Goal: Task Accomplishment & Management: Manage account settings

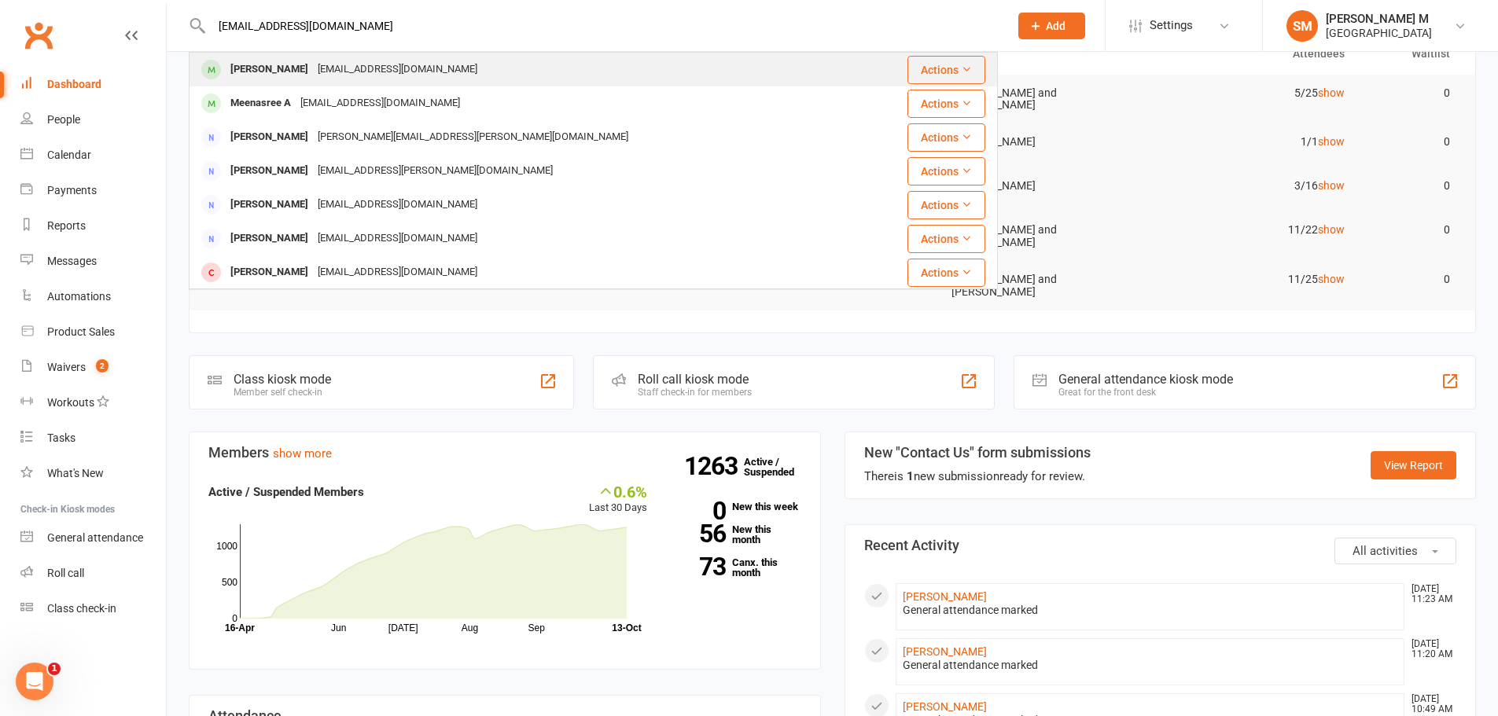
type input "greenbabe96@gmail.com"
click at [262, 76] on div "[PERSON_NAME]" at bounding box center [269, 69] width 87 height 23
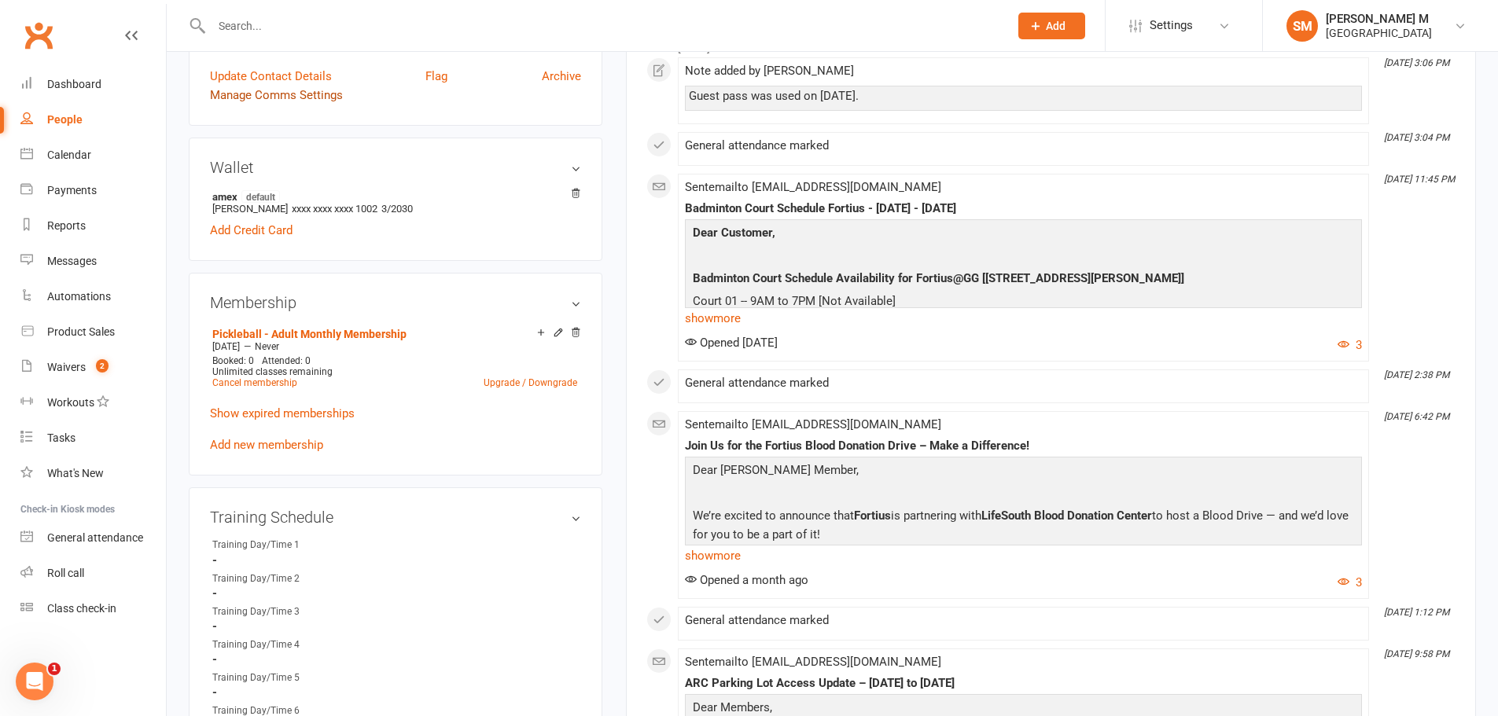
scroll to position [393, 0]
click at [263, 379] on link "Cancel membership" at bounding box center [254, 381] width 85 height 11
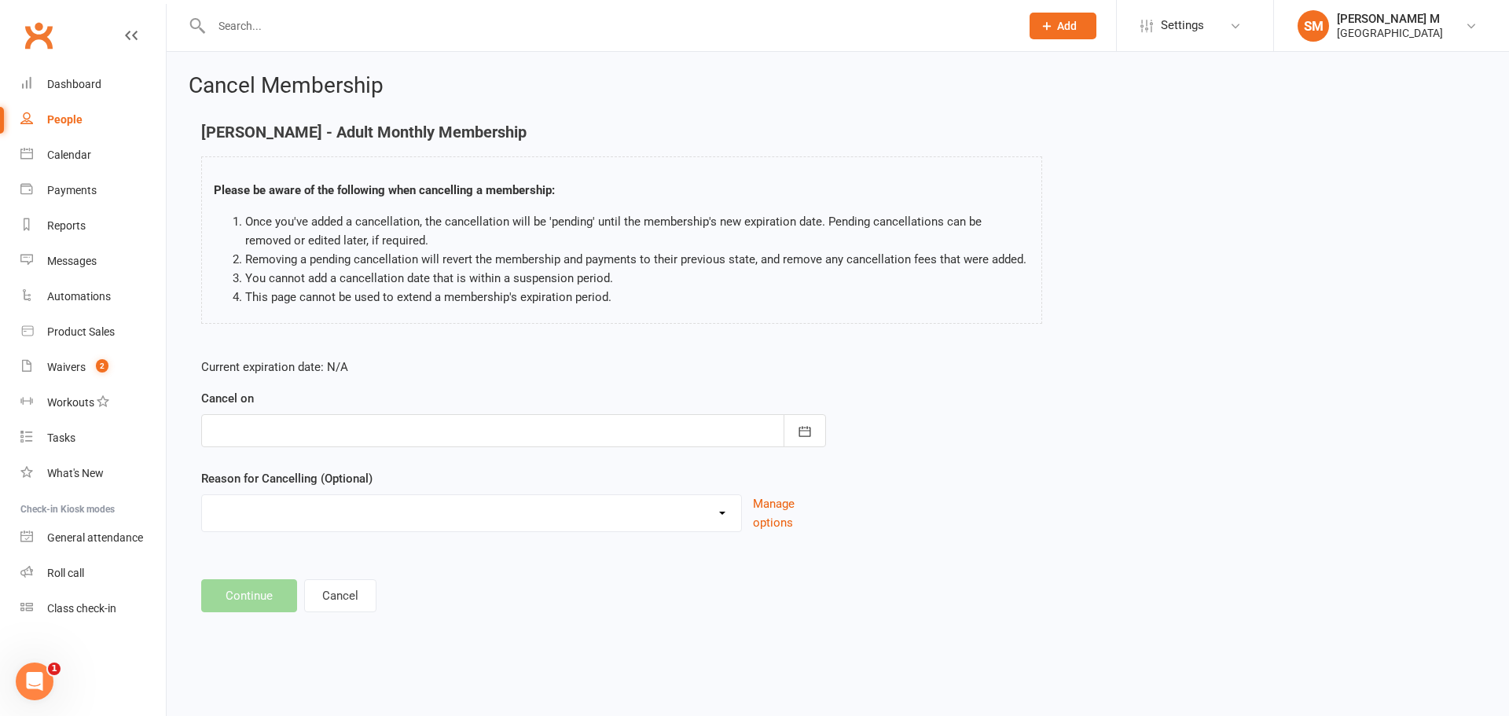
click at [375, 428] on div at bounding box center [513, 430] width 625 height 33
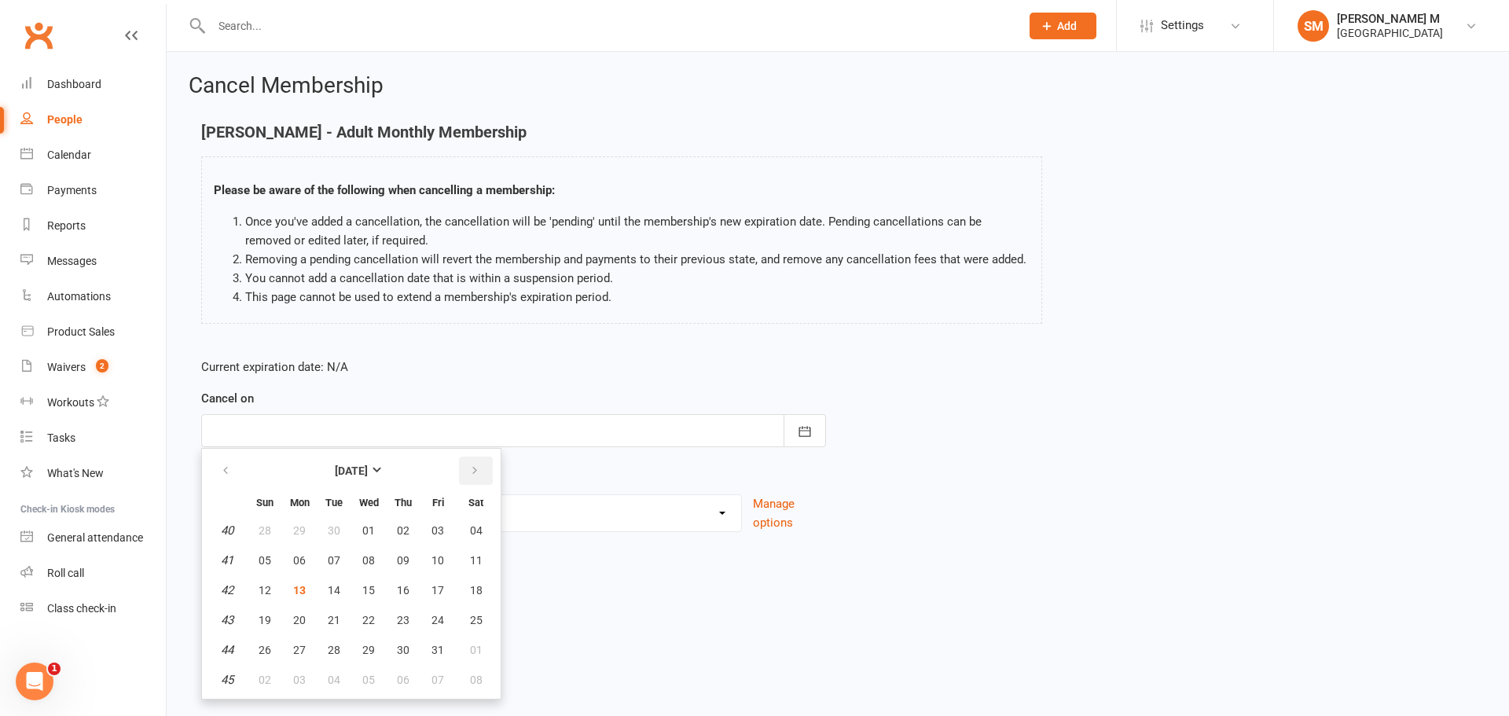
click at [472, 473] on icon "button" at bounding box center [474, 471] width 11 height 13
click at [457, 646] on button "29" at bounding box center [476, 650] width 40 height 28
type input "29 Nov 2025"
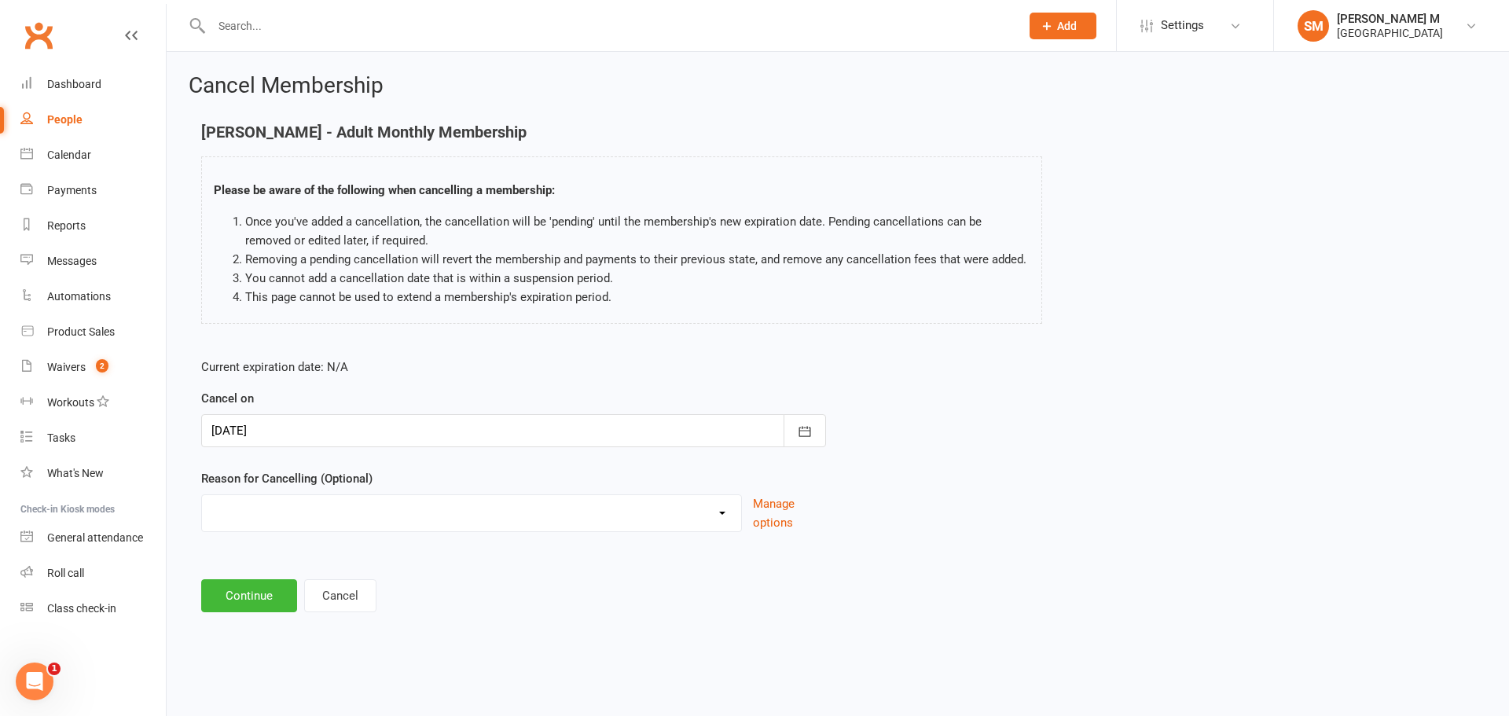
click at [388, 506] on select "Coaches Request Coaching is Complete Coach Request Customer requested via email…" at bounding box center [471, 510] width 539 height 31
select select "3"
click at [202, 495] on select "Coaches Request Coaching is Complete Coach Request Customer requested via email…" at bounding box center [471, 510] width 539 height 31
click at [277, 605] on button "Continue" at bounding box center [249, 595] width 96 height 33
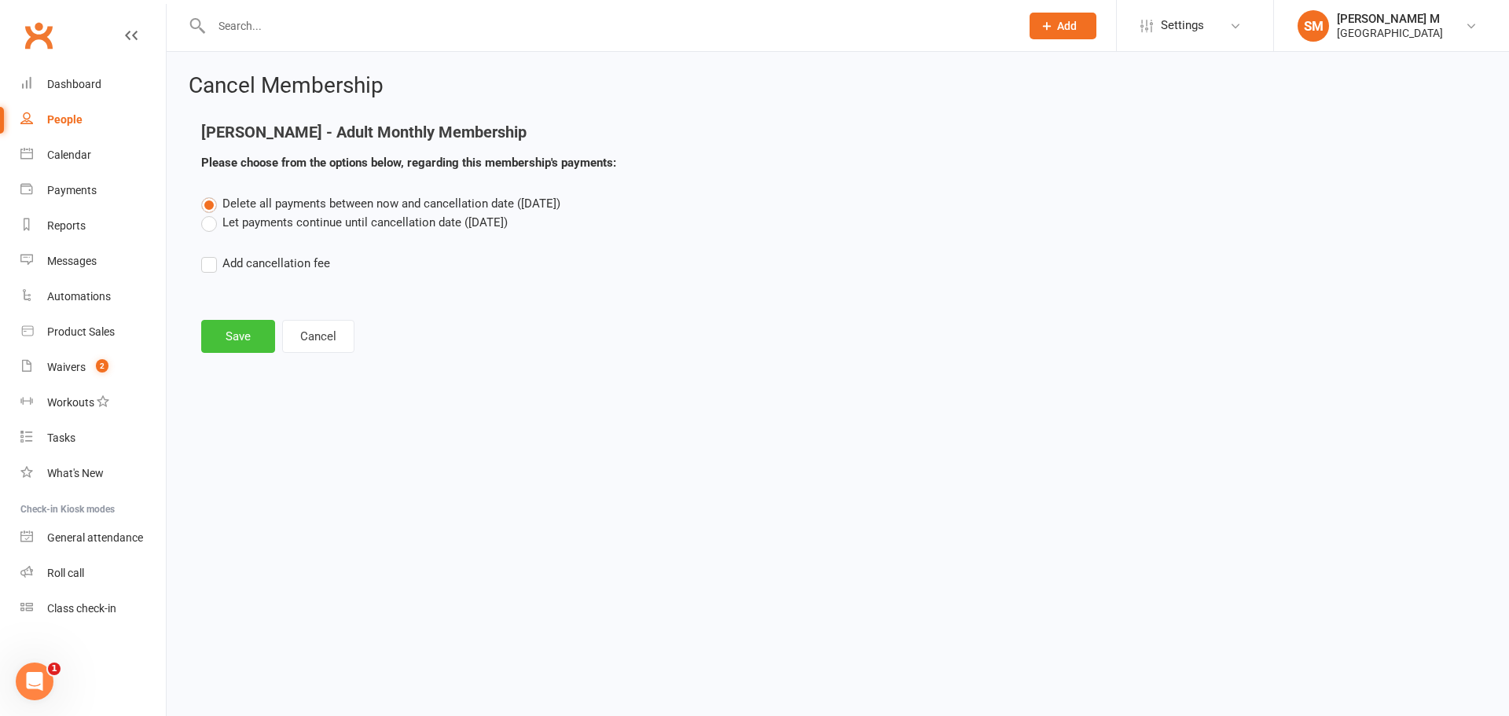
click at [228, 333] on button "Save" at bounding box center [238, 336] width 74 height 33
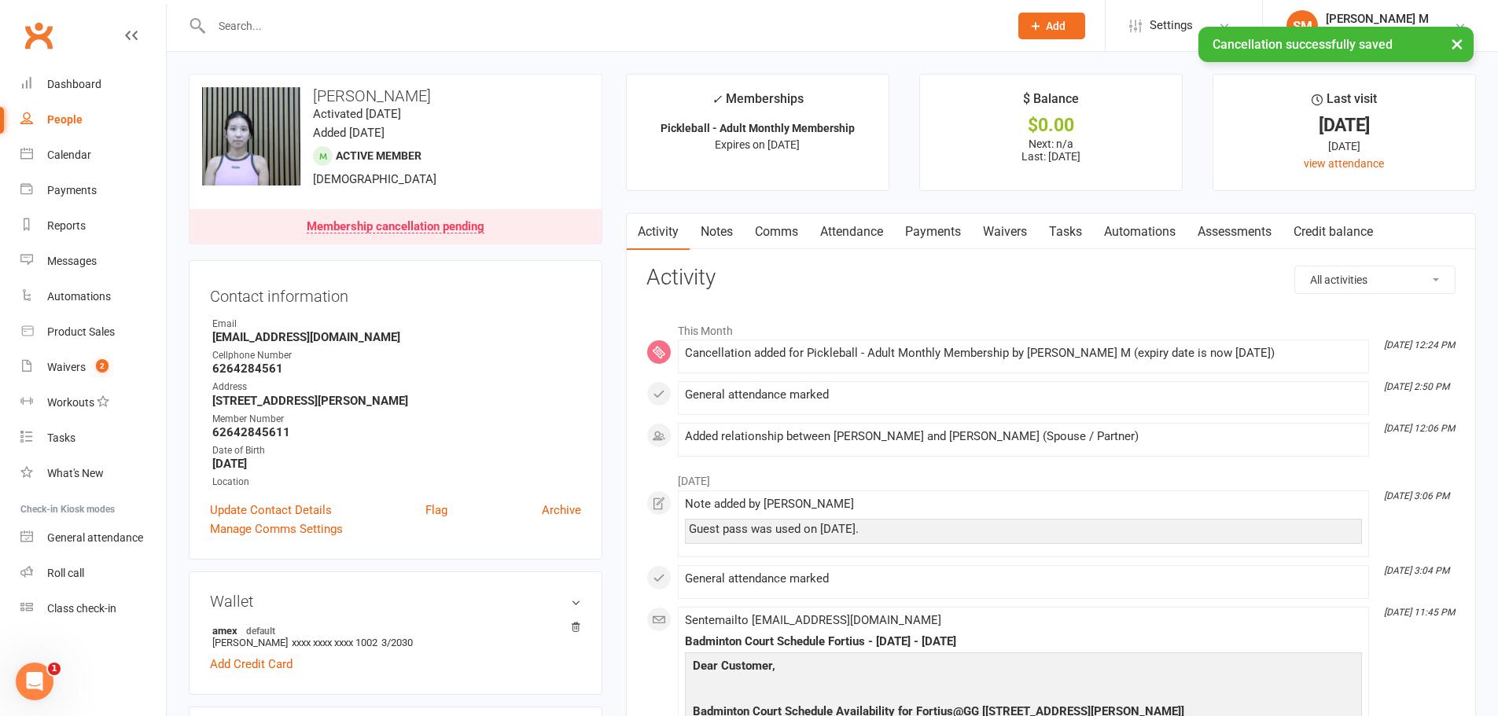
click at [923, 222] on link "Payments" at bounding box center [933, 232] width 78 height 36
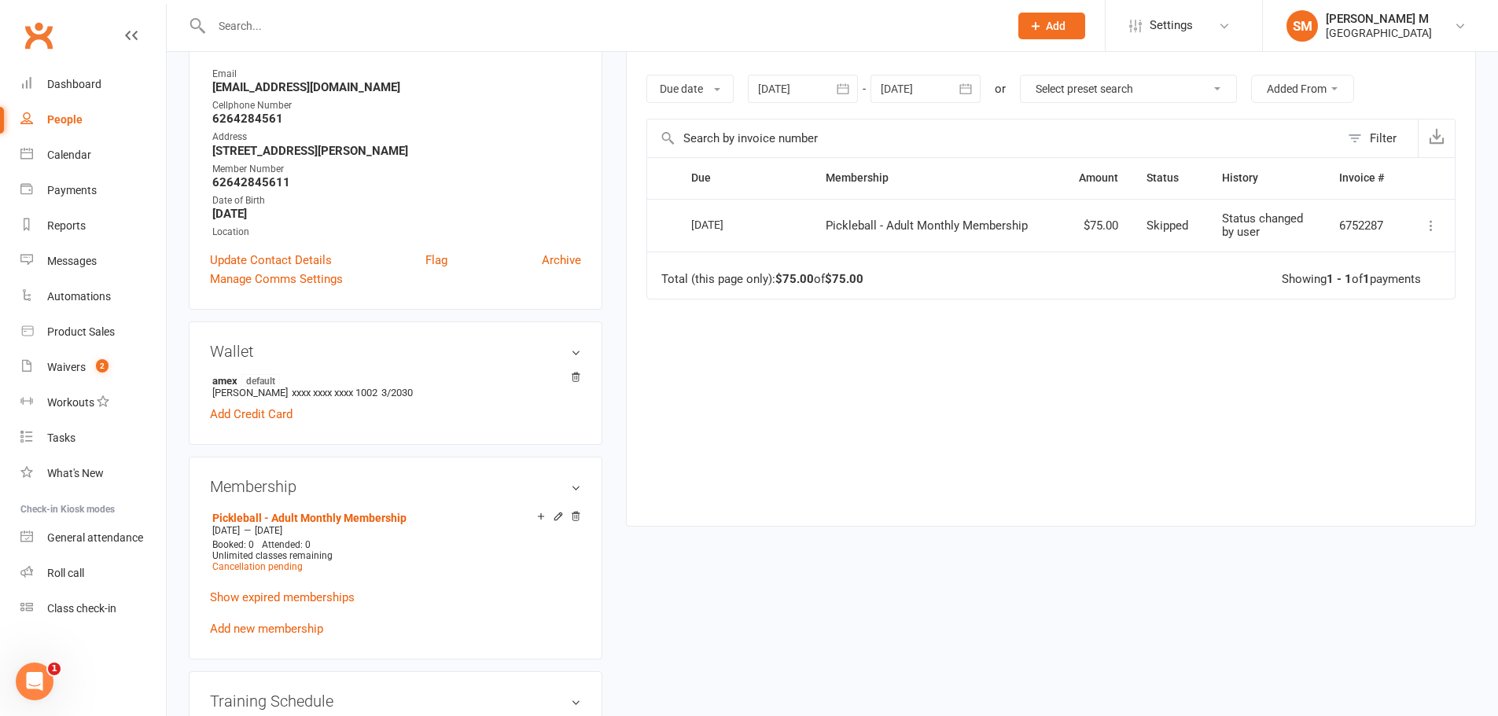
scroll to position [786, 0]
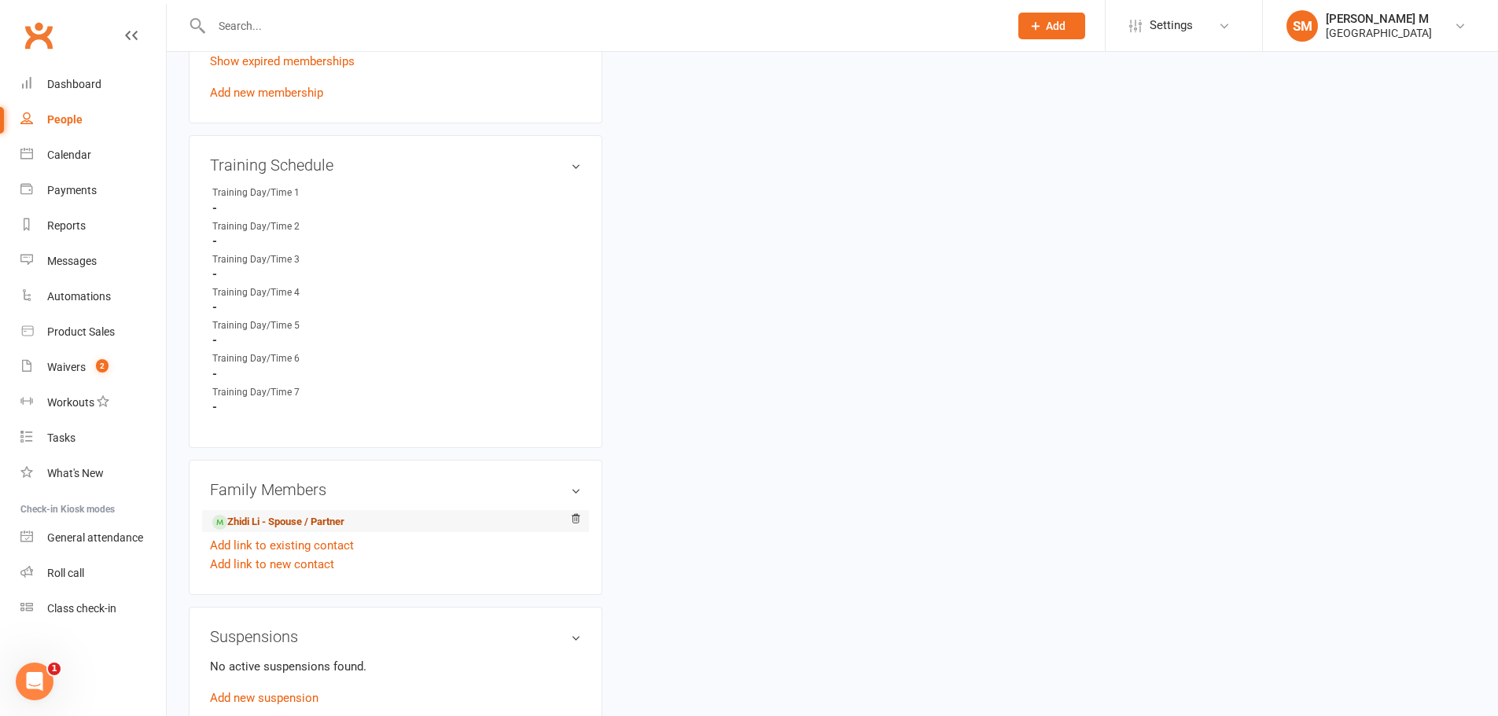
click at [252, 519] on link "Zhidi Li - Spouse / Partner" at bounding box center [278, 522] width 132 height 17
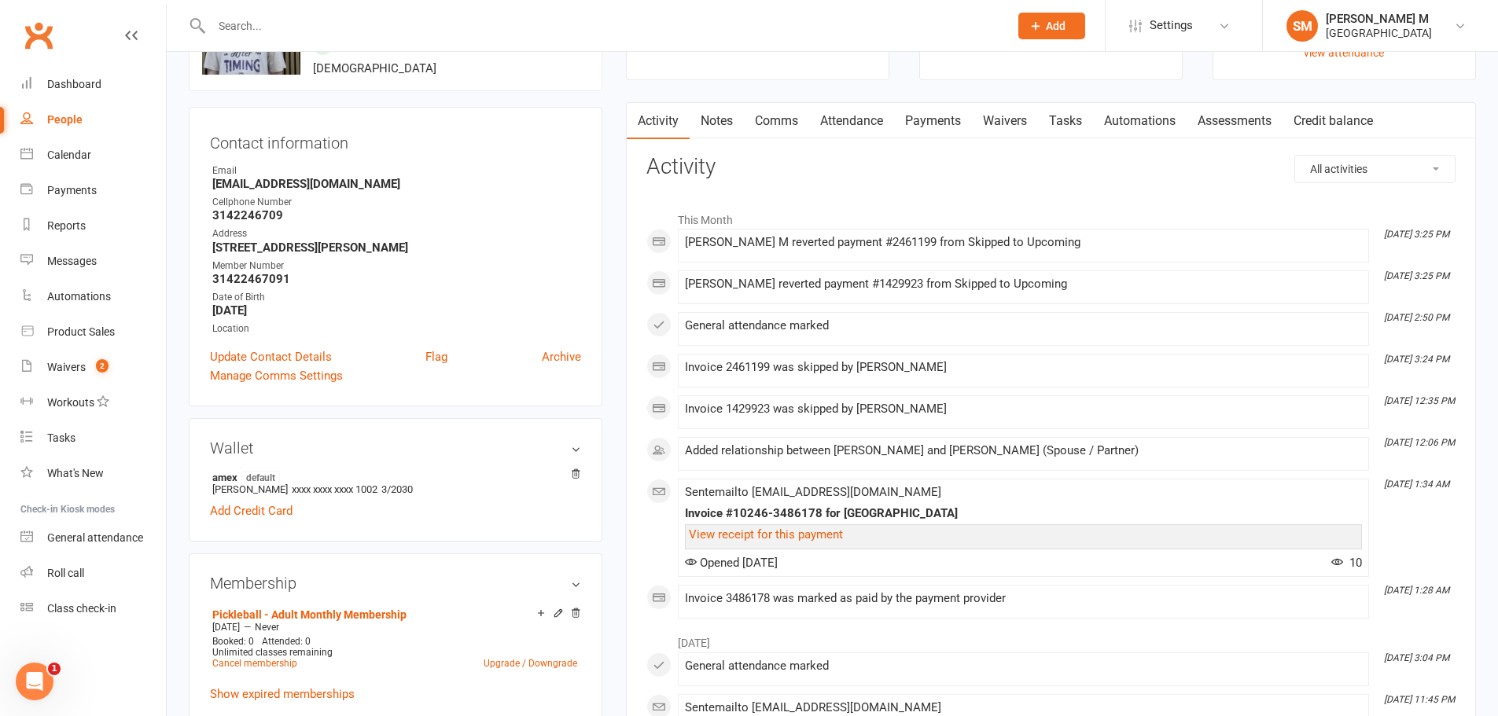
scroll to position [393, 0]
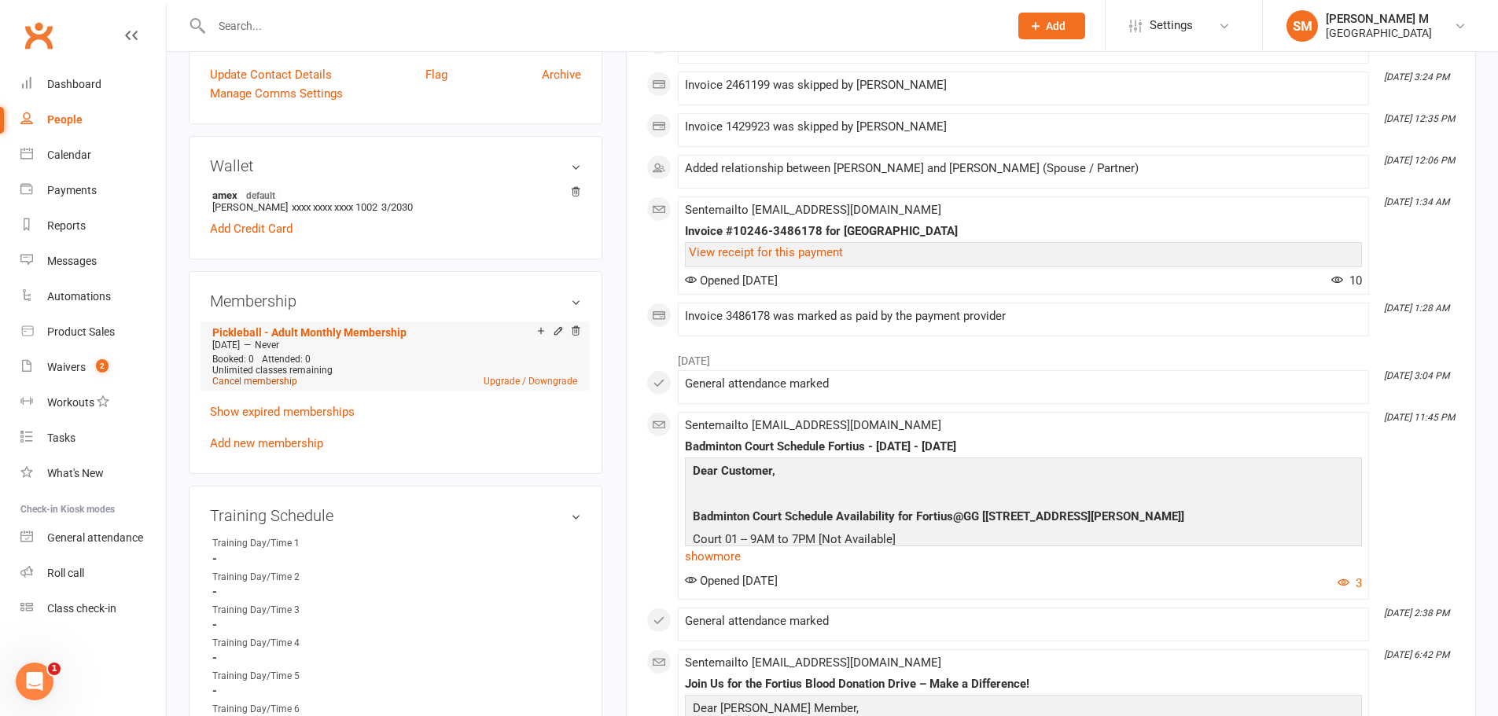
click at [272, 377] on link "Cancel membership" at bounding box center [254, 381] width 85 height 11
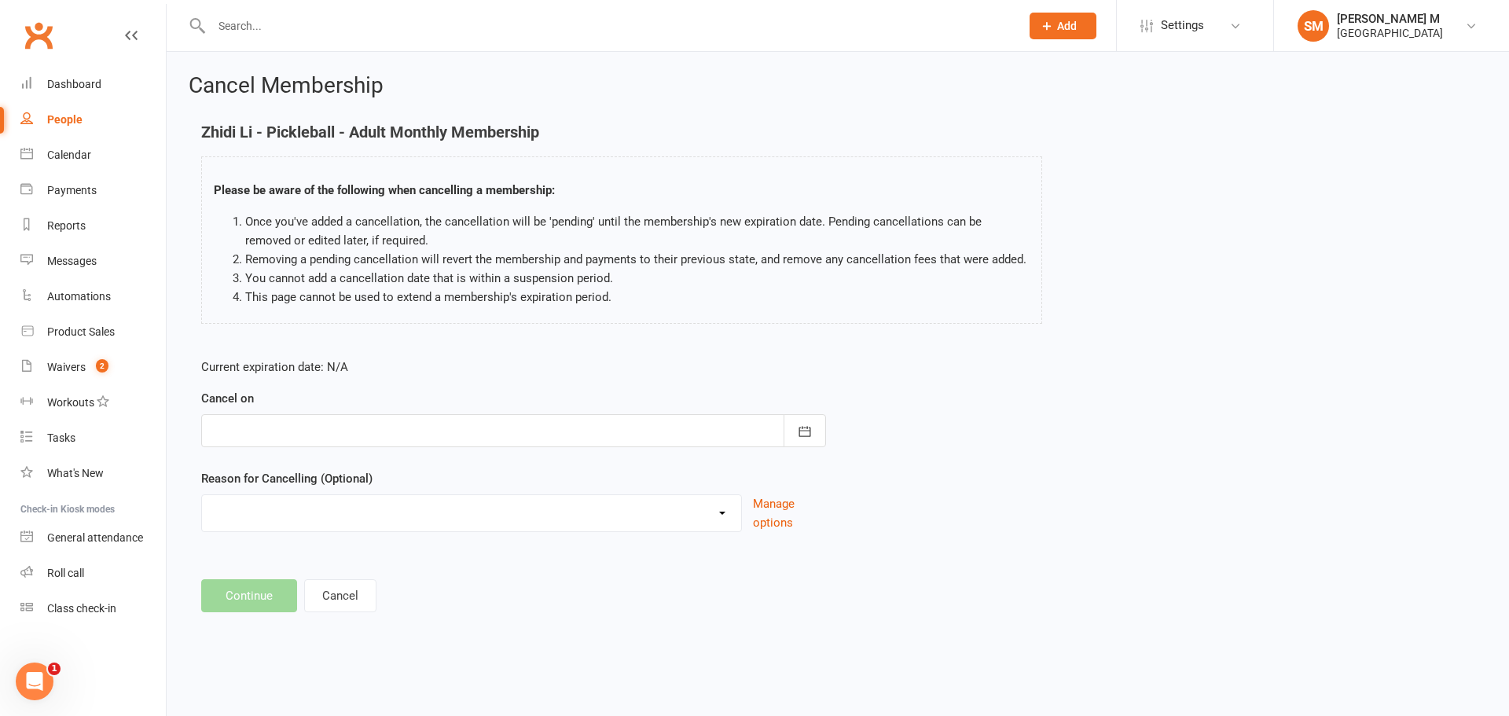
click at [417, 428] on div at bounding box center [513, 430] width 625 height 33
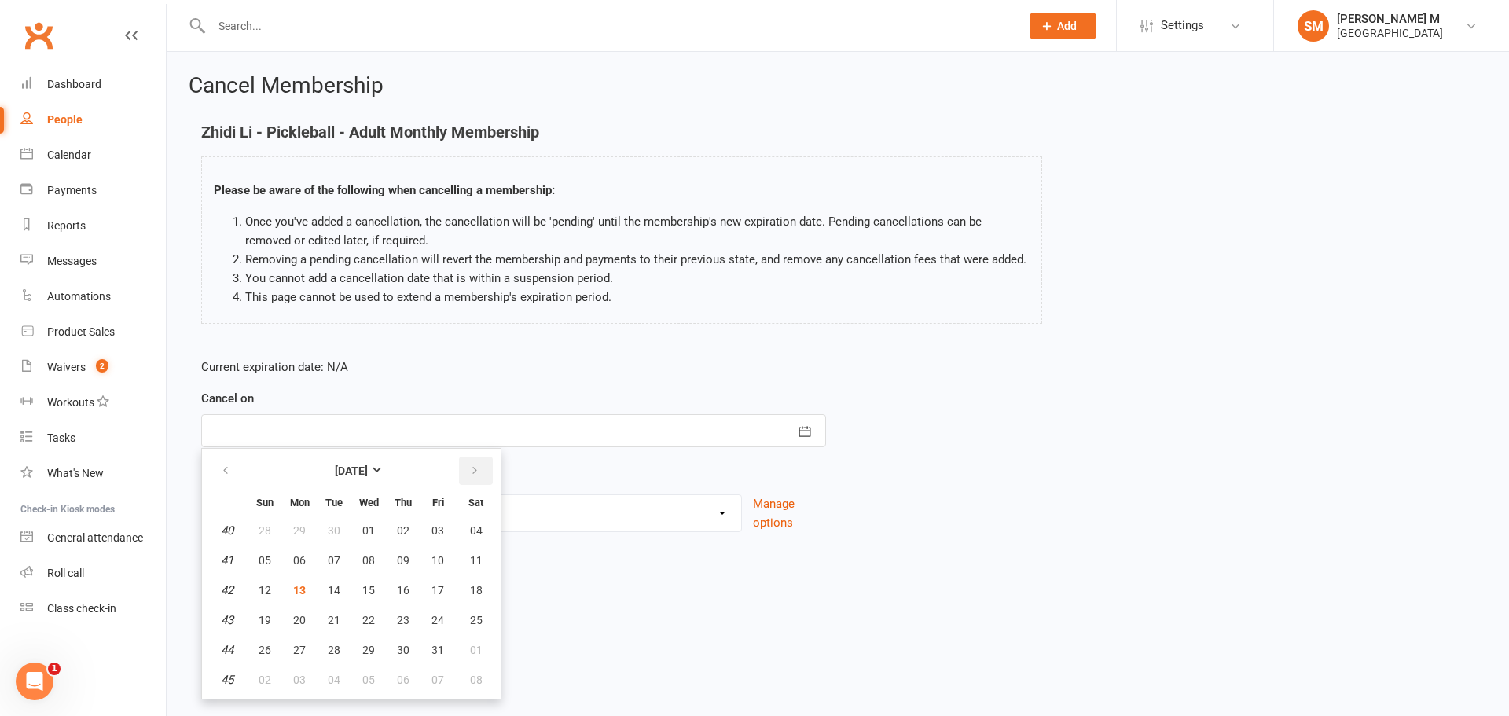
click at [465, 469] on button "button" at bounding box center [476, 471] width 34 height 28
click at [470, 647] on span "29" at bounding box center [476, 650] width 13 height 13
type input "29 Nov 2025"
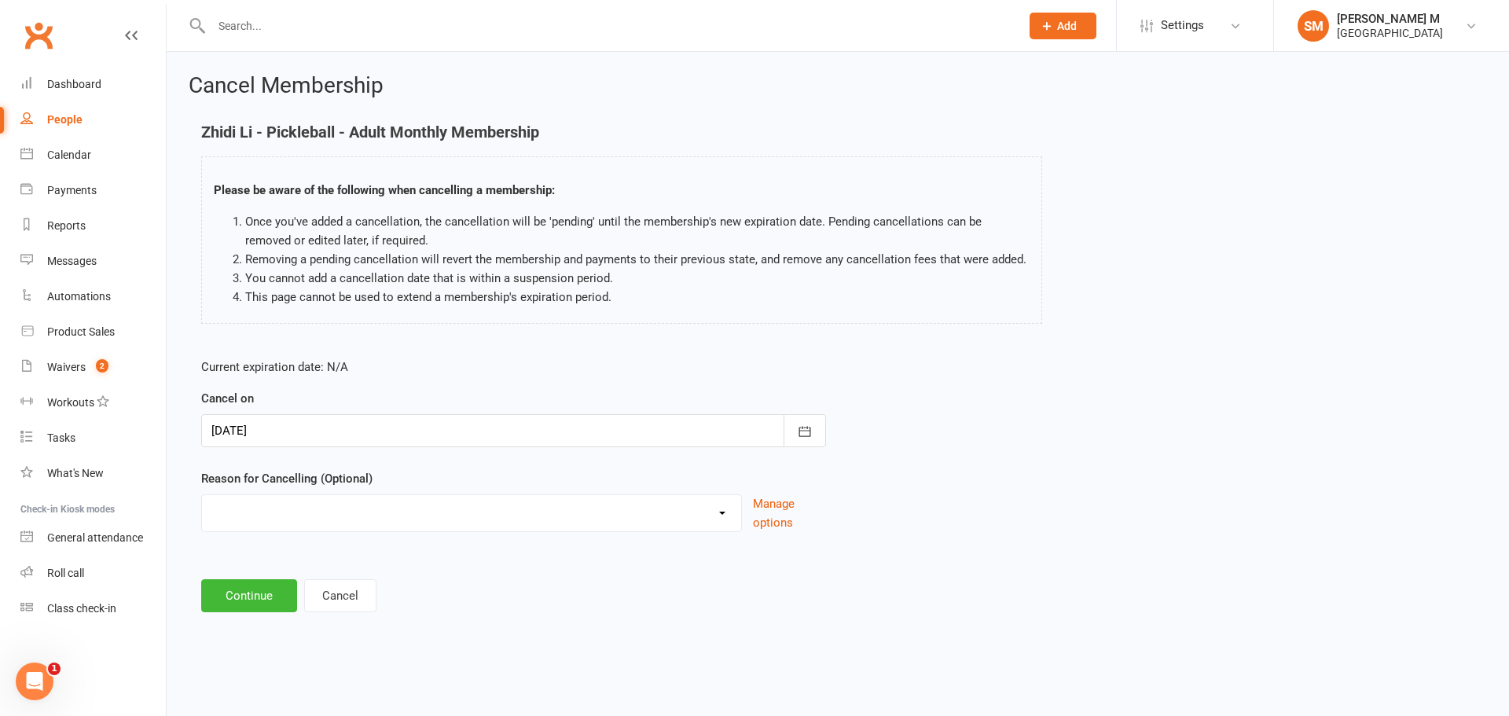
click at [312, 518] on select "Coaches Request Coaching is Complete Coach Request Customer requested via email…" at bounding box center [471, 510] width 539 height 31
select select "3"
click at [202, 495] on select "Coaches Request Coaching is Complete Coach Request Customer requested via email…" at bounding box center [471, 510] width 539 height 31
click at [273, 584] on button "Continue" at bounding box center [249, 595] width 96 height 33
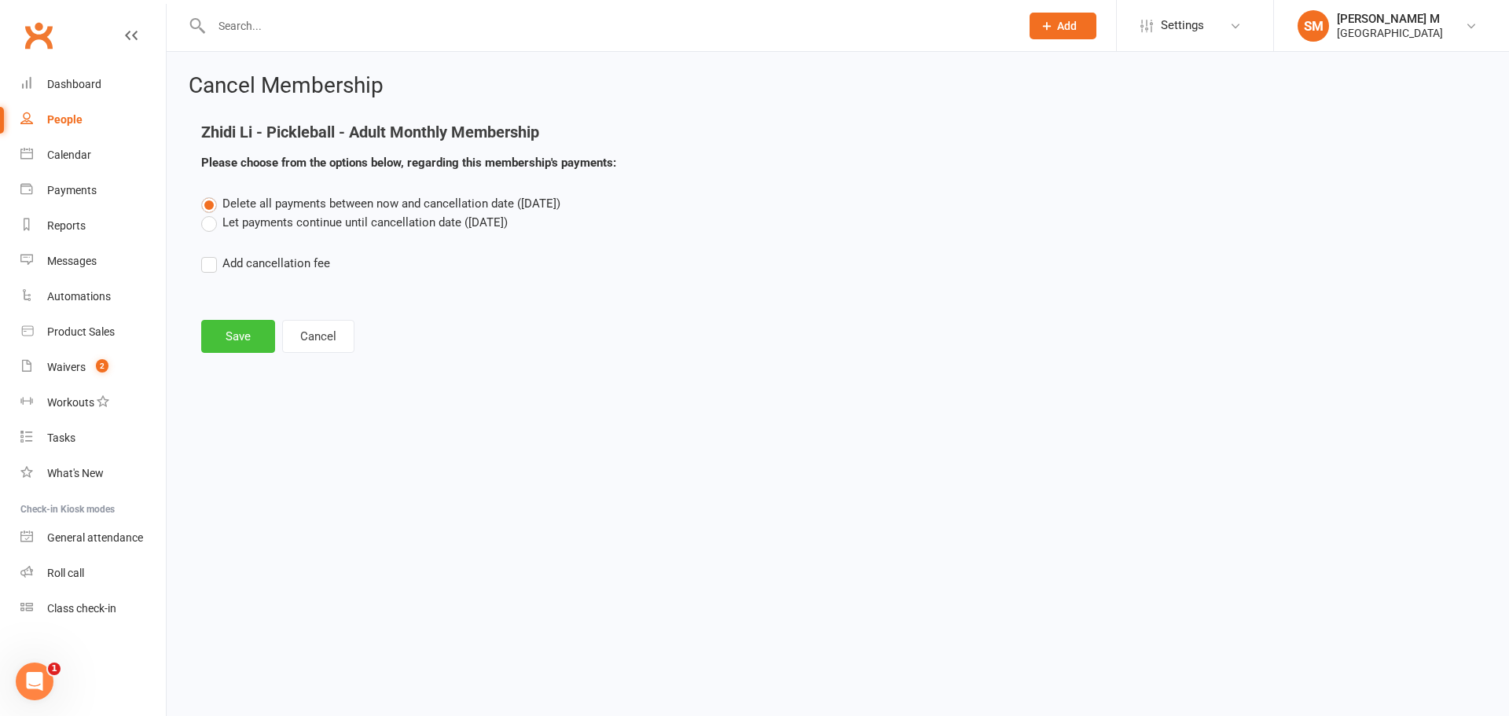
click at [248, 325] on button "Save" at bounding box center [238, 336] width 74 height 33
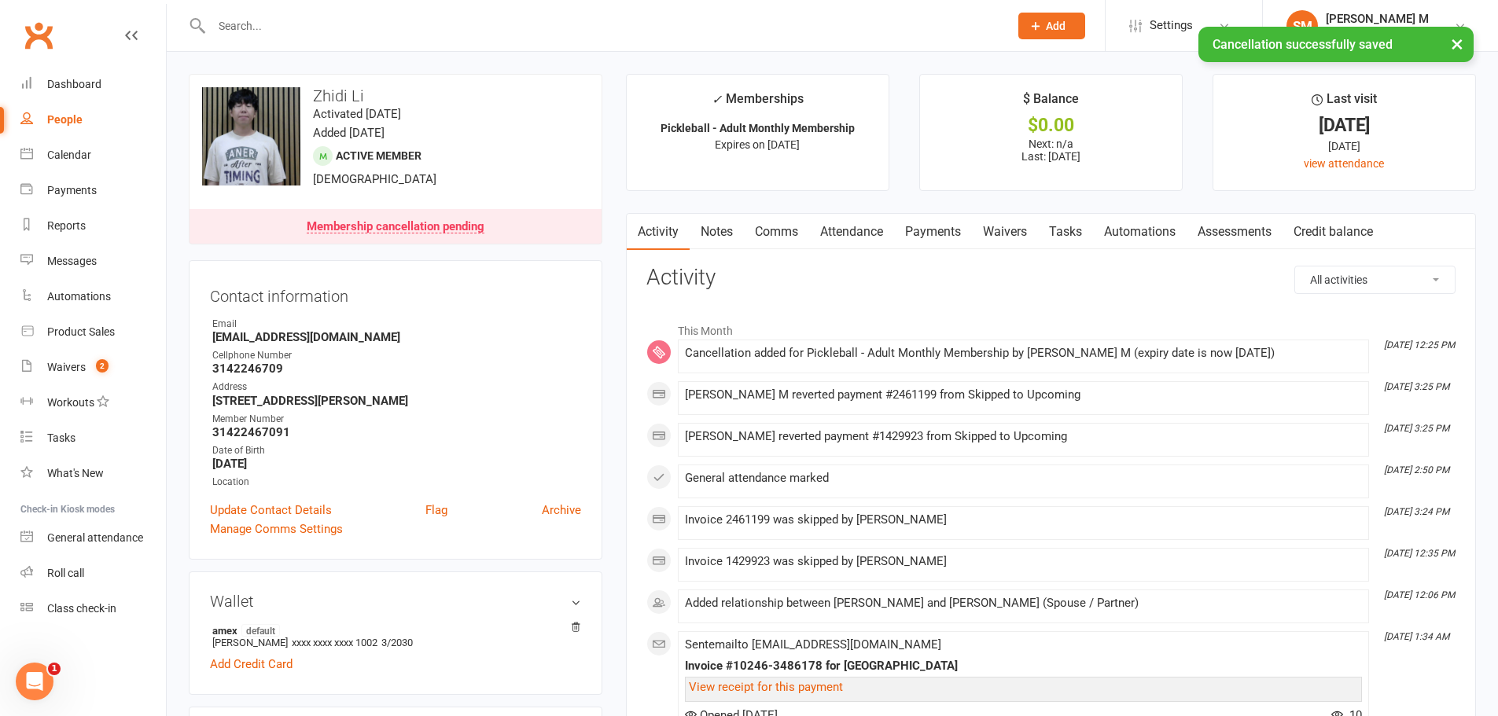
click at [940, 219] on link "Payments" at bounding box center [933, 232] width 78 height 36
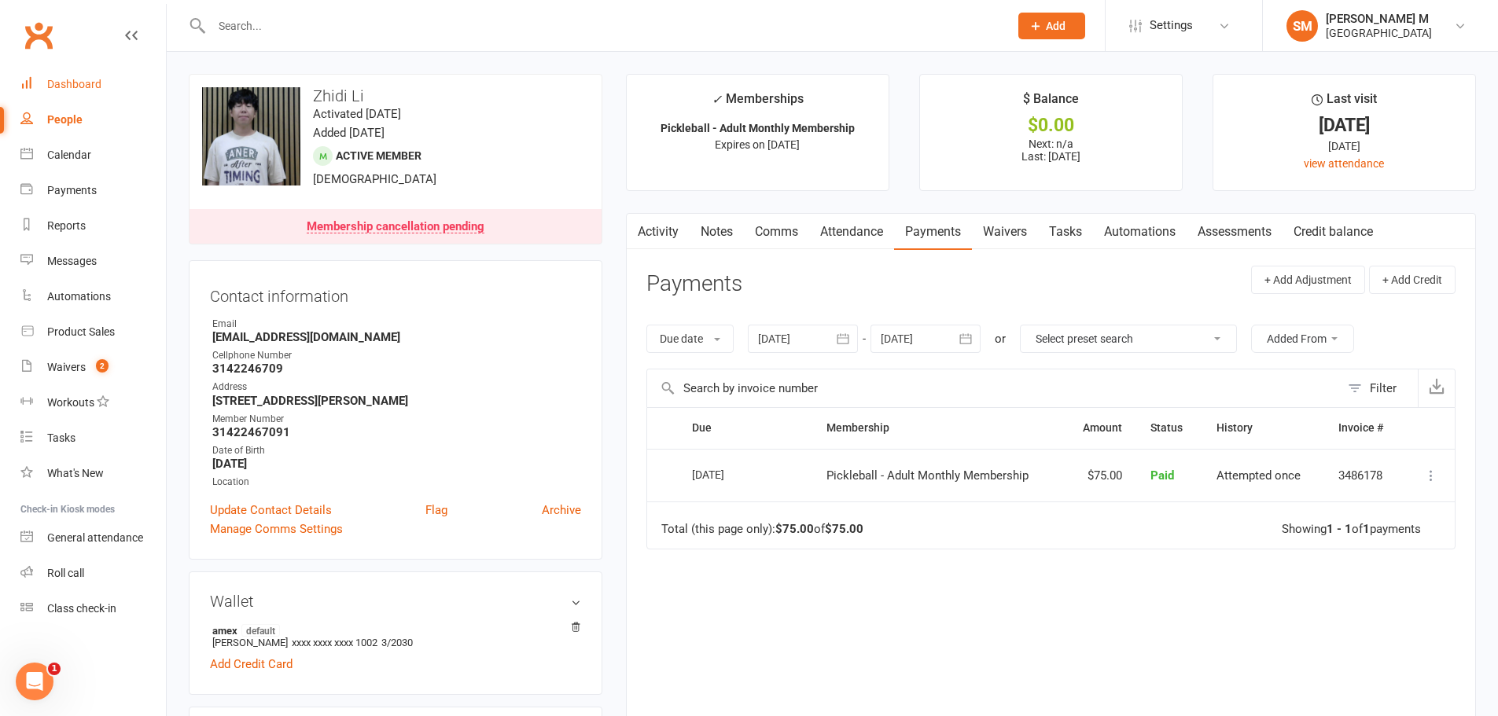
click at [59, 77] on link "Dashboard" at bounding box center [92, 84] width 145 height 35
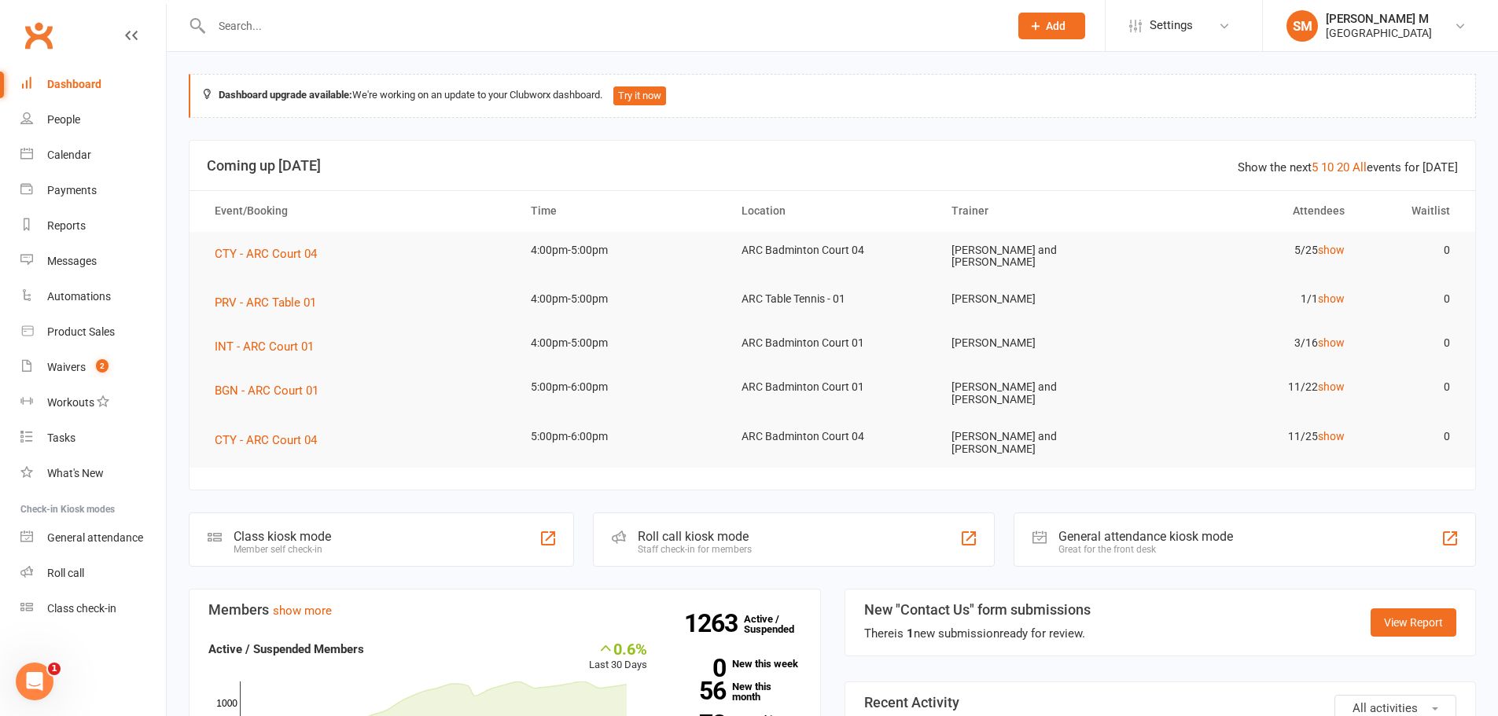
click at [64, 89] on div "Dashboard" at bounding box center [74, 84] width 54 height 13
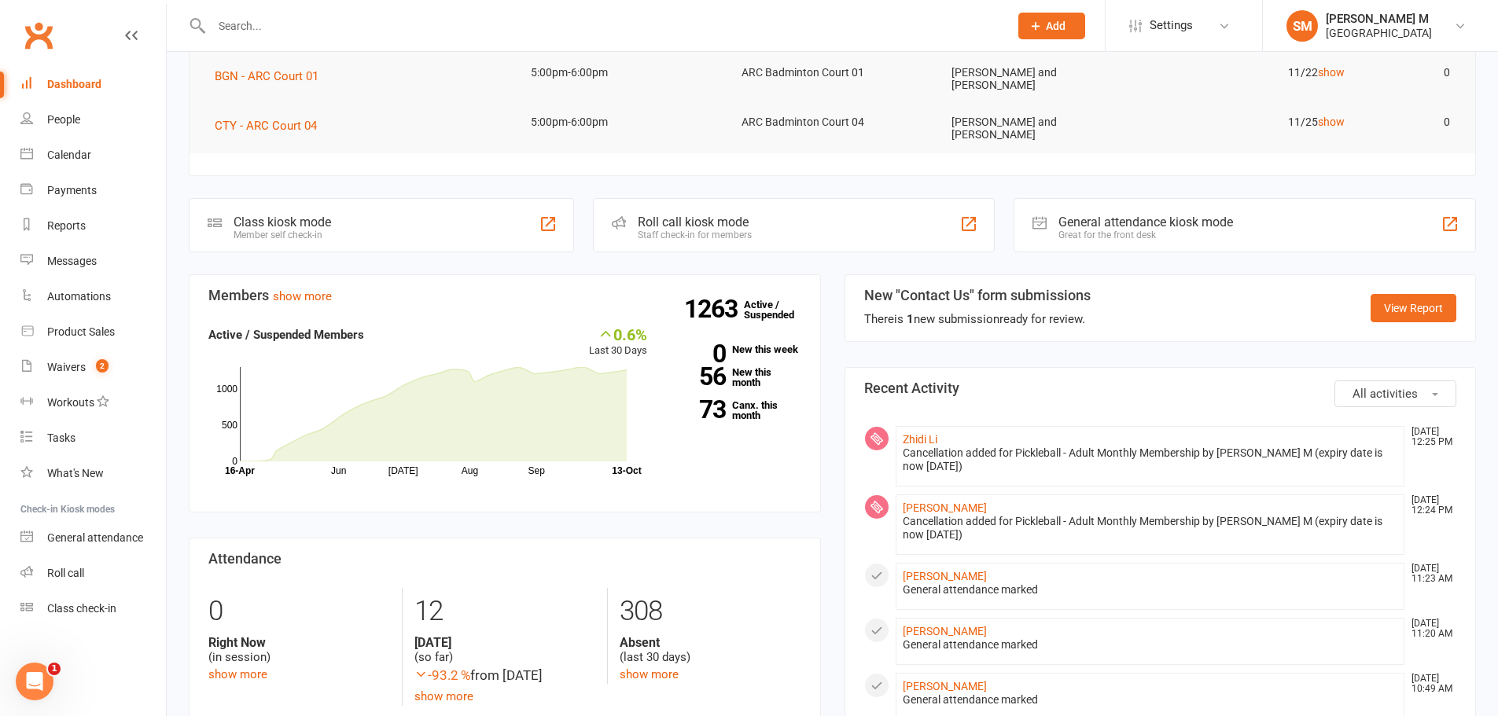
click at [351, 28] on input "text" at bounding box center [602, 26] width 791 height 22
paste input "Nithila Muthu"
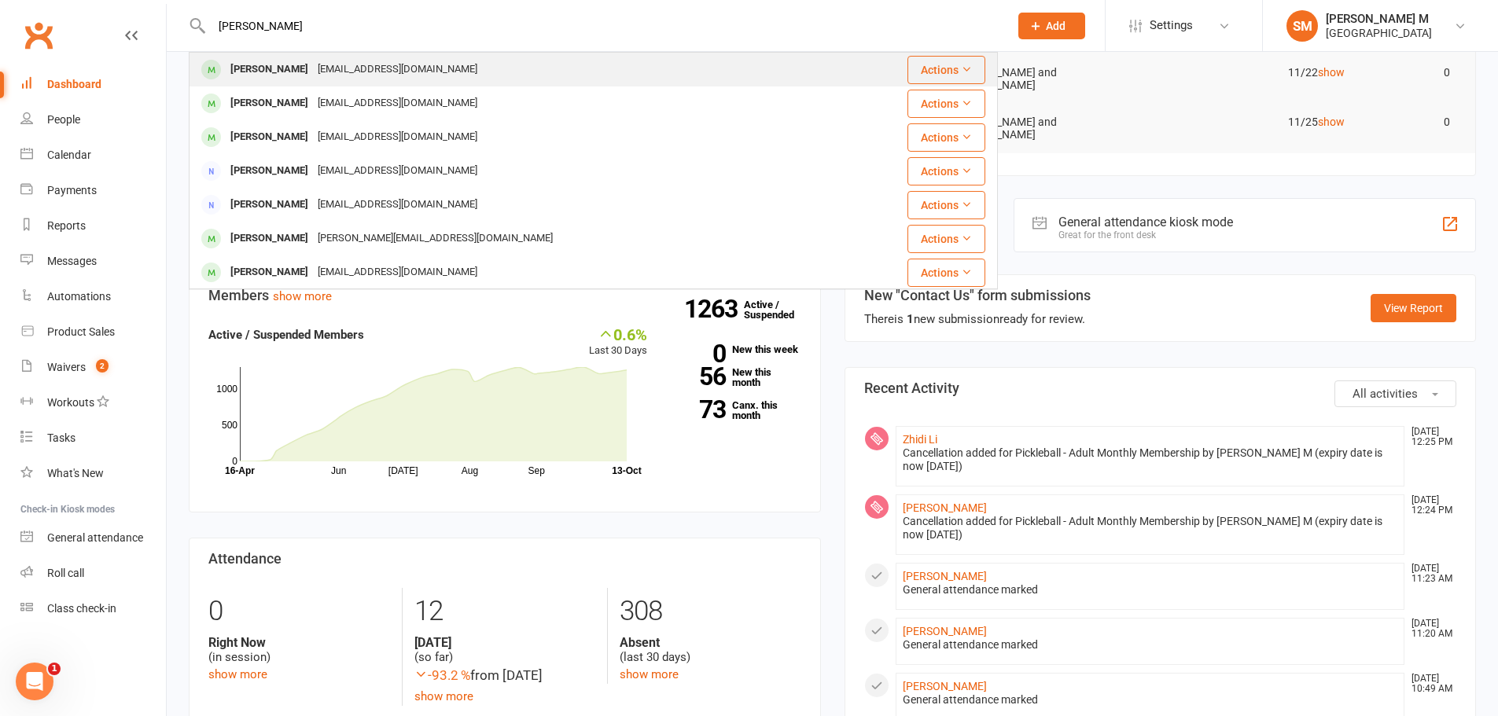
type input "Nithila Muthu"
click at [358, 64] on div "muthu.hrs@gmail.com" at bounding box center [397, 69] width 169 height 23
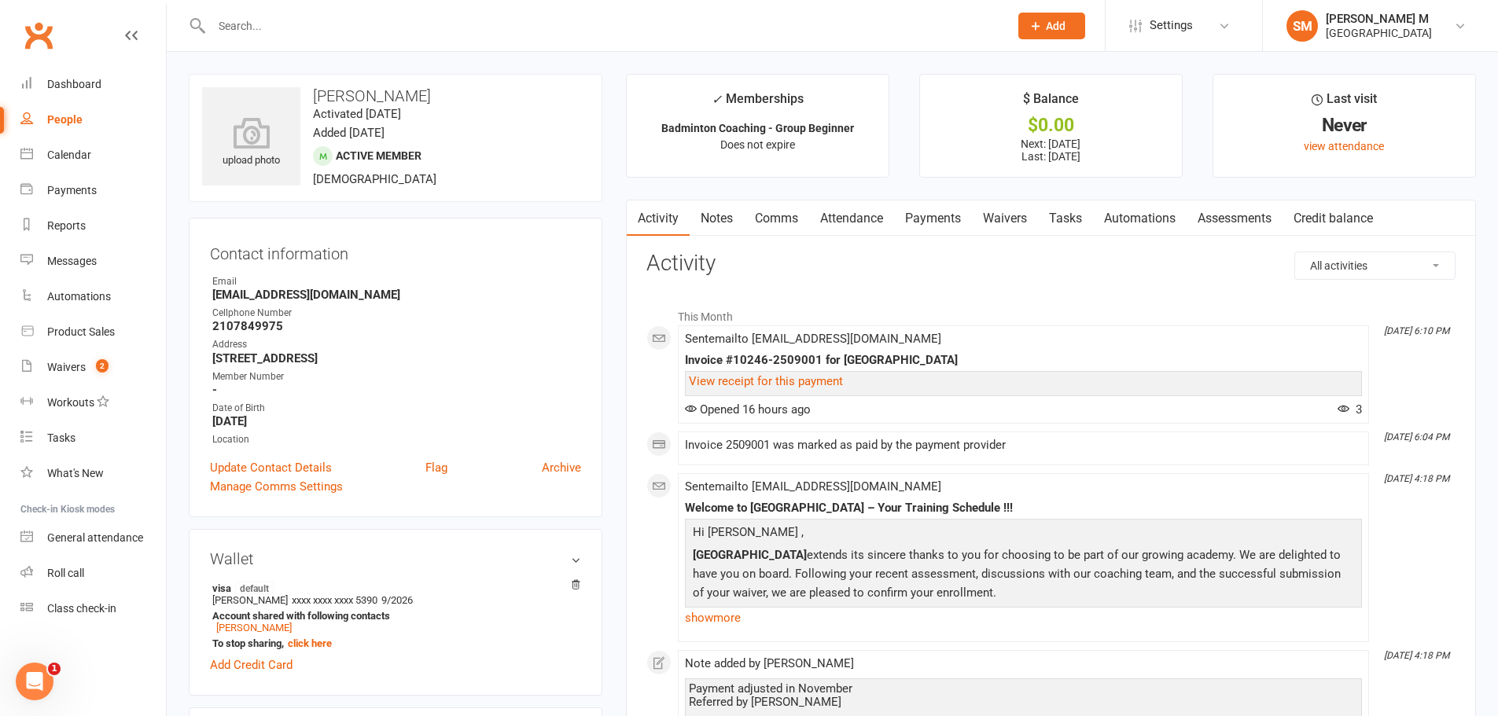
click at [936, 213] on link "Payments" at bounding box center [933, 218] width 78 height 36
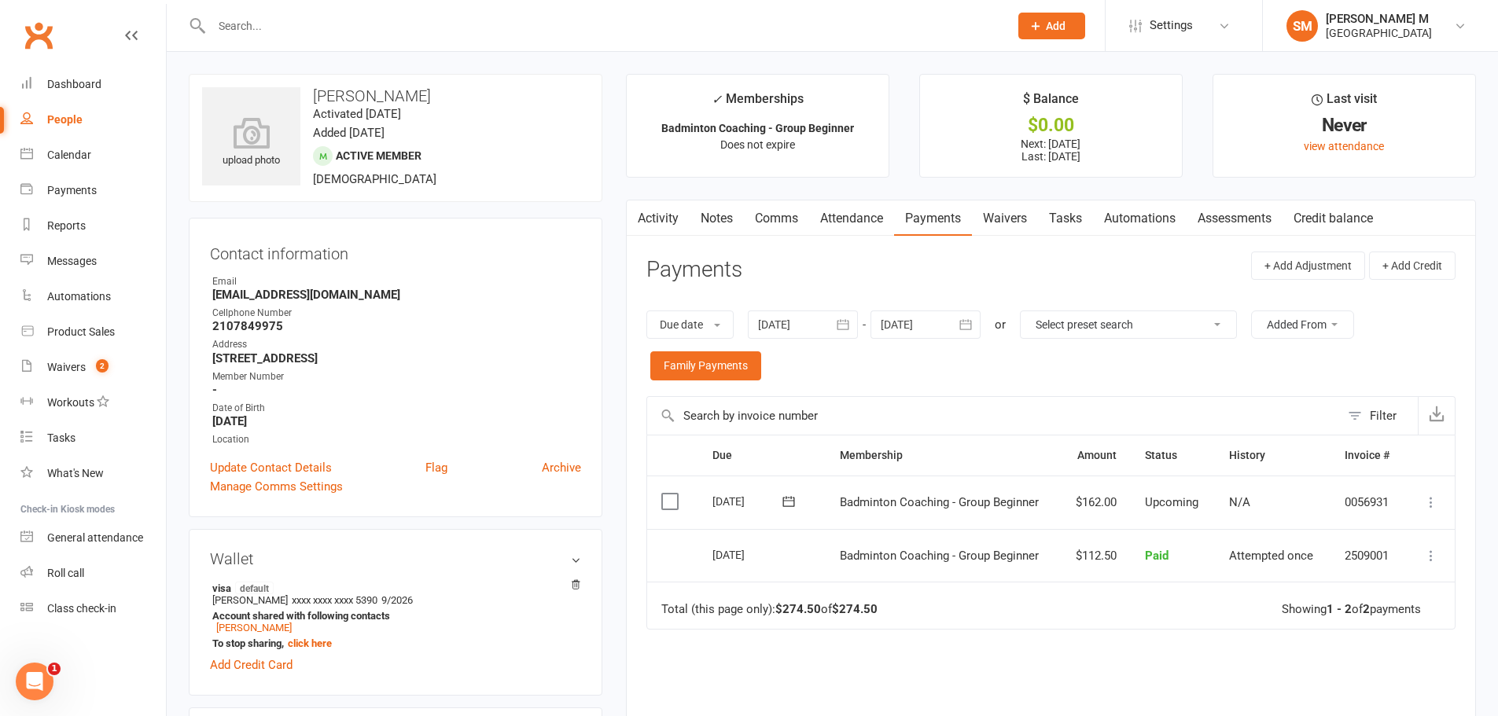
click at [255, 28] on input "text" at bounding box center [602, 26] width 791 height 22
paste input "Sivarshini Gopalakrishnan"
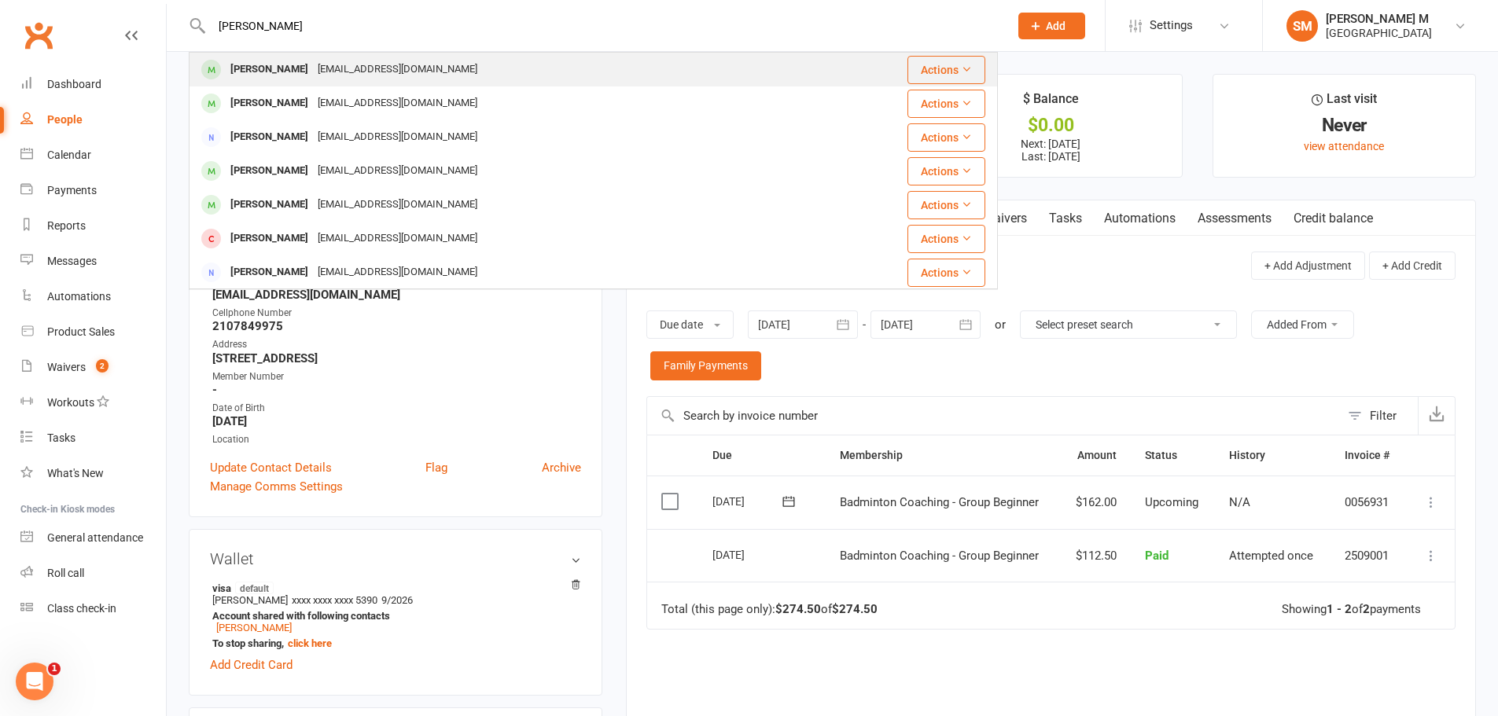
type input "Sivarshini Gopalakrishnan"
click at [256, 64] on div "Sivarshini Gopalakrishnan" at bounding box center [269, 69] width 87 height 23
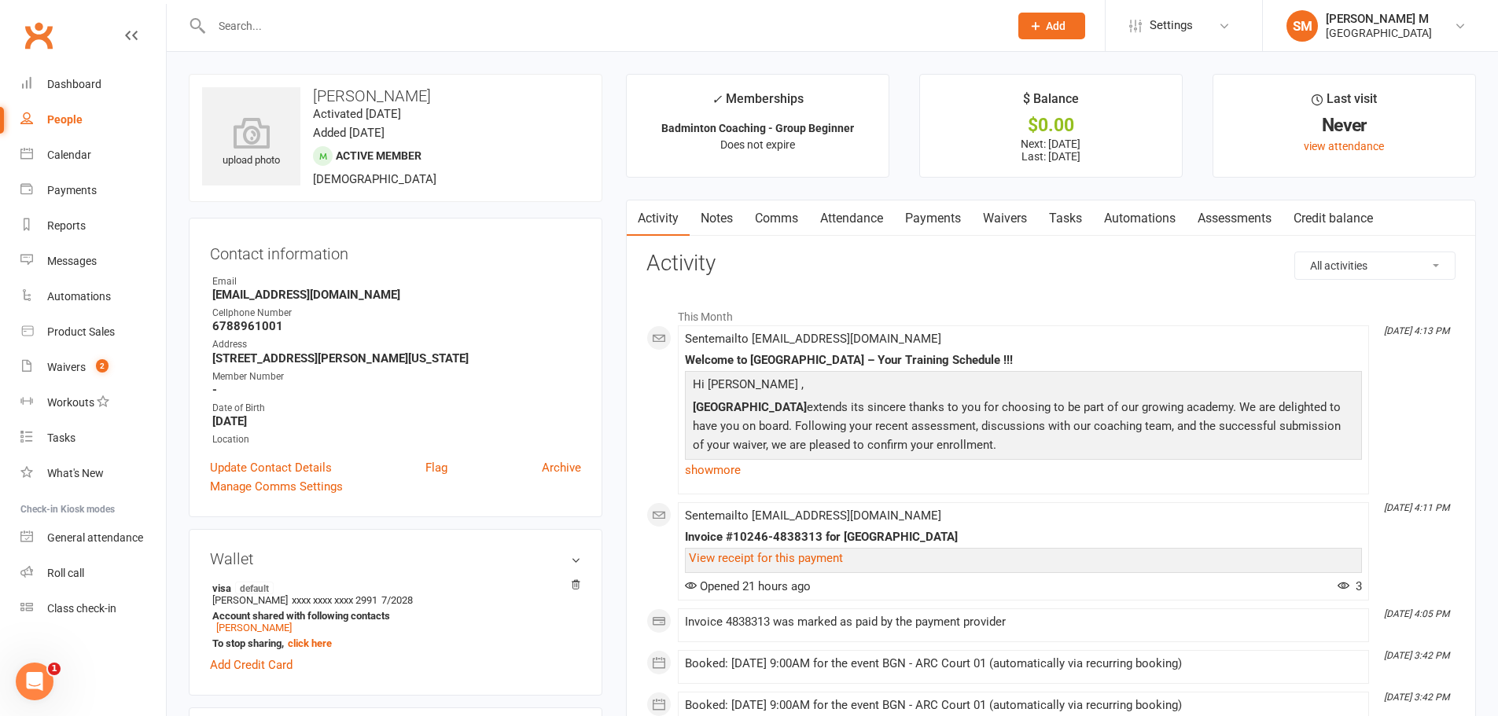
click at [716, 215] on link "Notes" at bounding box center [716, 218] width 54 height 36
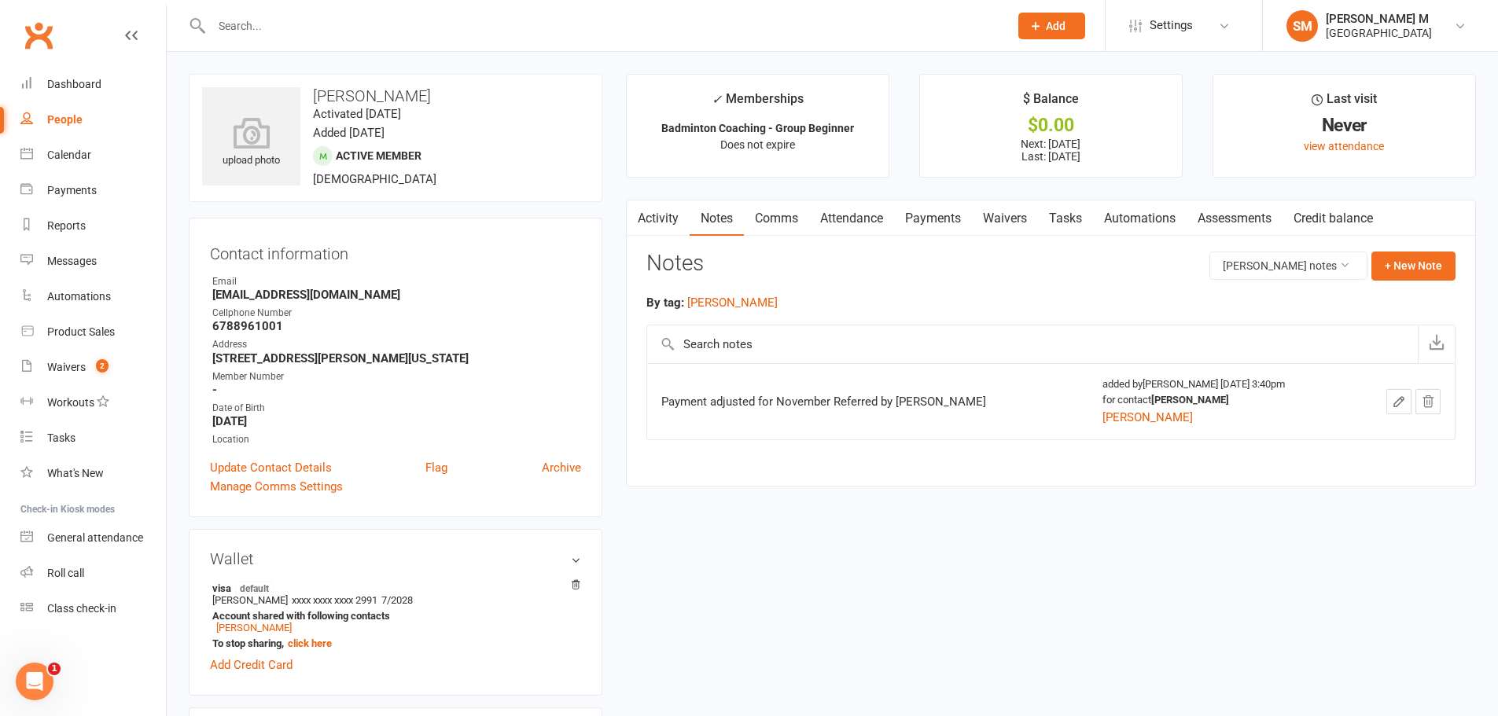
click at [947, 215] on link "Payments" at bounding box center [933, 218] width 78 height 36
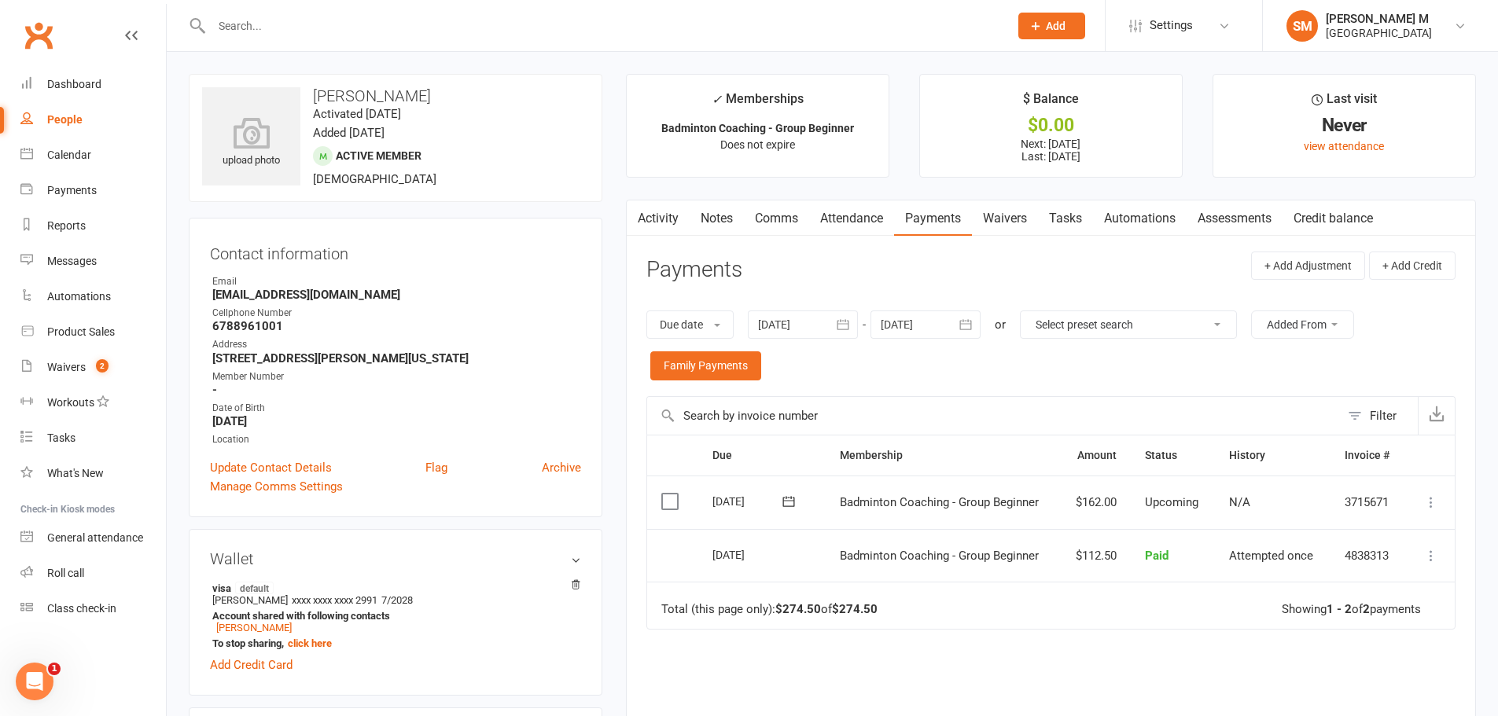
click at [679, 215] on link "Activity" at bounding box center [658, 218] width 63 height 36
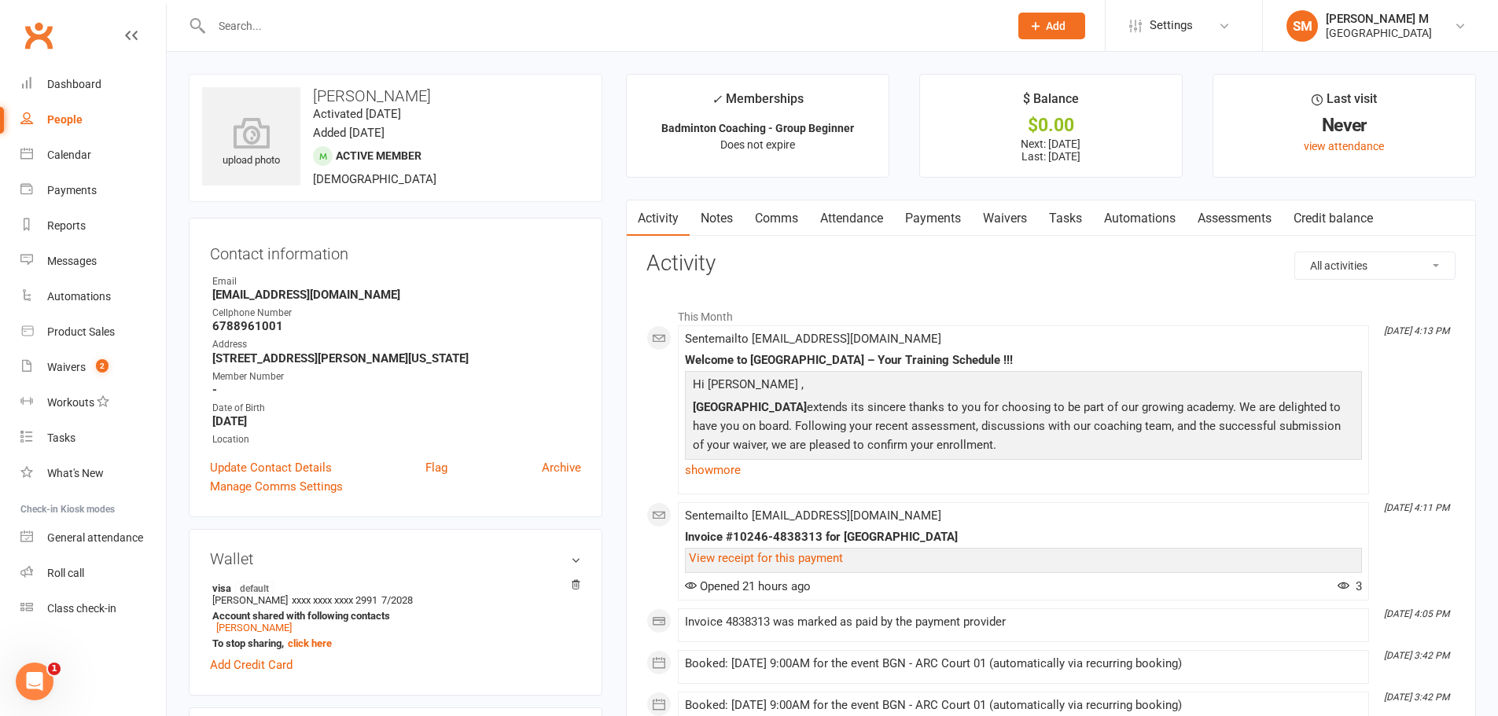
click at [294, 29] on input "text" at bounding box center [602, 26] width 791 height 22
paste input "Venkata Sanjit"
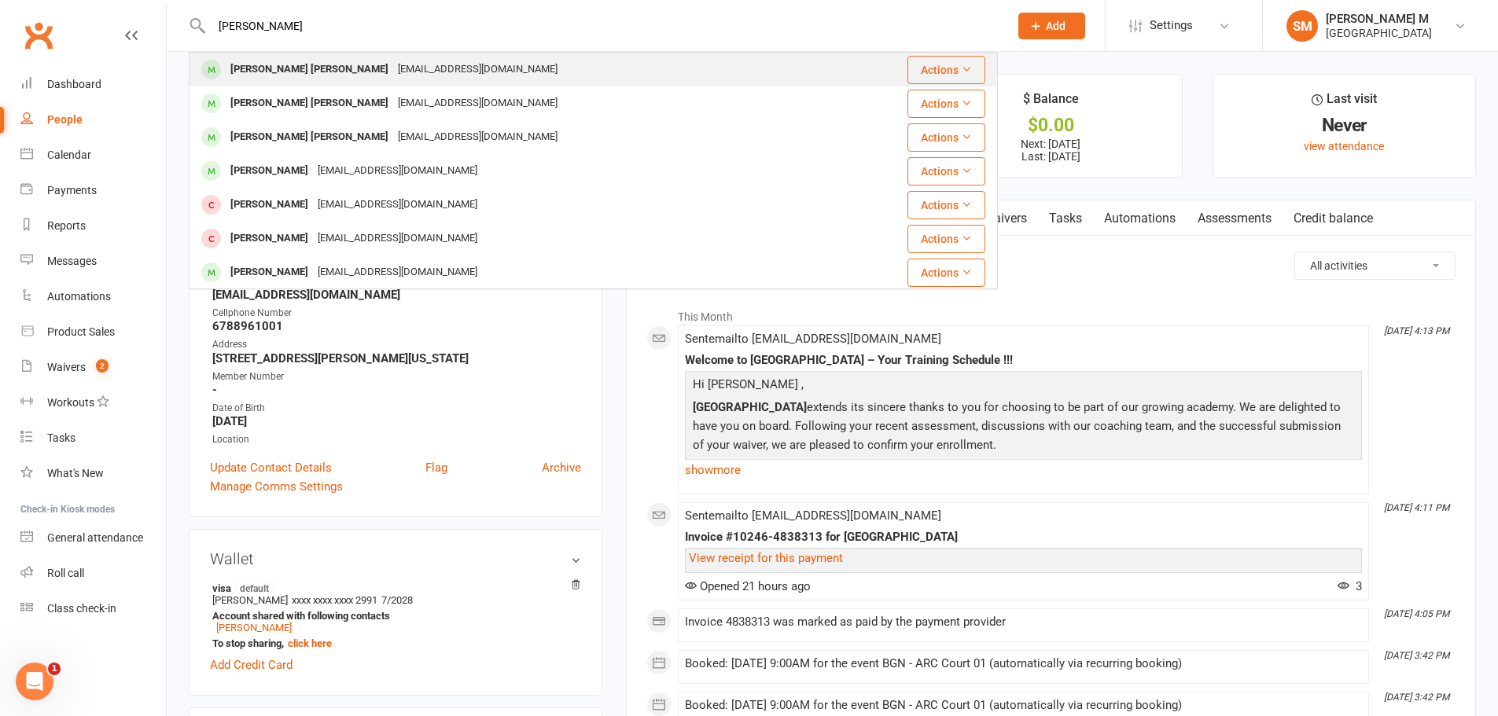
type input "Venkata Sanjit"
click at [312, 63] on div "Venkata Sanjit Sriram" at bounding box center [309, 69] width 167 height 23
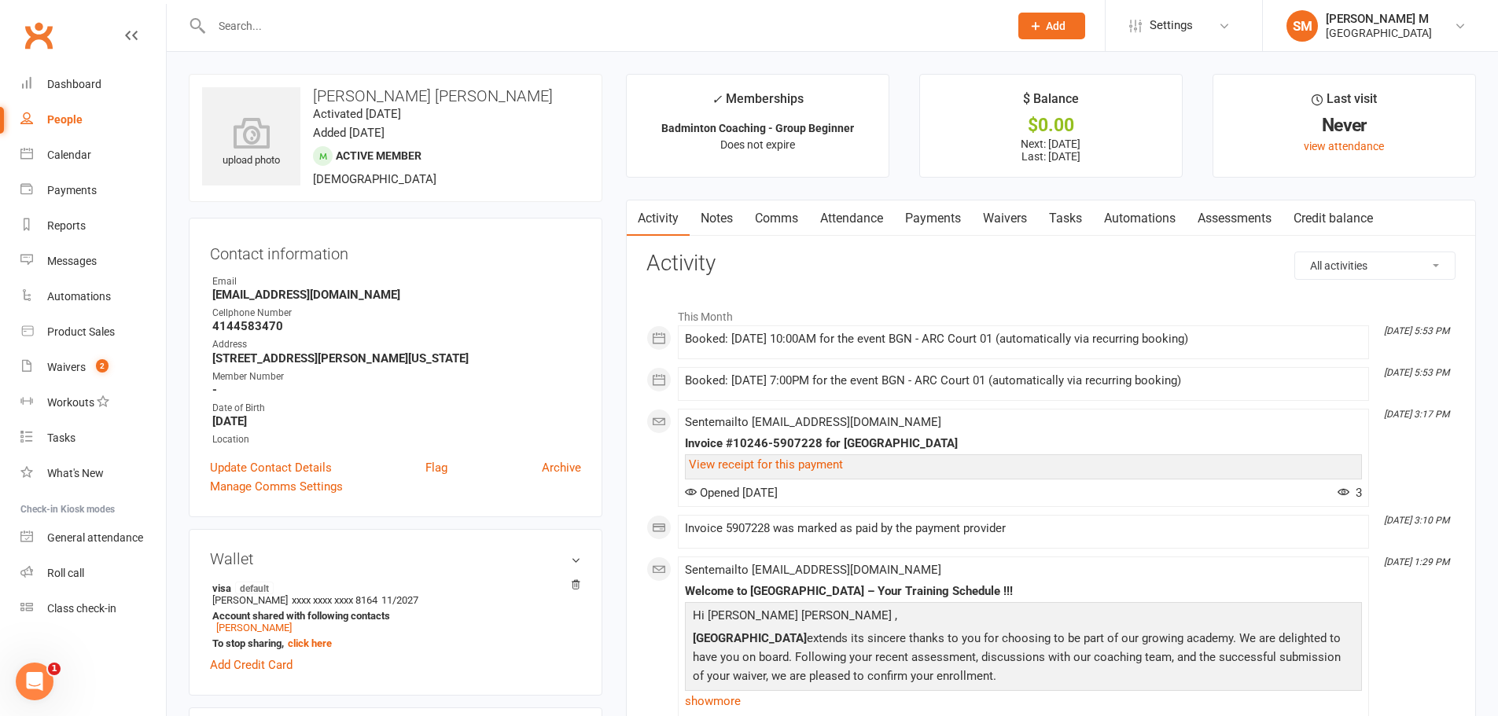
click at [362, 28] on input "text" at bounding box center [602, 26] width 791 height 22
paste input "Ishaan Nuthalapati"
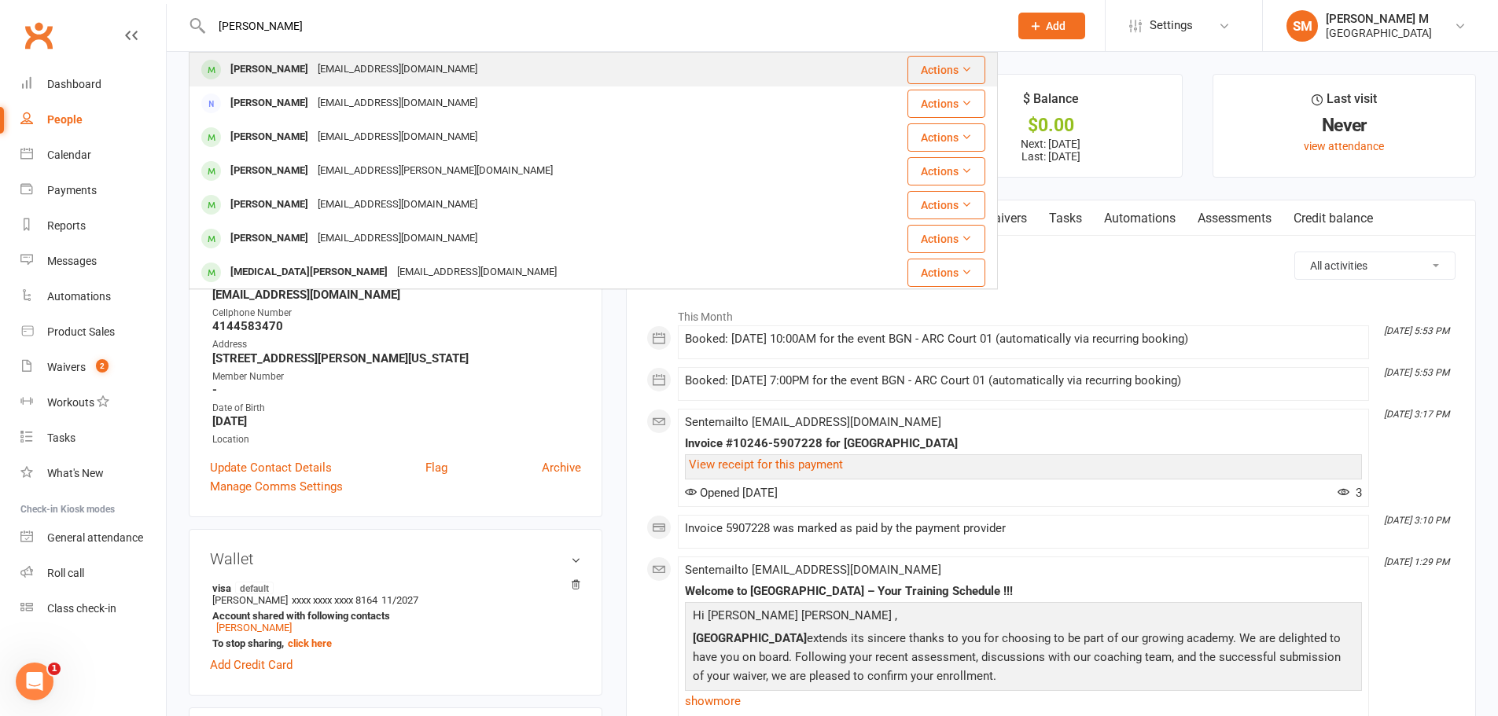
type input "Ishaan Nuthalapati"
click at [372, 57] on div "Ishaan Nuthalapati nyugandhar@gmail.com" at bounding box center [534, 69] width 689 height 32
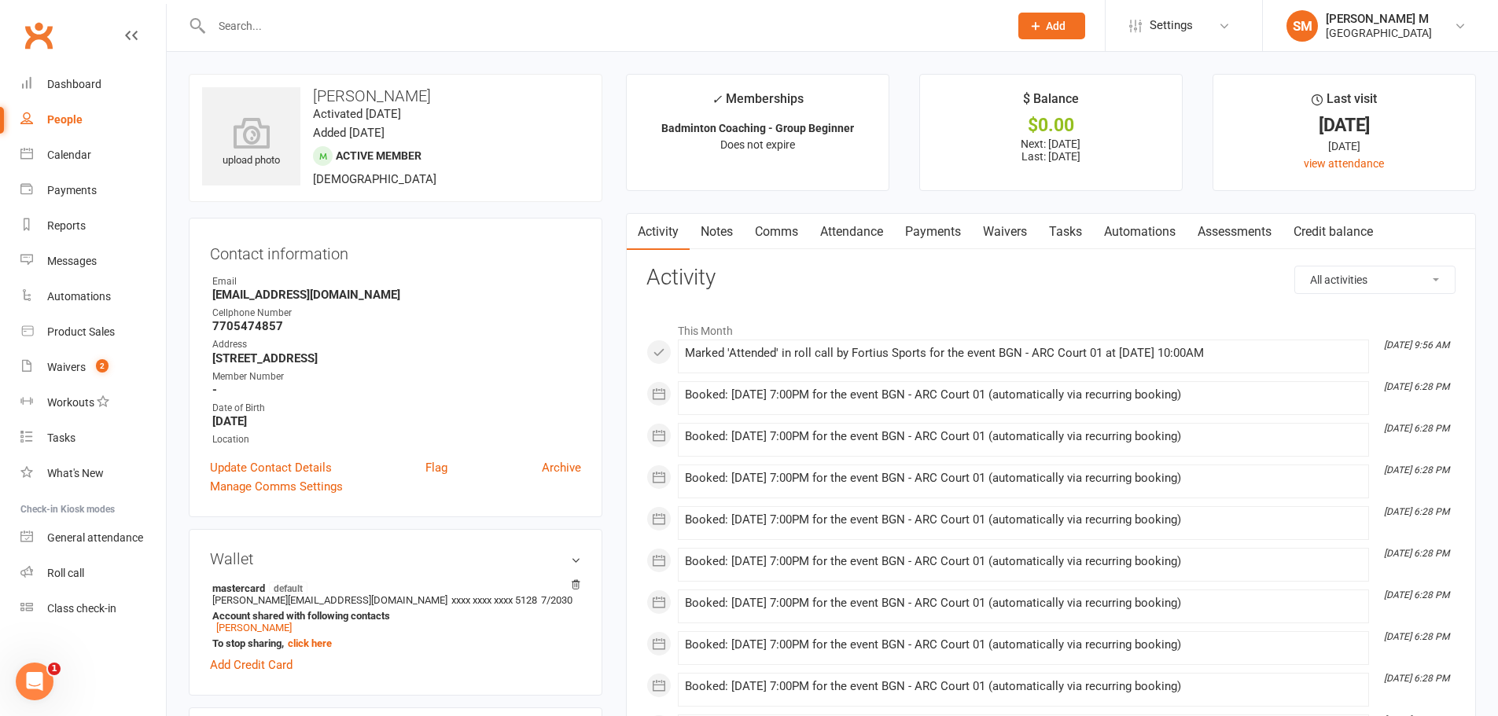
click at [722, 223] on link "Notes" at bounding box center [716, 232] width 54 height 36
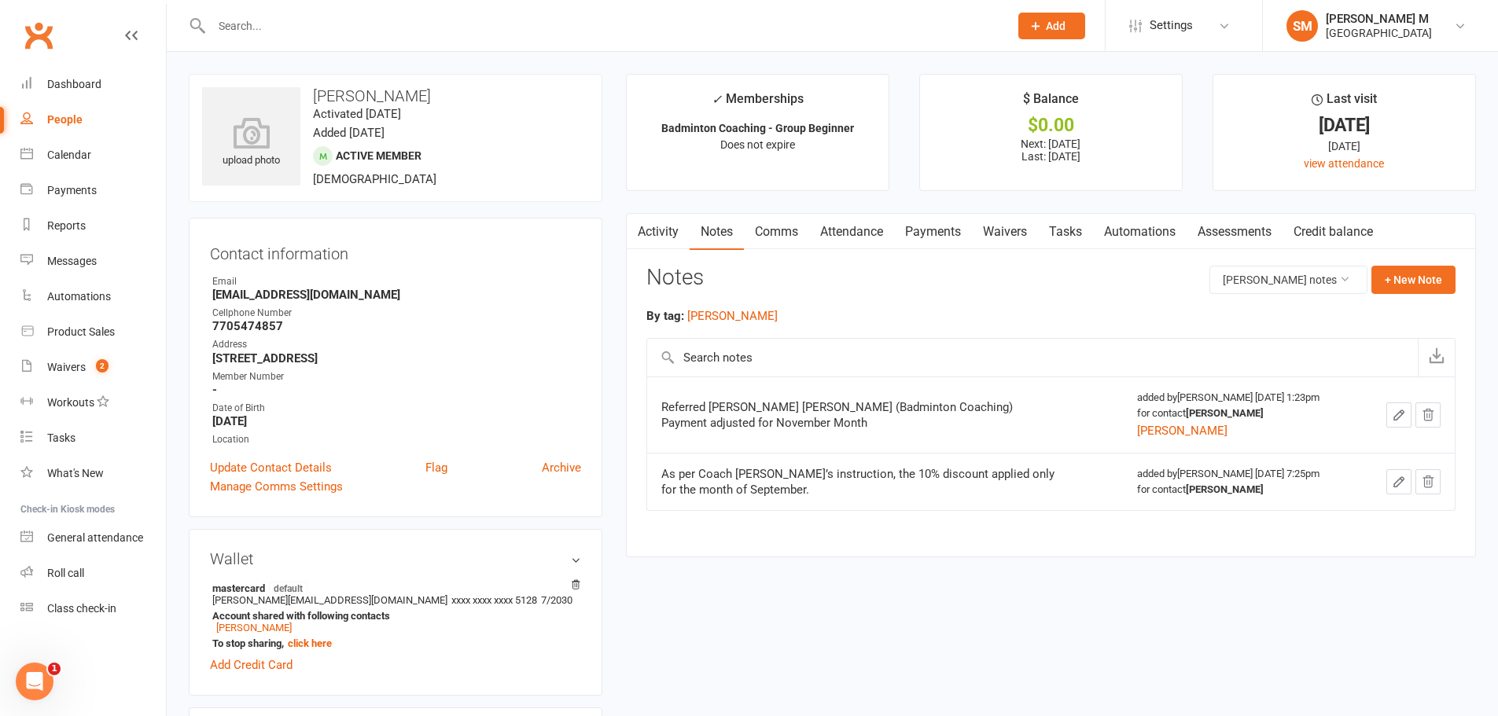
click at [948, 216] on link "Payments" at bounding box center [933, 232] width 78 height 36
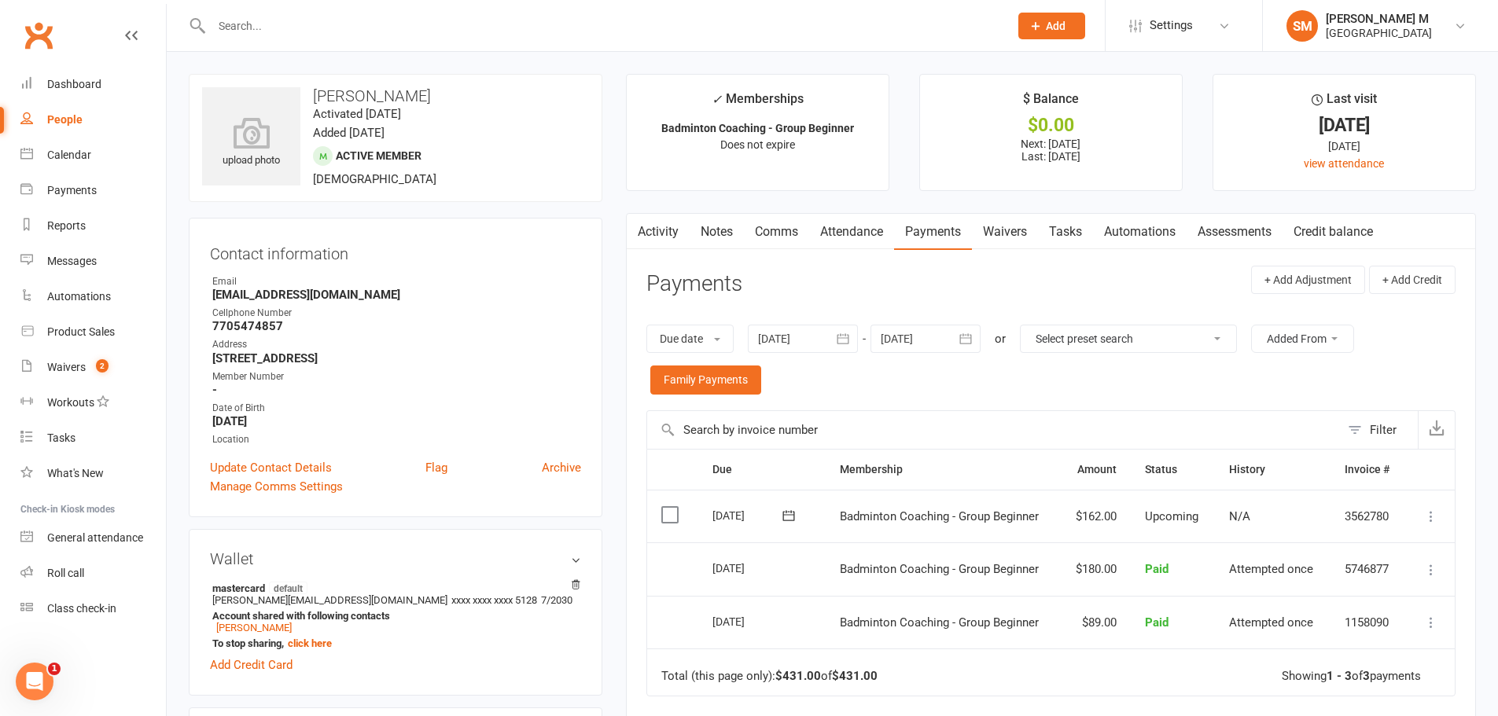
click at [431, 32] on input "text" at bounding box center [602, 26] width 791 height 22
paste input "Giridhar pidikiti"
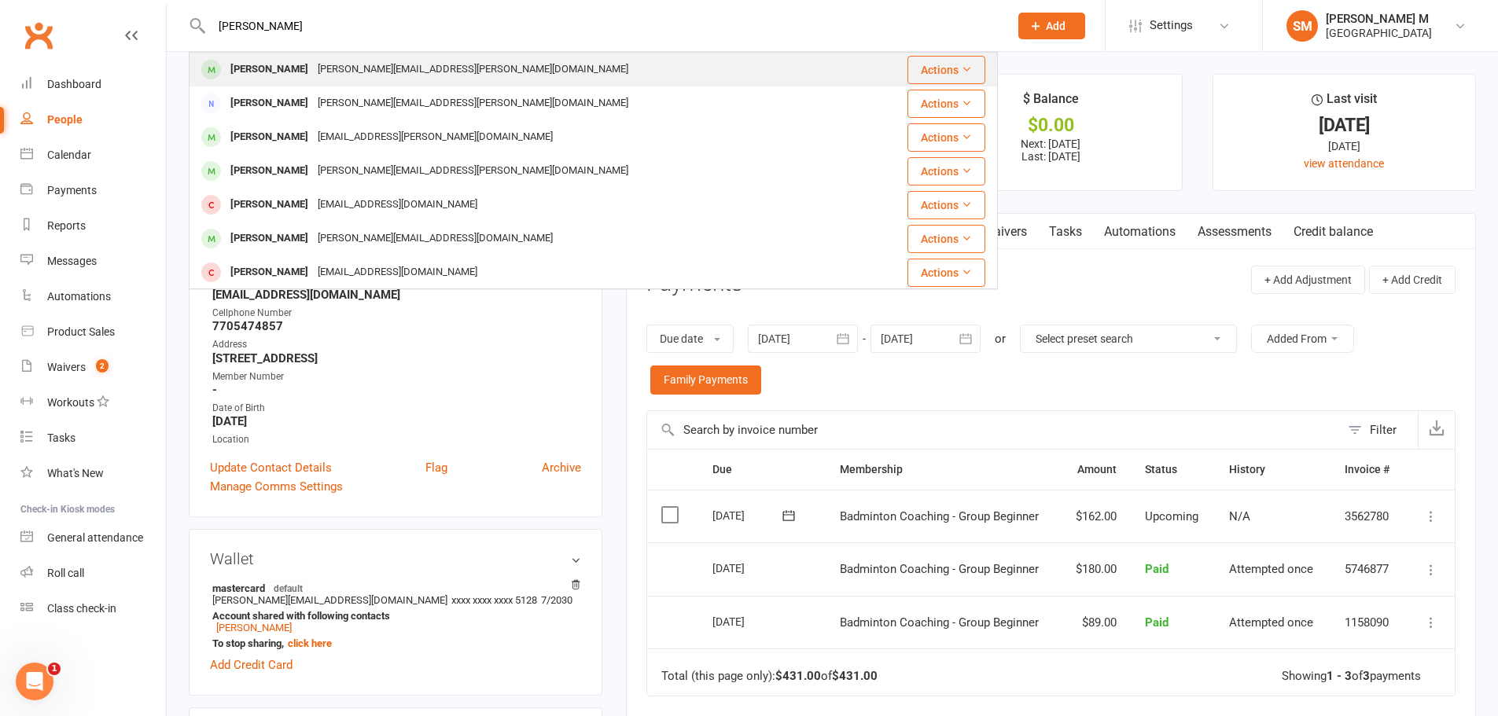
type input "Giridhar pidikiti"
click at [414, 69] on div "Giridhar.Pidikiti@gmail.com" at bounding box center [473, 69] width 320 height 23
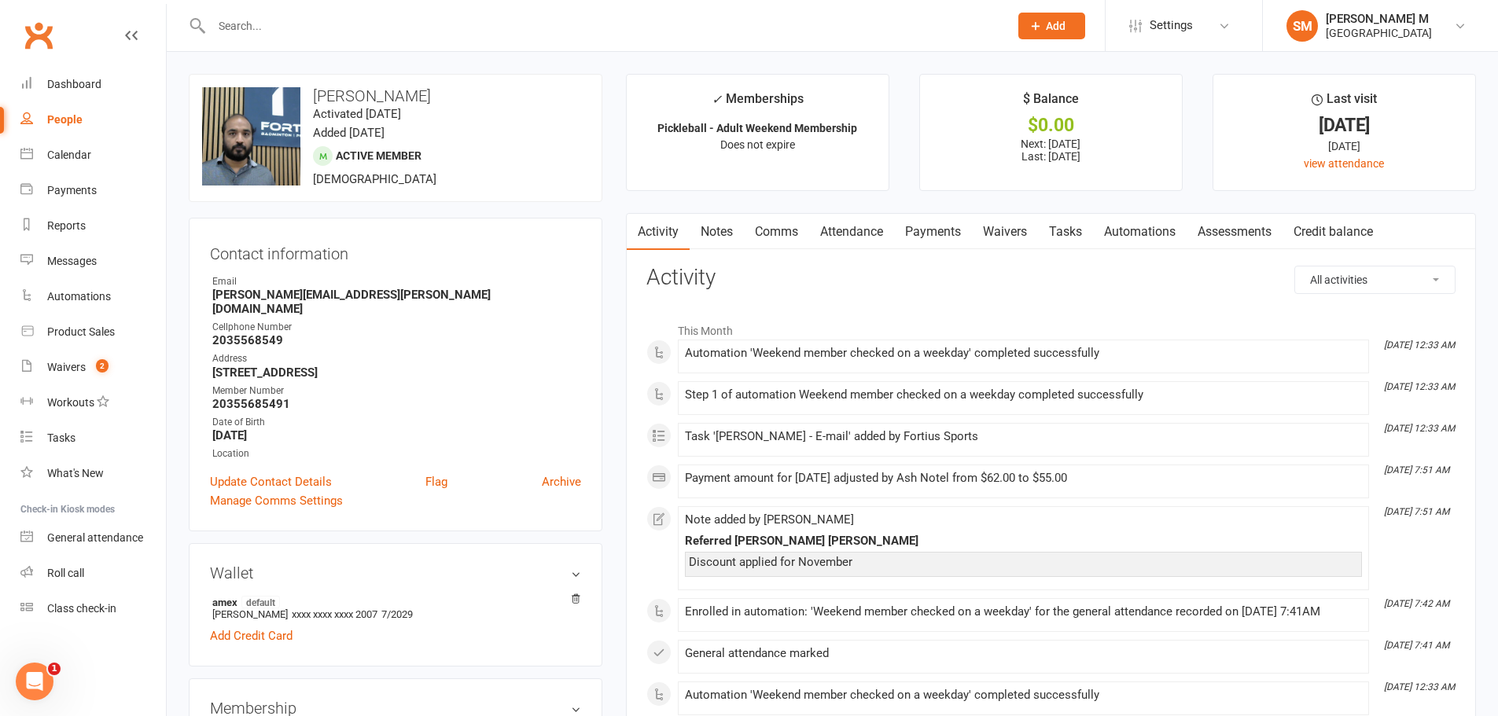
click at [724, 227] on link "Notes" at bounding box center [716, 232] width 54 height 36
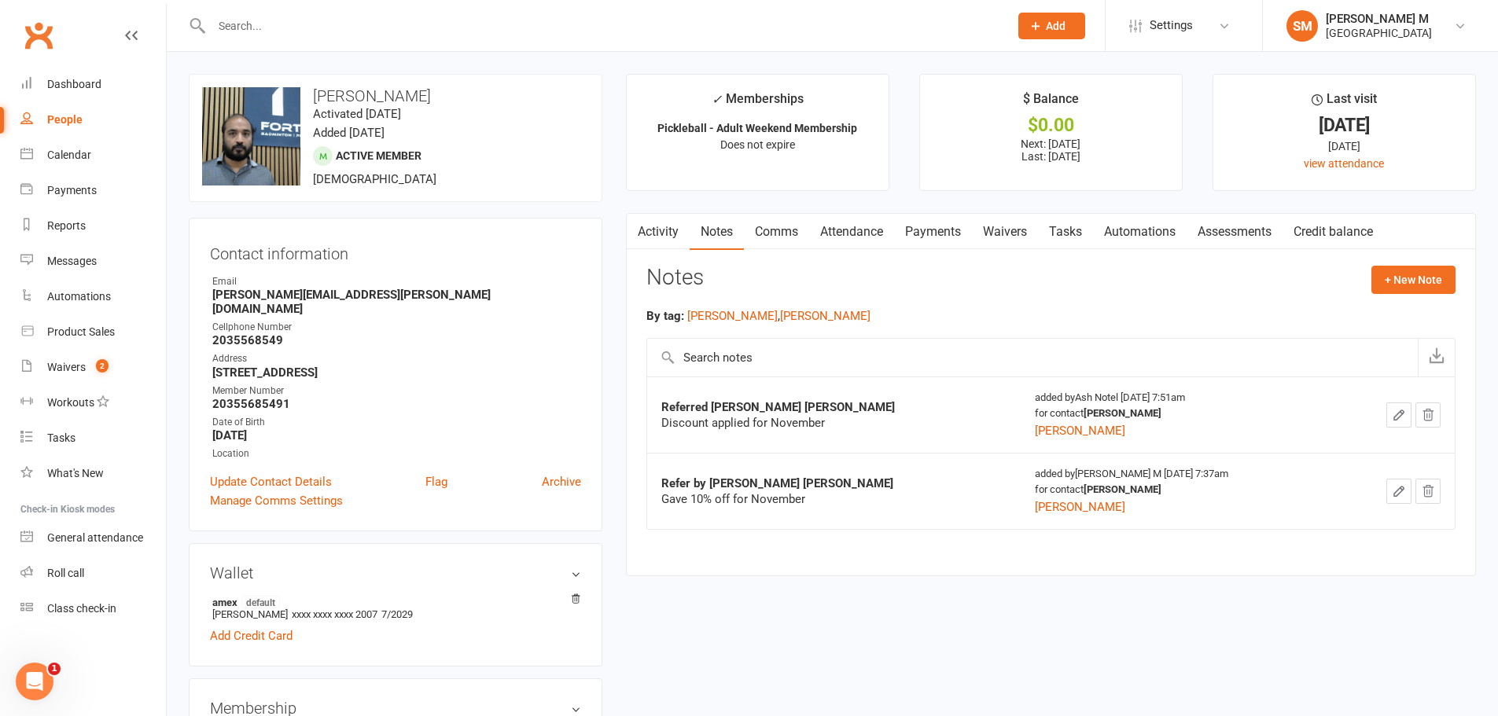
click at [932, 227] on link "Payments" at bounding box center [933, 232] width 78 height 36
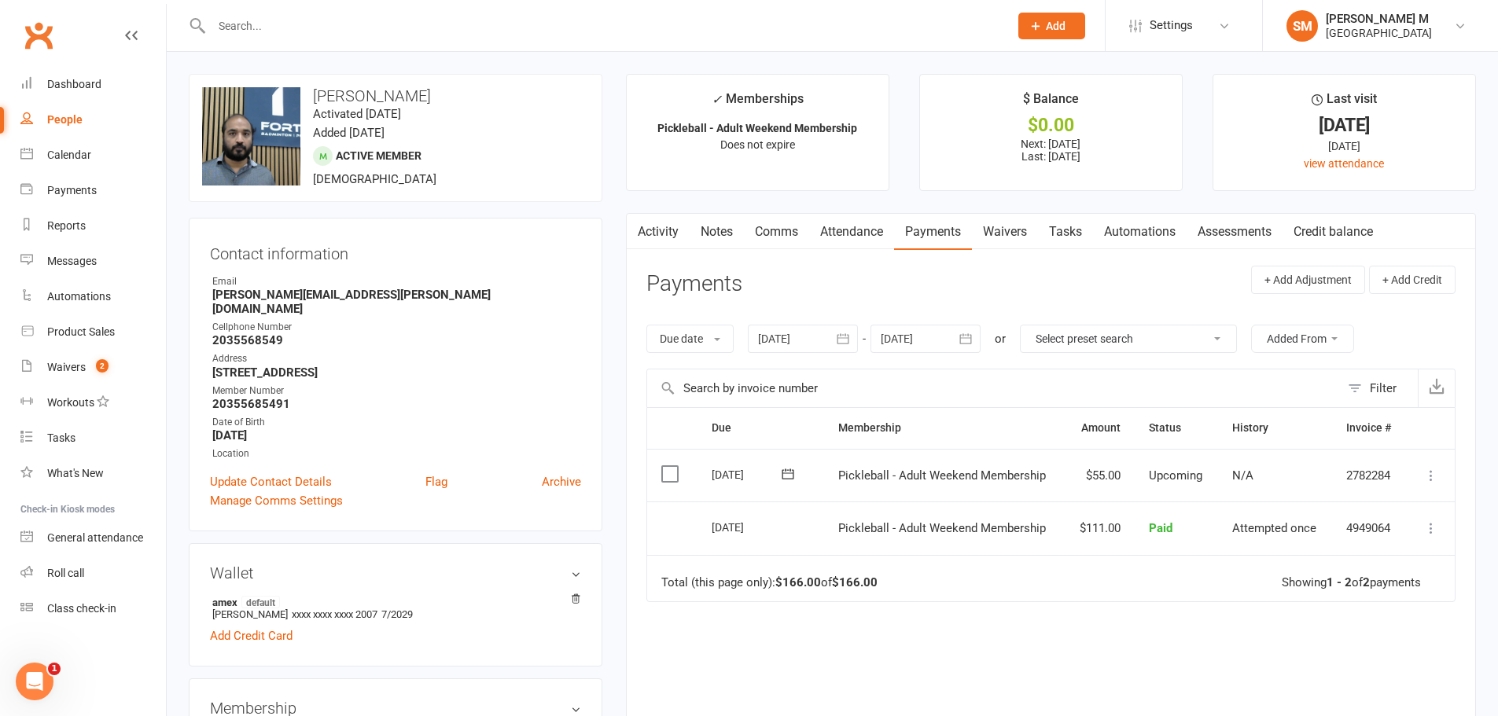
click at [727, 230] on link "Notes" at bounding box center [716, 232] width 54 height 36
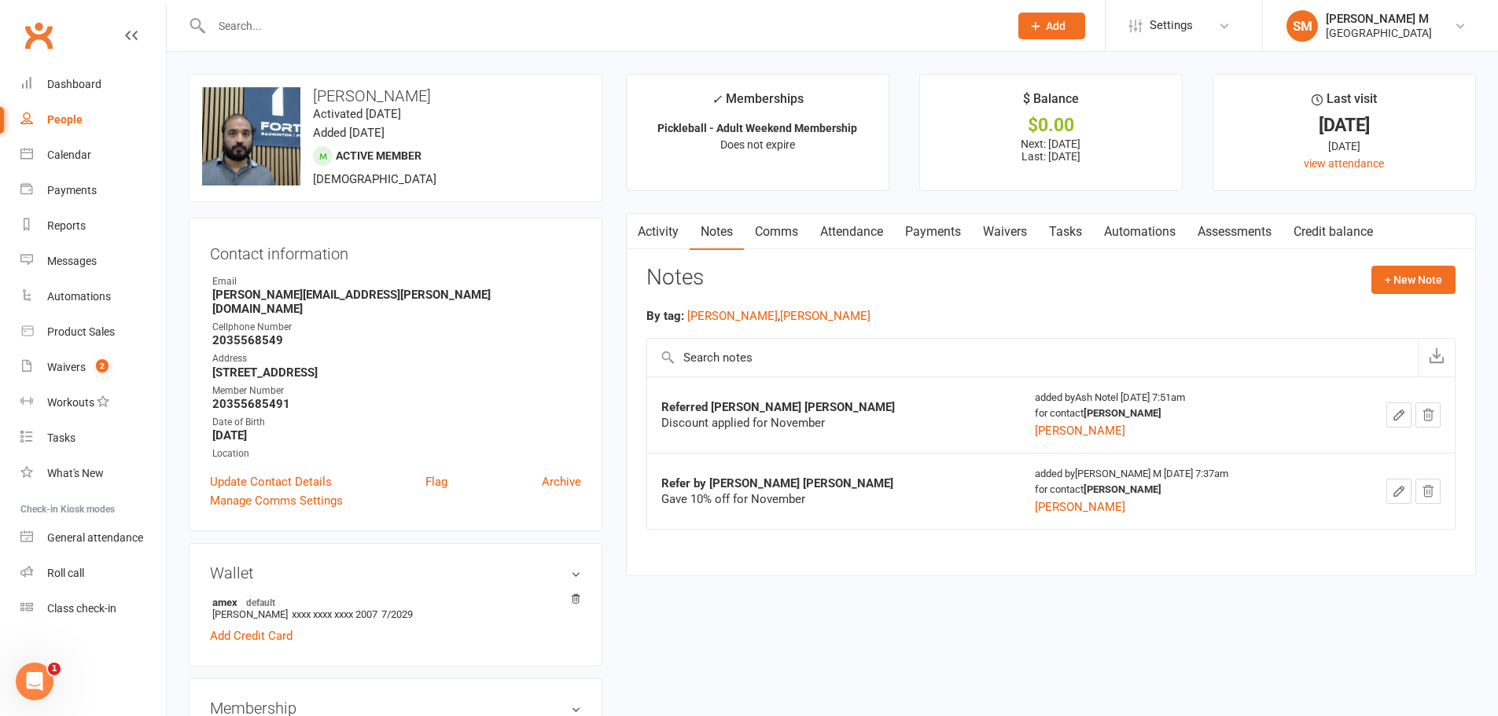
click at [844, 229] on link "Attendance" at bounding box center [851, 232] width 85 height 36
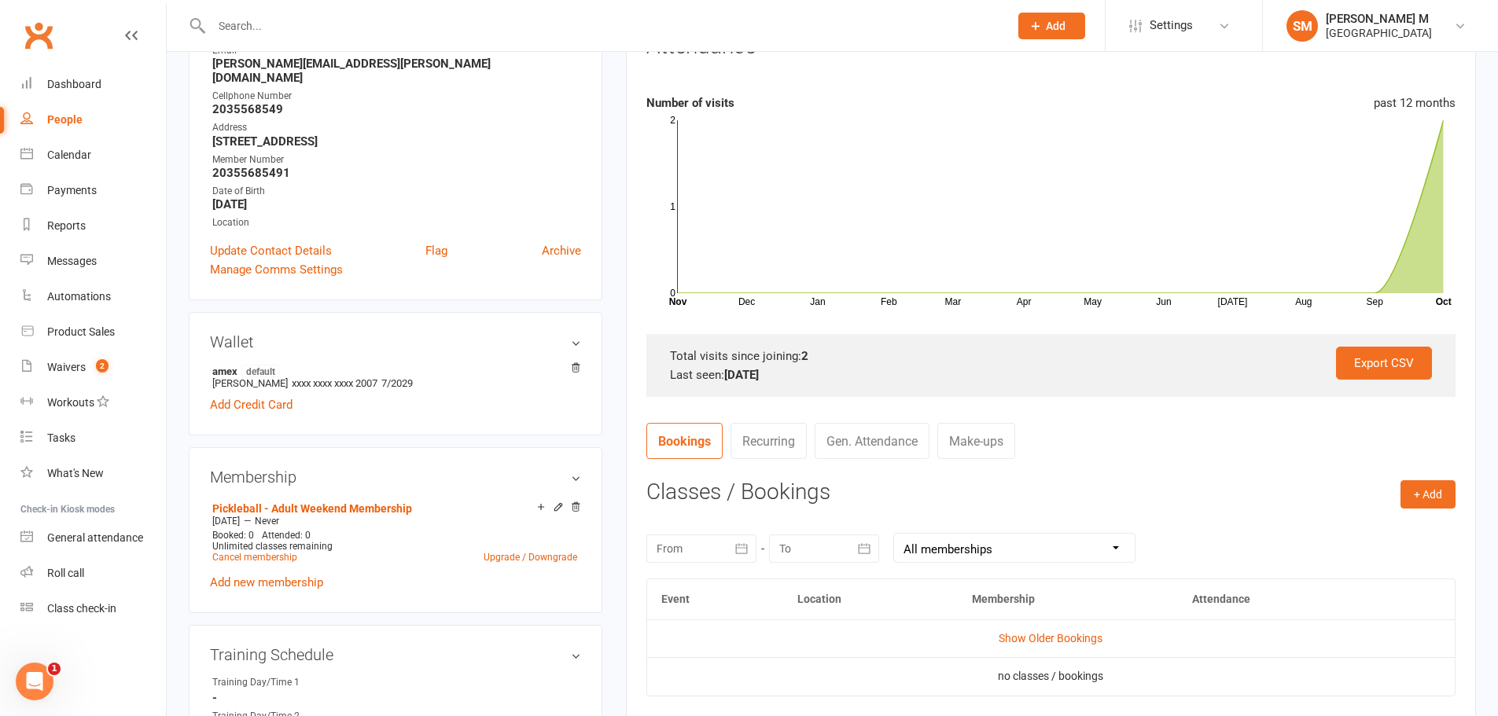
scroll to position [236, 0]
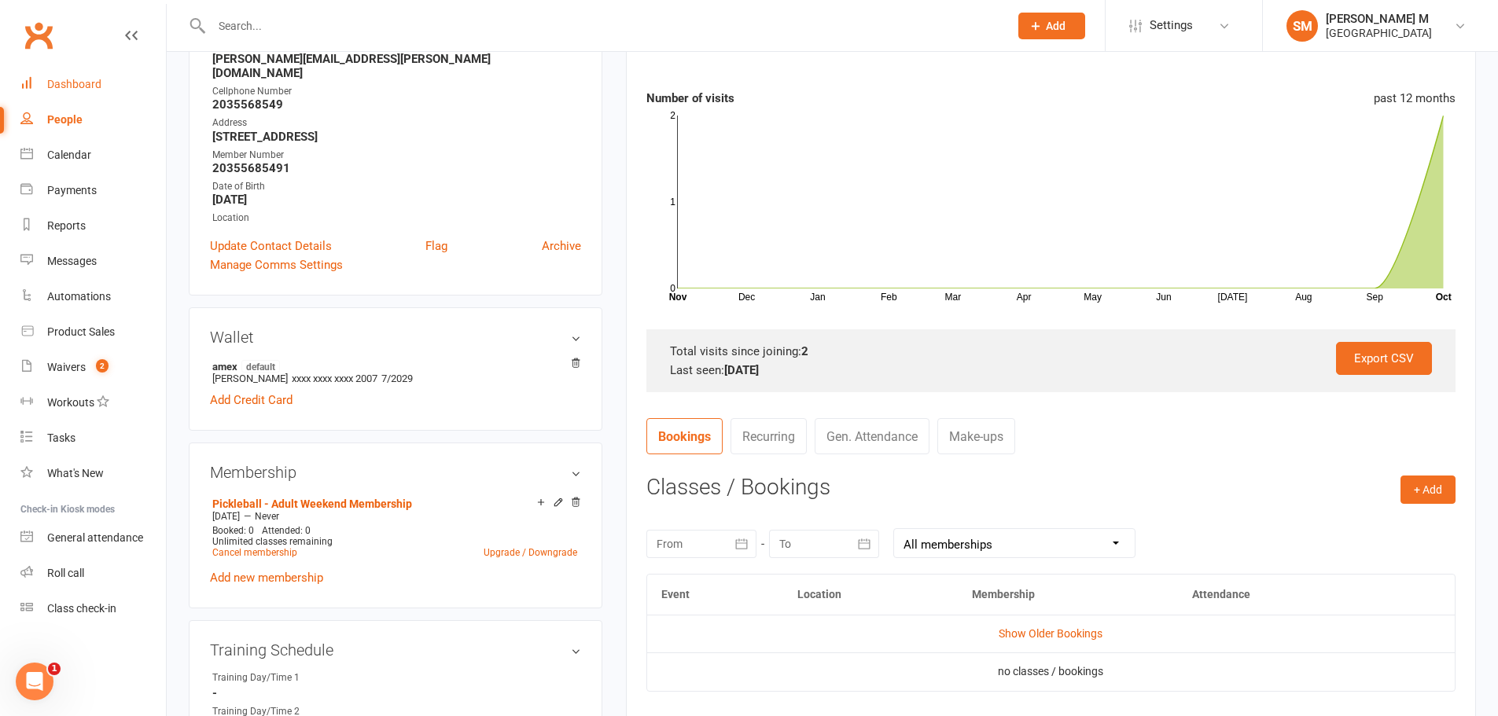
click at [61, 88] on div "Dashboard" at bounding box center [74, 84] width 54 height 13
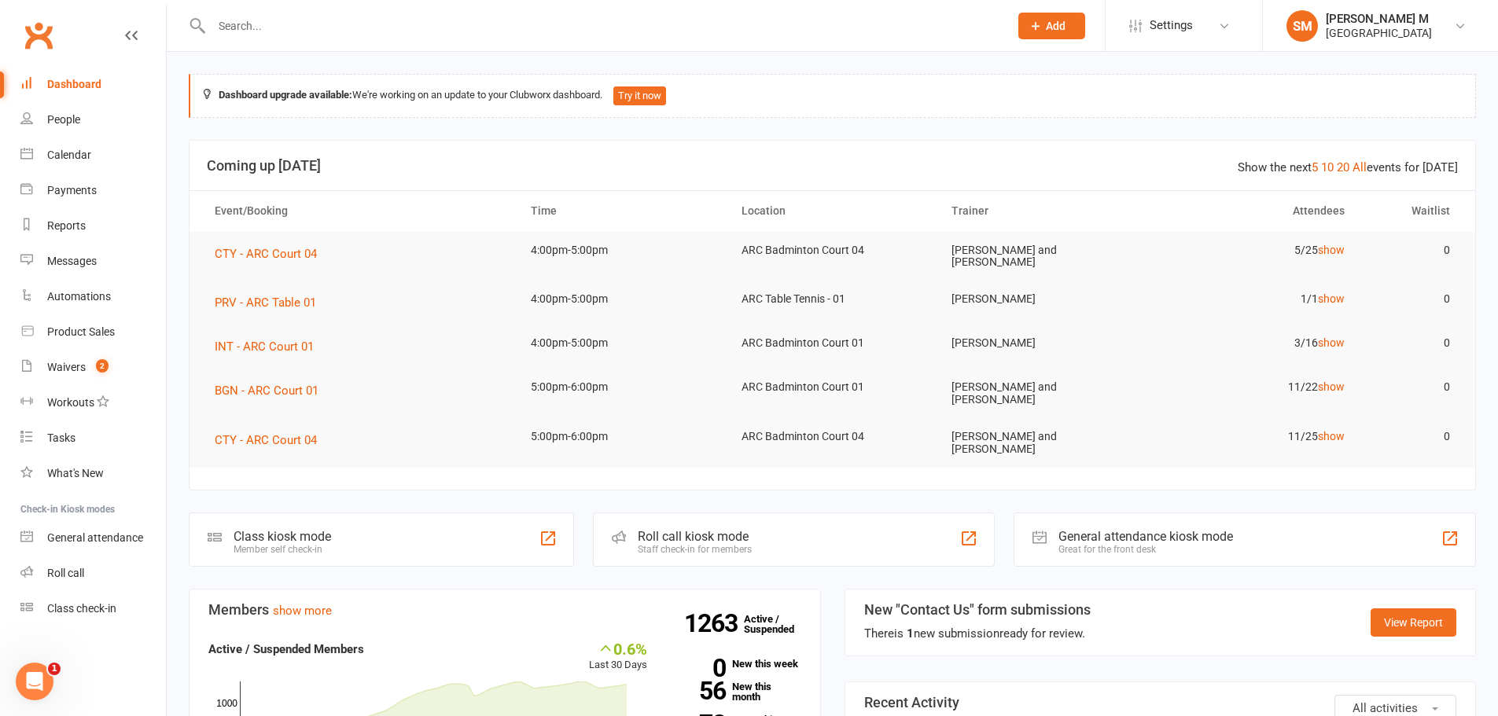
click at [260, 39] on div at bounding box center [593, 25] width 809 height 51
click at [263, 36] on input "text" at bounding box center [602, 26] width 791 height 22
paste input "Ravi Shankar yalamati"
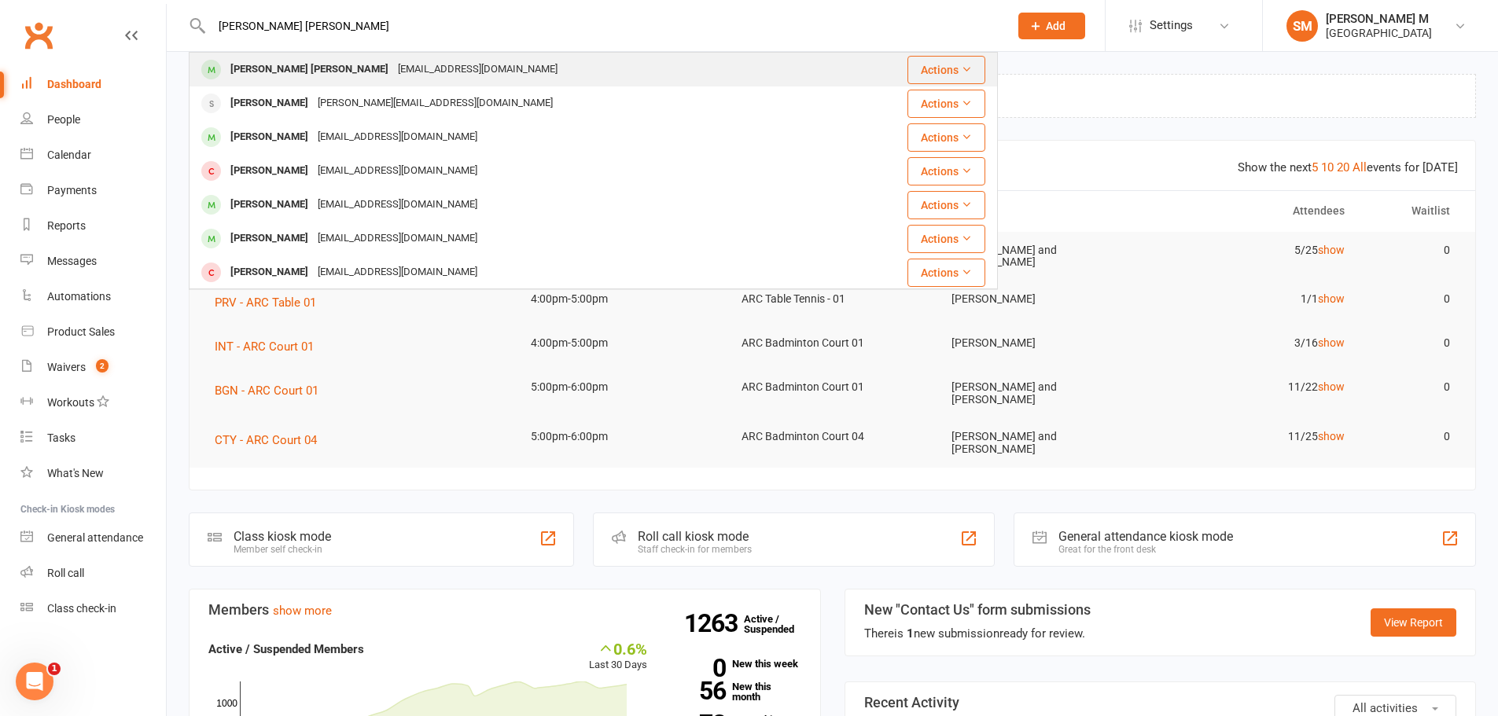
type input "Ravi Shankar yalamati"
click at [222, 75] on div at bounding box center [211, 70] width 29 height 26
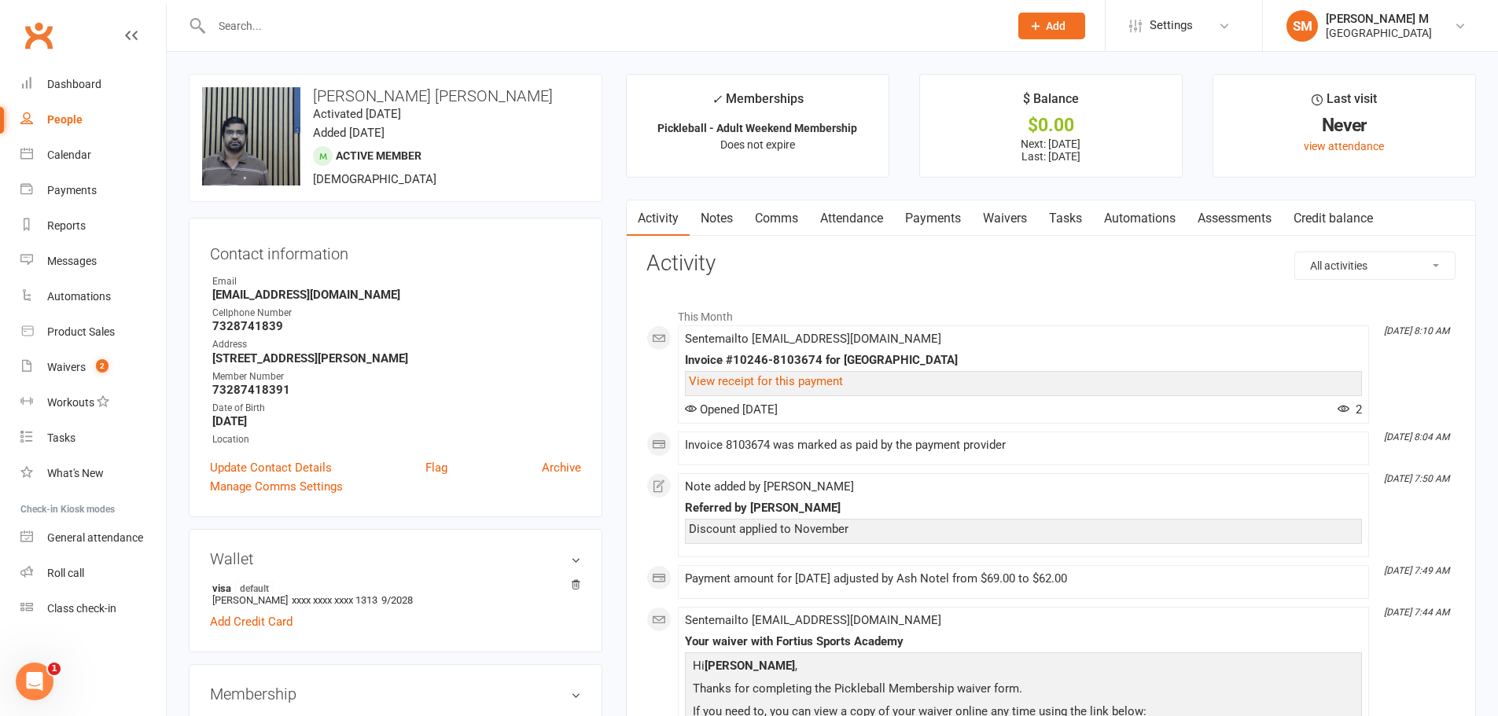
click at [949, 221] on link "Payments" at bounding box center [933, 218] width 78 height 36
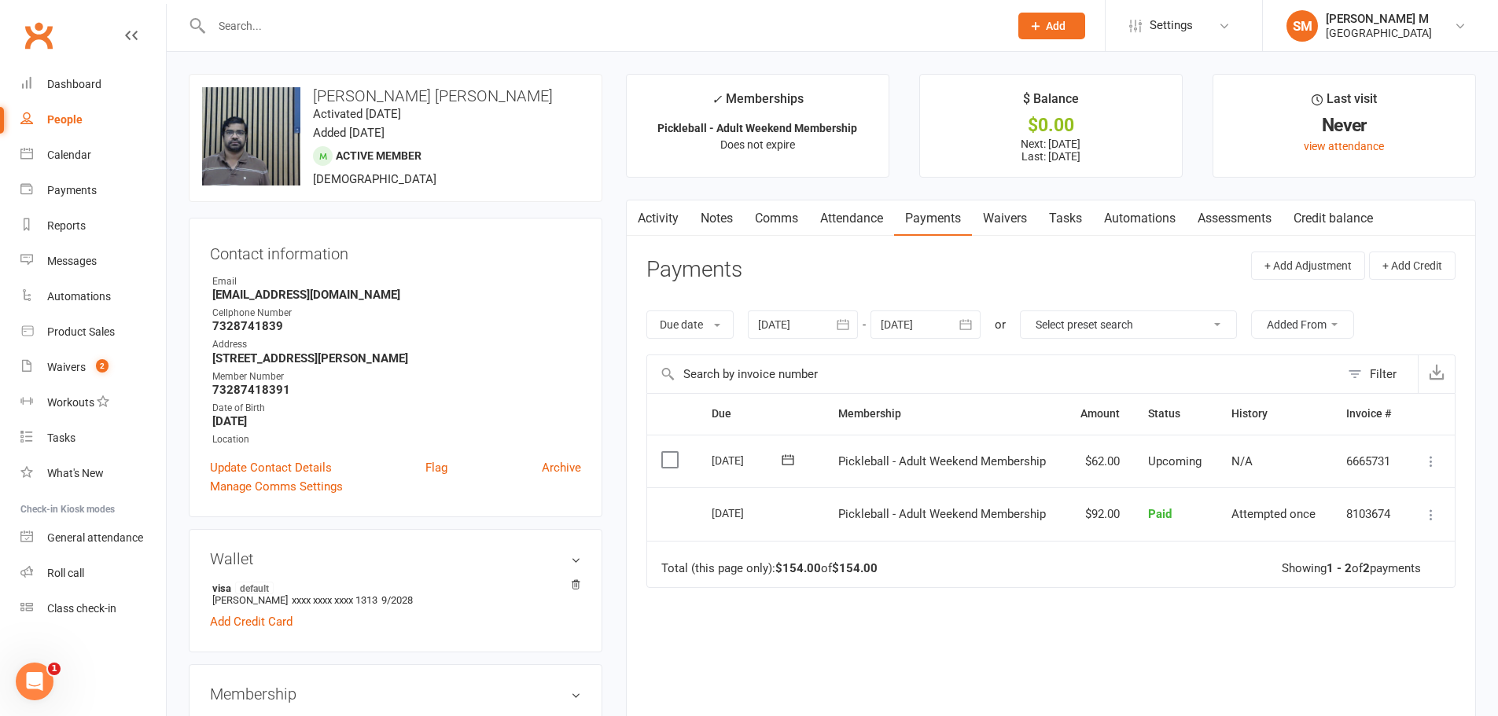
click at [721, 221] on link "Notes" at bounding box center [716, 218] width 54 height 36
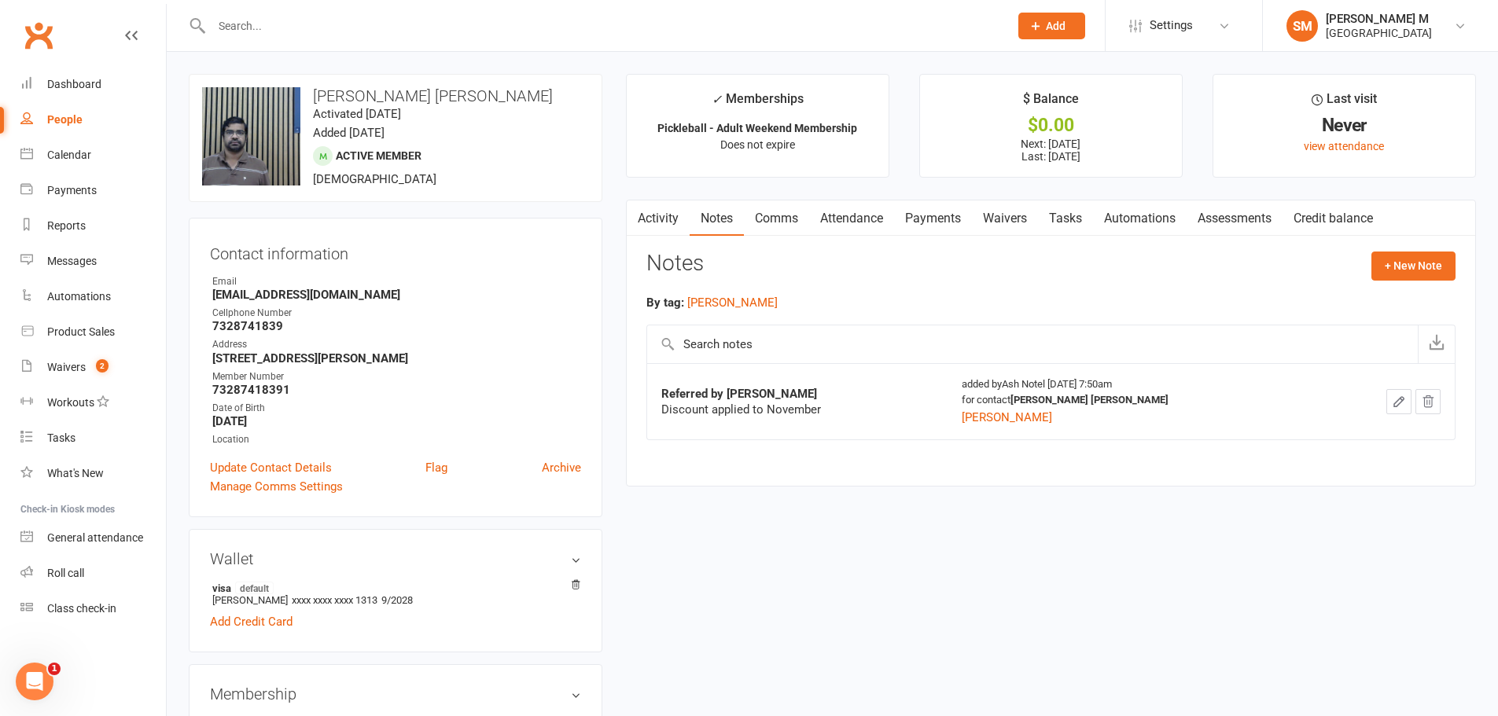
click at [354, 33] on input "text" at bounding box center [602, 26] width 791 height 22
paste input "Dilip Nomula"
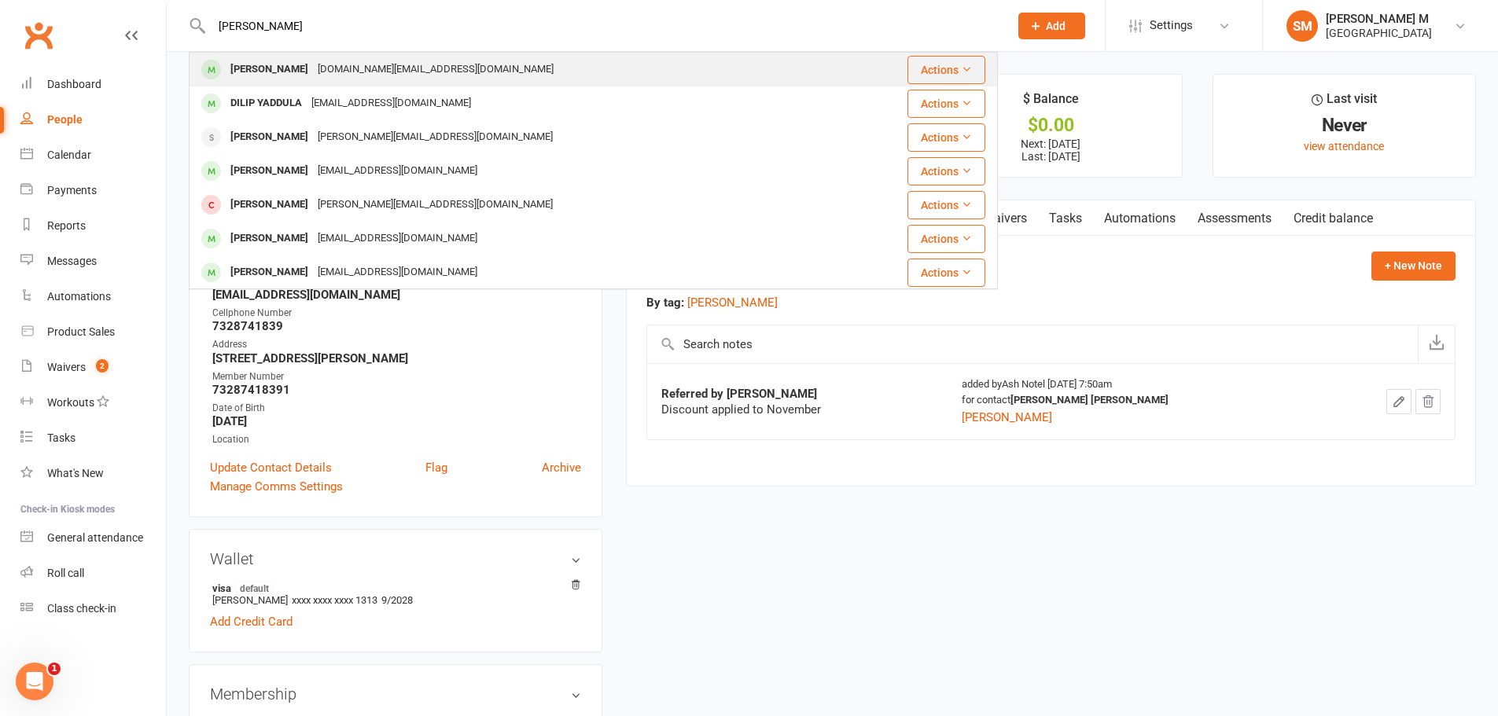
type input "[PERSON_NAME]"
click at [317, 68] on div "Dilip.nnitw.us@gmail.com" at bounding box center [435, 69] width 245 height 23
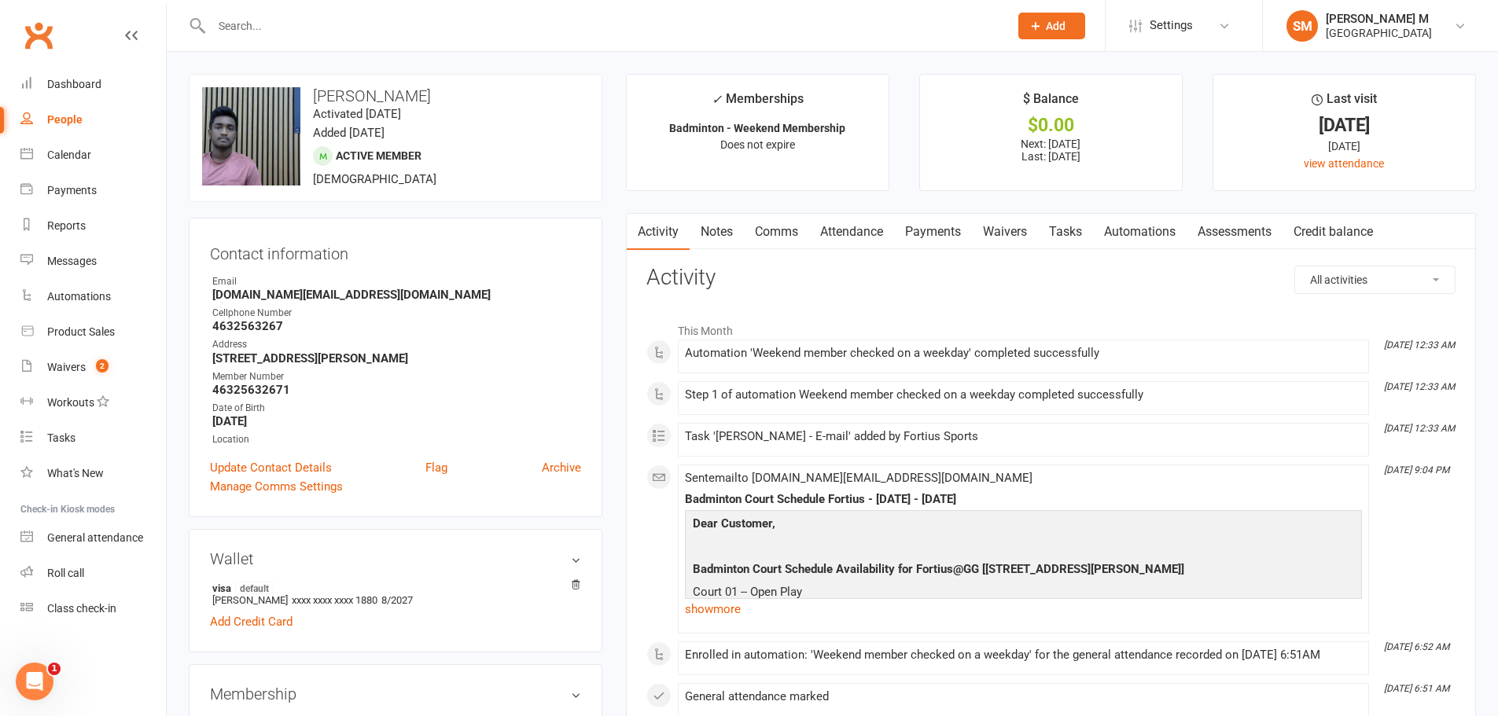
click at [918, 226] on link "Payments" at bounding box center [933, 232] width 78 height 36
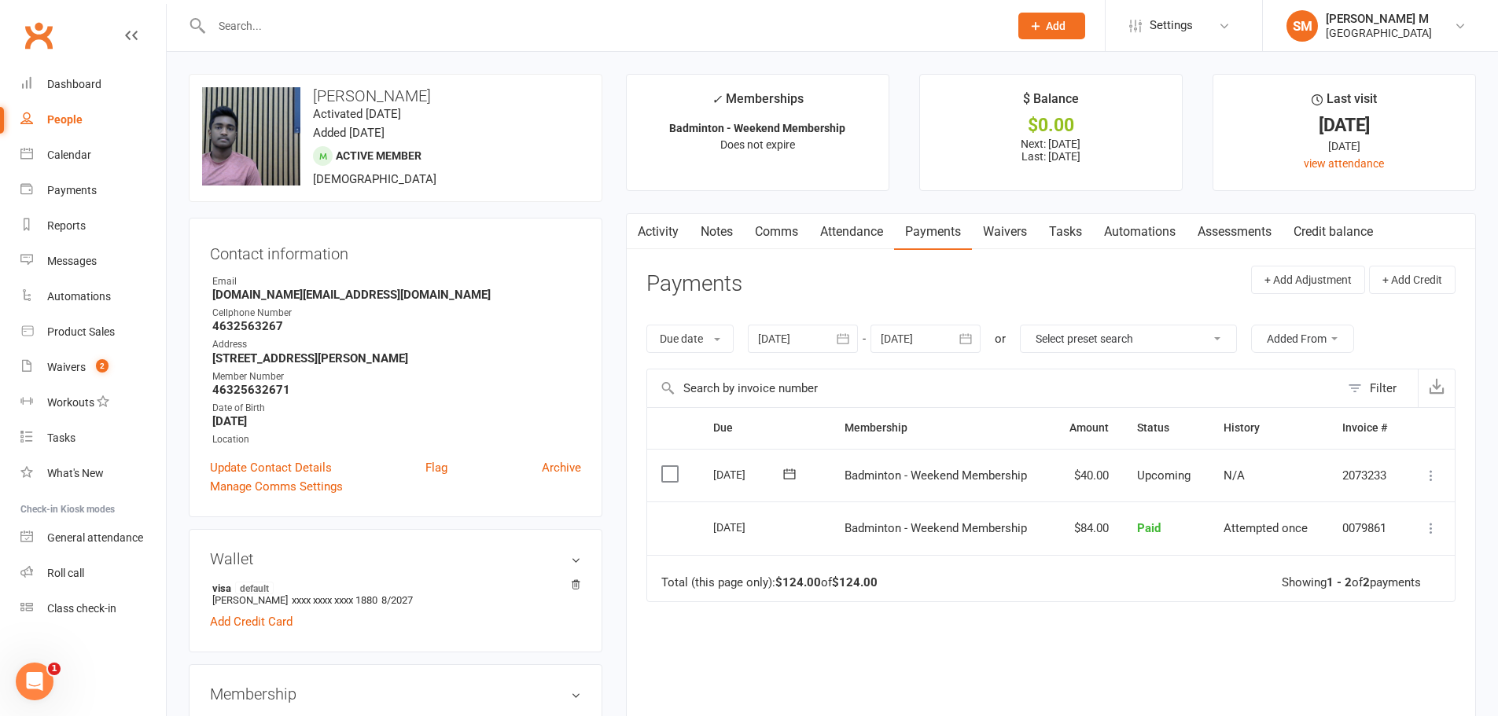
click at [721, 228] on link "Notes" at bounding box center [716, 232] width 54 height 36
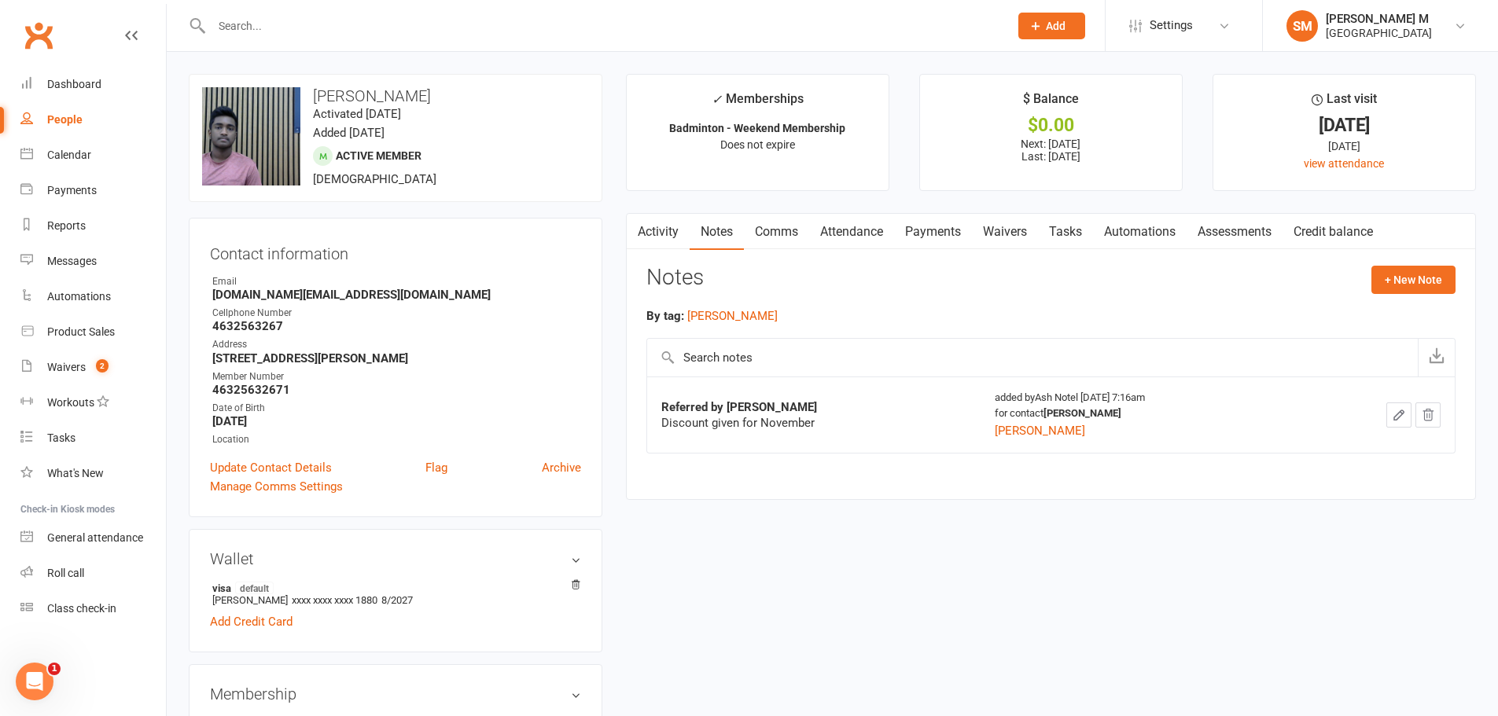
click at [268, 37] on div at bounding box center [593, 25] width 809 height 51
click at [269, 30] on input "text" at bounding box center [602, 26] width 791 height 22
paste input "Omprakash Garikipati"
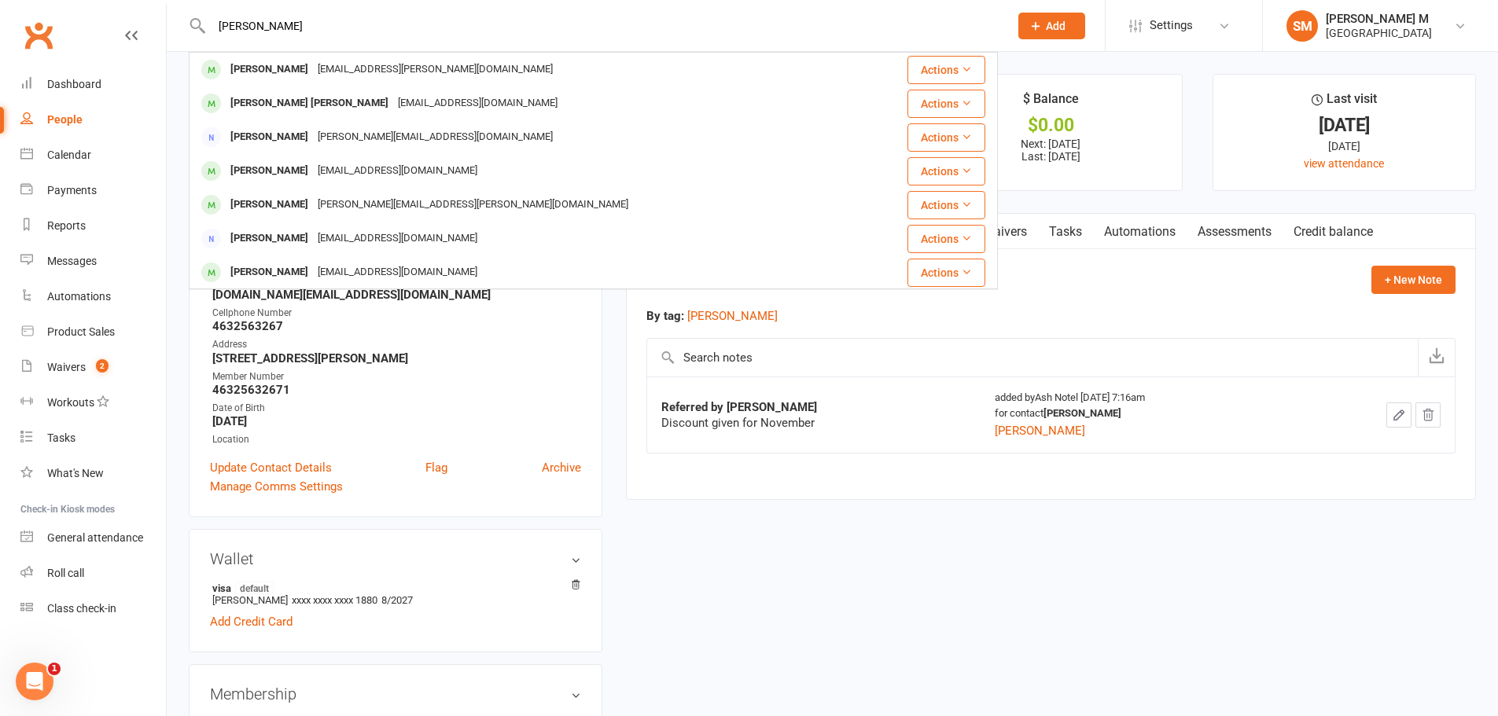
drag, startPoint x: 348, startPoint y: 35, endPoint x: 208, endPoint y: 35, distance: 139.9
click at [208, 35] on input "Omprakash Garikipati" at bounding box center [602, 26] width 791 height 22
paste input "Satya mathamsetty"
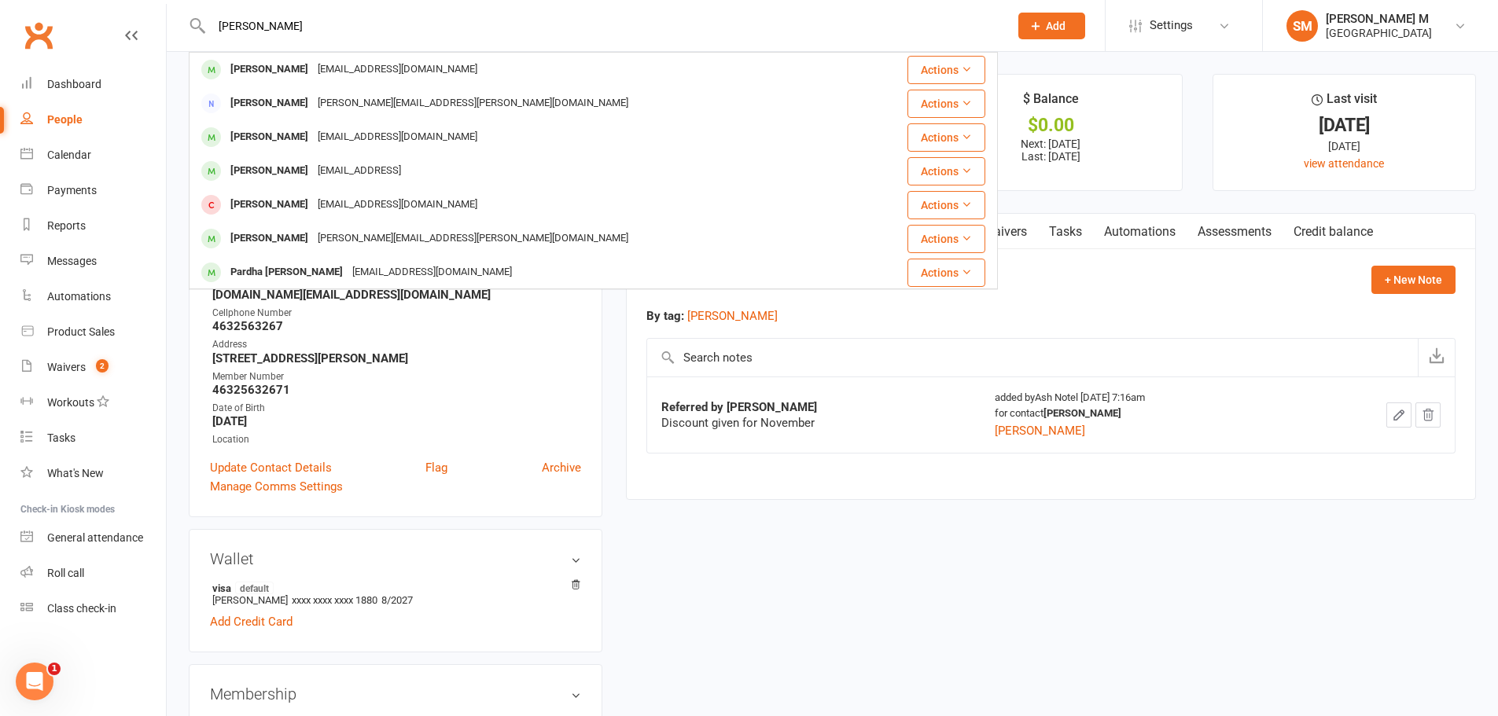
drag, startPoint x: 341, startPoint y: 20, endPoint x: 221, endPoint y: 20, distance: 120.3
click at [221, 20] on input "Satya mathamsetty" at bounding box center [602, 26] width 791 height 22
paste input "9003009292"
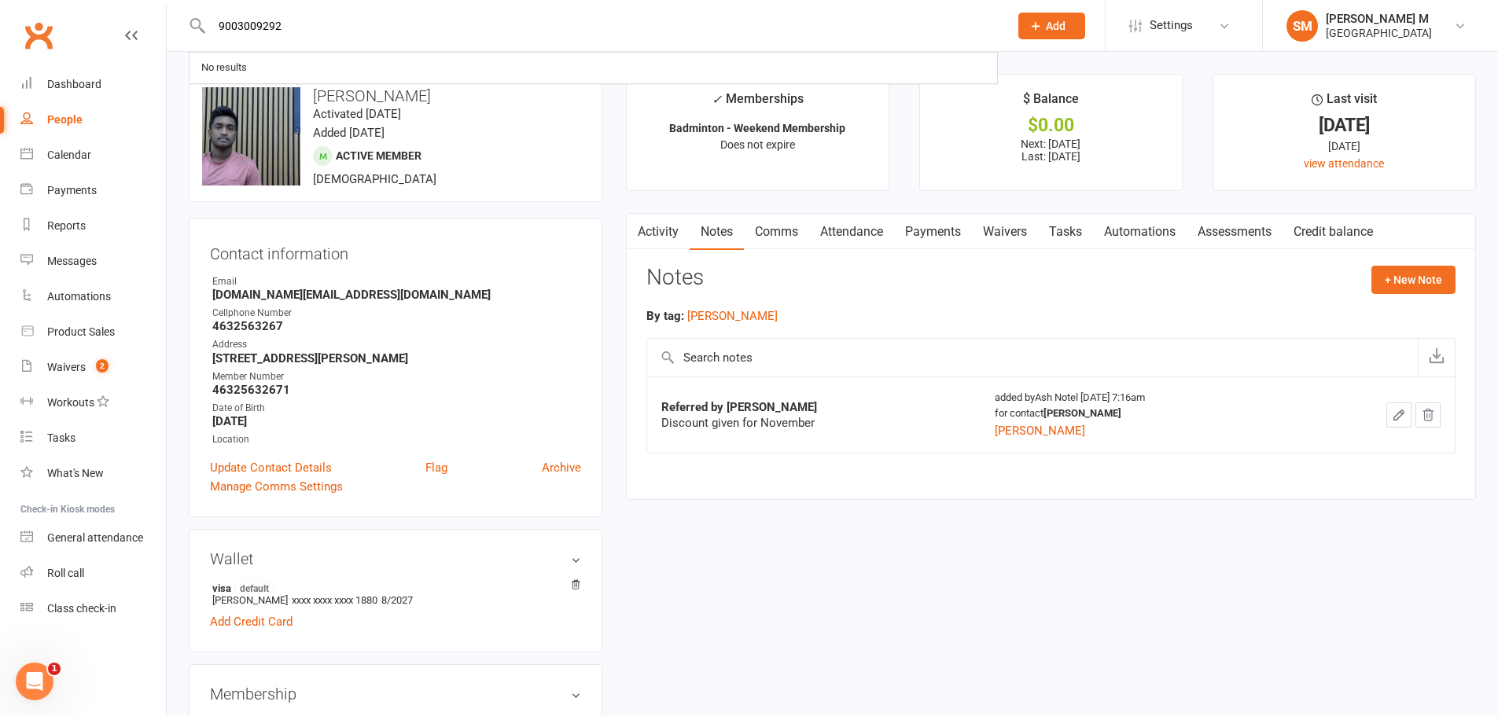
click at [362, 34] on input "9003009292" at bounding box center [602, 26] width 791 height 22
drag, startPoint x: 362, startPoint y: 34, endPoint x: 296, endPoint y: 24, distance: 66.7
click at [296, 24] on input "9003009292" at bounding box center [602, 26] width 791 height 22
paste input "prakash.gdv03@gmail.com"
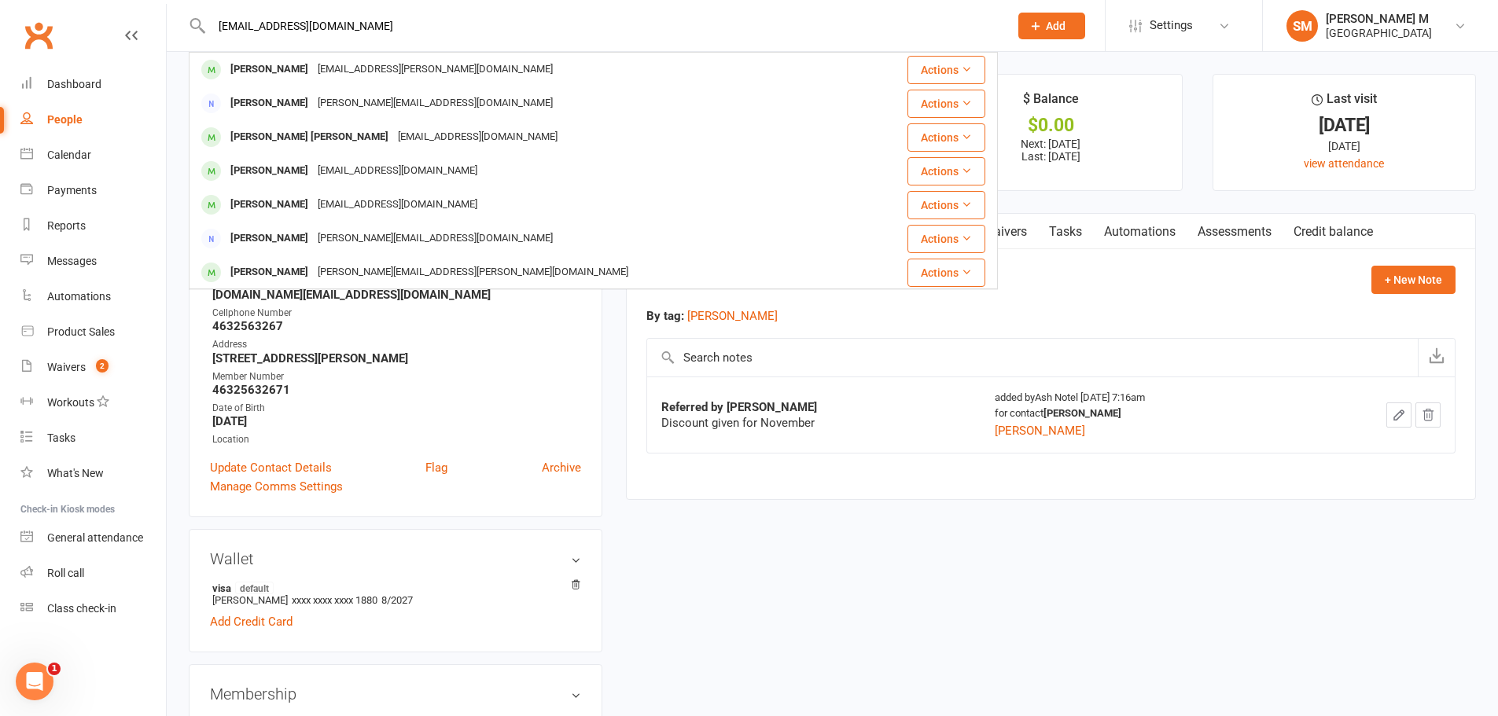
drag, startPoint x: 366, startPoint y: 28, endPoint x: 217, endPoint y: 20, distance: 148.8
click at [217, 20] on input "prakash.gdv03@gmail.com" at bounding box center [602, 26] width 791 height 22
paste input "satya.m456"
drag, startPoint x: 348, startPoint y: 33, endPoint x: 205, endPoint y: -35, distance: 158.3
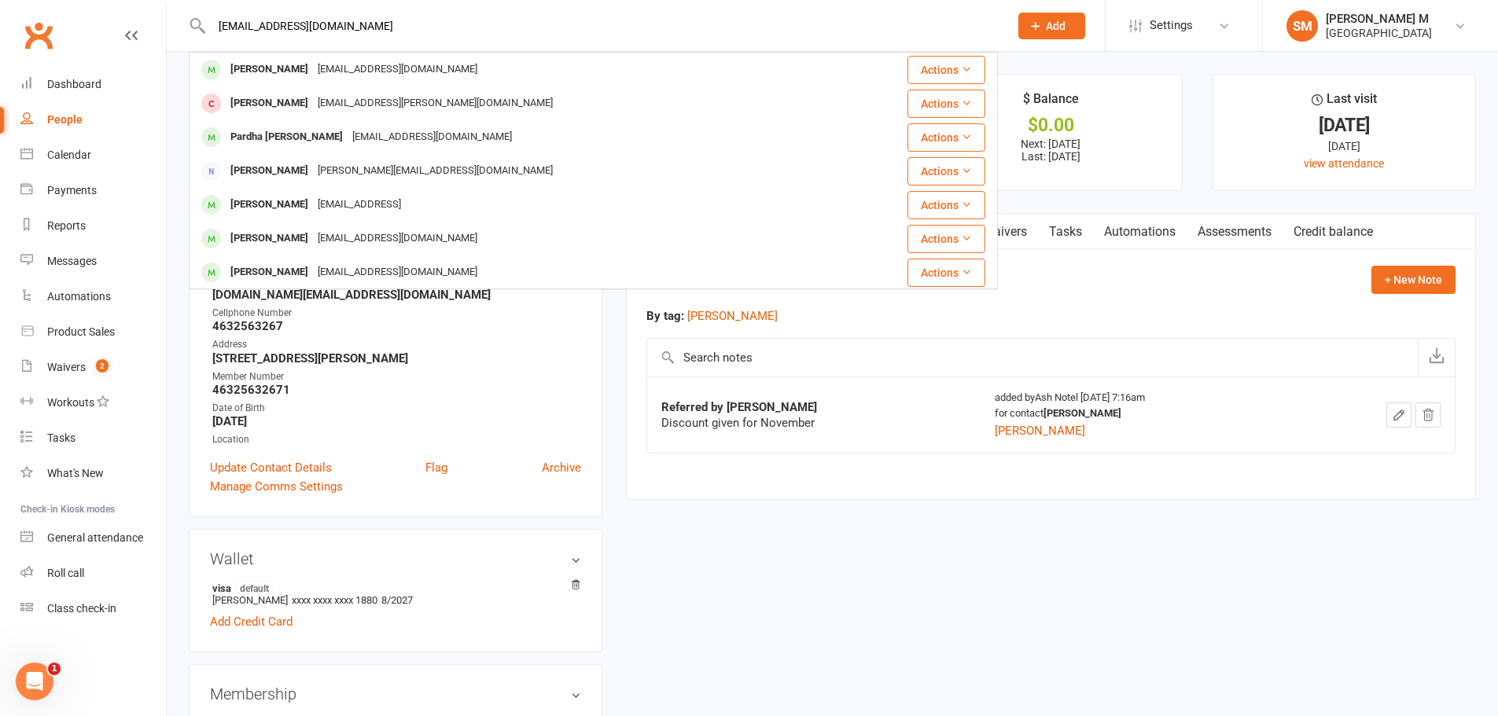
paste input "Praveen Krishna Kondapally"
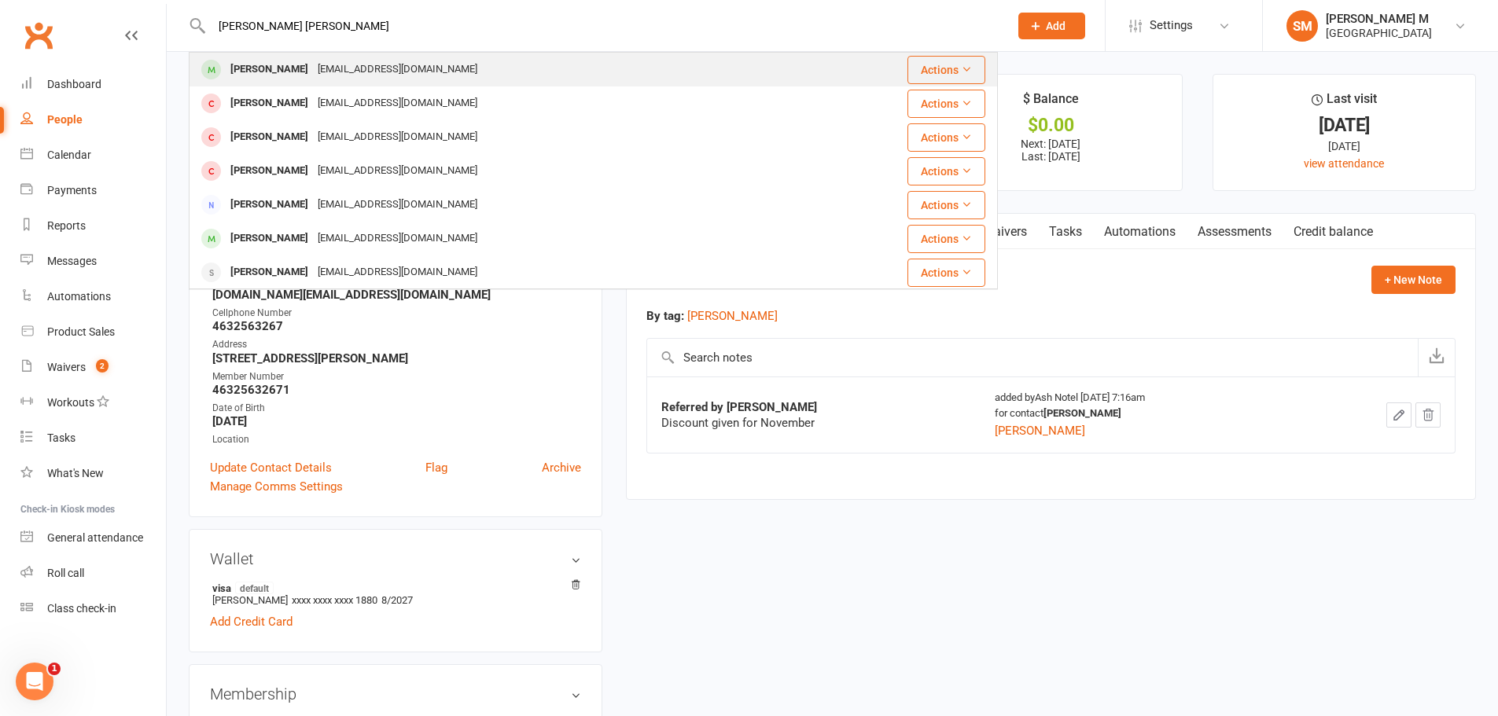
type input "Praveen Krishna Kondapally"
click at [433, 72] on div "Praveen Kondapally Pkk6966@gmail.com" at bounding box center [529, 69] width 678 height 32
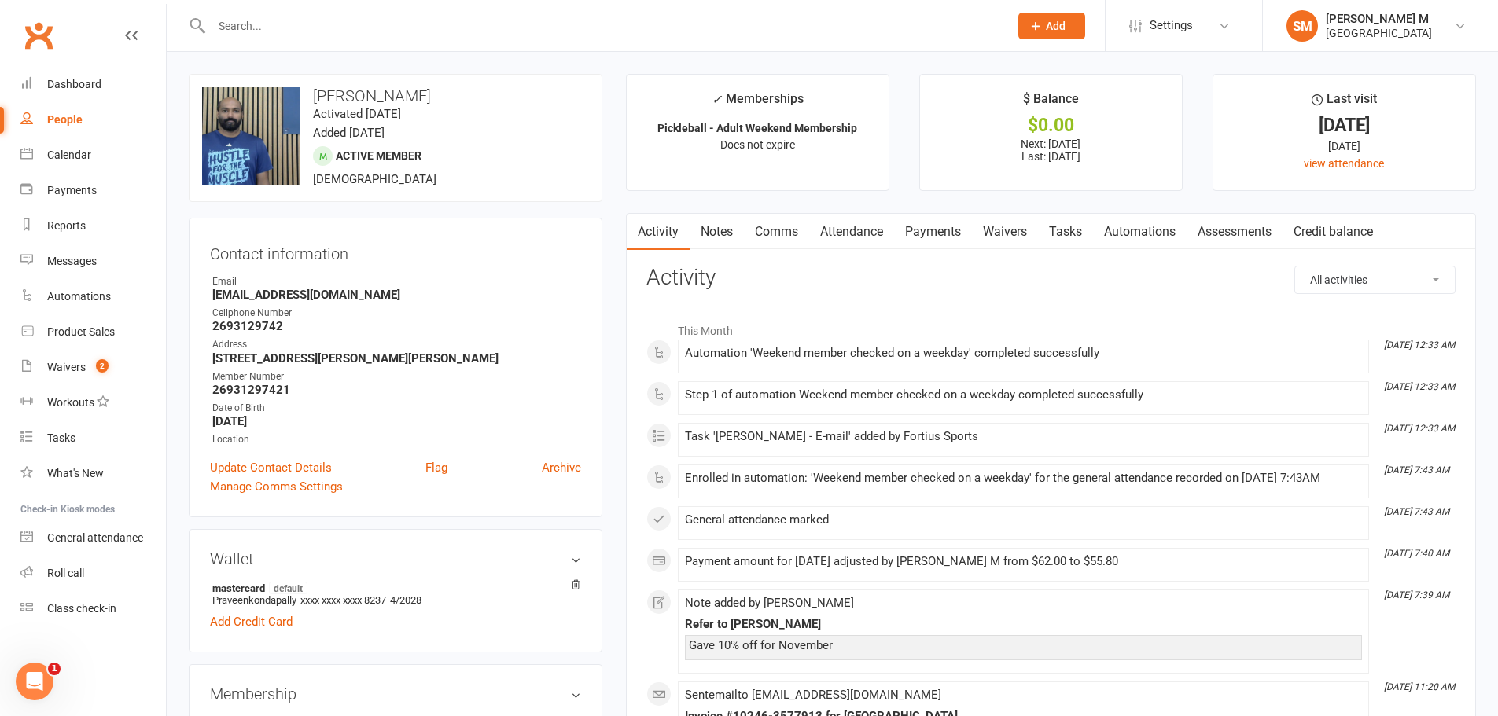
click at [725, 226] on link "Notes" at bounding box center [716, 232] width 54 height 36
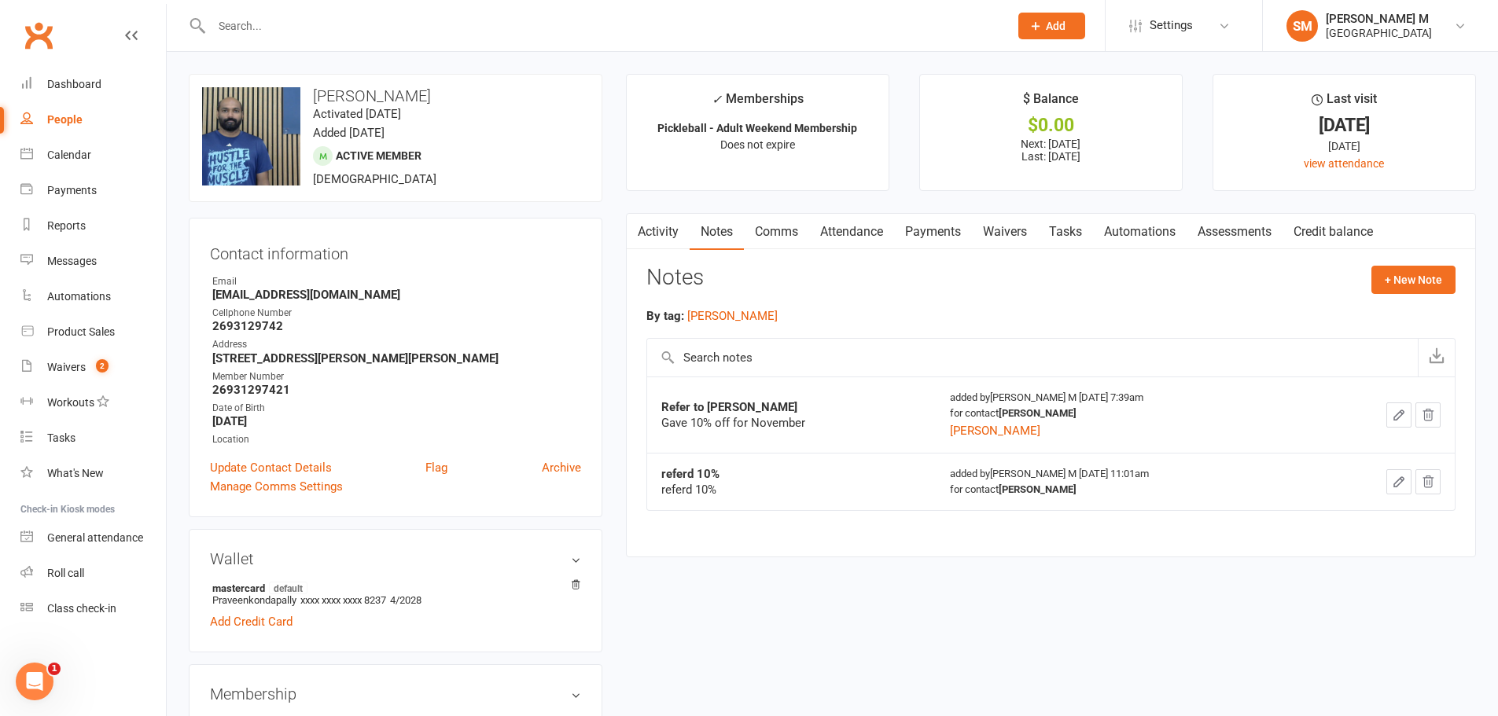
click at [919, 222] on link "Payments" at bounding box center [933, 232] width 78 height 36
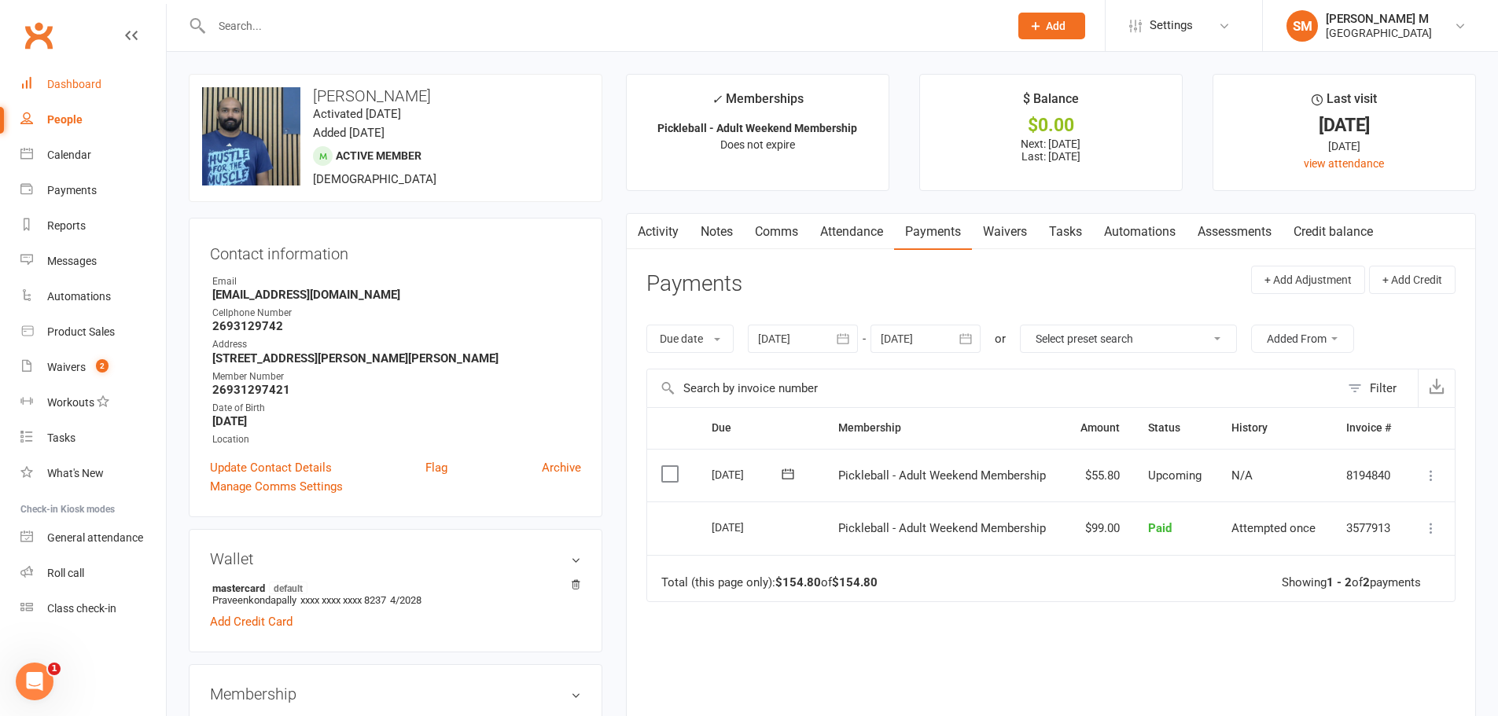
click at [80, 81] on div "Dashboard" at bounding box center [74, 84] width 54 height 13
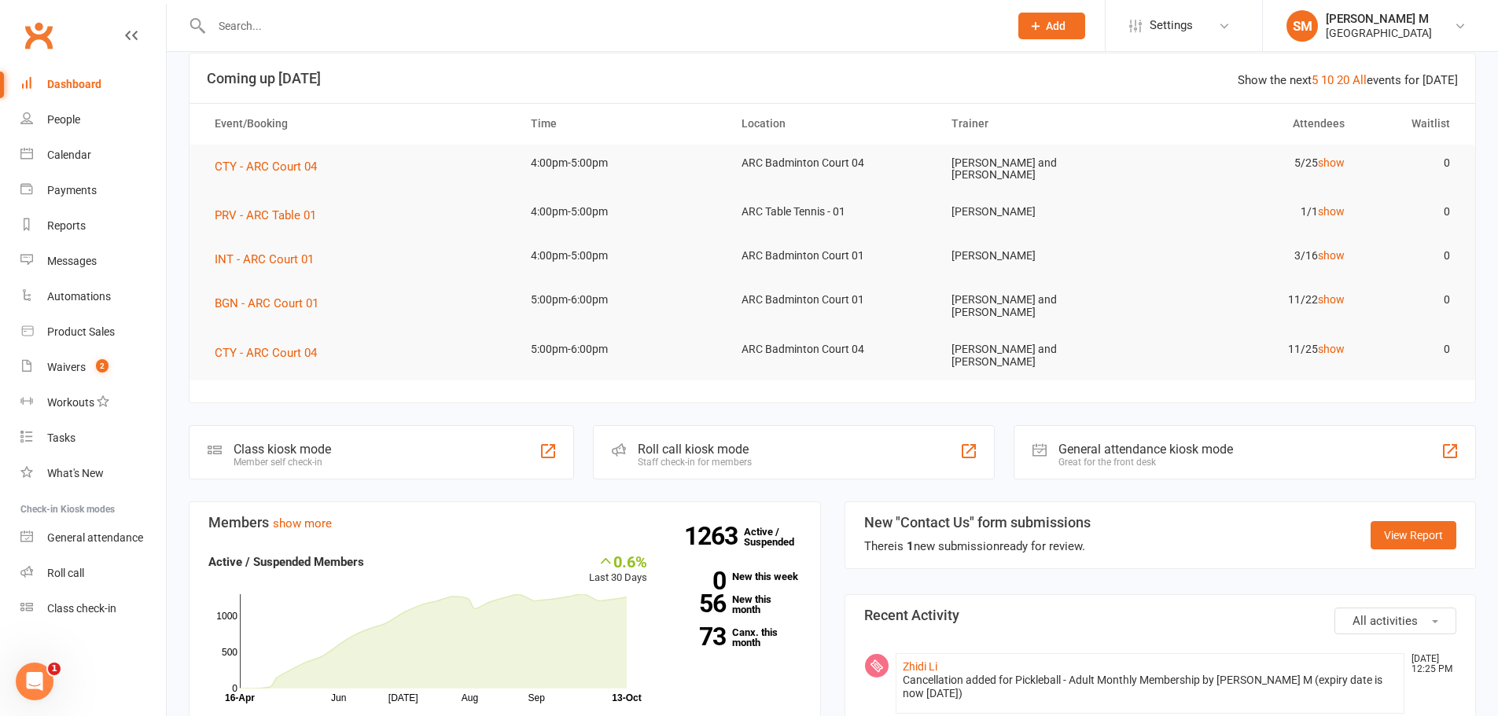
scroll to position [79, 0]
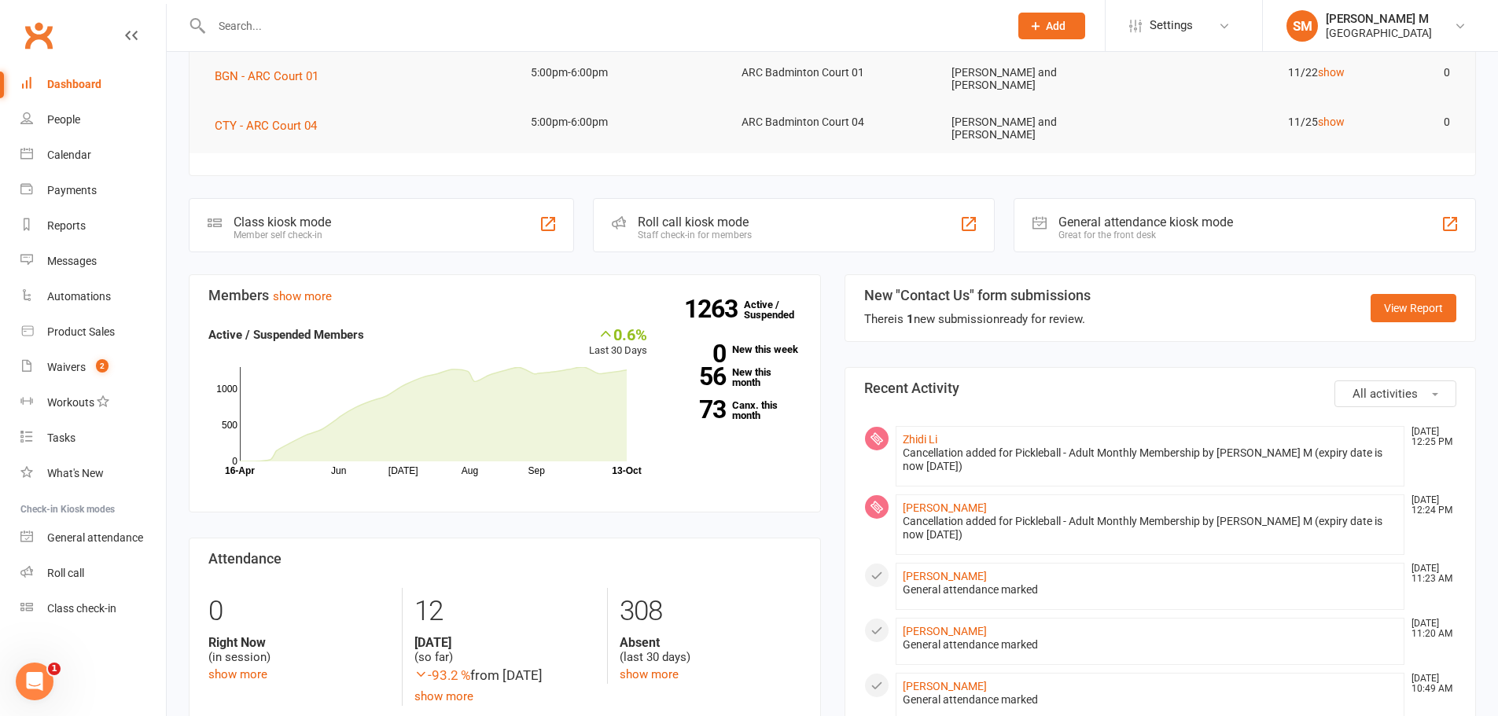
scroll to position [79, 0]
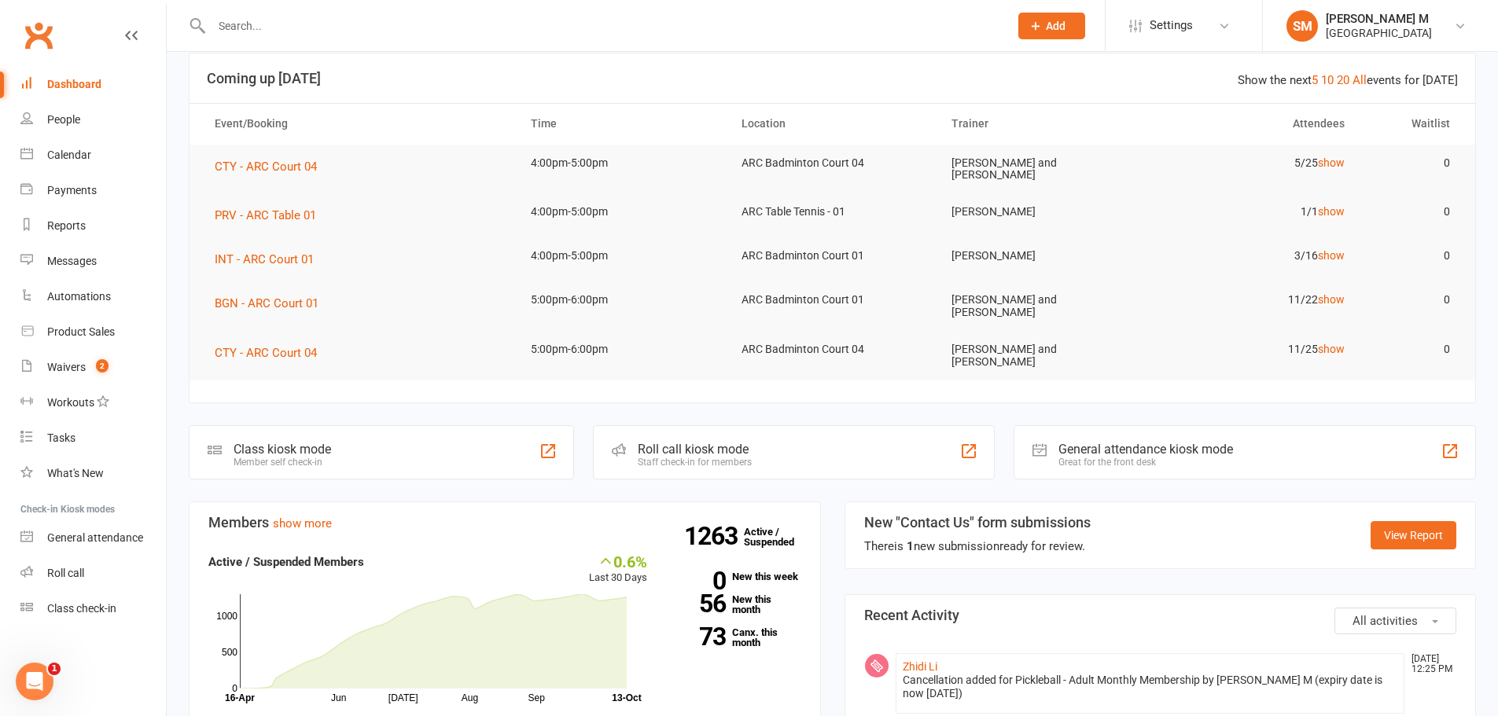
scroll to position [79, 0]
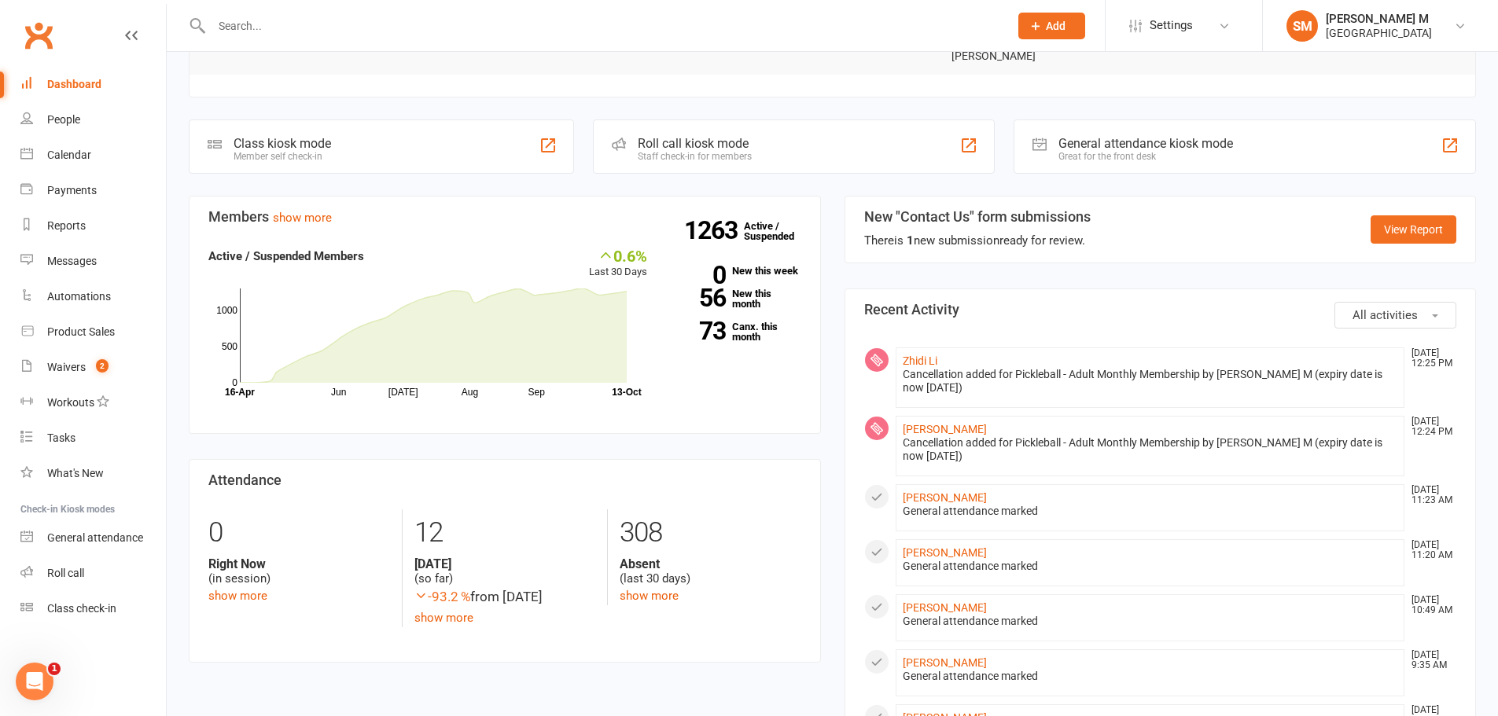
click at [83, 87] on div "Dashboard" at bounding box center [74, 84] width 54 height 13
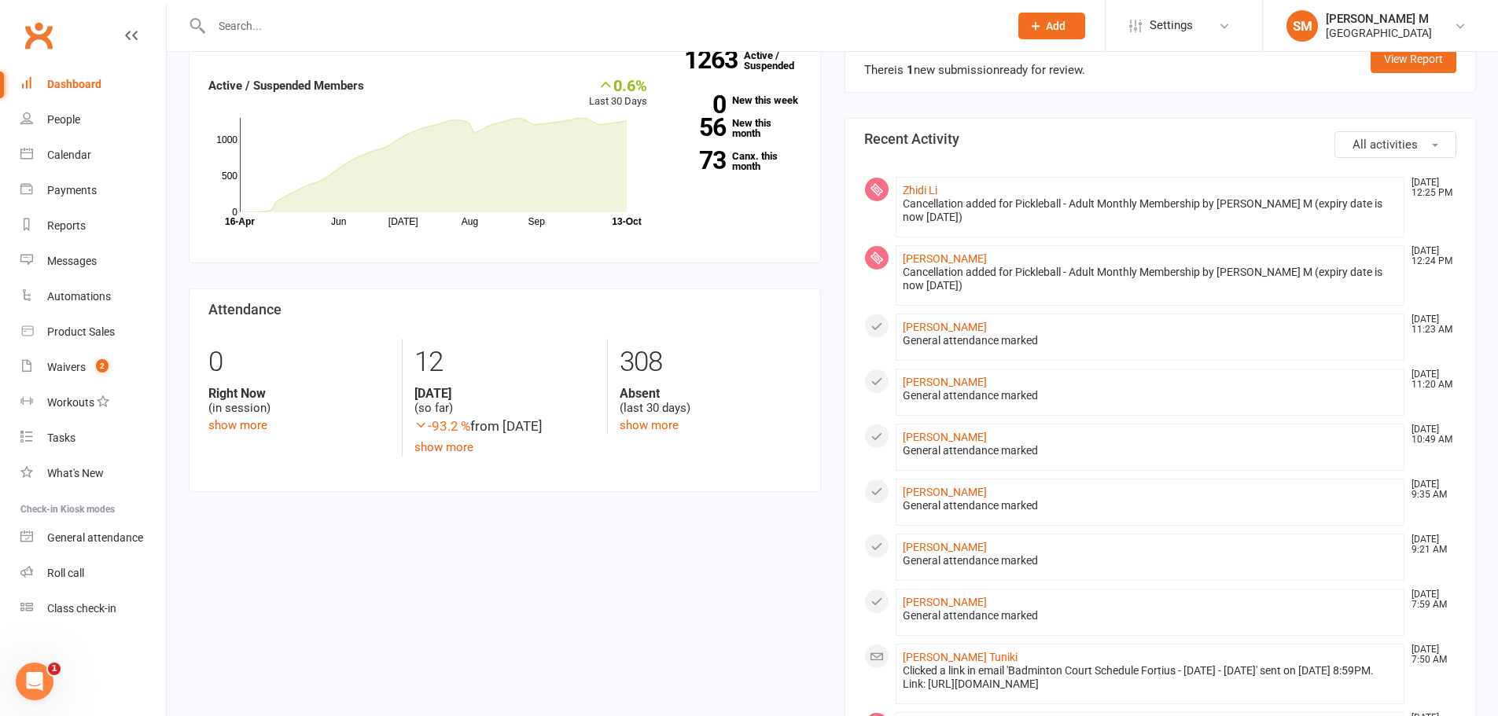
scroll to position [636, 0]
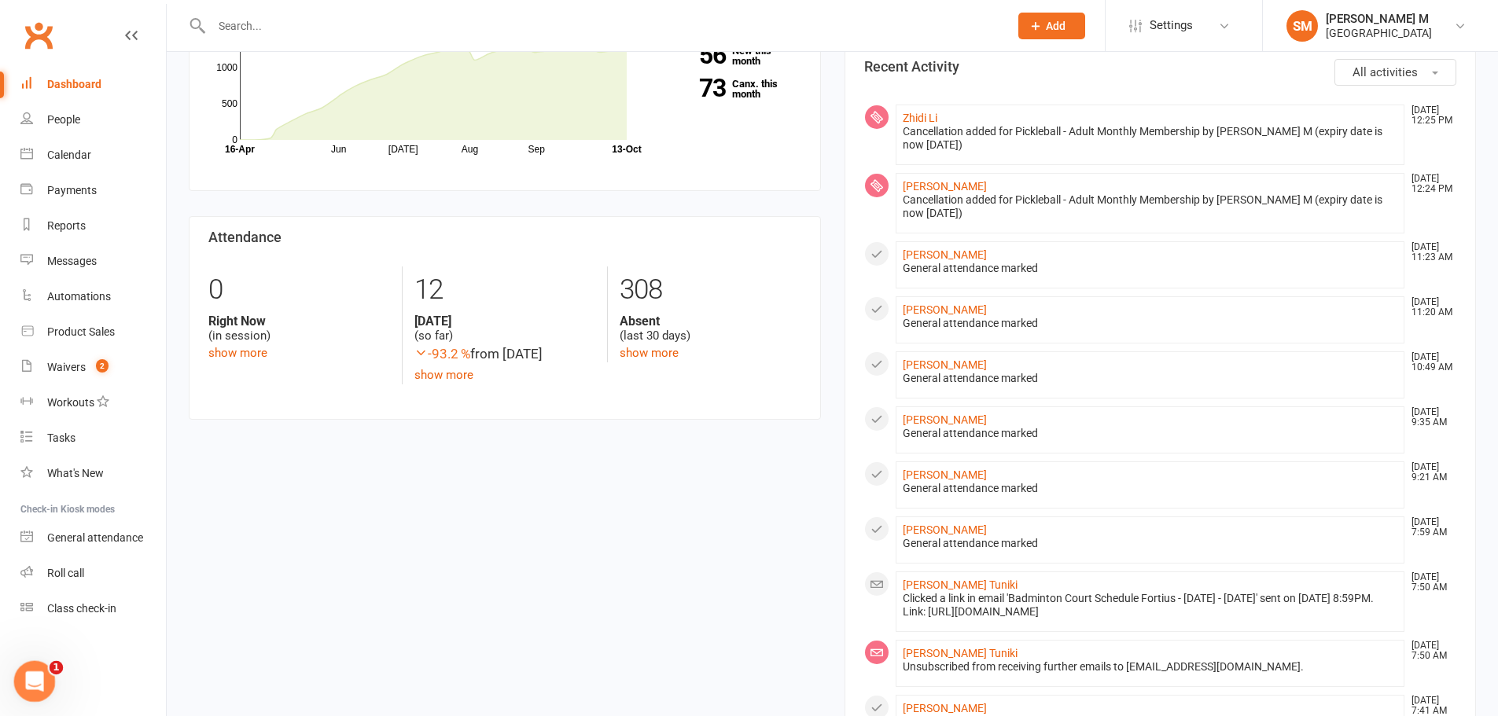
click at [39, 682] on icon "Open Intercom Messenger" at bounding box center [33, 680] width 26 height 26
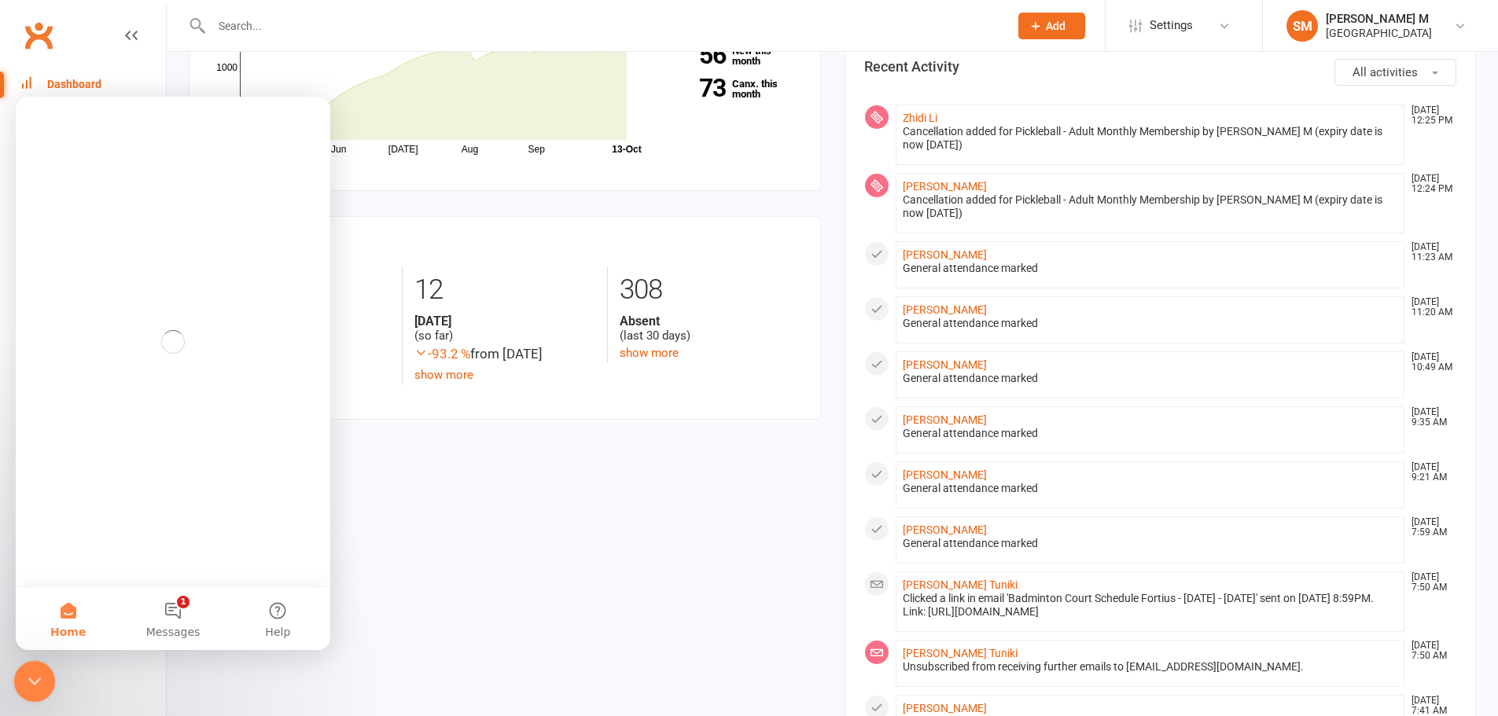
scroll to position [0, 0]
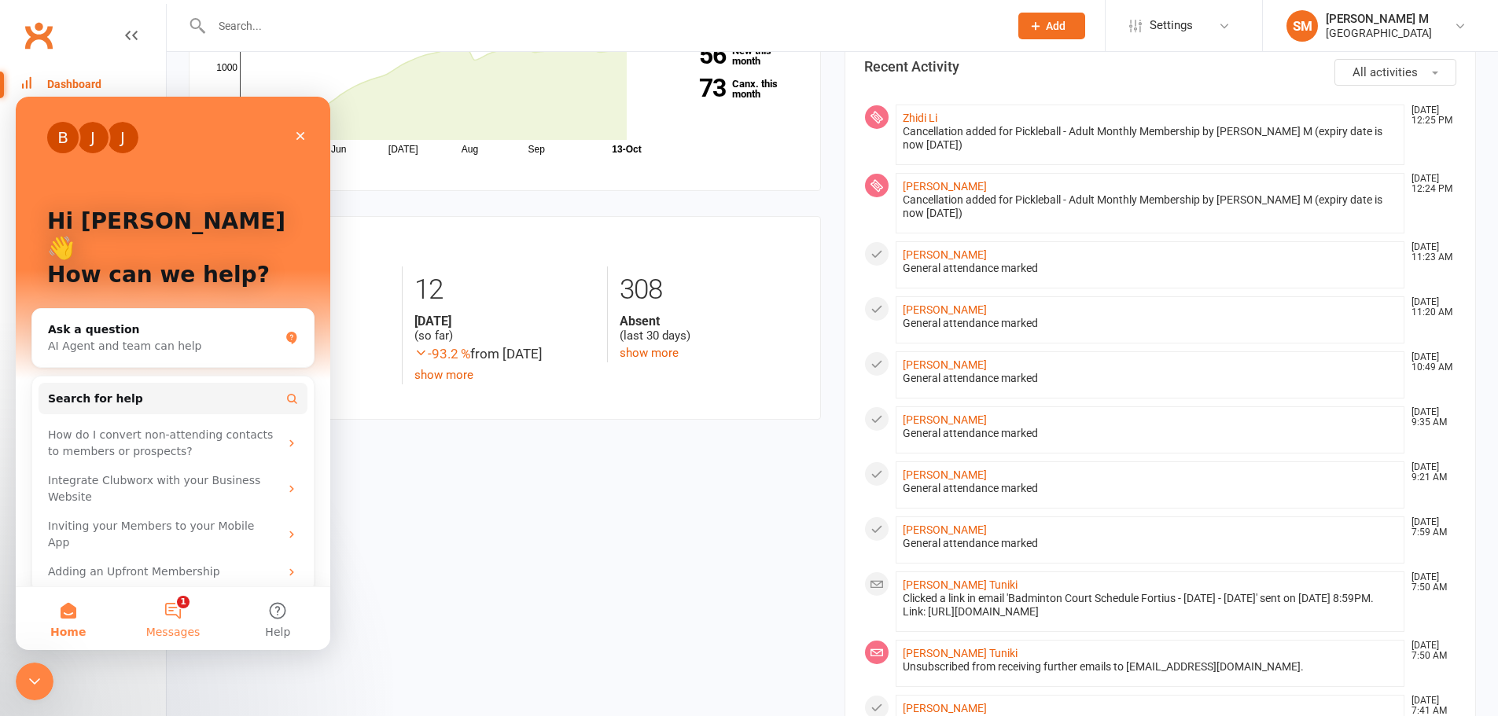
click at [153, 619] on button "1 Messages" at bounding box center [172, 618] width 105 height 63
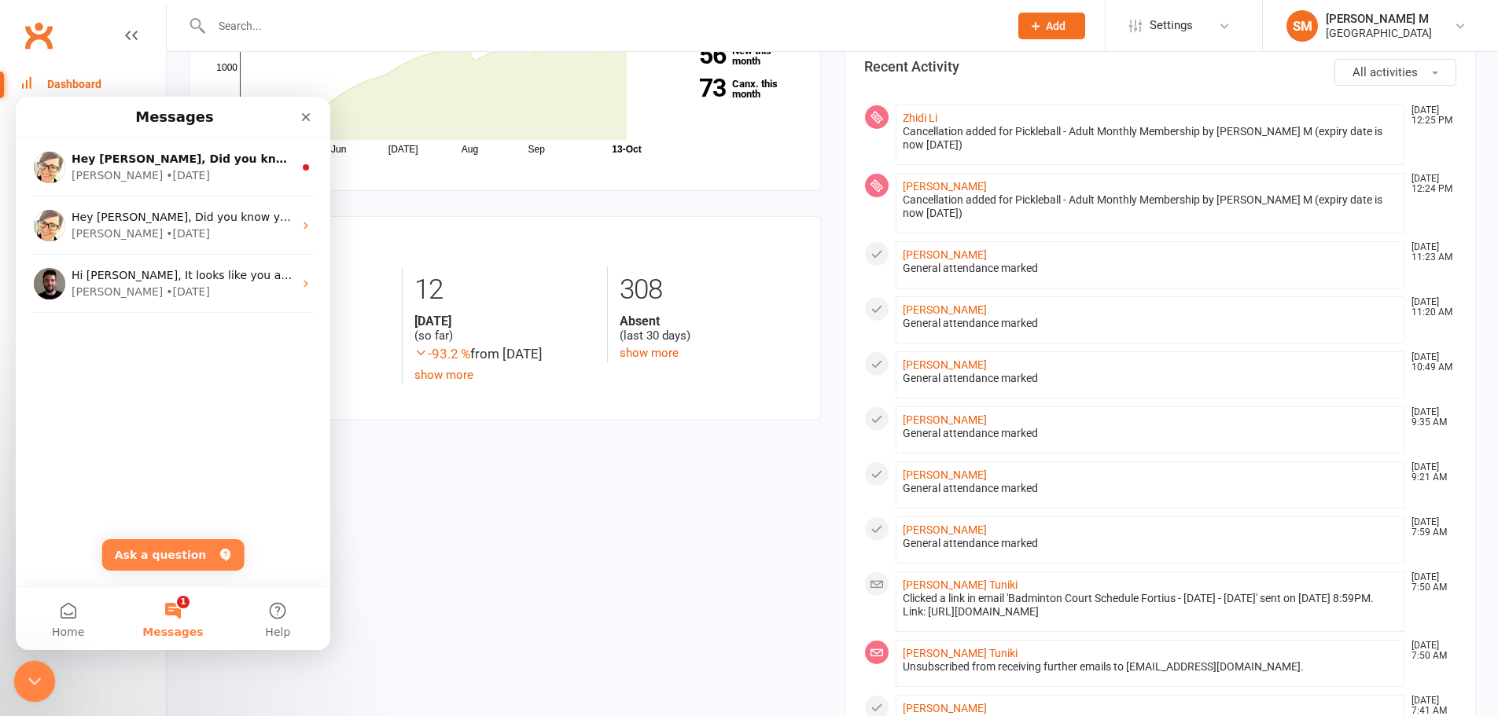
click at [13, 681] on html at bounding box center [32, 679] width 38 height 38
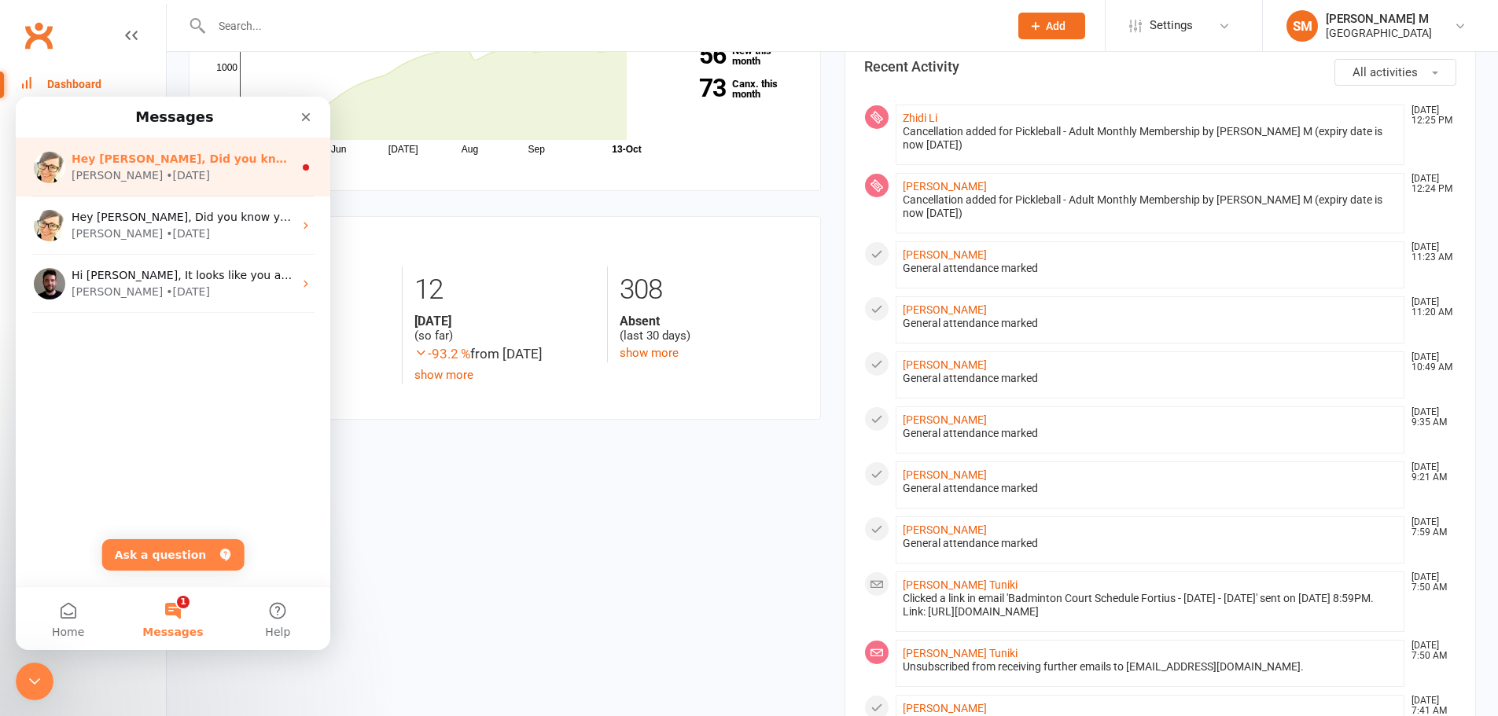
click at [166, 173] on div "• 4d ago" at bounding box center [188, 175] width 44 height 17
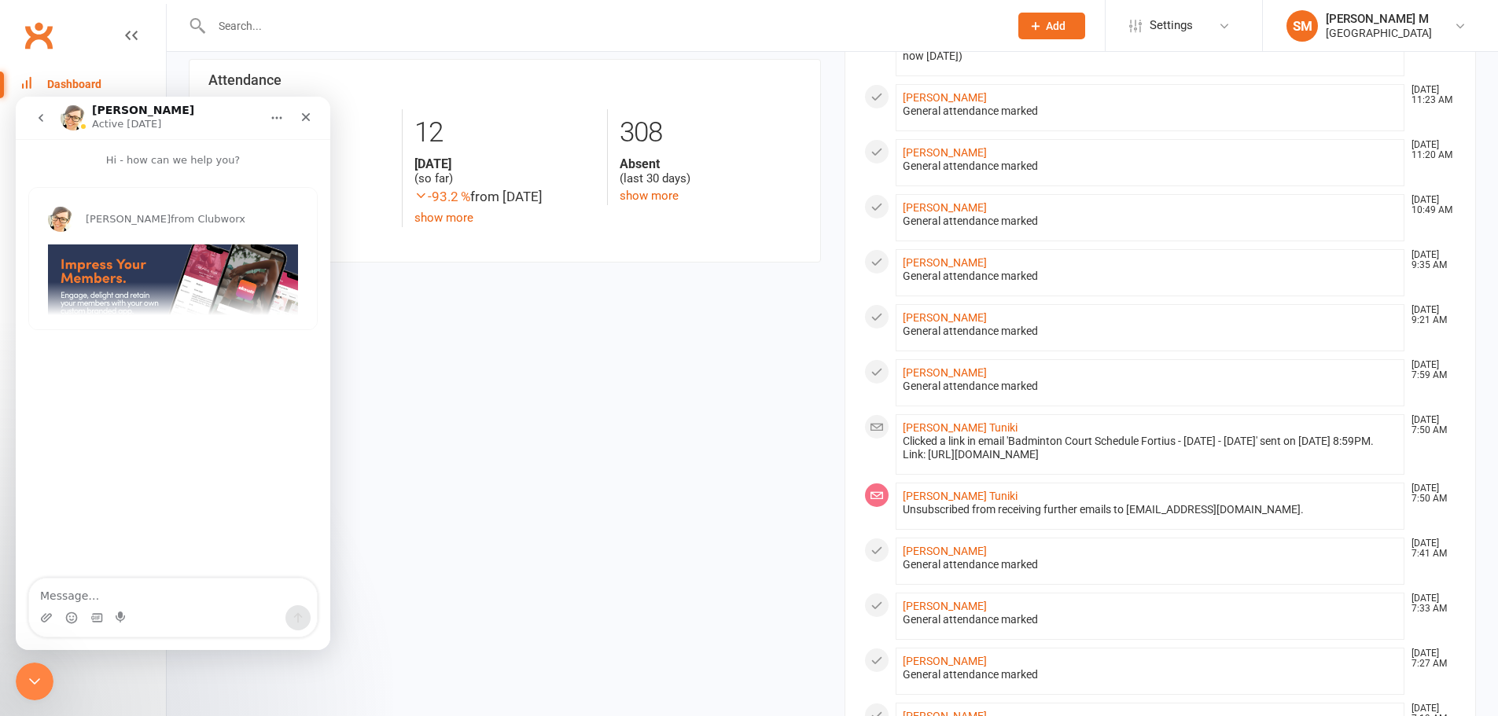
scroll to position [872, 0]
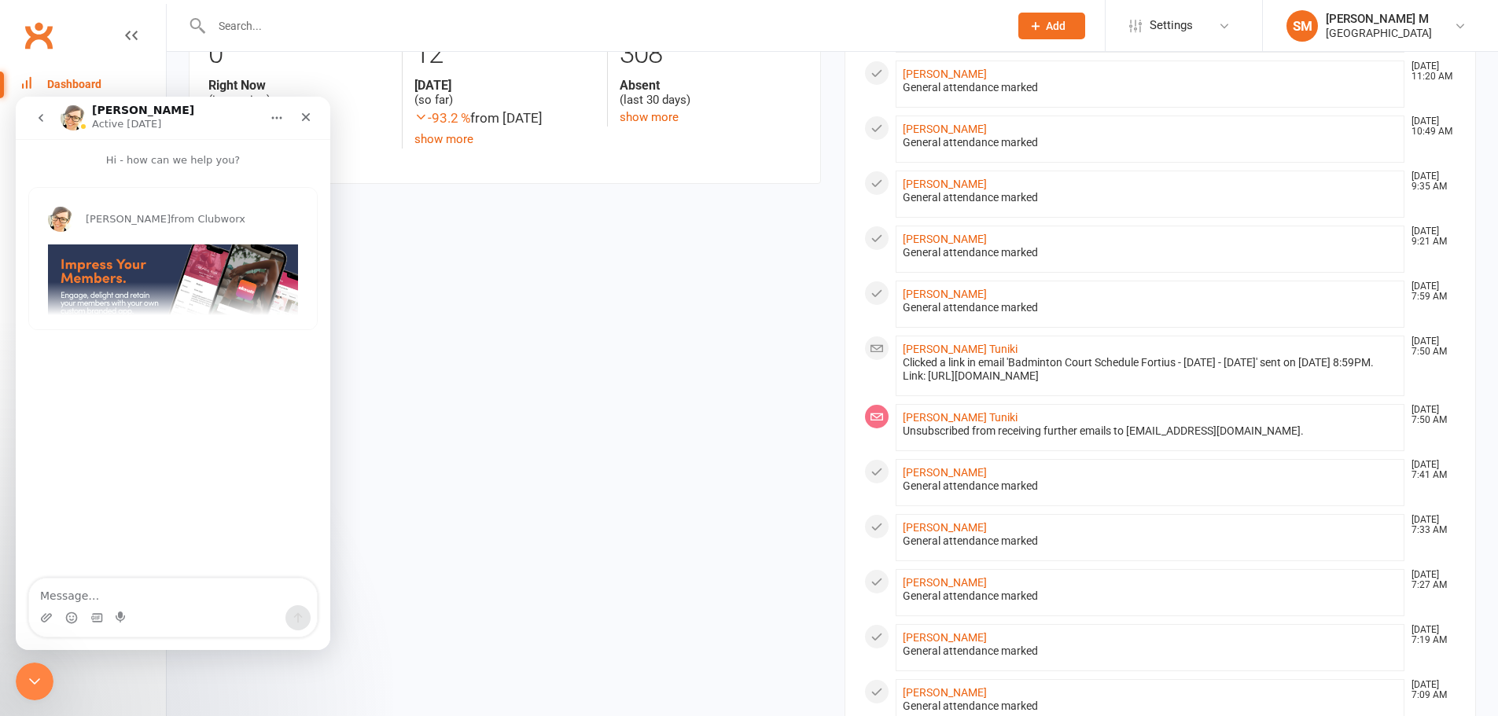
click at [115, 270] on img "Emily says…" at bounding box center [173, 306] width 250 height 125
click at [303, 118] on icon "Close" at bounding box center [306, 117] width 13 height 13
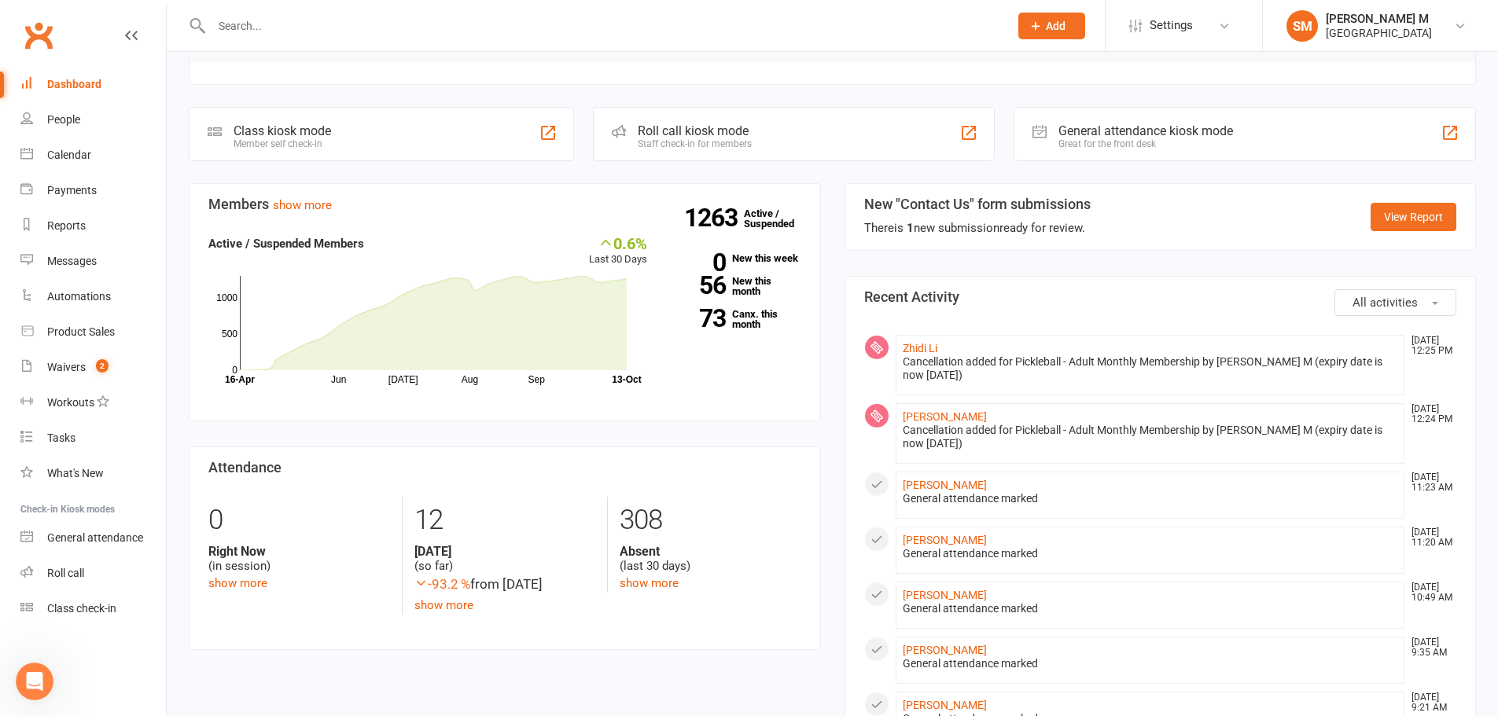
scroll to position [400, 0]
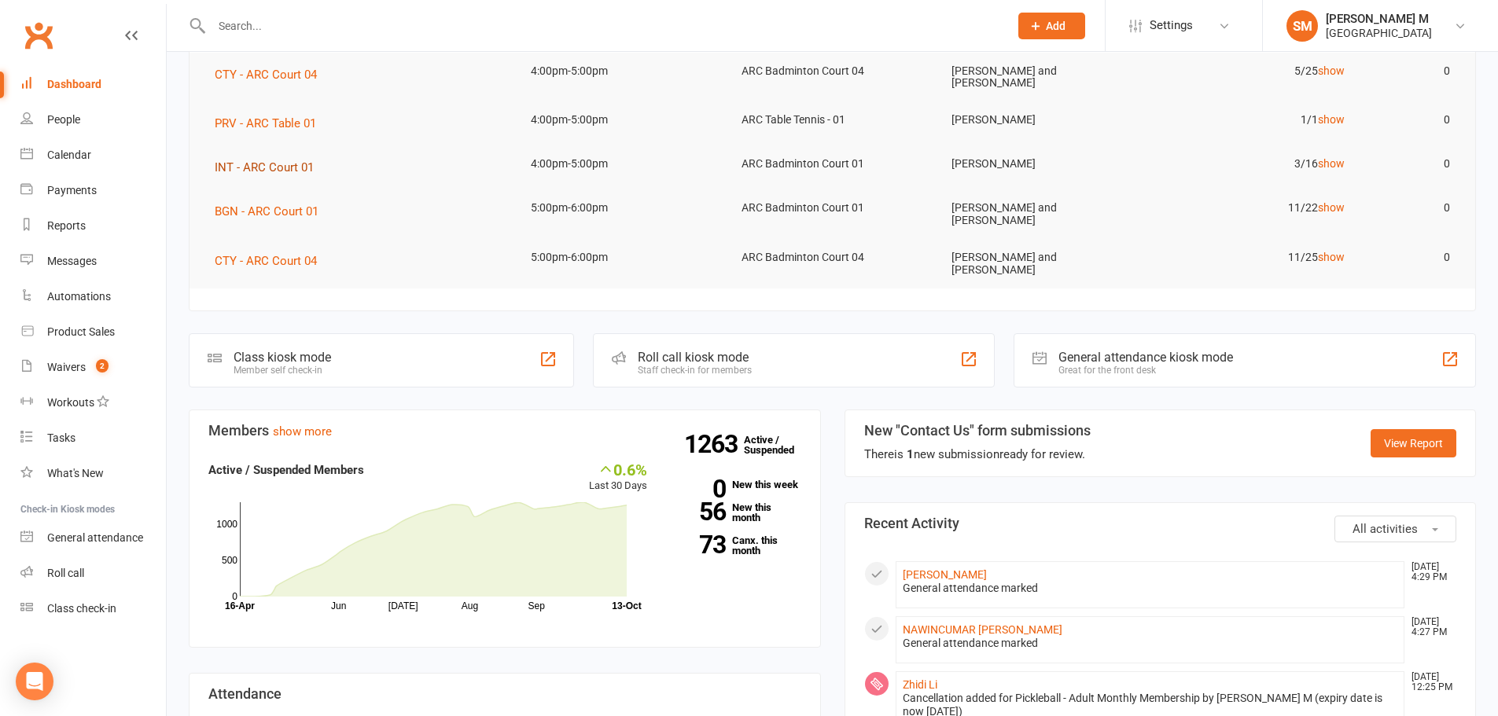
scroll to position [236, 0]
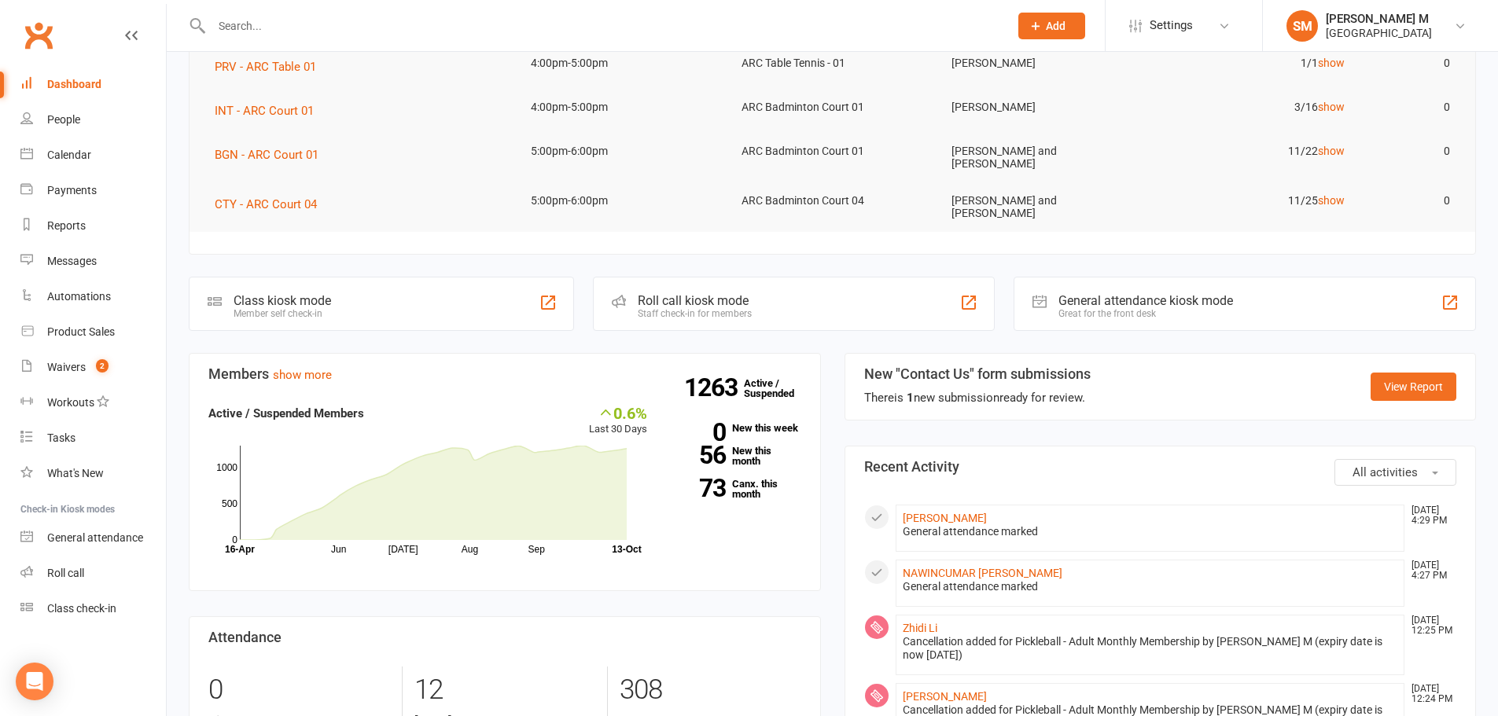
click at [223, 24] on input "text" at bounding box center [602, 26] width 791 height 22
paste input "Ridhi Rangaihgari"
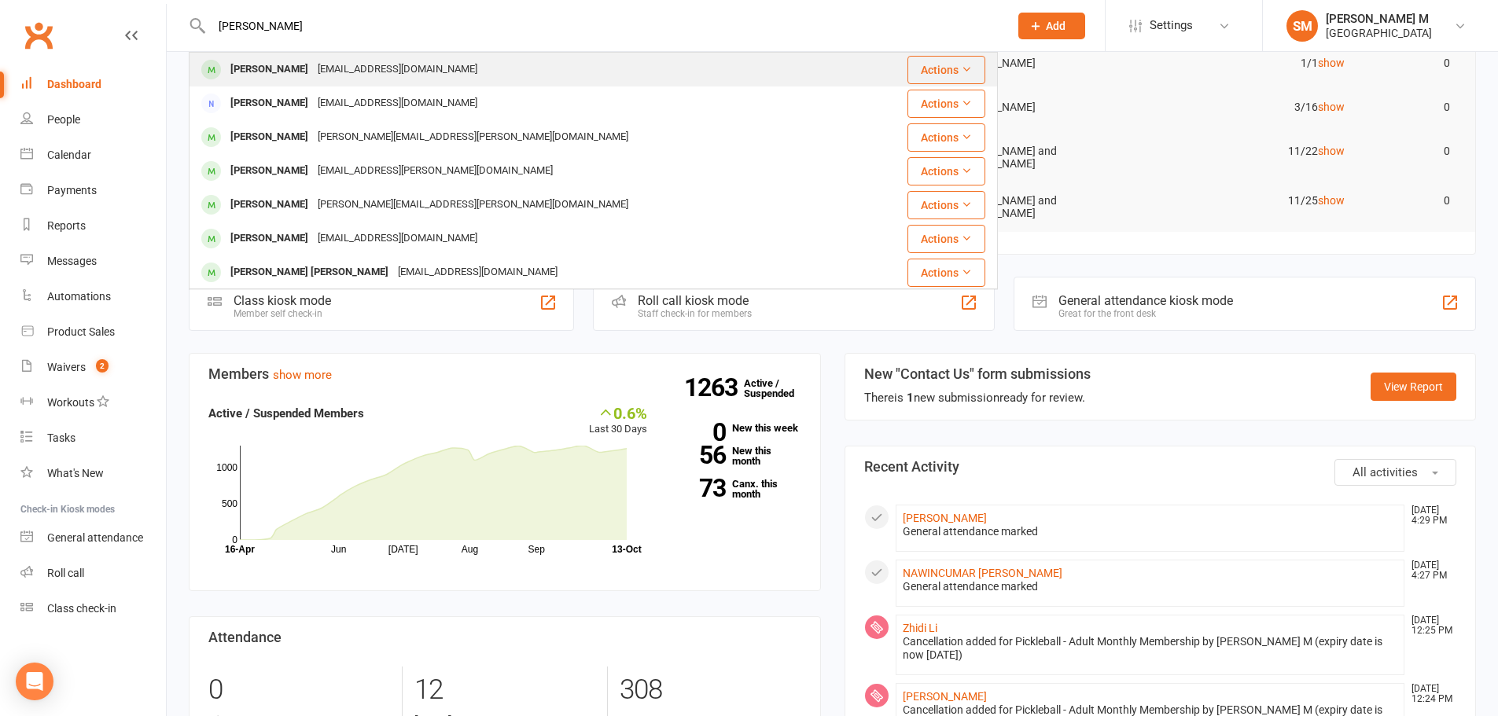
type input "Ridhi Rangaihgari"
click at [275, 66] on div "Ridhi Rangaiahgari" at bounding box center [269, 69] width 87 height 23
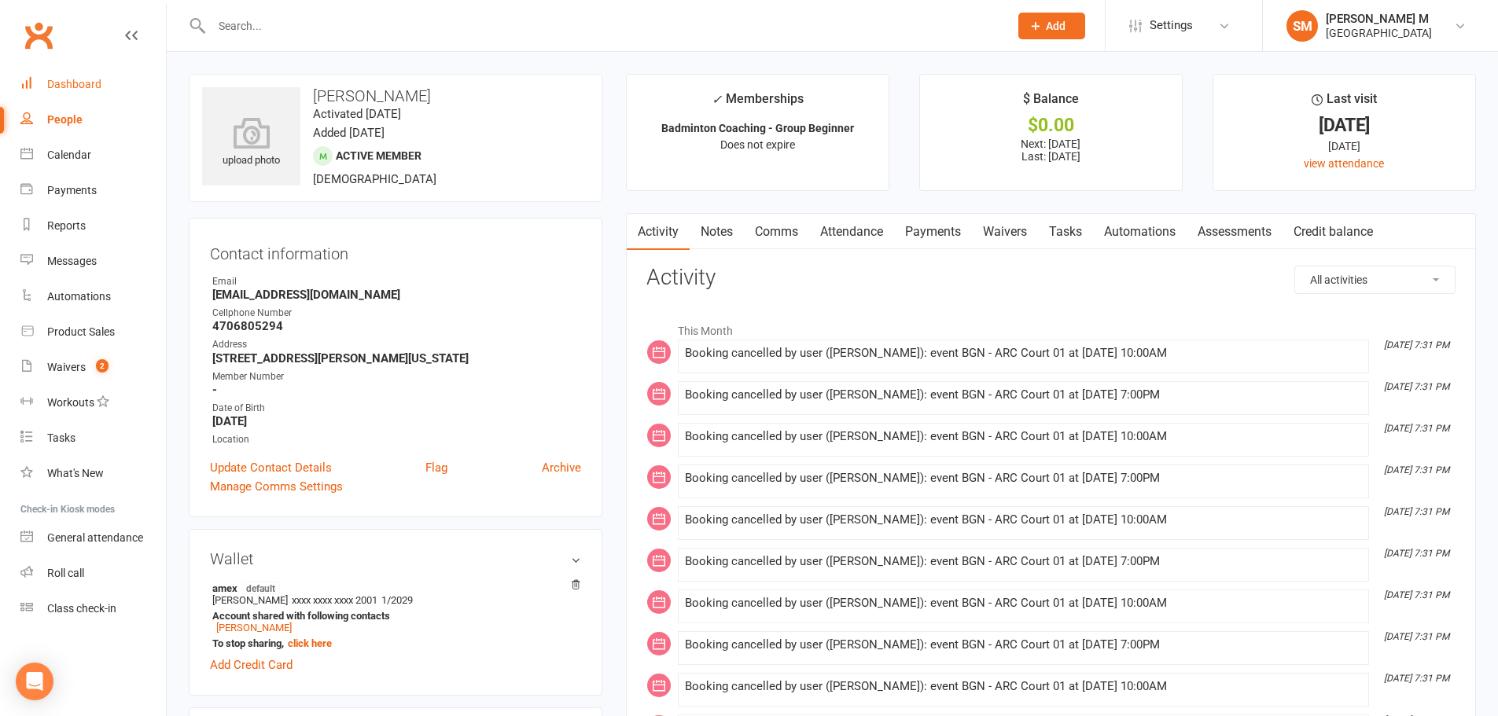
click at [39, 89] on link "Dashboard" at bounding box center [92, 84] width 145 height 35
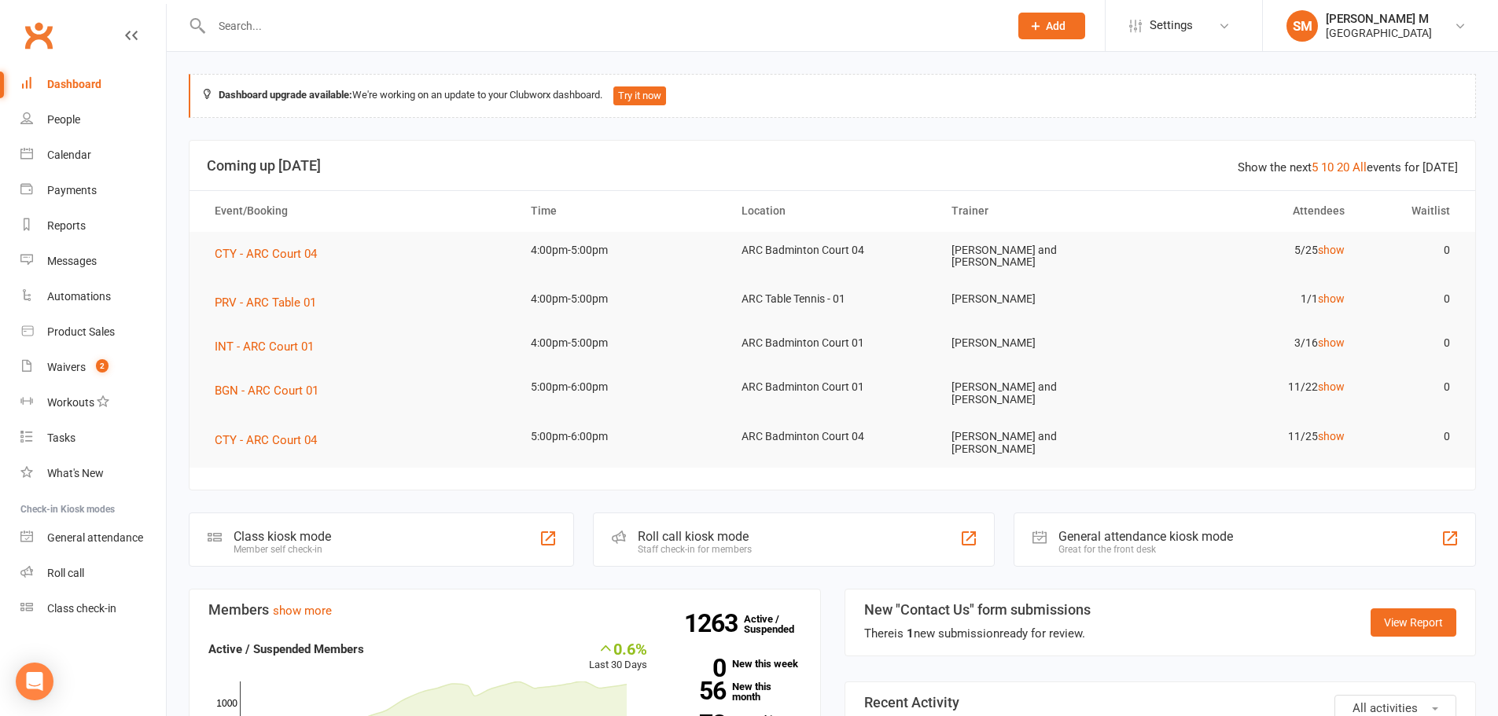
click at [242, 23] on input "text" at bounding box center [602, 26] width 791 height 22
paste input "Rishaan Jupudi"
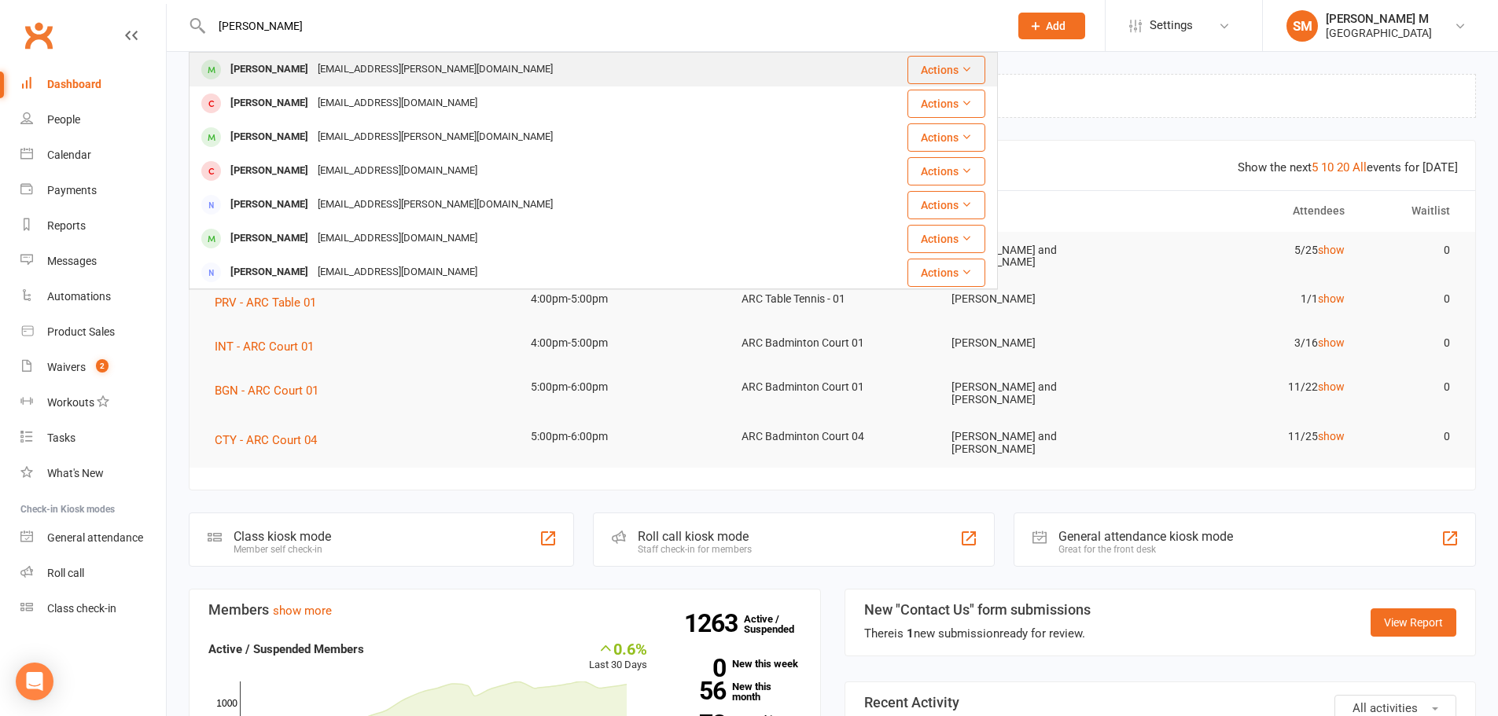
type input "Rishaan Jupudi"
click at [287, 70] on div "Rishaan Jupudi" at bounding box center [269, 69] width 87 height 23
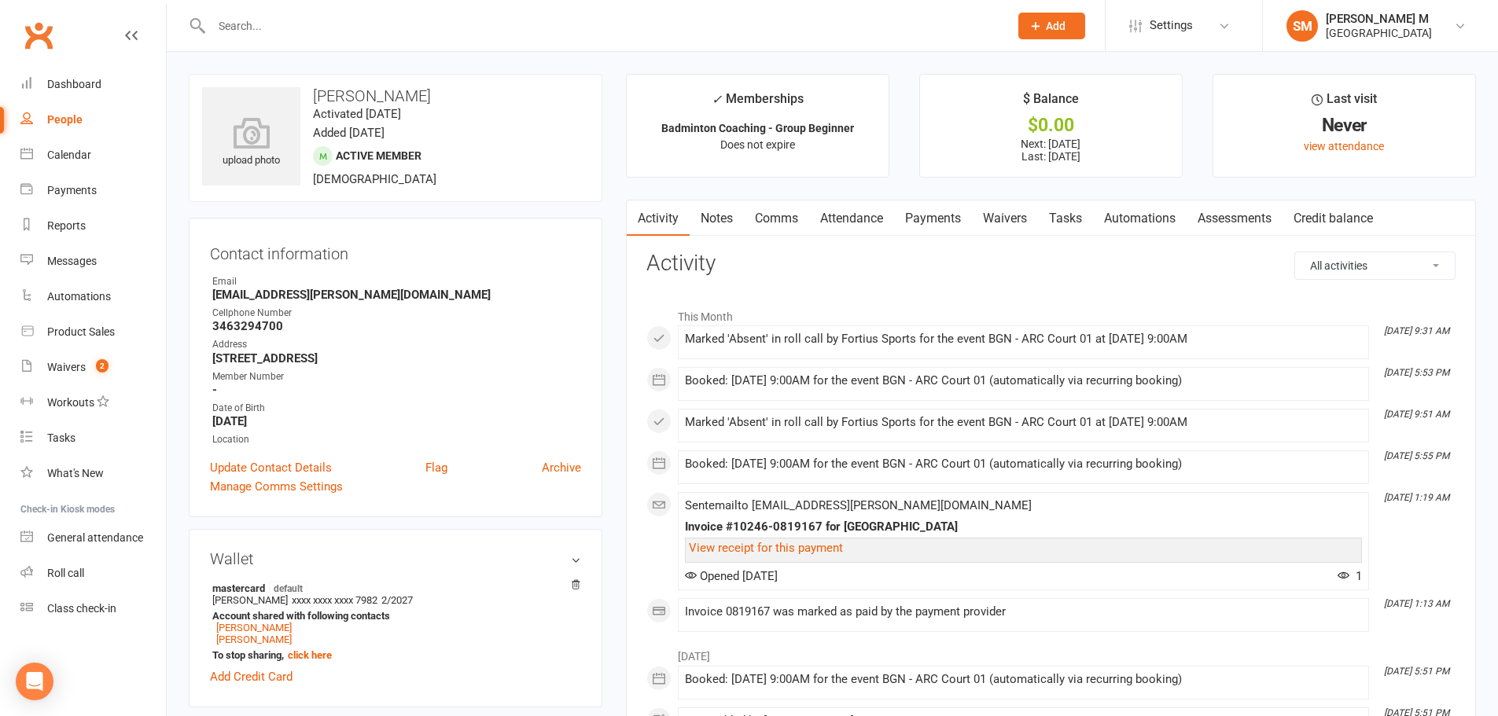
click at [700, 216] on link "Notes" at bounding box center [716, 218] width 54 height 36
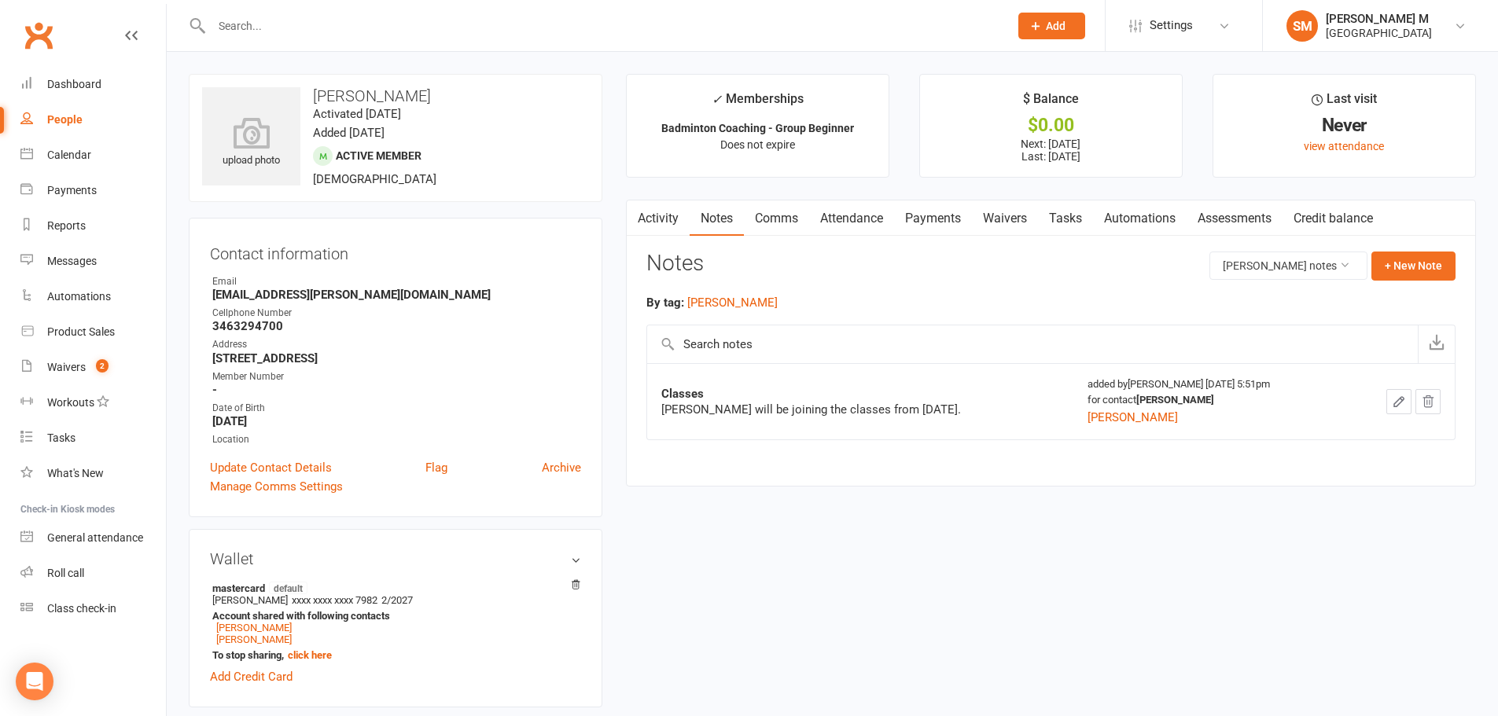
click at [634, 204] on button "button" at bounding box center [637, 217] width 20 height 35
click at [642, 213] on button "button" at bounding box center [637, 217] width 20 height 35
click at [645, 214] on button "button" at bounding box center [637, 217] width 20 height 35
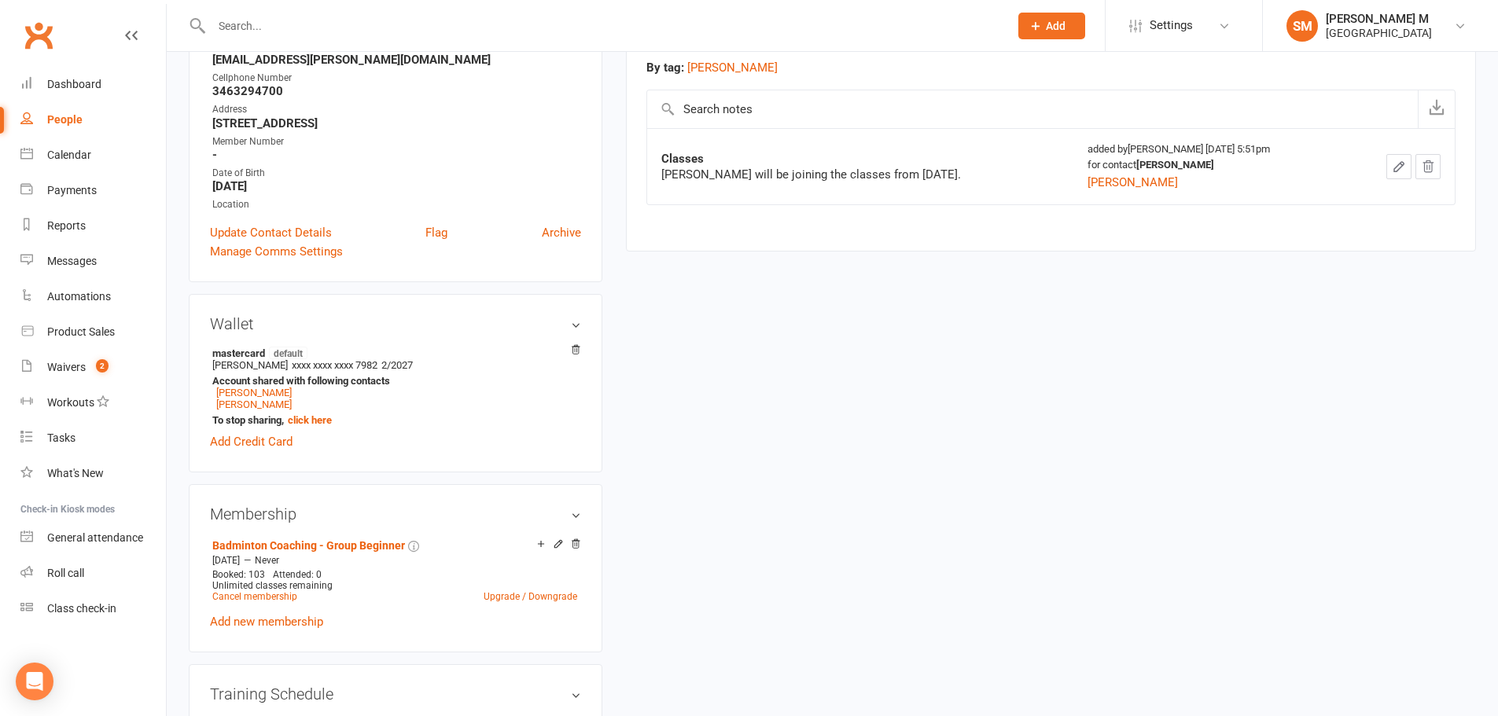
scroll to position [236, 0]
click at [241, 403] on link "[PERSON_NAME]" at bounding box center [253, 404] width 75 height 12
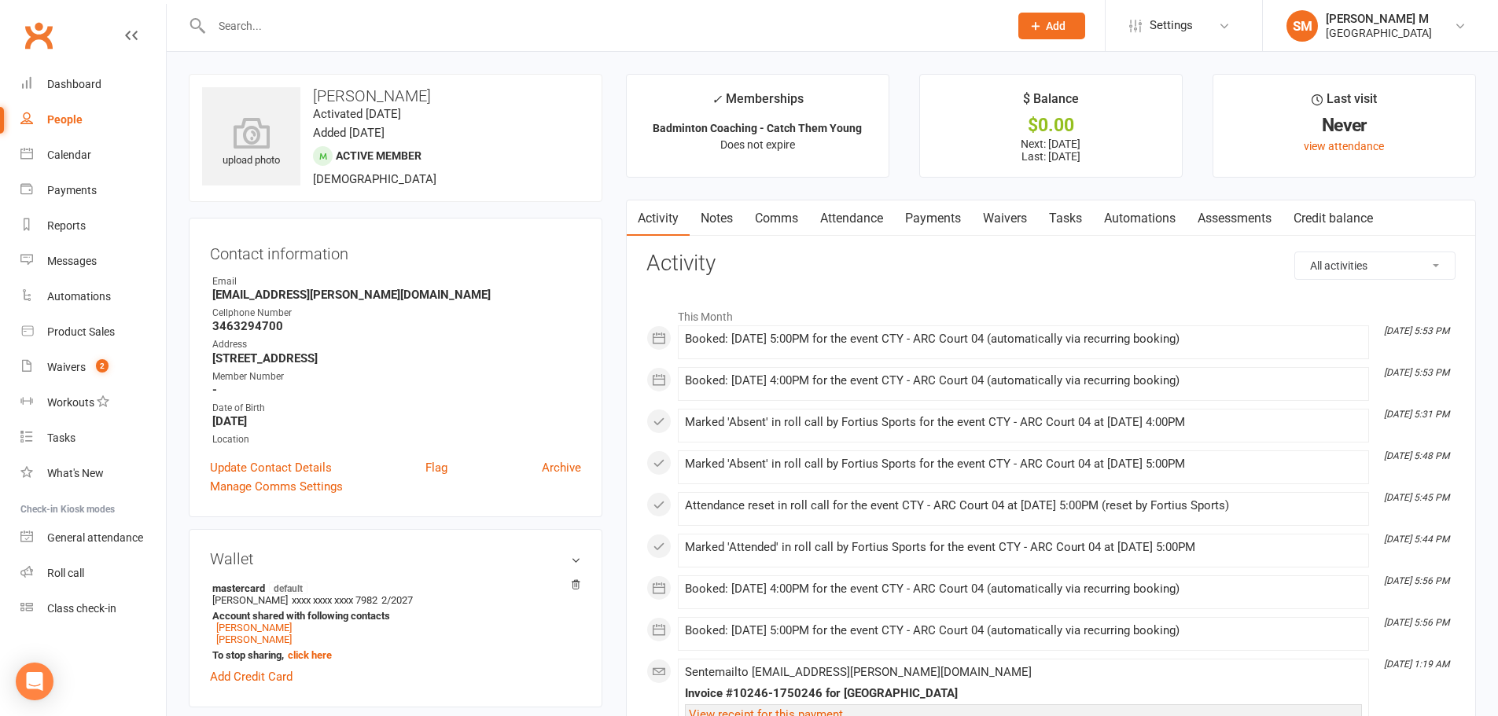
click at [717, 222] on link "Notes" at bounding box center [716, 218] width 54 height 36
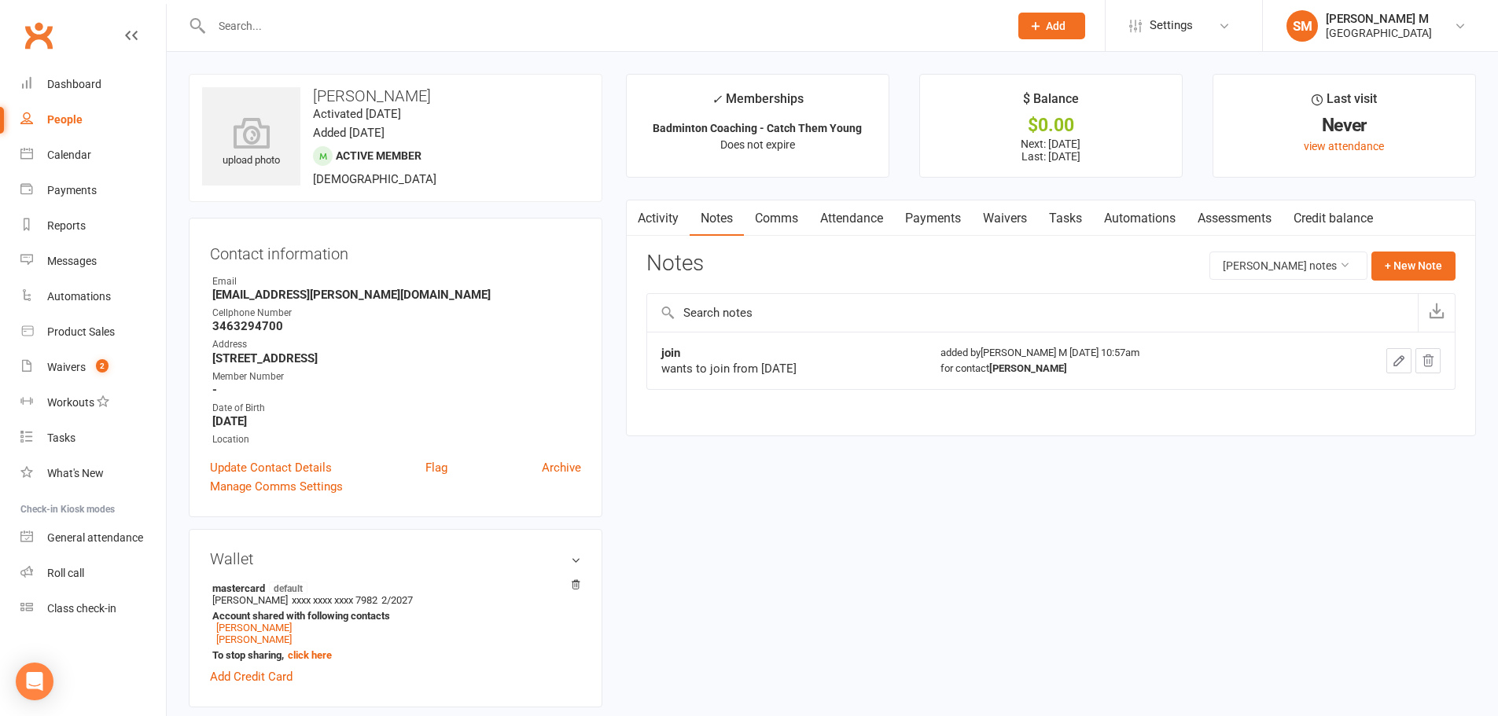
click at [1403, 362] on icon "button" at bounding box center [1399, 361] width 14 height 14
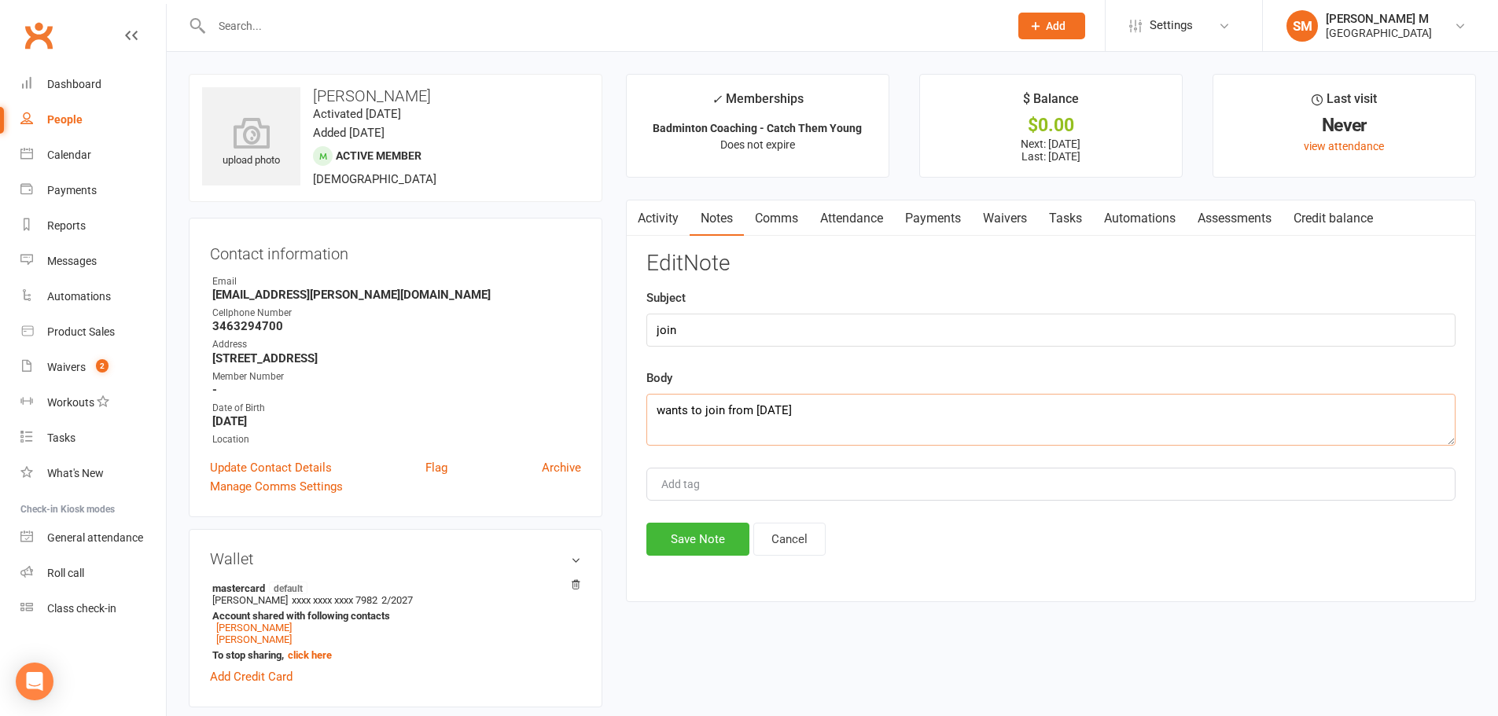
drag, startPoint x: 788, startPoint y: 411, endPoint x: 777, endPoint y: 411, distance: 11.0
click at [777, 411] on textarea "wants to join from oct 13th" at bounding box center [1050, 420] width 809 height 52
click at [818, 410] on textarea "wants to join from oct 20th" at bounding box center [1050, 420] width 809 height 52
type textarea "wants to join from [DATE] called and informed need to adjust the payment"
click at [716, 551] on button "Save Note" at bounding box center [697, 539] width 103 height 33
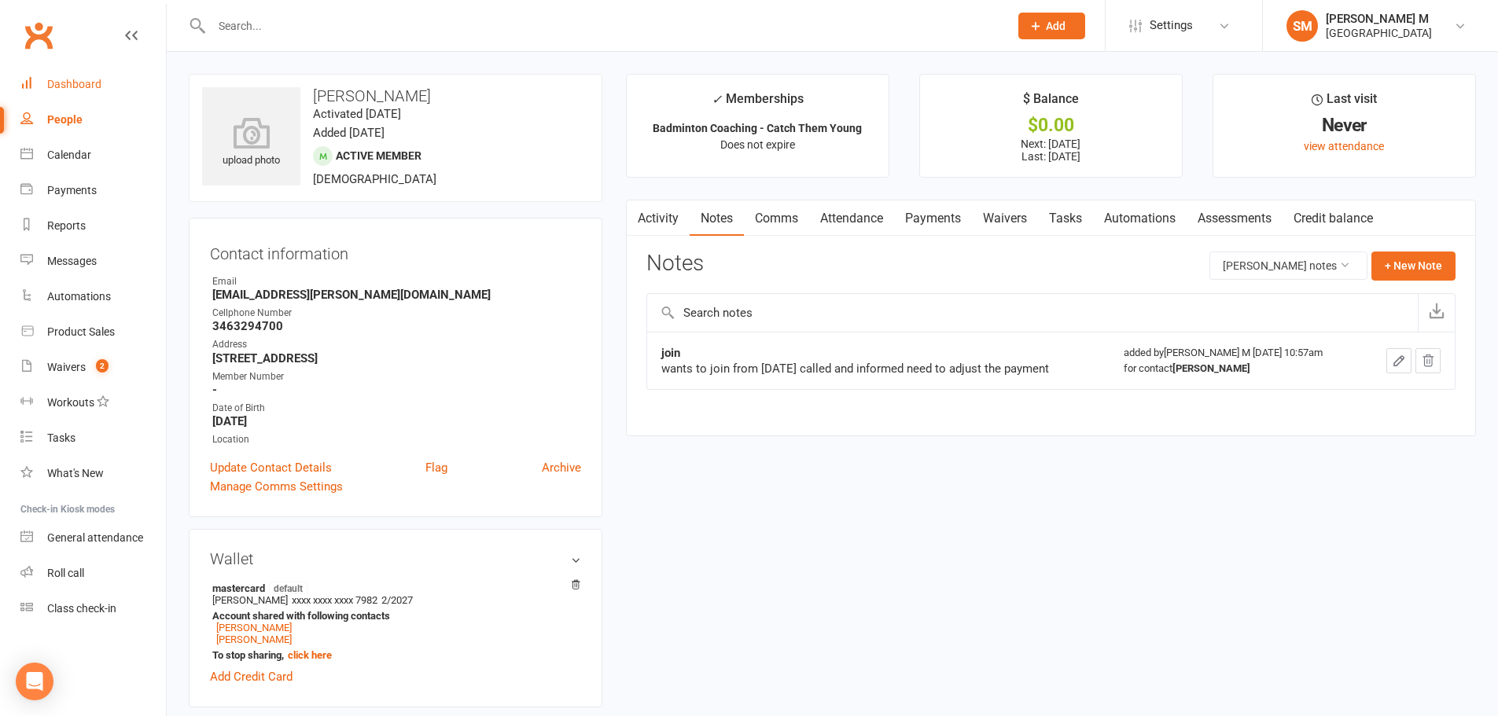
click at [81, 91] on link "Dashboard" at bounding box center [92, 84] width 145 height 35
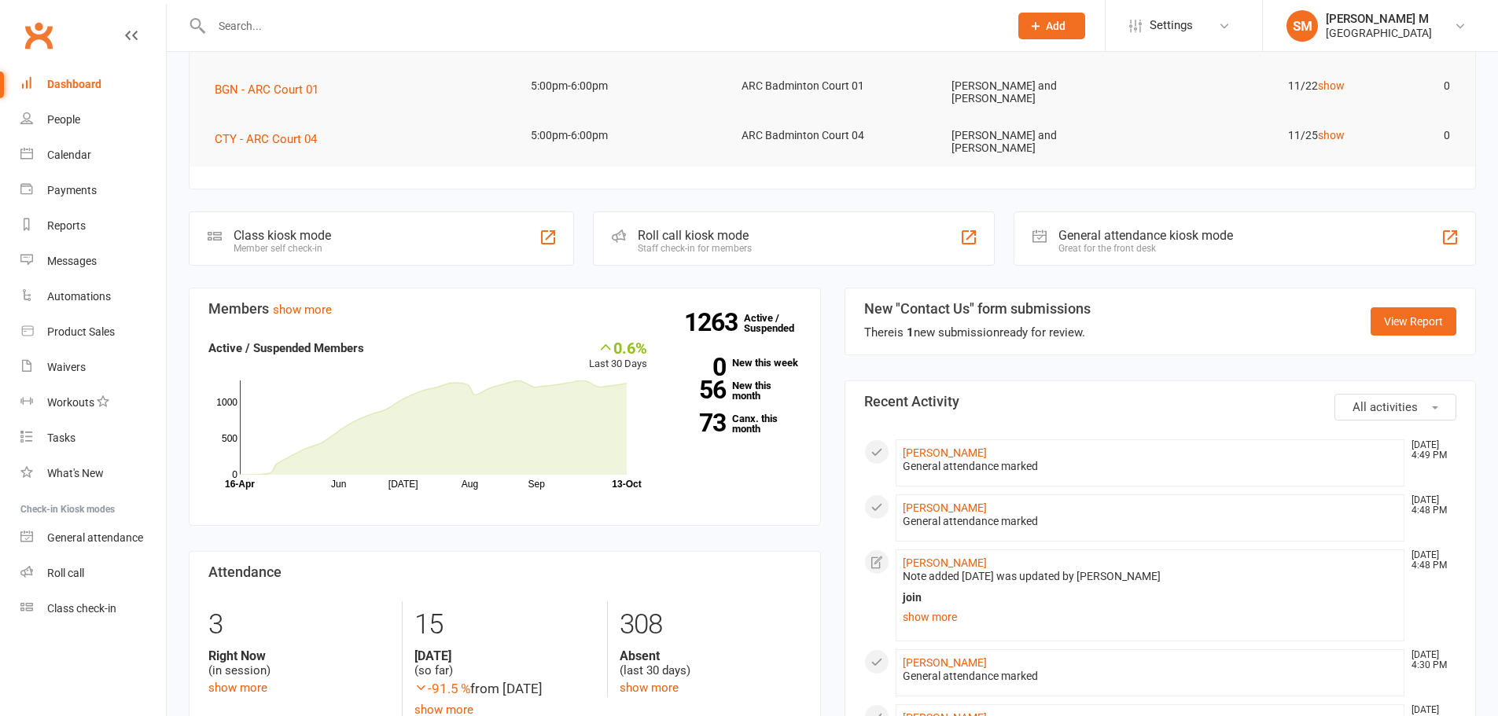
scroll to position [314, 0]
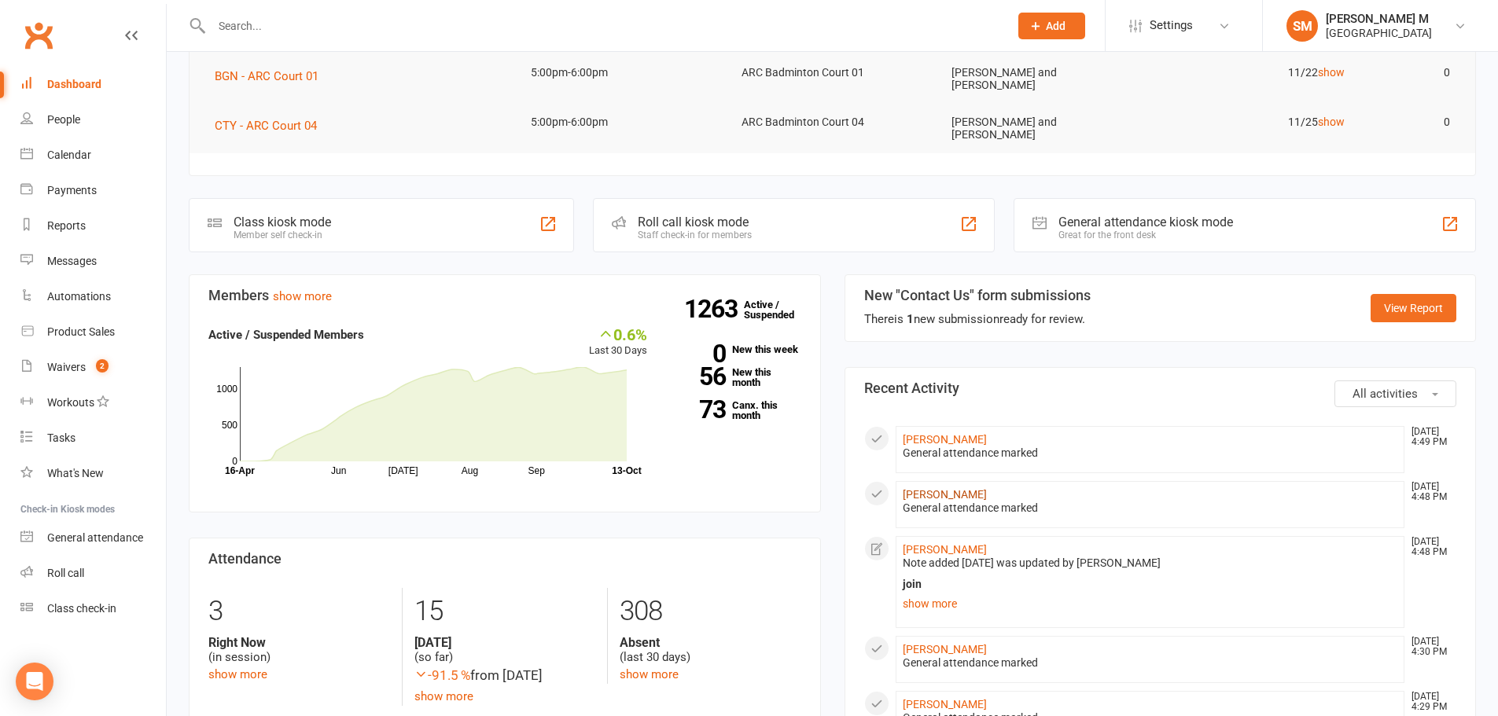
click at [966, 488] on link "Tamajit Sarkar" at bounding box center [945, 494] width 84 height 13
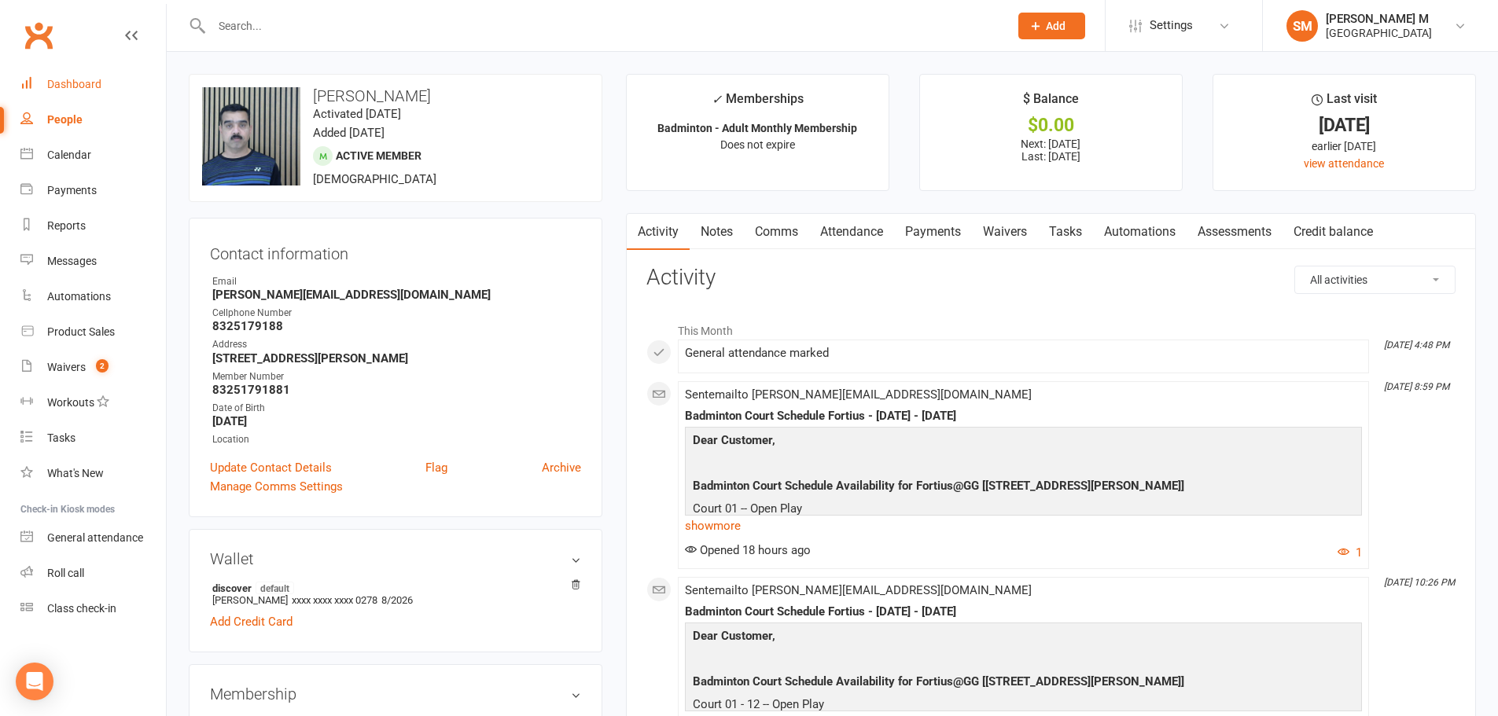
click at [69, 88] on div "Dashboard" at bounding box center [74, 84] width 54 height 13
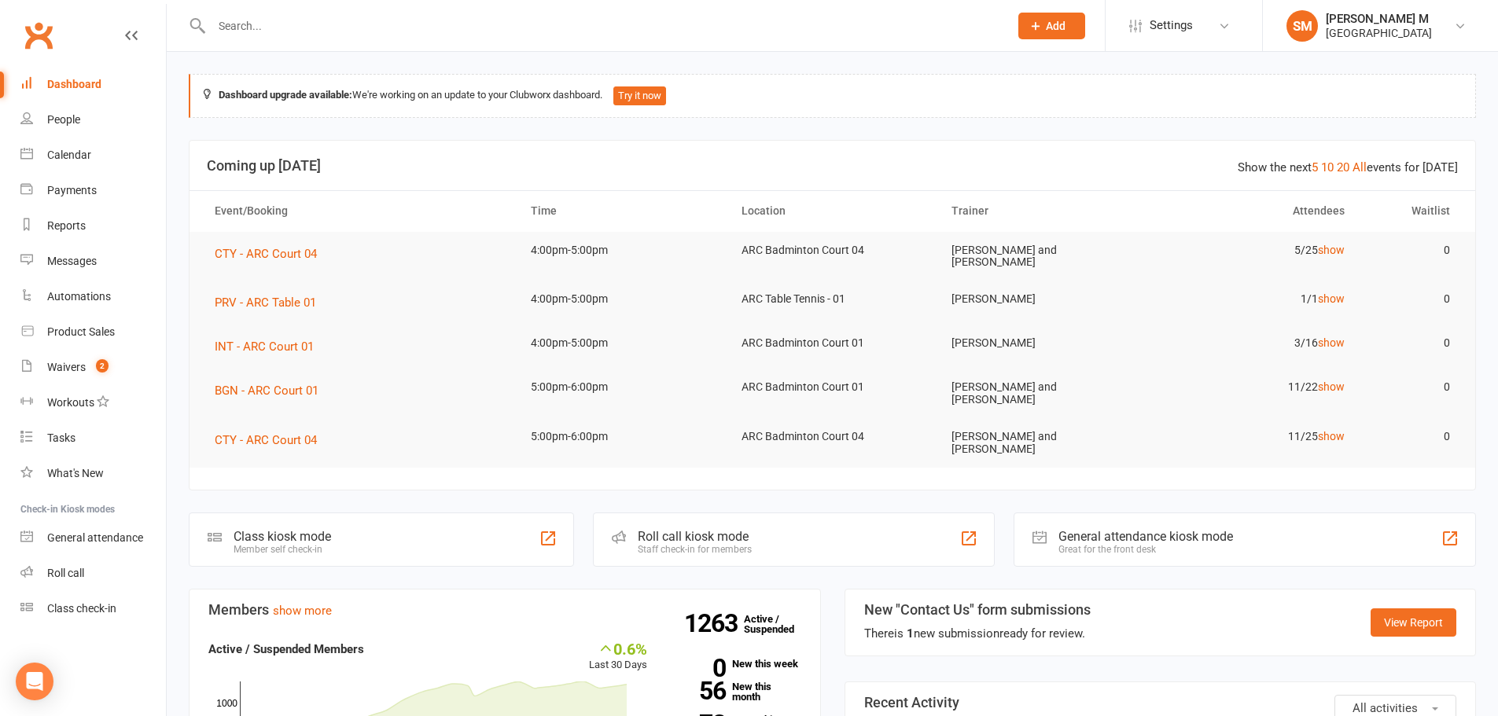
click at [333, 25] on input "text" at bounding box center [602, 26] width 791 height 22
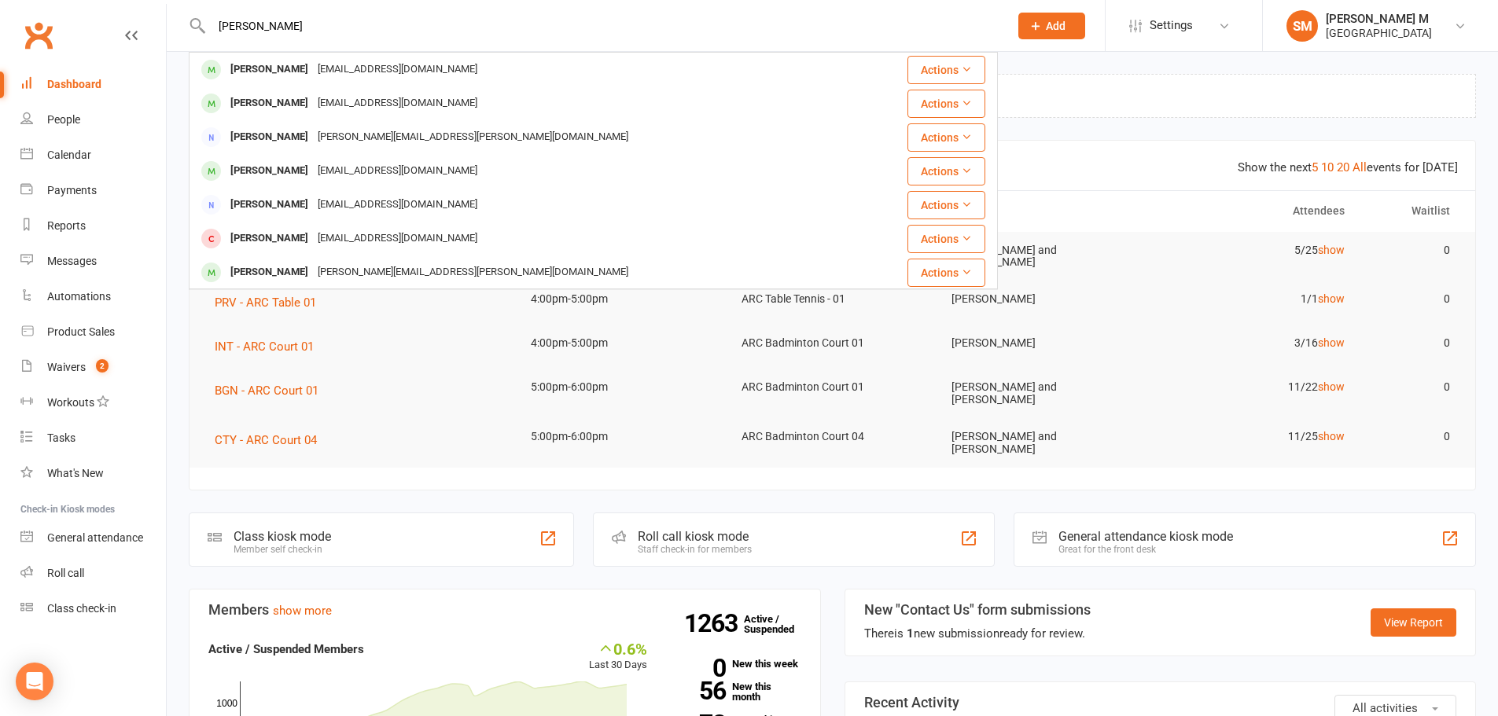
type input "neethu"
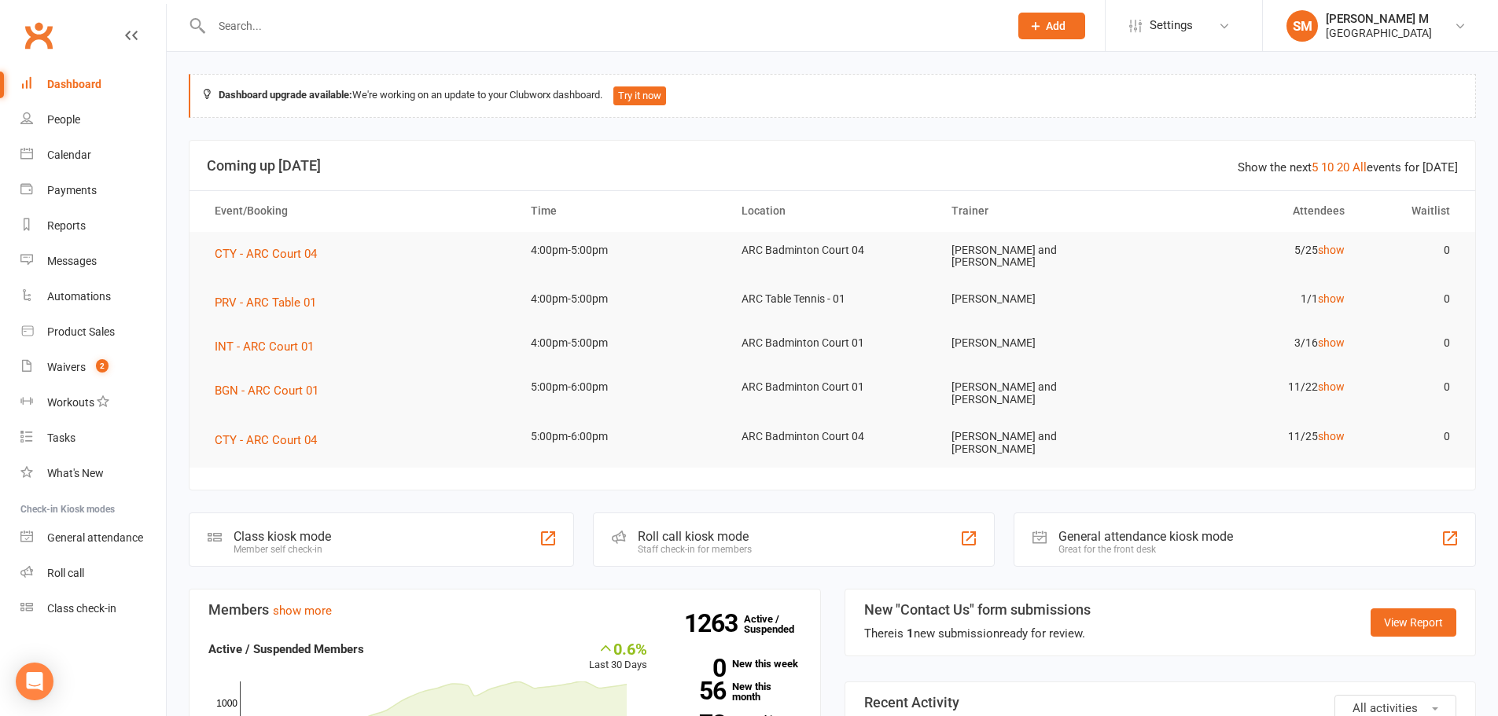
click at [83, 83] on div "Dashboard" at bounding box center [74, 84] width 54 height 13
click at [92, 362] on count-badge "2" at bounding box center [98, 367] width 20 height 13
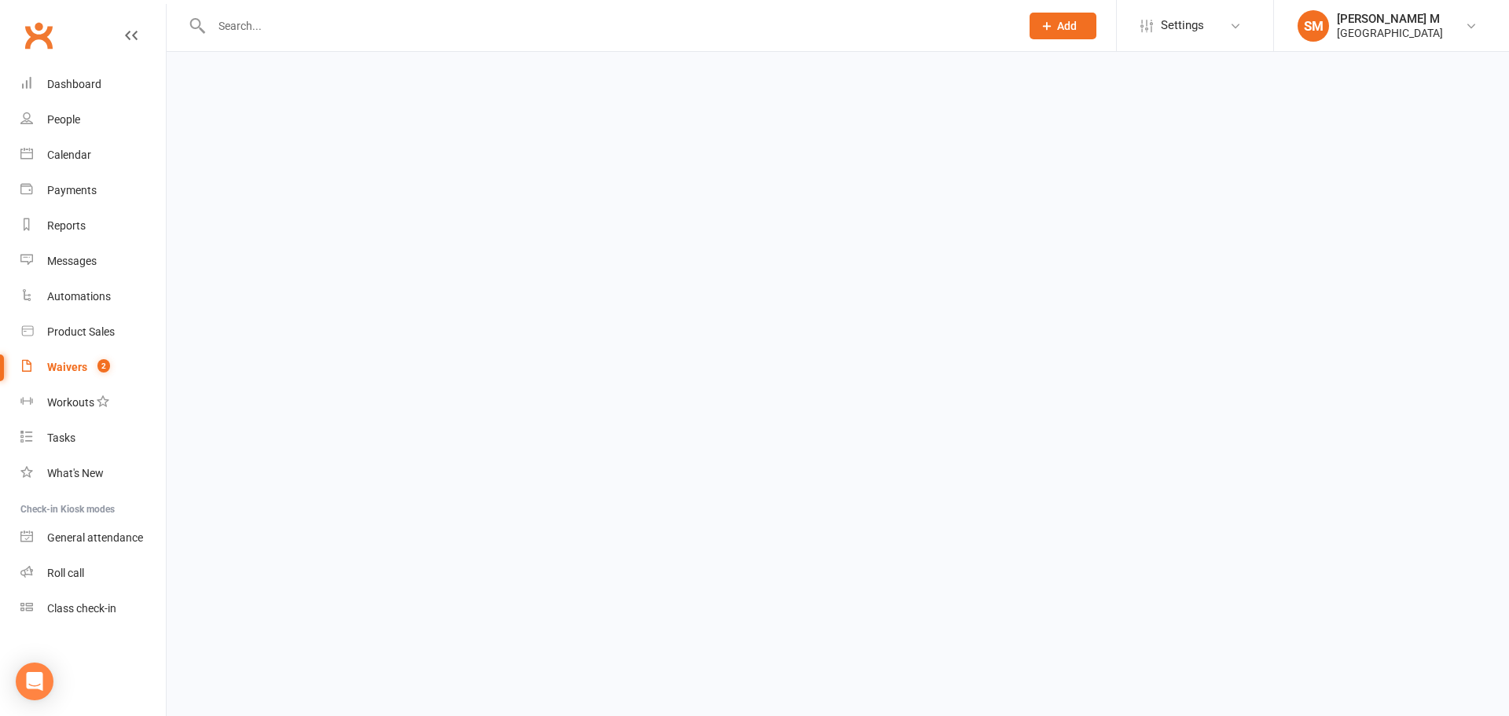
select select "50"
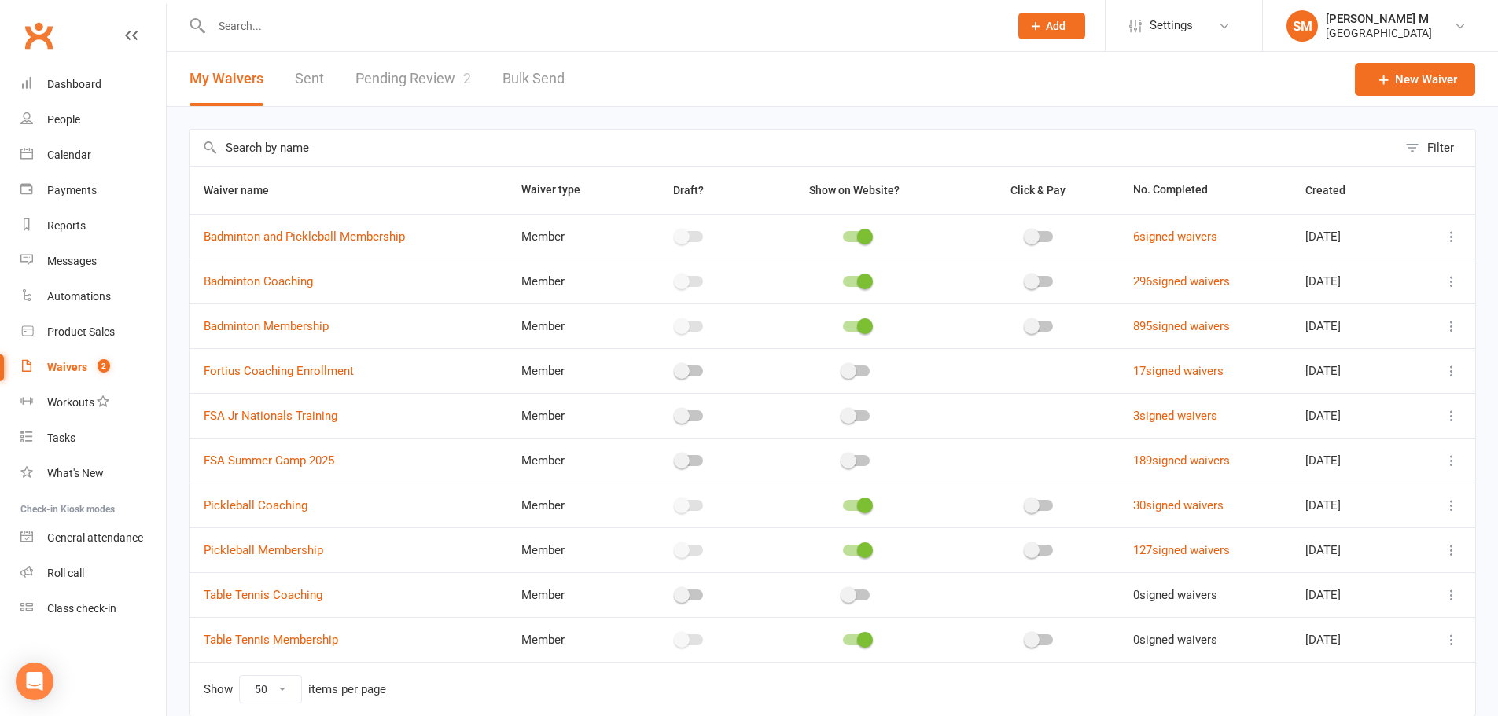
click at [400, 64] on link "Pending Review 2" at bounding box center [413, 79] width 116 height 54
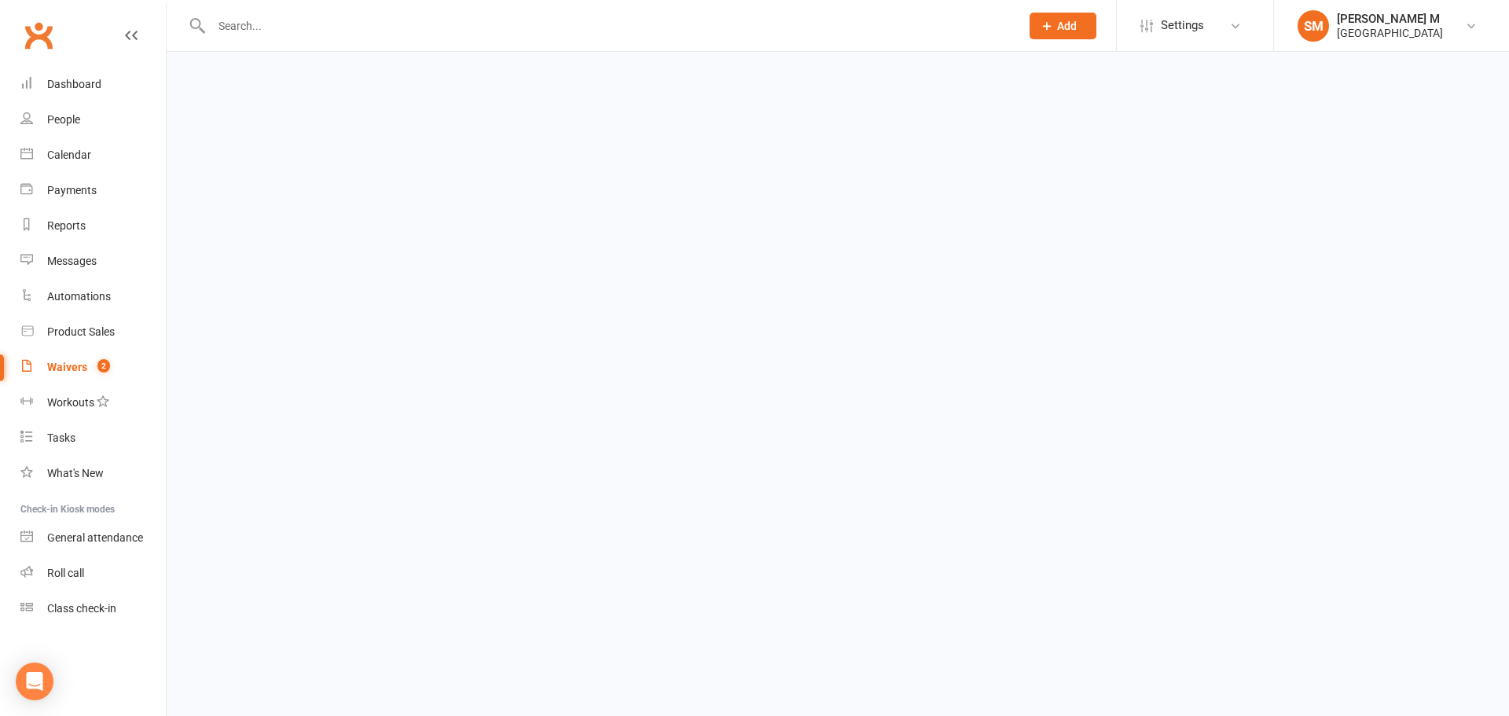
select select "100"
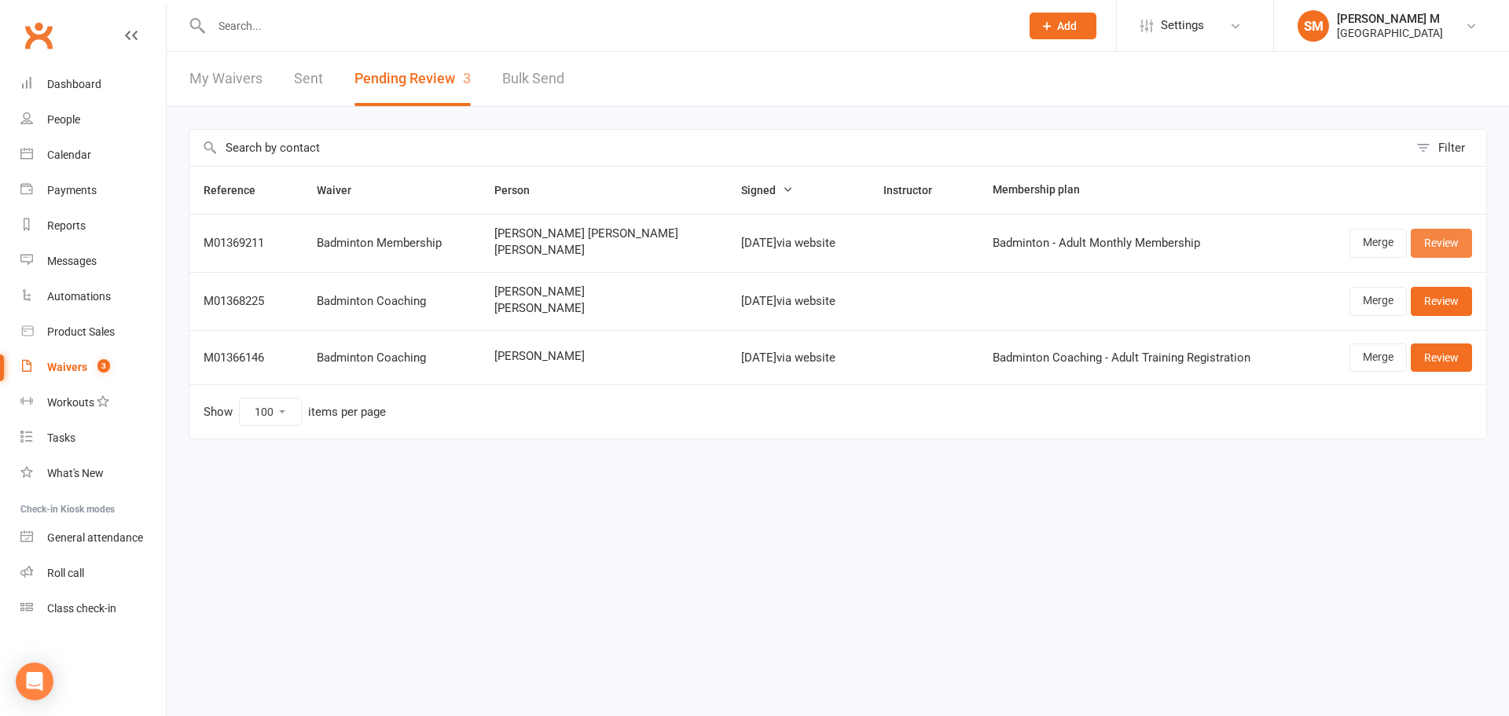
click at [1426, 241] on link "Review" at bounding box center [1441, 243] width 61 height 28
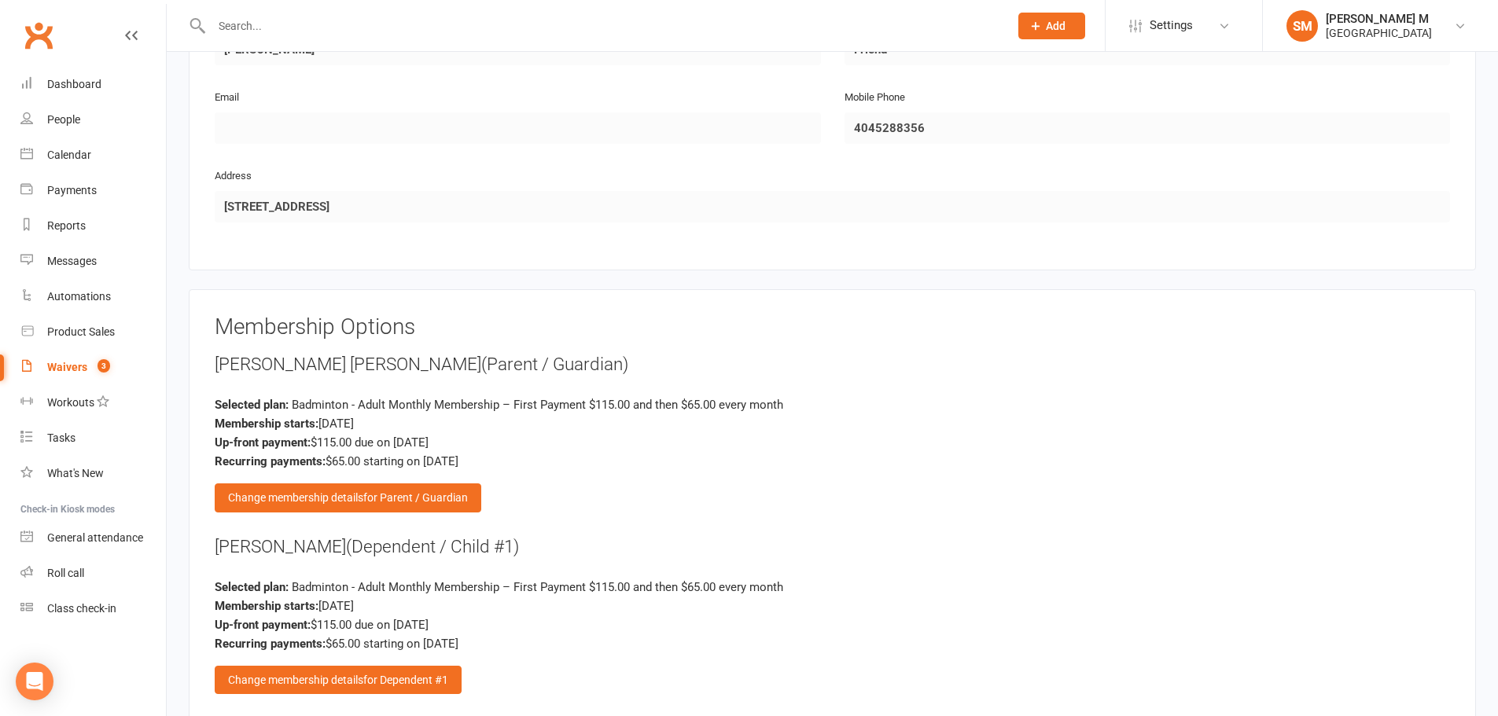
scroll to position [1415, 0]
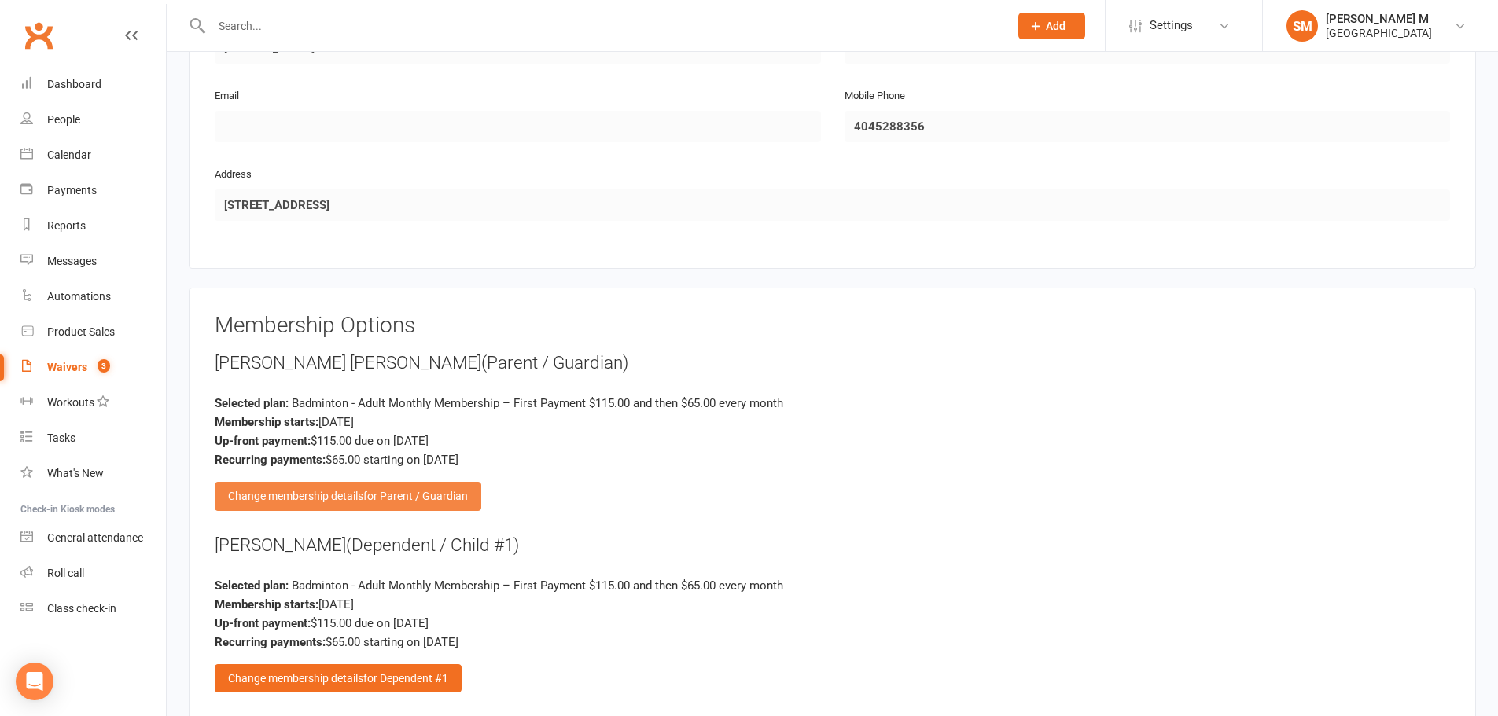
click at [425, 500] on span "for Parent / Guardian" at bounding box center [415, 496] width 105 height 13
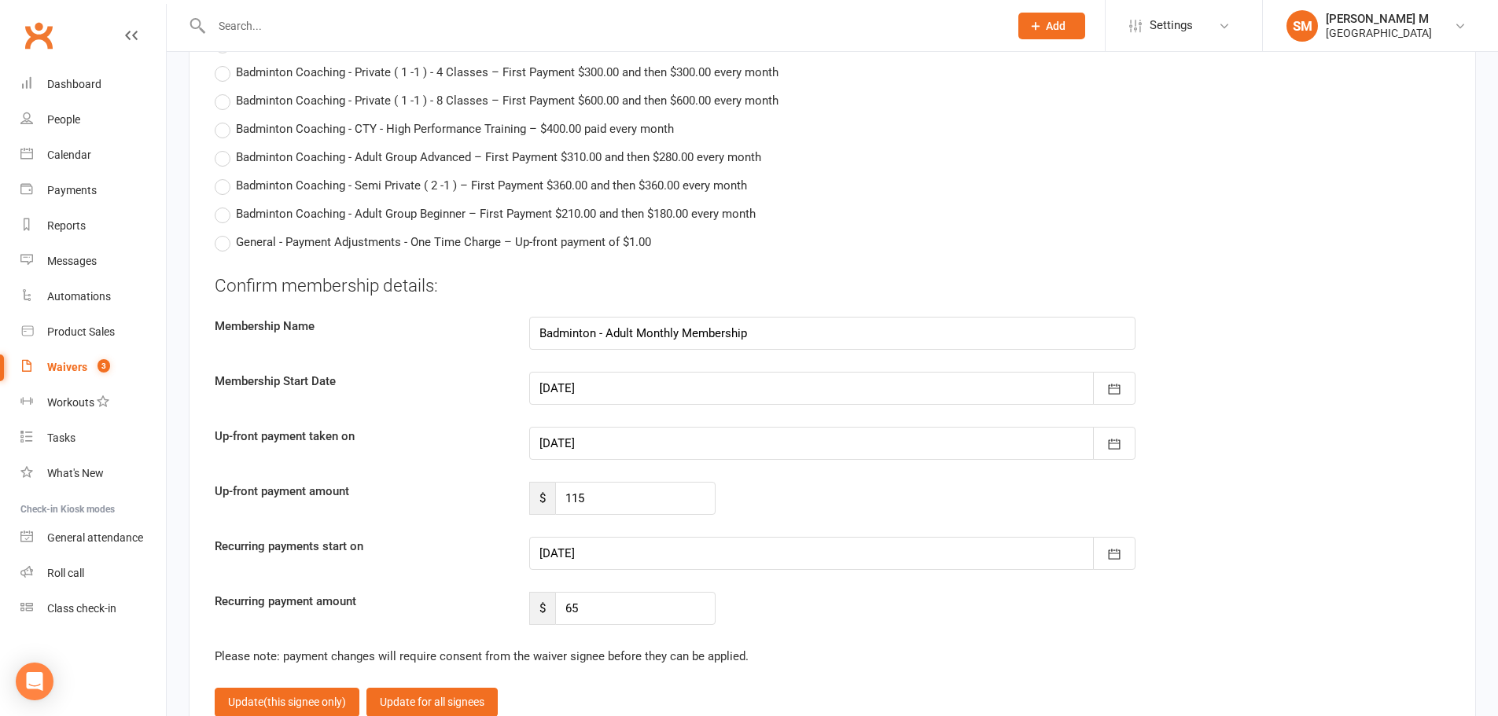
scroll to position [3459, 0]
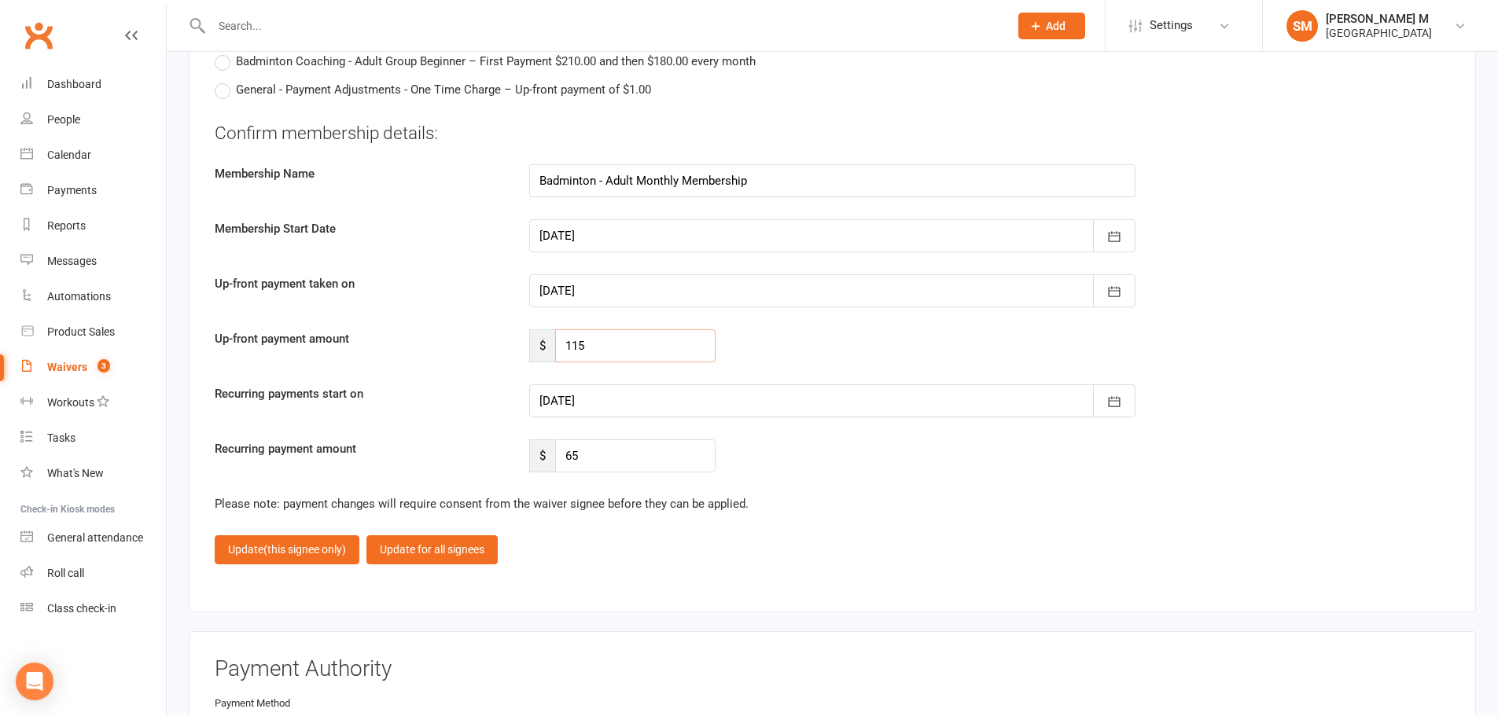
drag, startPoint x: 594, startPoint y: 344, endPoint x: 556, endPoint y: 346, distance: 38.6
click at [556, 346] on input "115" at bounding box center [635, 345] width 160 height 33
type input "86"
click at [785, 403] on div at bounding box center [832, 400] width 606 height 33
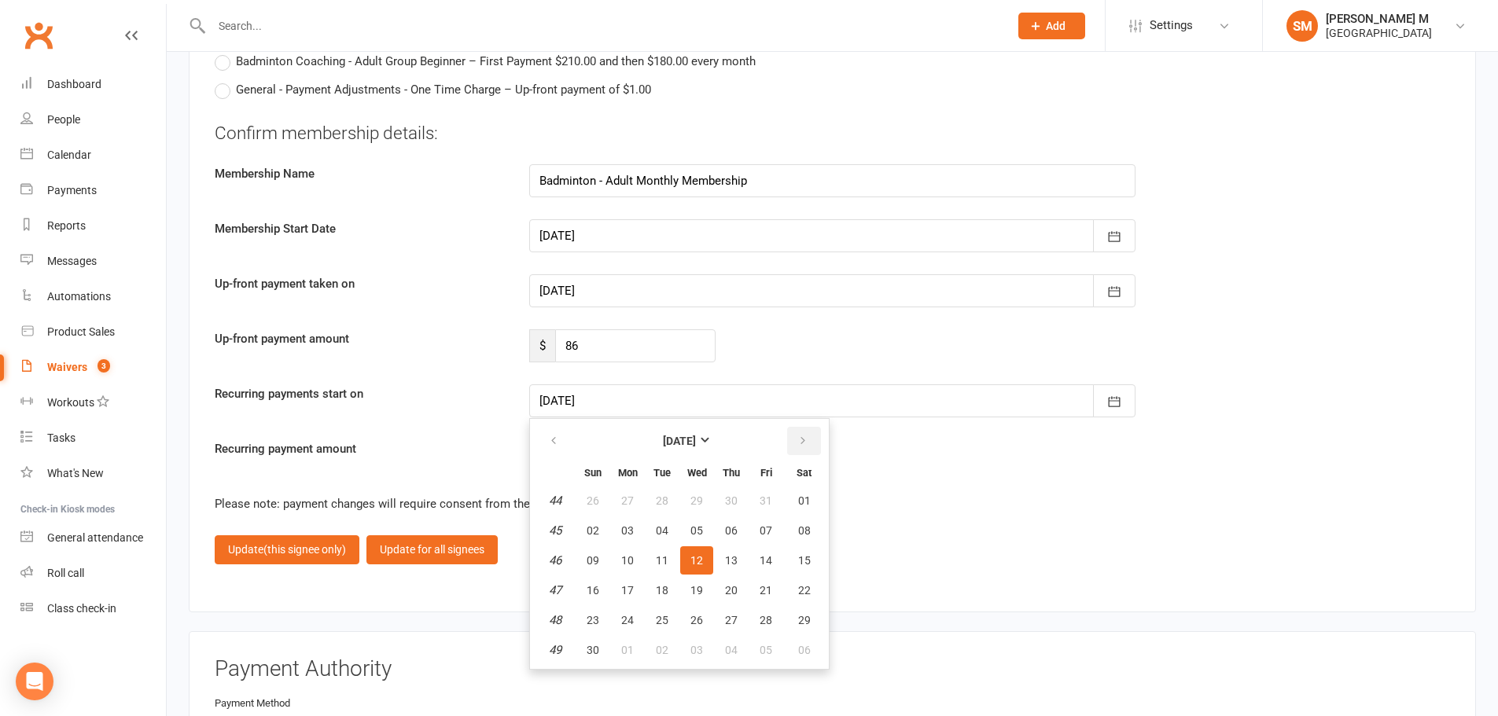
click at [797, 449] on button "button" at bounding box center [804, 441] width 34 height 28
click at [560, 443] on button "button" at bounding box center [555, 441] width 34 height 28
click at [785, 502] on button "01" at bounding box center [804, 501] width 40 height 28
type input "[DATE]"
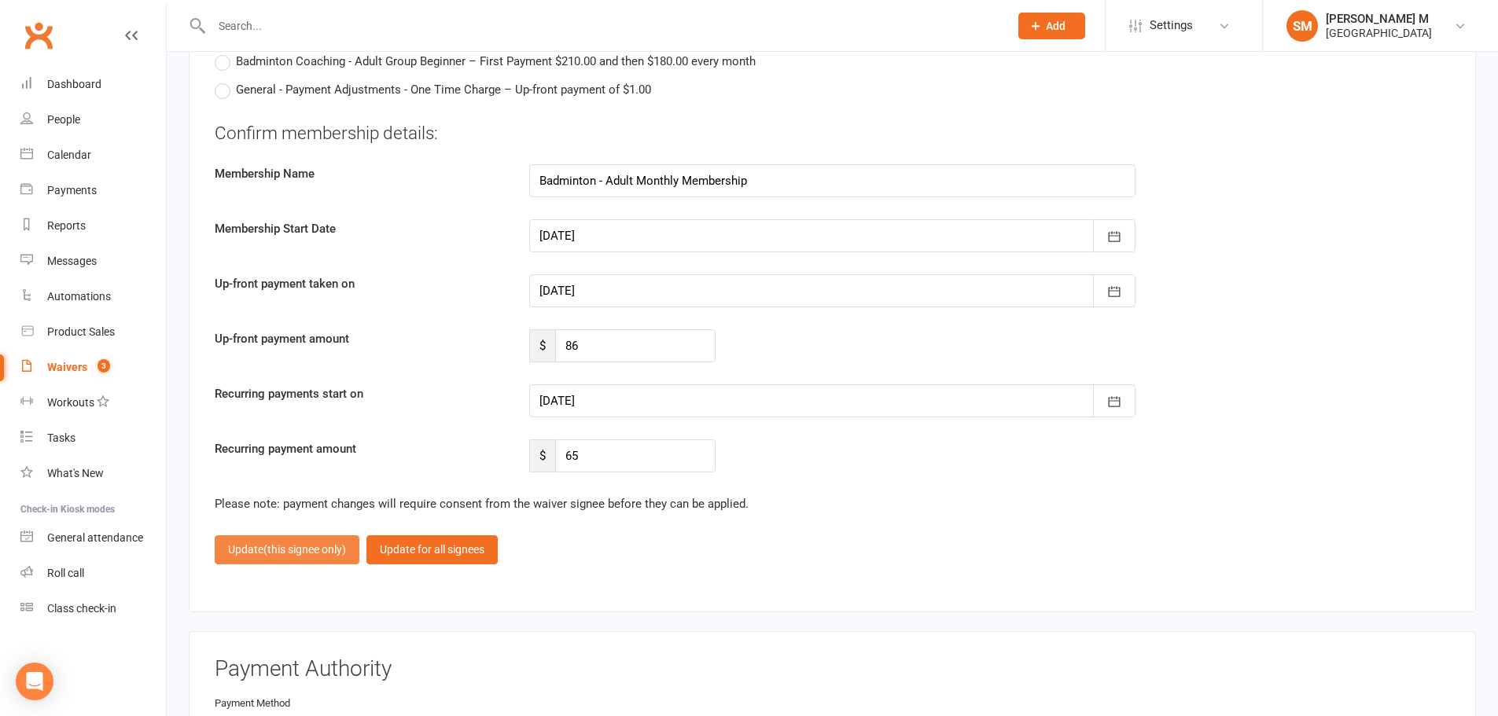
click at [301, 551] on span "(this signee only)" at bounding box center [304, 549] width 83 height 13
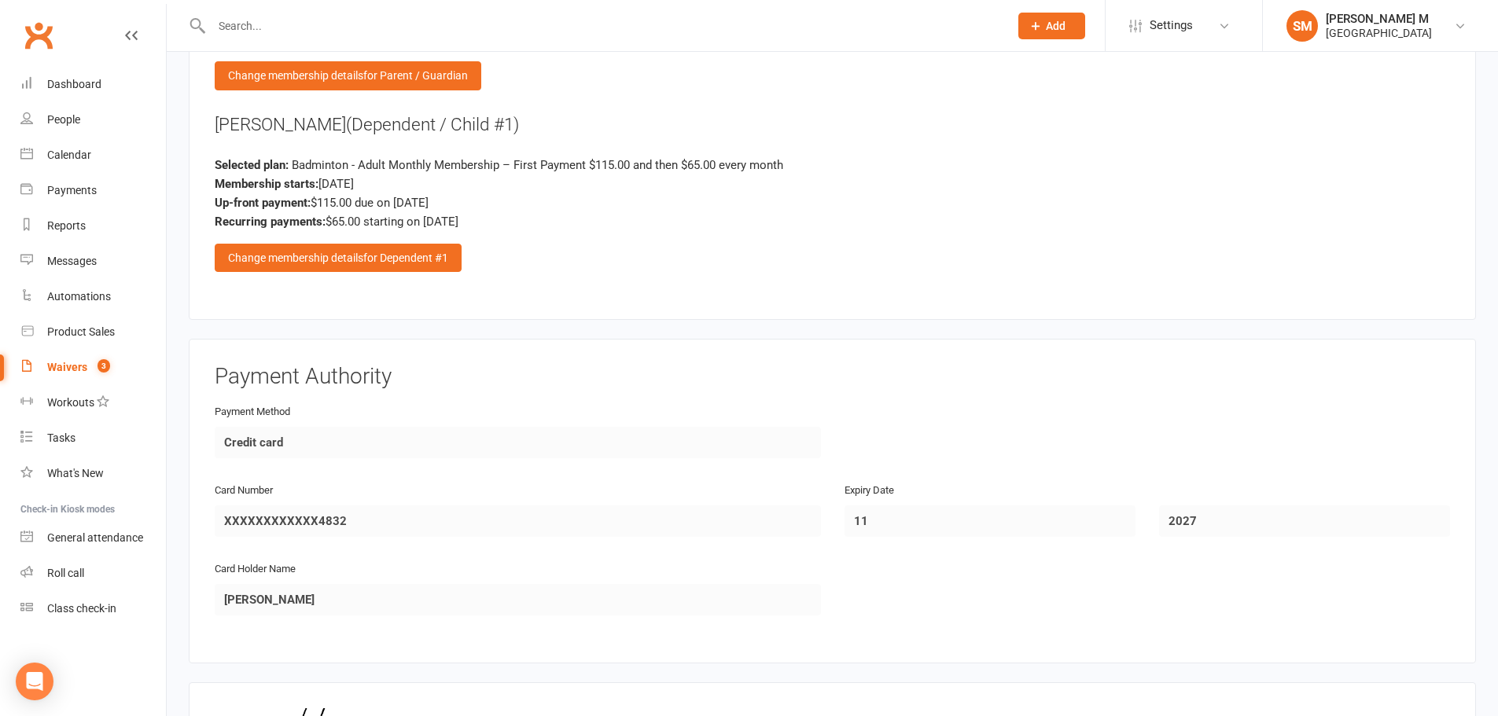
scroll to position [1706, 0]
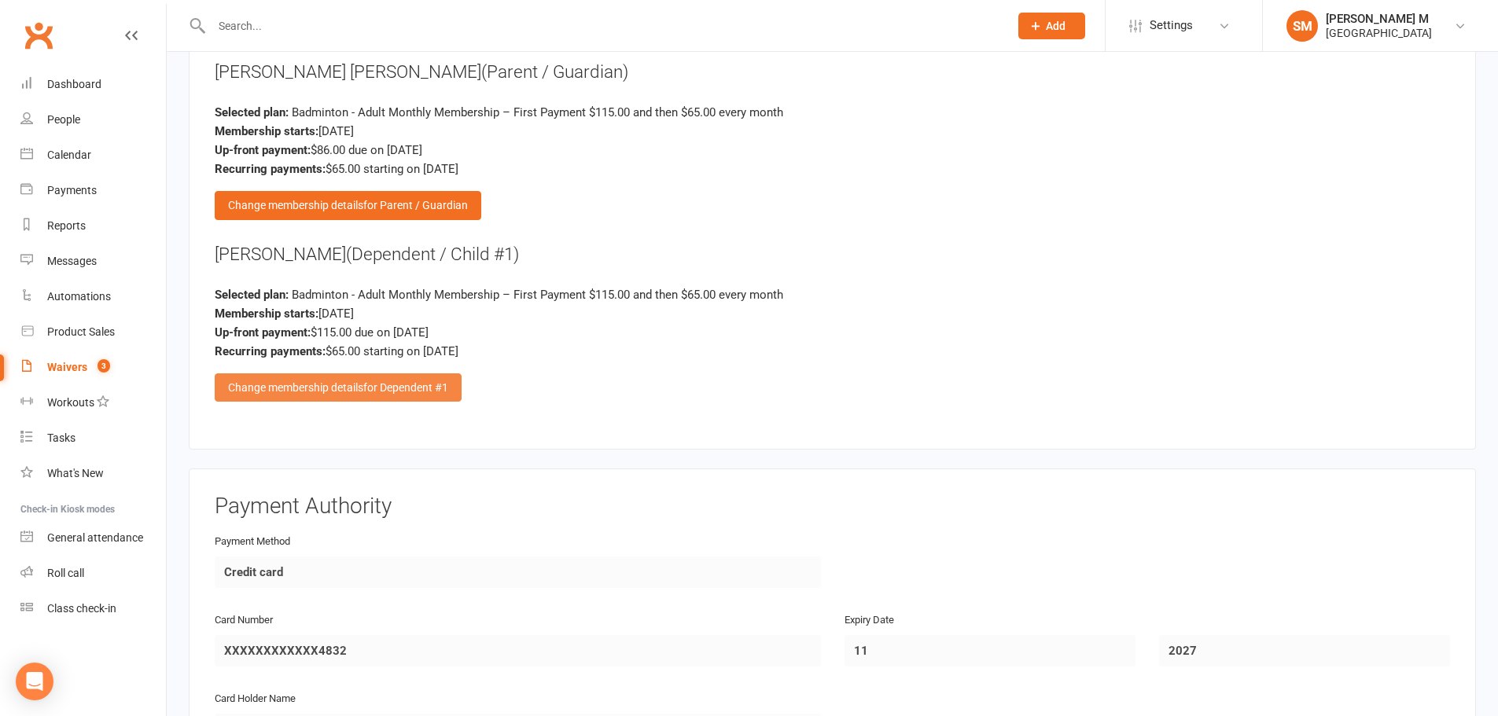
click at [391, 389] on span "for Dependent #1" at bounding box center [405, 387] width 85 height 13
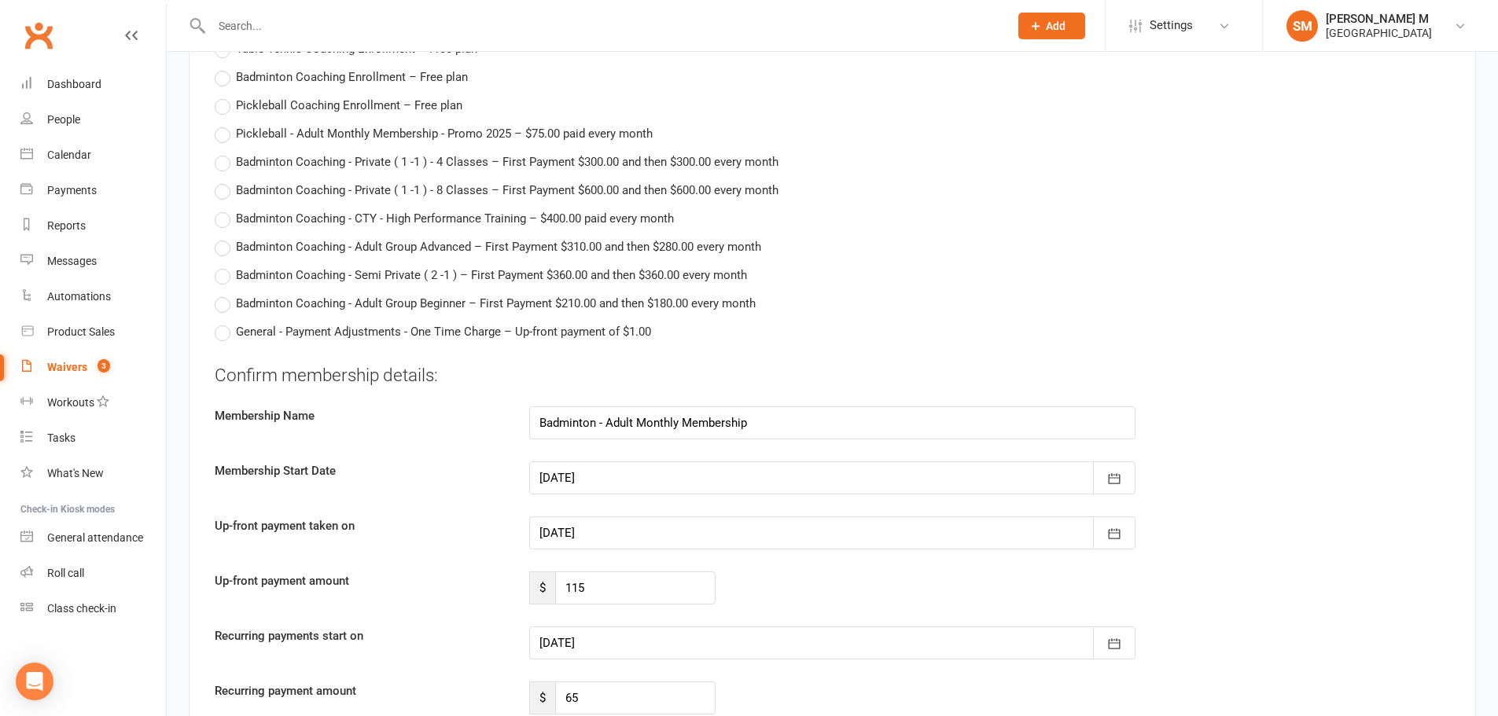
scroll to position [3357, 0]
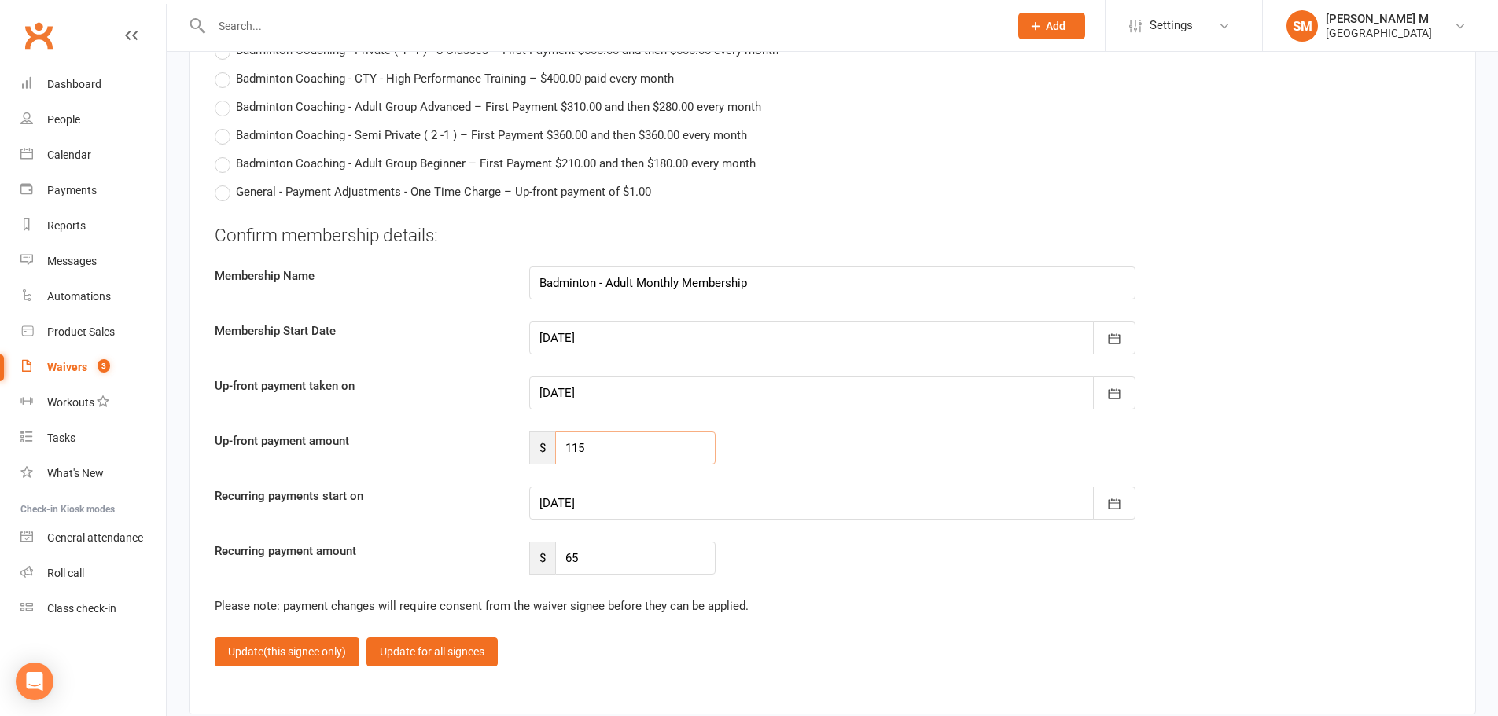
drag, startPoint x: 591, startPoint y: 451, endPoint x: 538, endPoint y: 460, distance: 54.2
click at [538, 460] on div "$ 115" at bounding box center [622, 448] width 186 height 33
type input "36"
click at [617, 502] on div at bounding box center [832, 503] width 606 height 33
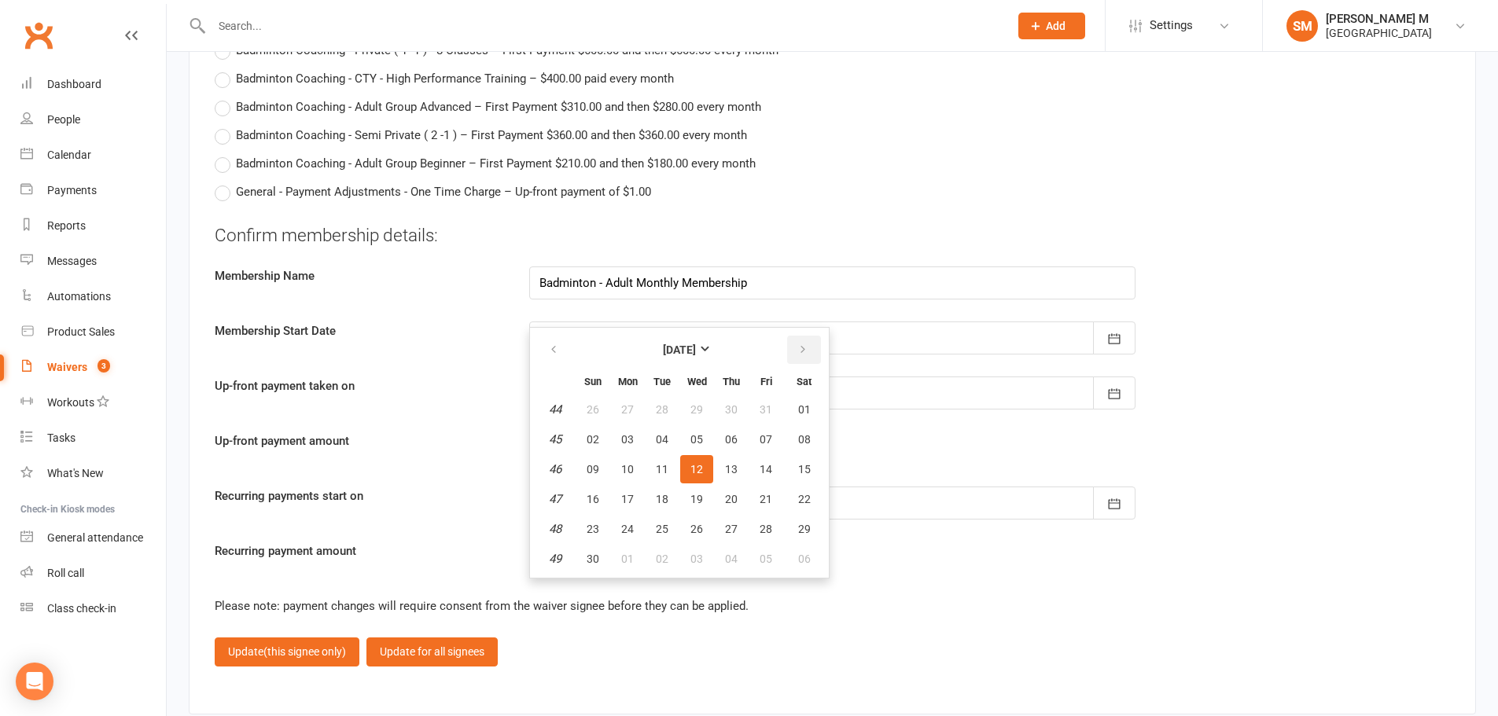
click at [800, 350] on icon "button" at bounding box center [802, 350] width 11 height 13
click at [550, 350] on icon "button" at bounding box center [553, 350] width 11 height 13
click at [806, 409] on span "01" at bounding box center [804, 409] width 13 height 13
type input "[DATE]"
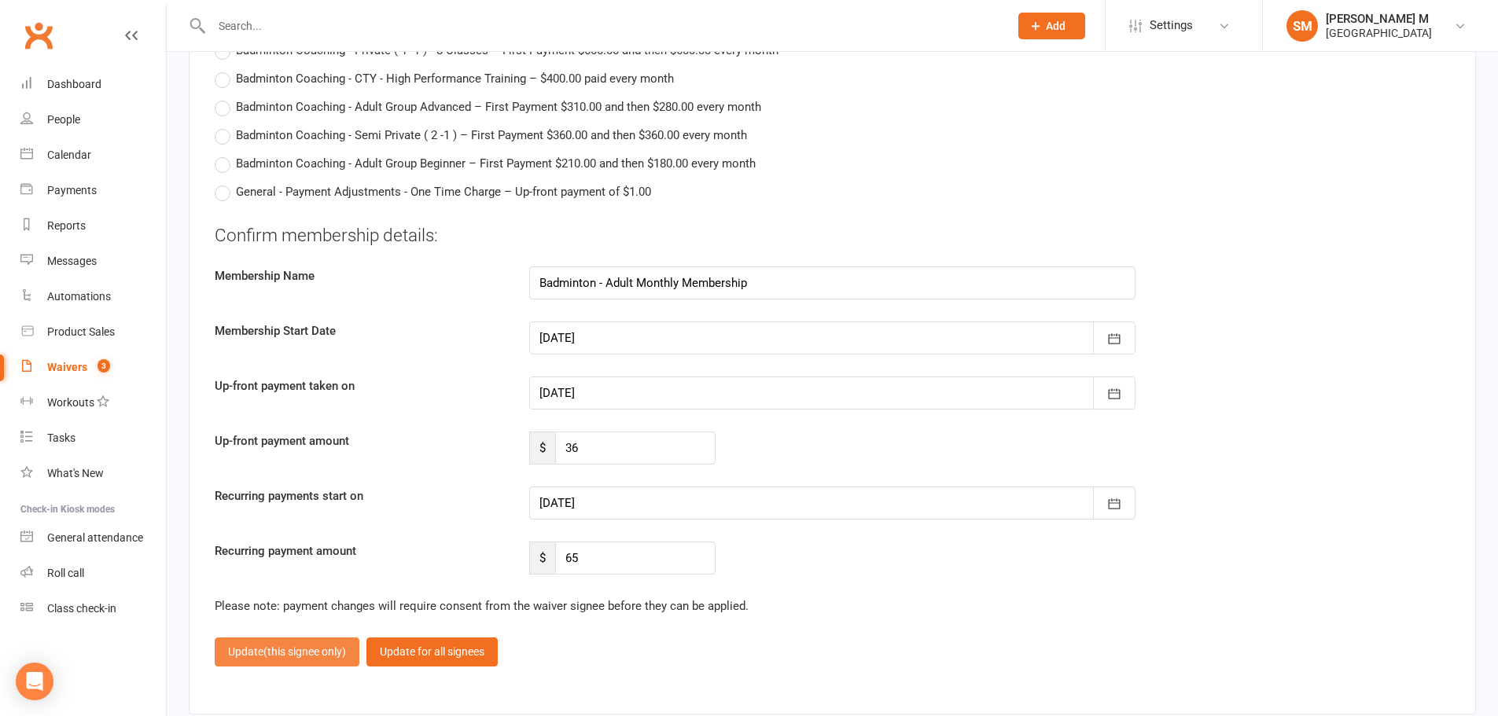
click at [311, 649] on span "(this signee only)" at bounding box center [304, 651] width 83 height 13
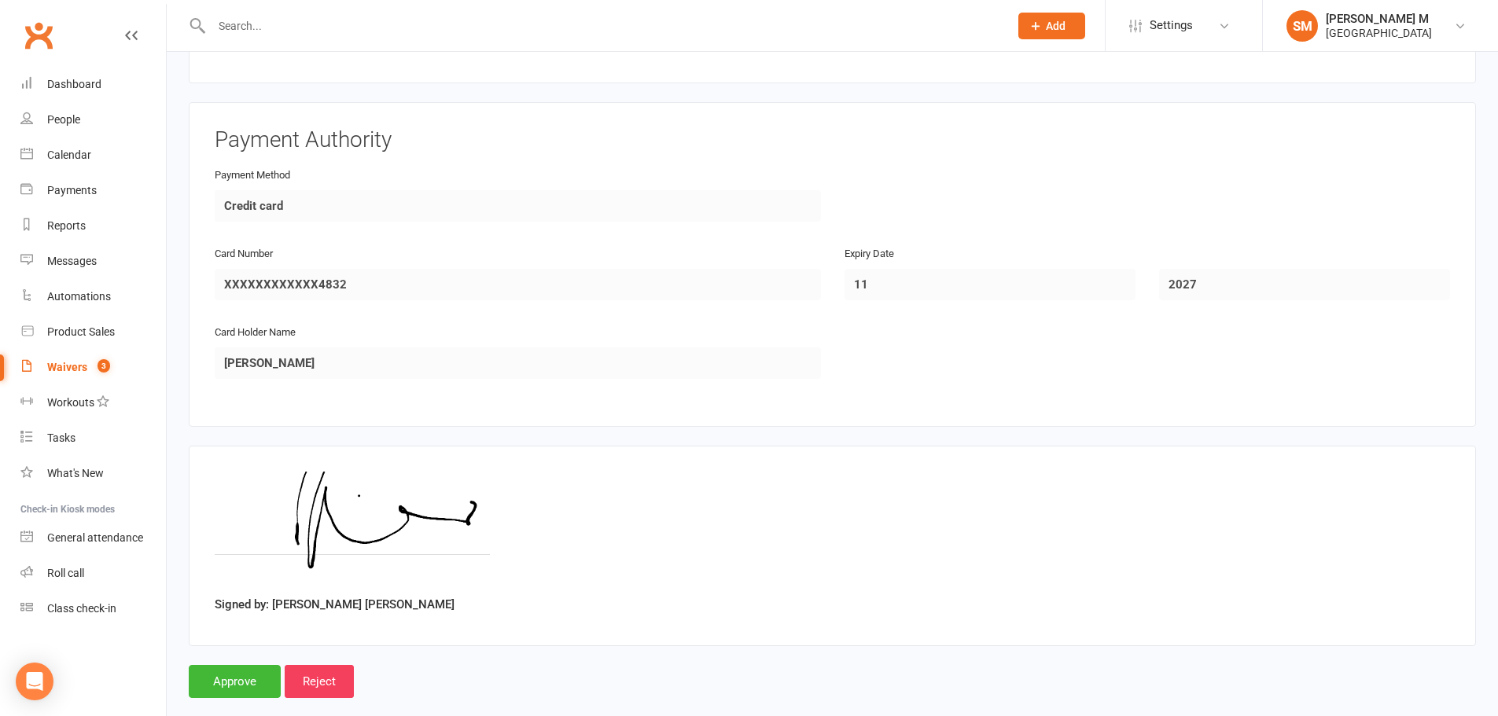
scroll to position [1785, 0]
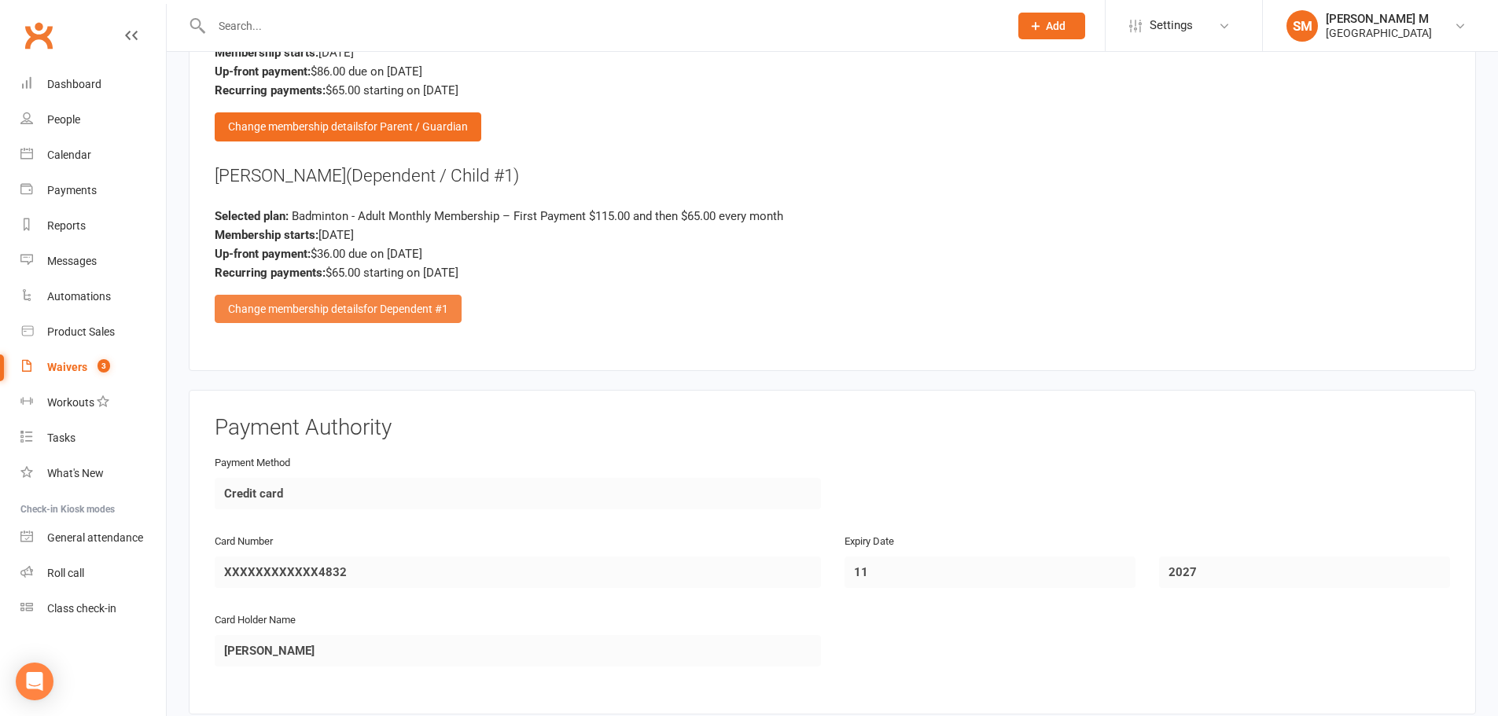
click at [298, 307] on div "Change membership details for Dependent #1" at bounding box center [338, 309] width 247 height 28
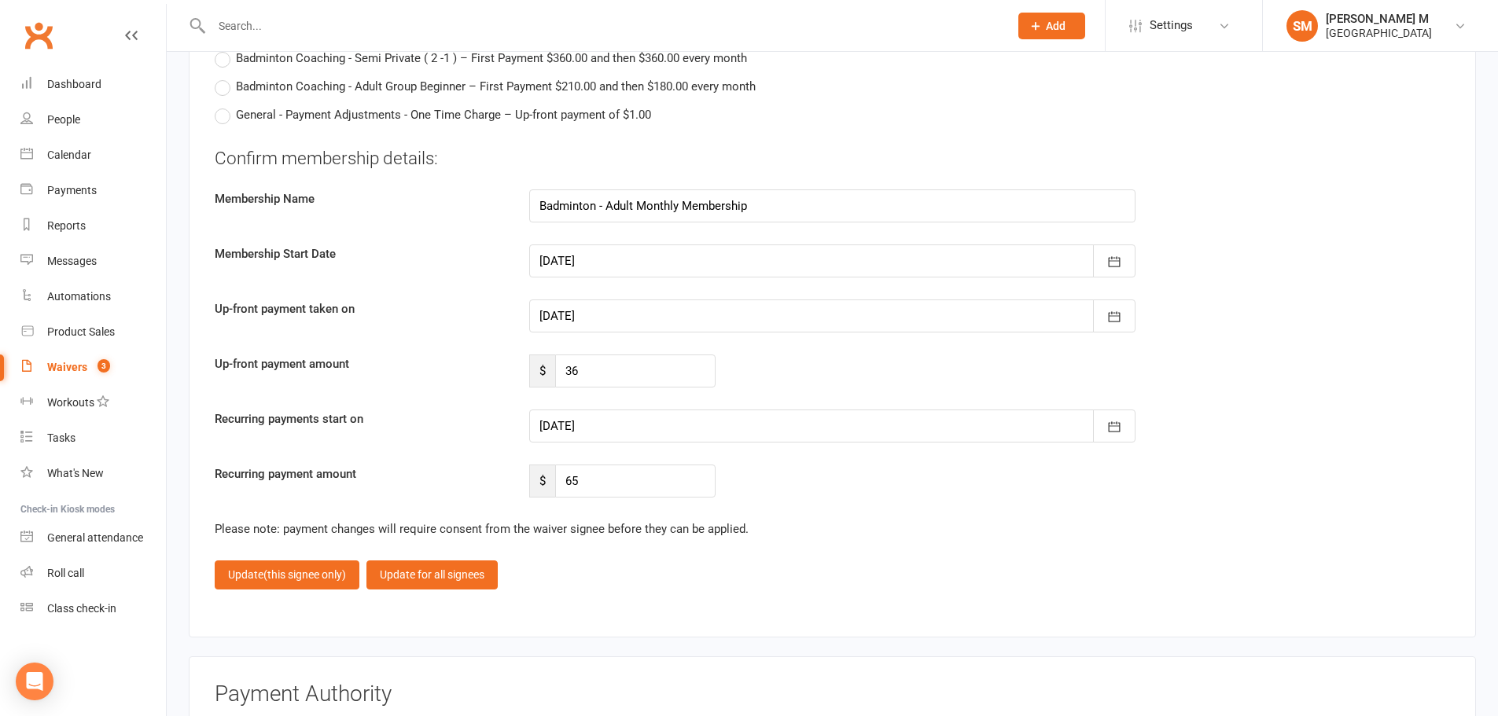
scroll to position [3436, 0]
drag, startPoint x: 585, startPoint y: 478, endPoint x: 549, endPoint y: 474, distance: 36.4
click at [549, 474] on div "$ 65" at bounding box center [622, 479] width 186 height 33
type input "59"
click at [307, 580] on button "Update (this signee only)" at bounding box center [287, 573] width 145 height 28
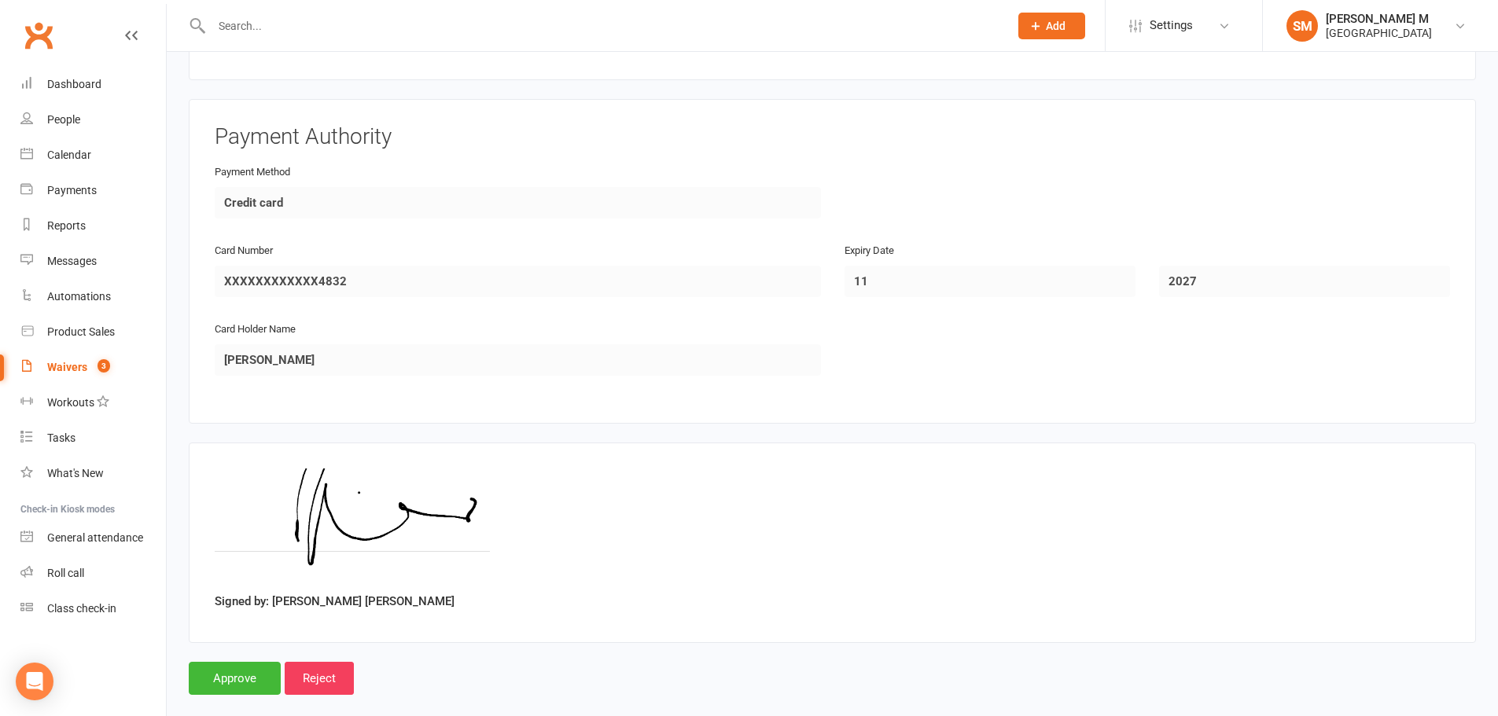
scroll to position [2099, 0]
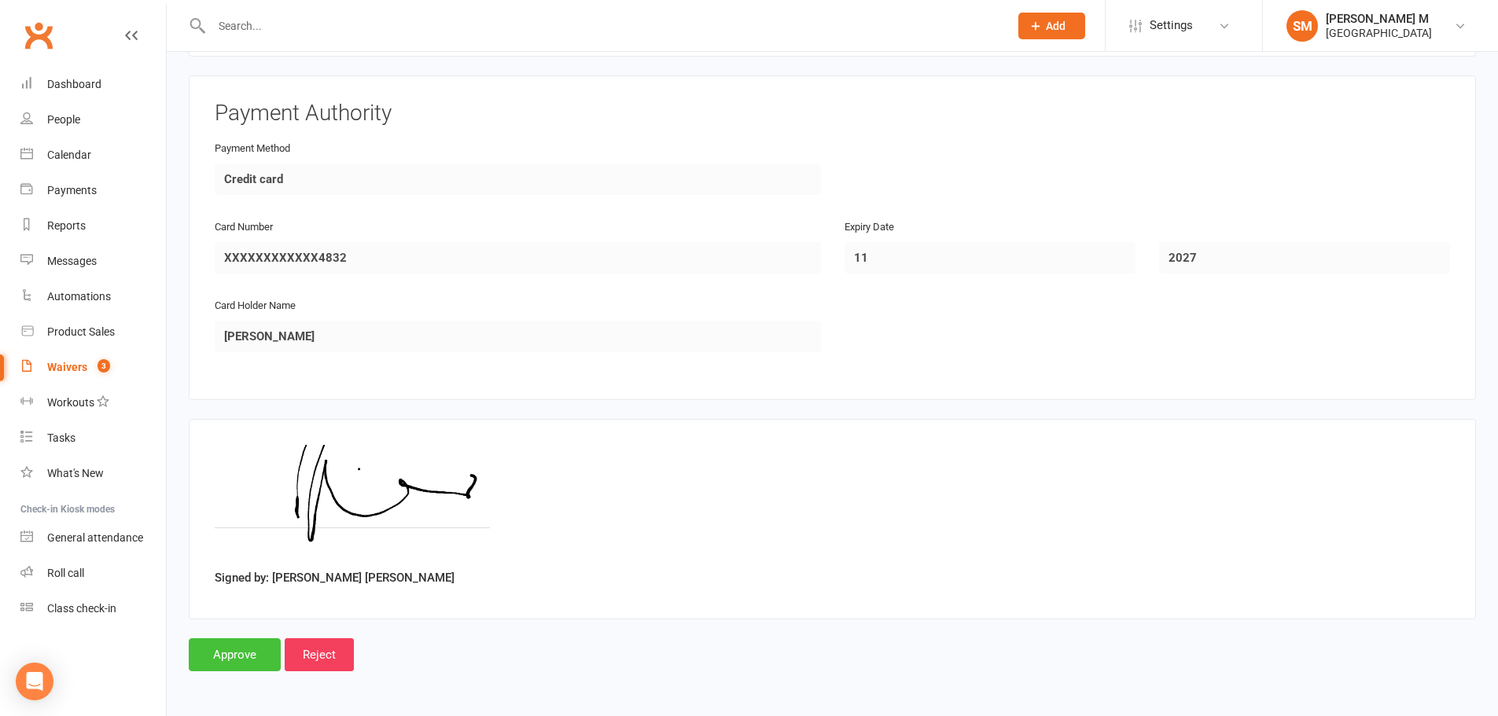
click at [256, 658] on input "Approve" at bounding box center [235, 654] width 92 height 33
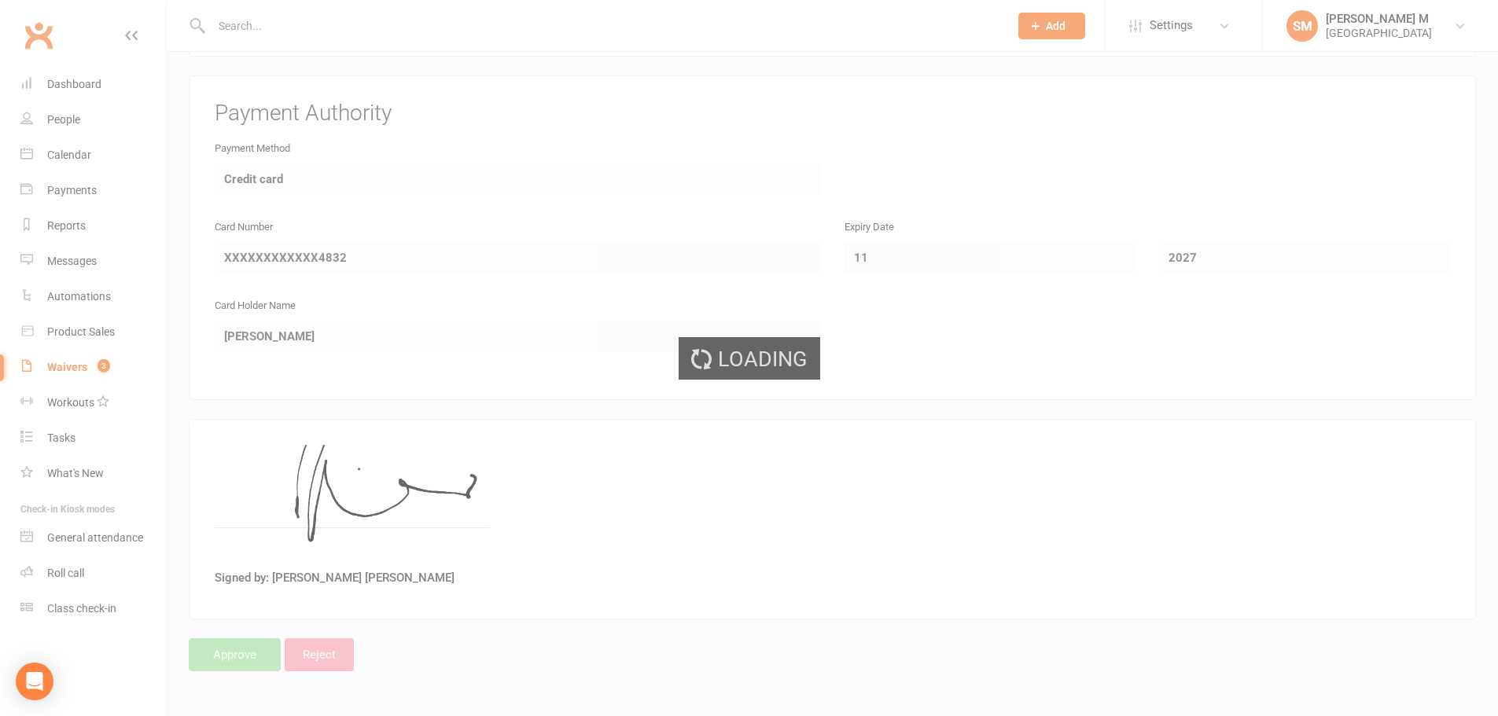
select select "100"
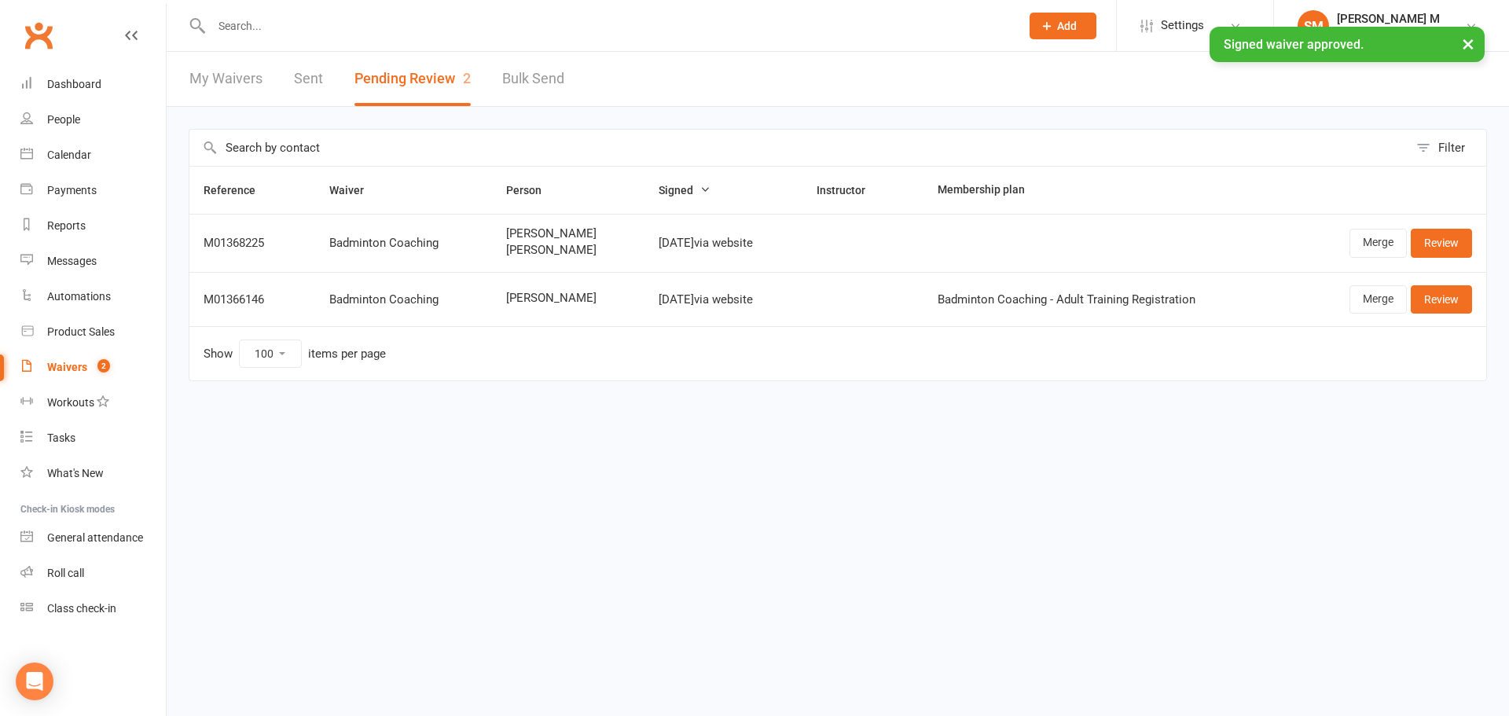
click at [314, 84] on link "Sent" at bounding box center [308, 79] width 29 height 54
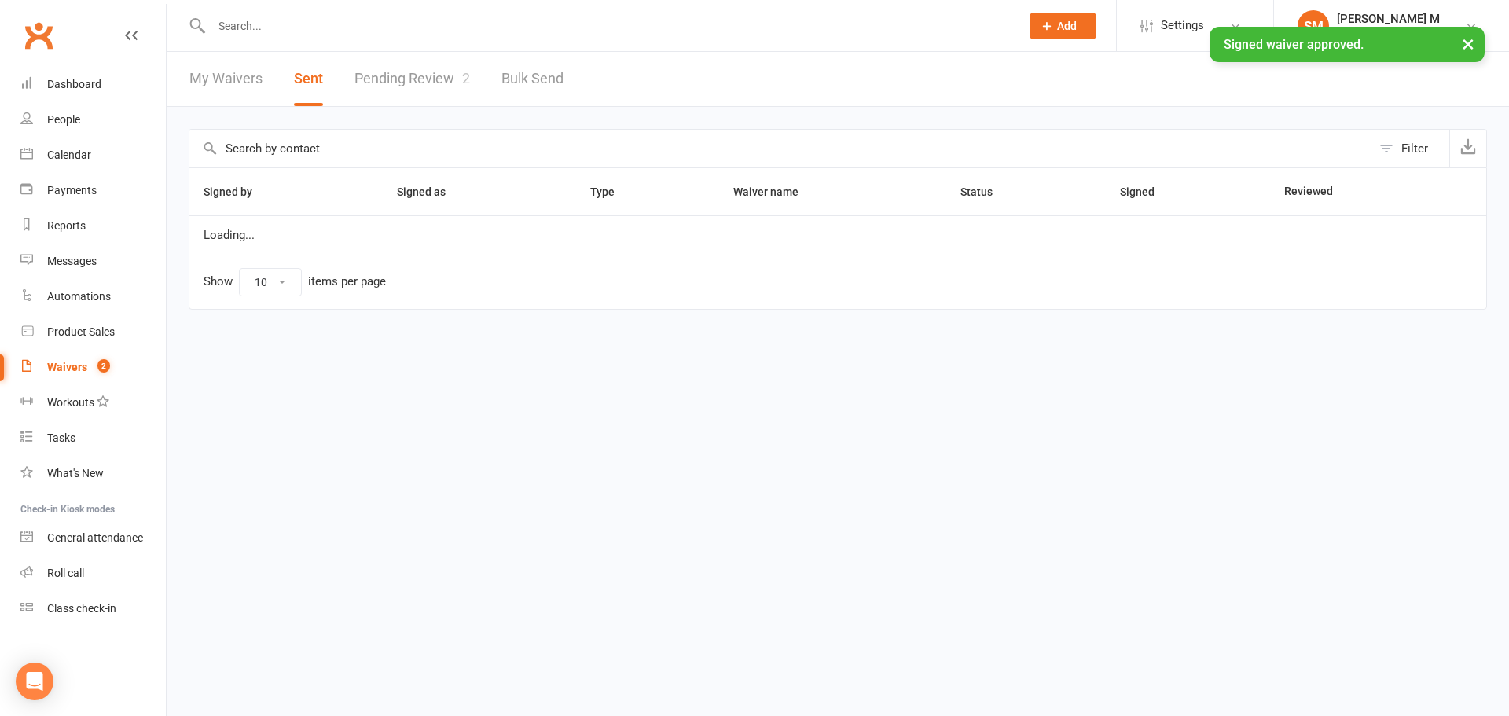
select select "50"
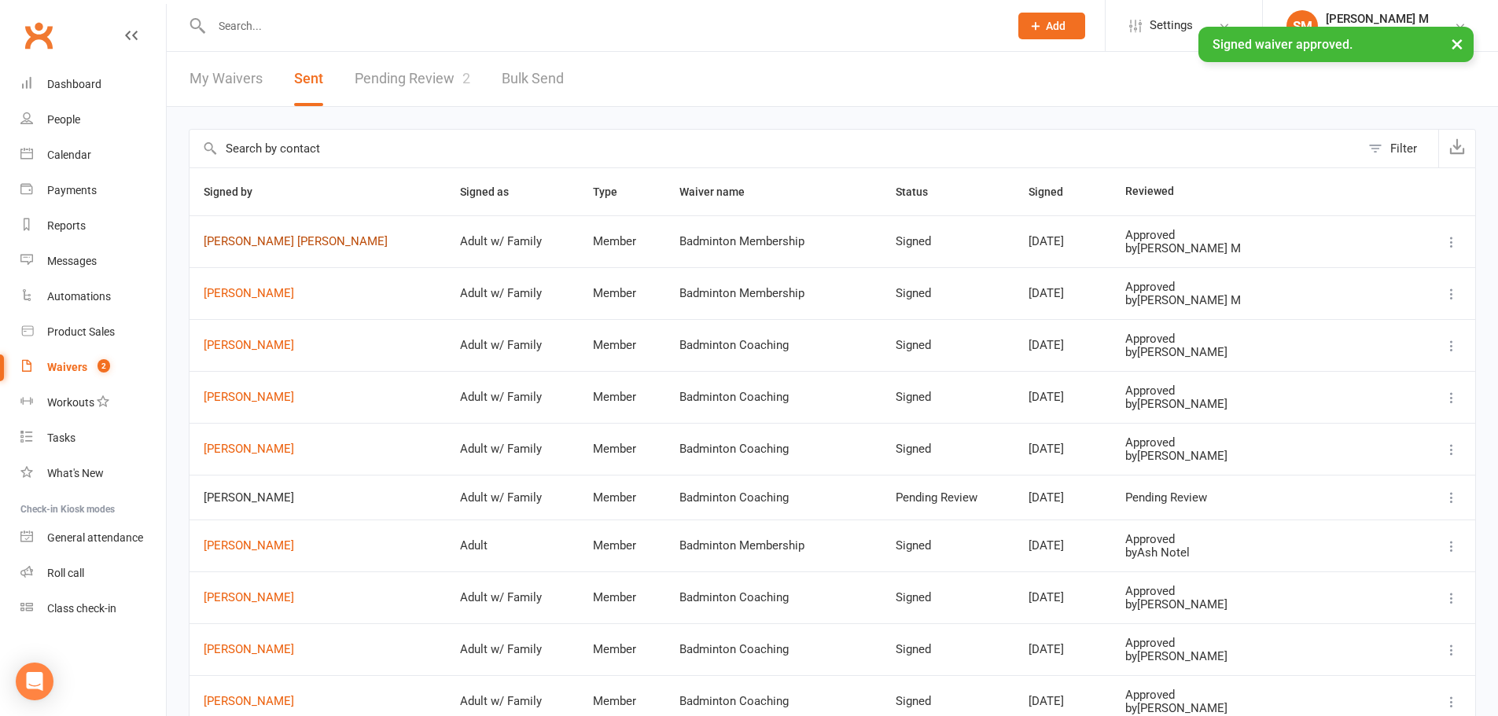
click at [256, 237] on link "[PERSON_NAME] [PERSON_NAME]" at bounding box center [318, 241] width 228 height 13
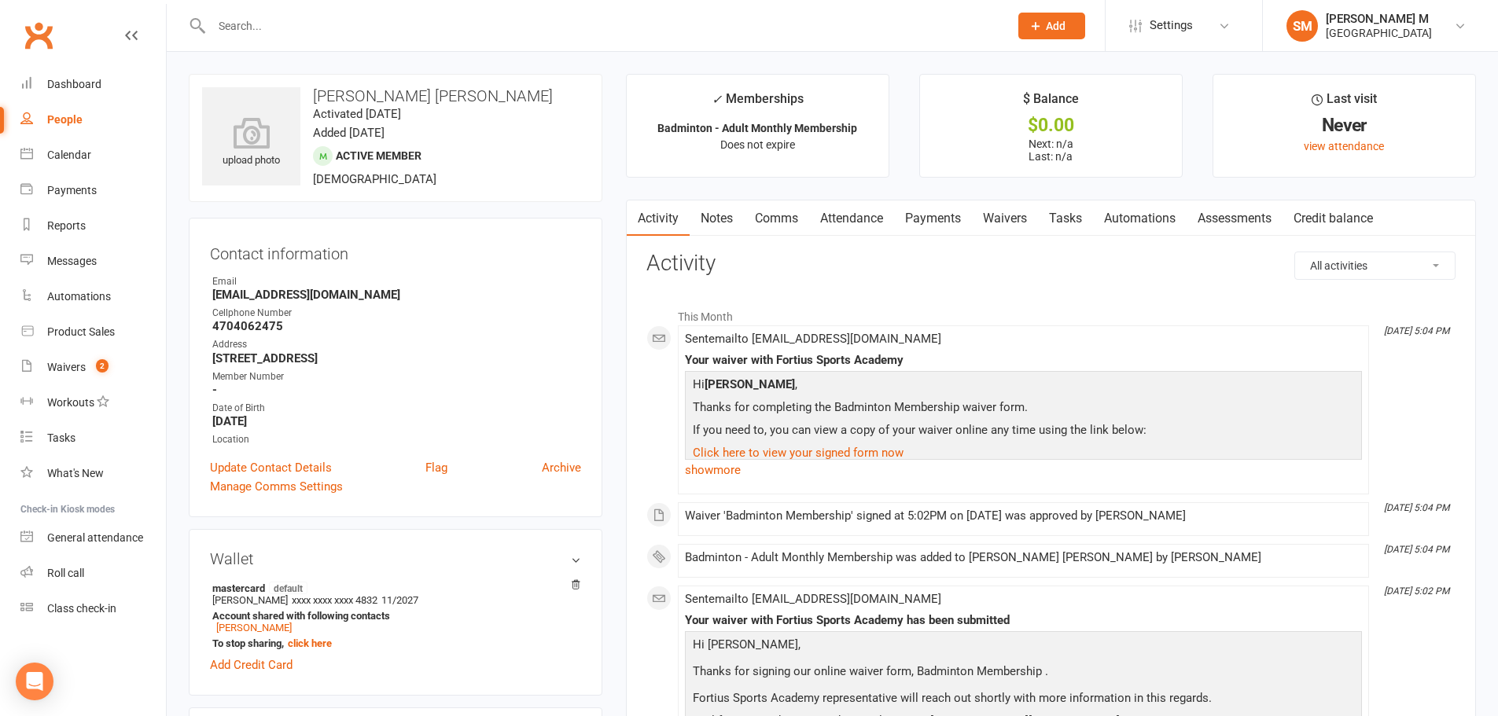
drag, startPoint x: 560, startPoint y: 97, endPoint x: 316, endPoint y: 81, distance: 244.2
click at [316, 81] on div "upload photo Venkat Rohith Thallapalli Karanam Activated 13 October, 2025 Added…" at bounding box center [396, 138] width 414 height 128
copy h3 "[PERSON_NAME] [PERSON_NAME]"
click at [261, 149] on icon at bounding box center [251, 133] width 108 height 35
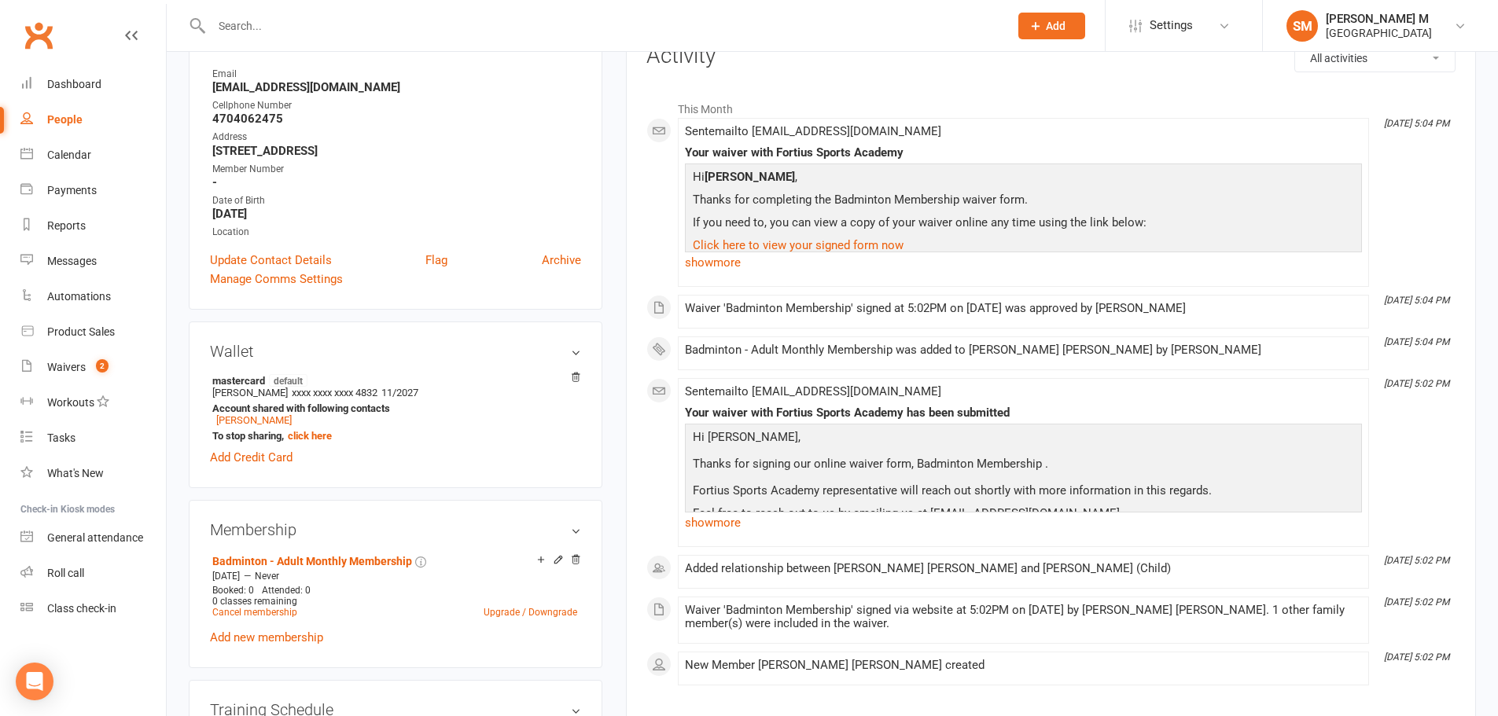
scroll to position [236, 0]
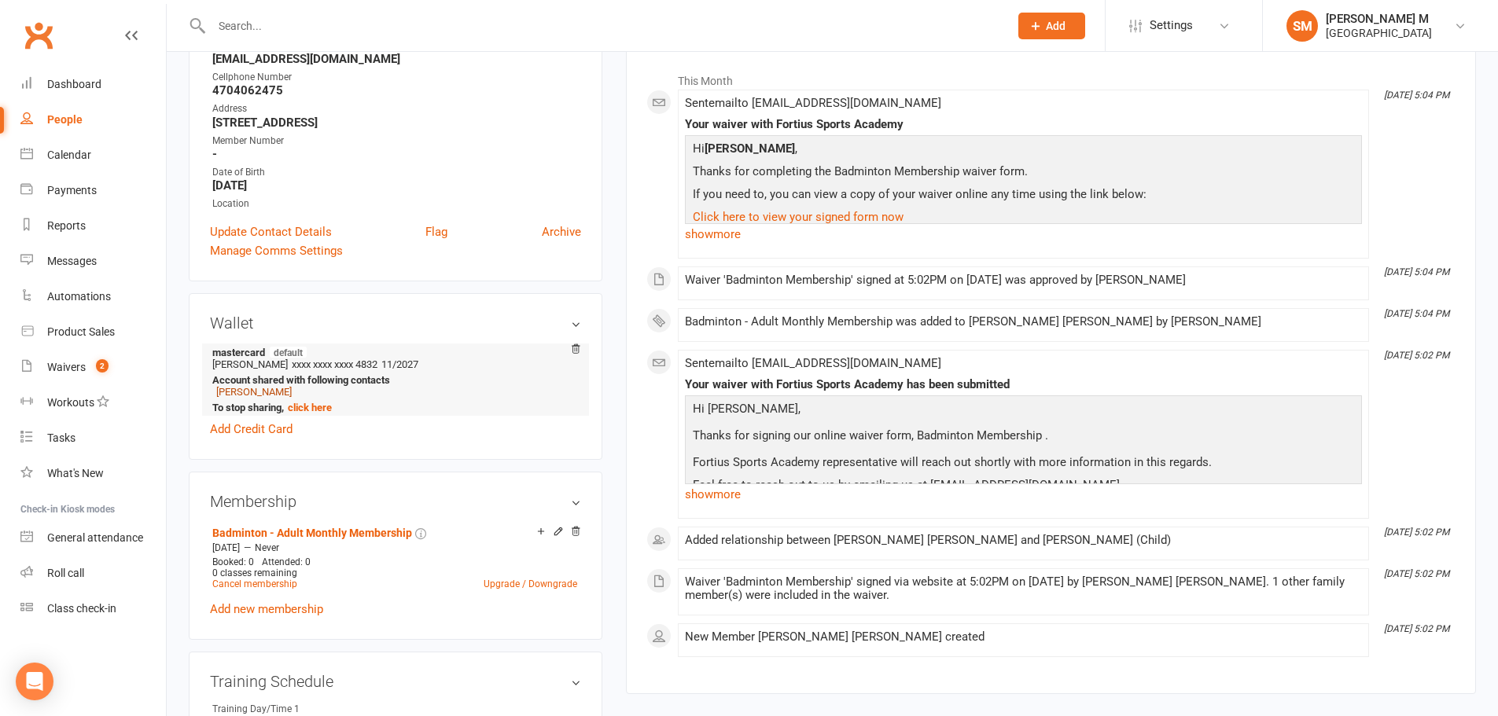
click at [254, 391] on link "[PERSON_NAME]" at bounding box center [253, 392] width 75 height 12
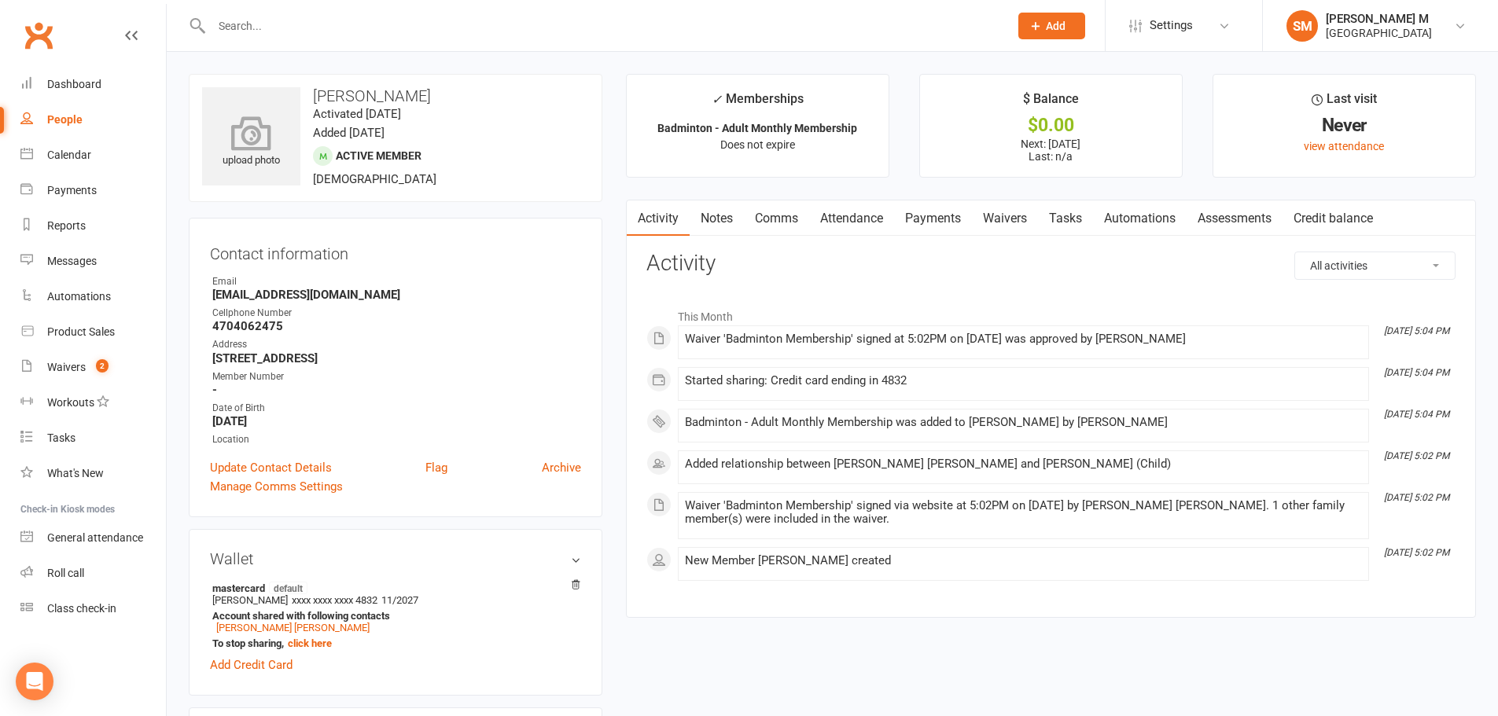
click at [270, 139] on icon at bounding box center [251, 133] width 108 height 35
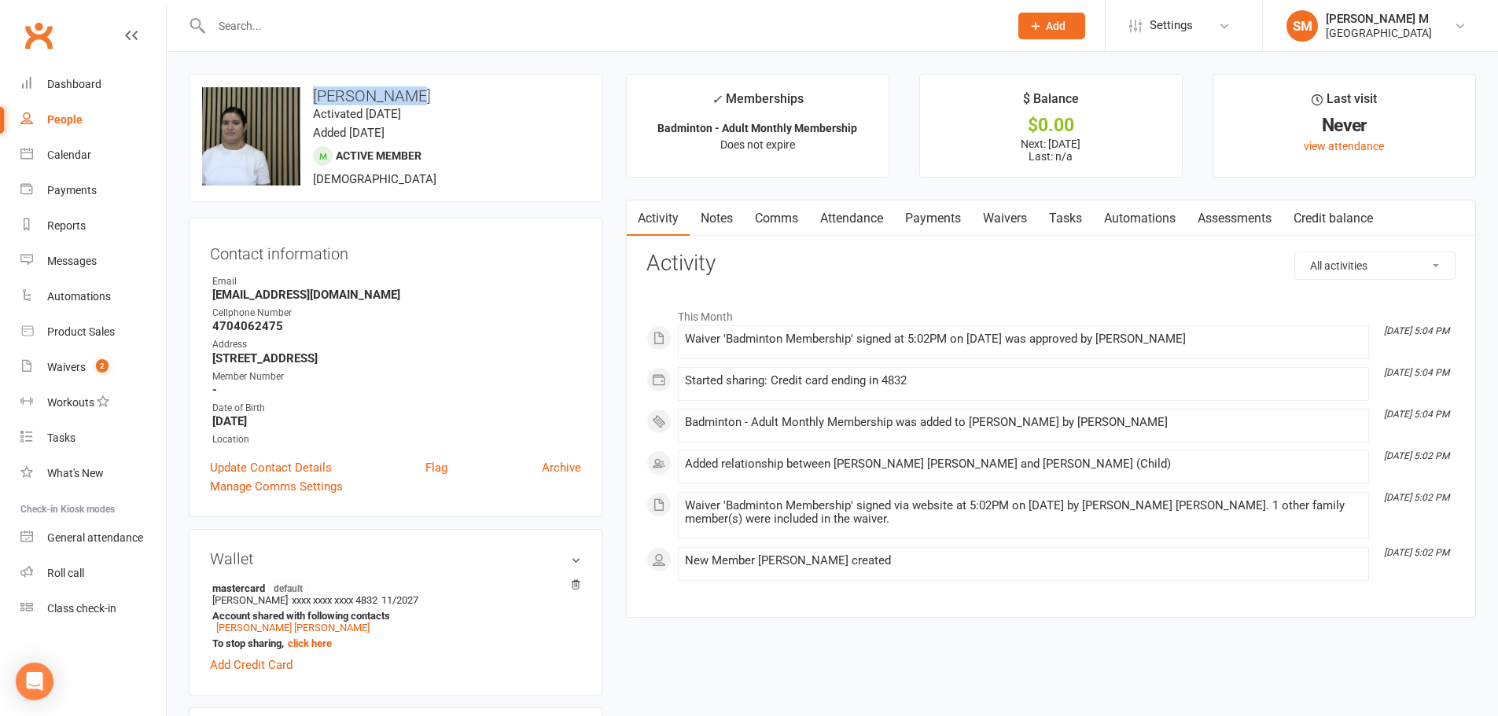
drag, startPoint x: 428, startPoint y: 95, endPoint x: 318, endPoint y: 94, distance: 109.3
click at [318, 94] on h3 "[PERSON_NAME]" at bounding box center [395, 95] width 387 height 17
copy h3 "[PERSON_NAME]"
click at [292, 627] on link "[PERSON_NAME] [PERSON_NAME]" at bounding box center [292, 628] width 153 height 12
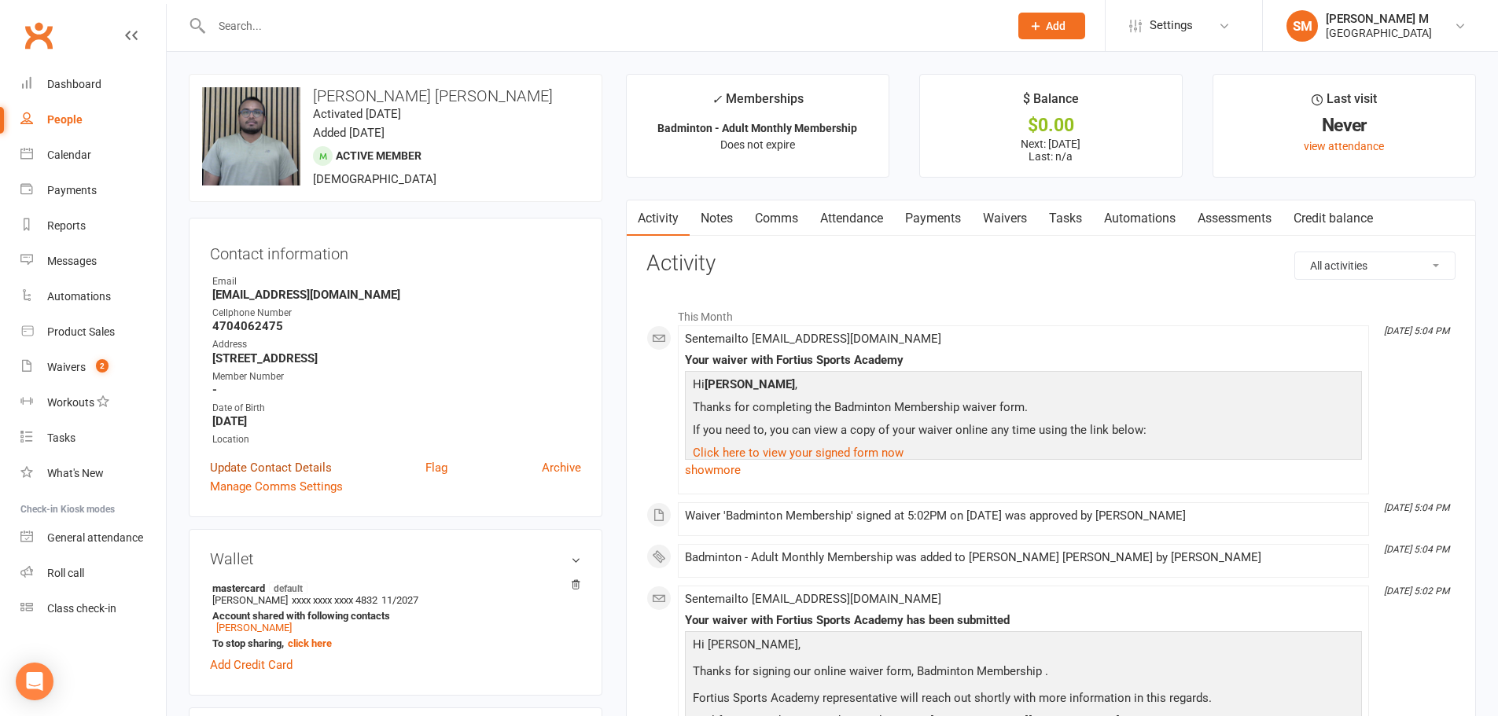
click at [294, 463] on link "Update Contact Details" at bounding box center [271, 467] width 122 height 19
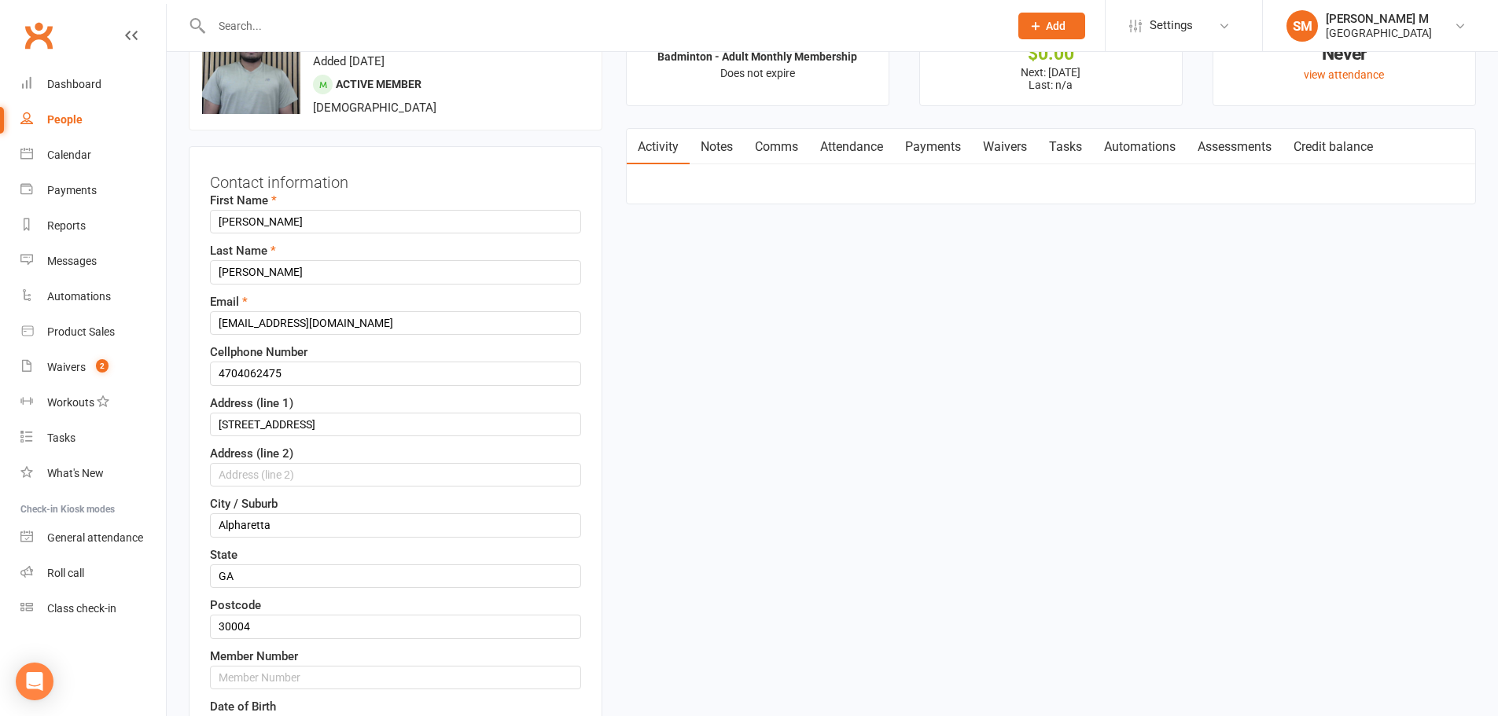
scroll to position [74, 0]
drag, startPoint x: 289, startPoint y: 370, endPoint x: 184, endPoint y: 358, distance: 106.0
click at [311, 668] on input "text" at bounding box center [395, 676] width 371 height 24
paste input "4704062475"
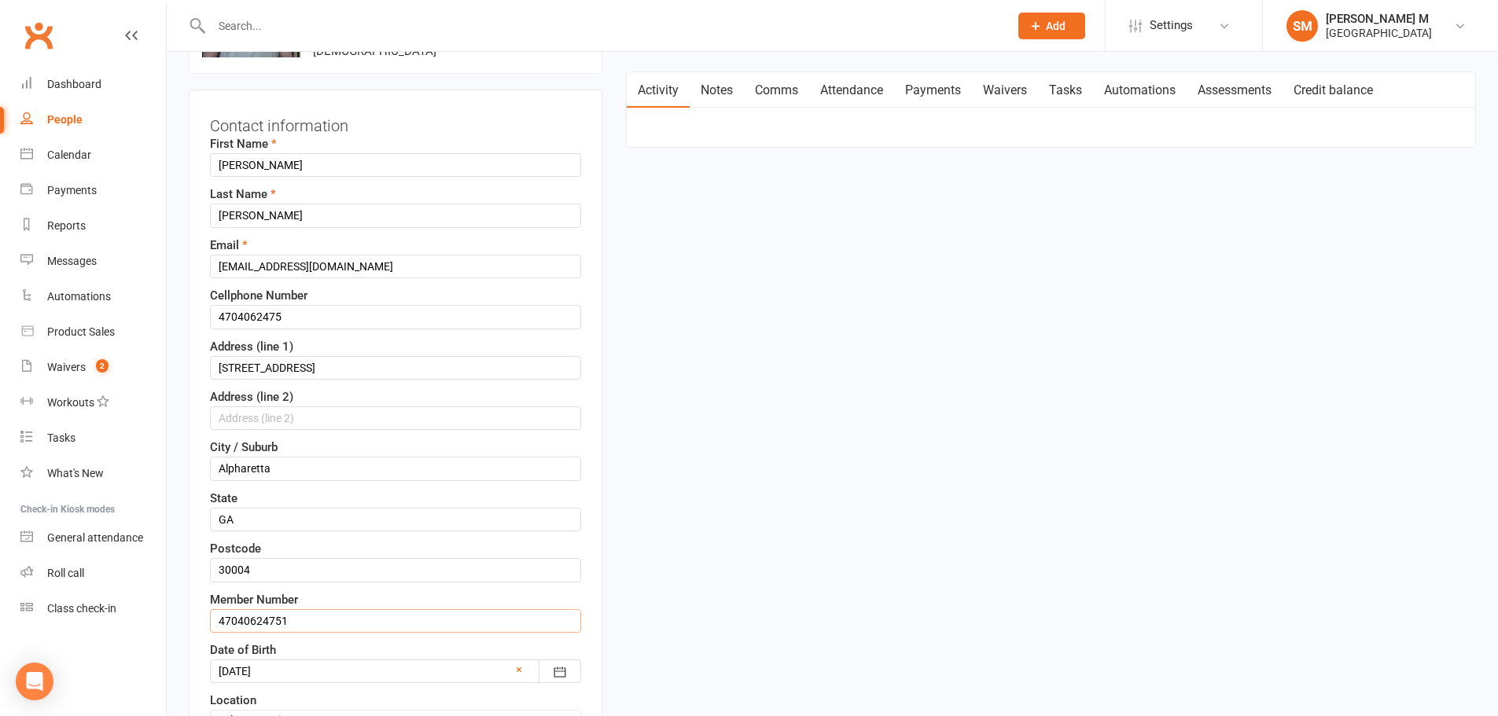
scroll to position [231, 0]
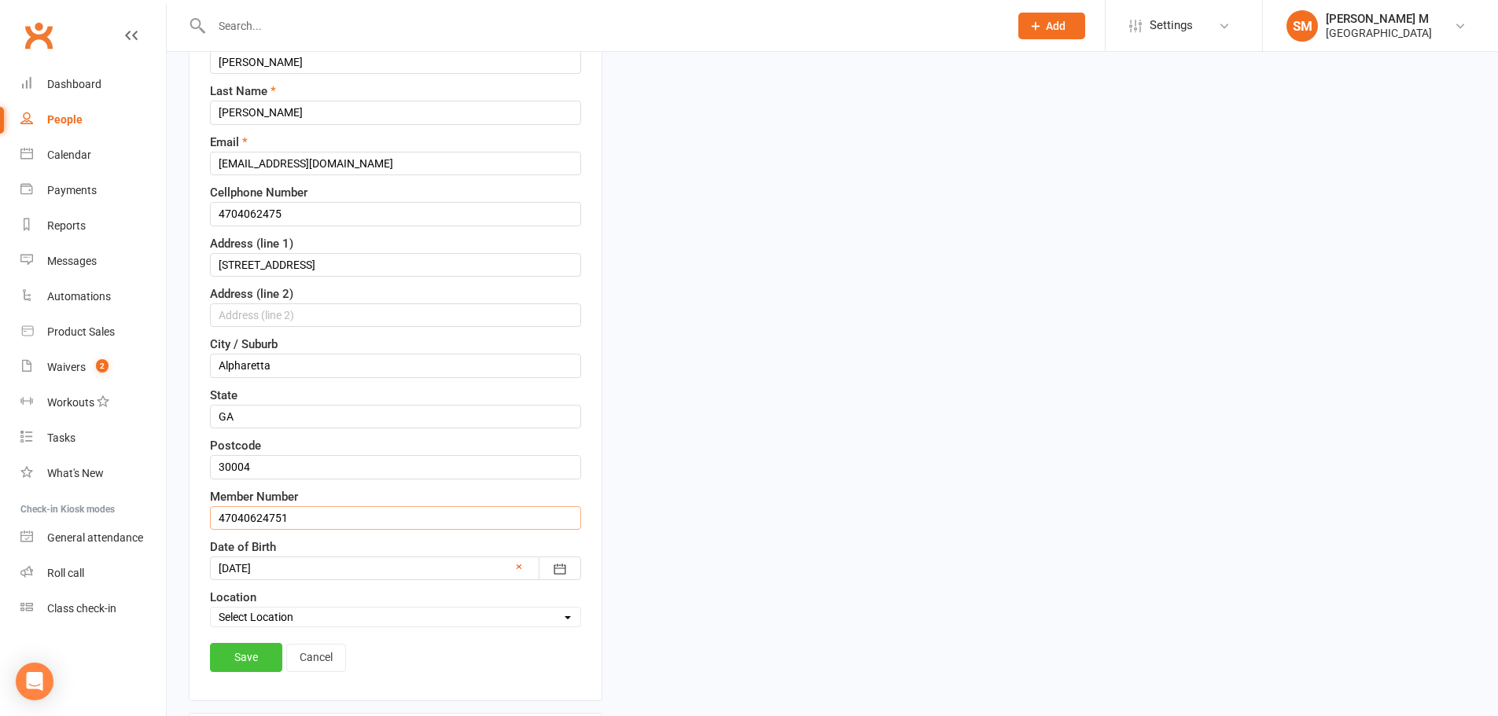
type input "47040624751"
click at [255, 658] on link "Save" at bounding box center [246, 657] width 72 height 28
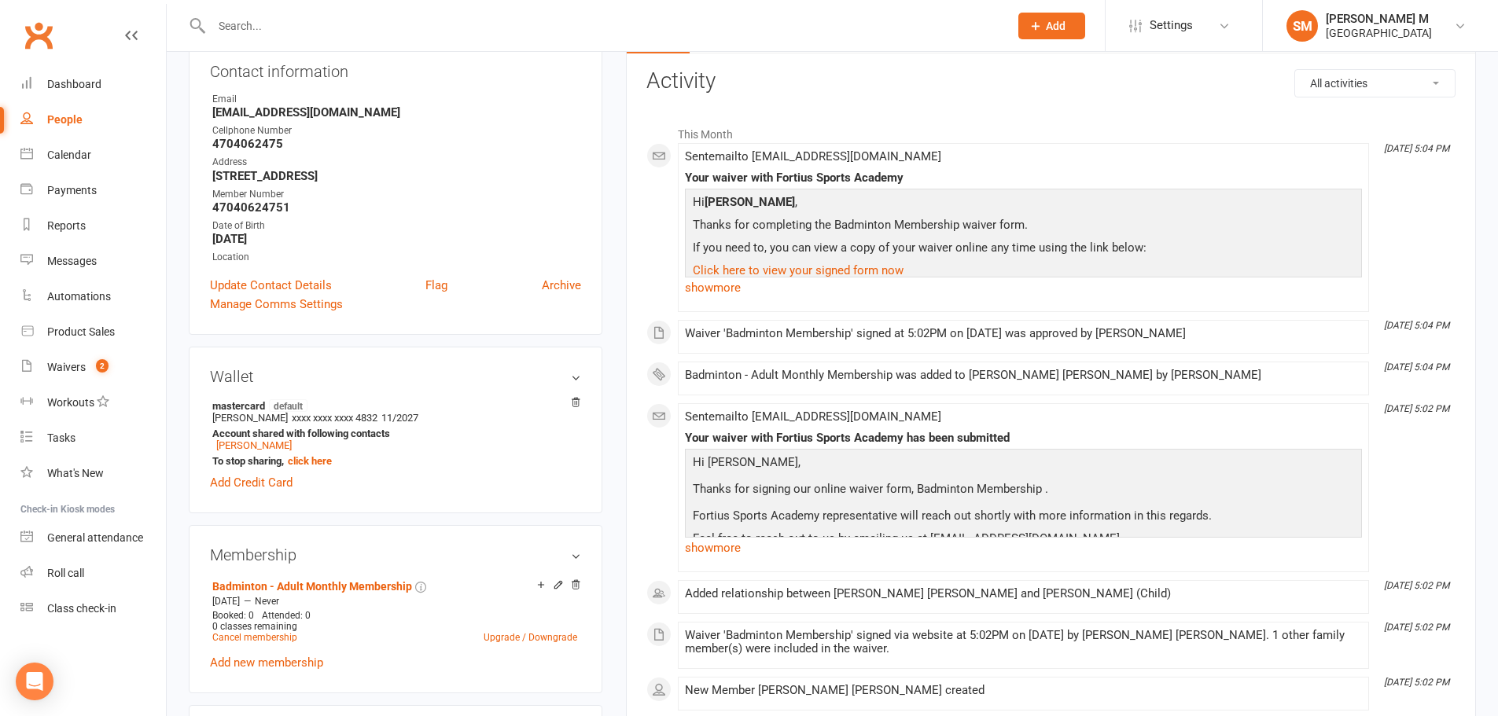
scroll to position [157, 0]
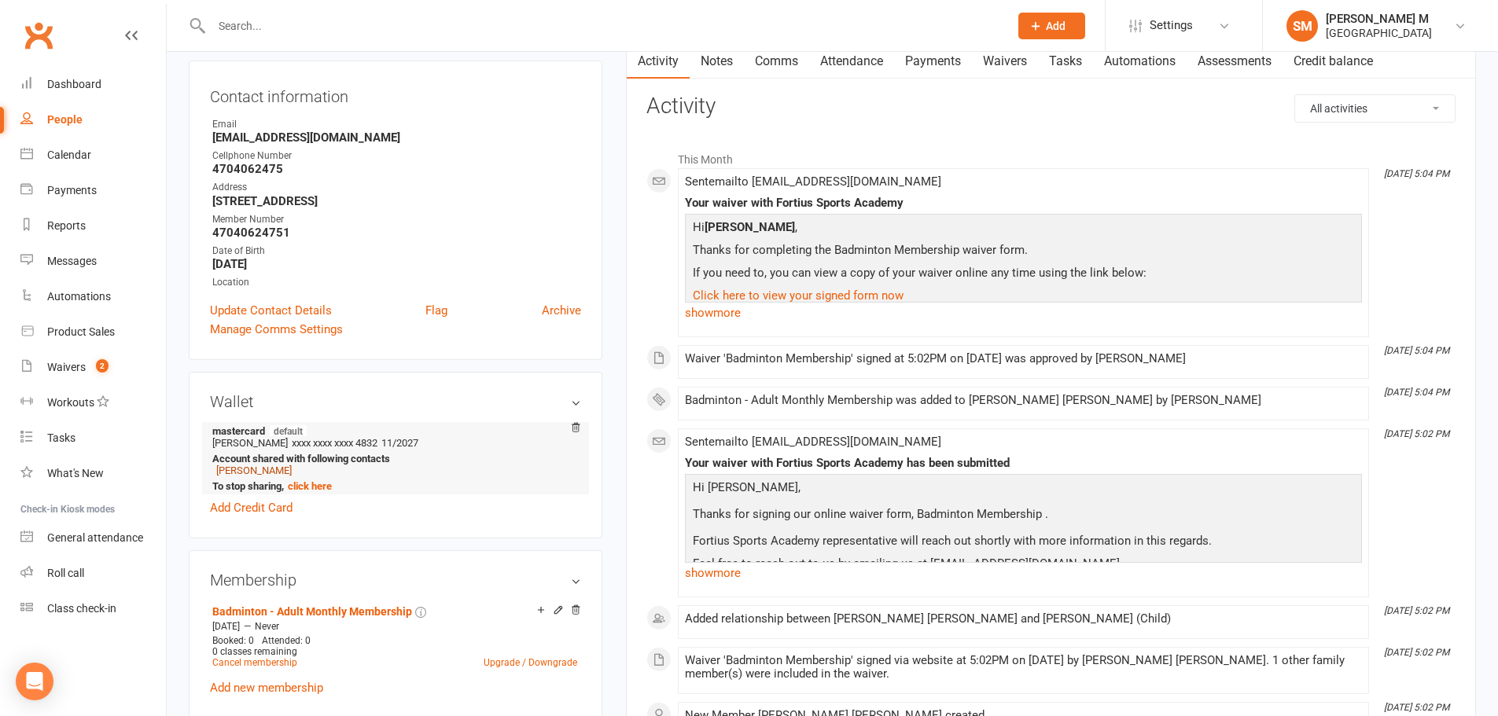
click at [267, 473] on link "[PERSON_NAME]" at bounding box center [253, 471] width 75 height 12
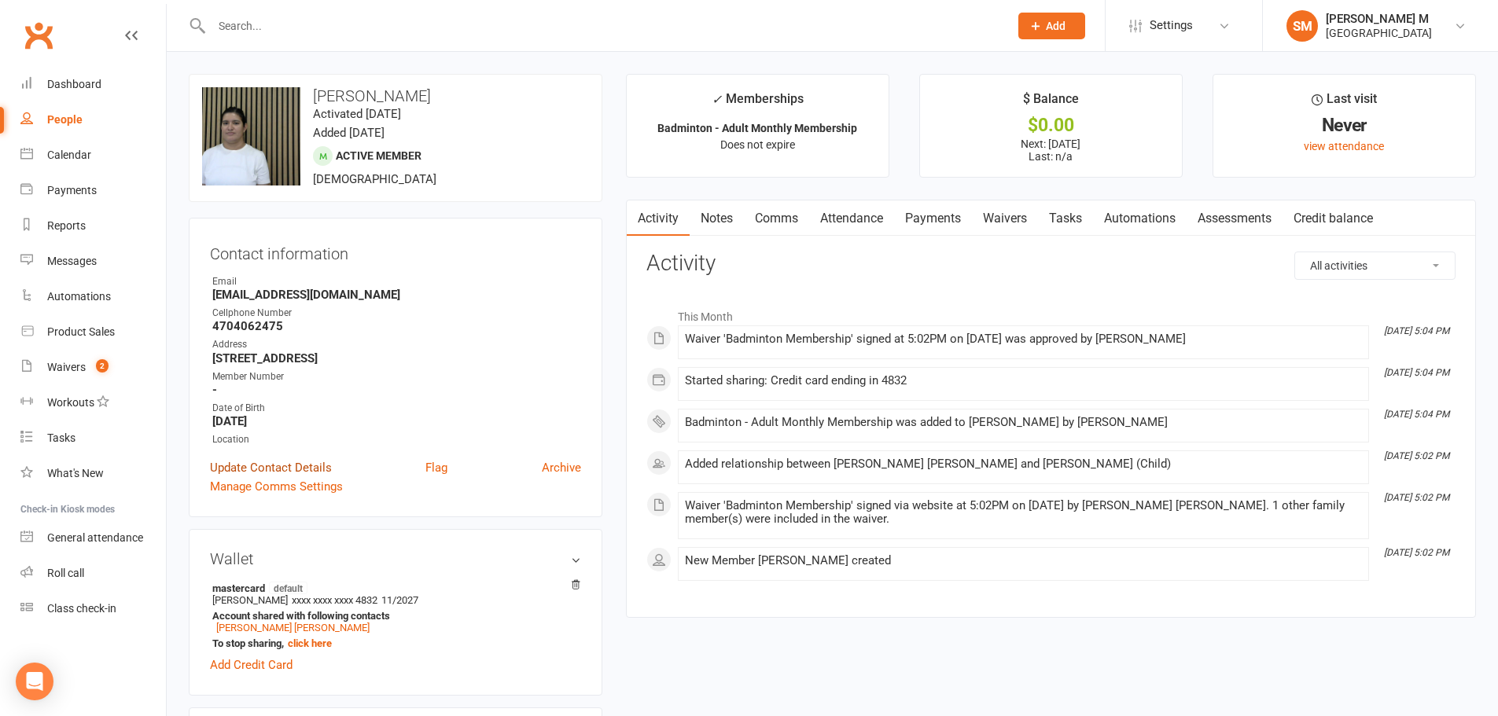
click at [311, 467] on link "Update Contact Details" at bounding box center [271, 467] width 122 height 19
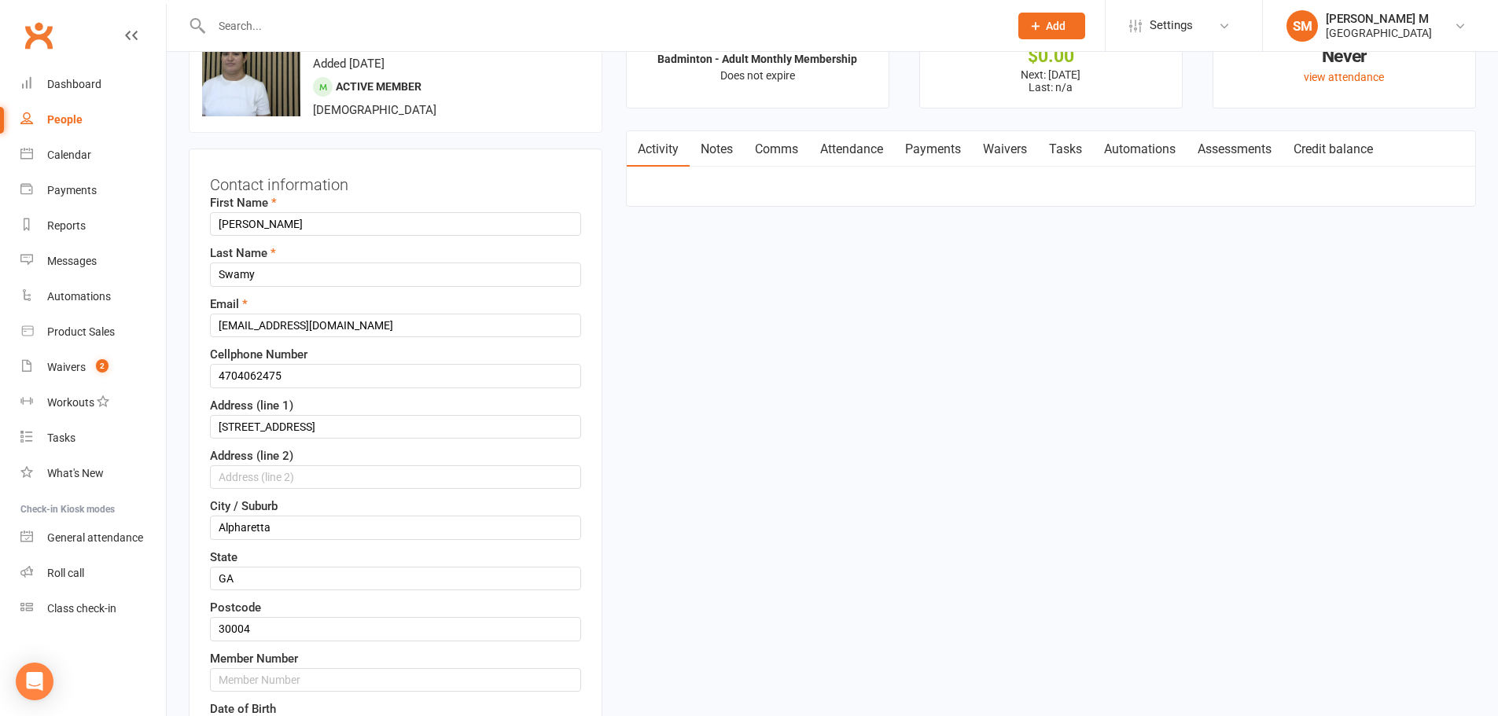
scroll to position [74, 0]
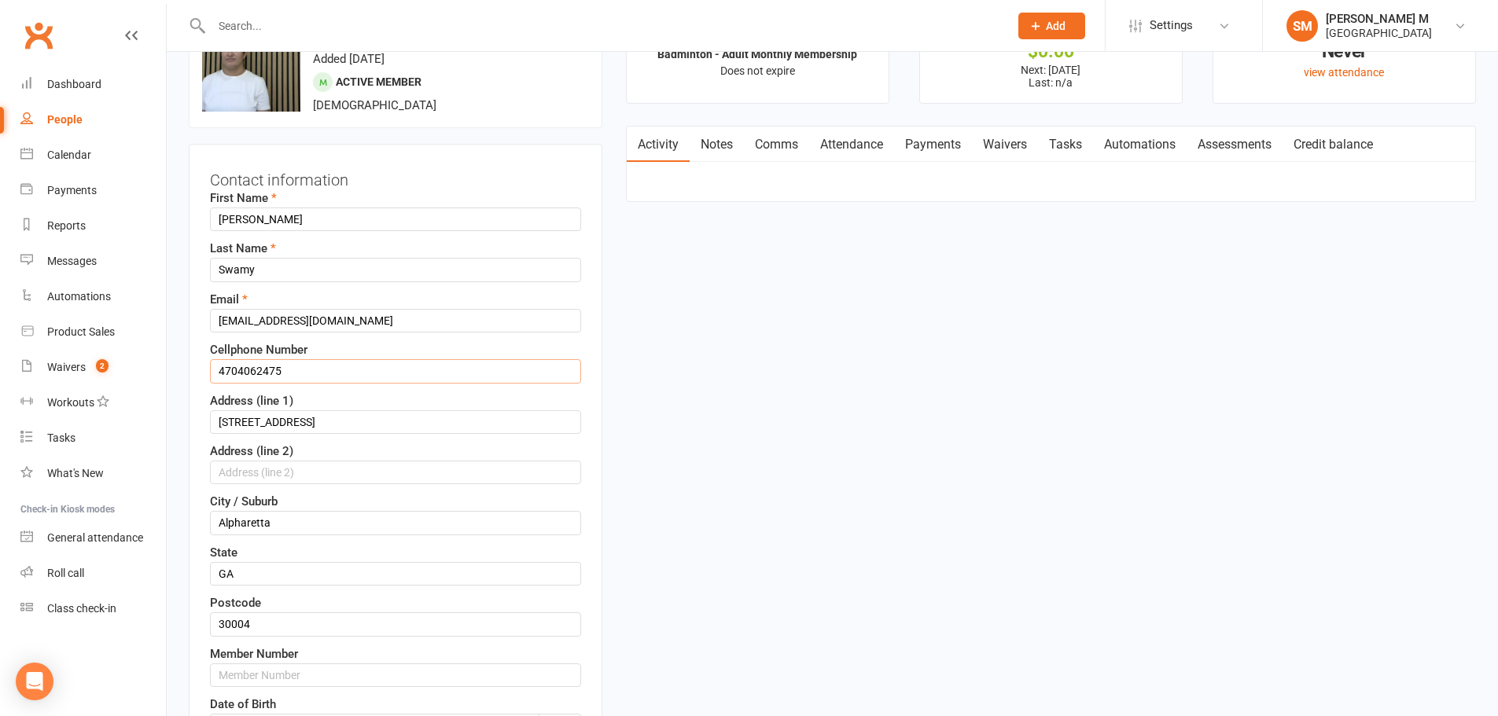
drag, startPoint x: 310, startPoint y: 378, endPoint x: 219, endPoint y: 364, distance: 92.3
click at [219, 364] on input "4704062475" at bounding box center [395, 371] width 371 height 24
click at [243, 672] on input "text" at bounding box center [395, 676] width 371 height 24
paste input "4704062475"
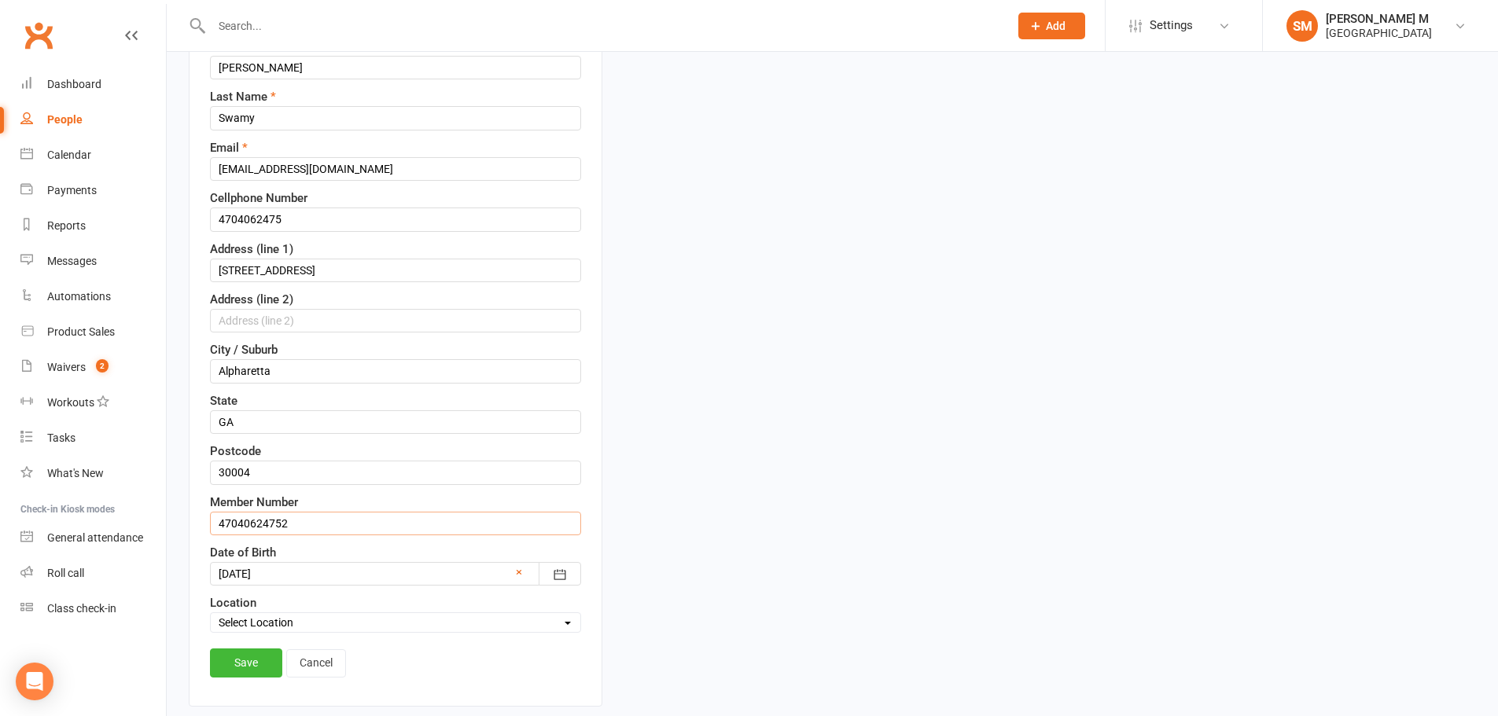
scroll to position [231, 0]
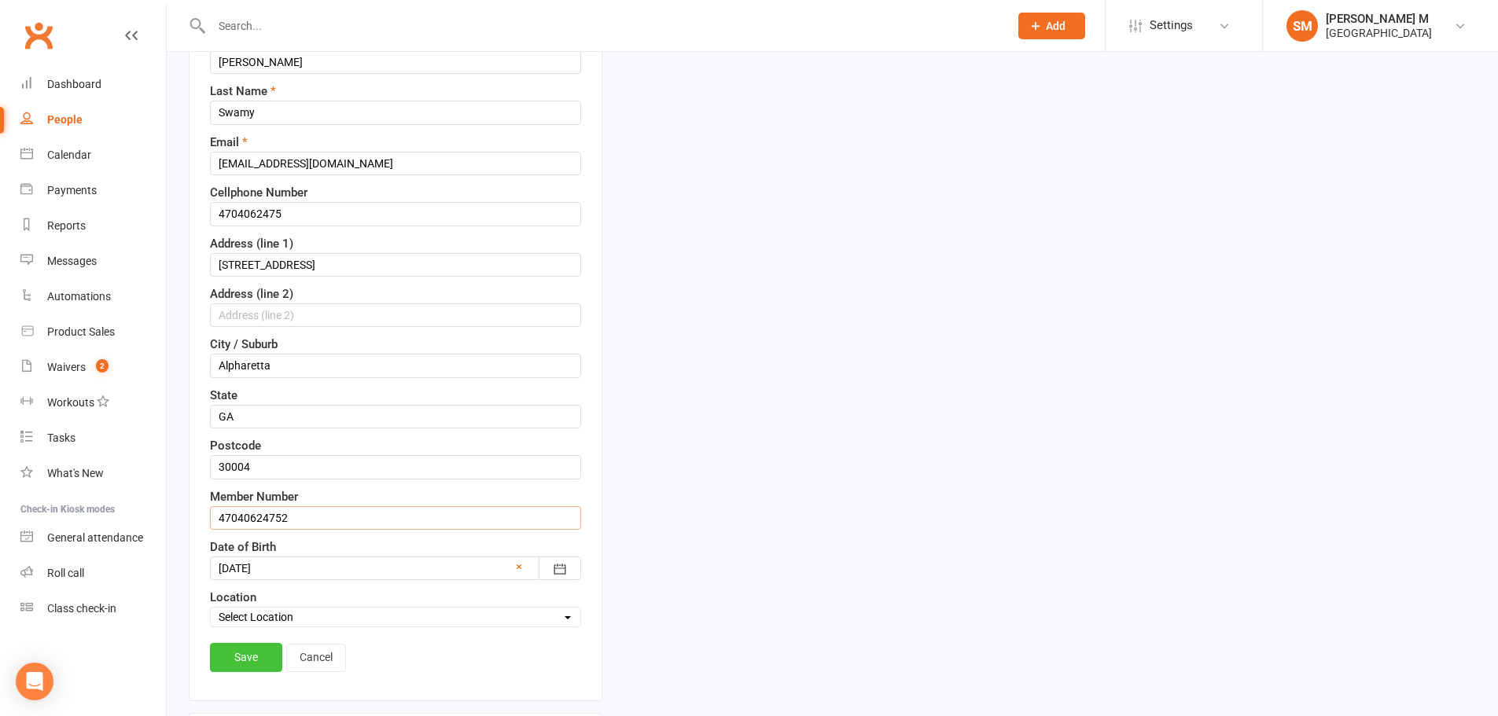
type input "47040624752"
click at [258, 668] on link "Save" at bounding box center [246, 657] width 72 height 28
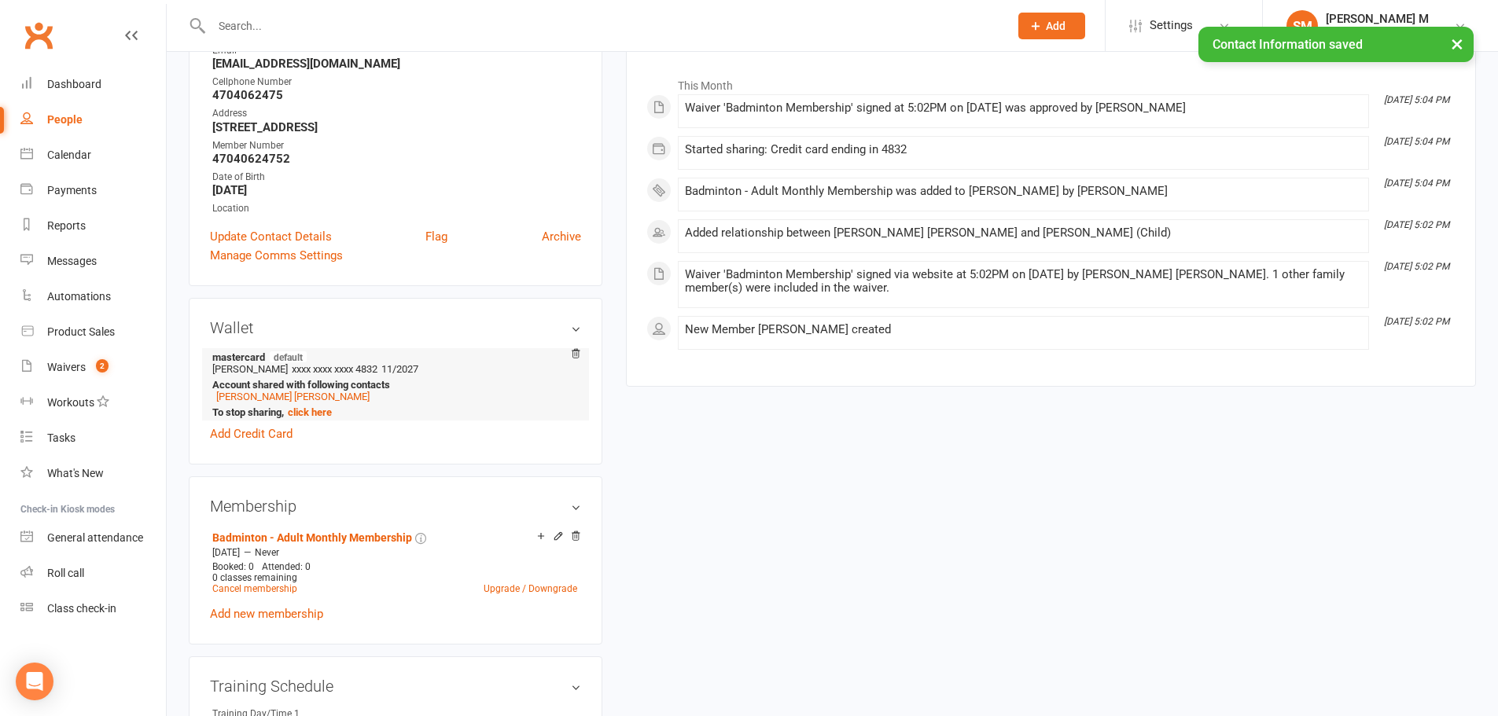
scroll to position [0, 0]
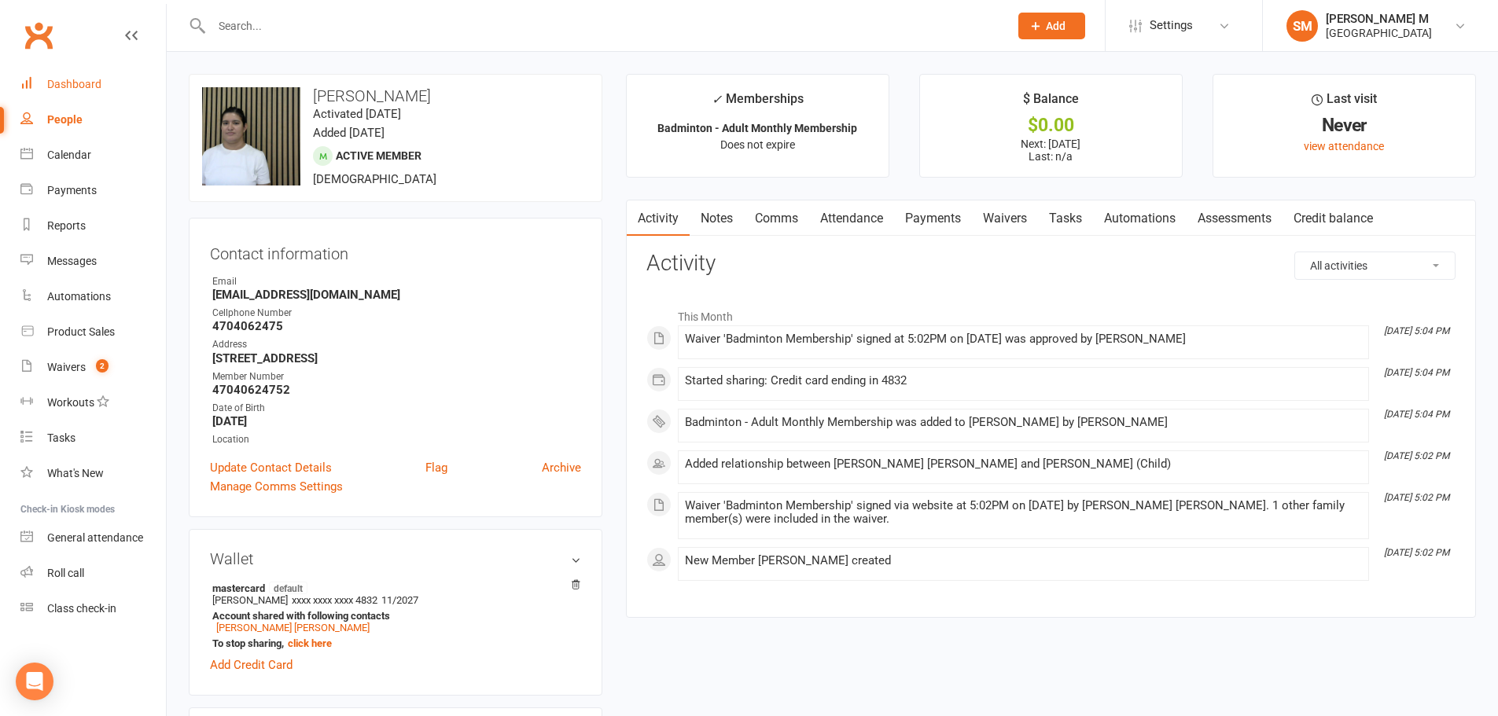
click at [77, 79] on div "Dashboard" at bounding box center [74, 84] width 54 height 13
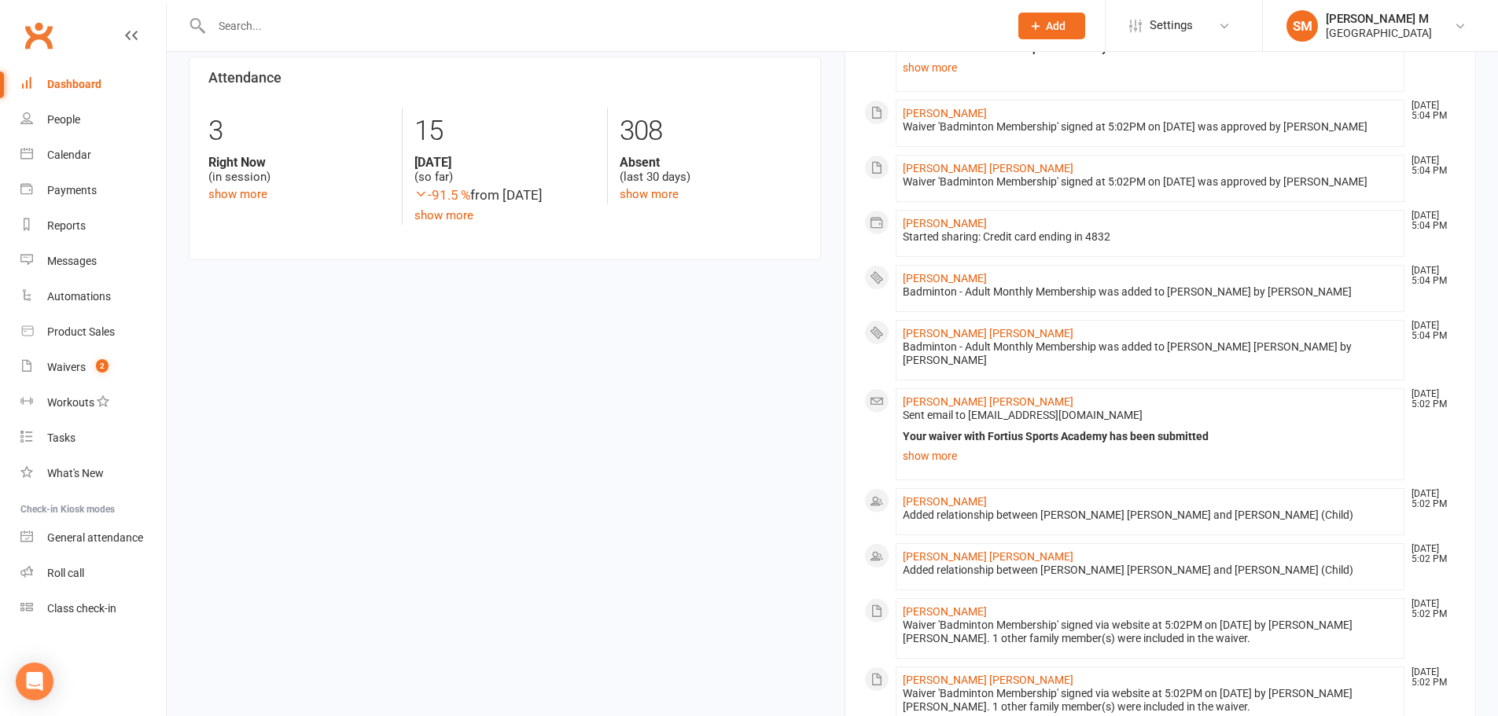
scroll to position [786, 0]
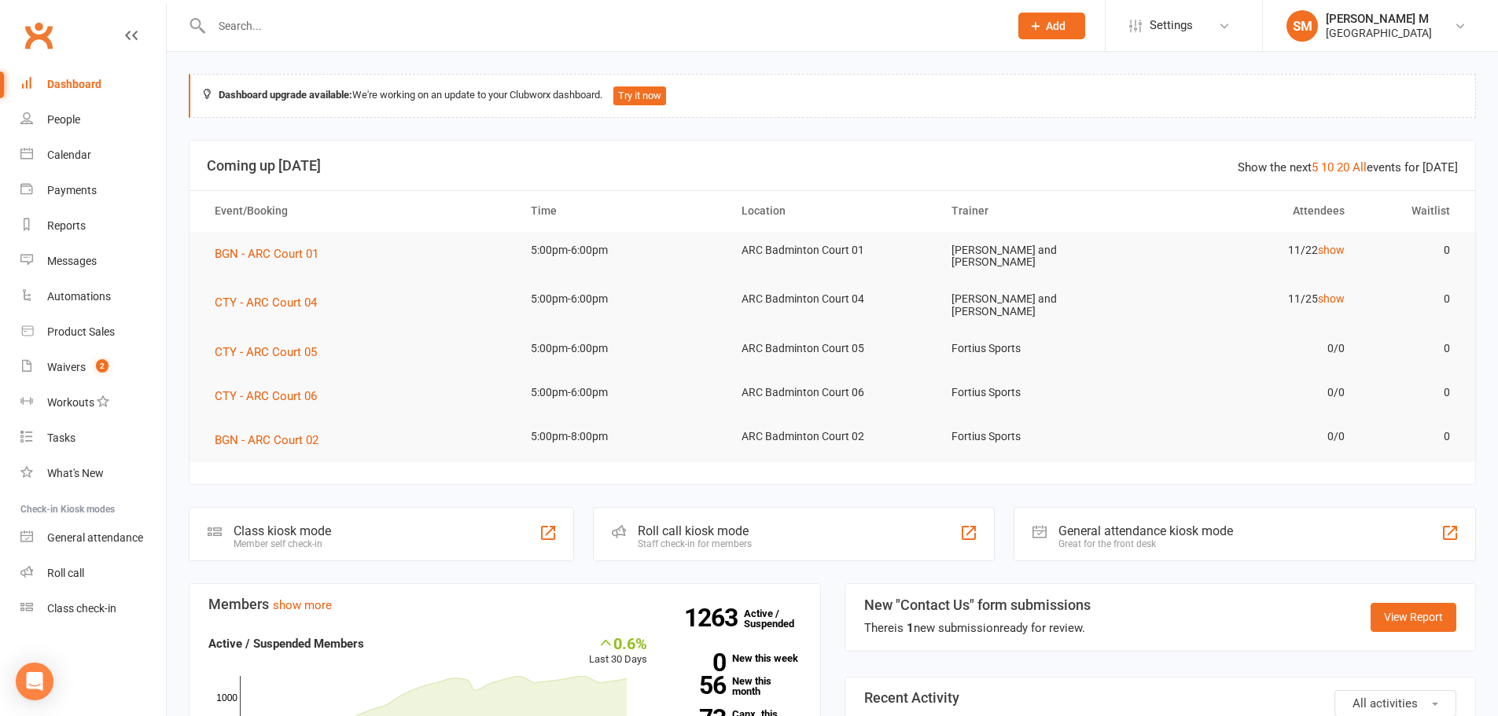
click at [283, 24] on input "text" at bounding box center [602, 26] width 791 height 22
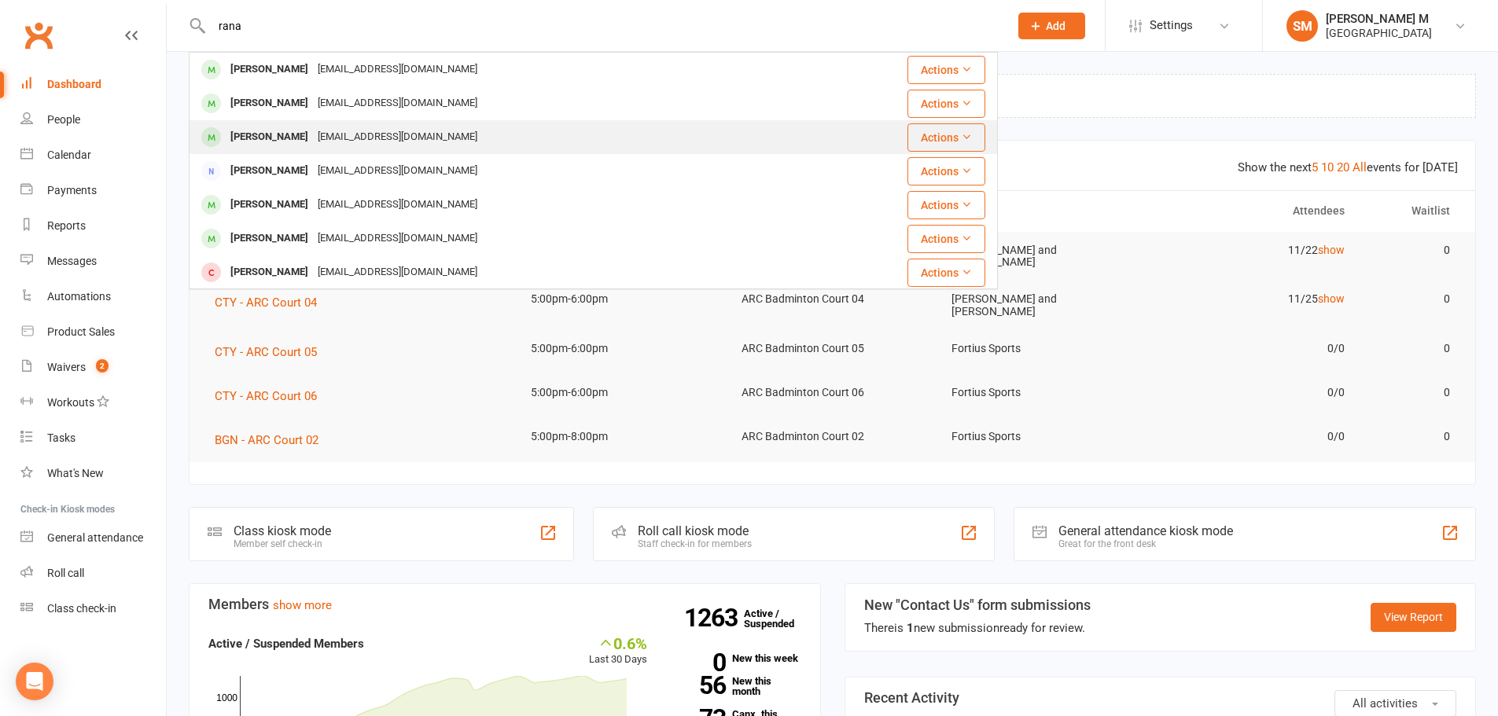
type input "rana"
click at [299, 134] on div "[PERSON_NAME]" at bounding box center [269, 137] width 87 height 23
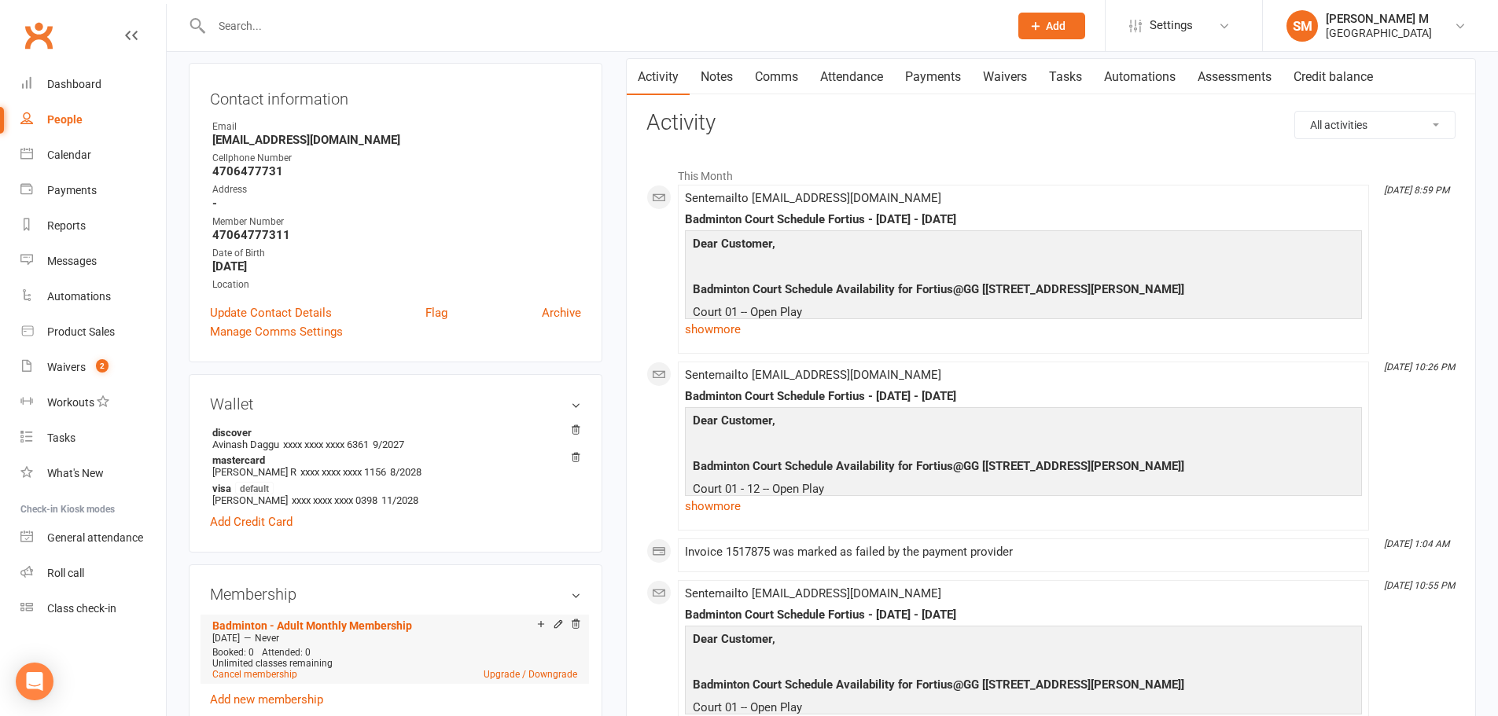
scroll to position [157, 0]
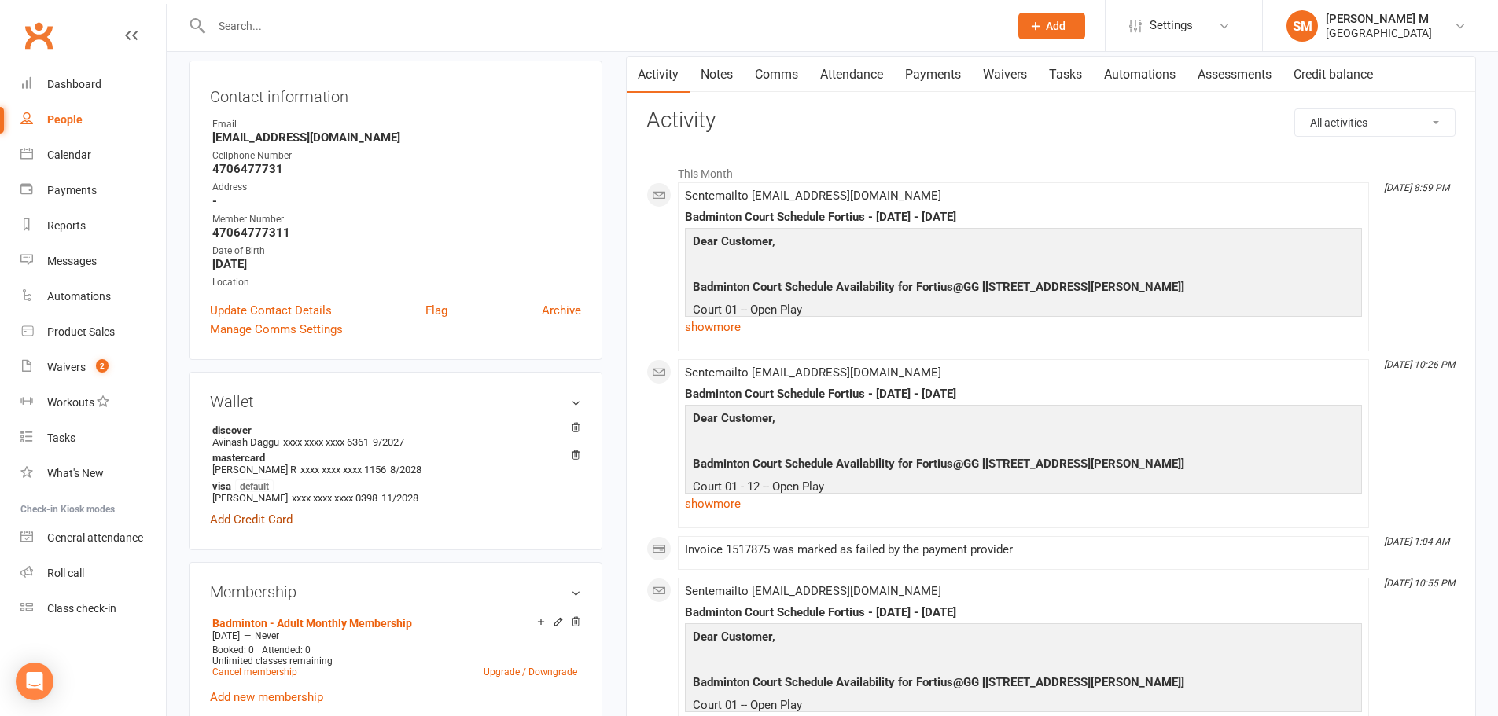
click at [263, 517] on link "Add Credit Card" at bounding box center [251, 519] width 83 height 19
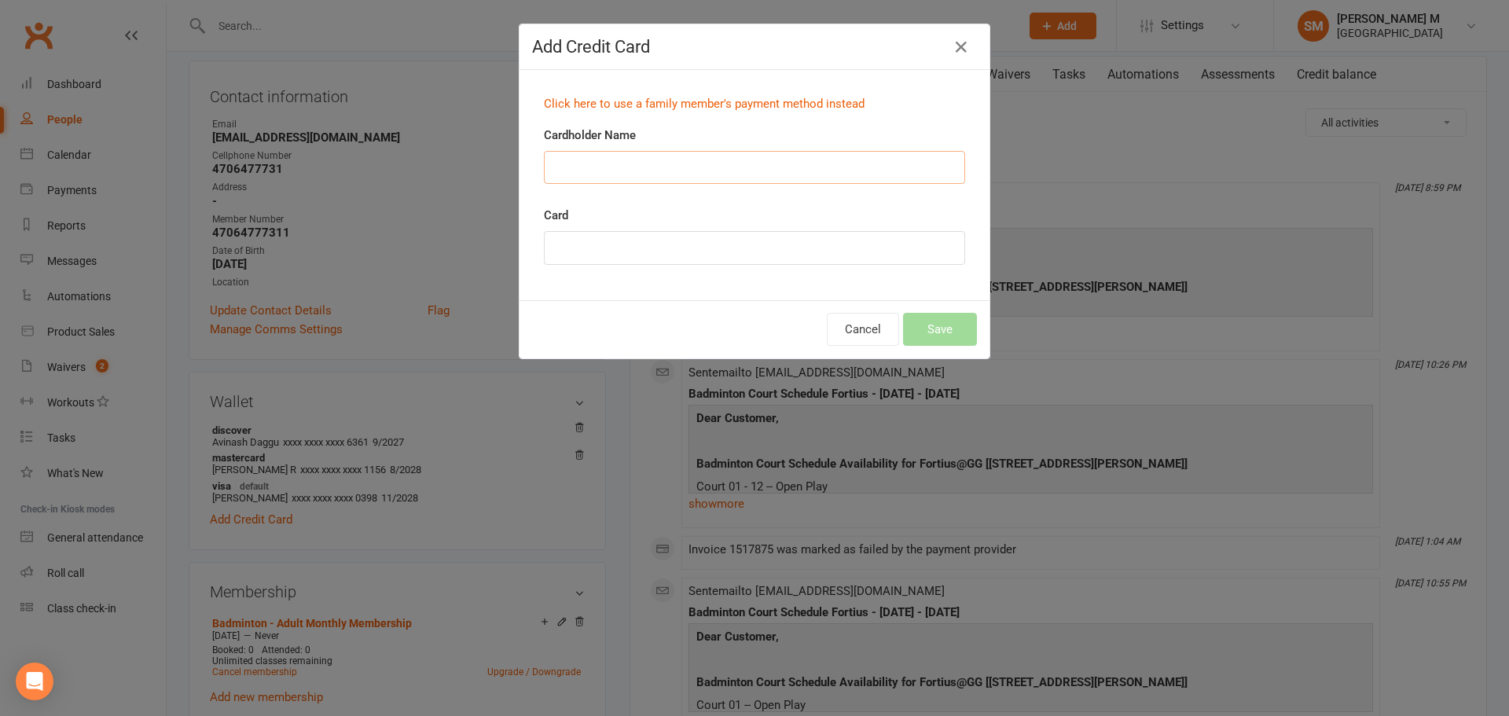
click at [594, 168] on input "Cardholder Name" at bounding box center [754, 167] width 421 height 33
click at [840, 314] on button "Cancel" at bounding box center [863, 329] width 72 height 33
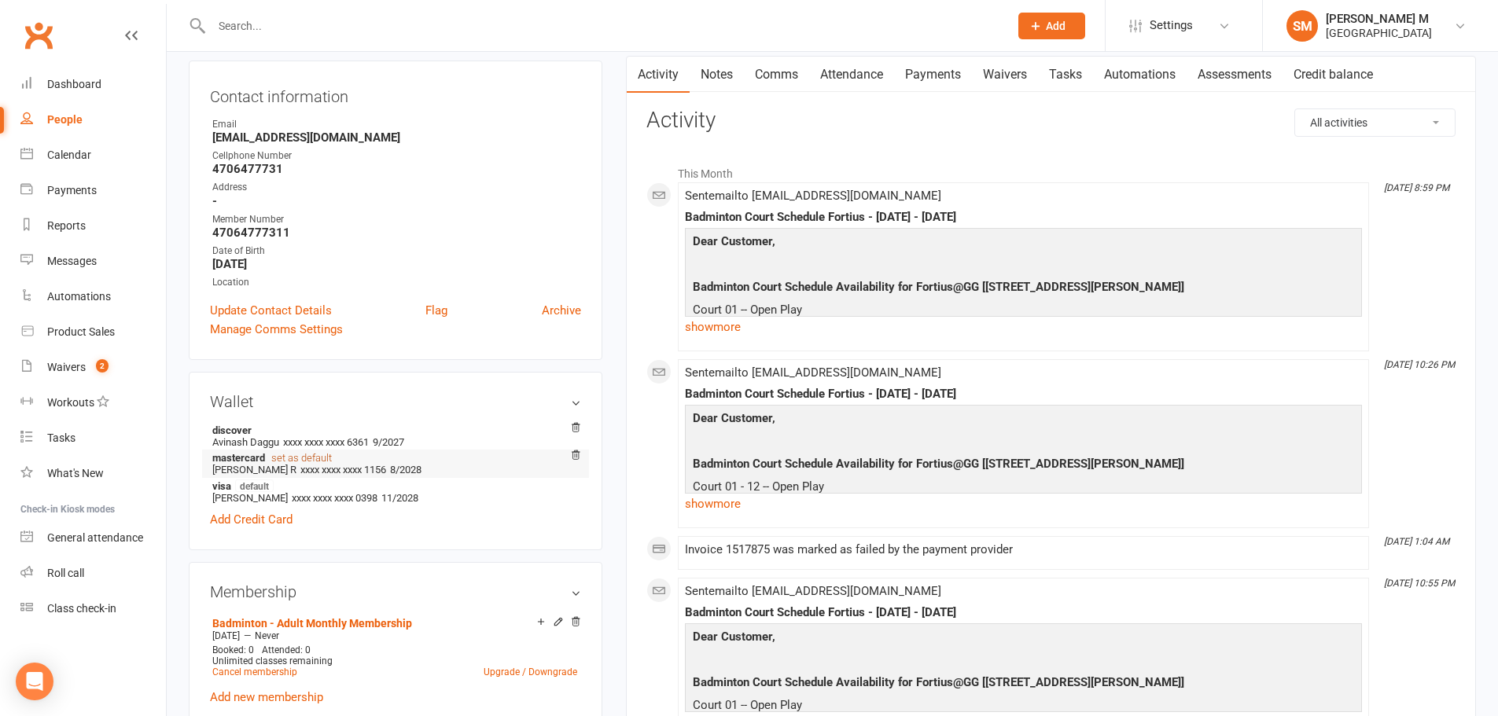
click at [319, 460] on link "set as default" at bounding box center [301, 458] width 61 height 12
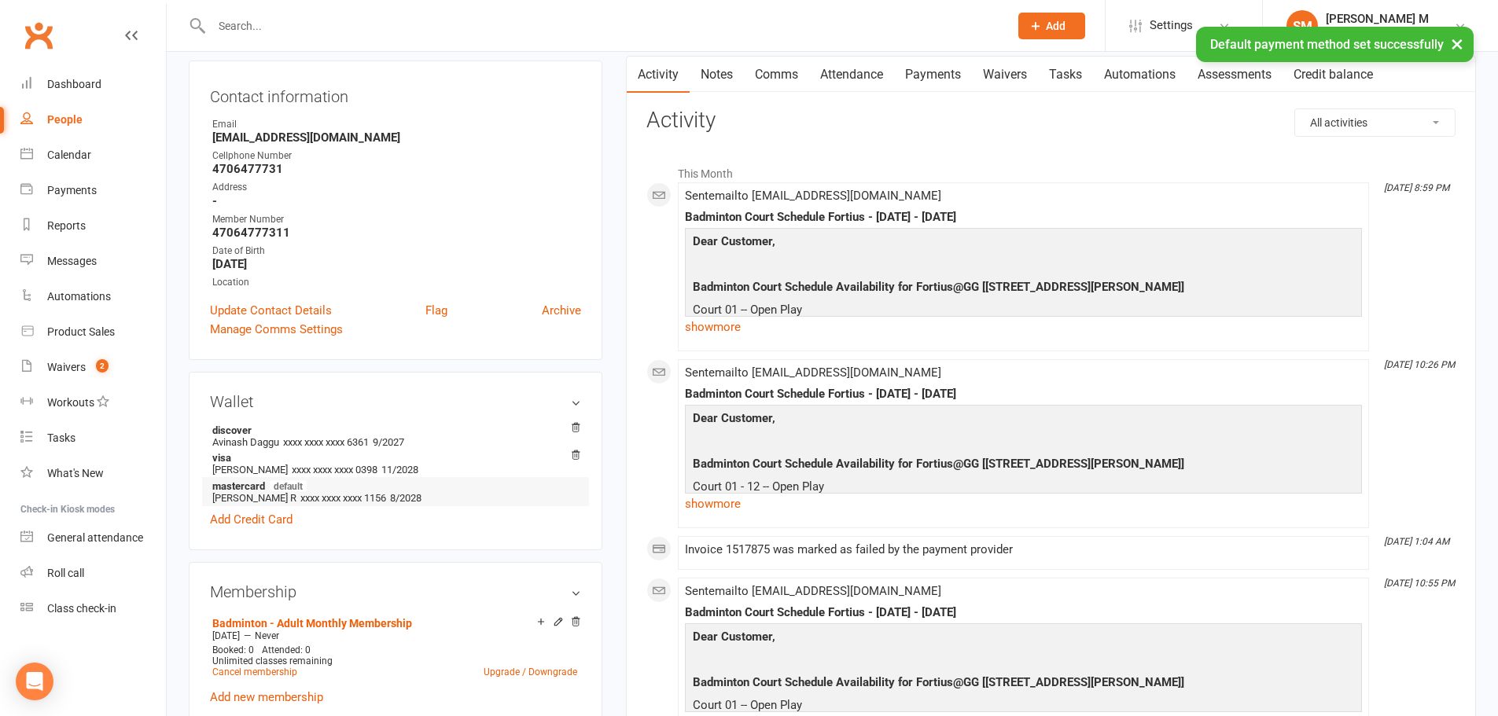
click at [922, 71] on link "Payments" at bounding box center [933, 75] width 78 height 36
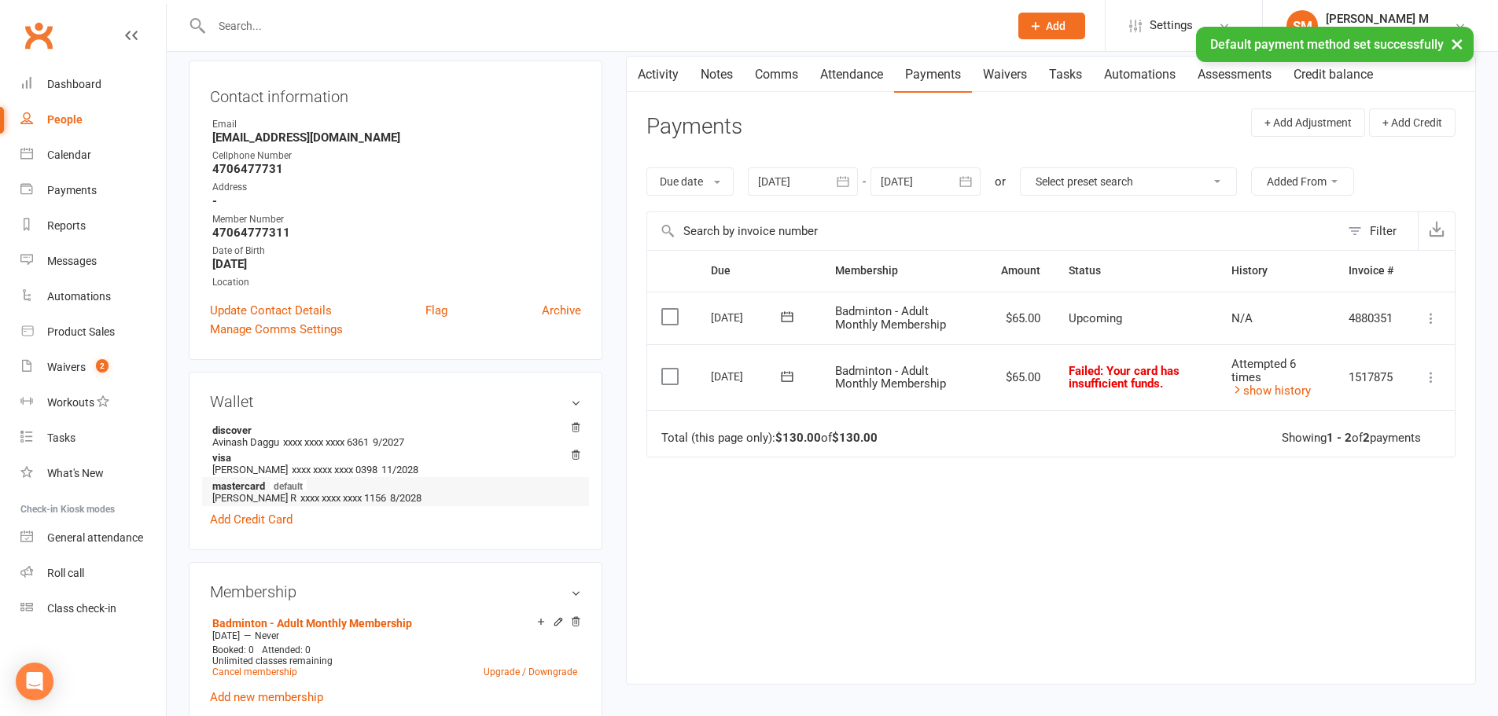
click at [784, 376] on icon at bounding box center [787, 376] width 12 height 10
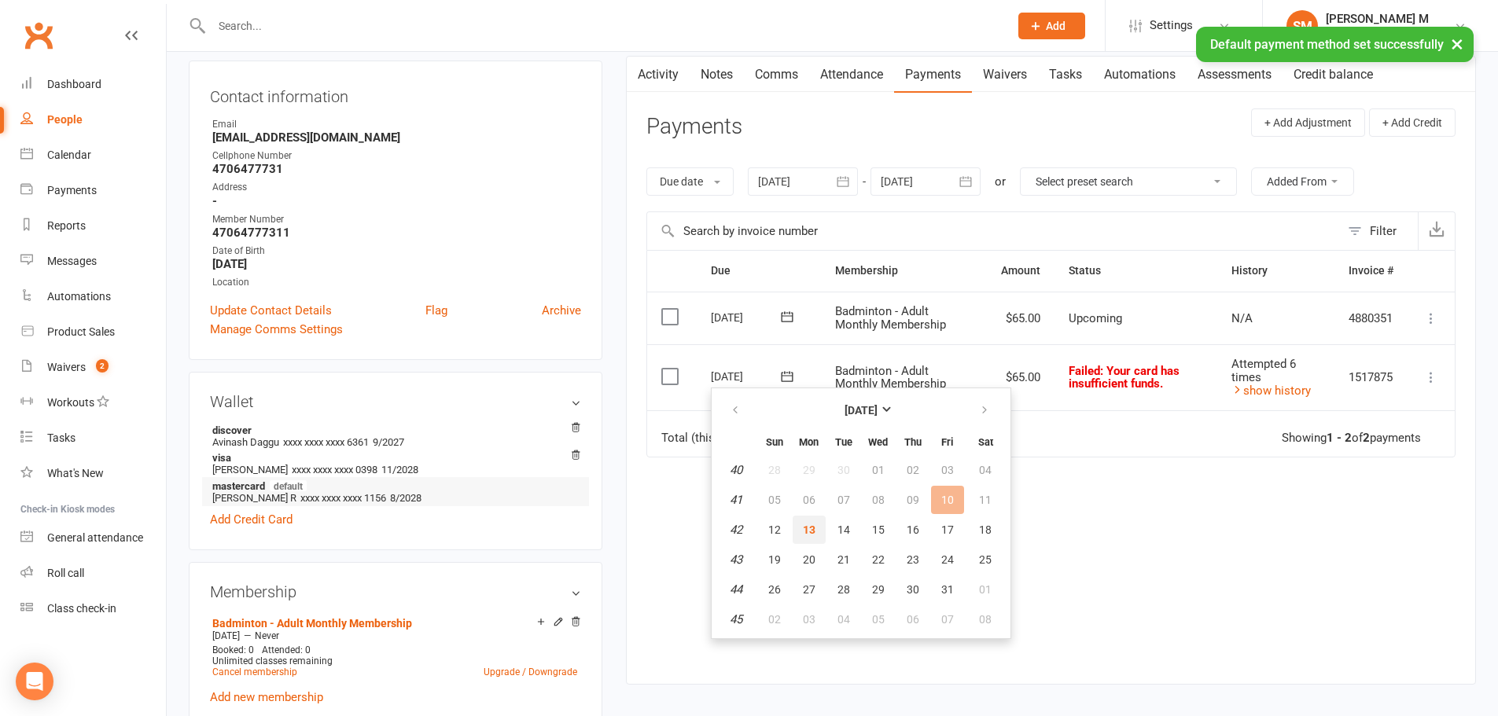
click at [818, 535] on button "13" at bounding box center [808, 530] width 33 height 28
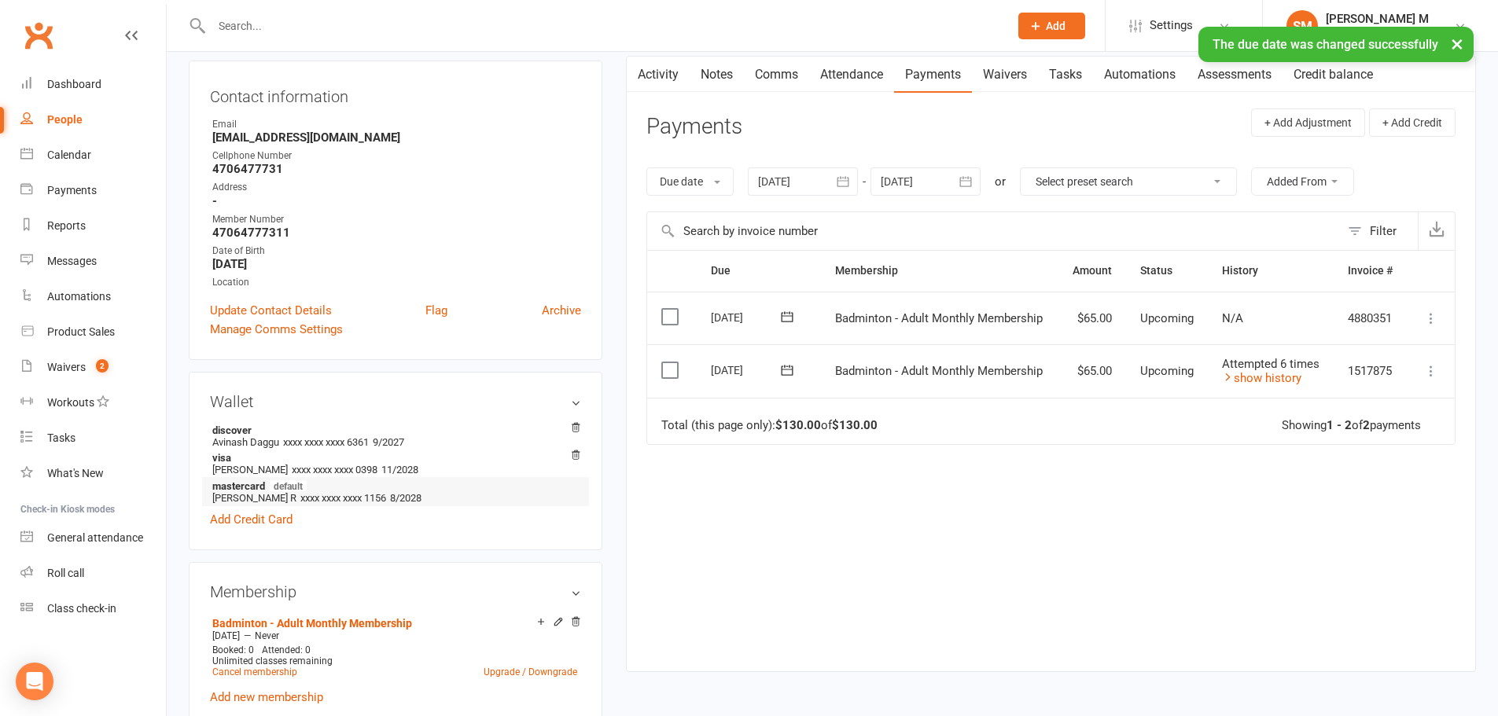
click at [844, 183] on icon "button" at bounding box center [843, 182] width 16 height 16
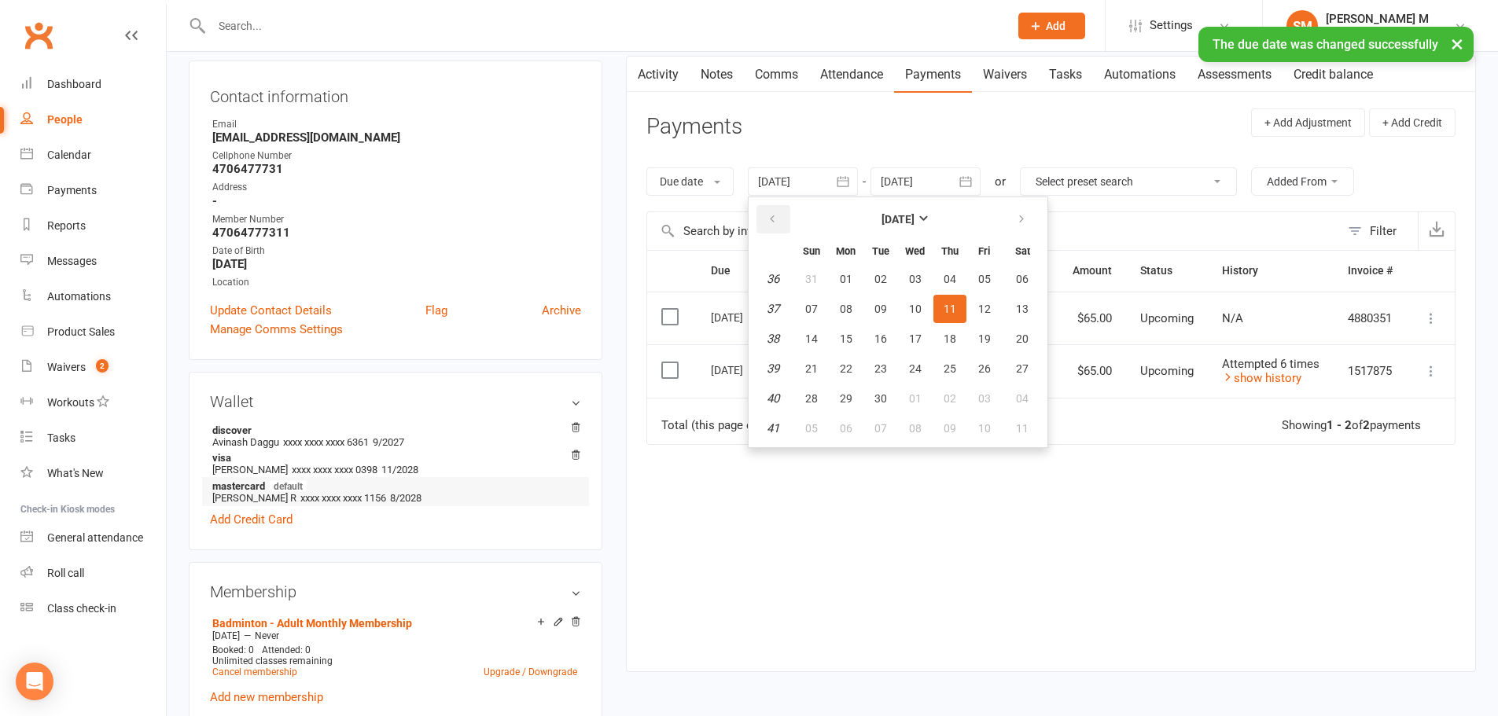
click at [770, 223] on icon "button" at bounding box center [772, 219] width 11 height 13
click at [884, 281] on span "01" at bounding box center [880, 279] width 13 height 13
type input "[DATE]"
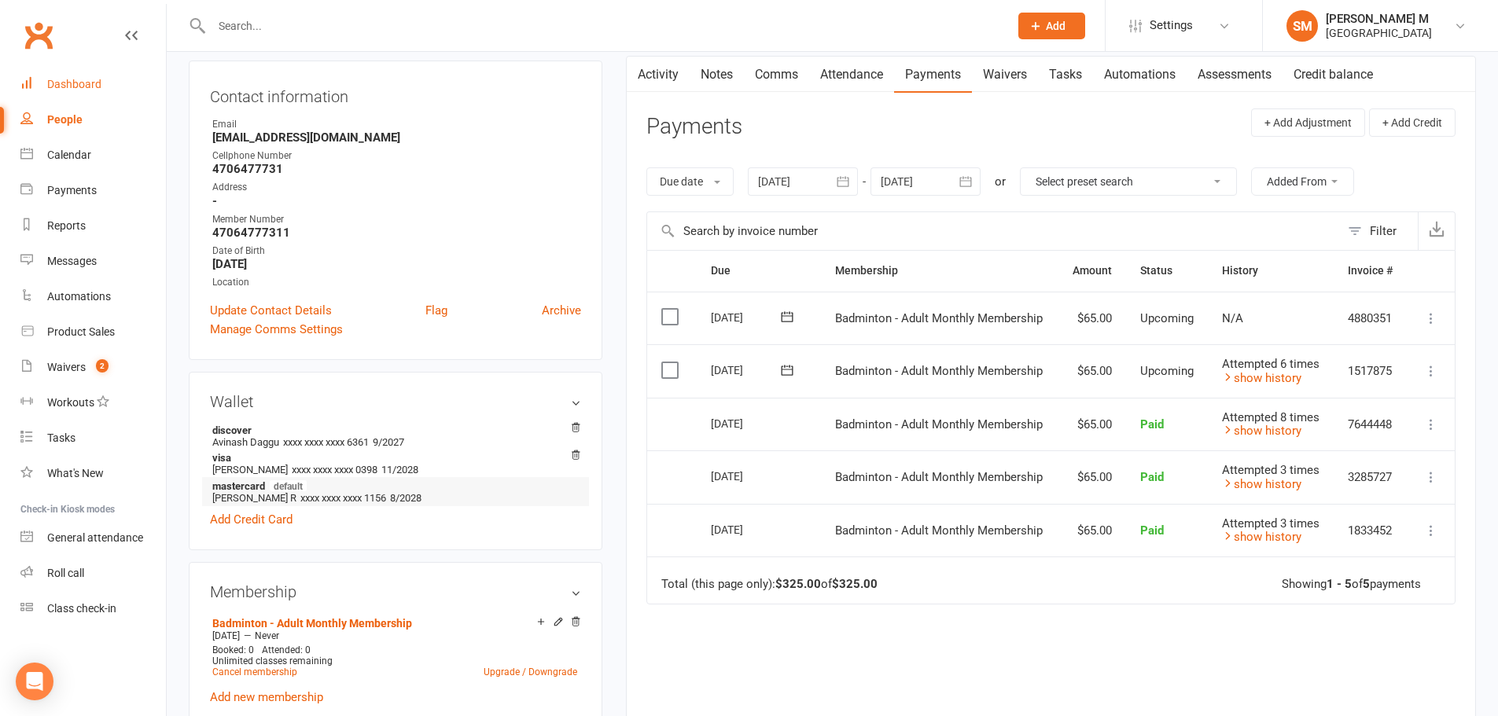
click at [117, 92] on link "Dashboard" at bounding box center [92, 84] width 145 height 35
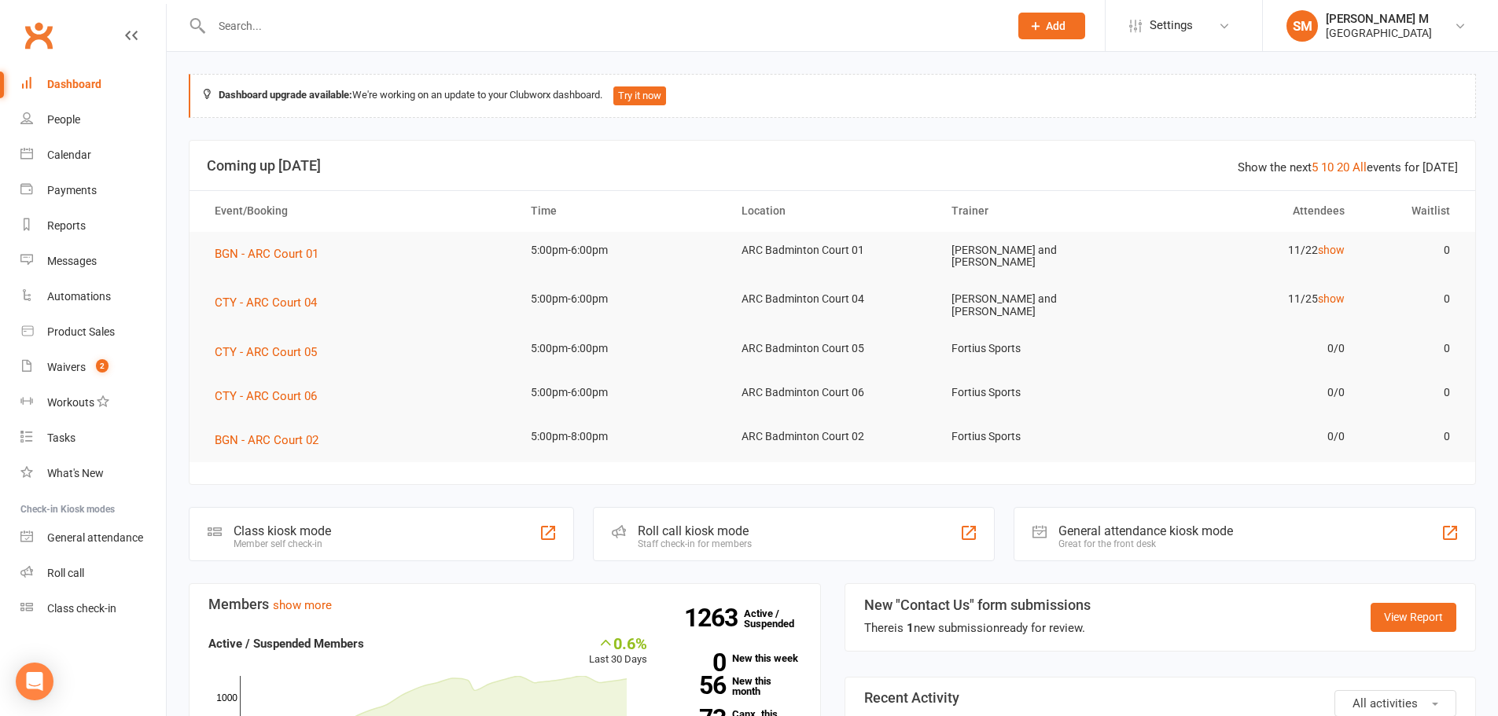
click at [237, 22] on input "text" at bounding box center [602, 26] width 791 height 22
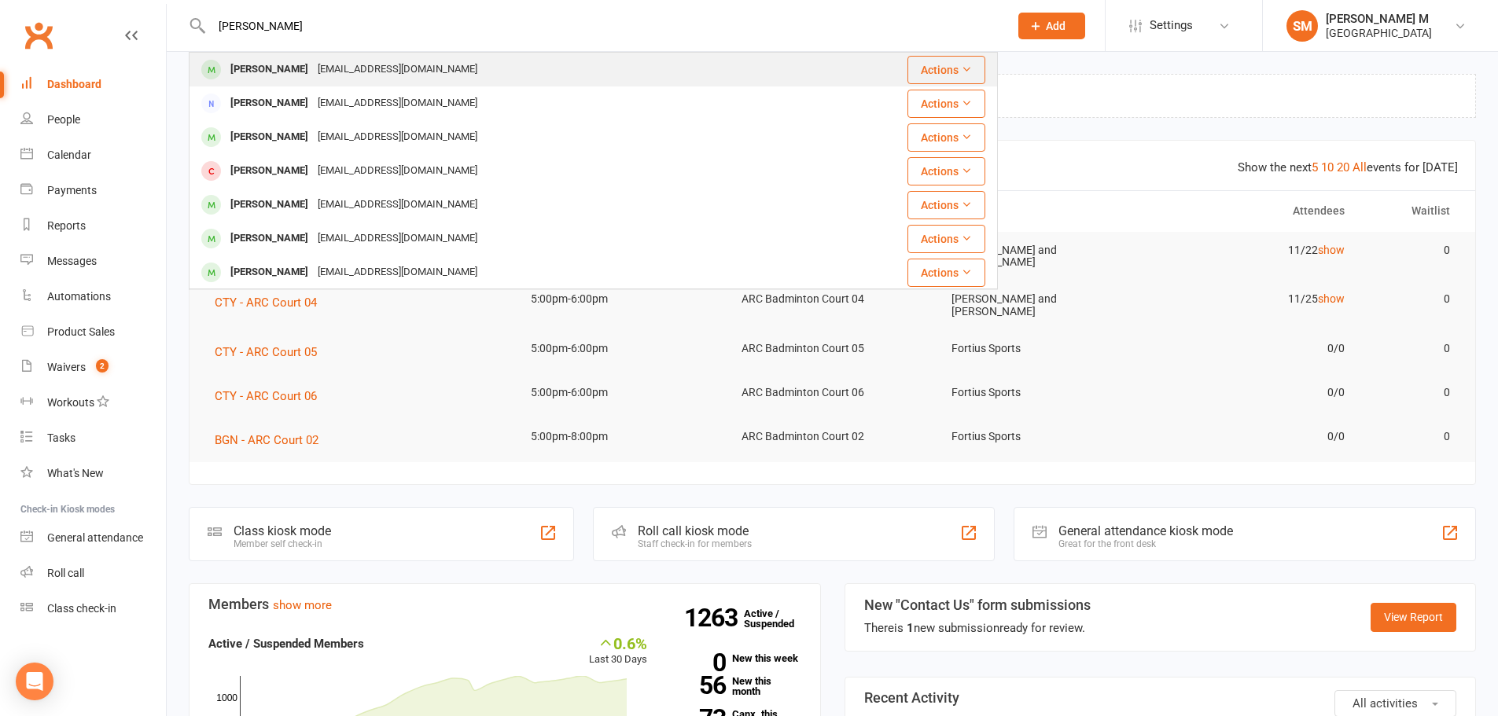
type input "sahithi katra"
click at [256, 63] on div "Sahithi Katragadda" at bounding box center [269, 69] width 87 height 23
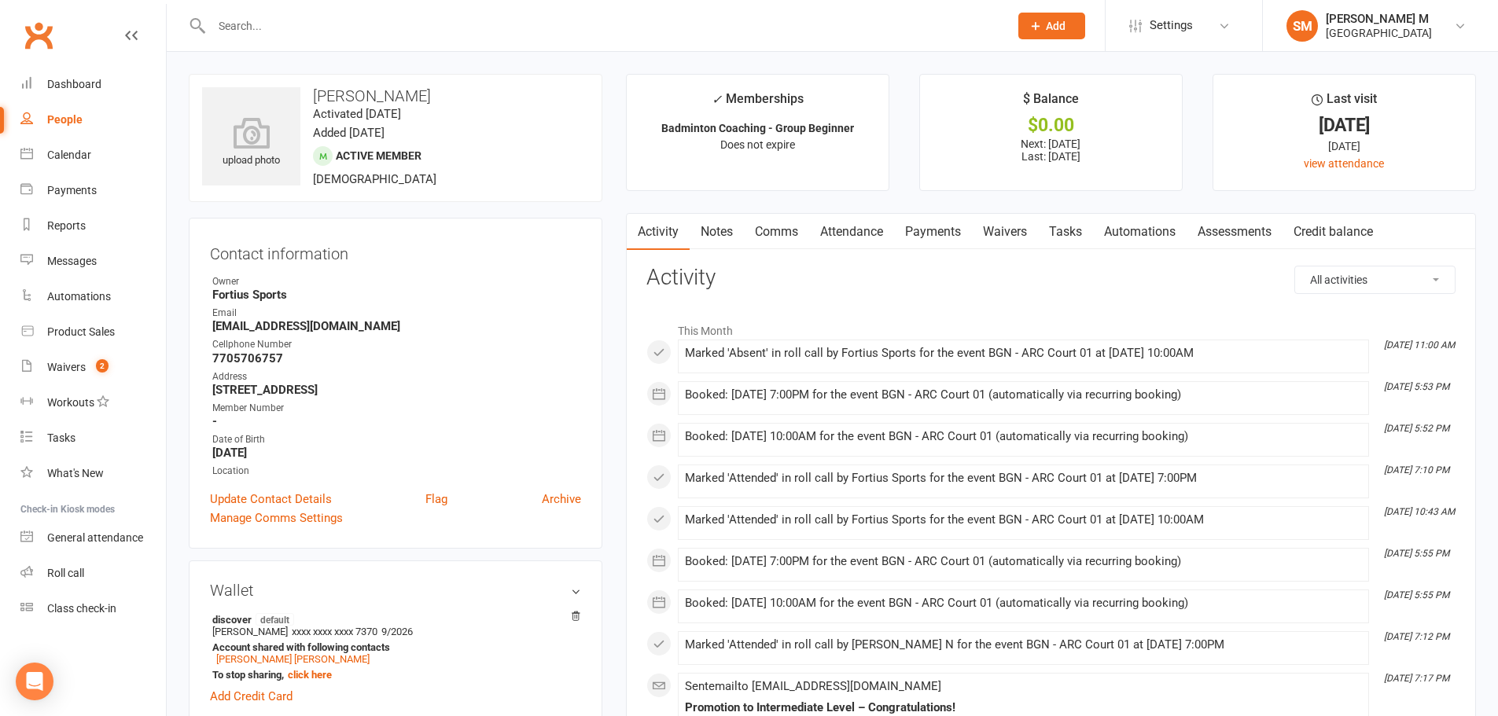
click at [933, 235] on link "Payments" at bounding box center [933, 232] width 78 height 36
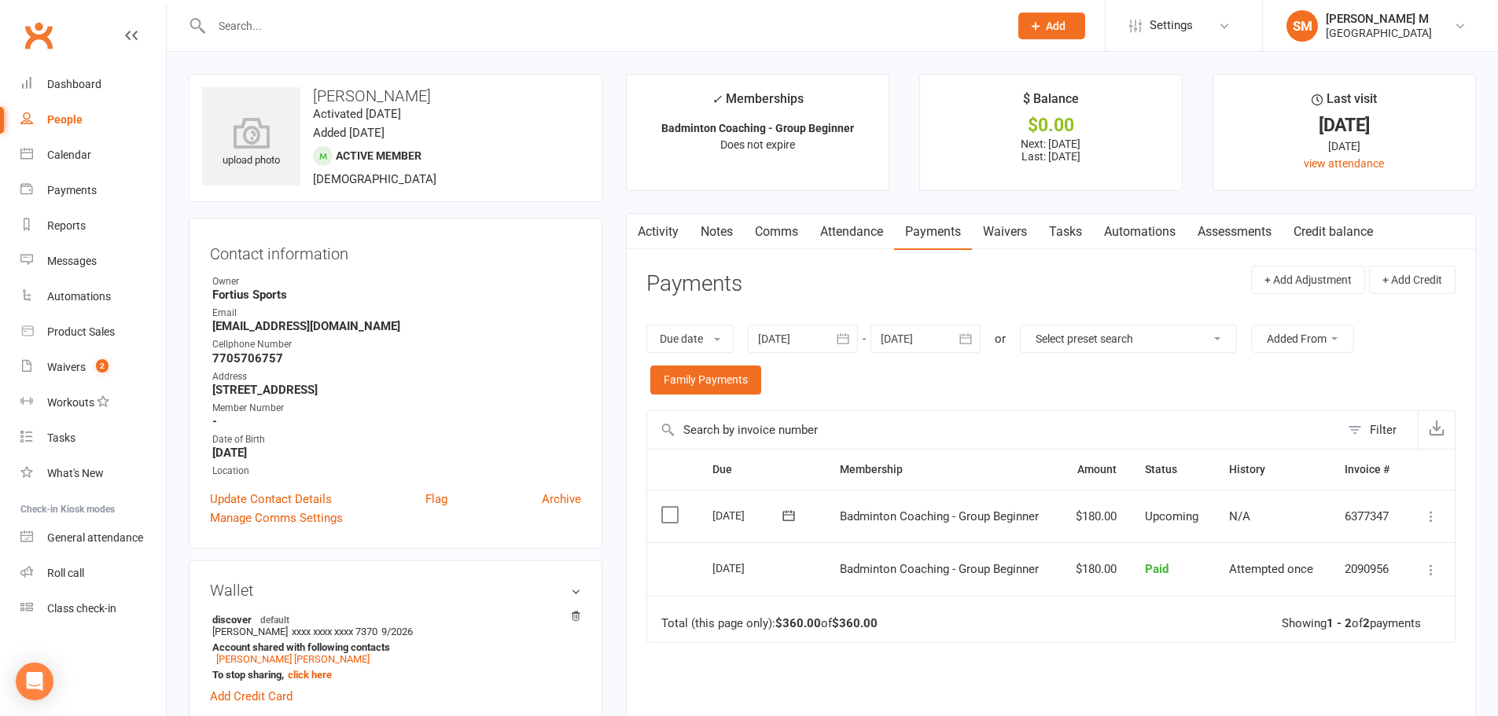
click at [664, 246] on link "Activity" at bounding box center [658, 232] width 63 height 36
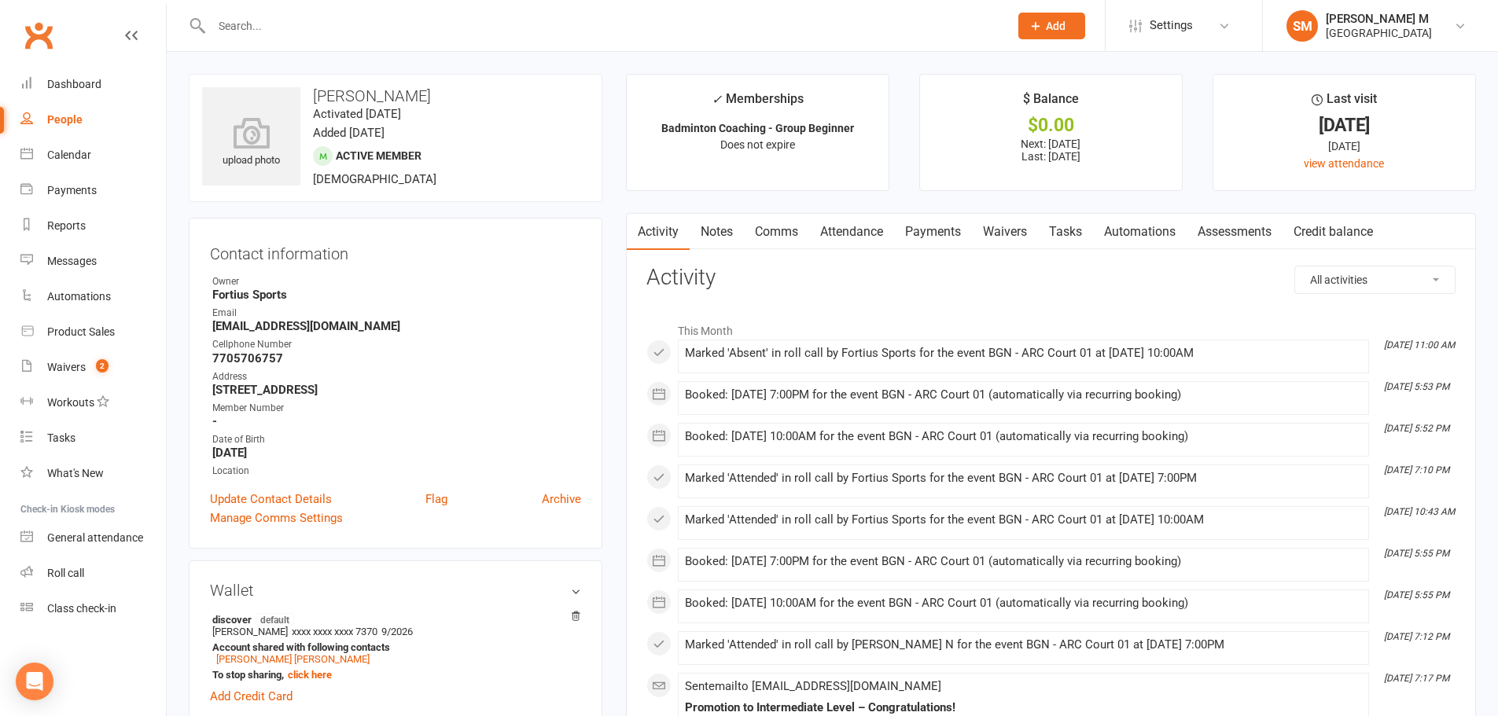
click at [726, 227] on link "Notes" at bounding box center [716, 232] width 54 height 36
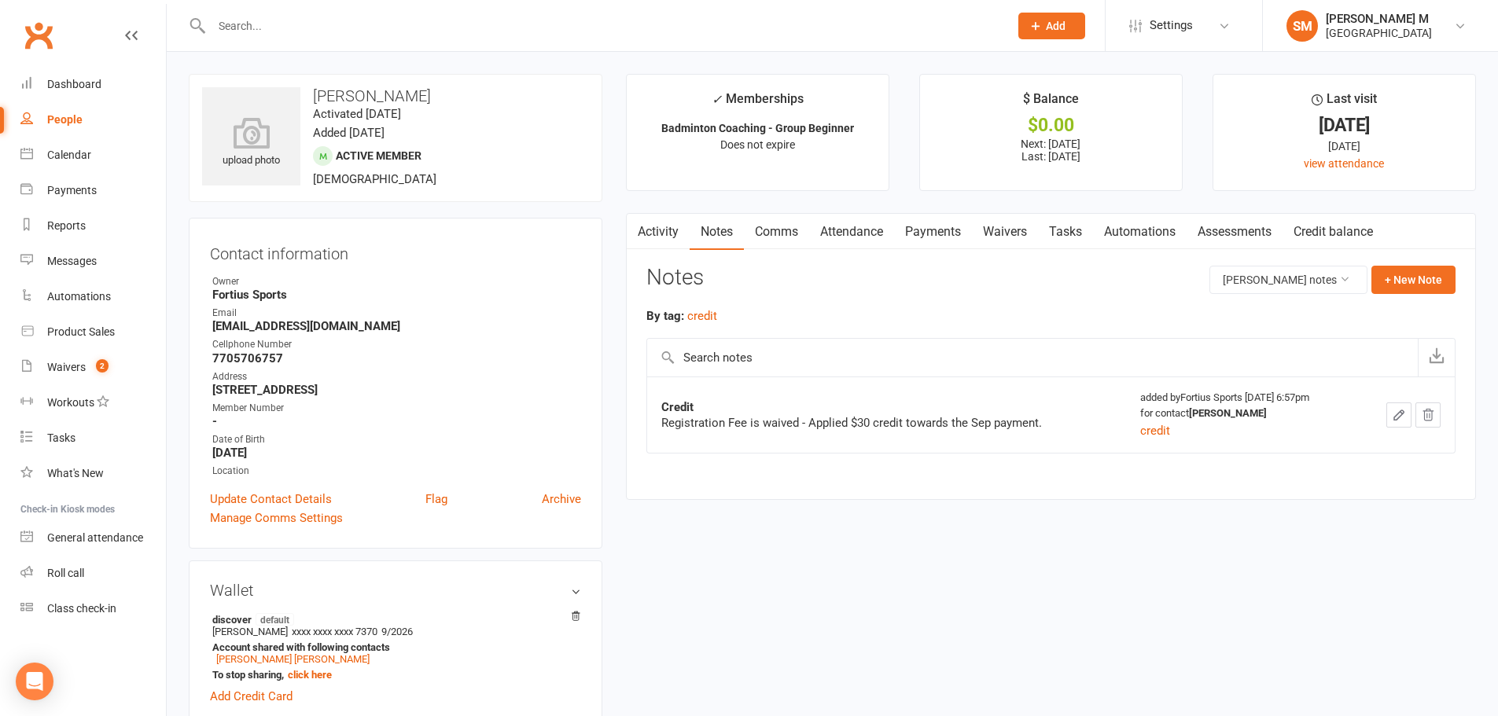
click at [886, 227] on link "Attendance" at bounding box center [851, 232] width 85 height 36
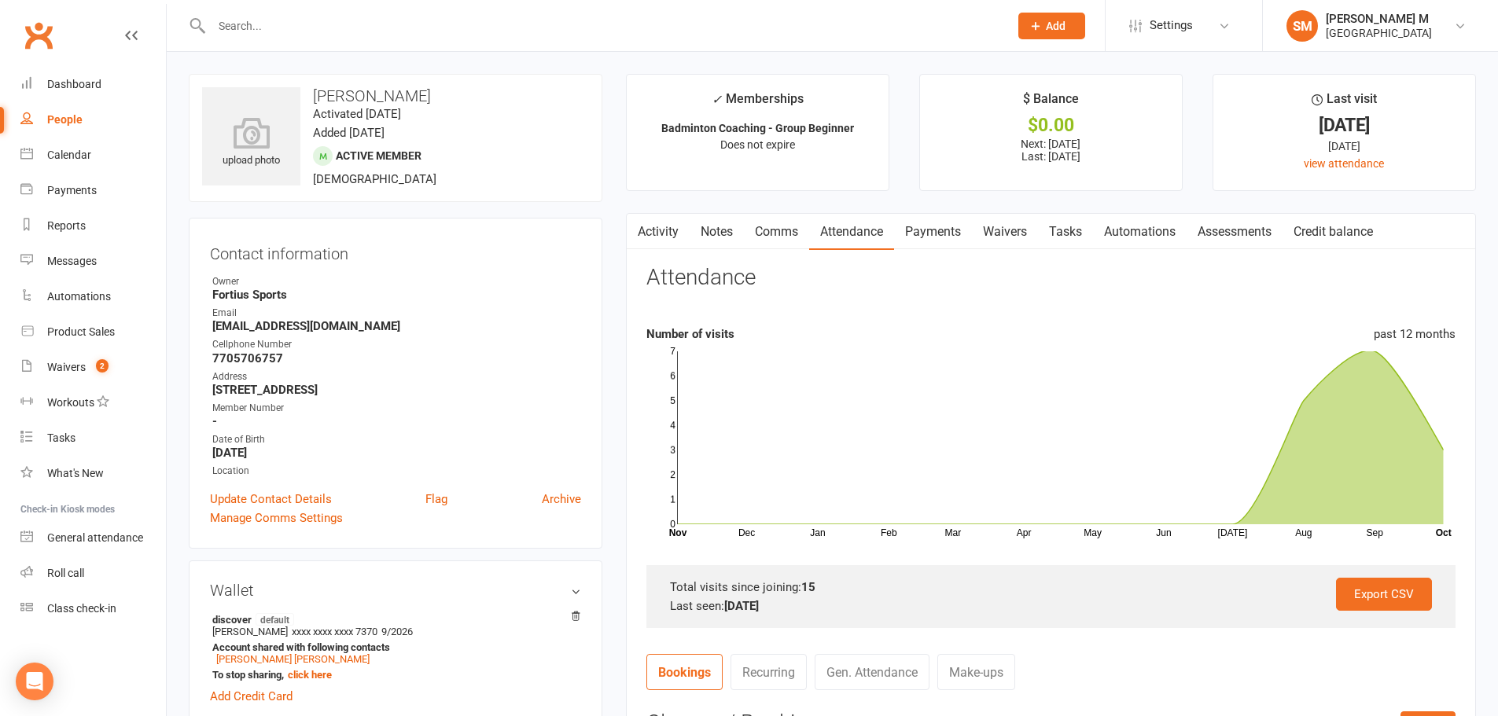
click at [949, 232] on link "Payments" at bounding box center [933, 232] width 78 height 36
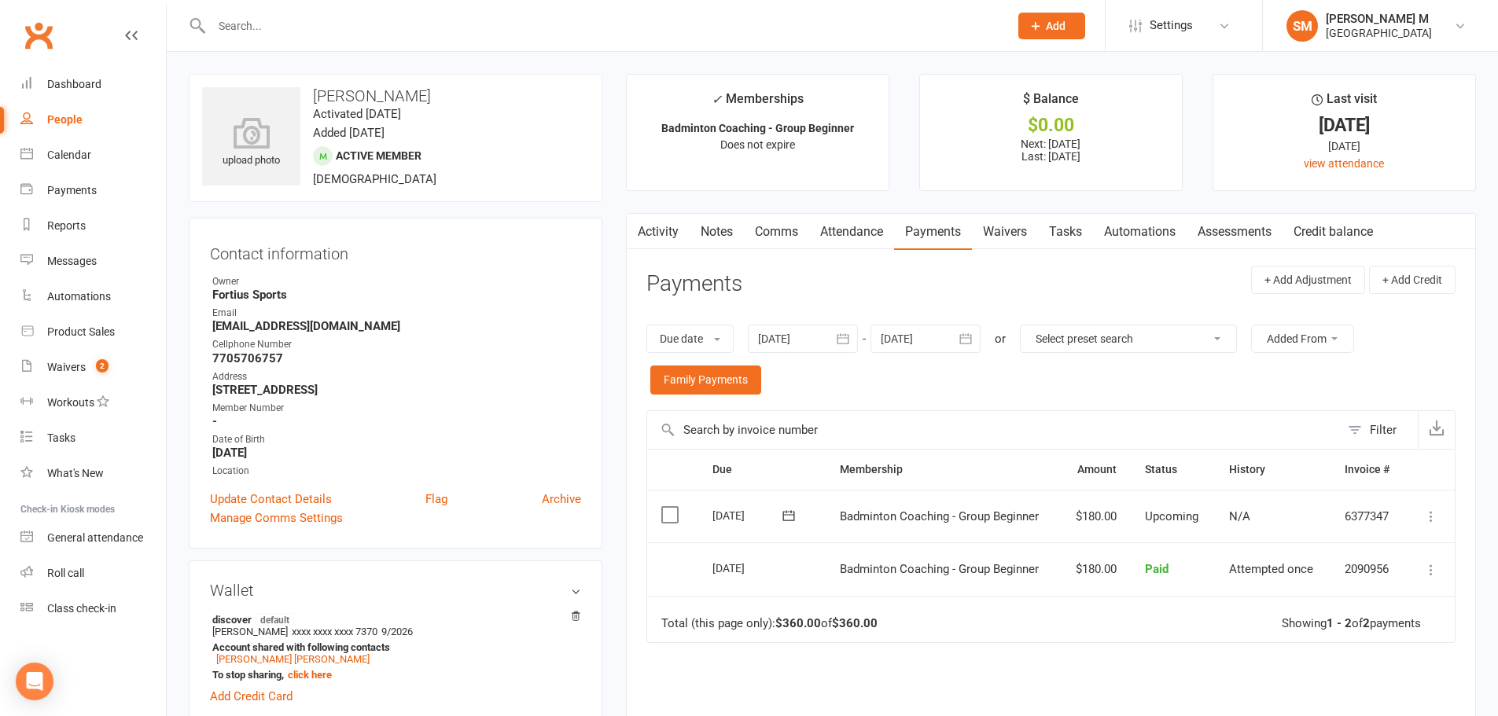
click at [840, 339] on icon "button" at bounding box center [843, 339] width 16 height 16
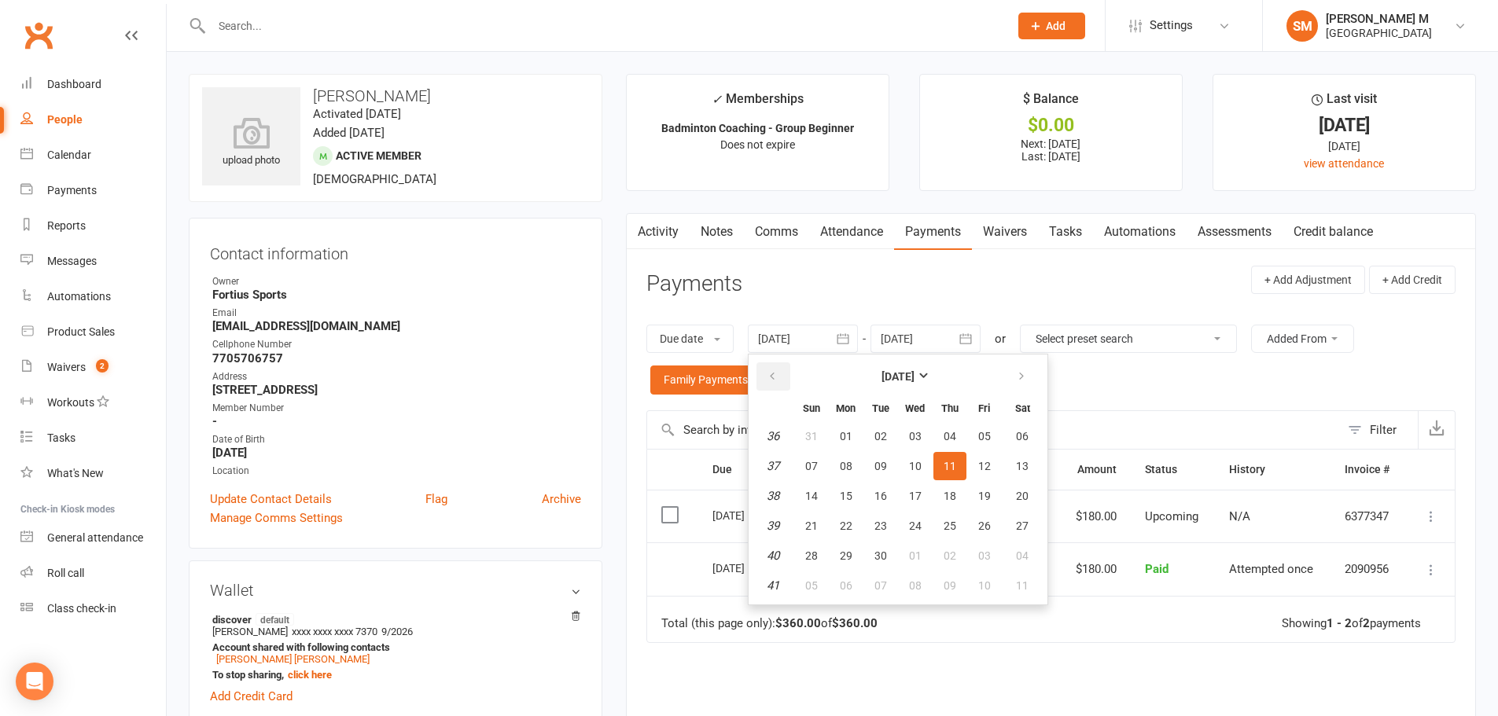
click at [774, 381] on icon "button" at bounding box center [772, 376] width 11 height 13
click at [807, 461] on button "08" at bounding box center [811, 466] width 33 height 28
type input "08 Jun 2025"
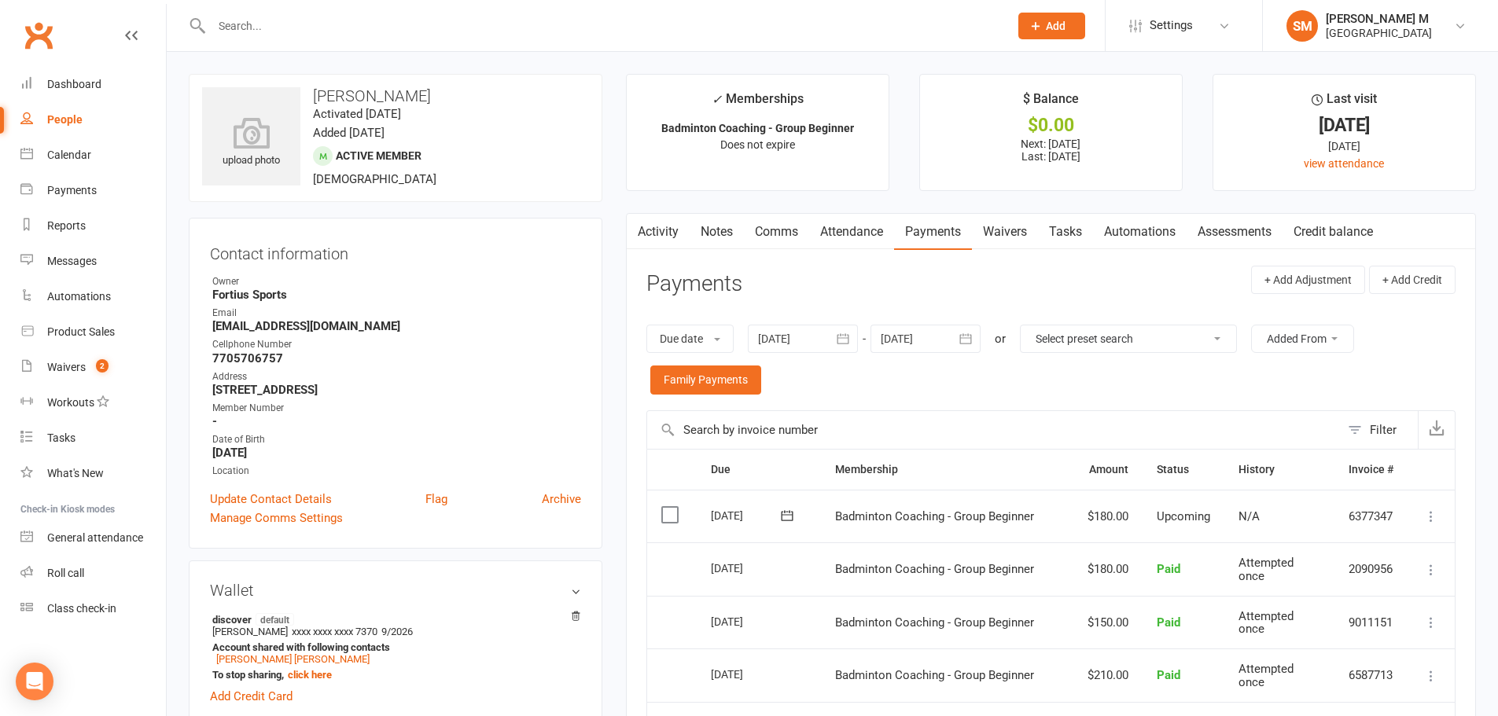
scroll to position [236, 0]
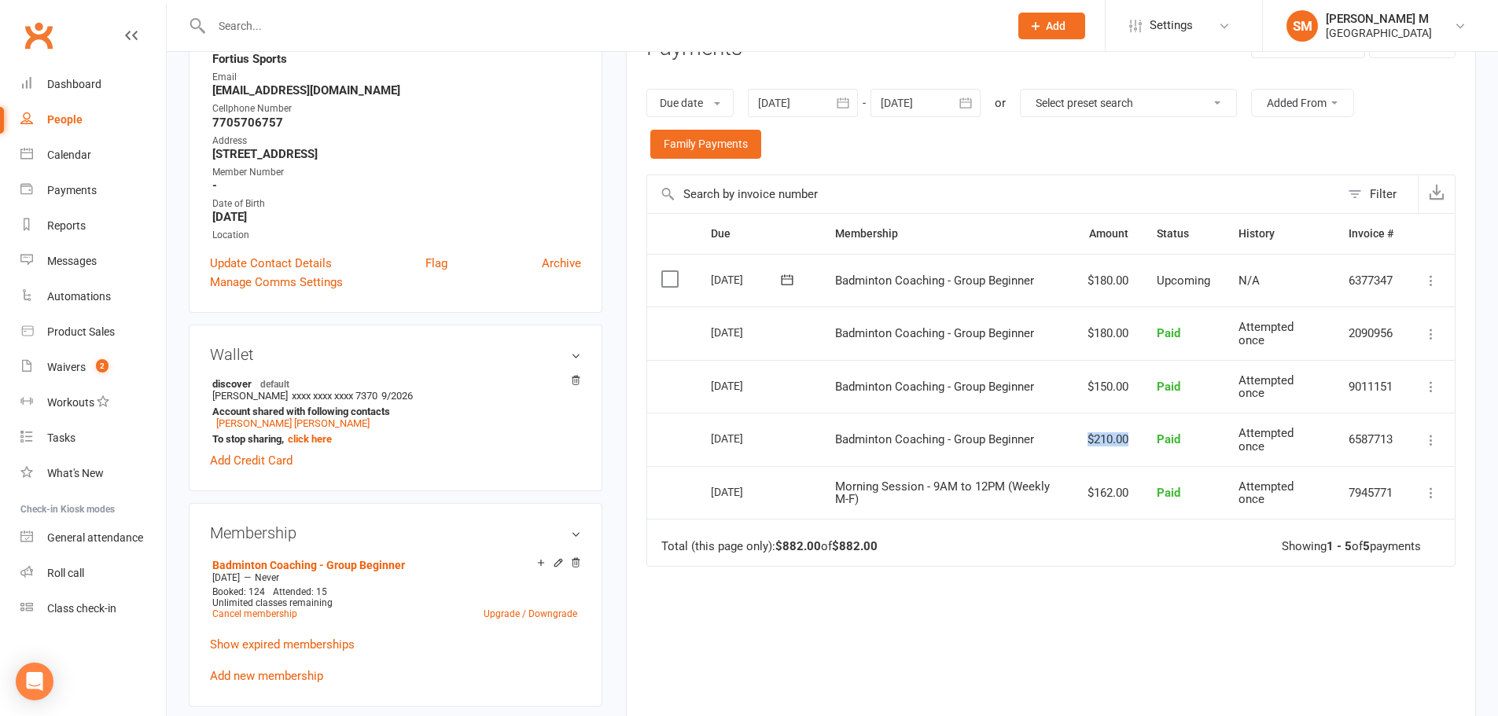
drag, startPoint x: 1128, startPoint y: 443, endPoint x: 1072, endPoint y: 443, distance: 56.6
click at [1073, 443] on td "$210.00" at bounding box center [1107, 439] width 69 height 53
click at [1073, 449] on td "$210.00" at bounding box center [1107, 439] width 69 height 53
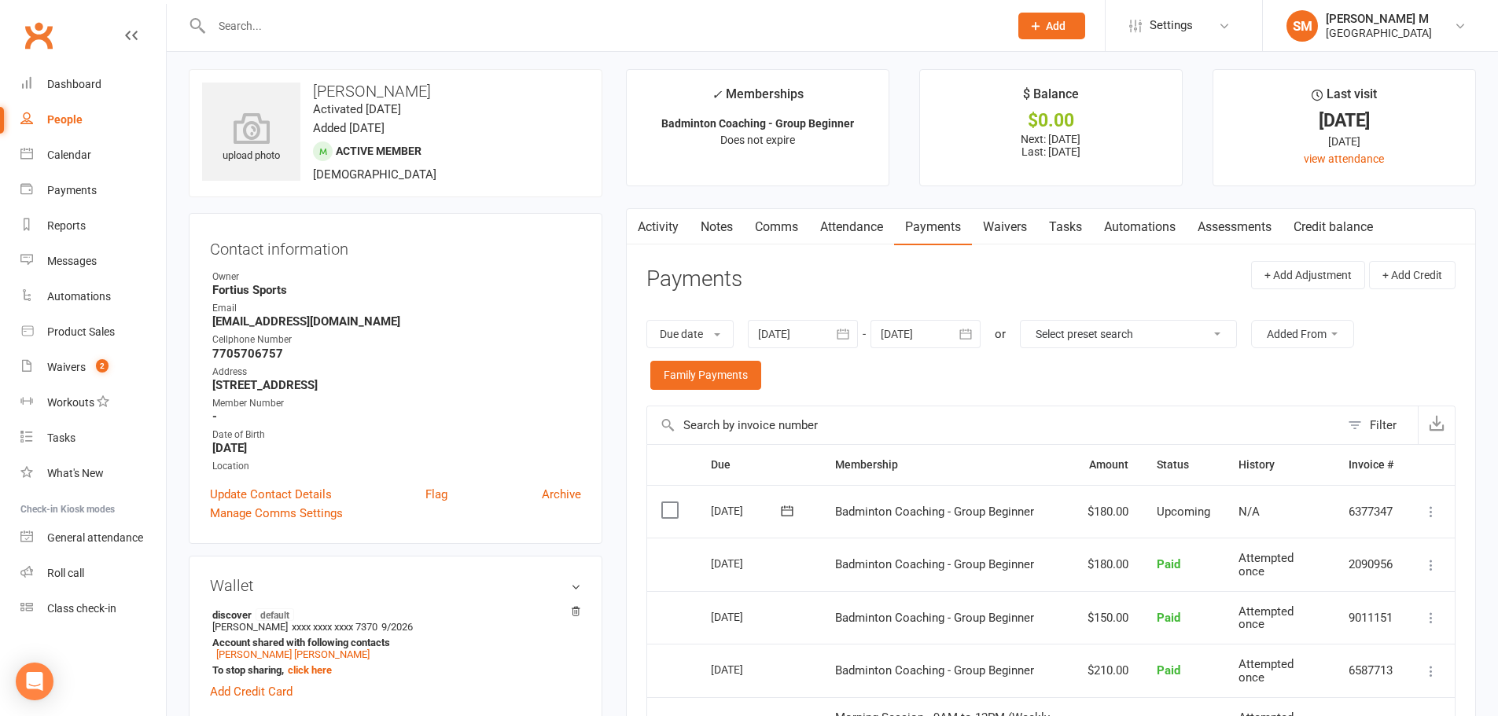
scroll to position [0, 0]
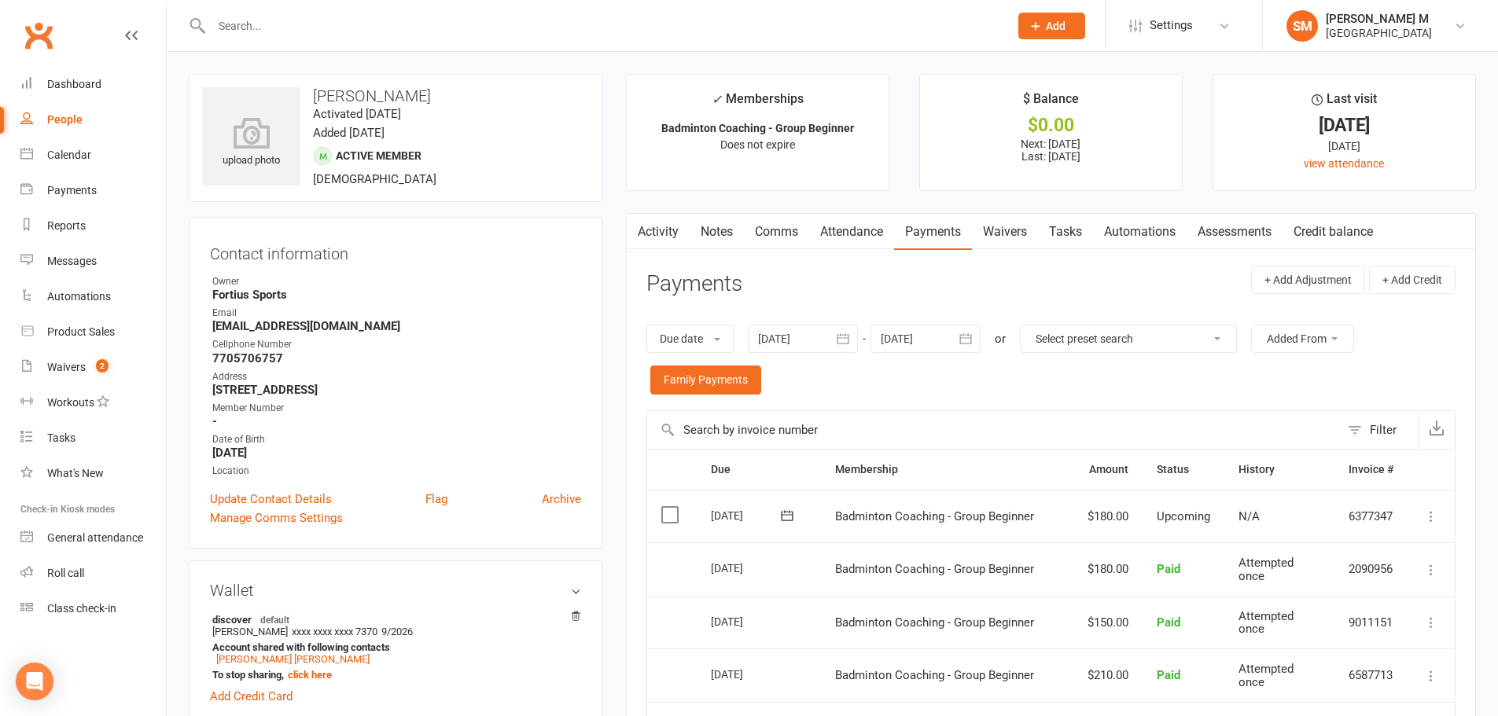
click at [977, 332] on button "button" at bounding box center [966, 339] width 28 height 28
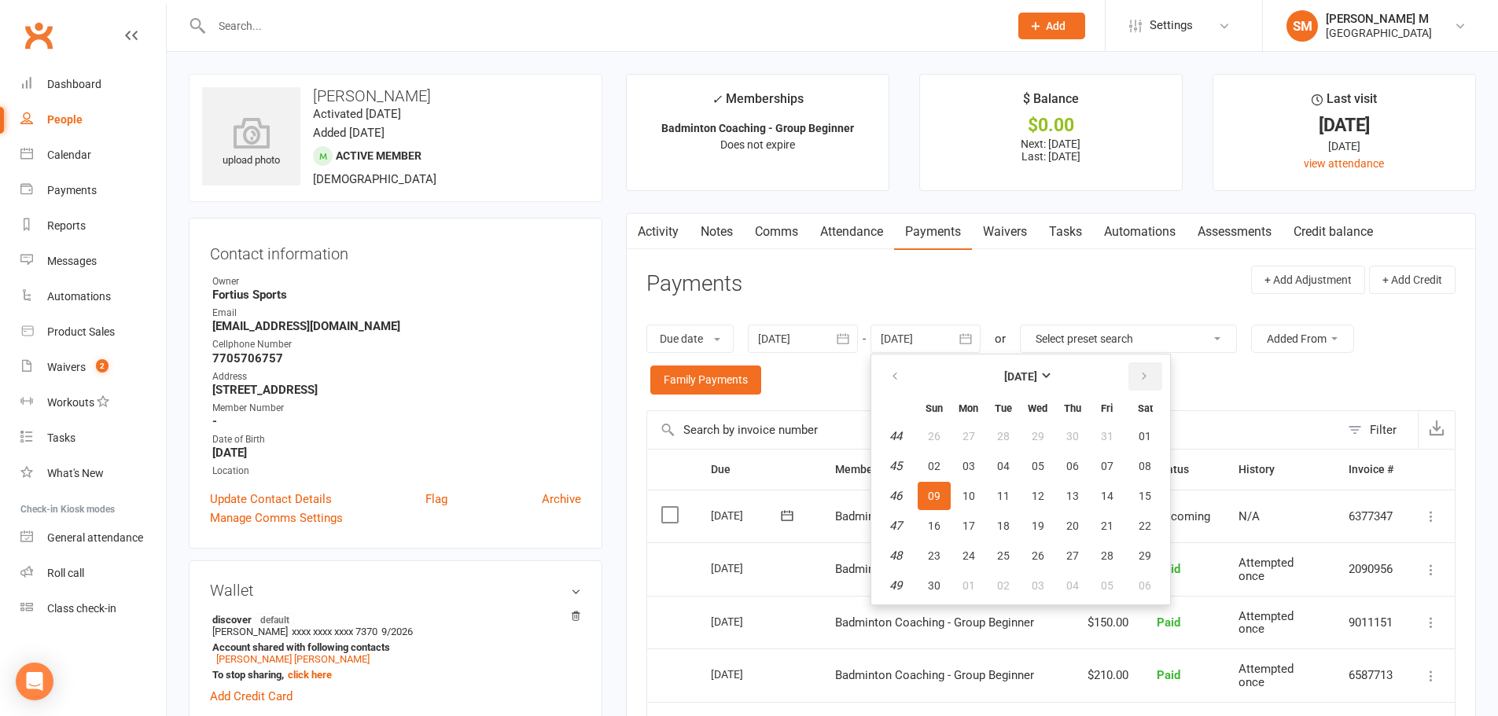
click at [1142, 382] on icon "button" at bounding box center [1143, 376] width 11 height 13
click at [1130, 415] on th "Sat" at bounding box center [1145, 407] width 40 height 25
click at [1115, 436] on button "05" at bounding box center [1106, 436] width 33 height 28
type input "05 Dec 2025"
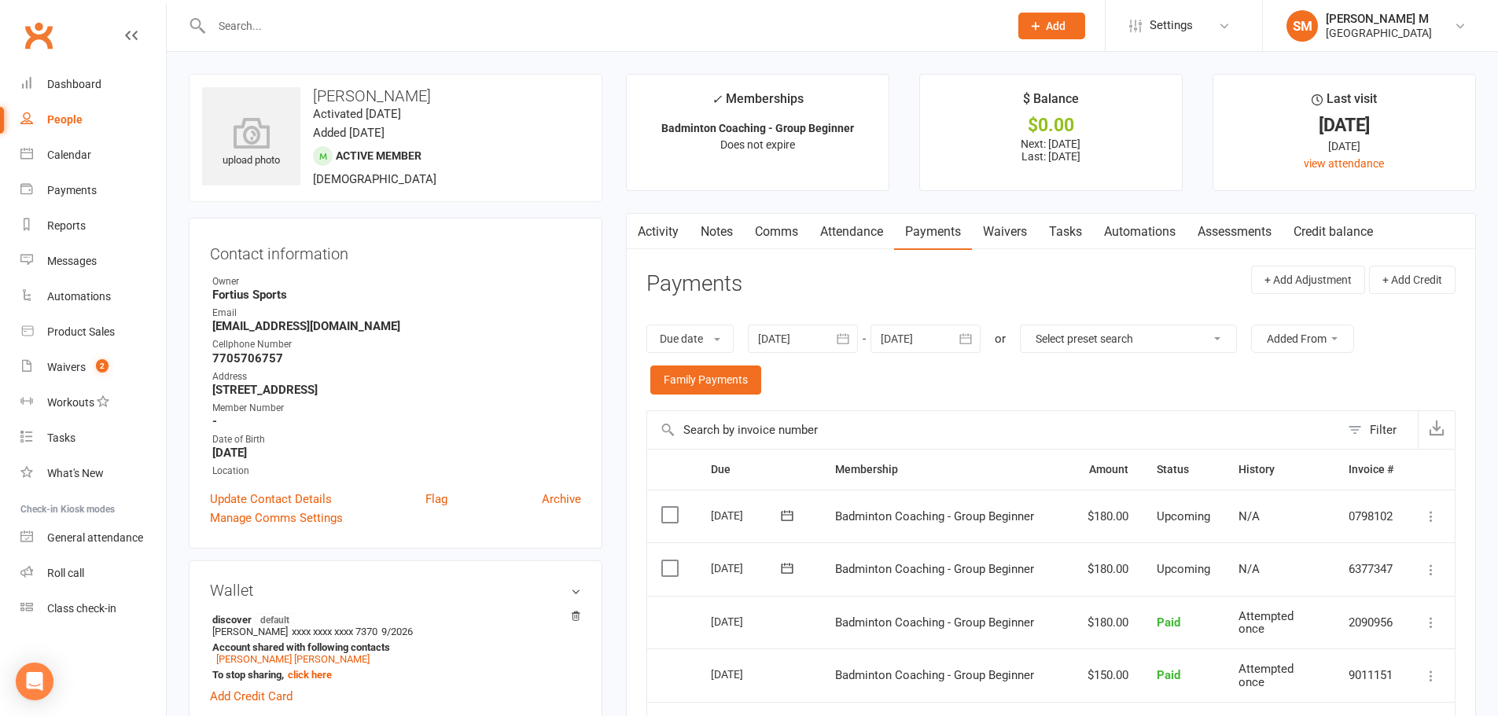
click at [945, 392] on div "Due date Due date Date paid Date failed 08 Jun 2025 June 2025 Sun Mon Tue Wed T…" at bounding box center [1050, 359] width 809 height 101
click at [638, 230] on icon "button" at bounding box center [635, 229] width 9 height 17
click at [642, 232] on button "button" at bounding box center [637, 231] width 20 height 35
click at [659, 241] on link "Activity" at bounding box center [658, 232] width 63 height 36
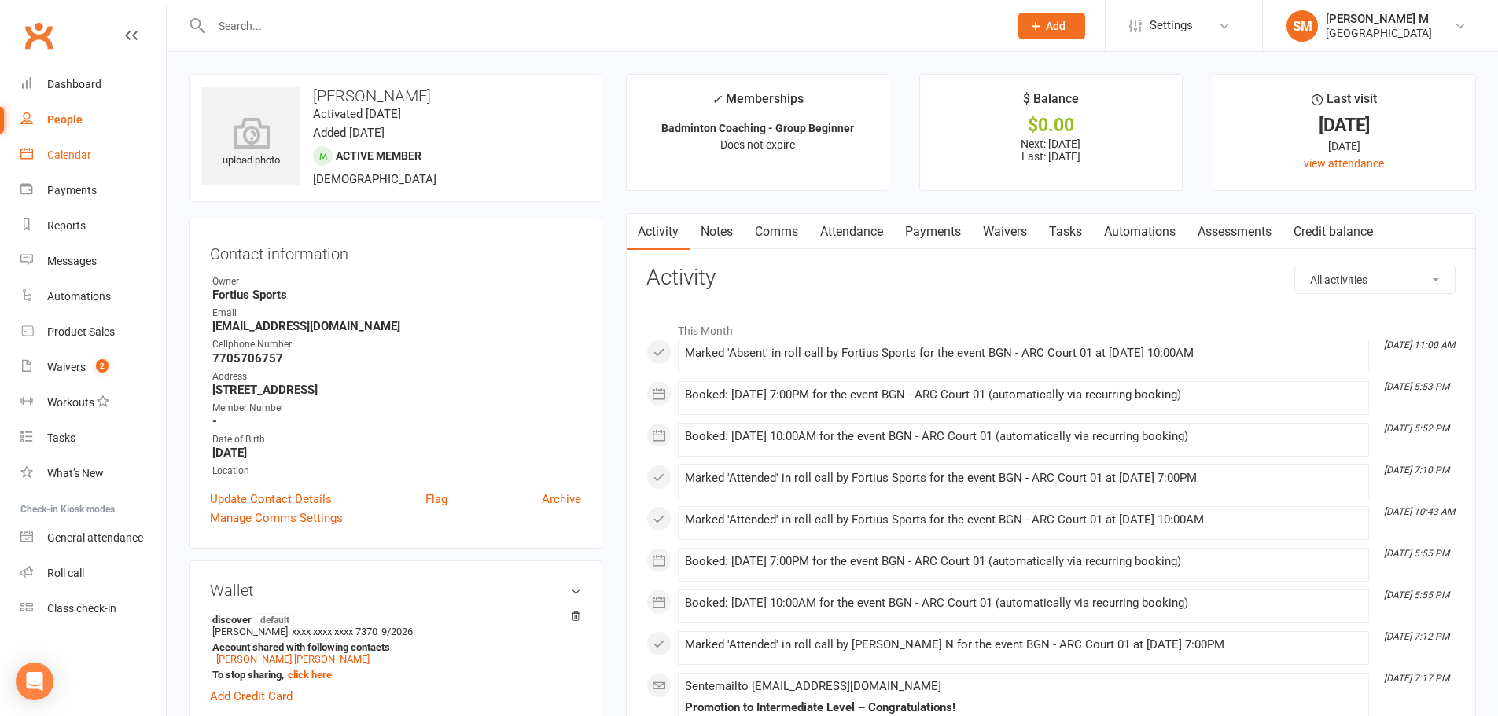
click at [68, 148] on link "Calendar" at bounding box center [92, 155] width 145 height 35
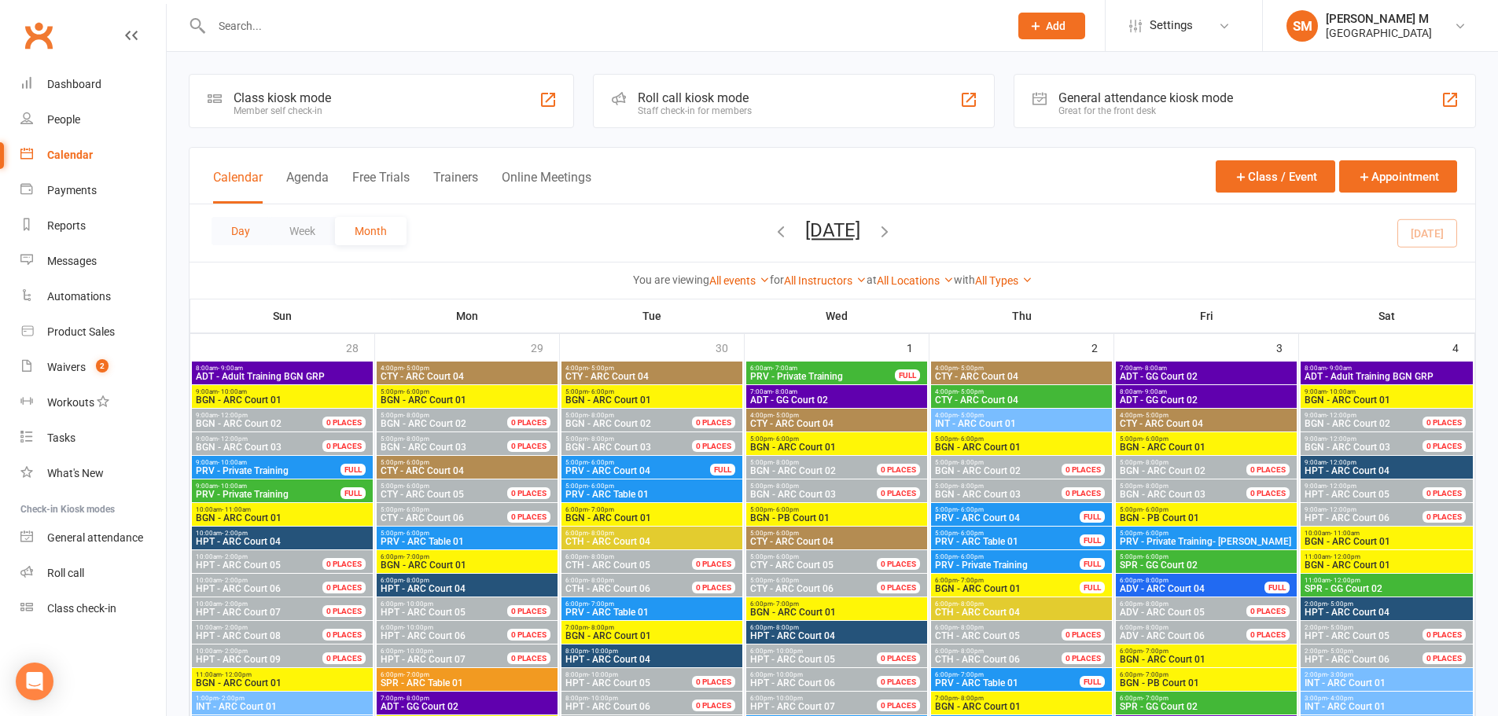
click at [241, 226] on button "Day" at bounding box center [240, 231] width 58 height 28
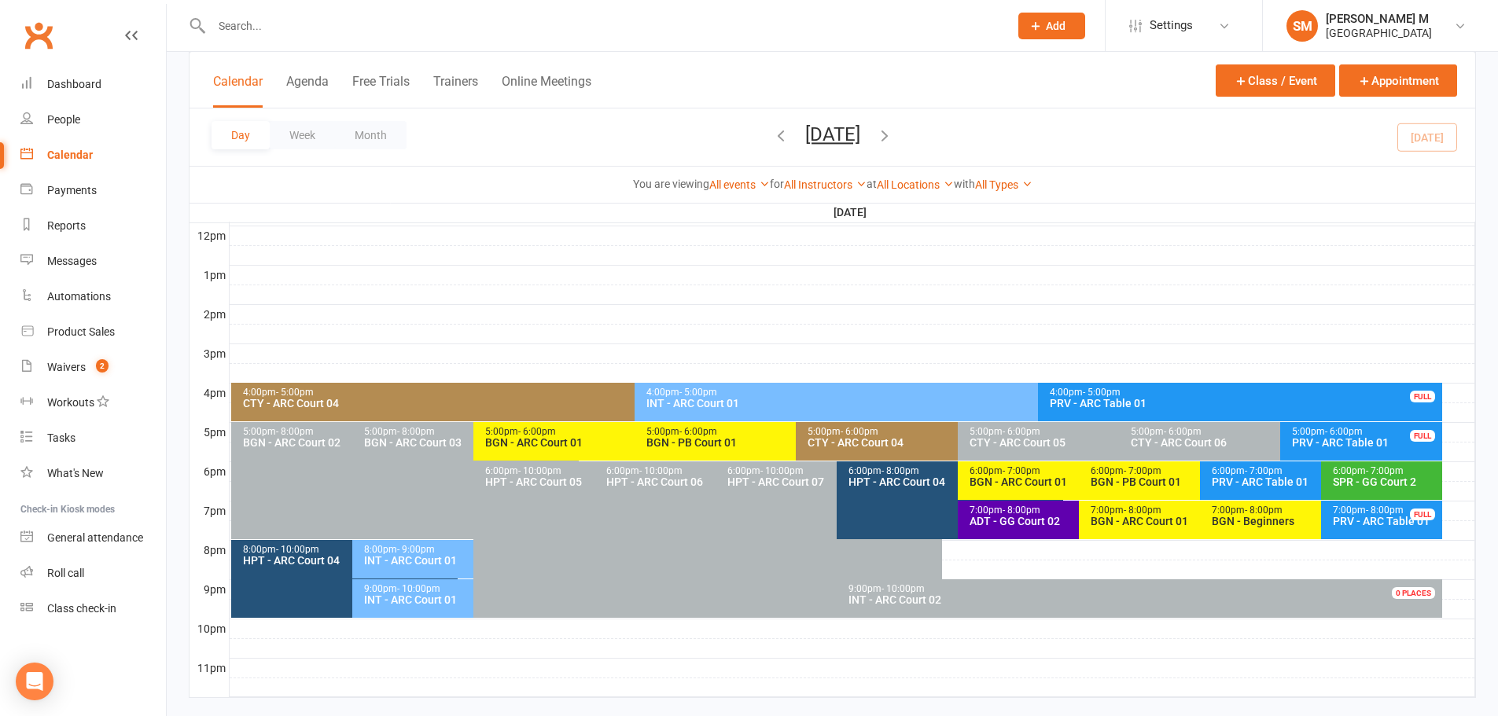
scroll to position [592, 0]
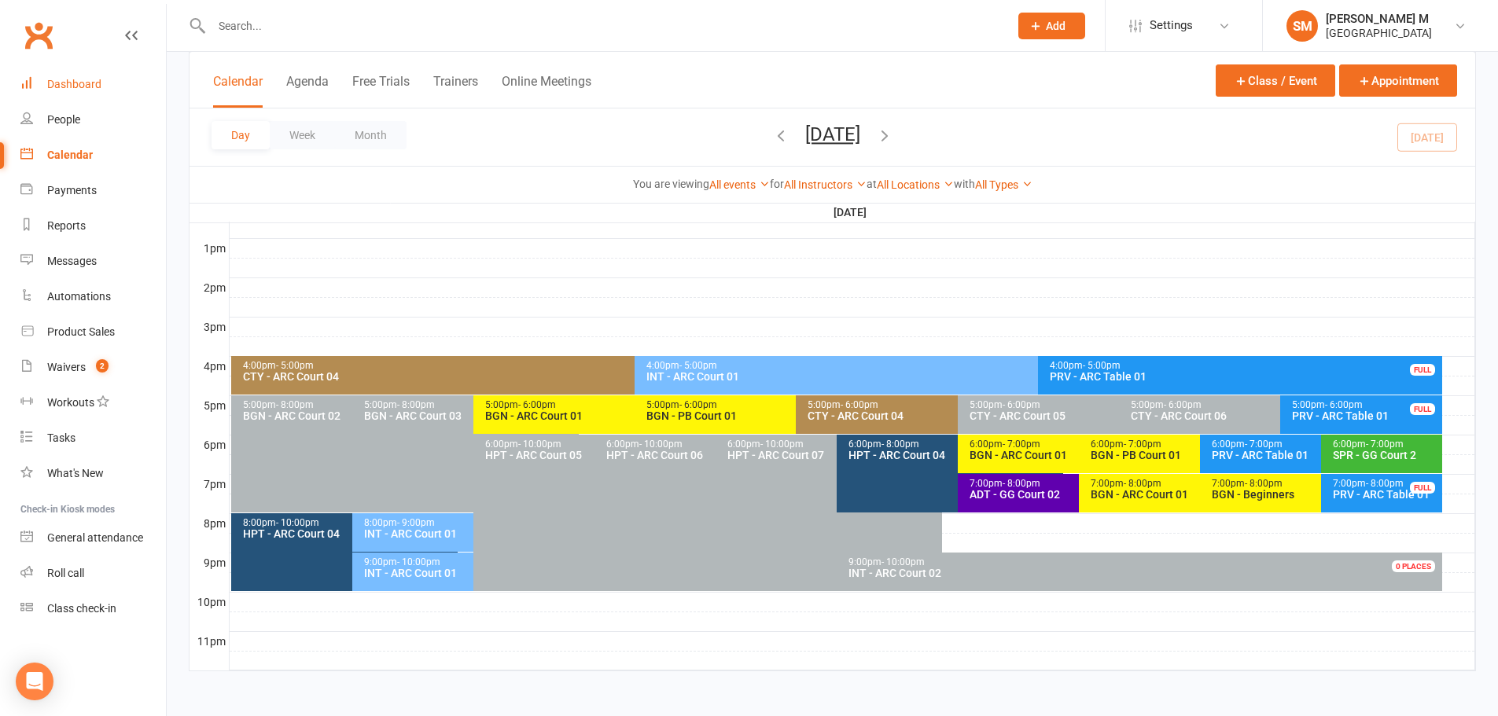
click at [95, 72] on link "Dashboard" at bounding box center [92, 84] width 145 height 35
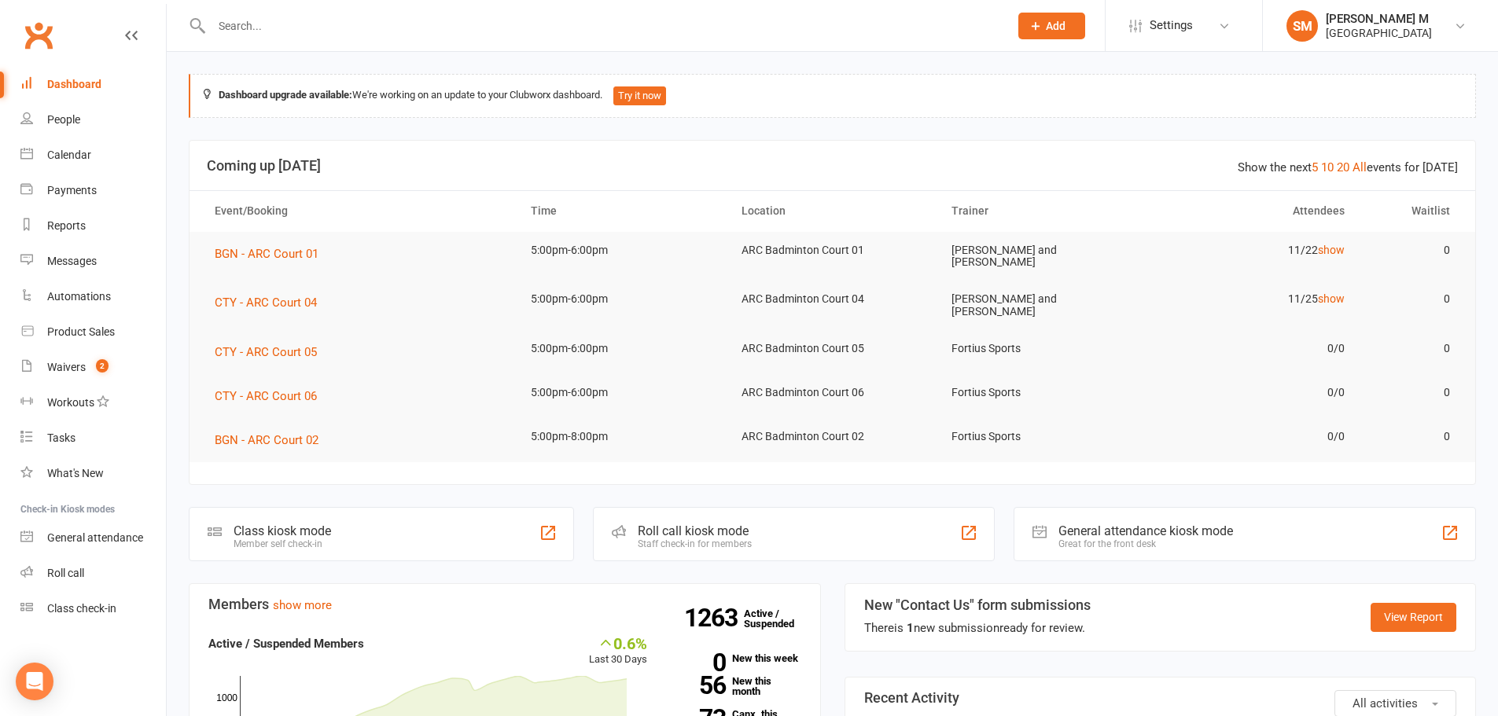
click at [322, 13] on div at bounding box center [593, 25] width 809 height 51
click at [331, 31] on input "text" at bounding box center [602, 26] width 791 height 22
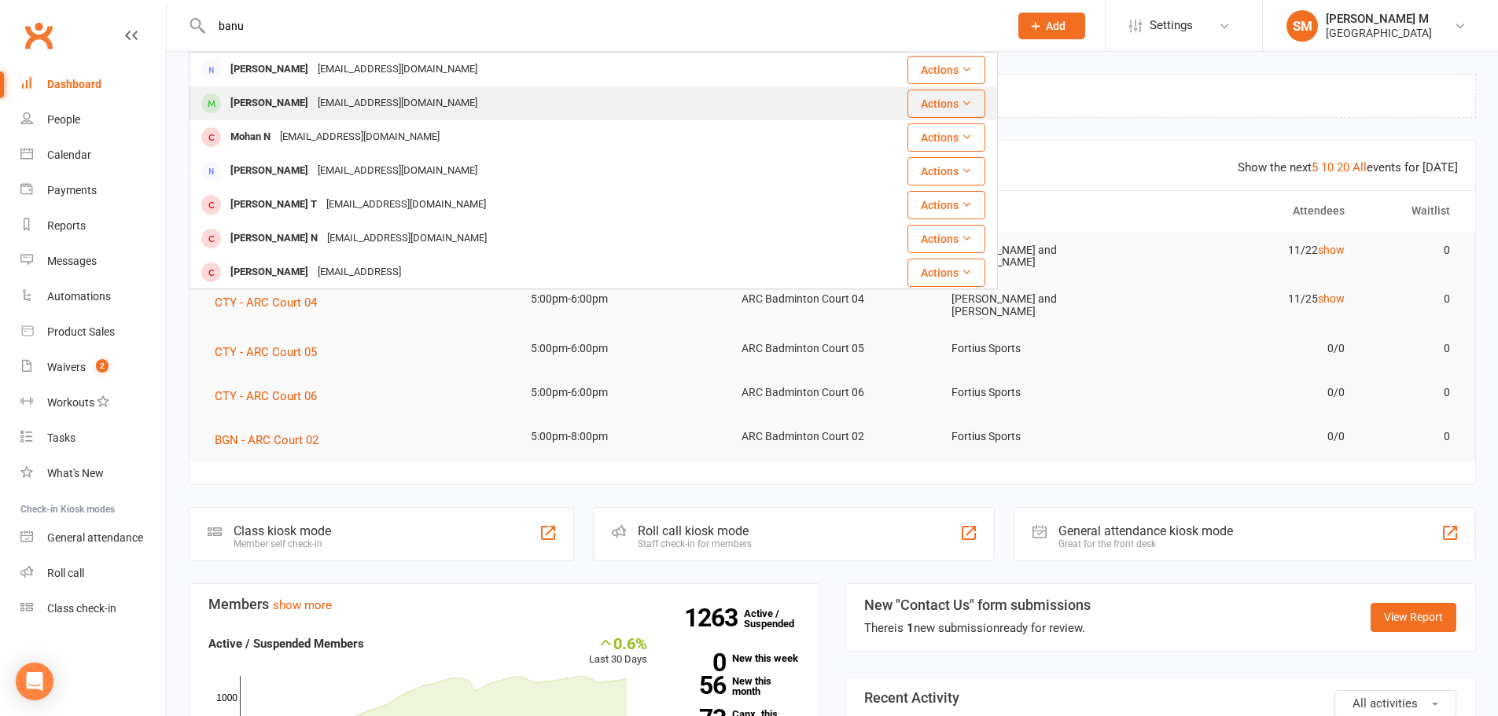
type input "banu"
click at [355, 97] on div "bhanujag@gmail.com" at bounding box center [397, 103] width 169 height 23
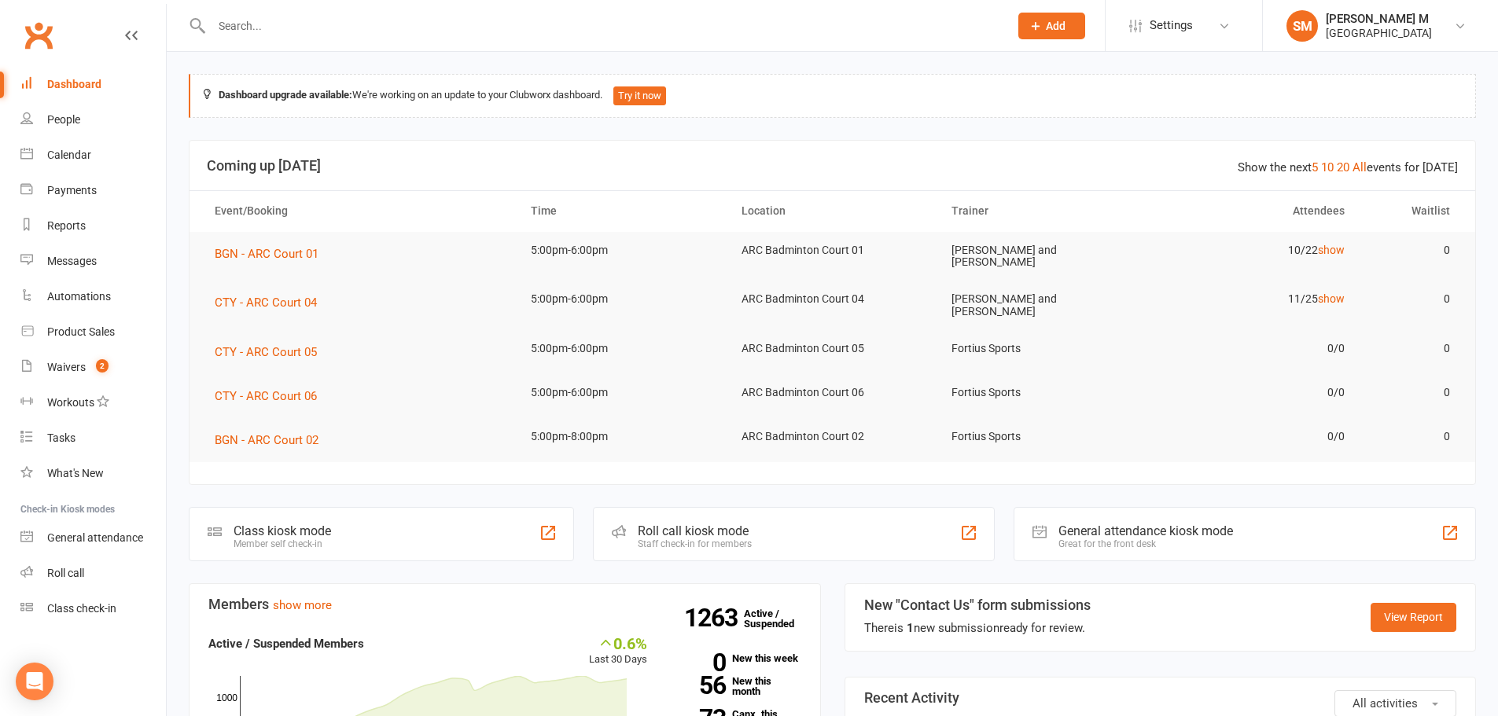
click at [425, 24] on input "text" at bounding box center [602, 26] width 791 height 22
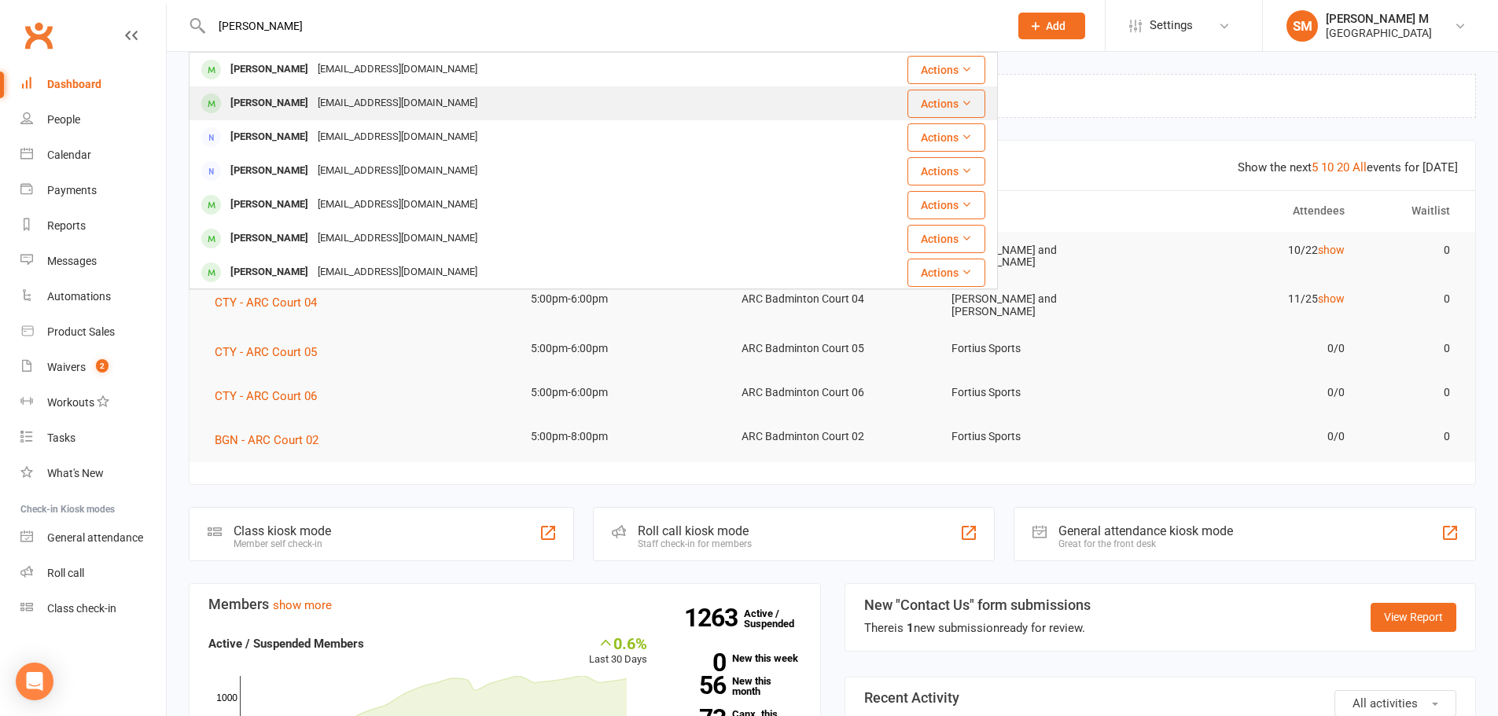
type input "bhanu"
click at [417, 101] on div "Reachbhanug@yahoo.com" at bounding box center [397, 103] width 169 height 23
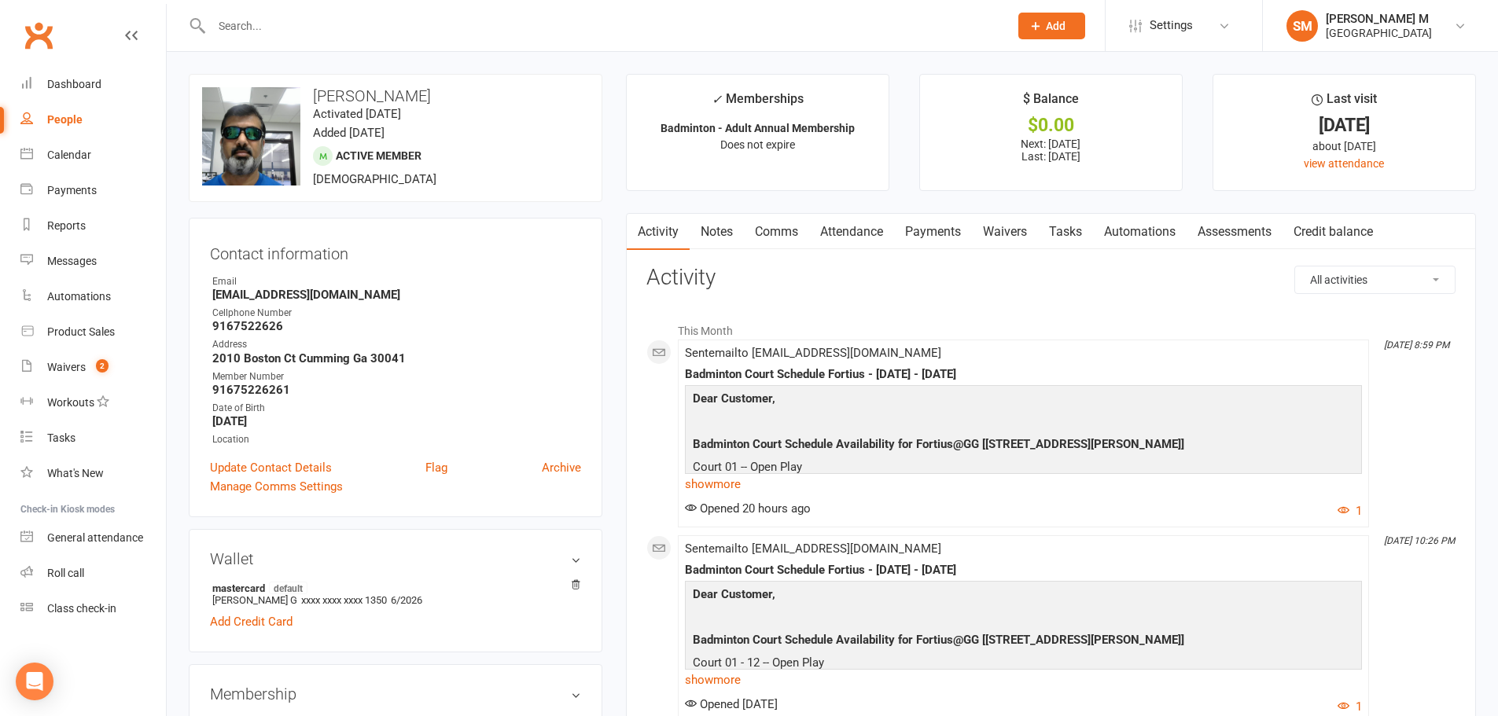
click at [928, 235] on link "Payments" at bounding box center [933, 232] width 78 height 36
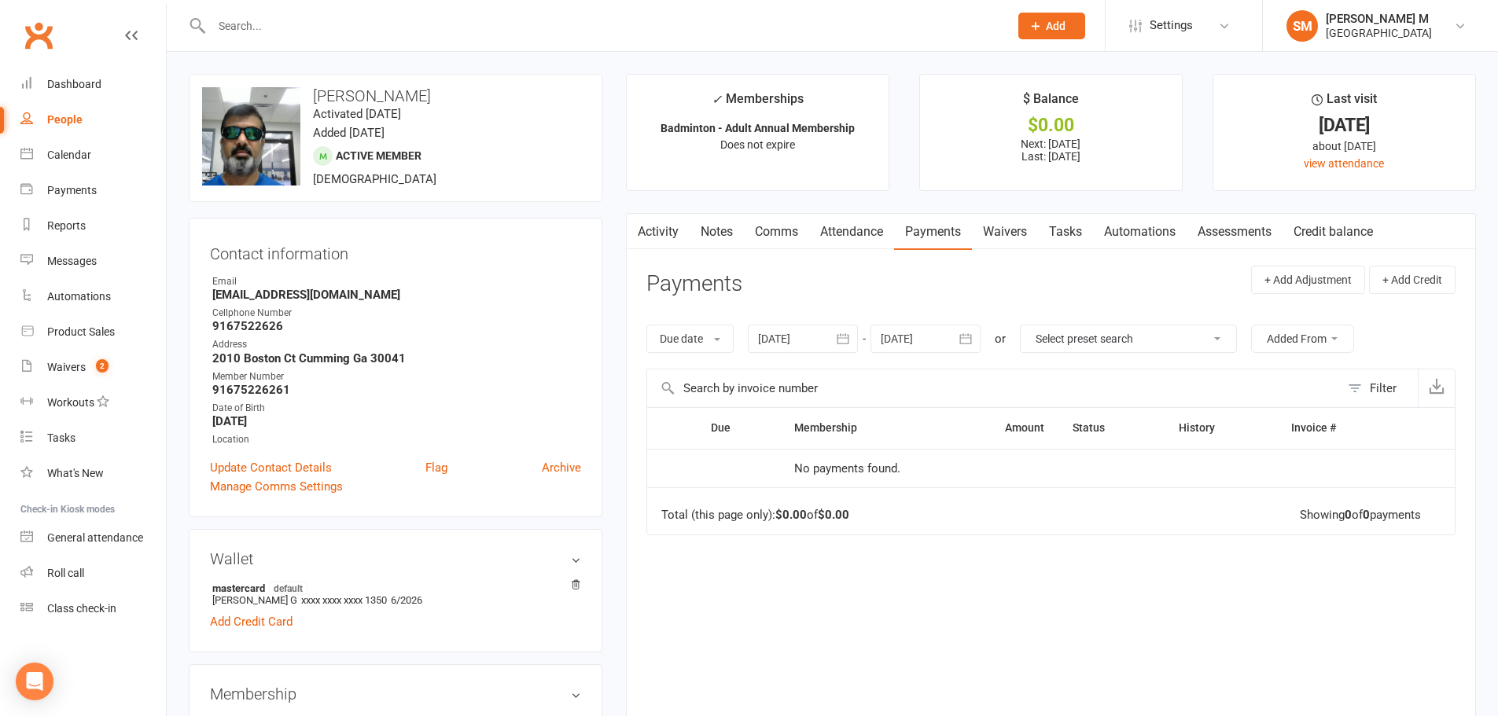
click at [844, 346] on icon "button" at bounding box center [843, 339] width 16 height 16
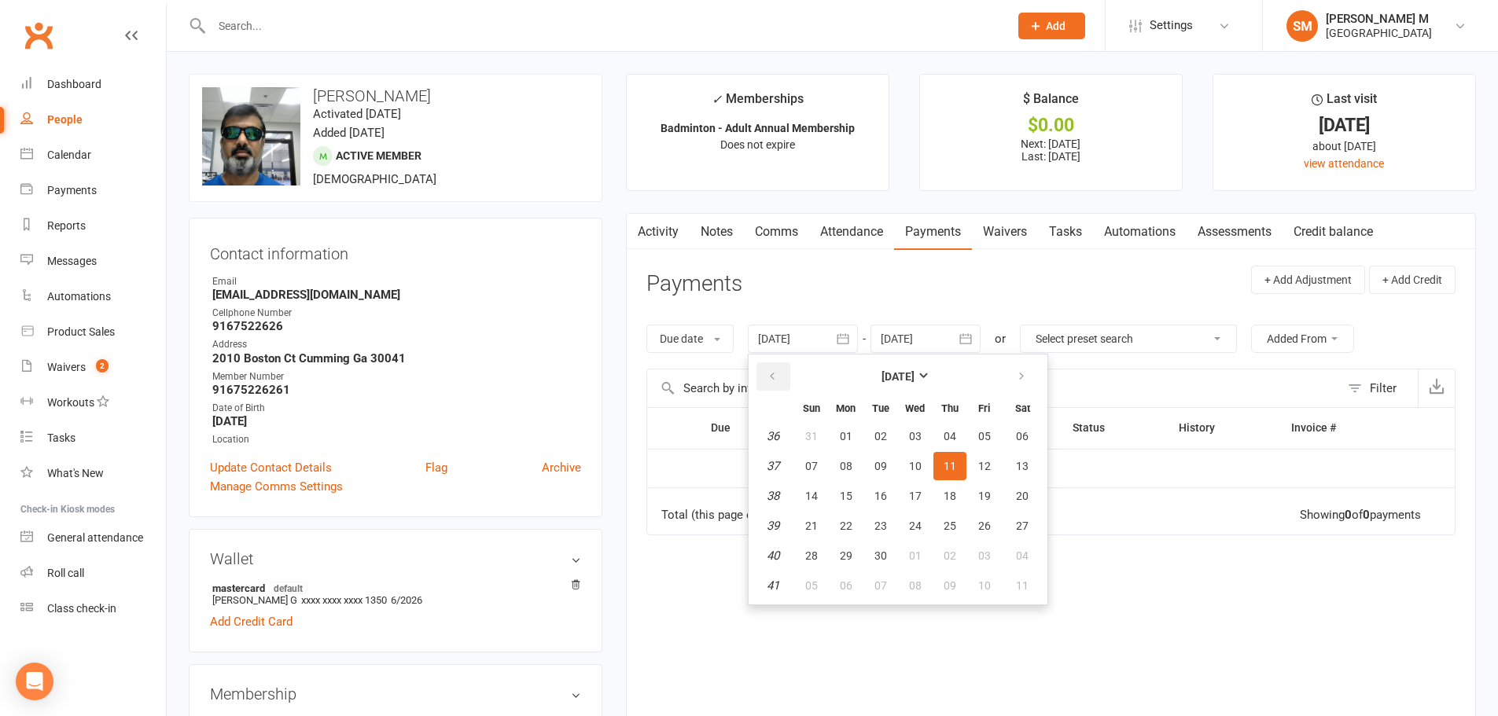
click at [776, 373] on icon "button" at bounding box center [772, 376] width 11 height 13
click at [803, 457] on button "04" at bounding box center [811, 466] width 33 height 28
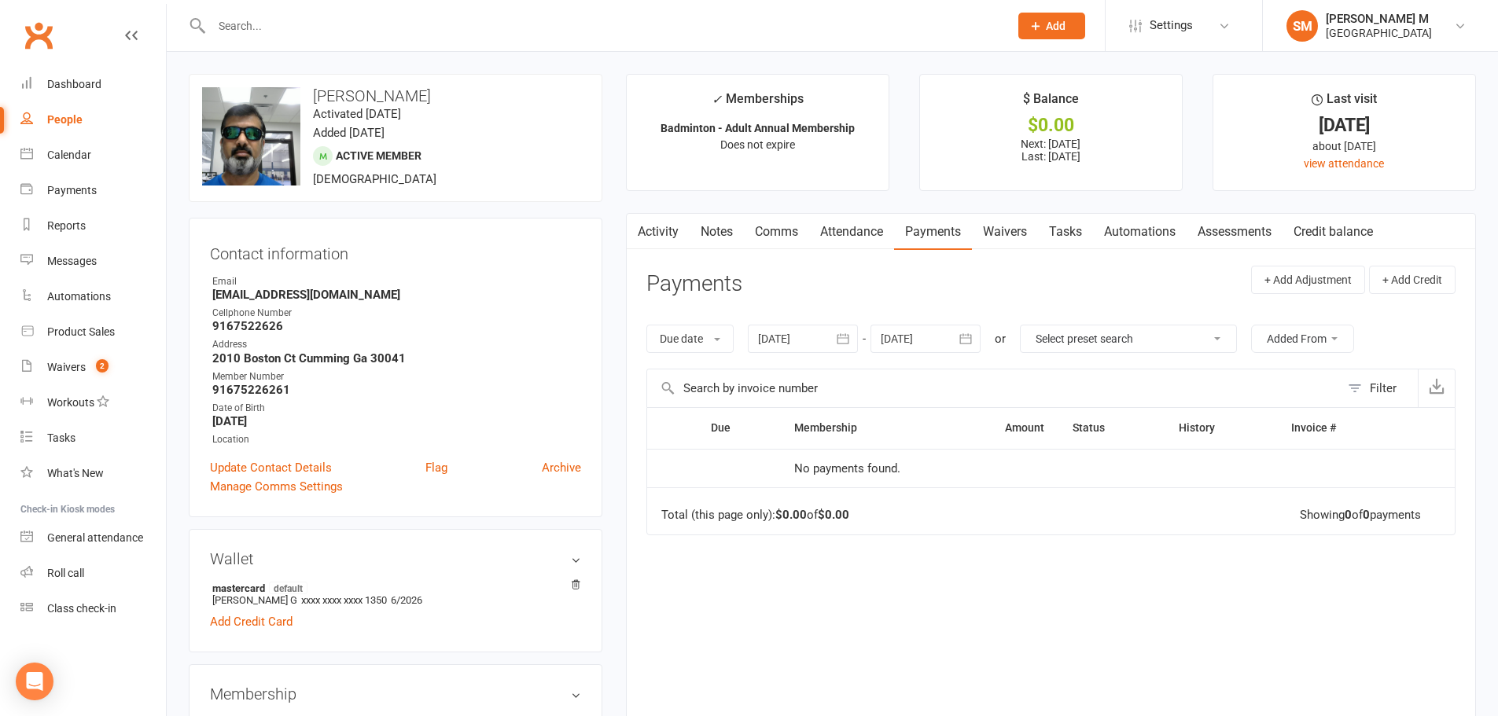
click at [652, 230] on link "Activity" at bounding box center [658, 232] width 63 height 36
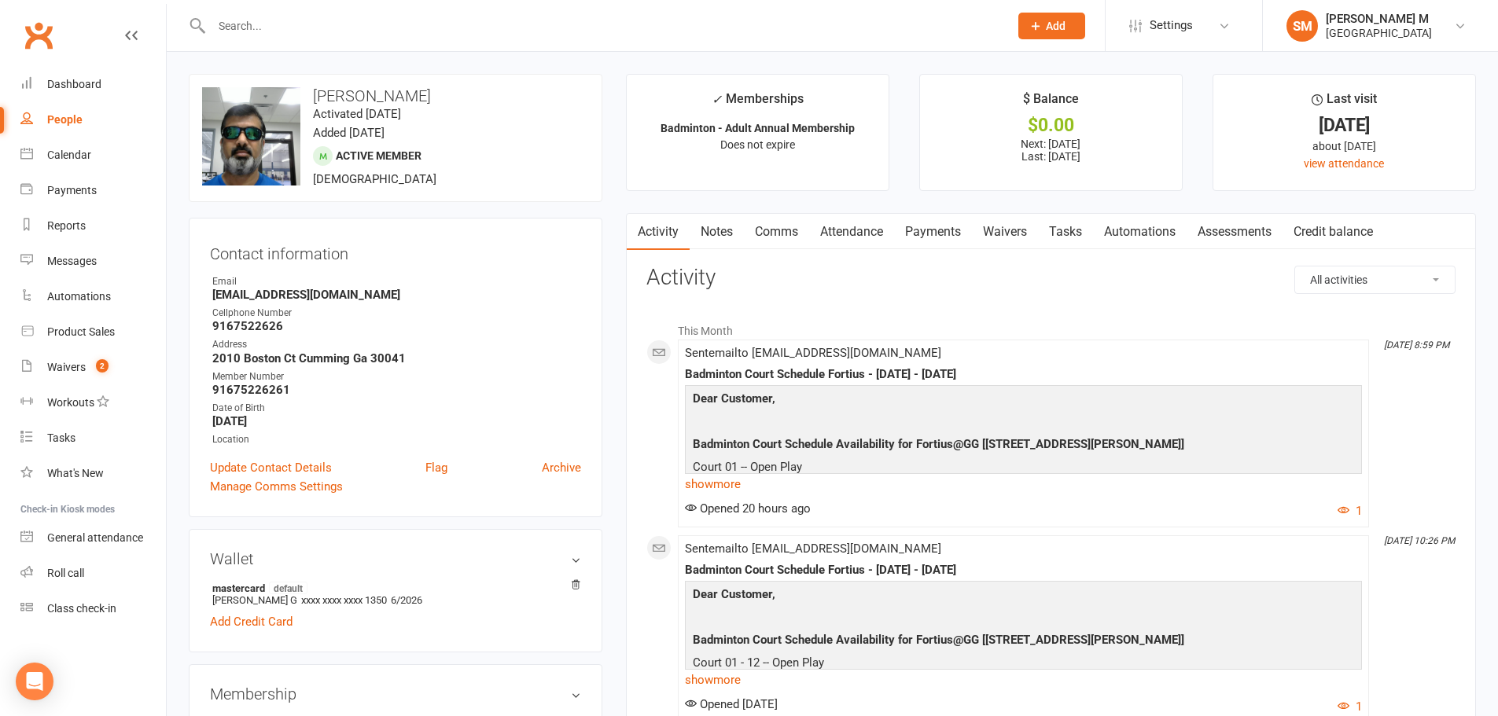
click at [939, 232] on link "Payments" at bounding box center [933, 232] width 78 height 36
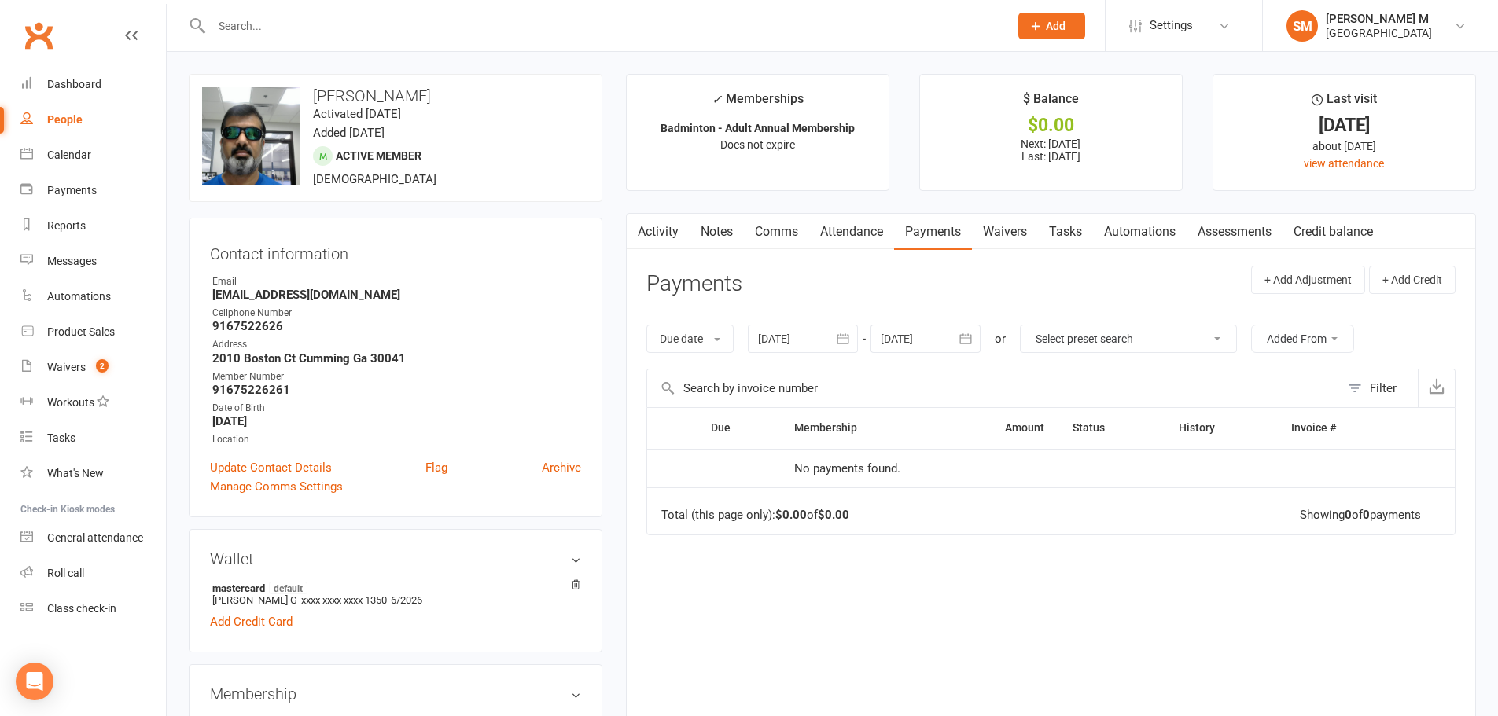
click at [837, 337] on icon "button" at bounding box center [843, 339] width 16 height 16
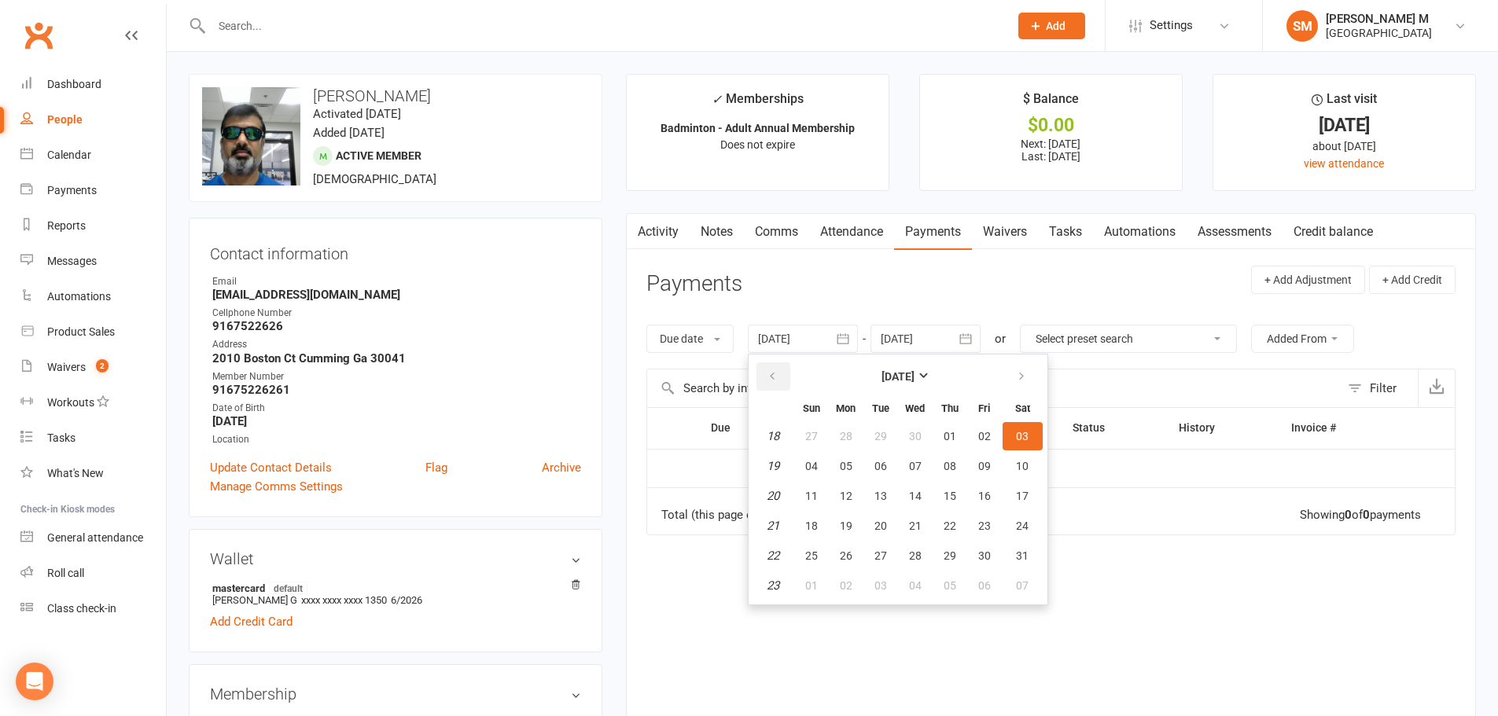
click at [773, 377] on icon "button" at bounding box center [772, 376] width 11 height 13
click at [800, 460] on button "02" at bounding box center [811, 466] width 33 height 28
type input "02 Mar 2025"
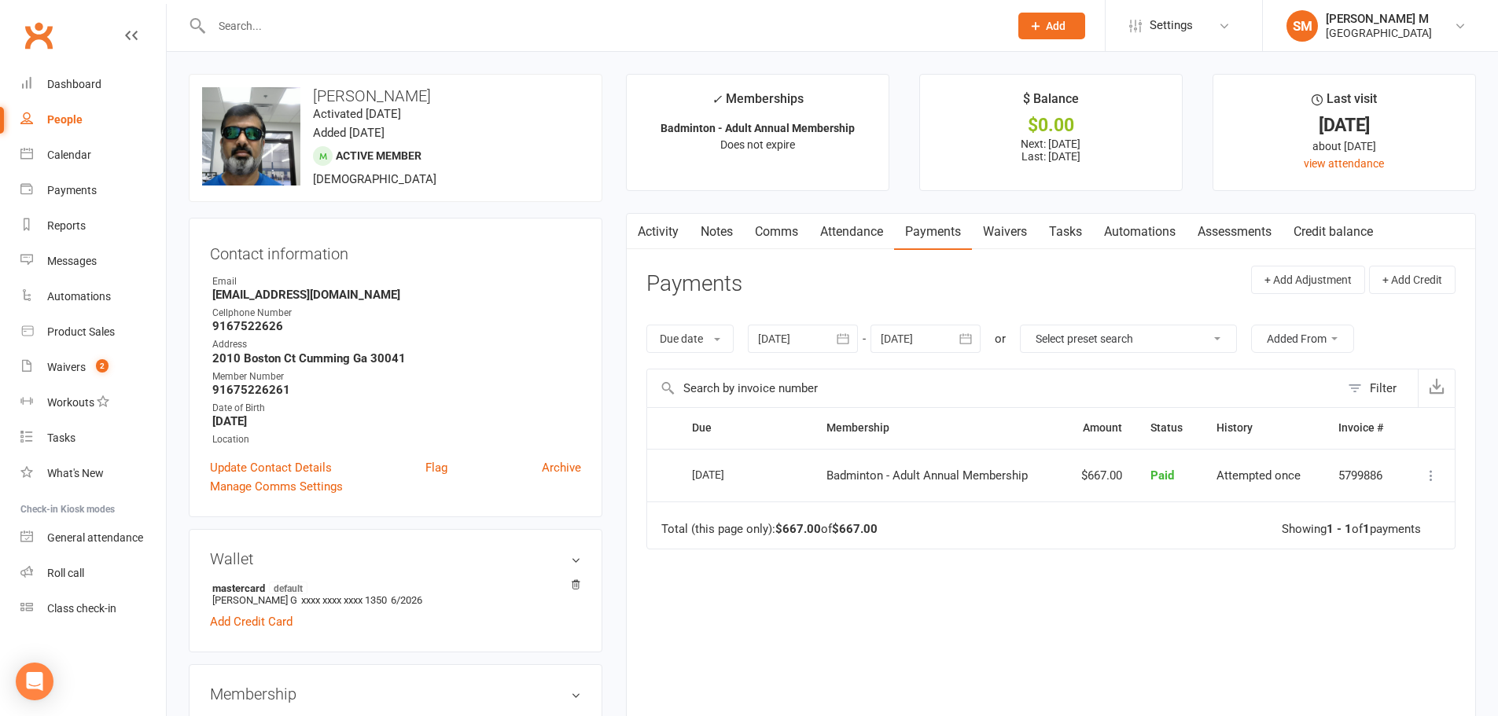
click at [645, 225] on button "button" at bounding box center [637, 231] width 20 height 35
click at [664, 237] on link "Activity" at bounding box center [658, 232] width 63 height 36
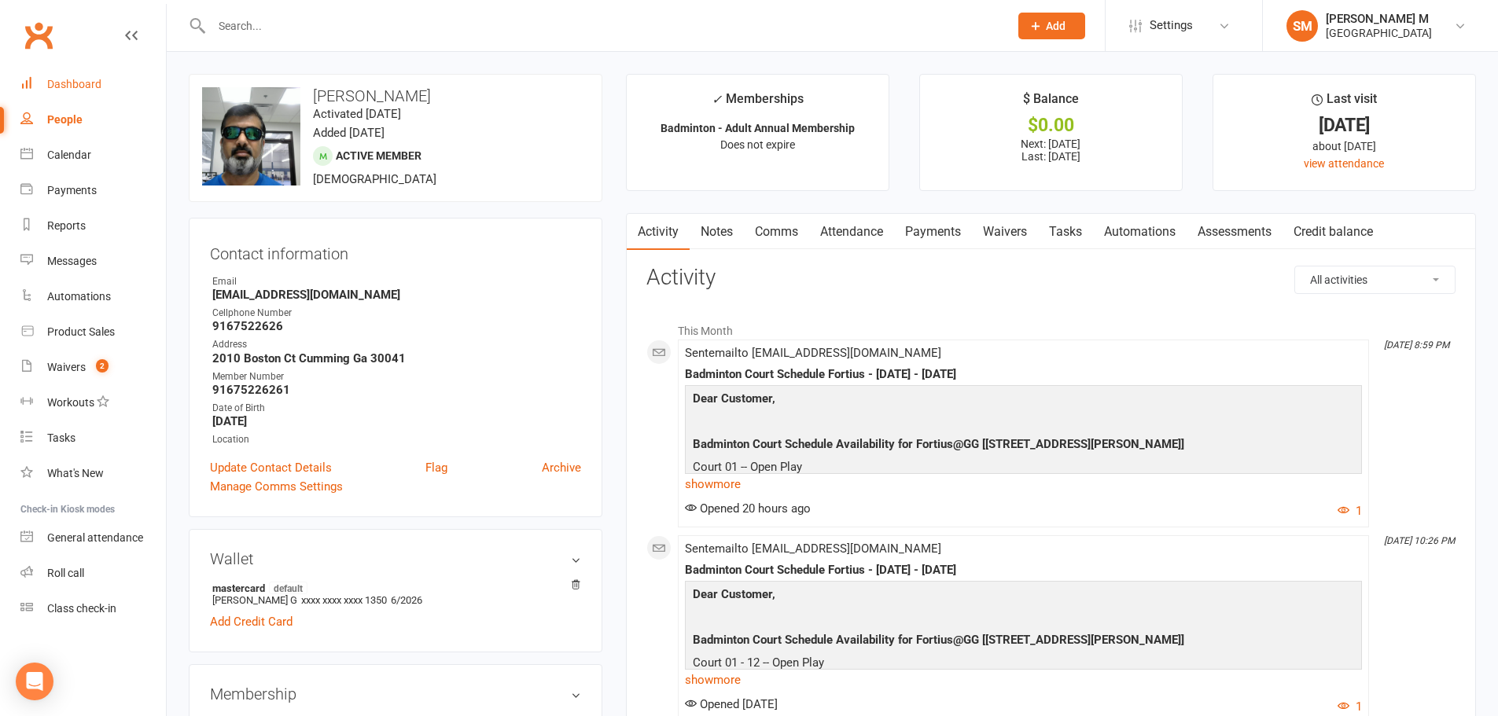
click at [89, 95] on link "Dashboard" at bounding box center [92, 84] width 145 height 35
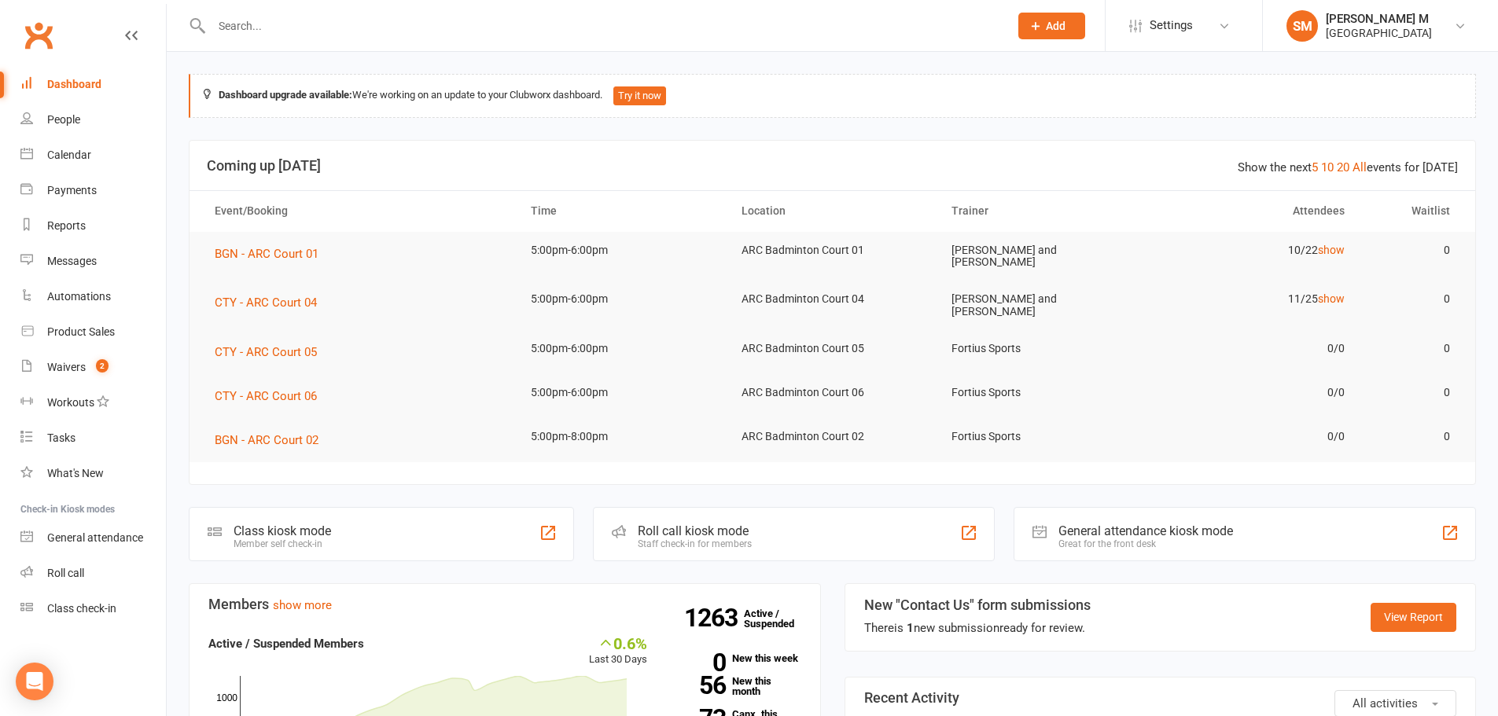
click at [260, 29] on input "text" at bounding box center [602, 26] width 791 height 22
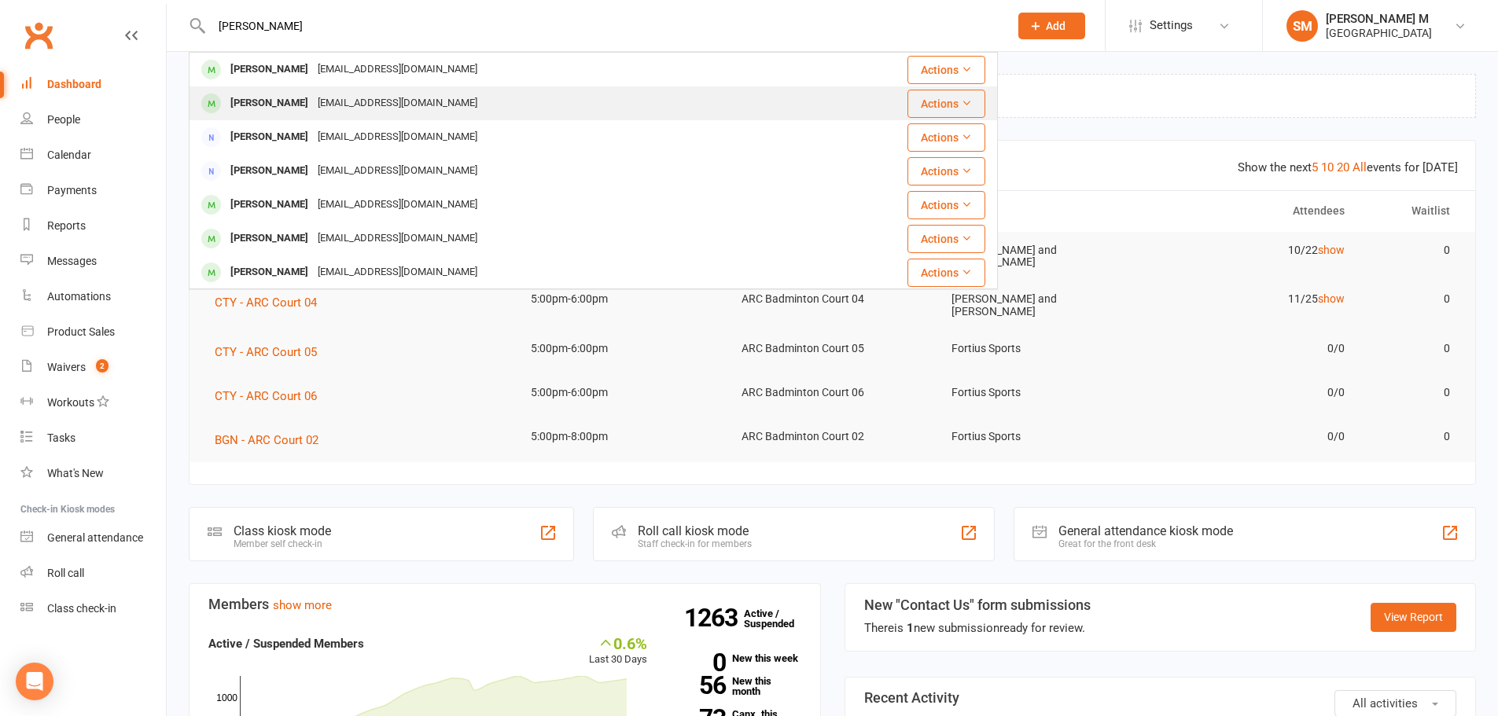
type input "bhanu"
click at [281, 105] on div "Bhanu Prakash G" at bounding box center [269, 103] width 87 height 23
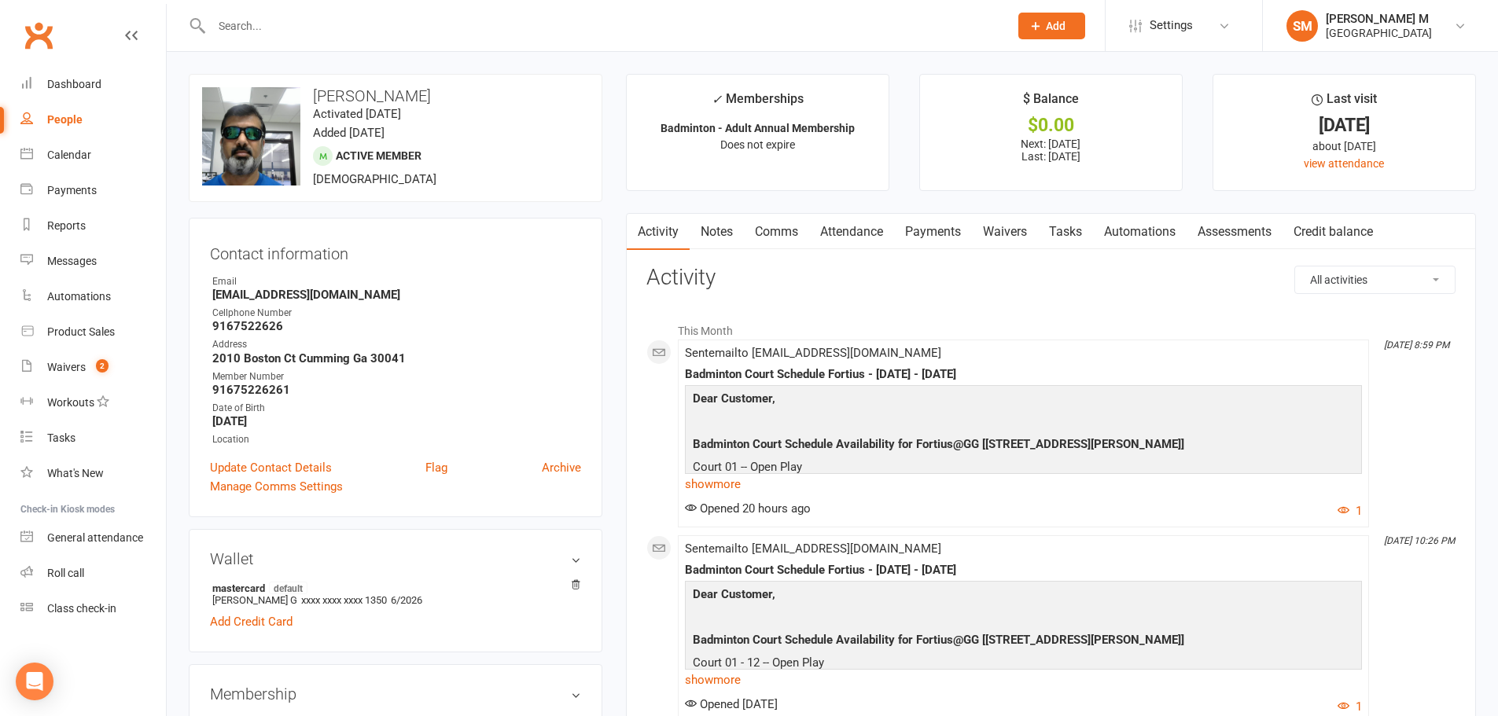
drag, startPoint x: 345, startPoint y: 98, endPoint x: 499, endPoint y: 101, distance: 154.1
click at [499, 101] on h3 "Bhanu Prakash G" at bounding box center [395, 95] width 387 height 17
click at [494, 100] on h3 "Bhanu Prakash G" at bounding box center [395, 95] width 387 height 17
click at [83, 85] on div "Dashboard" at bounding box center [74, 84] width 54 height 13
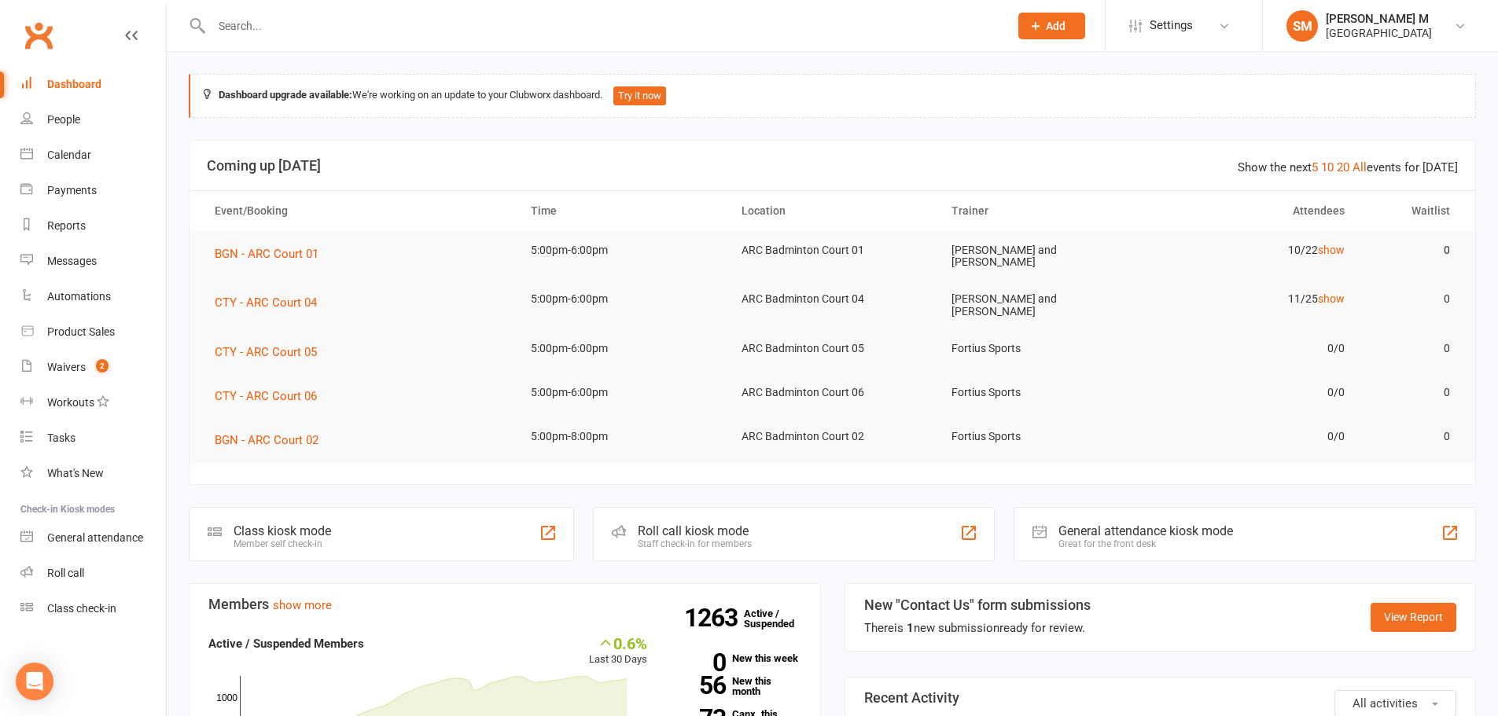
click at [1112, 517] on div "General attendance kiosk mode Great for the front desk" at bounding box center [1244, 534] width 462 height 54
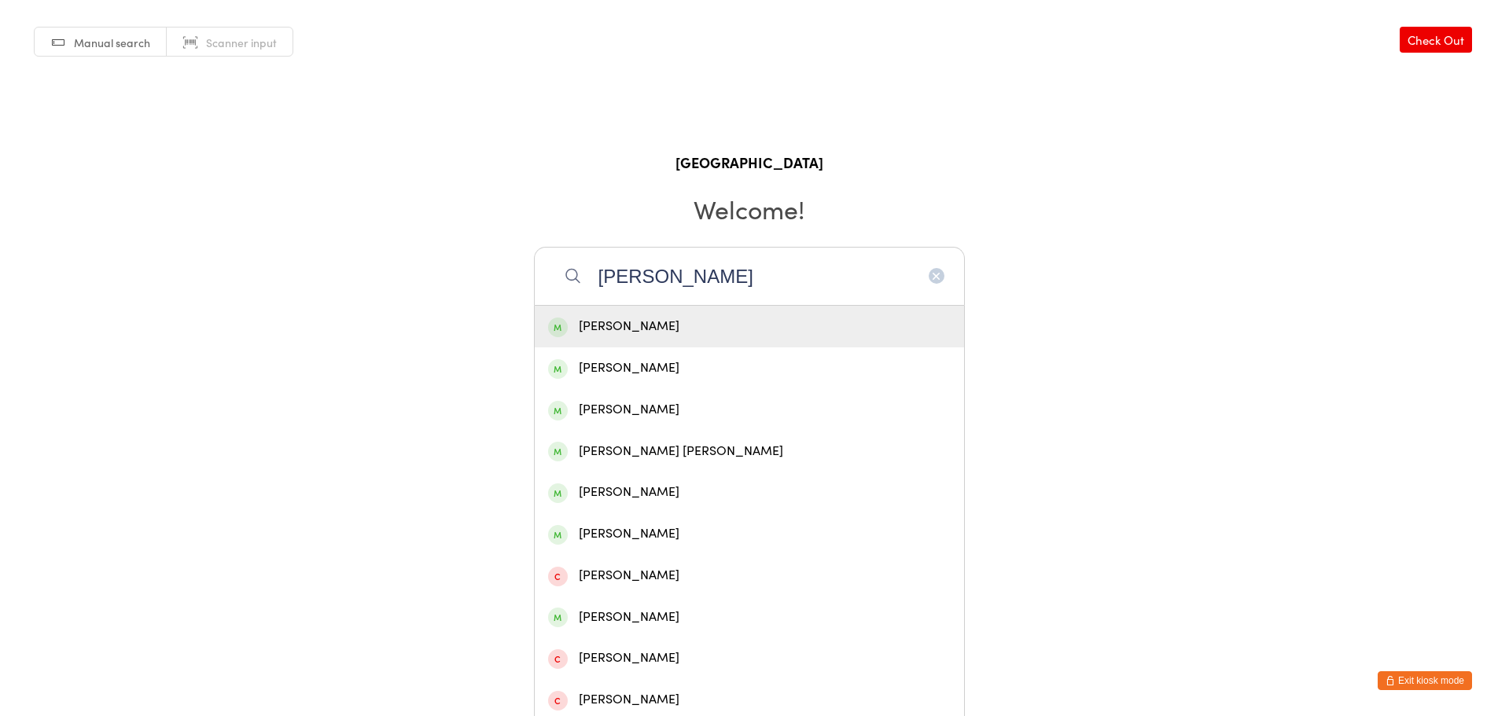
type input "[PERSON_NAME]"
click at [668, 330] on div "[PERSON_NAME]" at bounding box center [749, 326] width 403 height 21
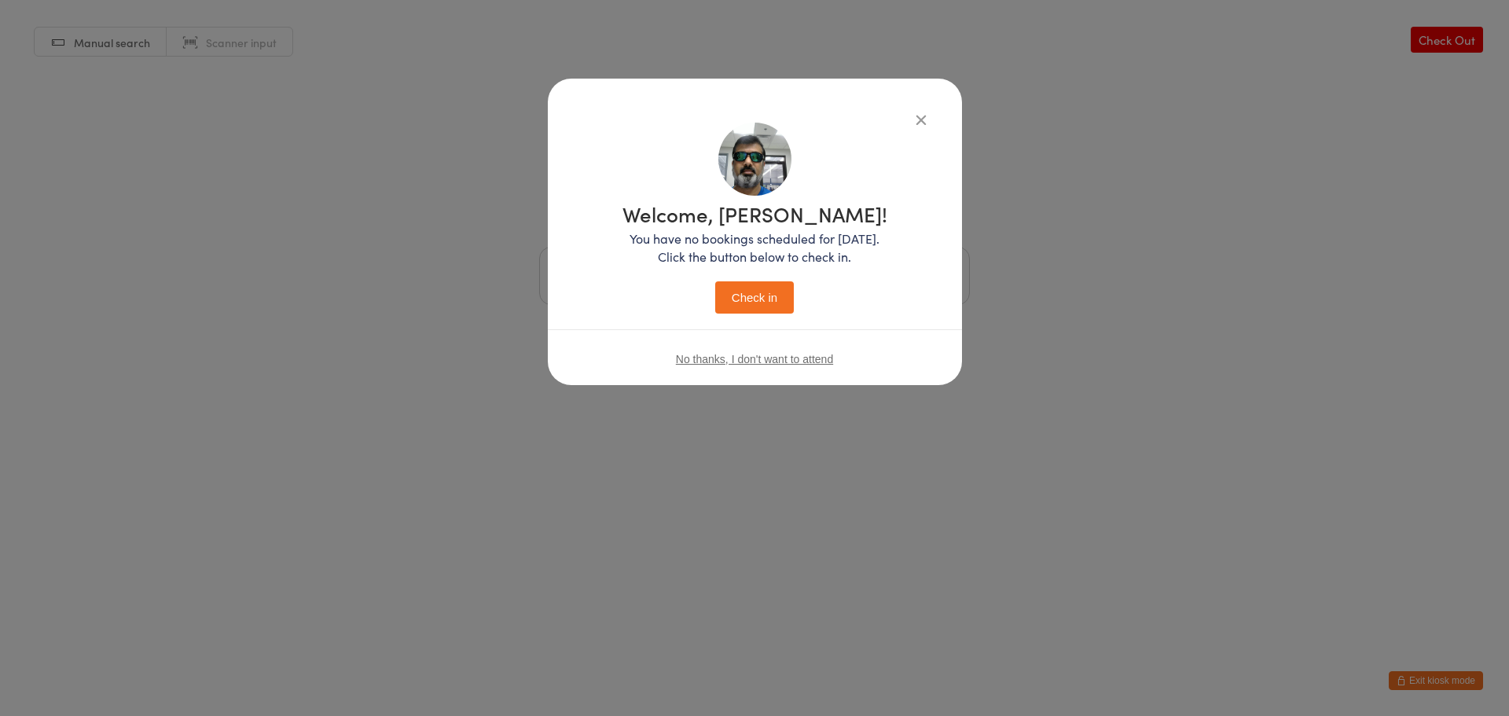
click at [759, 292] on button "Check in" at bounding box center [754, 297] width 79 height 32
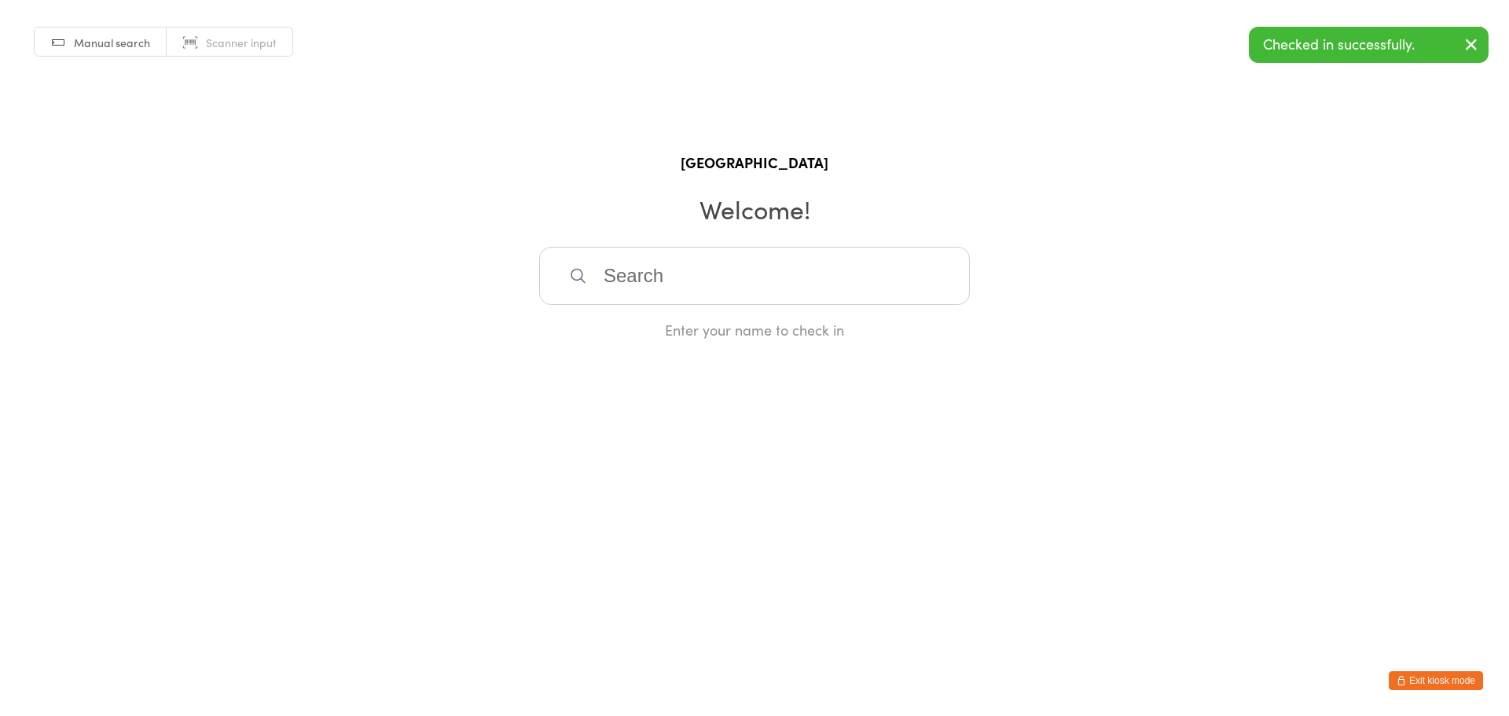
click at [1447, 675] on button "Exit kiosk mode" at bounding box center [1436, 680] width 94 height 19
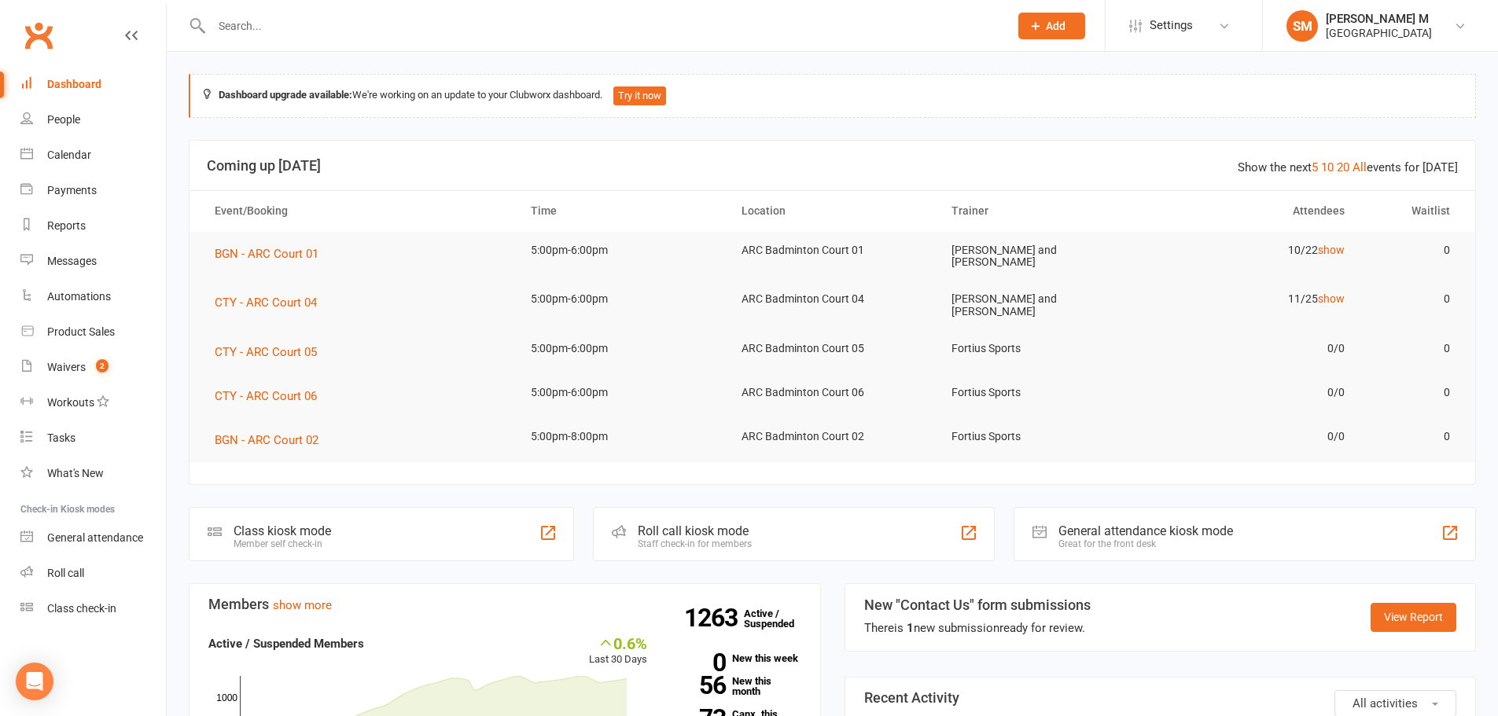
click at [874, 150] on header "Show the next 5 10 20 All events for today Coming up Today" at bounding box center [831, 166] width 1285 height 50
click at [228, 32] on input "text" at bounding box center [602, 26] width 791 height 22
click at [356, 46] on div at bounding box center [593, 25] width 809 height 51
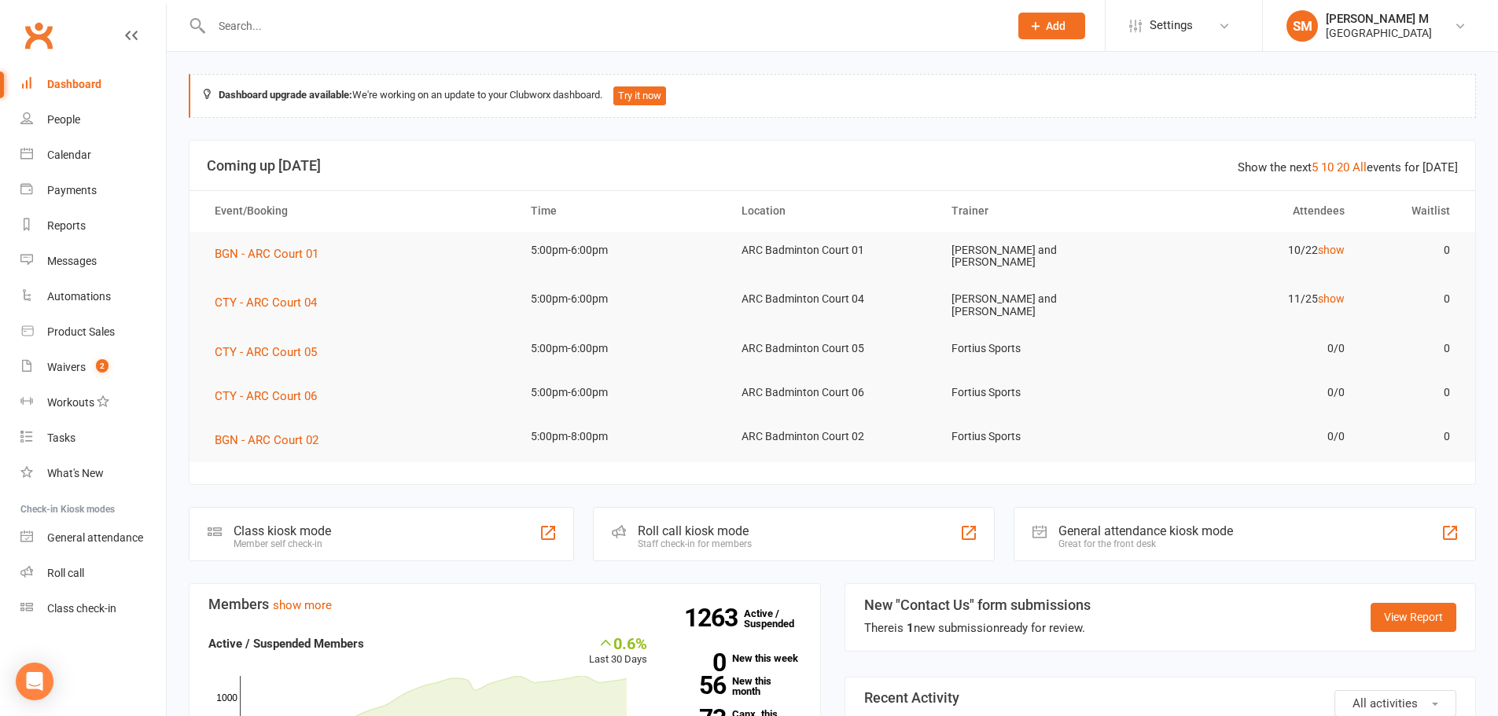
click at [355, 28] on input "text" at bounding box center [602, 26] width 791 height 22
click at [247, 31] on input "text" at bounding box center [602, 26] width 791 height 22
click at [270, 20] on input "text" at bounding box center [602, 26] width 791 height 22
click at [242, 32] on input "text" at bounding box center [602, 26] width 791 height 22
click at [299, 30] on input "text" at bounding box center [602, 26] width 791 height 22
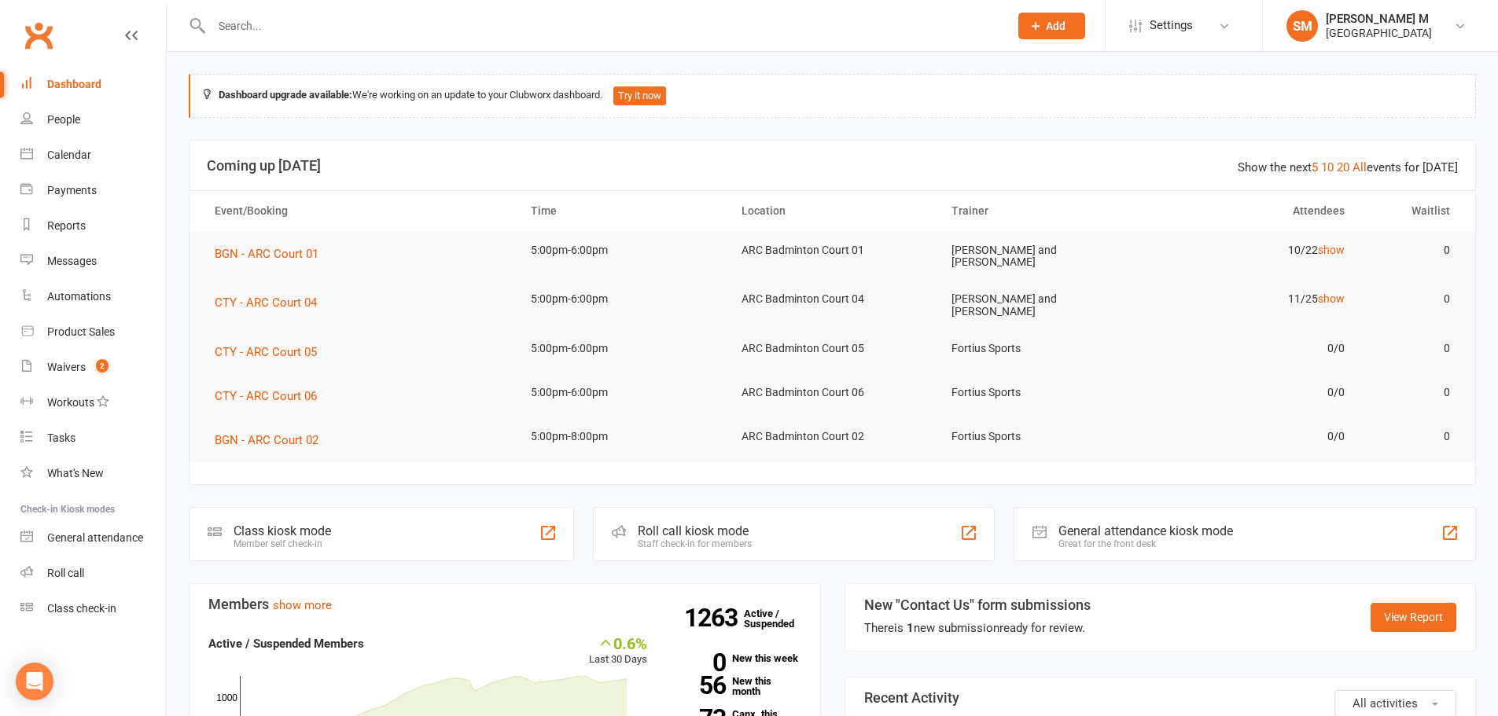
click at [226, 32] on input "text" at bounding box center [602, 26] width 791 height 22
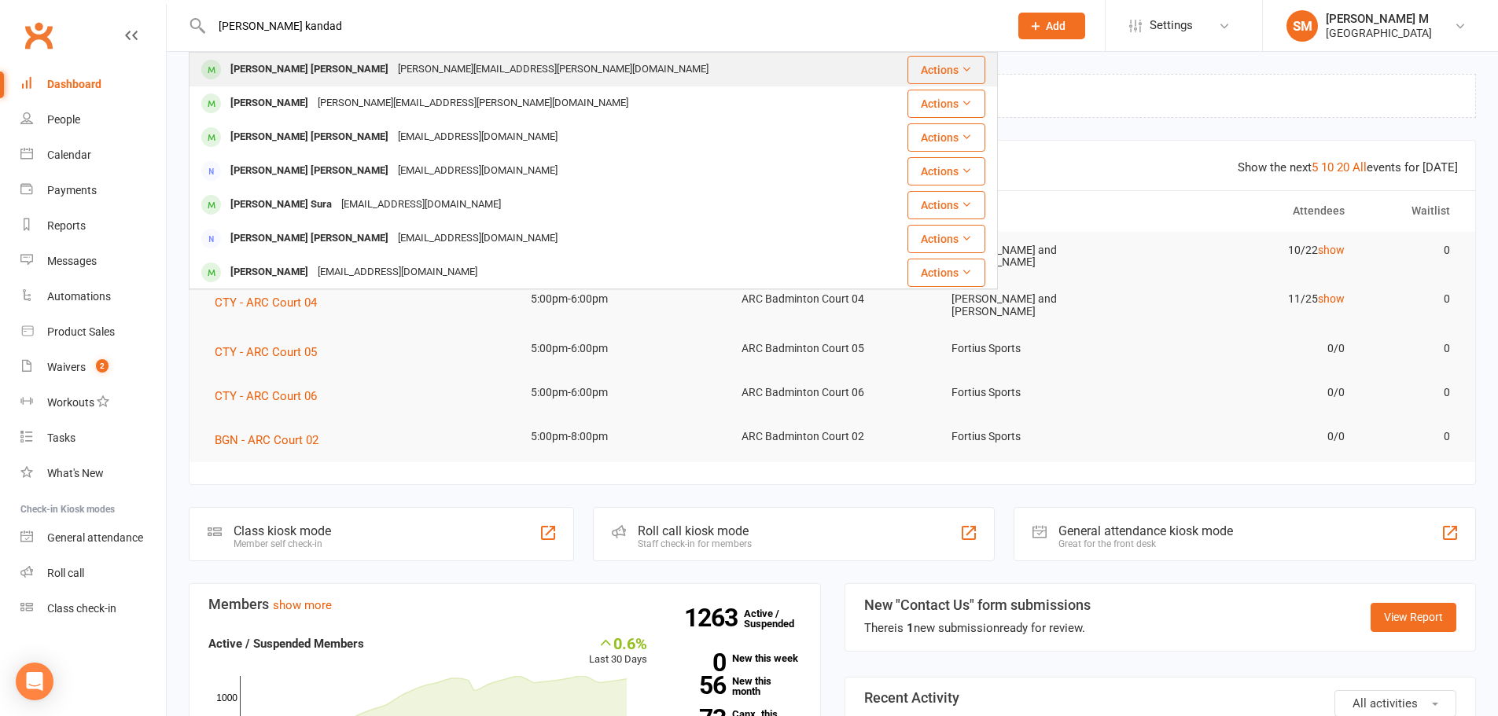
type input "eshan reddy kandad"
click at [286, 67] on div "[PERSON_NAME] [PERSON_NAME]" at bounding box center [309, 69] width 167 height 23
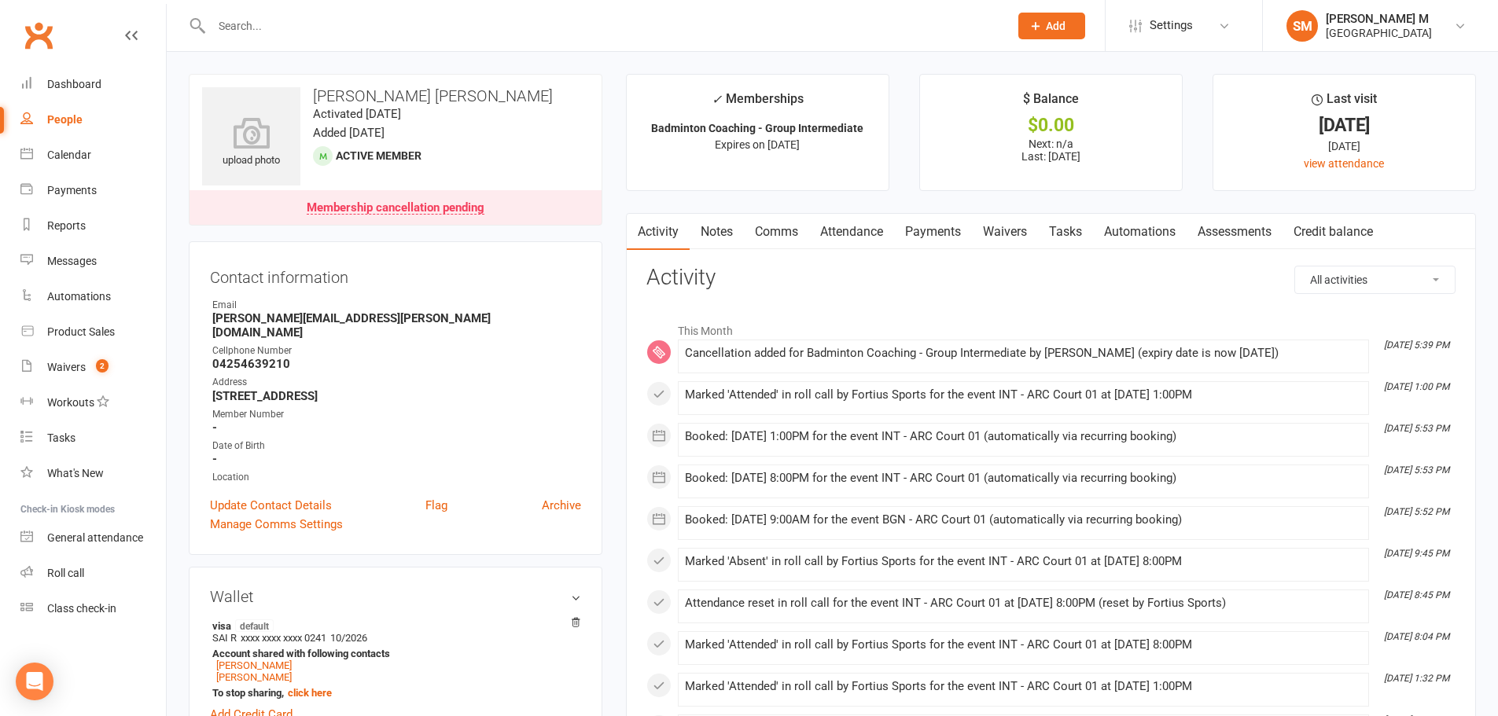
click at [926, 230] on link "Payments" at bounding box center [933, 232] width 78 height 36
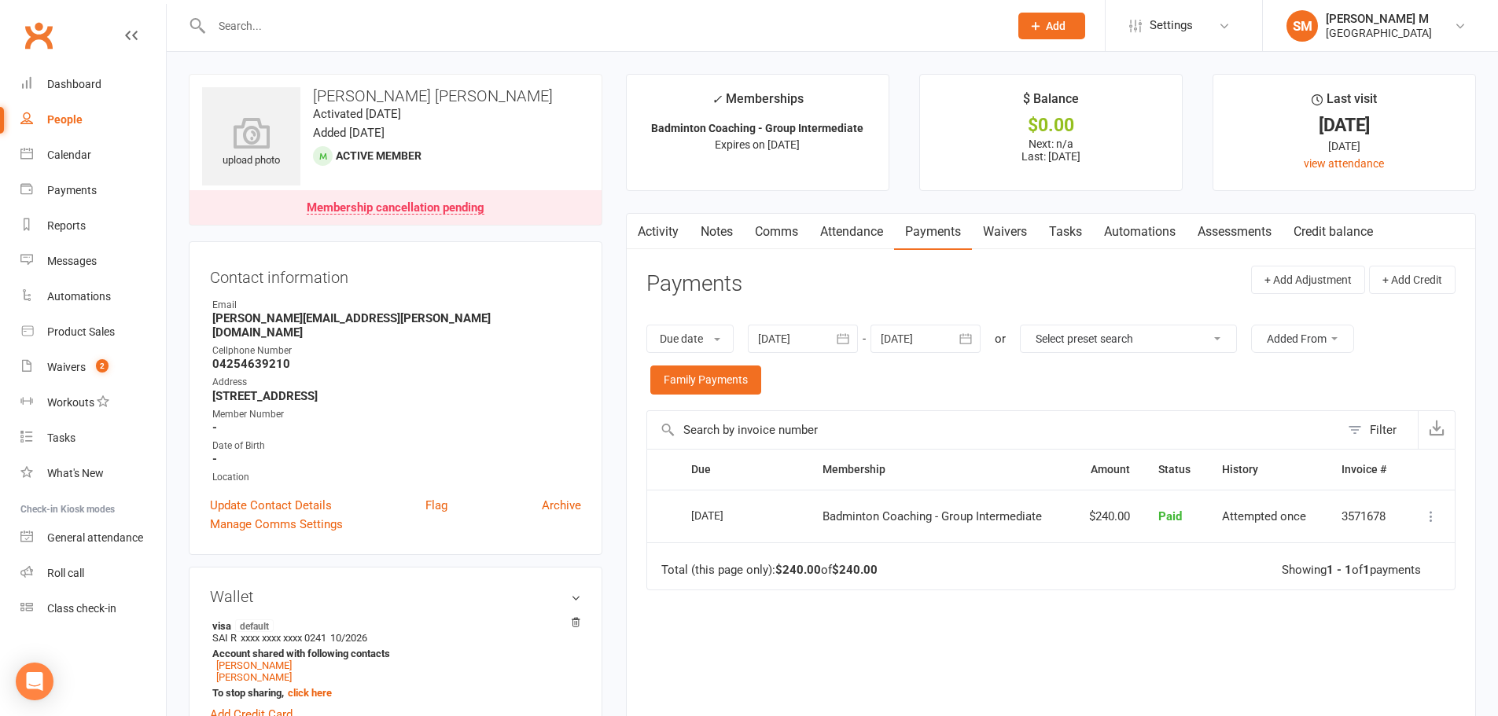
click at [959, 336] on button "button" at bounding box center [966, 339] width 28 height 28
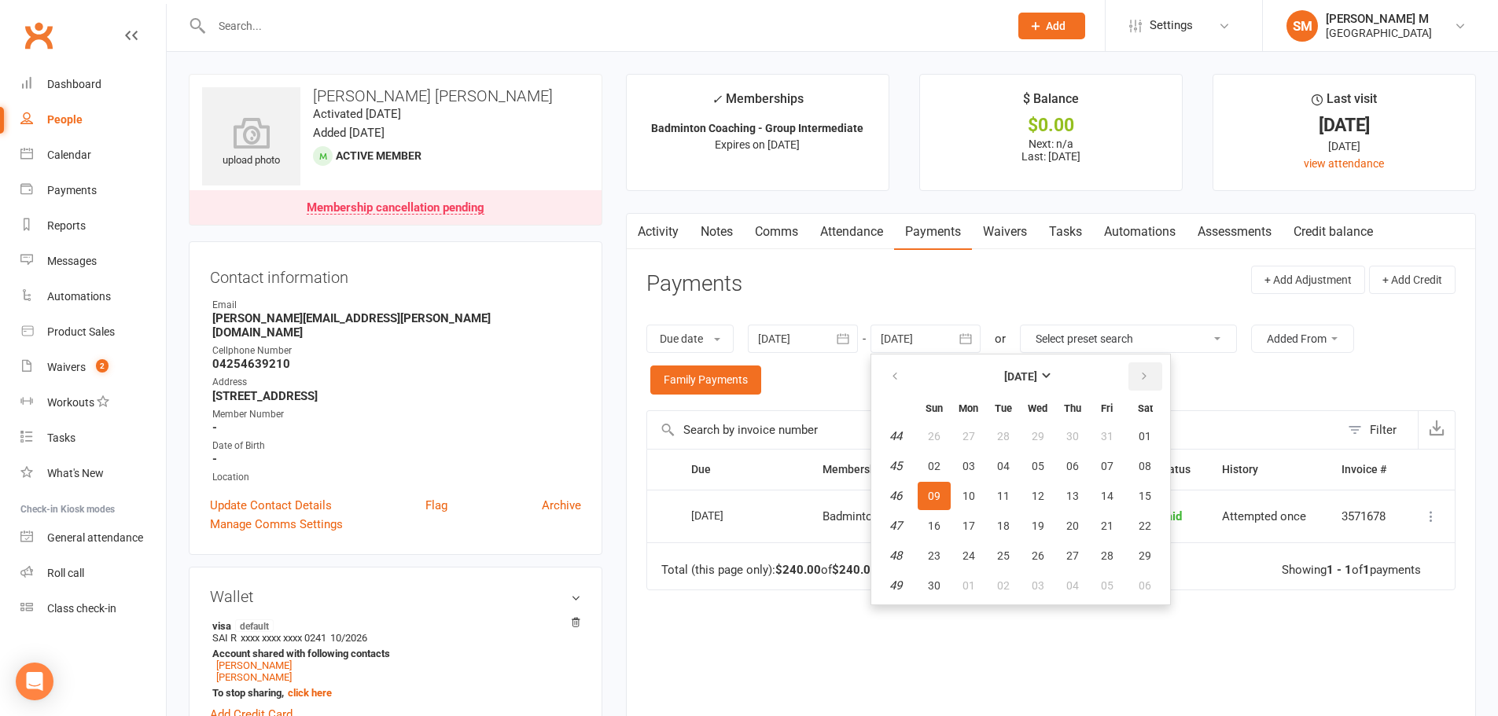
click at [1151, 375] on button "button" at bounding box center [1145, 376] width 34 height 28
click at [1142, 451] on table "January 2026 Sun Mon Tue Wed Thu Fri Sat 1 28 29 30 31 01 02 03 2 04 05 06 07 0…" at bounding box center [1020, 480] width 292 height 244
click at [1141, 443] on button "03" at bounding box center [1145, 436] width 40 height 28
type input "03 Jan 2026"
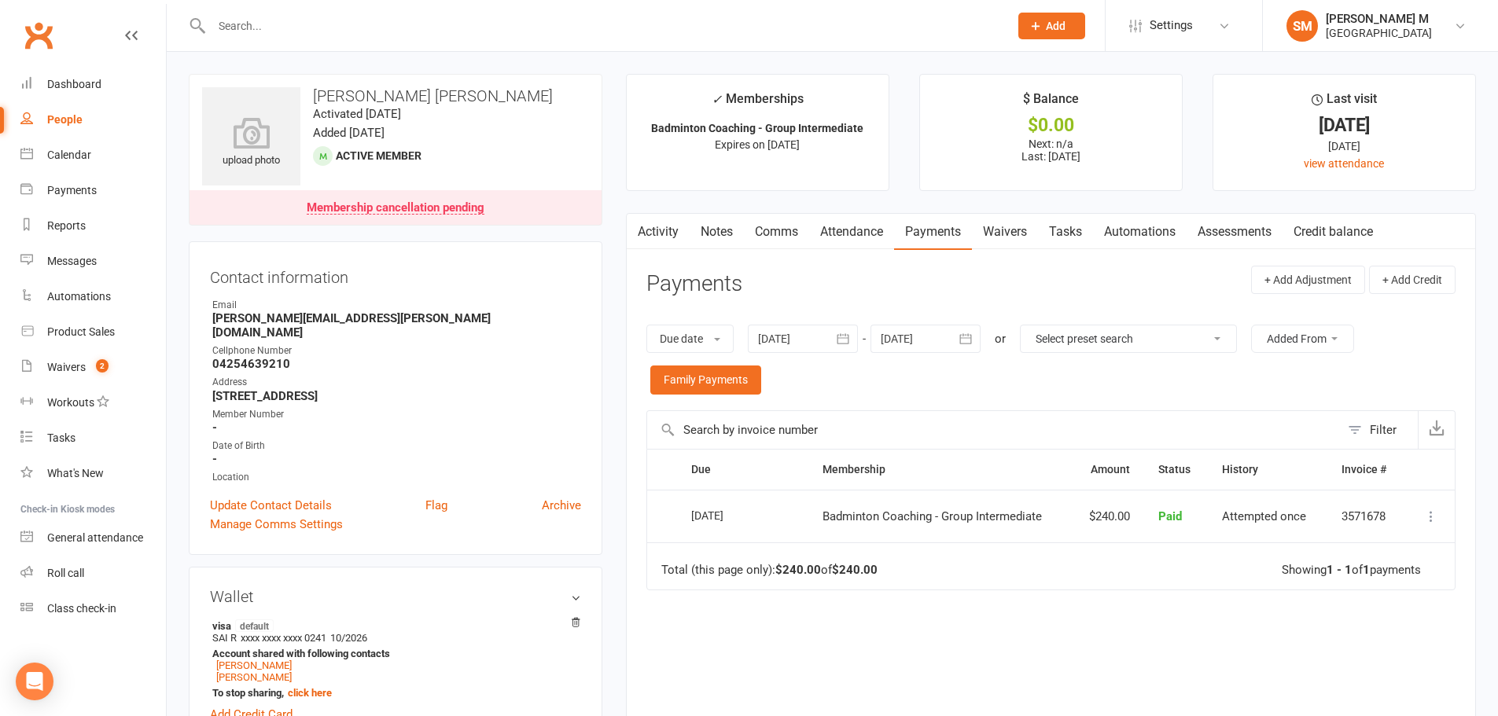
click at [972, 338] on icon "button" at bounding box center [966, 338] width 12 height 10
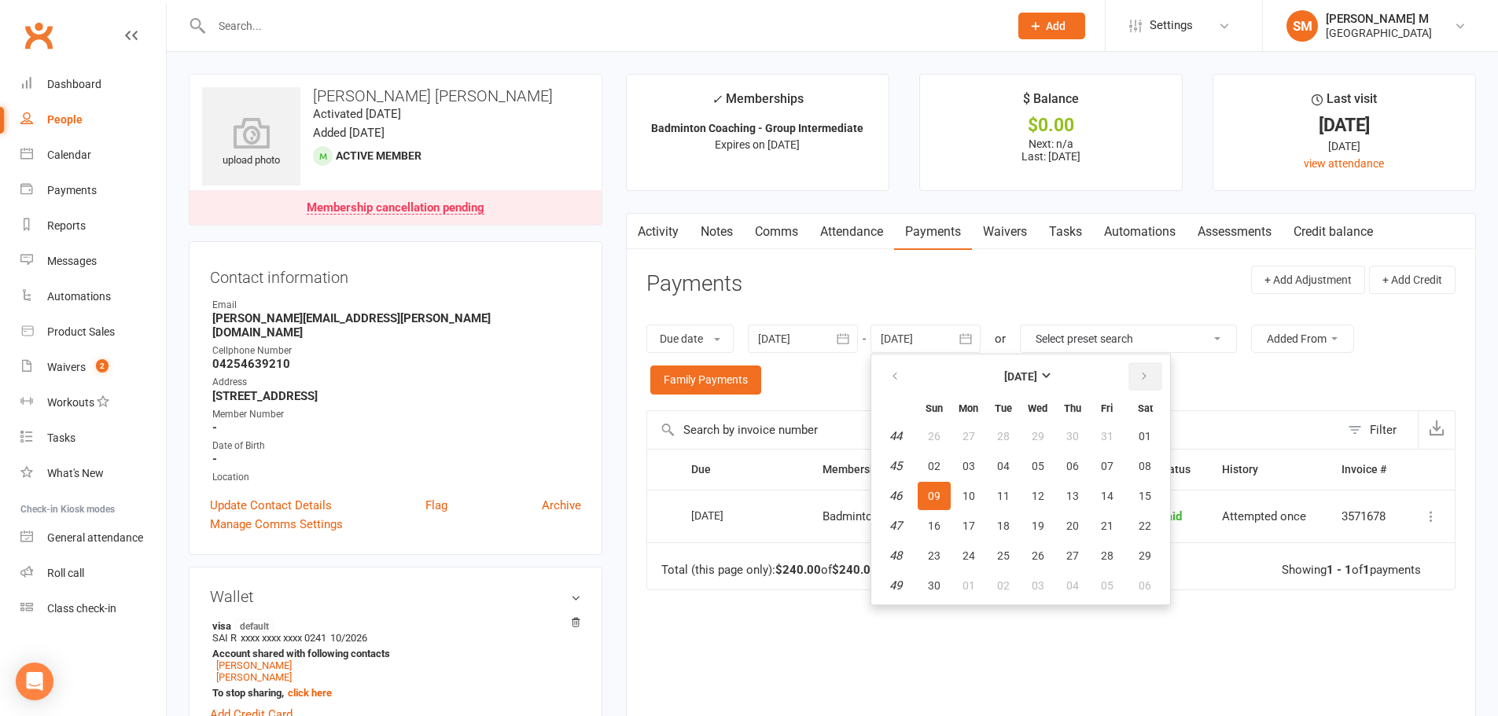
click at [1147, 381] on icon "button" at bounding box center [1143, 376] width 11 height 13
click at [1147, 432] on span "06" at bounding box center [1144, 436] width 13 height 13
type input "06 Dec 2025"
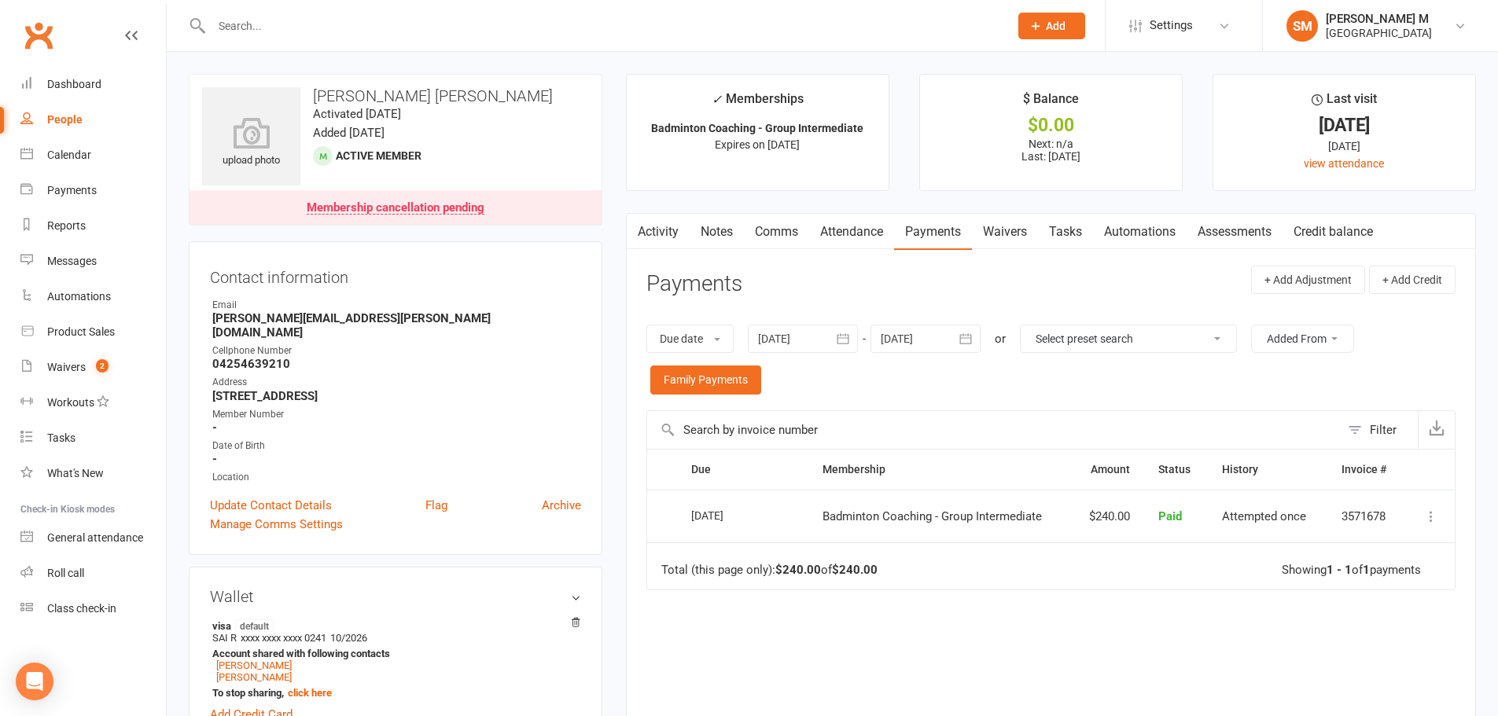
click at [844, 337] on icon "button" at bounding box center [843, 339] width 16 height 16
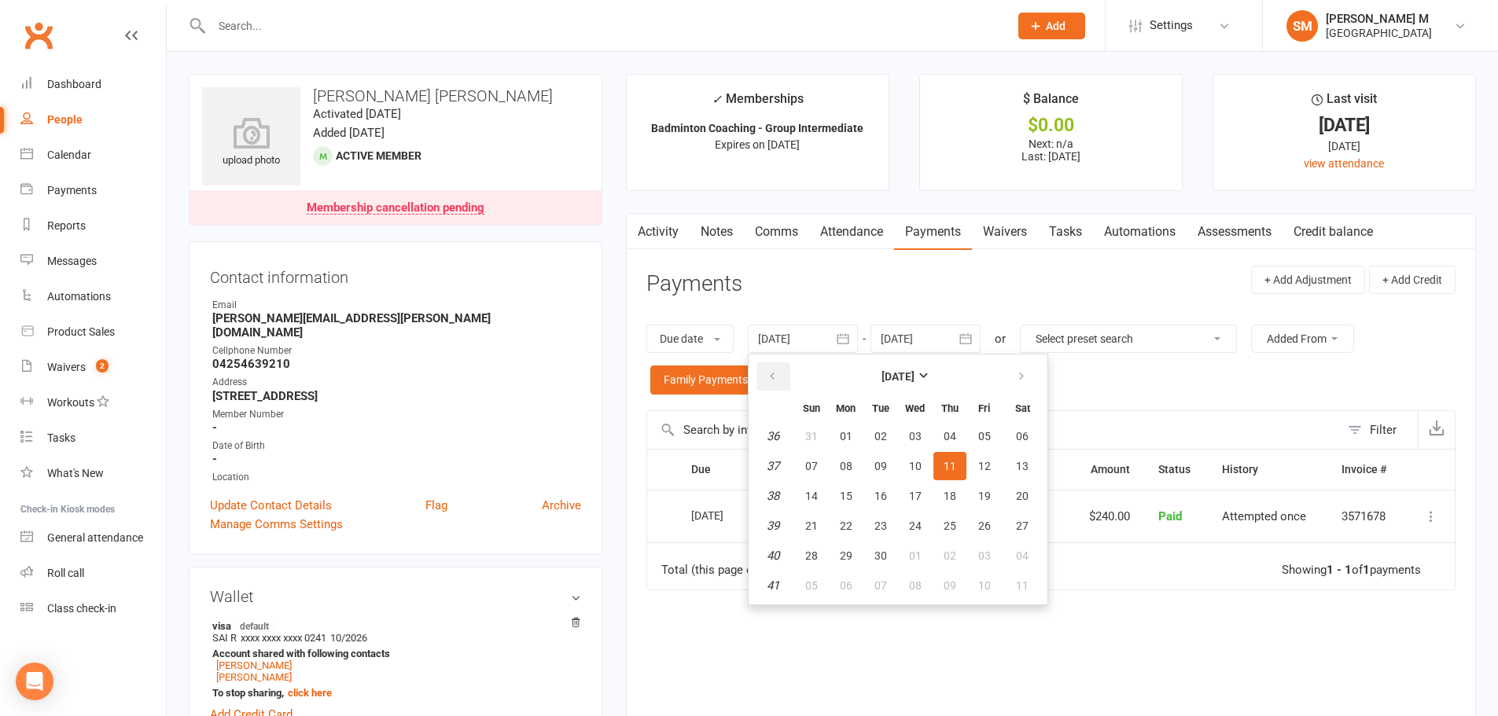
click at [778, 388] on button "button" at bounding box center [773, 376] width 34 height 28
click at [805, 454] on button "08" at bounding box center [811, 466] width 33 height 28
type input "08 Jun 2025"
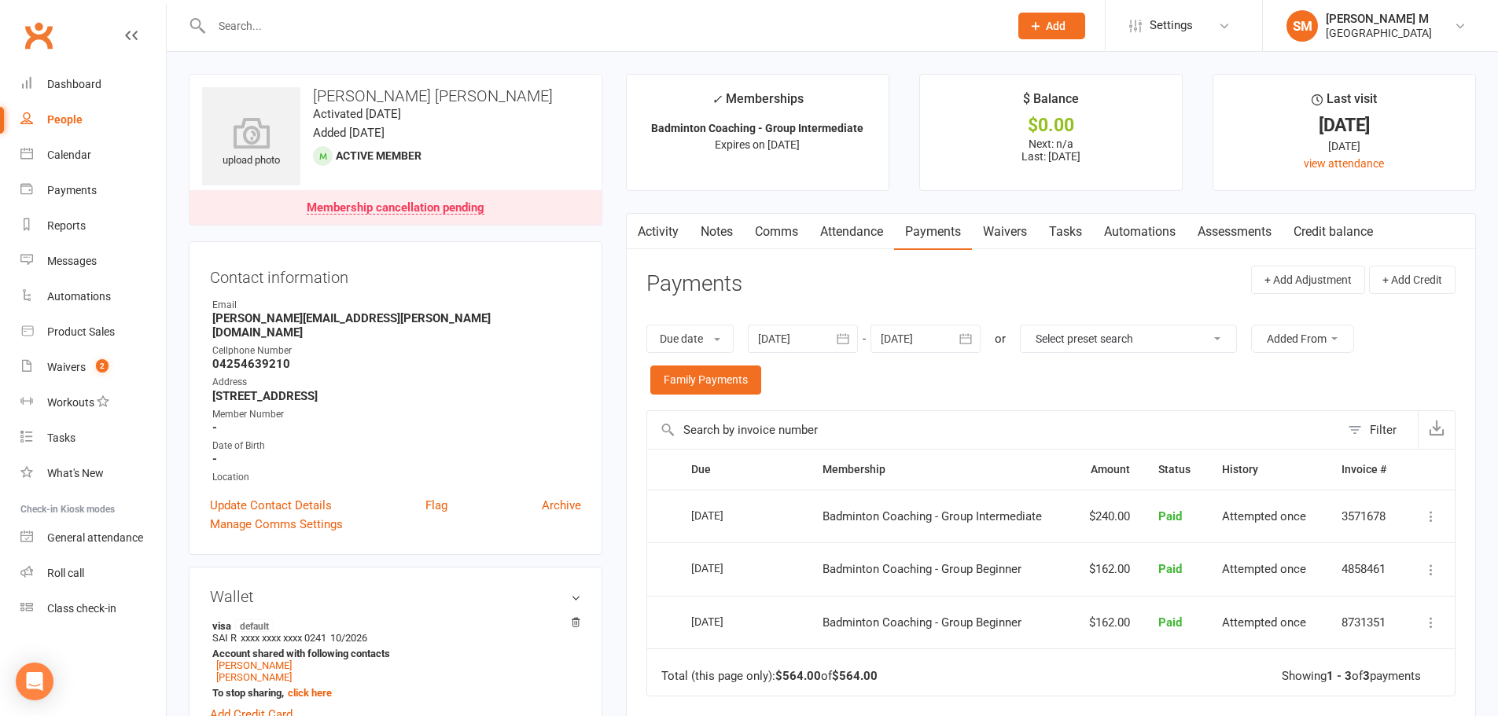
click at [972, 341] on icon "button" at bounding box center [966, 338] width 12 height 10
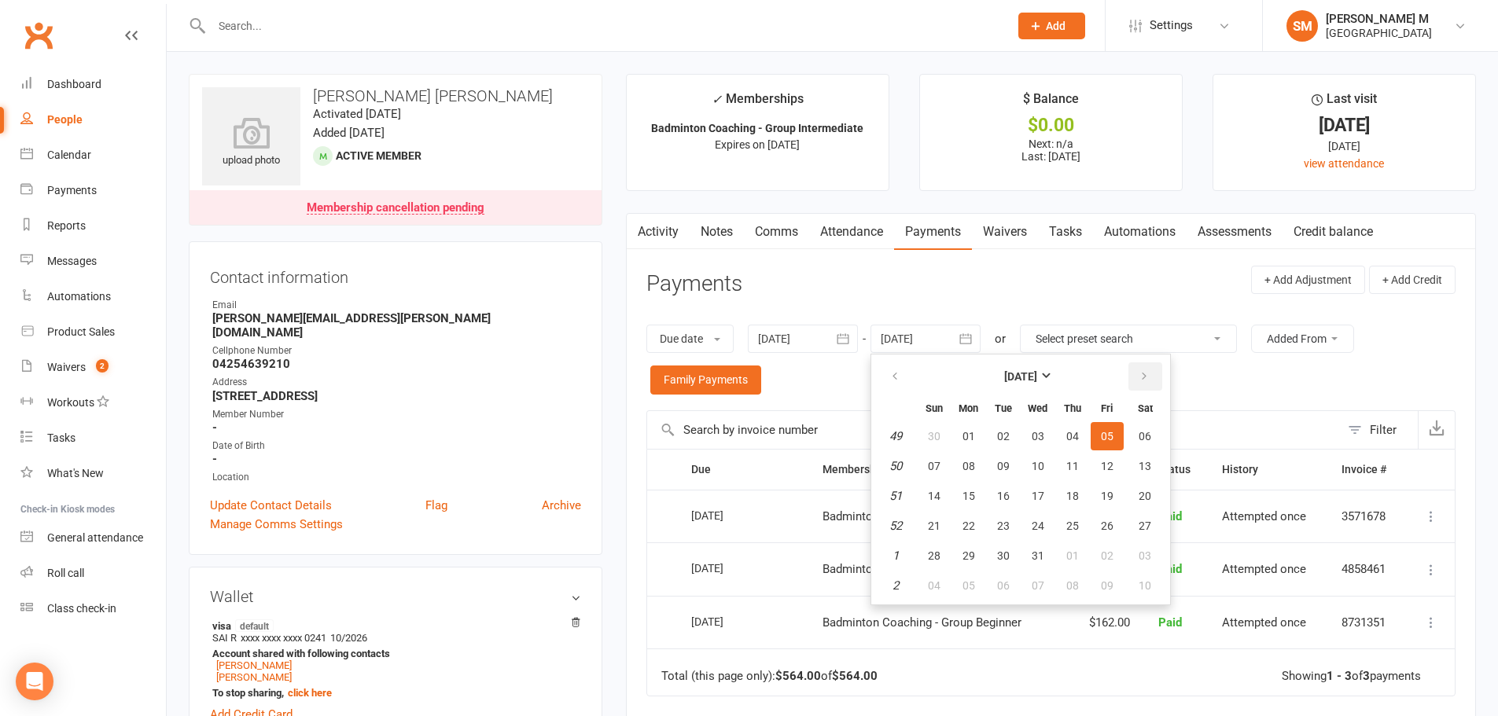
click at [1148, 372] on icon "button" at bounding box center [1143, 376] width 11 height 13
click at [1112, 442] on span "06" at bounding box center [1107, 436] width 13 height 13
type input "06 Feb 2026"
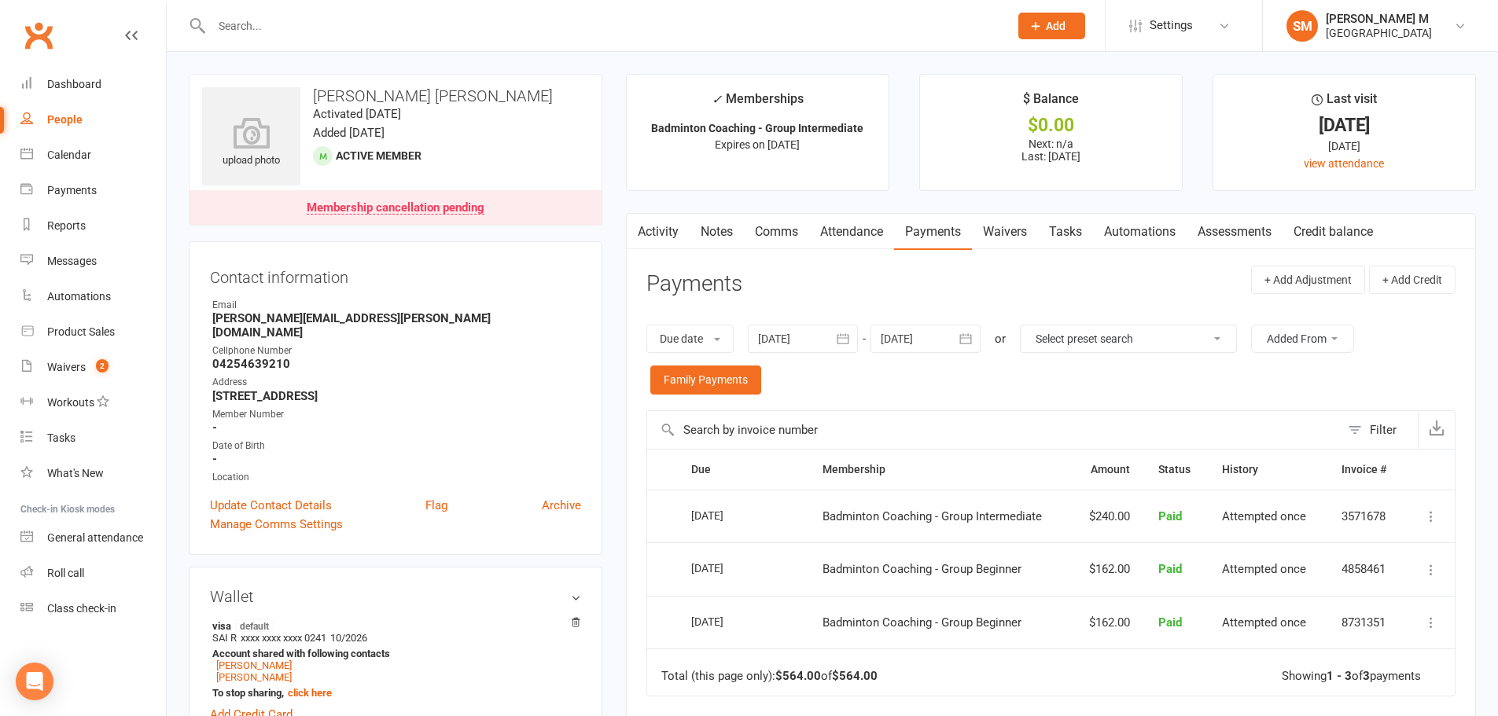
click at [663, 224] on link "Activity" at bounding box center [658, 232] width 63 height 36
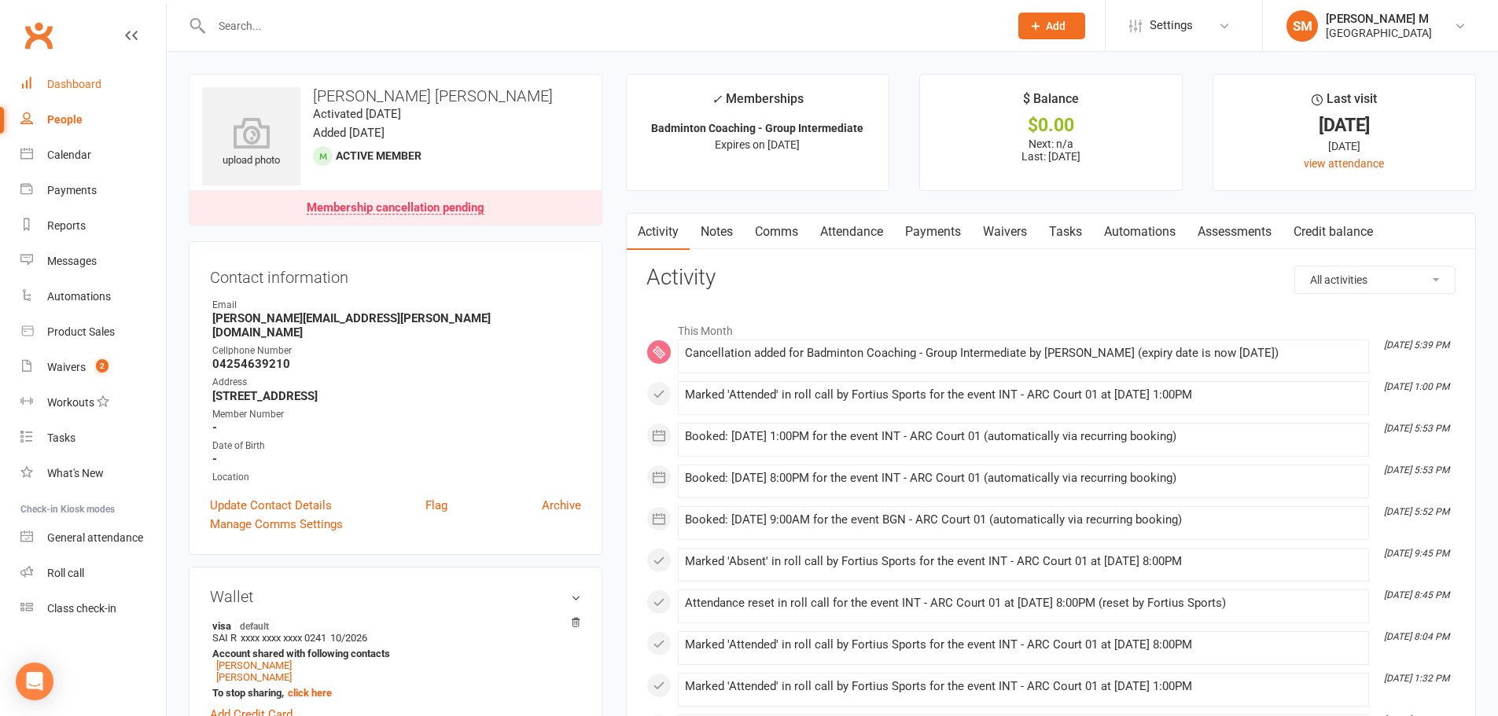
click at [61, 79] on div "Dashboard" at bounding box center [74, 84] width 54 height 13
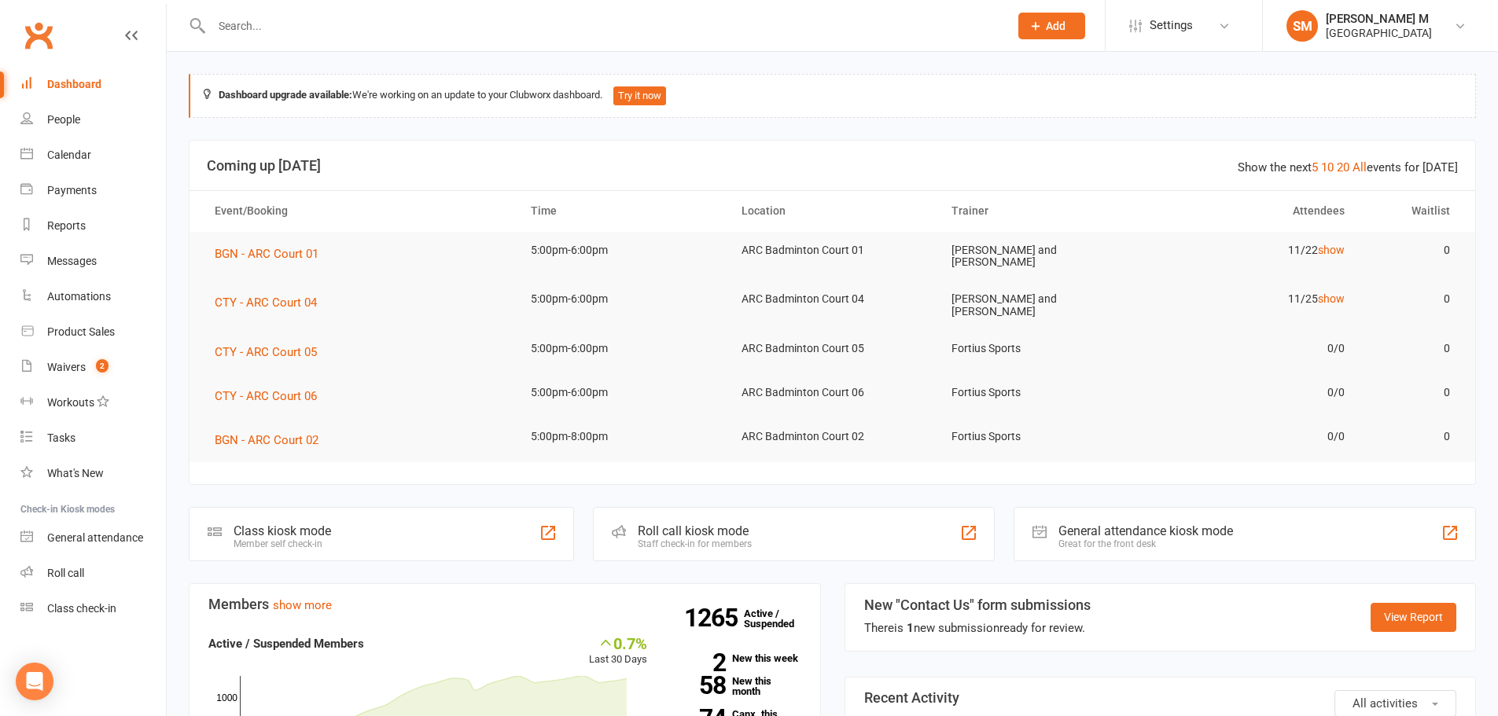
click at [450, 24] on input "text" at bounding box center [602, 26] width 791 height 22
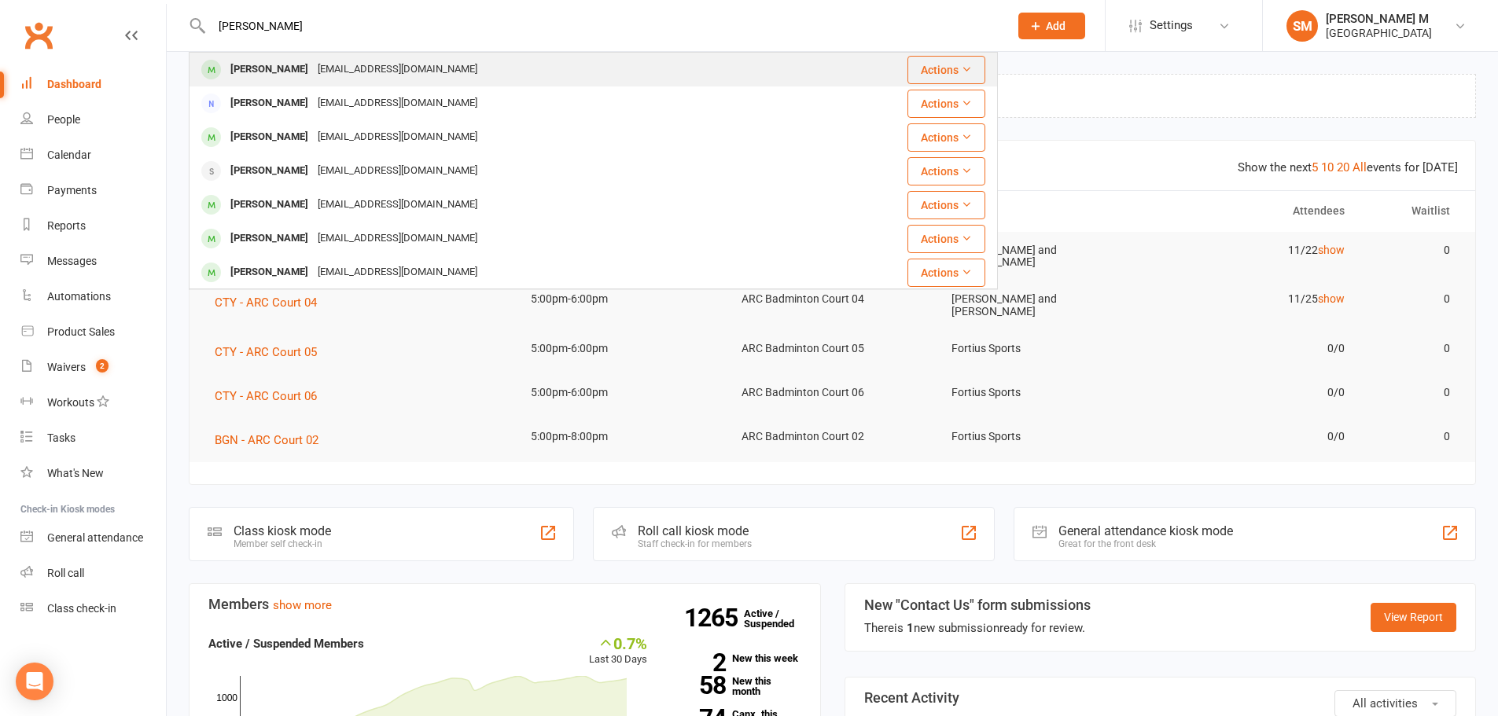
type input "shashi kira"
click at [480, 79] on div "Shashikiran Venkatesh skiranv2704@gmail.com" at bounding box center [525, 69] width 671 height 32
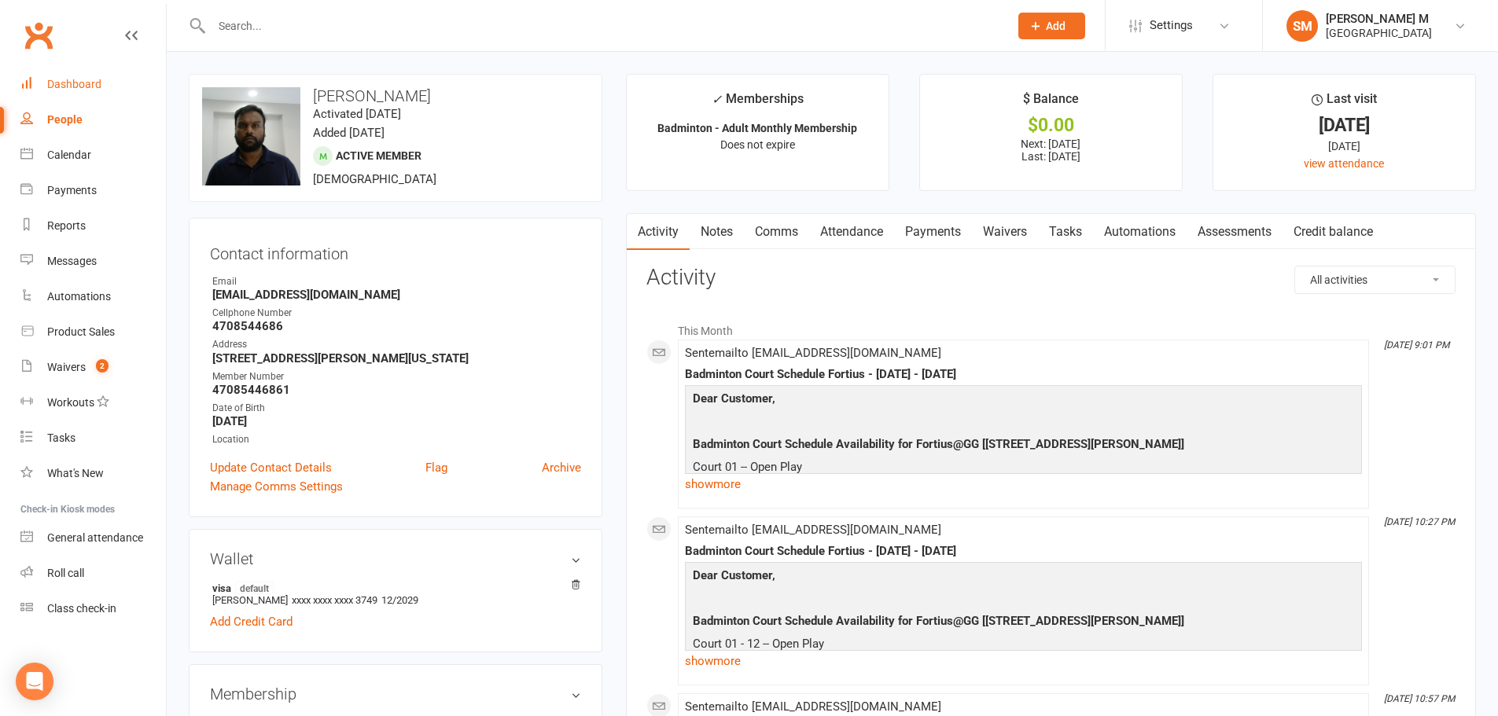
click at [67, 91] on link "Dashboard" at bounding box center [92, 84] width 145 height 35
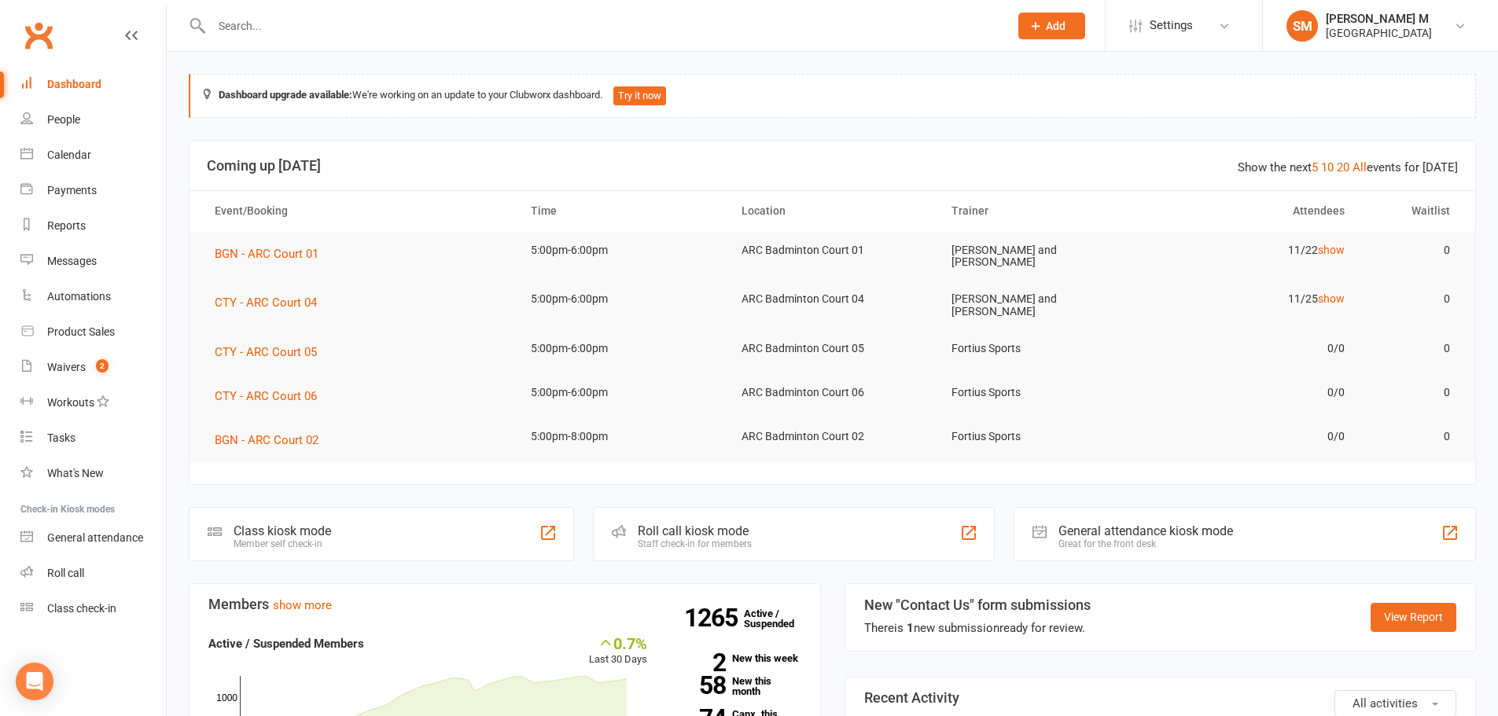
click at [285, 27] on input "text" at bounding box center [602, 26] width 791 height 22
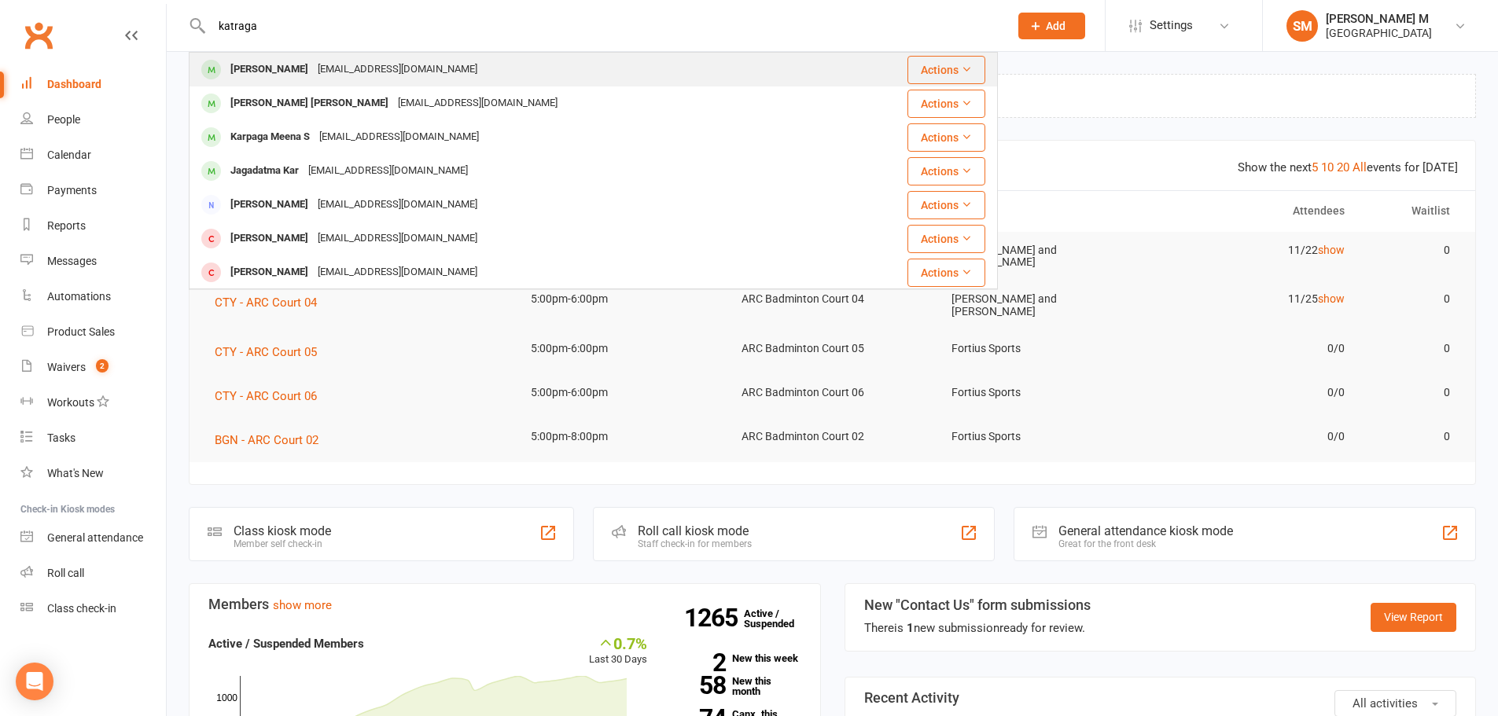
type input "katraga"
click at [286, 68] on div "Sahithi Katragadda" at bounding box center [269, 69] width 87 height 23
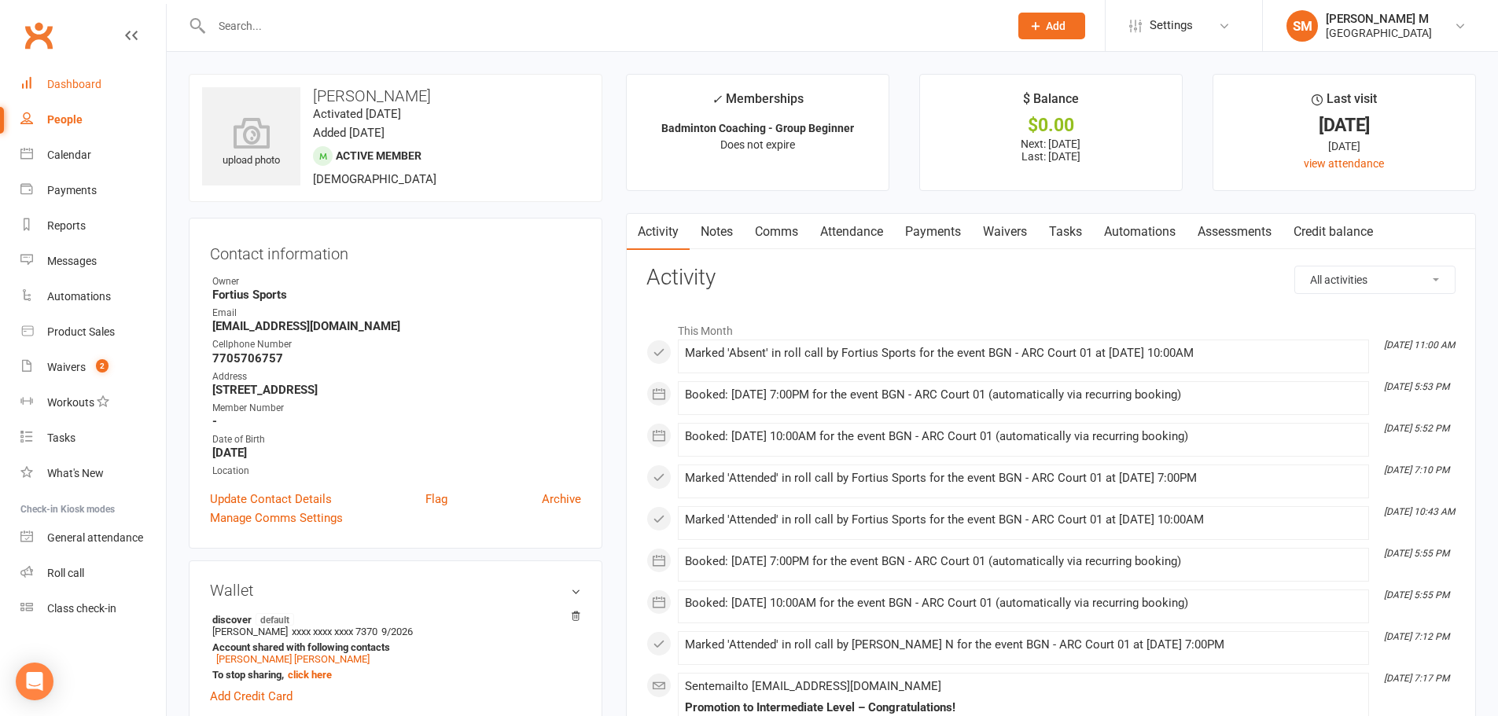
click at [57, 80] on div "Dashboard" at bounding box center [74, 84] width 54 height 13
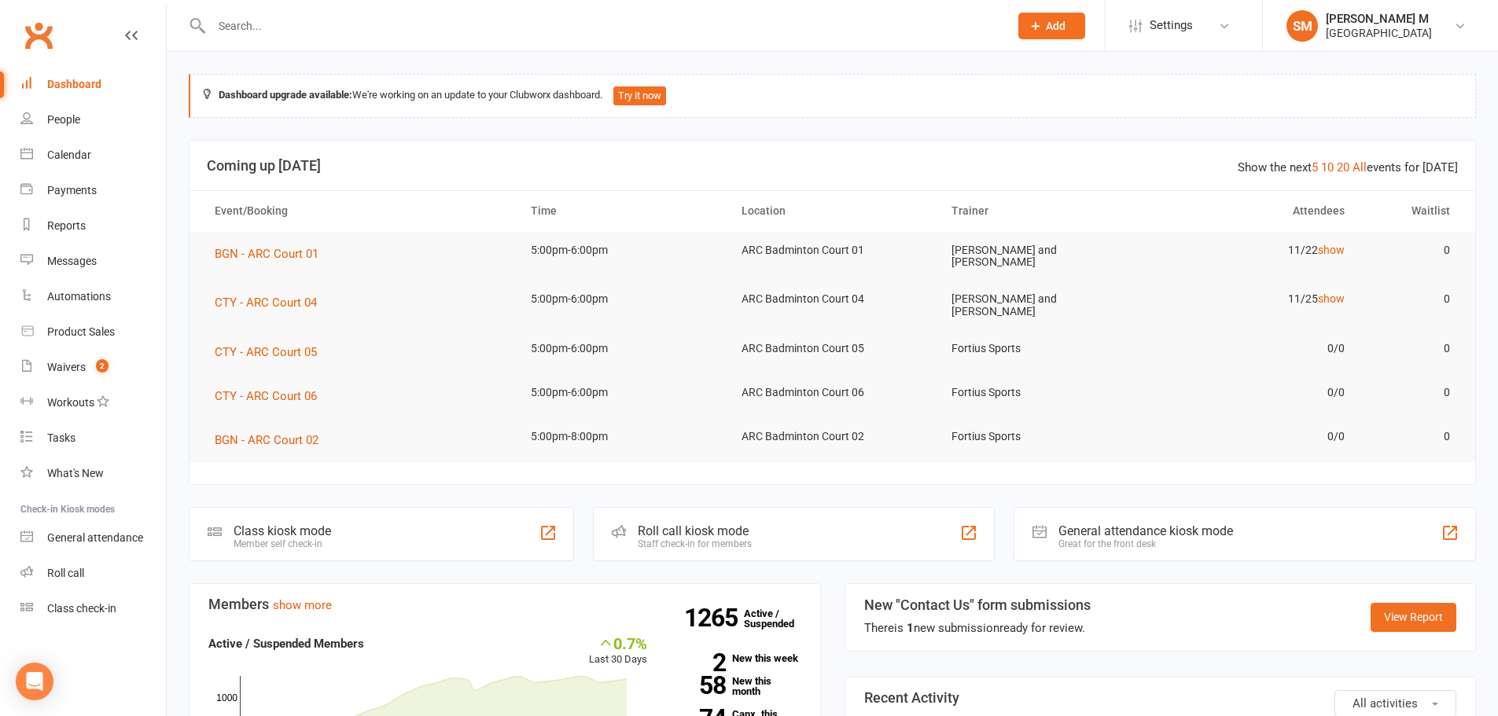
click at [261, 24] on input "text" at bounding box center [602, 26] width 791 height 22
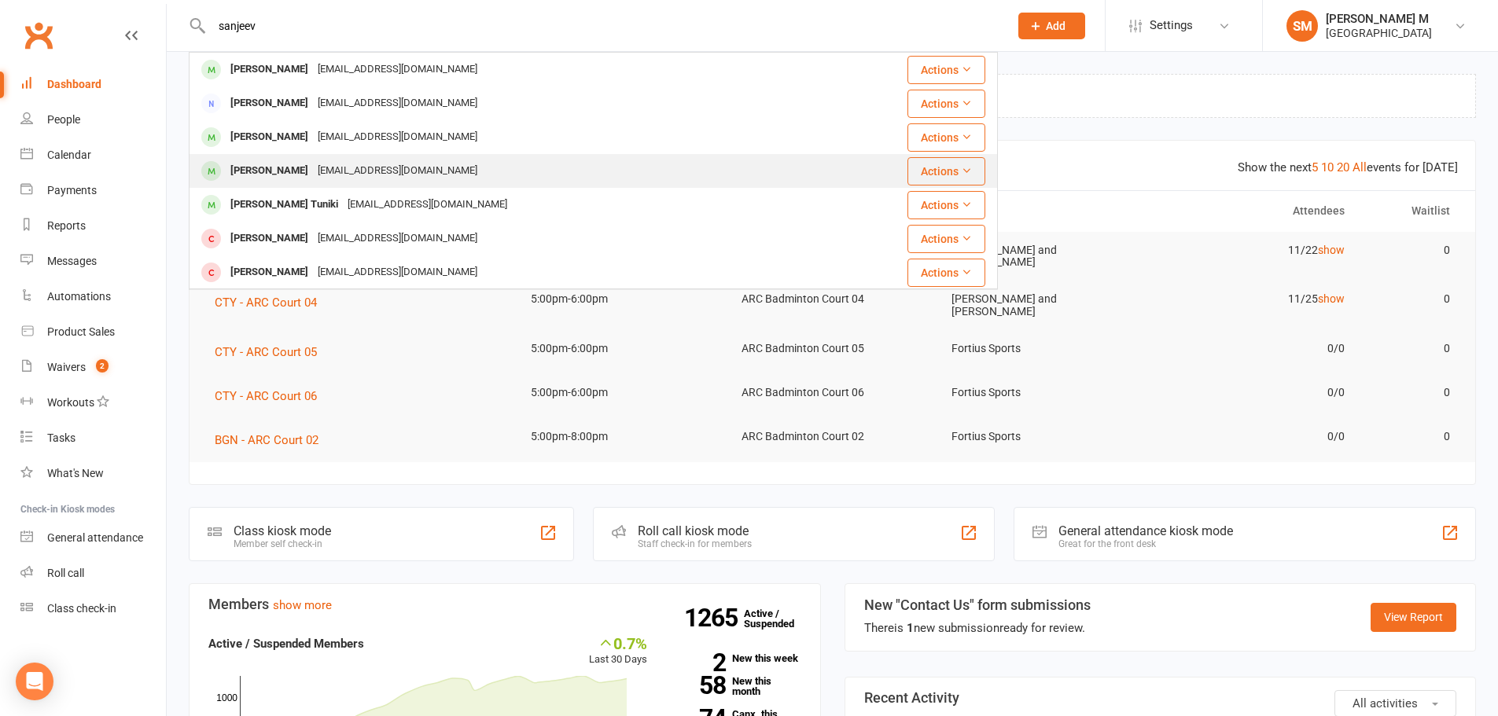
type input "sanjeev"
click at [320, 165] on div "[EMAIL_ADDRESS][DOMAIN_NAME]" at bounding box center [397, 171] width 169 height 23
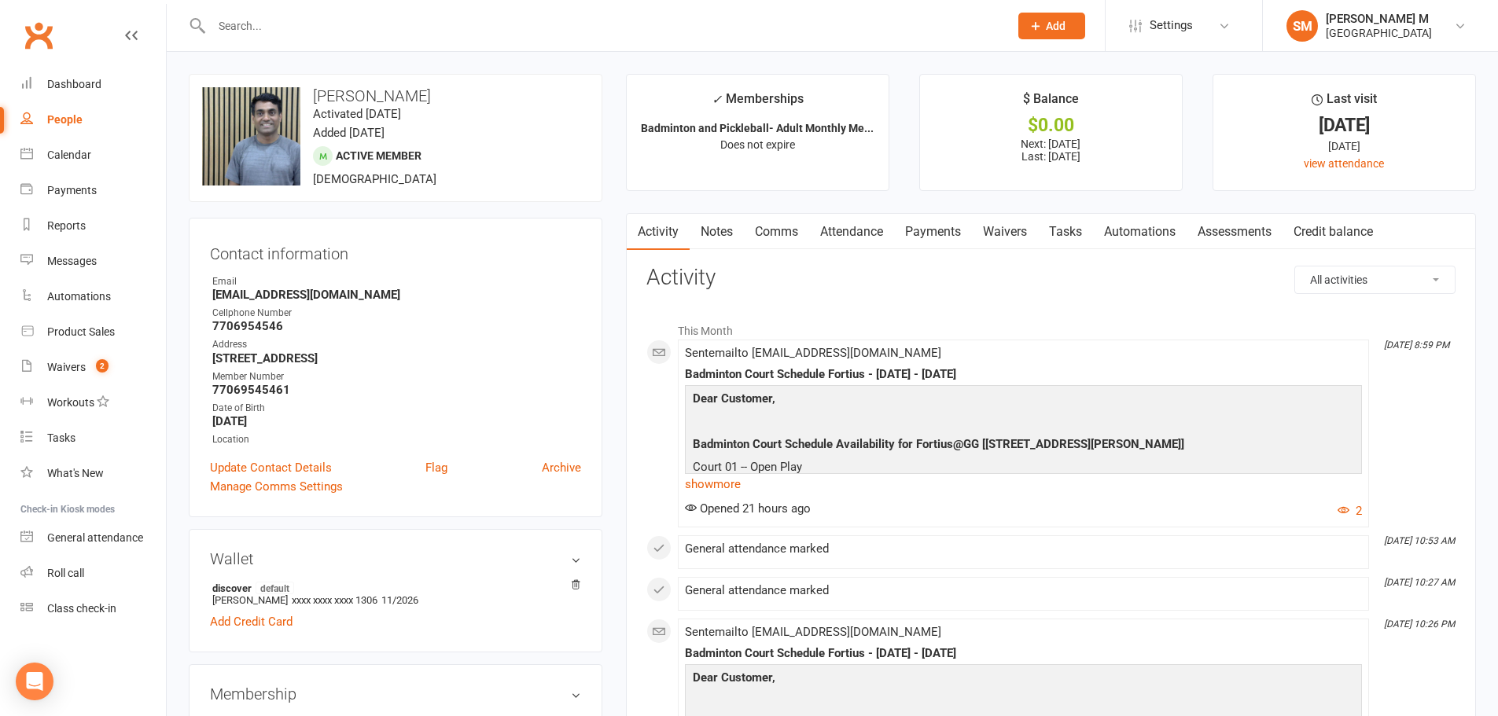
drag, startPoint x: 308, startPoint y: 97, endPoint x: 432, endPoint y: 97, distance: 123.4
click at [432, 97] on h3 "[PERSON_NAME]" at bounding box center [395, 95] width 387 height 17
copy h3 "[PERSON_NAME]"
click at [476, 108] on div "upload photo change photo Sanjib Banerjee Activated 2 May, 2025 Added 2 May, 20…" at bounding box center [396, 138] width 414 height 128
click at [958, 230] on link "Payments" at bounding box center [933, 232] width 78 height 36
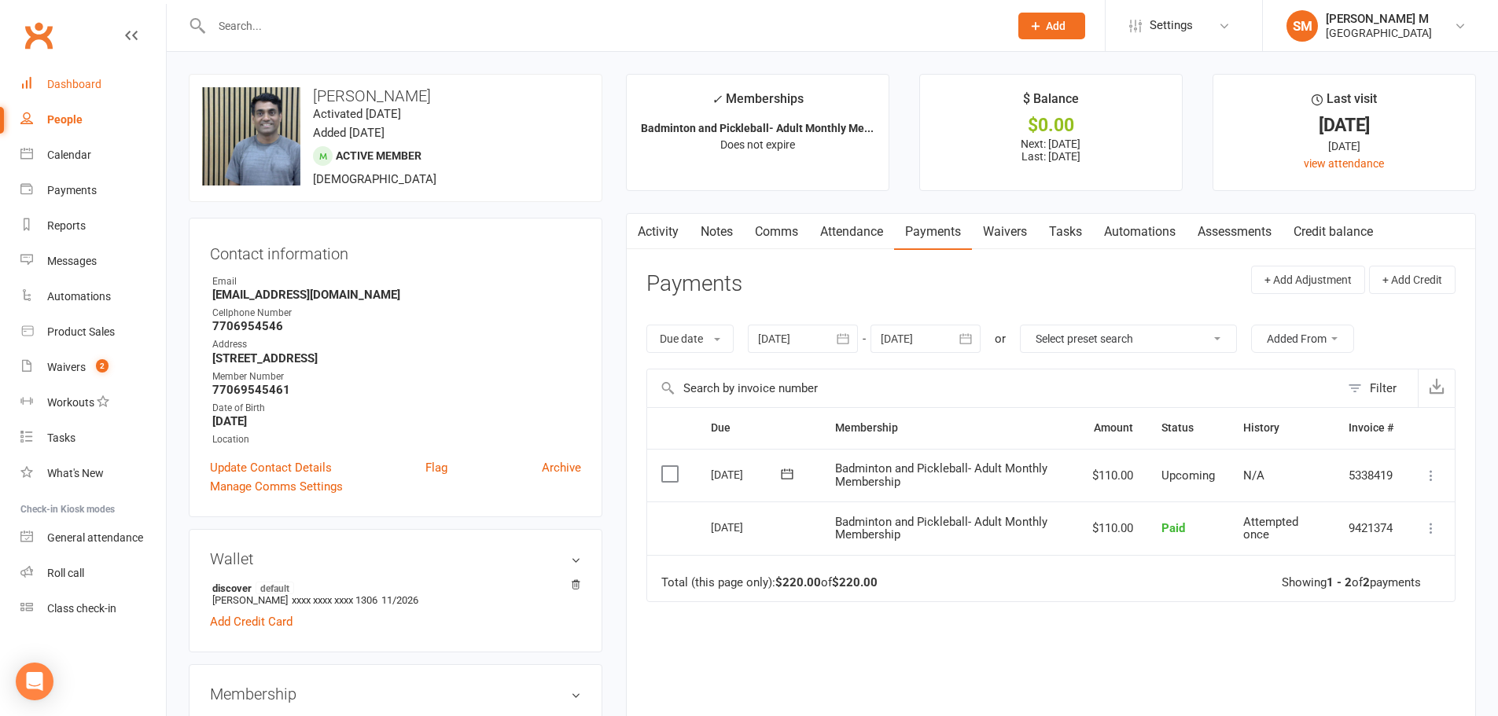
click at [97, 86] on div "Dashboard" at bounding box center [74, 84] width 54 height 13
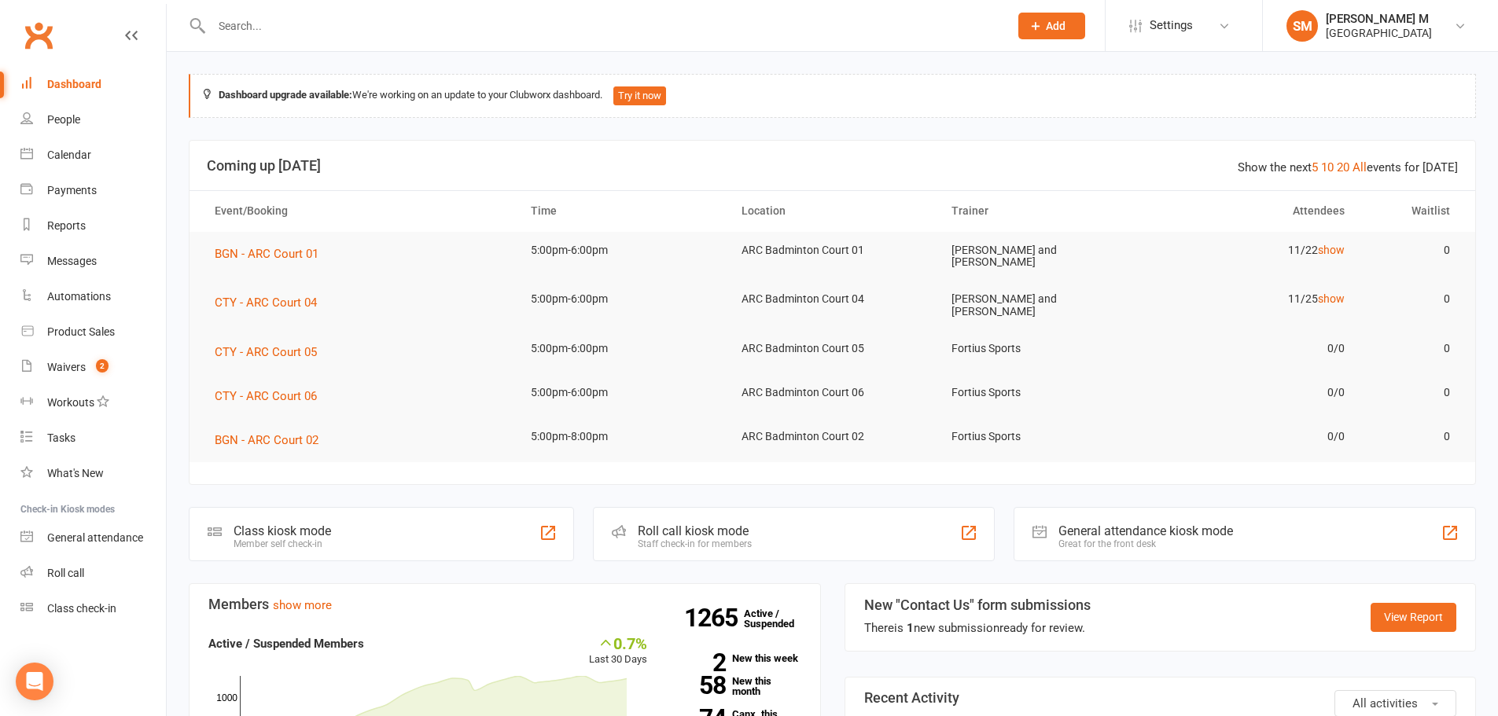
click at [1047, 525] on div at bounding box center [1039, 531] width 19 height 19
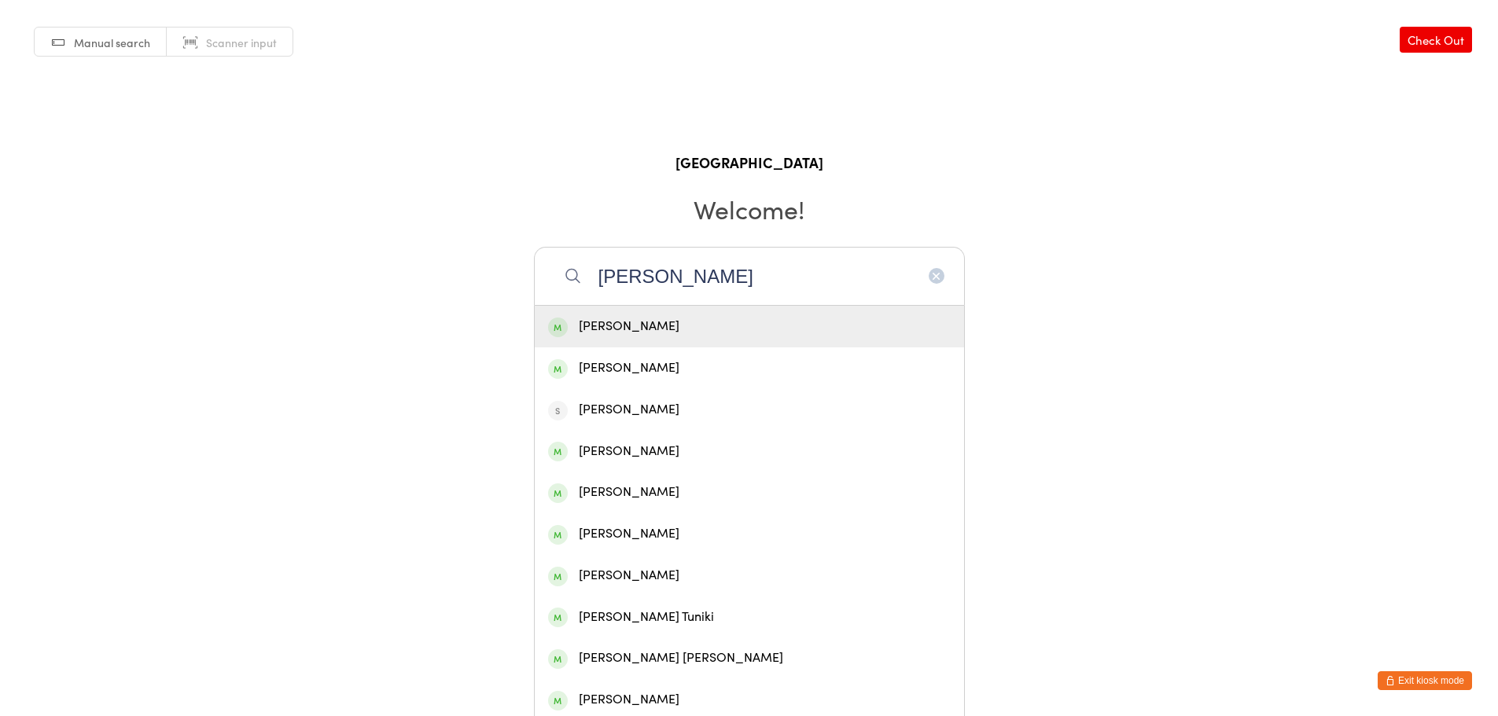
type input "[PERSON_NAME]"
click at [697, 321] on div "[PERSON_NAME]" at bounding box center [749, 326] width 403 height 21
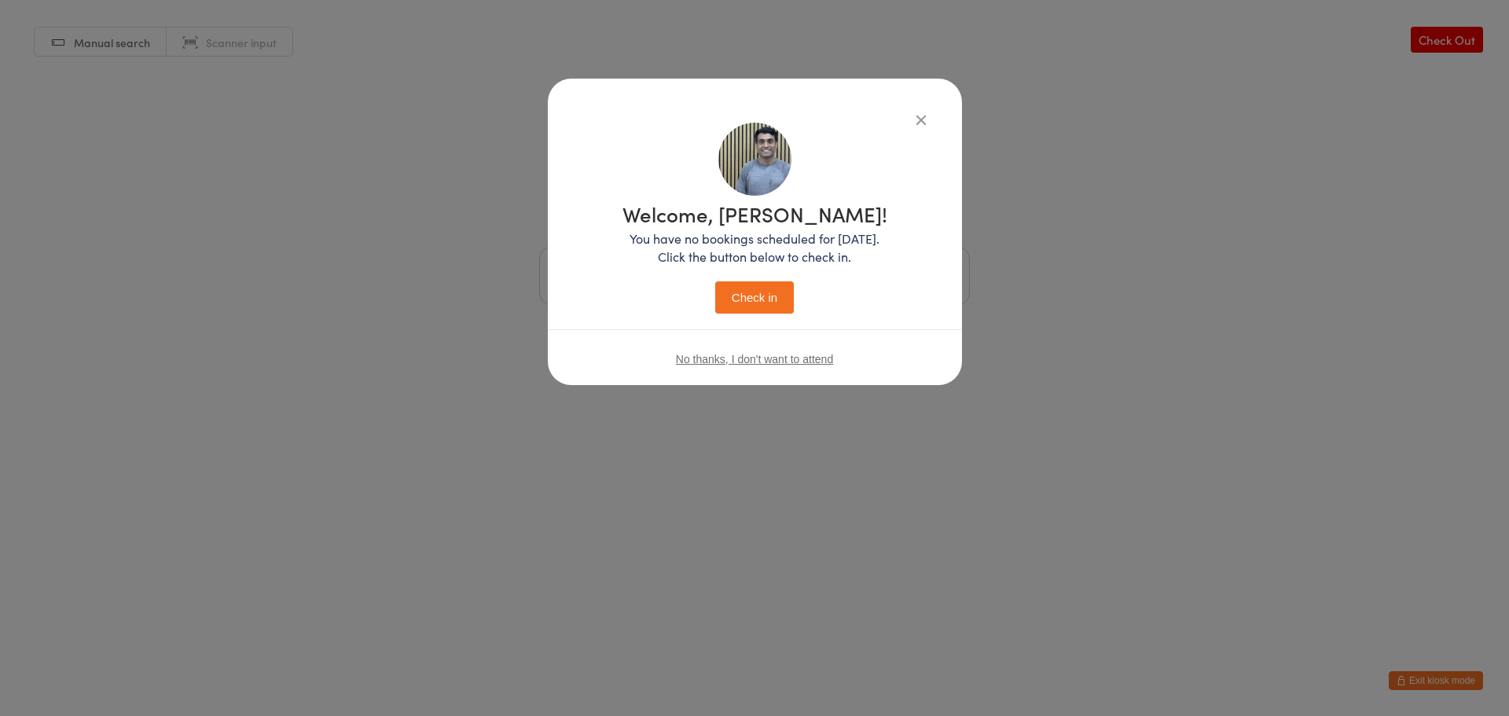
click at [765, 300] on button "Check in" at bounding box center [754, 297] width 79 height 32
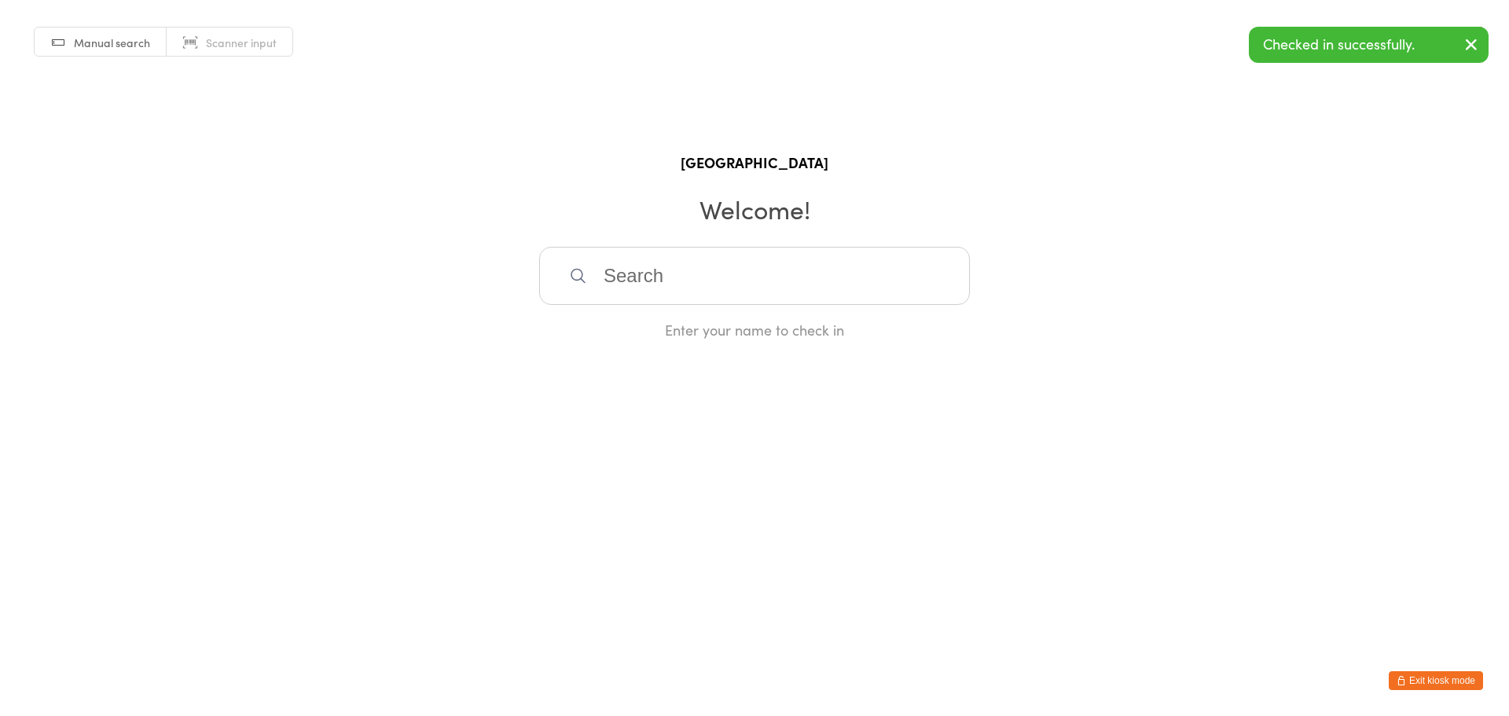
click at [1424, 681] on button "Exit kiosk mode" at bounding box center [1436, 680] width 94 height 19
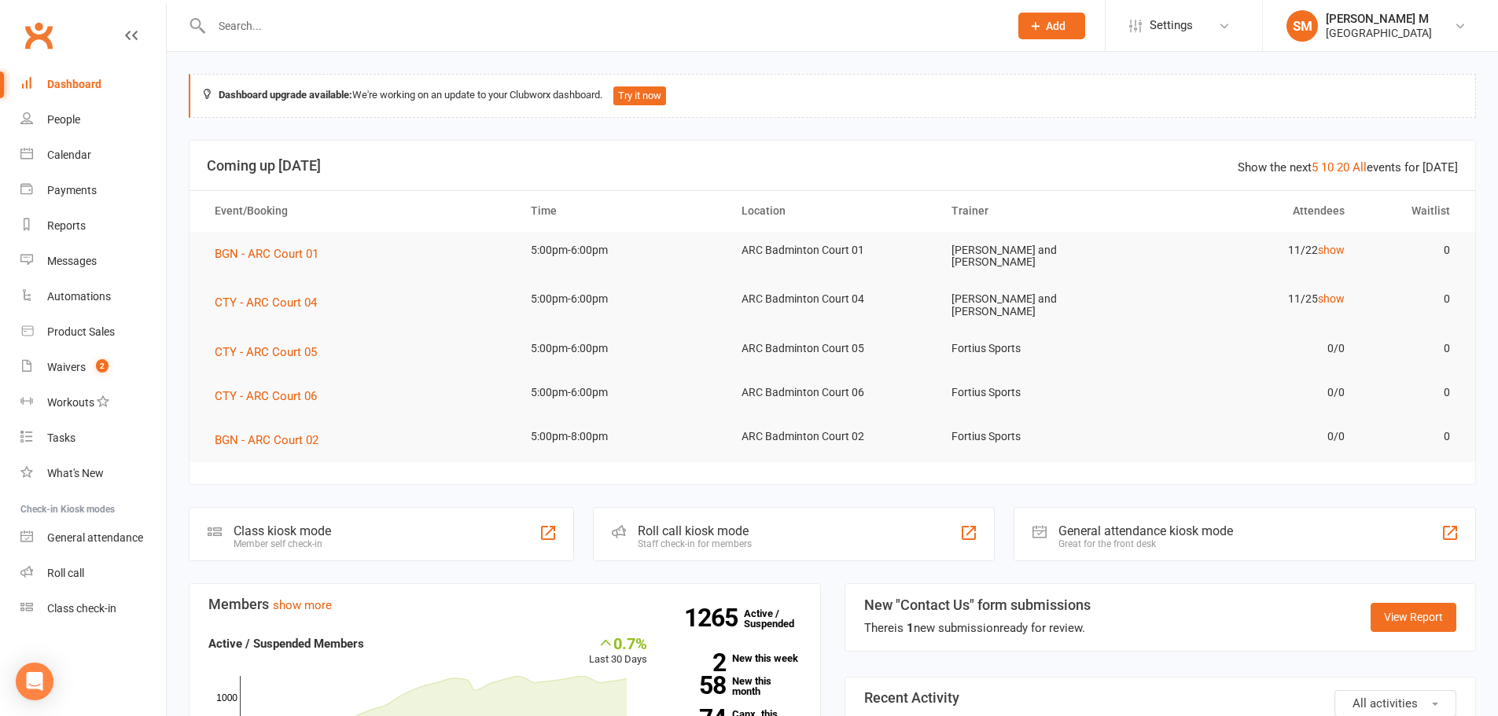
click at [296, 31] on input "text" at bounding box center [602, 26] width 791 height 22
paste input "[PERSON_NAME]"
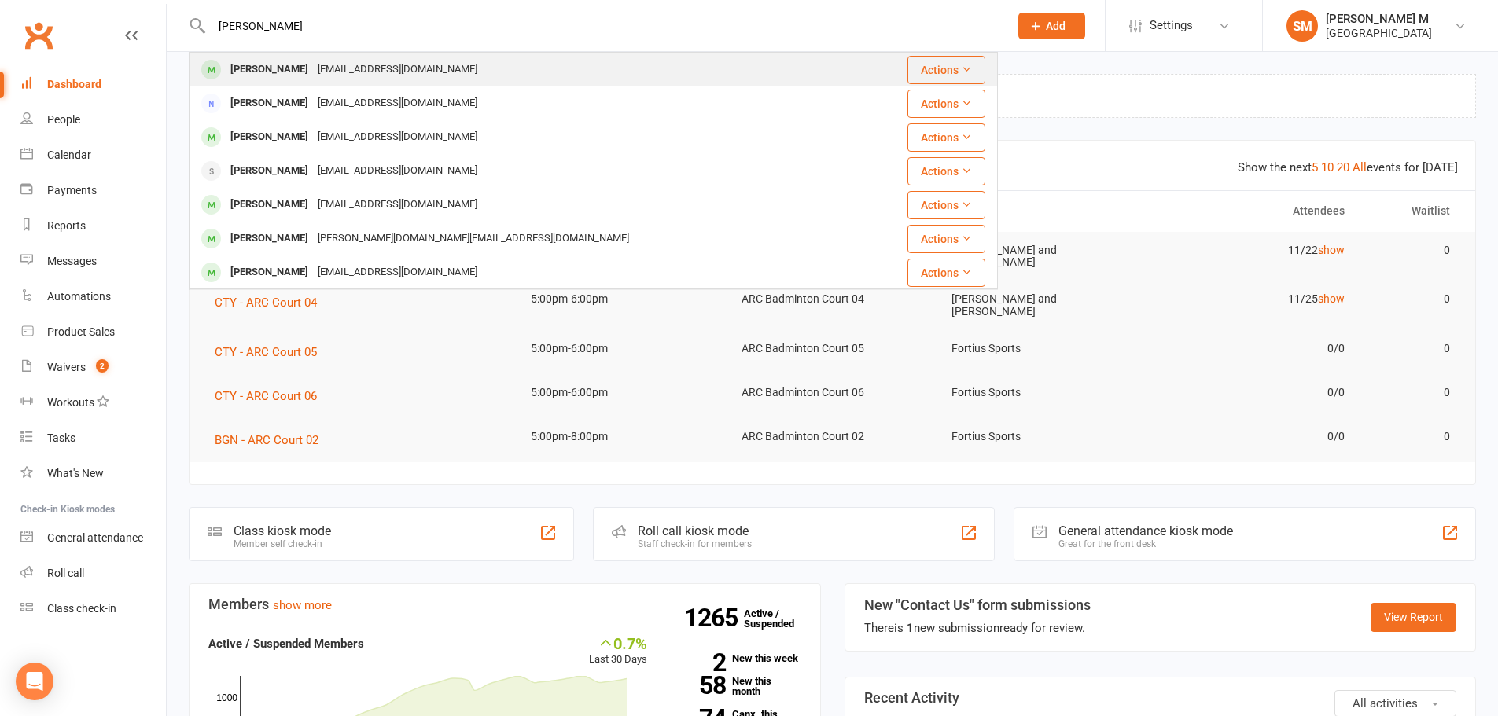
type input "[PERSON_NAME]"
click at [314, 67] on div "[EMAIL_ADDRESS][DOMAIN_NAME]" at bounding box center [397, 69] width 169 height 23
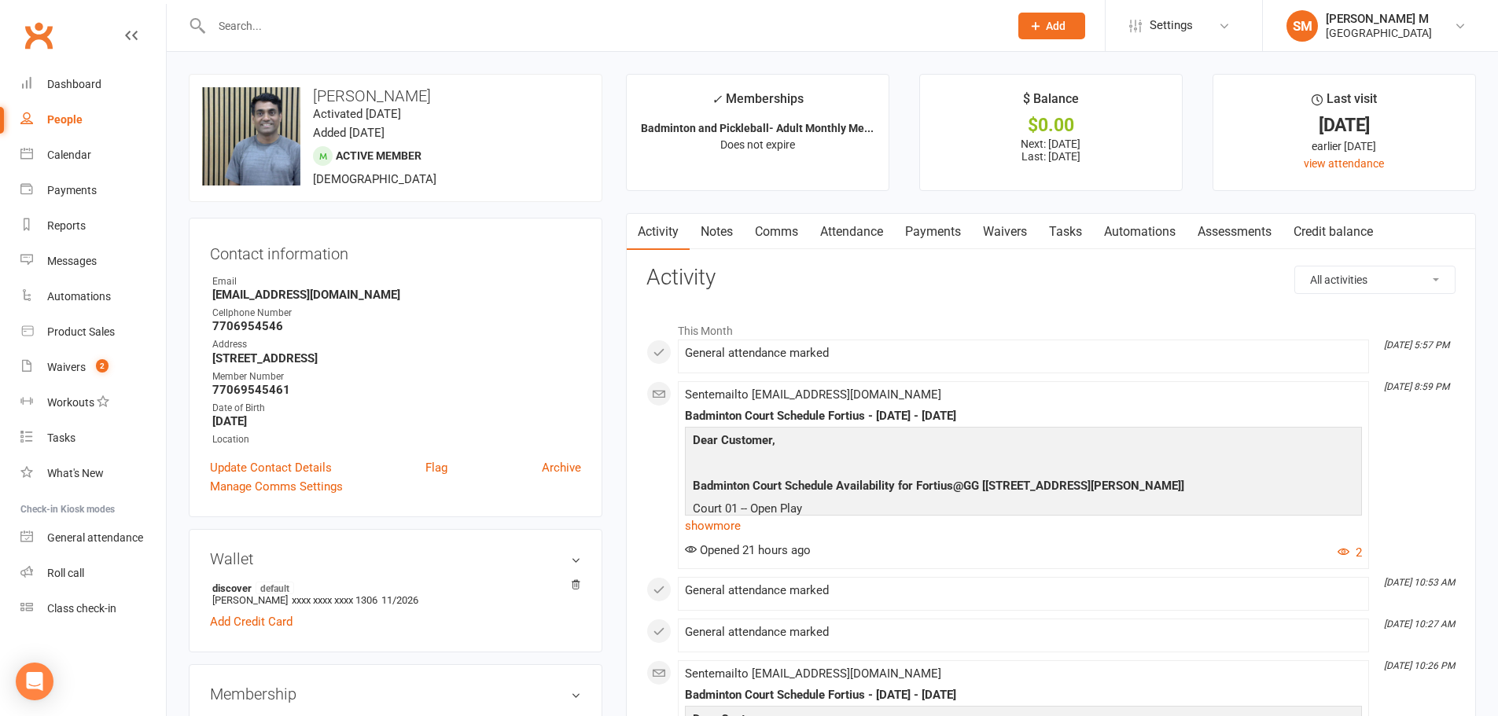
click at [944, 231] on link "Payments" at bounding box center [933, 232] width 78 height 36
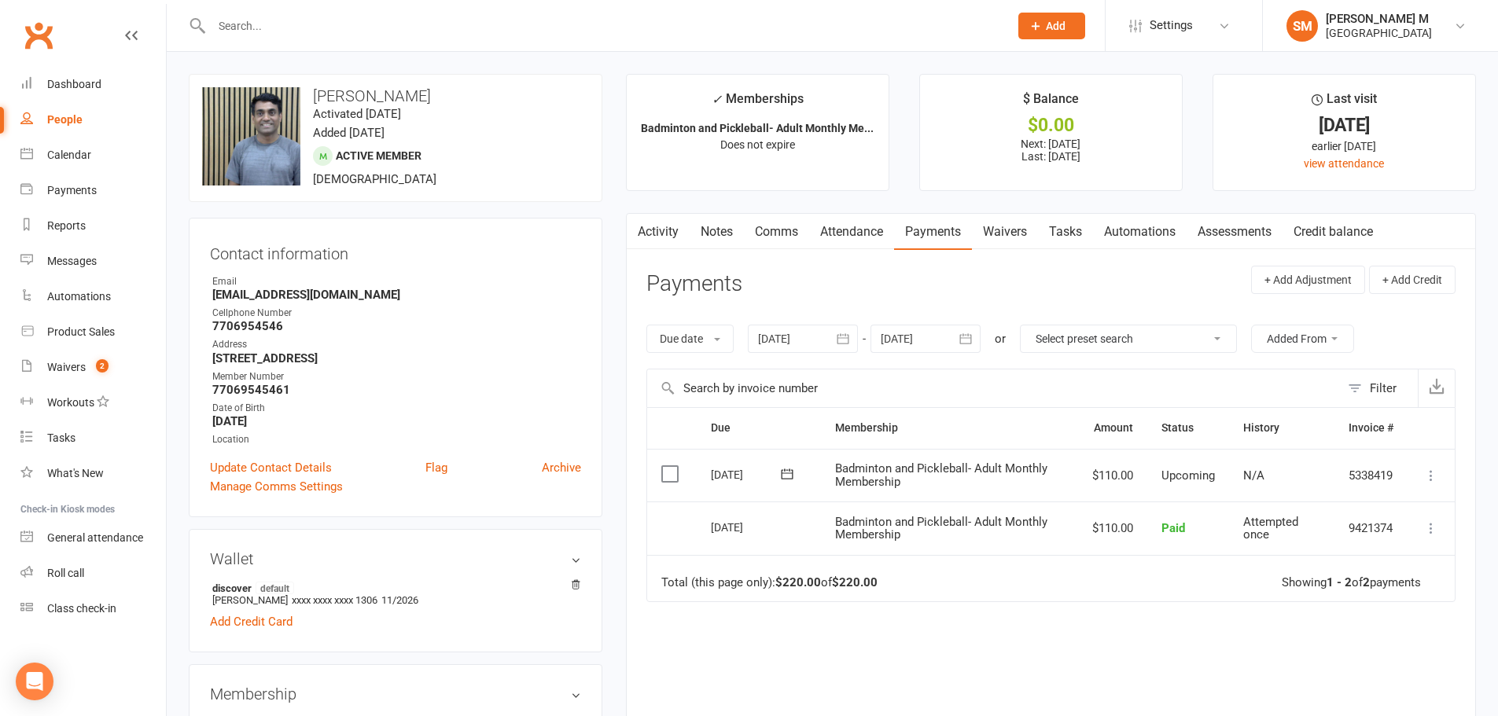
click at [851, 331] on icon "button" at bounding box center [843, 339] width 16 height 16
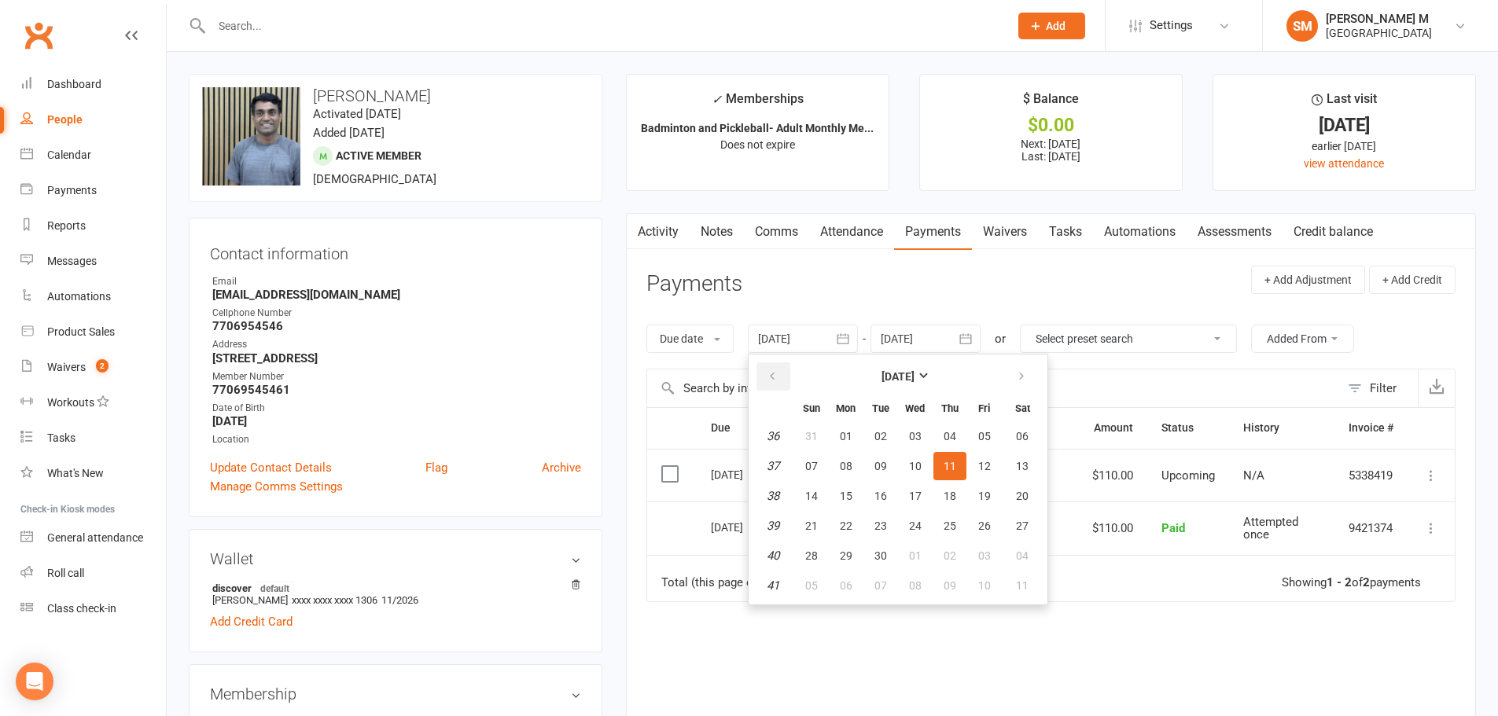
click at [771, 379] on icon "button" at bounding box center [772, 376] width 11 height 13
click at [803, 442] on button "29" at bounding box center [811, 436] width 33 height 28
type input "[DATE]"
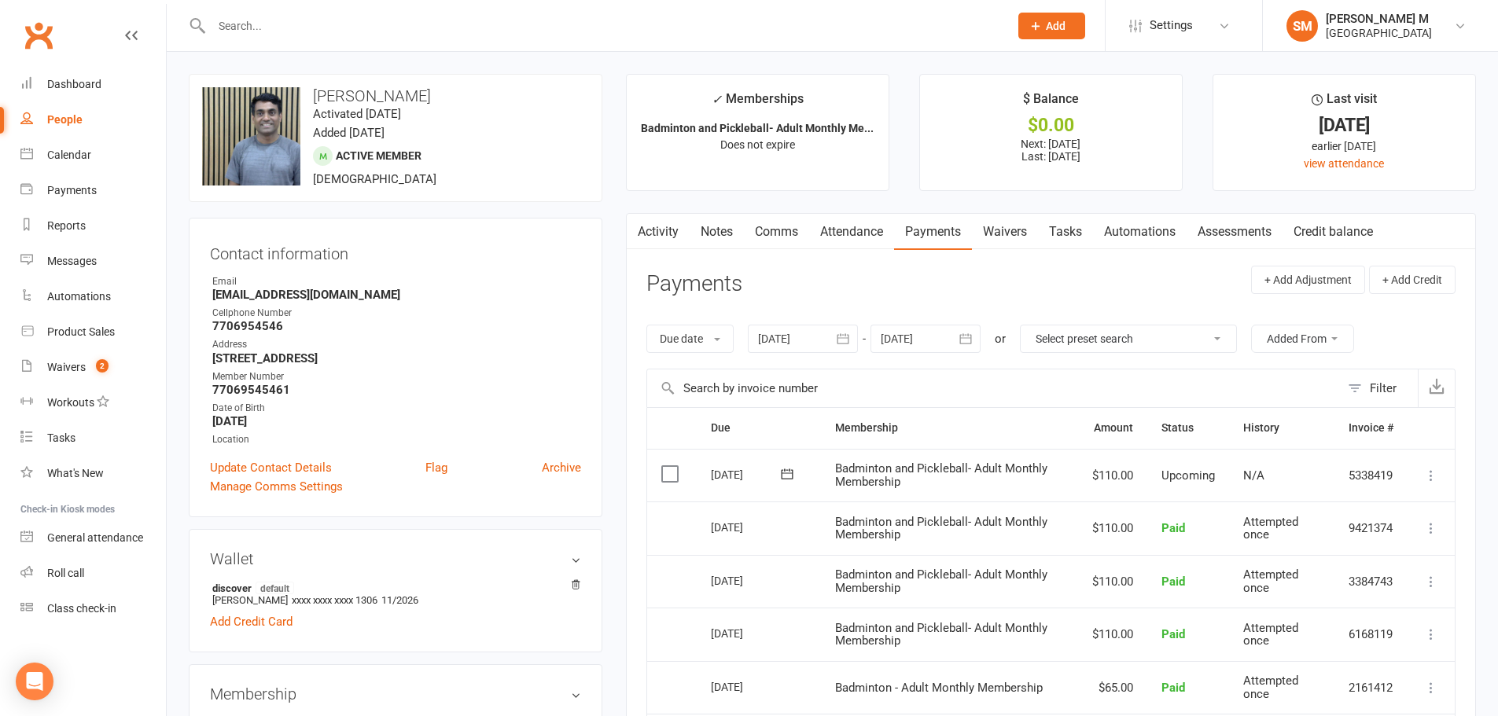
click at [966, 336] on icon "button" at bounding box center [966, 338] width 12 height 10
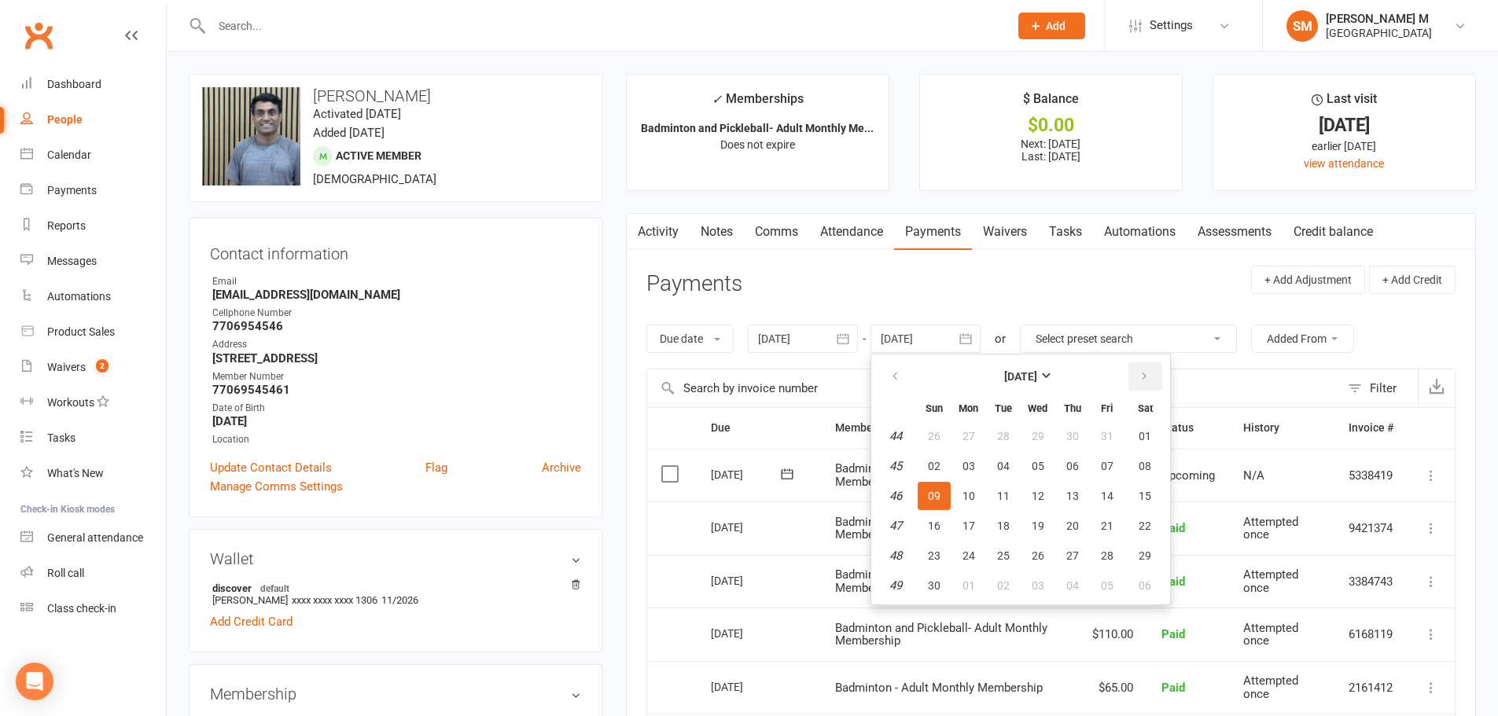
click at [1147, 381] on icon "button" at bounding box center [1143, 376] width 11 height 13
click at [1121, 437] on button "02" at bounding box center [1106, 436] width 33 height 28
type input "[DATE]"
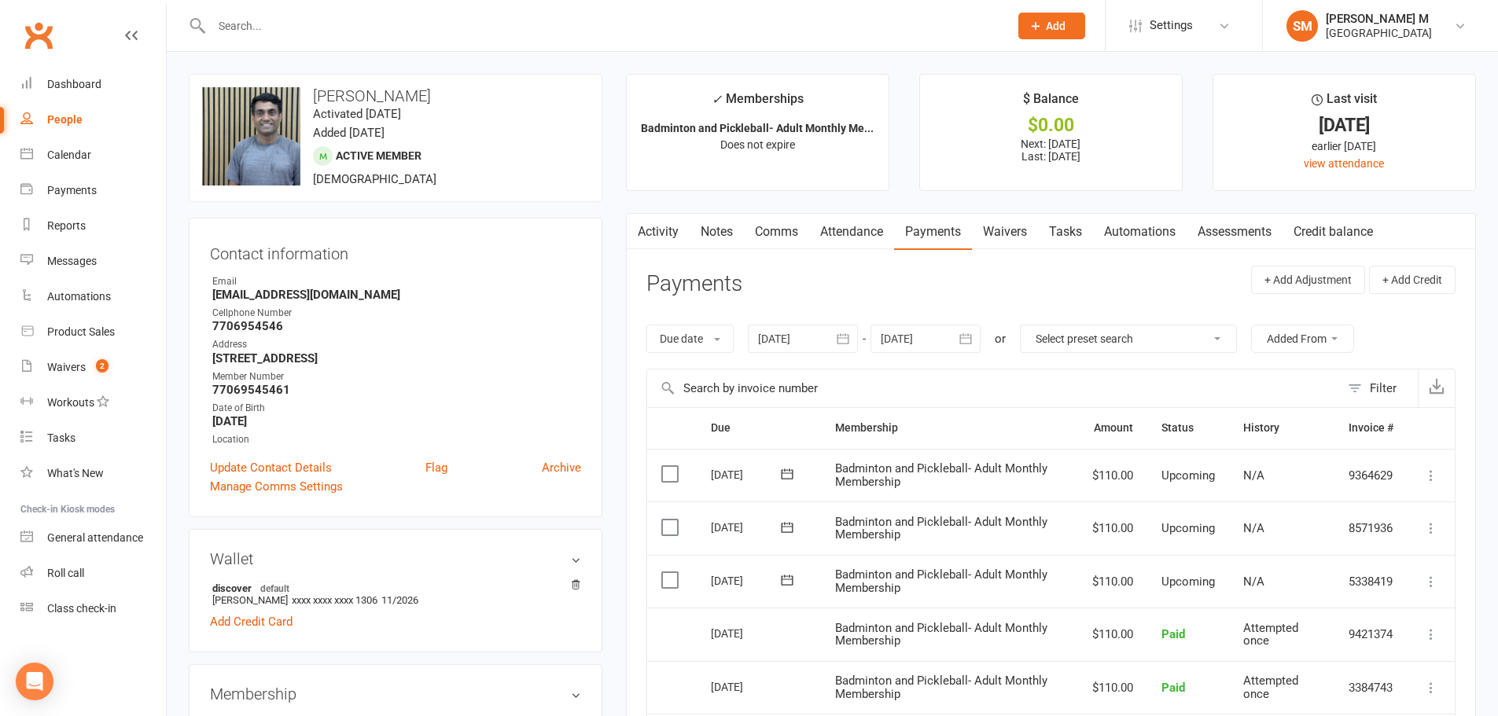
click at [656, 213] on div "Activity Notes Comms Attendance Payments Waivers Tasks Automations Assessments …" at bounding box center [1051, 653] width 850 height 881
click at [681, 236] on link "Activity" at bounding box center [658, 232] width 63 height 36
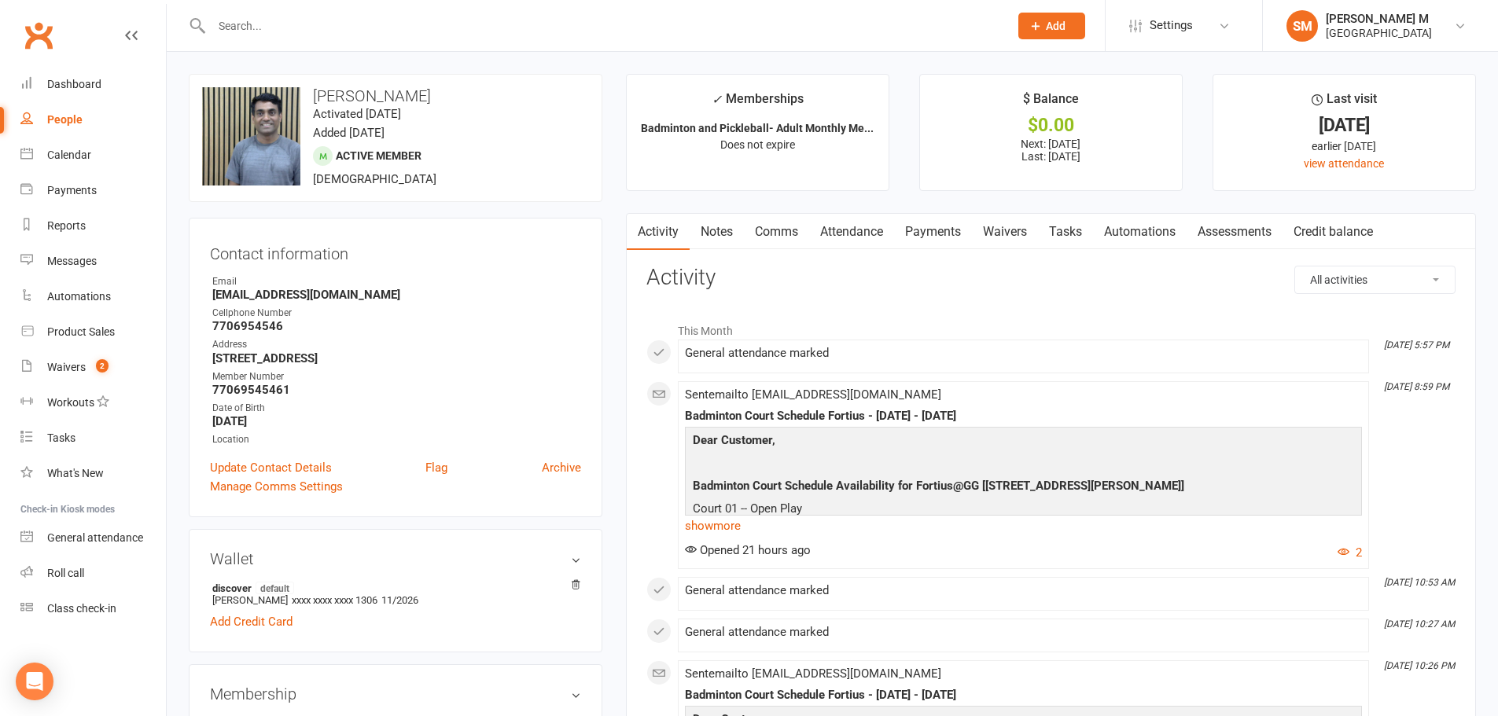
click at [263, 28] on input "text" at bounding box center [602, 26] width 791 height 22
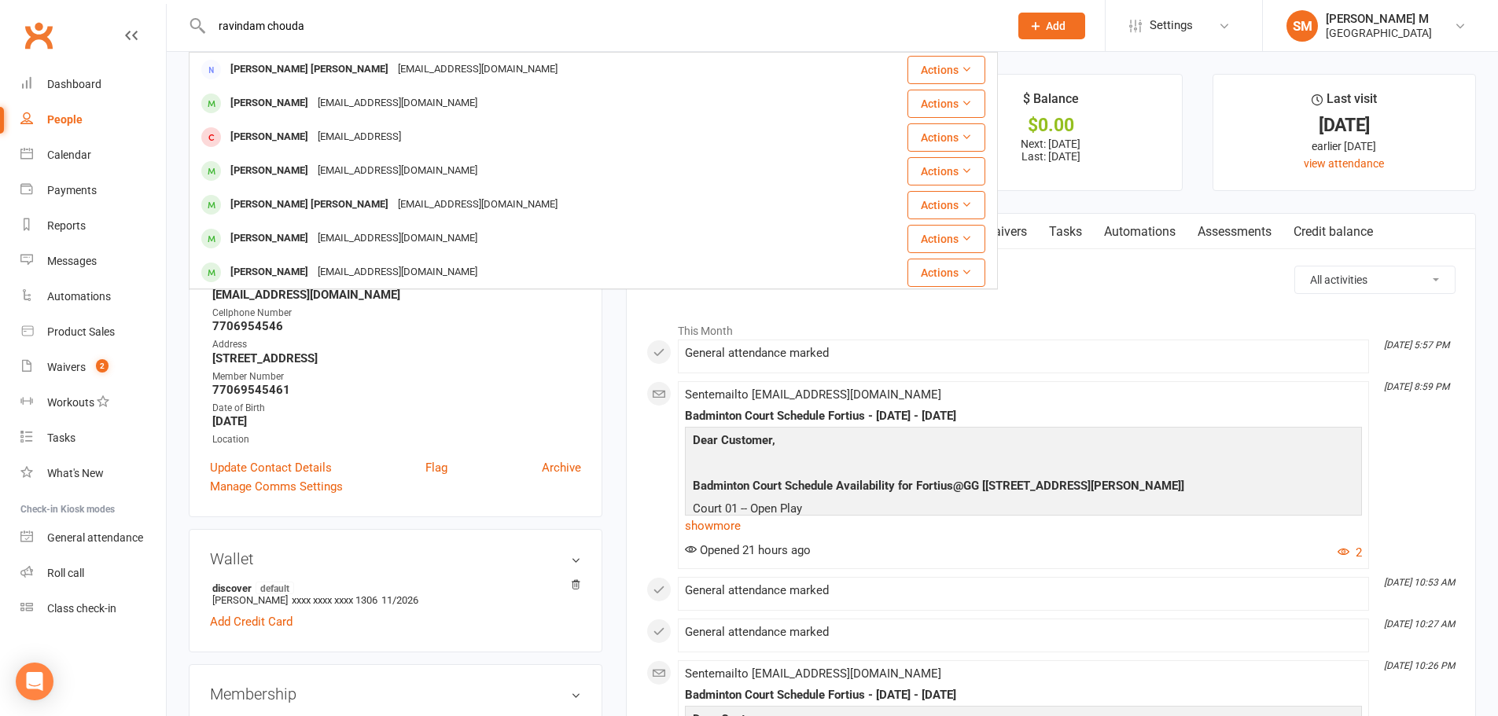
type input "ravindam choudar"
drag, startPoint x: 326, startPoint y: 26, endPoint x: 205, endPoint y: 39, distance: 121.8
click at [205, 39] on div "ravindam [PERSON_NAME] [PERSON_NAME] [EMAIL_ADDRESS][DOMAIN_NAME] Actions [PERS…" at bounding box center [593, 25] width 809 height 51
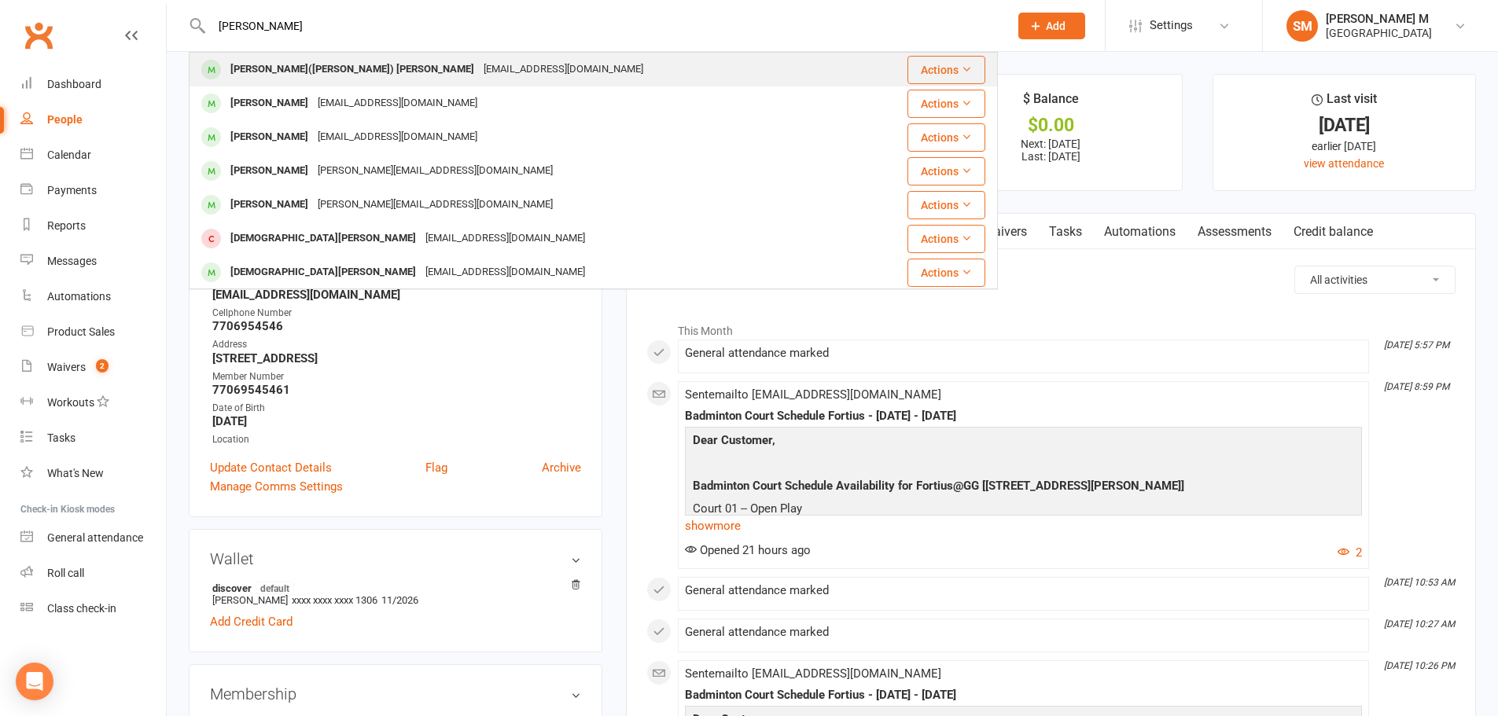
type input "[PERSON_NAME]"
click at [328, 71] on div "[PERSON_NAME]([PERSON_NAME]) [PERSON_NAME]" at bounding box center [352, 69] width 253 height 23
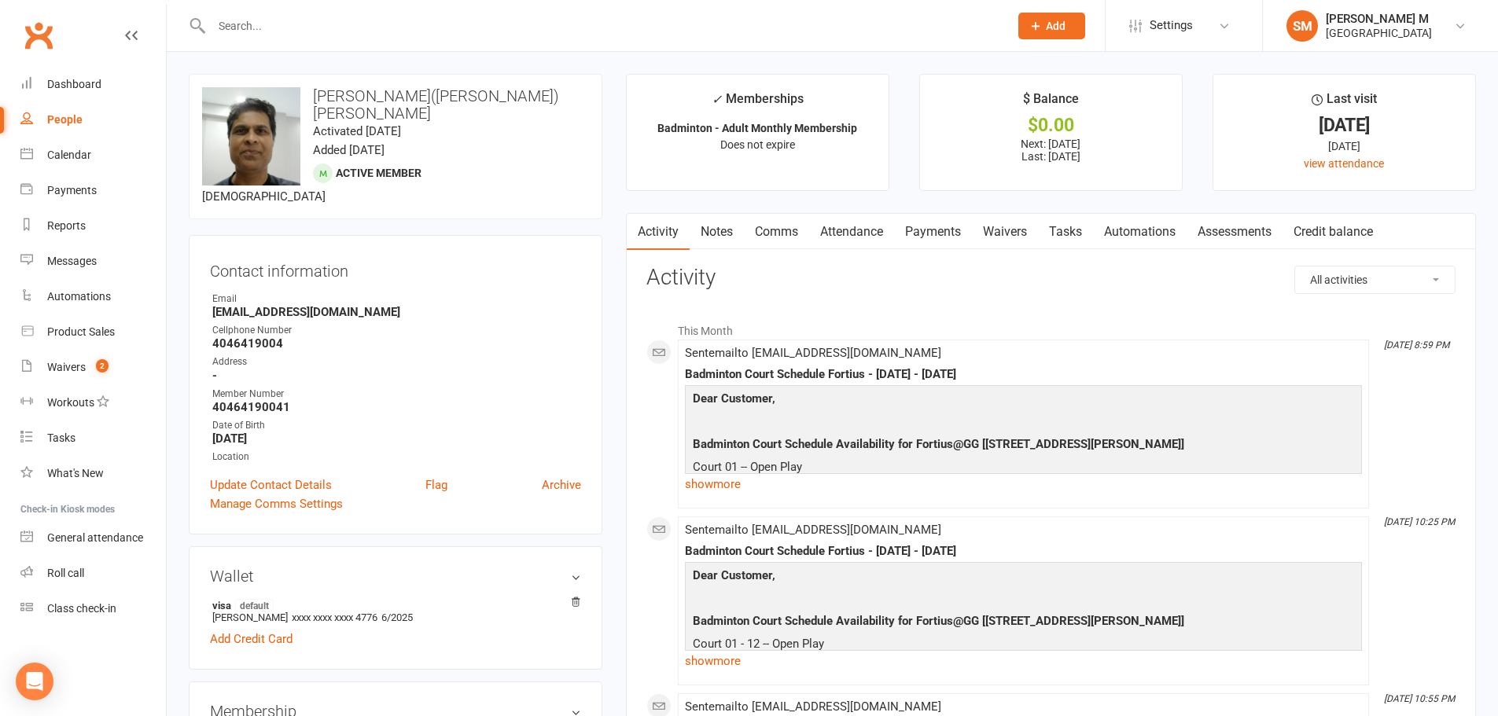
click at [946, 227] on link "Payments" at bounding box center [933, 232] width 78 height 36
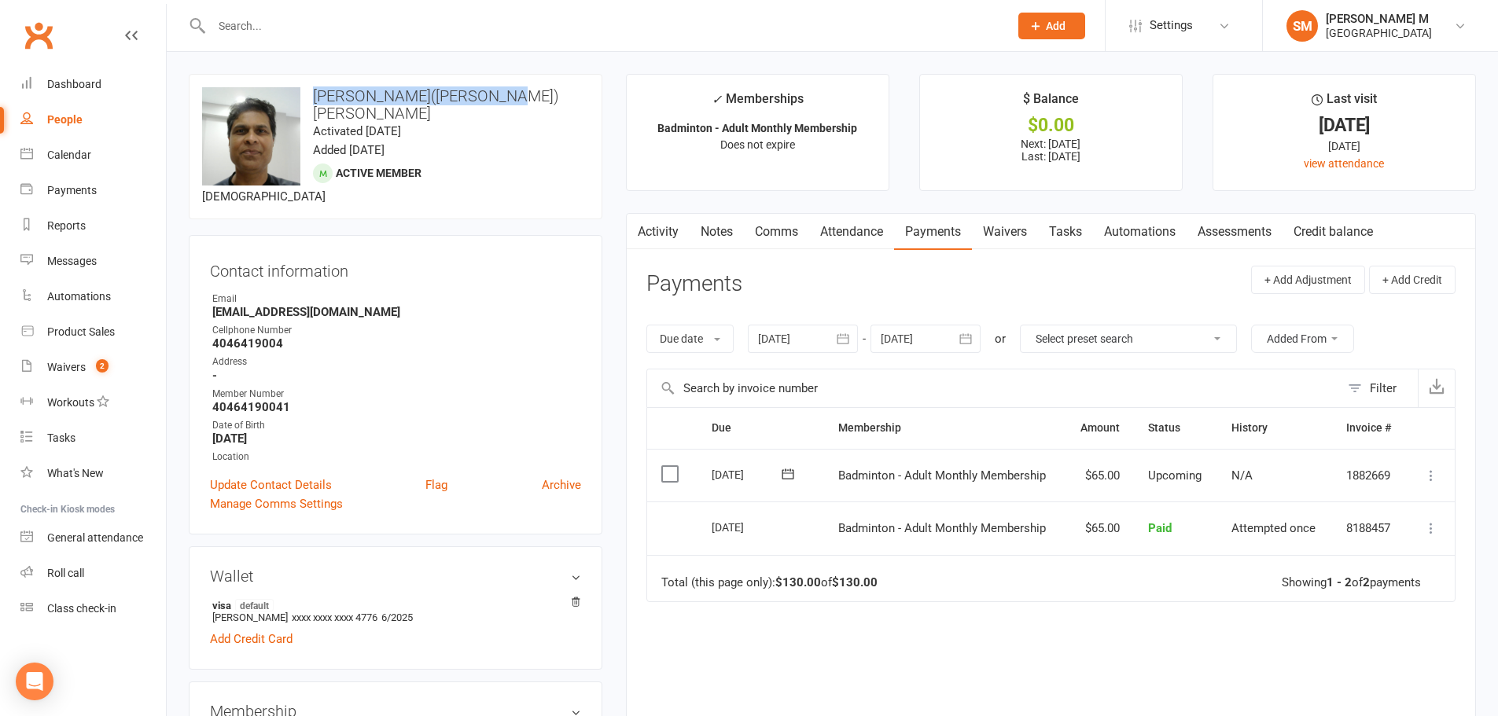
drag, startPoint x: 311, startPoint y: 100, endPoint x: 522, endPoint y: 95, distance: 210.7
click at [522, 95] on h3 "[PERSON_NAME]([PERSON_NAME]) [PERSON_NAME]" at bounding box center [395, 104] width 387 height 35
copy h3 "[PERSON_NAME]([PERSON_NAME]) [PERSON_NAME]"
click at [524, 105] on div "upload photo change photo Ashim(Arindam) Chowdhury Activated 3 May, 2025 Added …" at bounding box center [396, 146] width 414 height 145
click at [663, 231] on link "Activity" at bounding box center [658, 232] width 63 height 36
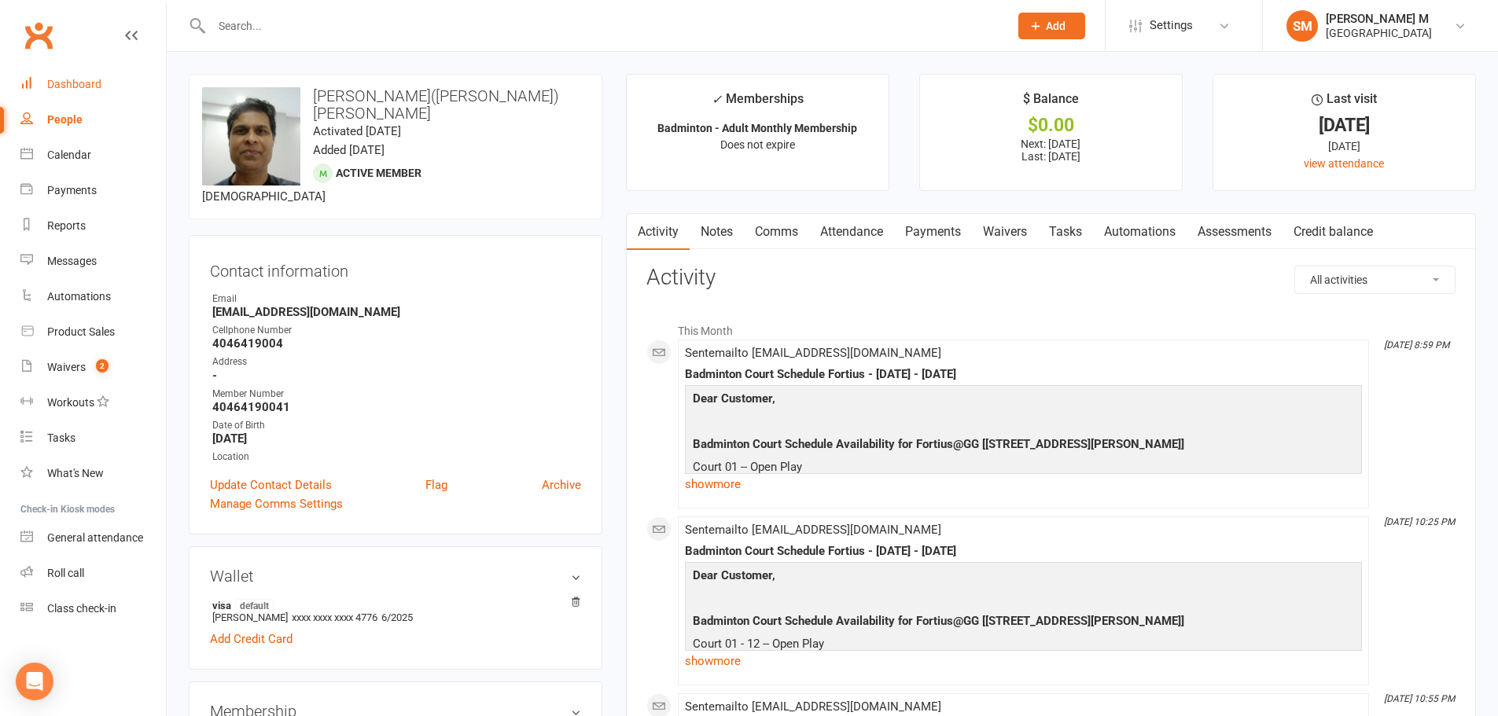
click at [64, 101] on link "Dashboard" at bounding box center [92, 84] width 145 height 35
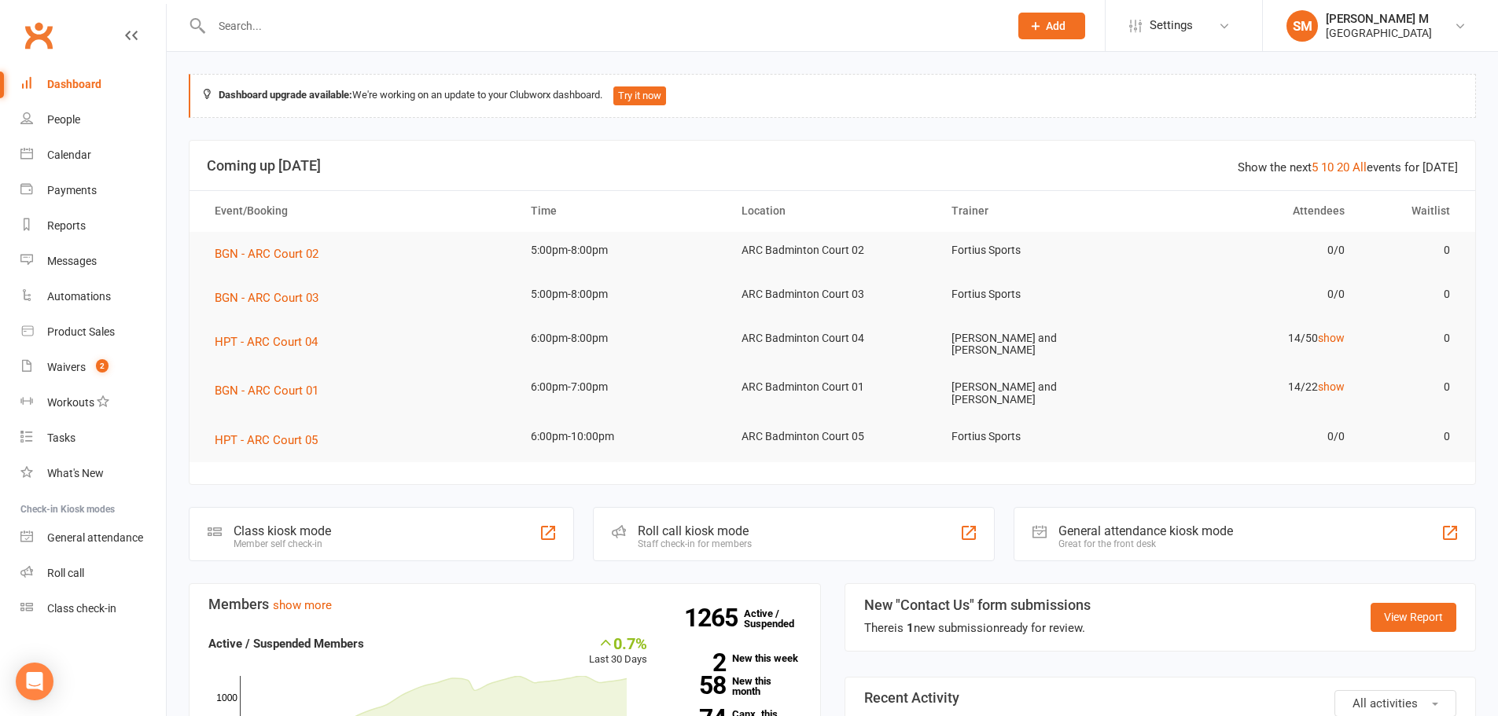
click at [1194, 539] on div "Great for the front desk" at bounding box center [1145, 544] width 175 height 11
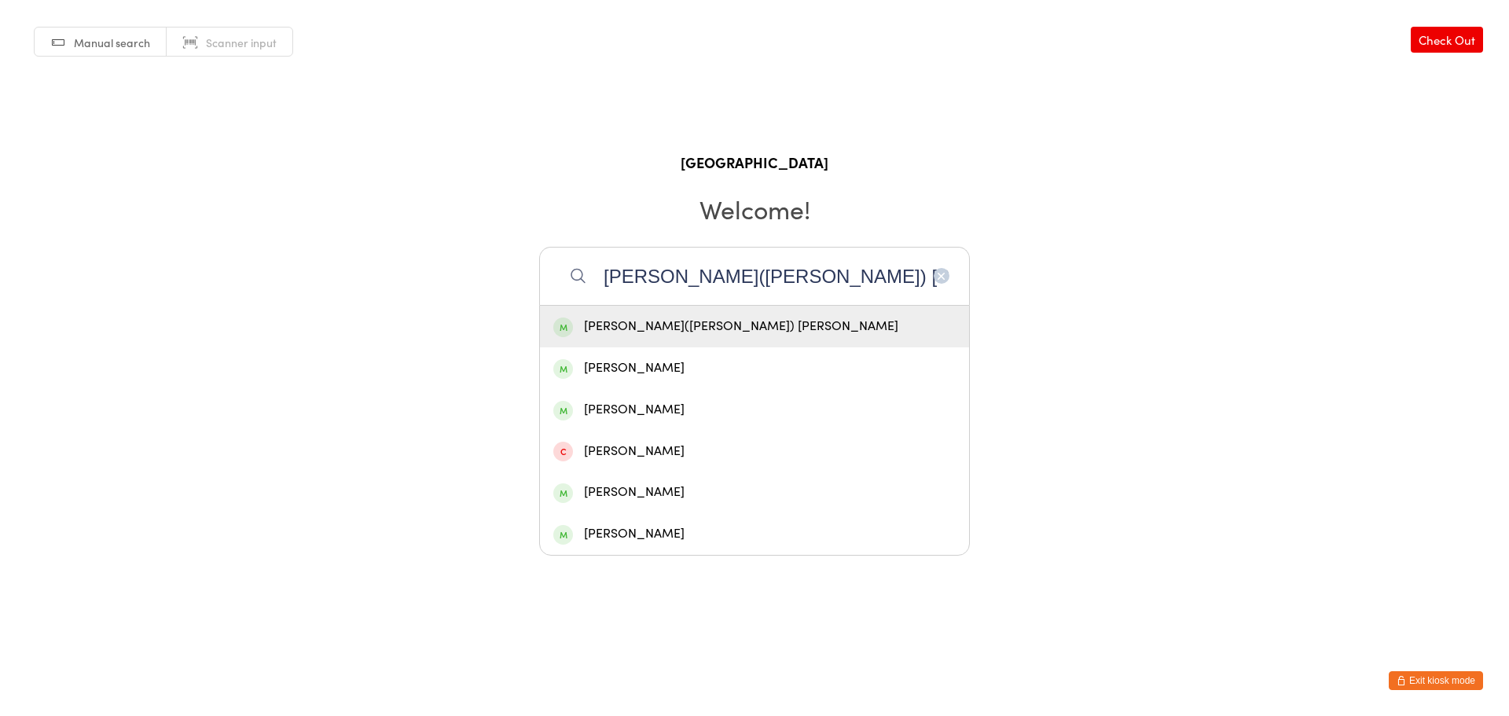
type input "[PERSON_NAME]([PERSON_NAME]) [PERSON_NAME]"
click at [745, 322] on div "[PERSON_NAME]([PERSON_NAME]) [PERSON_NAME]" at bounding box center [754, 326] width 403 height 21
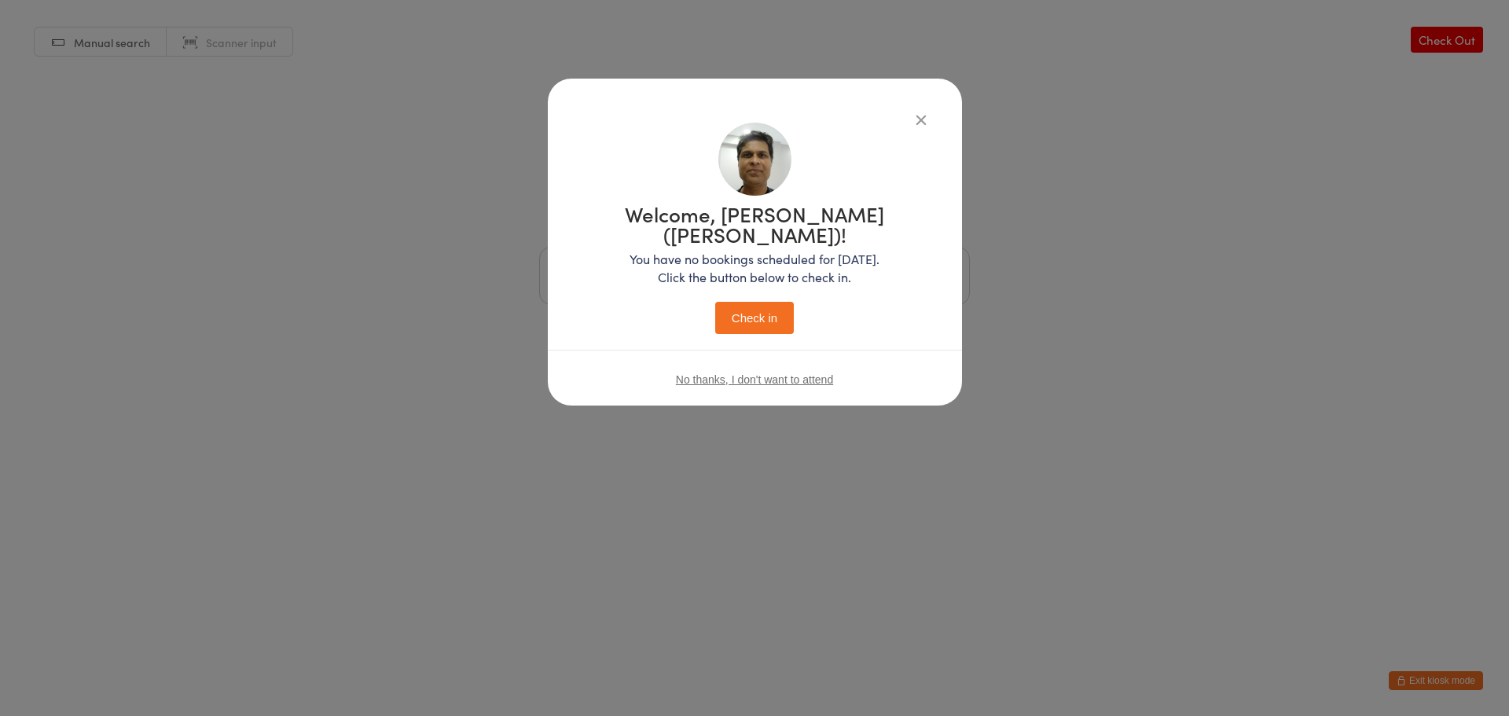
click at [763, 307] on button "Check in" at bounding box center [754, 318] width 79 height 32
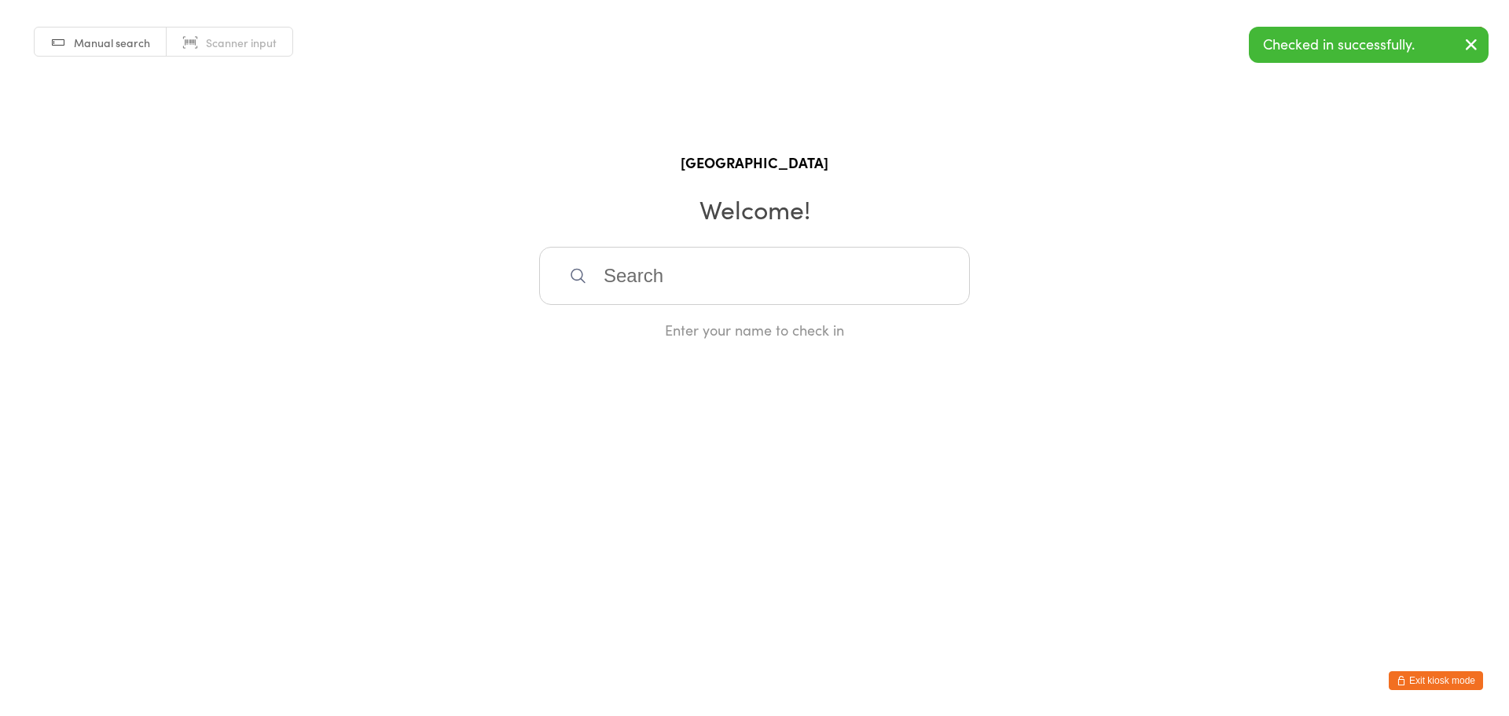
click at [1443, 669] on html "You have now entered Kiosk Mode. Members will be able to check themselves in us…" at bounding box center [754, 358] width 1509 height 716
click at [1450, 681] on button "Exit kiosk mode" at bounding box center [1436, 680] width 94 height 19
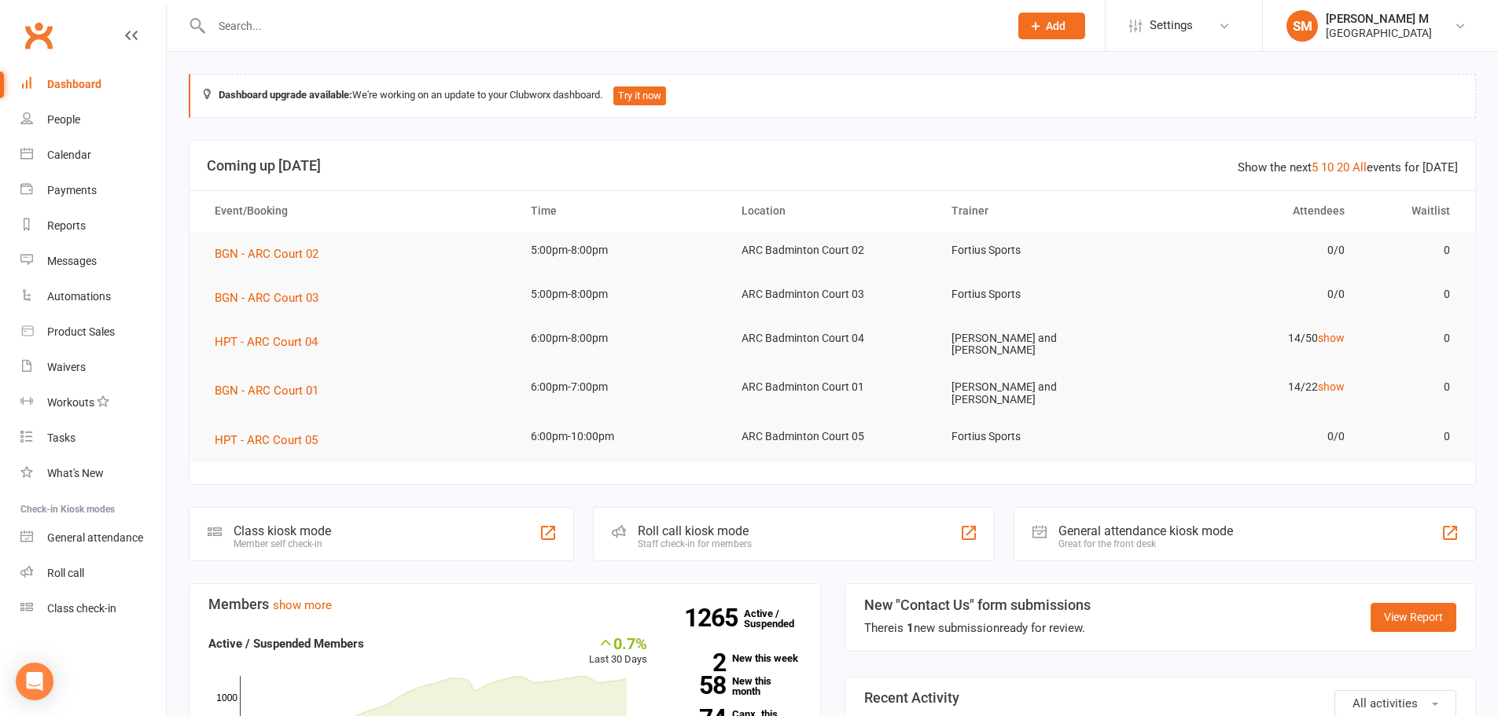
click at [312, 13] on div at bounding box center [593, 25] width 809 height 51
click at [307, 24] on input "text" at bounding box center [602, 26] width 791 height 22
paste input "Ashim(Arindam) Chowdhury"
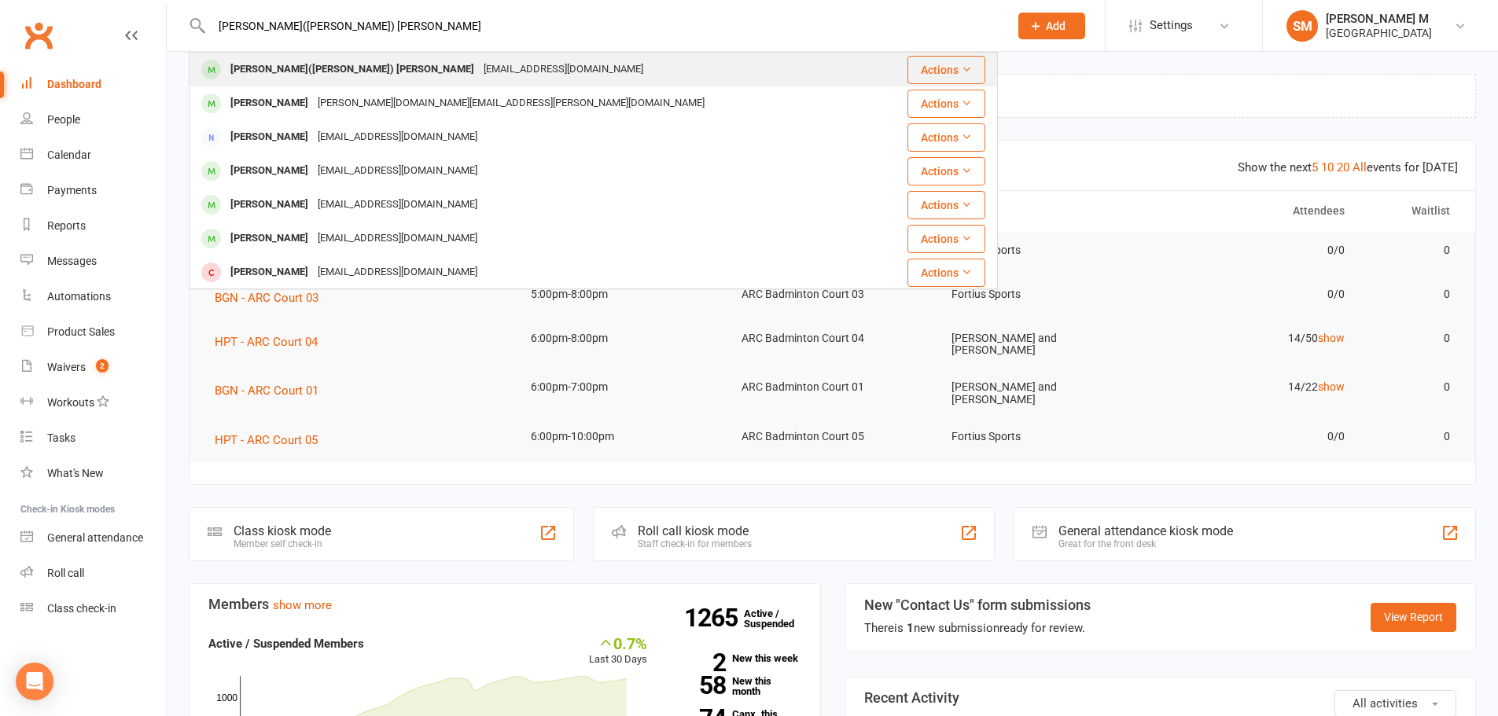
type input "Ashim(Arindam) Chowdhury"
click at [323, 68] on div "Ashim(Arindam) Chowdhury" at bounding box center [352, 69] width 253 height 23
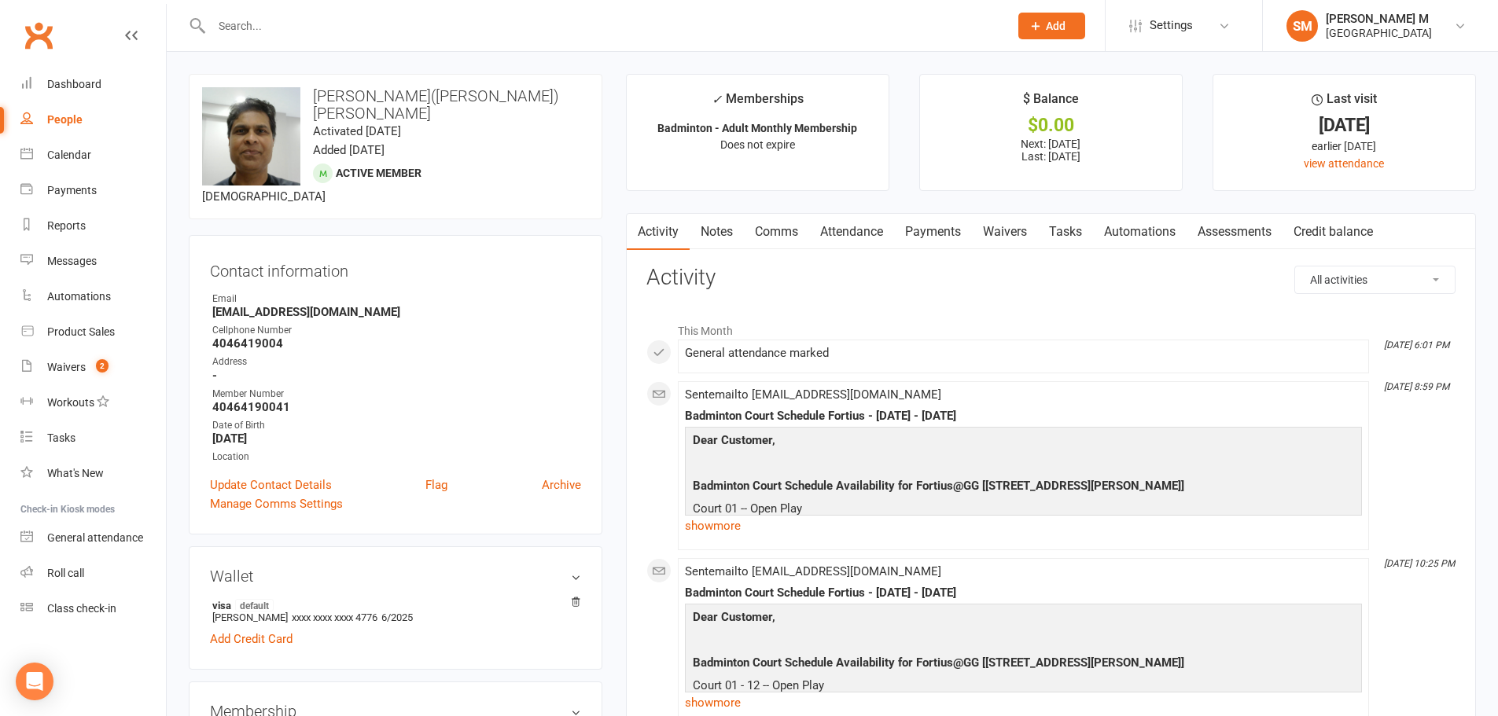
click at [919, 232] on link "Payments" at bounding box center [933, 232] width 78 height 36
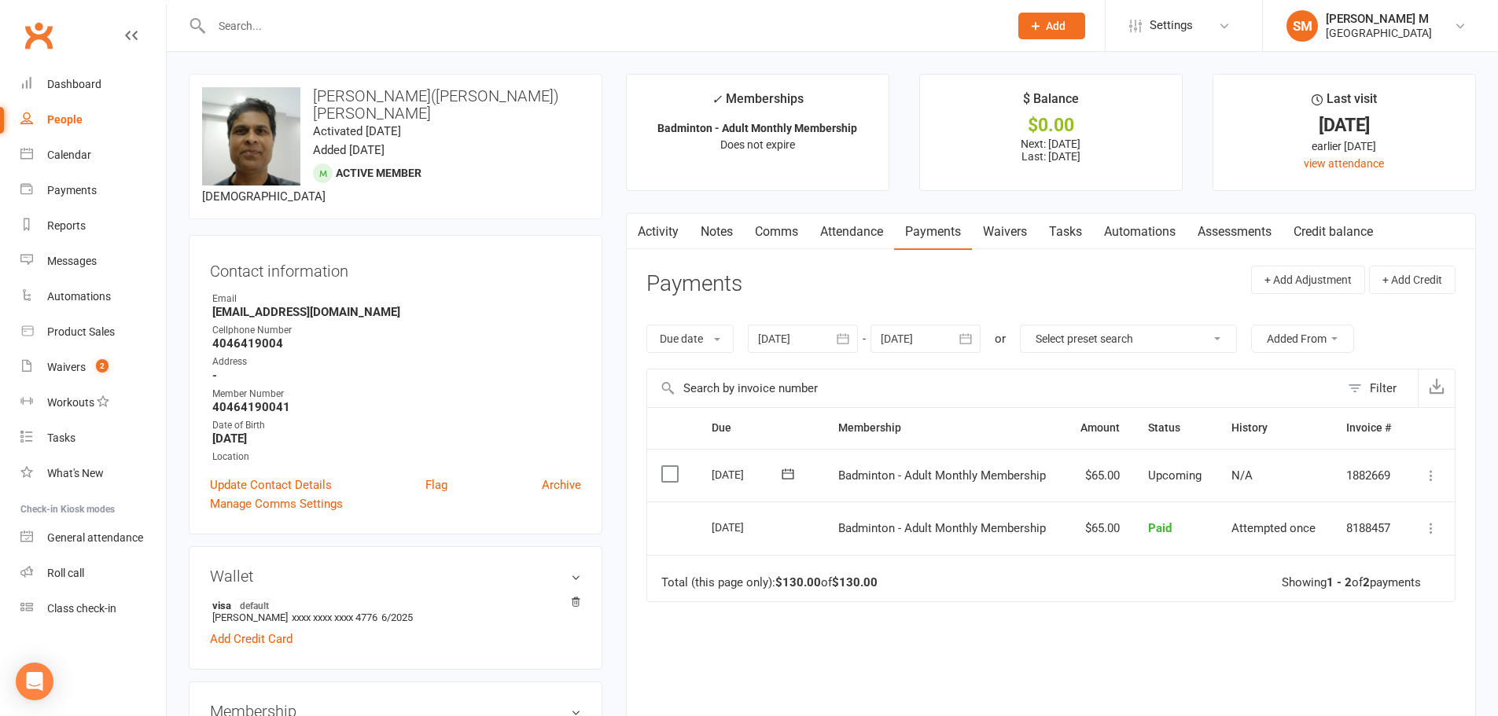
click at [651, 228] on link "Activity" at bounding box center [658, 232] width 63 height 36
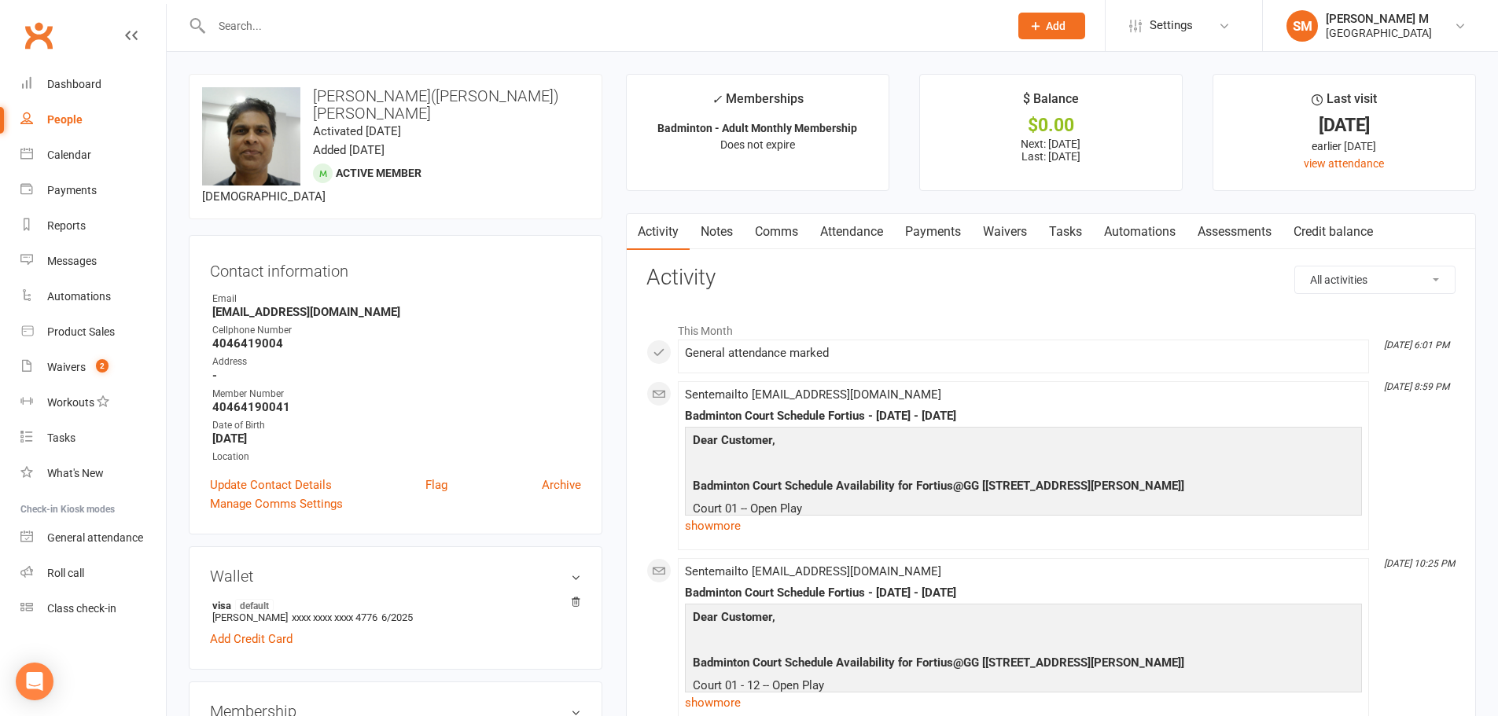
click at [724, 240] on link "Notes" at bounding box center [716, 232] width 54 height 36
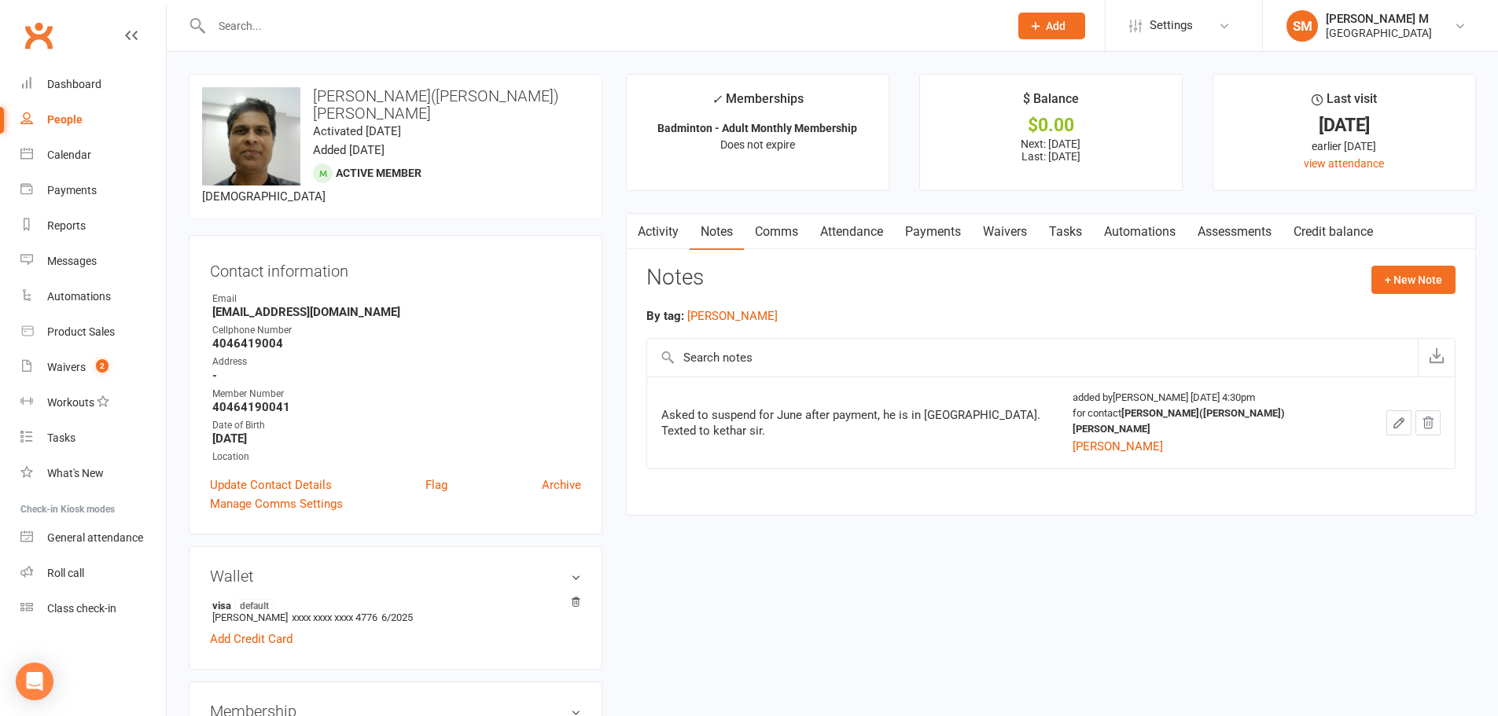
click at [664, 241] on link "Activity" at bounding box center [658, 232] width 63 height 36
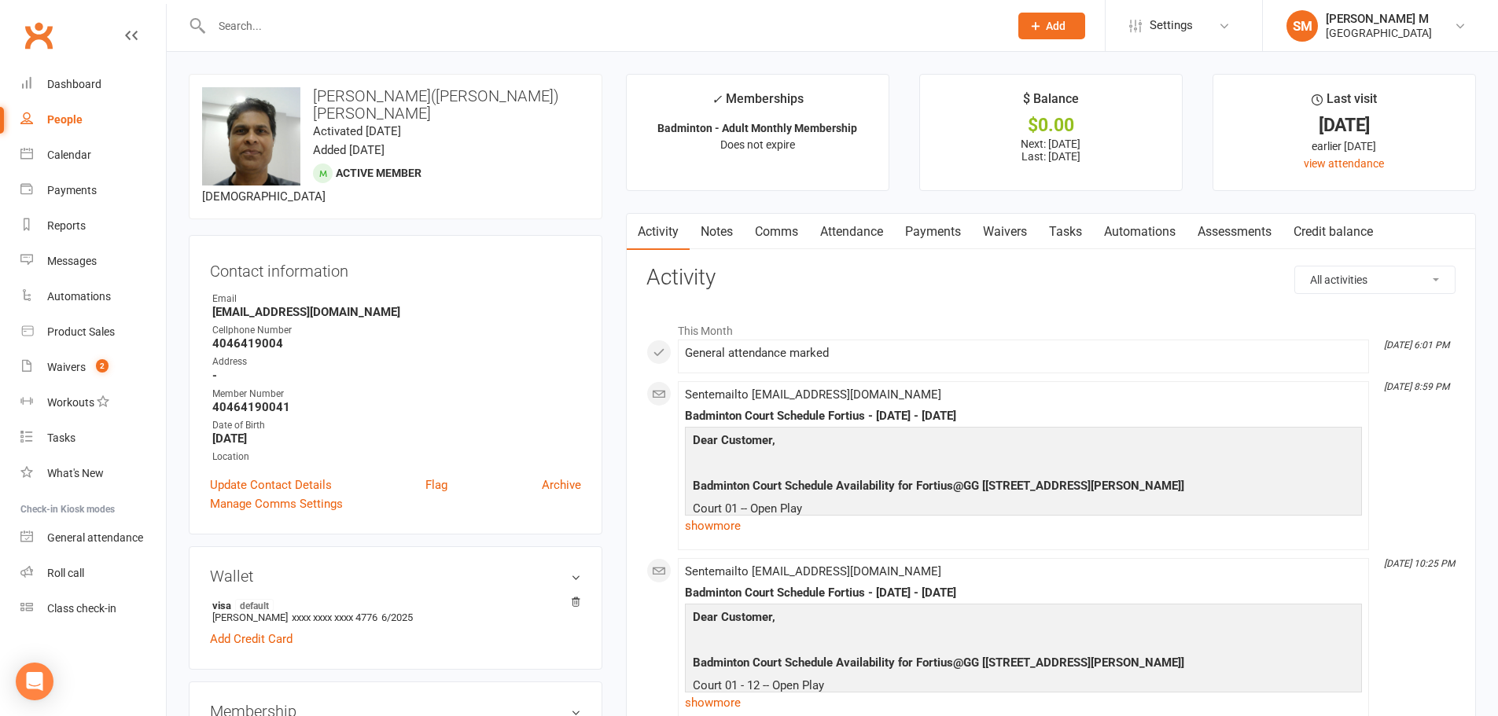
click at [915, 227] on link "Payments" at bounding box center [933, 232] width 78 height 36
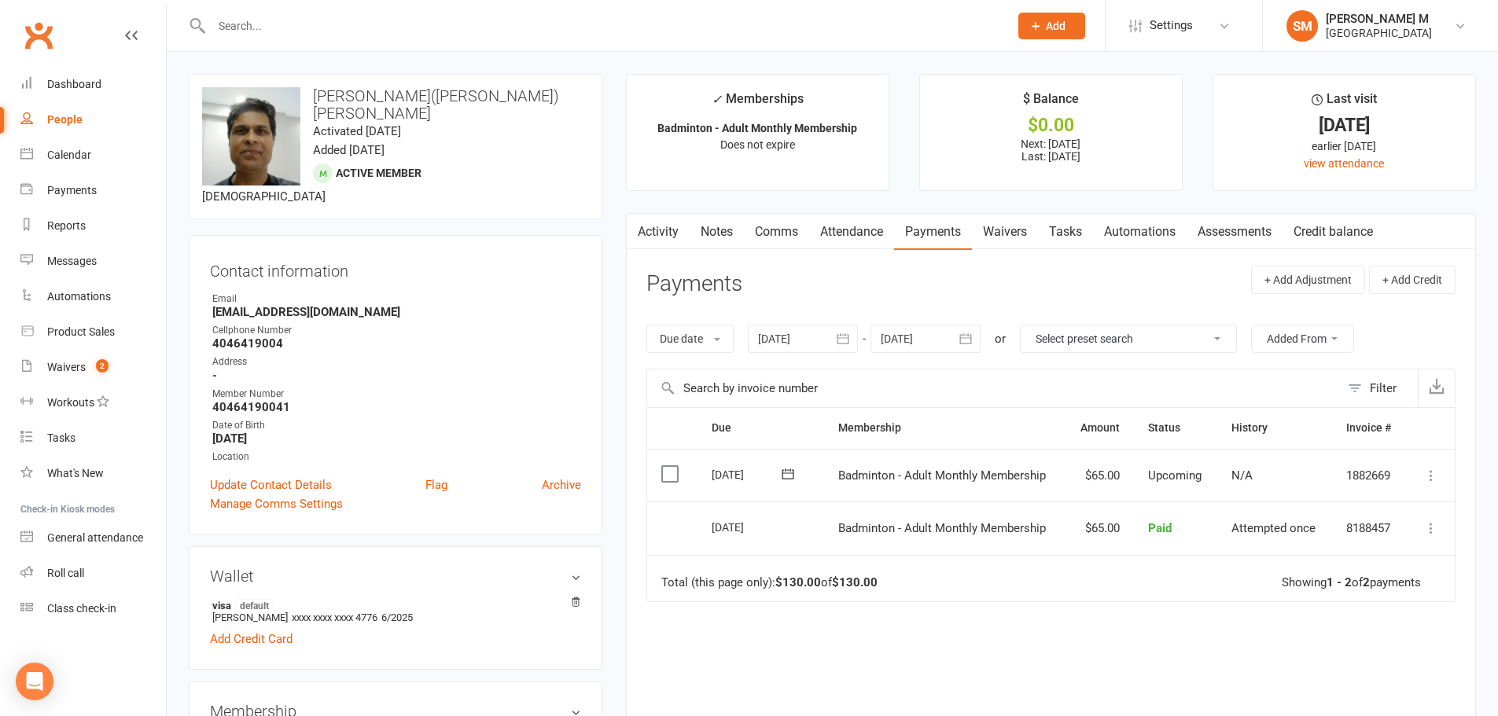
click at [650, 232] on link "Activity" at bounding box center [658, 232] width 63 height 36
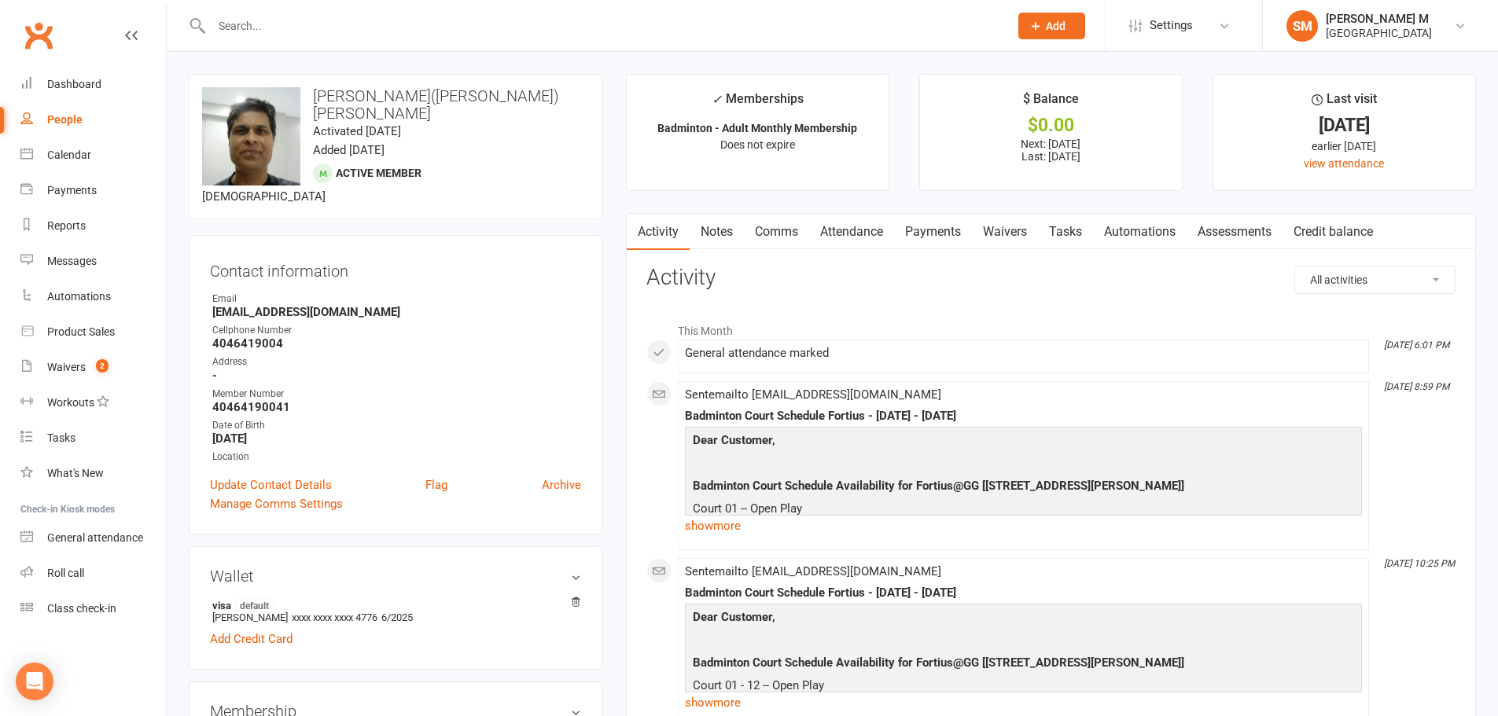
click at [263, 28] on input "text" at bounding box center [602, 26] width 791 height 22
paste input "Eeshan Reddy Kandadi"
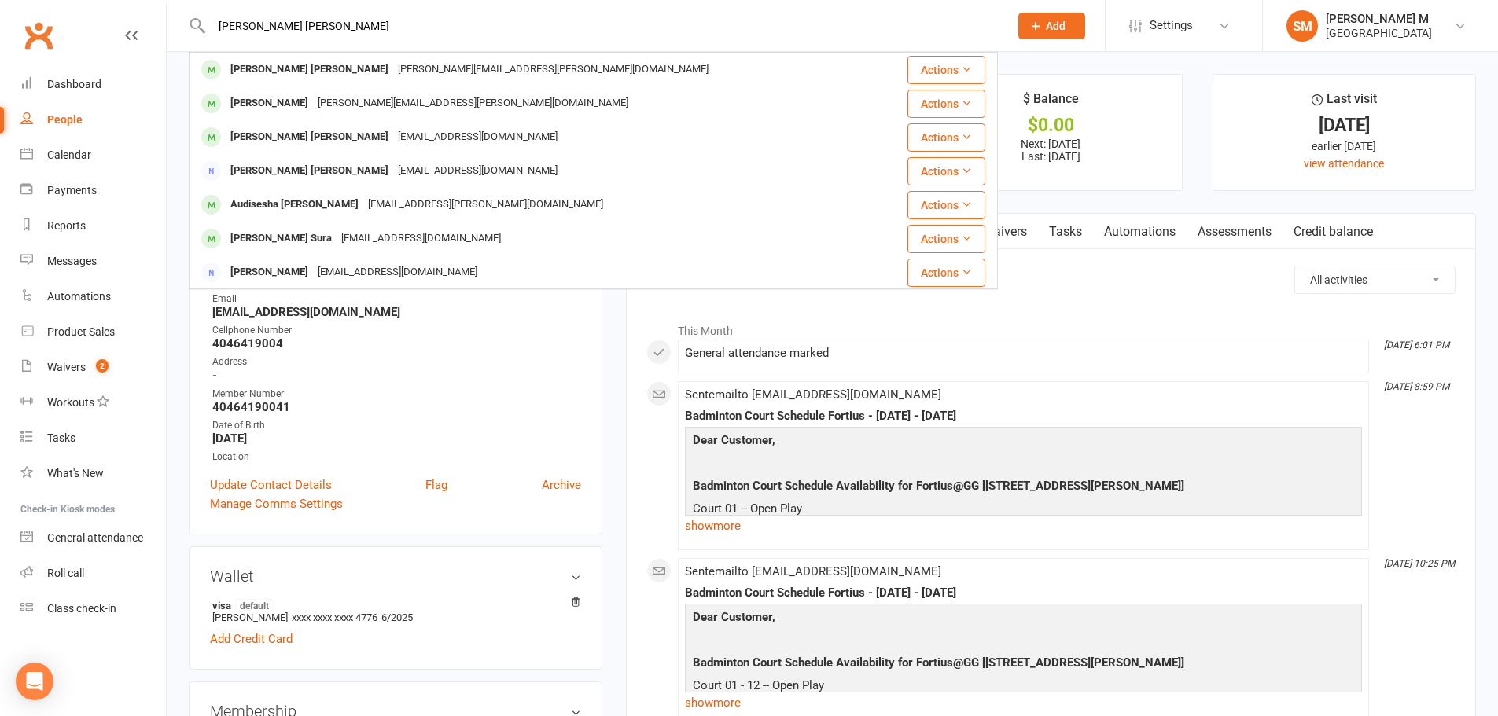
type input "Eeshan Reddy Kandadi"
click at [281, 68] on div "Eeshan Reddy Kandadi" at bounding box center [309, 69] width 167 height 23
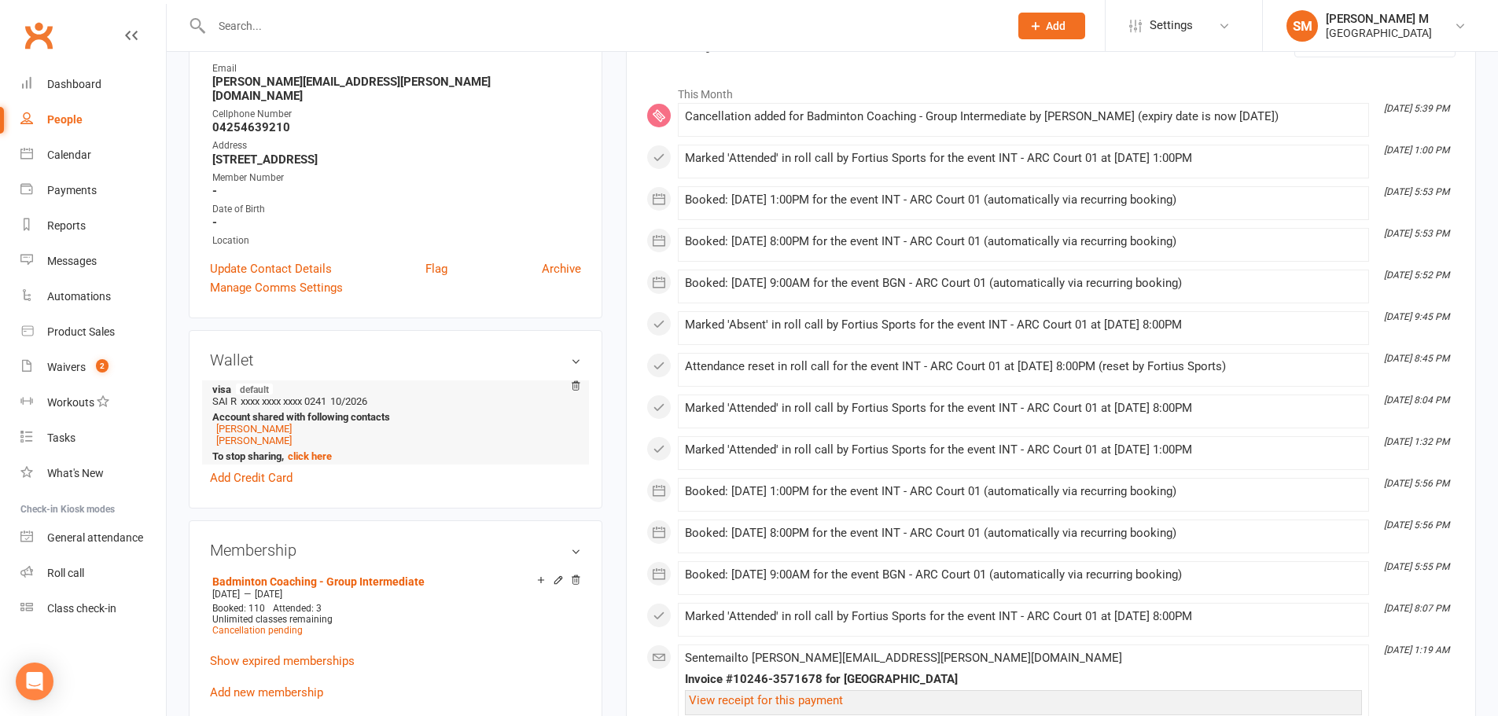
scroll to position [236, 0]
click at [291, 436] on link "Sohana Reddy Kandadi" at bounding box center [253, 442] width 75 height 12
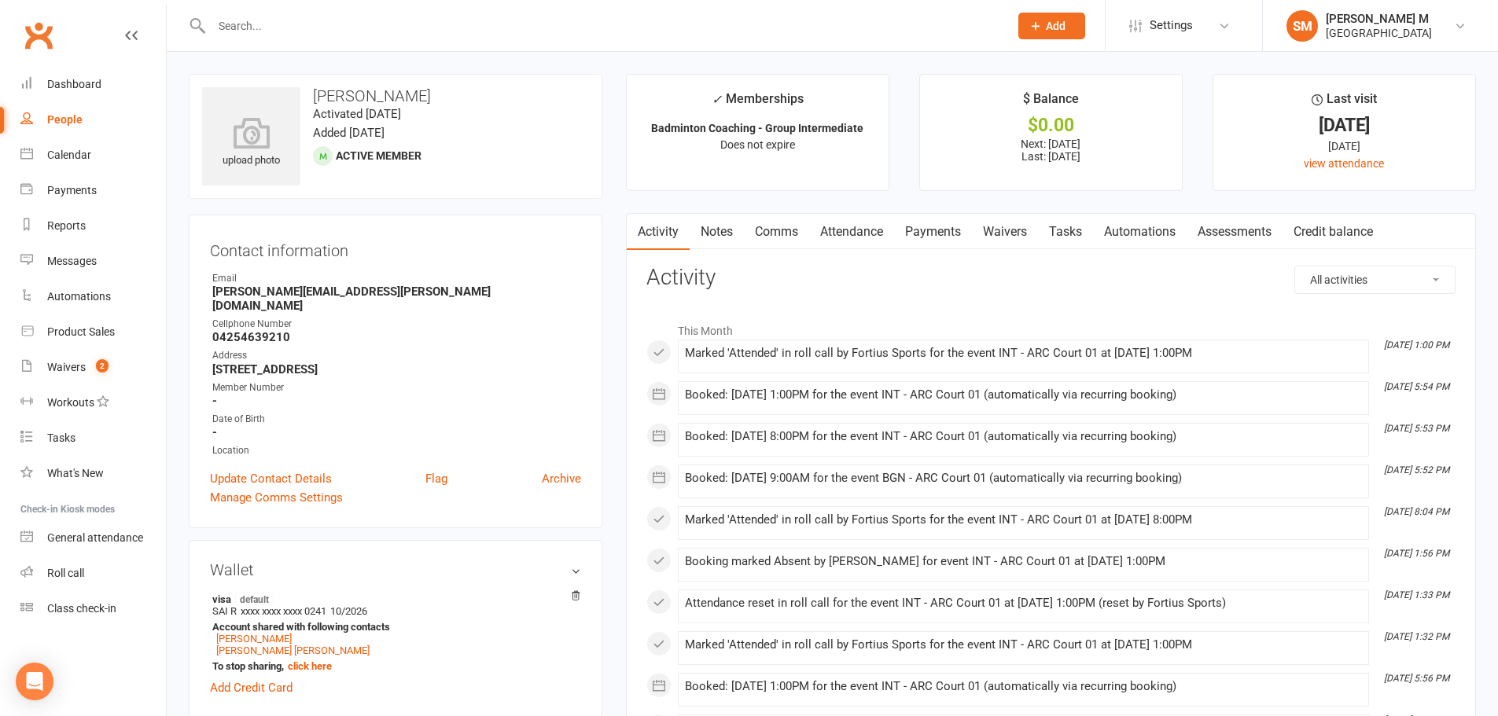
click at [947, 226] on link "Payments" at bounding box center [933, 232] width 78 height 36
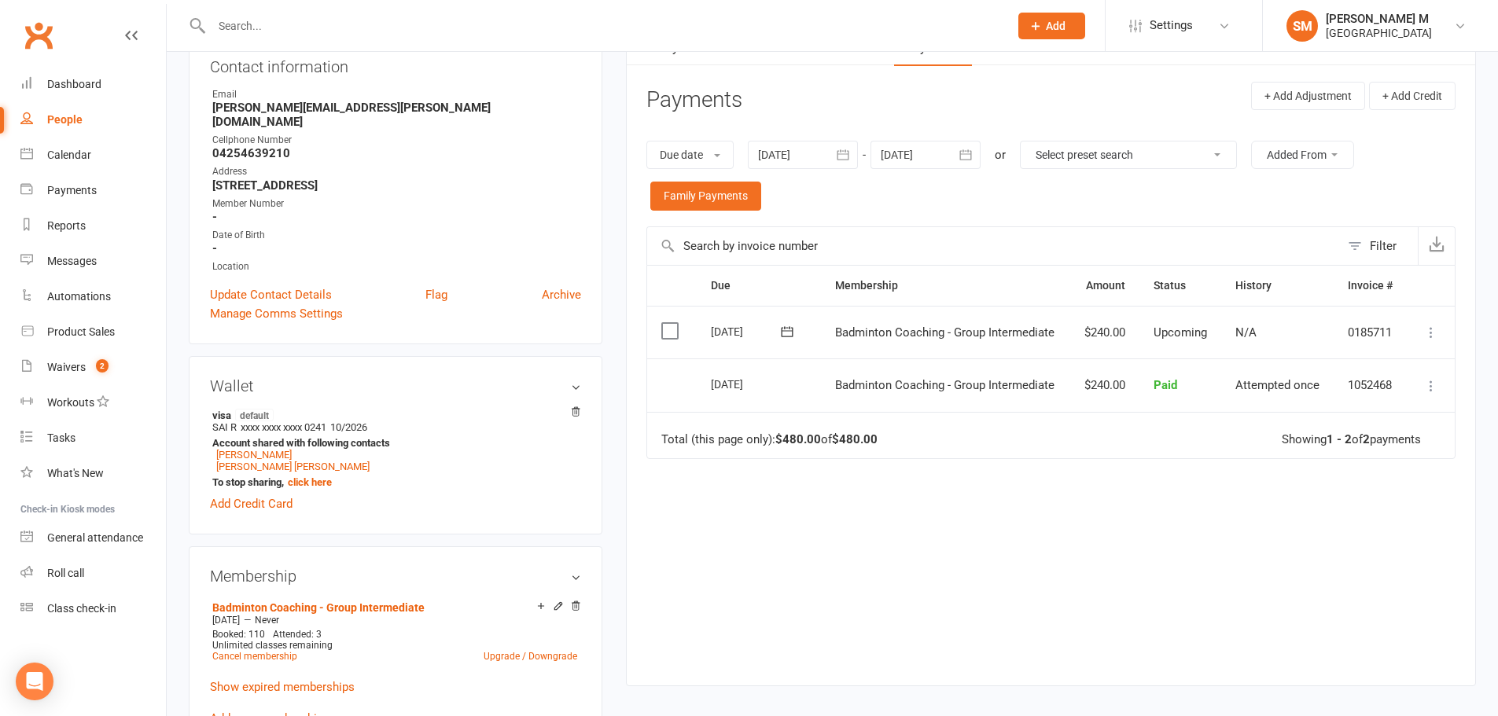
scroll to position [236, 0]
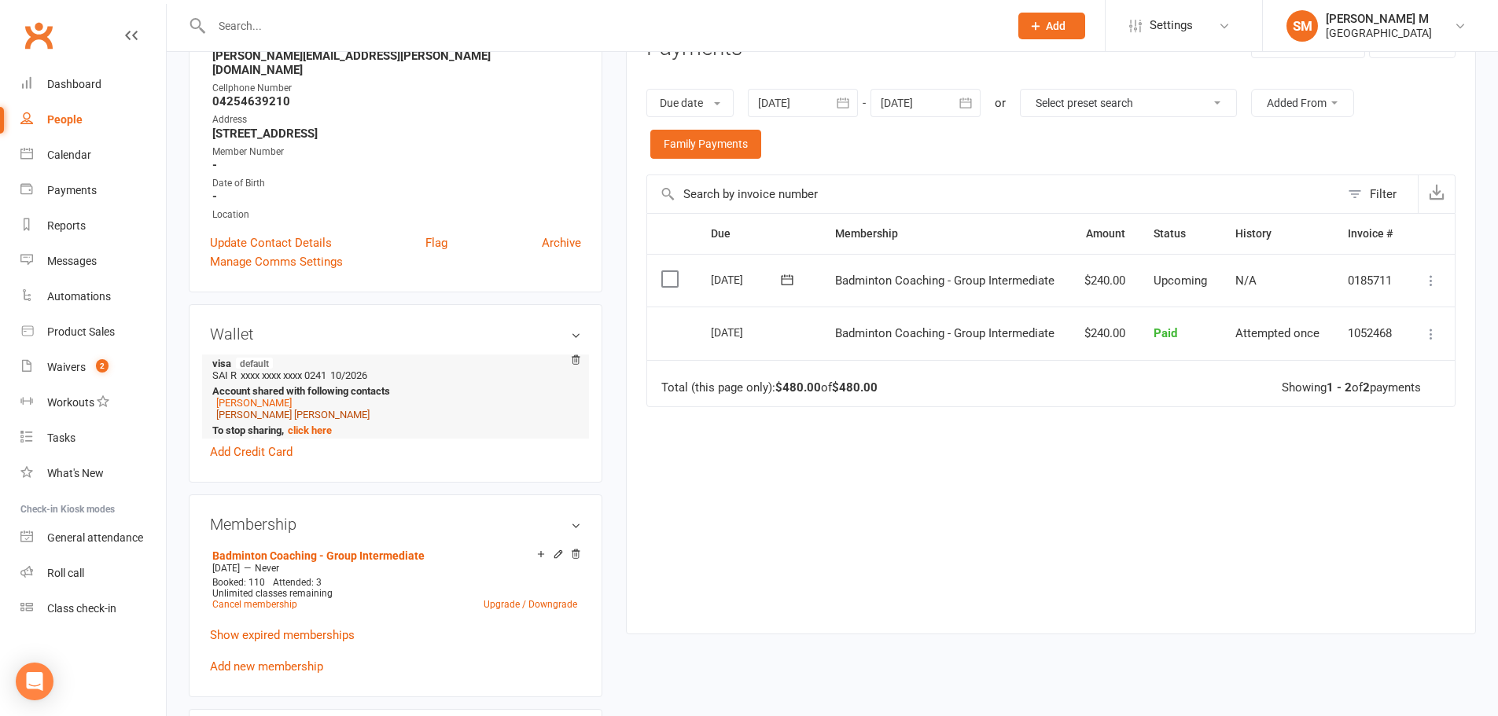
click at [283, 409] on link "Eeshan Reddy Kandadi" at bounding box center [292, 415] width 153 height 12
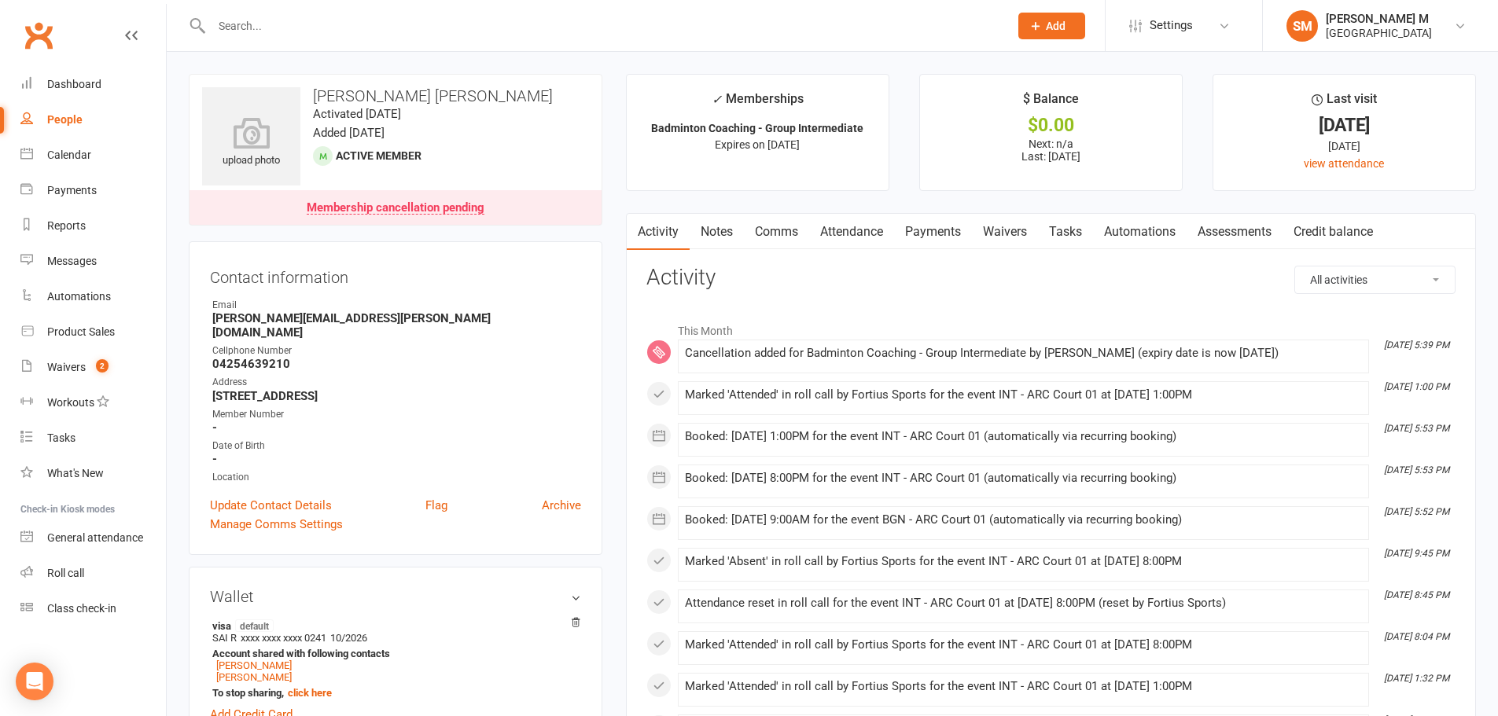
click at [943, 234] on link "Payments" at bounding box center [933, 232] width 78 height 36
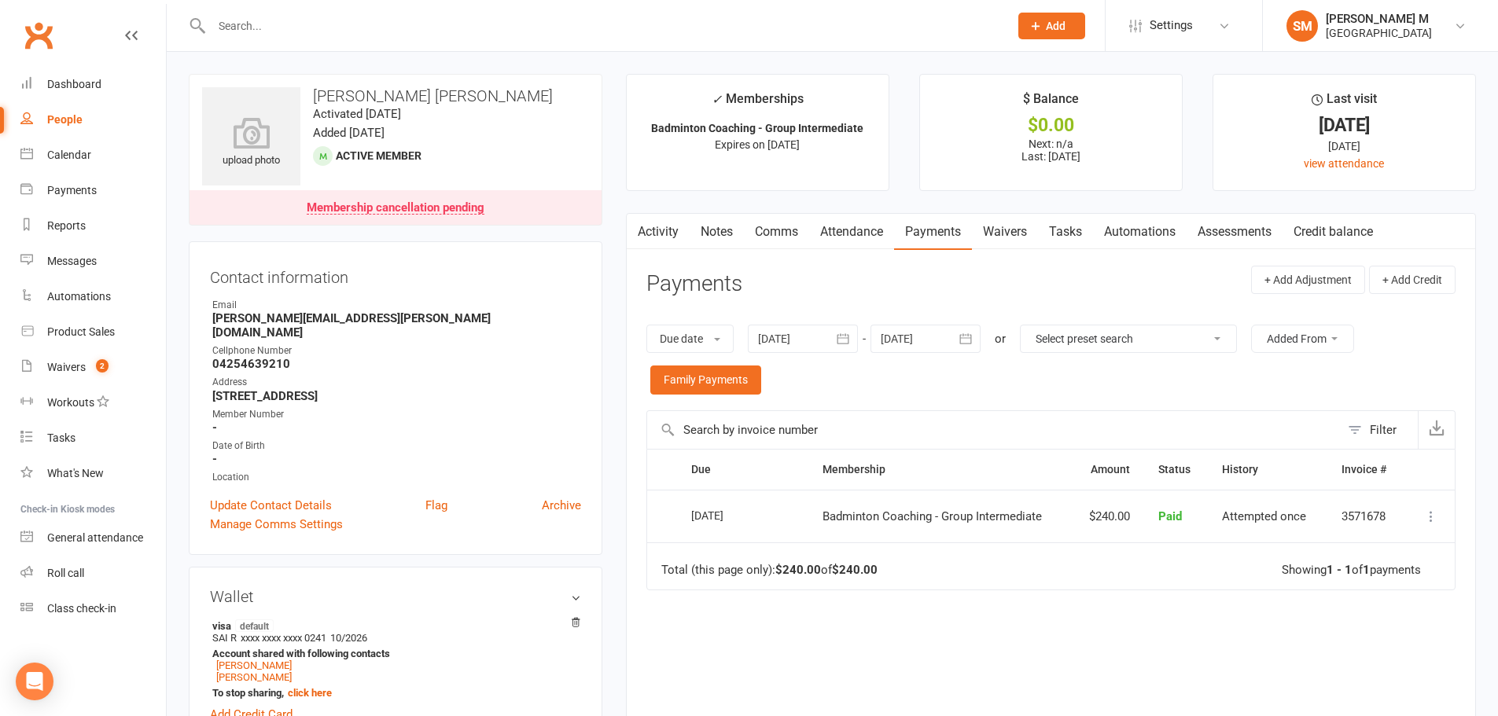
click at [854, 336] on button "button" at bounding box center [843, 339] width 28 height 28
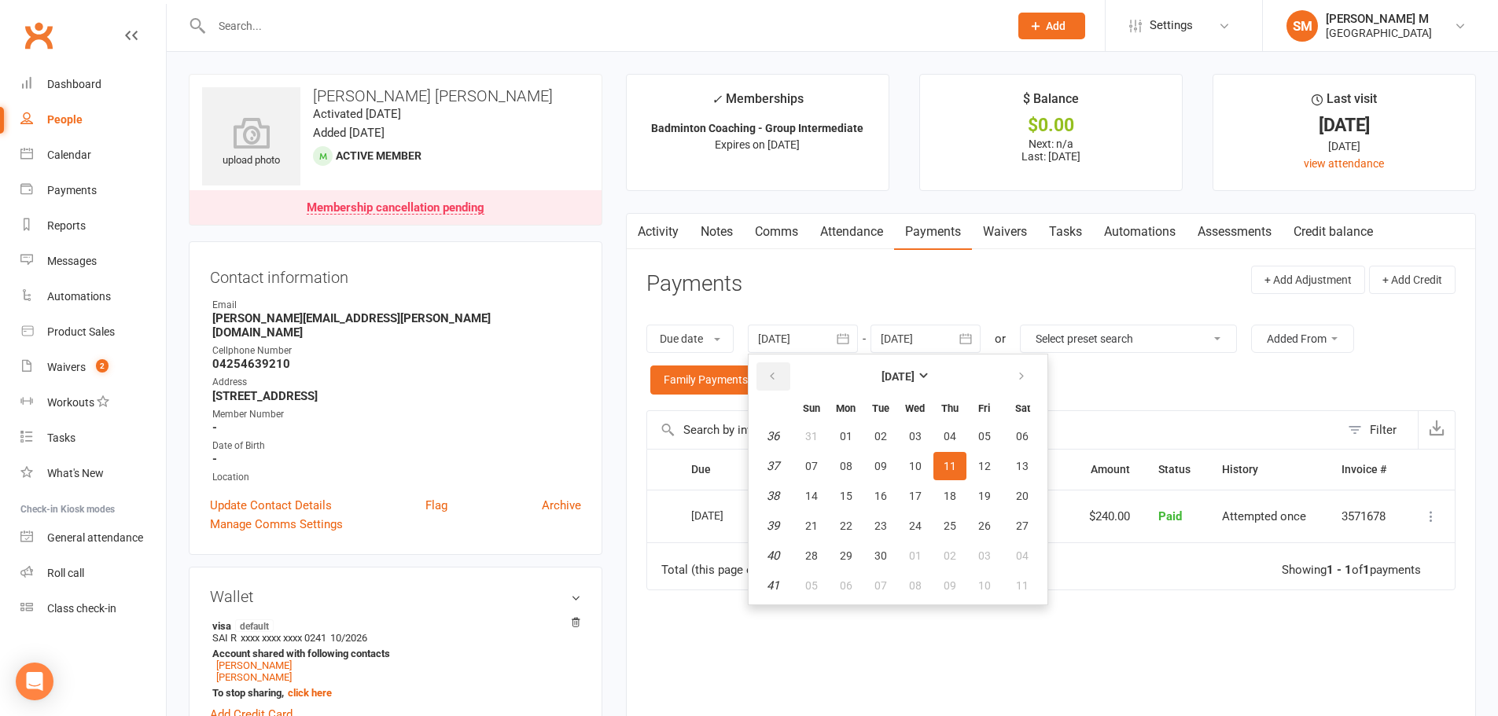
click at [764, 370] on button "button" at bounding box center [773, 376] width 34 height 28
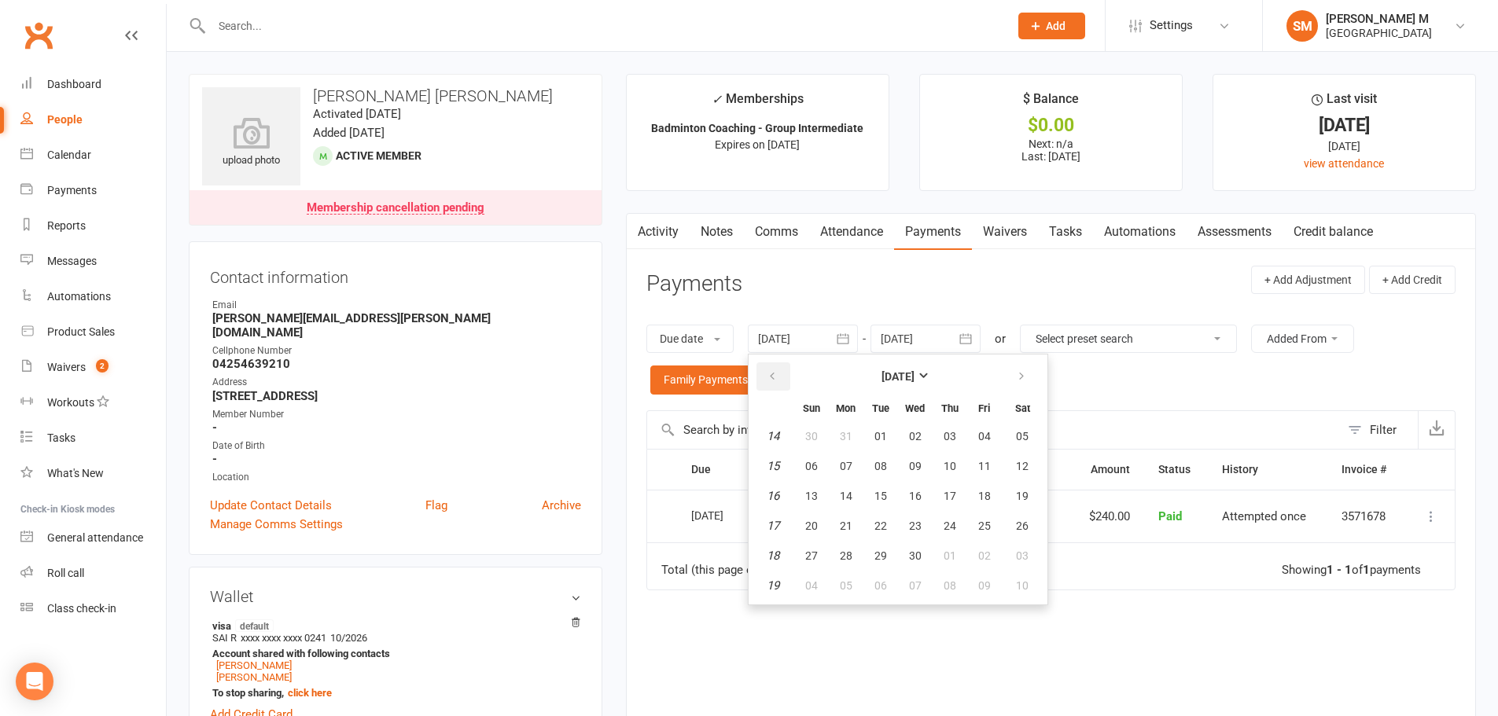
click at [764, 370] on button "button" at bounding box center [773, 376] width 34 height 28
click at [1044, 436] on table "March 2025 Sun Mon Tue Wed Thu Fri Sat 9 23 24 25 26 27 28 01 10 02 03 04 05 06…" at bounding box center [898, 480] width 292 height 244
click at [1028, 441] on span "01" at bounding box center [1022, 436] width 13 height 13
type input "01 Mar 2025"
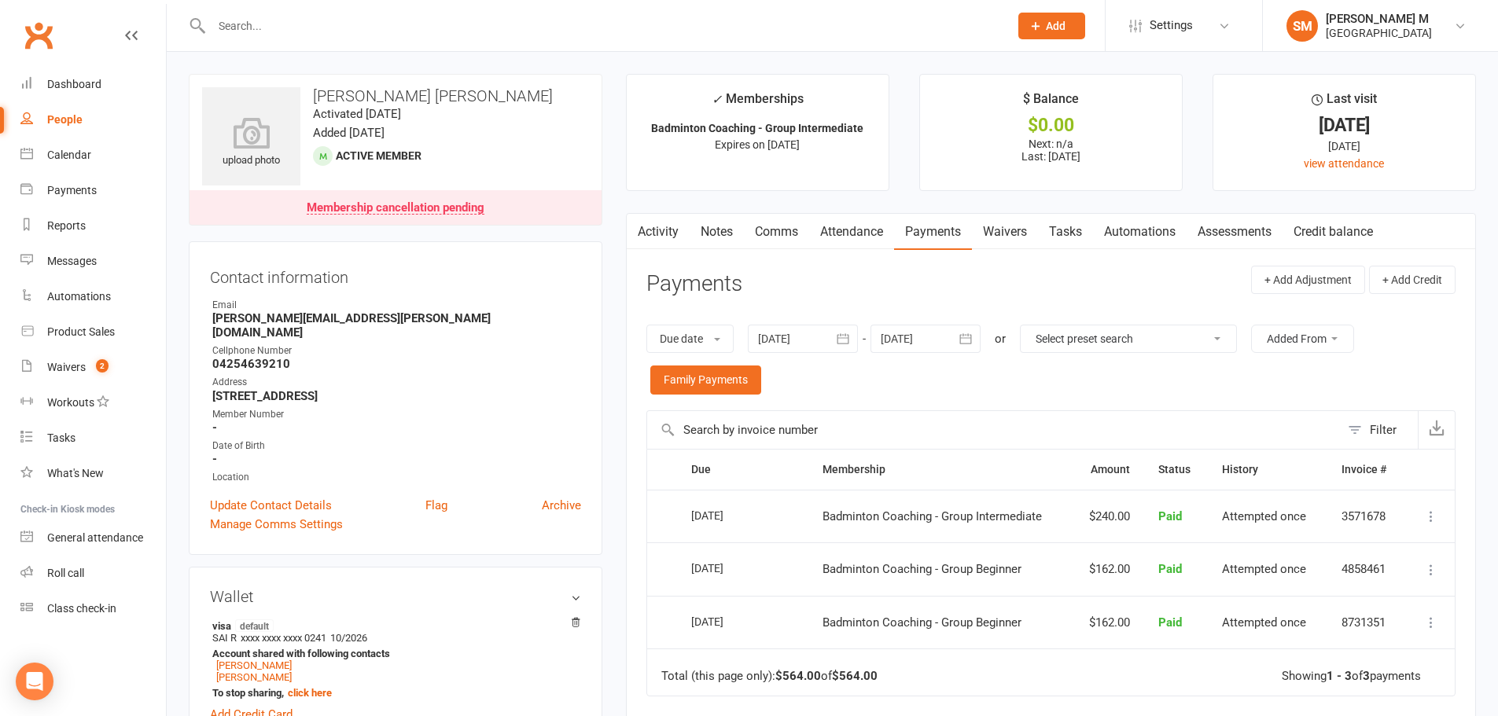
click at [628, 224] on button "button" at bounding box center [637, 231] width 20 height 35
click at [666, 219] on link "Activity" at bounding box center [658, 232] width 63 height 36
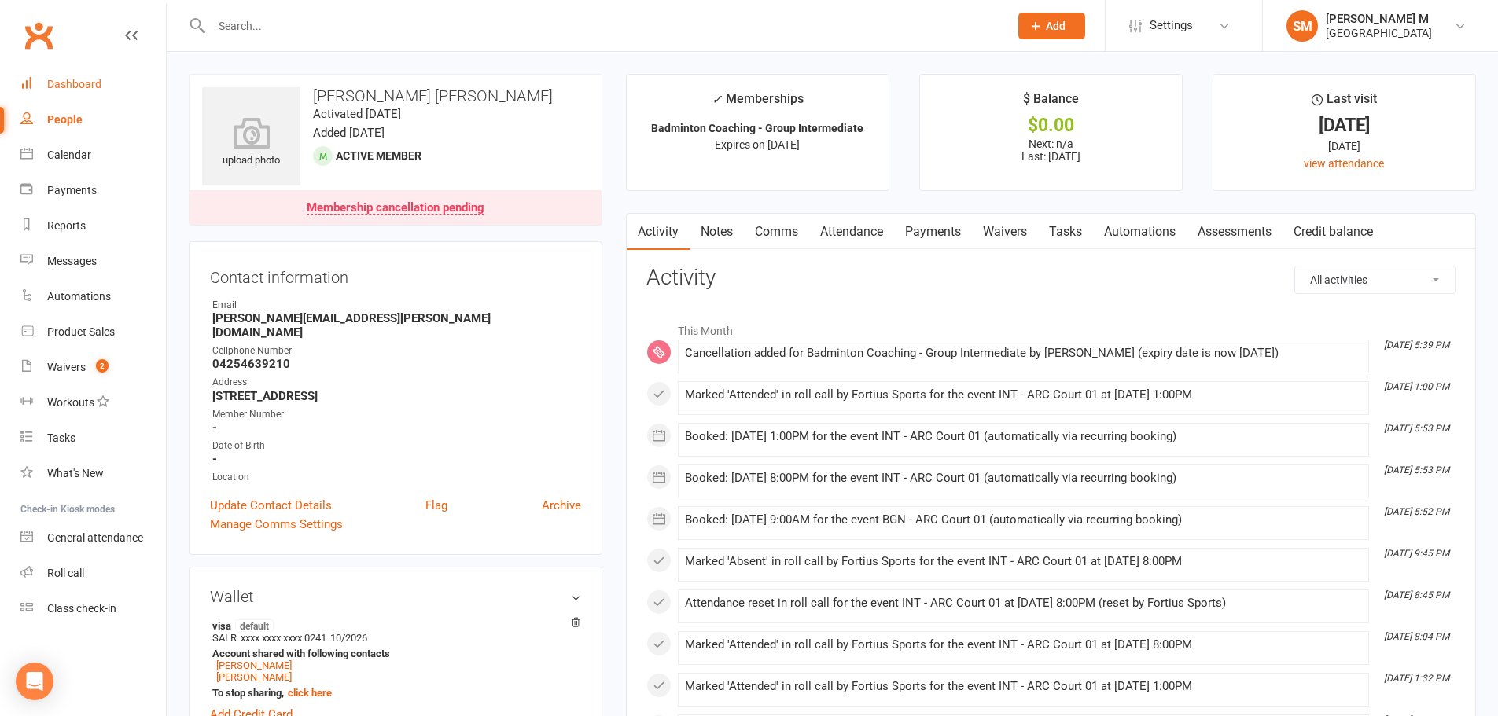
click at [57, 91] on link "Dashboard" at bounding box center [92, 84] width 145 height 35
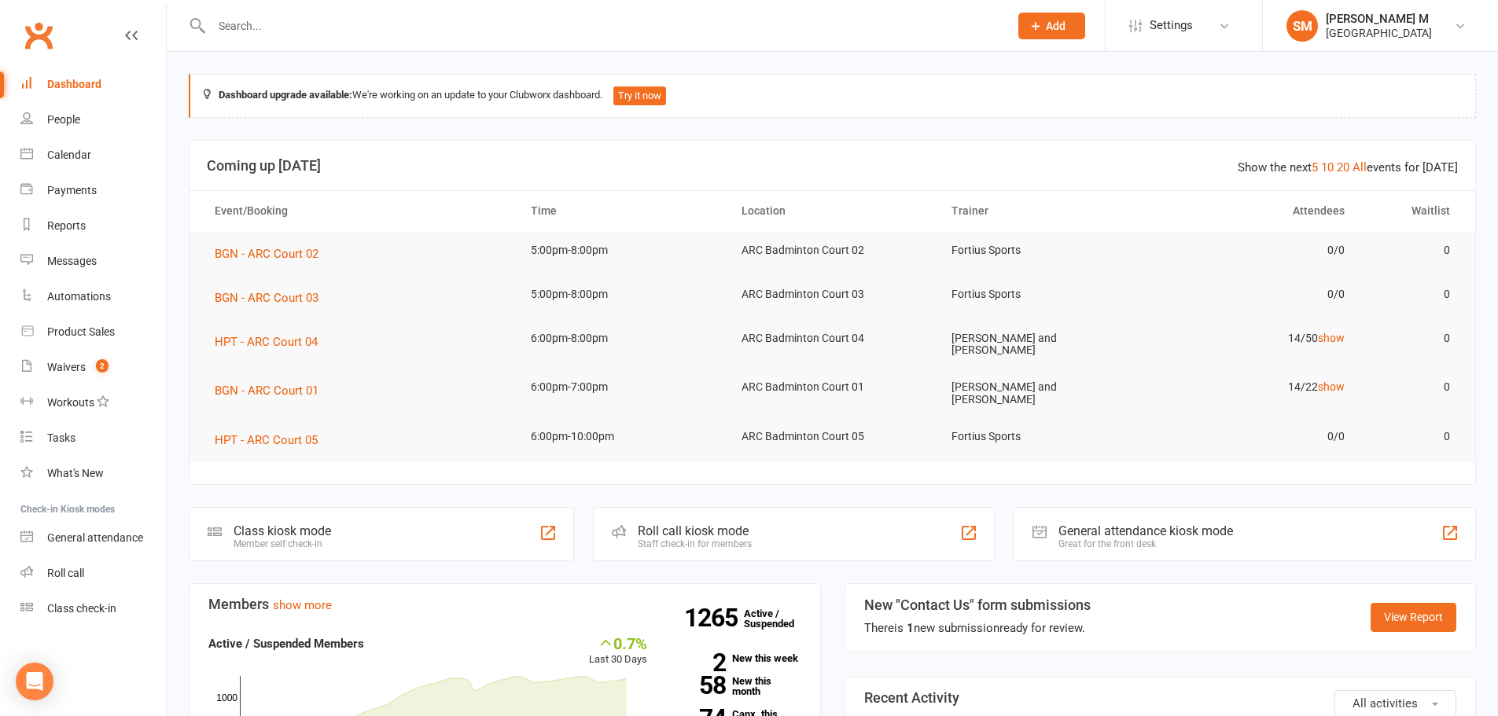
click at [320, 18] on input "text" at bounding box center [602, 26] width 791 height 22
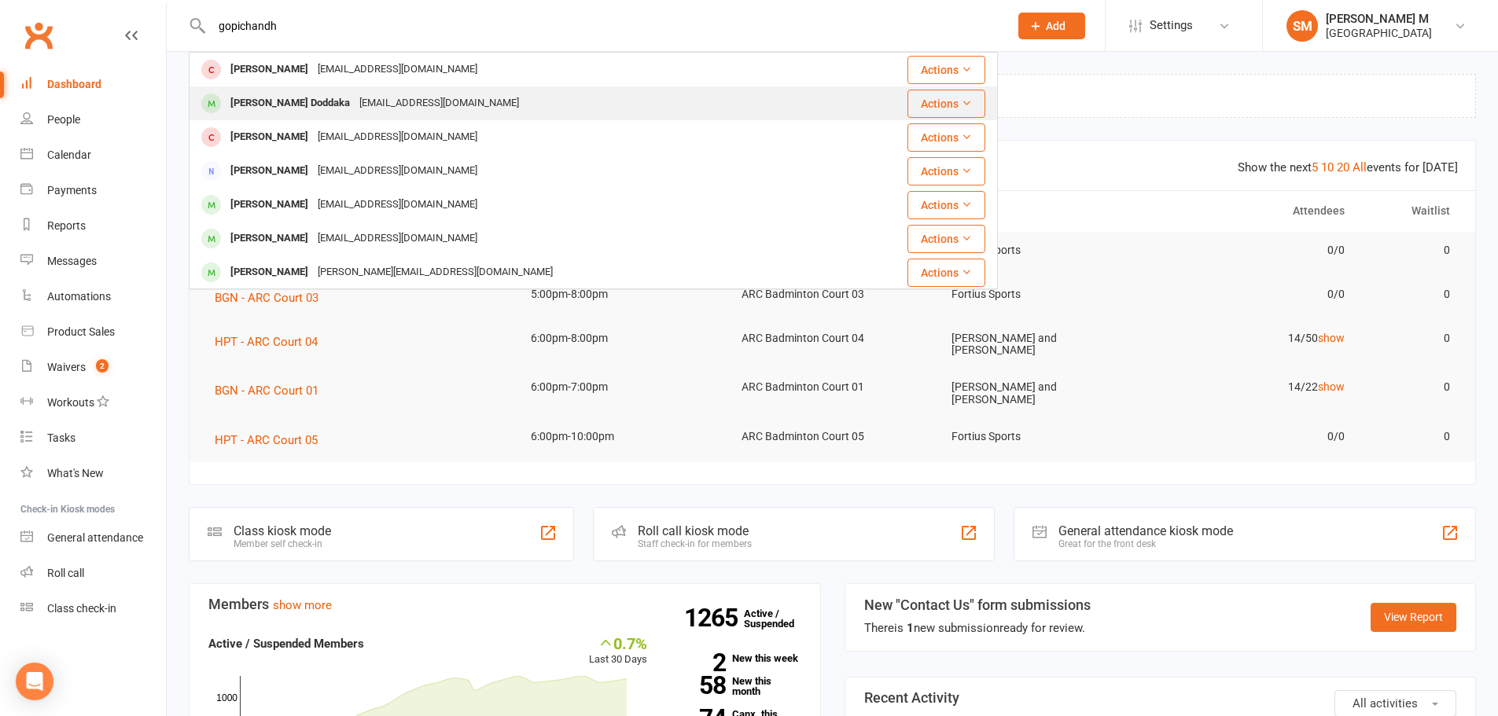
type input "gopichandh"
click at [335, 89] on div "Gopi chand Doddaka dgopid24@gmail.com" at bounding box center [525, 103] width 671 height 32
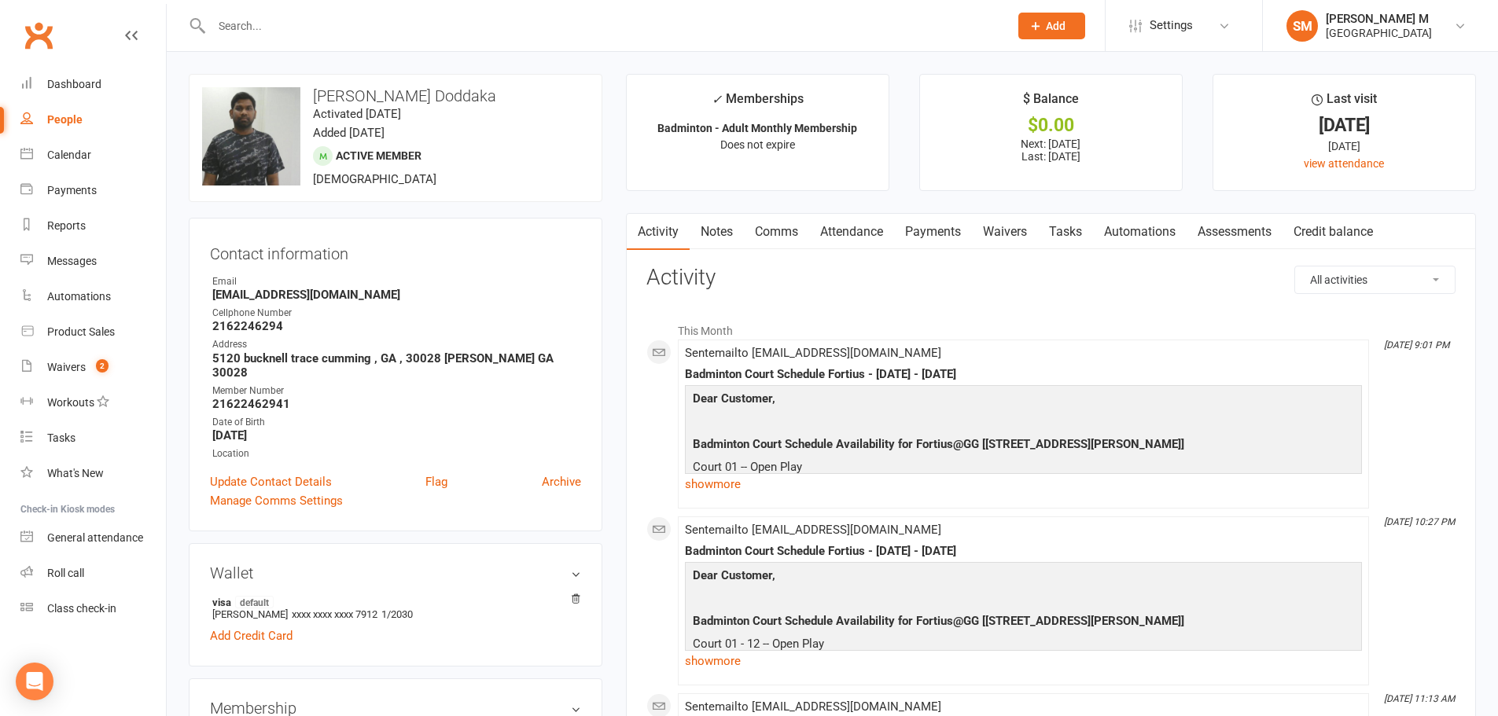
click at [941, 230] on link "Payments" at bounding box center [933, 232] width 78 height 36
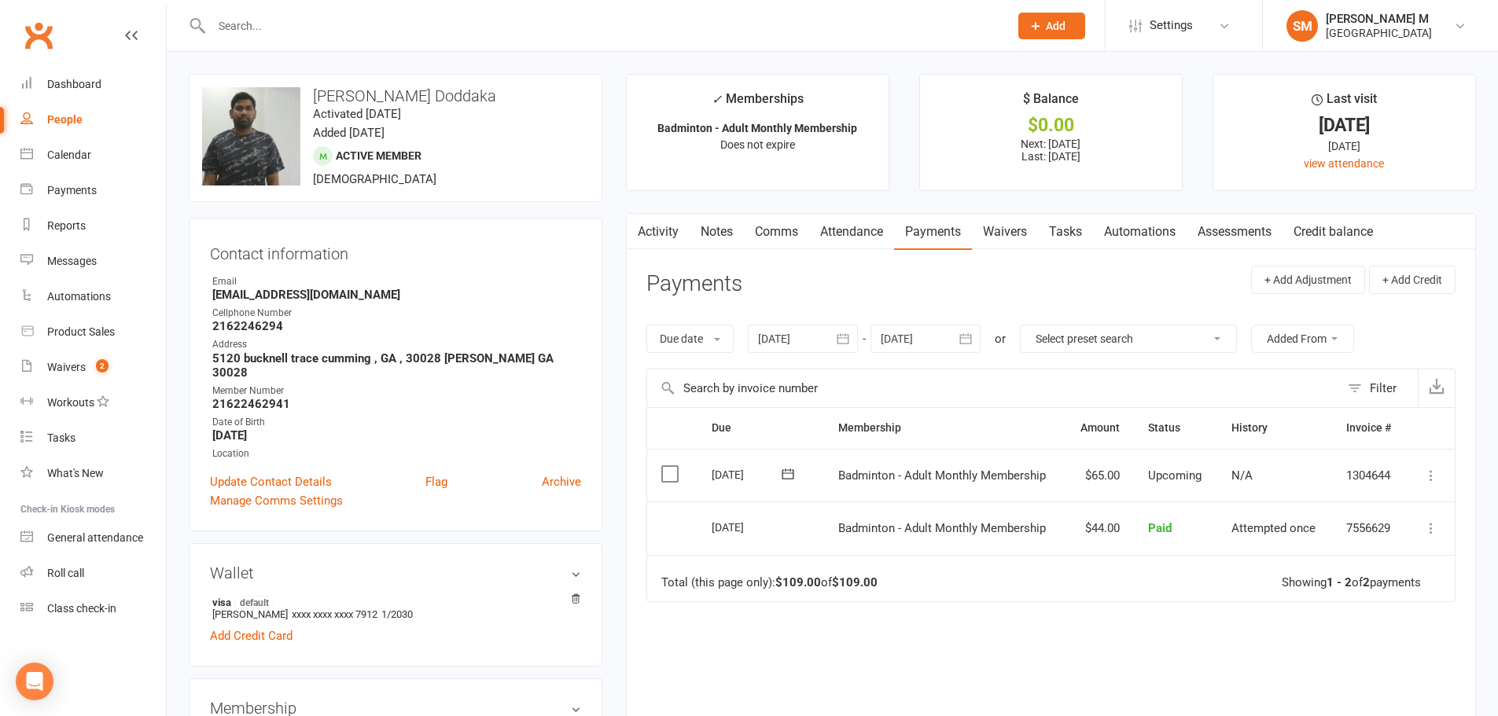
click at [674, 241] on link "Activity" at bounding box center [658, 232] width 63 height 36
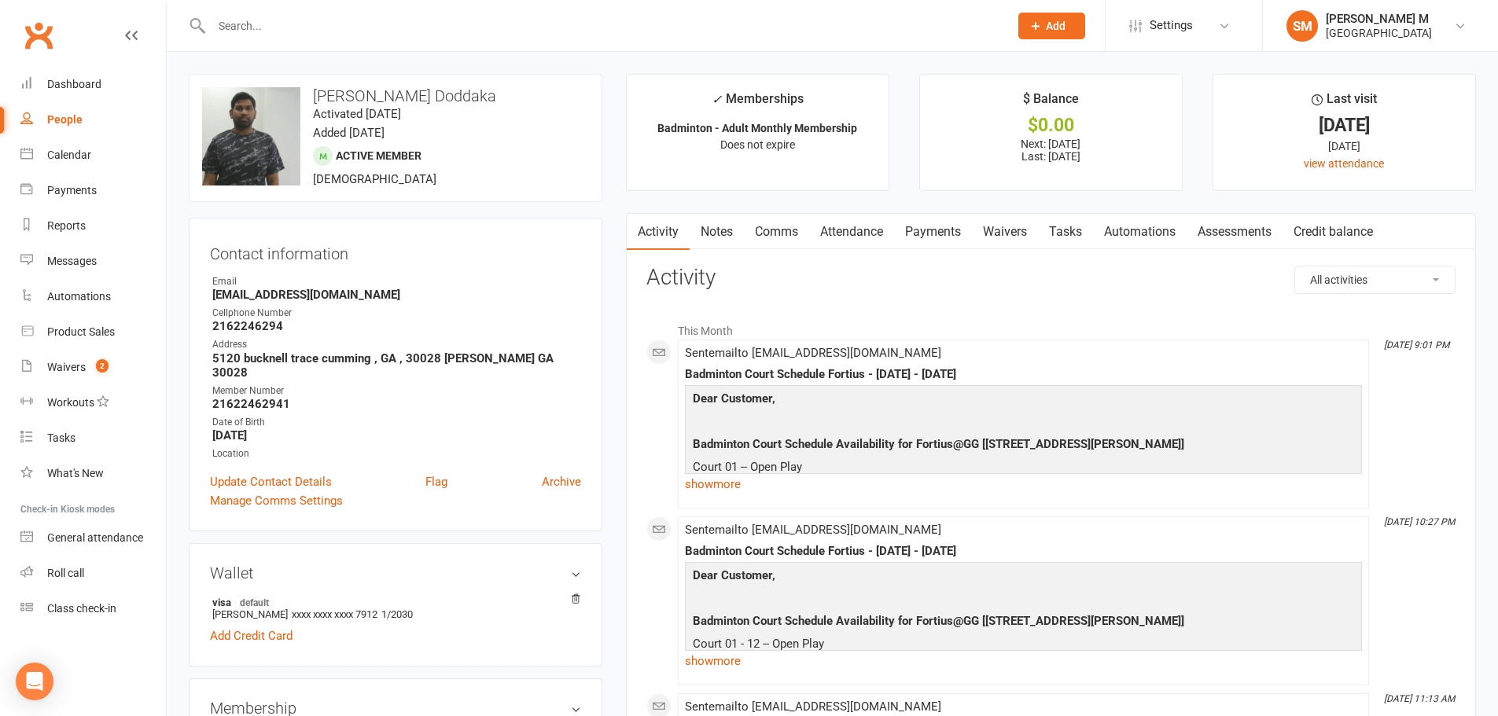
click at [310, 29] on input "text" at bounding box center [602, 26] width 791 height 22
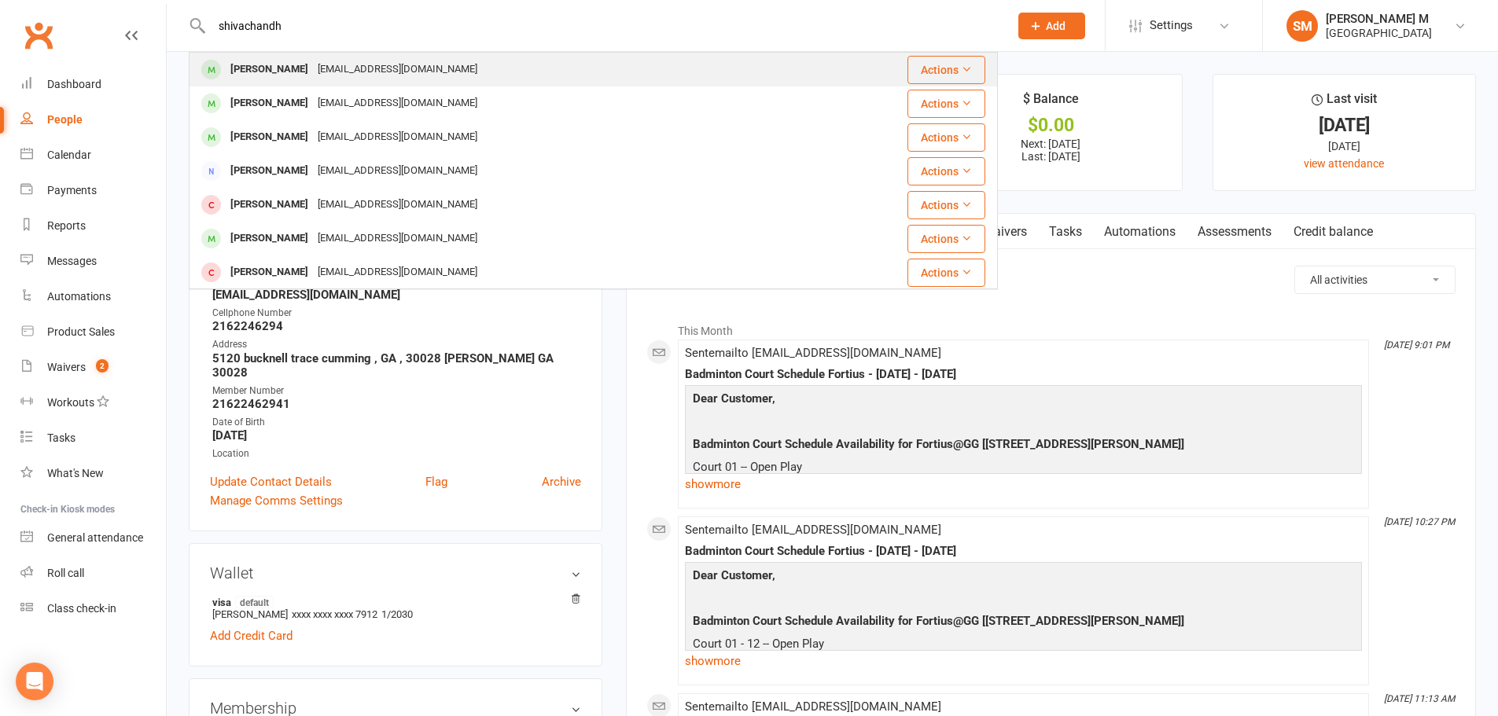
type input "shivachandh"
click at [313, 70] on div "Shiva chand Doddaka" at bounding box center [269, 69] width 87 height 23
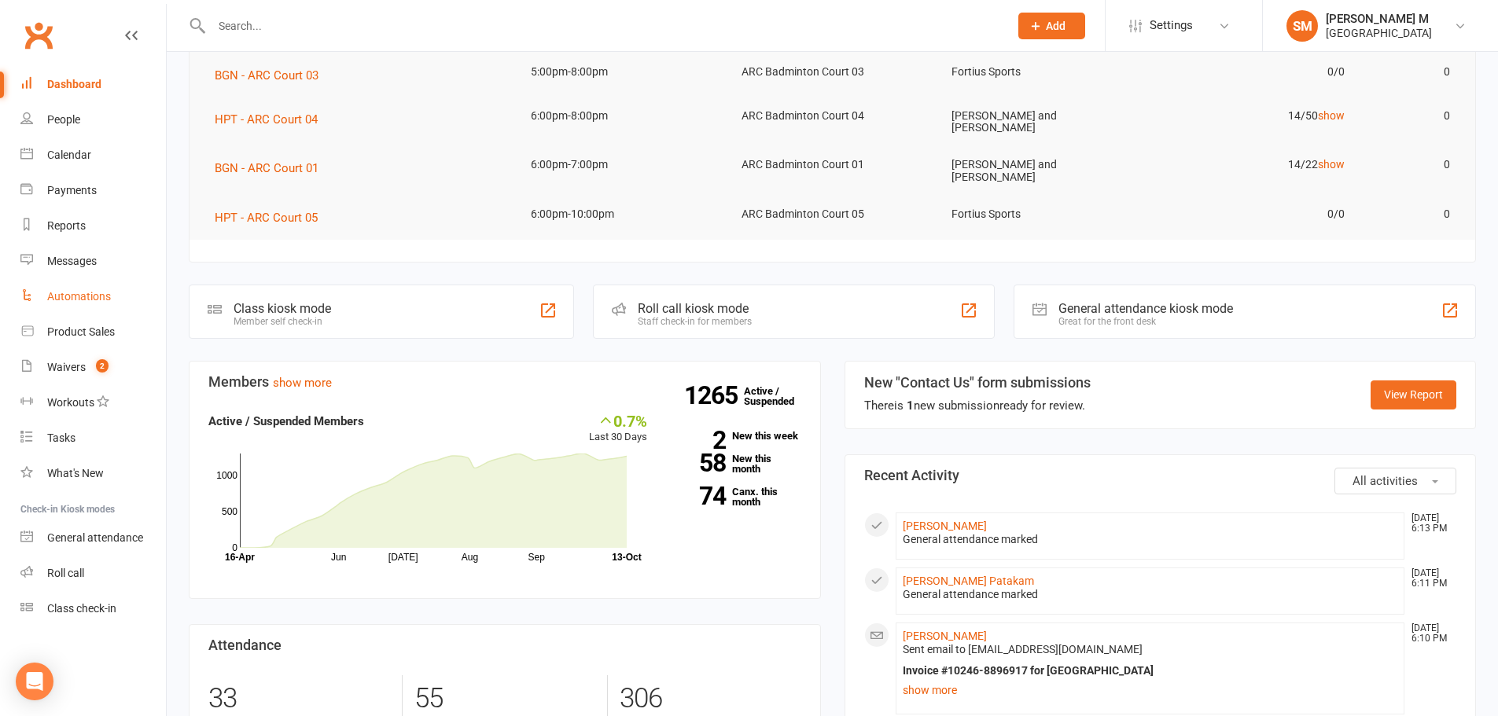
scroll to position [79, 0]
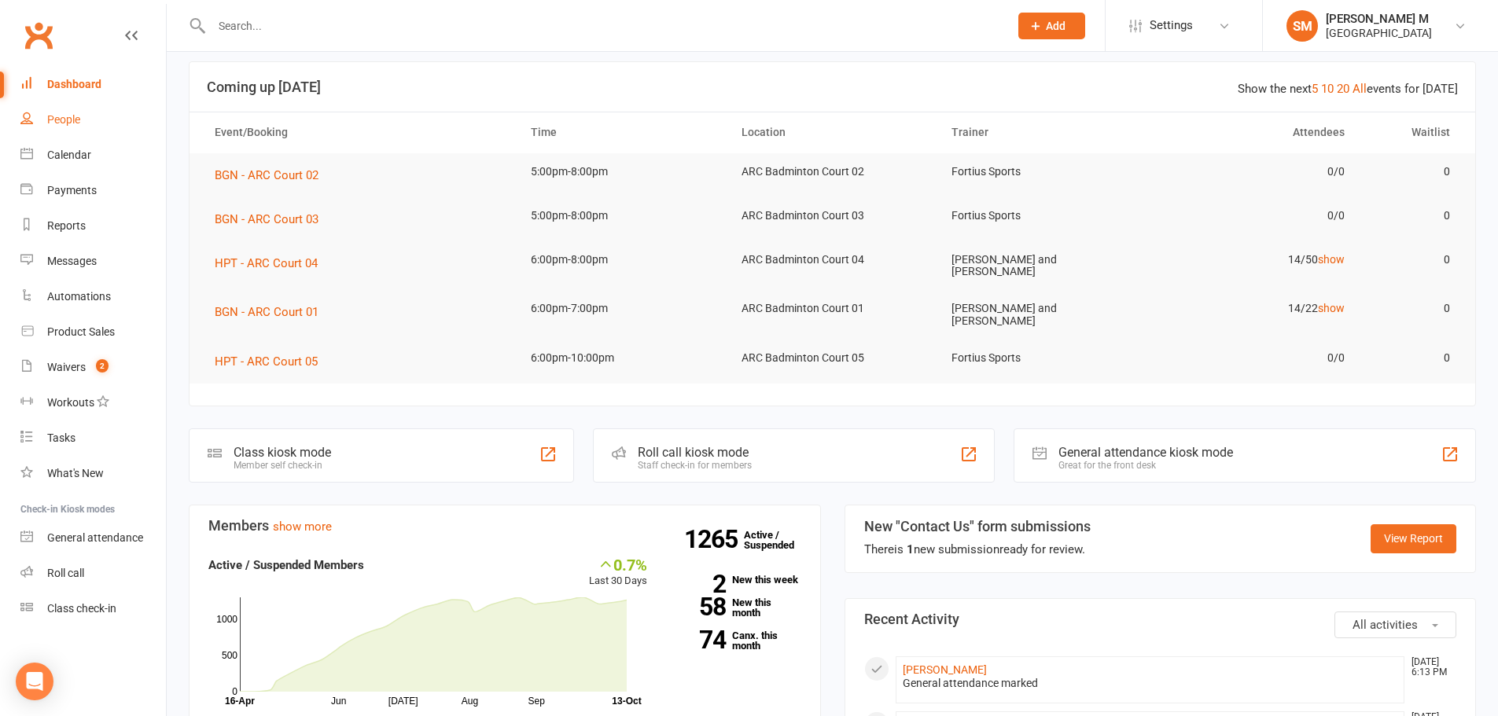
click at [57, 120] on div "People" at bounding box center [63, 119] width 33 height 13
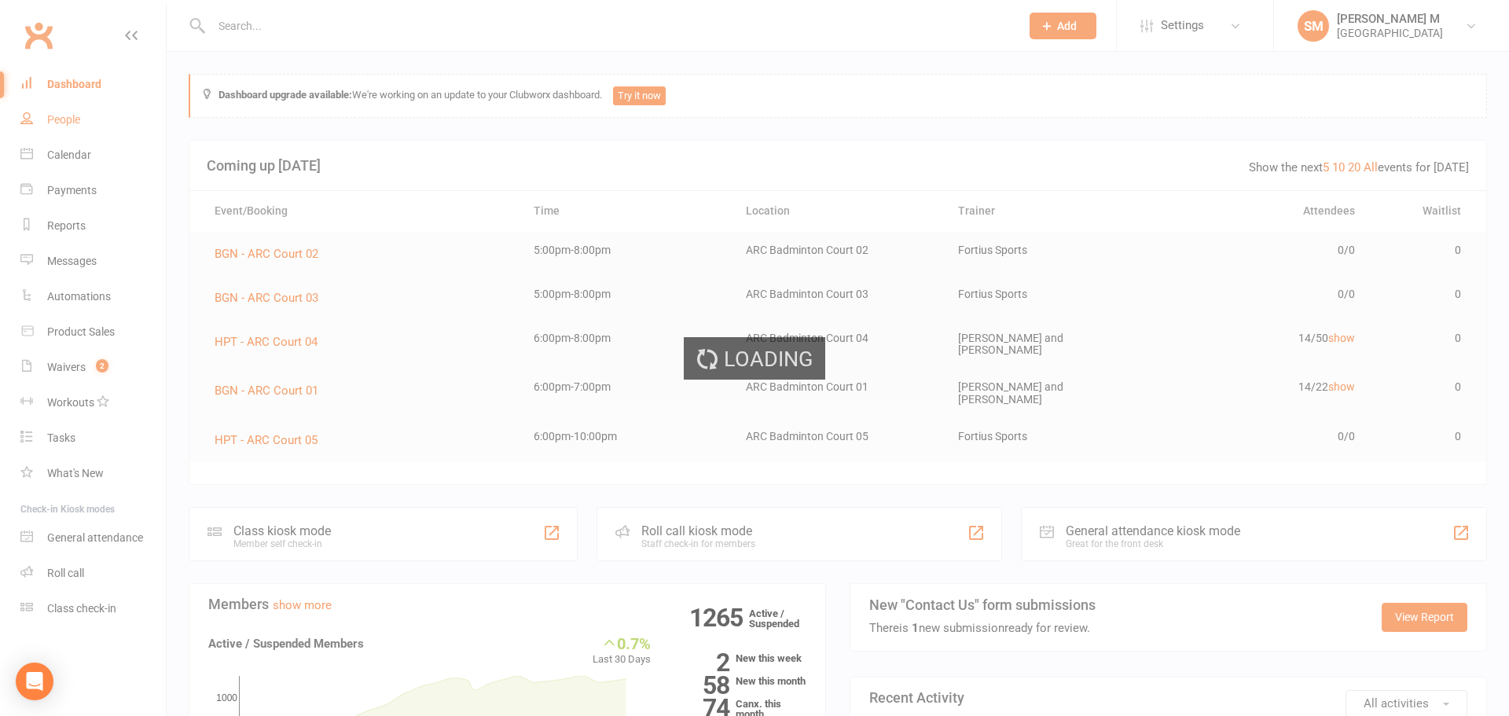
select select "100"
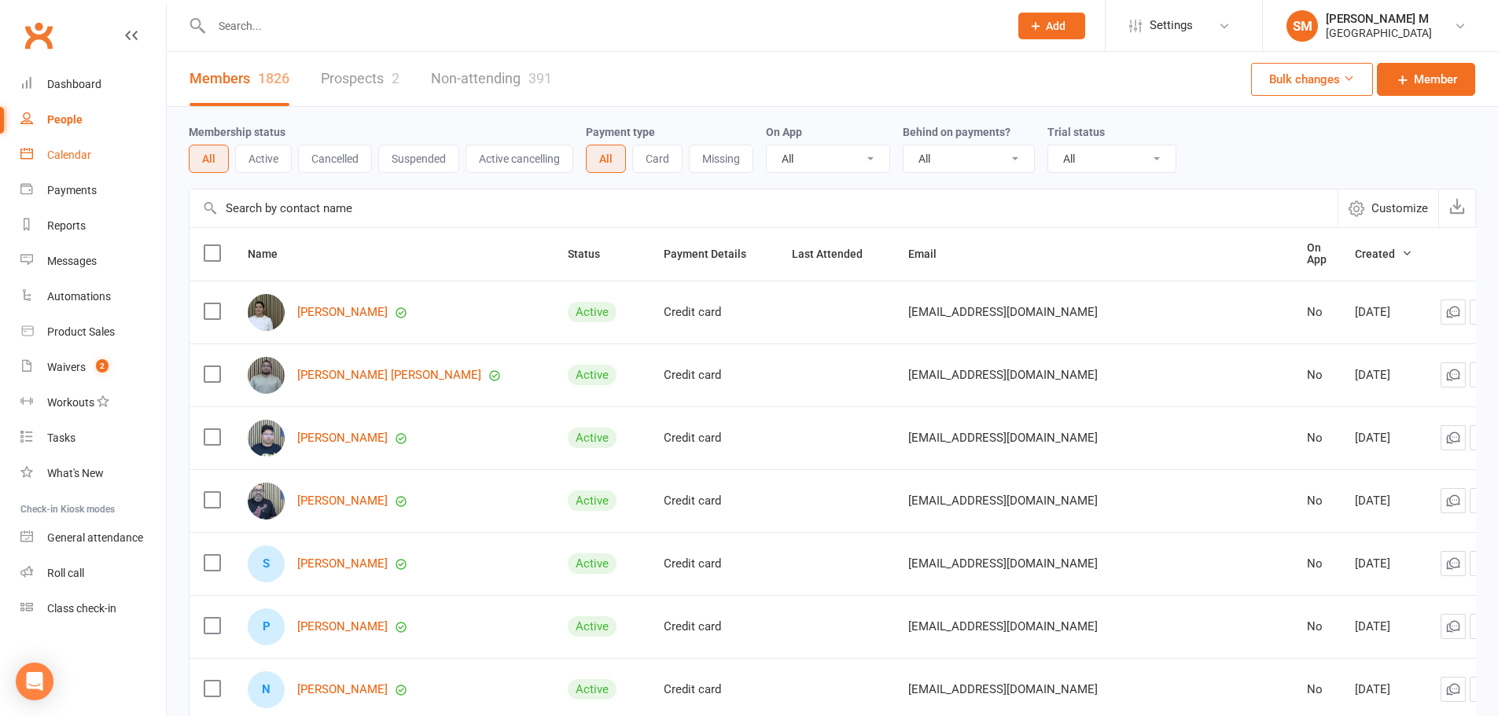
click at [53, 155] on div "Calendar" at bounding box center [69, 155] width 44 height 13
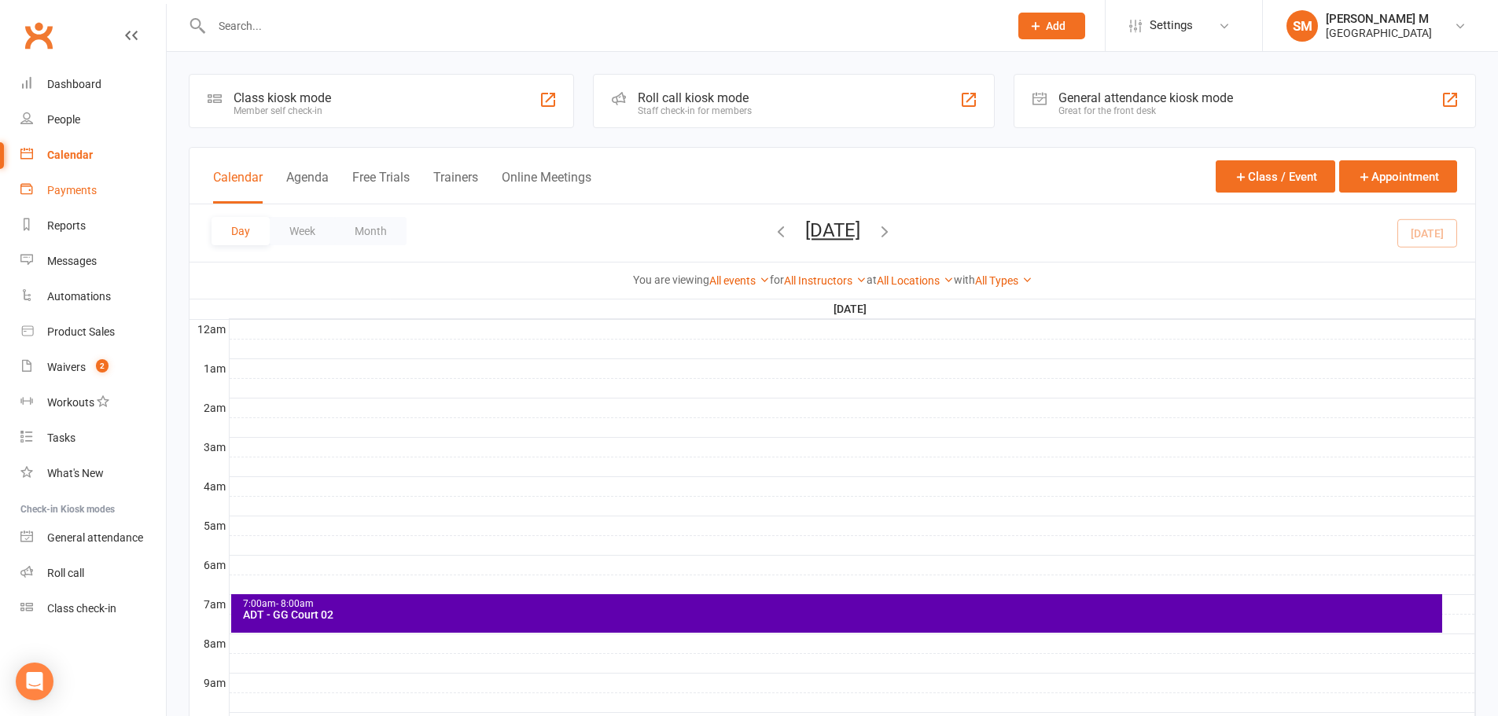
click at [75, 197] on link "Payments" at bounding box center [92, 190] width 145 height 35
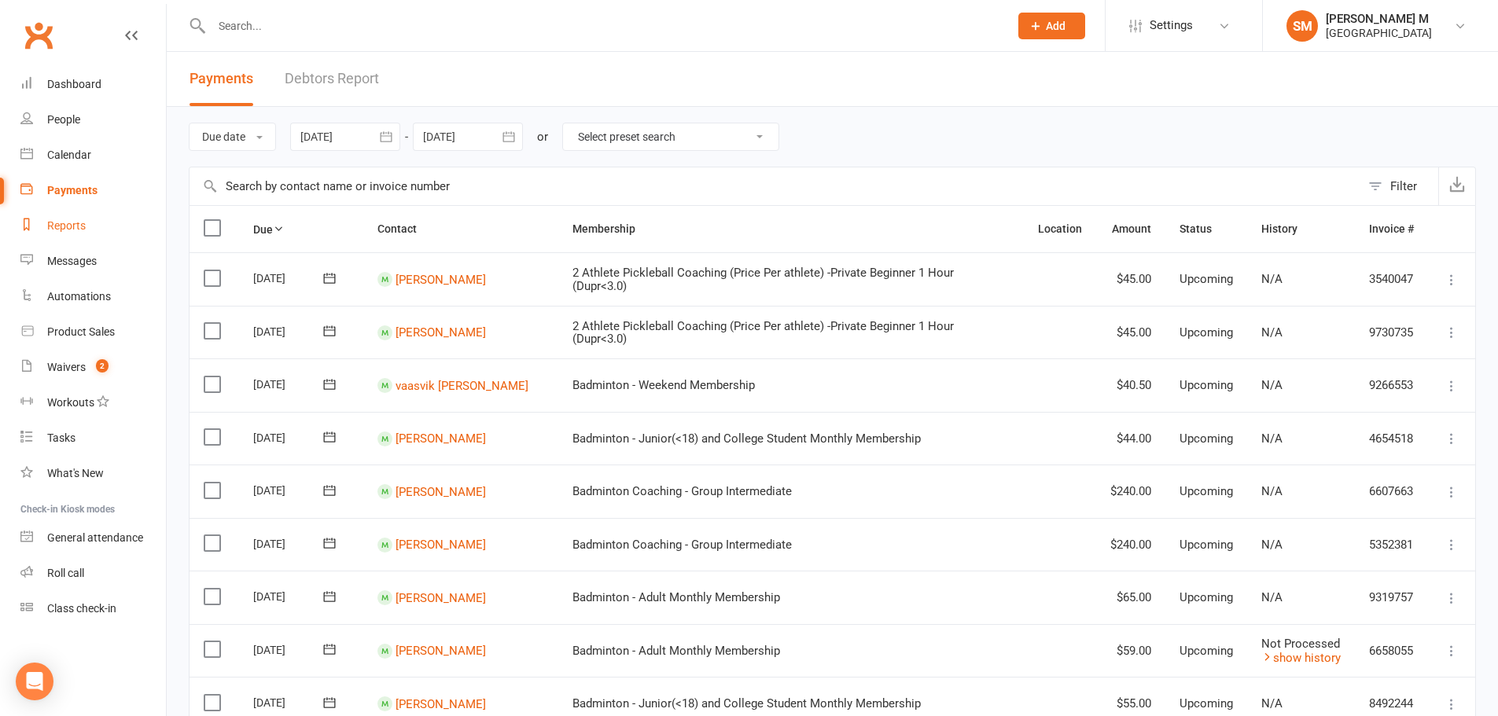
click at [75, 233] on link "Reports" at bounding box center [92, 225] width 145 height 35
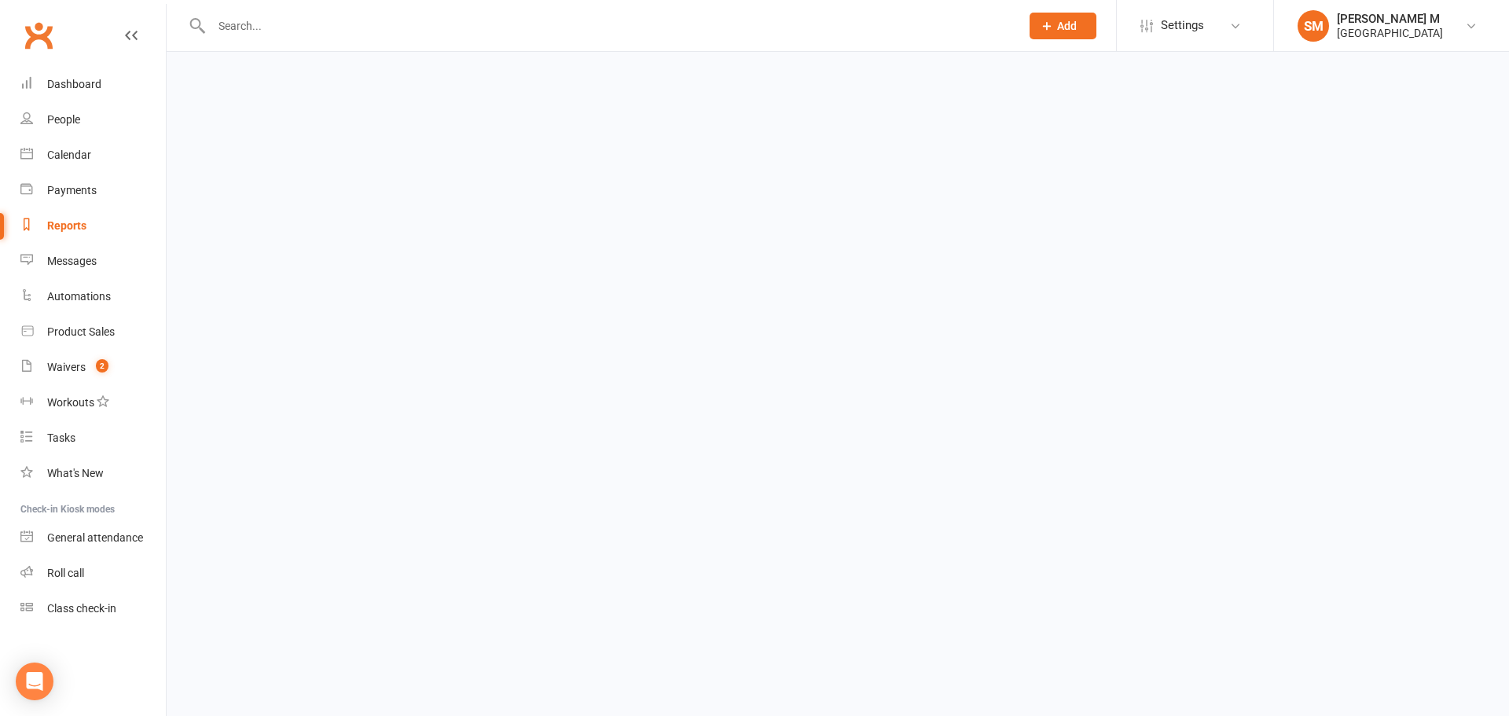
select select "25"
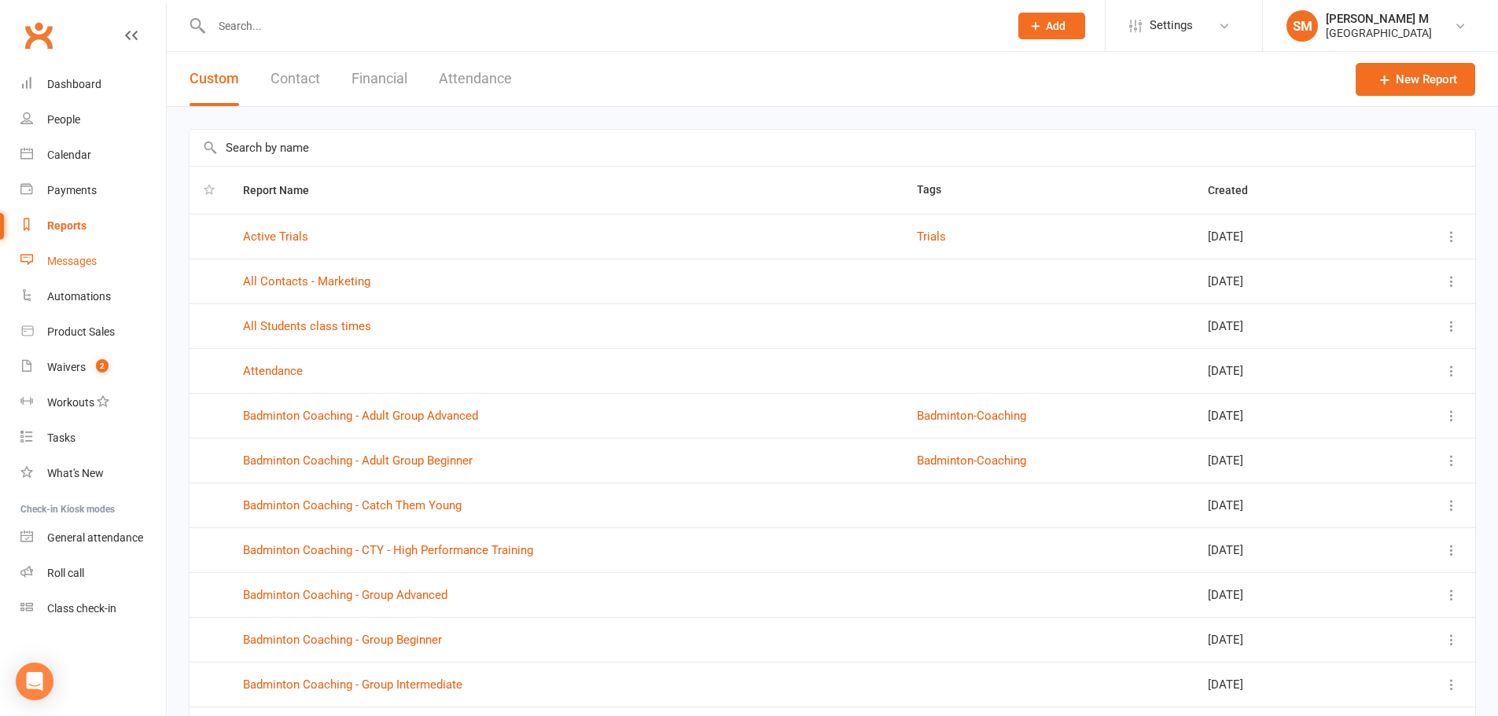
click at [69, 247] on link "Messages" at bounding box center [92, 261] width 145 height 35
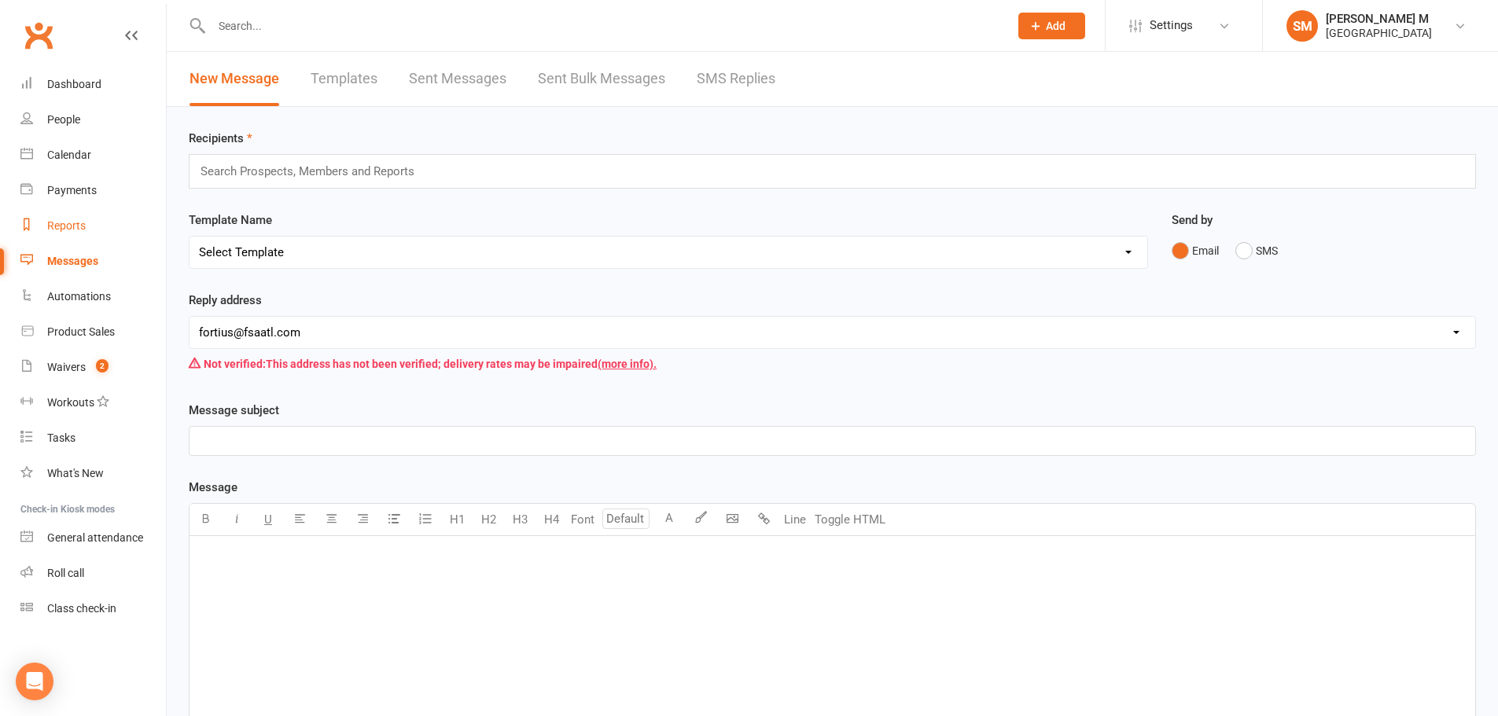
click at [76, 222] on div "Reports" at bounding box center [66, 225] width 39 height 13
select select "25"
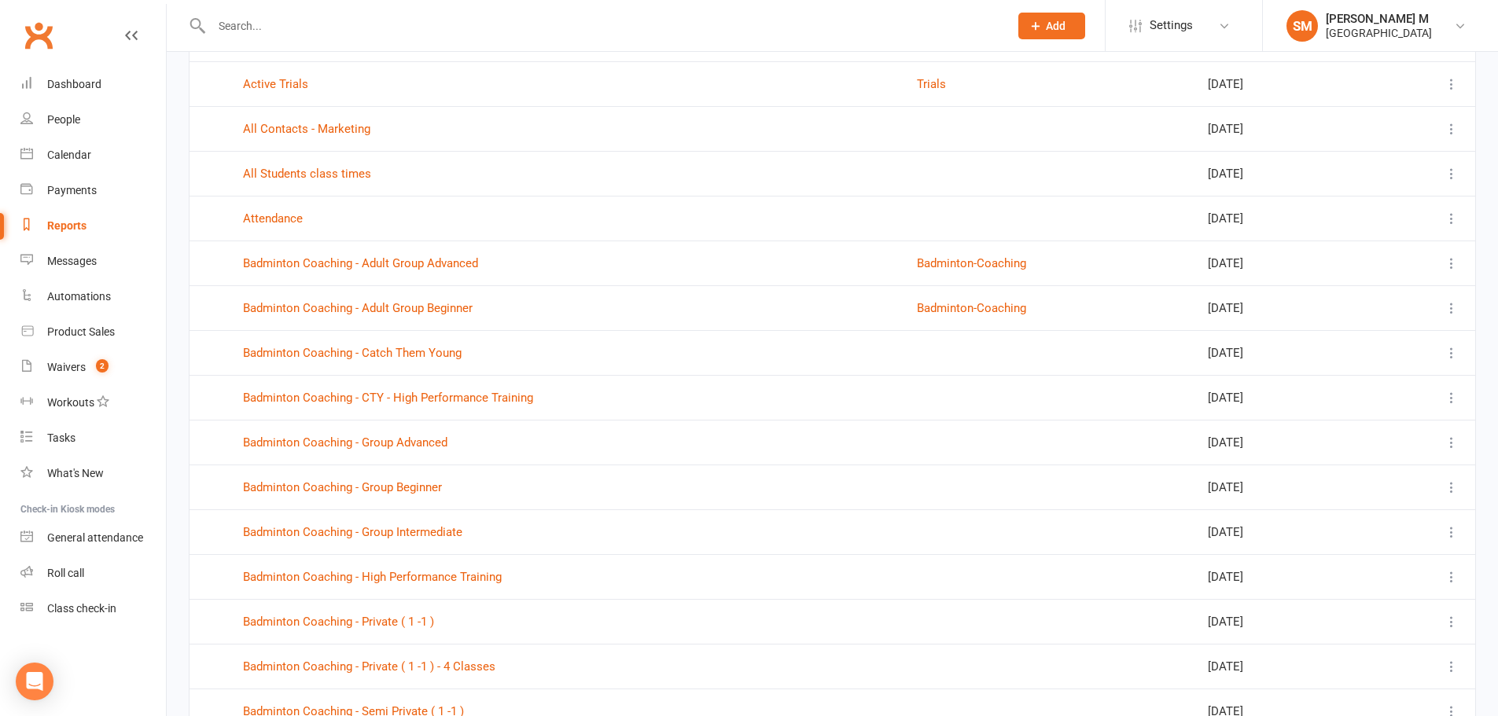
scroll to position [157, 0]
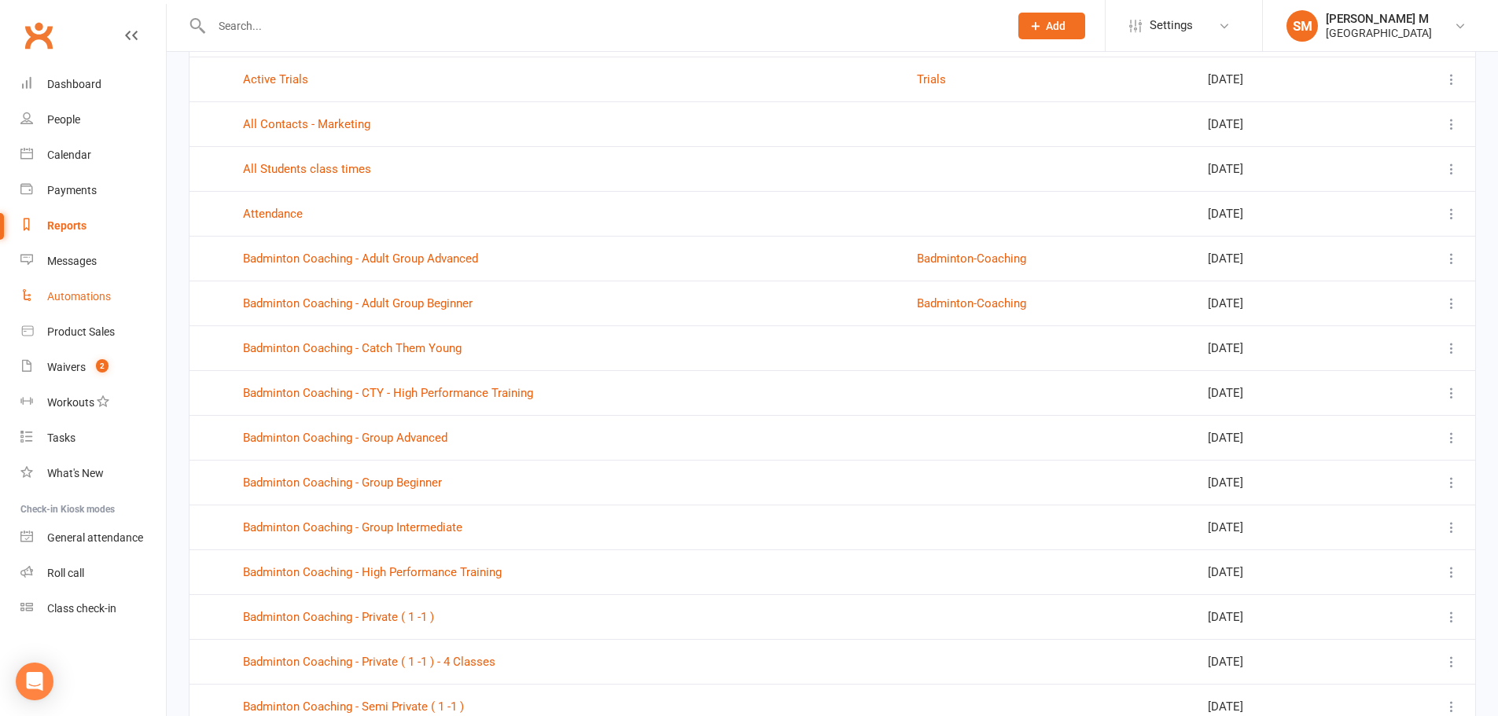
click at [100, 305] on link "Automations" at bounding box center [92, 296] width 145 height 35
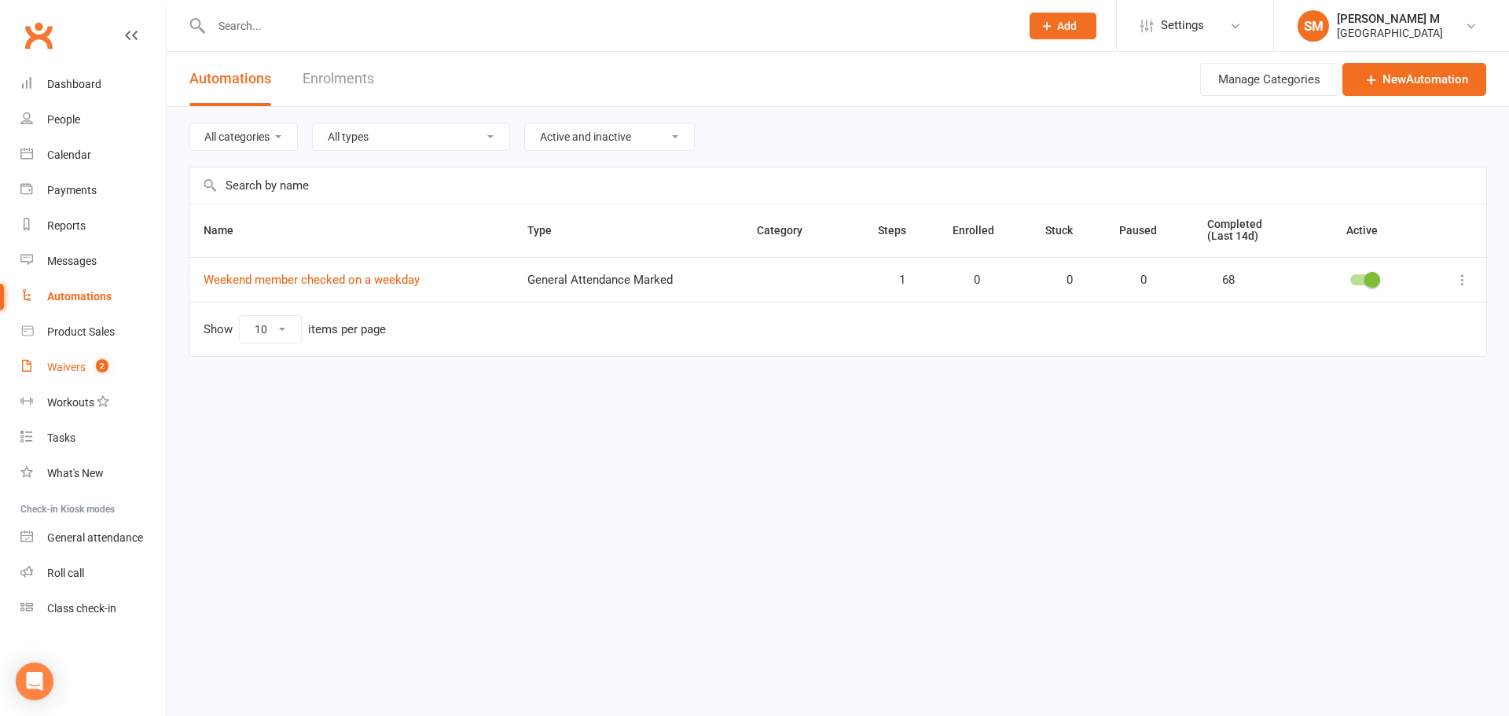
click at [102, 350] on link "Waivers 2" at bounding box center [92, 367] width 145 height 35
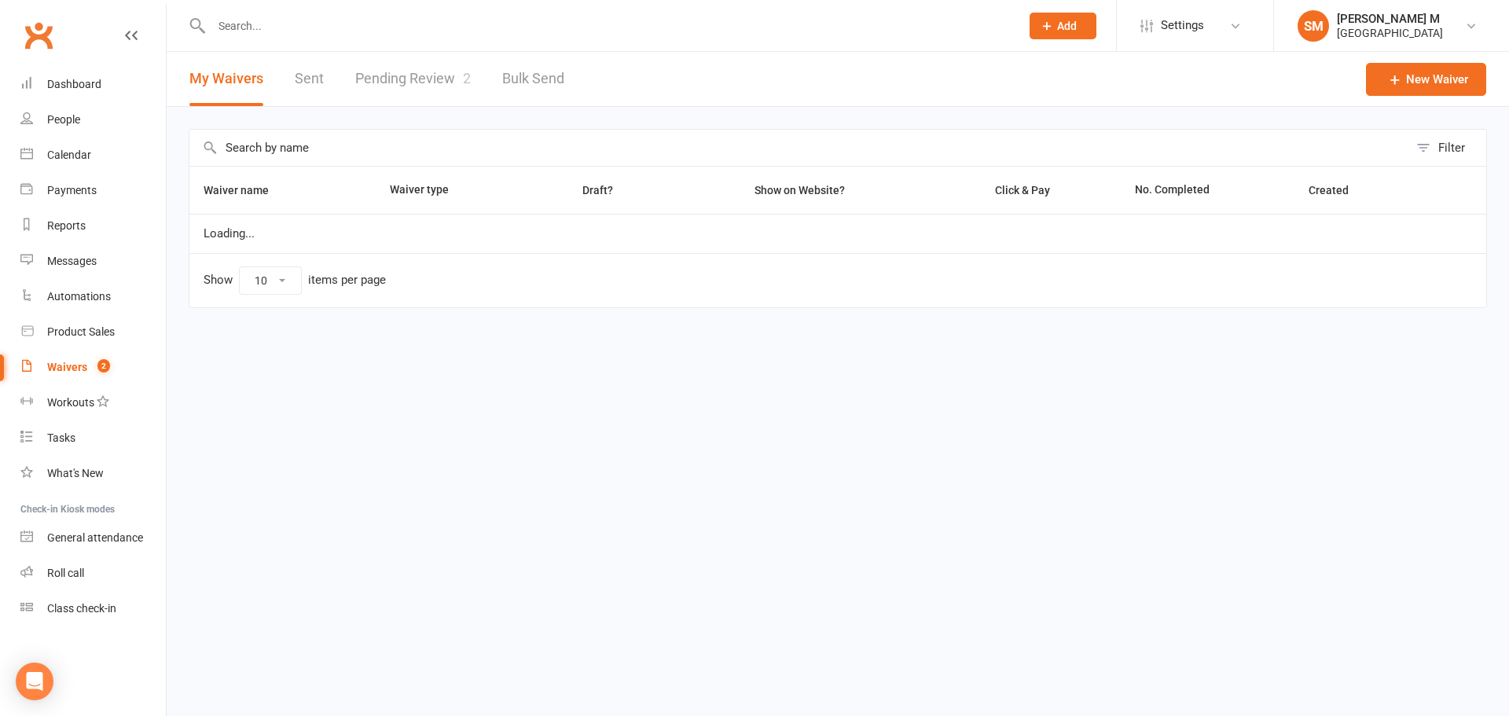
select select "50"
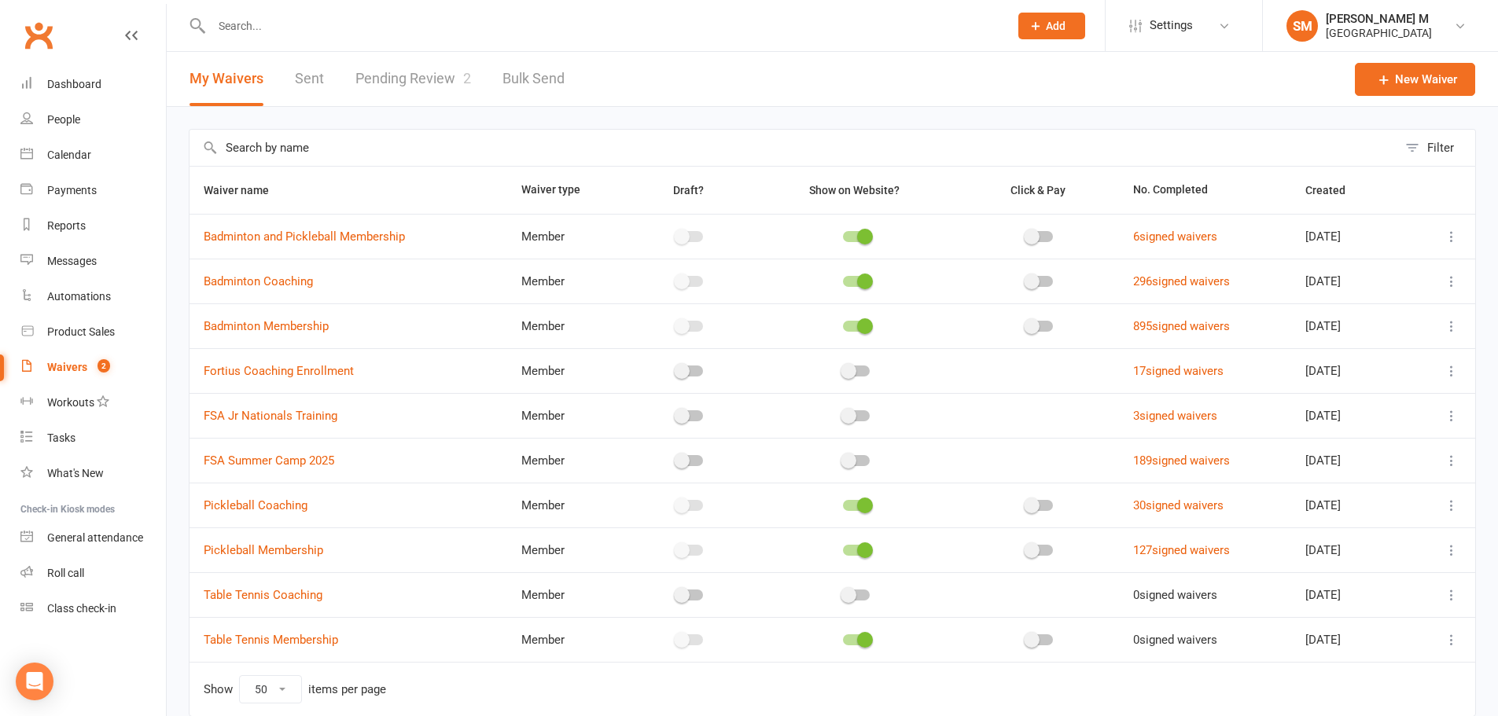
scroll to position [68, 0]
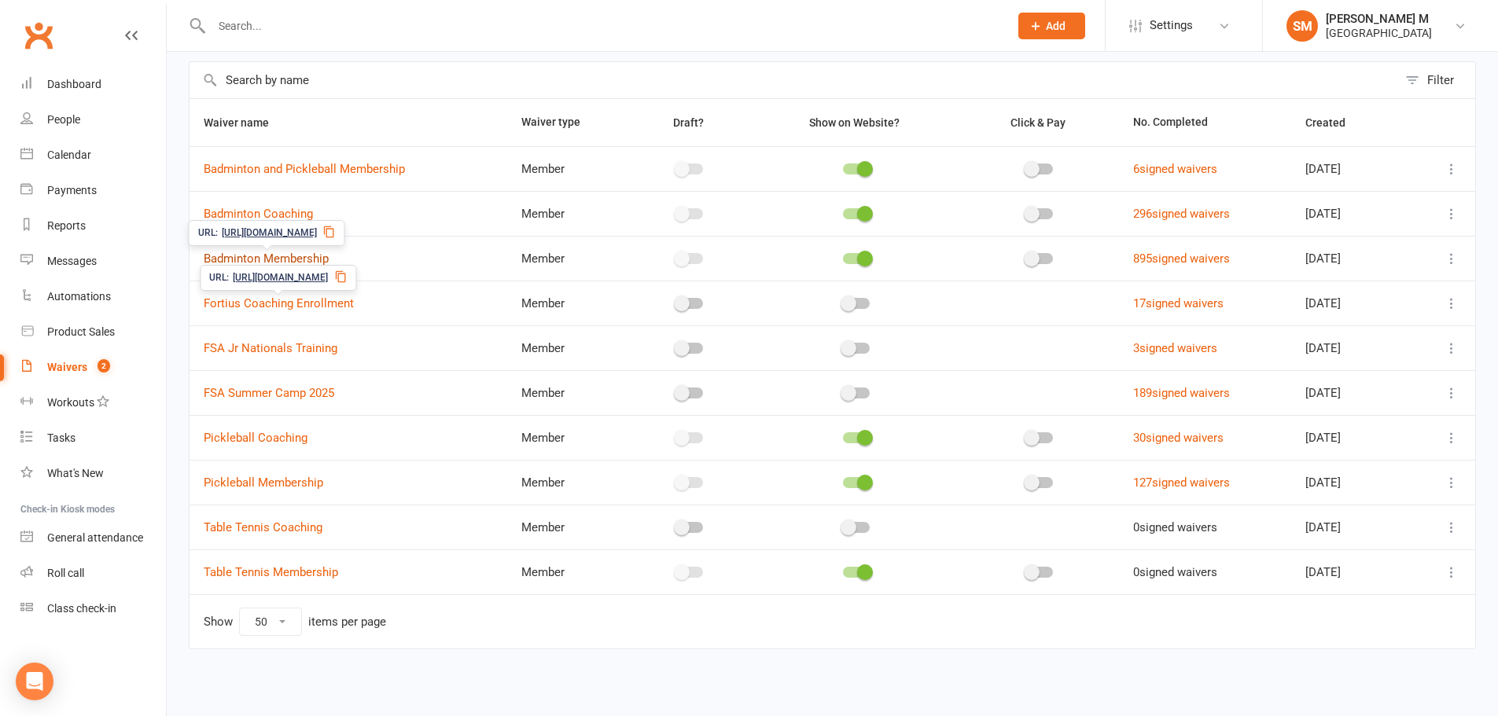
click at [282, 259] on link "Badminton Membership" at bounding box center [266, 259] width 125 height 14
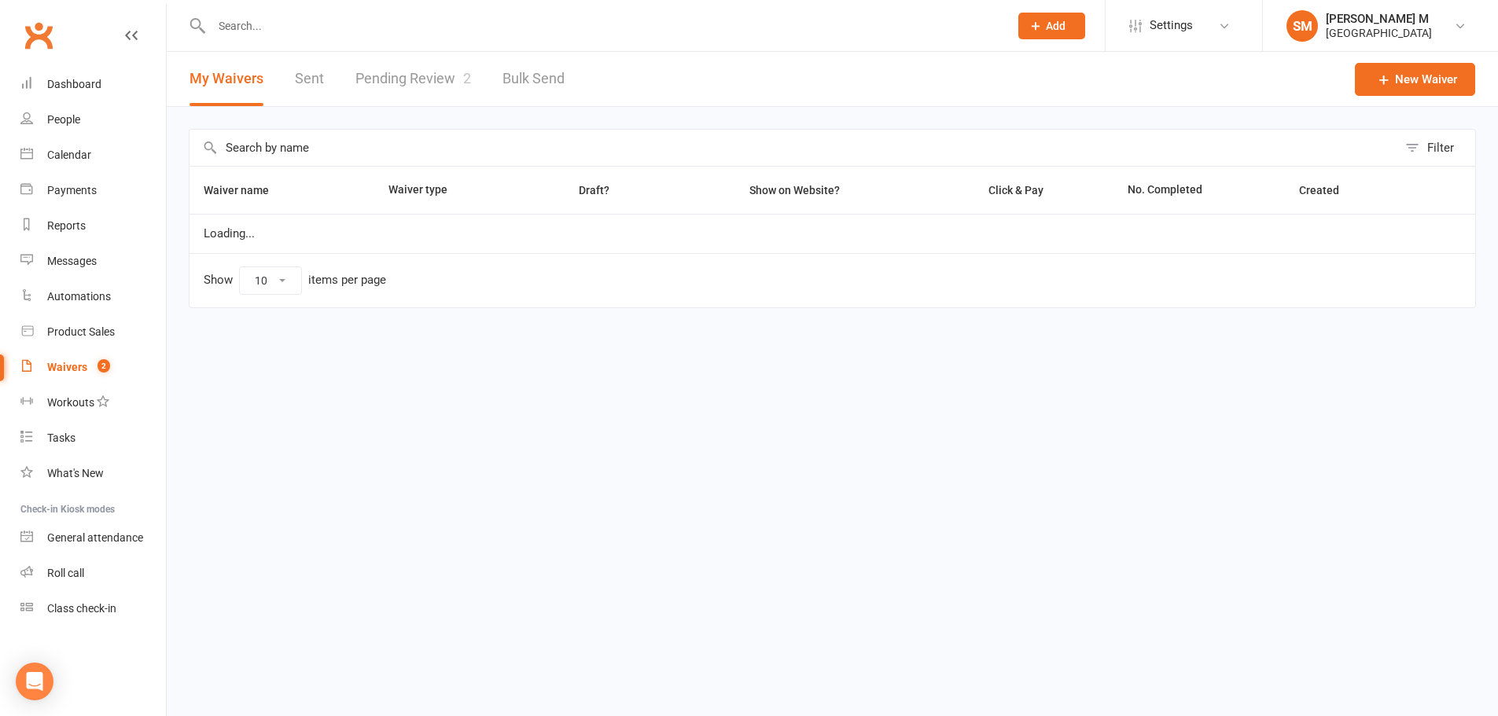
select select "50"
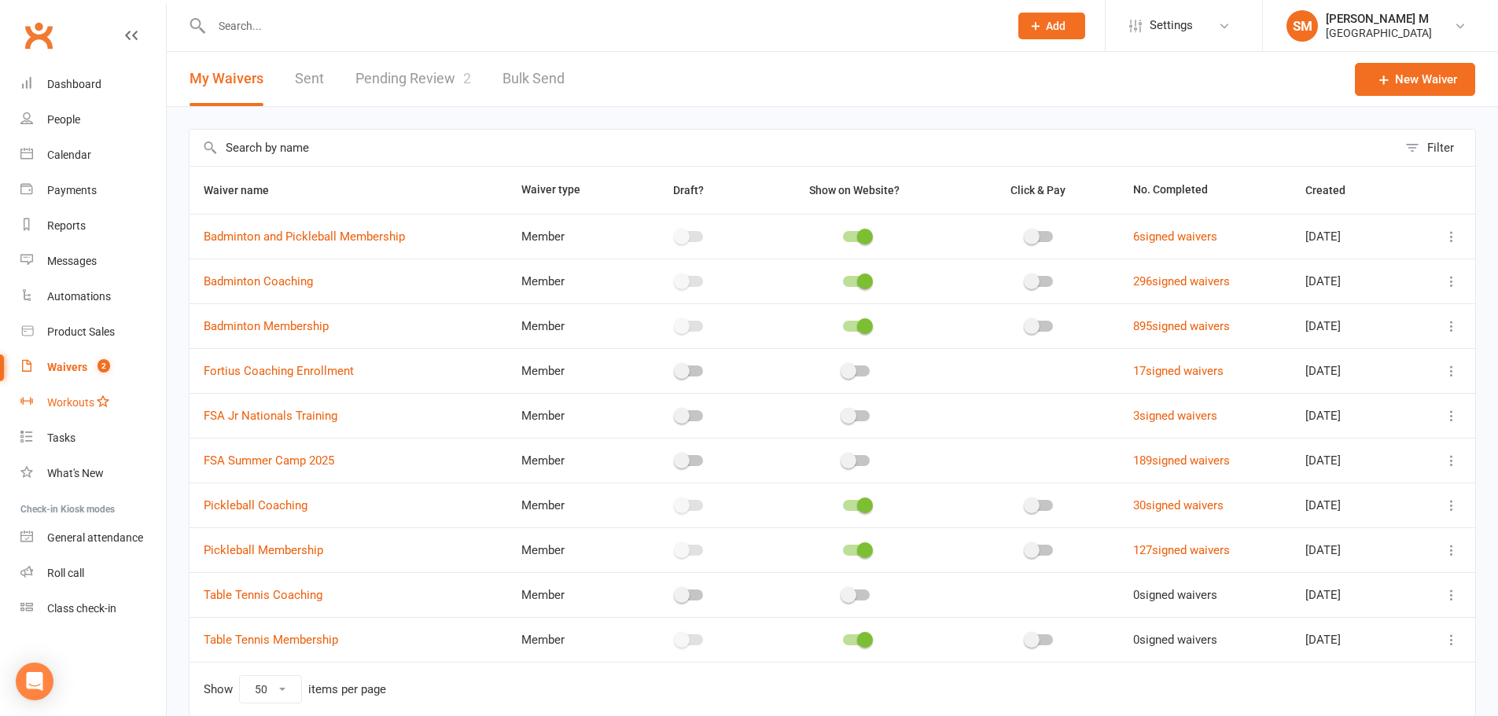
click at [86, 407] on div "Workouts" at bounding box center [70, 402] width 47 height 13
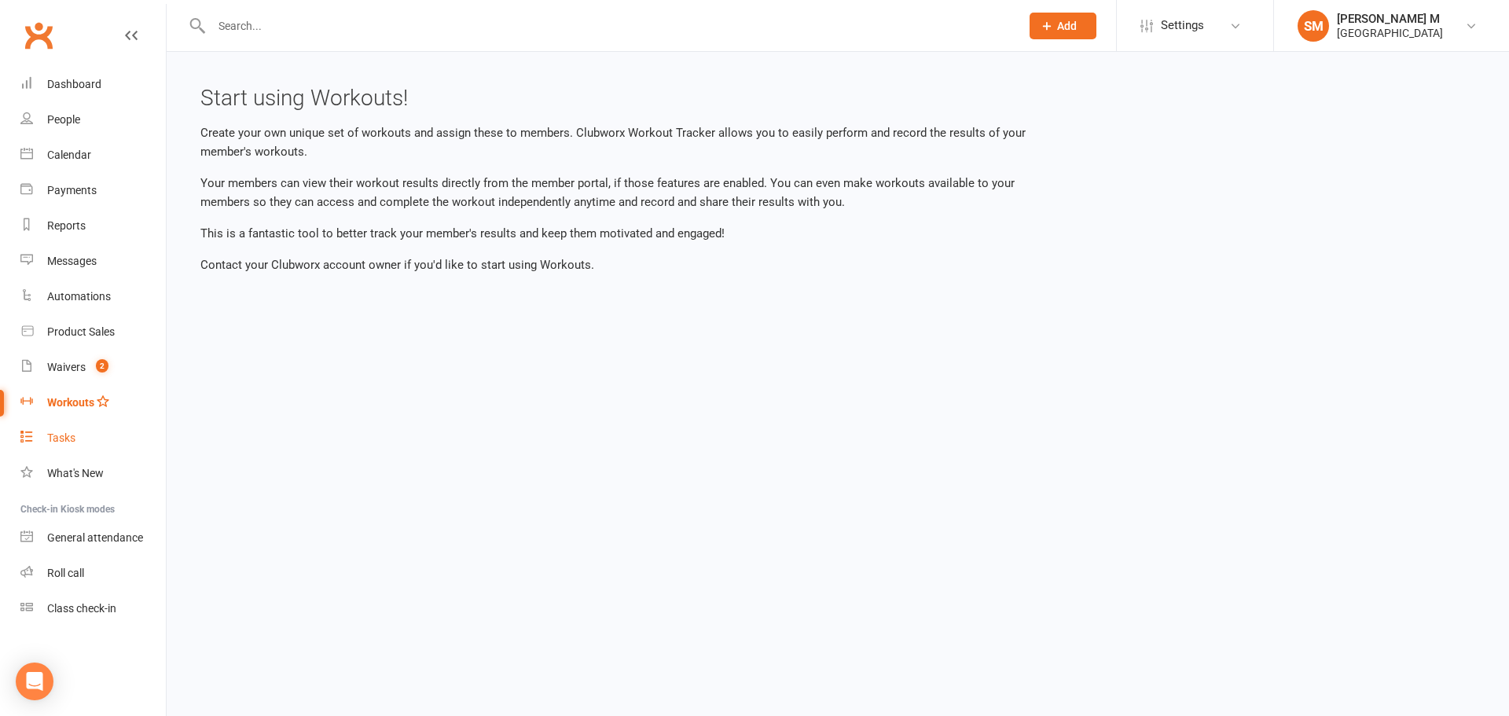
click at [61, 436] on div "Tasks" at bounding box center [61, 438] width 28 height 13
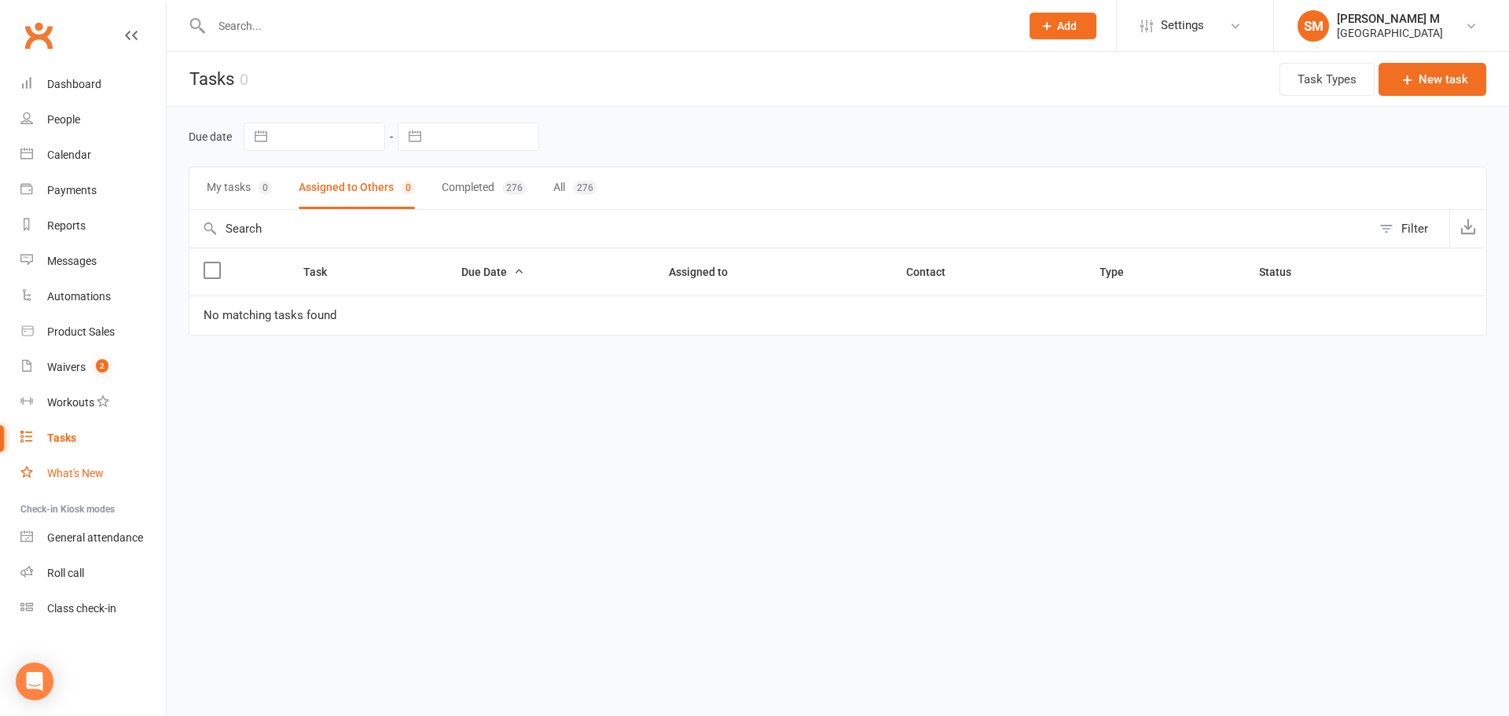
click at [63, 474] on div "What's New" at bounding box center [75, 473] width 57 height 13
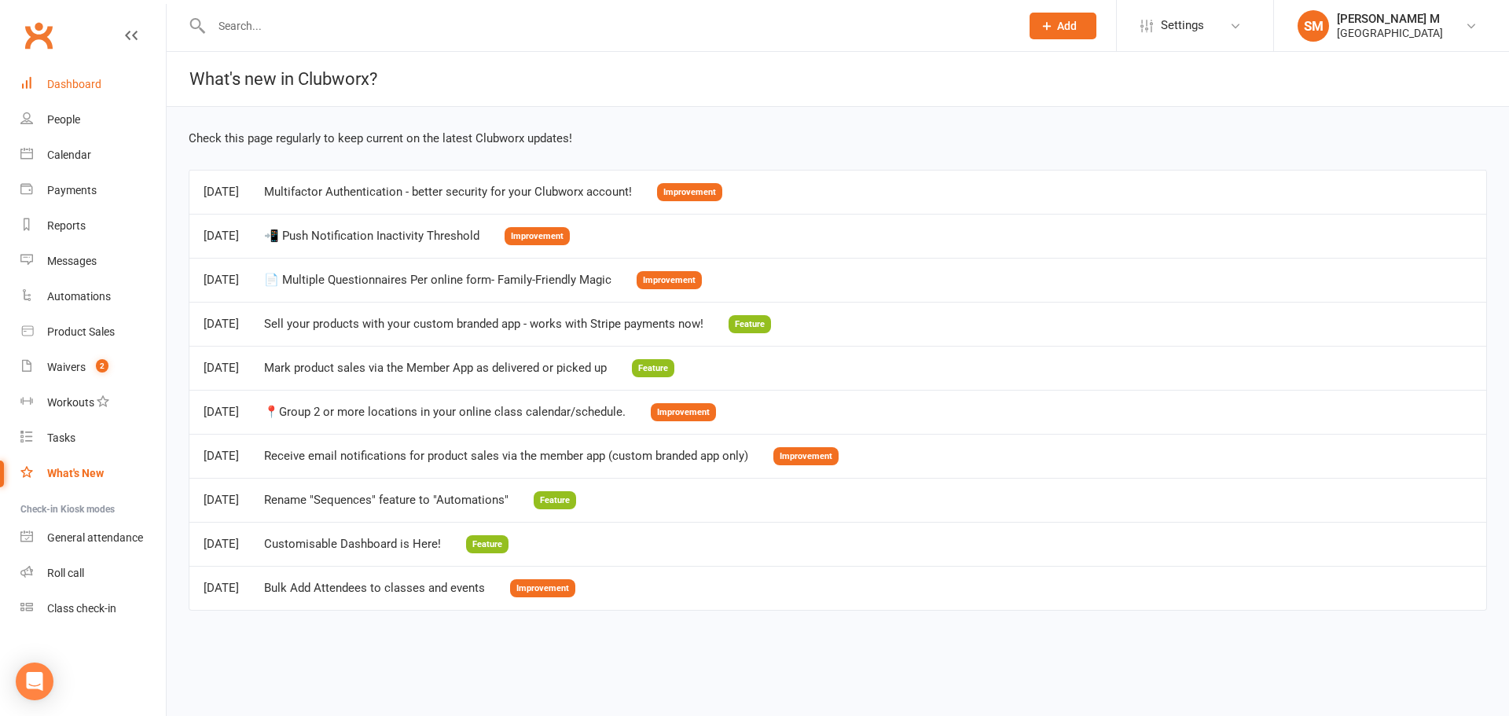
click at [77, 79] on div "Dashboard" at bounding box center [74, 84] width 54 height 13
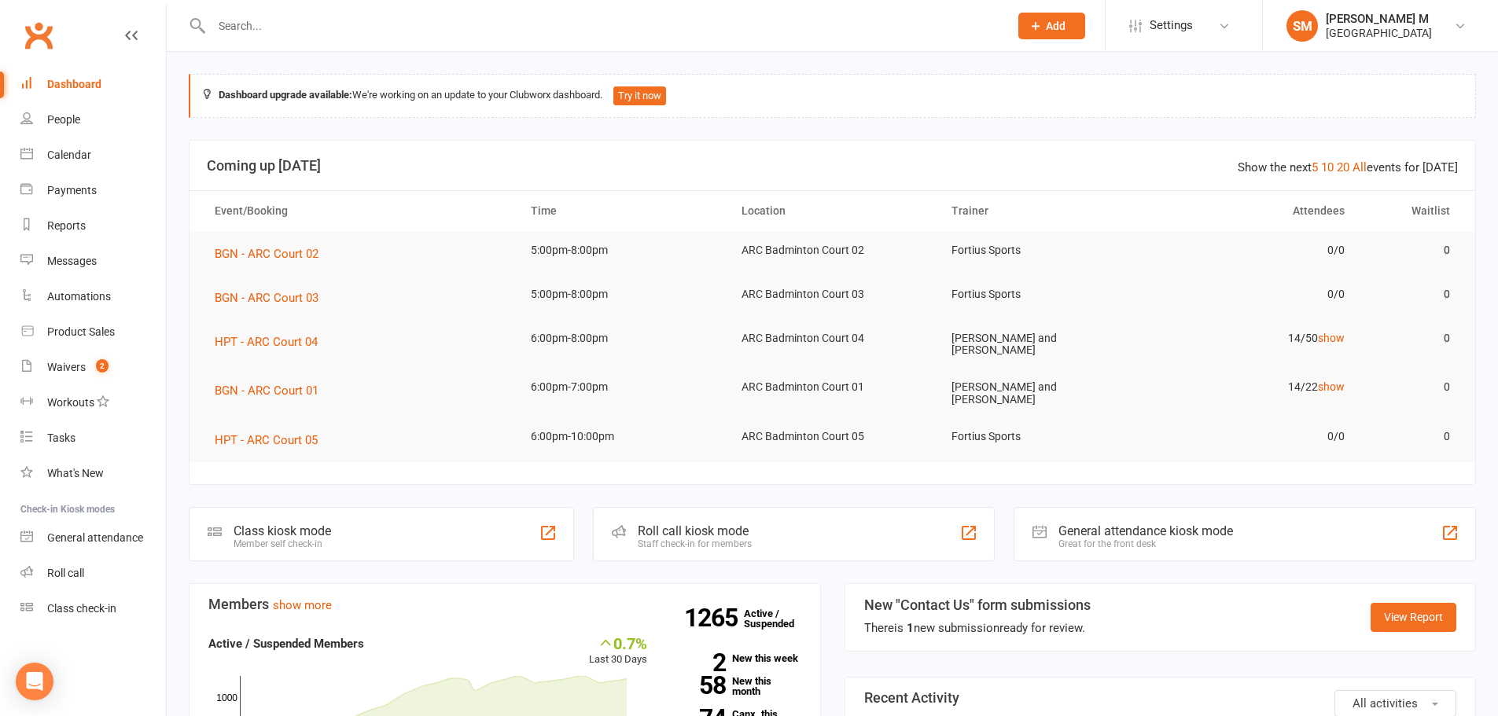
click at [65, 88] on div "Dashboard" at bounding box center [74, 84] width 54 height 13
click at [92, 359] on link "Waivers 2" at bounding box center [92, 367] width 145 height 35
select select "50"
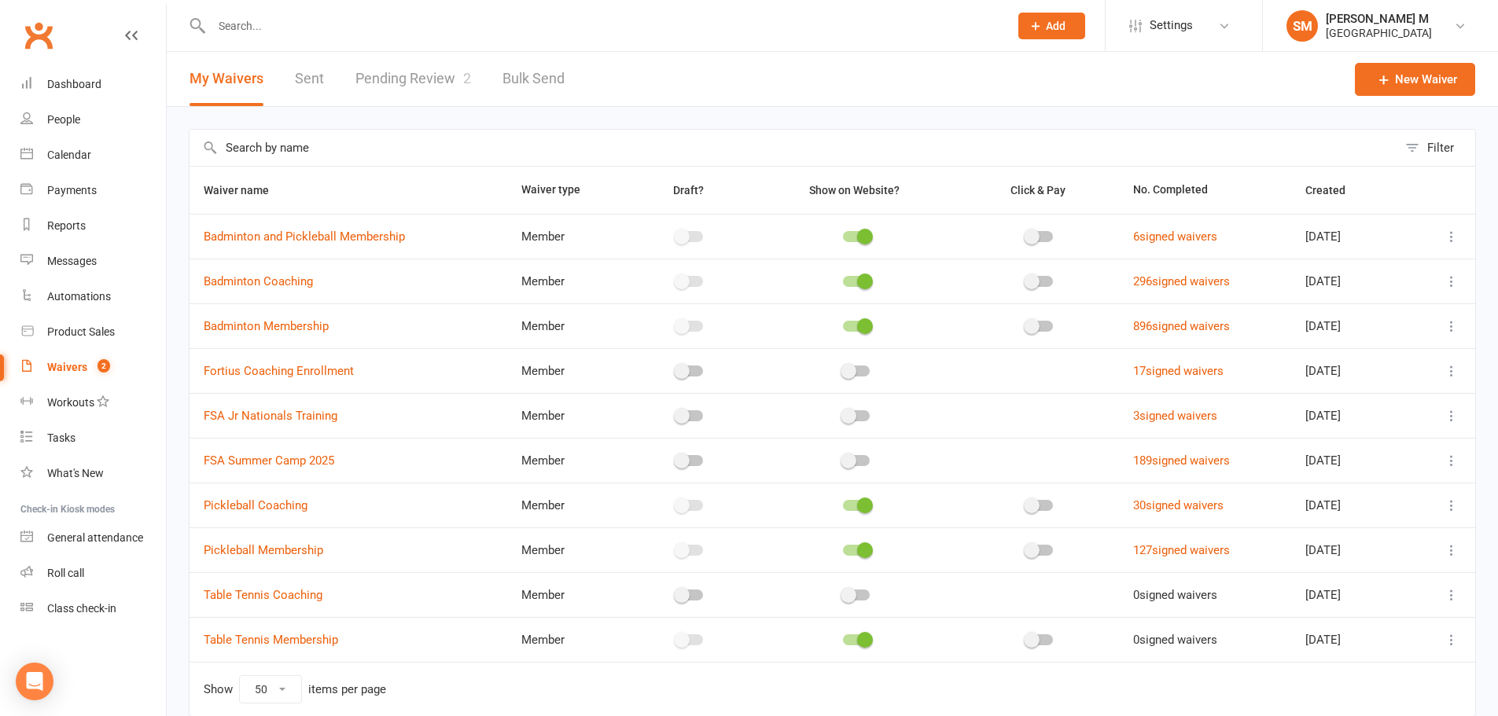
click at [432, 83] on link "Pending Review 2" at bounding box center [413, 79] width 116 height 54
select select "100"
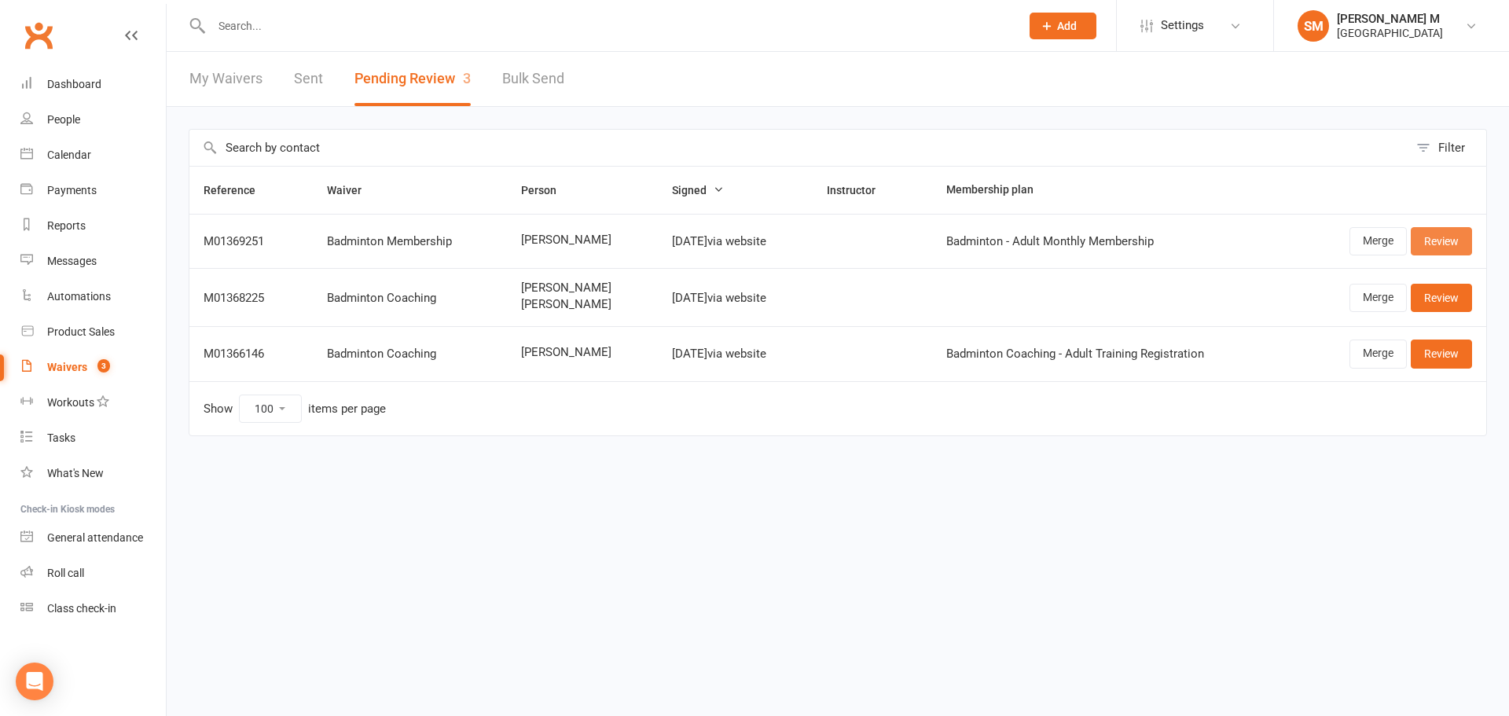
click at [1446, 234] on link "Review" at bounding box center [1441, 241] width 61 height 28
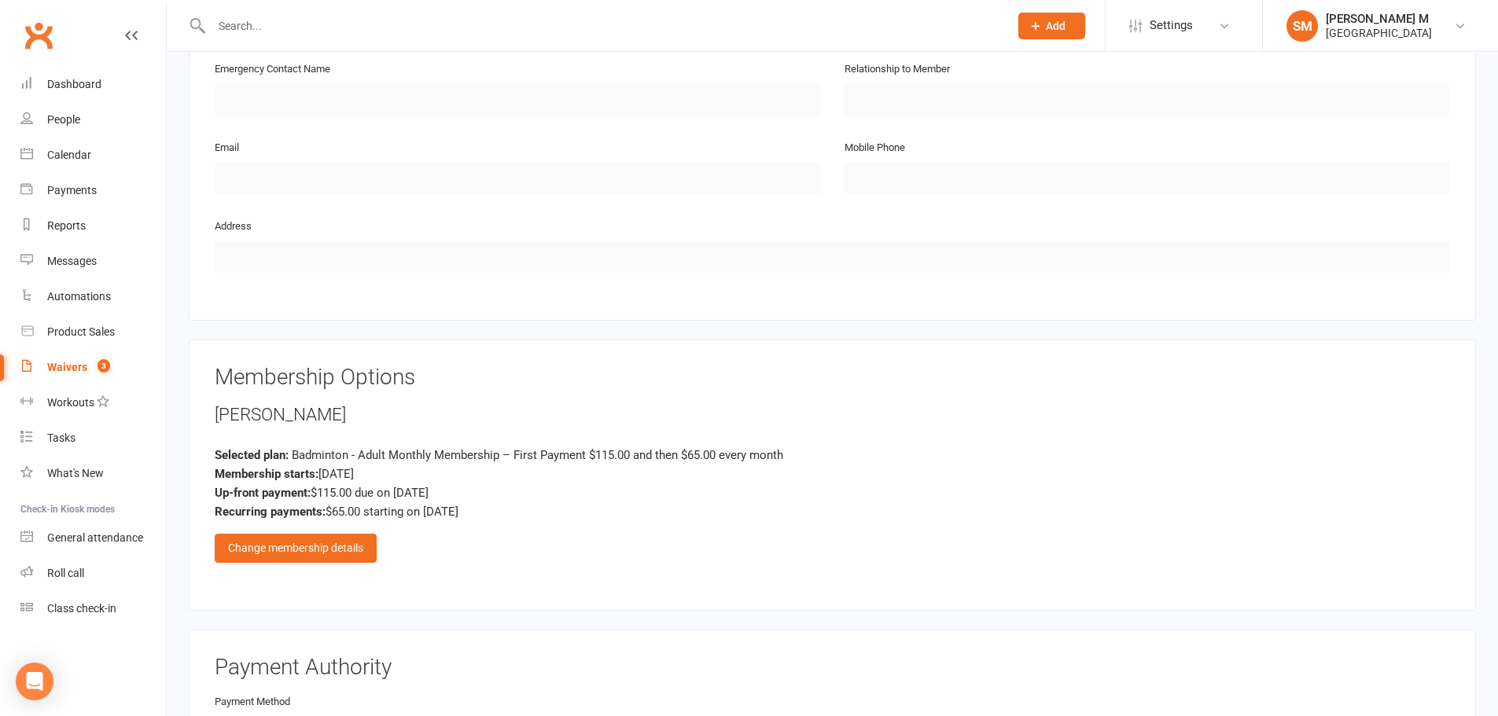
scroll to position [943, 0]
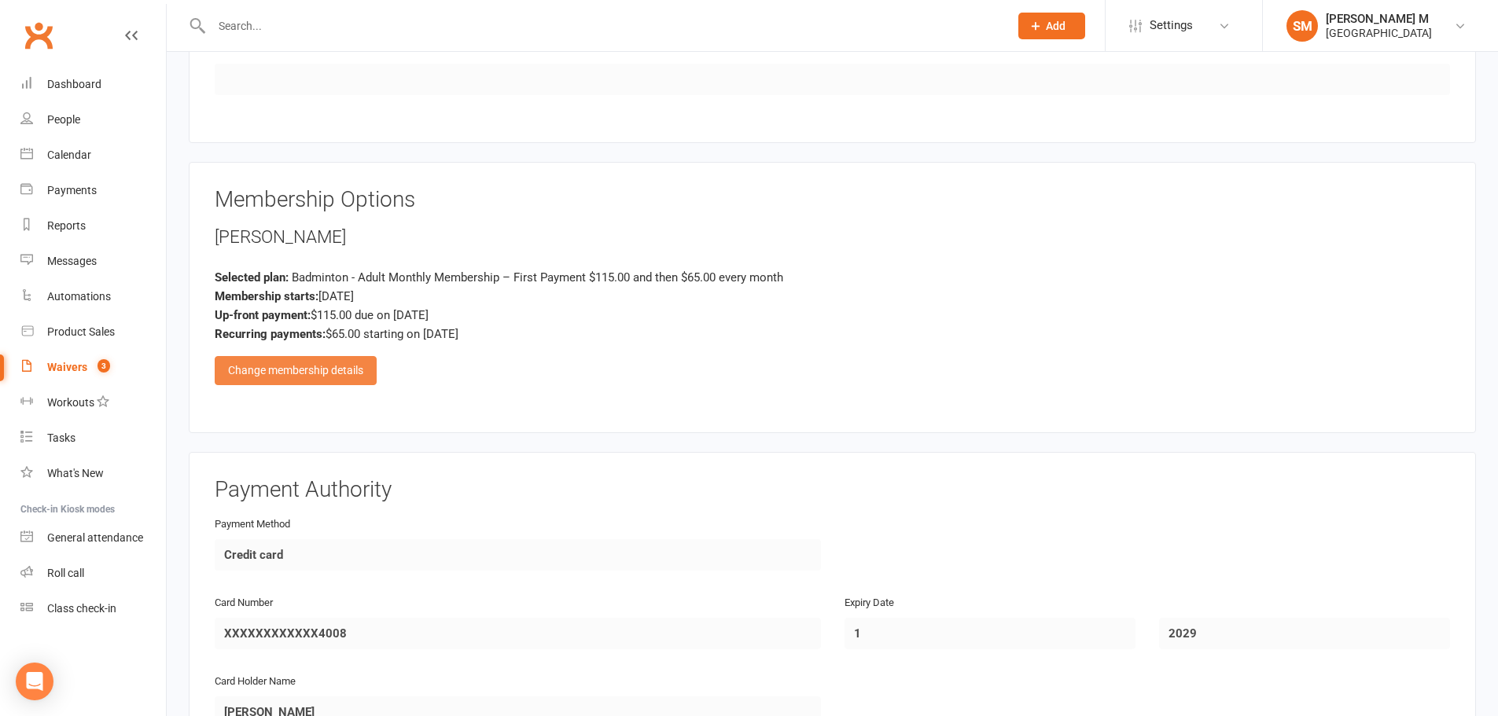
click at [339, 372] on div "Change membership details" at bounding box center [296, 370] width 162 height 28
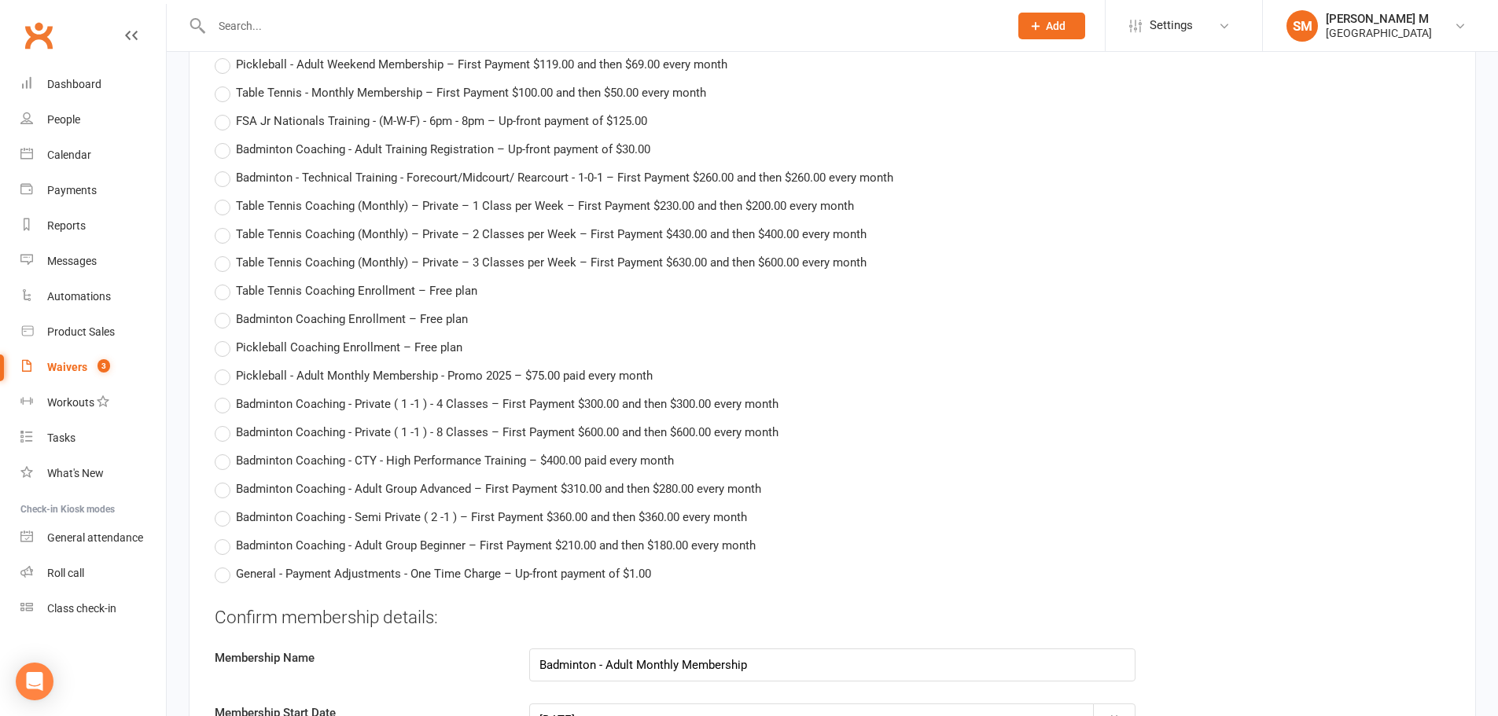
scroll to position [2830, 0]
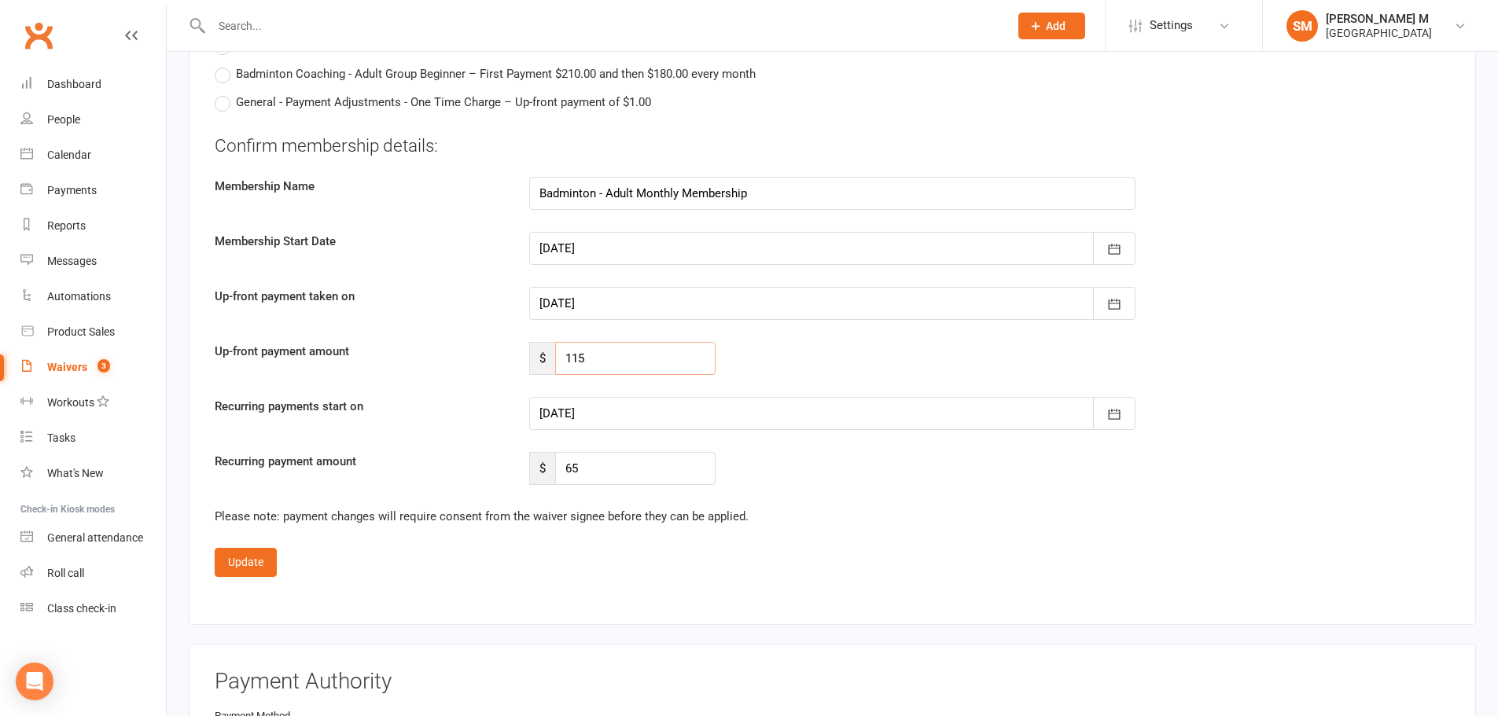
drag, startPoint x: 597, startPoint y: 362, endPoint x: 542, endPoint y: 349, distance: 56.6
click at [542, 349] on div "$ 115" at bounding box center [622, 358] width 186 height 33
type input "0"
click at [611, 416] on div at bounding box center [832, 413] width 606 height 33
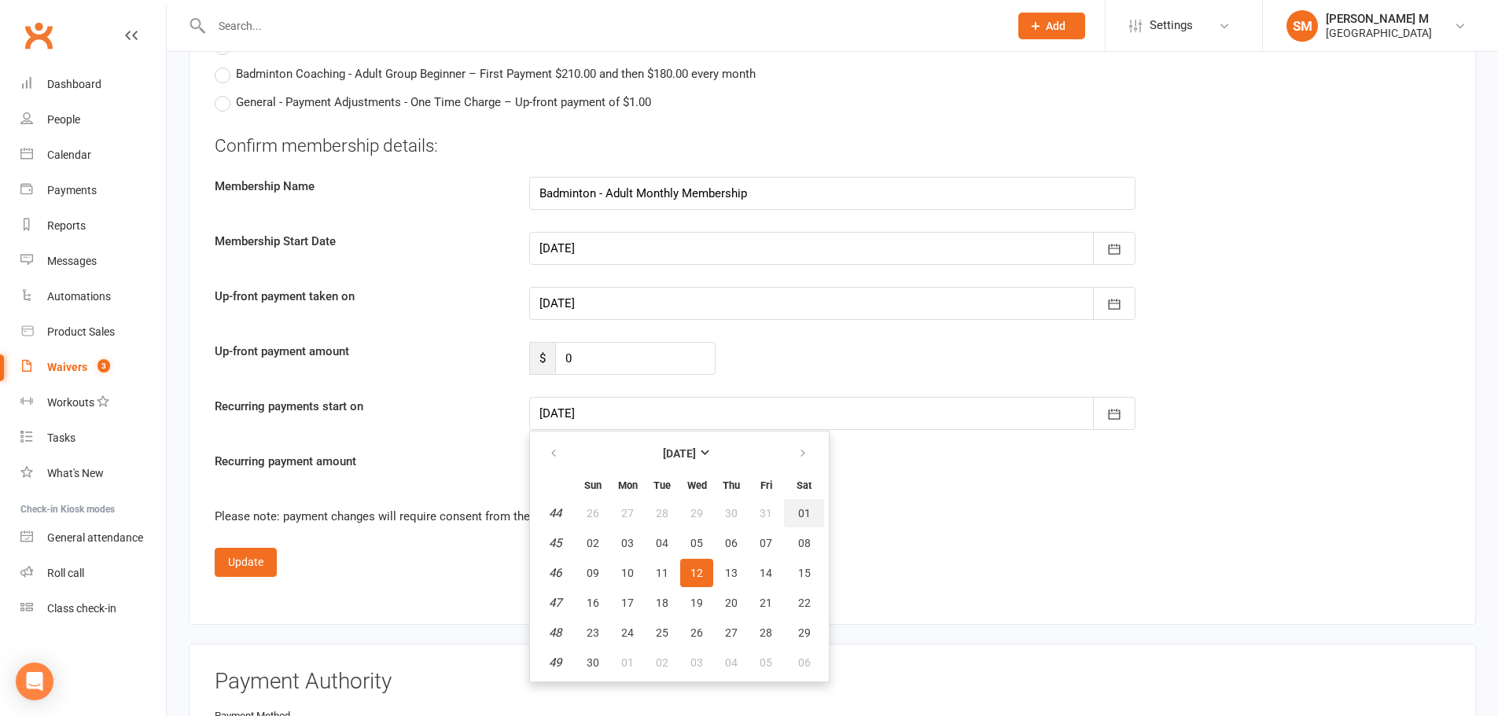
click at [811, 507] on button "01" at bounding box center [804, 513] width 40 height 28
type input "[DATE]"
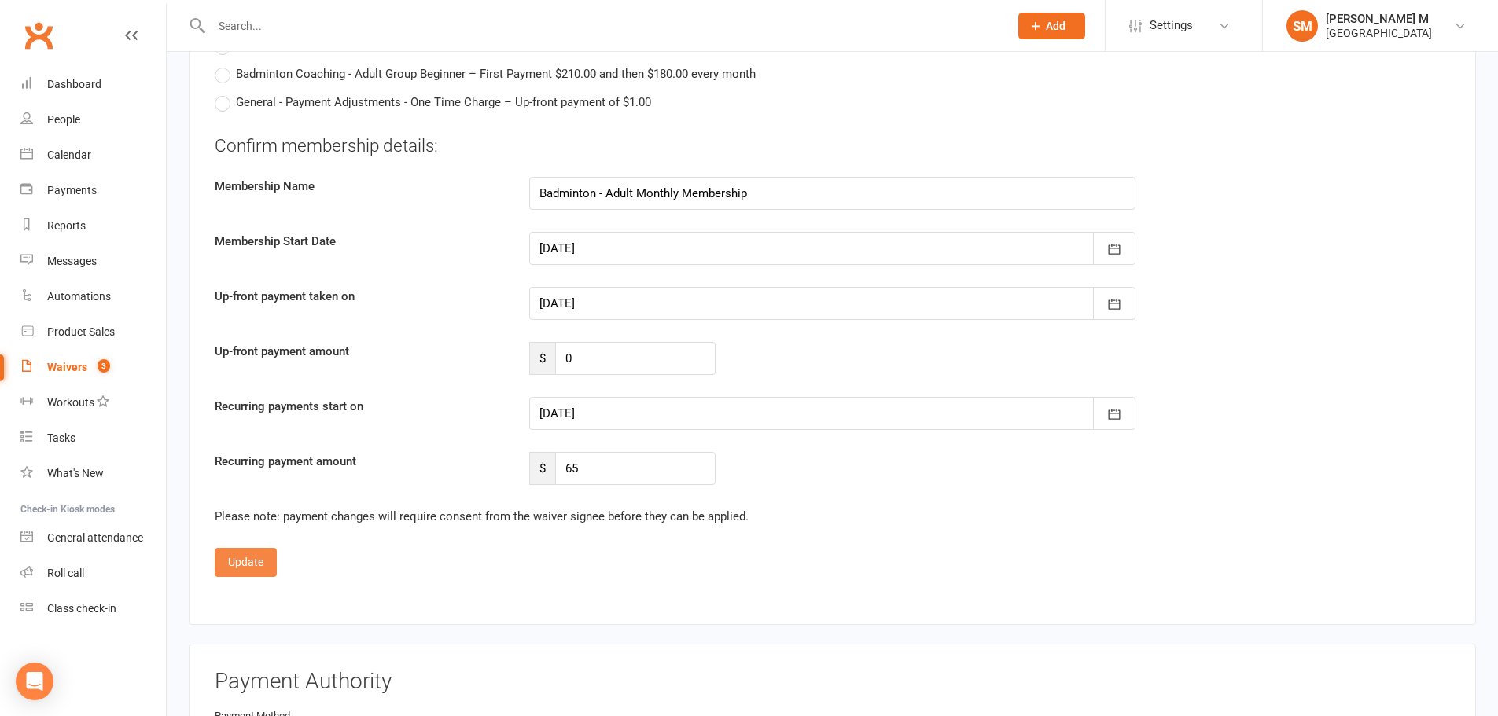
click at [230, 561] on button "Update" at bounding box center [246, 562] width 62 height 28
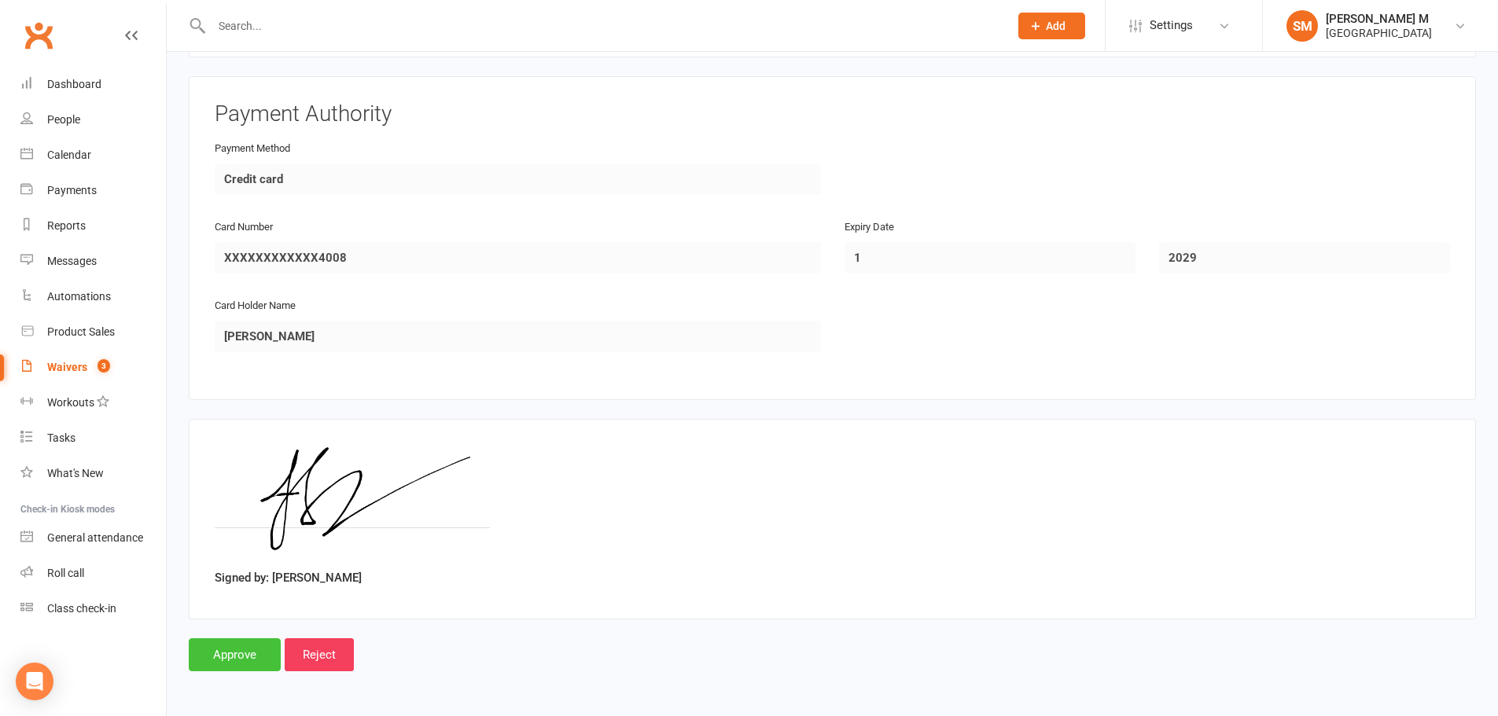
click at [237, 660] on input "Approve" at bounding box center [235, 654] width 92 height 33
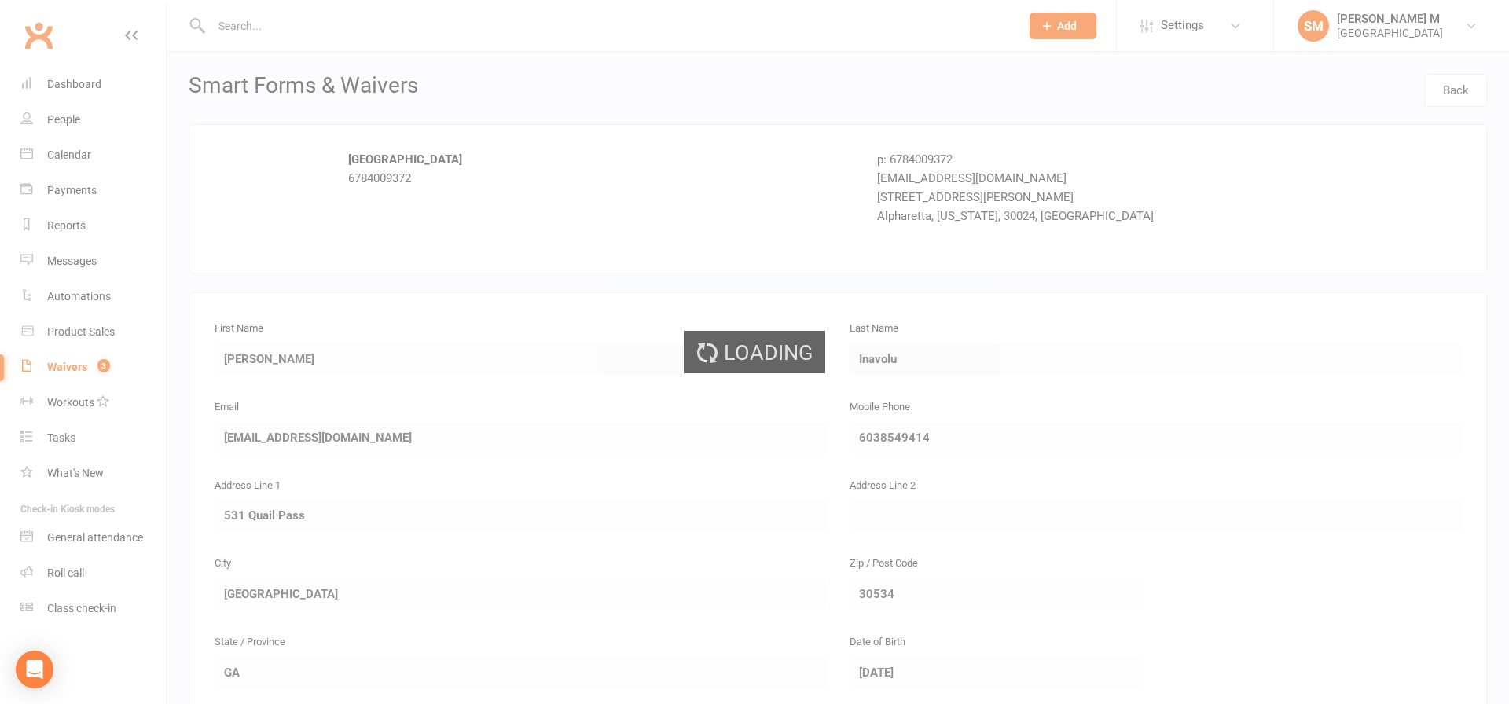
select select "100"
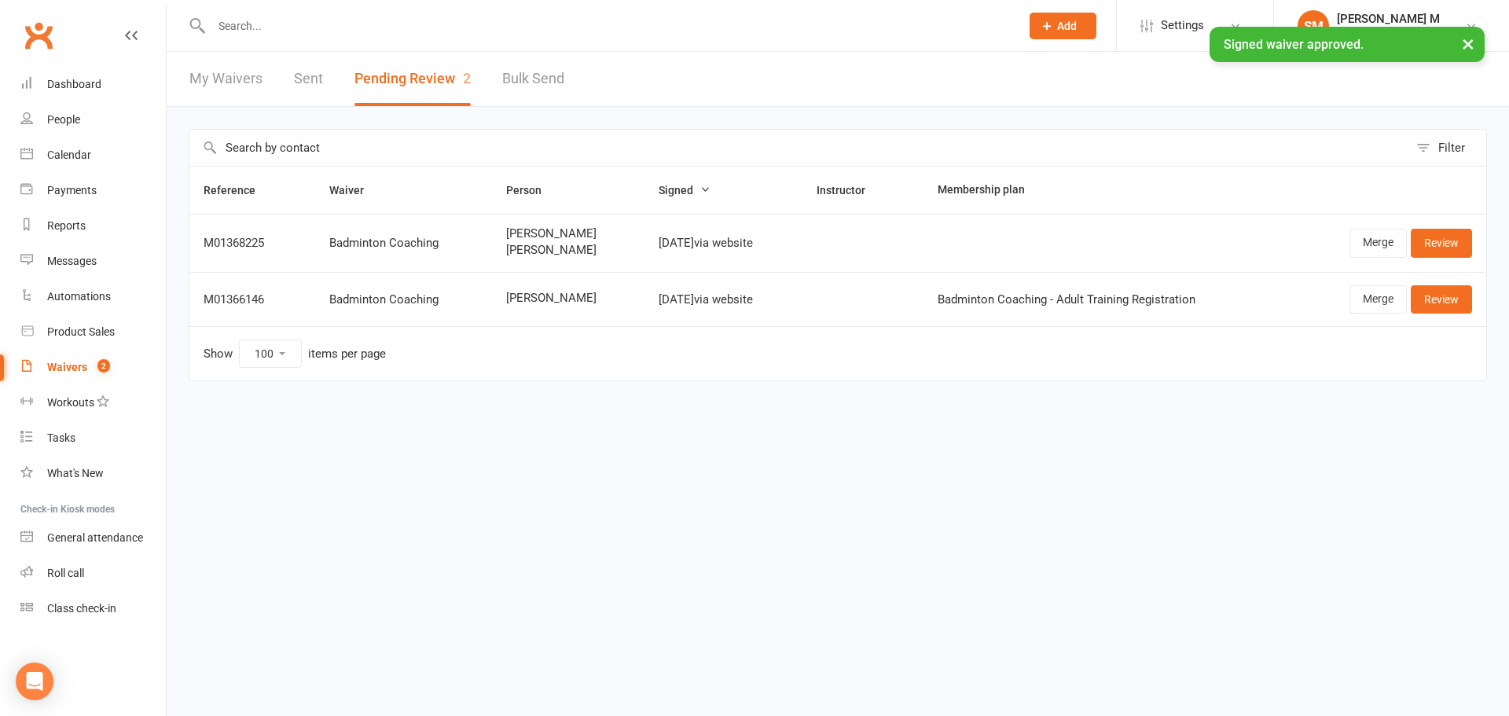
click at [313, 68] on link "Sent" at bounding box center [308, 79] width 29 height 54
select select "50"
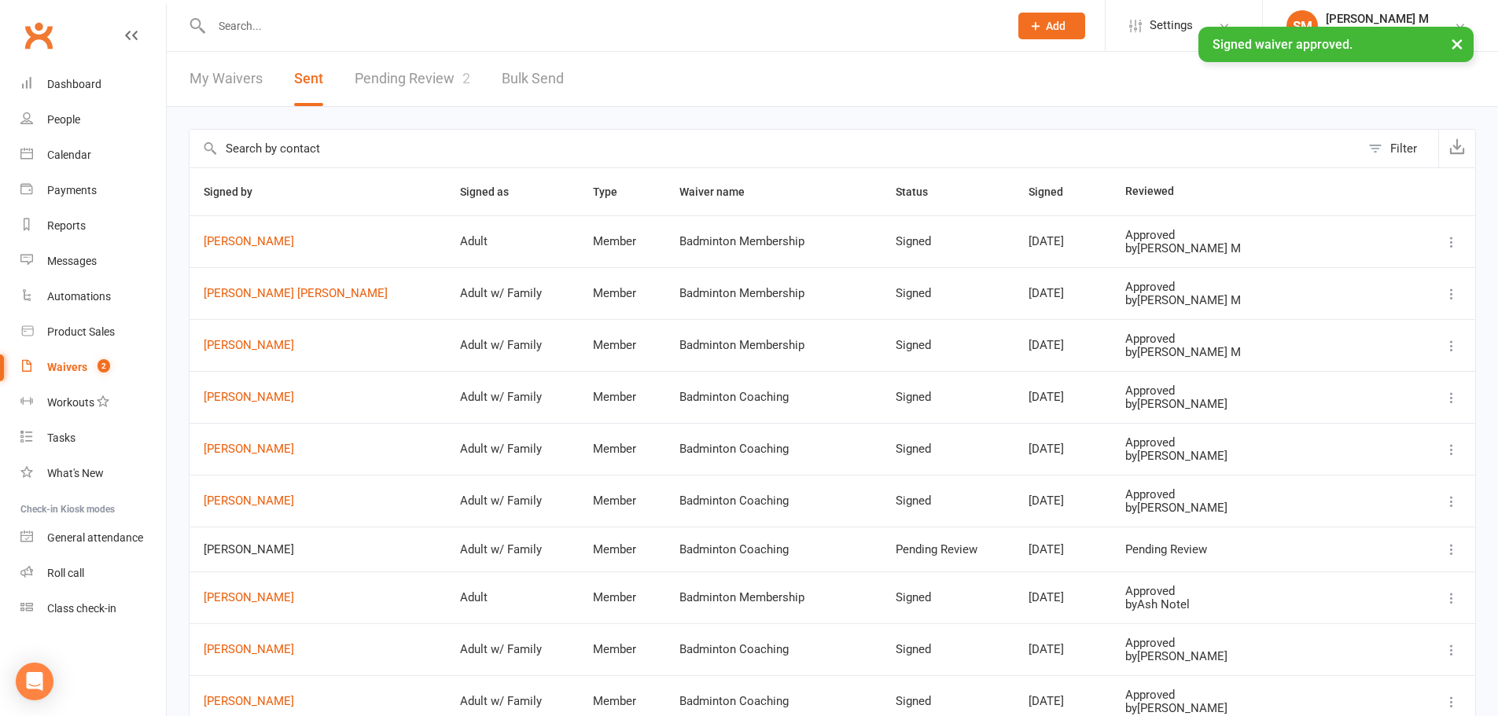
click at [233, 234] on td "Sai Sudheer Inavolu" at bounding box center [317, 241] width 256 height 52
click at [233, 239] on link "Sai Sudheer Inavolu" at bounding box center [318, 241] width 228 height 13
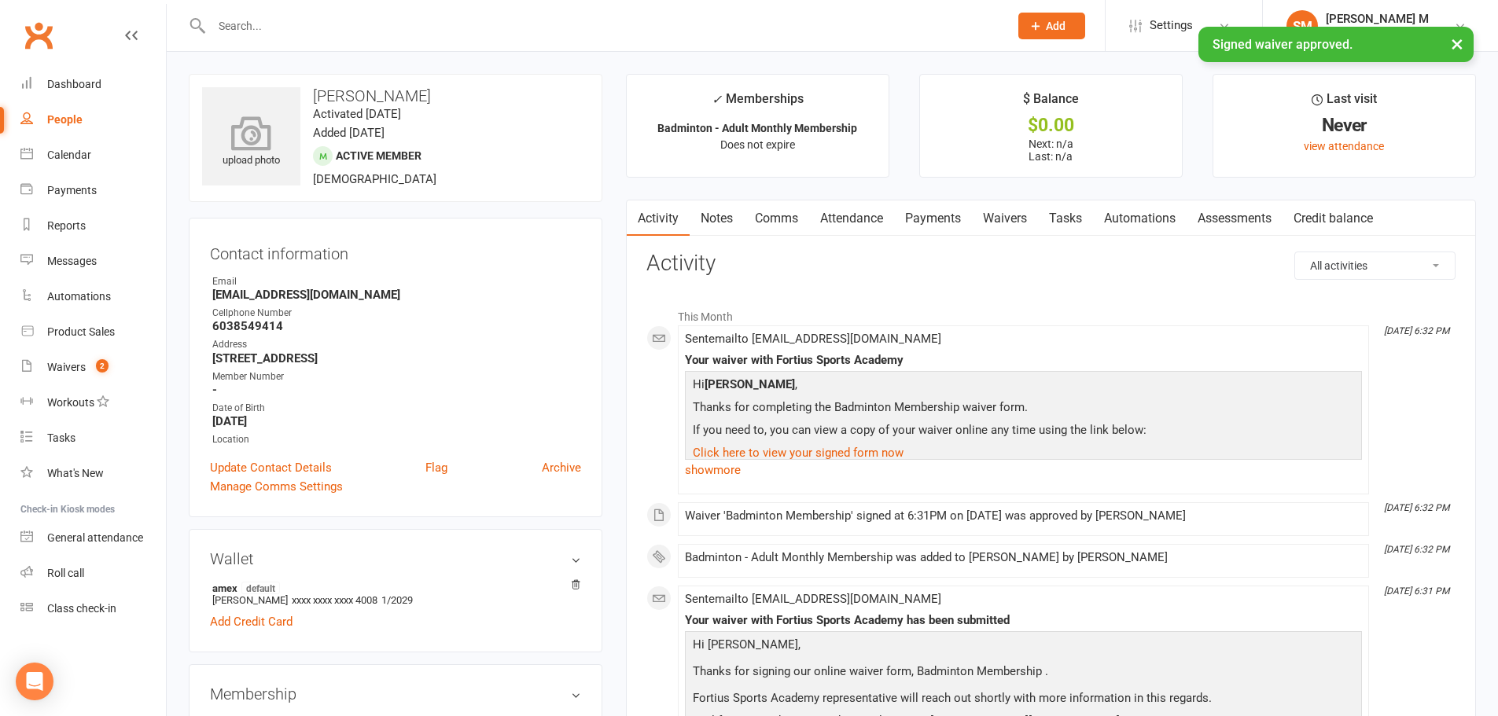
click at [267, 107] on div "upload photo" at bounding box center [251, 136] width 98 height 98
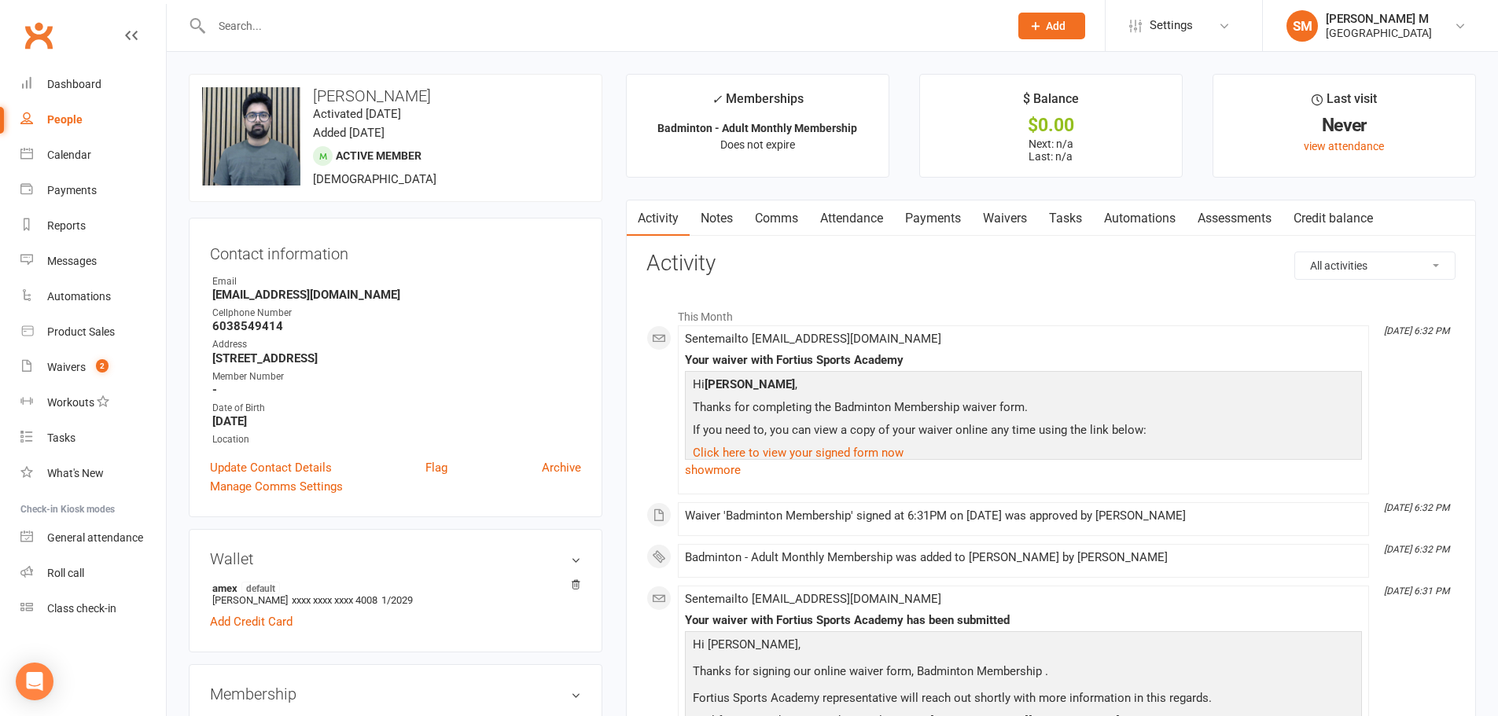
drag, startPoint x: 457, startPoint y: 93, endPoint x: 314, endPoint y: 92, distance: 143.1
click at [314, 92] on h3 "Sai Sudheer Inavolu" at bounding box center [395, 95] width 387 height 17
copy h3 "Sai Sudheer Inavolu"
click at [377, 24] on input "text" at bounding box center [602, 26] width 791 height 22
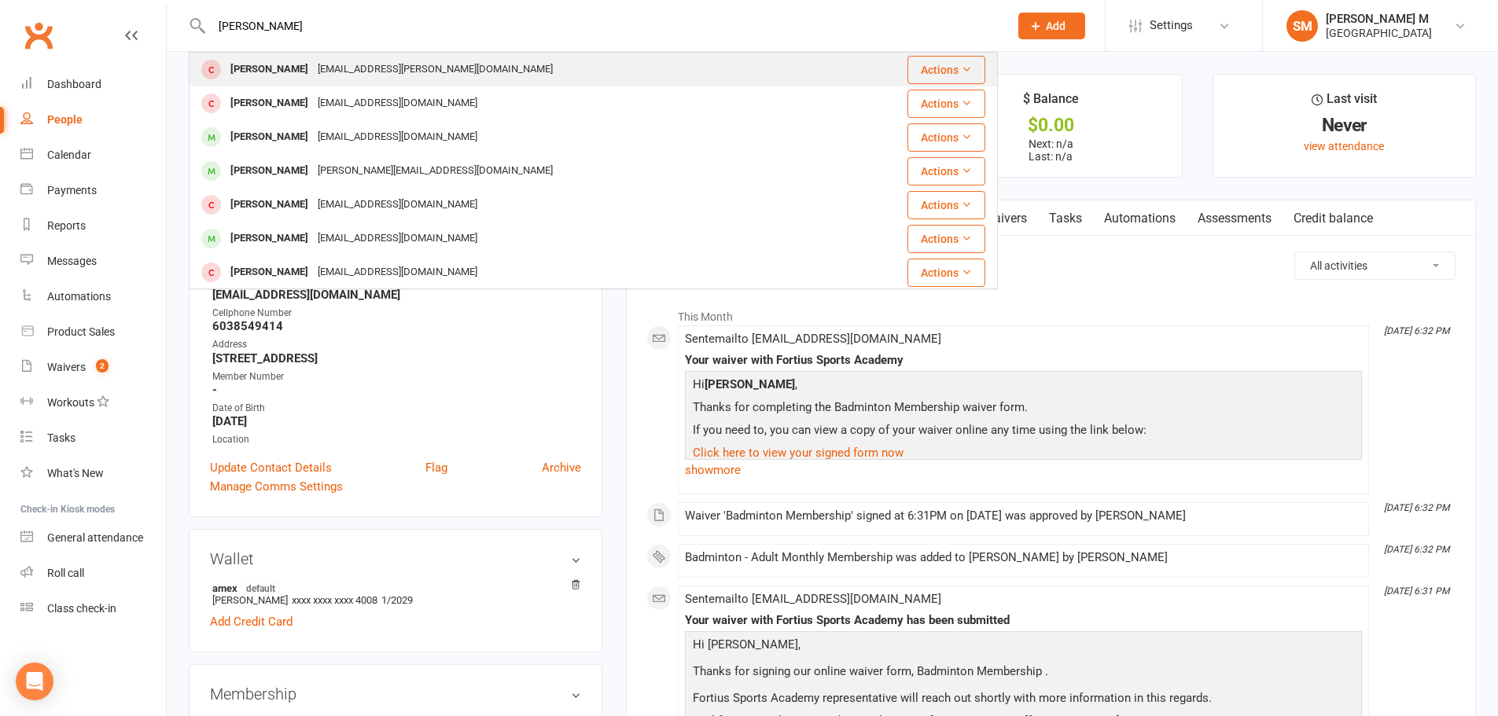
type input "samik"
click at [358, 74] on div "Saha.samik@gmail.com" at bounding box center [435, 69] width 244 height 23
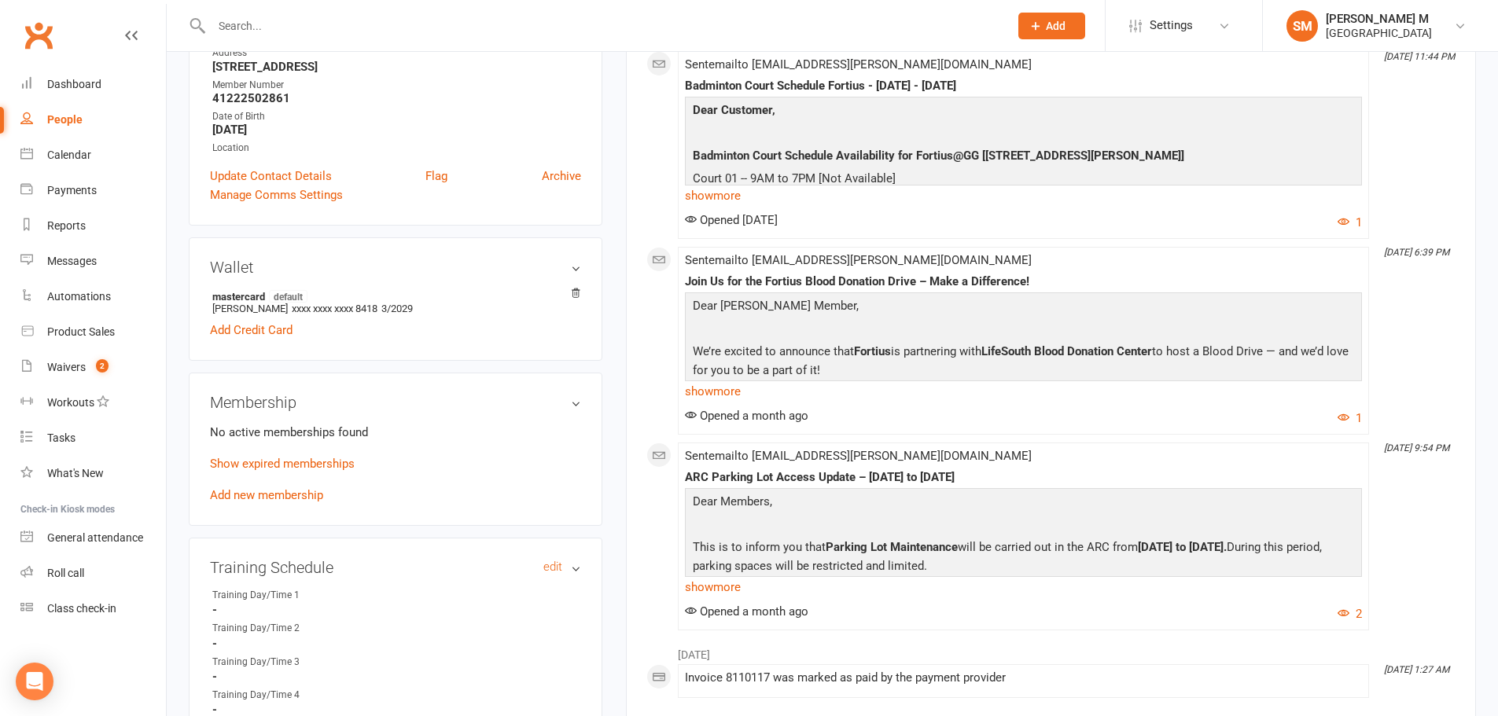
scroll to position [314, 0]
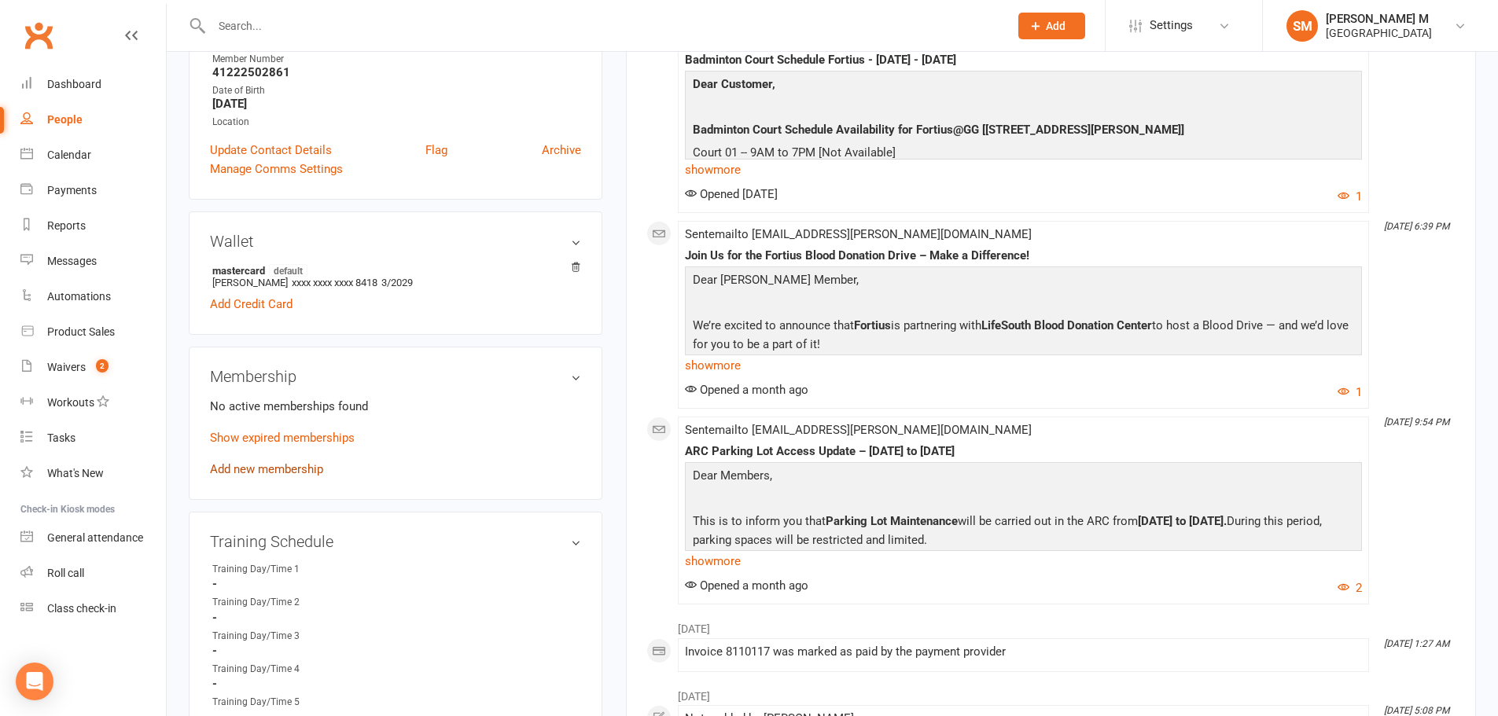
click at [281, 472] on link "Add new membership" at bounding box center [266, 469] width 113 height 14
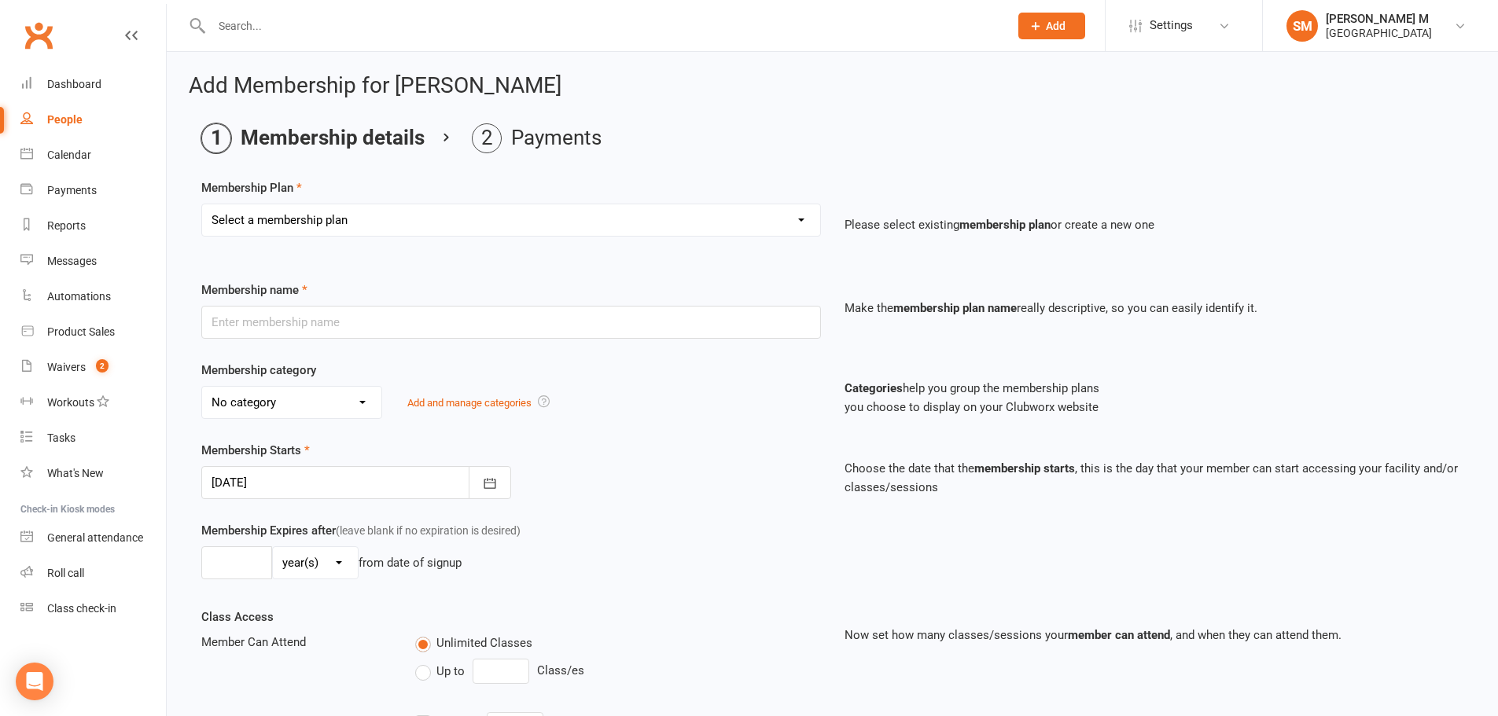
click at [510, 226] on select "Select a membership plan Badminton - Adult Annual Membership Badminton - Adult …" at bounding box center [511, 219] width 618 height 31
select select "13"
click at [202, 204] on select "Select a membership plan Badminton - Adult Annual Membership Badminton - Adult …" at bounding box center [511, 219] width 618 height 31
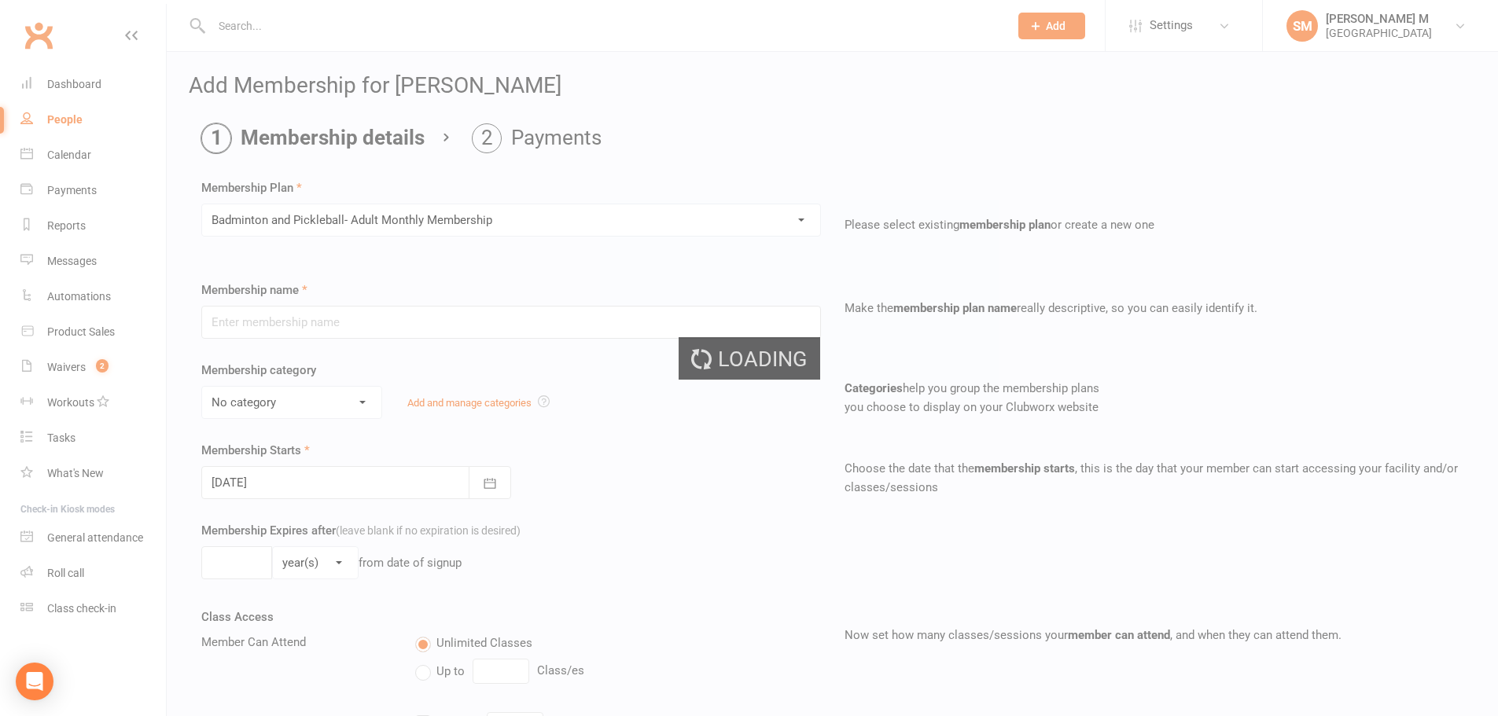
type input "Badminton and Pickleball- Adult Monthly Membership"
select select "1"
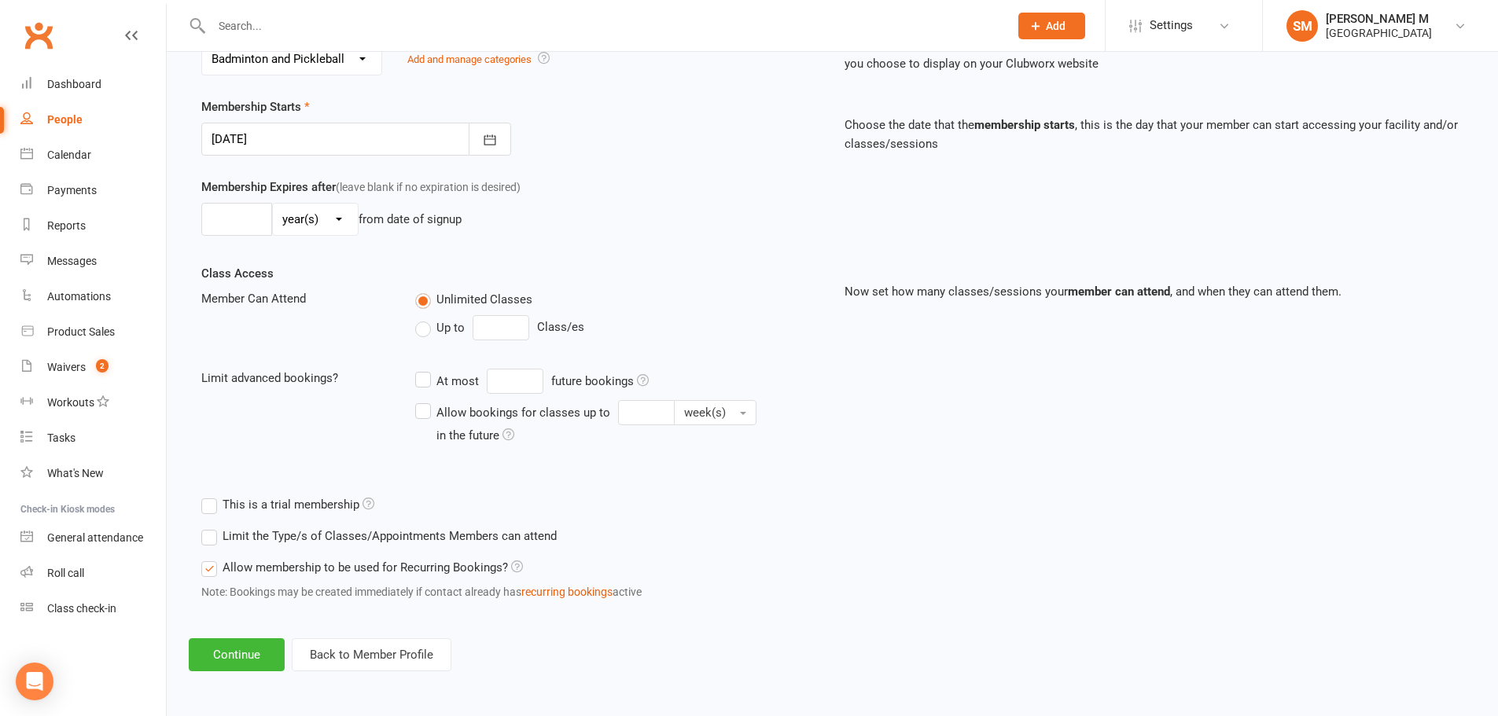
scroll to position [344, 0]
click at [246, 646] on button "Continue" at bounding box center [237, 654] width 96 height 33
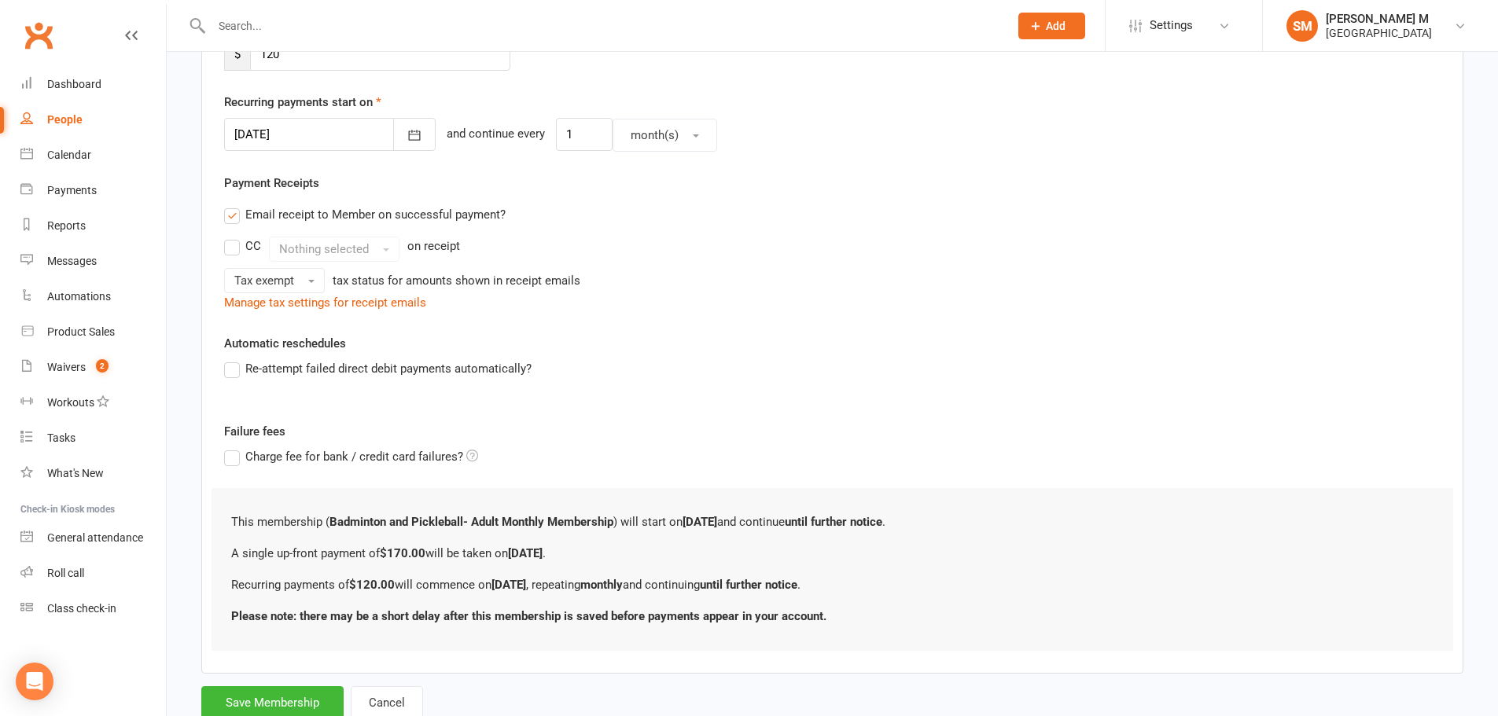
scroll to position [0, 0]
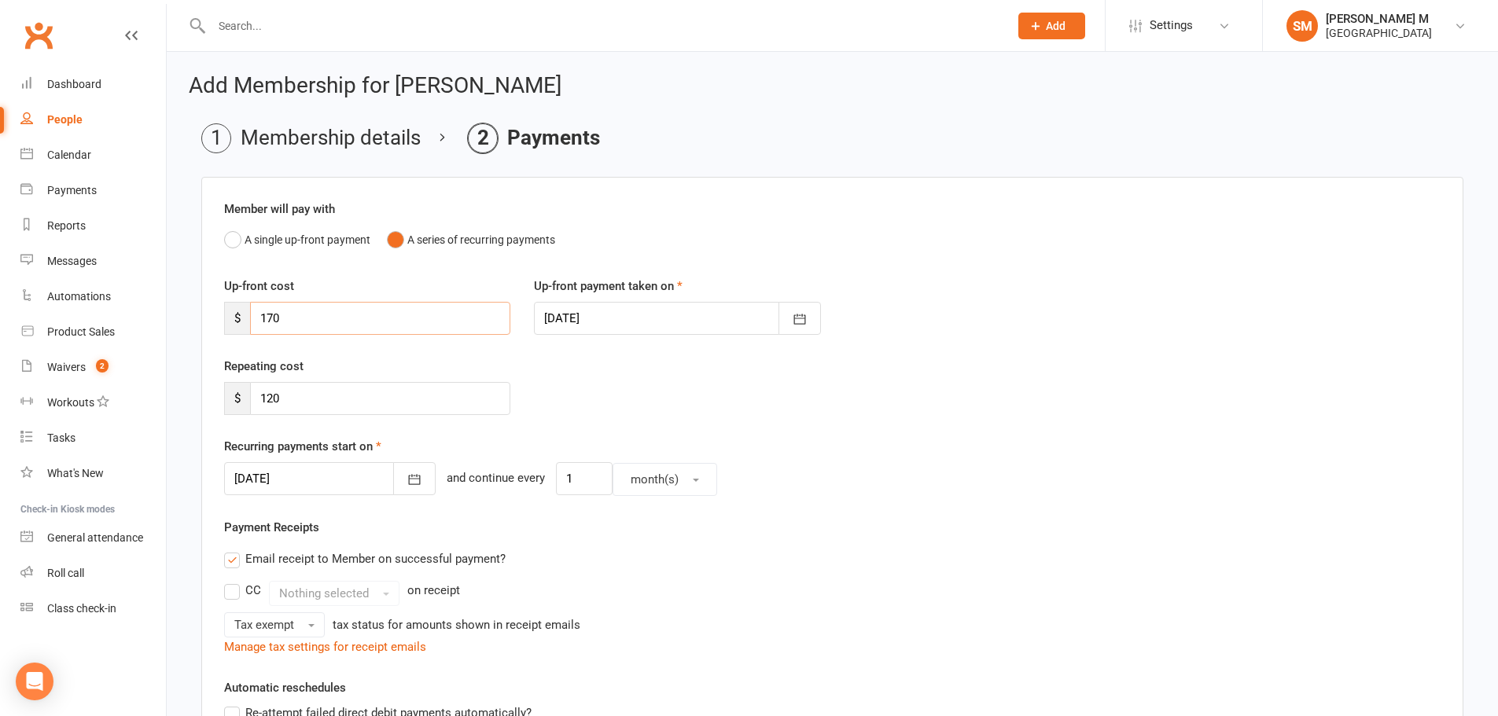
drag, startPoint x: 285, startPoint y: 321, endPoint x: 248, endPoint y: 319, distance: 37.8
click at [248, 319] on div "$ 170" at bounding box center [367, 318] width 286 height 33
click at [314, 310] on input "170" at bounding box center [380, 318] width 260 height 33
type input "1"
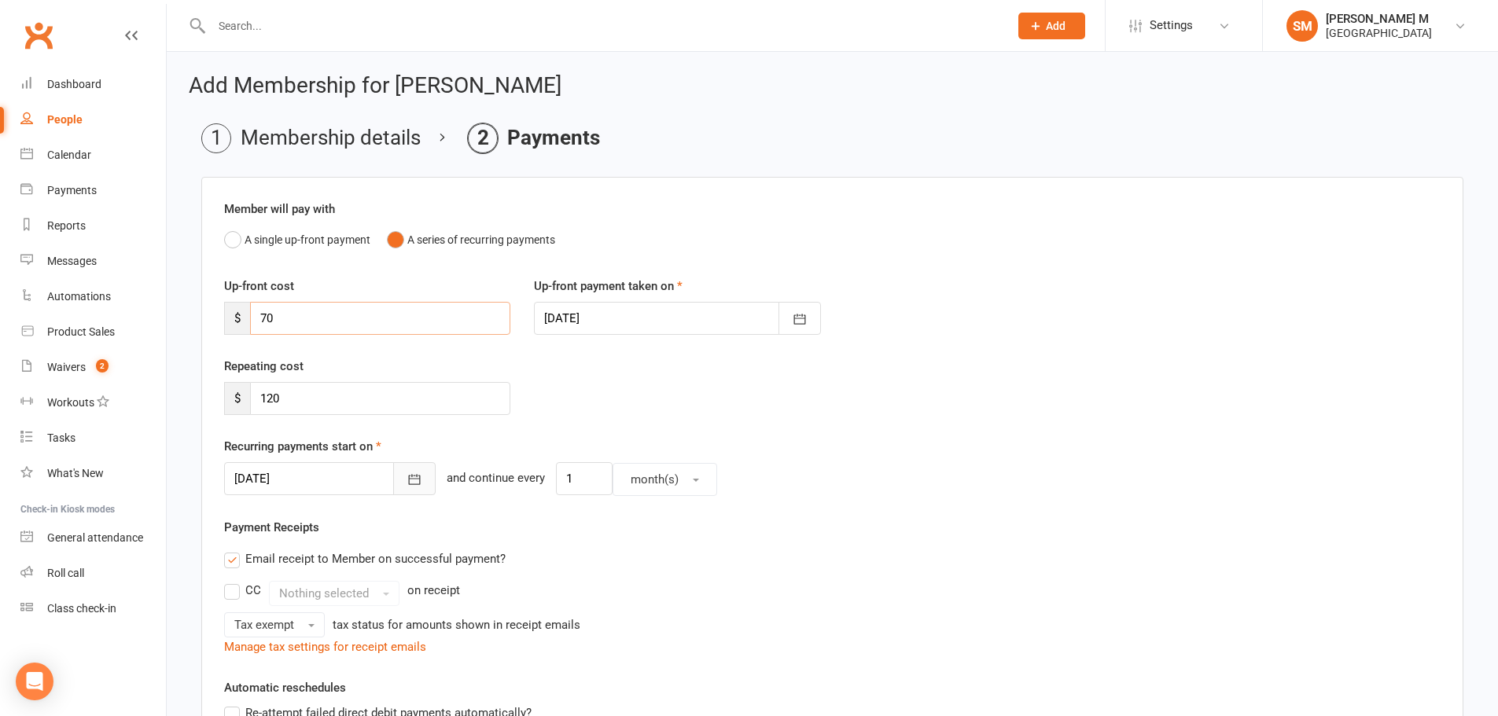
type input "70"
click at [393, 483] on button "button" at bounding box center [414, 478] width 42 height 33
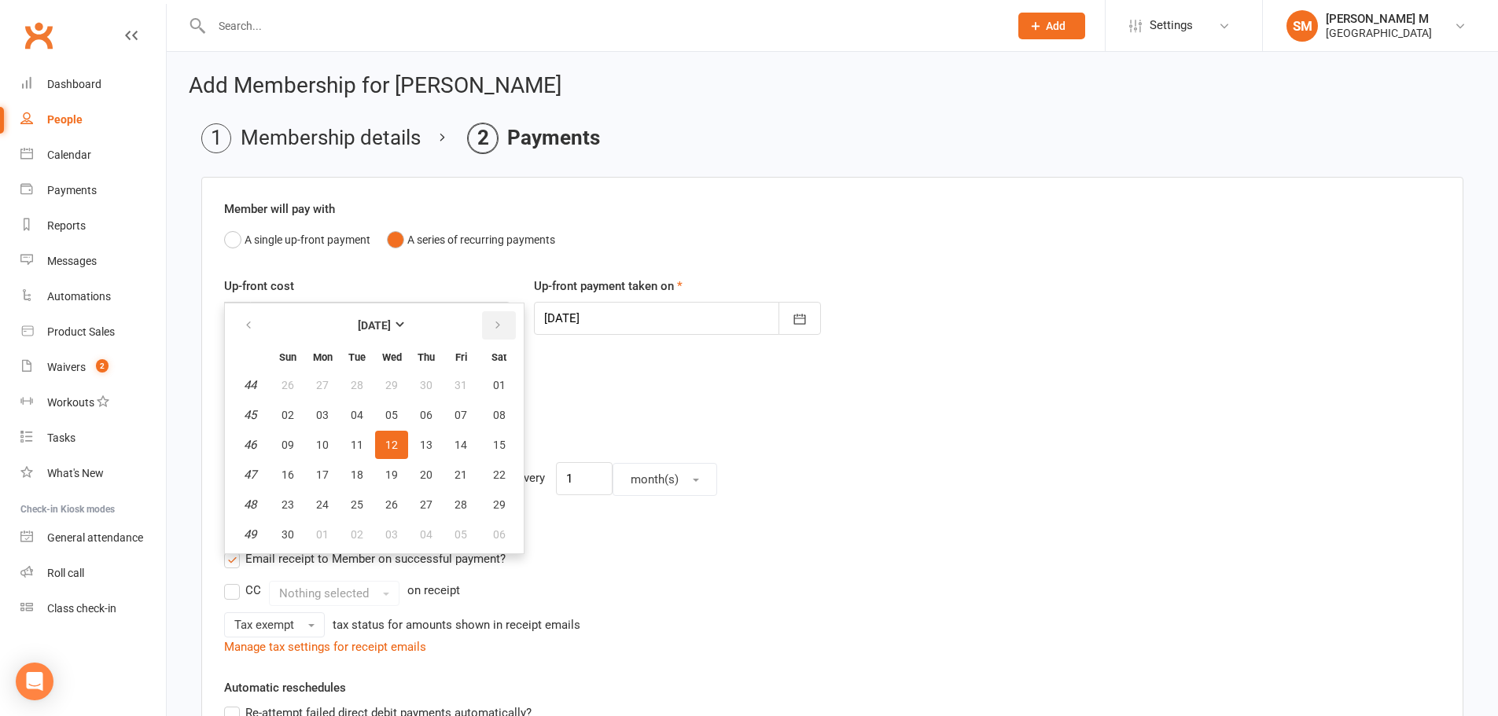
click at [494, 330] on icon "button" at bounding box center [497, 325] width 11 height 13
click at [267, 318] on th at bounding box center [250, 325] width 40 height 35
click at [252, 325] on icon "button" at bounding box center [248, 325] width 11 height 13
click at [503, 373] on button "01" at bounding box center [499, 385] width 40 height 28
type input "[DATE]"
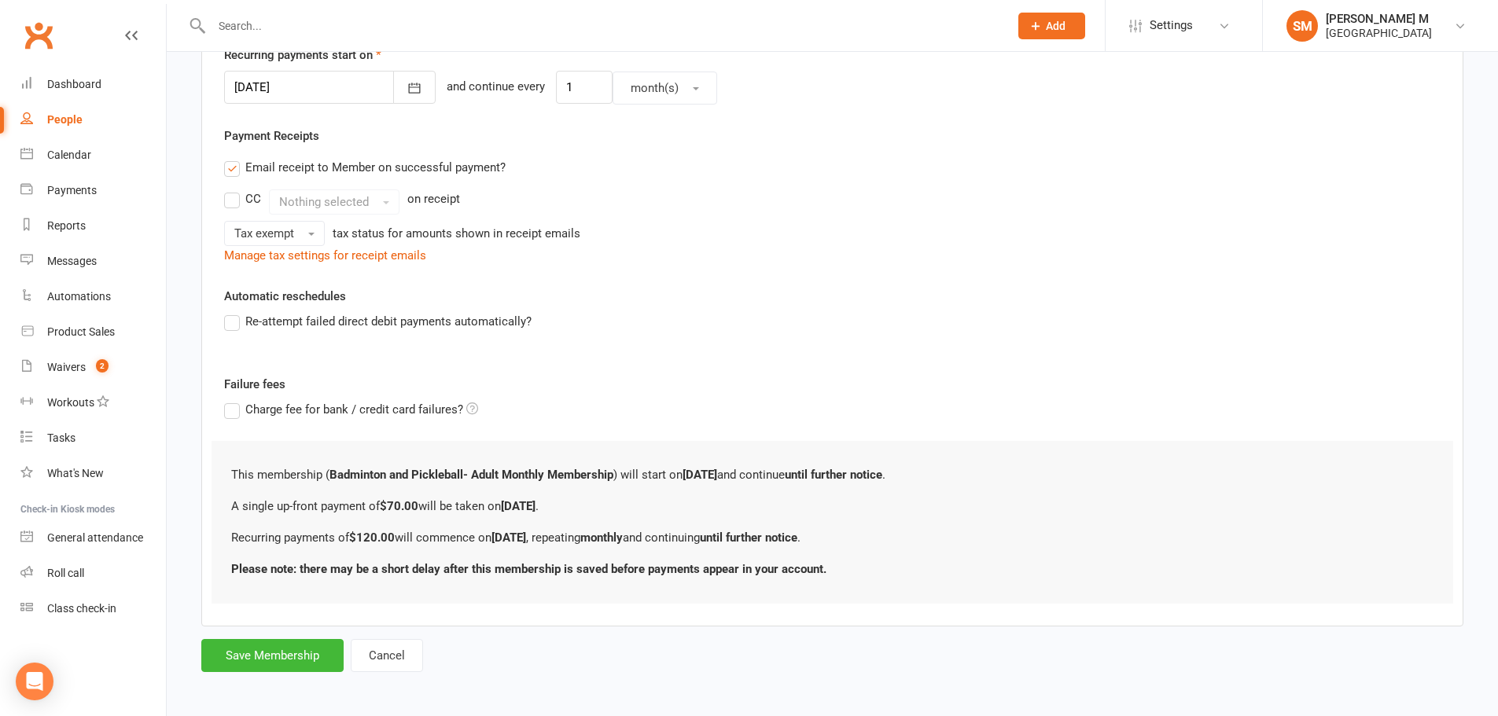
scroll to position [393, 0]
click at [241, 652] on button "Save Membership" at bounding box center [272, 654] width 142 height 33
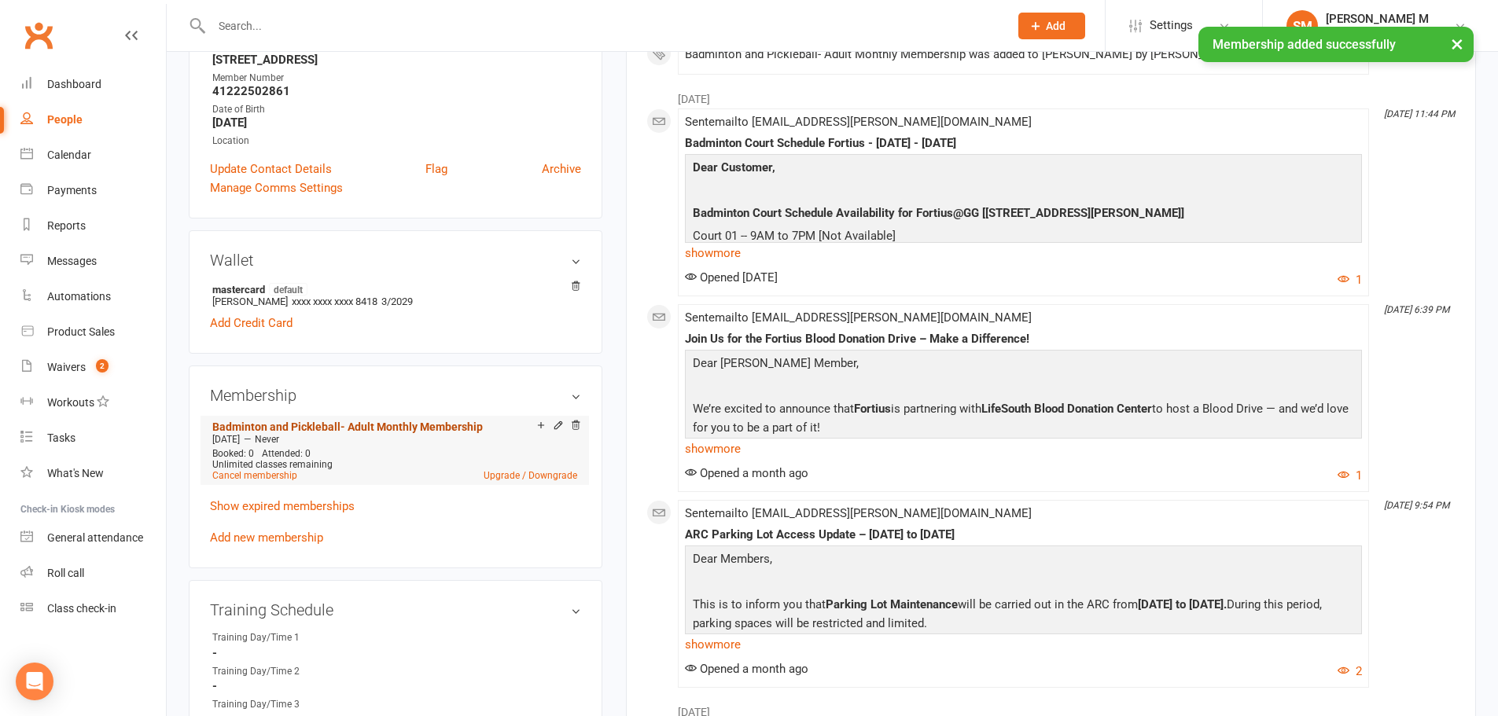
scroll to position [314, 0]
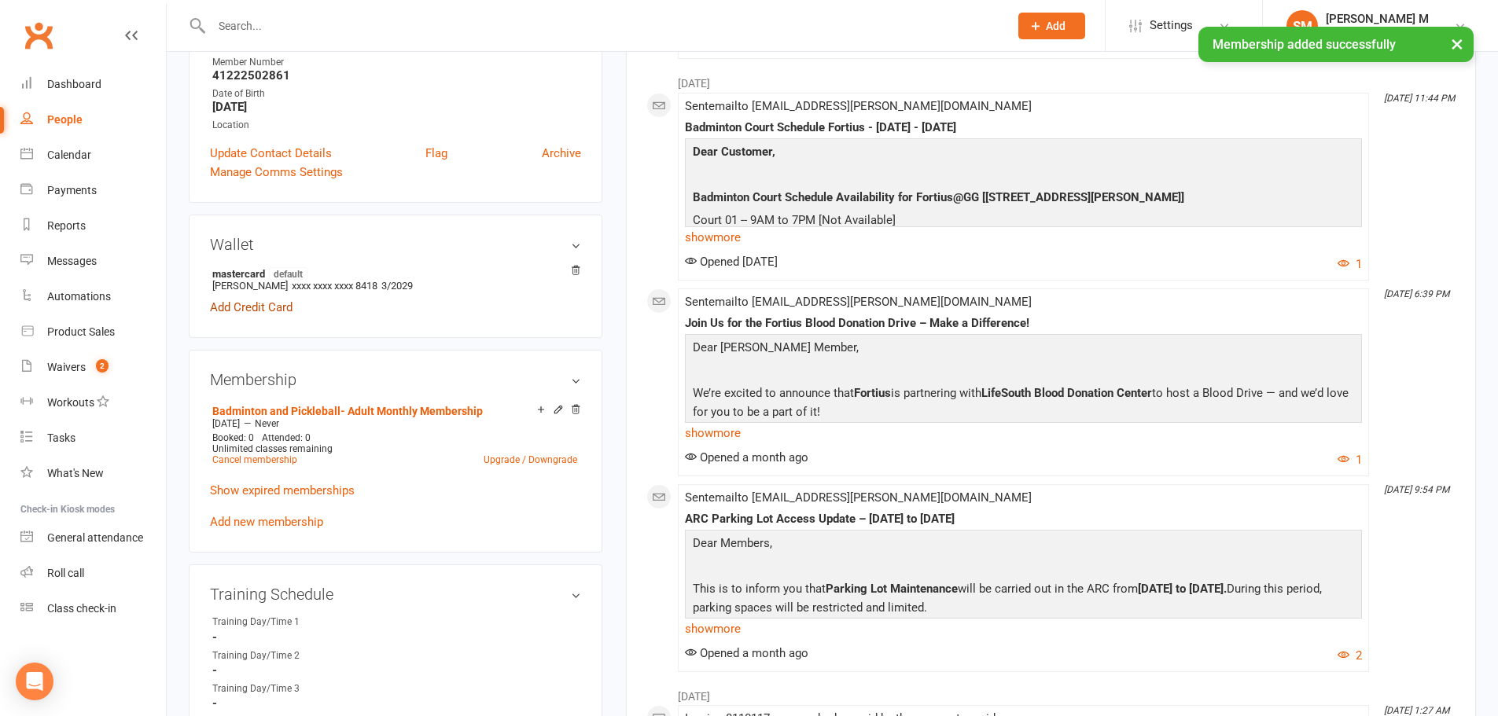
click at [225, 307] on link "Add Credit Card" at bounding box center [251, 307] width 83 height 19
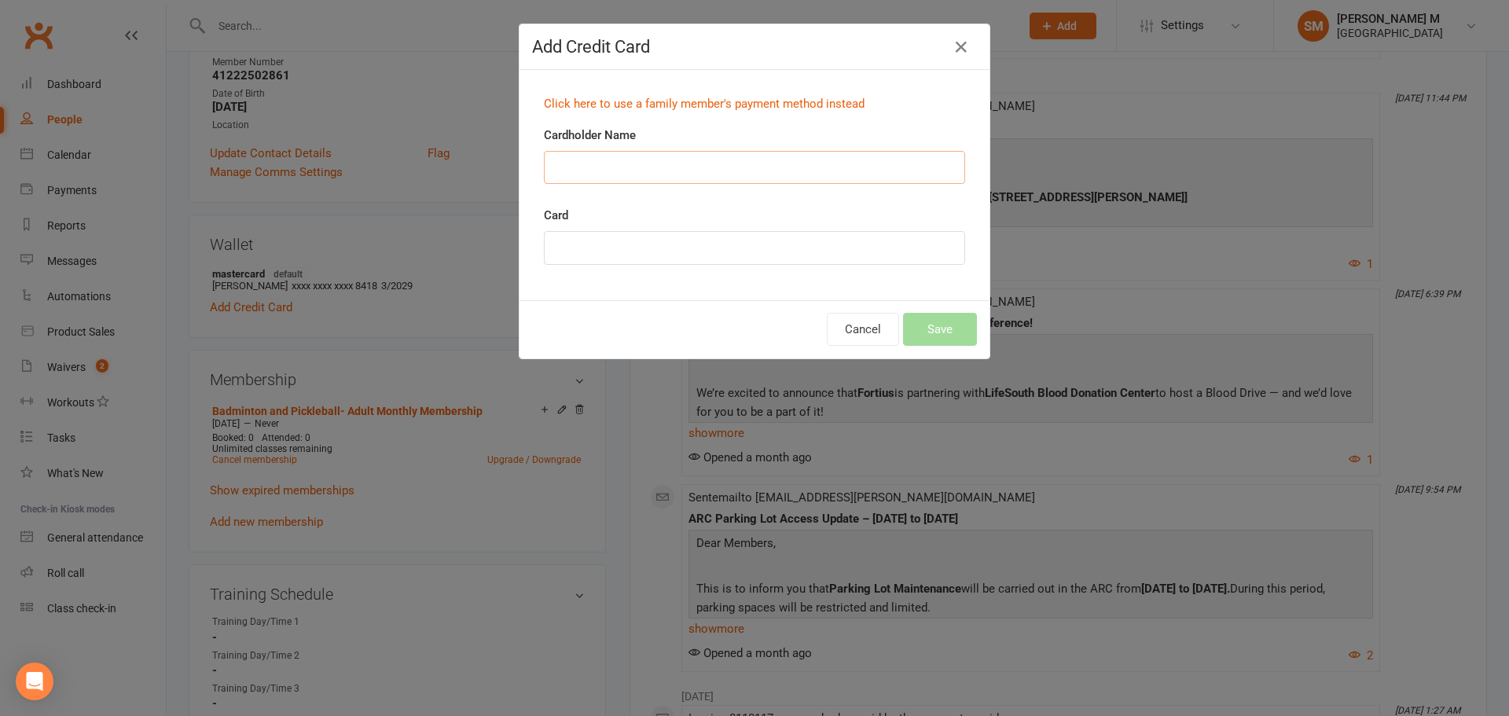
click at [579, 164] on input "Cardholder Name" at bounding box center [754, 167] width 421 height 33
type input "samik saha"
click at [941, 339] on button "Save" at bounding box center [940, 329] width 74 height 33
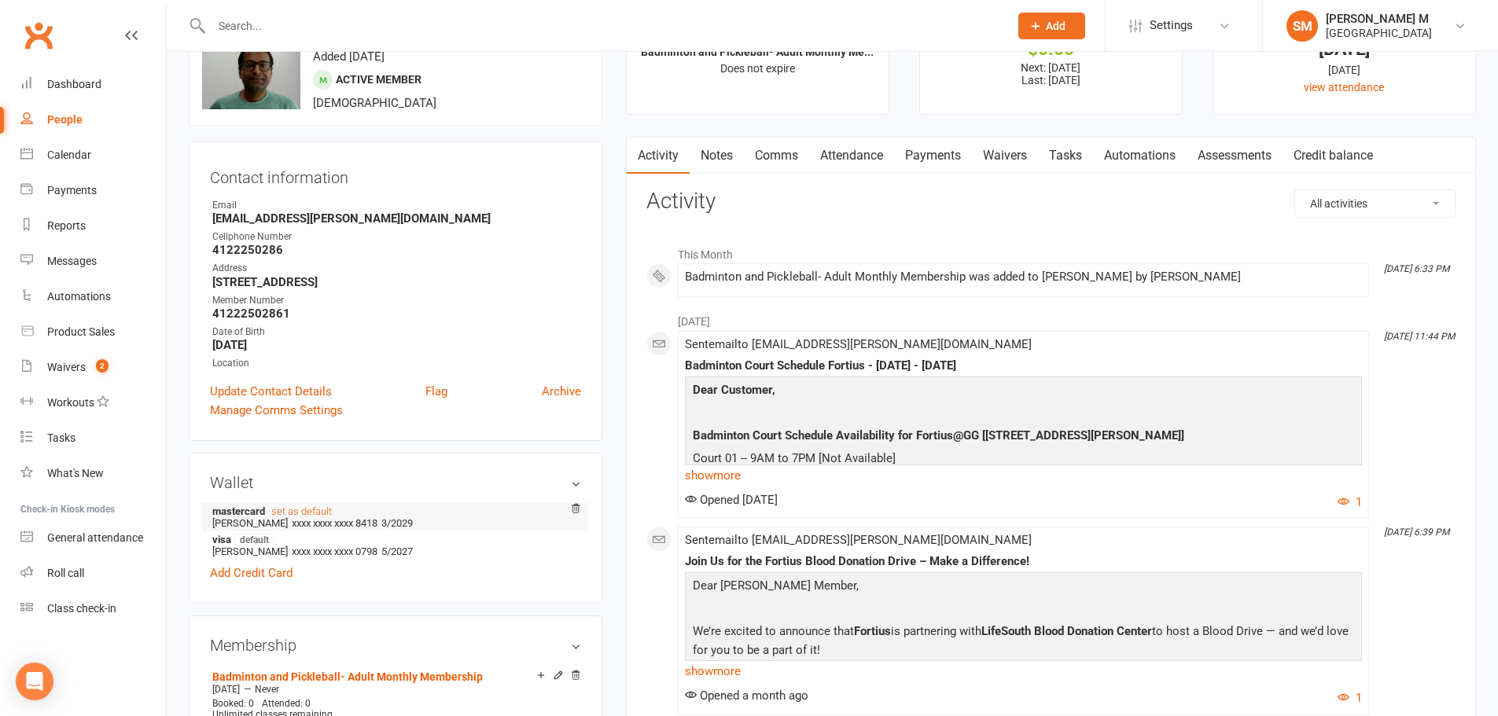
scroll to position [0, 0]
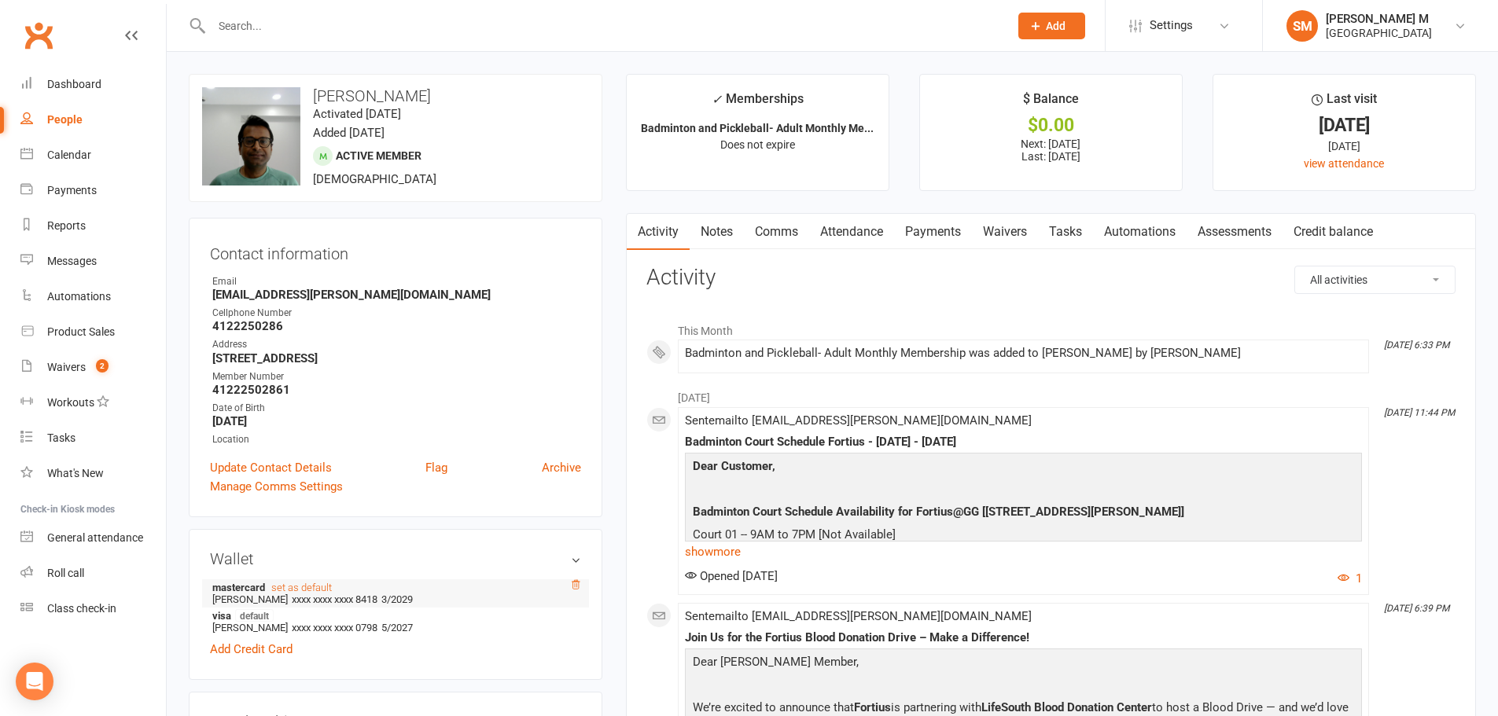
click at [575, 590] on icon at bounding box center [575, 584] width 11 height 11
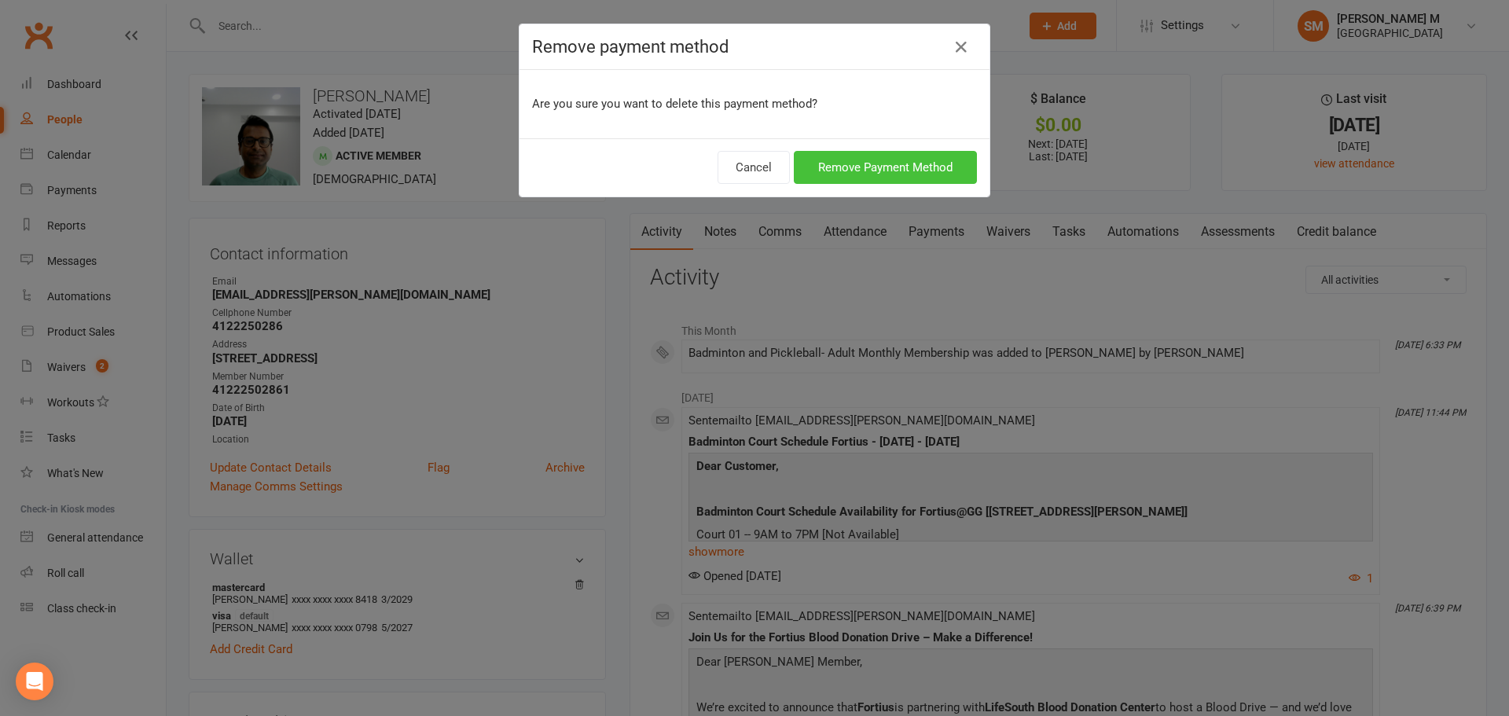
click at [825, 168] on button "Remove Payment Method" at bounding box center [885, 167] width 183 height 33
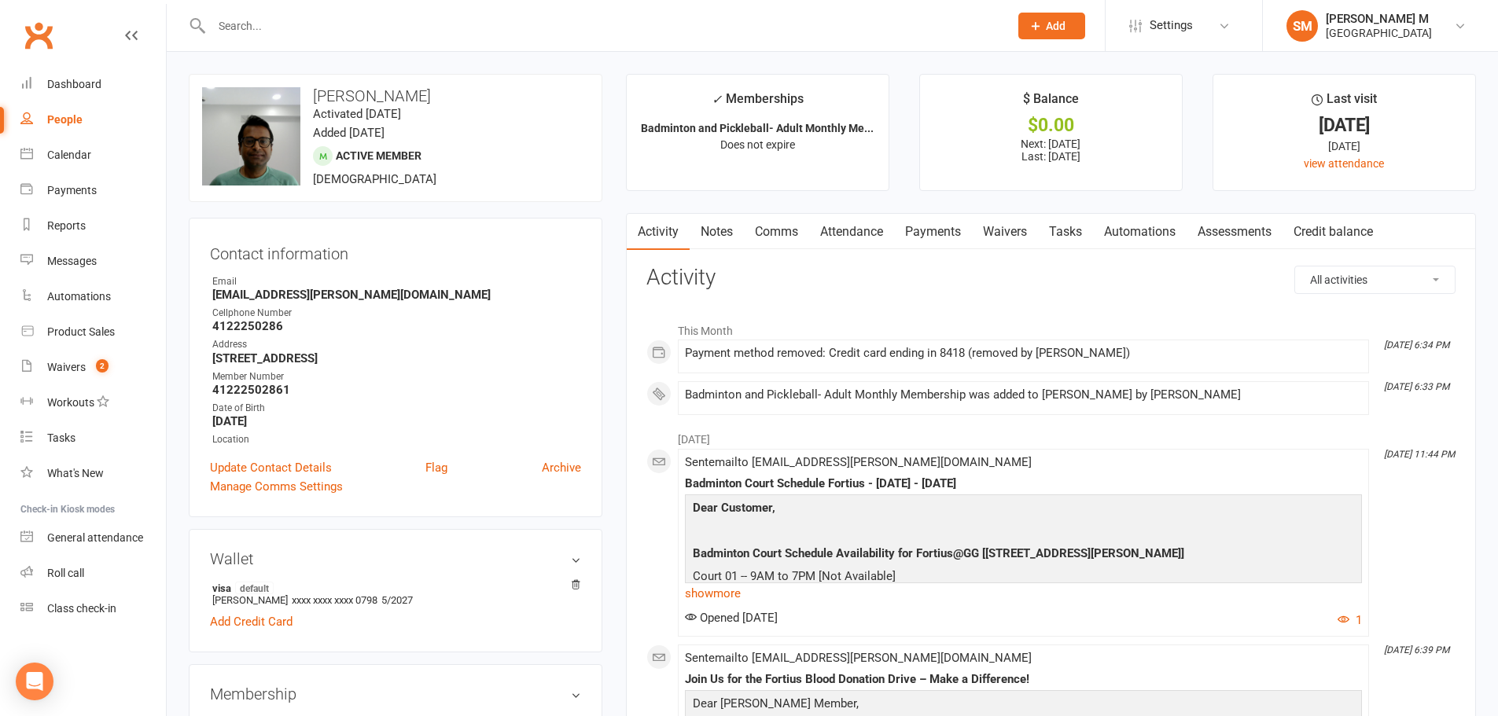
click at [921, 226] on link "Payments" at bounding box center [933, 232] width 78 height 36
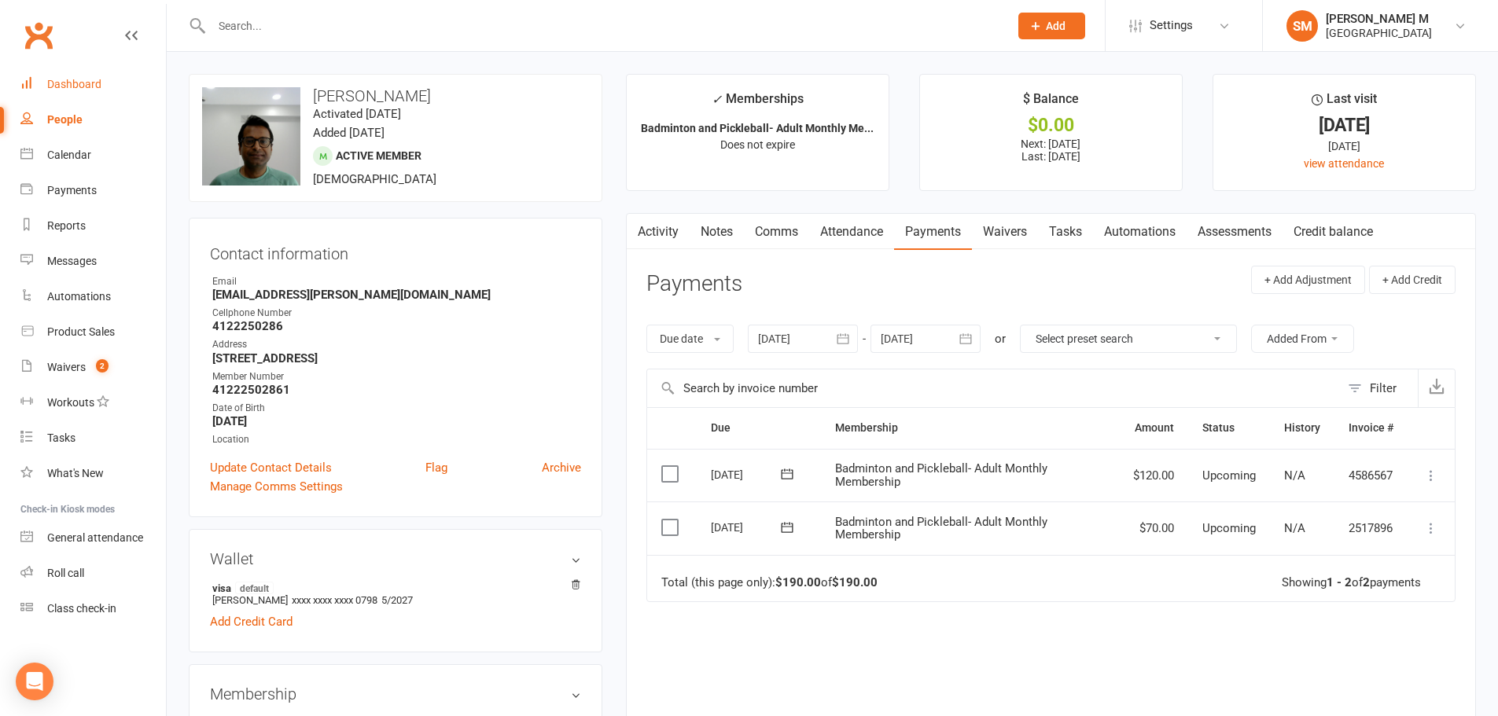
click at [84, 91] on link "Dashboard" at bounding box center [92, 84] width 145 height 35
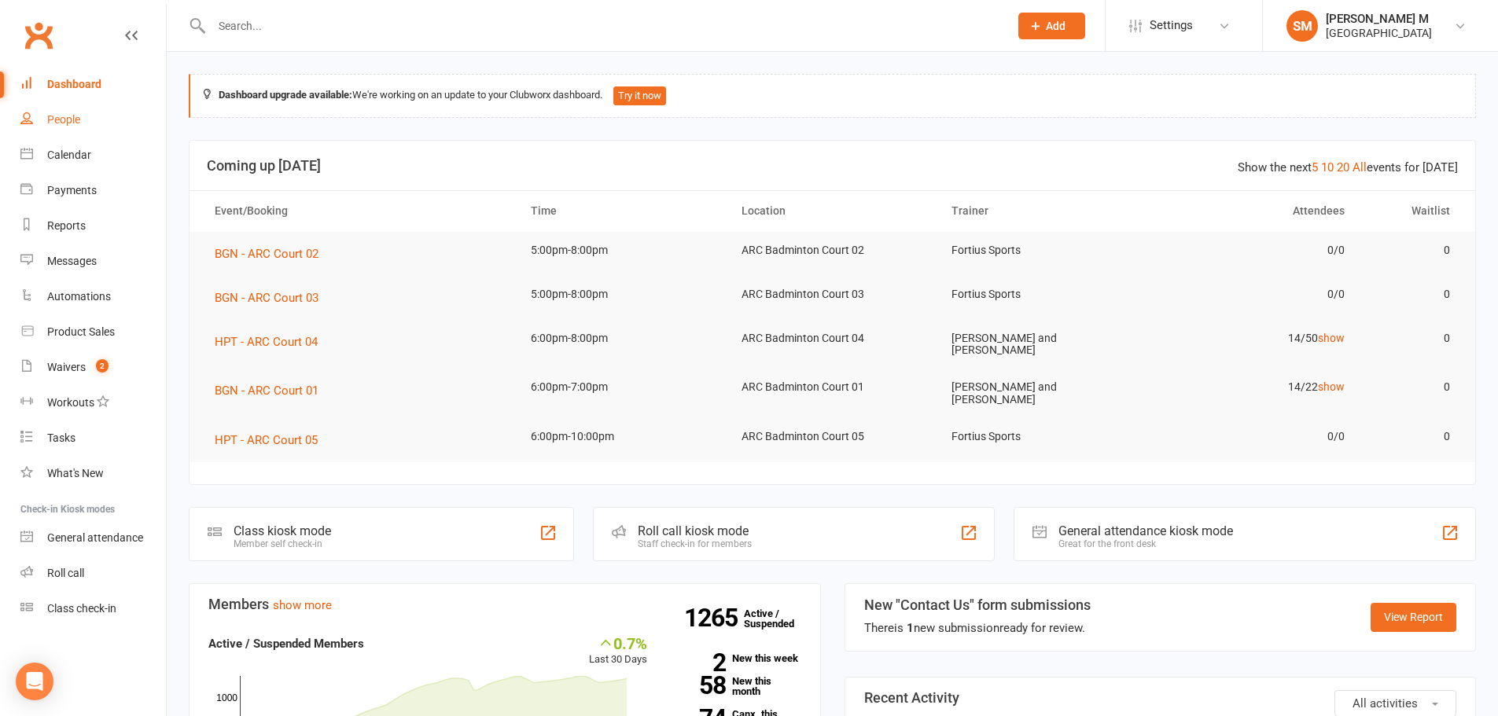
click at [64, 128] on link "People" at bounding box center [92, 119] width 145 height 35
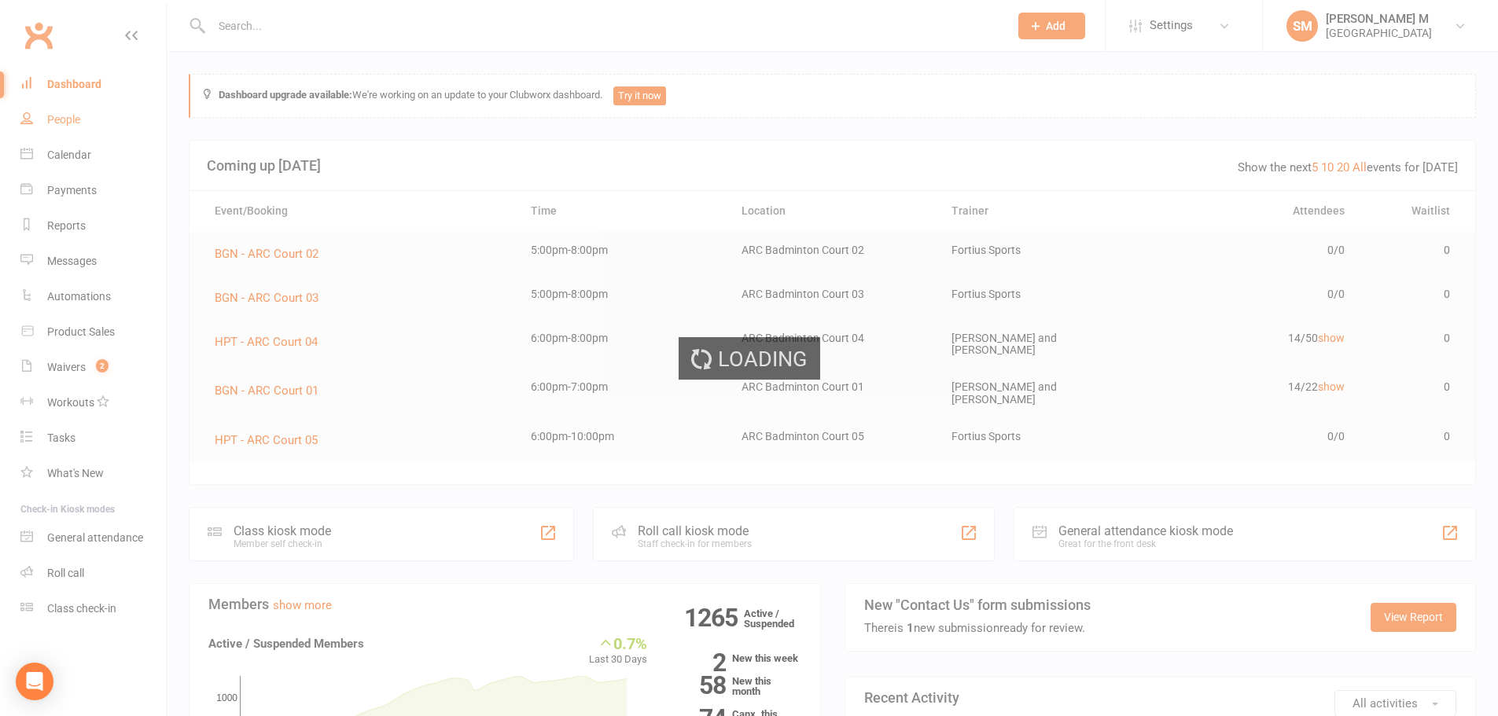
select select "100"
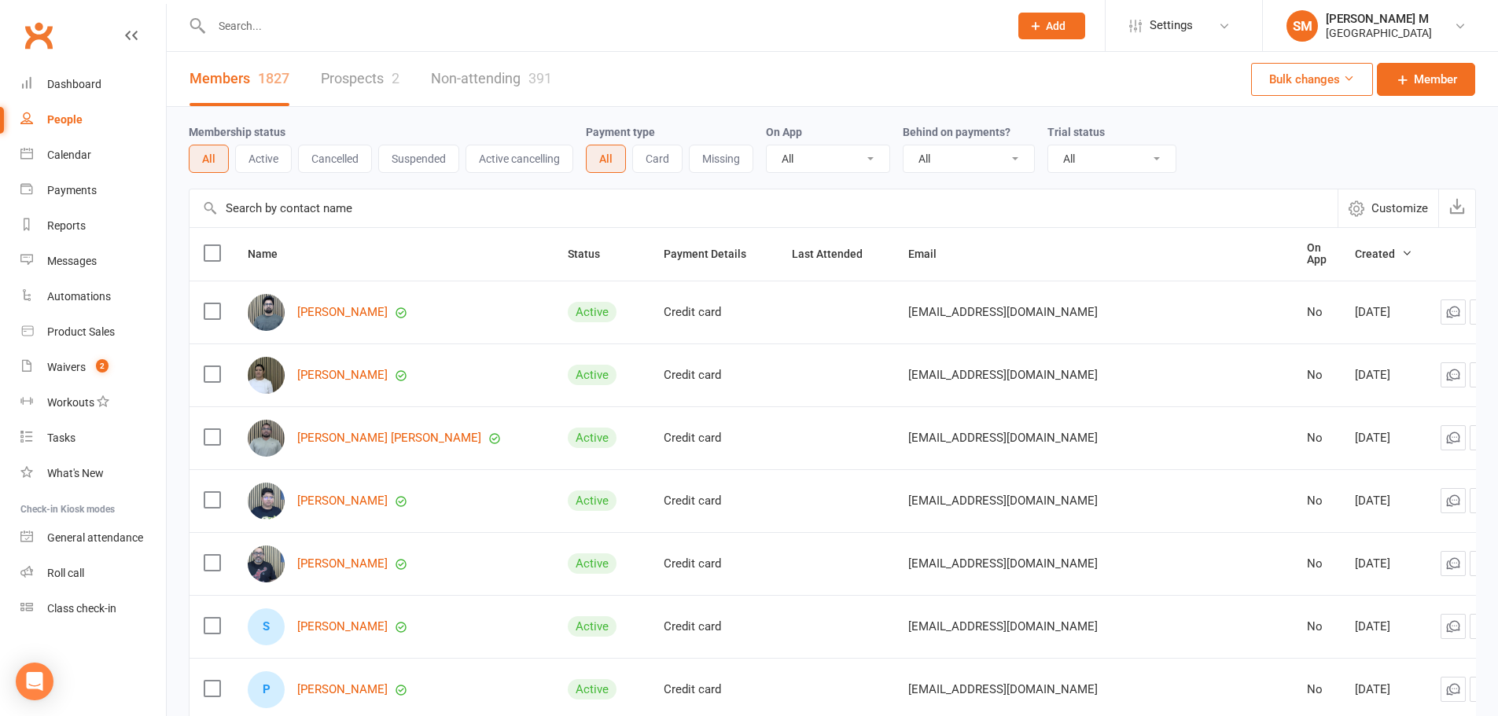
click at [333, 31] on input "text" at bounding box center [602, 26] width 791 height 22
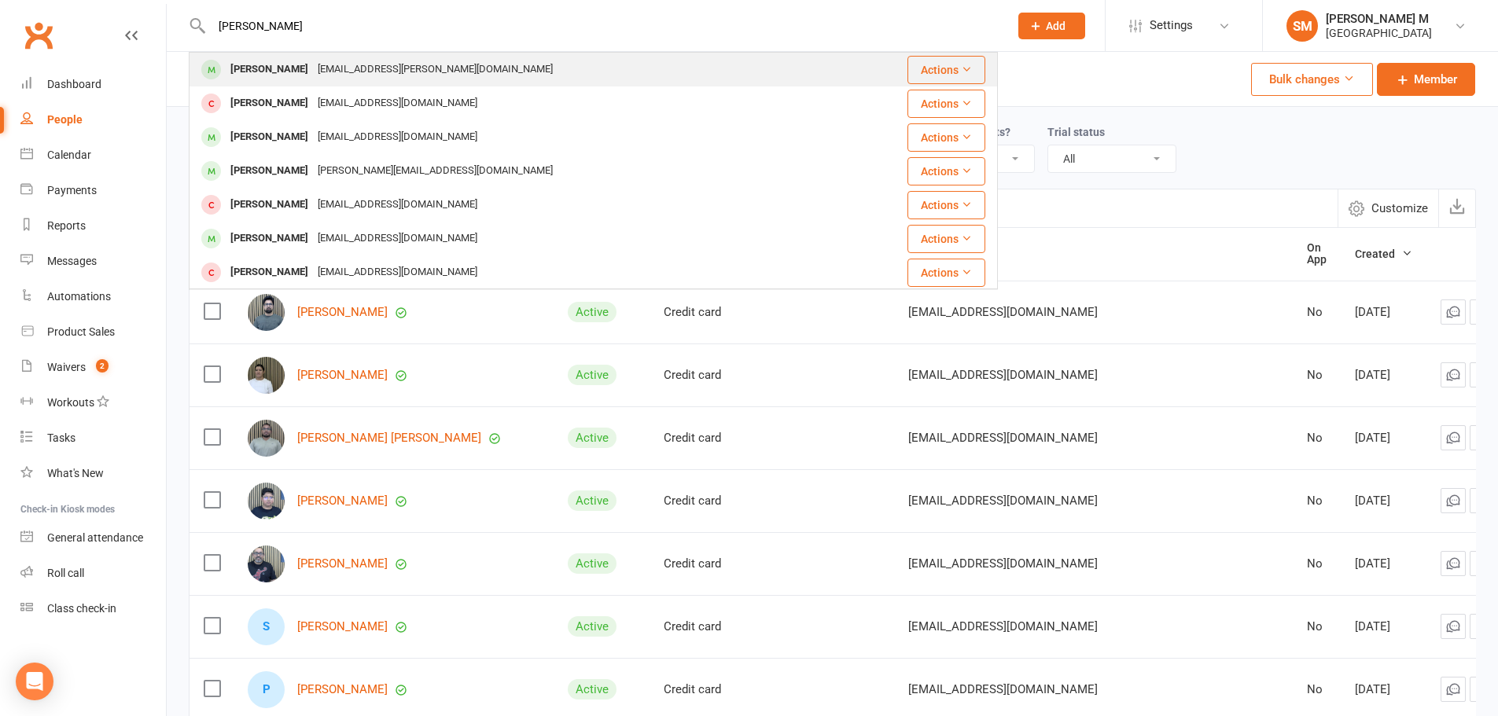
type input "samik"
click at [330, 76] on div "Saha.samik@gmail.com" at bounding box center [435, 69] width 244 height 23
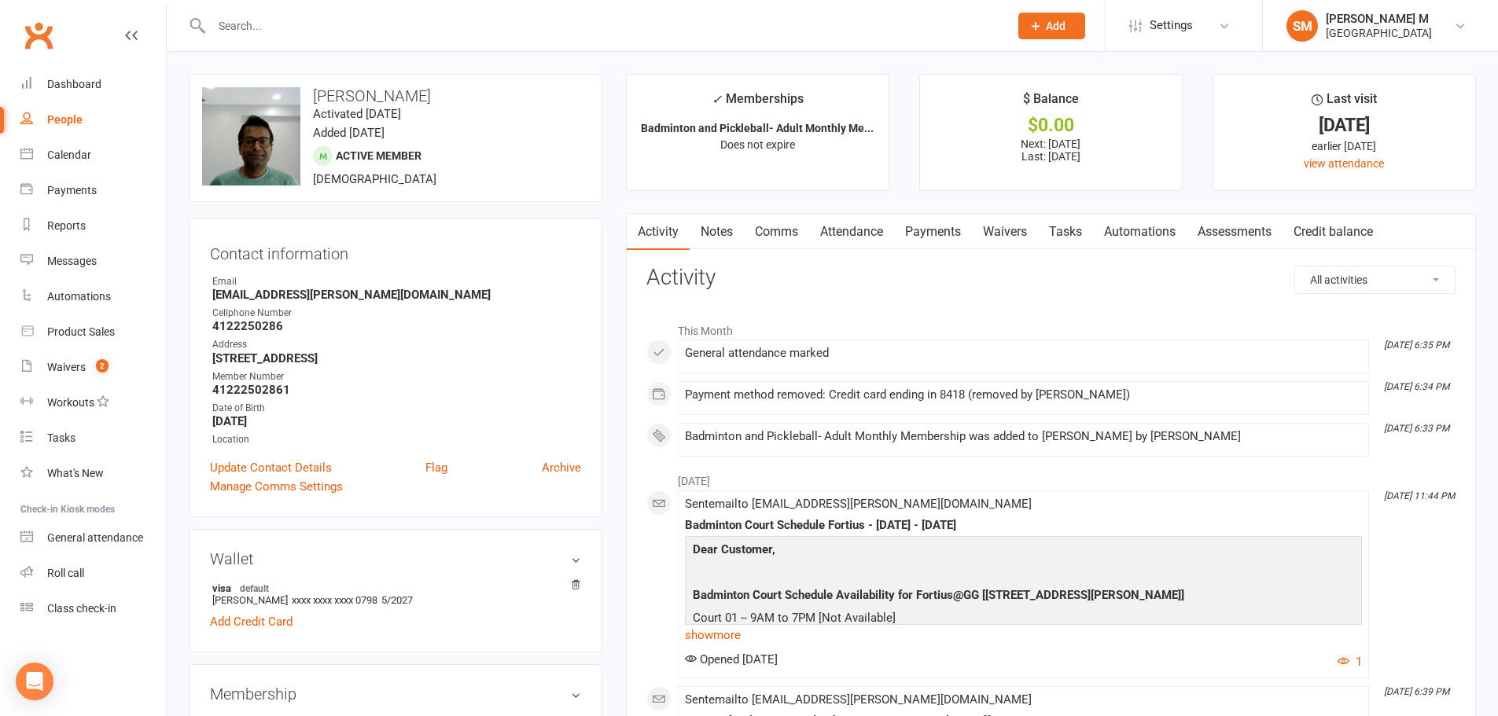
click at [921, 223] on link "Payments" at bounding box center [933, 232] width 78 height 36
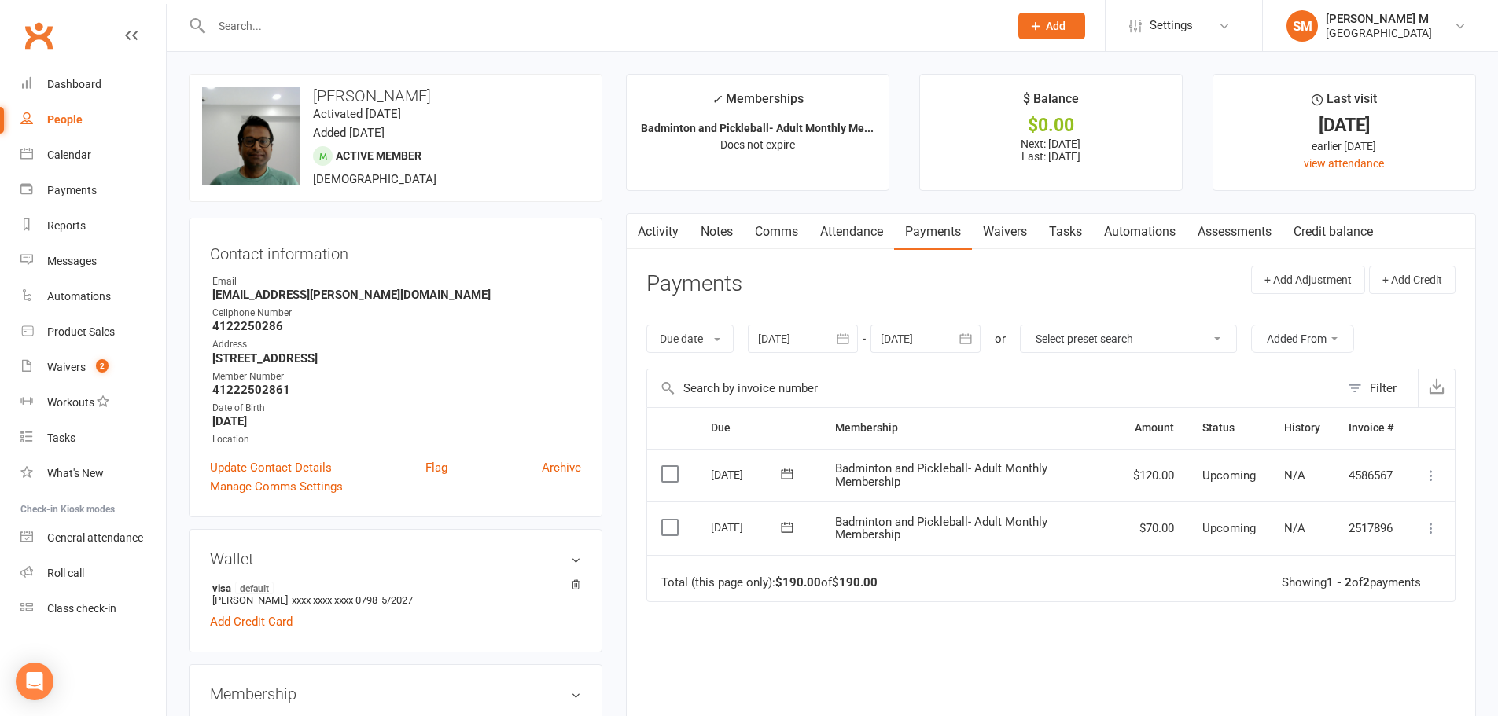
click at [773, 340] on div at bounding box center [803, 339] width 110 height 28
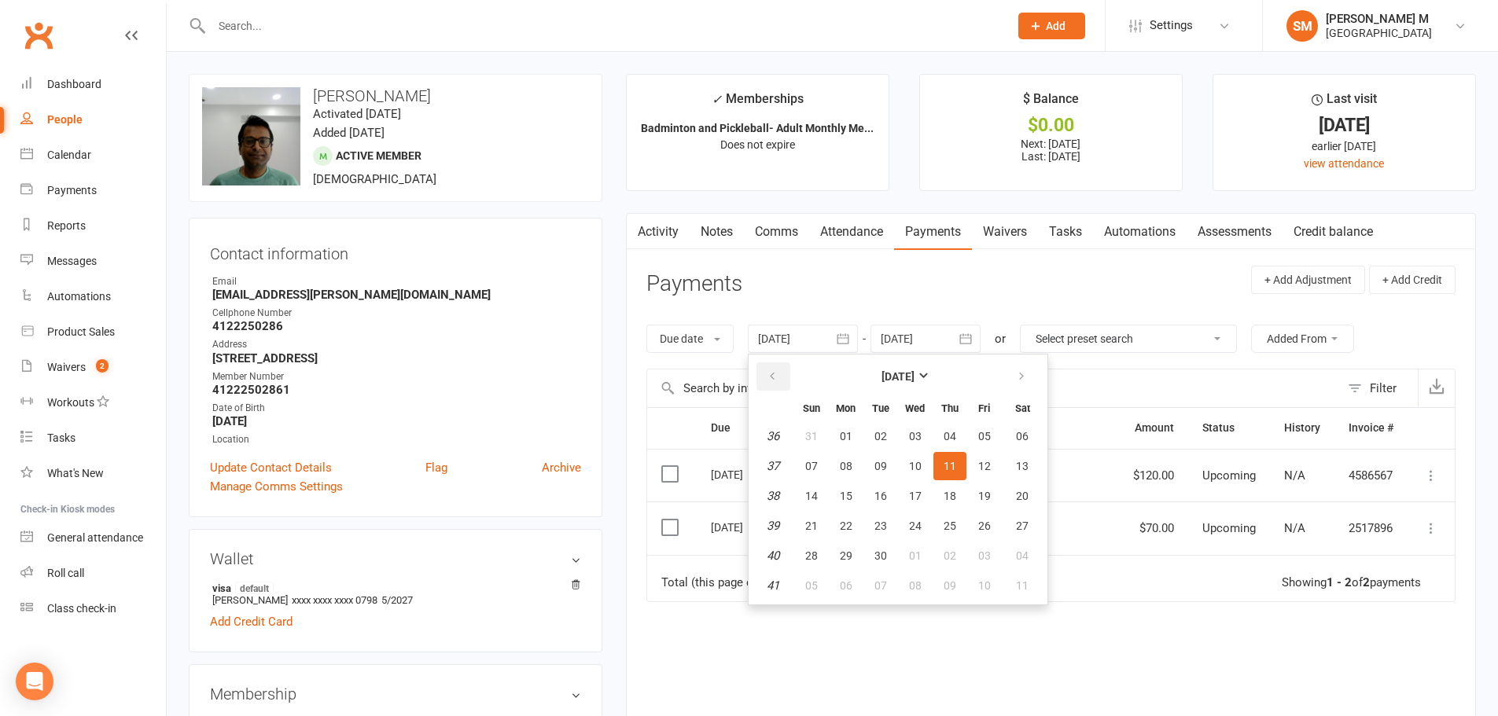
click at [770, 375] on icon "button" at bounding box center [772, 376] width 11 height 13
click at [960, 442] on button "01" at bounding box center [949, 436] width 33 height 28
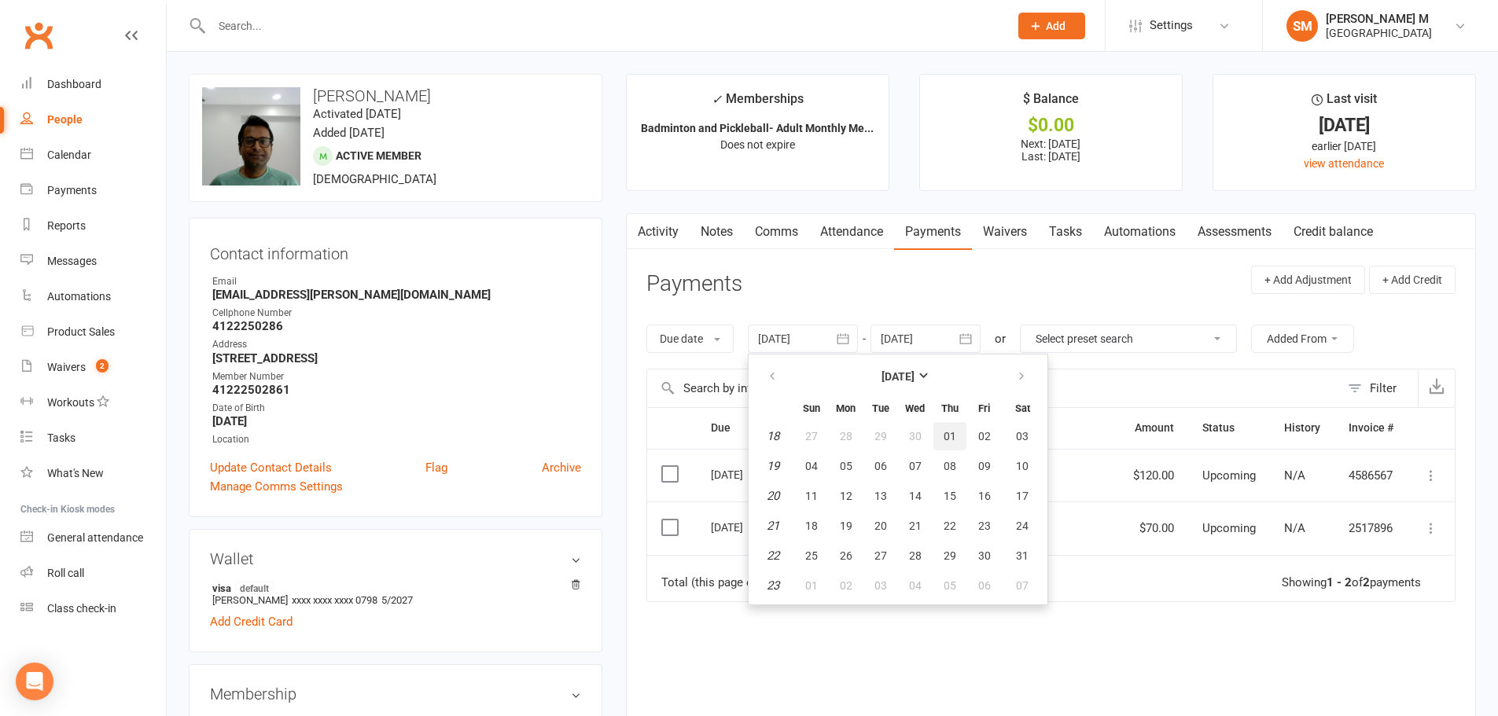
type input "01 May 2025"
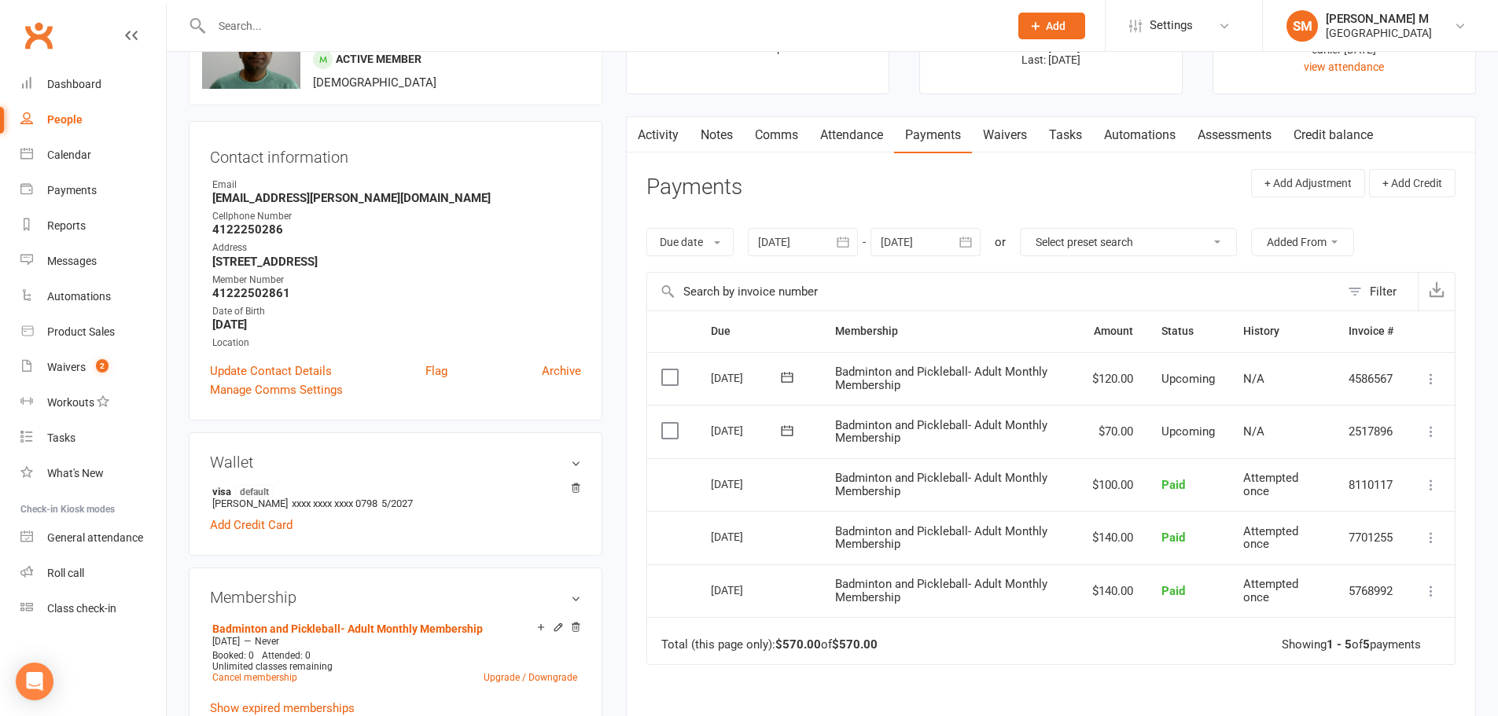
scroll to position [236, 0]
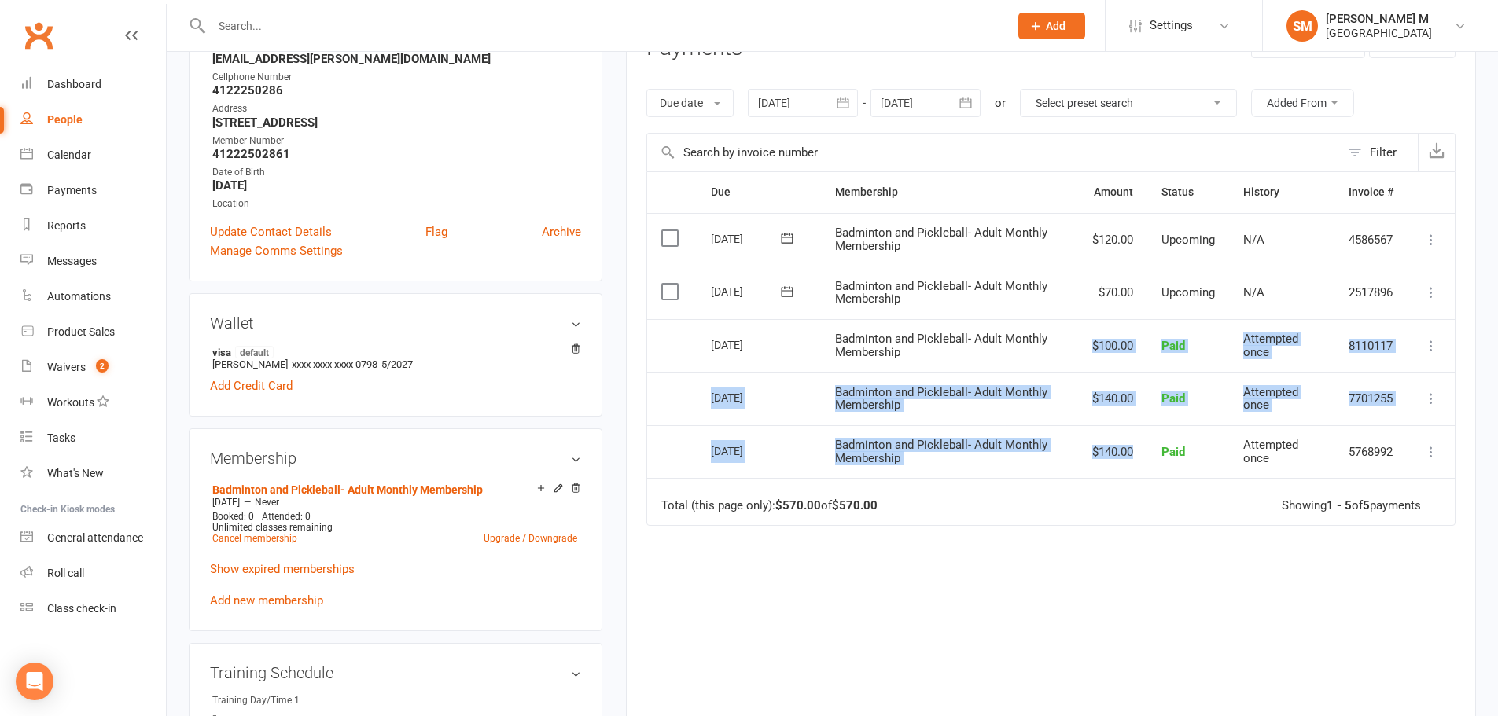
drag, startPoint x: 1149, startPoint y: 462, endPoint x: 1087, endPoint y: 350, distance: 128.1
click at [1087, 350] on table "Due Contact Membership Amount Status History Invoice # Select this 01 Nov 2025 …" at bounding box center [1050, 348] width 809 height 354
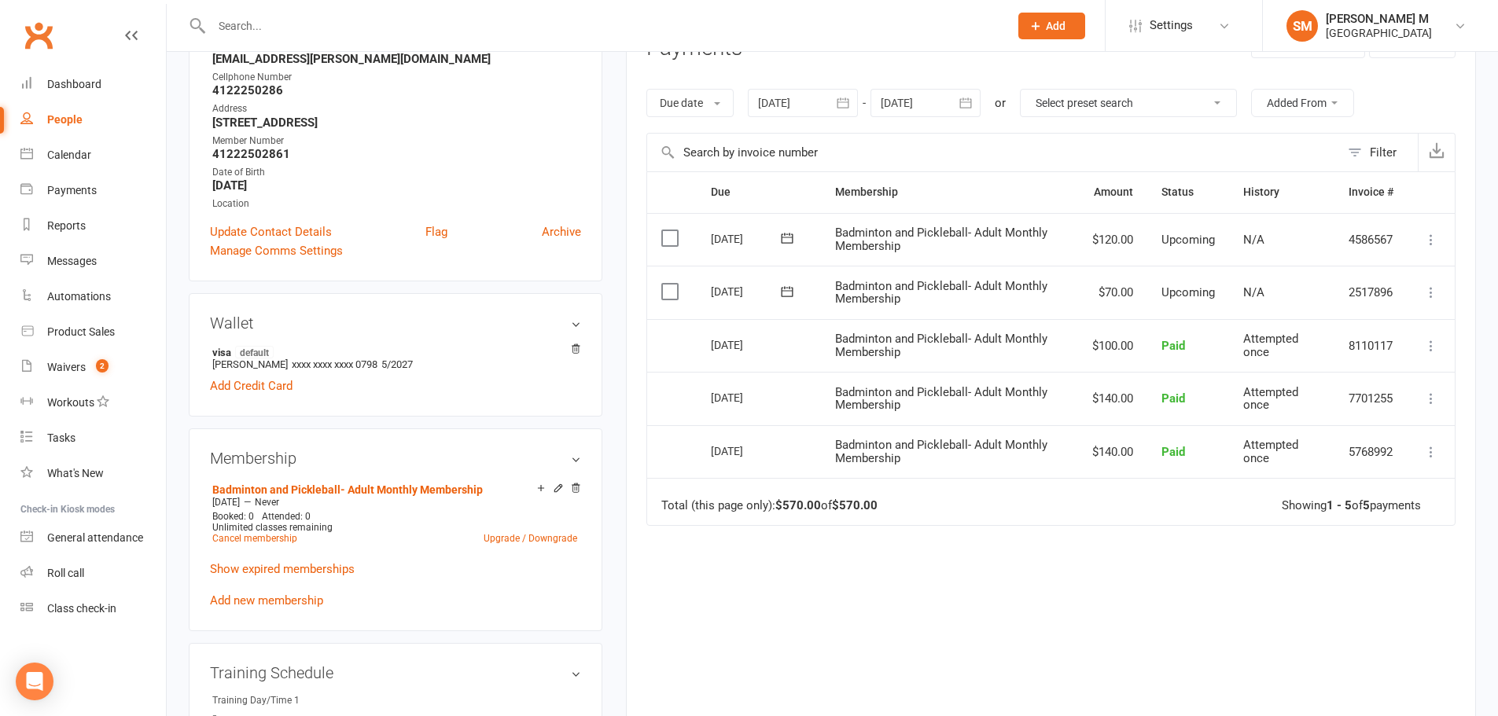
click at [871, 560] on div "Due Contact Membership Amount Status History Invoice # Select this 01 Nov 2025 …" at bounding box center [1050, 449] width 809 height 557
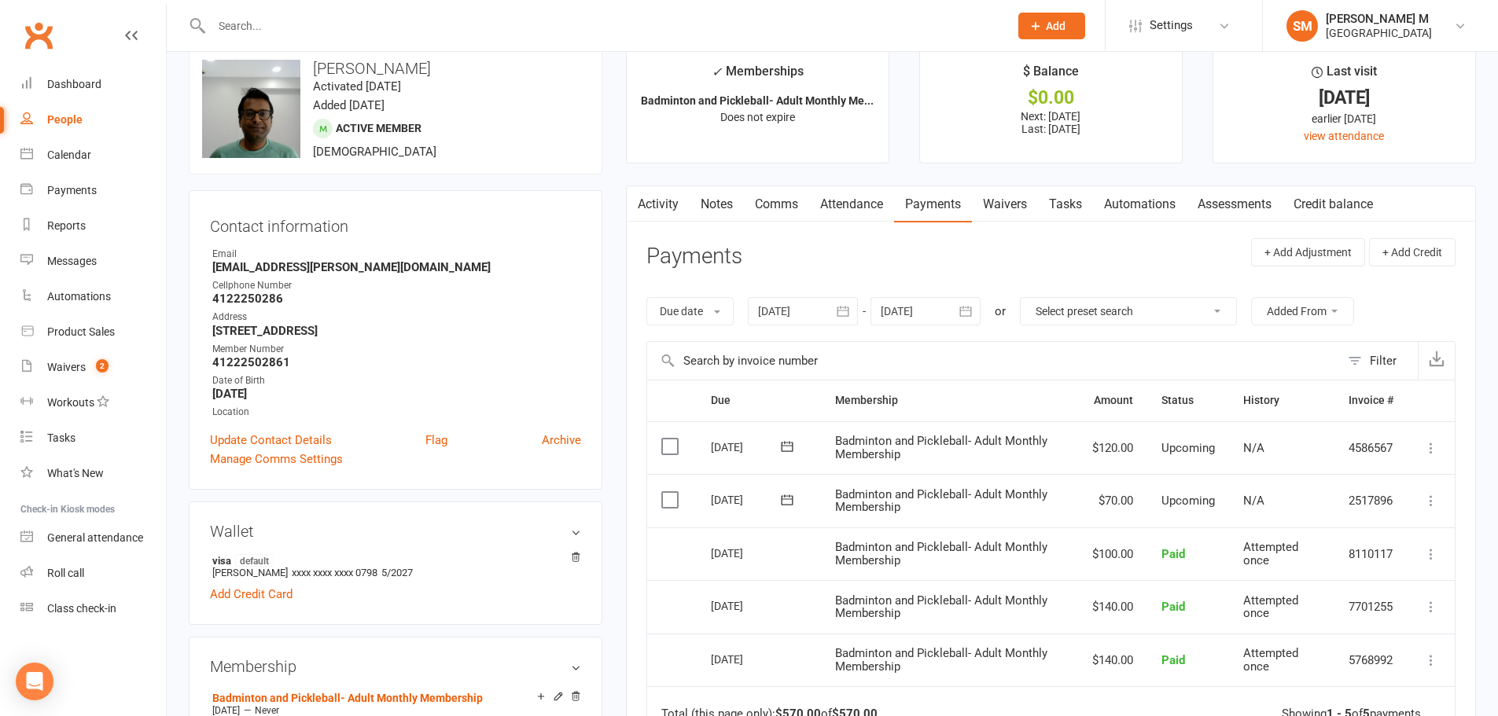
scroll to position [0, 0]
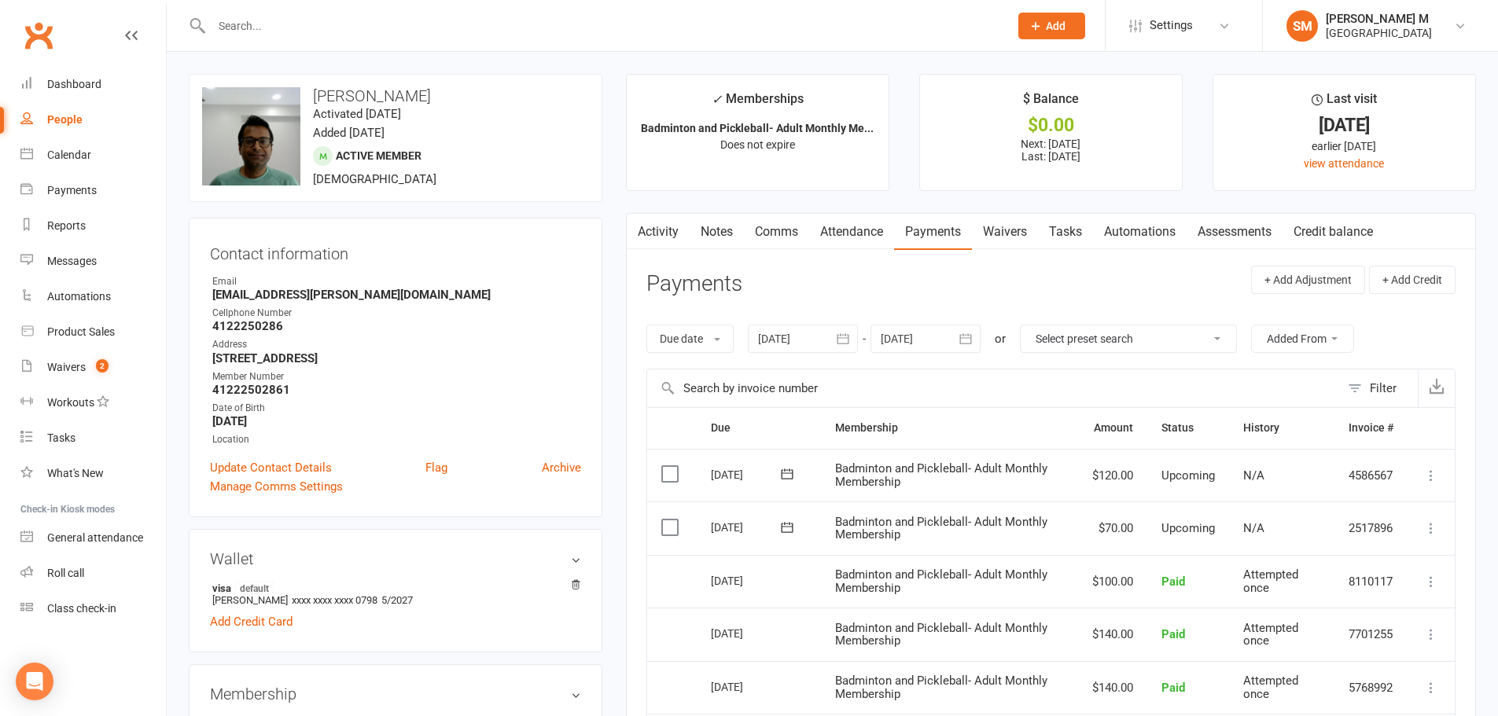
click at [654, 230] on link "Activity" at bounding box center [658, 232] width 63 height 36
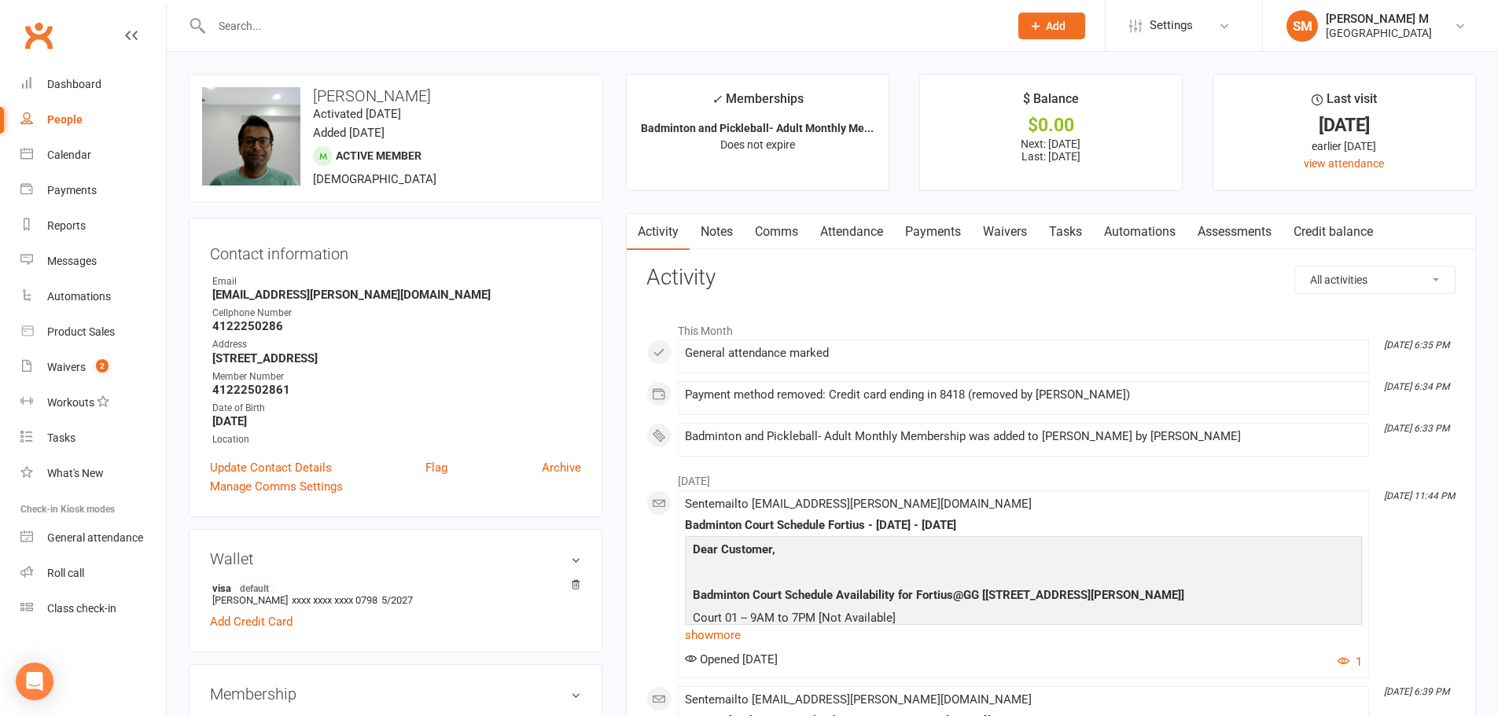
click at [930, 241] on link "Payments" at bounding box center [933, 232] width 78 height 36
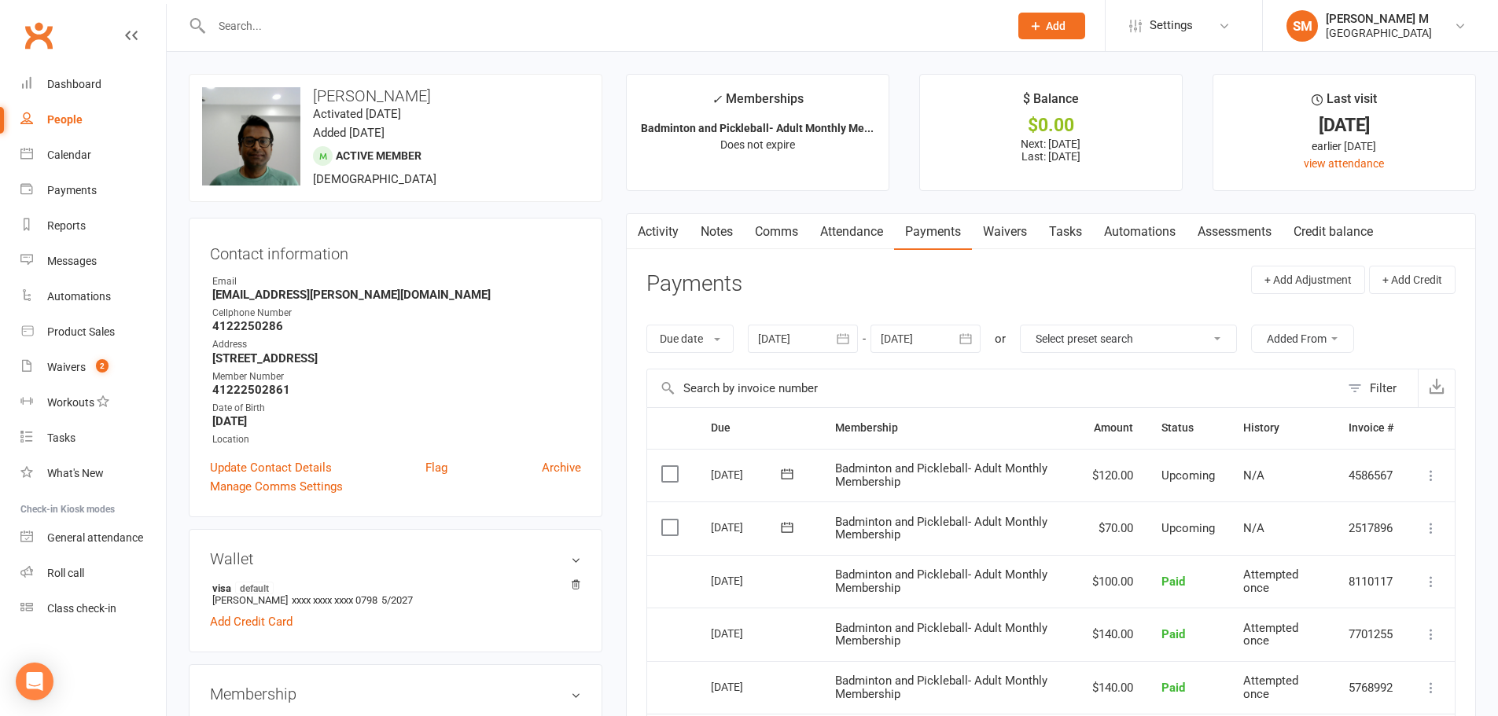
click at [661, 230] on link "Activity" at bounding box center [658, 232] width 63 height 36
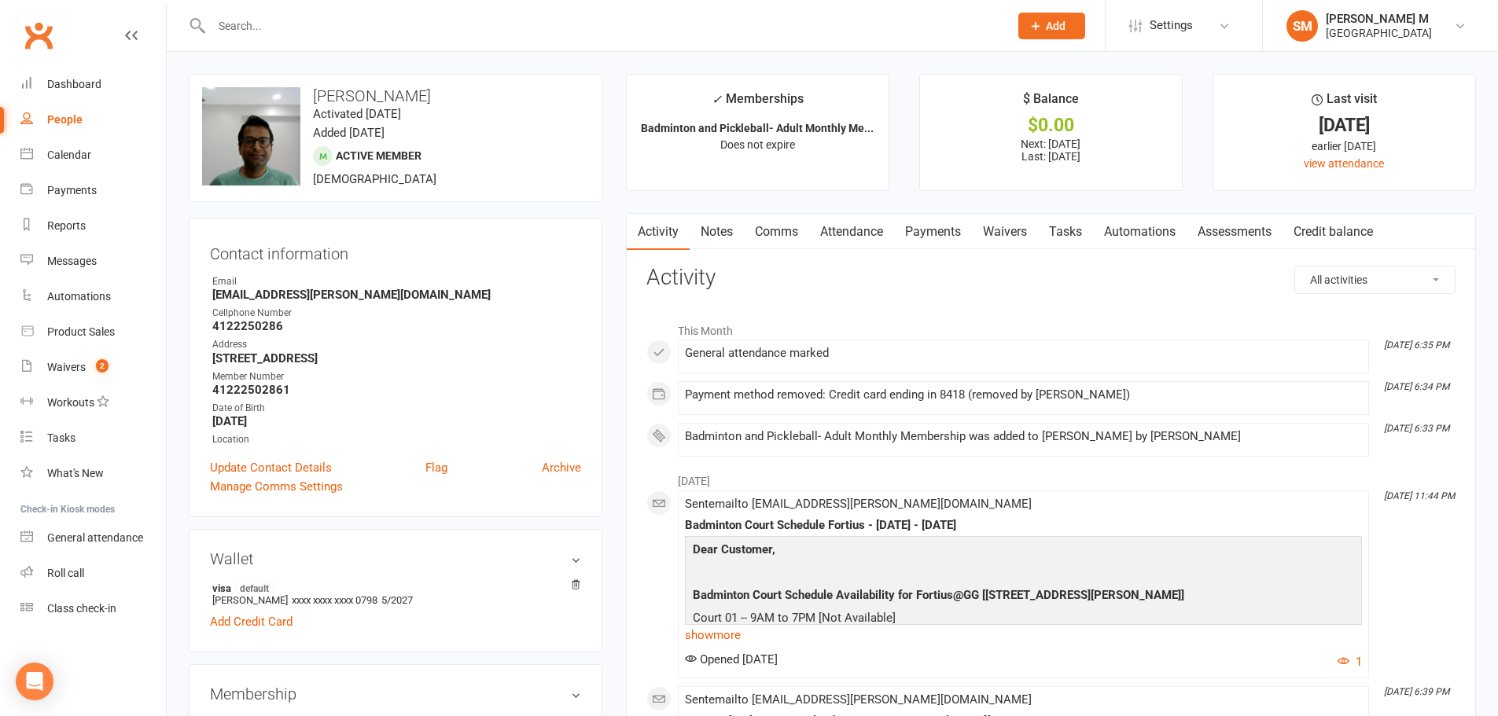
click at [932, 233] on link "Payments" at bounding box center [933, 232] width 78 height 36
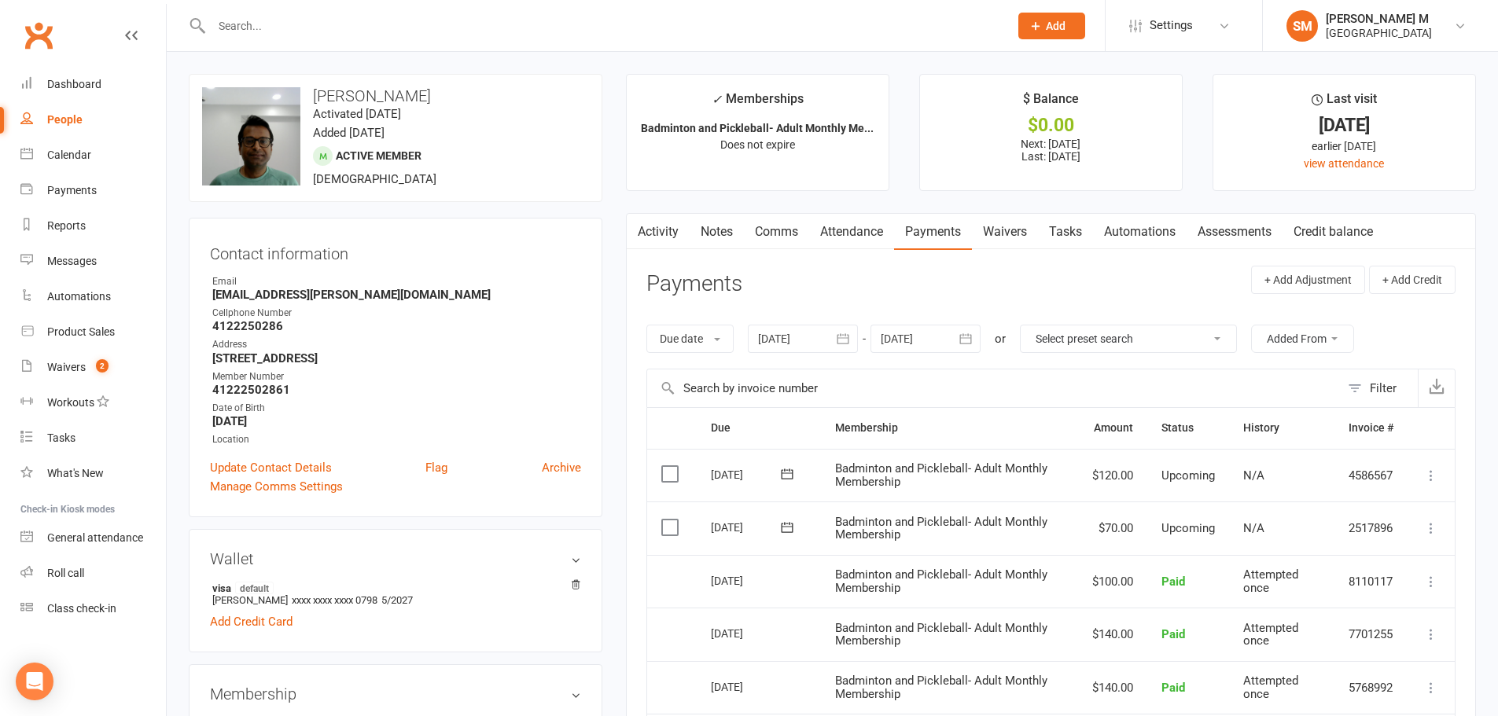
click at [657, 231] on link "Activity" at bounding box center [658, 232] width 63 height 36
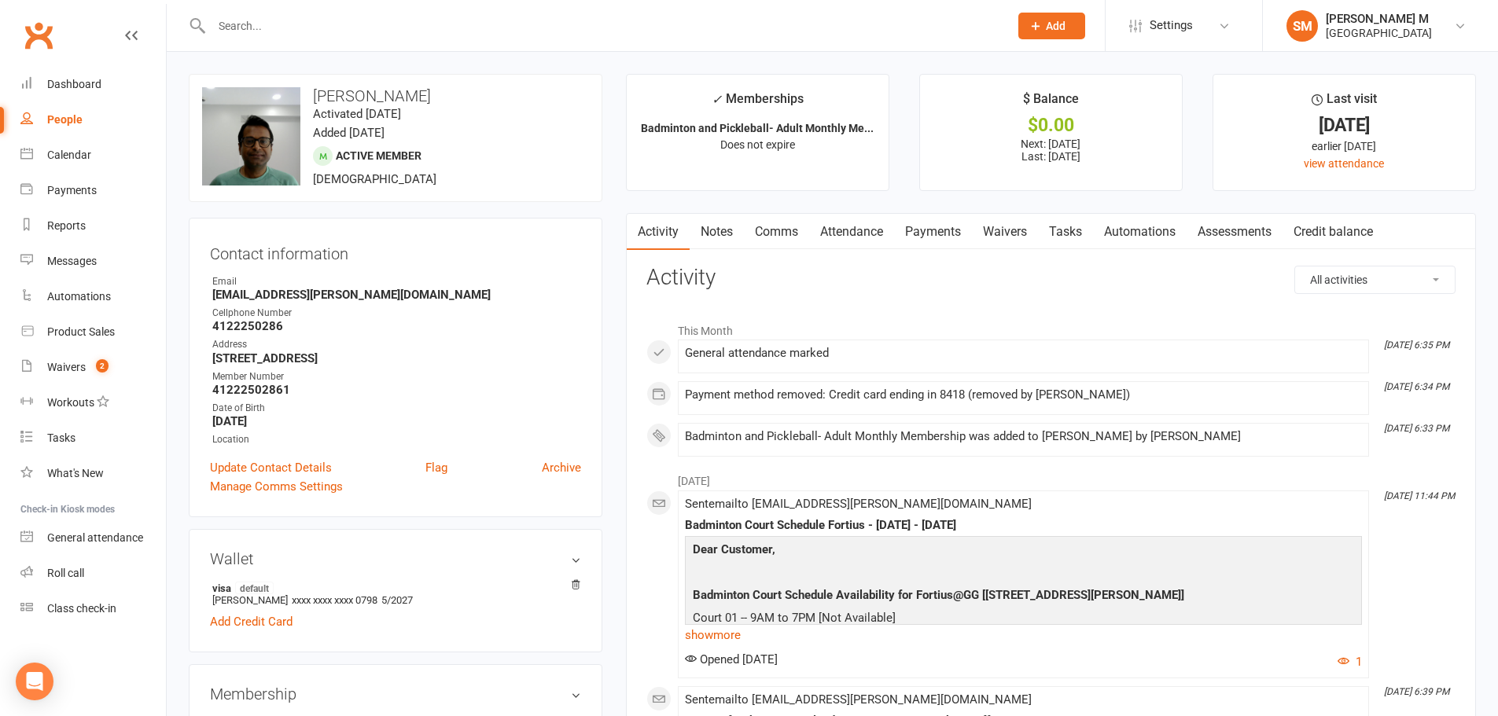
click at [919, 245] on link "Payments" at bounding box center [933, 232] width 78 height 36
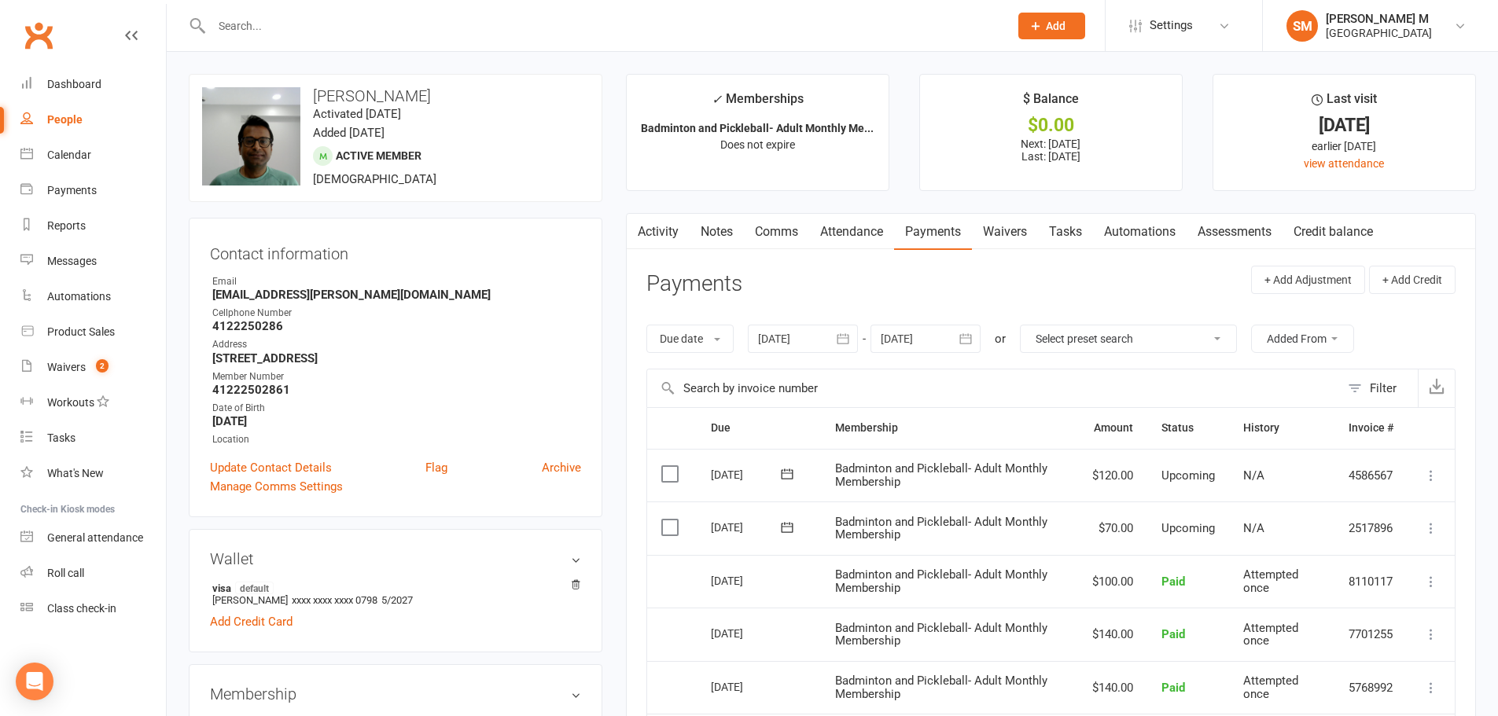
click at [650, 237] on link "Activity" at bounding box center [658, 232] width 63 height 36
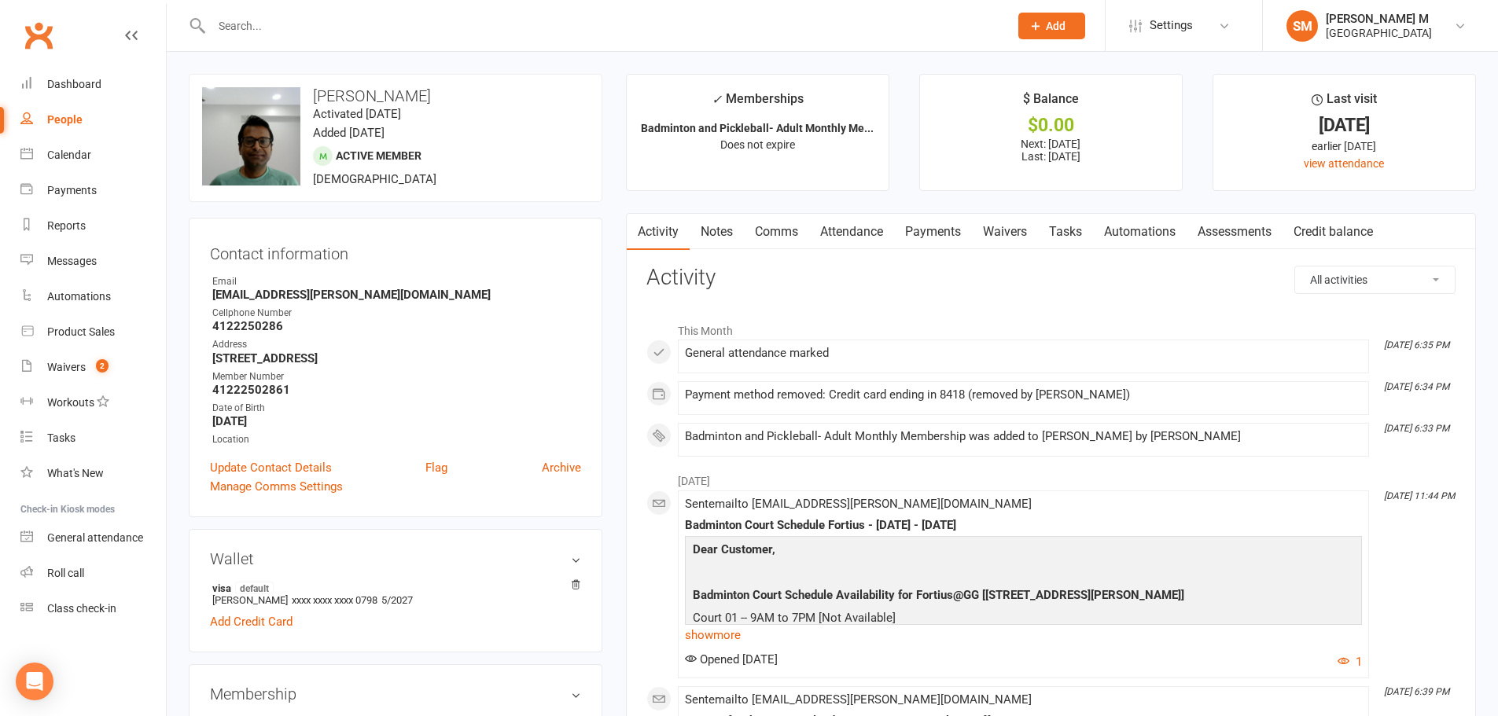
drag, startPoint x: 950, startPoint y: 240, endPoint x: 923, endPoint y: 230, distance: 29.1
click at [949, 240] on link "Payments" at bounding box center [933, 232] width 78 height 36
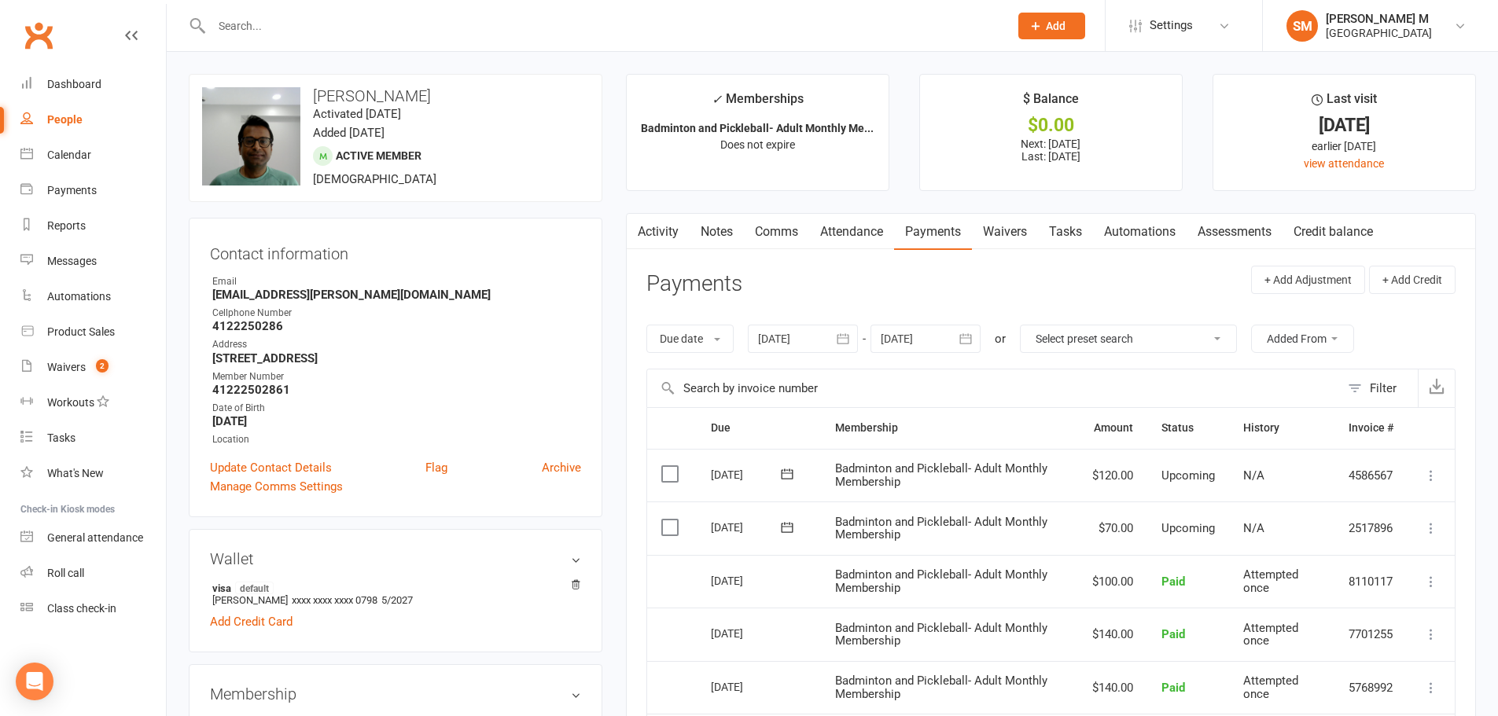
click at [667, 224] on link "Activity" at bounding box center [658, 232] width 63 height 36
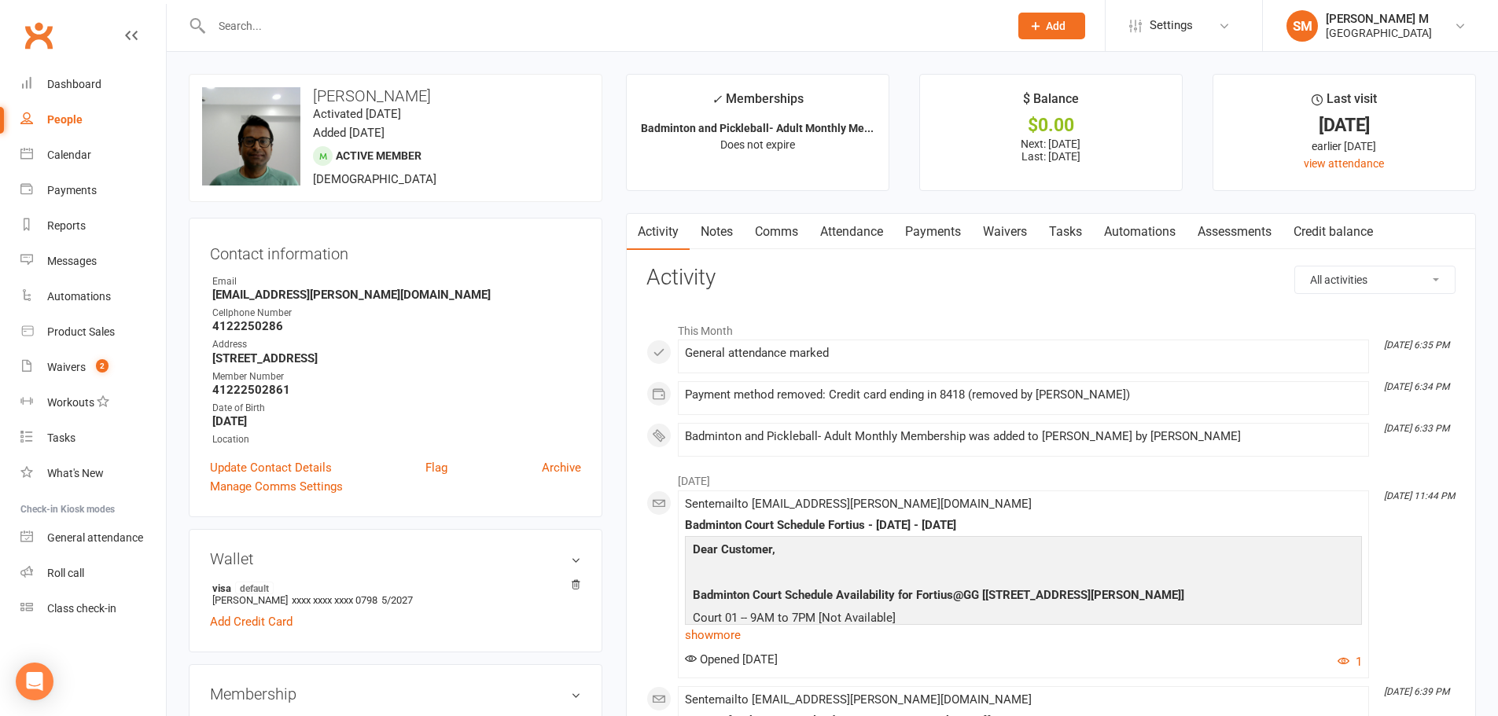
click at [946, 228] on link "Payments" at bounding box center [933, 232] width 78 height 36
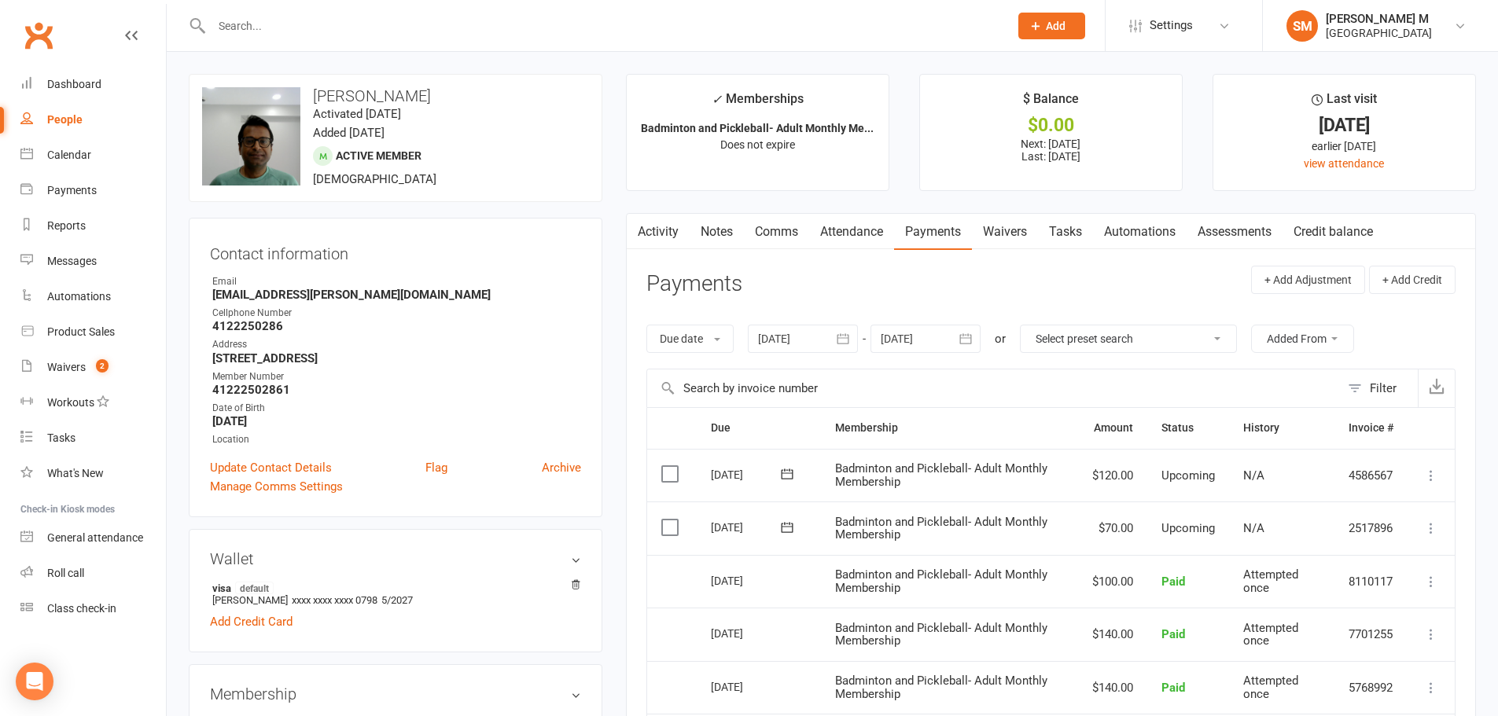
click at [644, 236] on button "button" at bounding box center [637, 231] width 20 height 35
click at [654, 233] on link "Activity" at bounding box center [658, 232] width 63 height 36
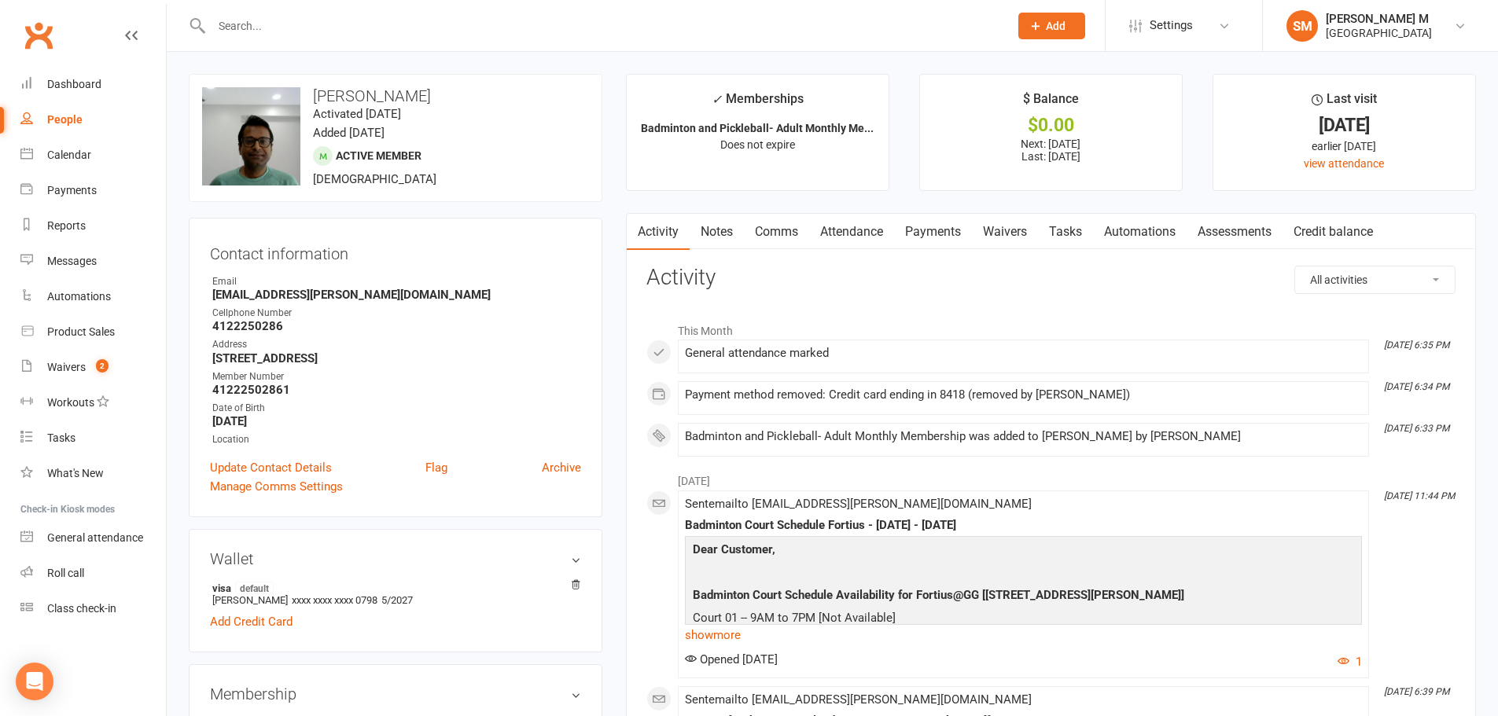
click at [939, 225] on link "Payments" at bounding box center [933, 232] width 78 height 36
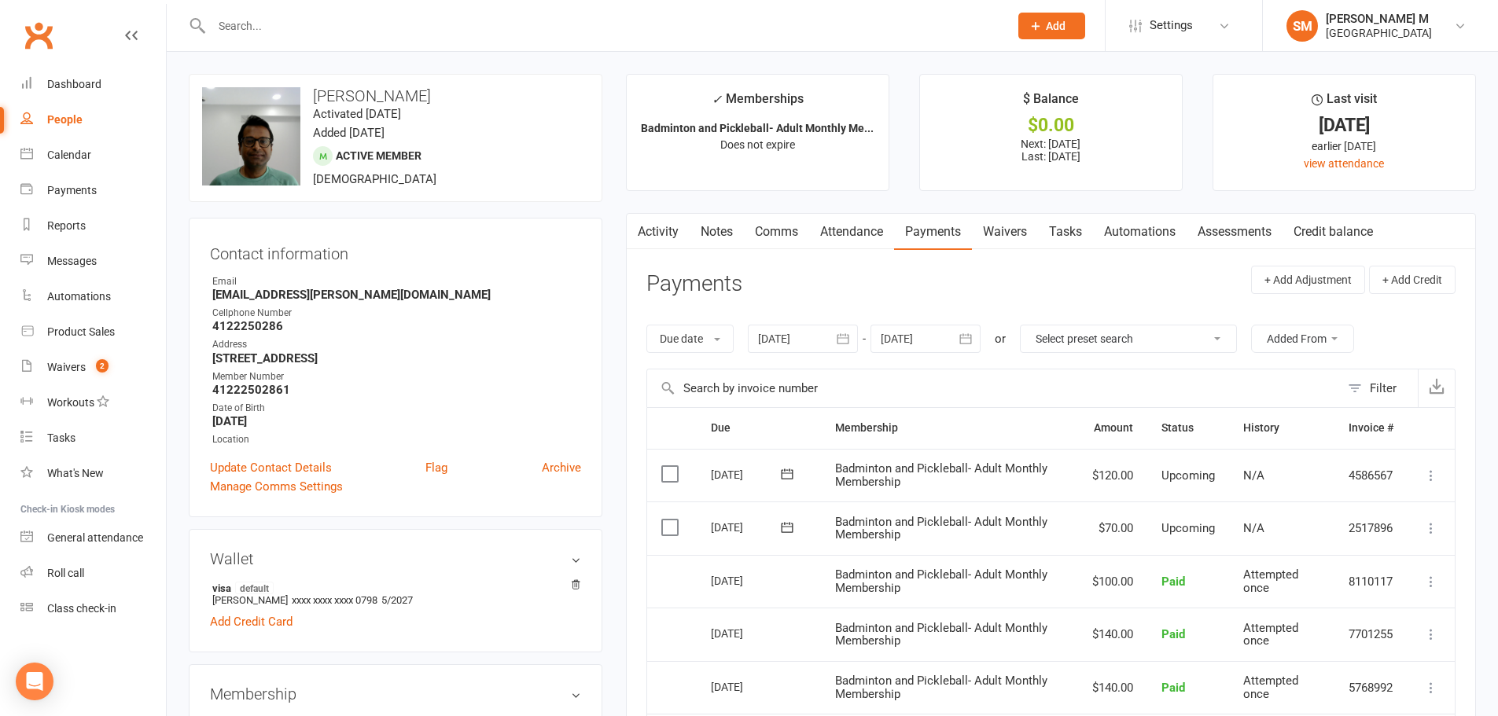
click at [653, 233] on link "Activity" at bounding box center [658, 232] width 63 height 36
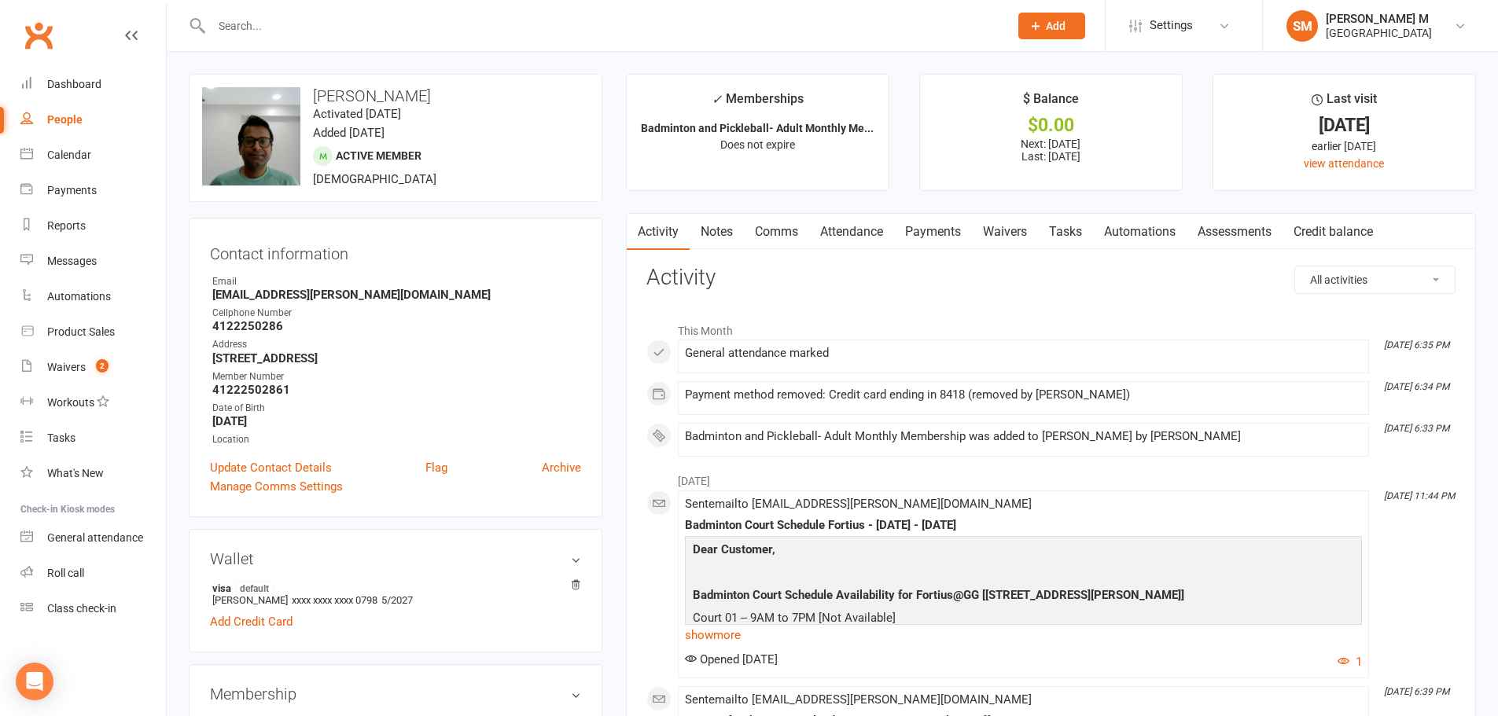
click at [934, 230] on link "Payments" at bounding box center [933, 232] width 78 height 36
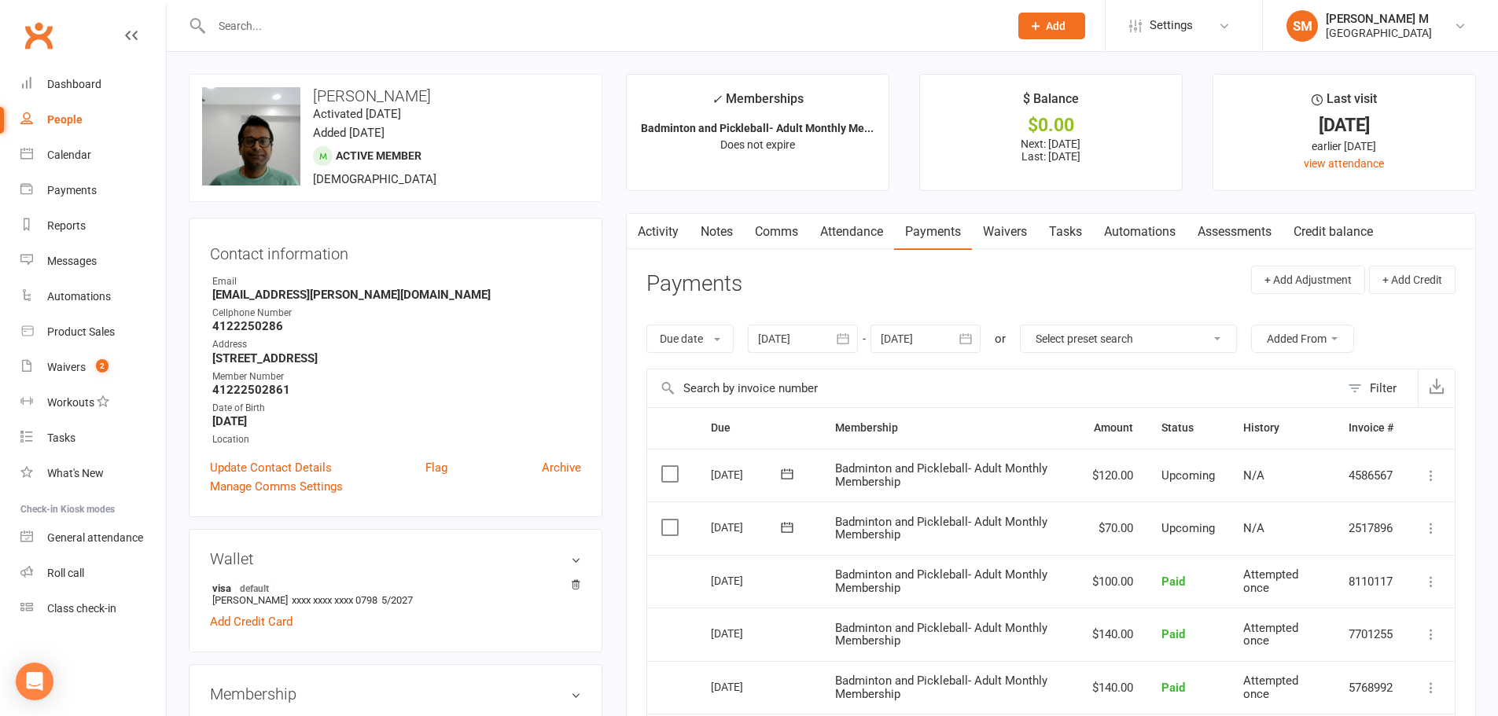
click at [667, 230] on link "Activity" at bounding box center [658, 232] width 63 height 36
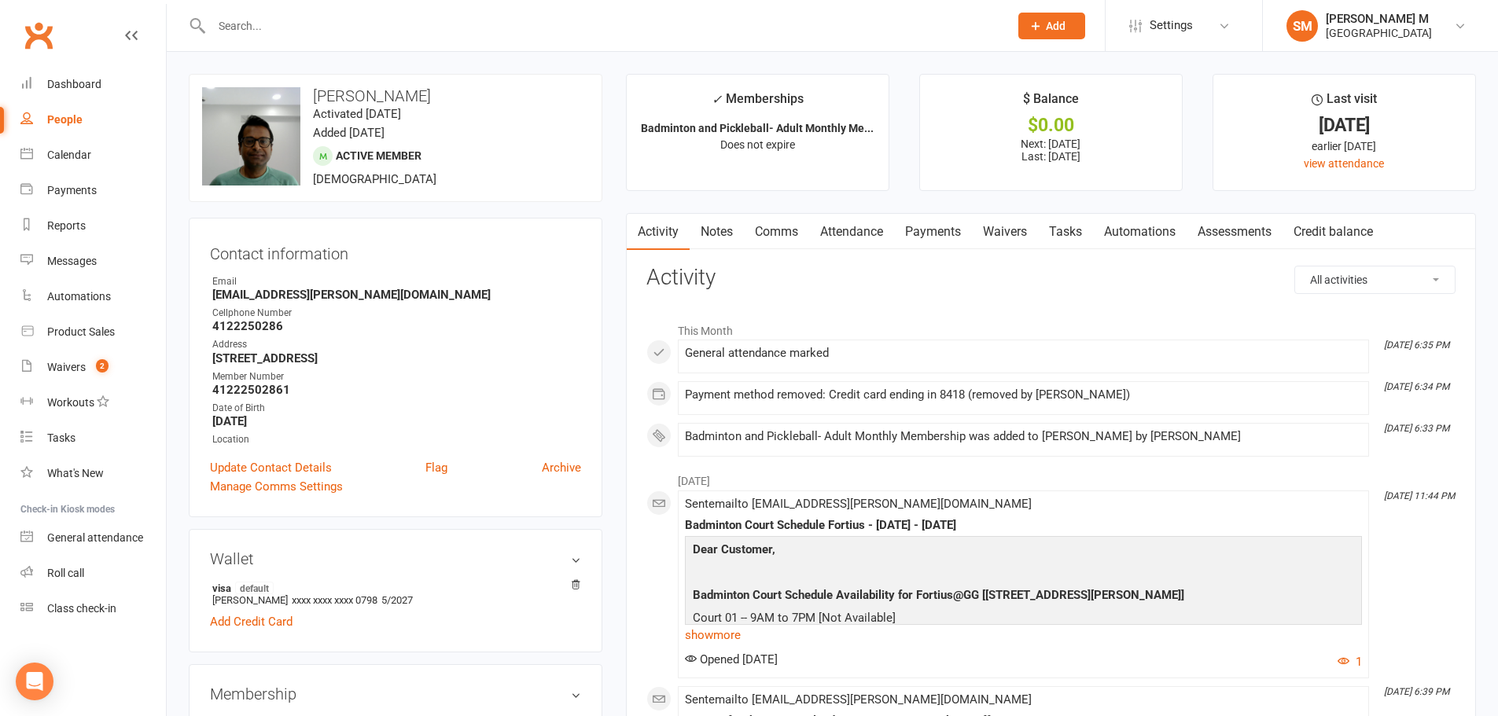
click at [923, 222] on link "Payments" at bounding box center [933, 232] width 78 height 36
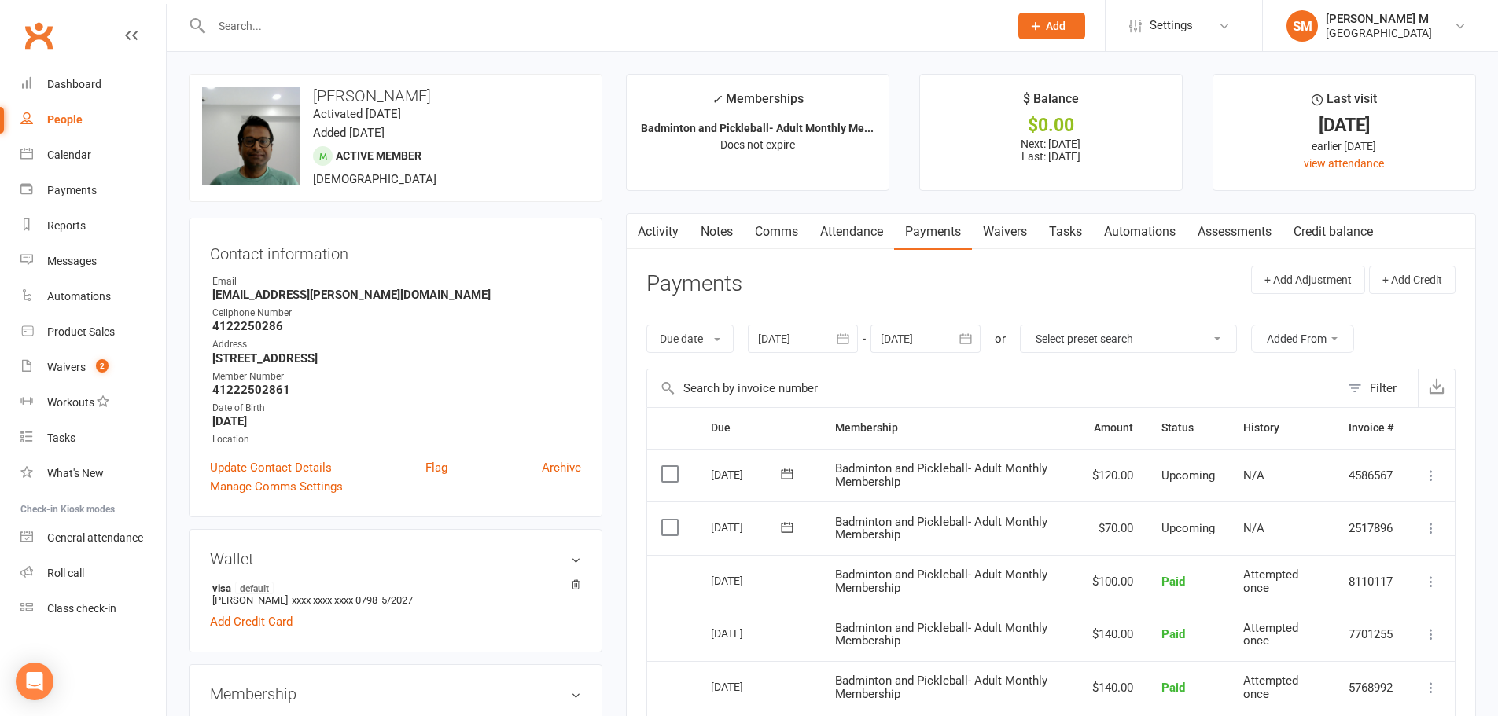
click at [675, 235] on link "Activity" at bounding box center [658, 232] width 63 height 36
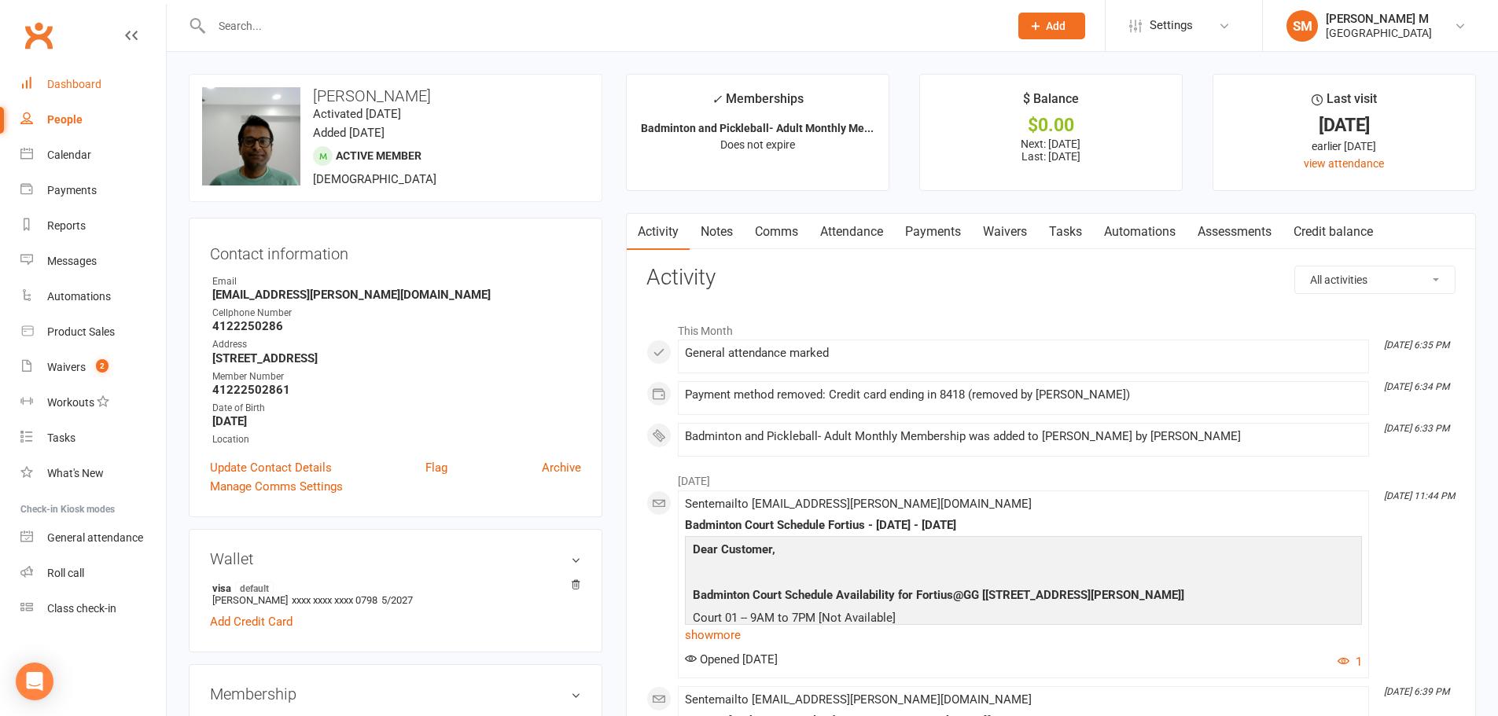
click at [79, 83] on div "Dashboard" at bounding box center [74, 84] width 54 height 13
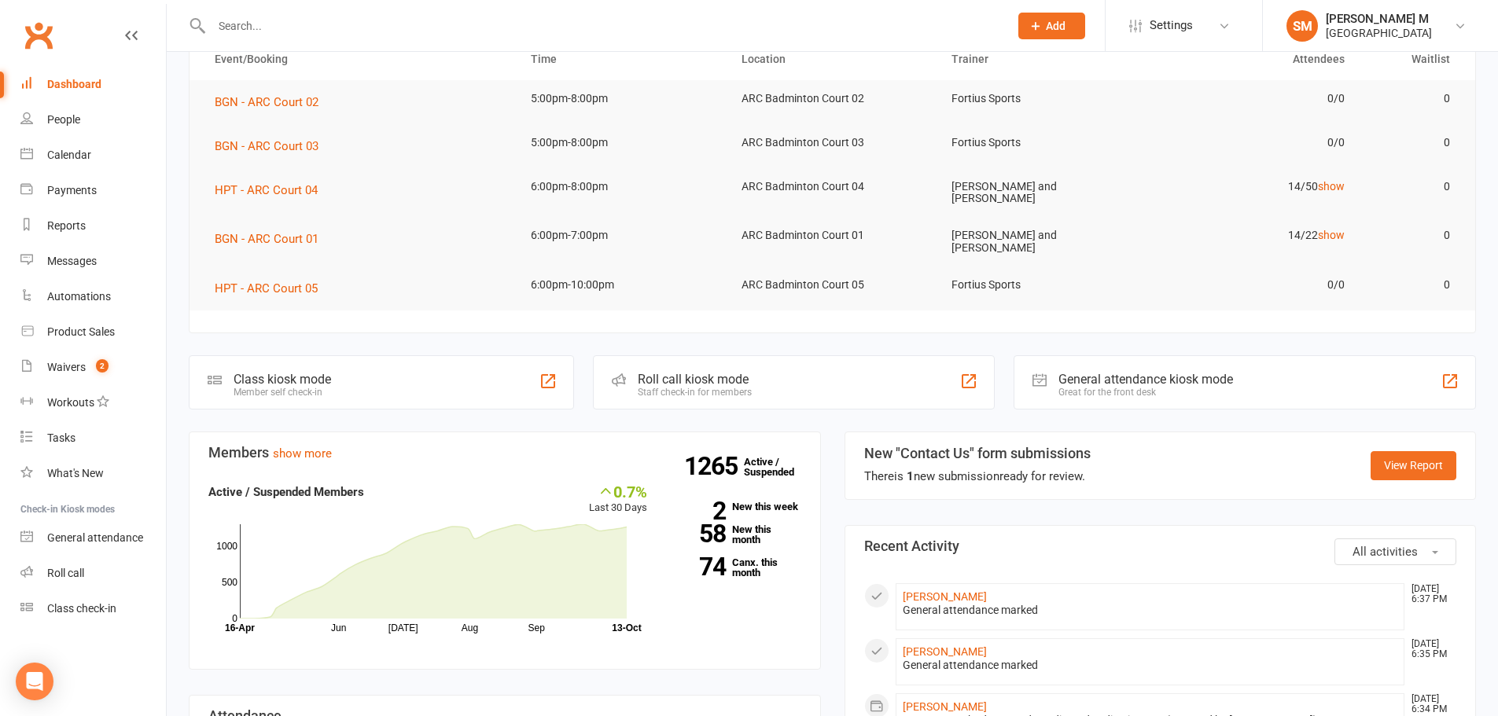
scroll to position [314, 0]
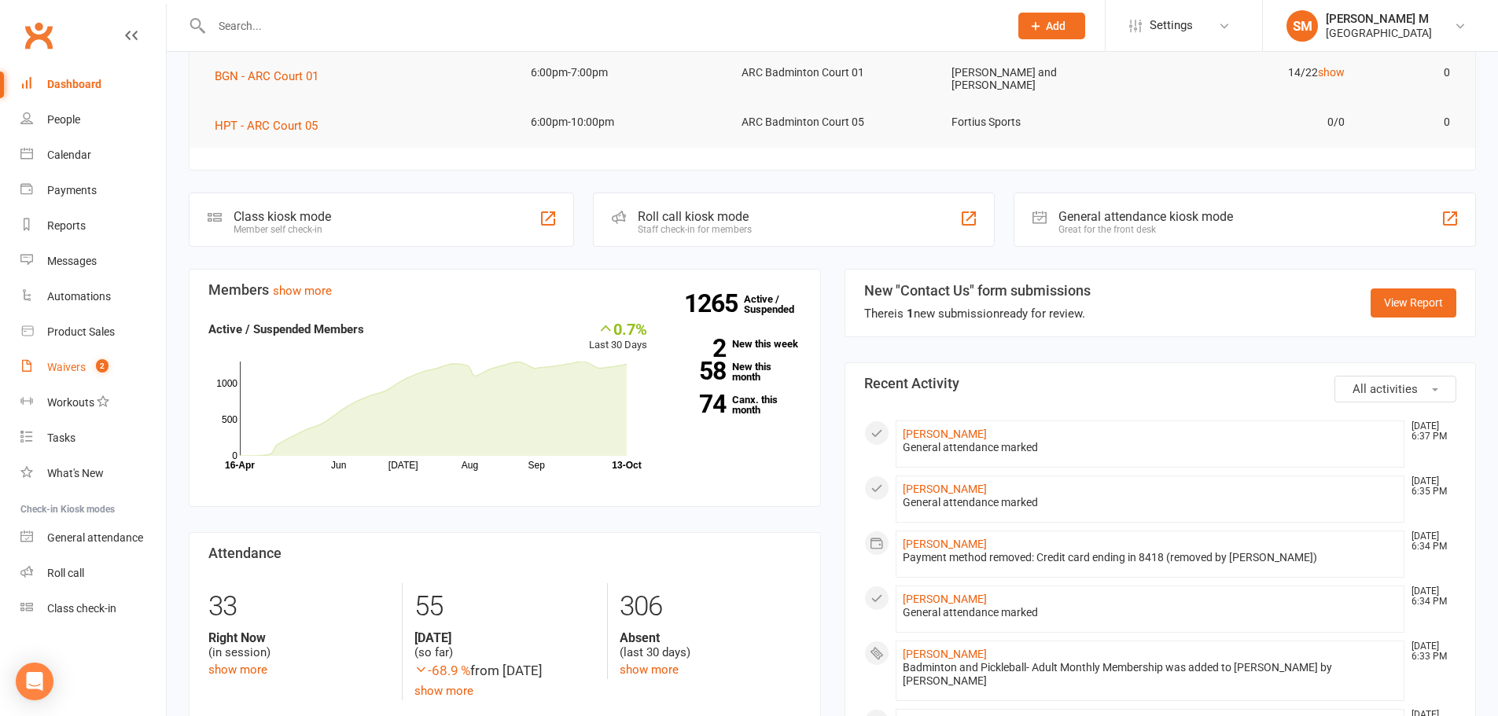
click at [72, 371] on div "Waivers" at bounding box center [66, 367] width 39 height 13
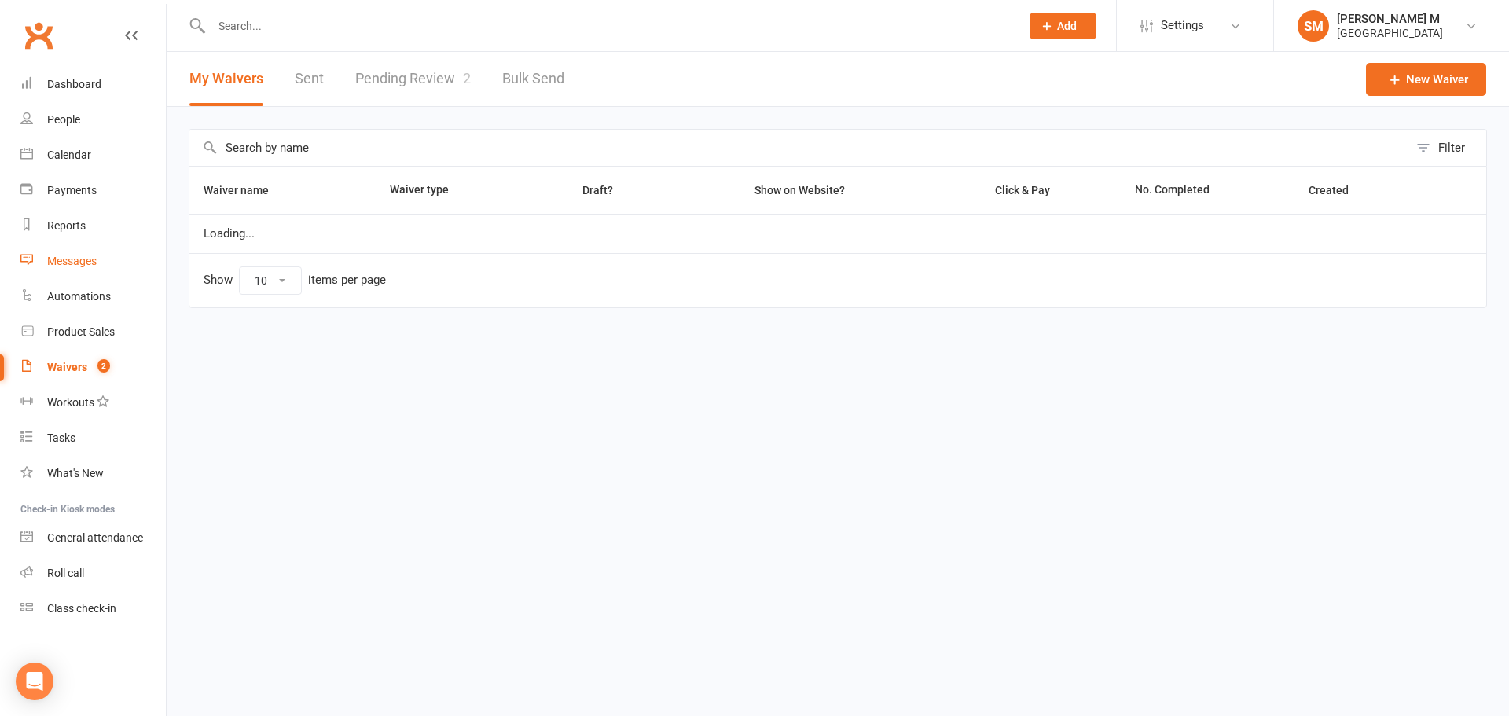
select select "50"
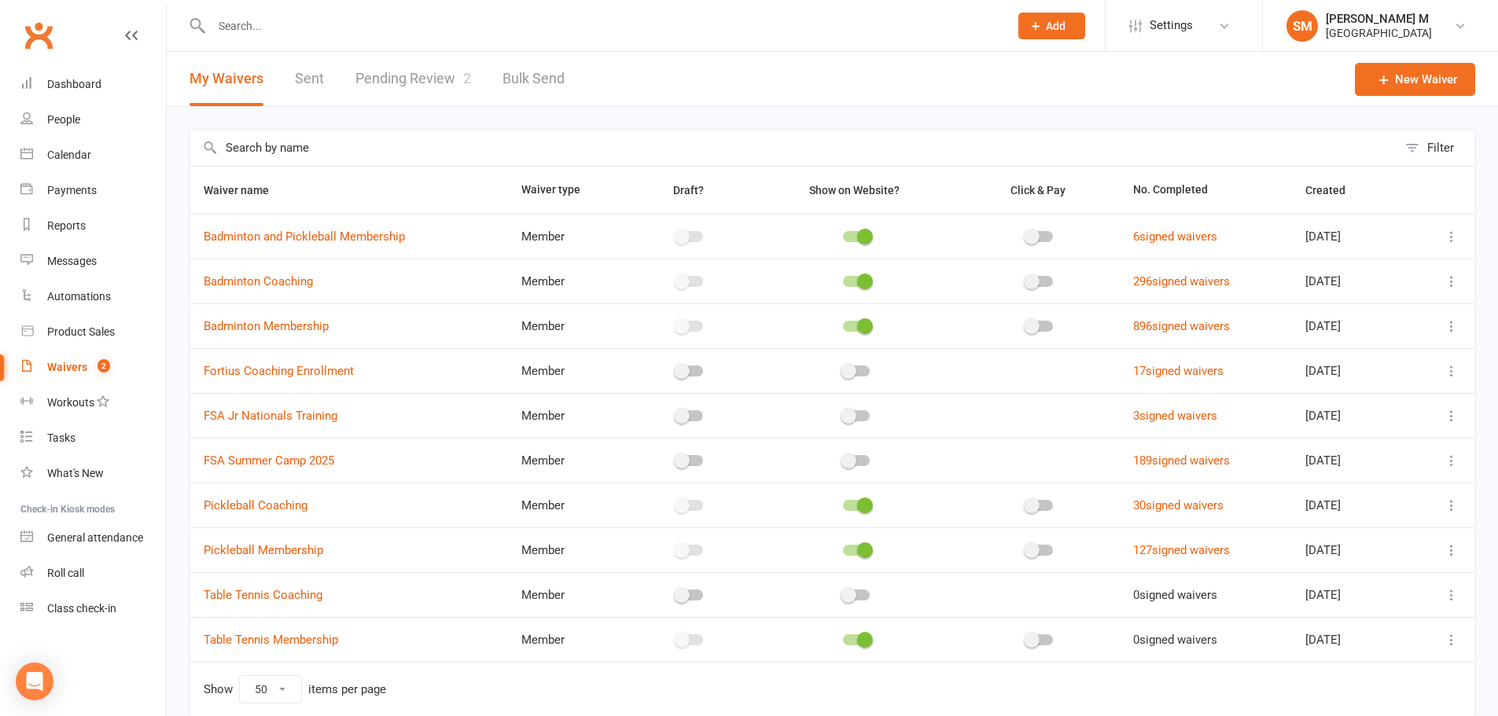
click at [305, 69] on link "Sent" at bounding box center [309, 79] width 29 height 54
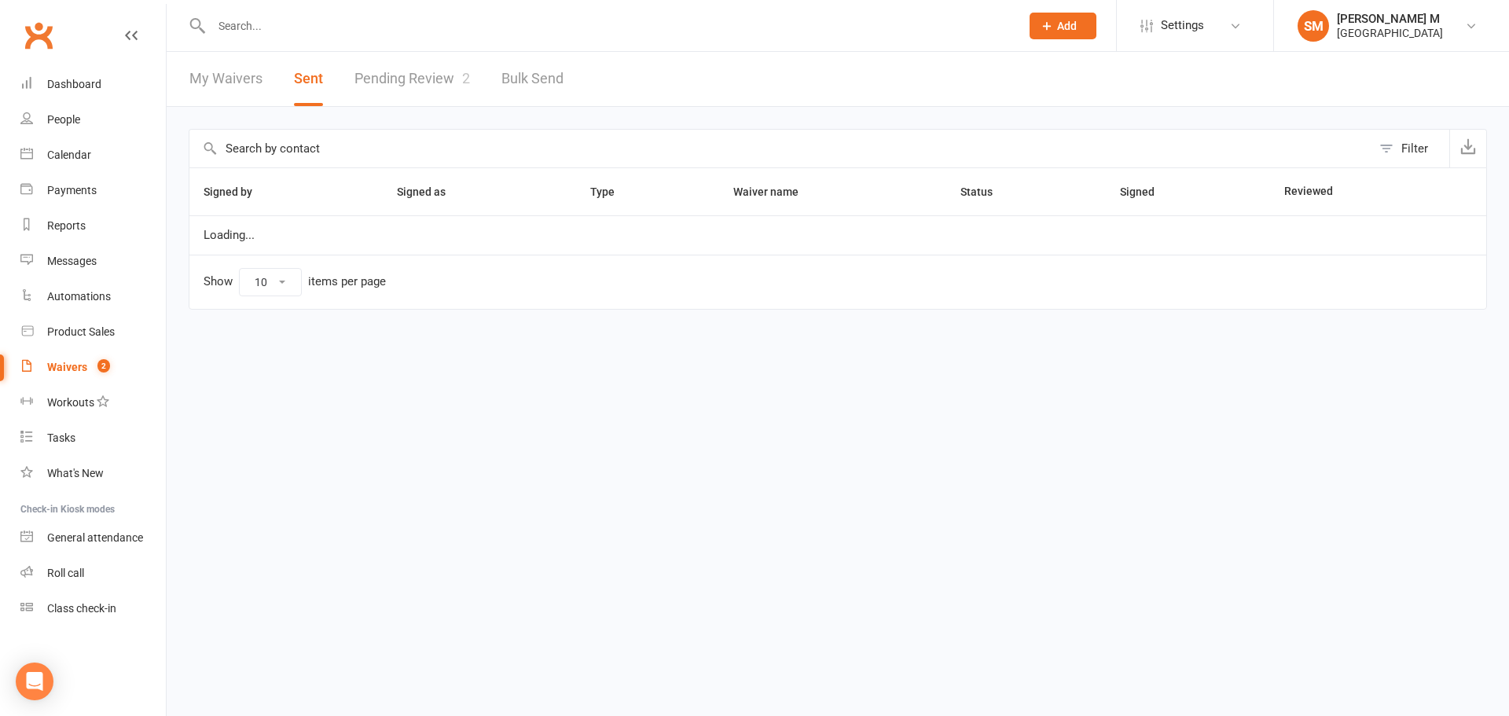
select select "50"
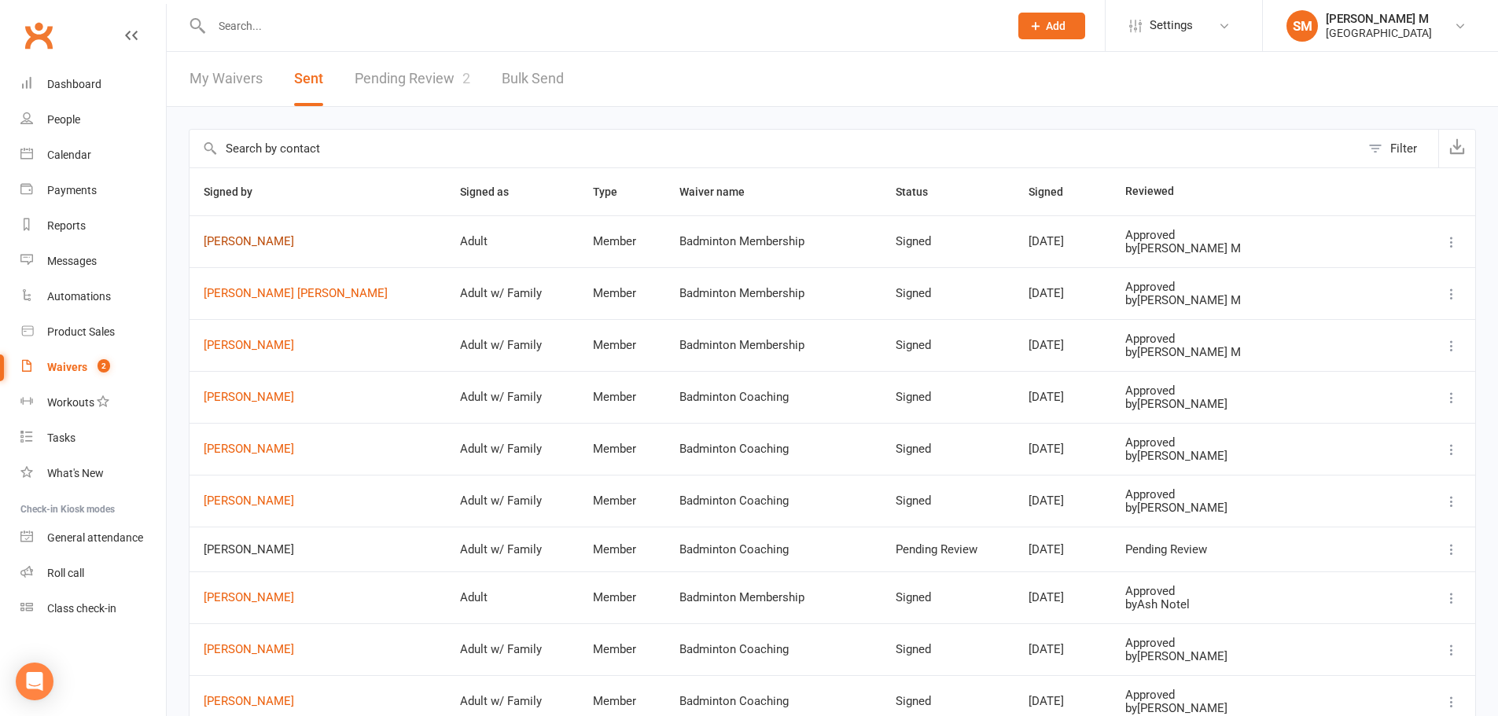
click at [279, 247] on link "[PERSON_NAME]" at bounding box center [318, 241] width 228 height 13
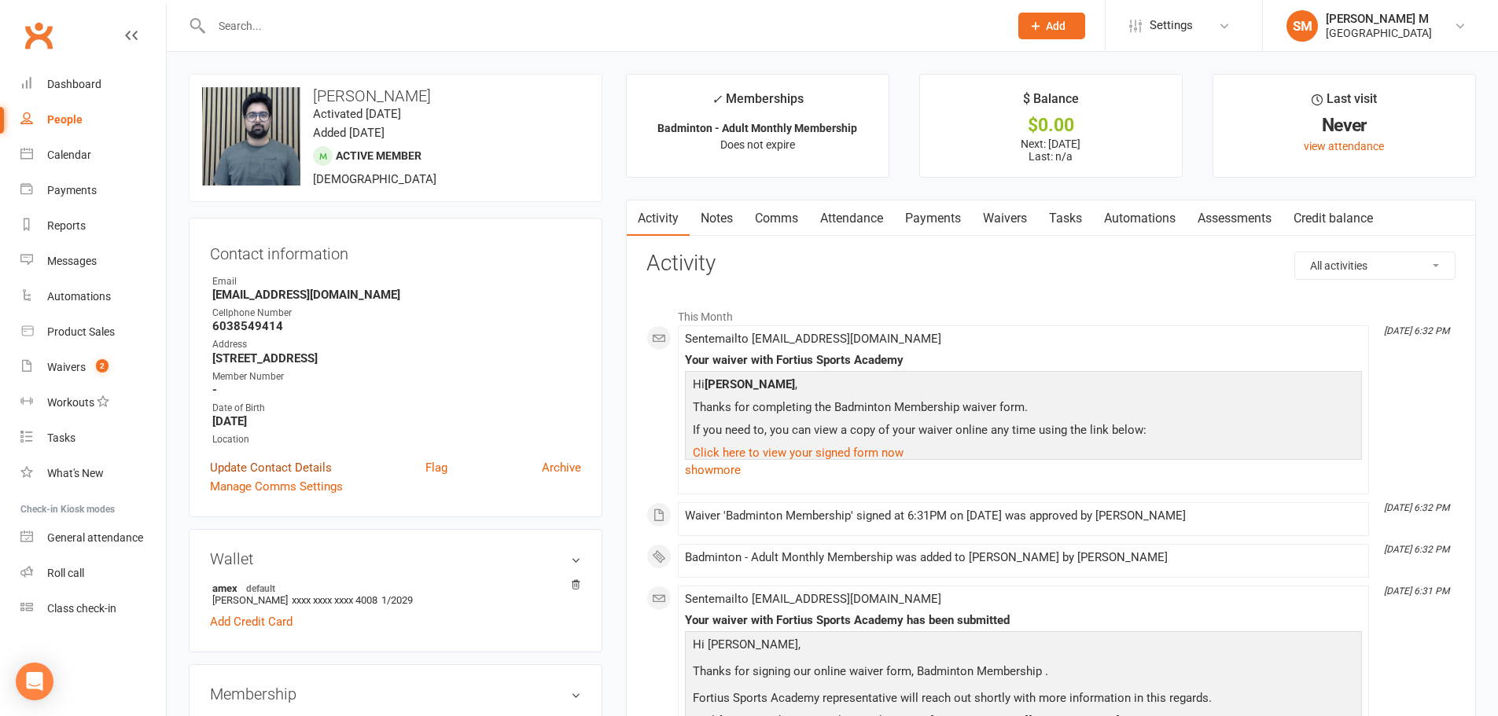
click at [259, 464] on link "Update Contact Details" at bounding box center [271, 467] width 122 height 19
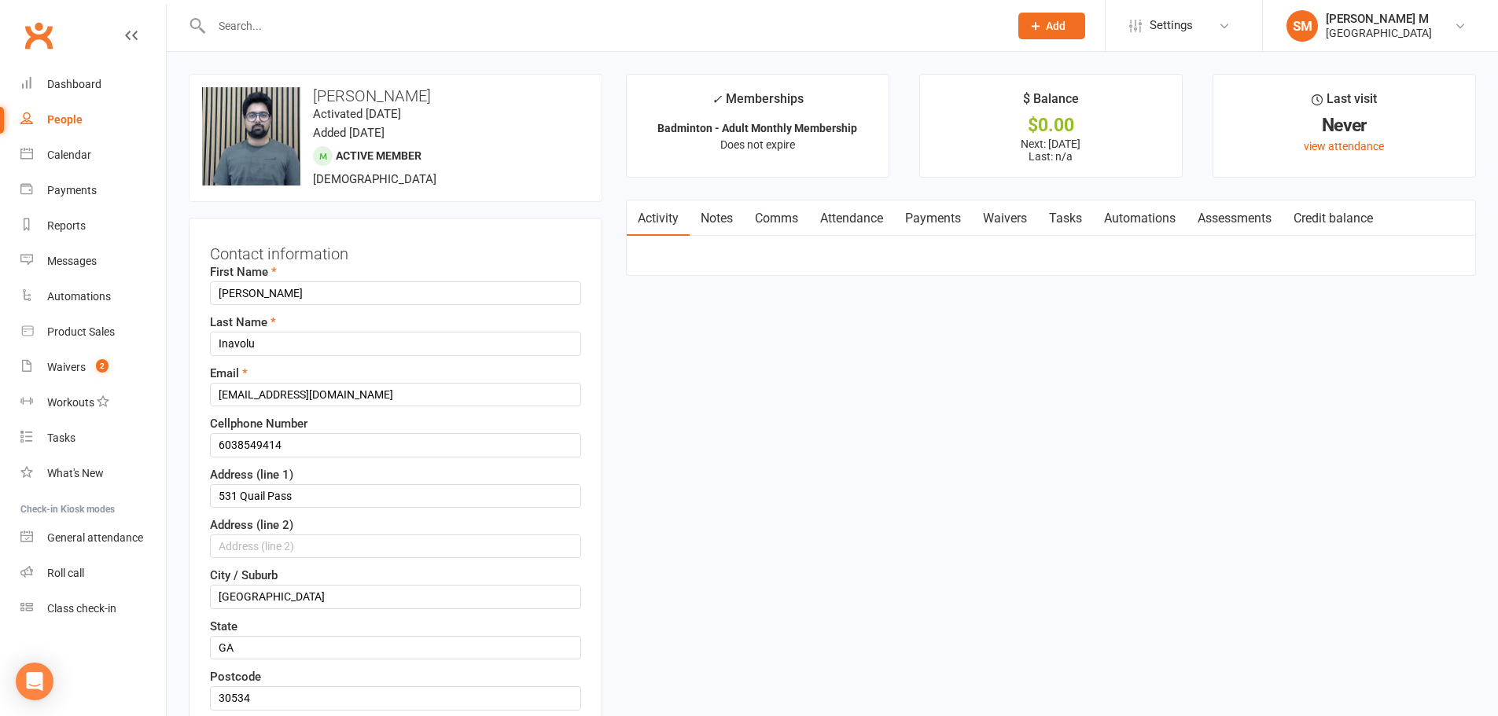
scroll to position [74, 0]
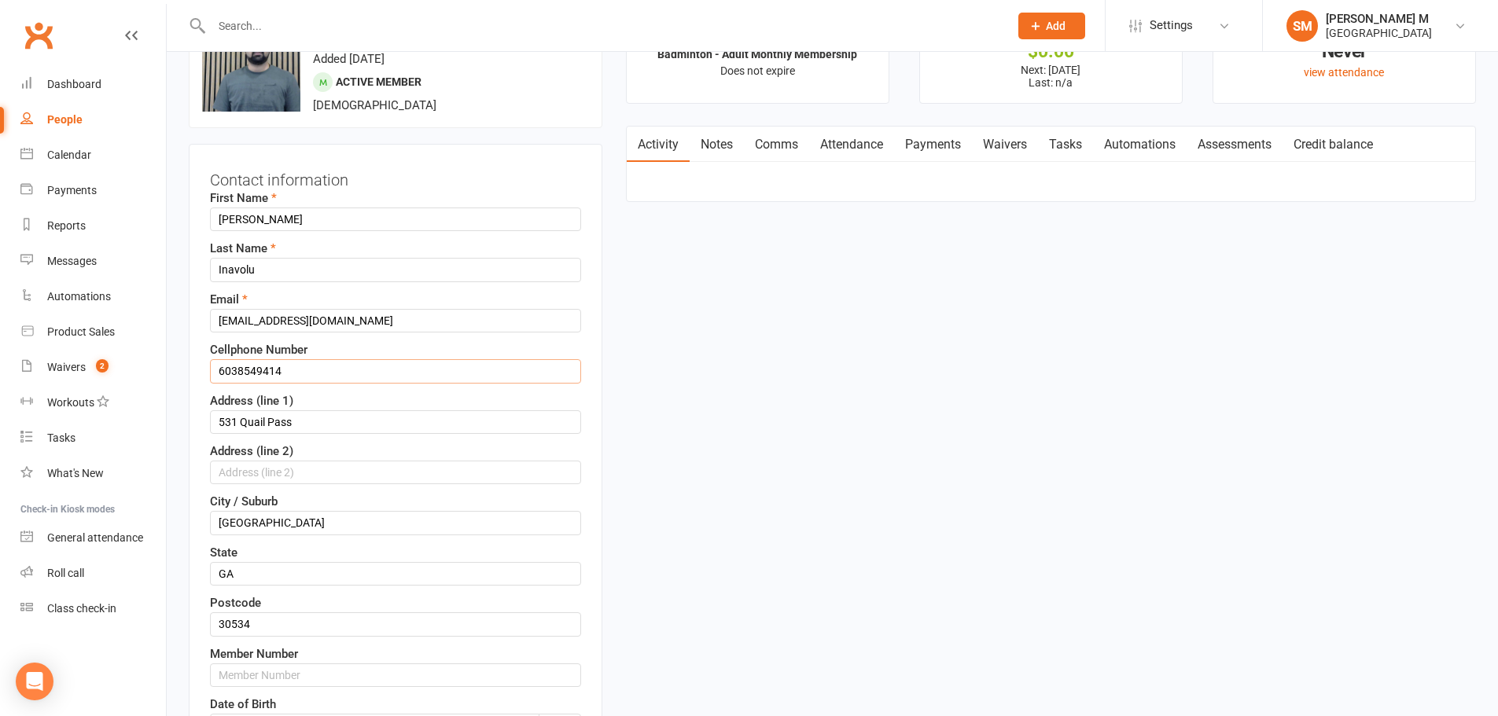
drag, startPoint x: 290, startPoint y: 377, endPoint x: 218, endPoint y: 359, distance: 74.4
click at [218, 359] on div "Cellphone Number 6038549414" at bounding box center [395, 361] width 371 height 42
click at [315, 677] on input "text" at bounding box center [395, 676] width 371 height 24
paste input "6038549414"
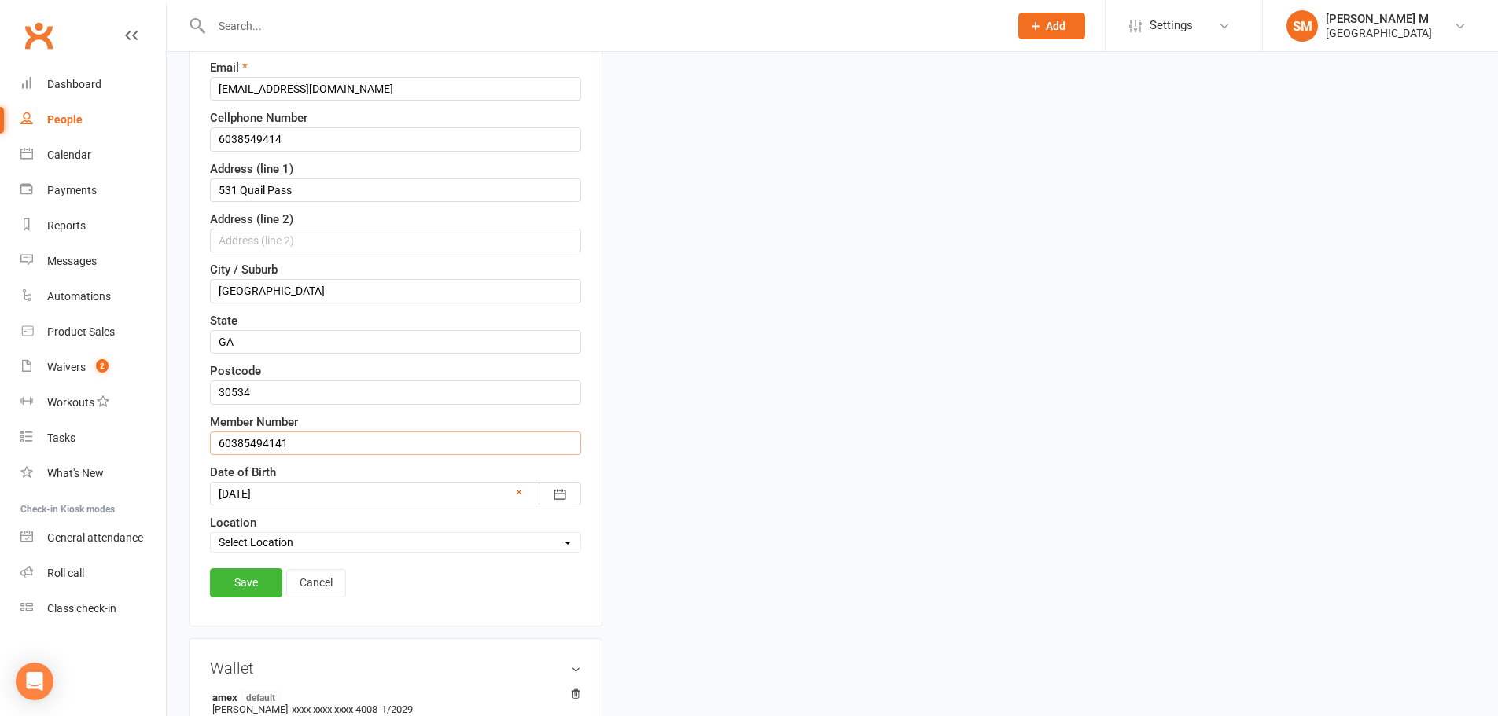
scroll to position [310, 0]
type input "60385494141"
click at [215, 574] on link "Save" at bounding box center [246, 578] width 72 height 28
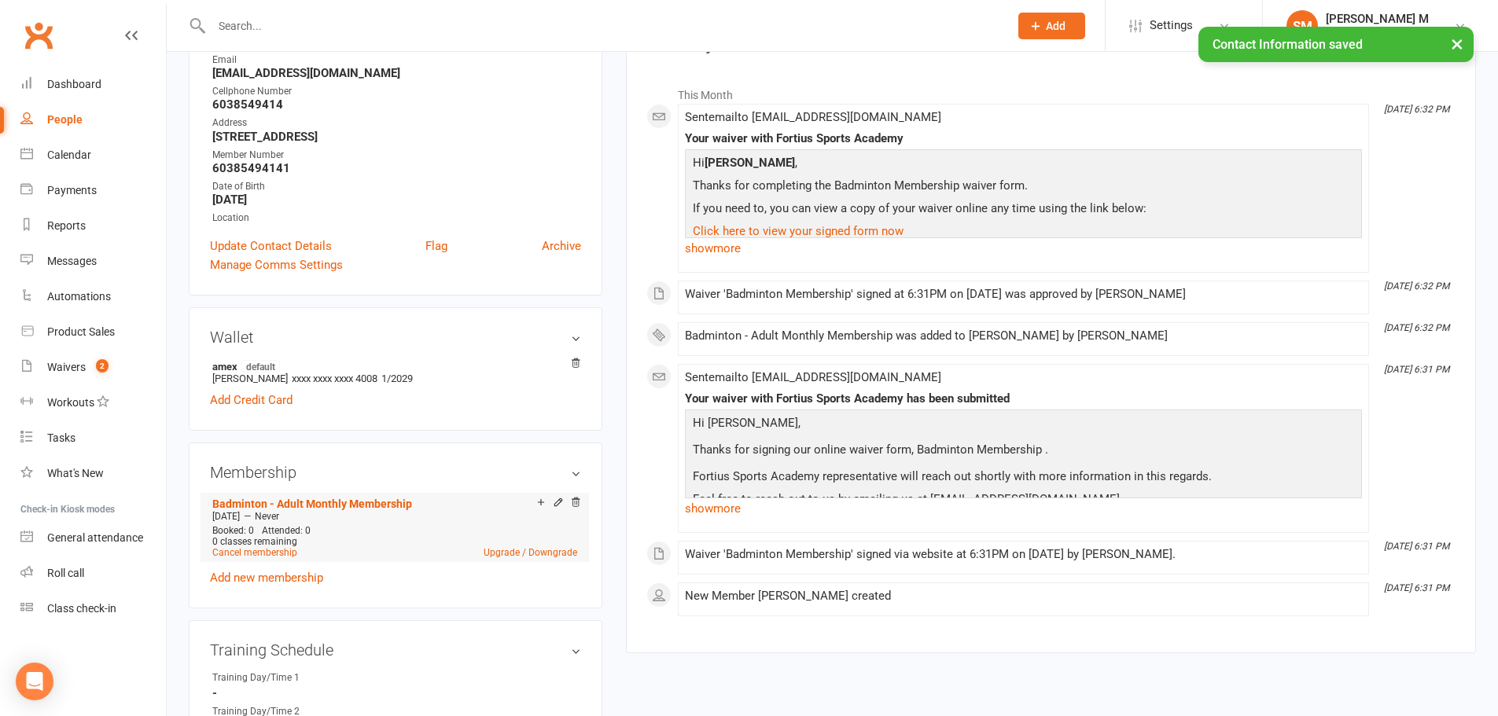
scroll to position [0, 0]
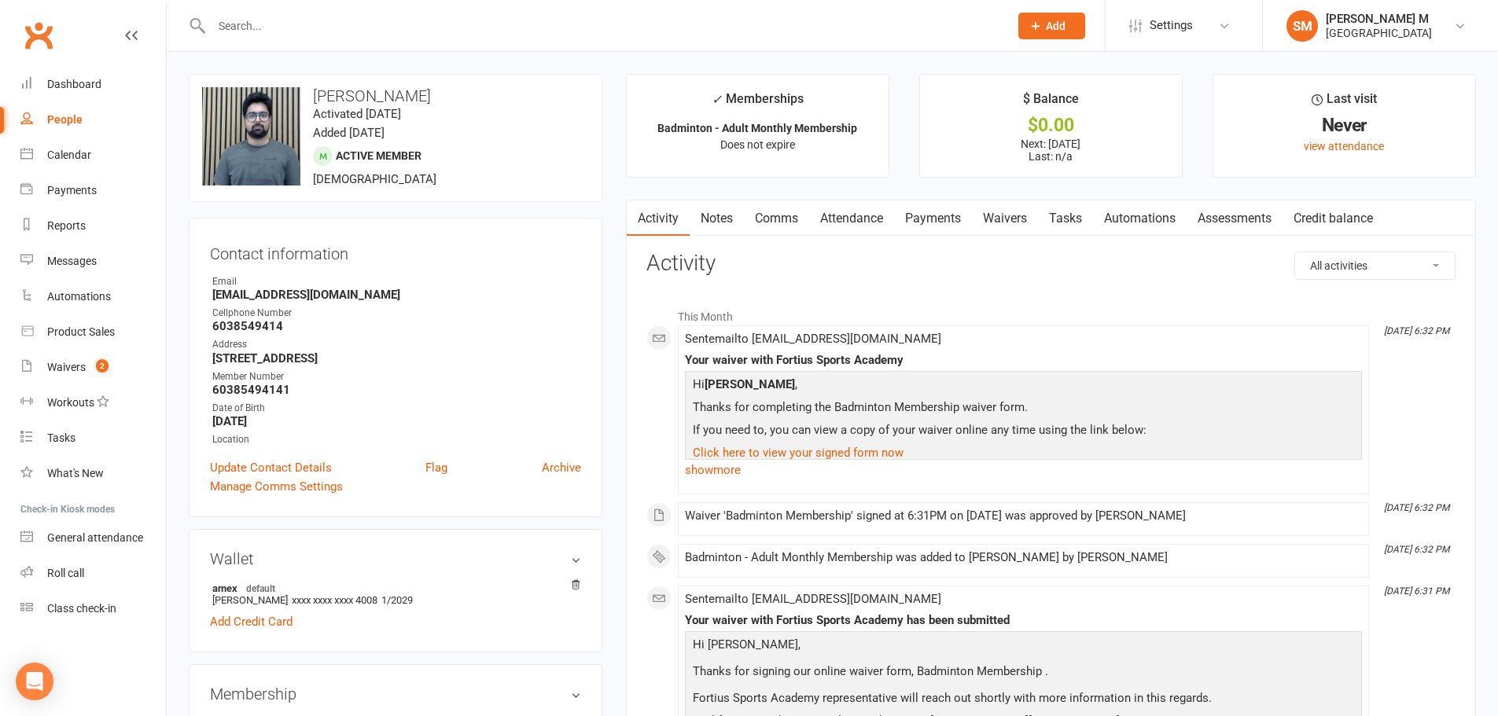
click at [939, 226] on link "Payments" at bounding box center [933, 218] width 78 height 36
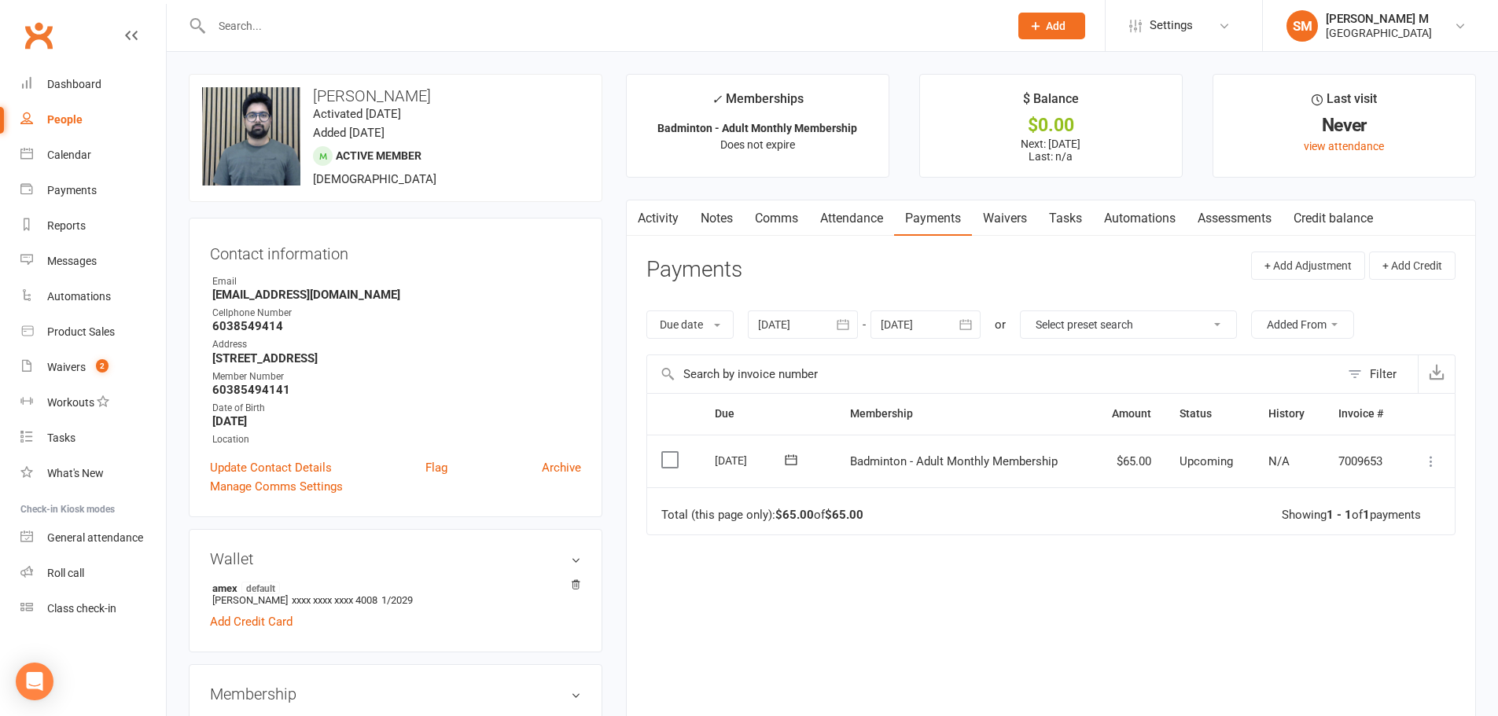
click at [662, 215] on link "Activity" at bounding box center [658, 218] width 63 height 36
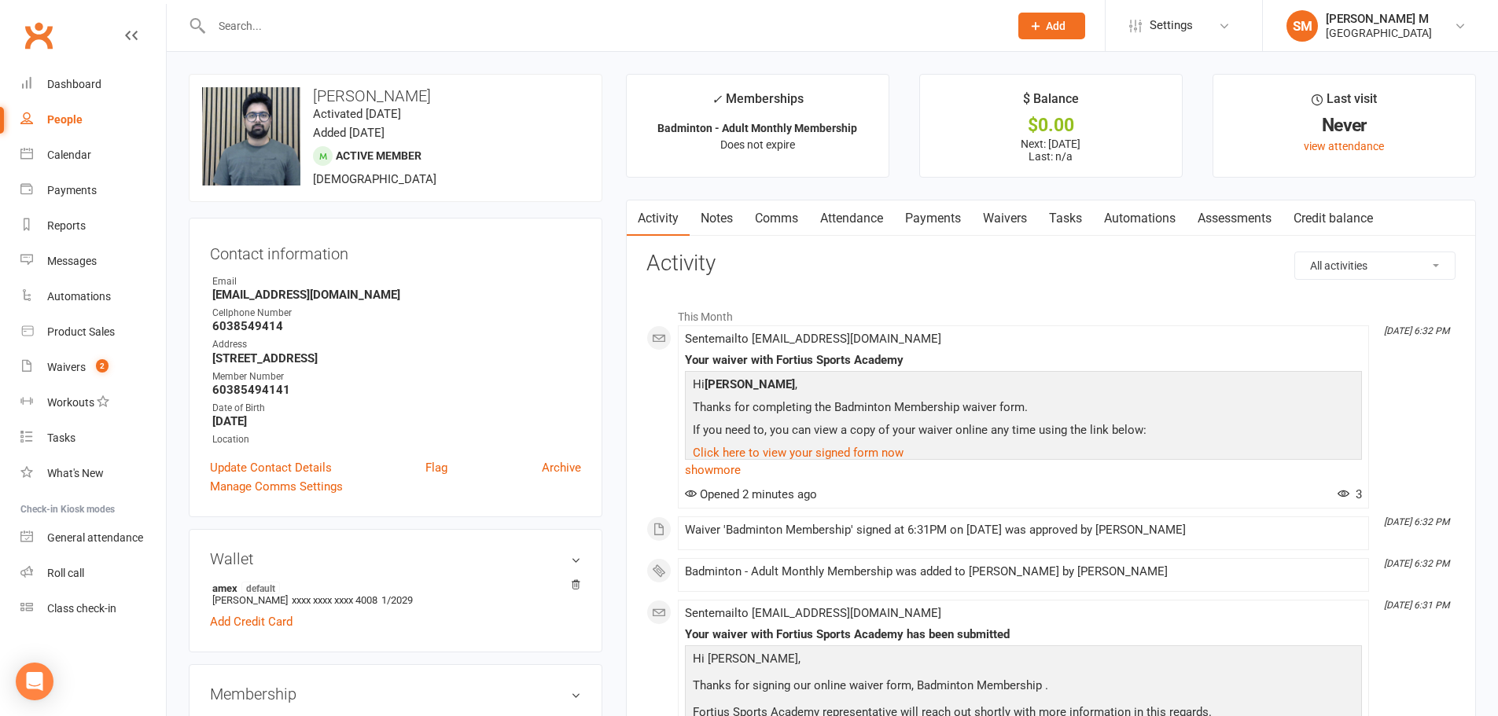
click at [903, 223] on link "Payments" at bounding box center [933, 218] width 78 height 36
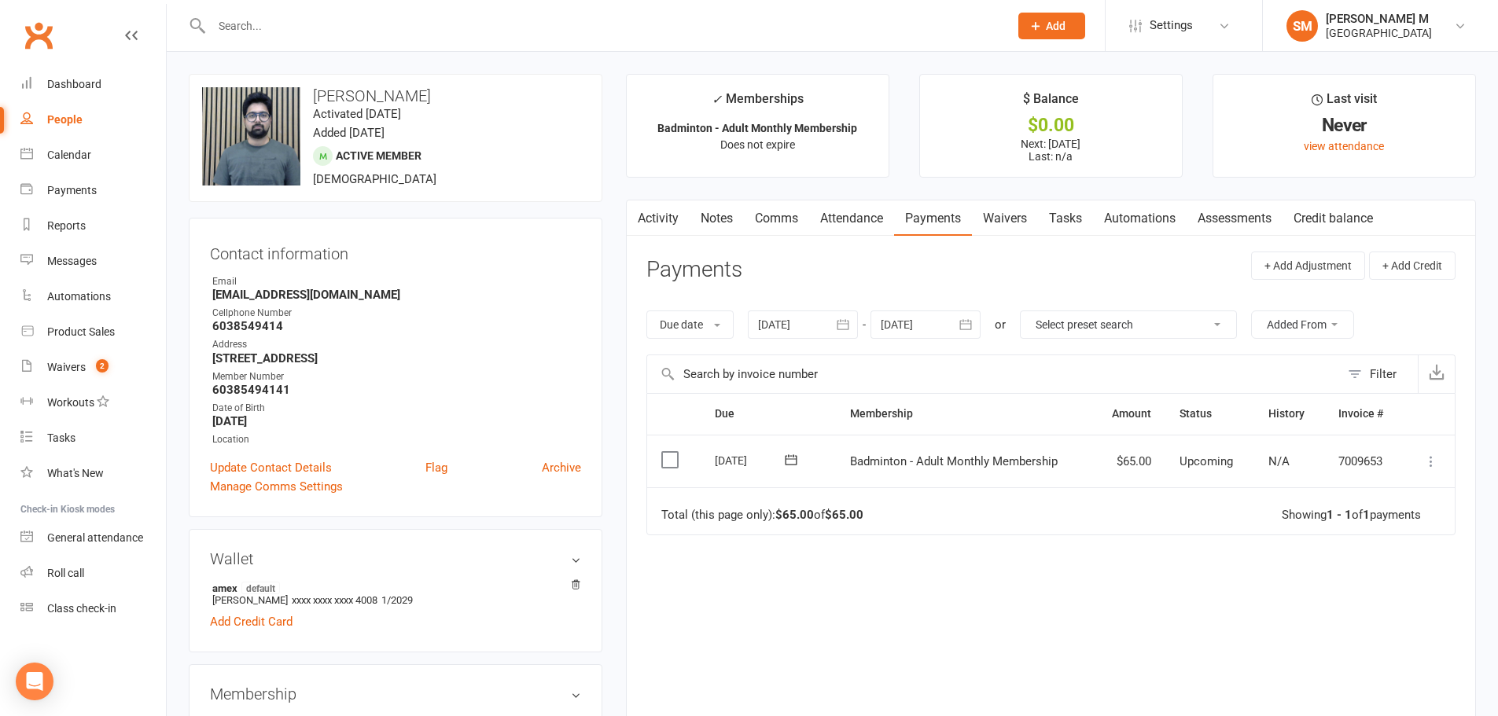
click at [644, 215] on button "button" at bounding box center [637, 217] width 20 height 35
click at [682, 230] on link "Activity" at bounding box center [658, 218] width 63 height 36
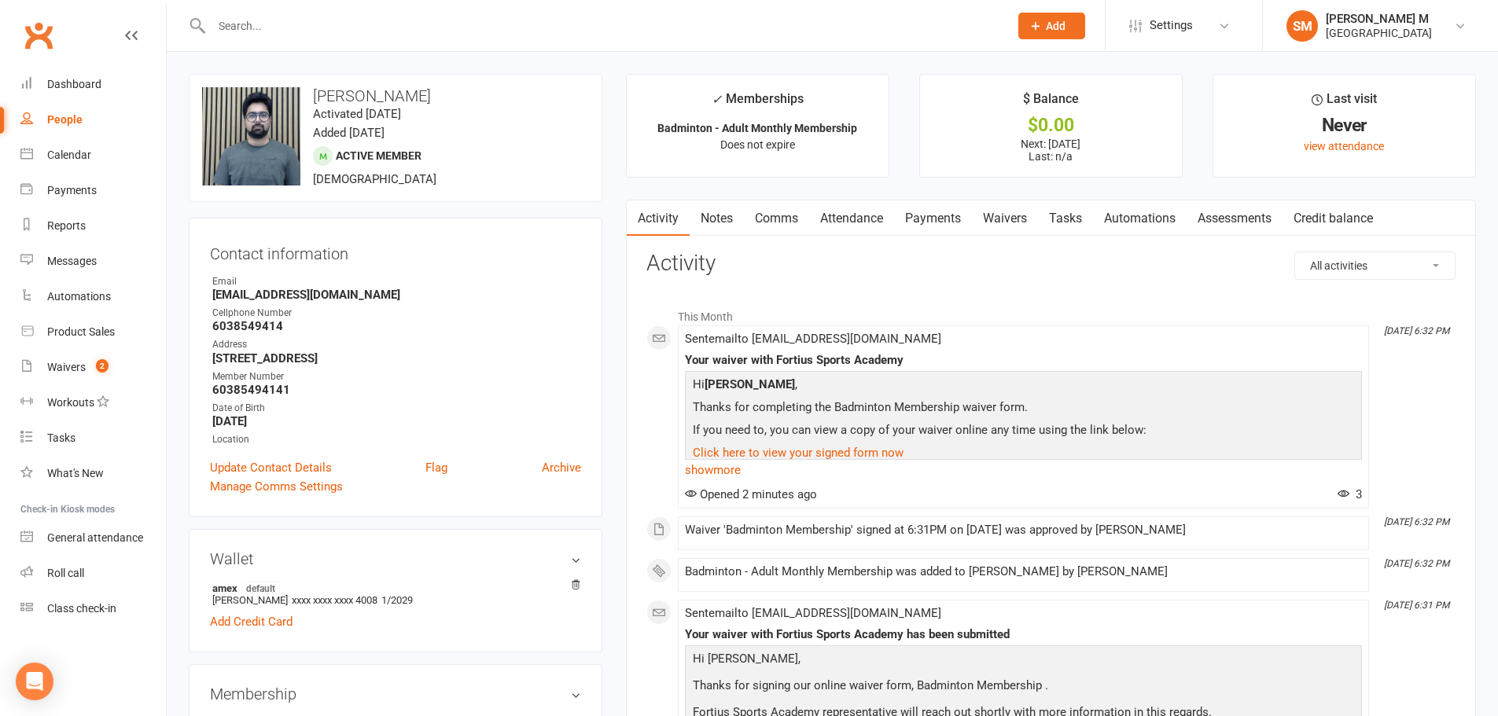
click at [936, 227] on link "Payments" at bounding box center [933, 218] width 78 height 36
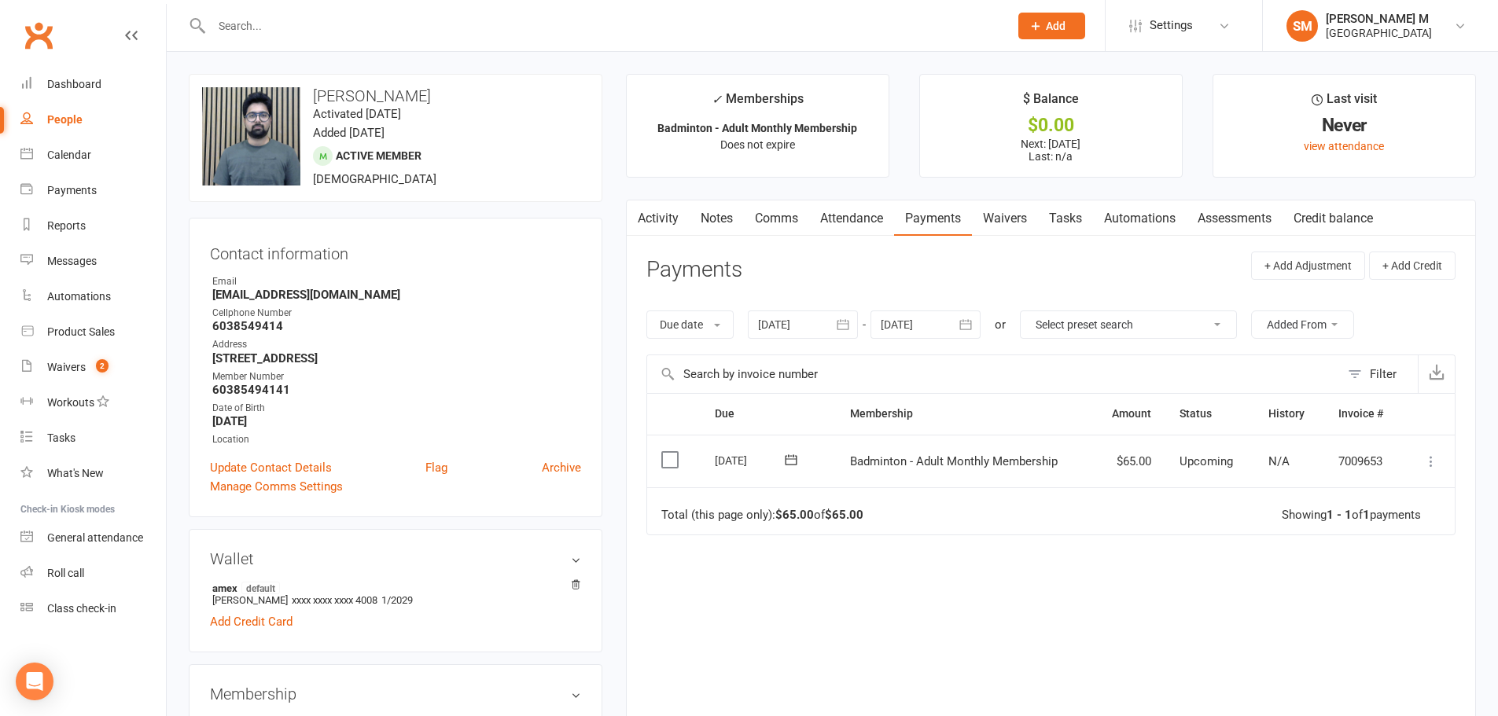
click at [836, 333] on button "button" at bounding box center [843, 325] width 28 height 28
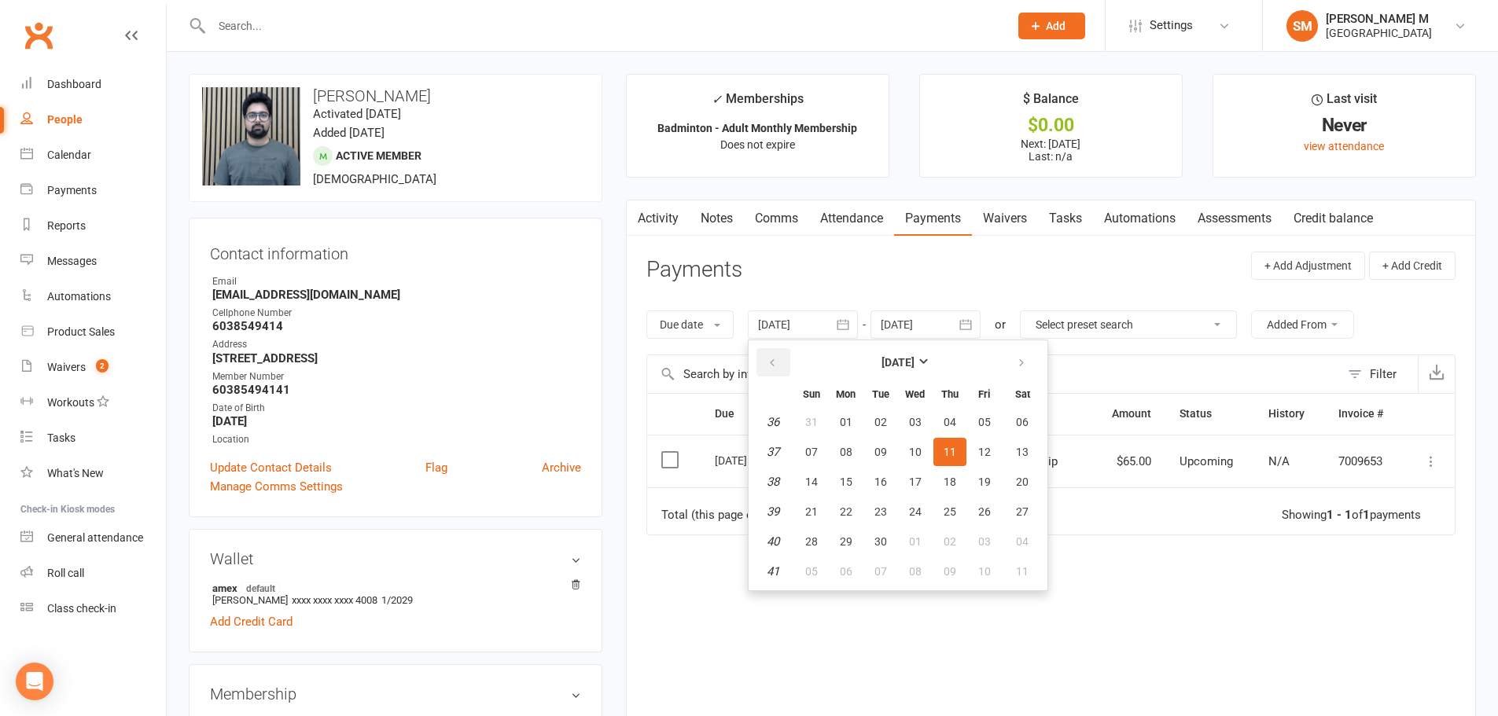
click at [788, 351] on button "button" at bounding box center [773, 362] width 34 height 28
click at [844, 454] on span "07" at bounding box center [846, 452] width 13 height 13
type input "07 Jul 2025"
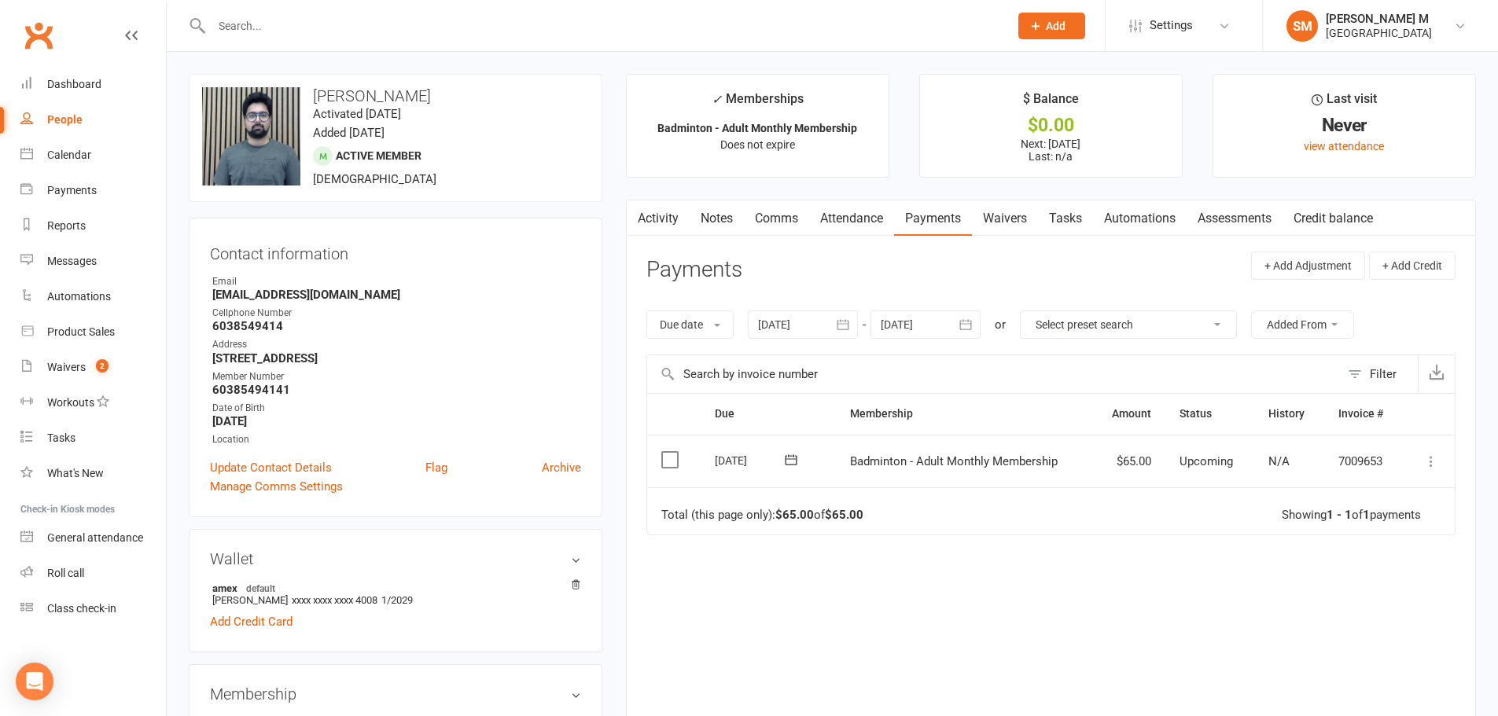
click at [818, 302] on div "Due date Due date Date paid Date failed 07 Jul 2025 July 2025 Sun Mon Tue Wed T…" at bounding box center [1050, 325] width 809 height 60
click at [668, 226] on link "Activity" at bounding box center [658, 218] width 63 height 36
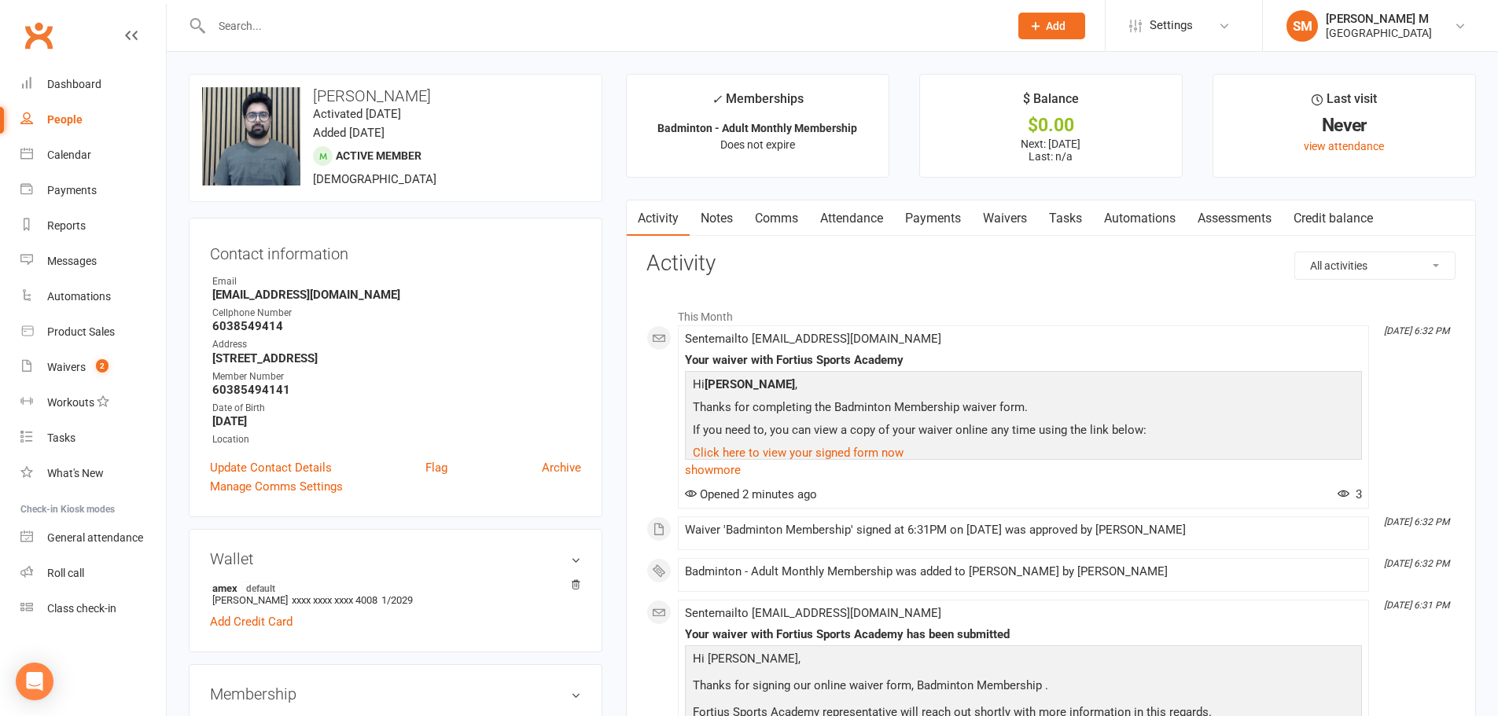
click at [939, 222] on link "Payments" at bounding box center [933, 218] width 78 height 36
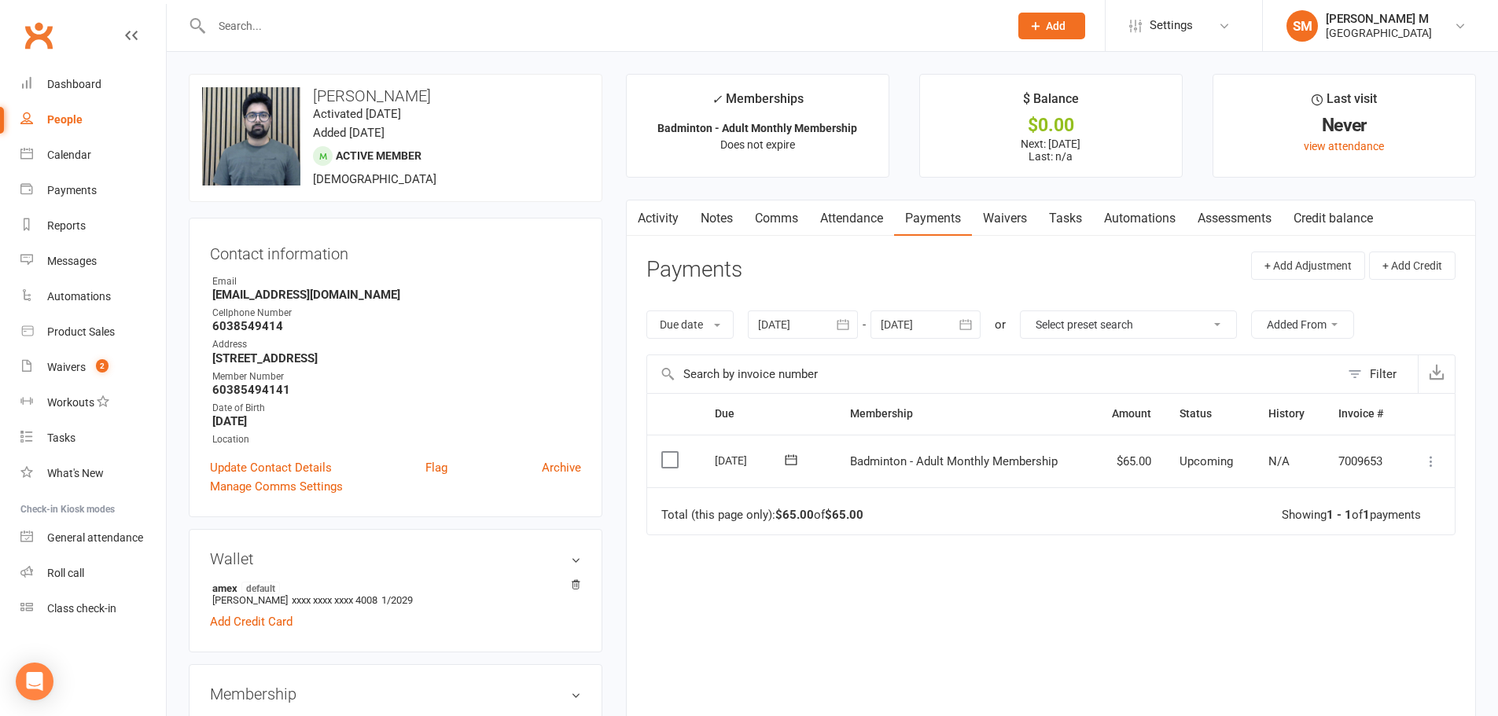
click at [667, 218] on link "Activity" at bounding box center [658, 218] width 63 height 36
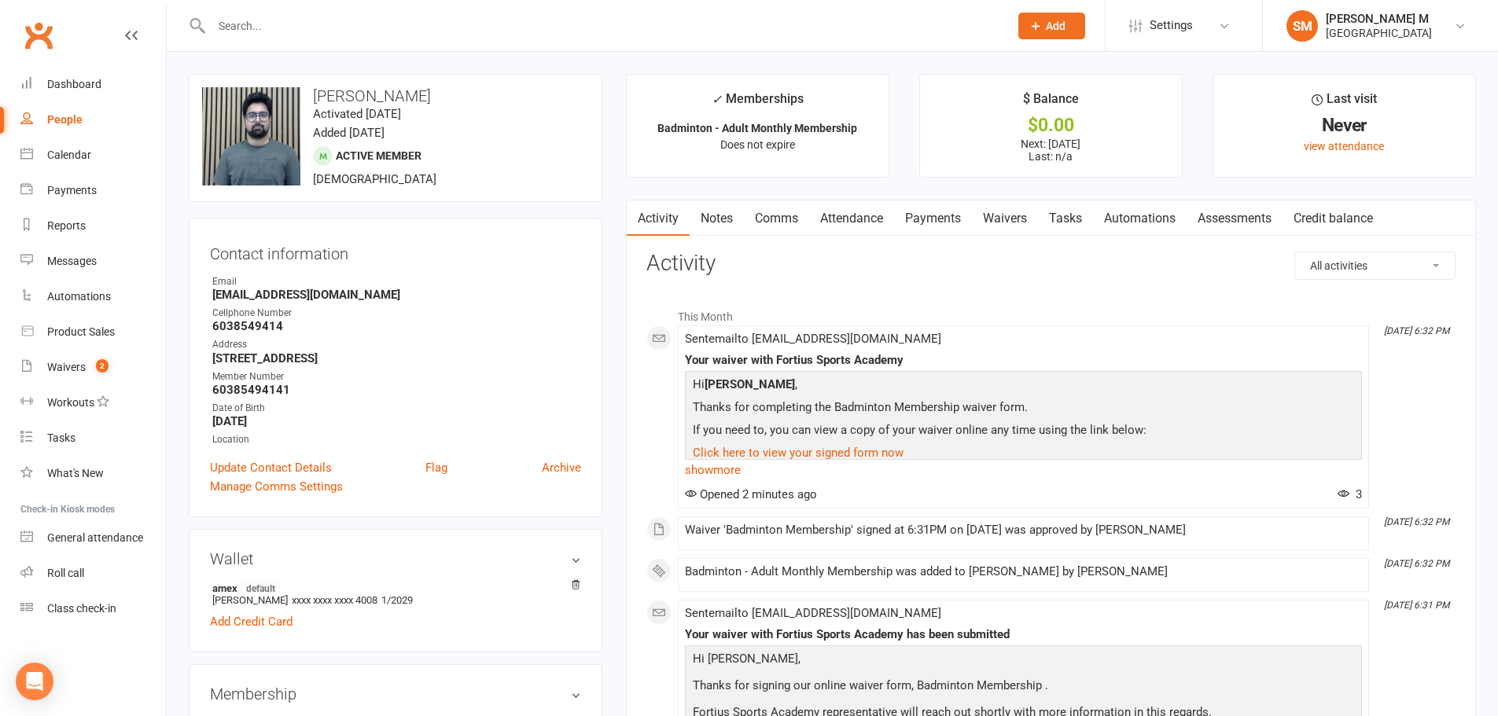
click at [406, 31] on input "text" at bounding box center [602, 26] width 791 height 22
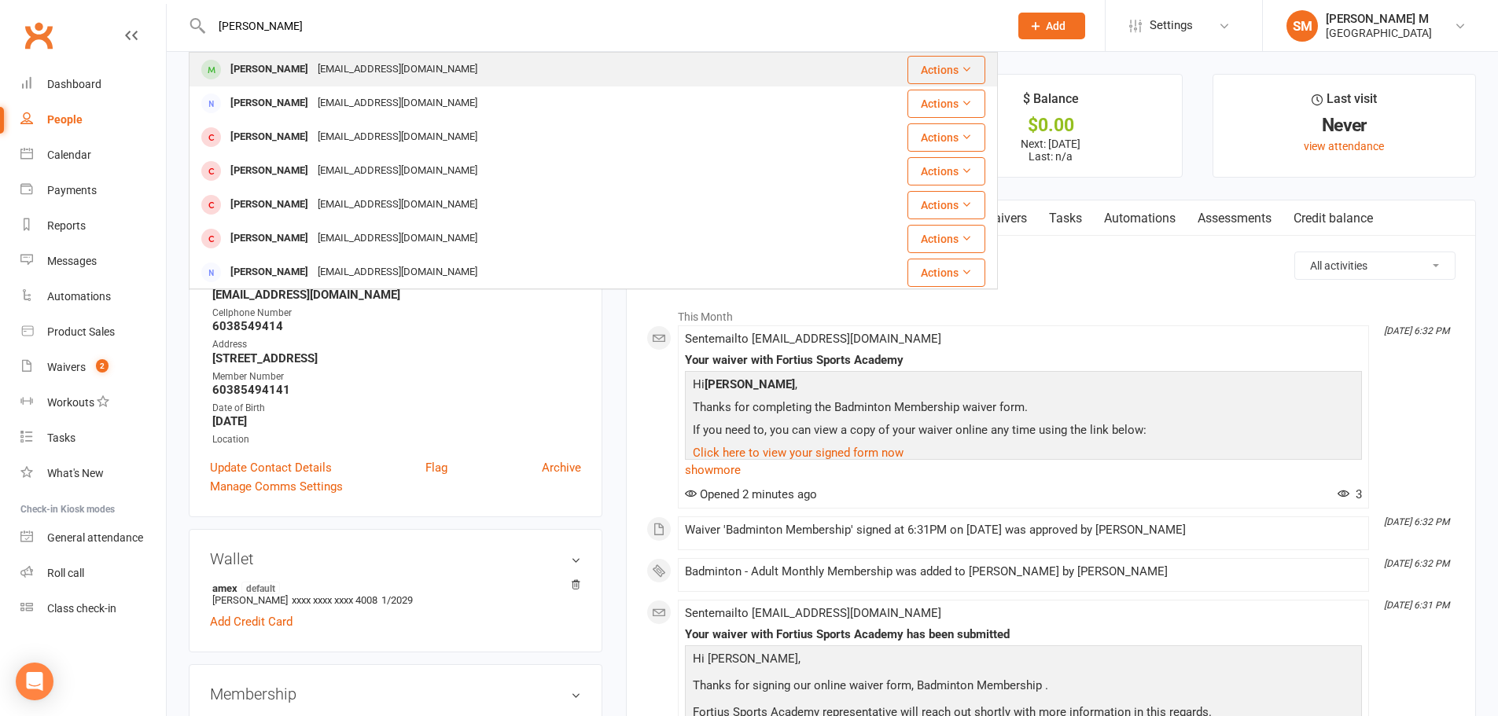
type input "sanjana kankipati"
click at [329, 85] on div "Lakshmi Sanjana Kankipati jagankankipati@gmail.com" at bounding box center [525, 69] width 671 height 32
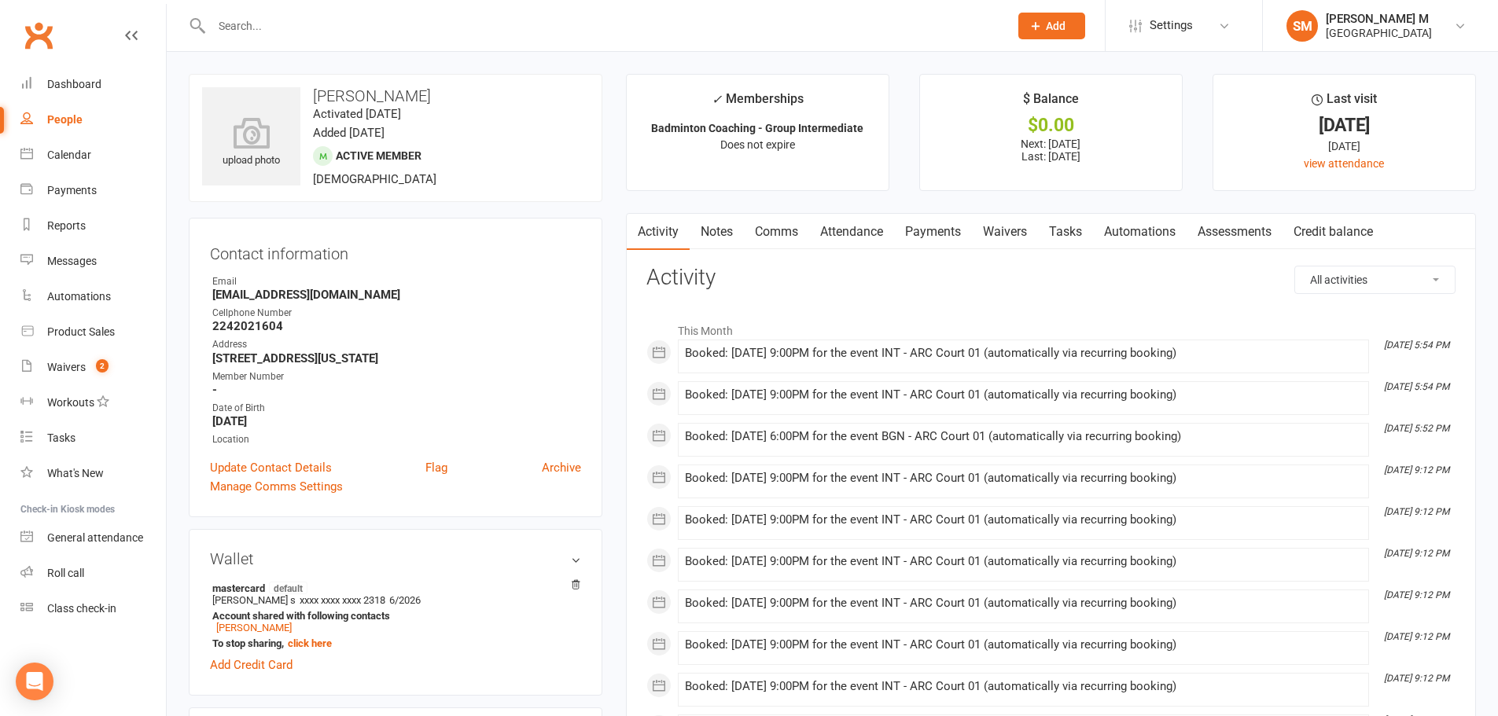
drag, startPoint x: 309, startPoint y: 96, endPoint x: 519, endPoint y: 94, distance: 209.9
click at [519, 94] on h3 "Lakshmi Sanjana Kankipati" at bounding box center [395, 95] width 387 height 17
click at [937, 234] on link "Payments" at bounding box center [933, 232] width 78 height 36
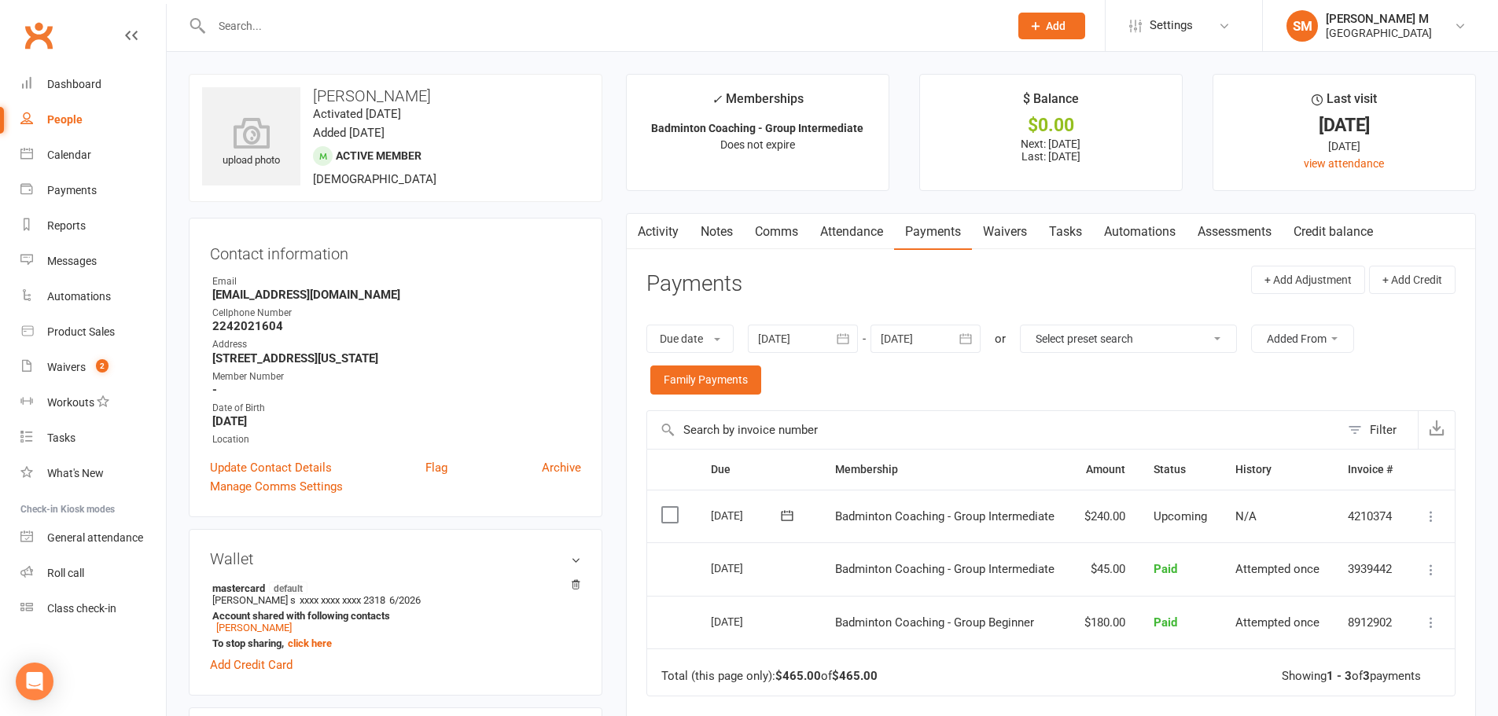
click at [671, 233] on link "Activity" at bounding box center [658, 232] width 63 height 36
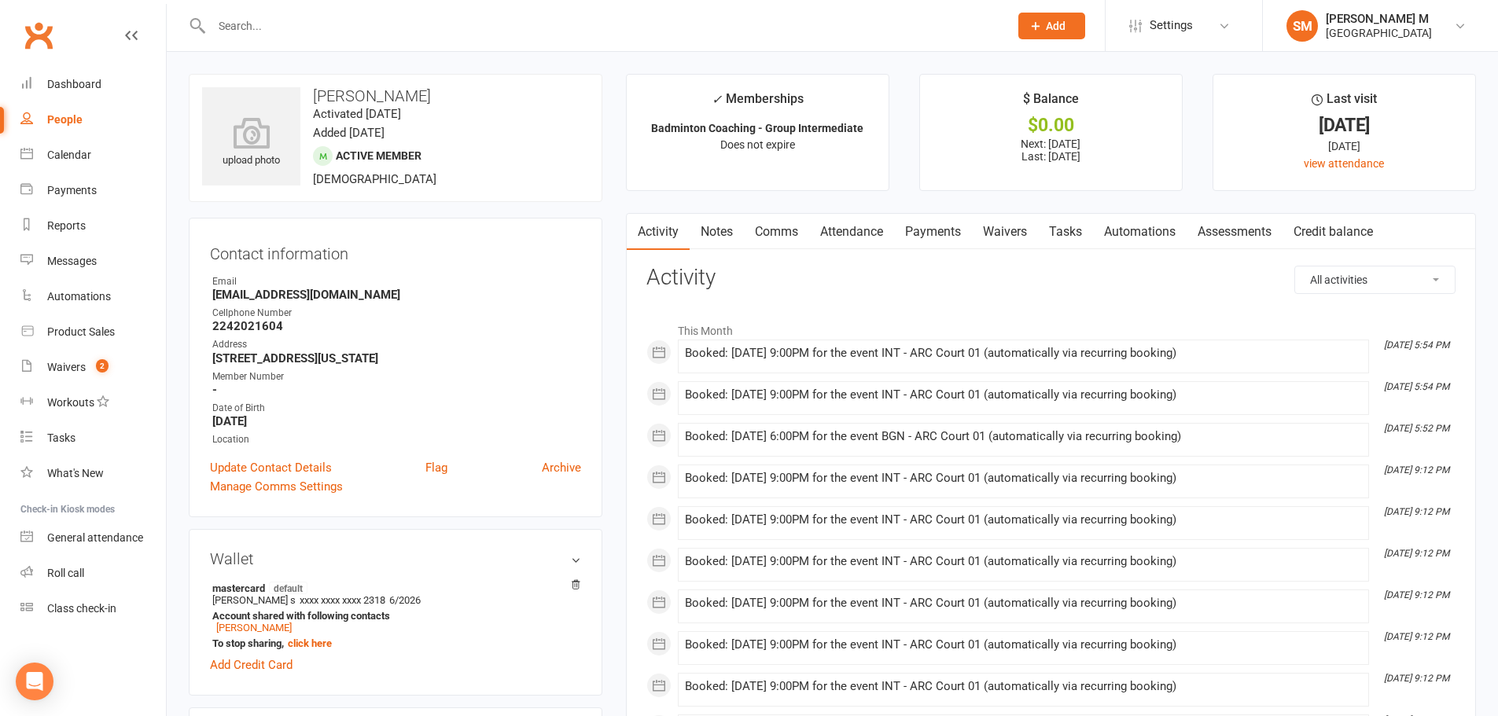
click at [933, 241] on link "Payments" at bounding box center [933, 232] width 78 height 36
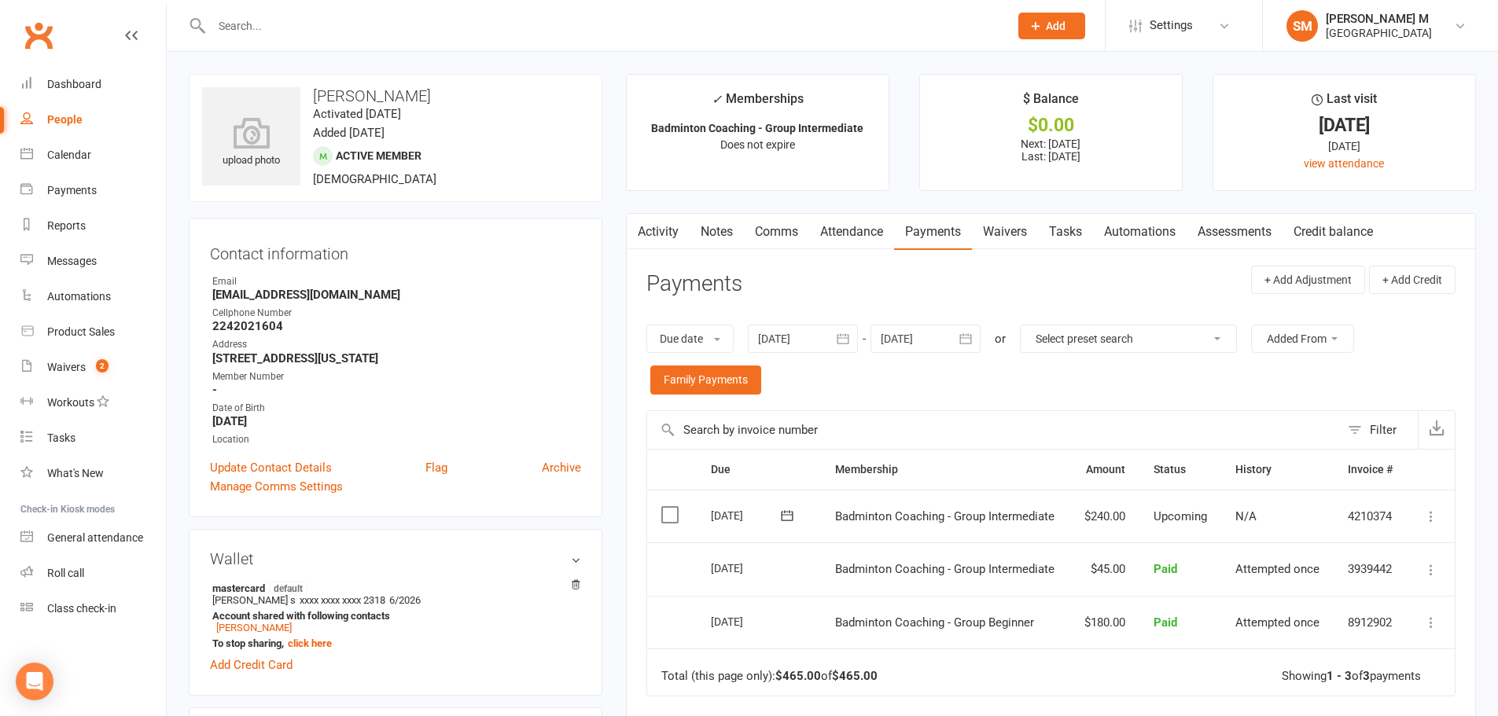
click at [673, 231] on link "Activity" at bounding box center [658, 232] width 63 height 36
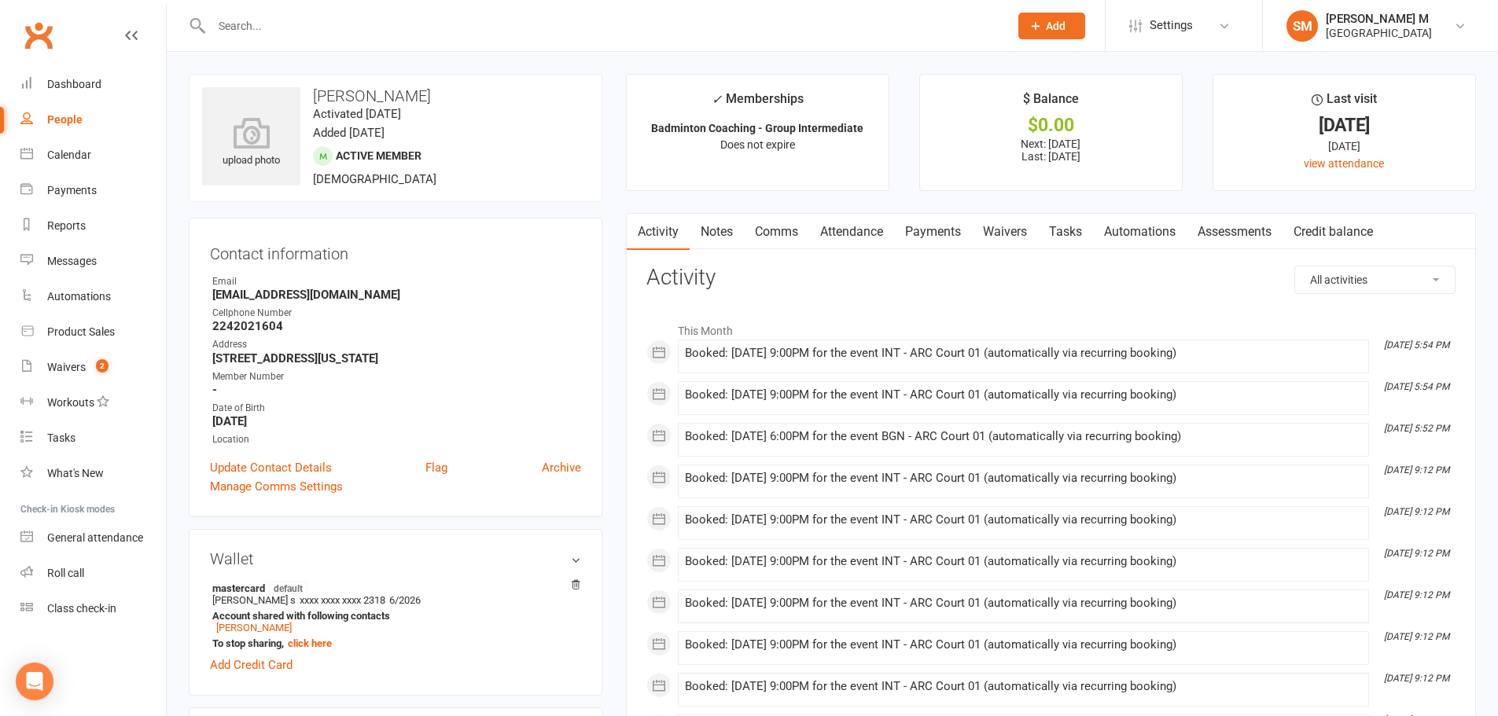
click at [931, 246] on link "Payments" at bounding box center [933, 232] width 78 height 36
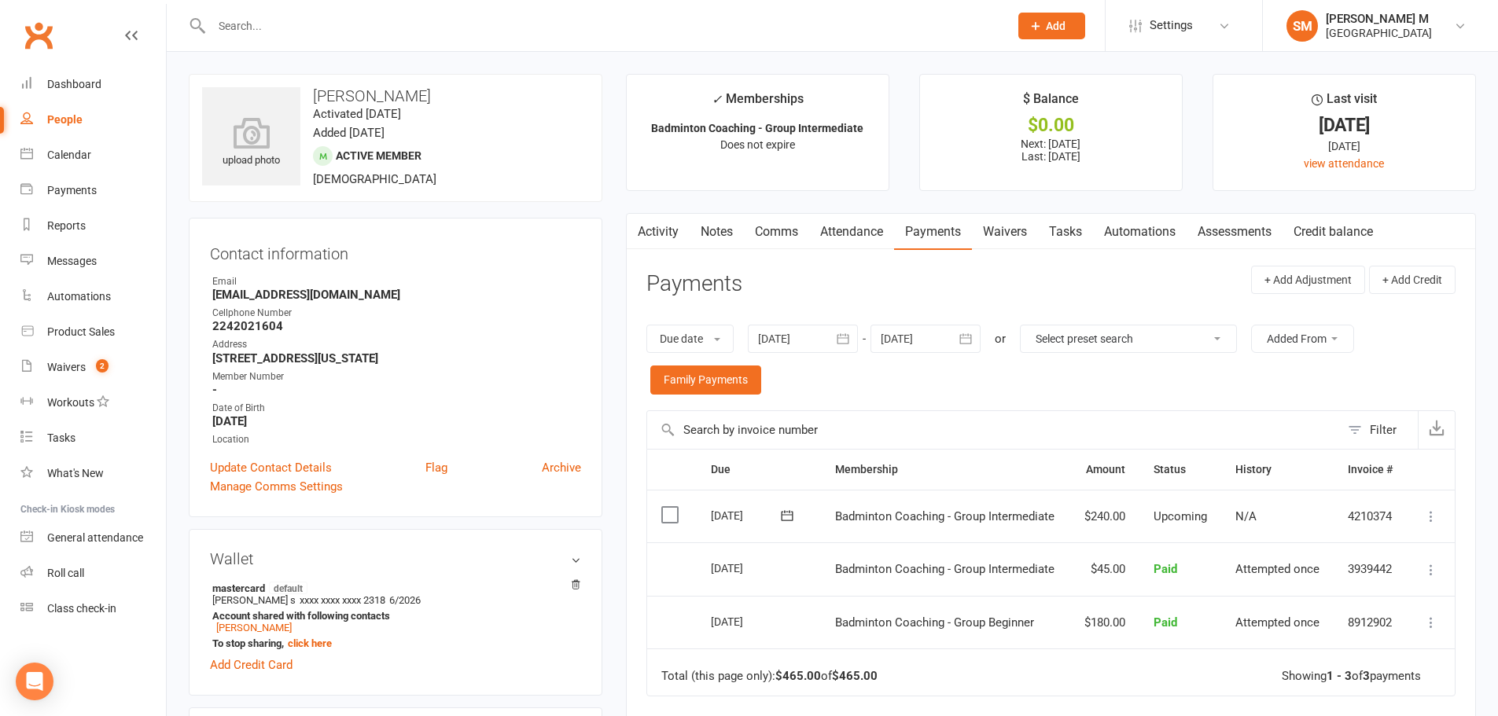
click at [665, 229] on link "Activity" at bounding box center [658, 232] width 63 height 36
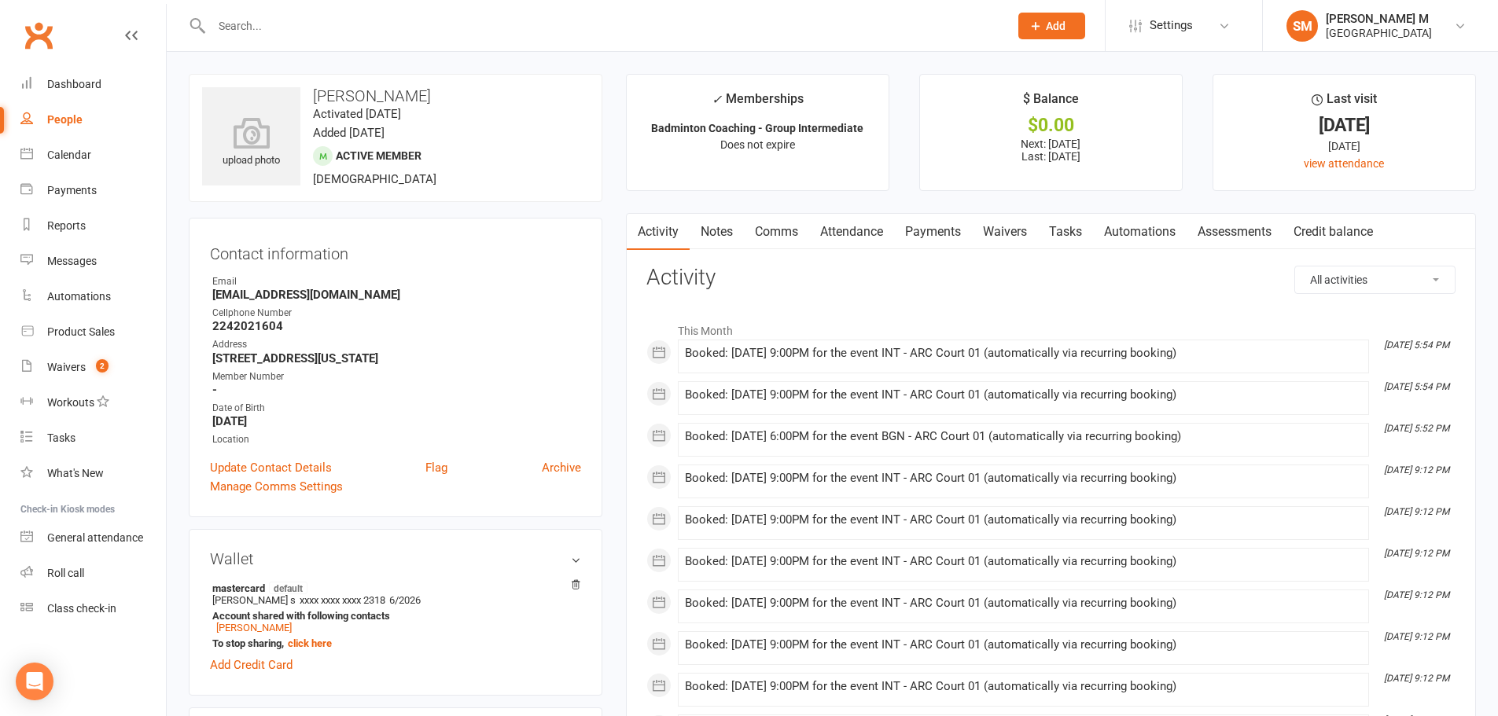
click at [928, 243] on link "Payments" at bounding box center [933, 232] width 78 height 36
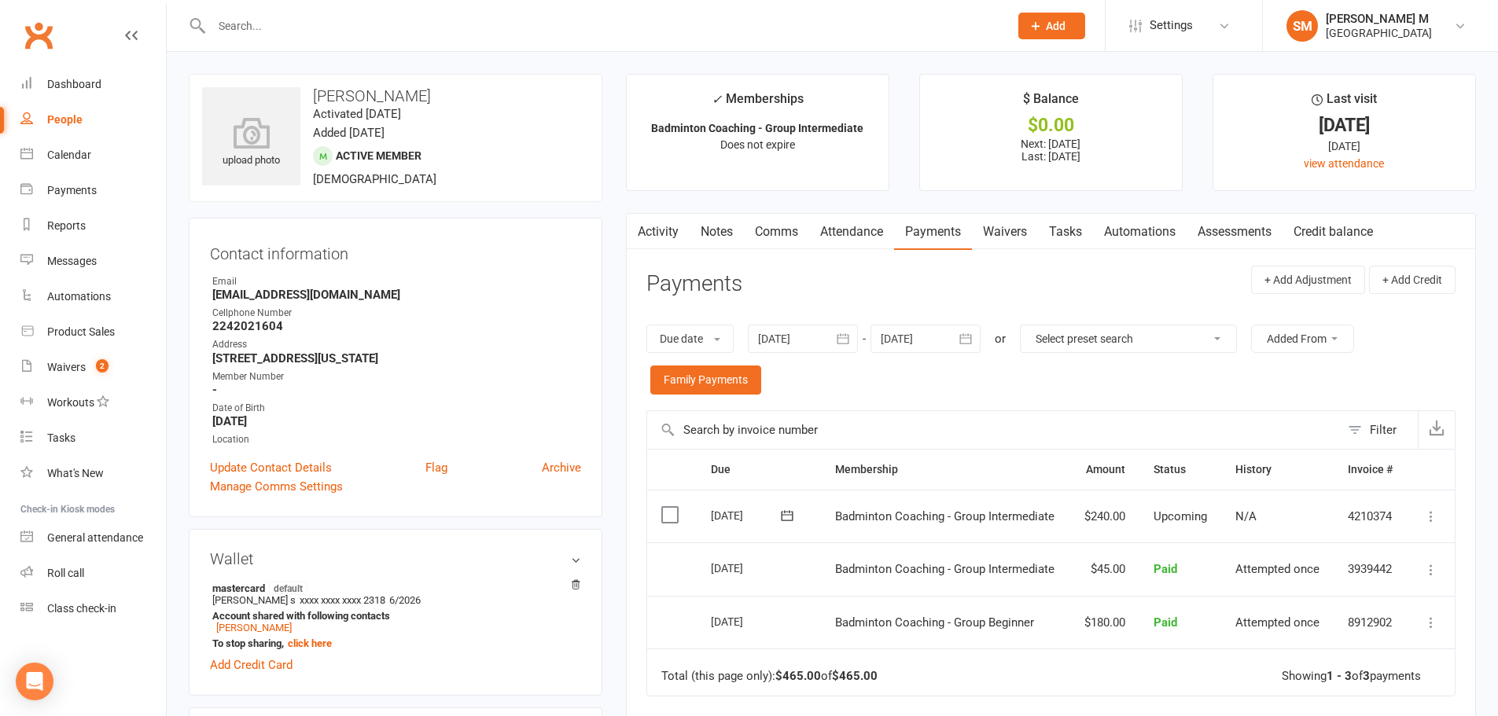
click at [677, 229] on link "Activity" at bounding box center [658, 232] width 63 height 36
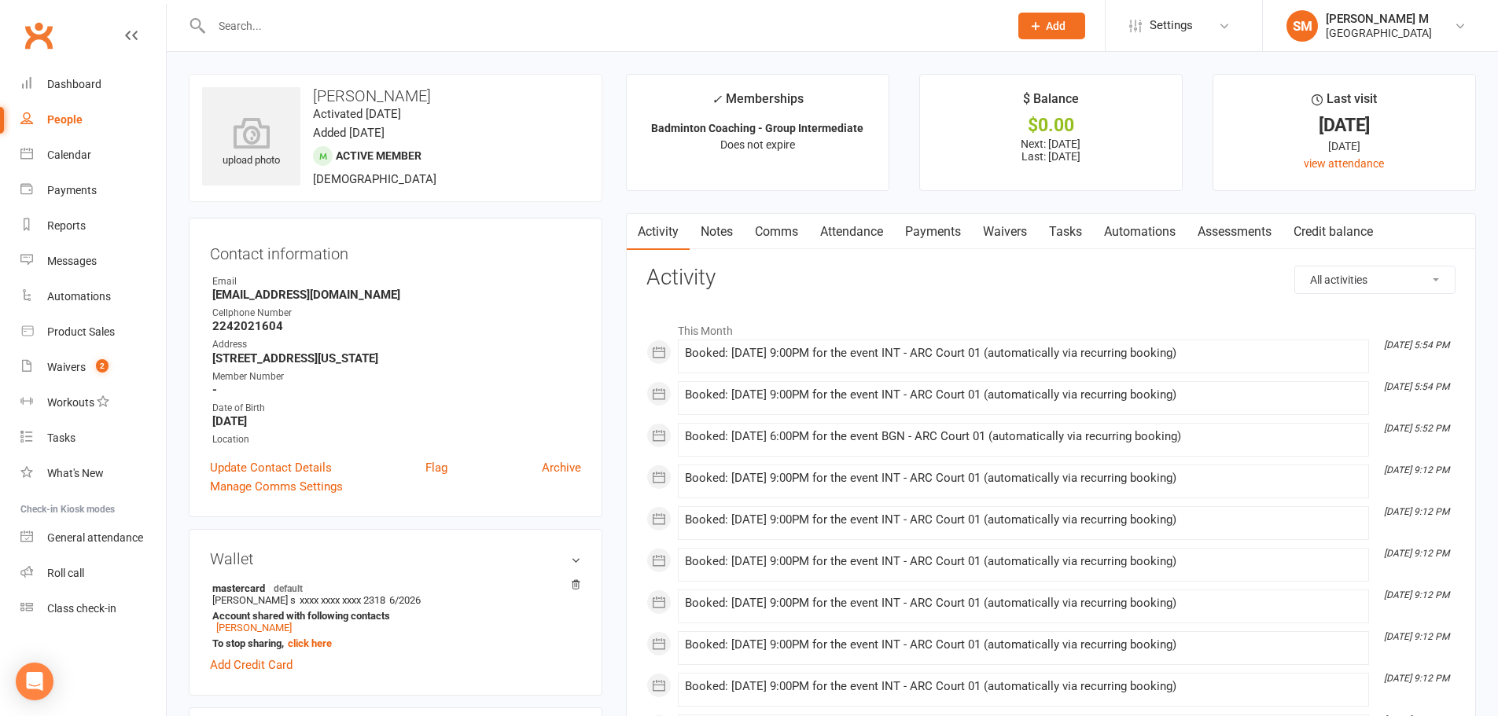
click at [909, 227] on link "Payments" at bounding box center [933, 232] width 78 height 36
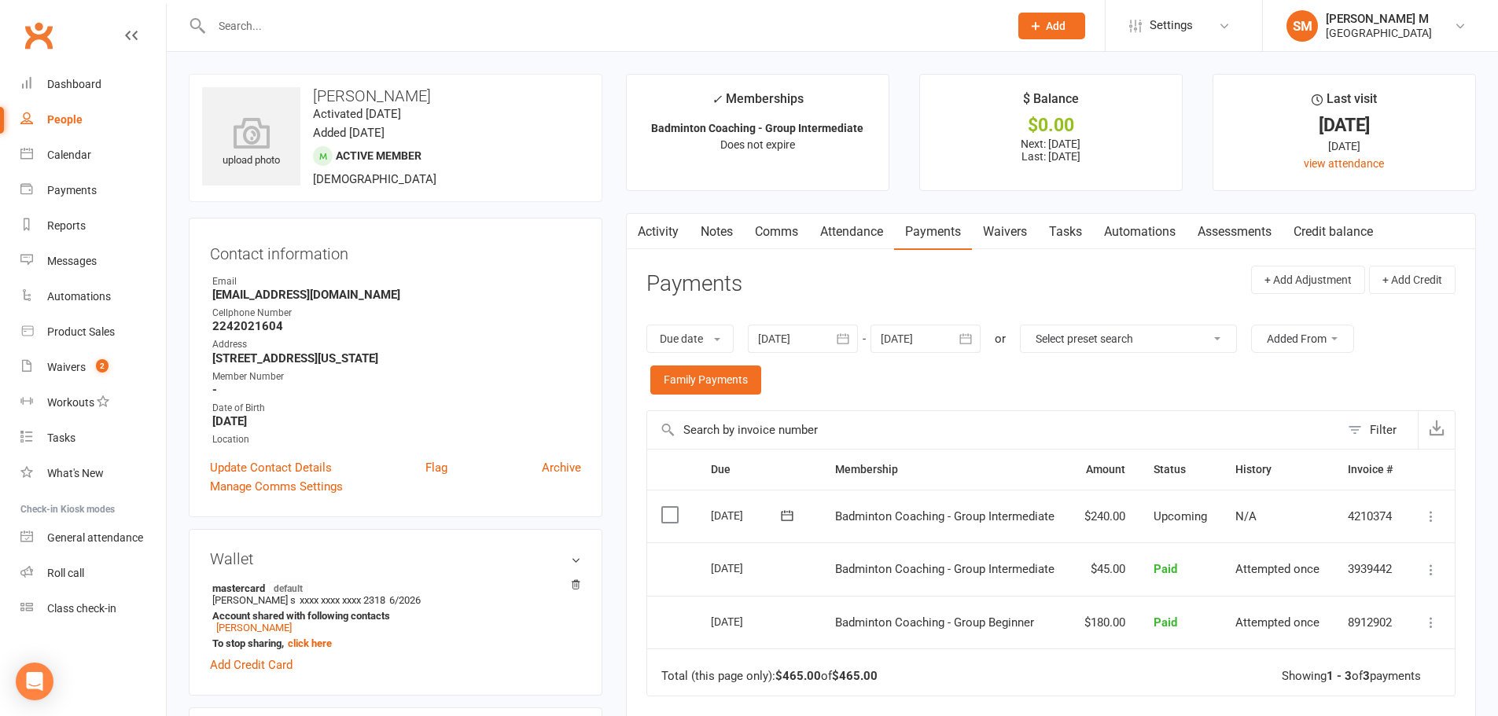
click at [720, 223] on link "Notes" at bounding box center [716, 232] width 54 height 36
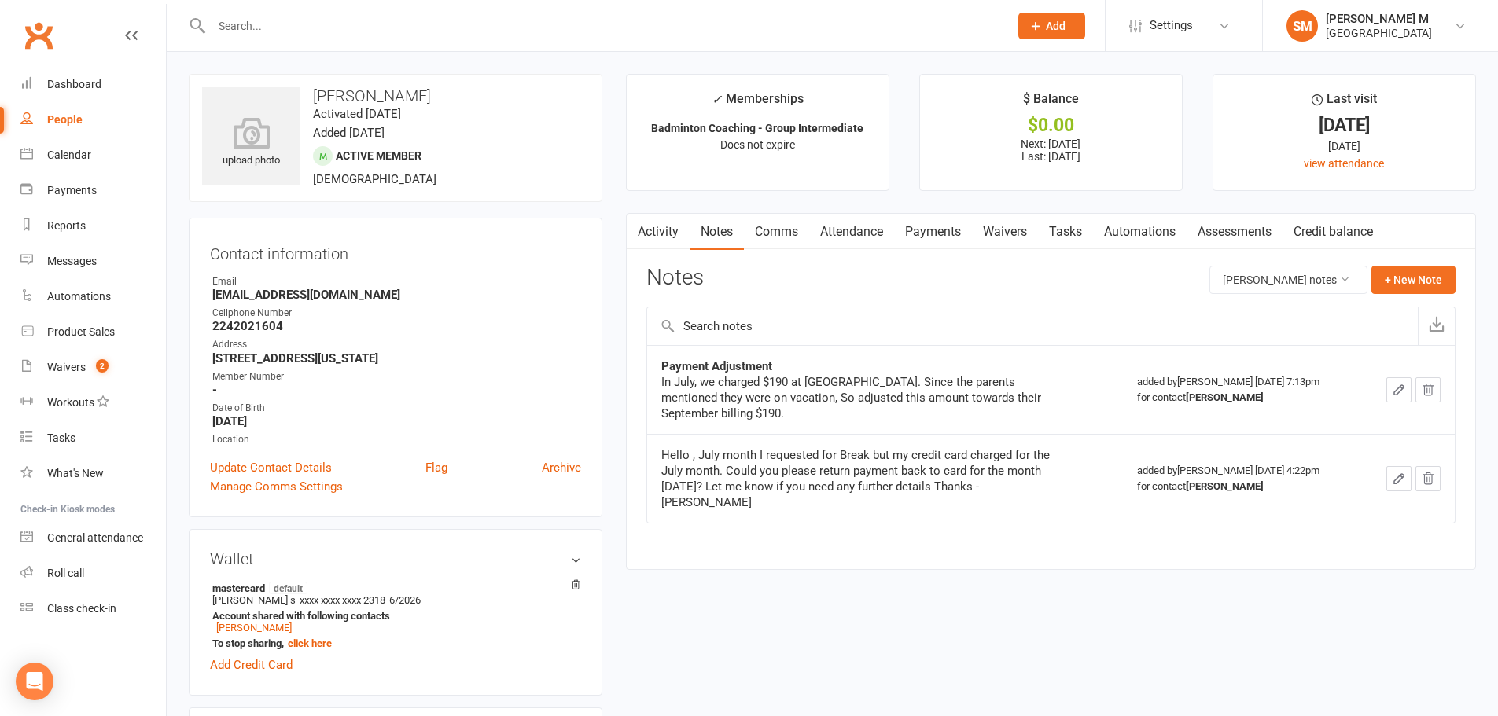
click at [924, 229] on link "Payments" at bounding box center [933, 232] width 78 height 36
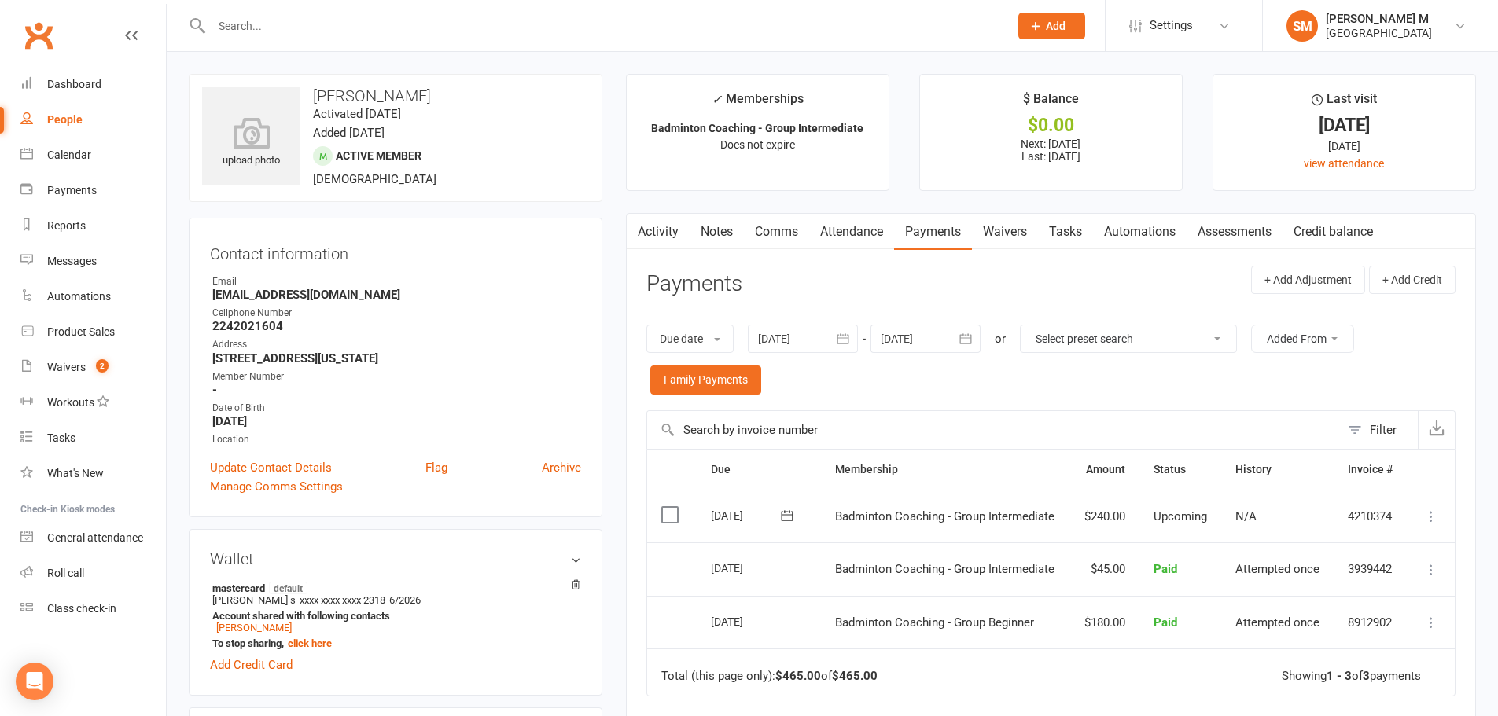
click at [281, 32] on input "text" at bounding box center [602, 26] width 791 height 22
click at [65, 146] on link "Calendar" at bounding box center [92, 155] width 145 height 35
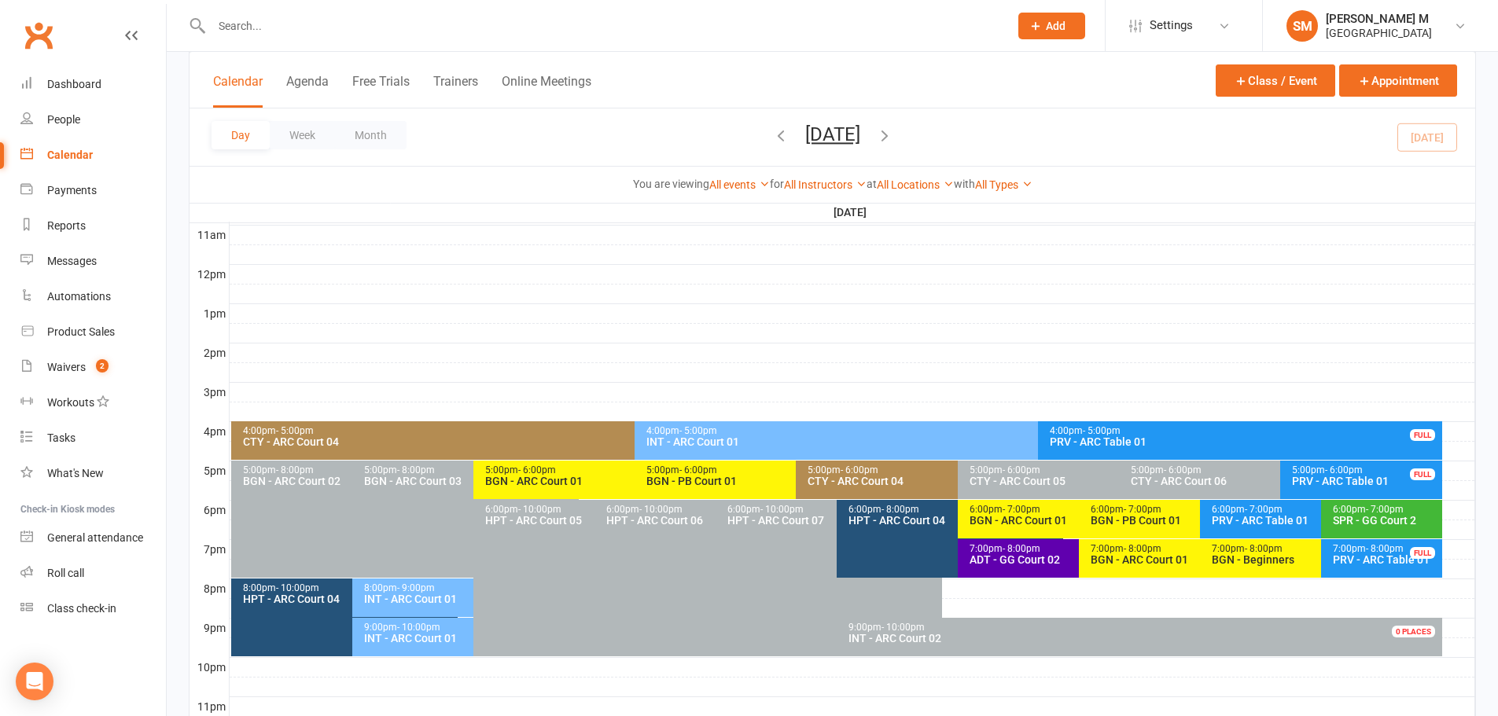
scroll to position [550, 0]
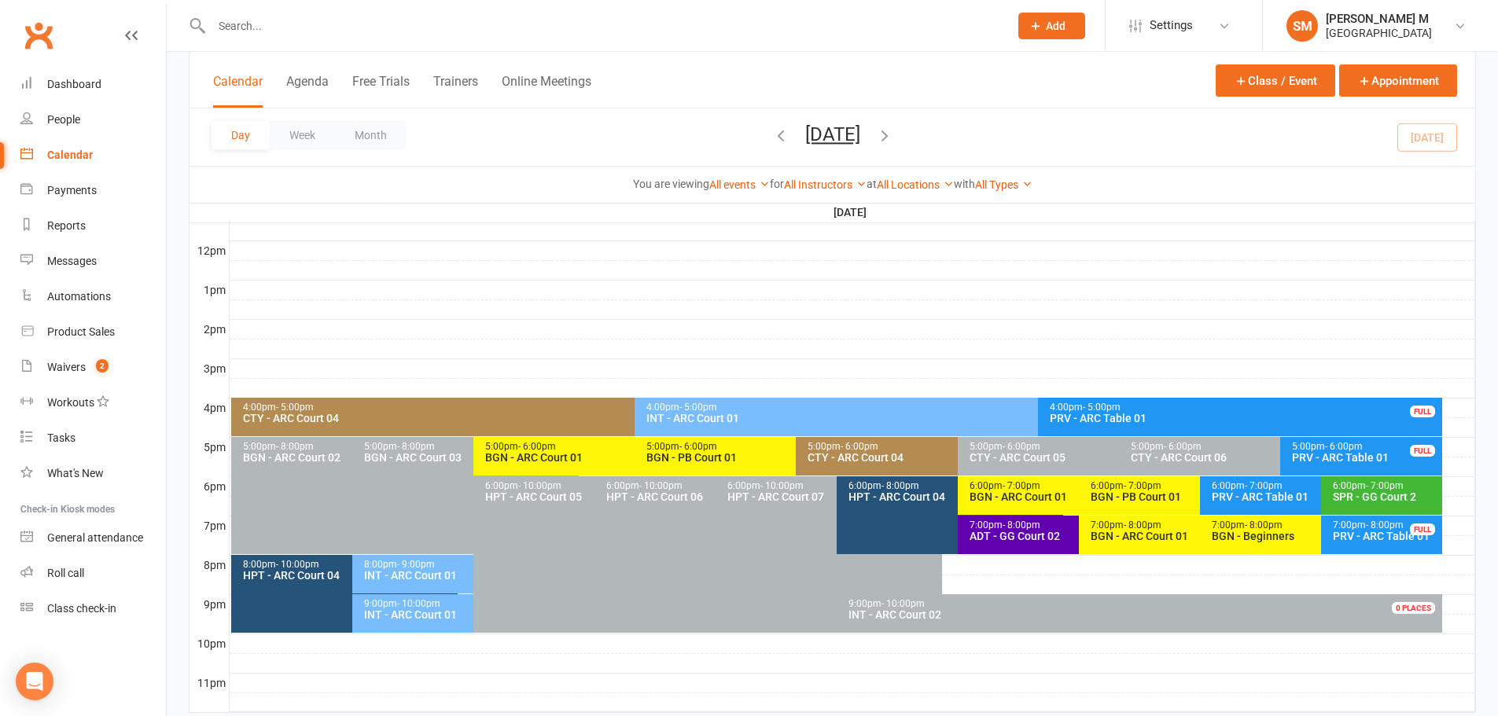
click at [1018, 545] on div "7:00pm - 8:00pm ADT - GG Court 02" at bounding box center [1071, 535] width 226 height 39
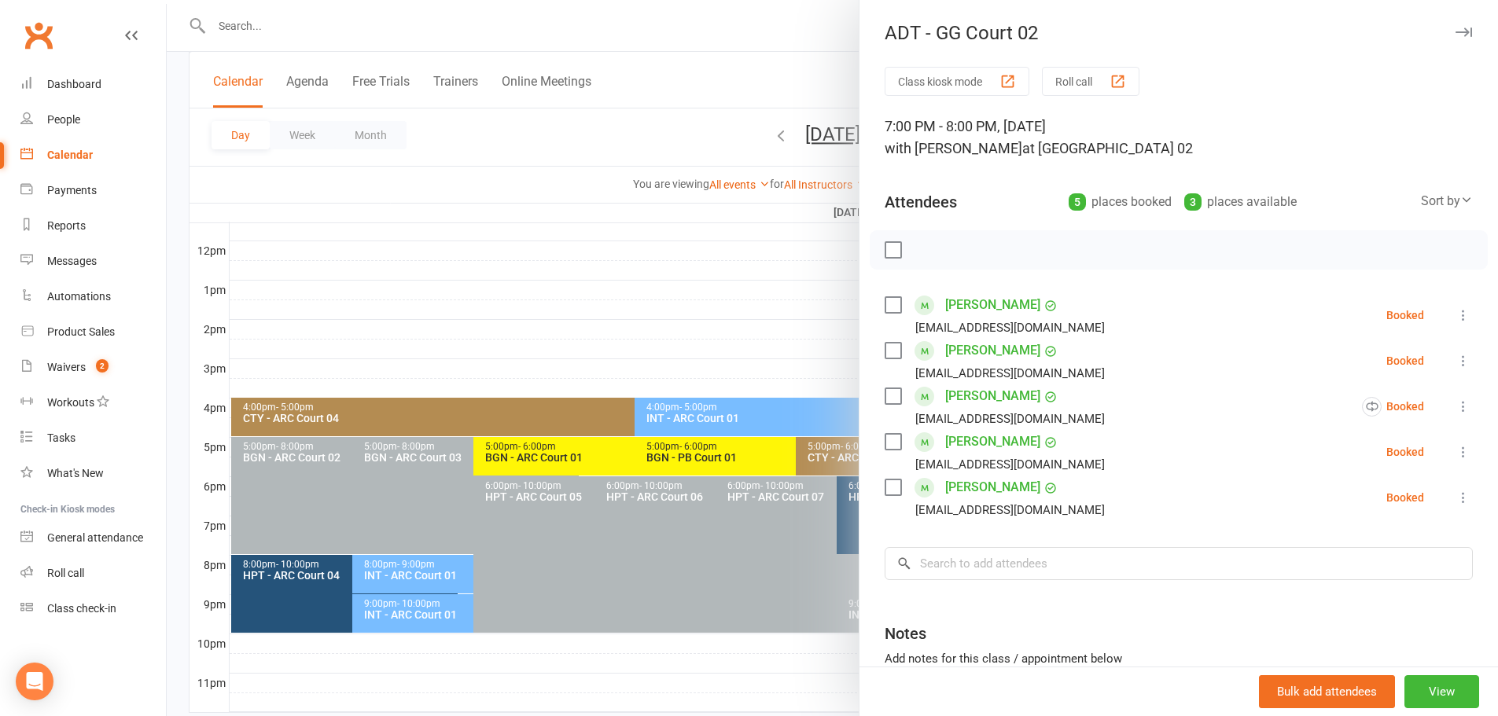
click at [1455, 498] on icon at bounding box center [1463, 498] width 16 height 16
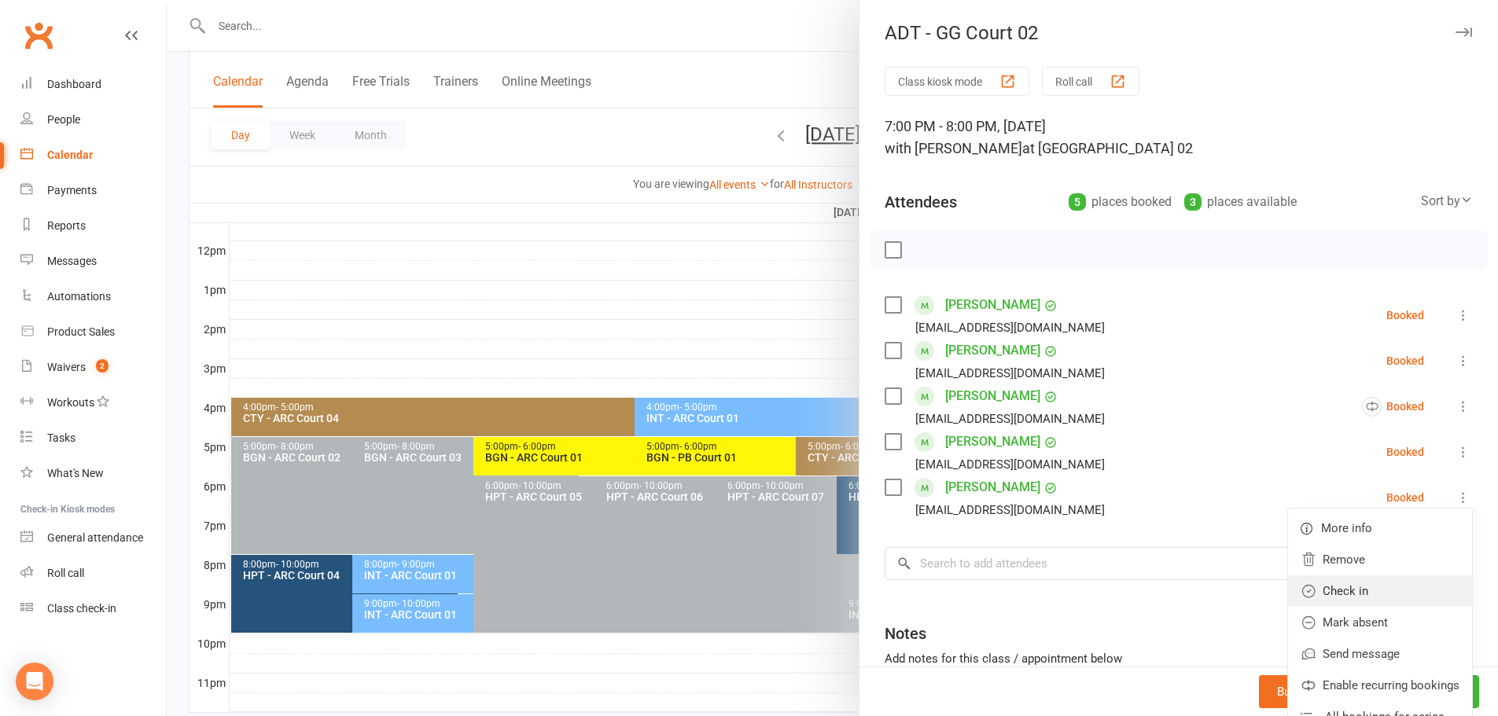
click at [1379, 588] on link "Check in" at bounding box center [1380, 590] width 184 height 31
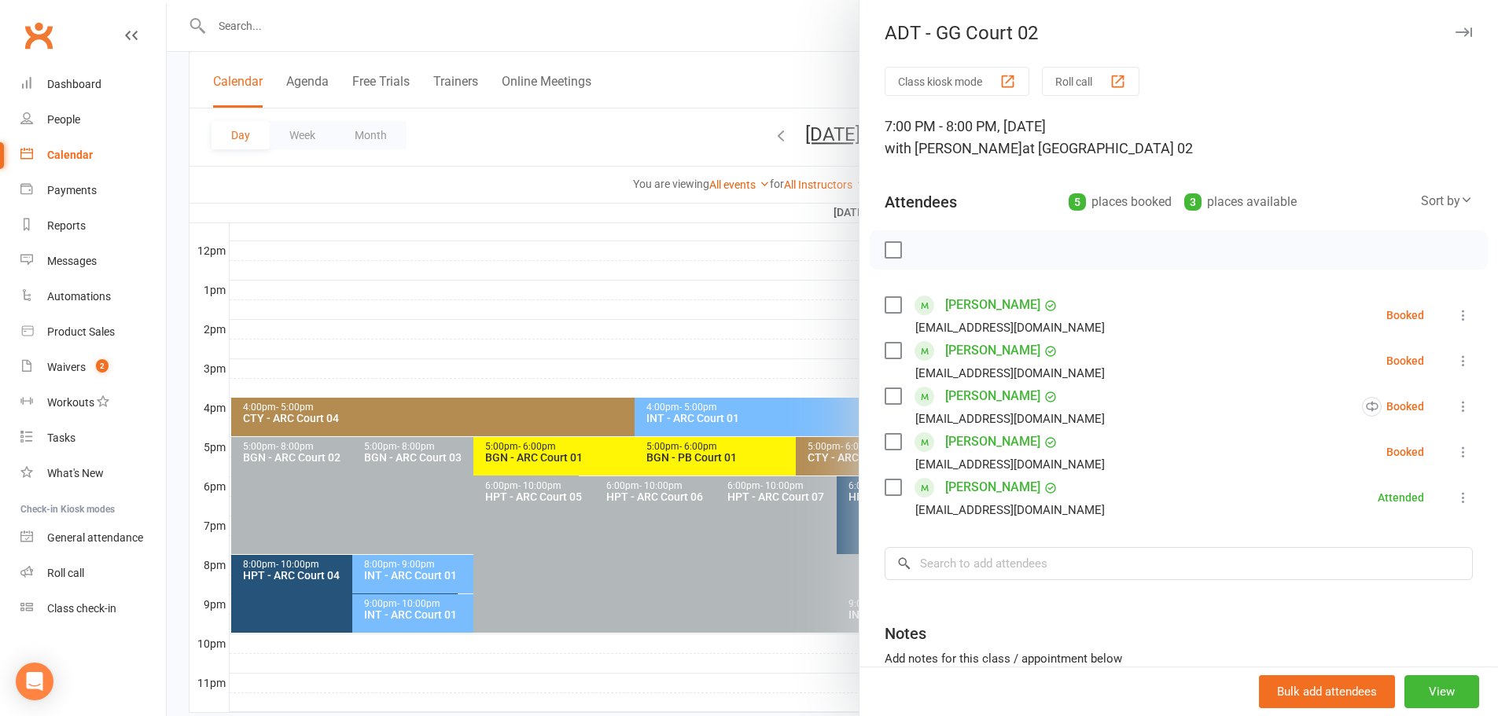
click at [1455, 318] on icon at bounding box center [1463, 315] width 16 height 16
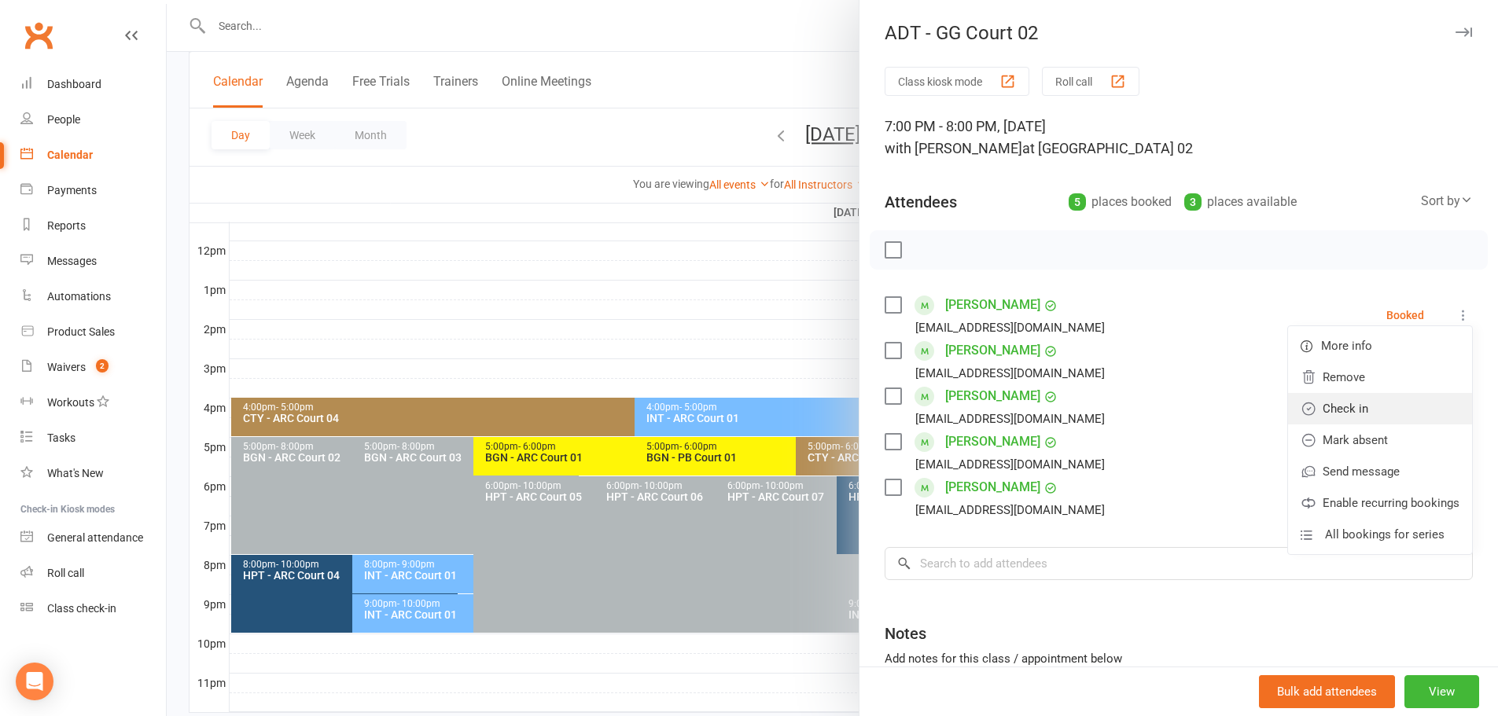
click at [1356, 413] on link "Check in" at bounding box center [1380, 408] width 184 height 31
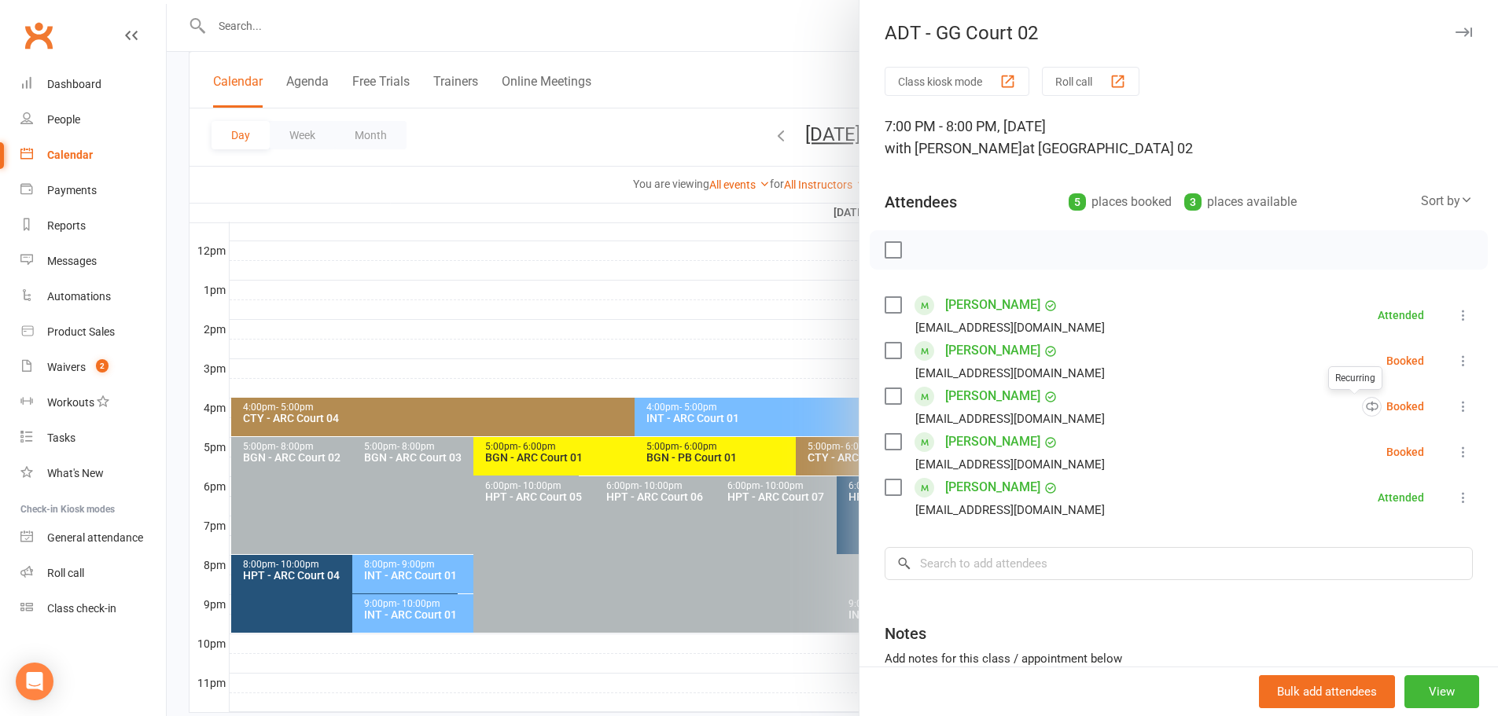
click at [1455, 400] on icon at bounding box center [1463, 407] width 16 height 16
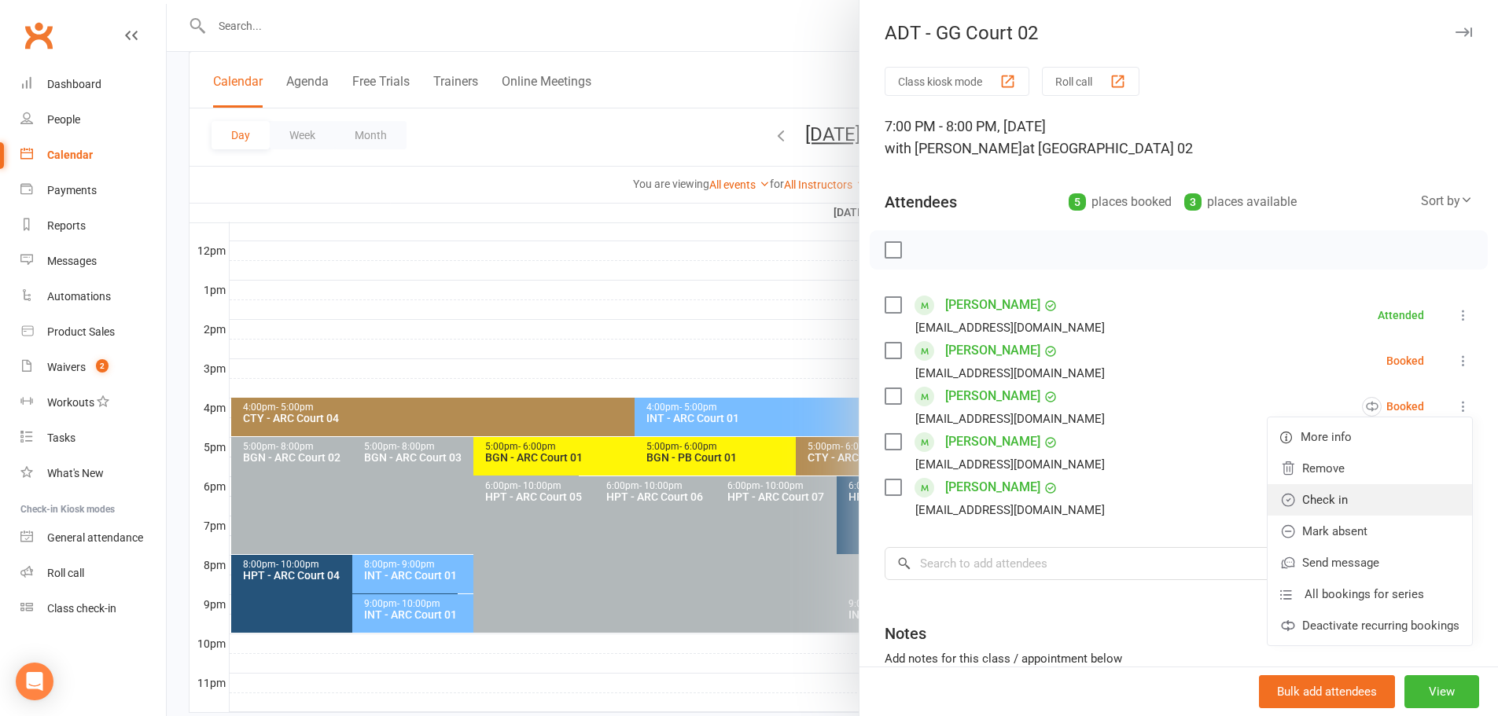
click at [1377, 498] on link "Check in" at bounding box center [1369, 499] width 204 height 31
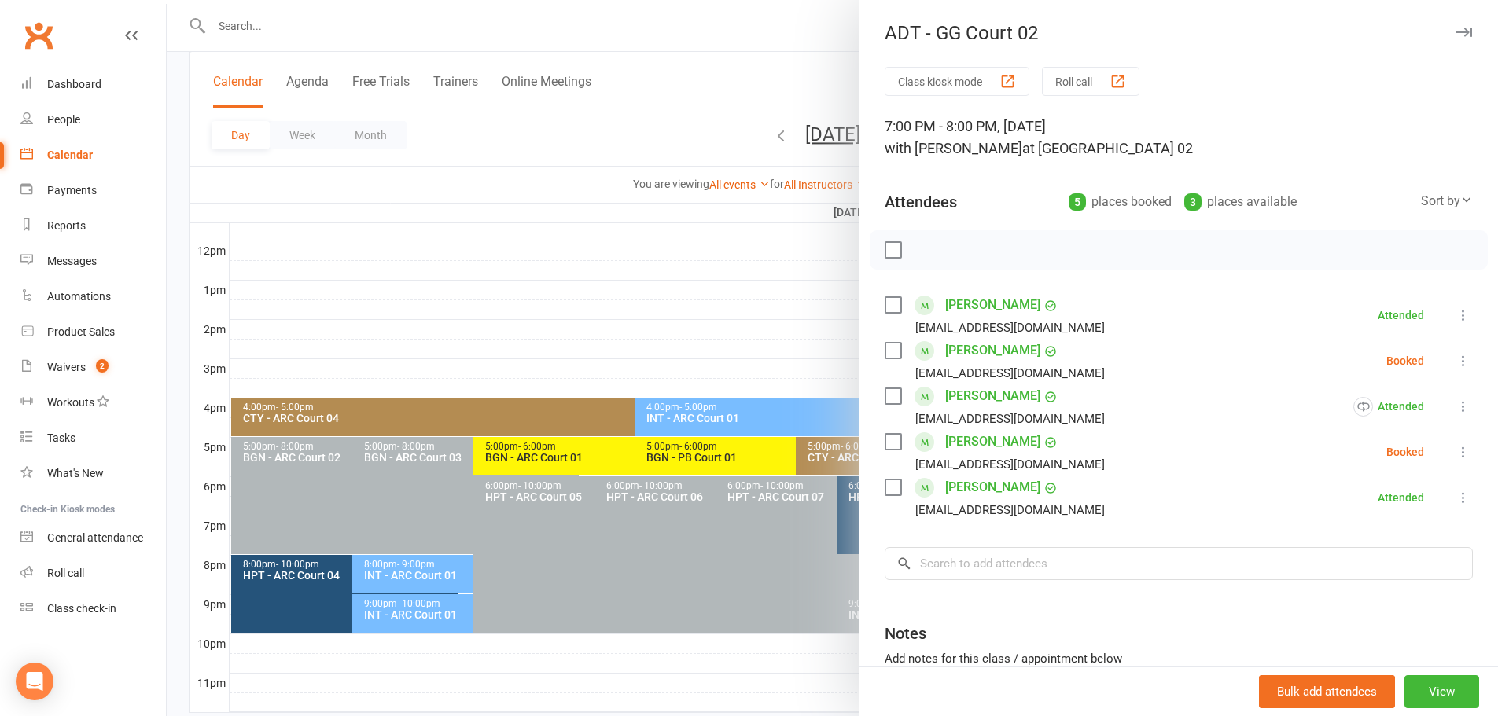
click at [600, 131] on div at bounding box center [832, 358] width 1331 height 716
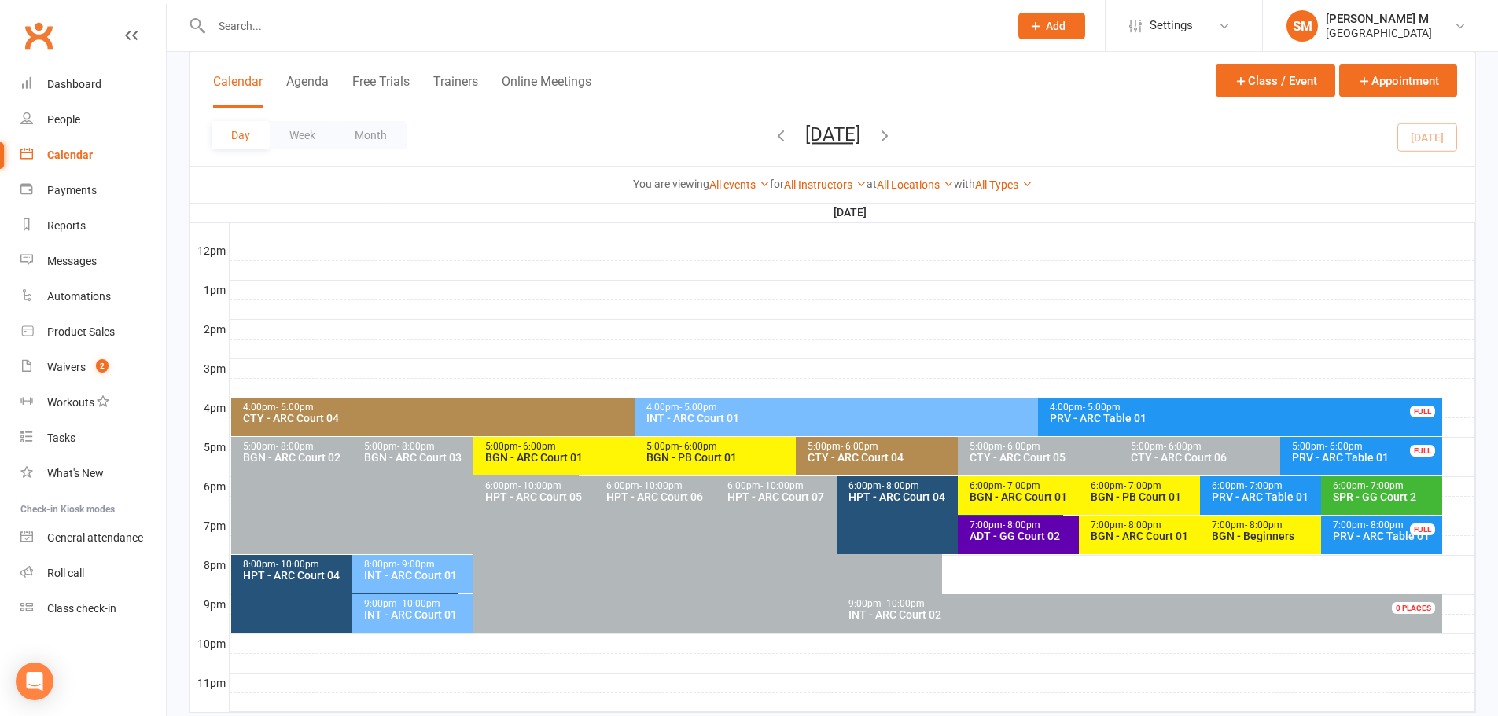
click at [981, 533] on div "ADT - GG Court 02" at bounding box center [1075, 536] width 212 height 11
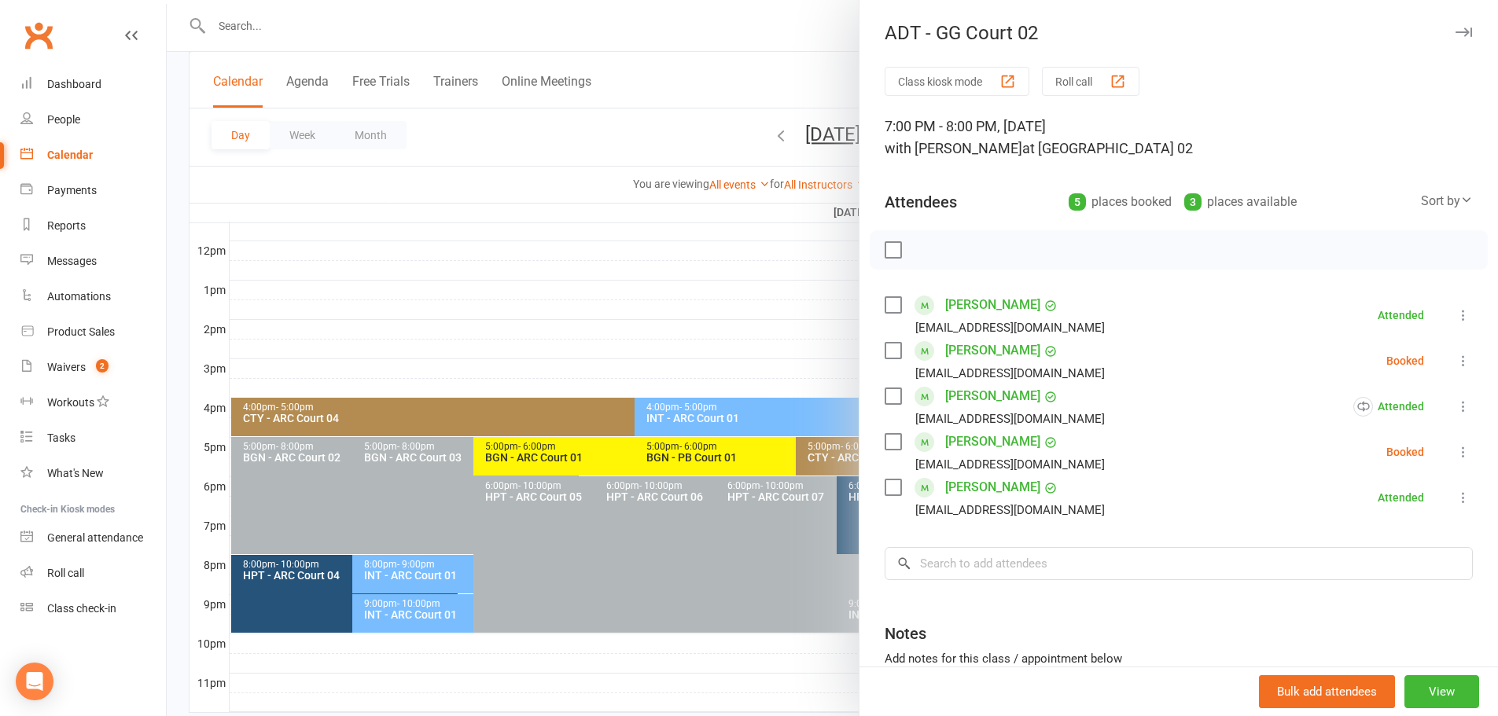
click at [682, 228] on div at bounding box center [832, 358] width 1331 height 716
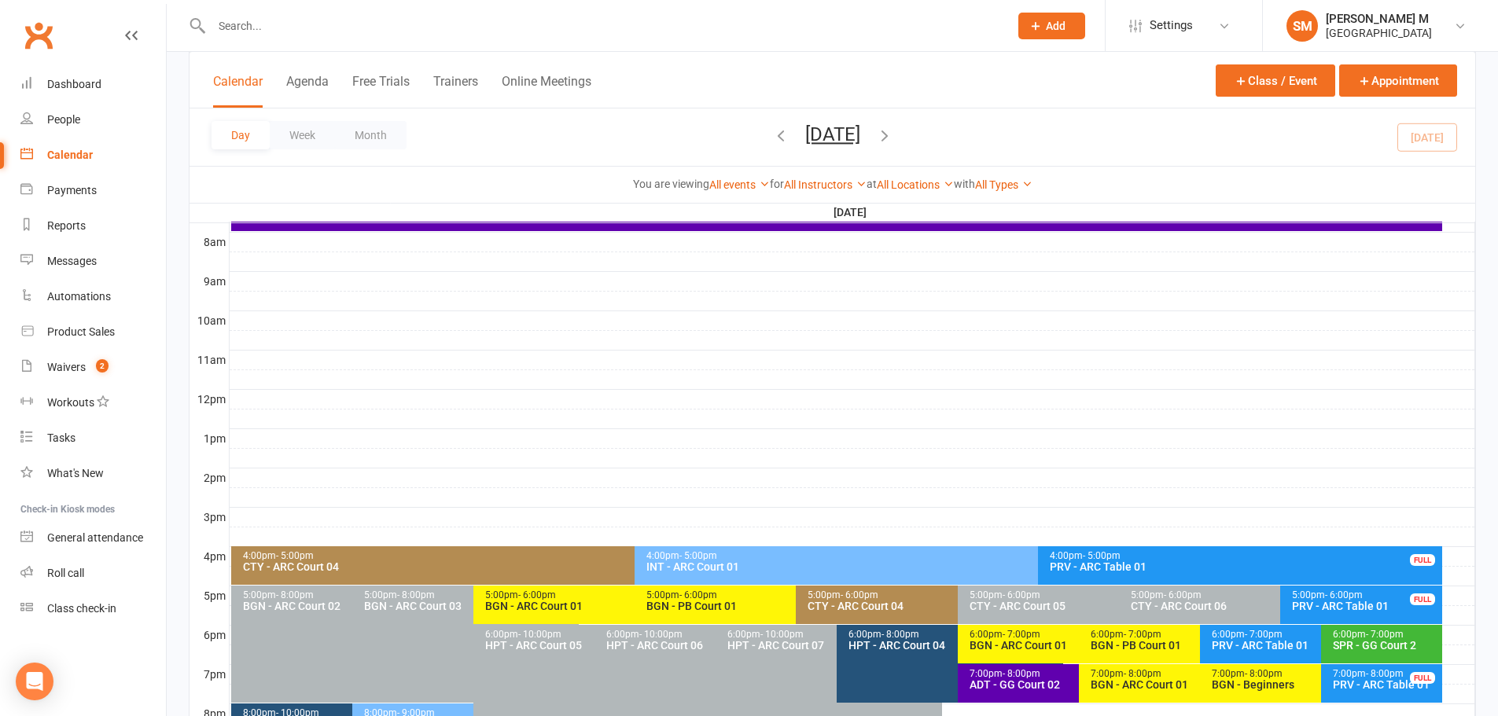
scroll to position [479, 0]
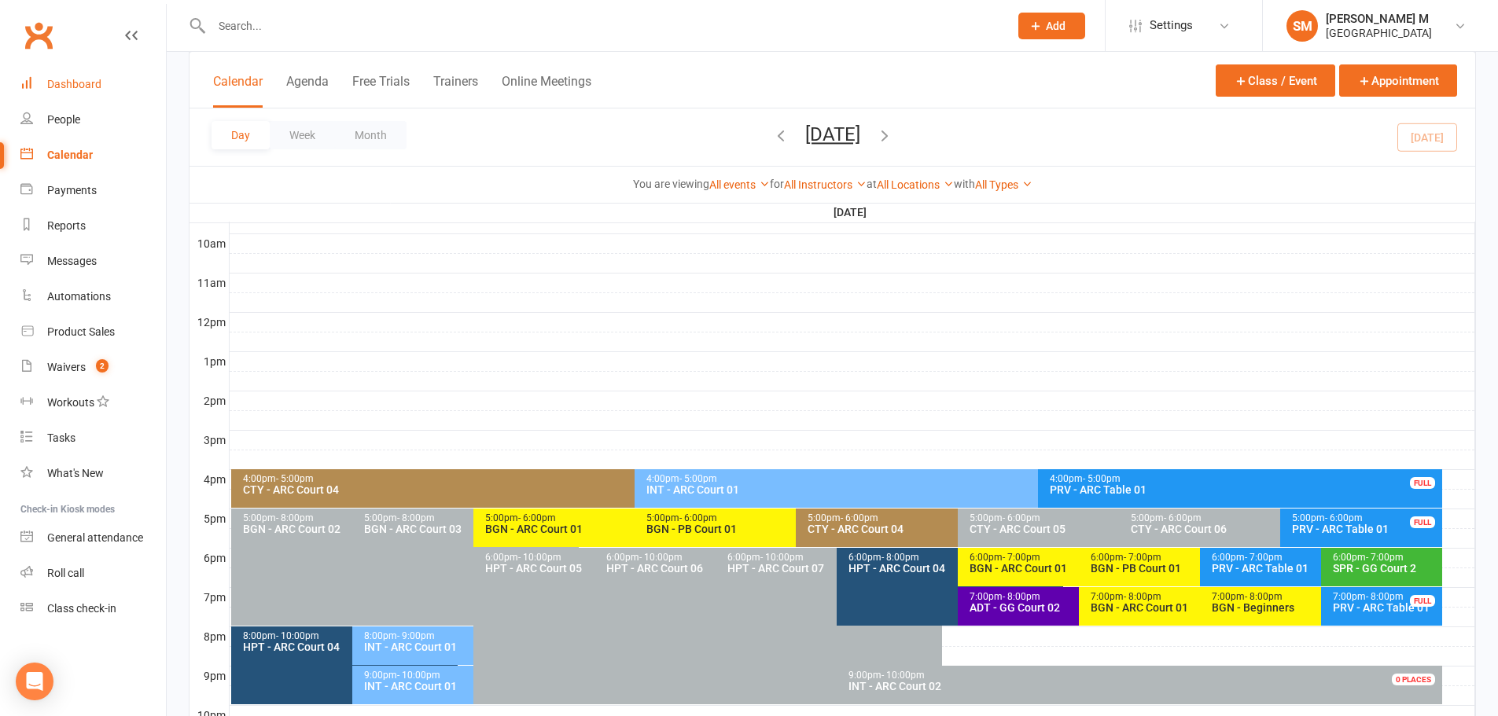
click at [79, 70] on link "Dashboard" at bounding box center [92, 84] width 145 height 35
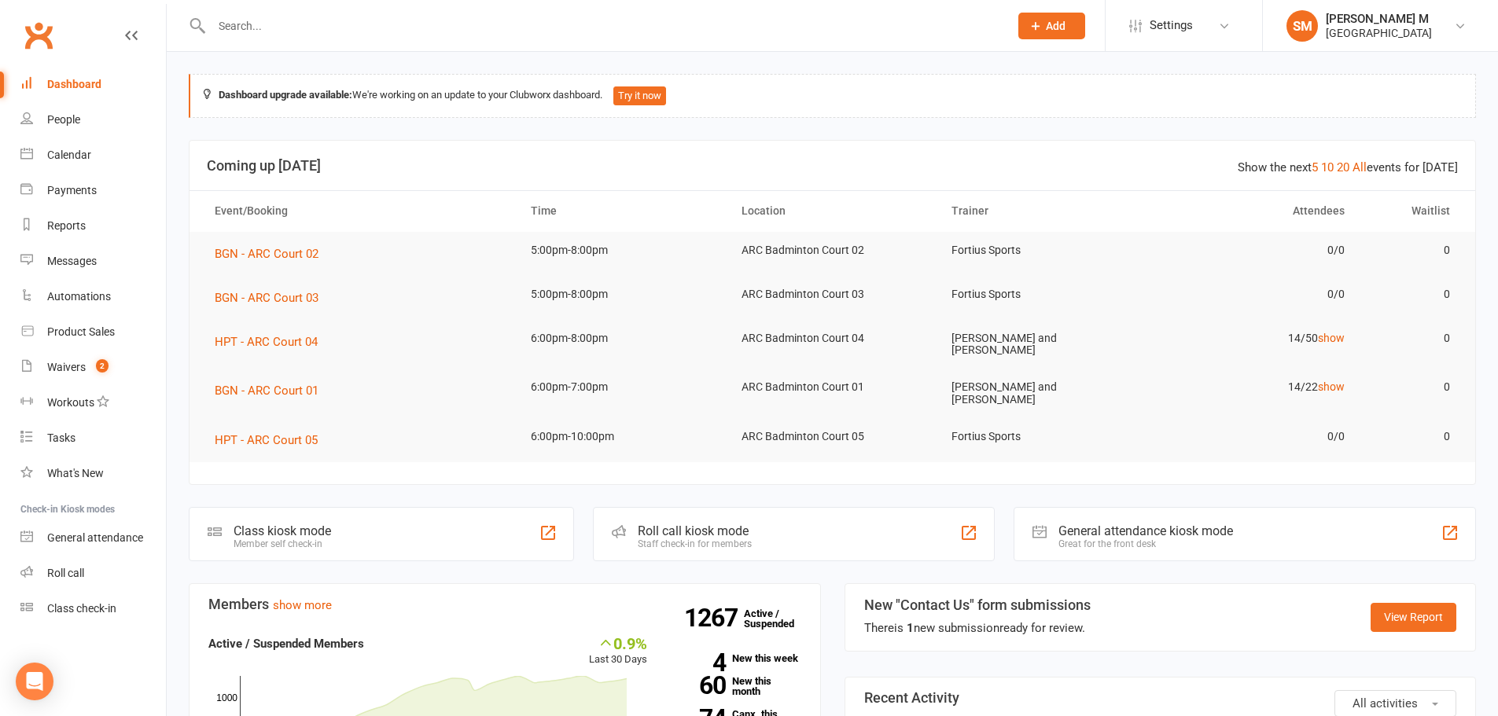
click at [277, 35] on input "text" at bounding box center [602, 26] width 791 height 22
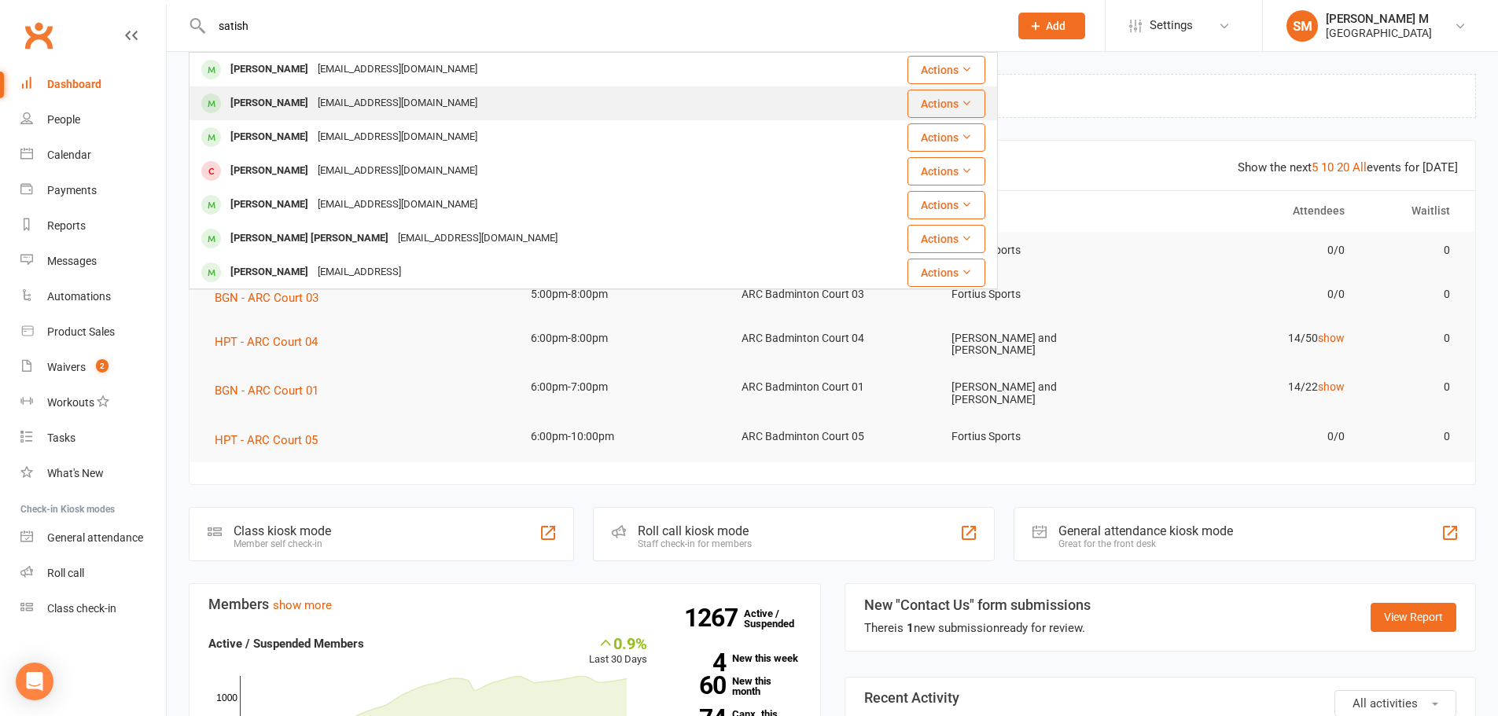
type input "satish"
click at [415, 96] on div "[EMAIL_ADDRESS][DOMAIN_NAME]" at bounding box center [397, 103] width 169 height 23
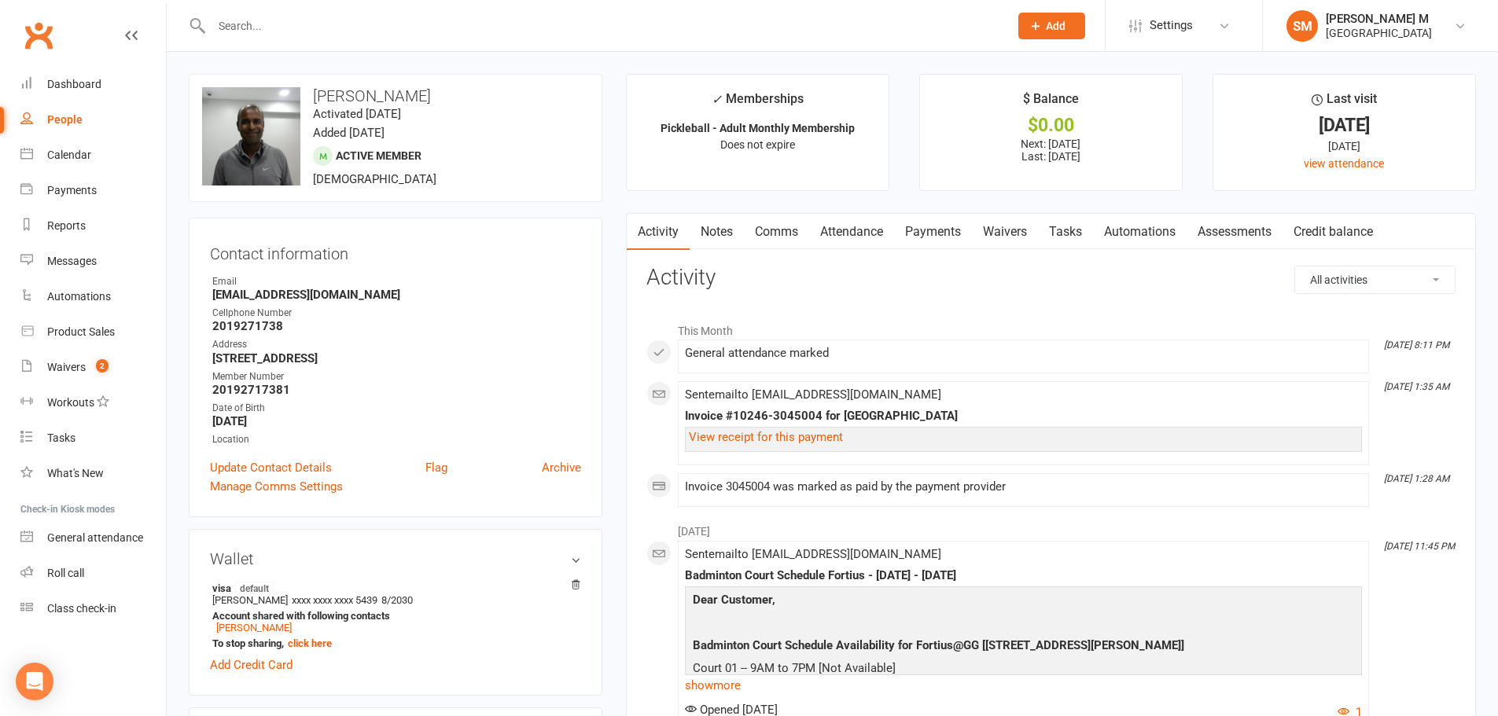
click at [946, 228] on link "Payments" at bounding box center [933, 232] width 78 height 36
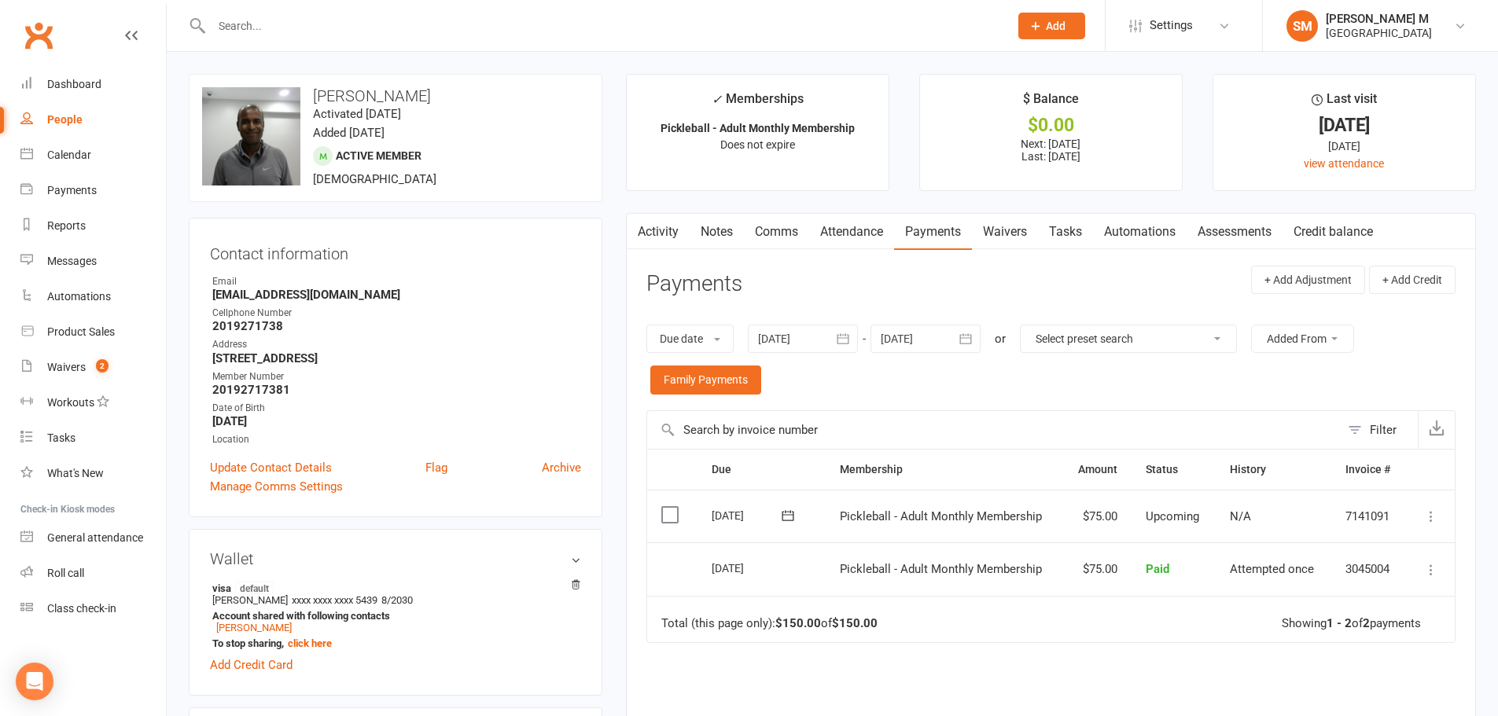
drag, startPoint x: 307, startPoint y: 92, endPoint x: 472, endPoint y: 92, distance: 164.3
click at [472, 92] on h3 "[PERSON_NAME]" at bounding box center [395, 95] width 387 height 17
copy h3 "[PERSON_NAME]"
click at [509, 116] on div "upload photo change photo [PERSON_NAME] Activated [DATE] Added [DATE] Active me…" at bounding box center [396, 138] width 414 height 128
click at [99, 90] on div "Dashboard" at bounding box center [74, 84] width 54 height 13
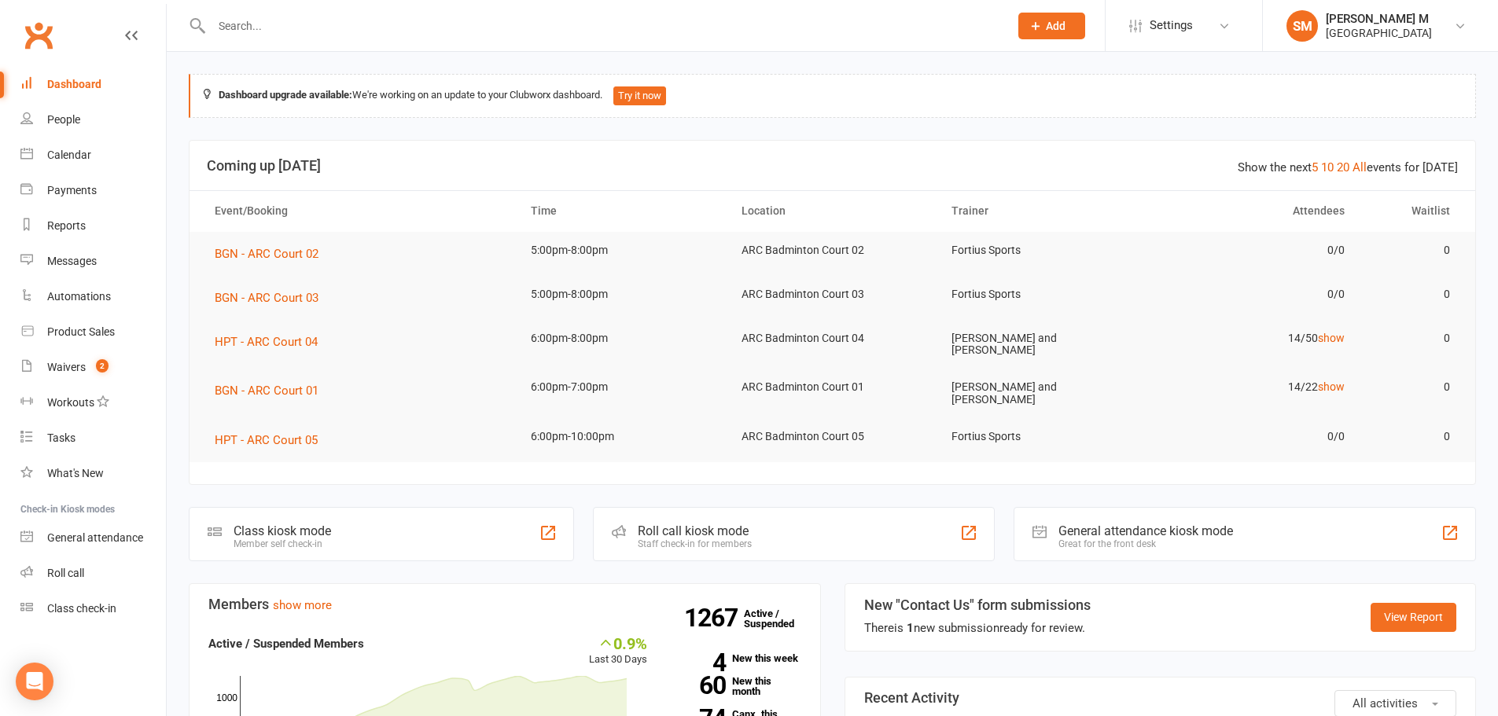
click at [1052, 528] on div "General attendance kiosk mode Great for the front desk" at bounding box center [1244, 534] width 462 height 54
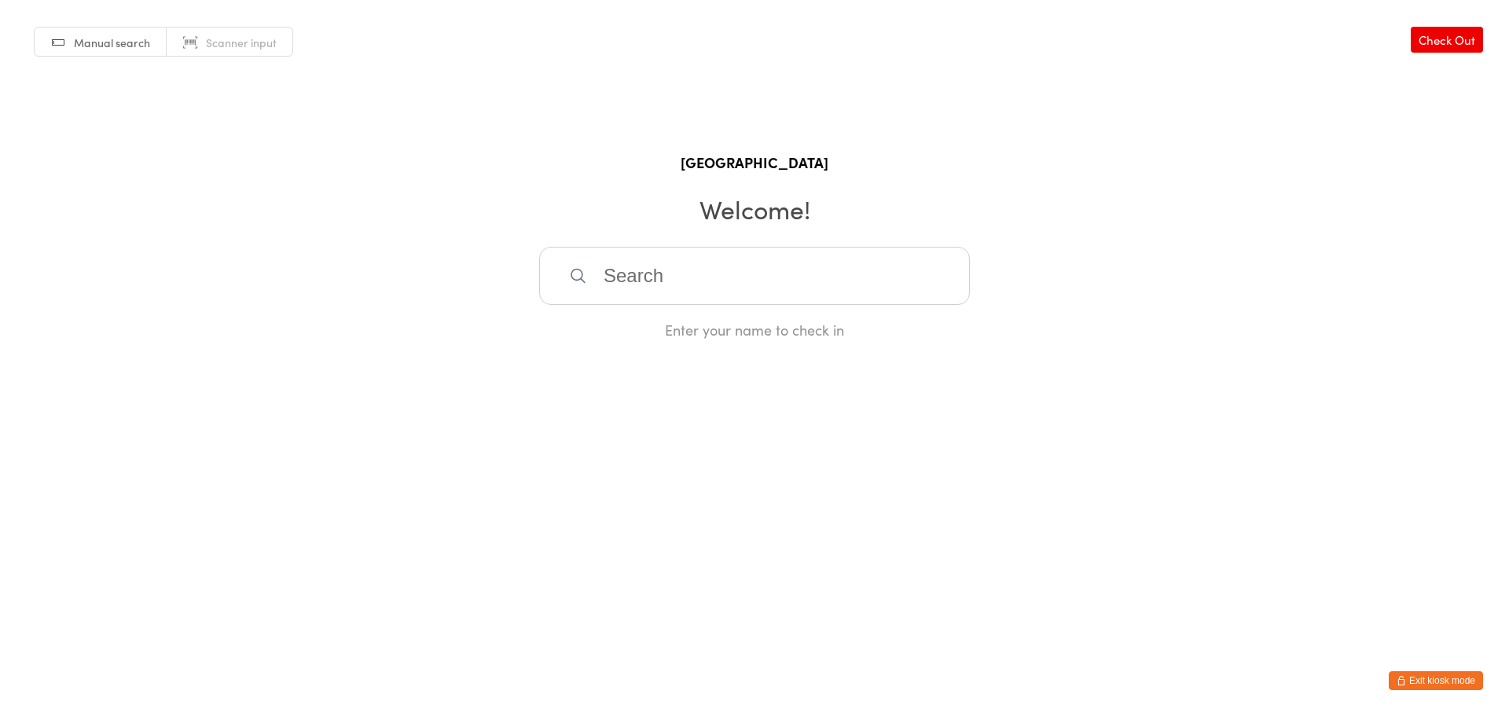
paste input "[PERSON_NAME]"
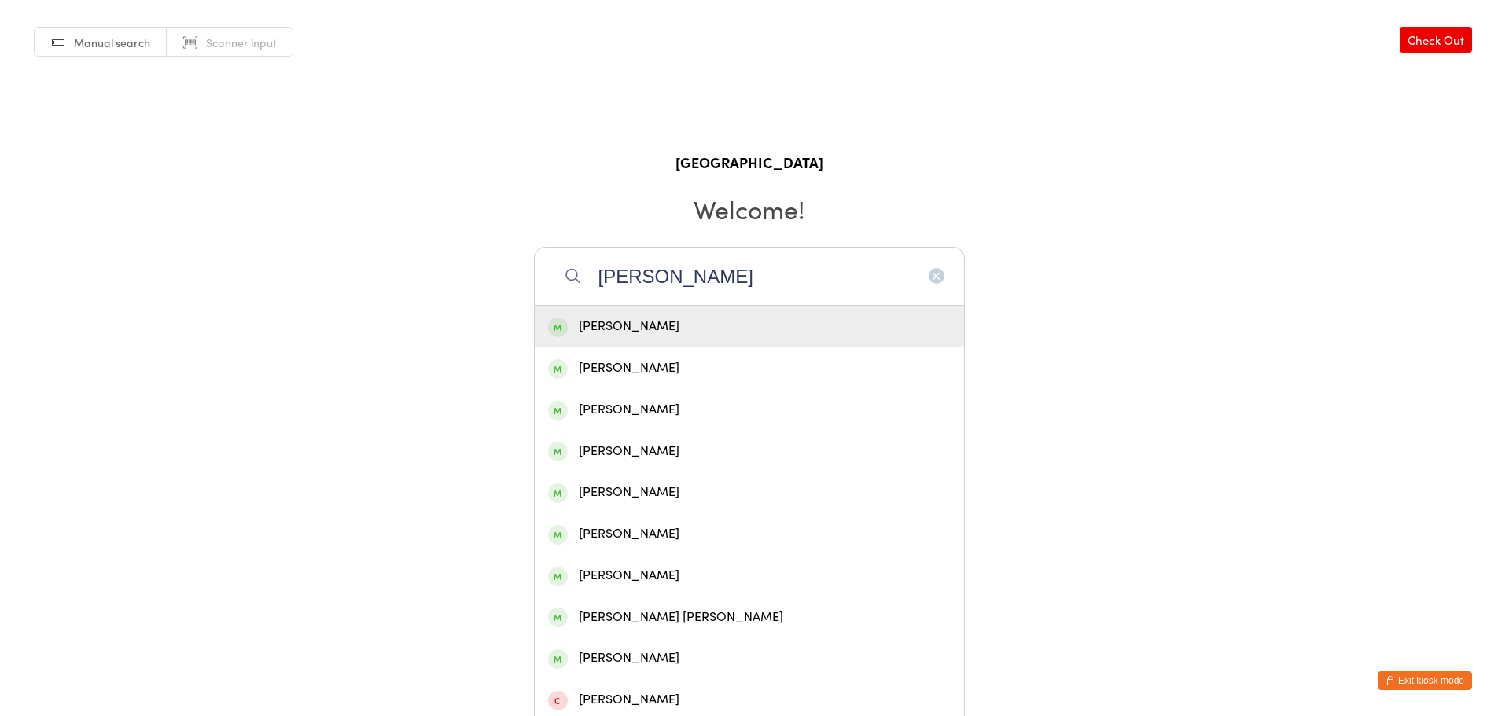
type input "[PERSON_NAME]"
click at [704, 322] on div "[PERSON_NAME]" at bounding box center [749, 326] width 403 height 21
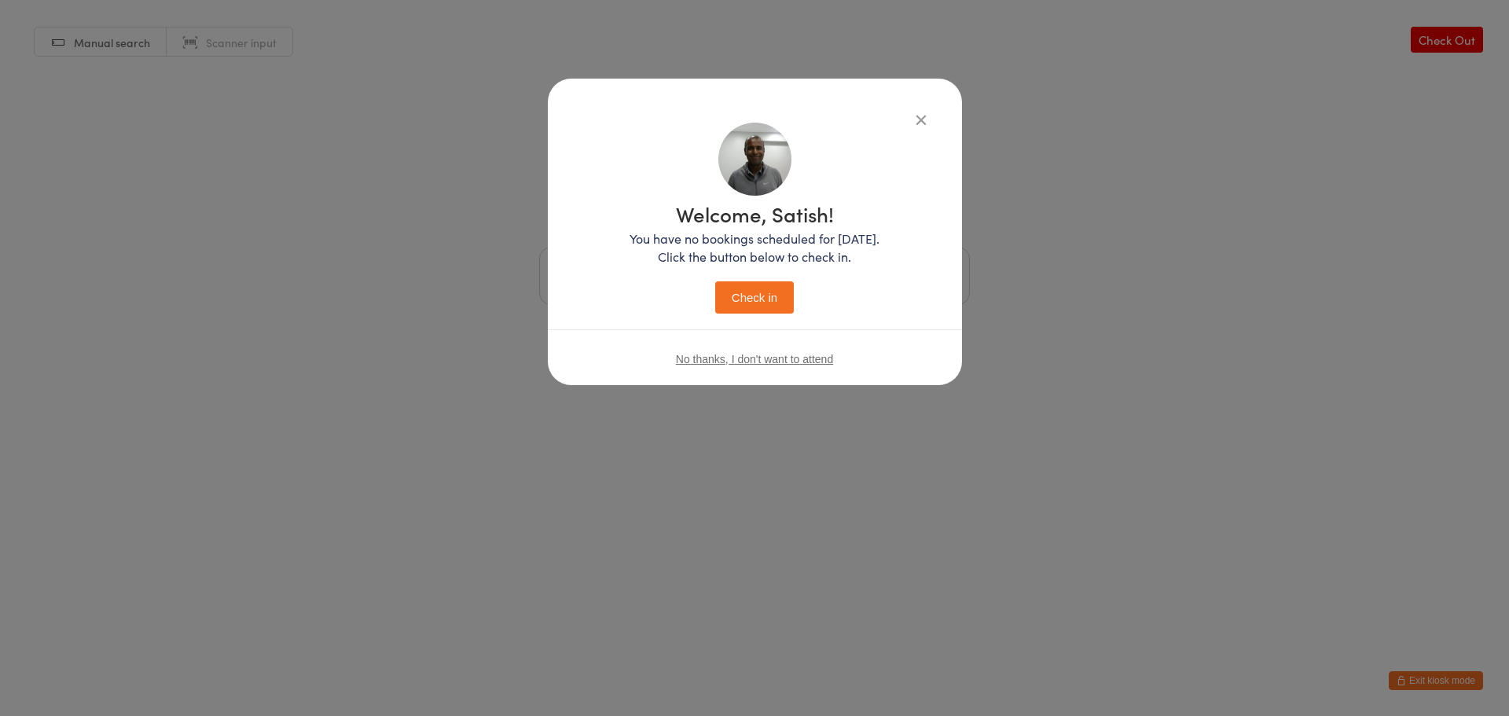
click at [764, 294] on button "Check in" at bounding box center [754, 297] width 79 height 32
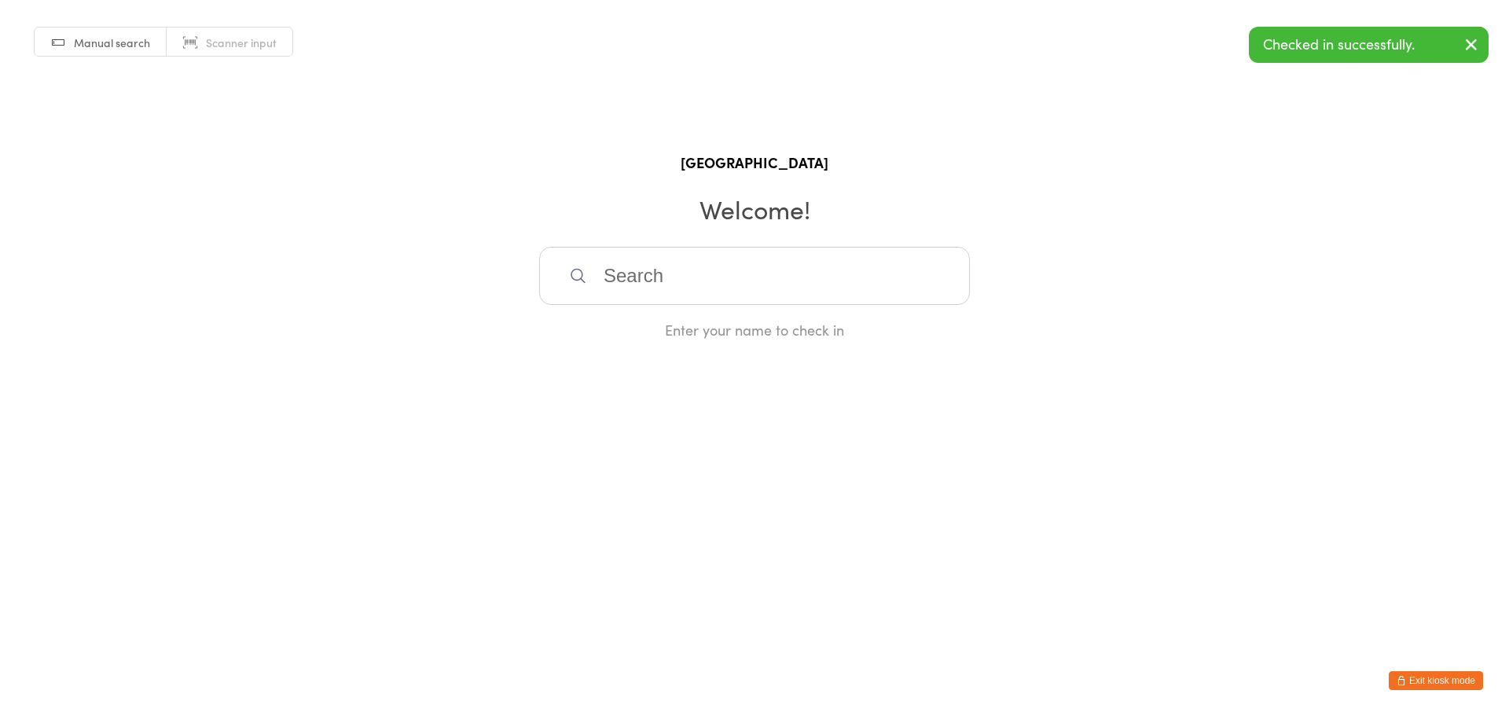
click at [1458, 675] on button "Exit kiosk mode" at bounding box center [1436, 680] width 94 height 19
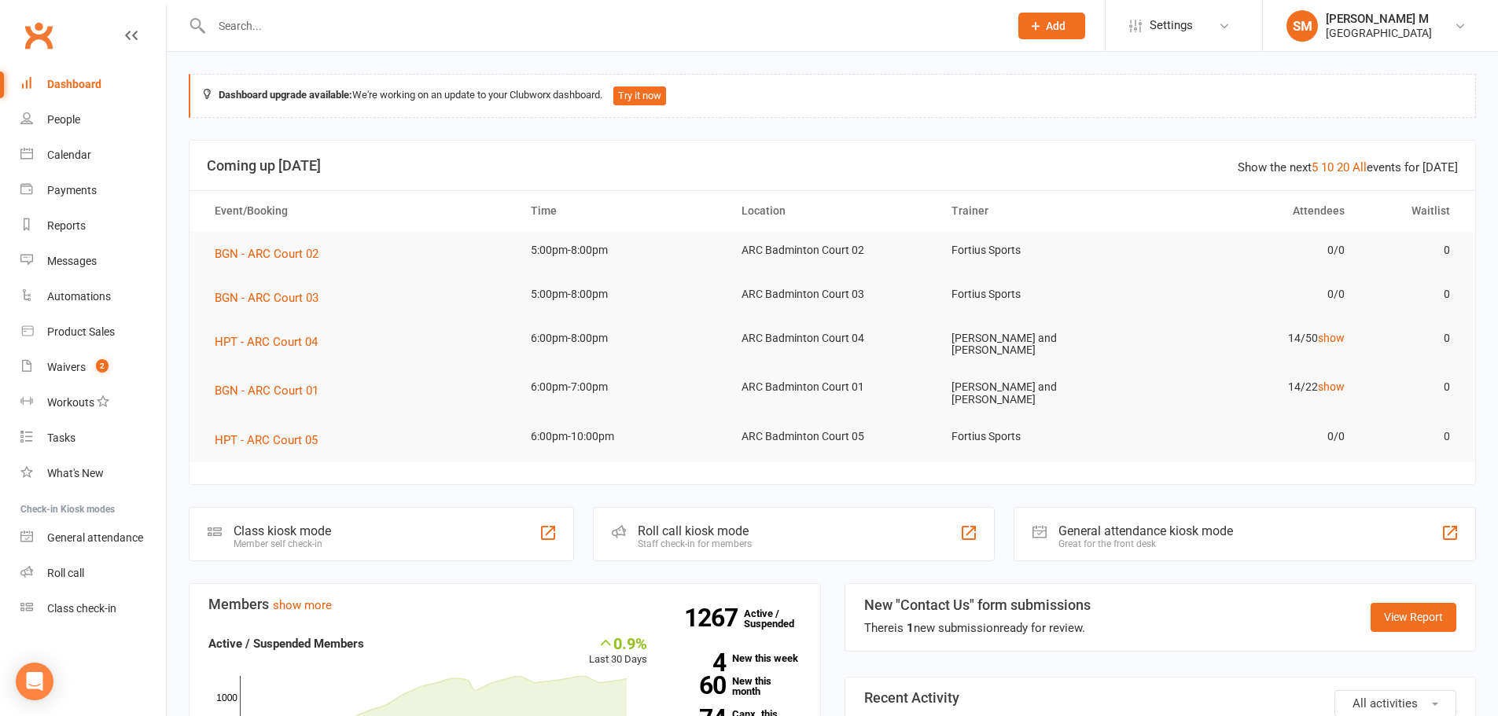
click at [333, 34] on input "text" at bounding box center [602, 26] width 791 height 22
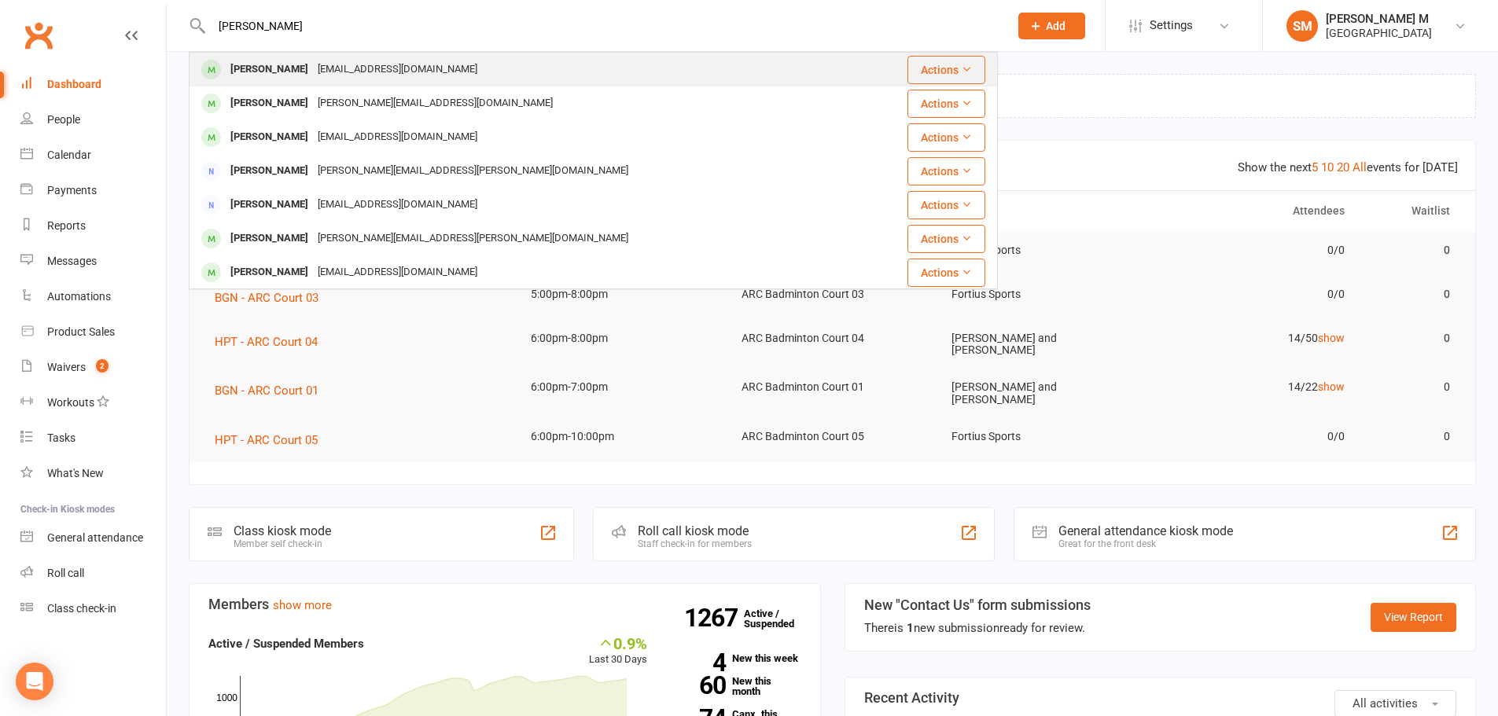
type input "[PERSON_NAME]"
click at [381, 65] on div "[EMAIL_ADDRESS][DOMAIN_NAME]" at bounding box center [397, 69] width 169 height 23
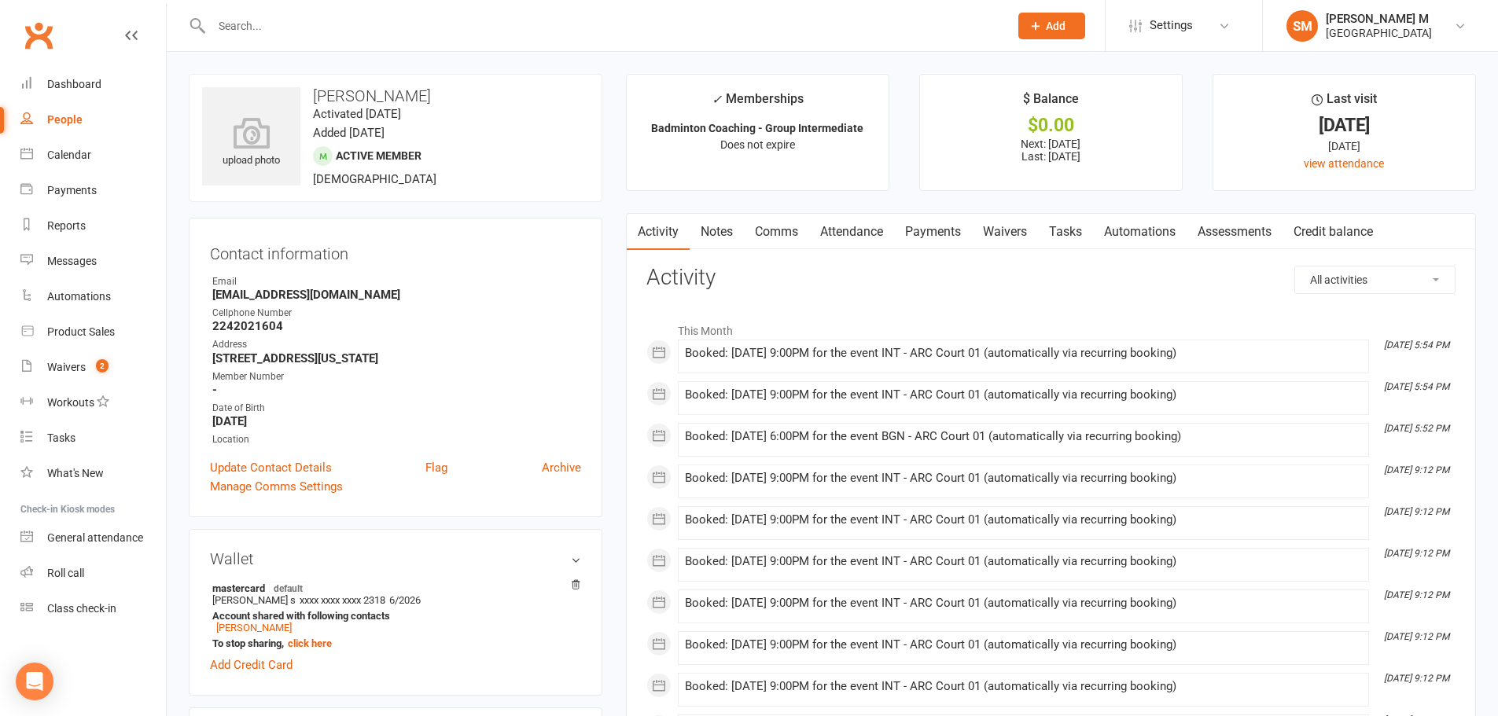
click at [941, 222] on link "Payments" at bounding box center [933, 232] width 78 height 36
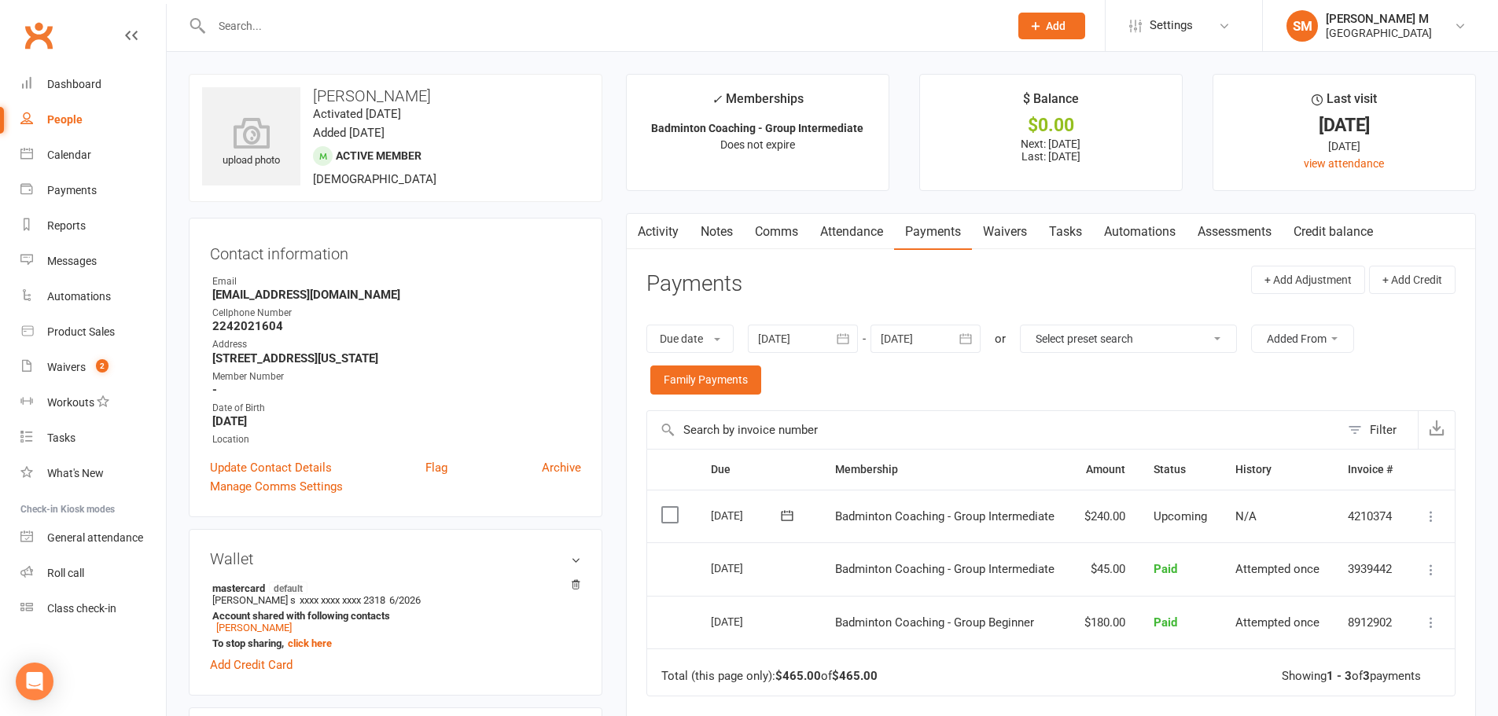
click at [664, 235] on link "Activity" at bounding box center [658, 232] width 63 height 36
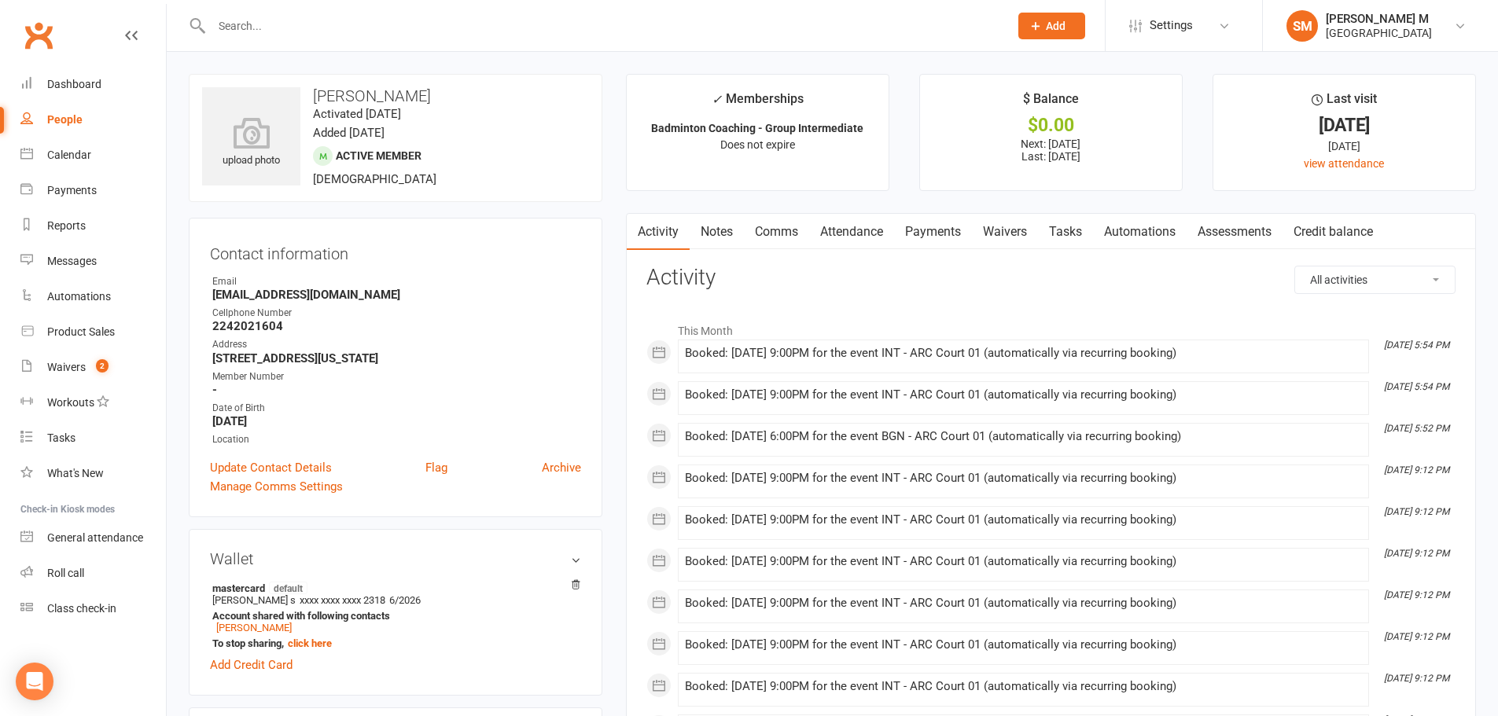
click at [935, 230] on link "Payments" at bounding box center [933, 232] width 78 height 36
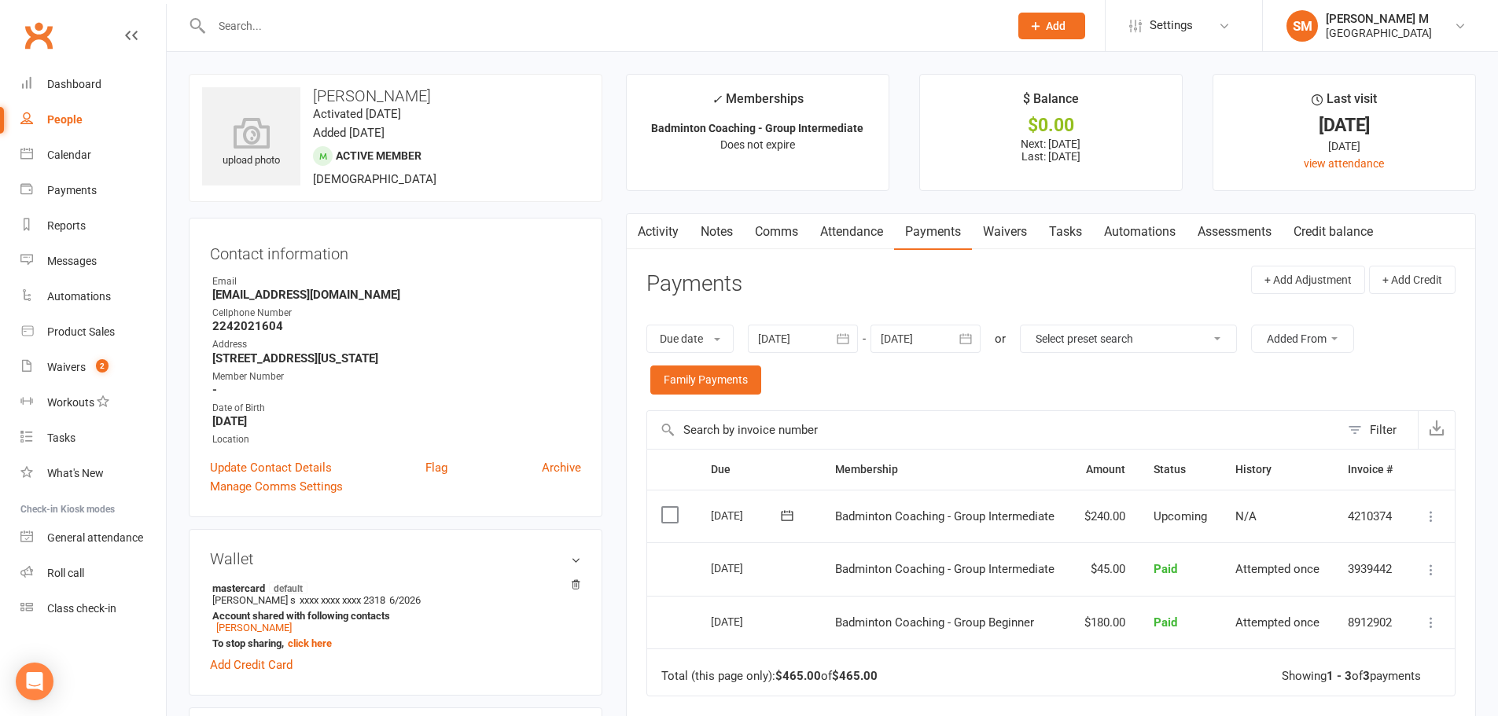
click at [659, 241] on link "Activity" at bounding box center [658, 232] width 63 height 36
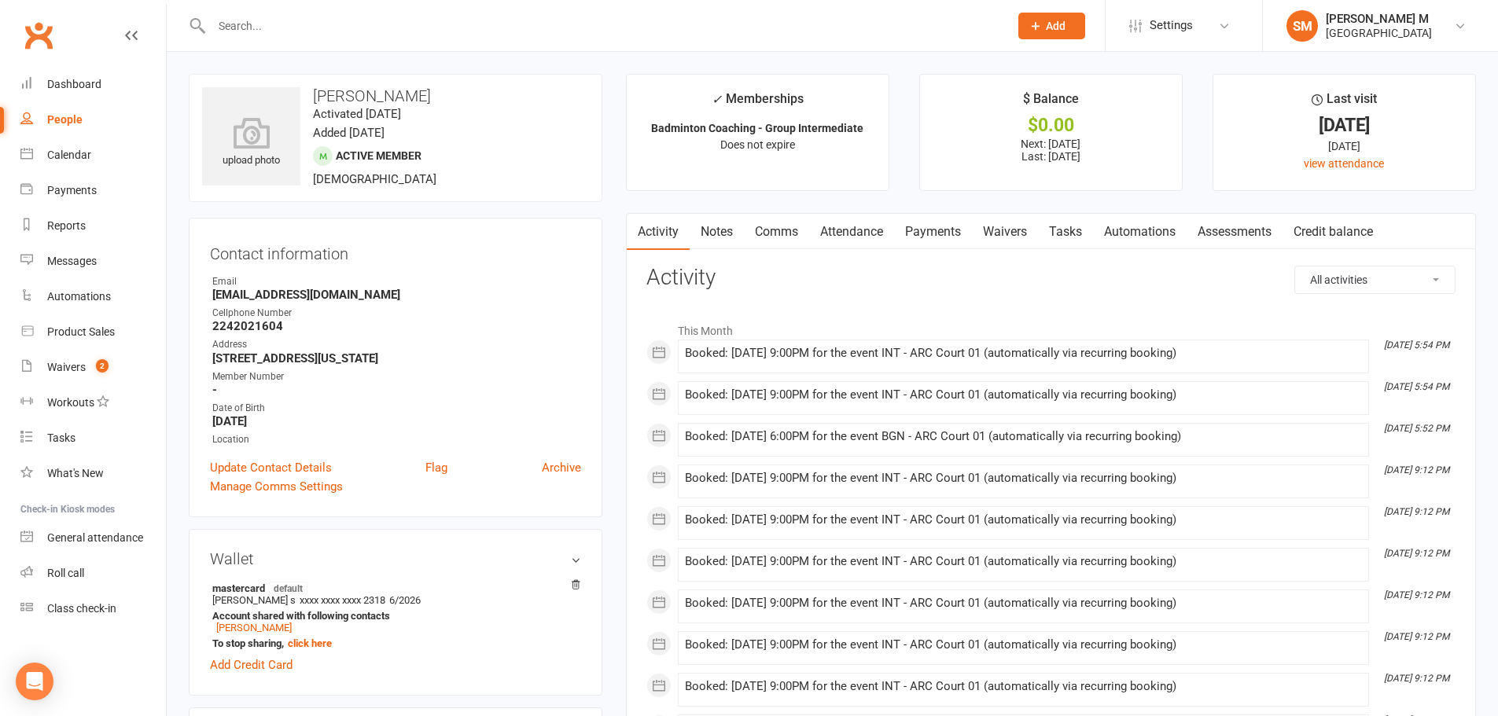
click at [228, 10] on div at bounding box center [593, 25] width 809 height 51
click at [235, 32] on input "text" at bounding box center [602, 26] width 791 height 22
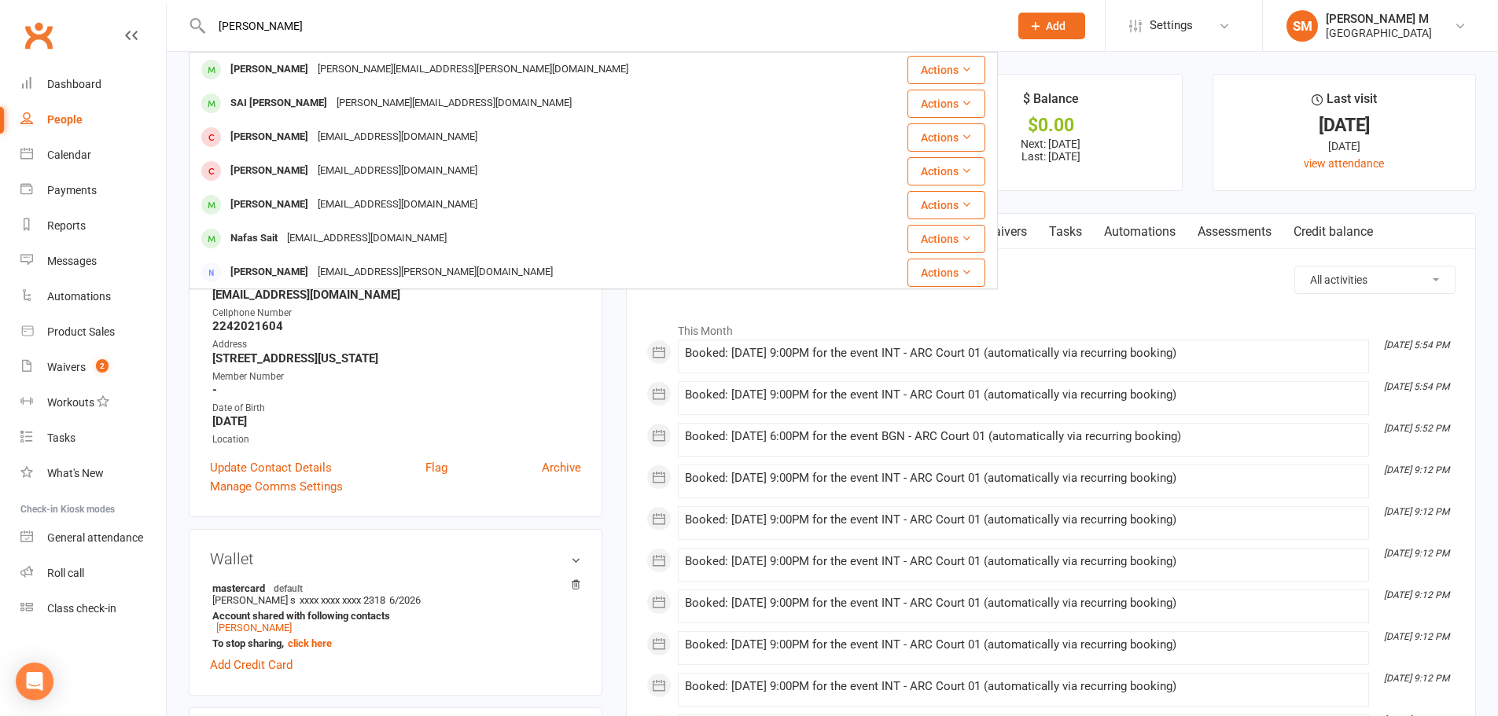
type input "sai chillara"
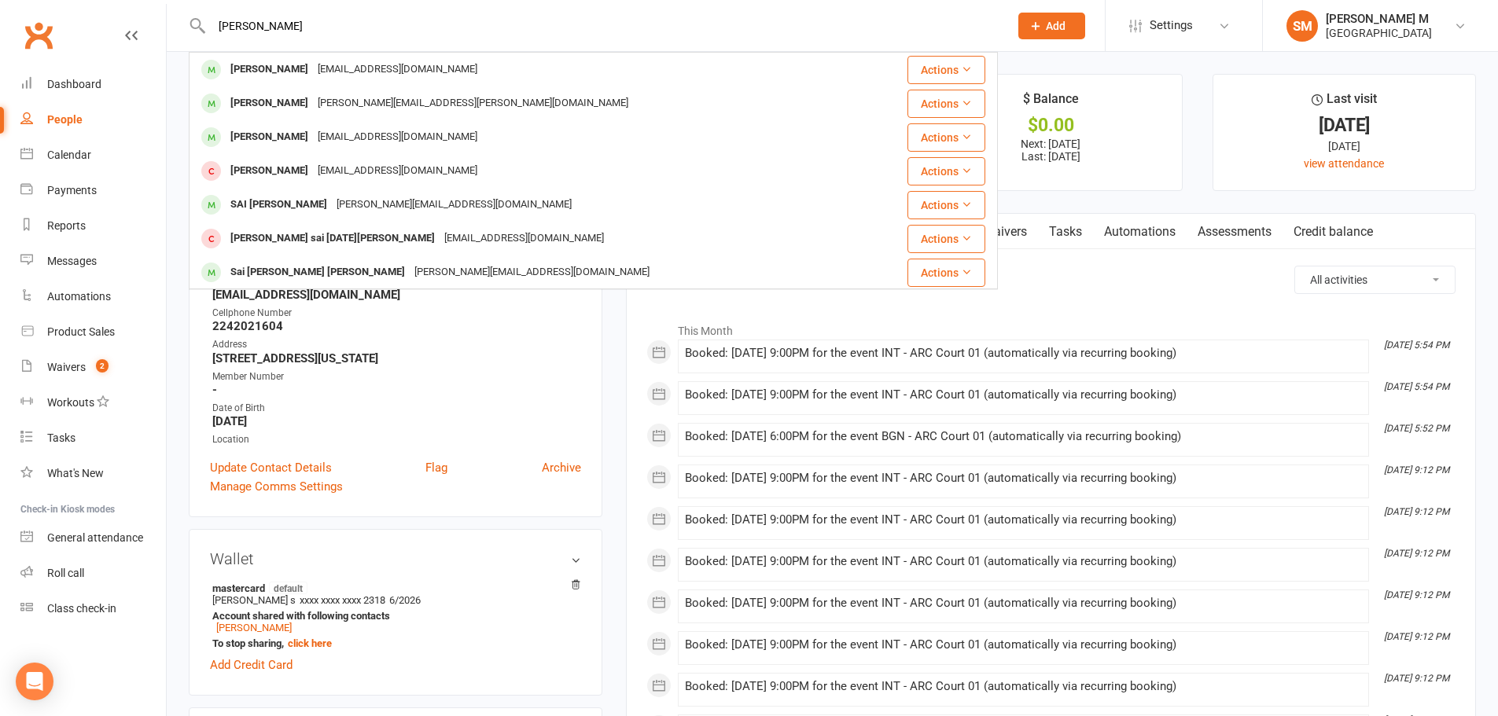
drag, startPoint x: 286, startPoint y: 24, endPoint x: 217, endPoint y: 9, distance: 70.9
click at [217, 9] on div "sai chillara Sathvik Chillapalli Visittiru@gmail.com Actions Sai Chandrika Kone…" at bounding box center [593, 25] width 809 height 51
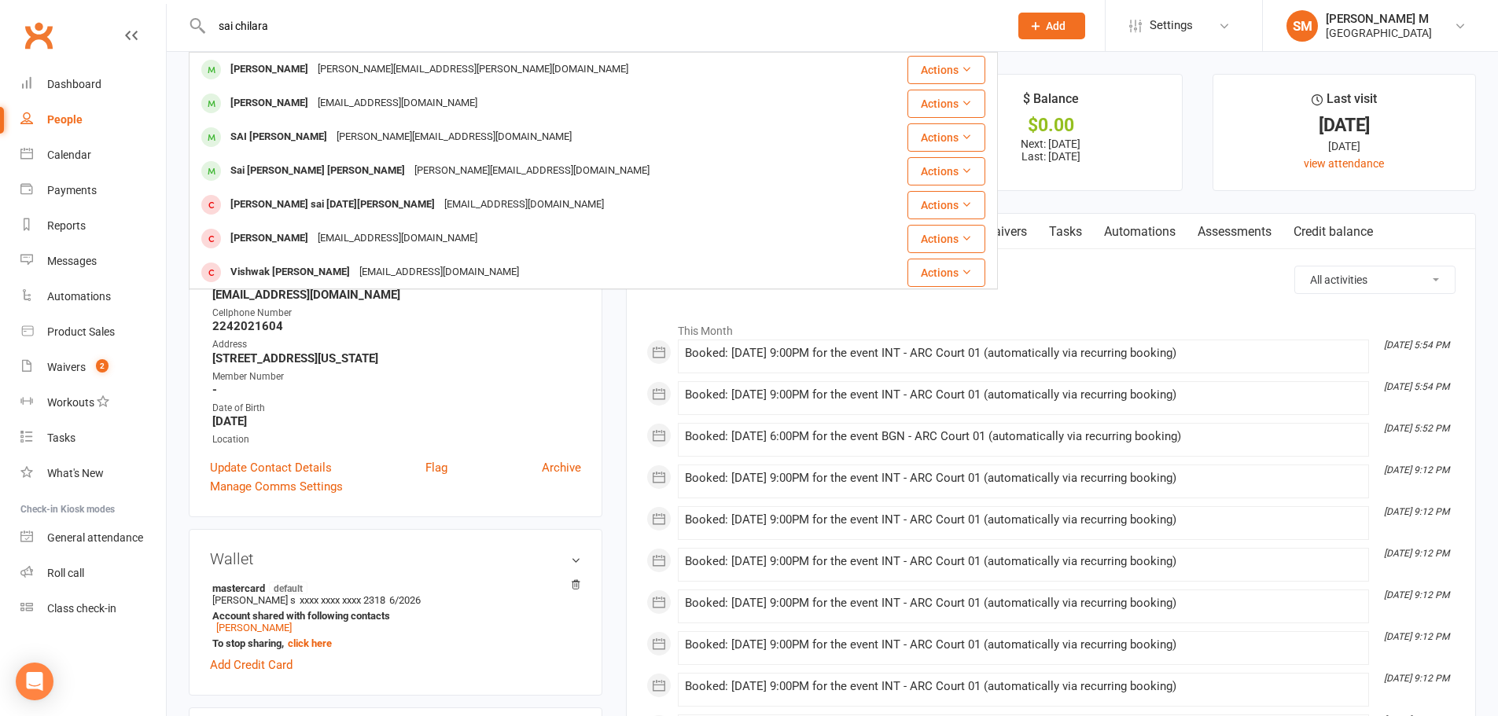
drag, startPoint x: 327, startPoint y: 30, endPoint x: 208, endPoint y: 35, distance: 119.6
click at [208, 35] on input "sai chilara" at bounding box center [602, 26] width 791 height 22
click at [346, 35] on input "sai chilara" at bounding box center [602, 26] width 791 height 22
type input "sai chilara"
drag, startPoint x: 270, startPoint y: 31, endPoint x: 181, endPoint y: 23, distance: 89.3
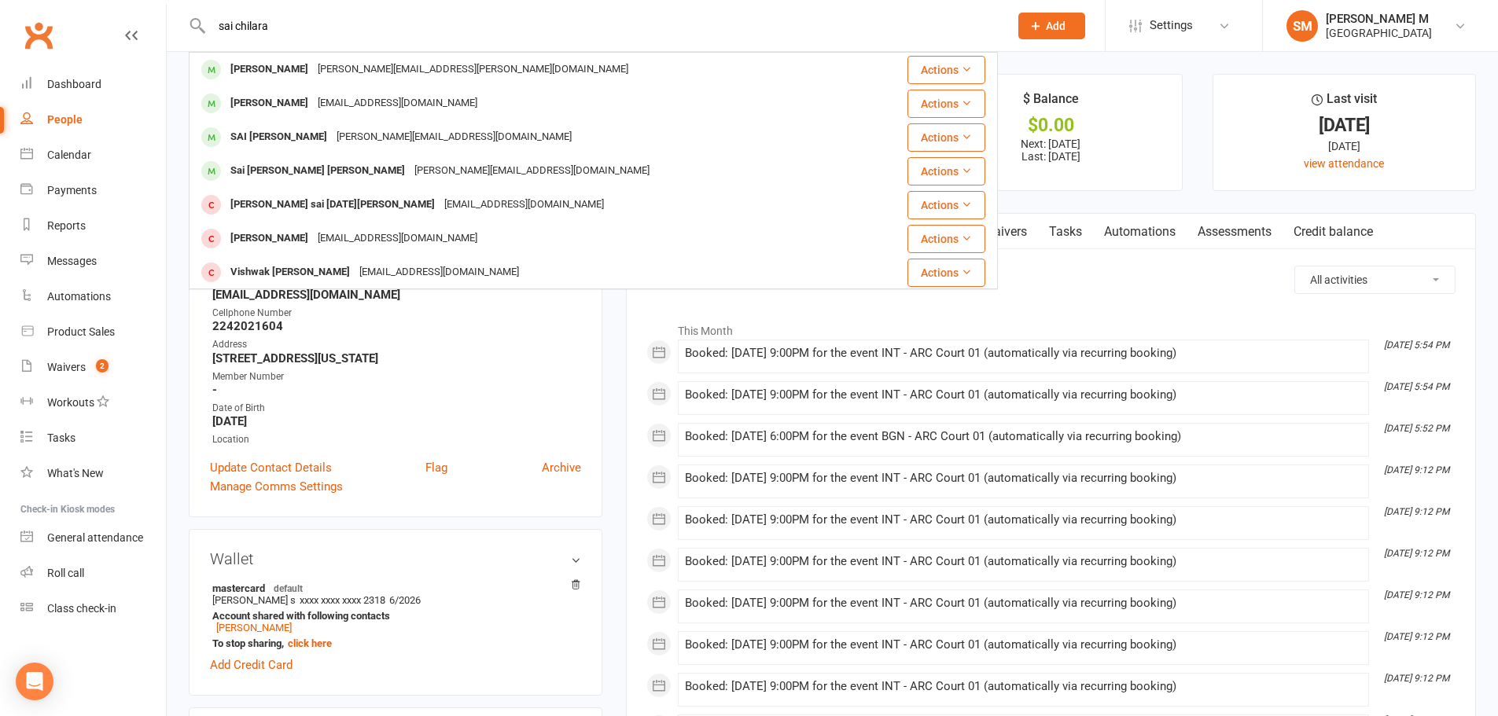
click at [181, 23] on react-component "sai chilara Sai Chandrika Koneru chandrika.koneru@gmail.com Actions Swara Desai…" at bounding box center [499, 25] width 998 height 51
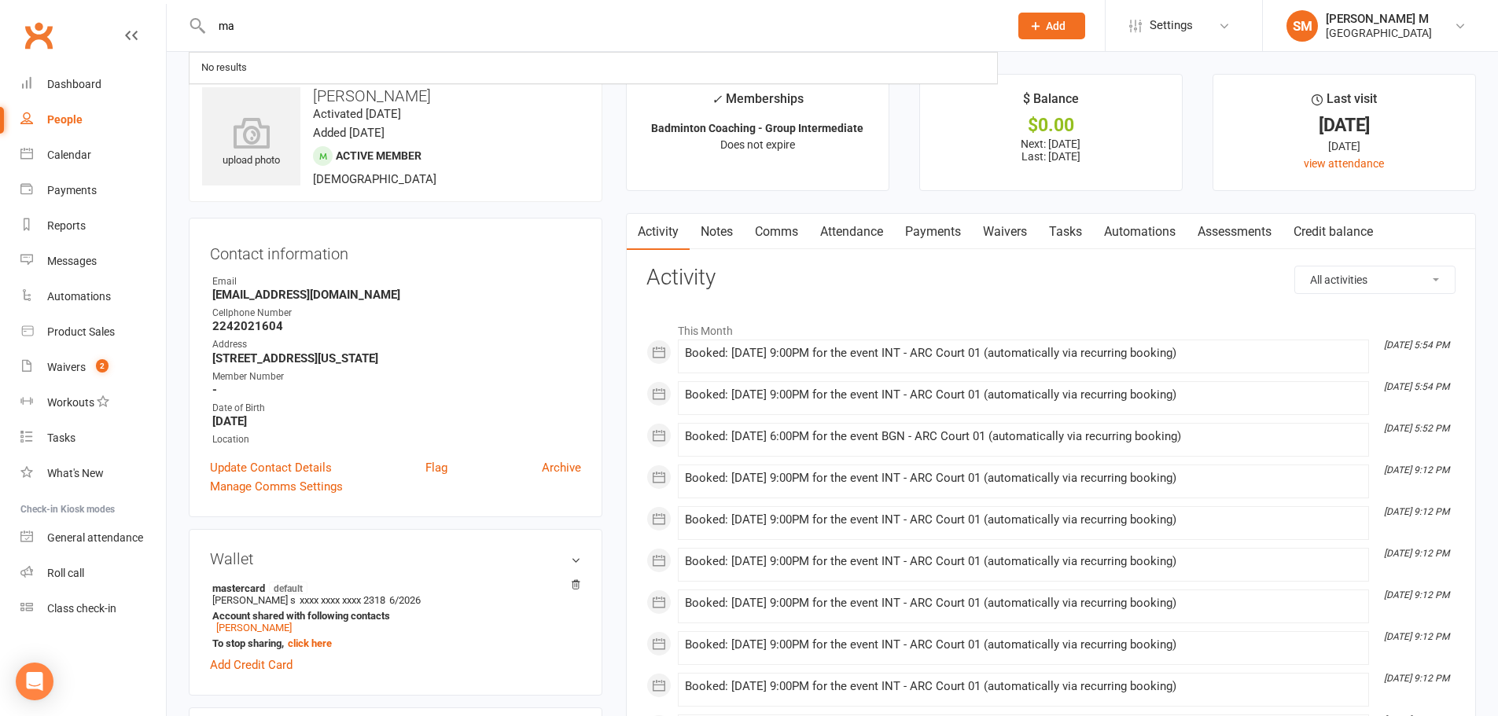
type input "mai"
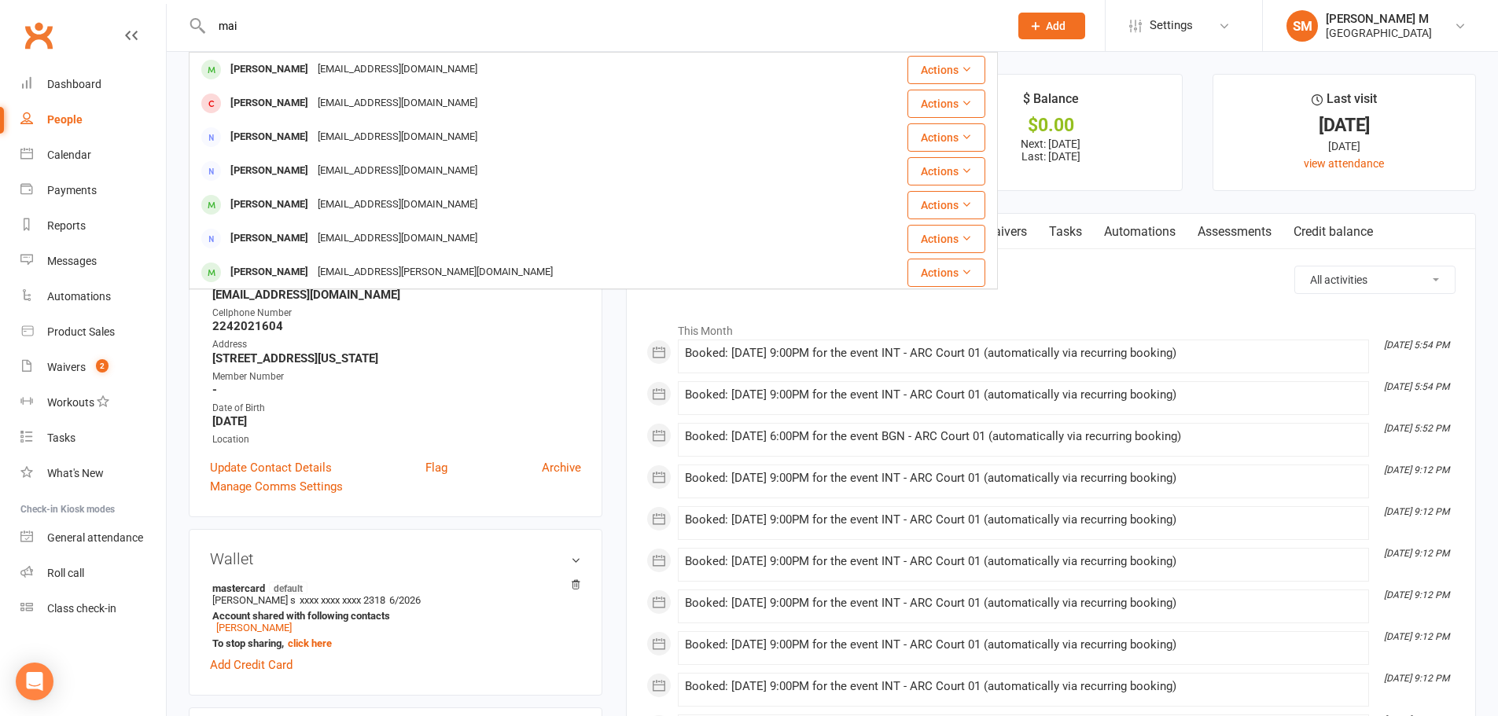
drag, startPoint x: 272, startPoint y: 30, endPoint x: 209, endPoint y: 11, distance: 65.7
click at [209, 11] on div "mai Manoj Pillai Pillaima@gmail.com Actions Mai Son music878luv@gmail.com Actio…" at bounding box center [593, 25] width 809 height 51
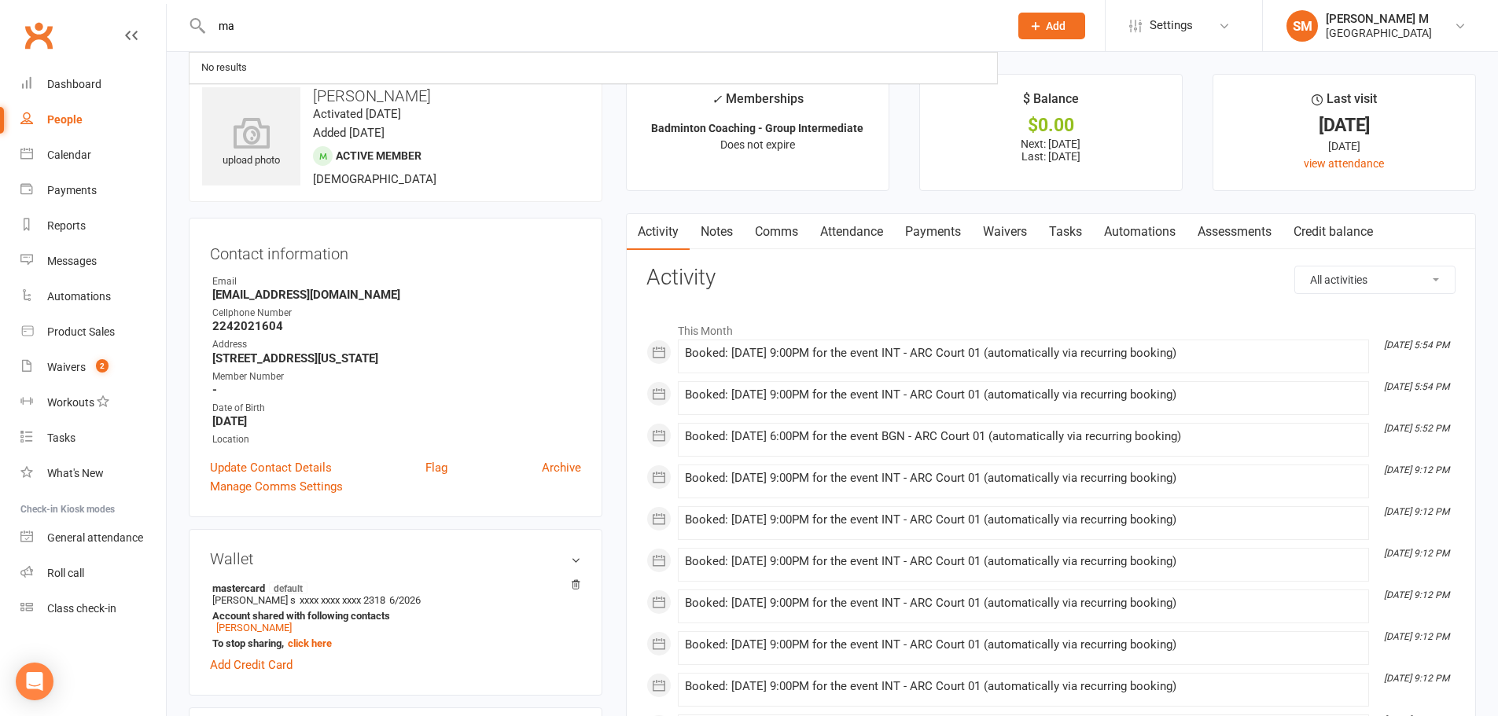
type input "mai"
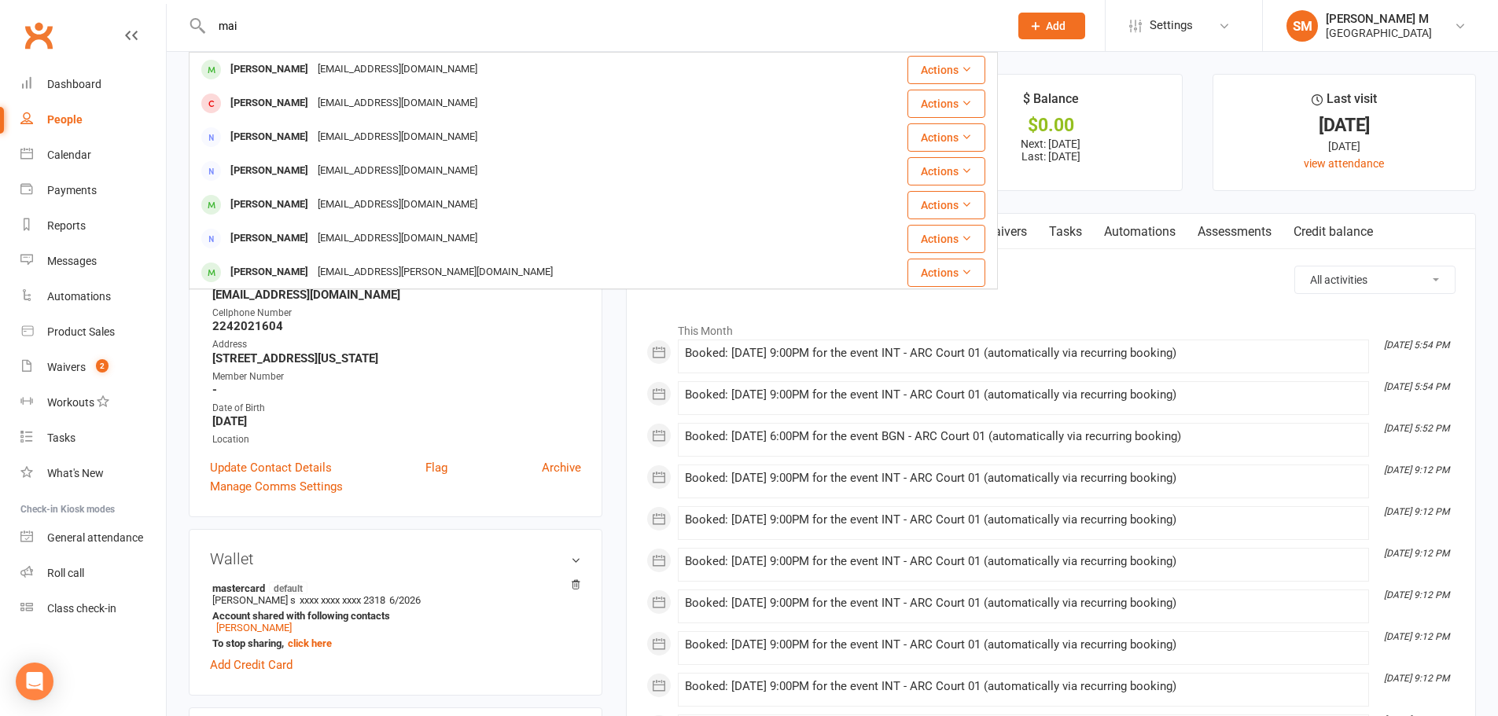
drag, startPoint x: 261, startPoint y: 19, endPoint x: 218, endPoint y: 39, distance: 47.5
click at [218, 39] on div "mai Manoj Pillai Pillaima@gmail.com Actions Mai Son music878luv@gmail.com Actio…" at bounding box center [593, 25] width 809 height 51
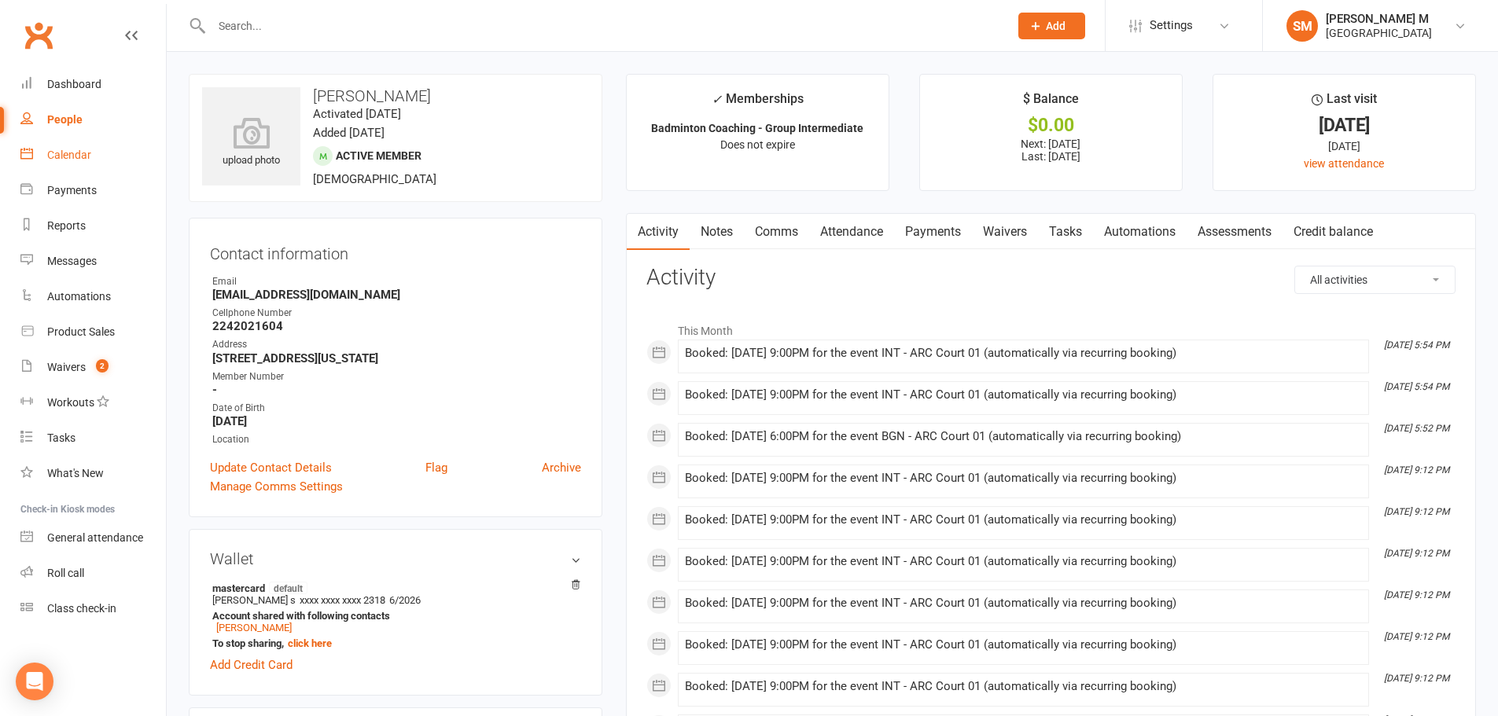
click at [90, 141] on link "Calendar" at bounding box center [92, 155] width 145 height 35
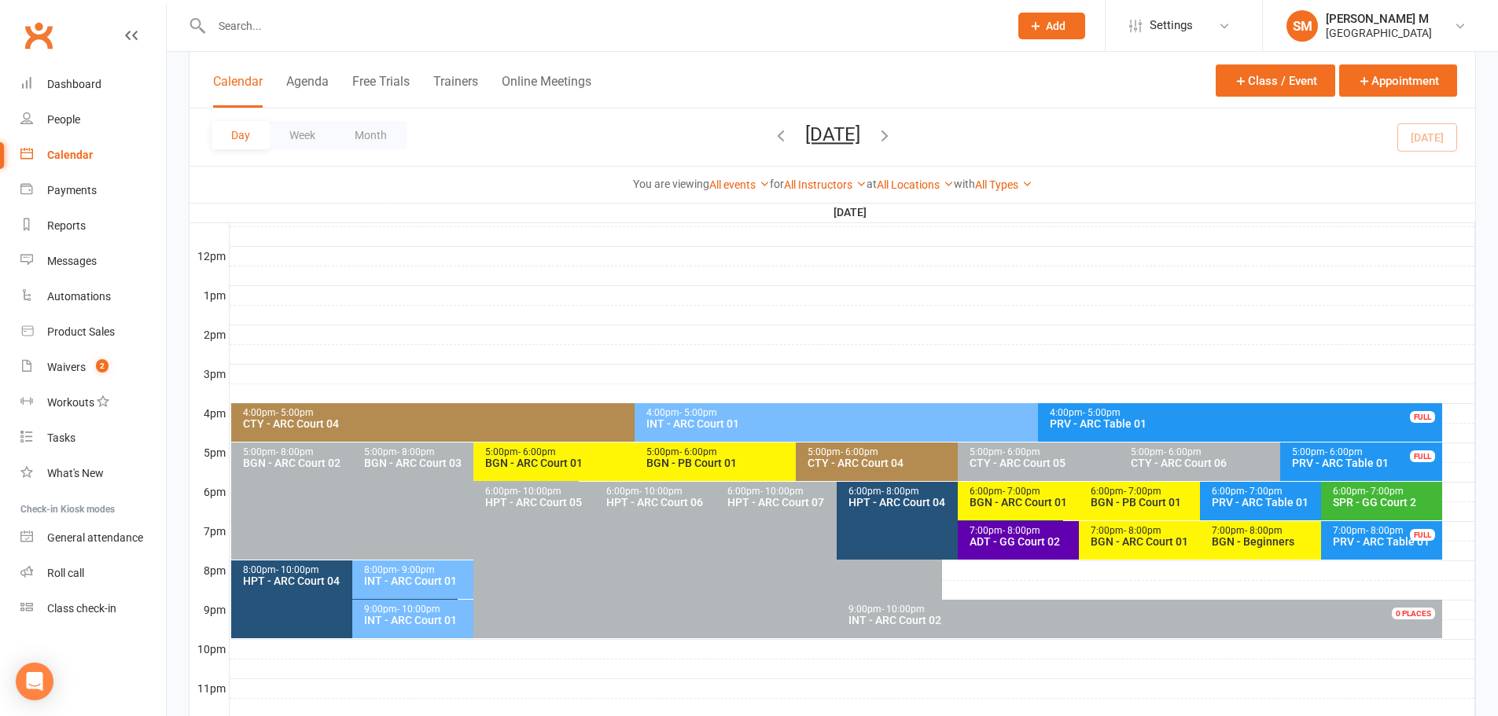
scroll to position [550, 0]
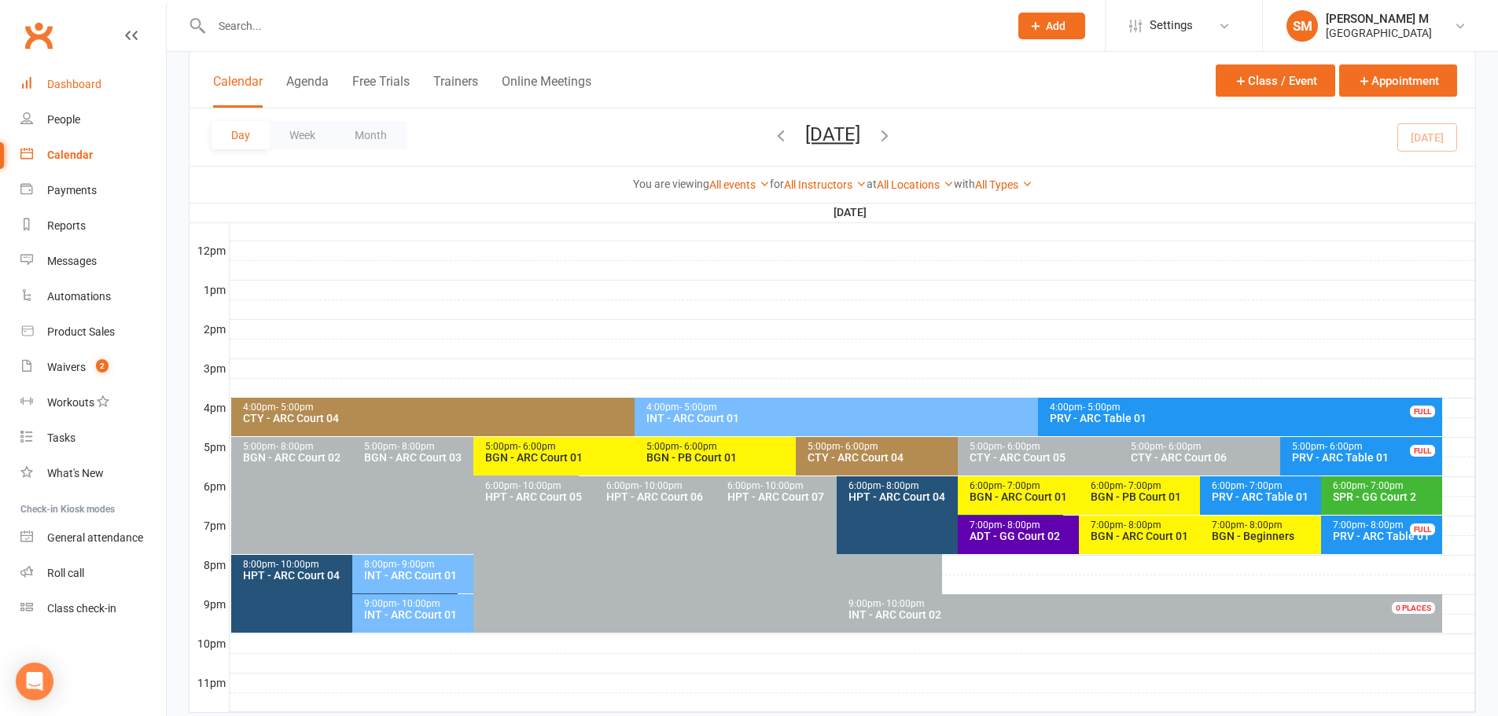
click at [57, 85] on div "Dashboard" at bounding box center [74, 84] width 54 height 13
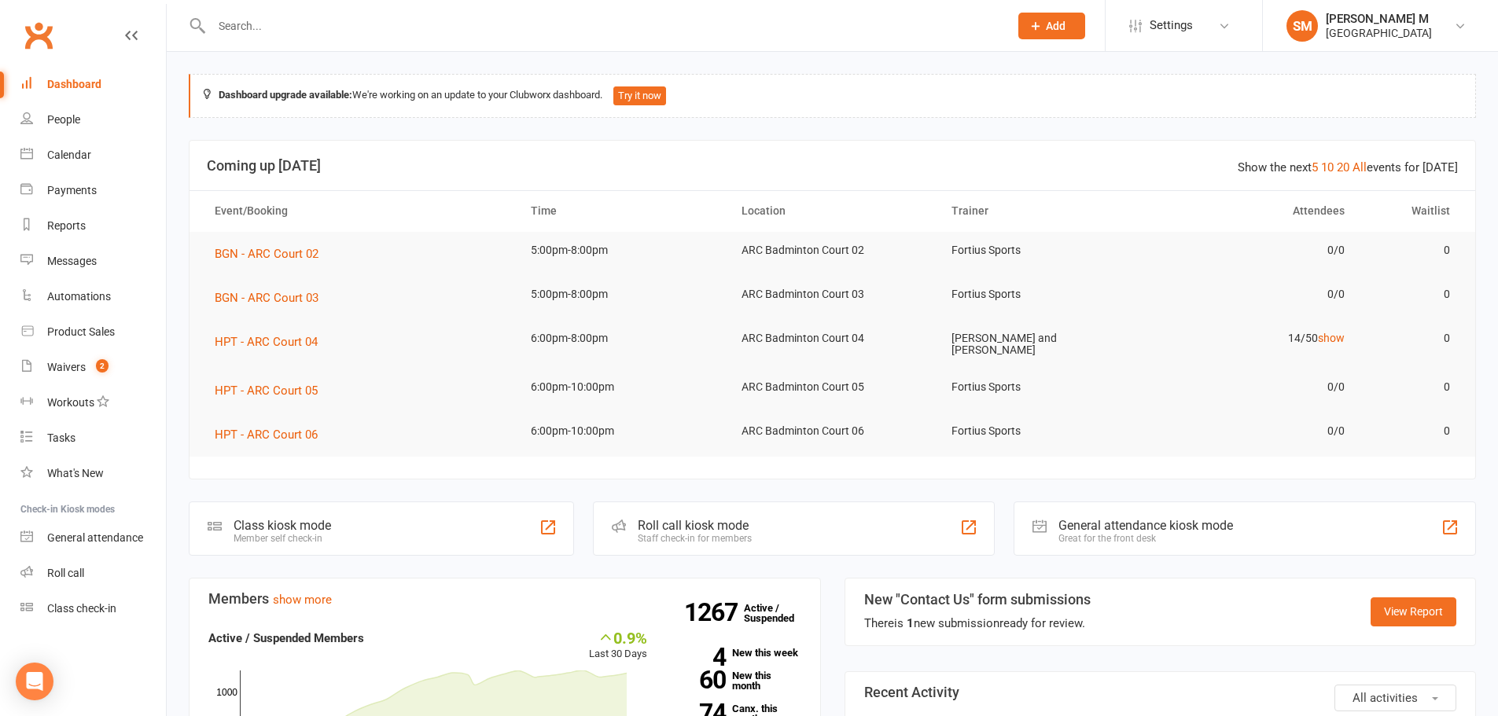
click at [344, 28] on input "text" at bounding box center [602, 26] width 791 height 22
click at [74, 149] on div "Calendar" at bounding box center [69, 155] width 44 height 13
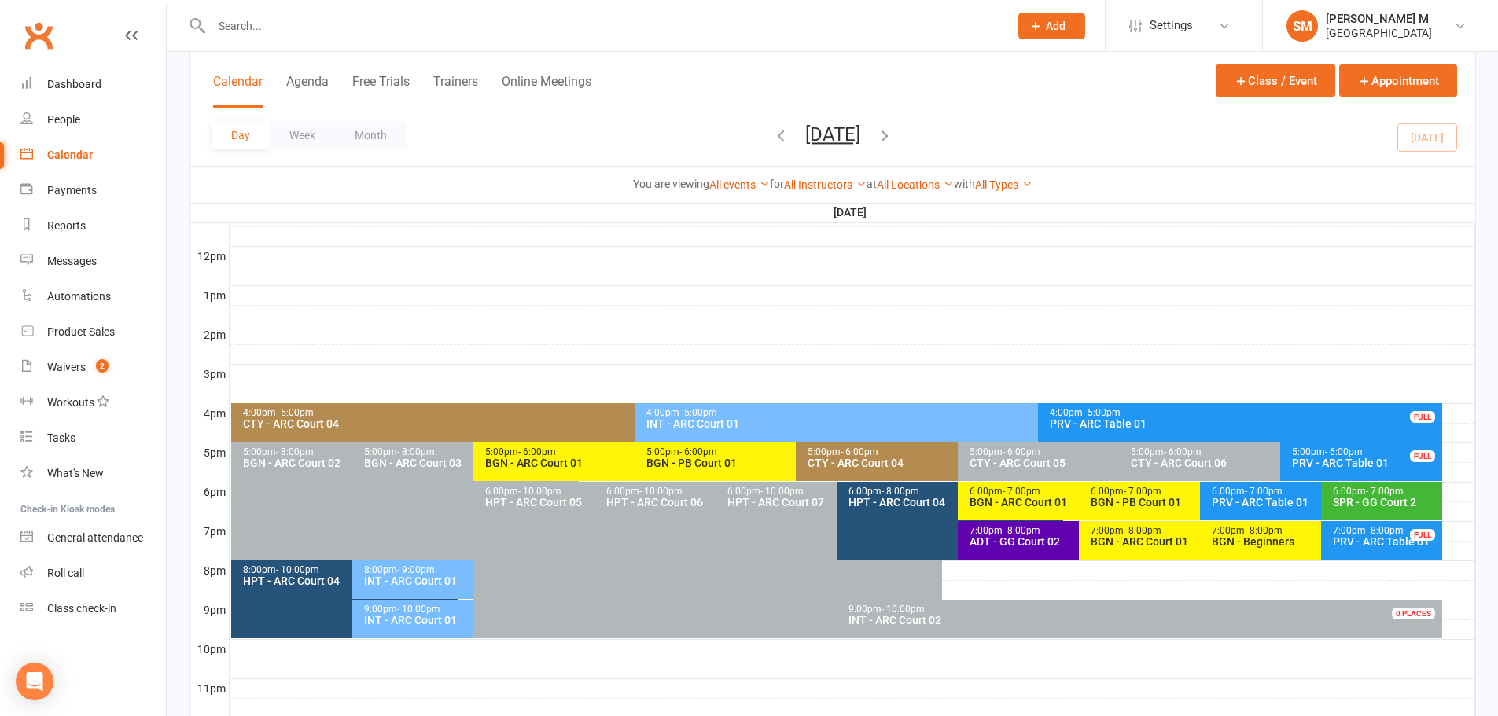
scroll to position [550, 0]
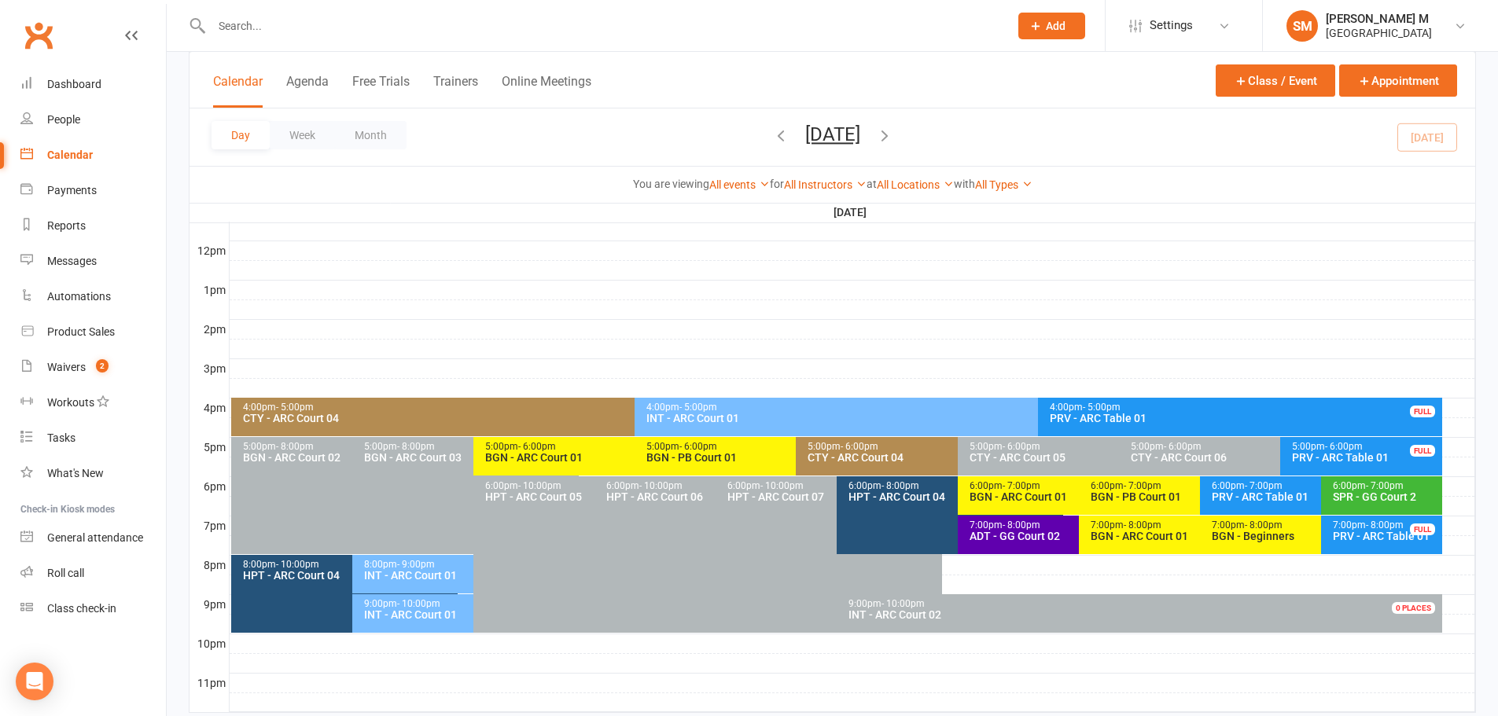
click at [1344, 501] on div "SPR - GG Court 2" at bounding box center [1385, 496] width 107 height 11
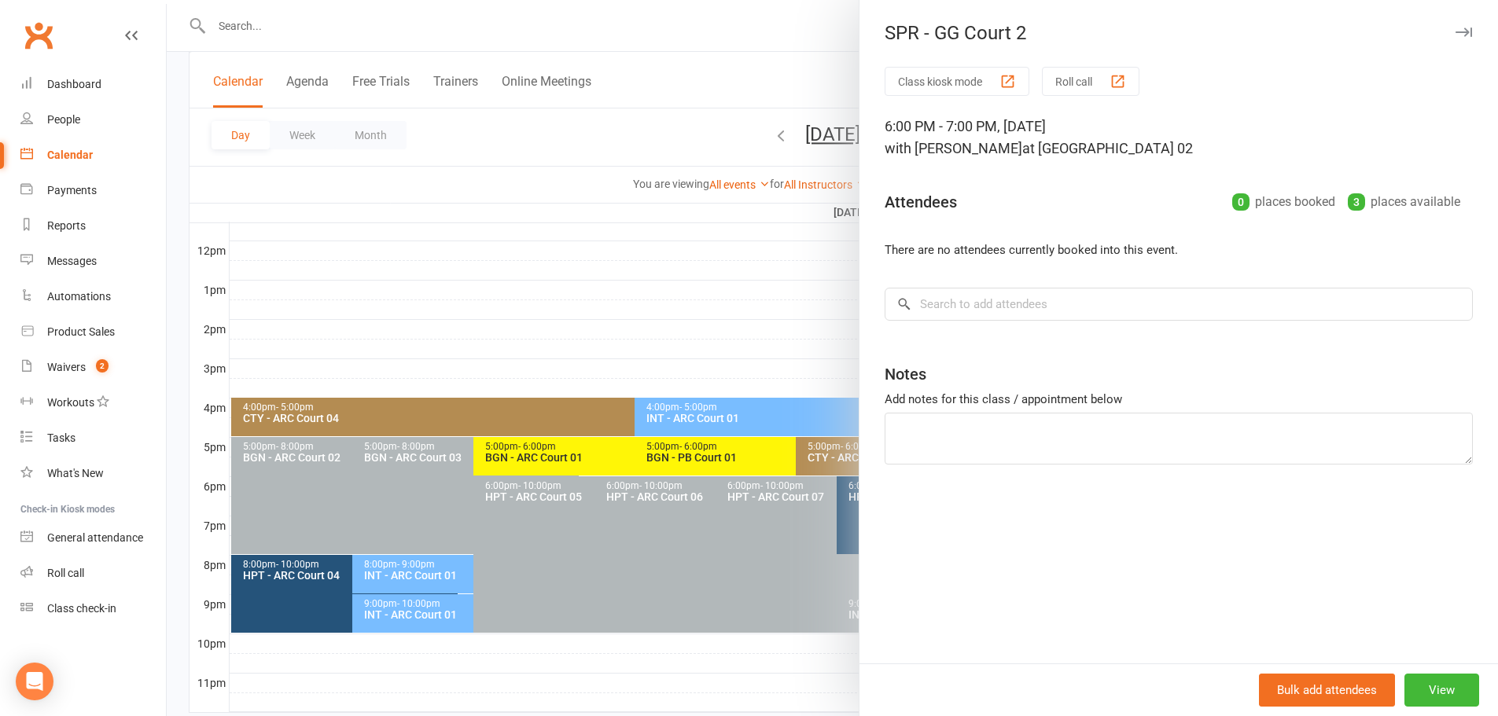
click at [630, 257] on div at bounding box center [832, 358] width 1331 height 716
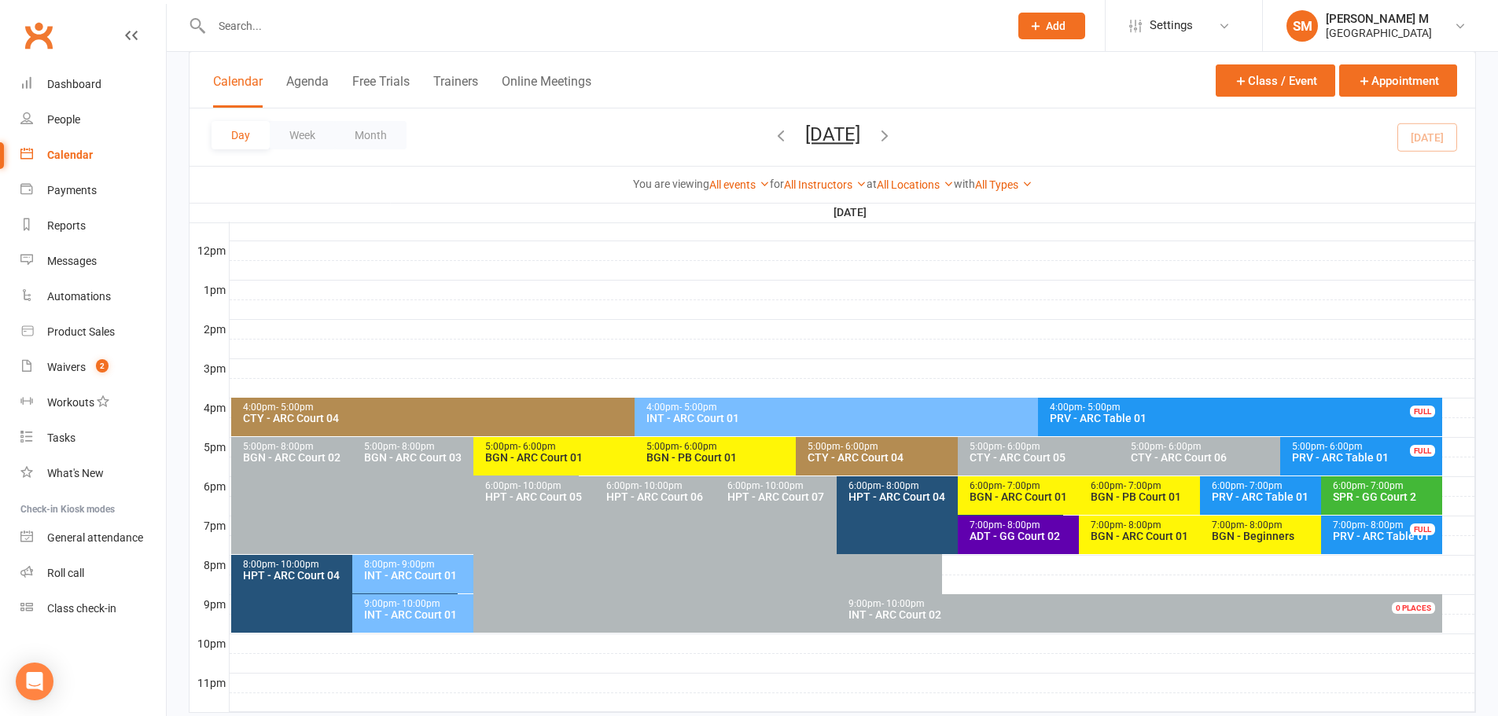
click at [1003, 526] on span "- 8:00pm" at bounding box center [1021, 525] width 38 height 11
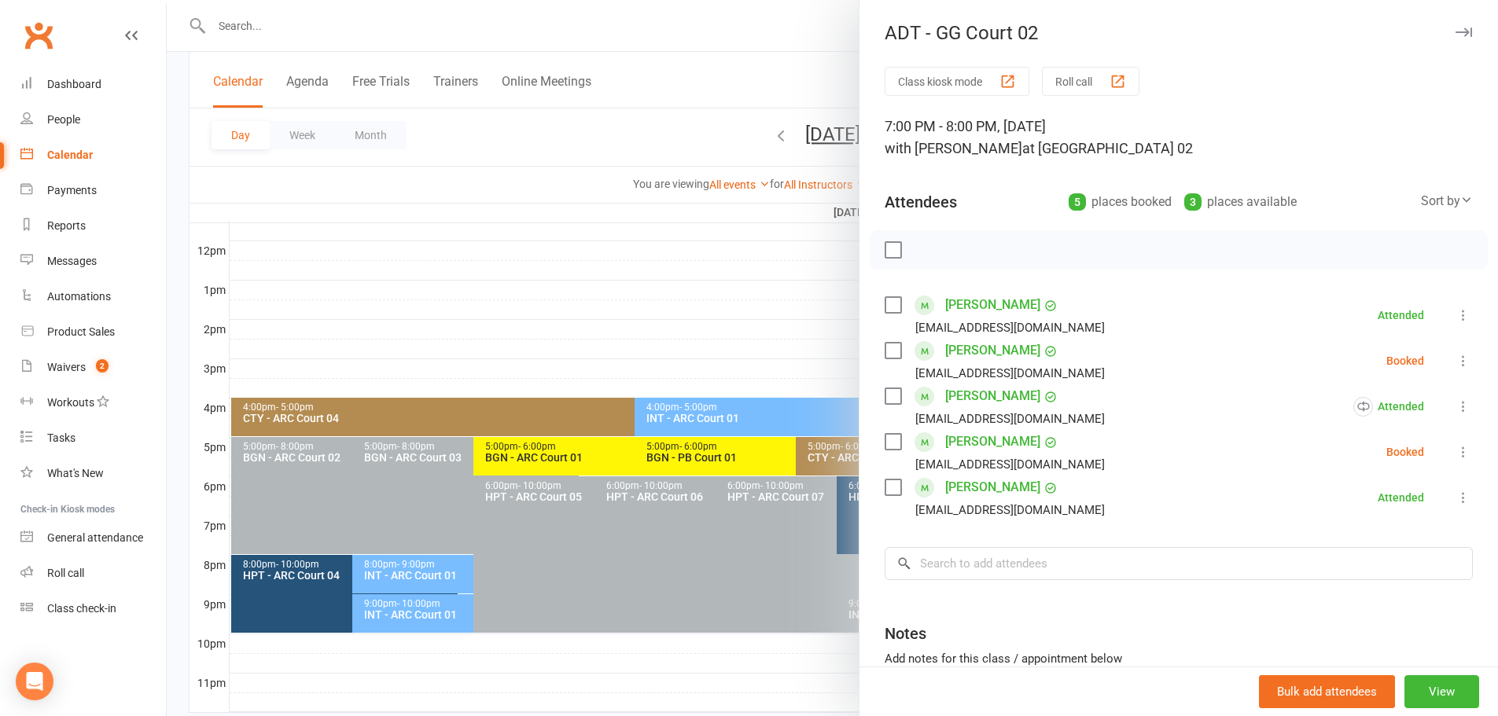
click at [688, 239] on div at bounding box center [832, 358] width 1331 height 716
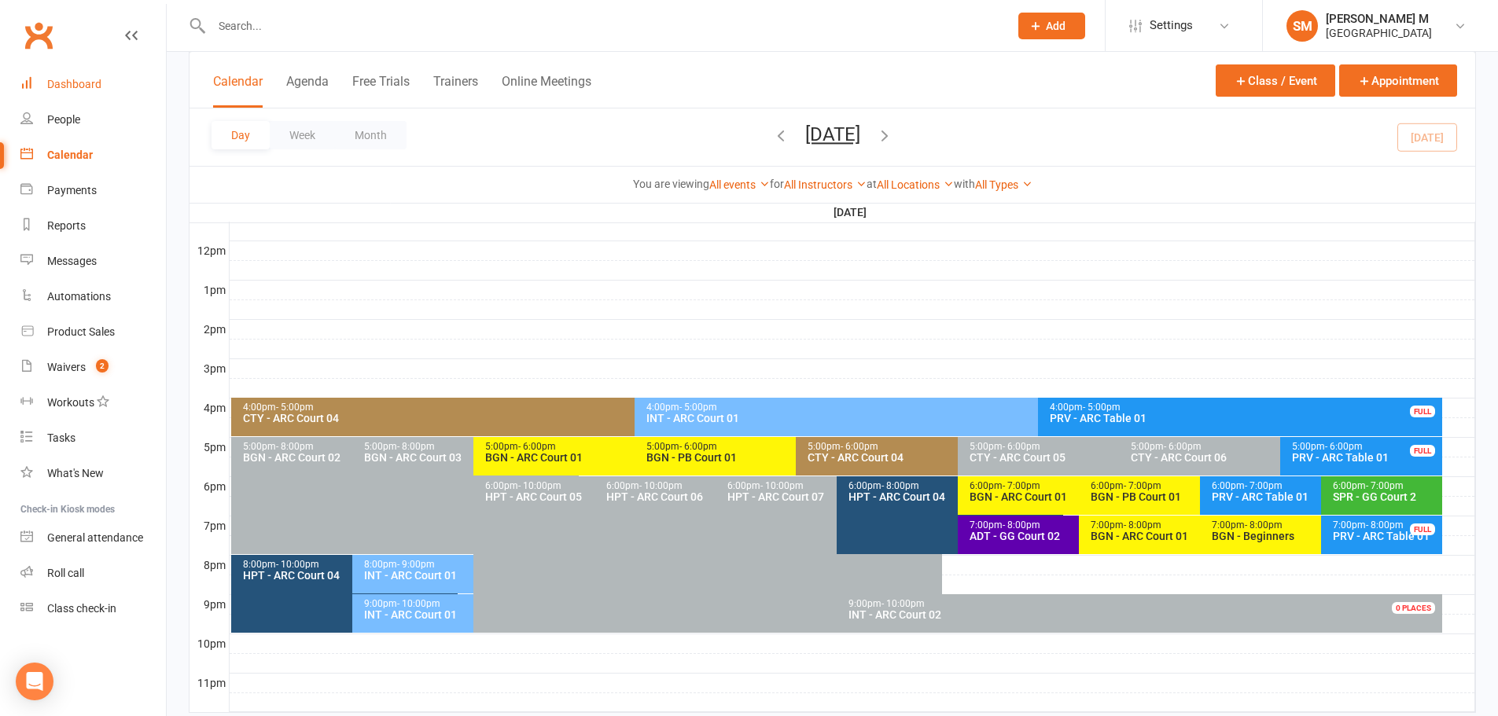
click at [99, 83] on div "Dashboard" at bounding box center [74, 84] width 54 height 13
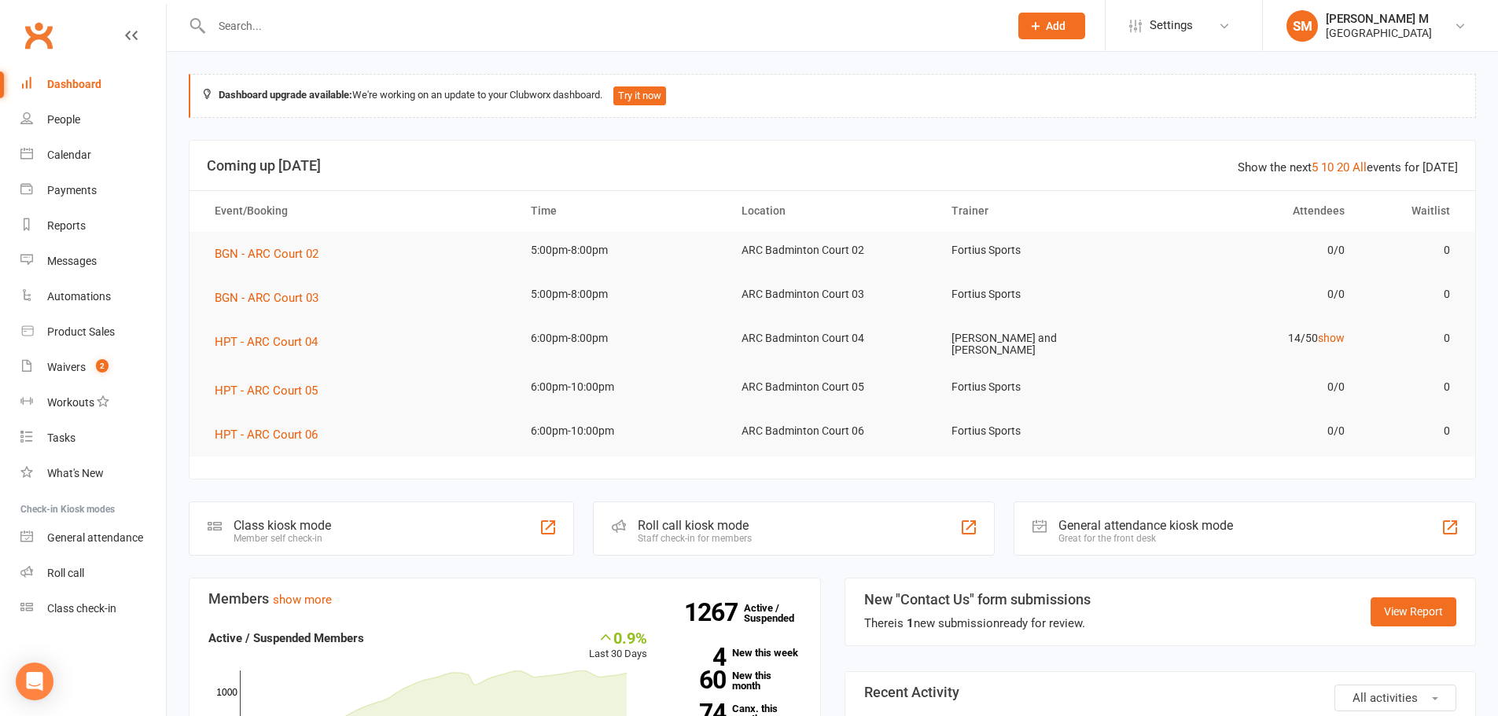
click at [436, 10] on div at bounding box center [593, 25] width 809 height 51
click at [447, 12] on div at bounding box center [593, 25] width 809 height 51
click at [457, 28] on input "text" at bounding box center [602, 26] width 791 height 22
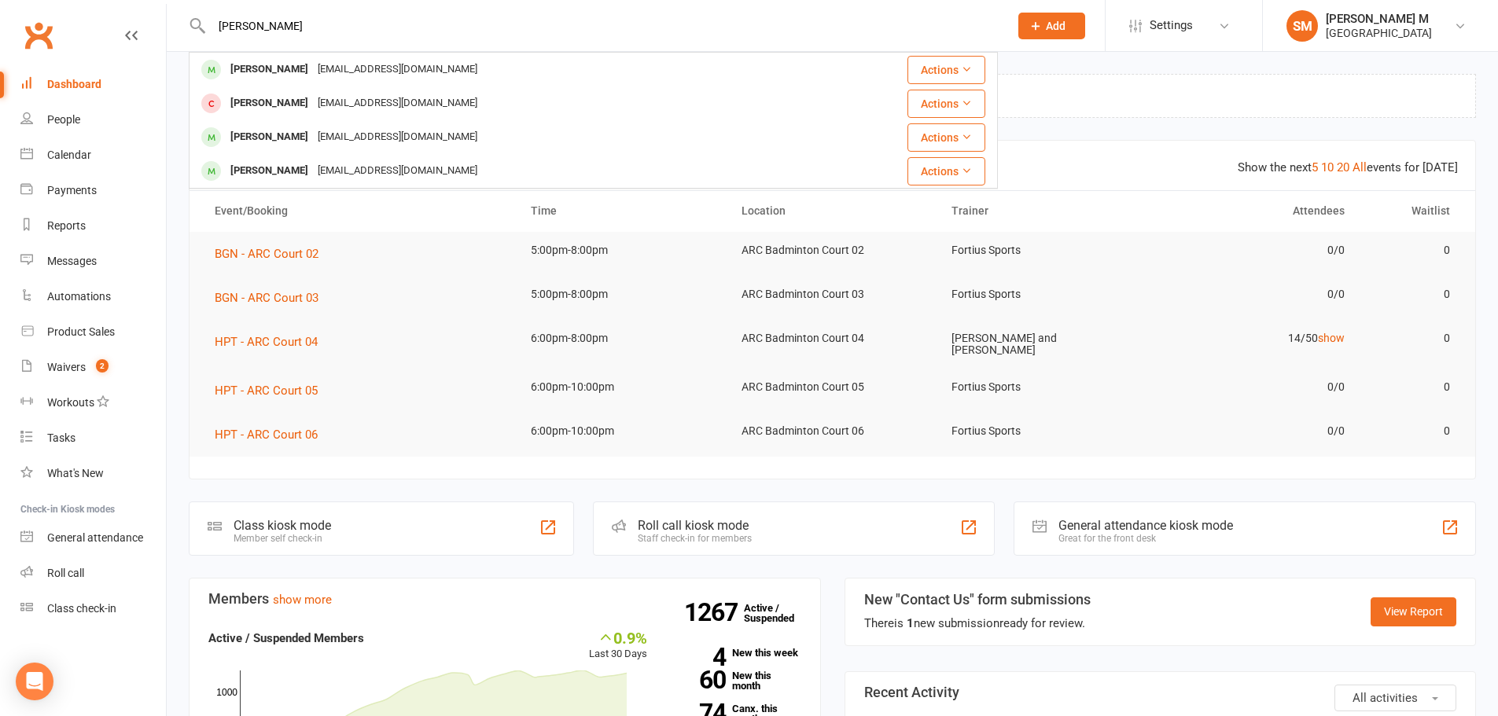
type input "david"
click at [356, 67] on div "qq758101@gmail.com" at bounding box center [397, 69] width 169 height 23
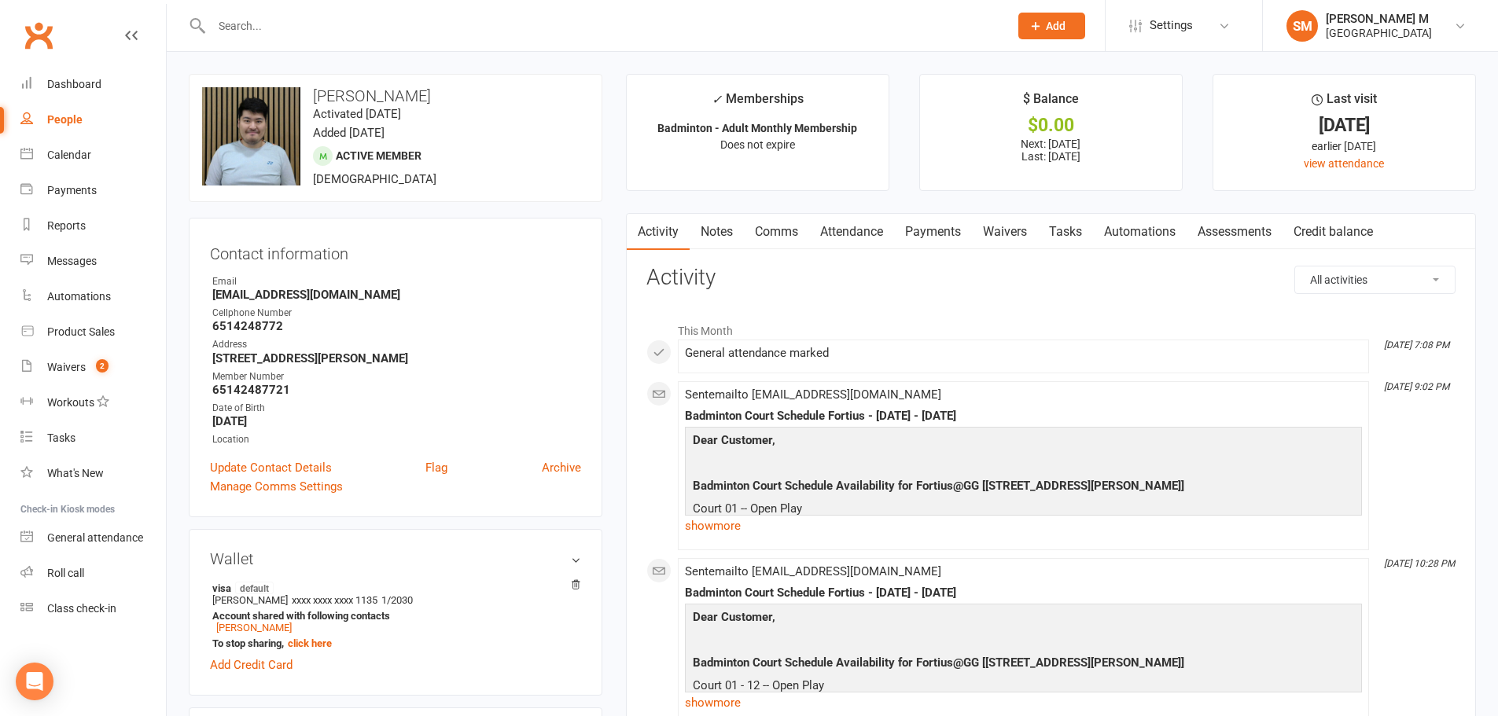
click at [932, 230] on link "Payments" at bounding box center [933, 232] width 78 height 36
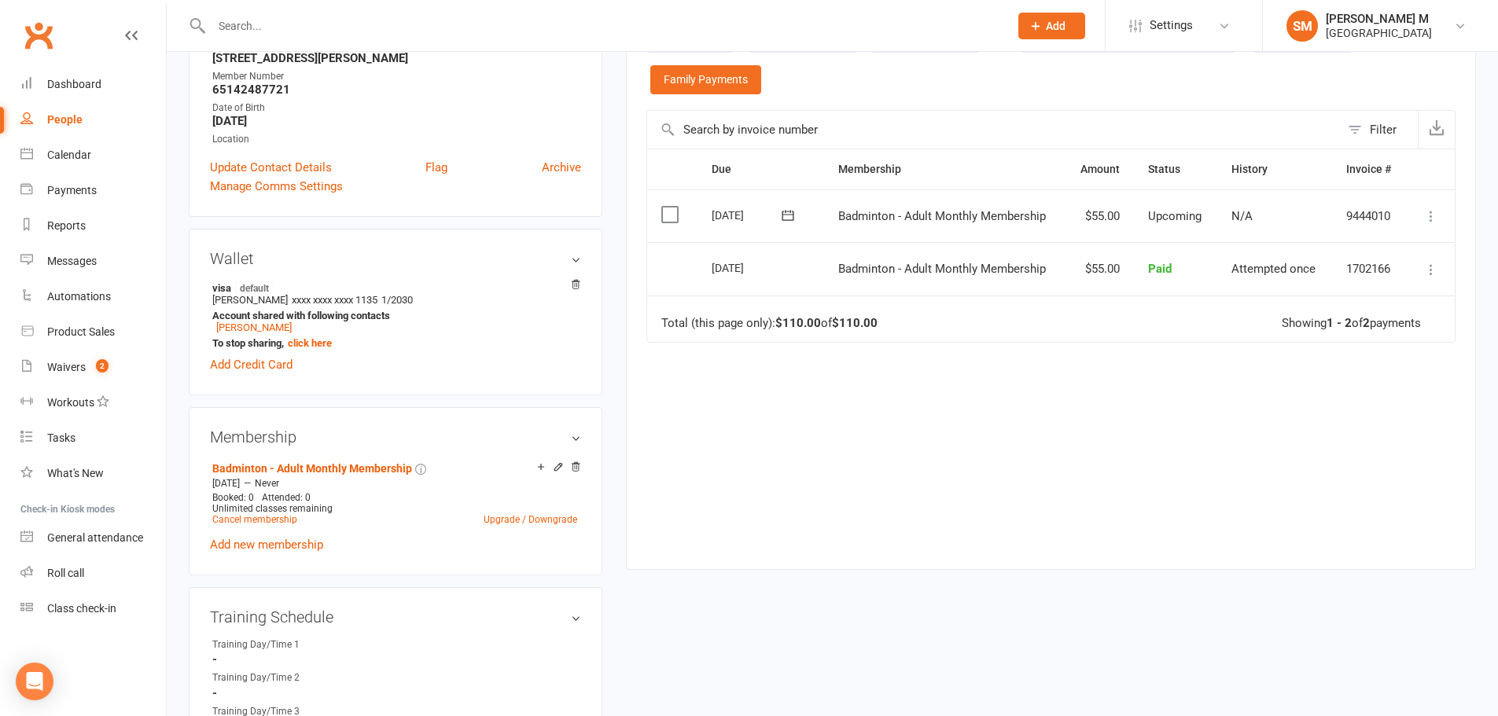
scroll to position [314, 0]
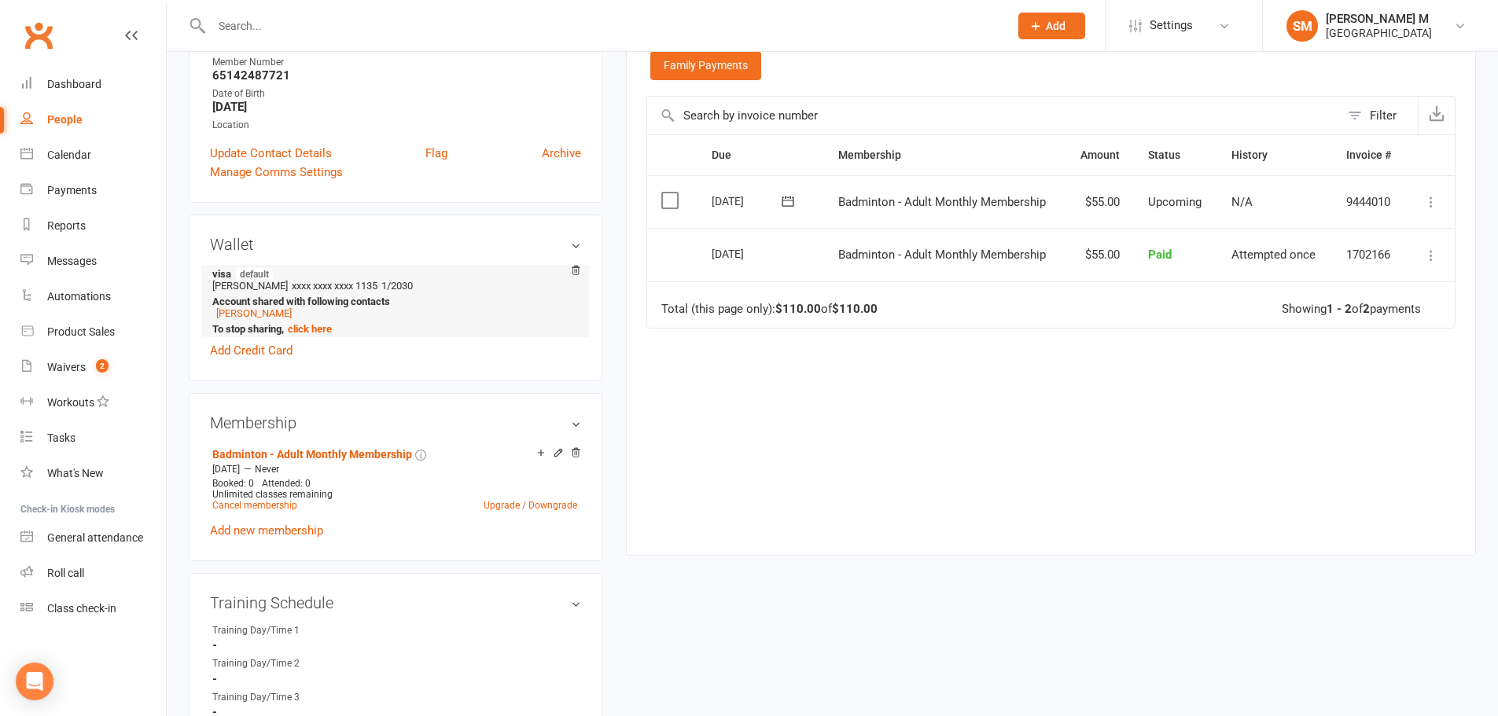
click at [237, 321] on li "visa default LI BINGYU xxxx xxxx xxxx 1135 1/2030 Account shared with following…" at bounding box center [395, 301] width 371 height 72
click at [236, 314] on link "Caroline Li" at bounding box center [253, 313] width 75 height 12
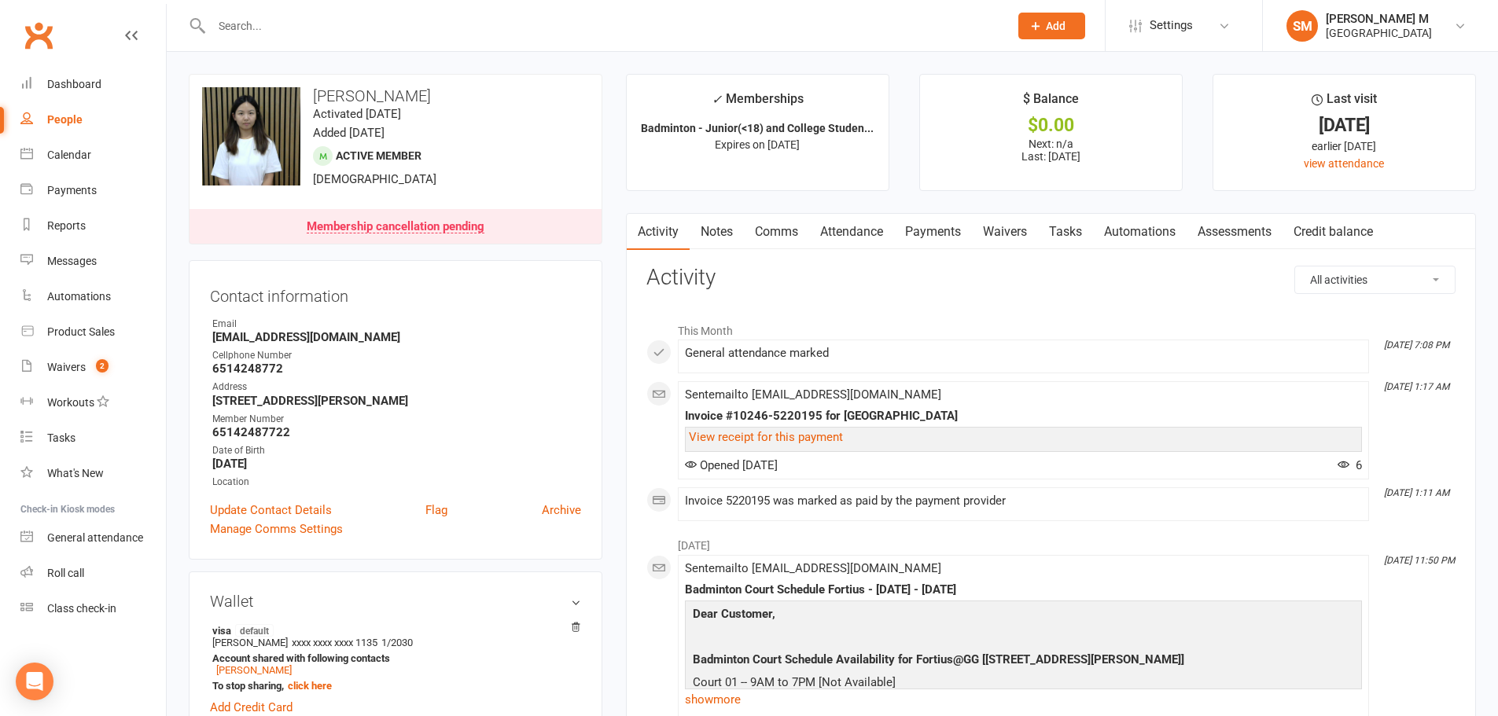
click at [939, 239] on link "Payments" at bounding box center [933, 232] width 78 height 36
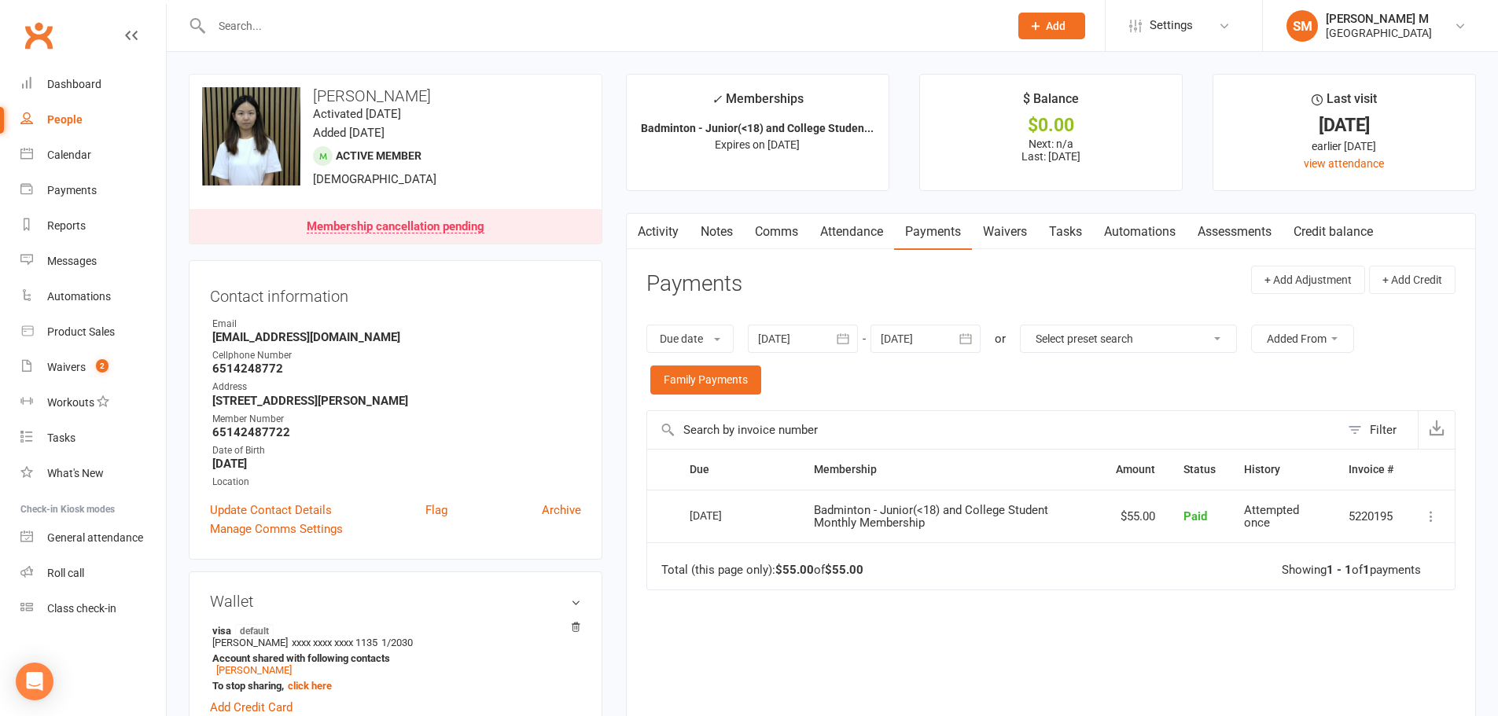
click at [669, 230] on link "Activity" at bounding box center [658, 232] width 63 height 36
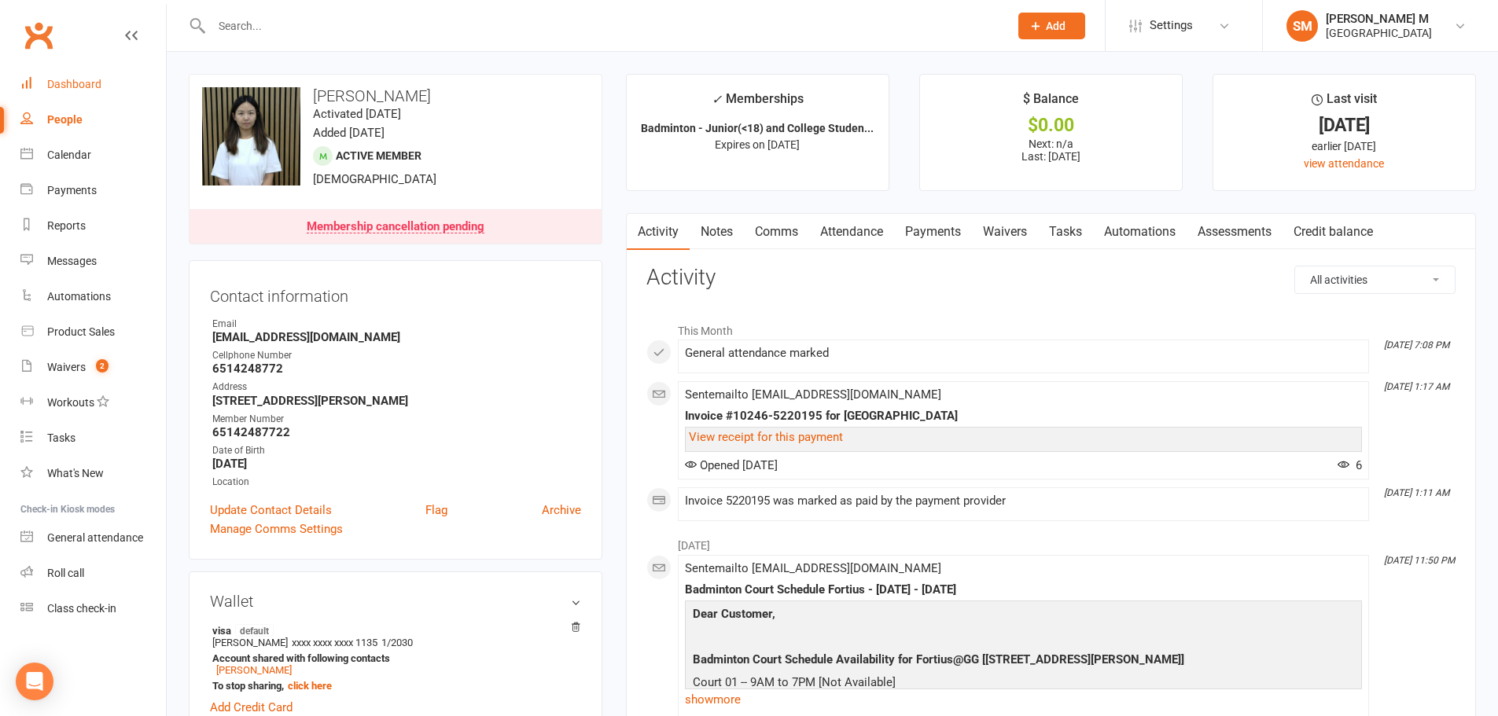
click at [108, 83] on link "Dashboard" at bounding box center [92, 84] width 145 height 35
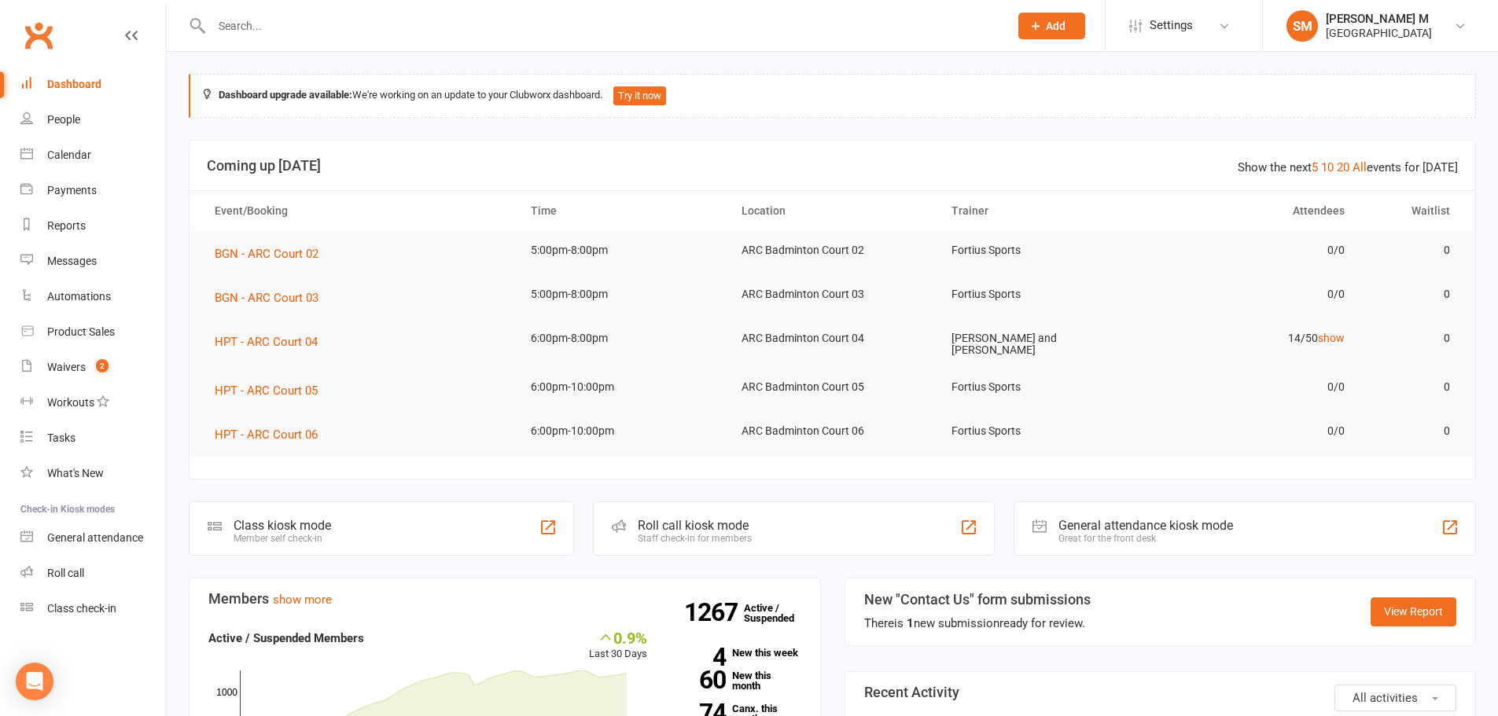
click at [304, 25] on input "text" at bounding box center [602, 26] width 791 height 22
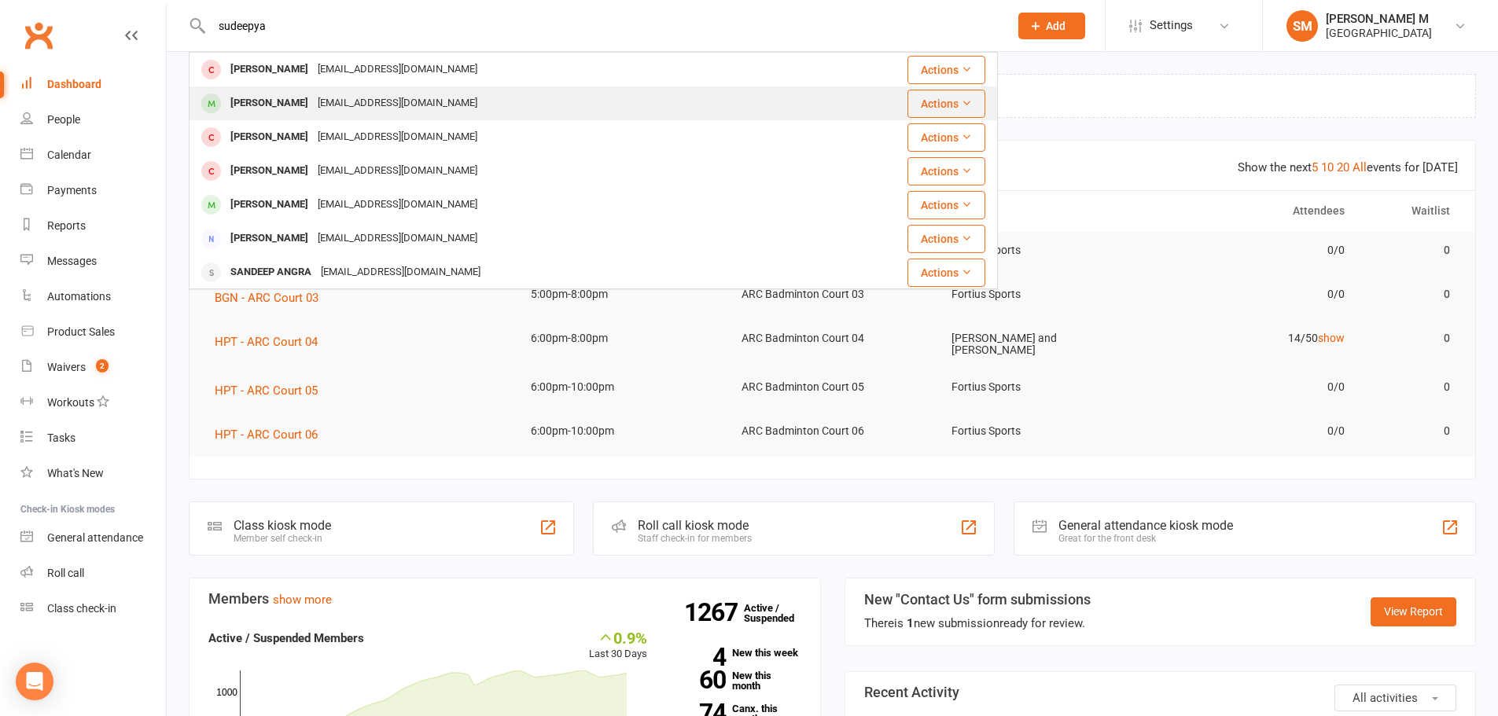
type input "sudeepya"
click at [306, 107] on div "Sudeepya Kathari" at bounding box center [269, 103] width 87 height 23
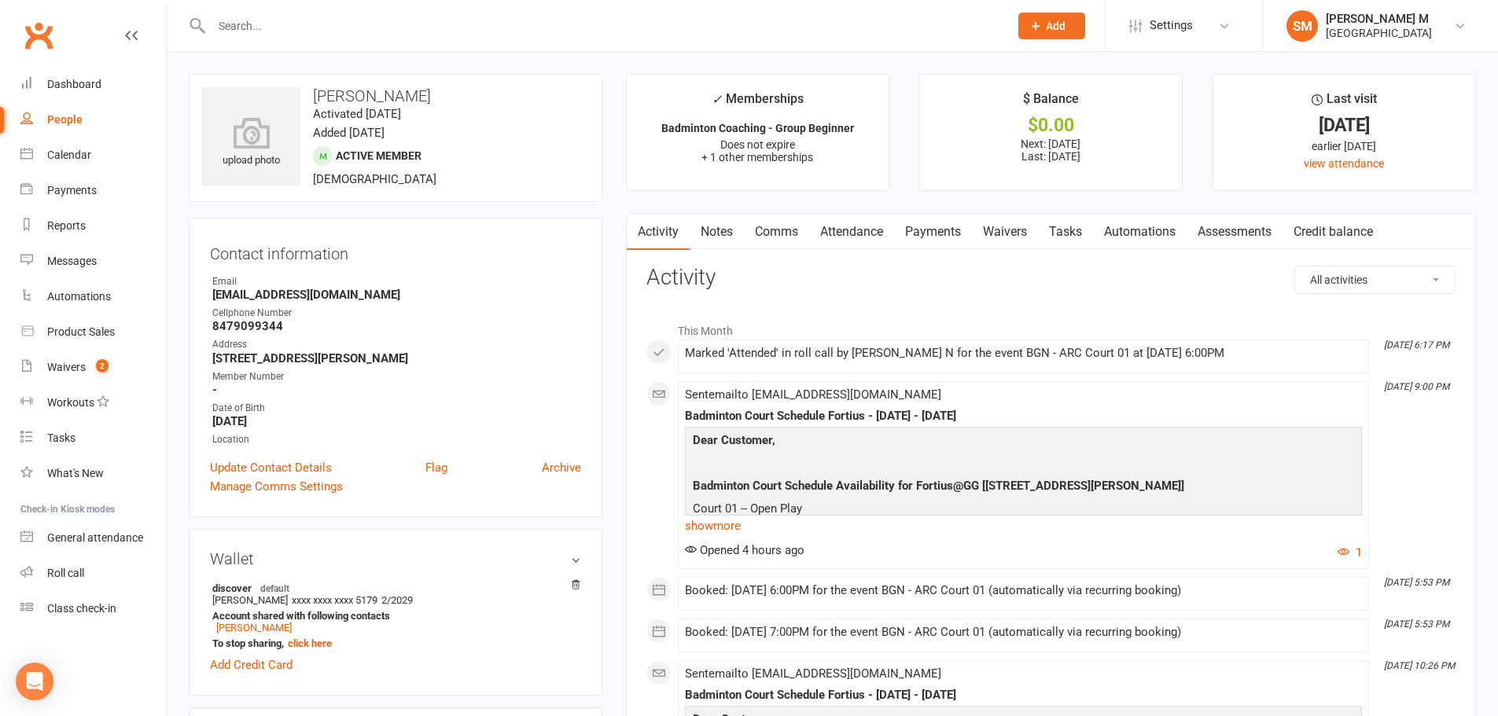
click at [932, 230] on link "Payments" at bounding box center [933, 232] width 78 height 36
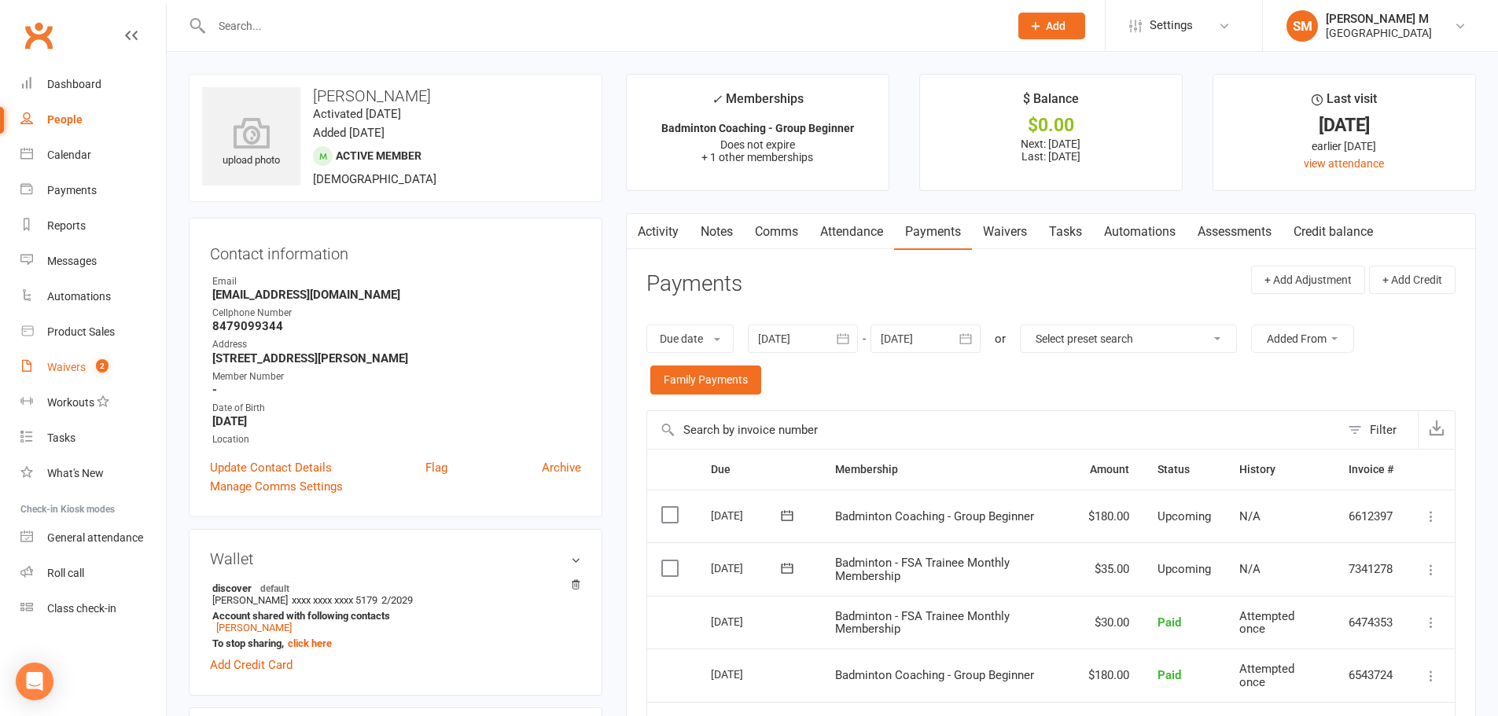
click at [75, 377] on link "Waivers 2" at bounding box center [92, 367] width 145 height 35
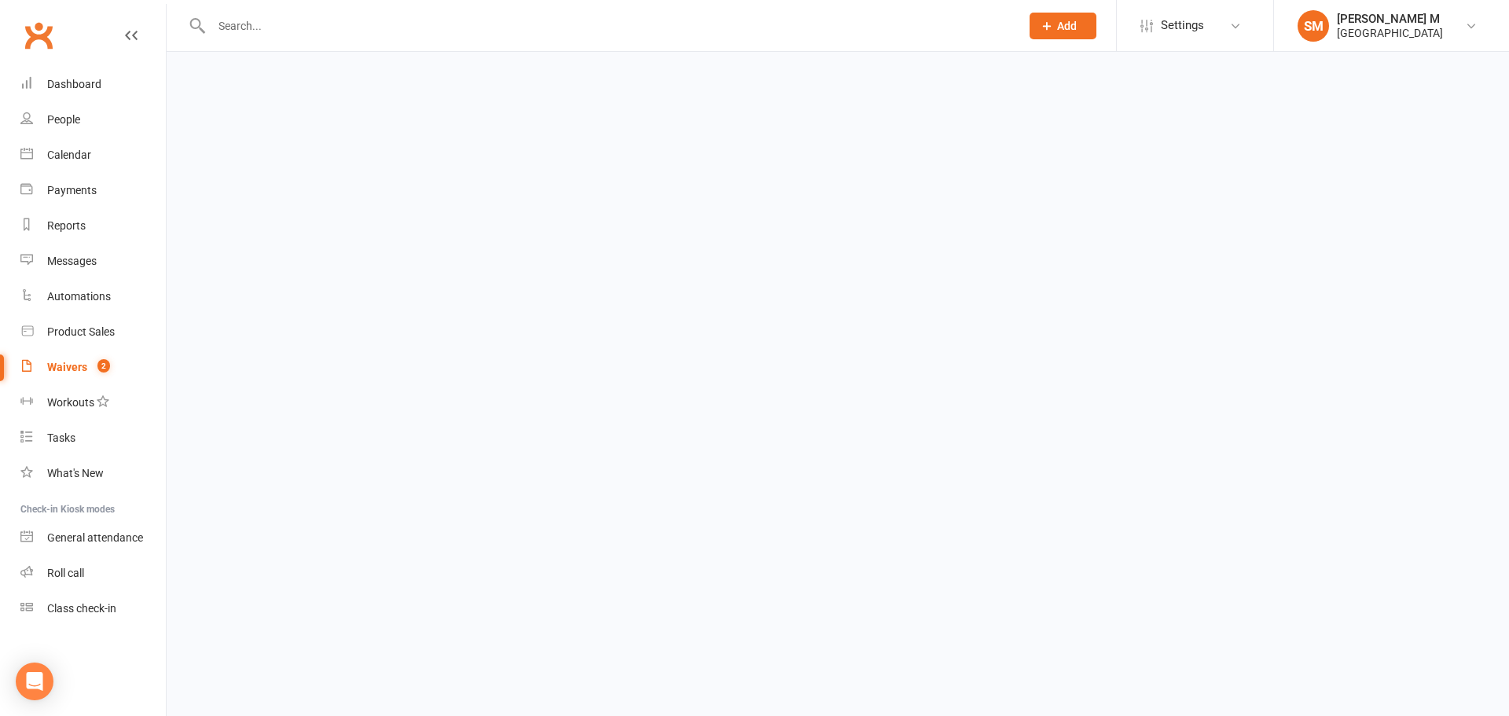
select select "50"
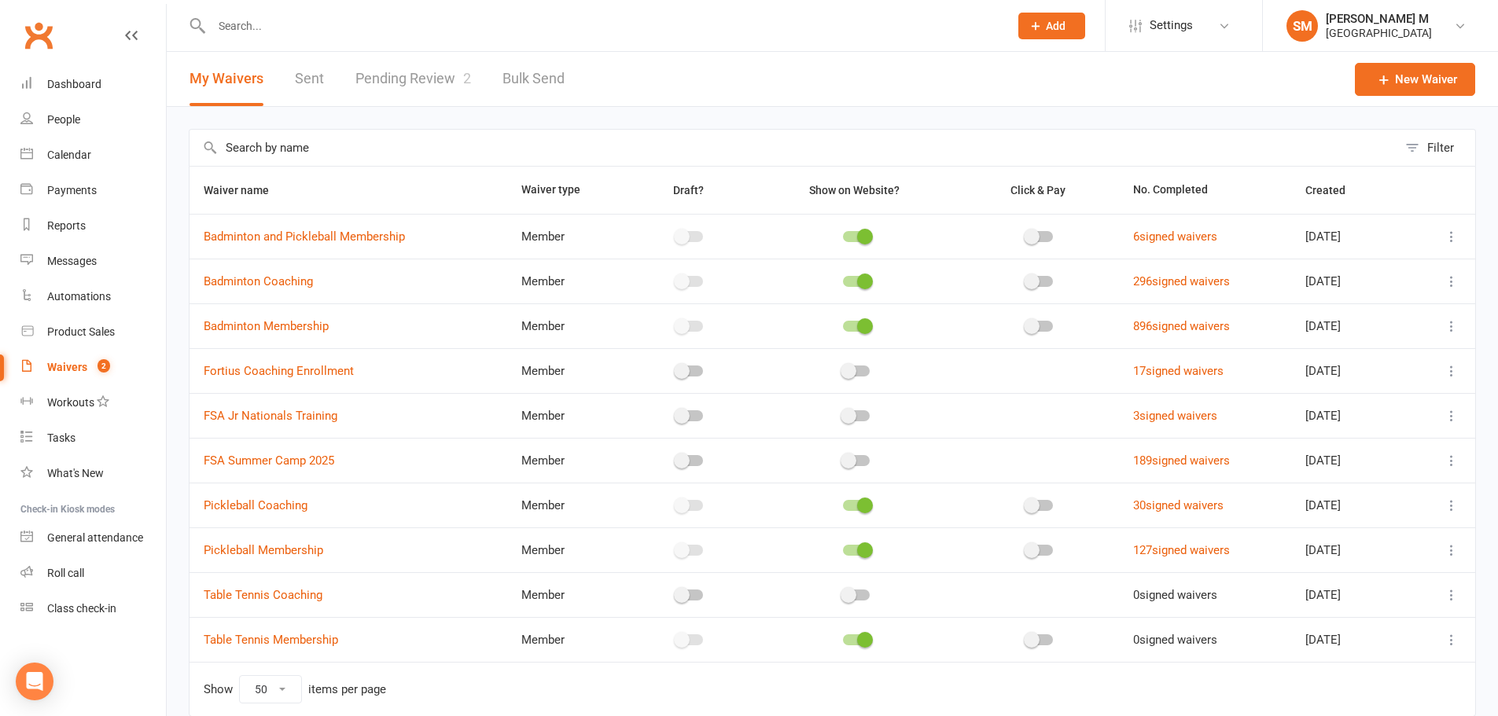
click at [420, 65] on link "Pending Review 2" at bounding box center [413, 79] width 116 height 54
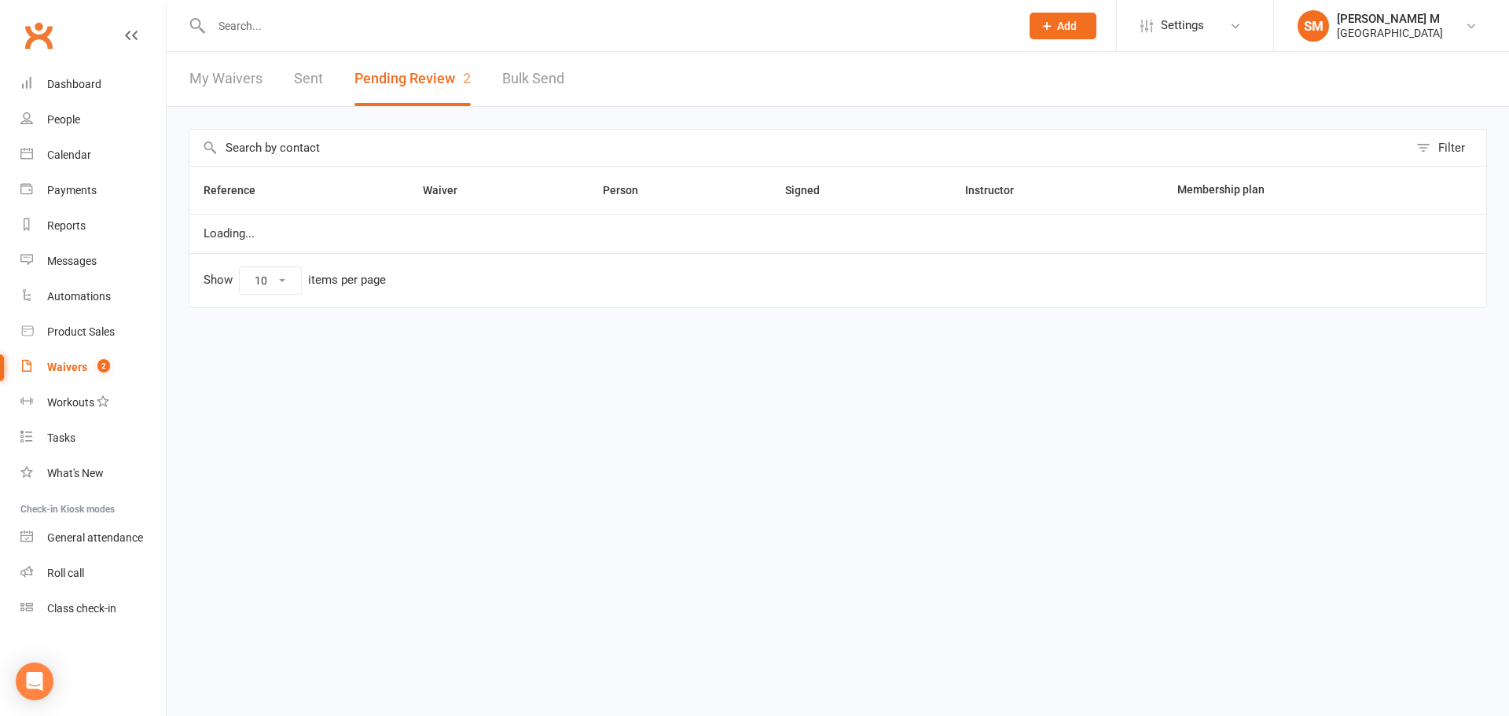
select select "100"
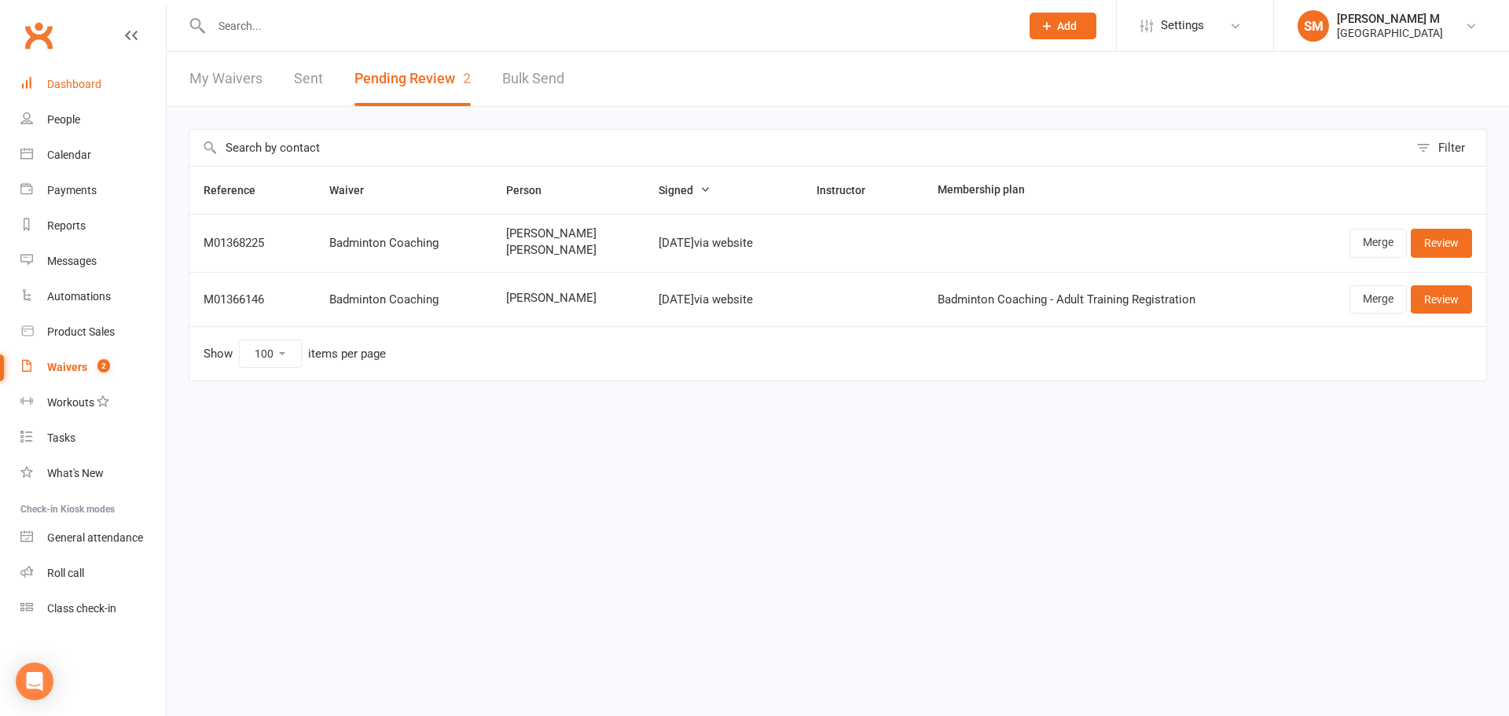
click at [64, 94] on link "Dashboard" at bounding box center [92, 84] width 145 height 35
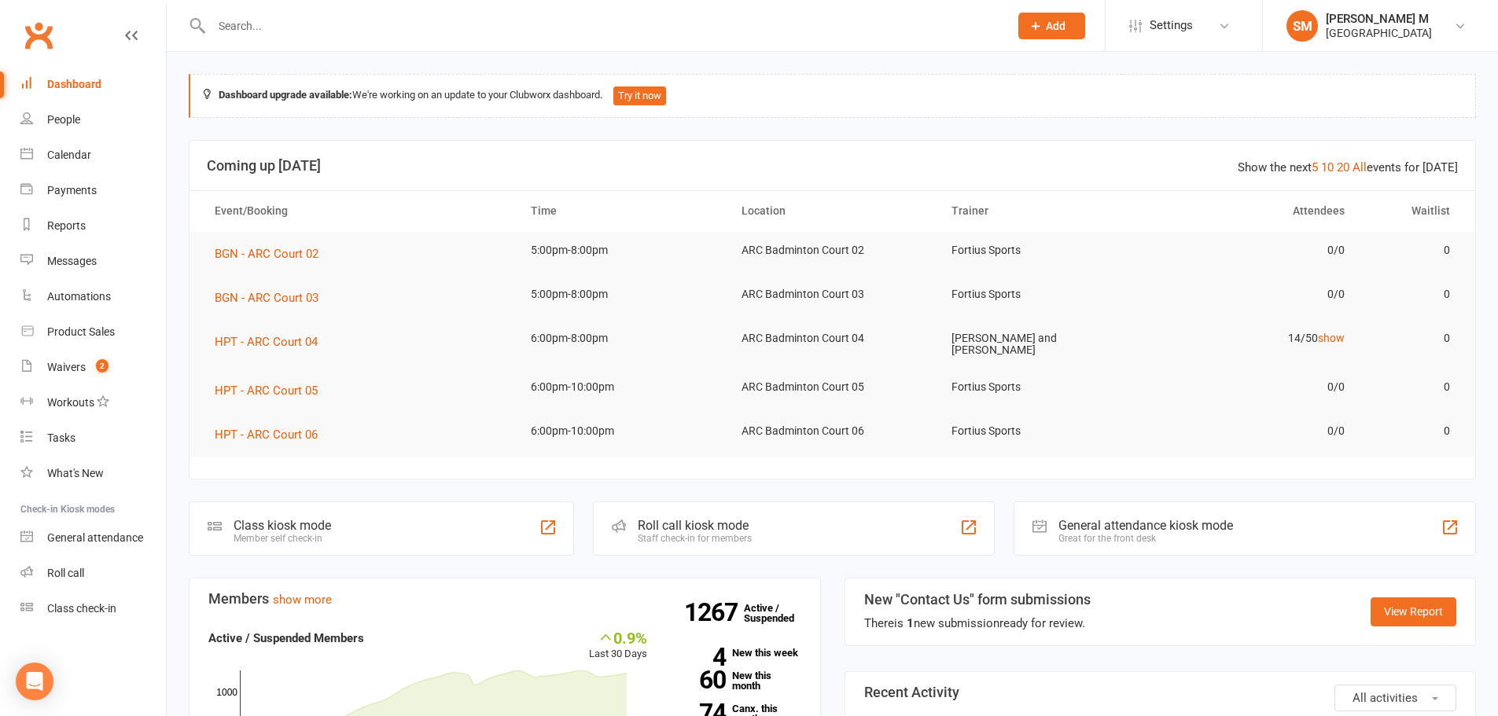
click at [244, 22] on input "text" at bounding box center [602, 26] width 791 height 22
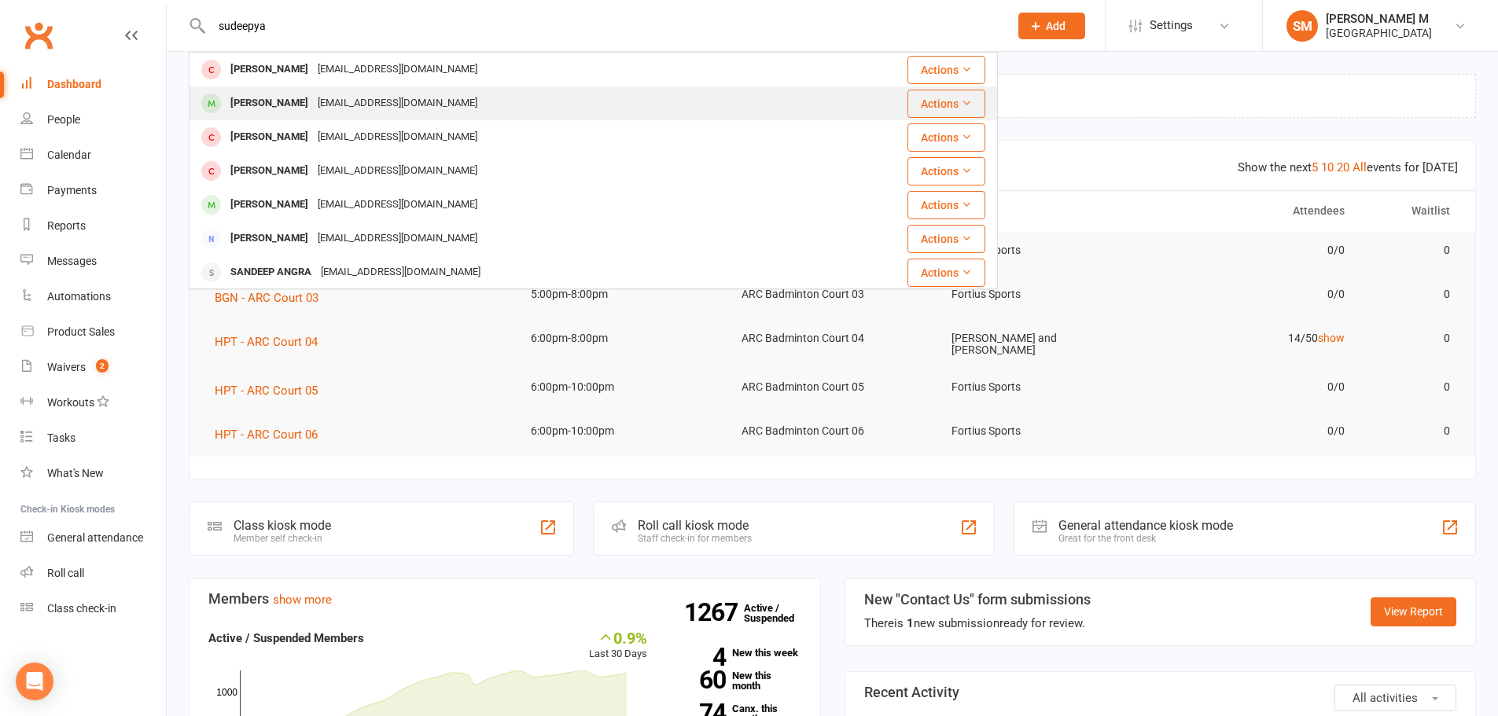
type input "sudeepya"
click at [288, 112] on div "Sudeepya Kathari" at bounding box center [269, 103] width 87 height 23
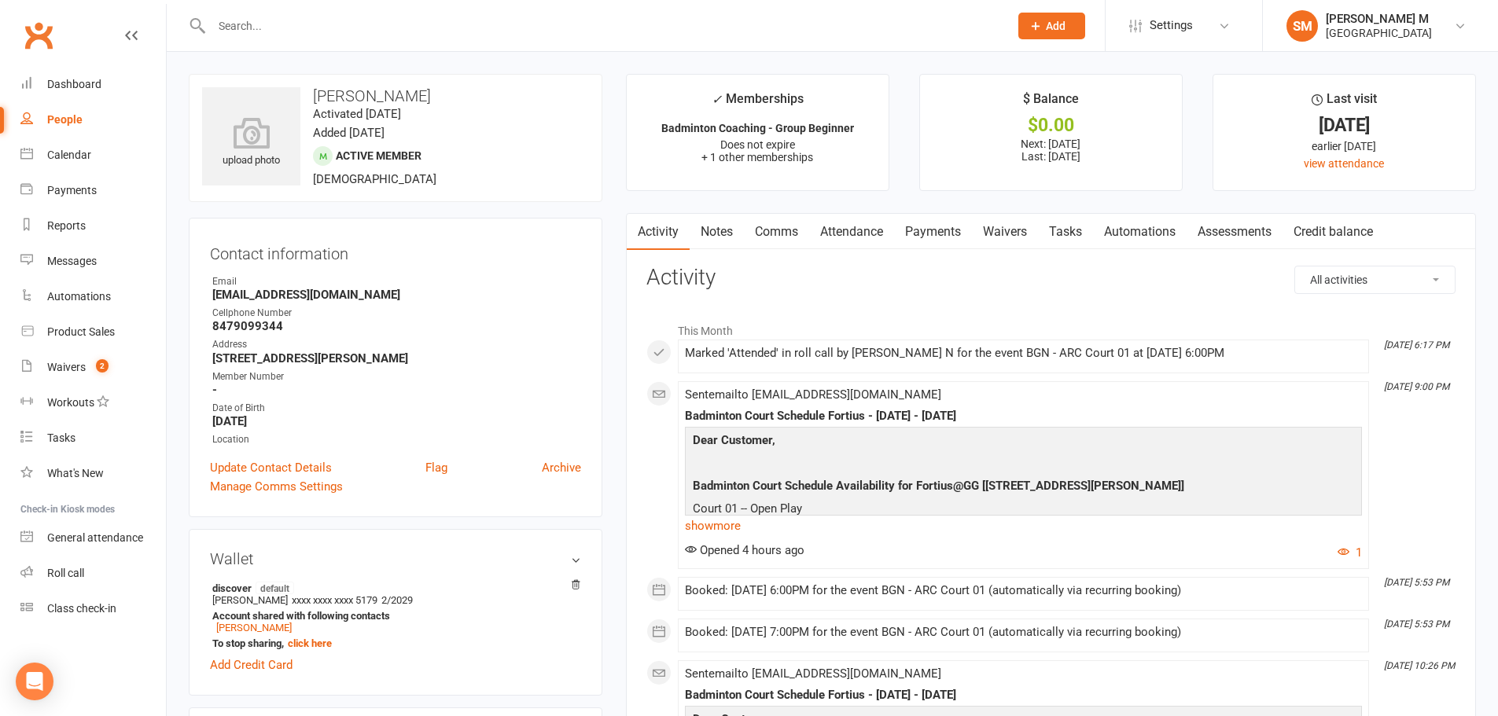
click at [929, 230] on link "Payments" at bounding box center [933, 232] width 78 height 36
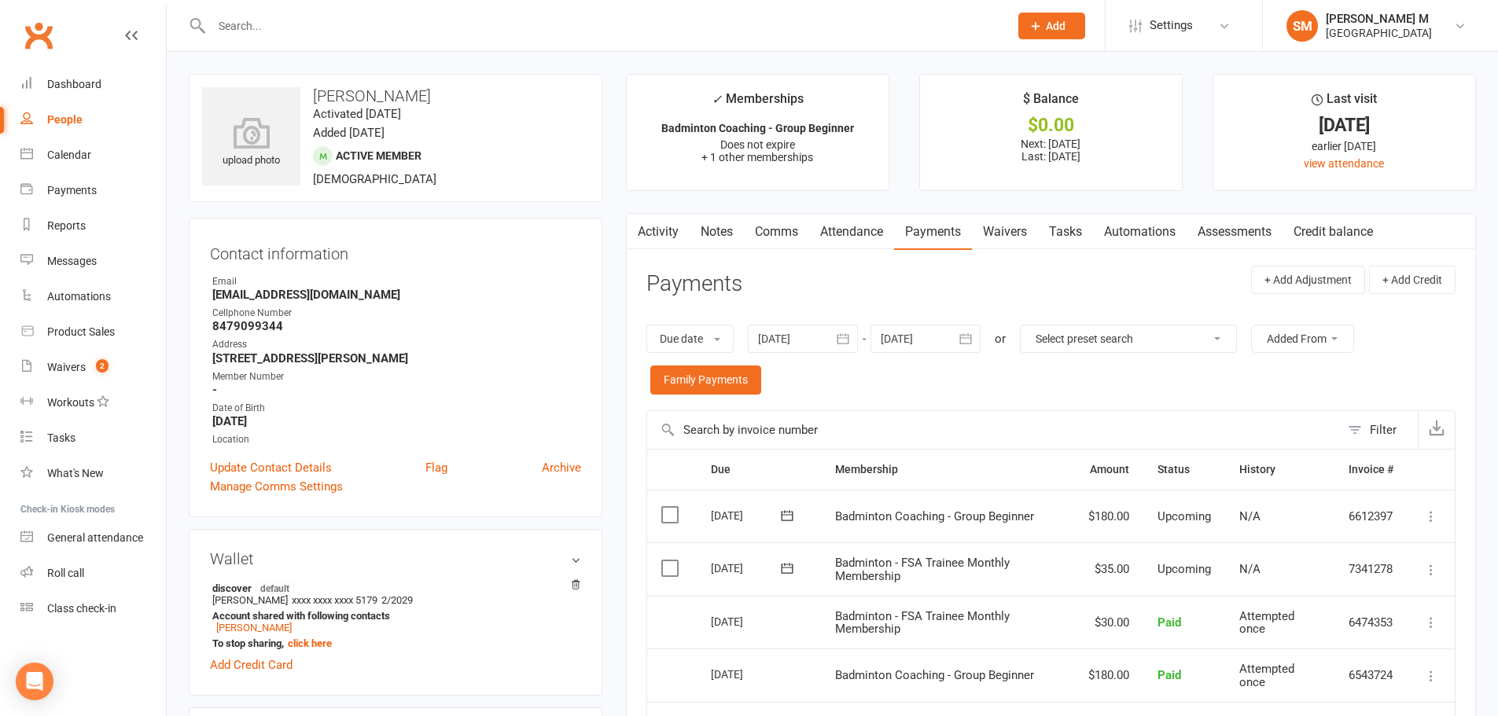
click at [656, 235] on link "Activity" at bounding box center [658, 232] width 63 height 36
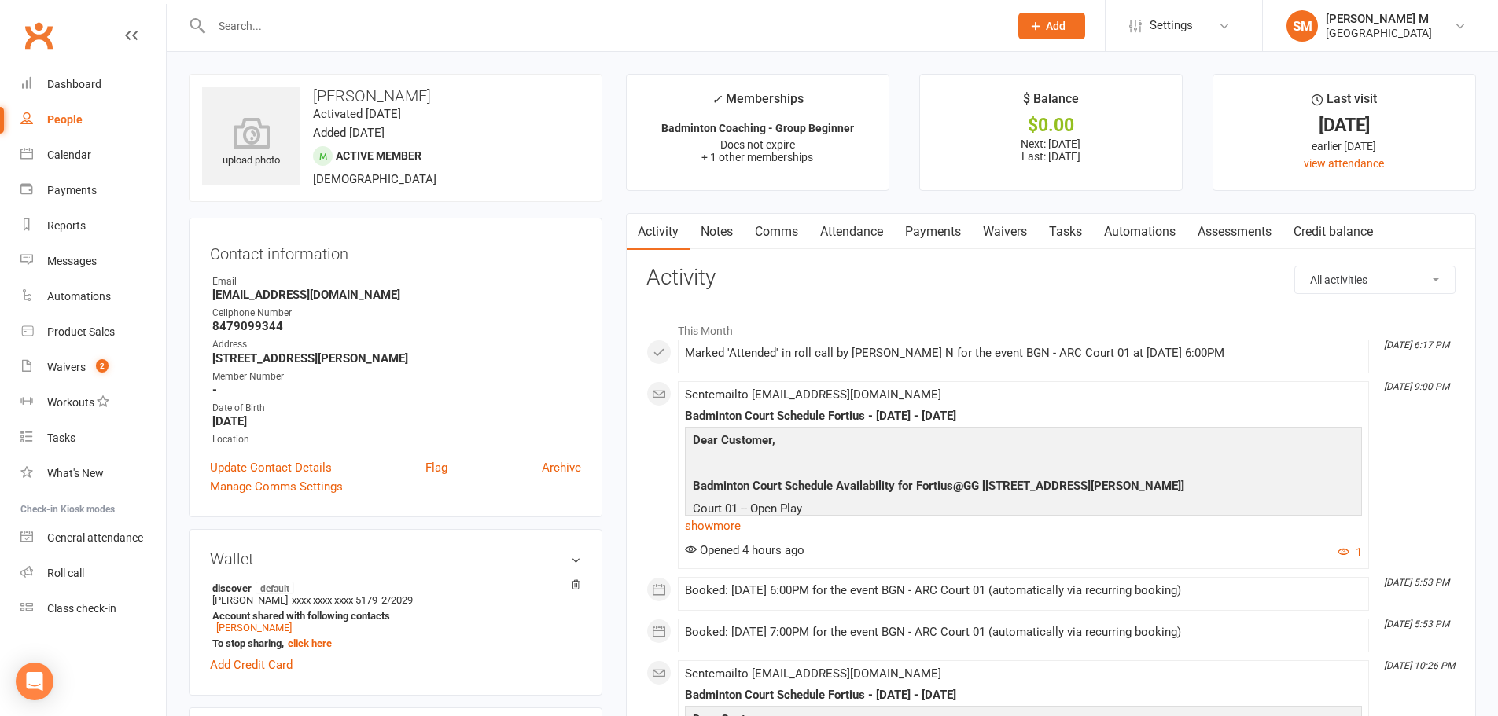
drag, startPoint x: 306, startPoint y: 86, endPoint x: 450, endPoint y: 100, distance: 144.5
click at [450, 100] on div "upload photo Sudeepya Kathari Activated 31 May, 2025 Added 17 May, 2025 Active …" at bounding box center [396, 138] width 414 height 128
click at [445, 112] on div "upload photo Sudeepya Kathari Activated 31 May, 2025 Added 17 May, 2025 Active …" at bounding box center [396, 138] width 414 height 128
click at [936, 242] on link "Payments" at bounding box center [933, 232] width 78 height 36
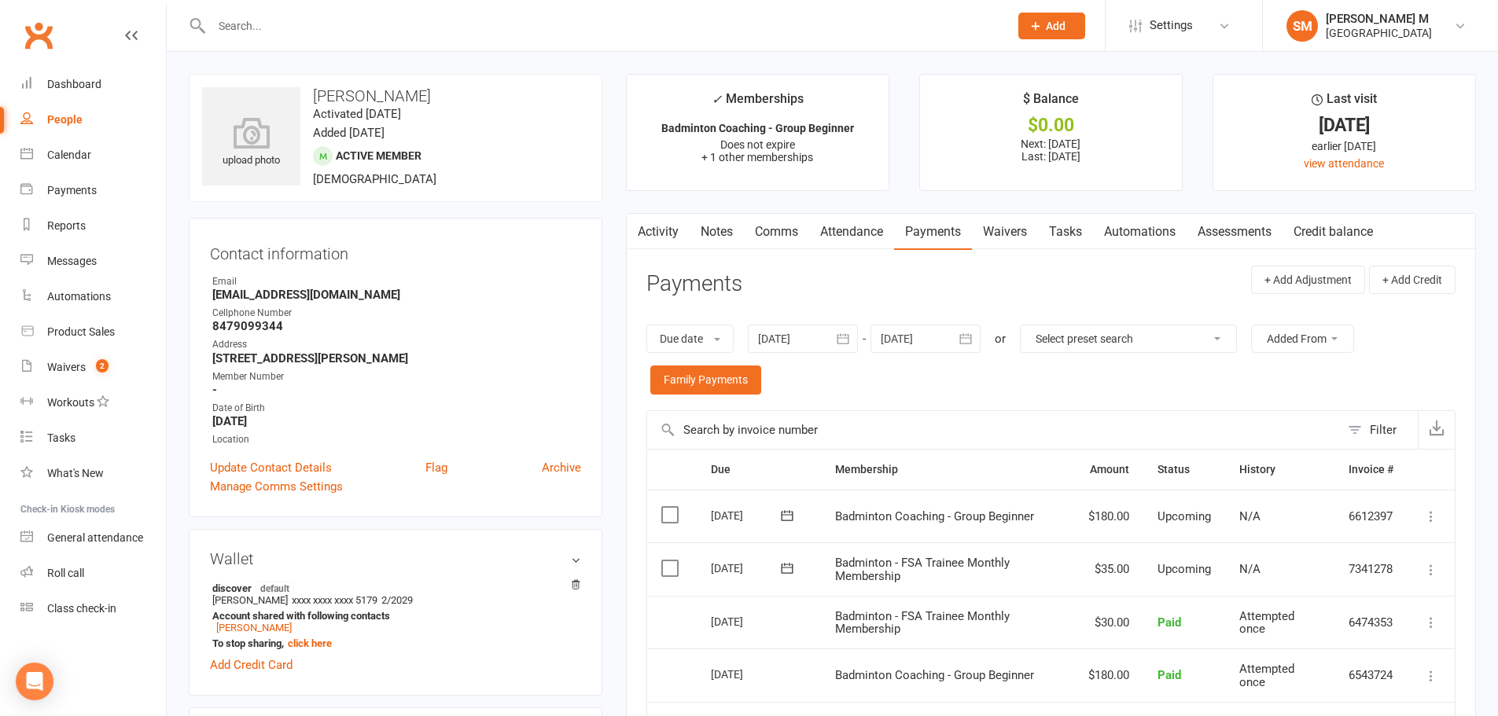
click at [670, 226] on link "Activity" at bounding box center [658, 232] width 63 height 36
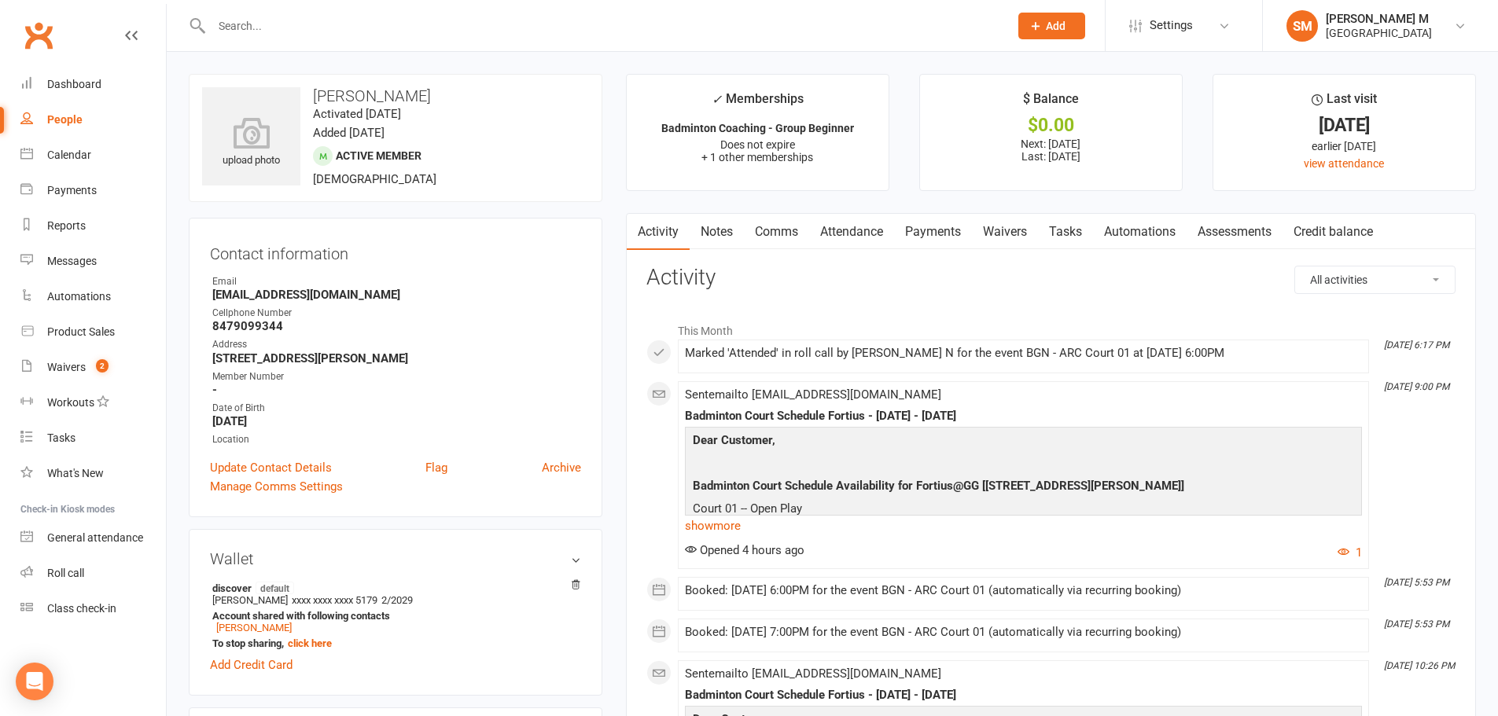
click at [906, 241] on link "Payments" at bounding box center [933, 232] width 78 height 36
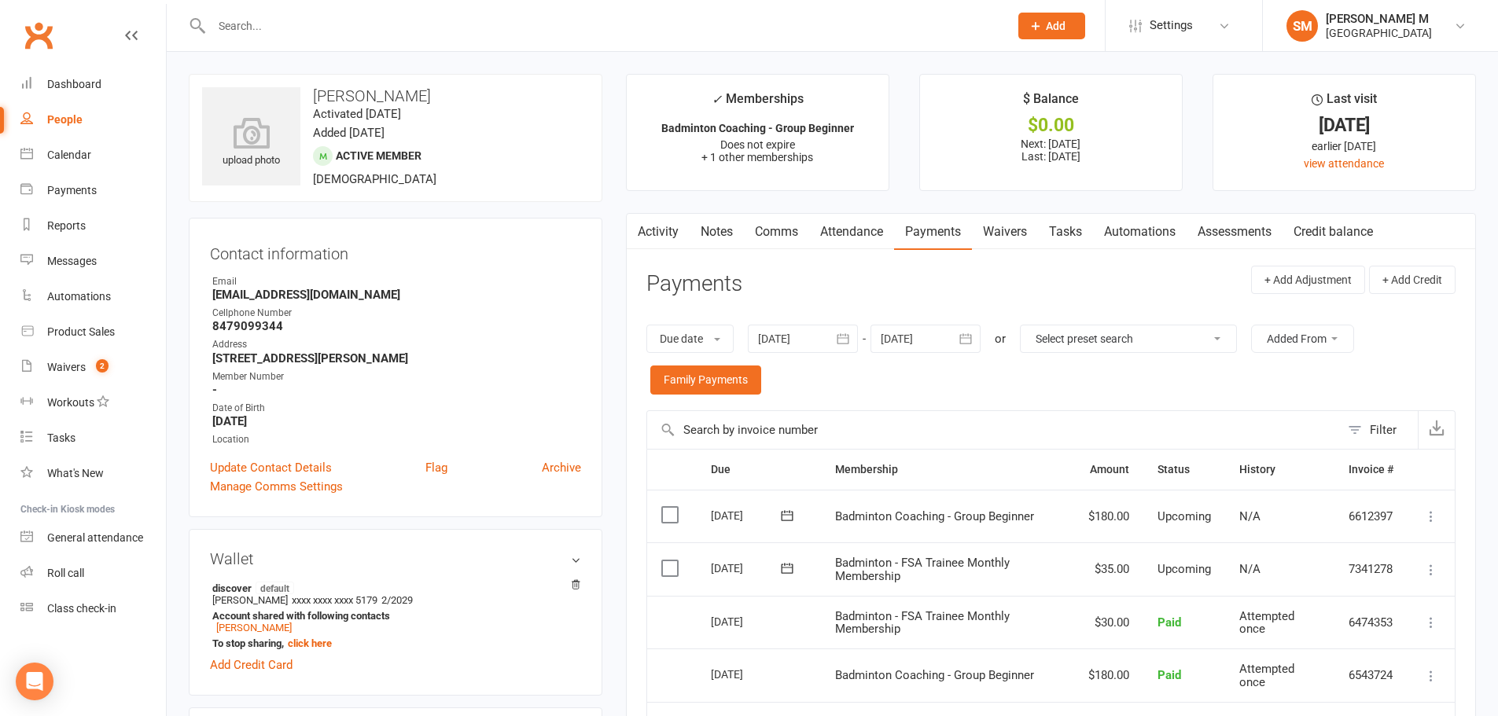
click at [671, 236] on link "Activity" at bounding box center [658, 232] width 63 height 36
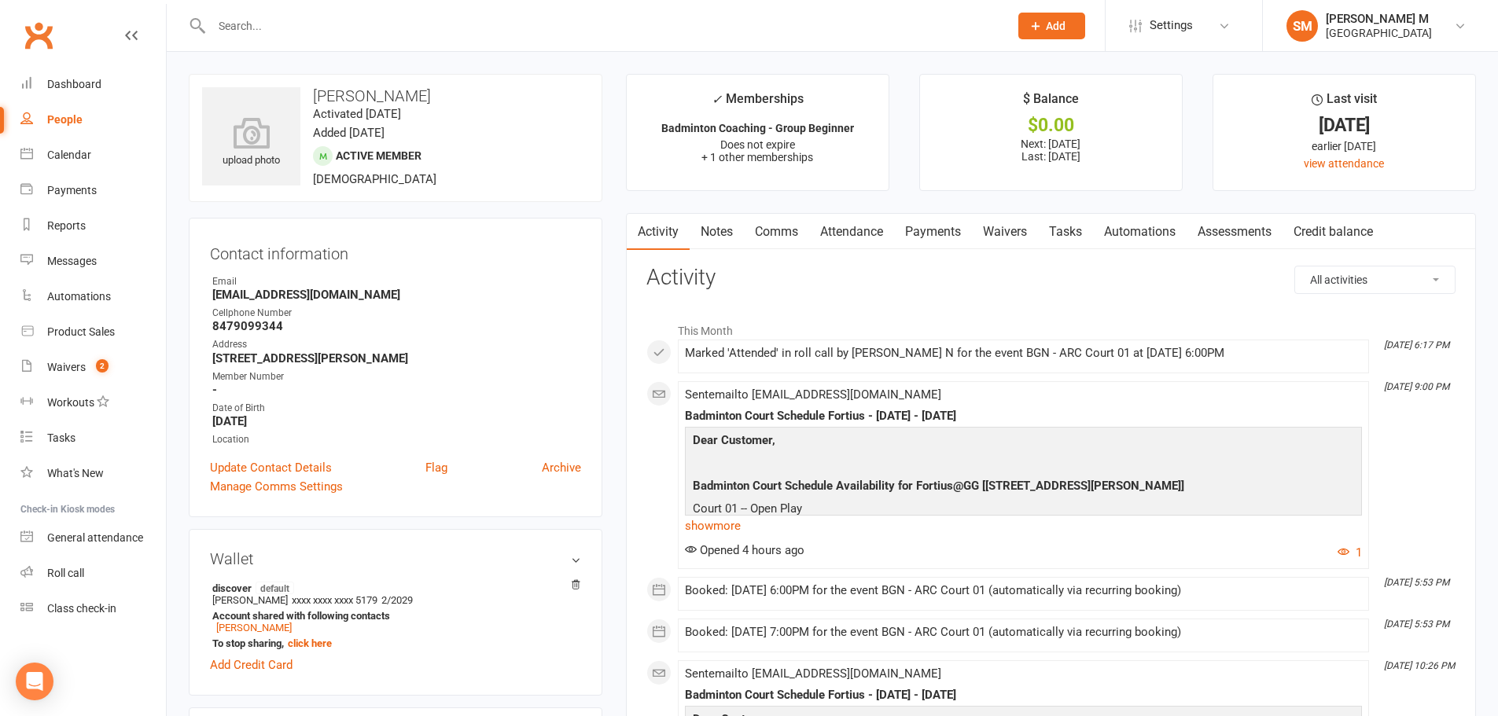
click at [942, 249] on link "Payments" at bounding box center [933, 232] width 78 height 36
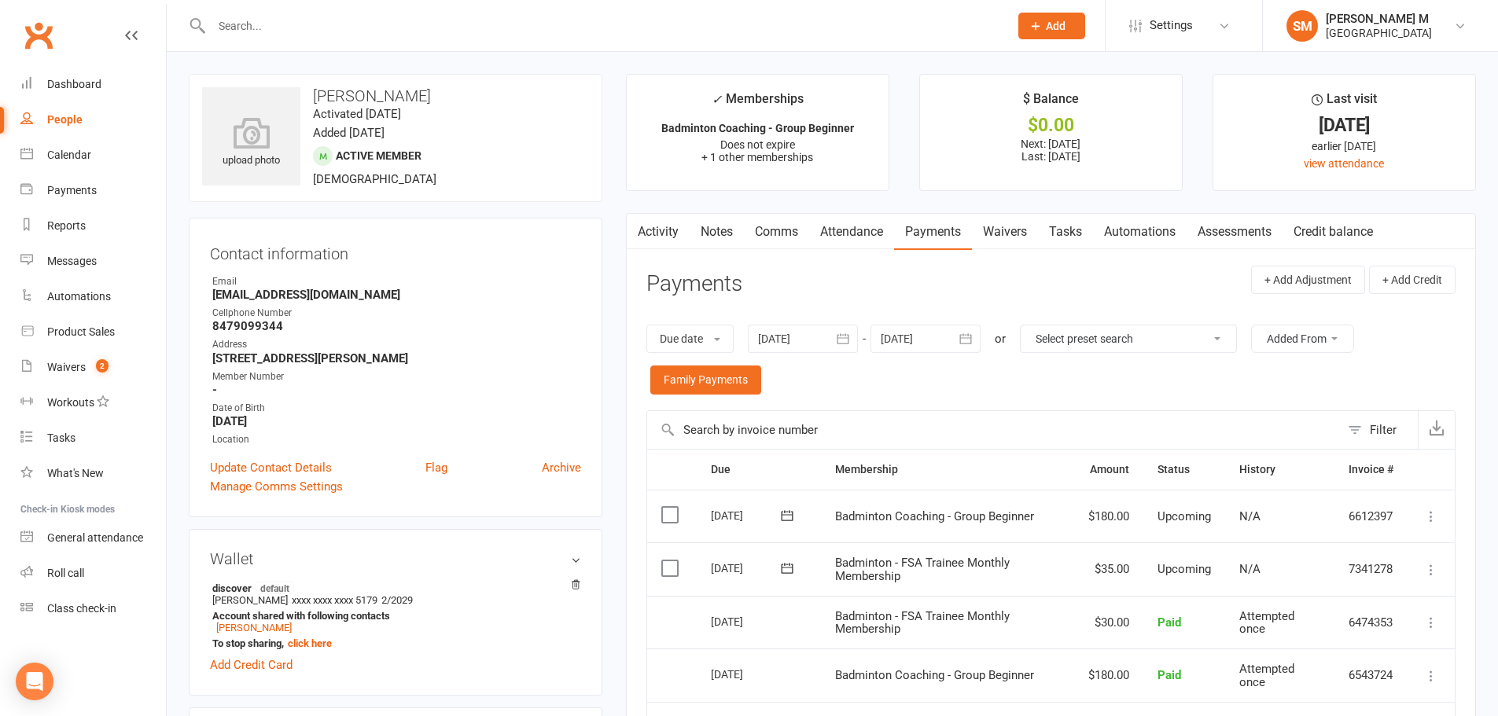
click at [935, 289] on header "Payments + Add Adjustment + Add Credit" at bounding box center [1050, 287] width 809 height 43
click at [675, 222] on link "Activity" at bounding box center [658, 232] width 63 height 36
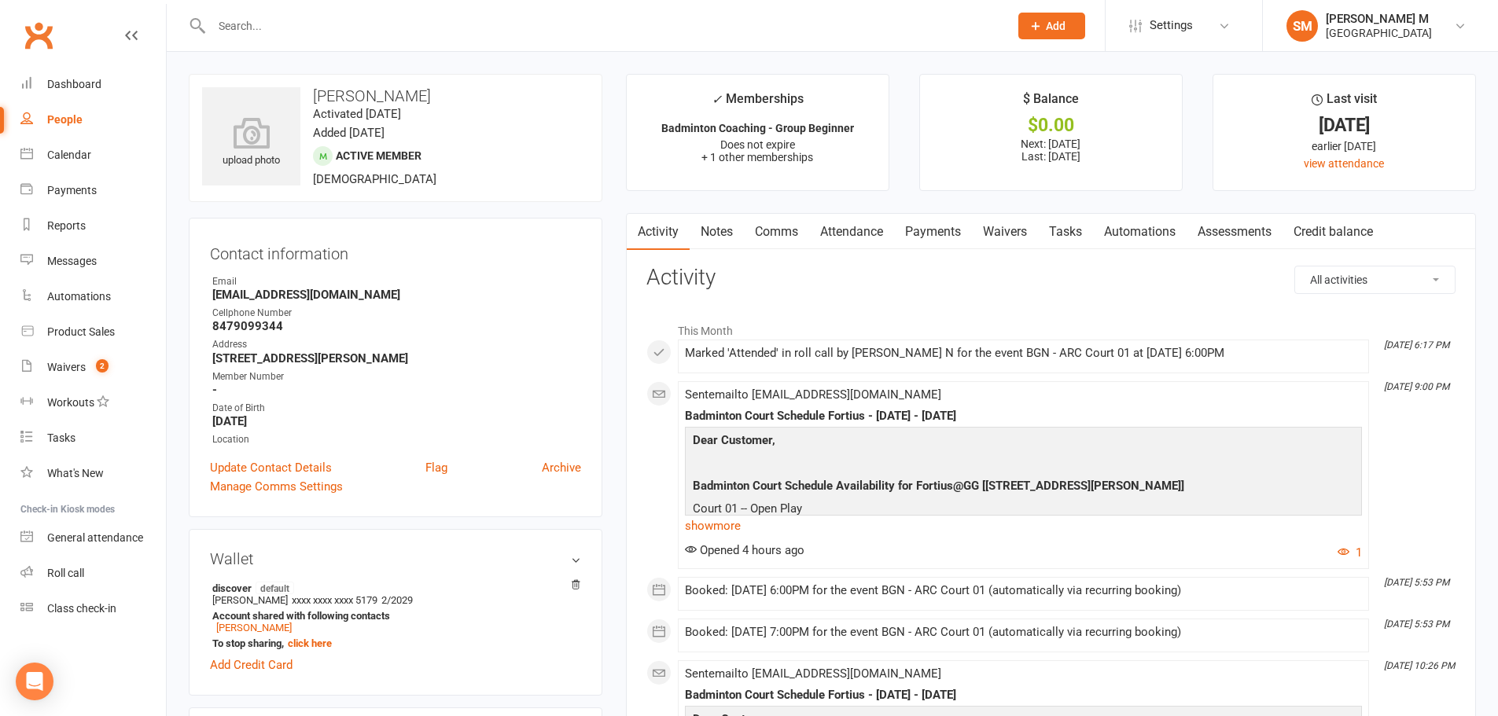
drag, startPoint x: 308, startPoint y: 421, endPoint x: 215, endPoint y: 422, distance: 92.8
click at [215, 422] on strong "February 4, 2014" at bounding box center [396, 421] width 369 height 14
click at [307, 414] on strong "February 4, 2014" at bounding box center [396, 421] width 369 height 14
click at [1049, 280] on h3 "Activity" at bounding box center [1050, 278] width 809 height 24
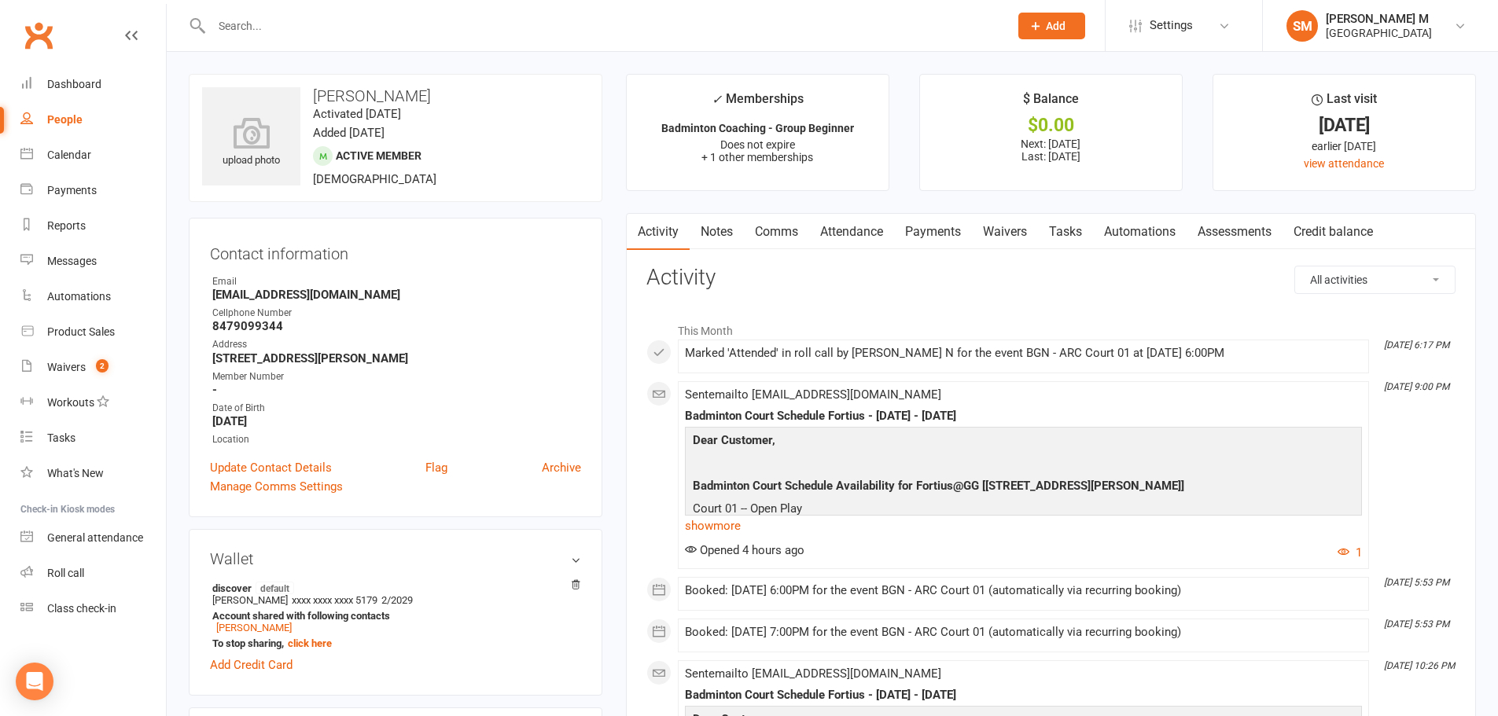
click at [952, 244] on link "Payments" at bounding box center [933, 232] width 78 height 36
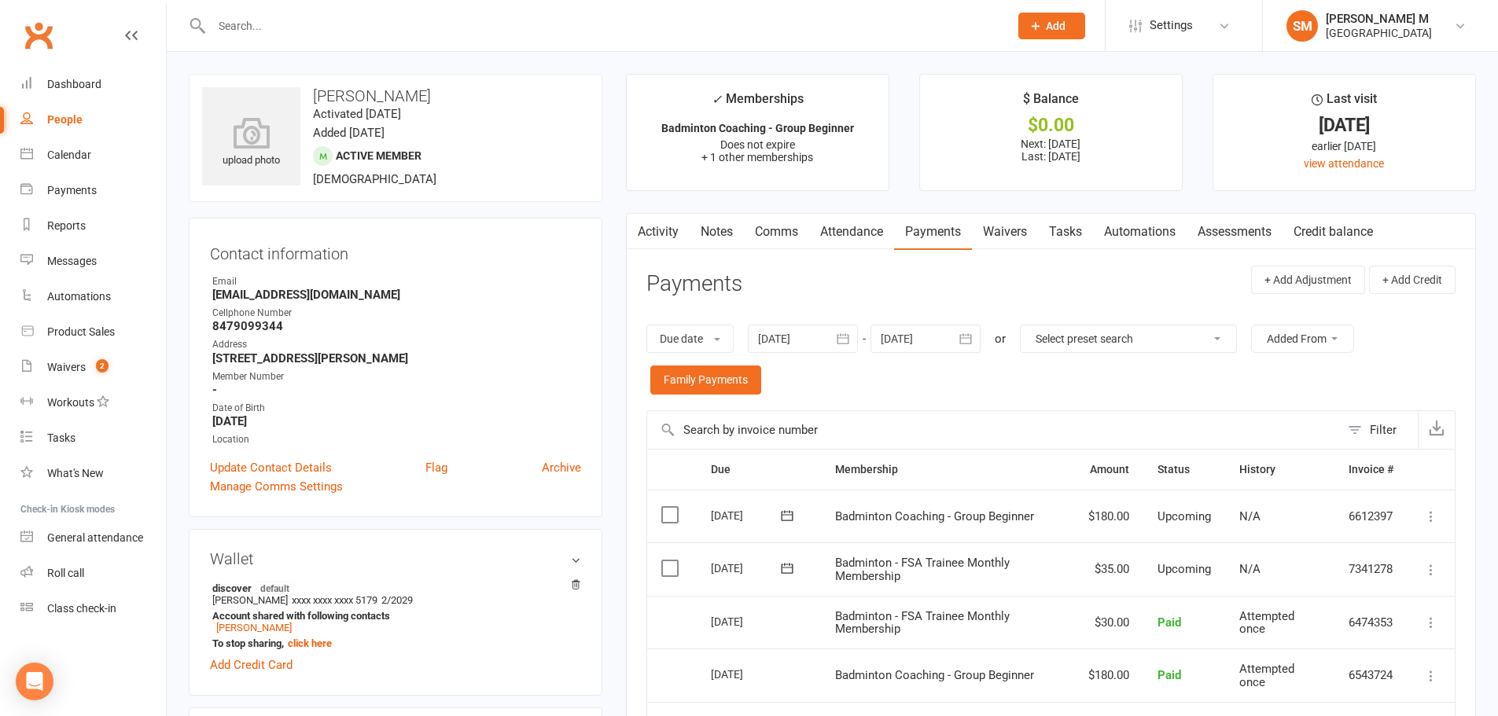
click at [655, 225] on link "Activity" at bounding box center [658, 232] width 63 height 36
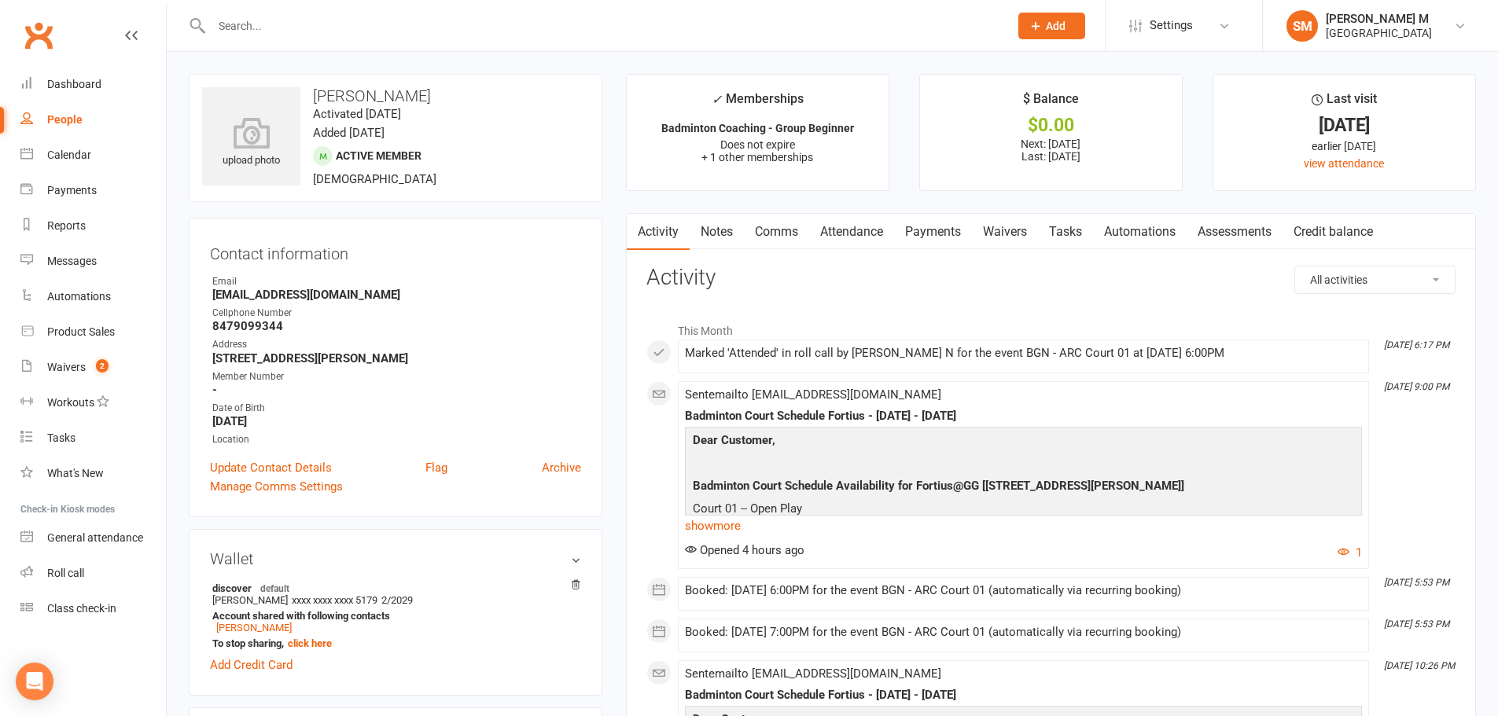
drag, startPoint x: 719, startPoint y: 238, endPoint x: 681, endPoint y: 237, distance: 37.7
click at [719, 237] on link "Notes" at bounding box center [716, 232] width 54 height 36
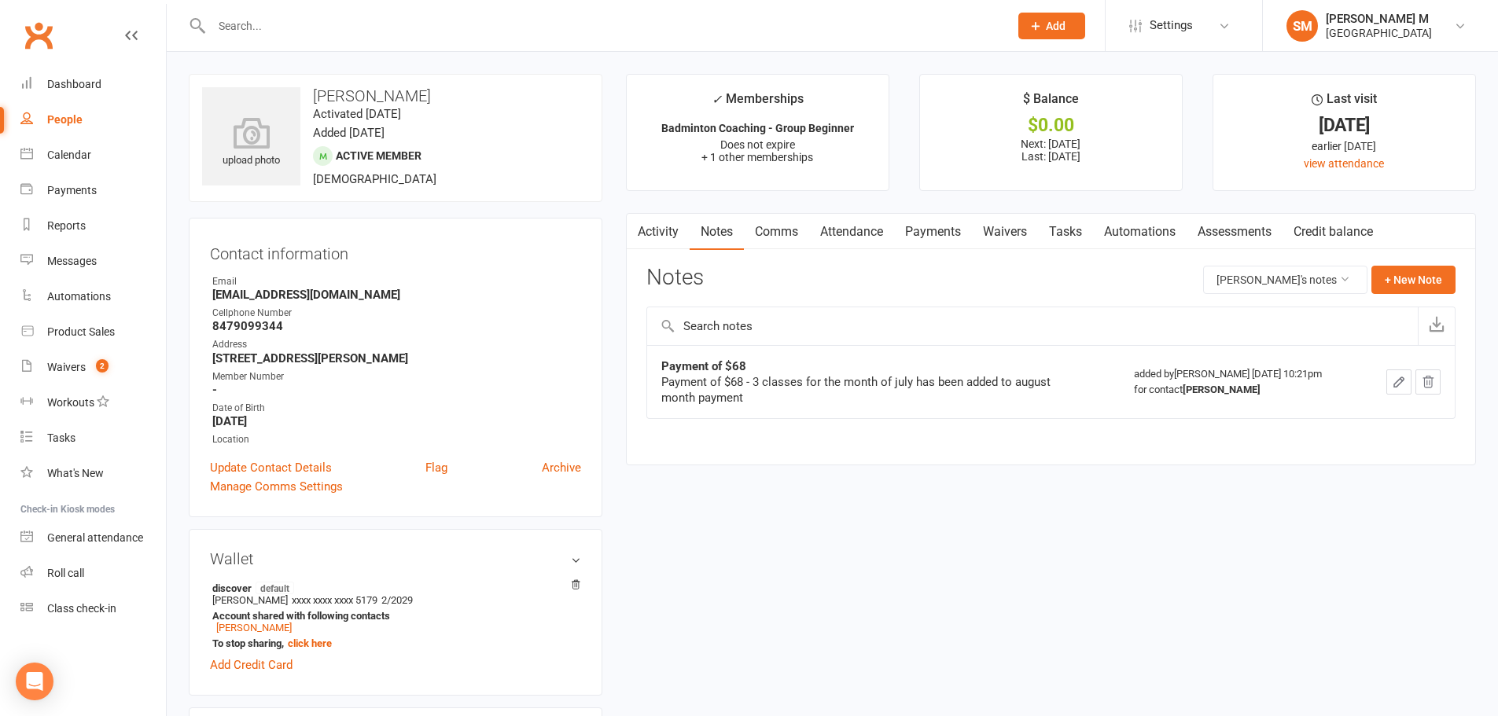
click at [675, 237] on link "Activity" at bounding box center [658, 232] width 63 height 36
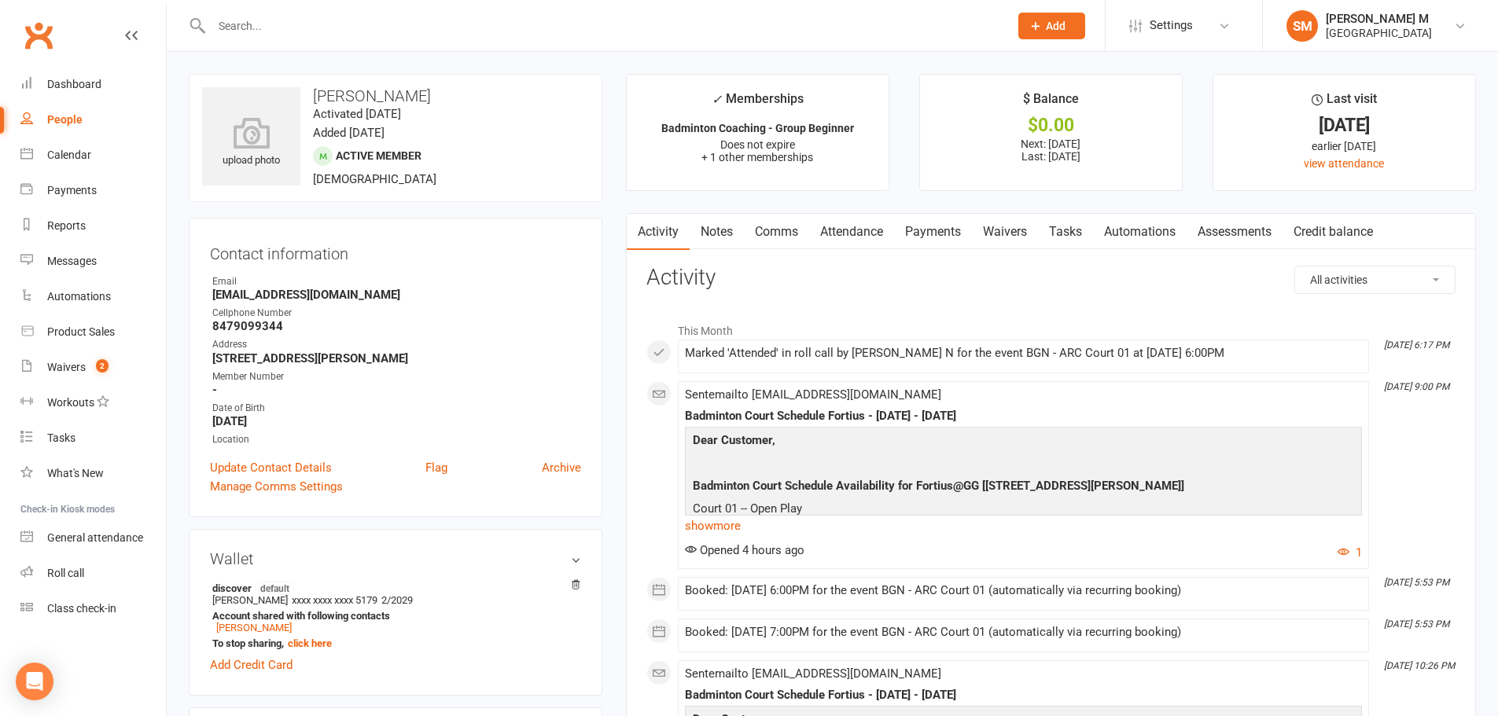
click at [925, 226] on link "Payments" at bounding box center [933, 232] width 78 height 36
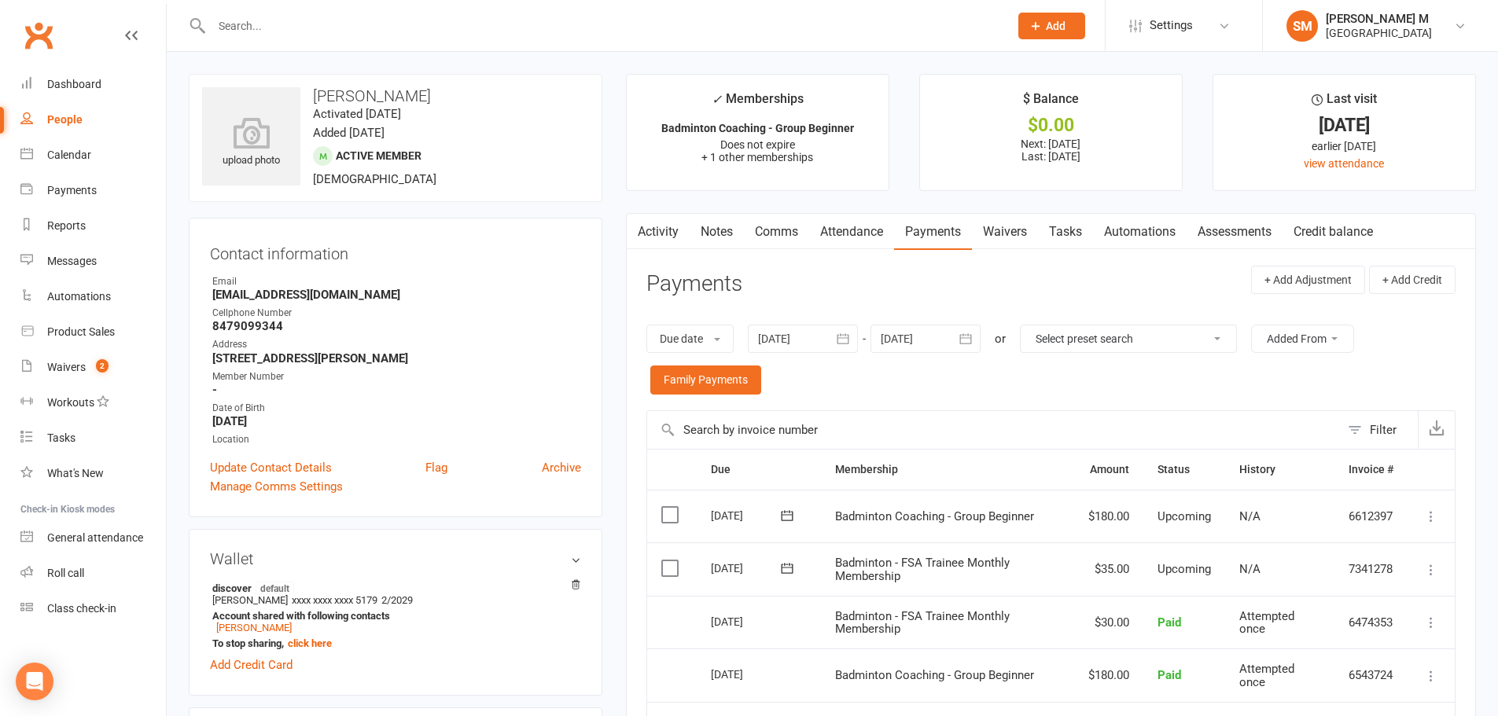
click at [664, 238] on link "Activity" at bounding box center [658, 232] width 63 height 36
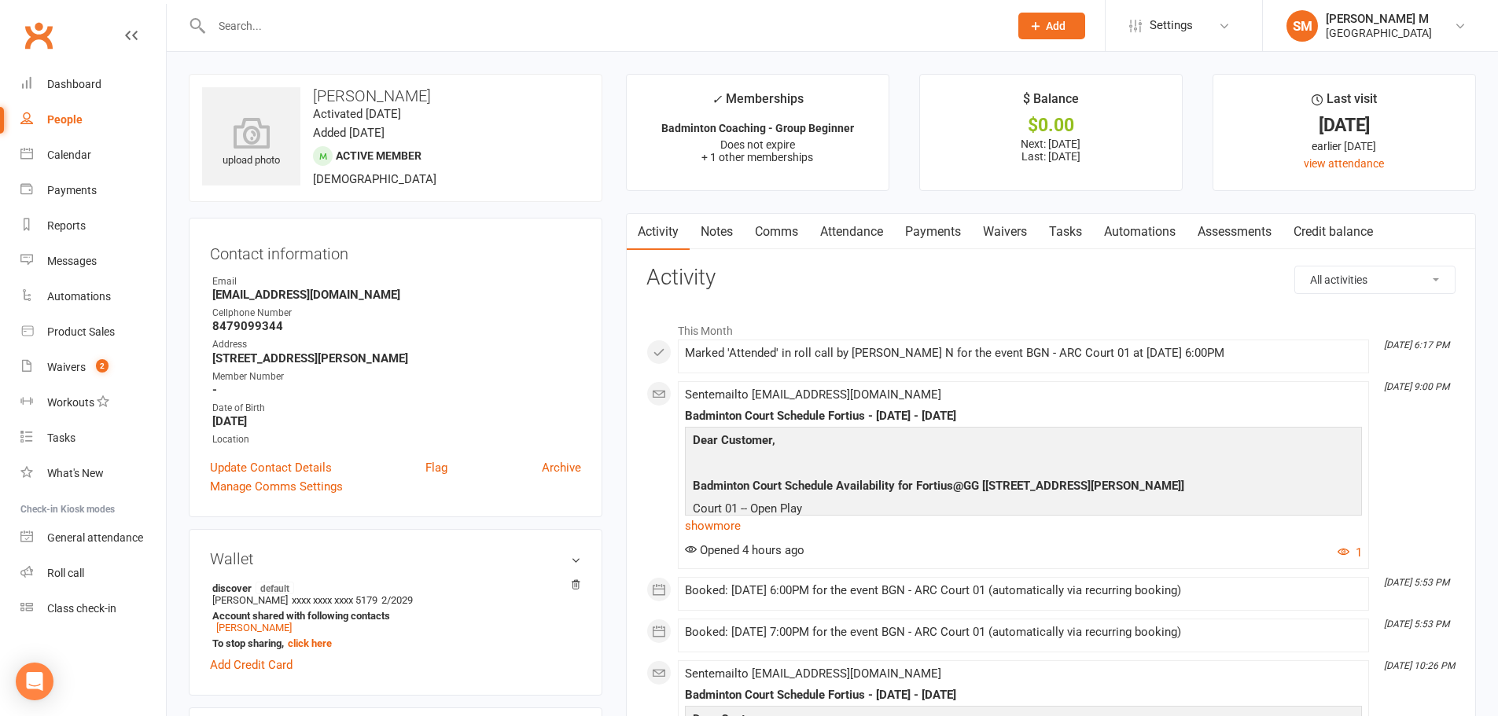
click at [712, 239] on link "Notes" at bounding box center [716, 232] width 54 height 36
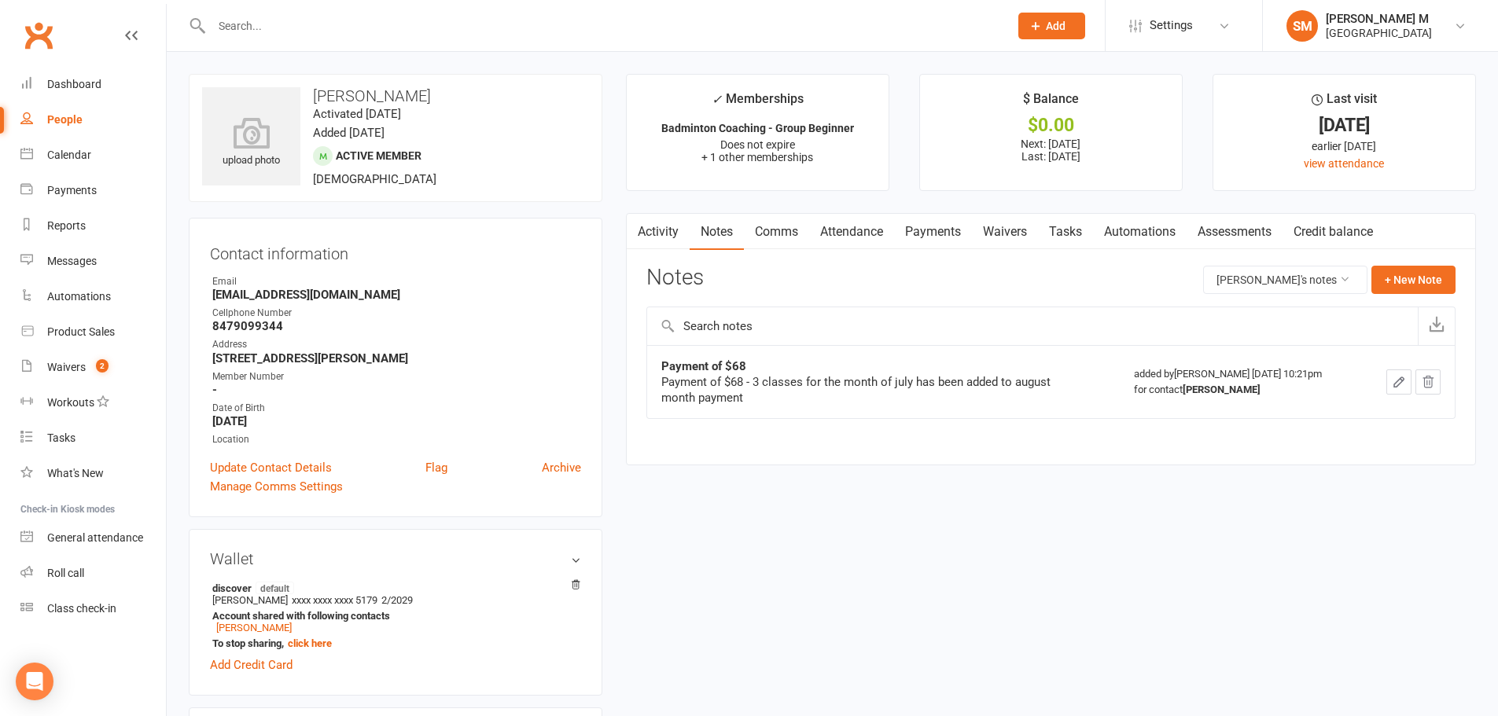
click at [678, 228] on link "Activity" at bounding box center [658, 232] width 63 height 36
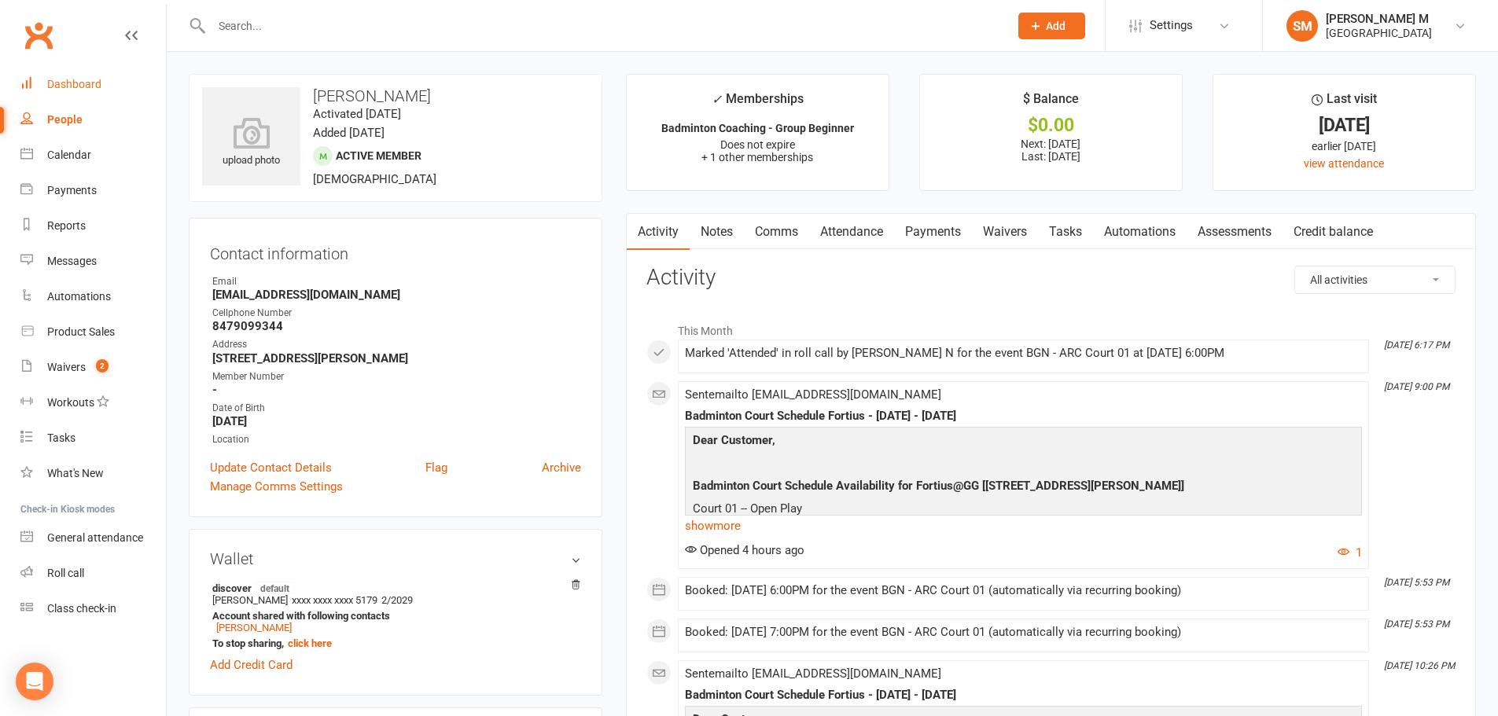
click at [81, 92] on link "Dashboard" at bounding box center [92, 84] width 145 height 35
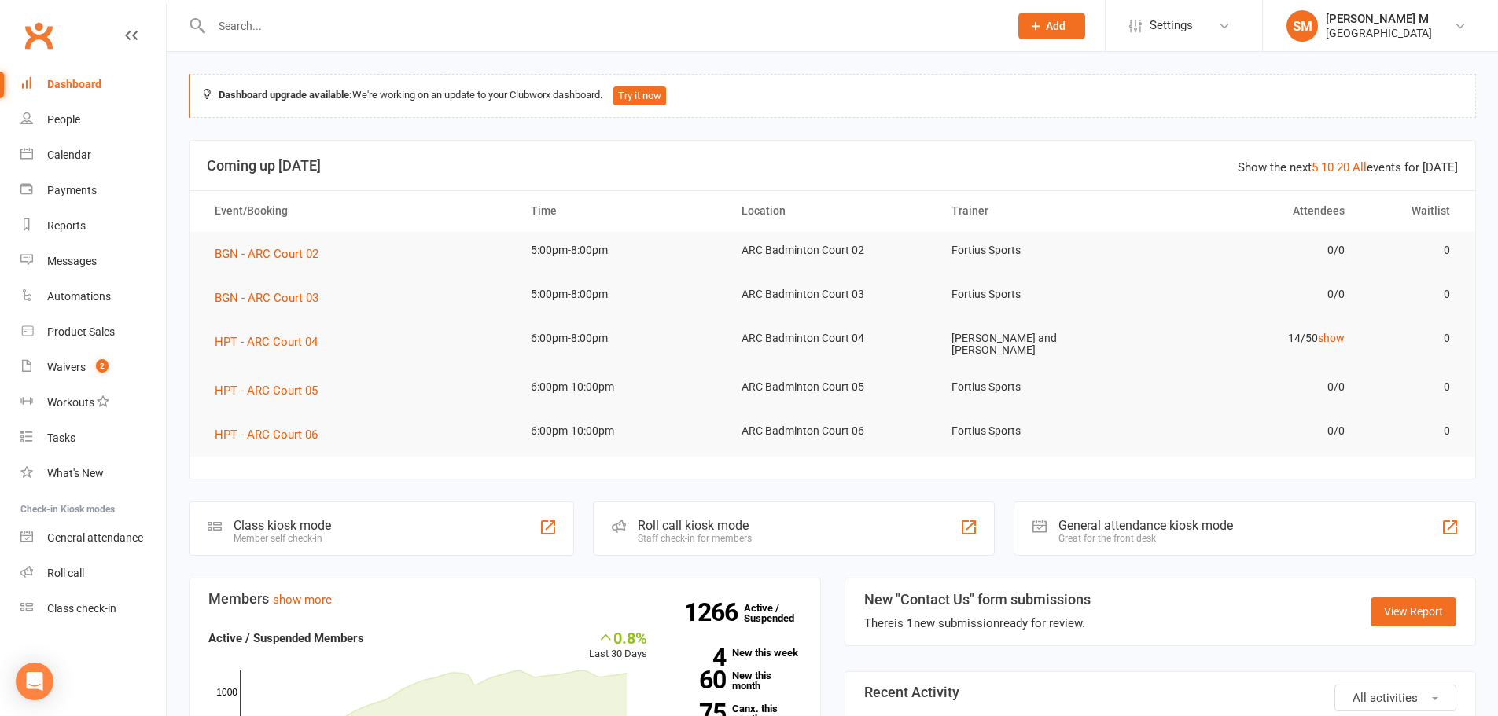
click at [243, 29] on input "text" at bounding box center [602, 26] width 791 height 22
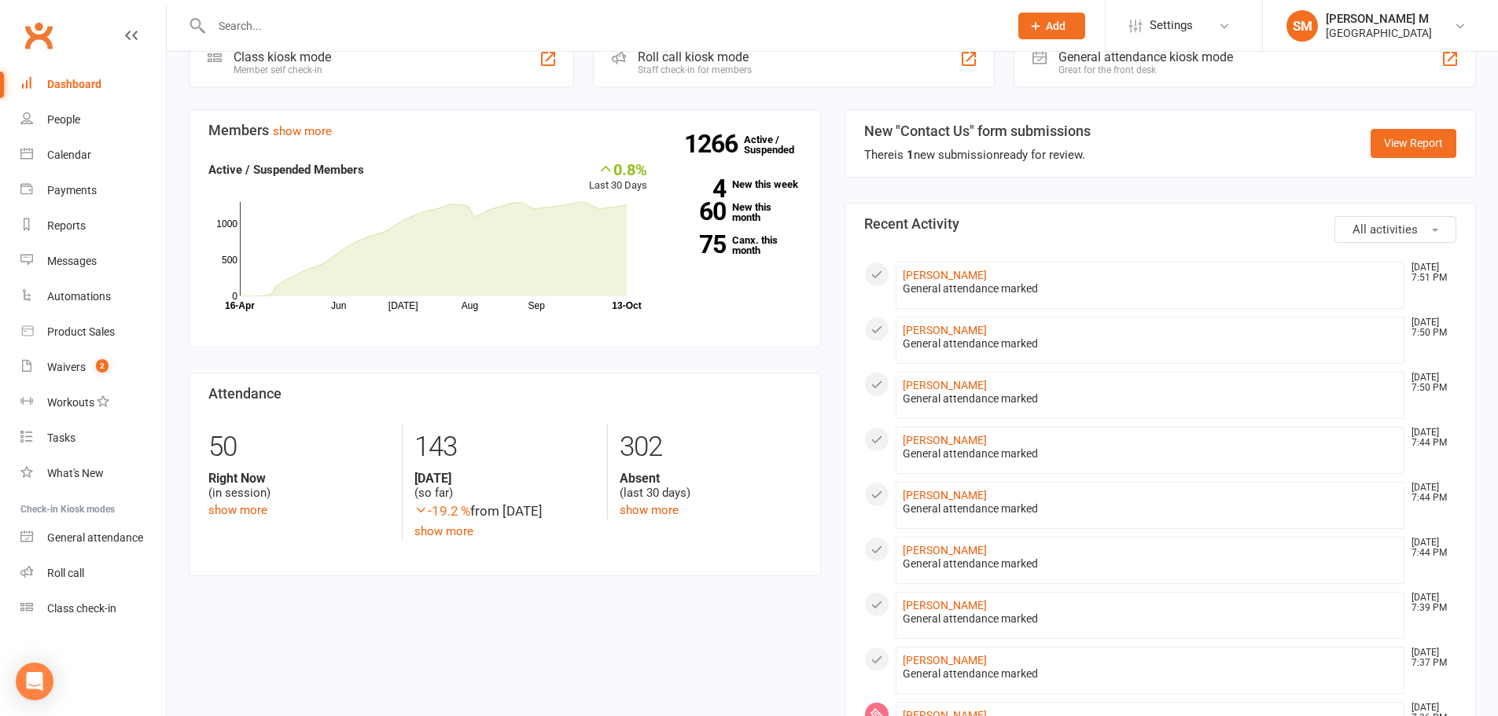
scroll to position [472, 0]
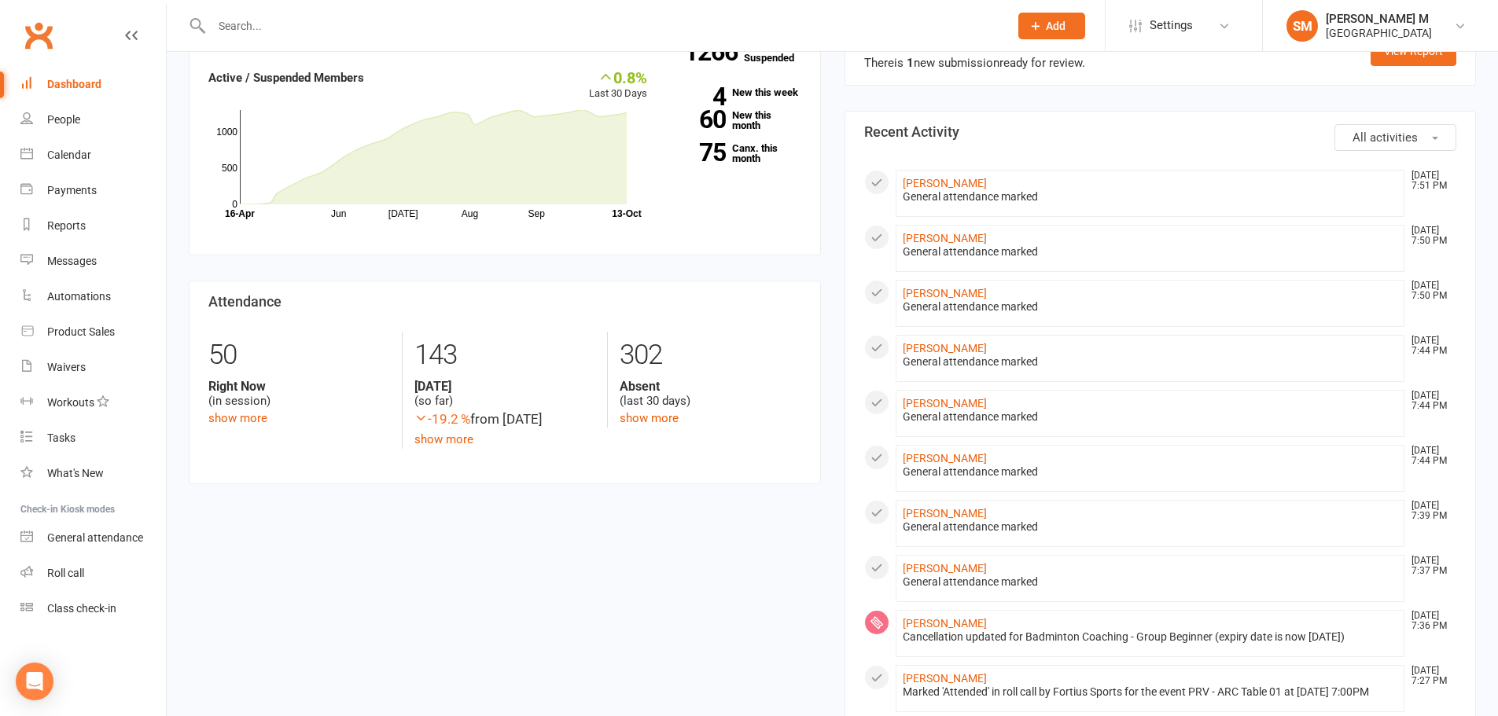
scroll to position [575, 0]
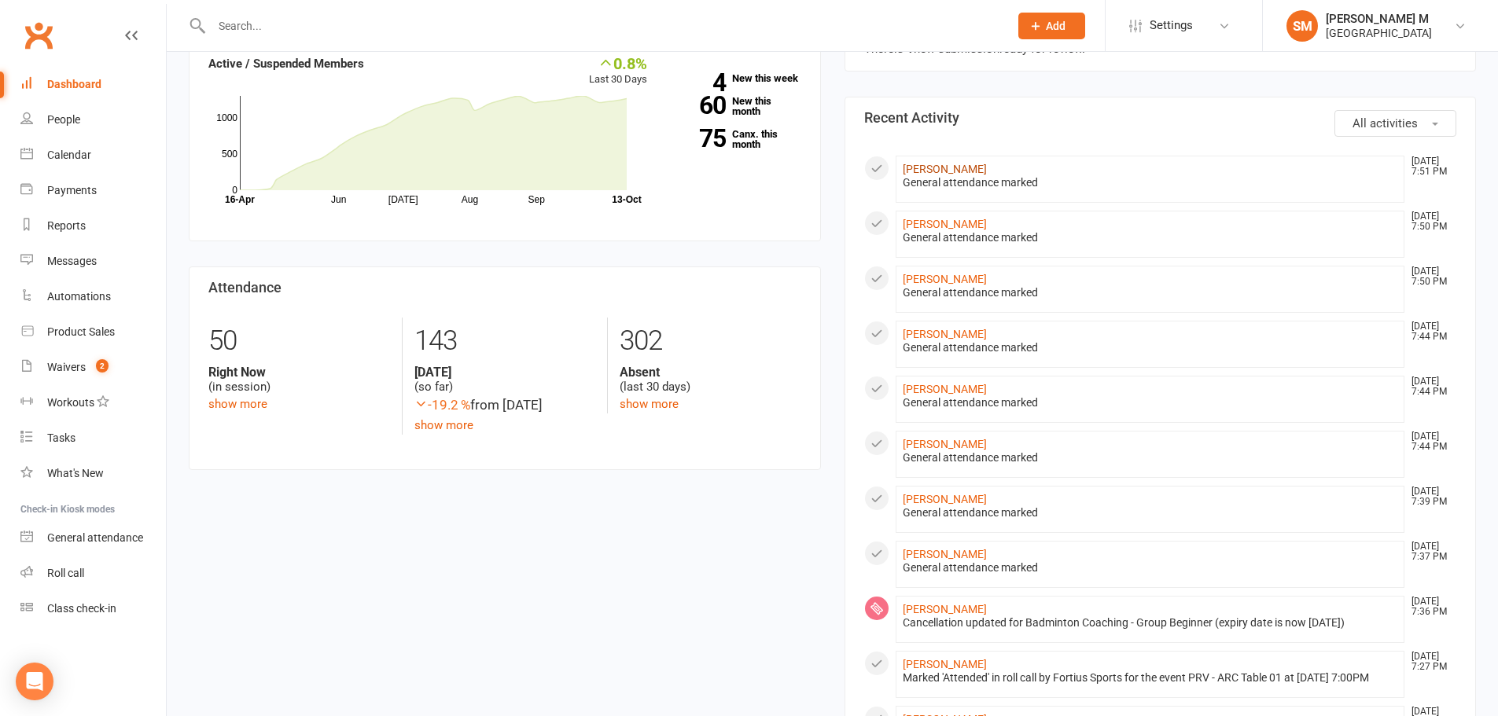
click at [954, 167] on link "[PERSON_NAME]" at bounding box center [945, 169] width 84 height 13
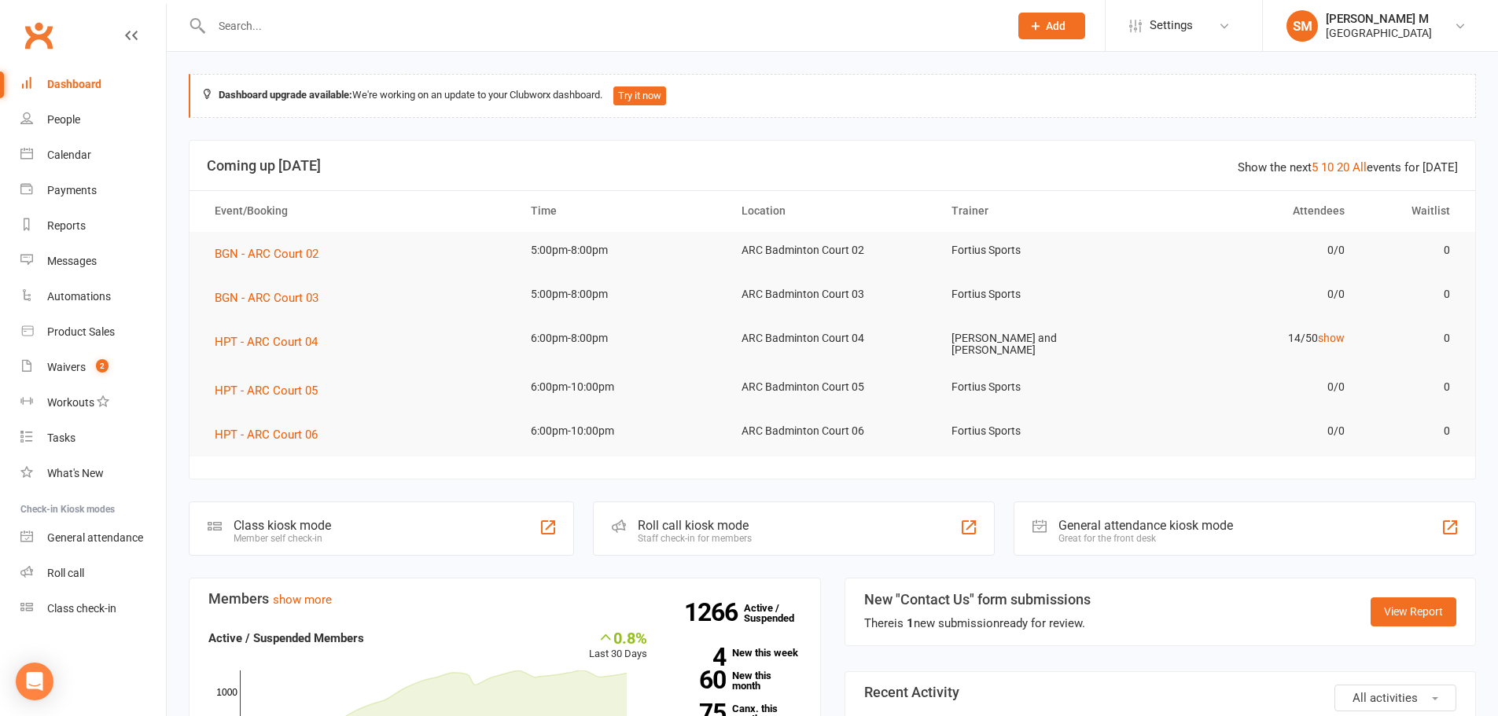
click at [88, 83] on div "Dashboard" at bounding box center [74, 84] width 54 height 13
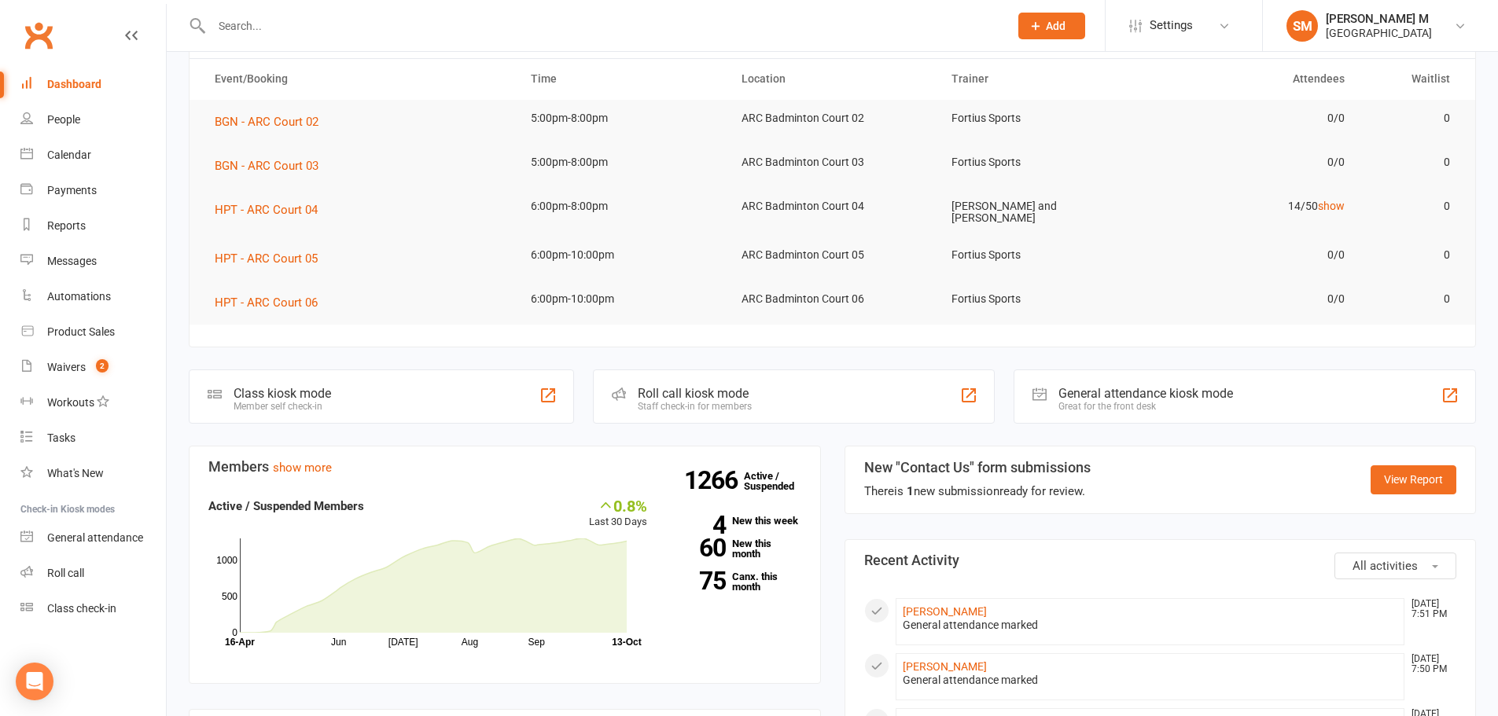
scroll to position [79, 0]
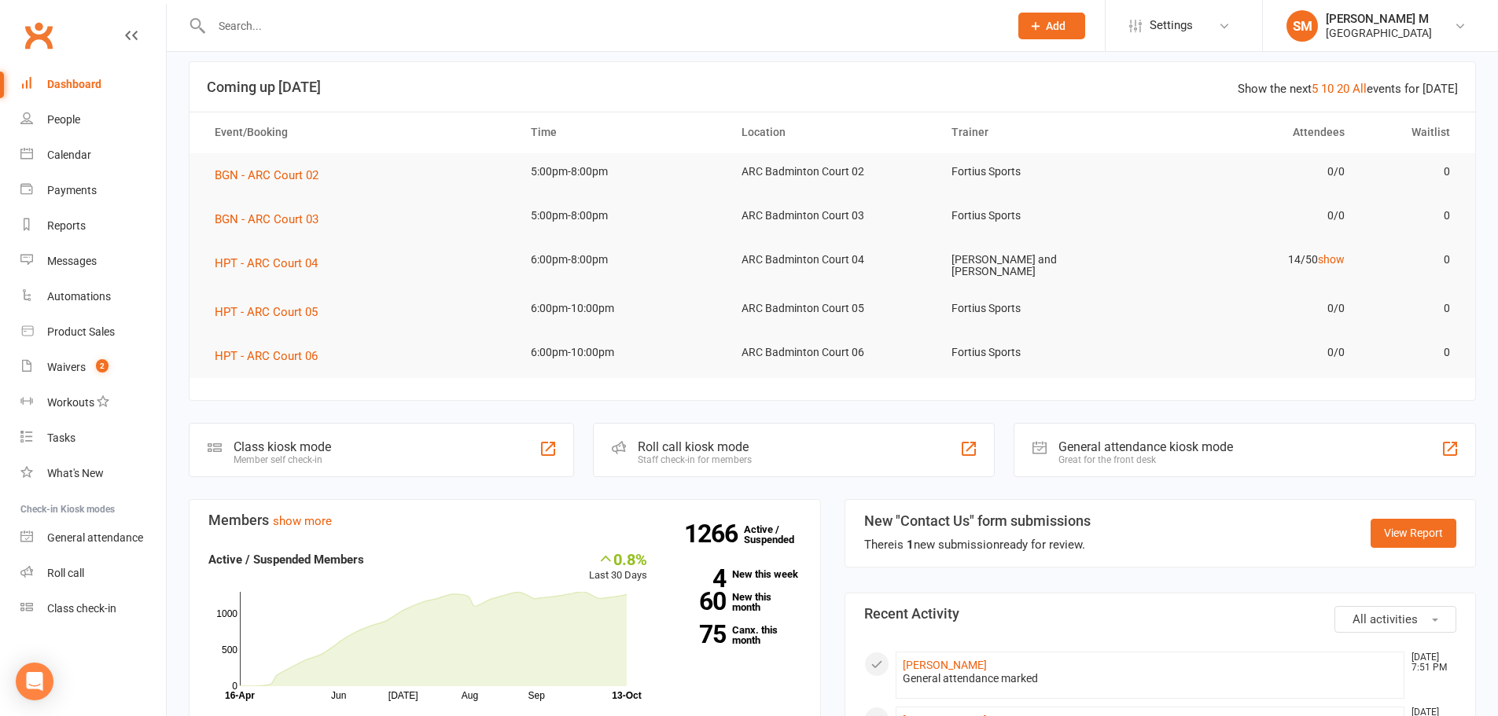
click at [81, 96] on link "Dashboard" at bounding box center [92, 84] width 145 height 35
click at [257, 22] on input "text" at bounding box center [602, 26] width 791 height 22
click at [393, 39] on div at bounding box center [593, 25] width 809 height 51
click at [388, 24] on input "text" at bounding box center [602, 26] width 791 height 22
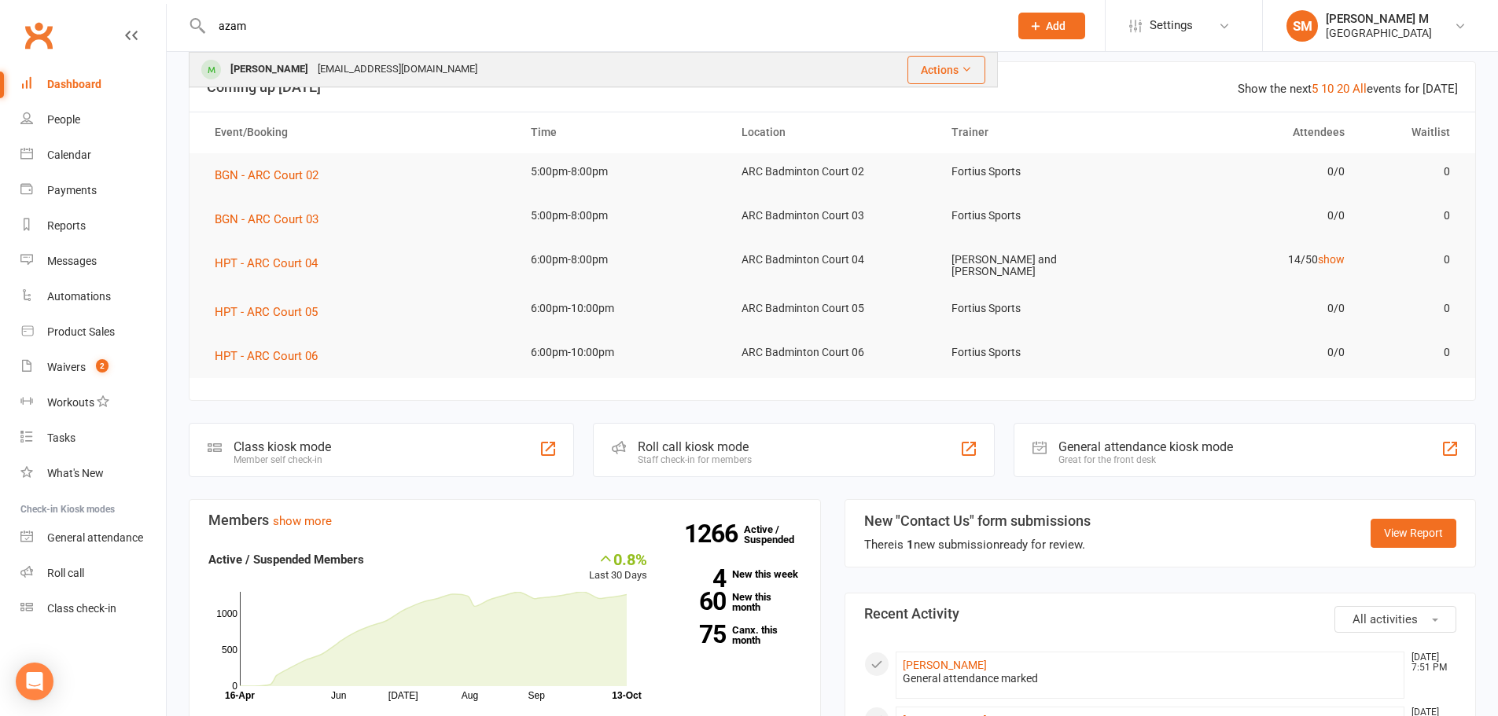
type input "azam"
click at [348, 70] on div "[EMAIL_ADDRESS][DOMAIN_NAME]" at bounding box center [397, 69] width 169 height 23
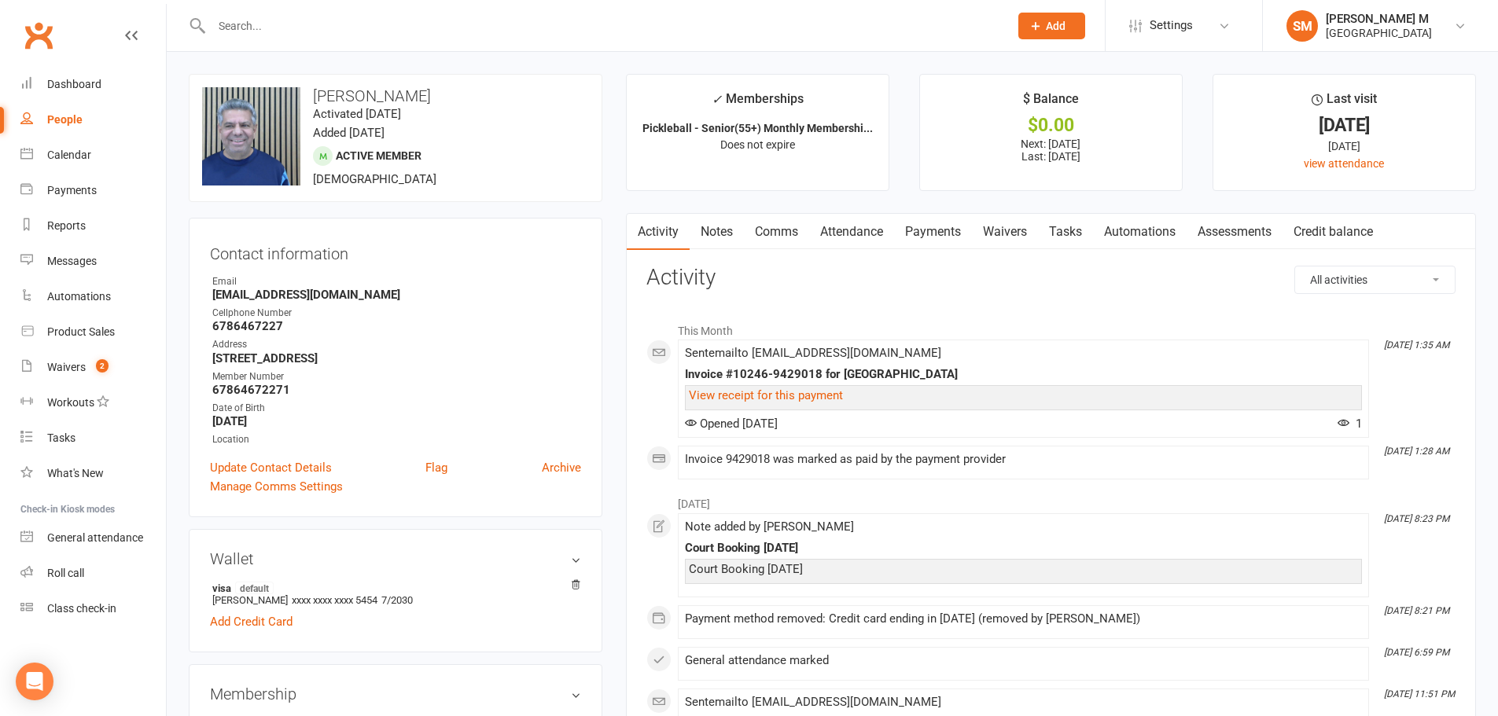
click at [705, 226] on link "Notes" at bounding box center [716, 232] width 54 height 36
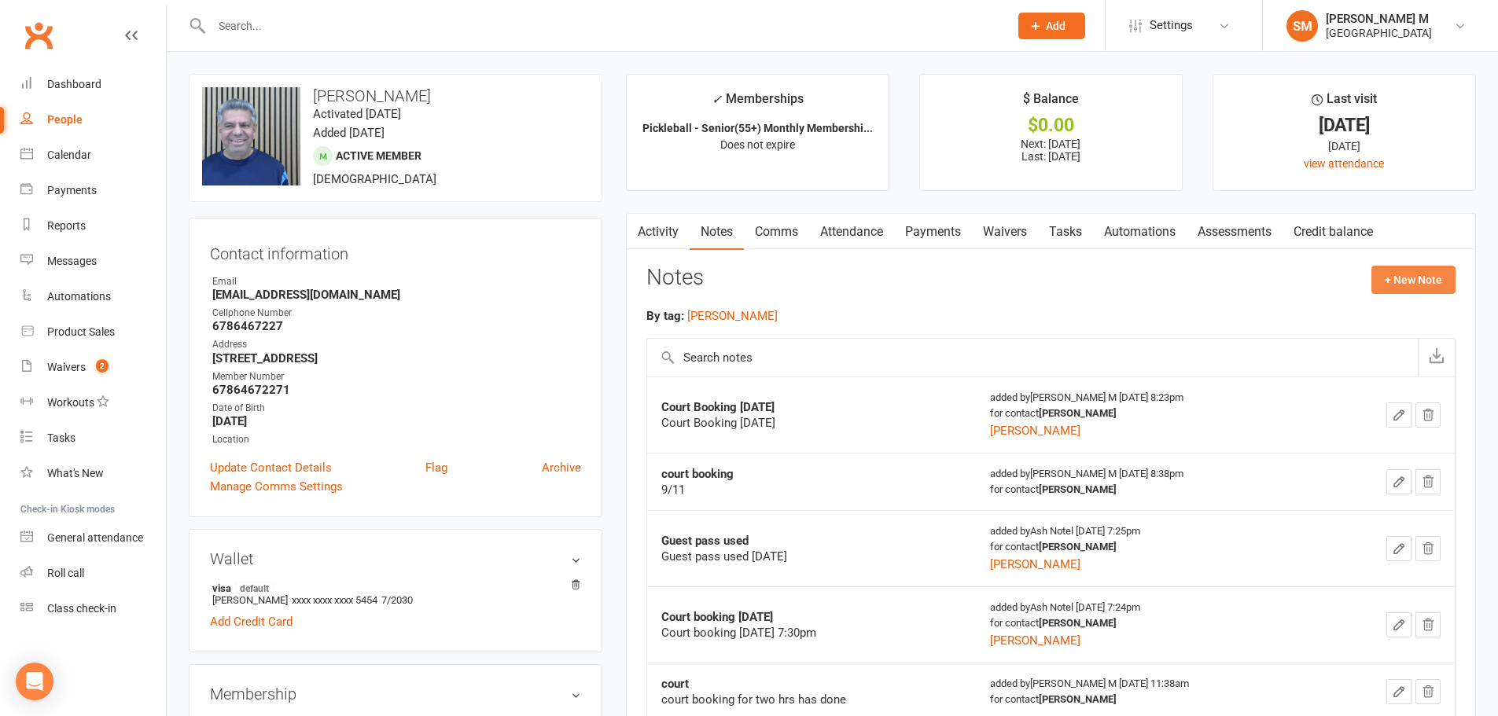
click at [1388, 280] on button "+ New Note" at bounding box center [1413, 280] width 84 height 28
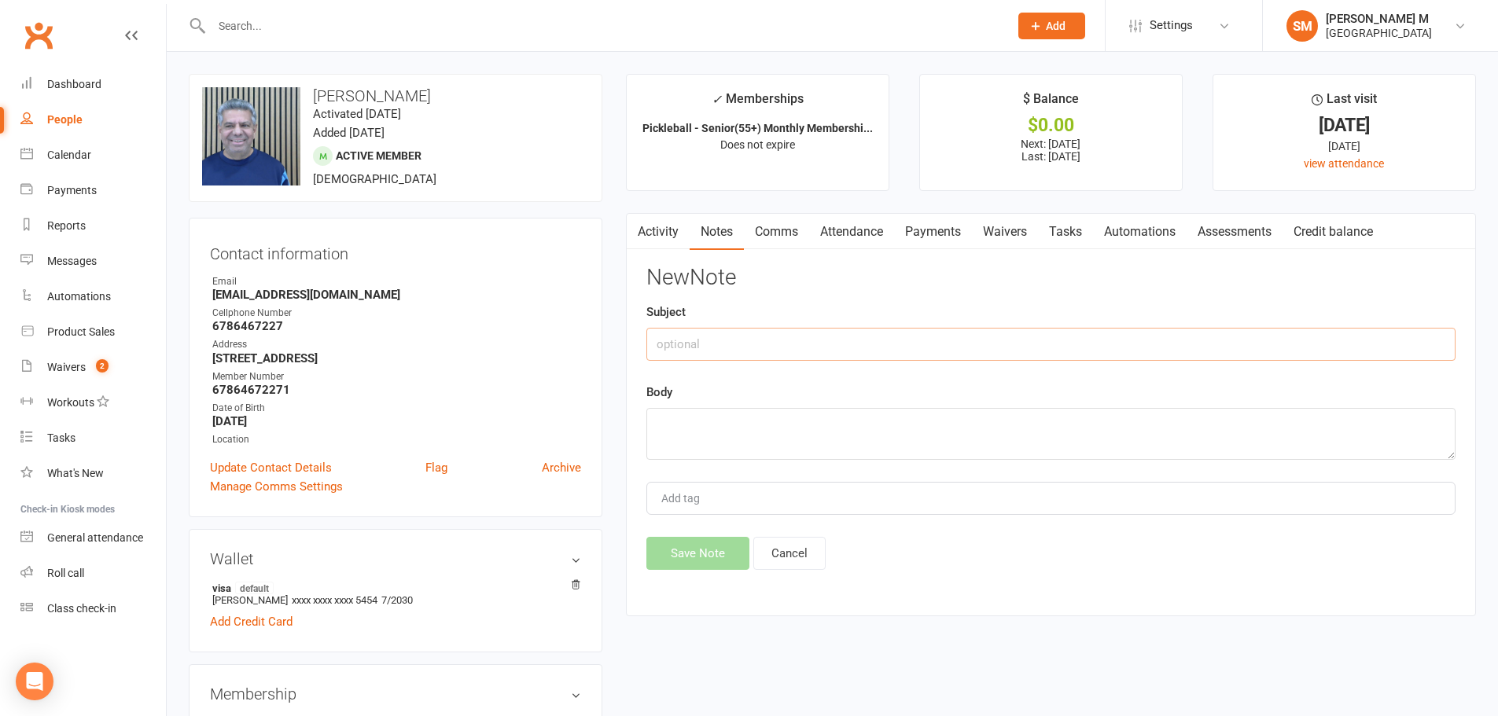
click at [1013, 339] on input "text" at bounding box center [1050, 344] width 809 height 33
type input "COURT RESERVE"
click at [689, 426] on textarea at bounding box center [1050, 434] width 809 height 52
click at [805, 429] on textarea "Court Reserved for 1hr on" at bounding box center [1050, 434] width 809 height 52
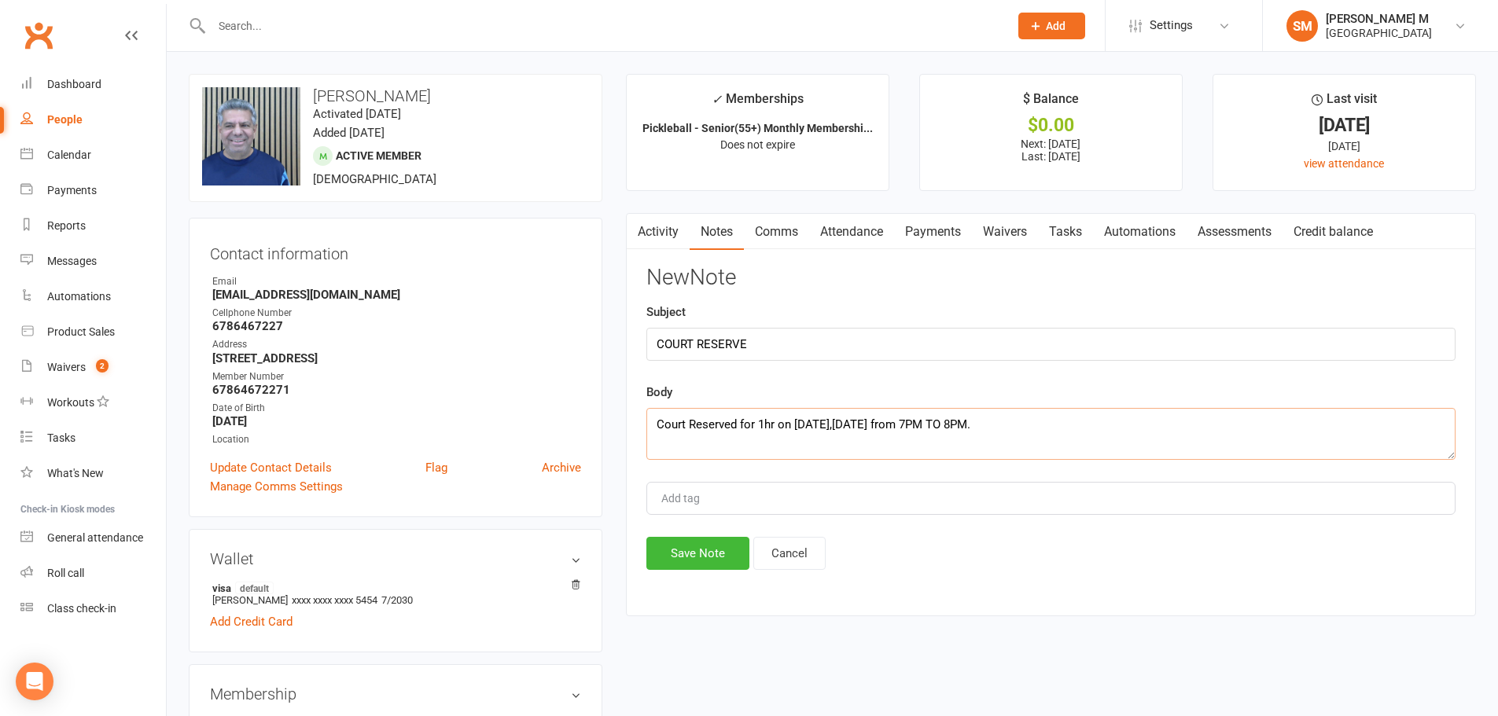
type textarea "Court Reserved for 1hr on [DATE],[DATE] from 7PM TO 8PM."
click at [722, 494] on div "Add tag" at bounding box center [1050, 498] width 809 height 33
type input "[PERSON_NAME]"
click at [680, 552] on button "Save Note" at bounding box center [697, 553] width 103 height 33
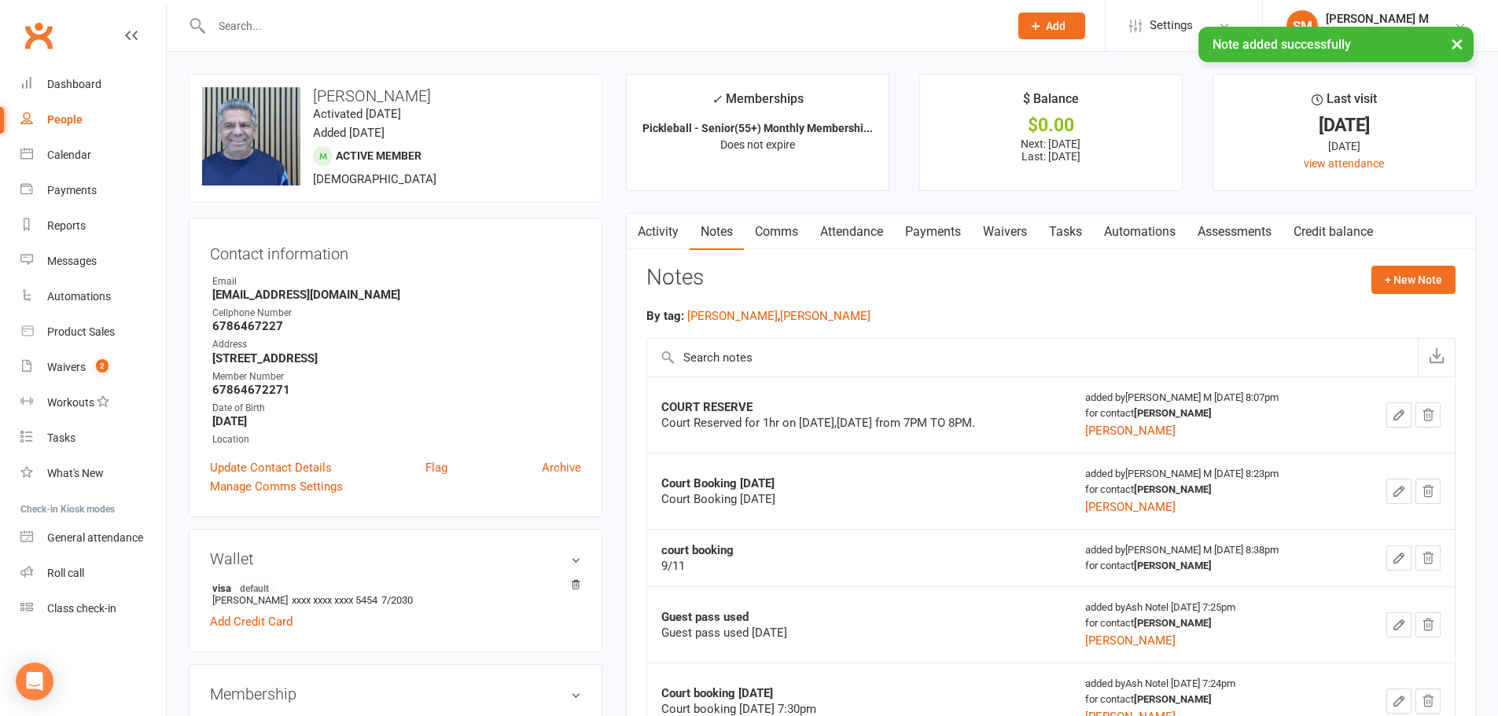
click at [911, 233] on link "Payments" at bounding box center [933, 232] width 78 height 36
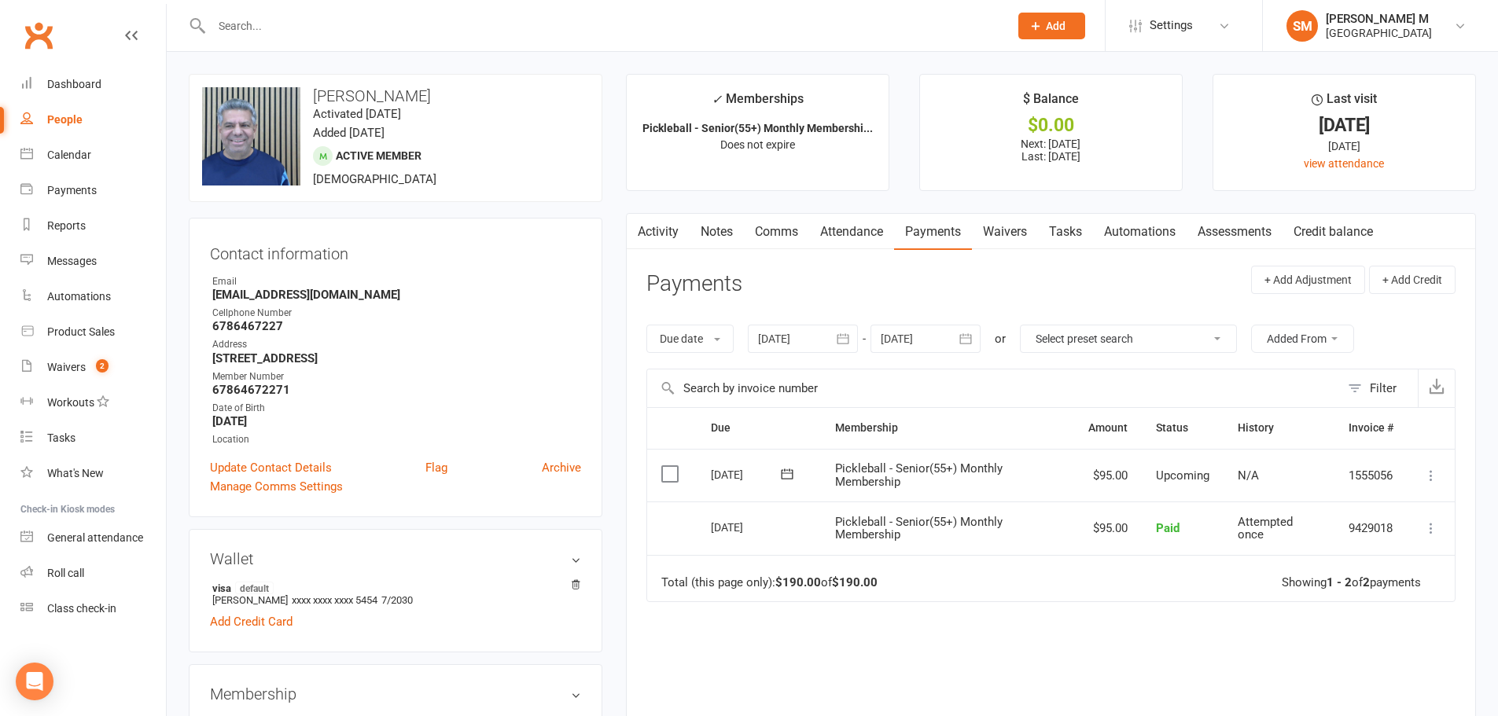
click at [713, 234] on link "Notes" at bounding box center [716, 232] width 54 height 36
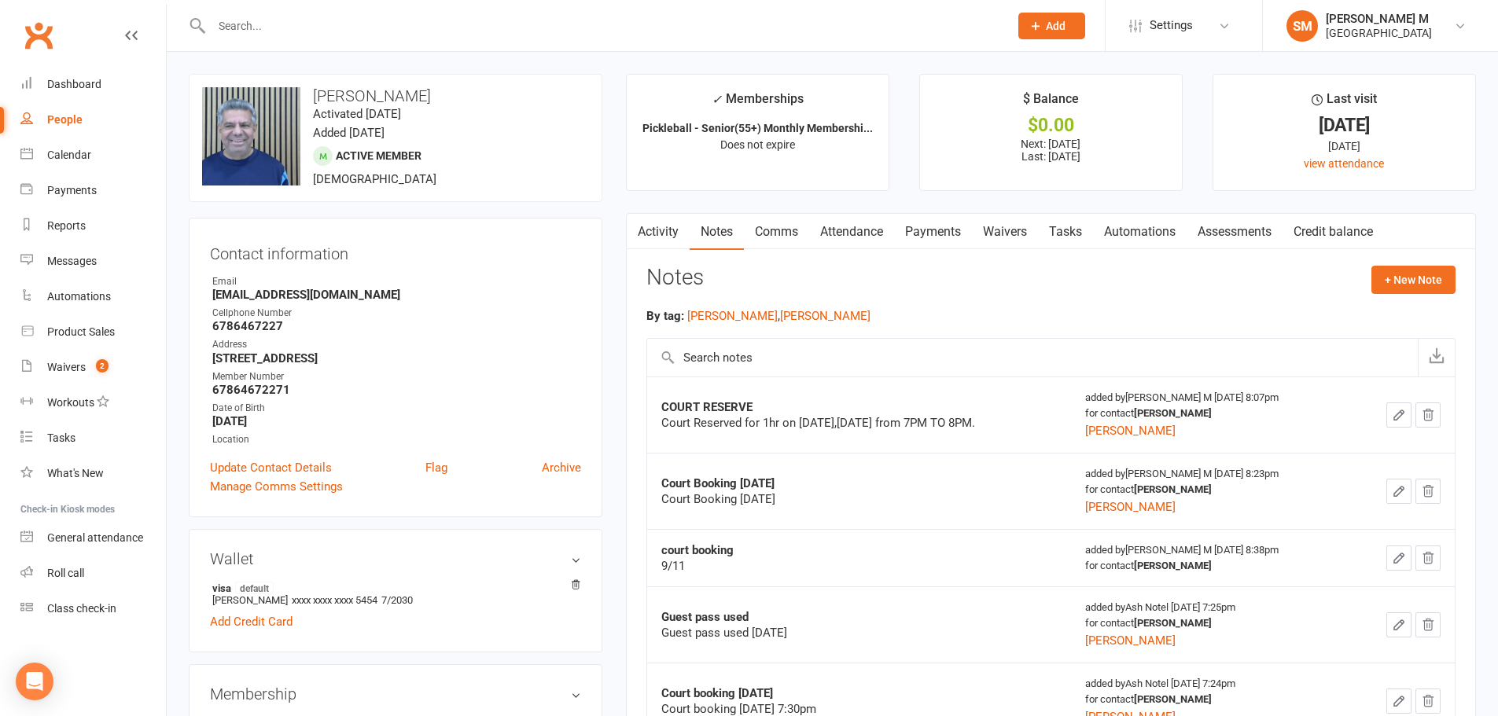
click at [932, 237] on link "Payments" at bounding box center [933, 232] width 78 height 36
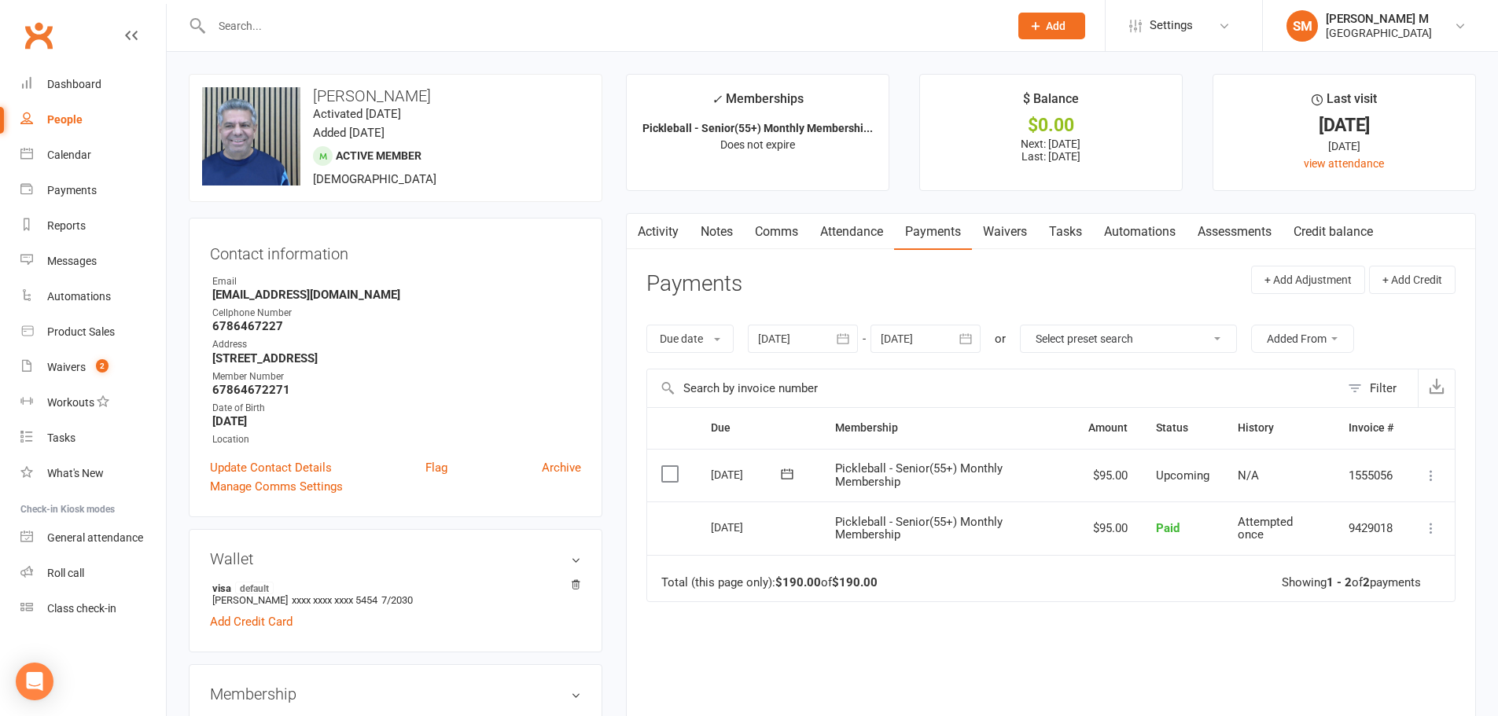
click at [654, 229] on link "Activity" at bounding box center [658, 232] width 63 height 36
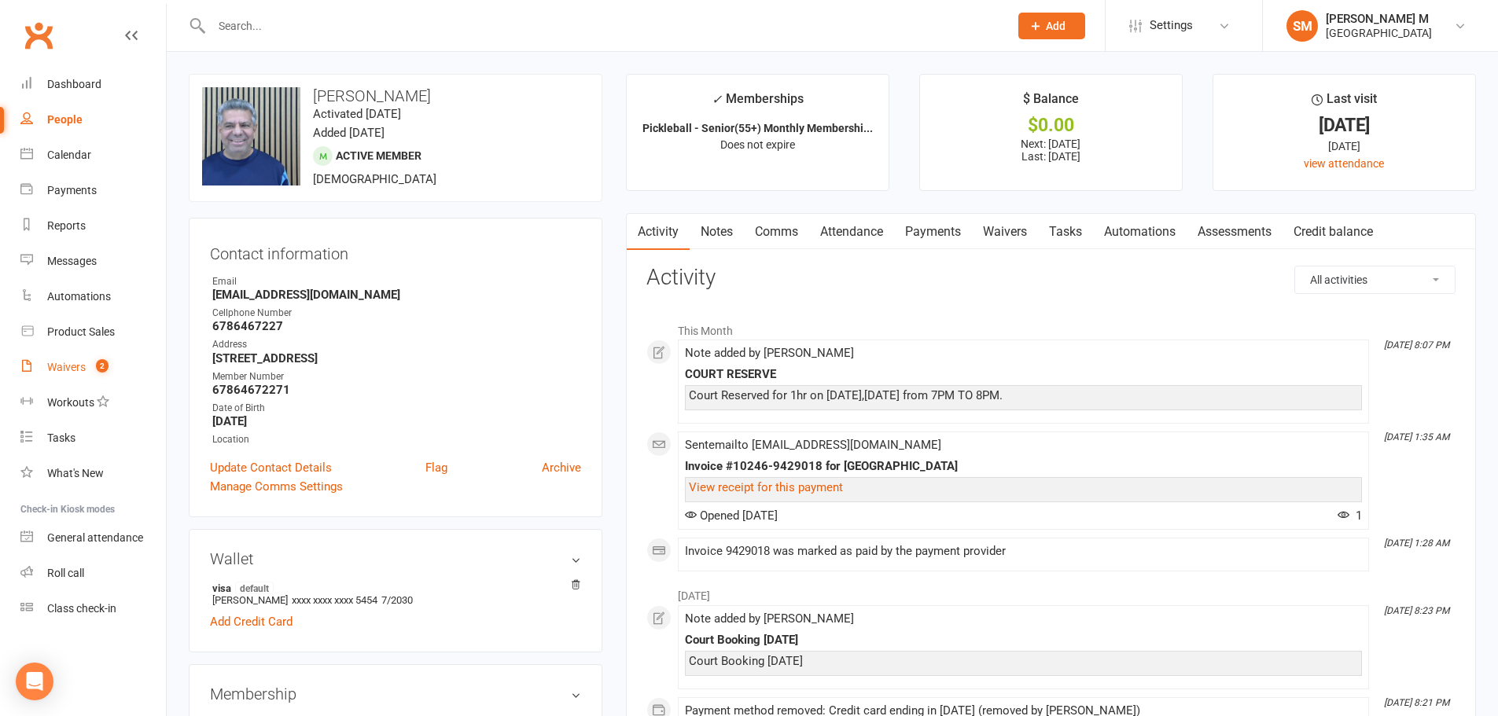
click at [47, 358] on link "Waivers 2" at bounding box center [92, 367] width 145 height 35
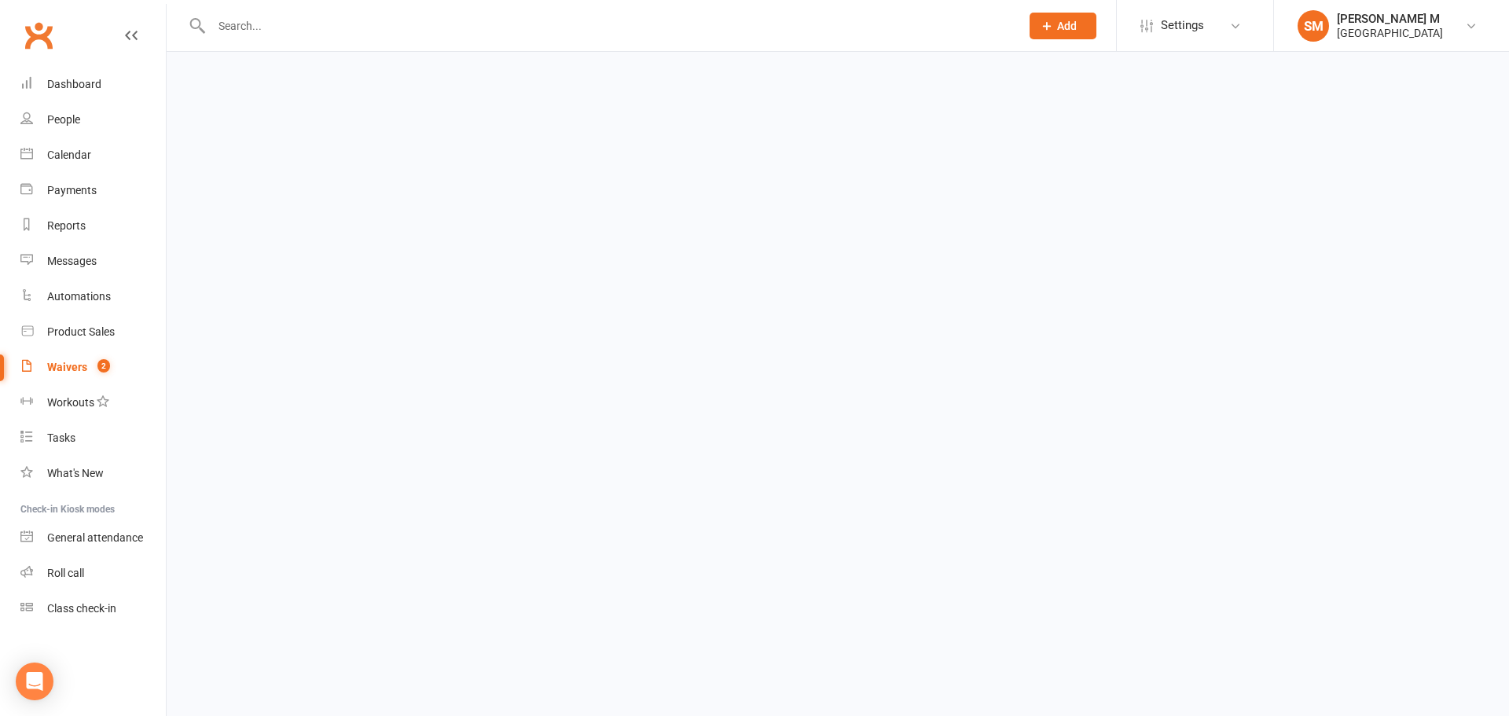
select select "50"
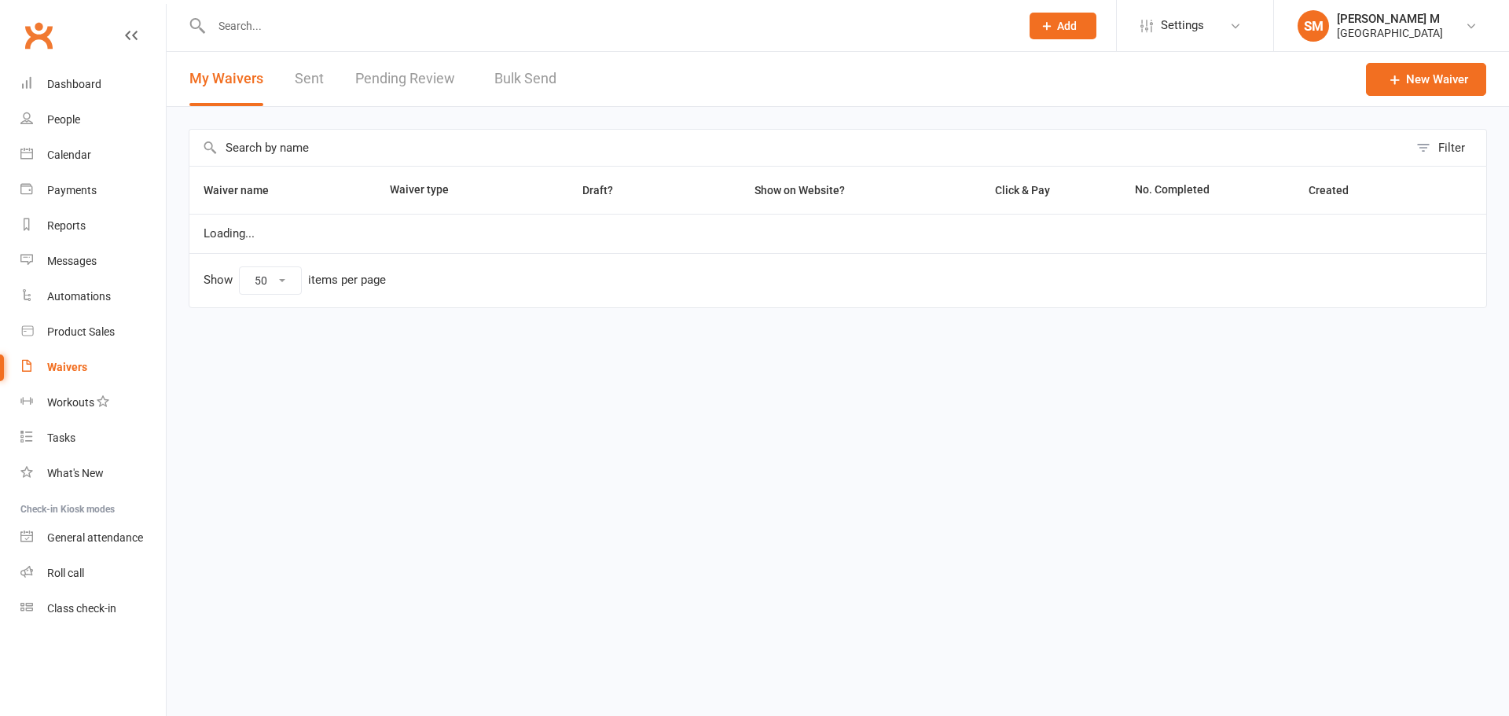
select select "50"
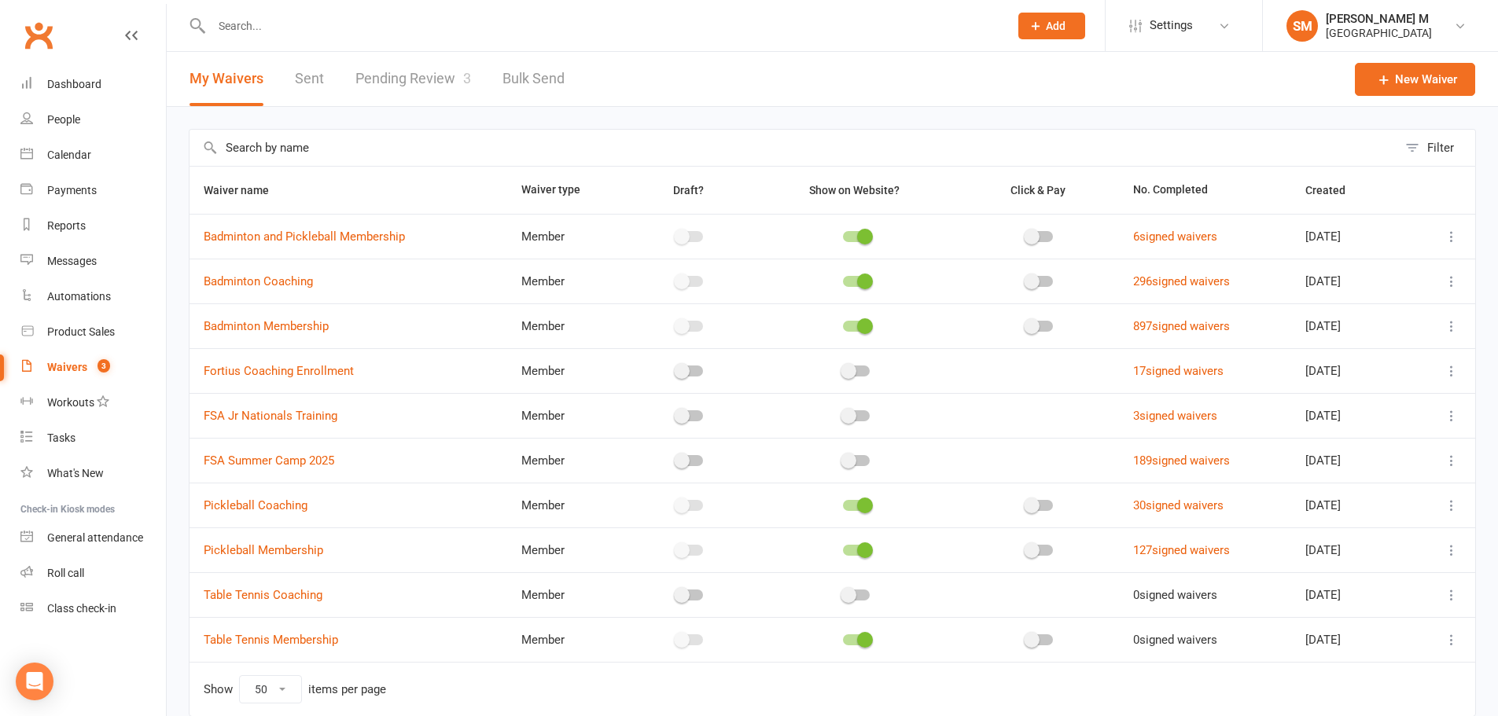
click at [386, 67] on link "Pending Review 3" at bounding box center [413, 79] width 116 height 54
select select "100"
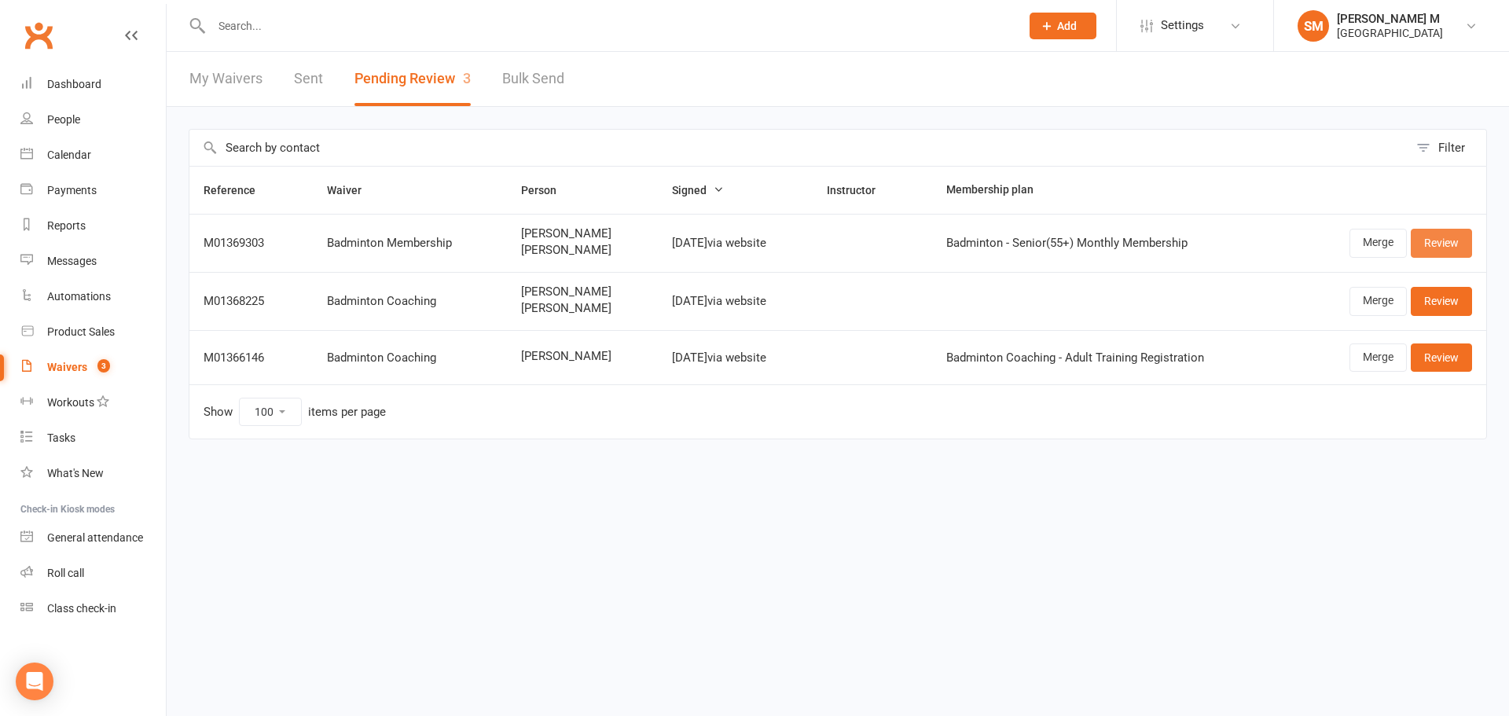
click at [1434, 244] on link "Review" at bounding box center [1441, 243] width 61 height 28
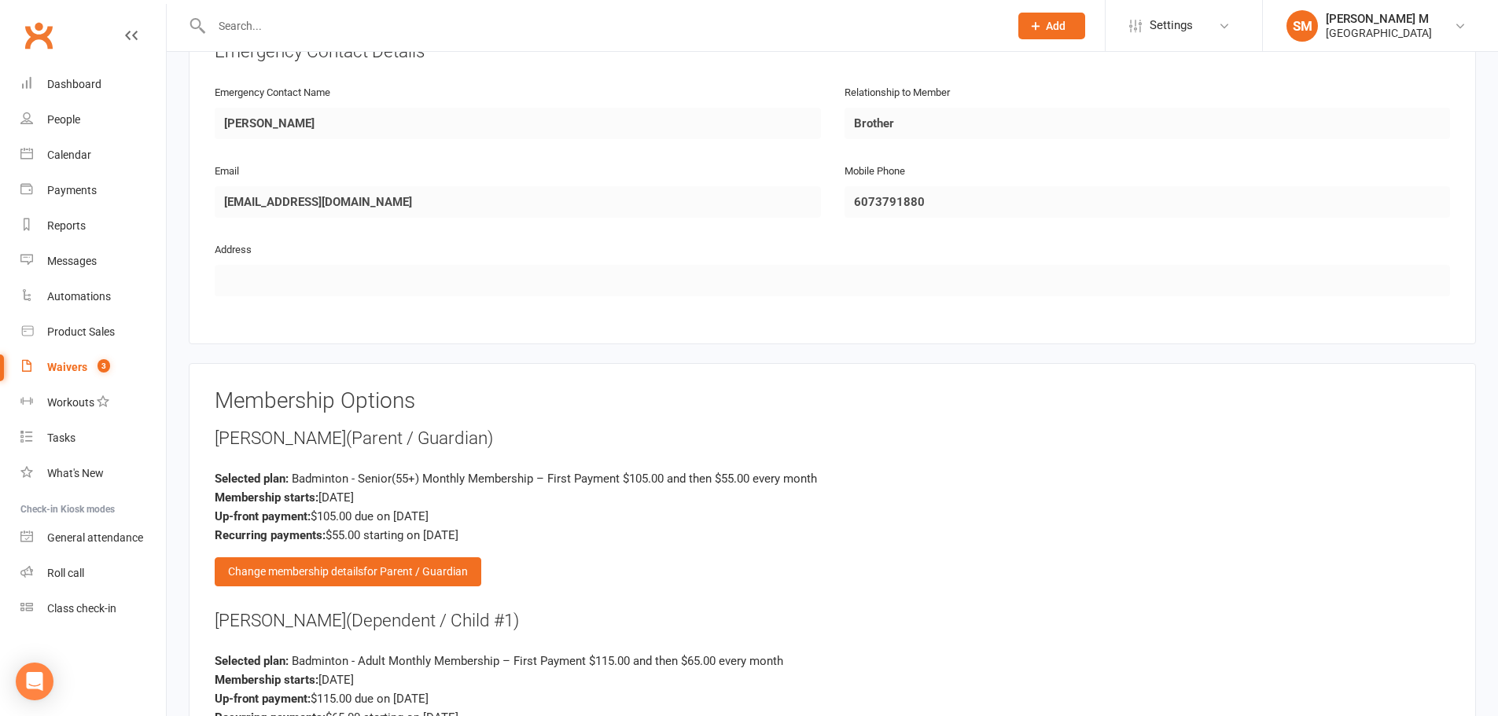
scroll to position [1415, 0]
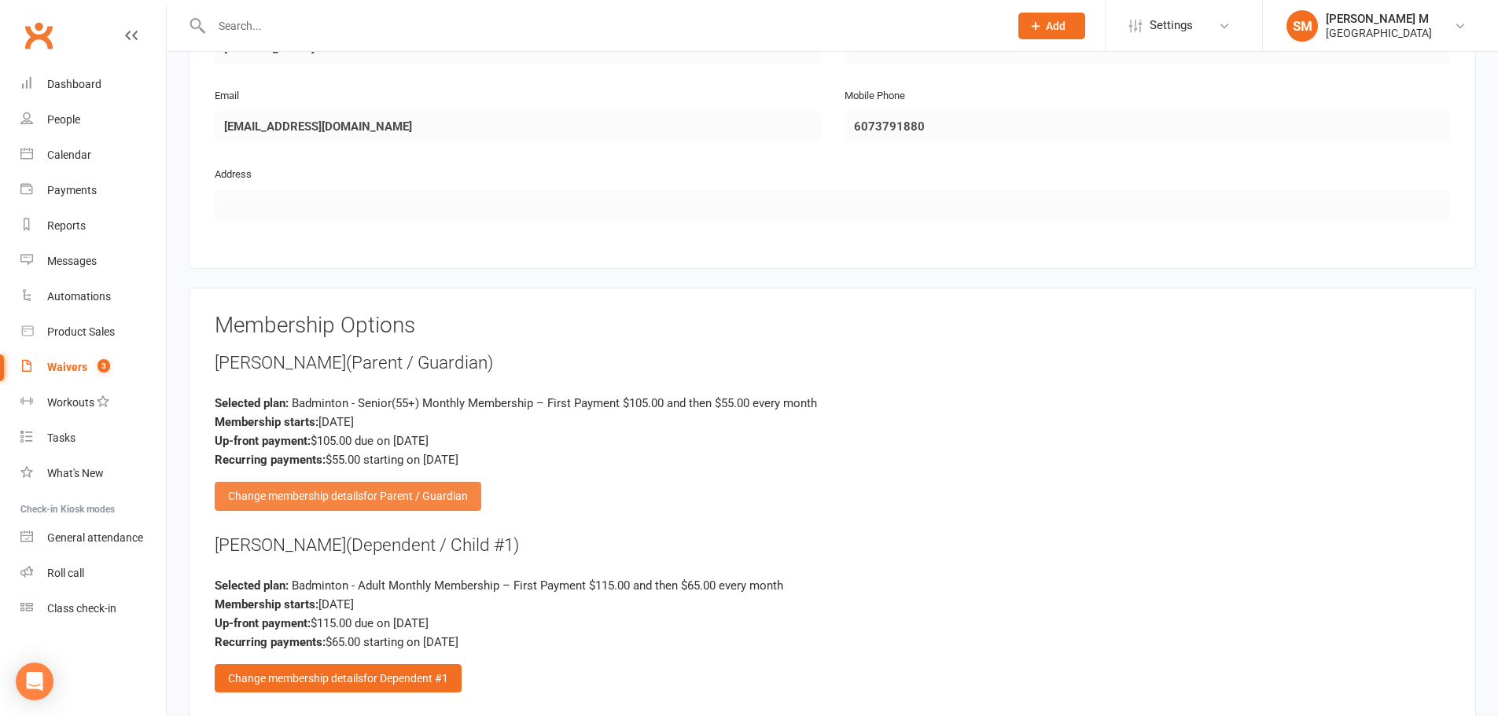
click at [363, 501] on div "Change membership details for Parent / Guardian" at bounding box center [348, 496] width 267 height 28
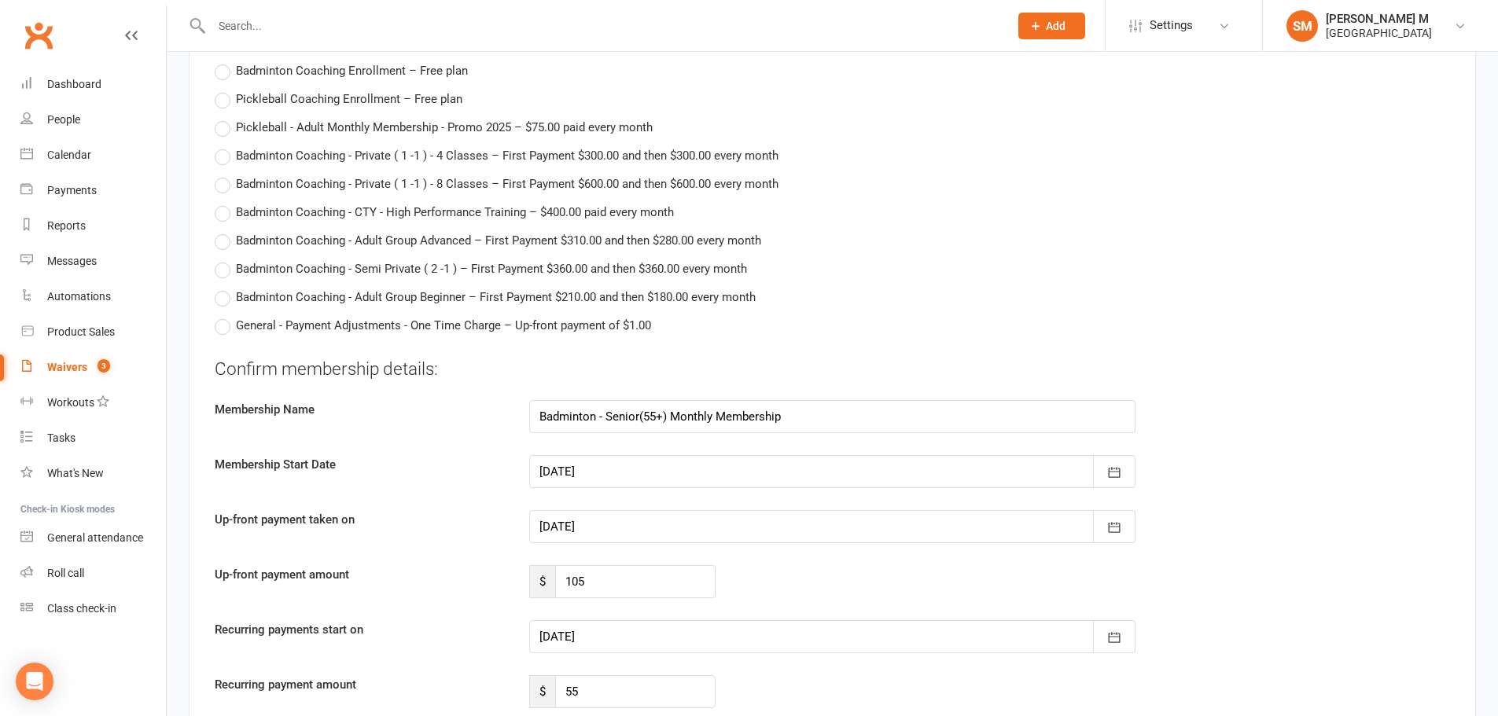
scroll to position [3380, 0]
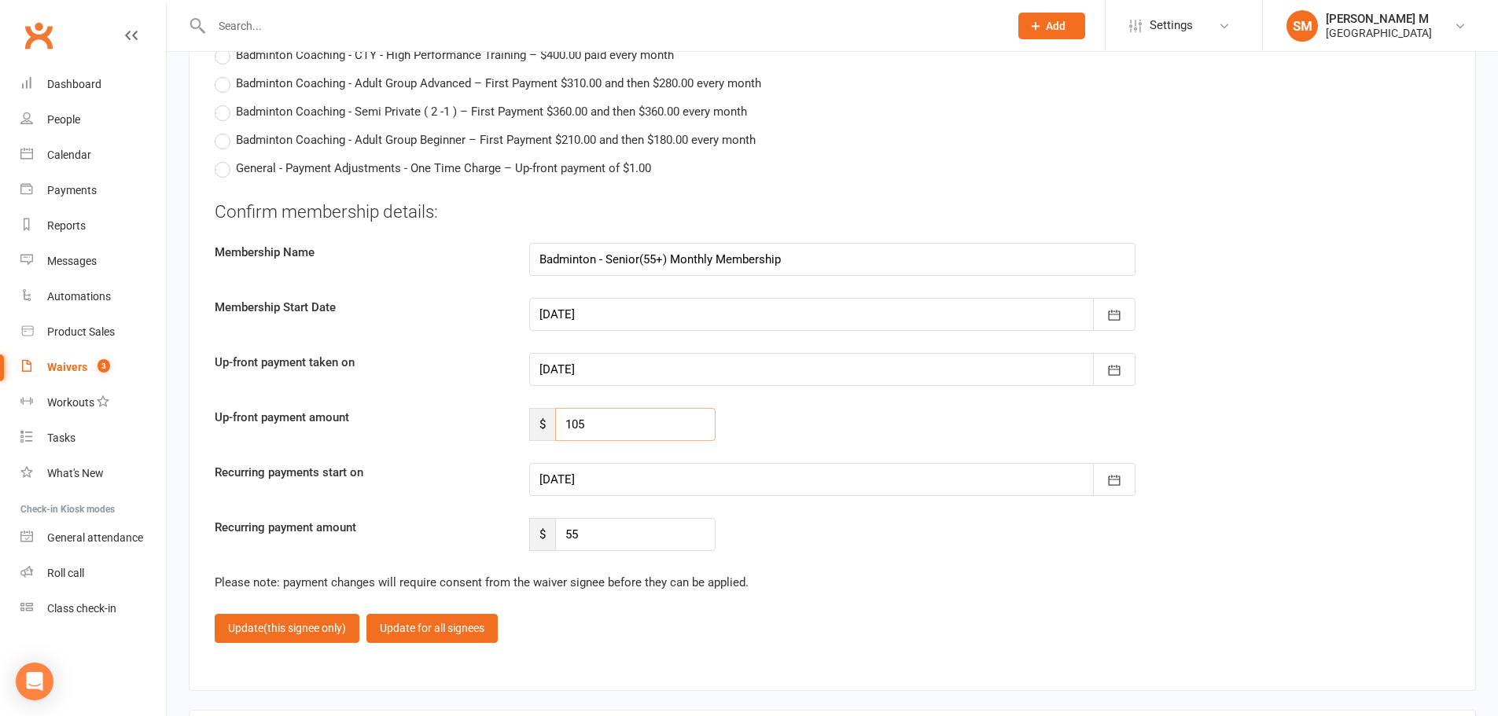
click at [601, 417] on input "105" at bounding box center [635, 424] width 160 height 33
type input "1"
type input "89"
click at [610, 474] on div at bounding box center [832, 479] width 606 height 33
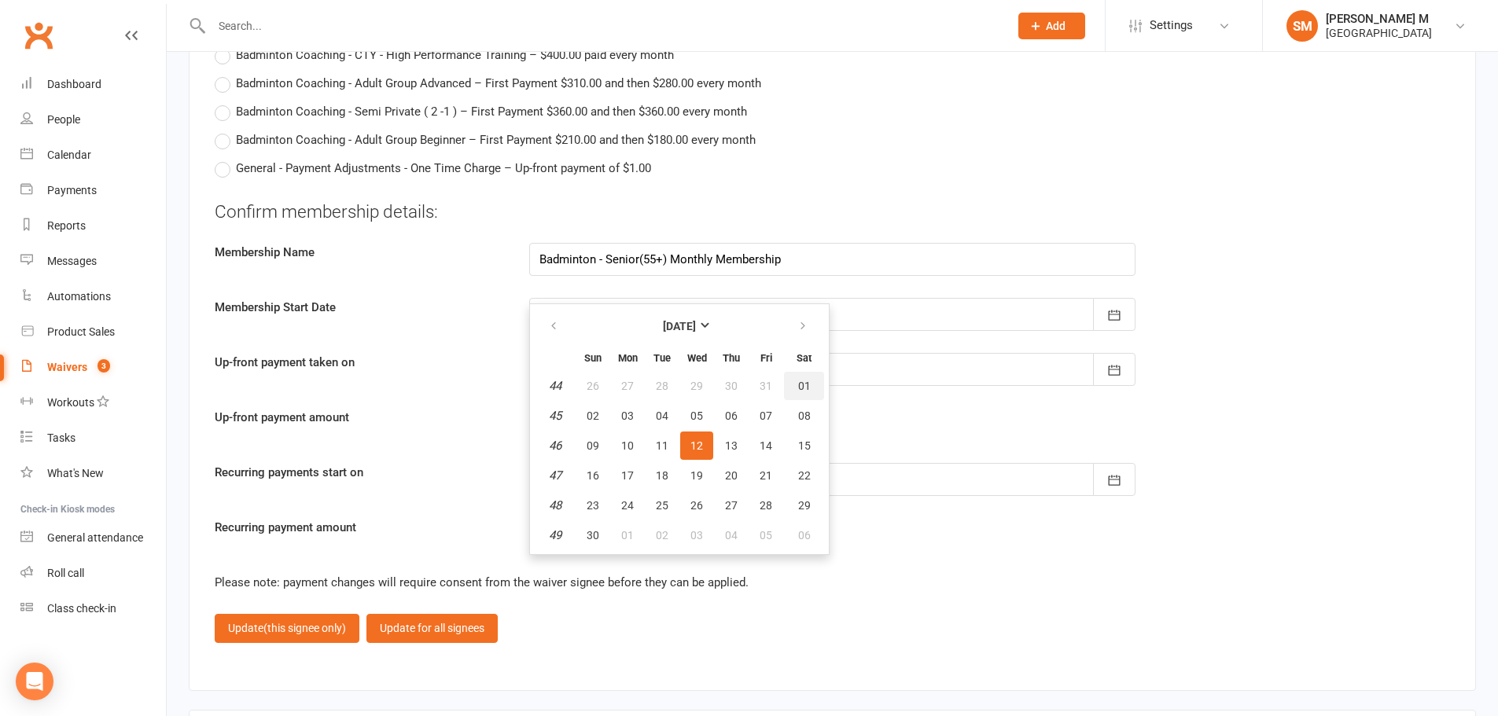
click at [810, 377] on button "01" at bounding box center [804, 386] width 40 height 28
type input "[DATE]"
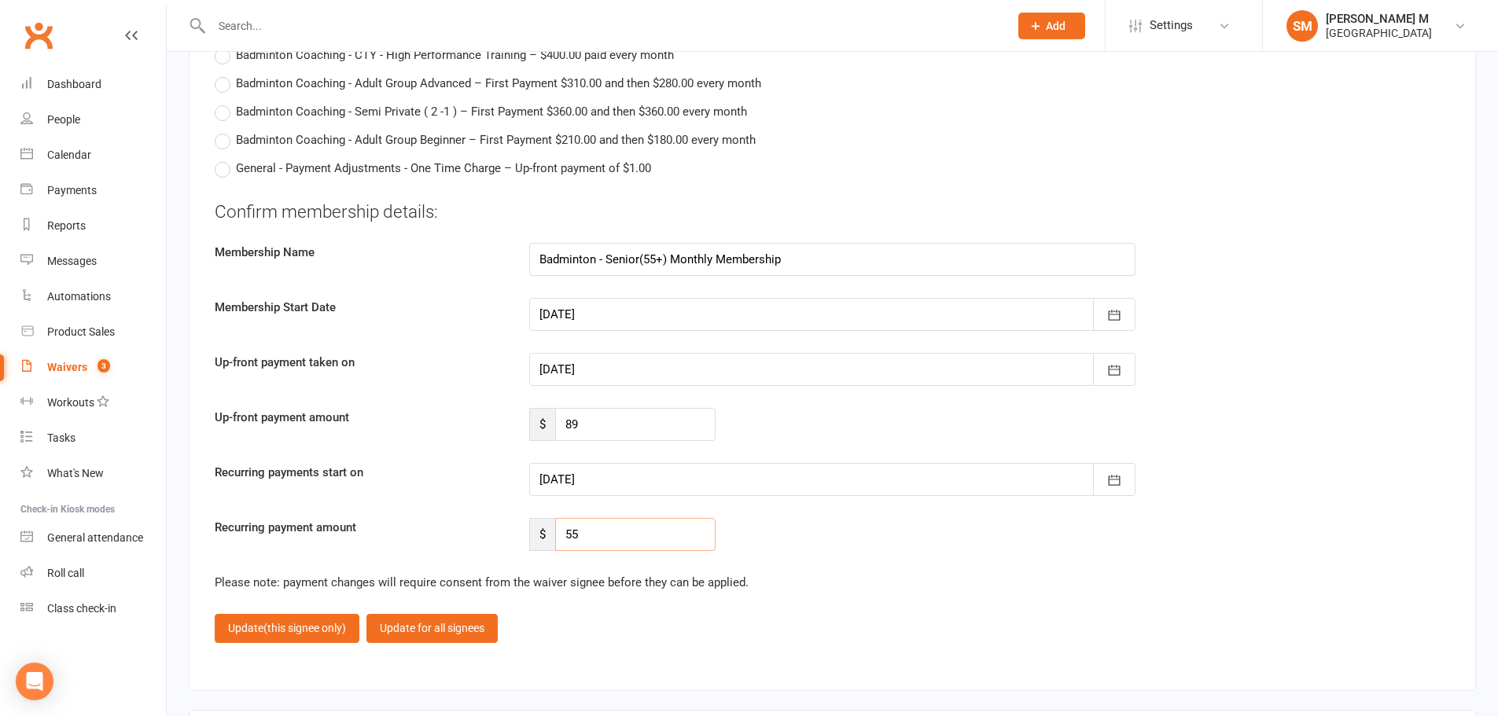
click at [589, 539] on input "55" at bounding box center [635, 534] width 160 height 33
click at [756, 550] on div "Recurring payment amount $ 55" at bounding box center [832, 534] width 1259 height 33
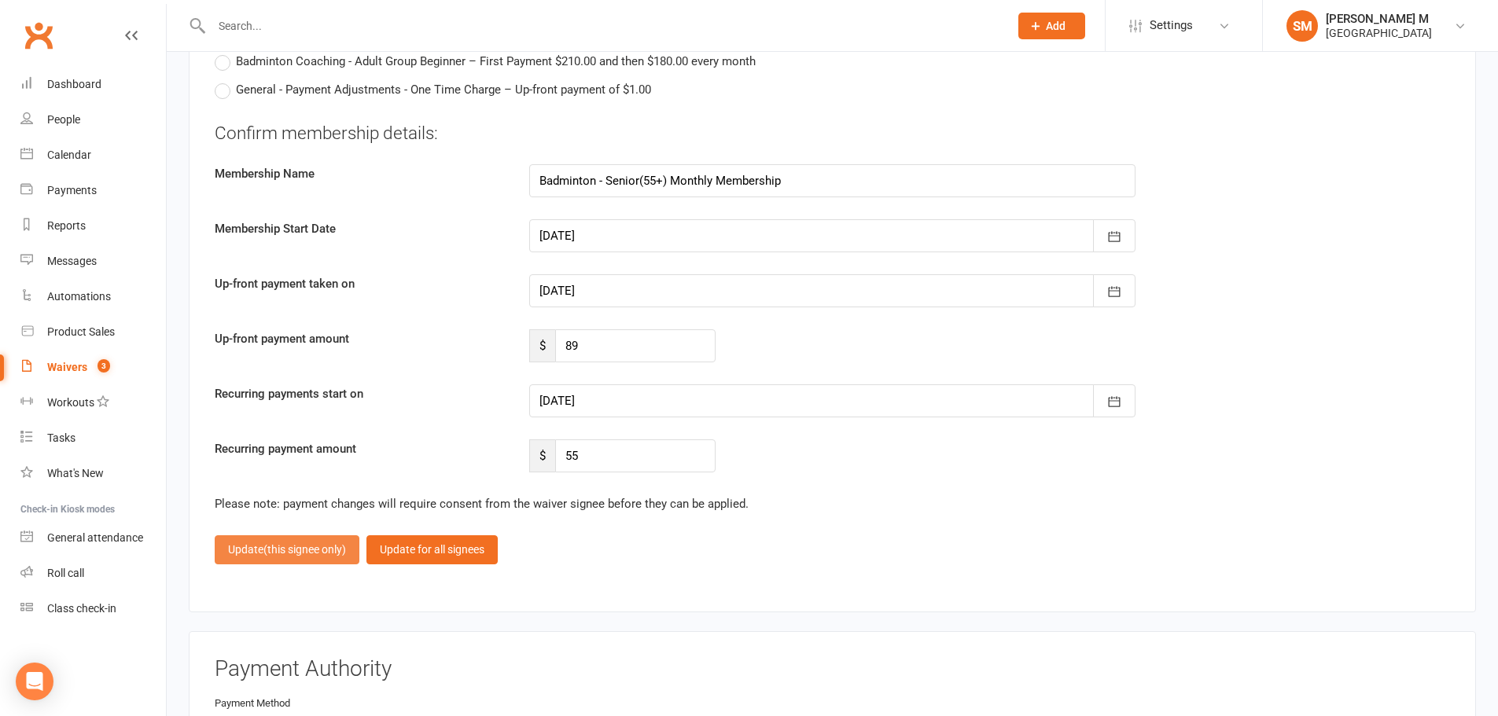
click at [260, 546] on button "Update (this signee only)" at bounding box center [287, 549] width 145 height 28
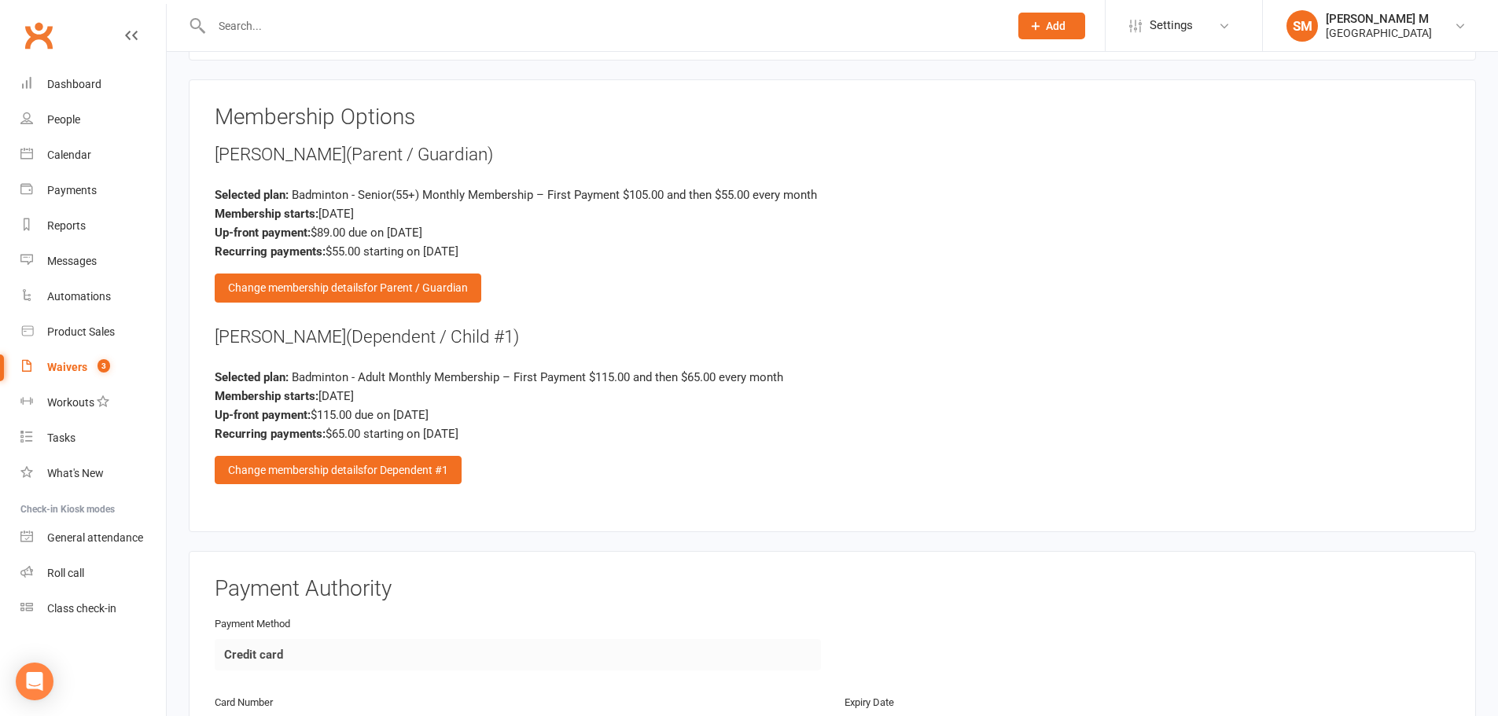
scroll to position [1627, 0]
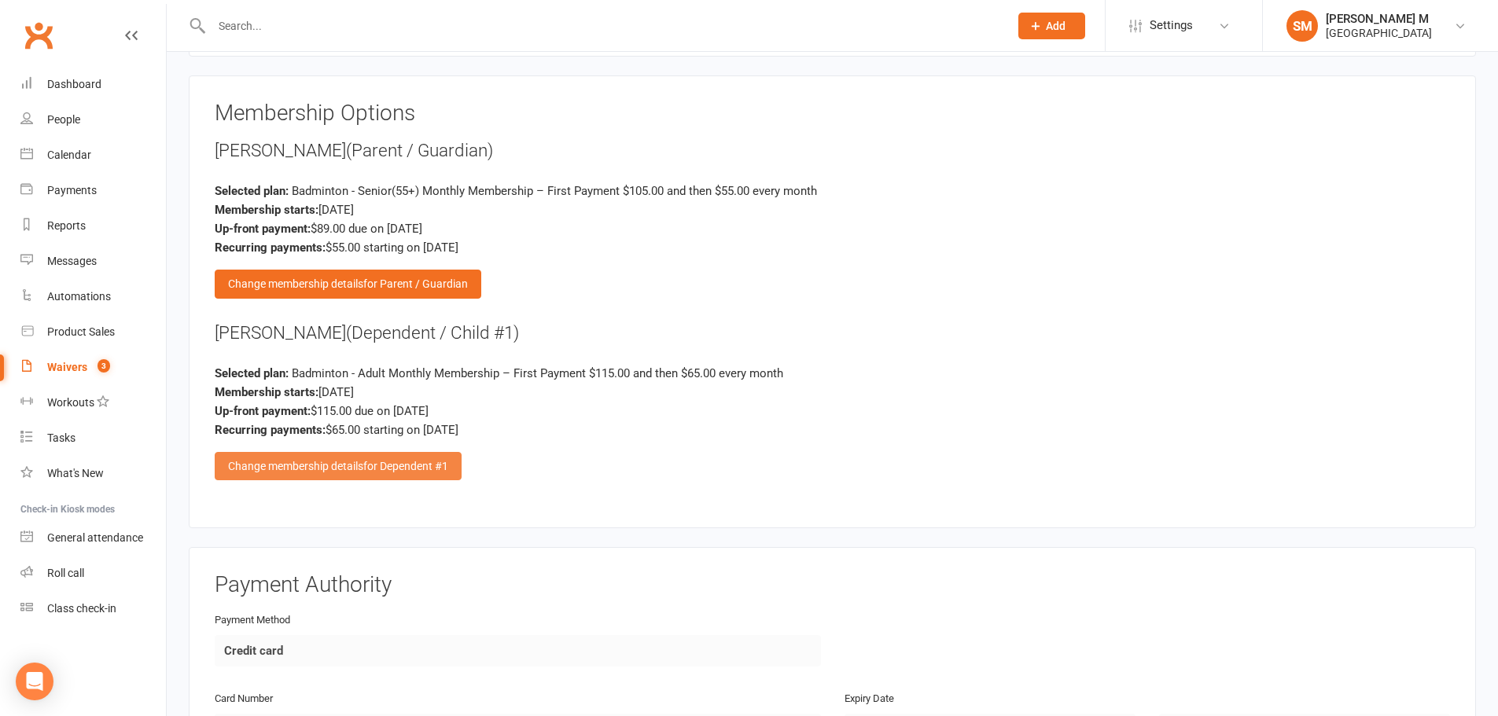
click at [381, 475] on div "Change membership details for Dependent #1" at bounding box center [338, 466] width 247 height 28
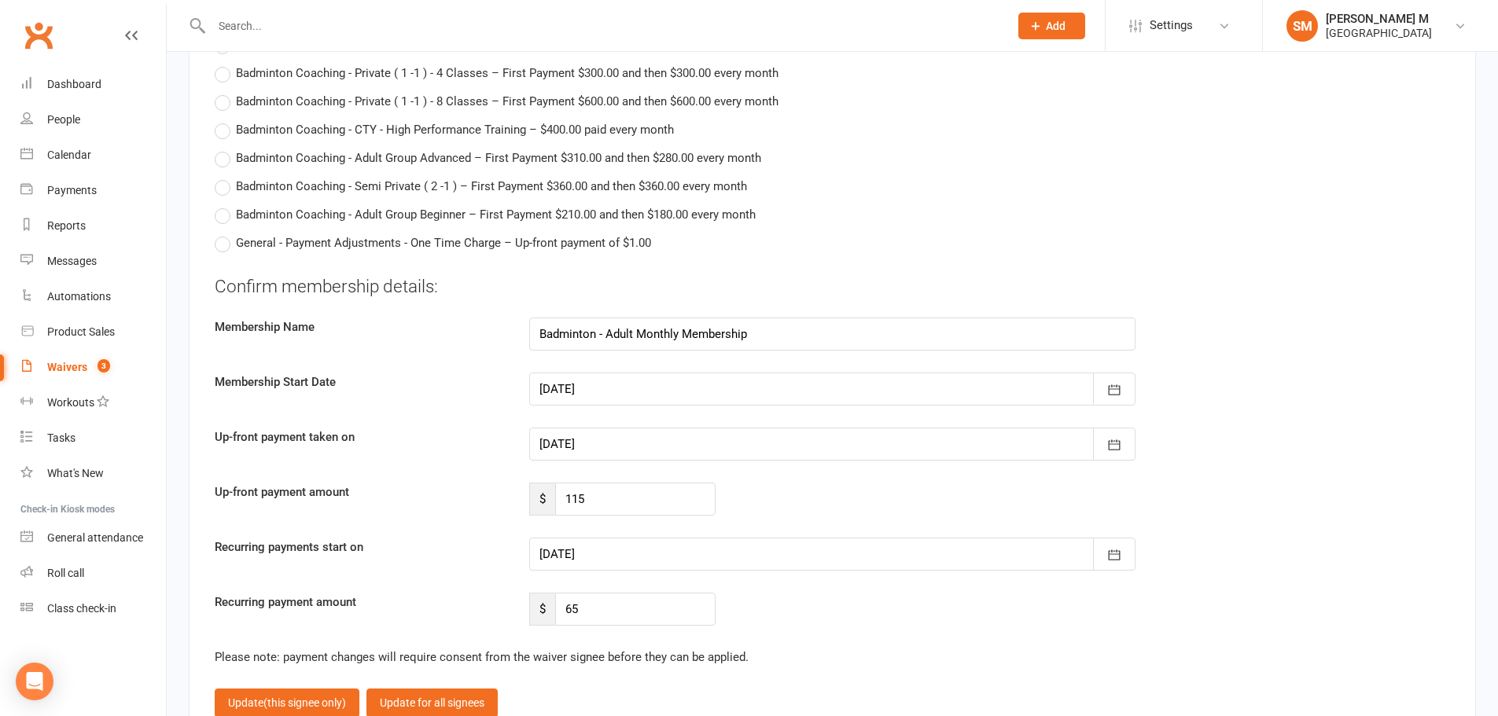
scroll to position [3278, 0]
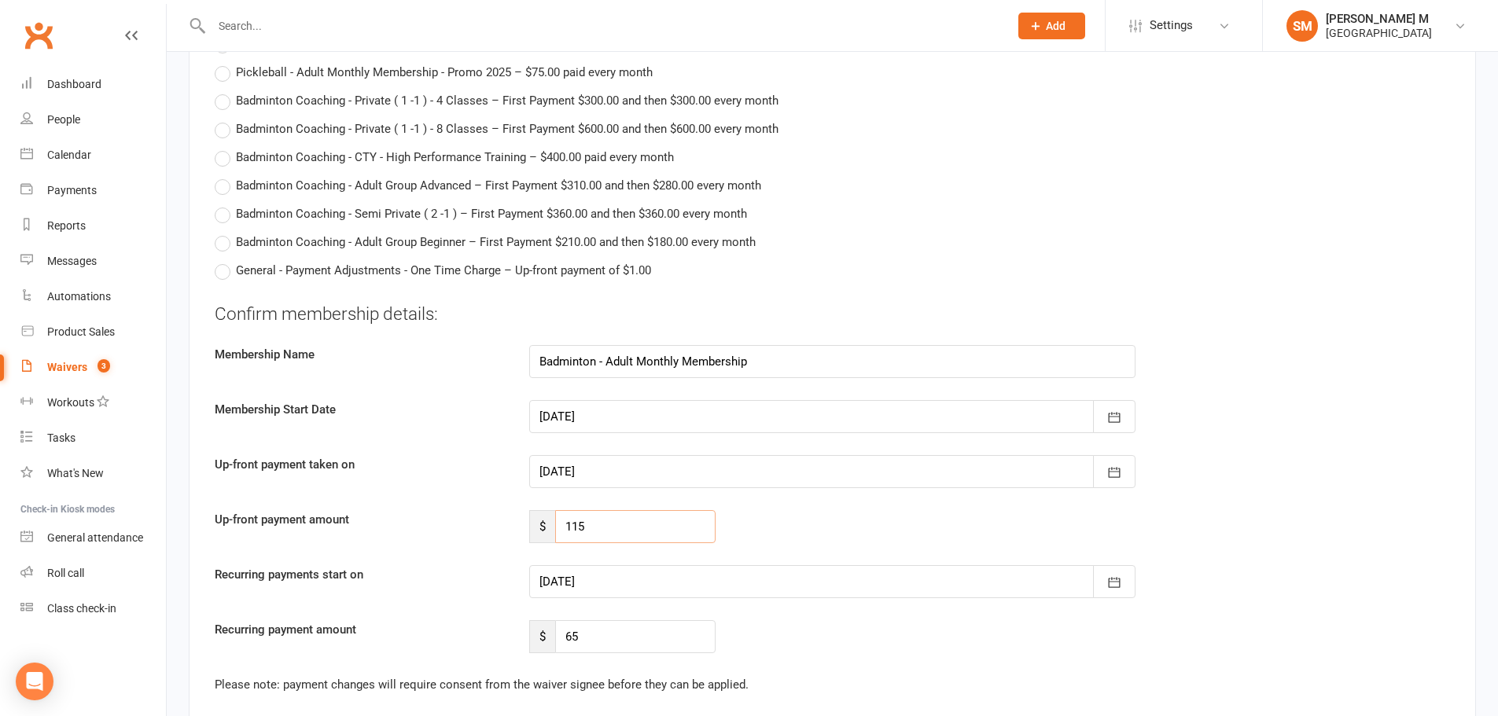
click at [616, 531] on input "115" at bounding box center [635, 526] width 160 height 33
type input "1"
type input "94"
click at [625, 594] on div at bounding box center [832, 581] width 606 height 33
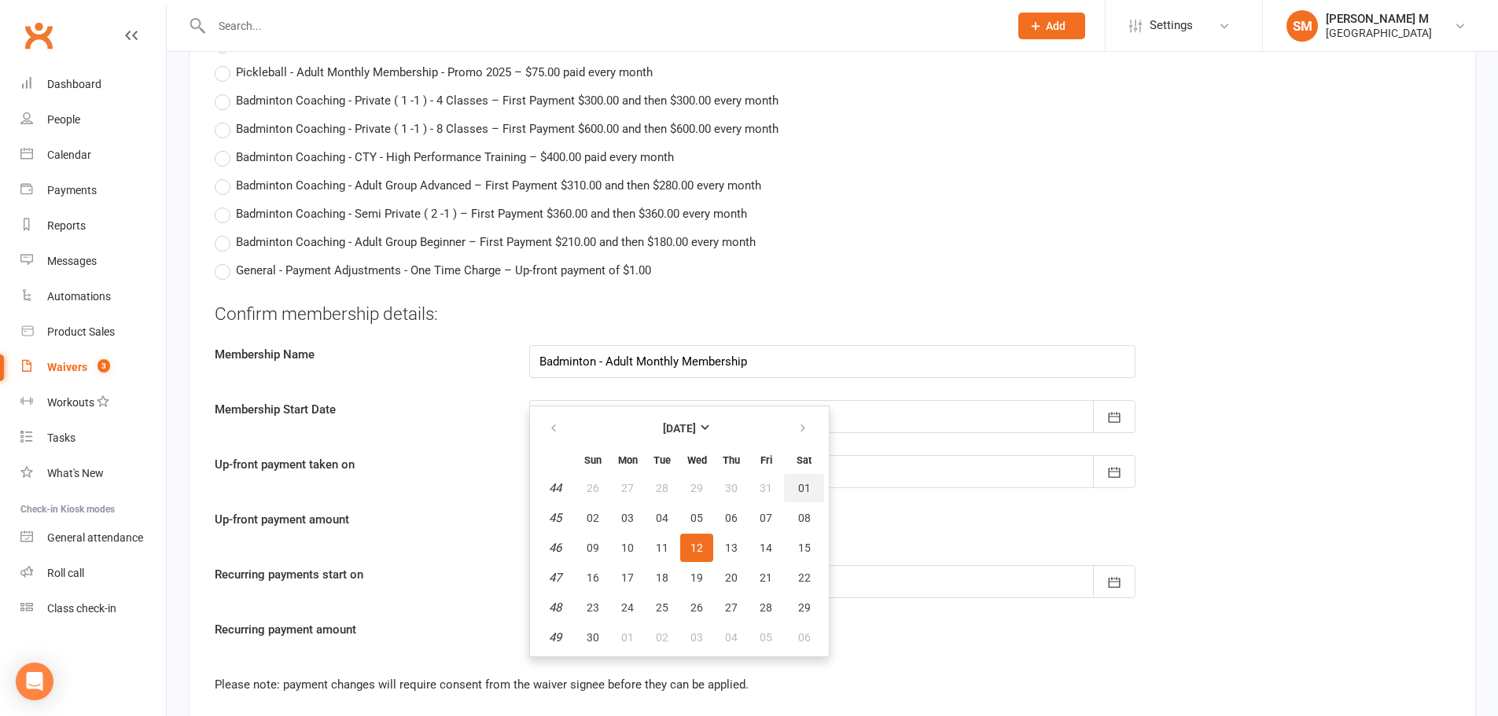
click at [792, 492] on button "01" at bounding box center [804, 488] width 40 height 28
type input "[DATE]"
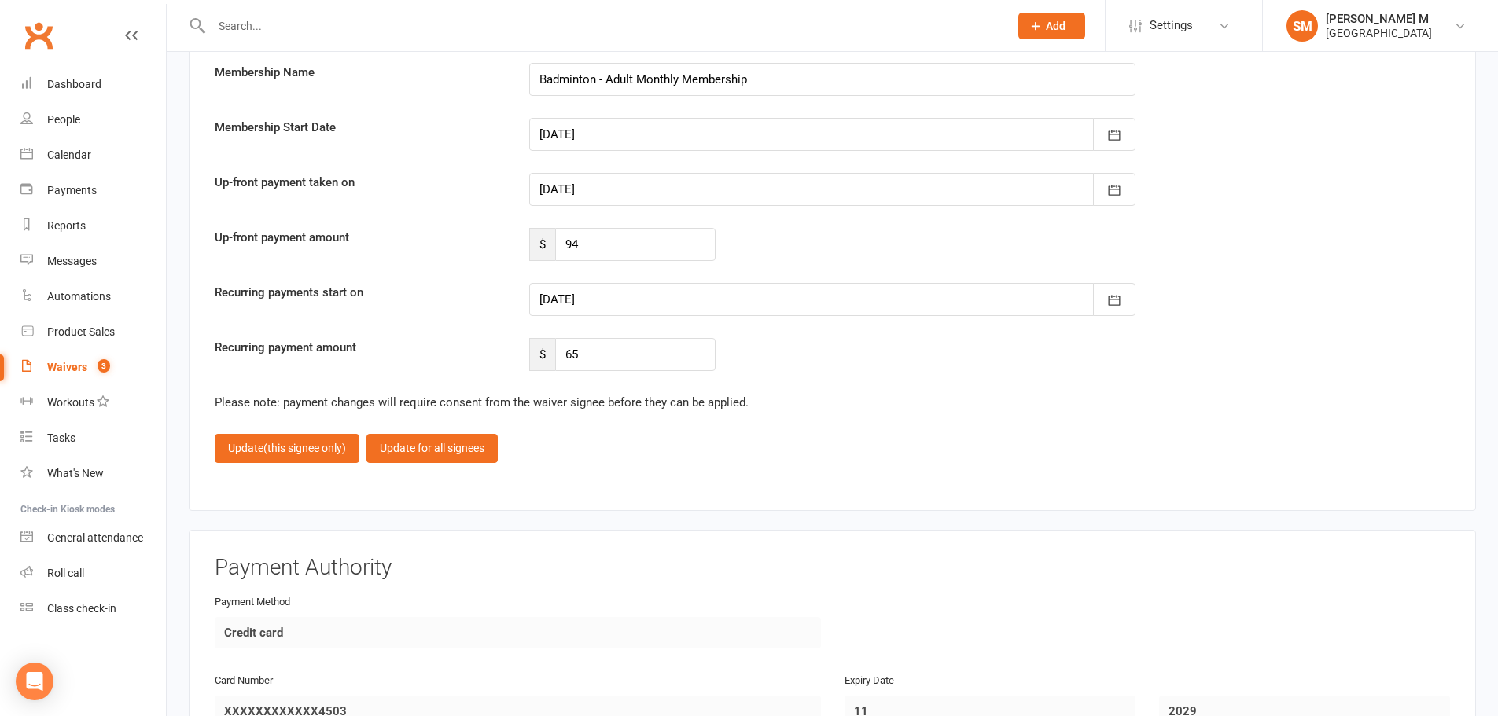
scroll to position [3593, 0]
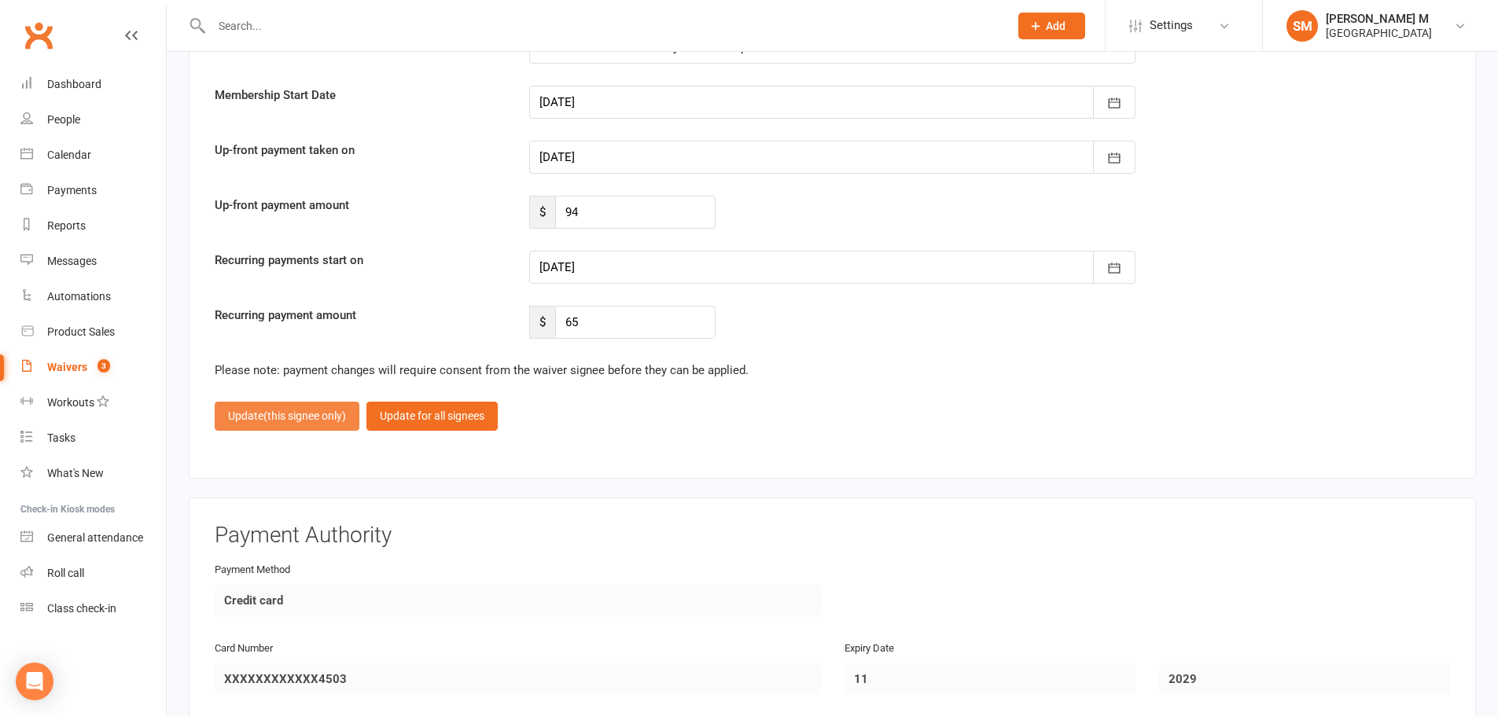
click at [324, 425] on button "Update (this signee only)" at bounding box center [287, 416] width 145 height 28
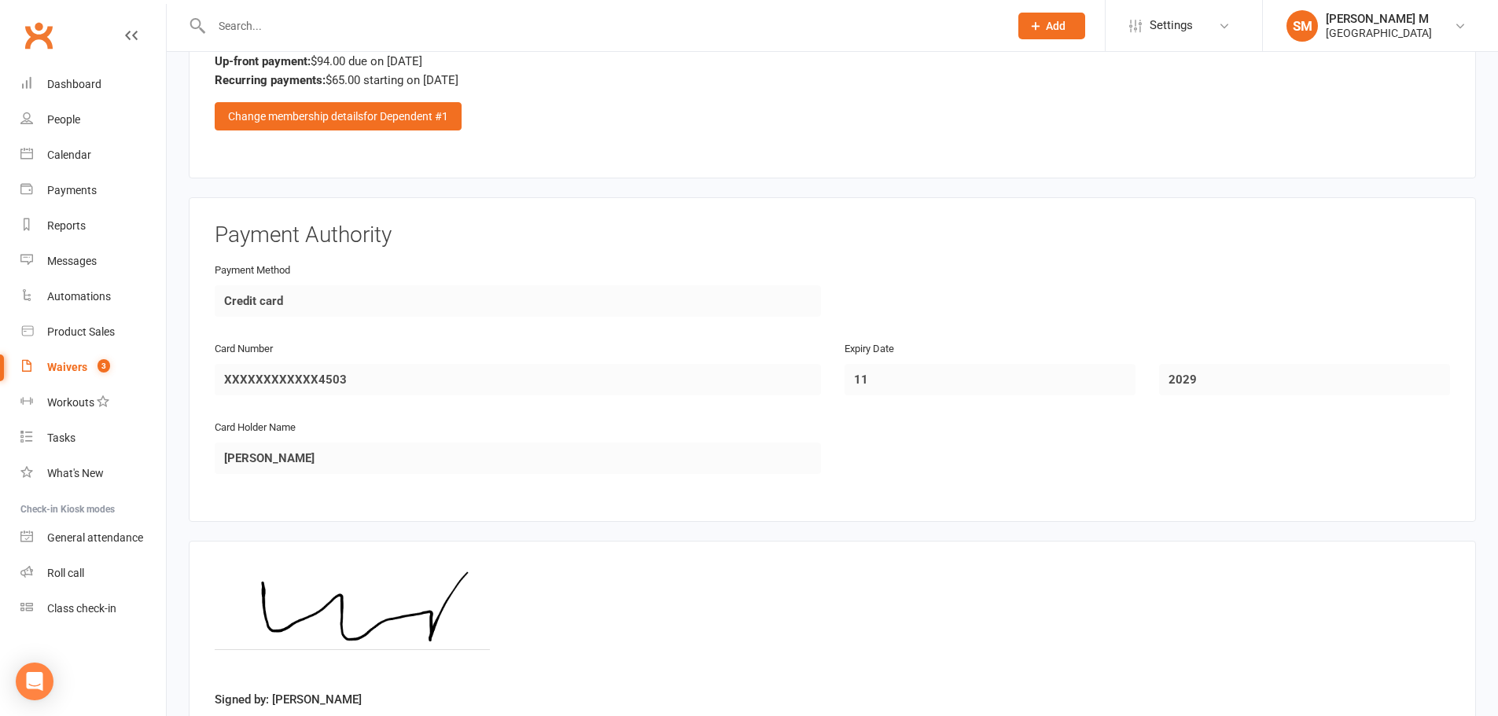
scroll to position [2099, 0]
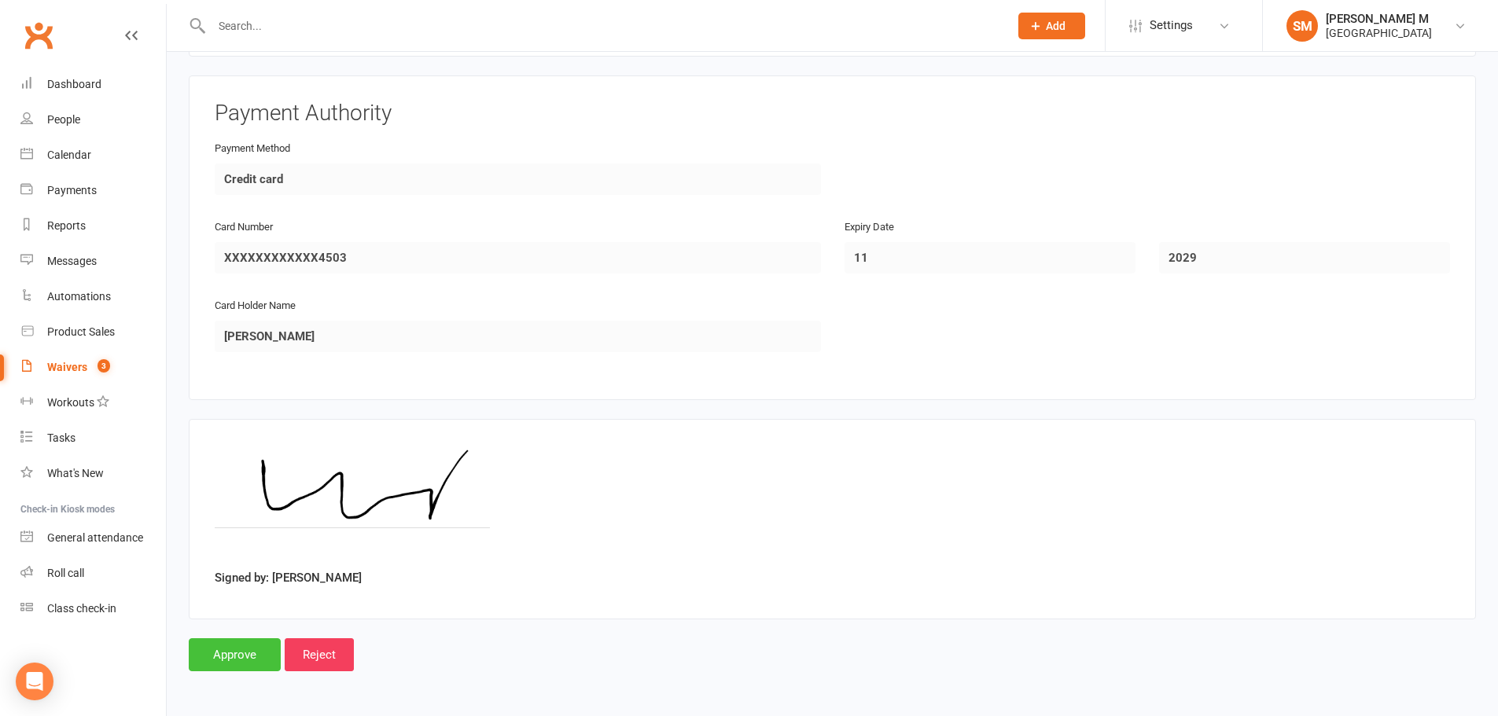
click at [254, 644] on input "Approve" at bounding box center [235, 654] width 92 height 33
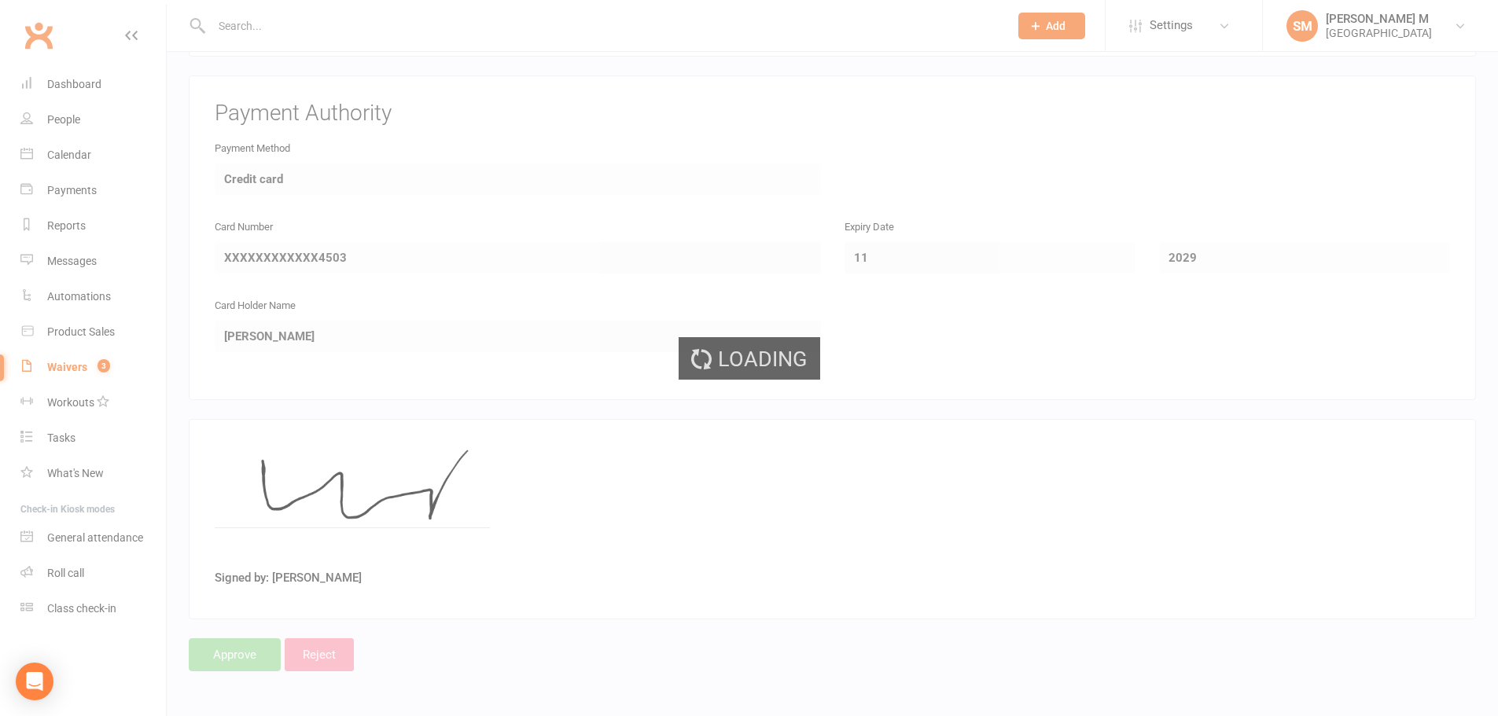
select select "100"
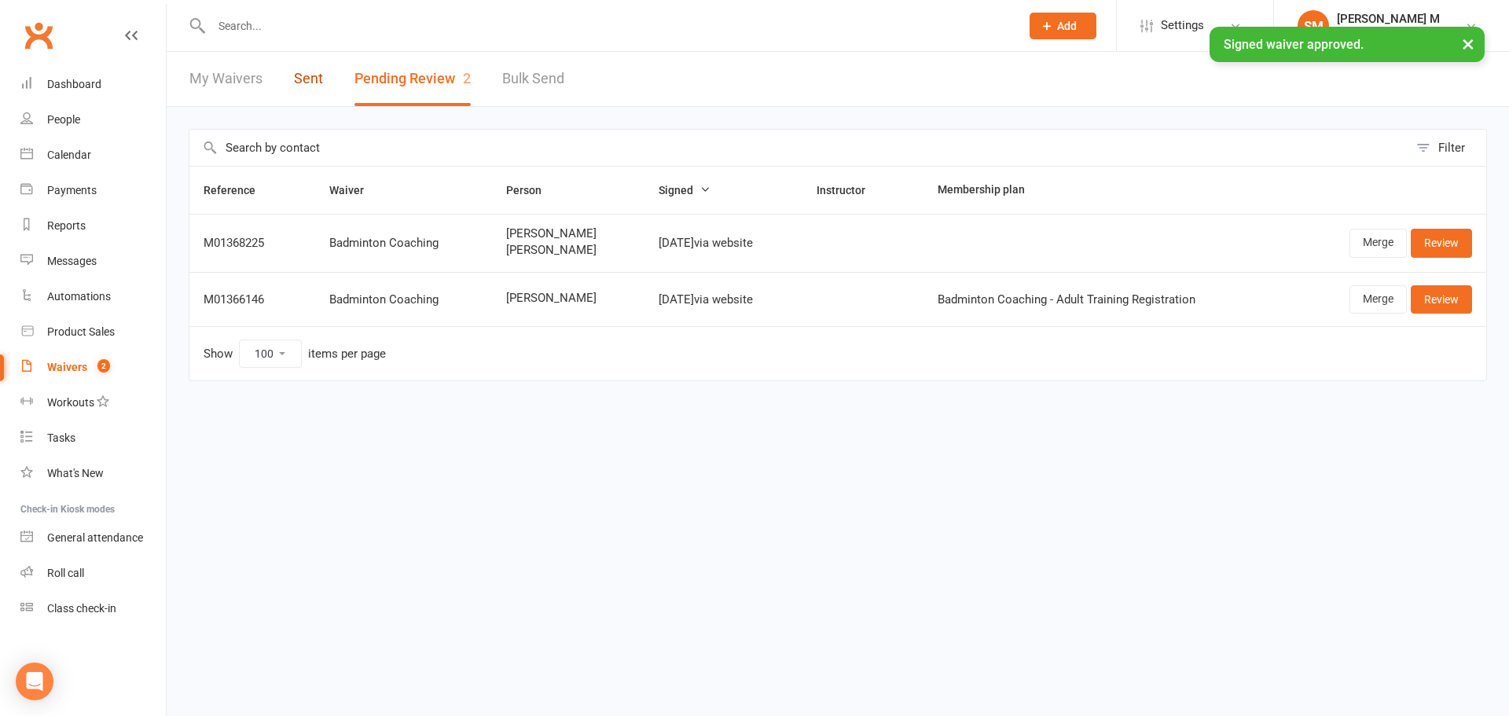
click at [311, 73] on link "Sent" at bounding box center [308, 79] width 29 height 54
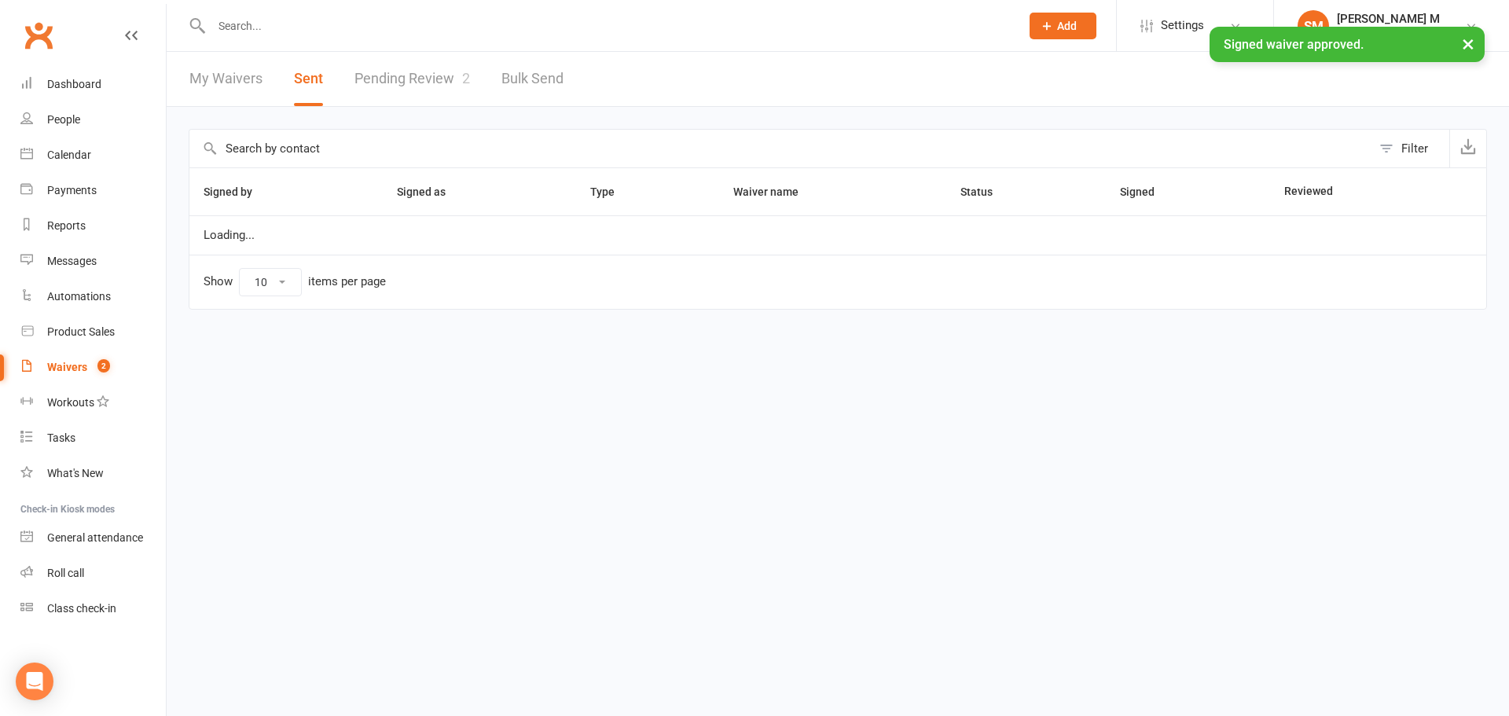
select select "50"
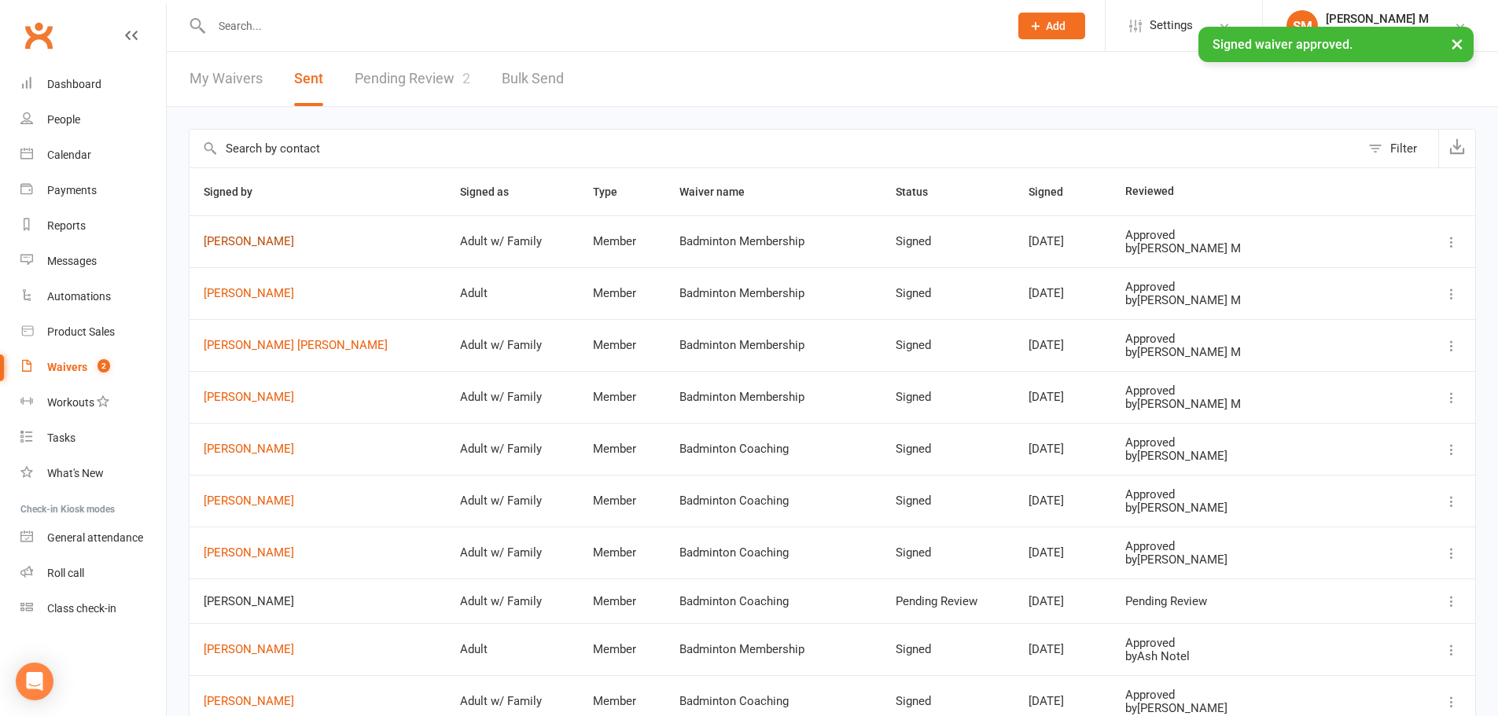
click at [248, 241] on link "[PERSON_NAME]" at bounding box center [318, 241] width 228 height 13
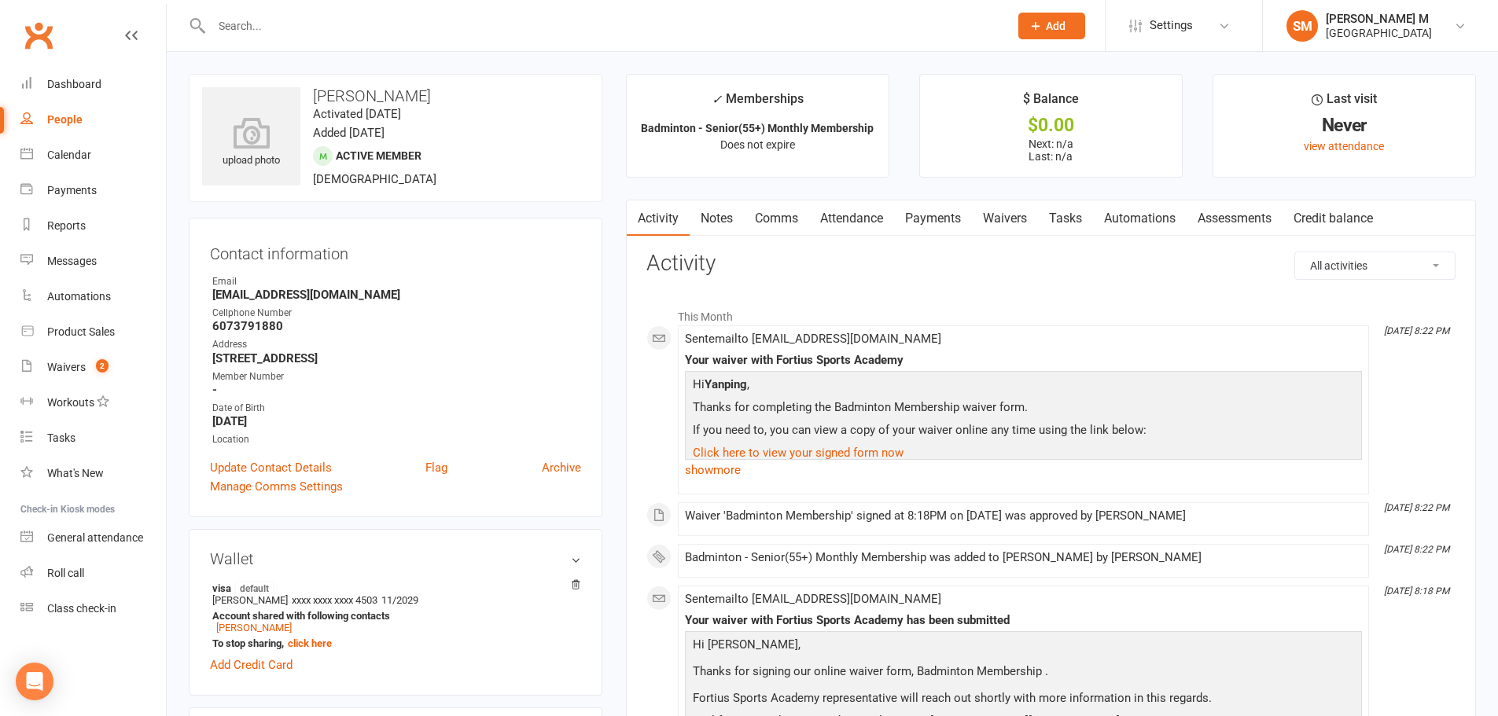
click at [923, 226] on link "Payments" at bounding box center [933, 218] width 78 height 36
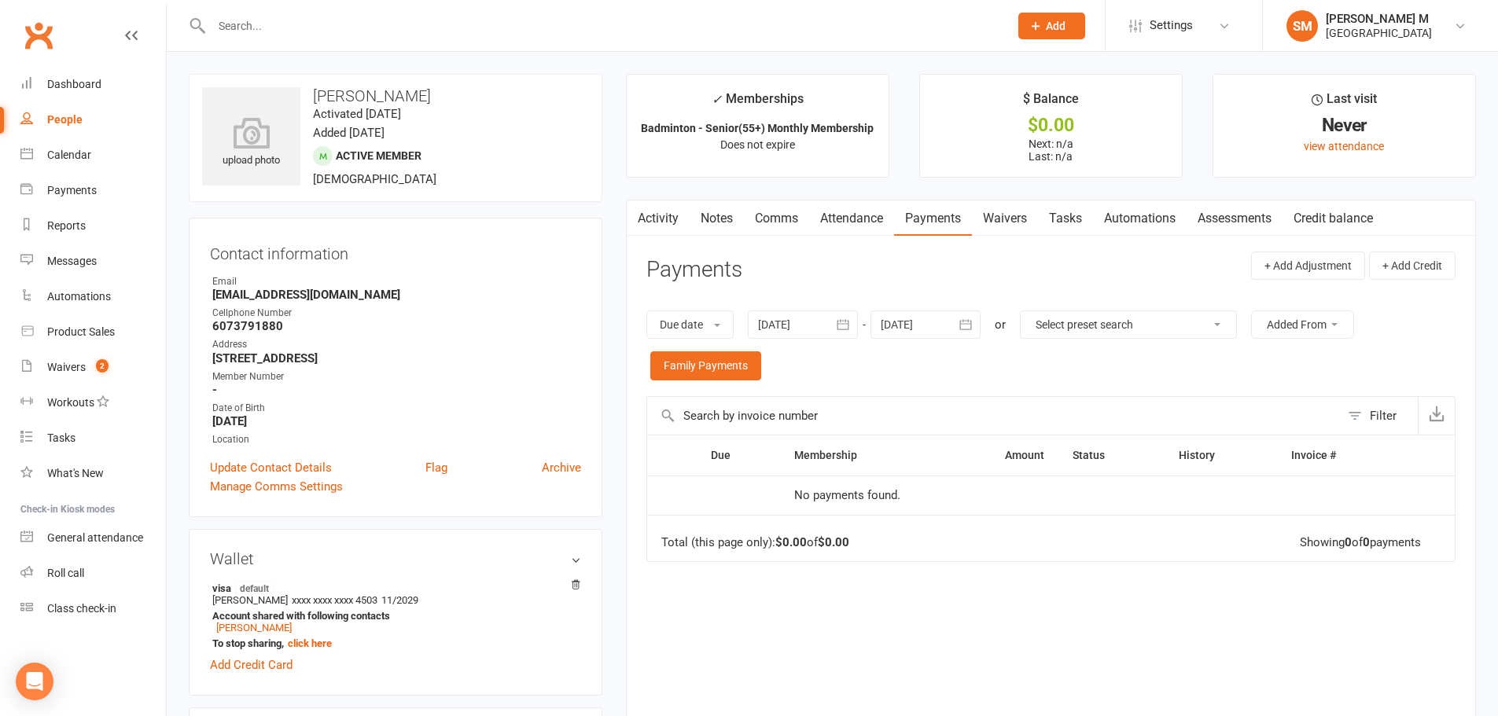
click at [840, 325] on icon "button" at bounding box center [843, 325] width 16 height 16
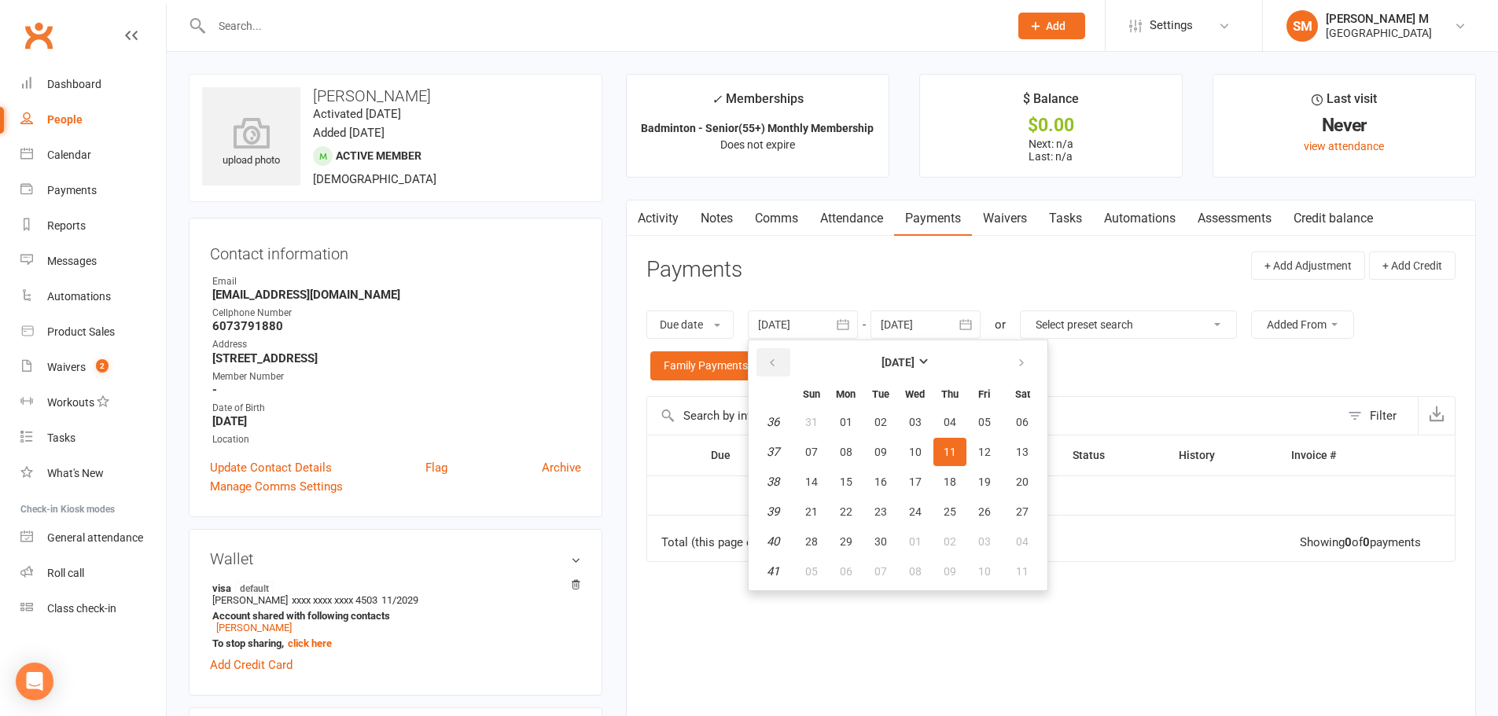
click at [781, 360] on button "button" at bounding box center [773, 362] width 34 height 28
click at [889, 420] on button "03" at bounding box center [880, 422] width 33 height 28
type input "[DATE]"
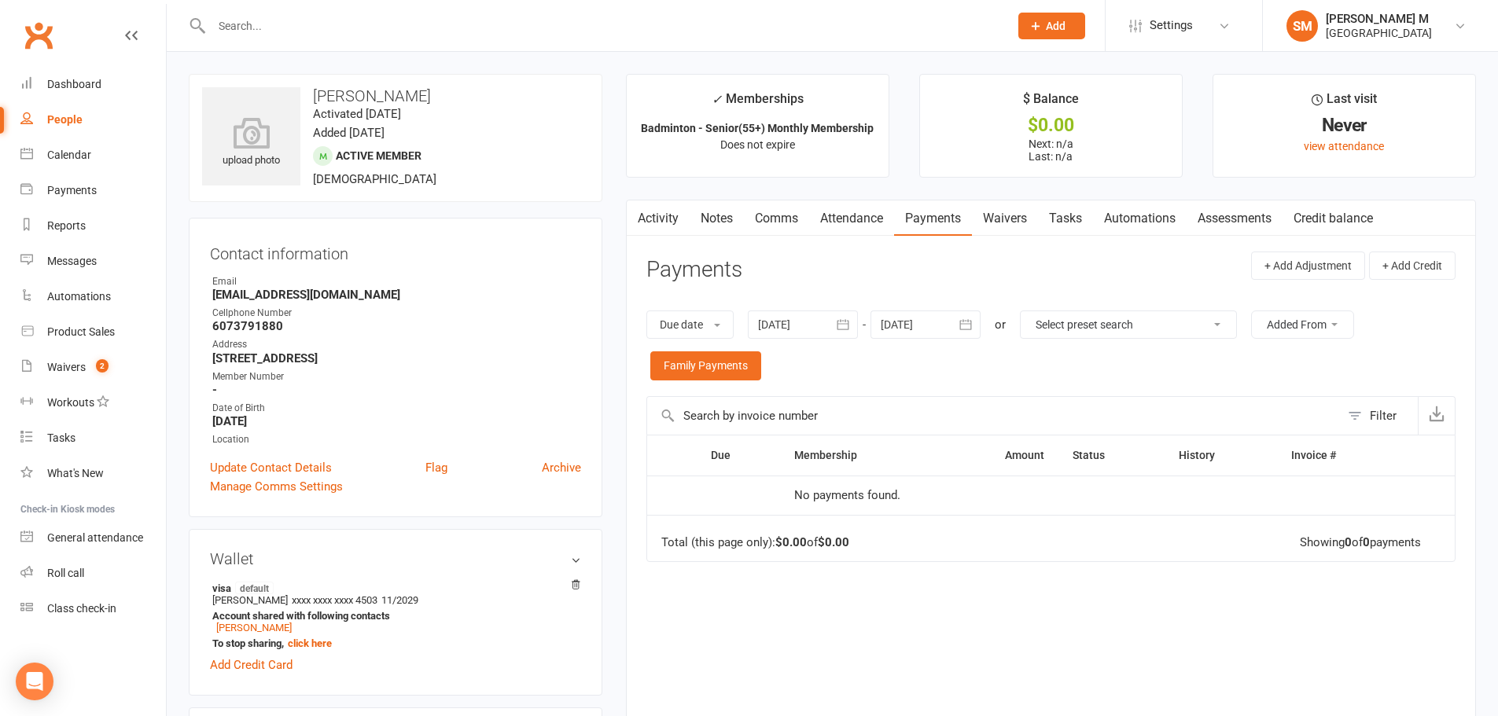
click at [963, 323] on icon "button" at bounding box center [966, 325] width 12 height 10
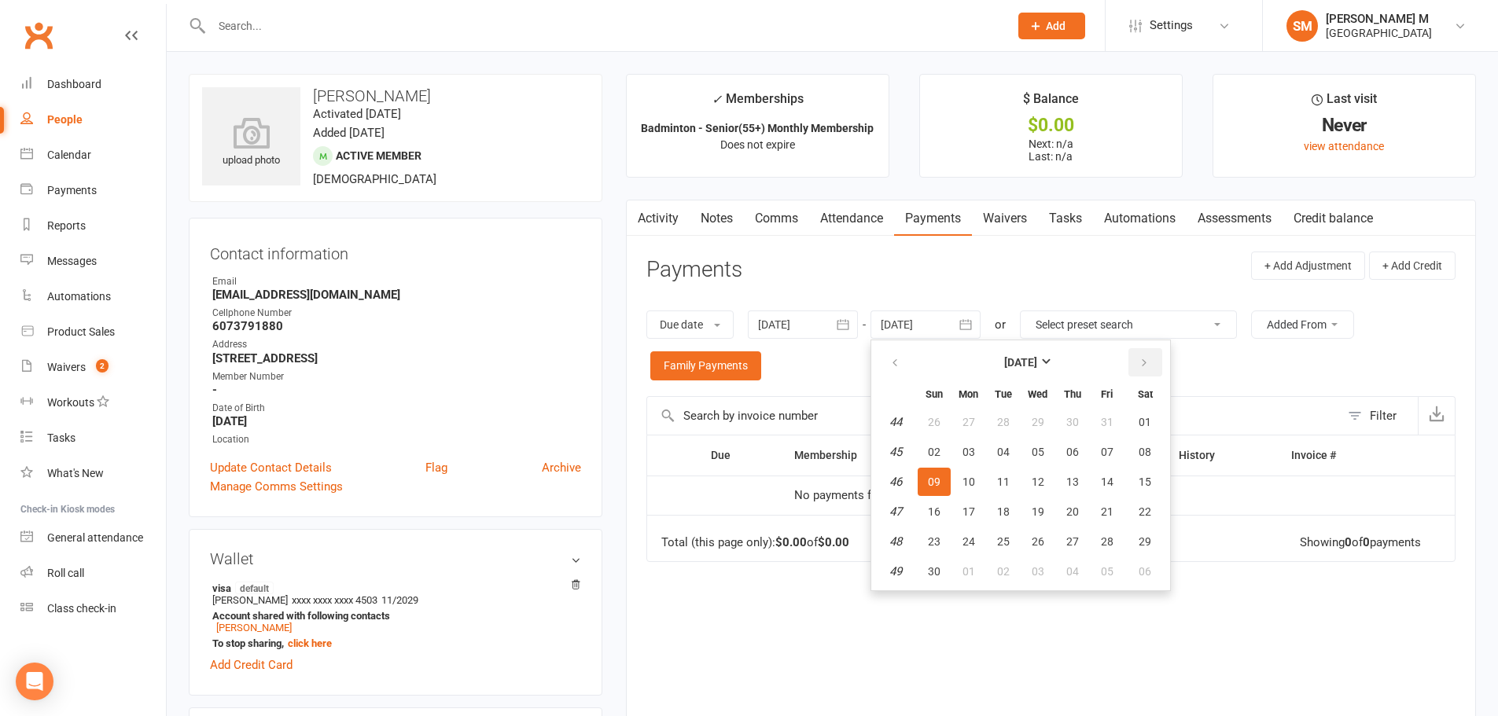
click at [1134, 366] on button "button" at bounding box center [1145, 362] width 34 height 28
click at [1127, 409] on td "03" at bounding box center [1145, 422] width 40 height 28
click at [1113, 417] on span "02" at bounding box center [1107, 422] width 13 height 13
type input "02 Jan 2026"
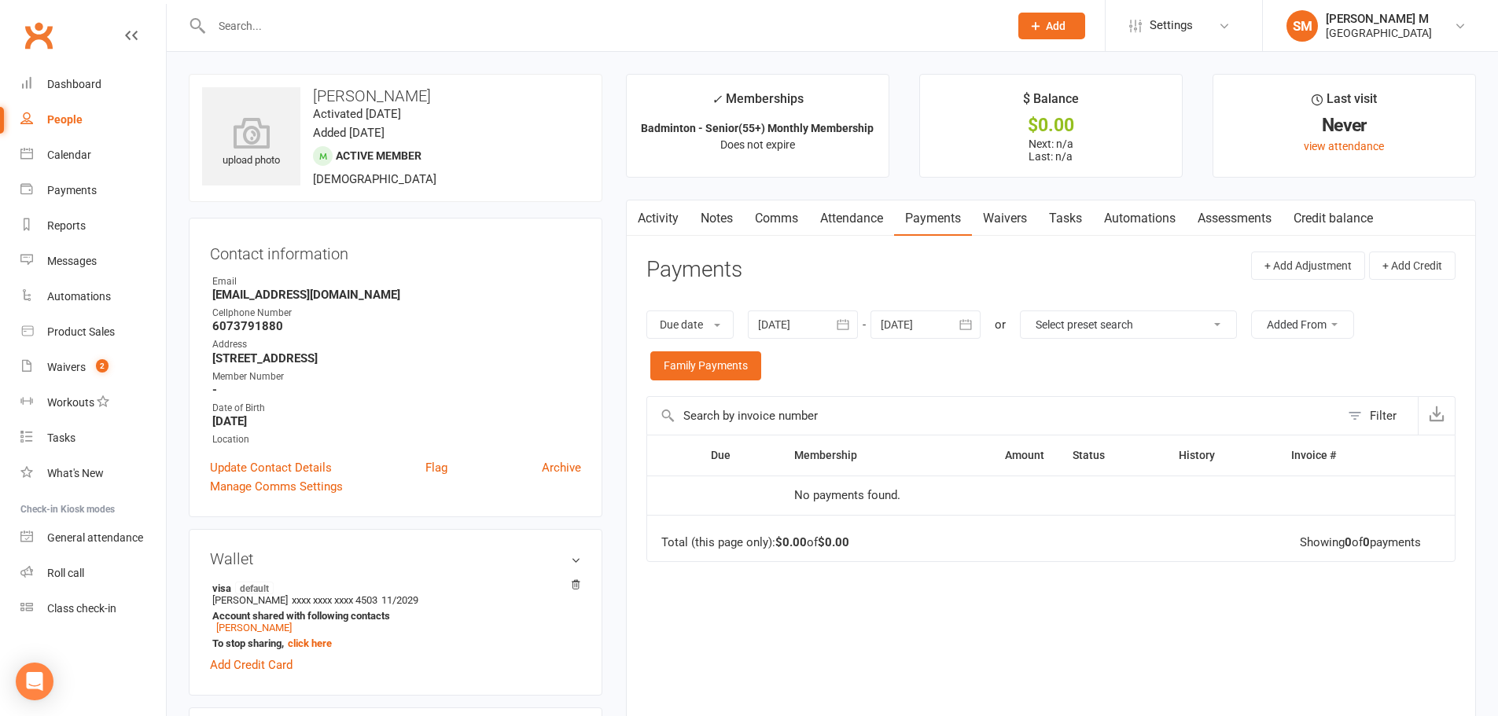
click at [840, 329] on icon "button" at bounding box center [843, 325] width 16 height 16
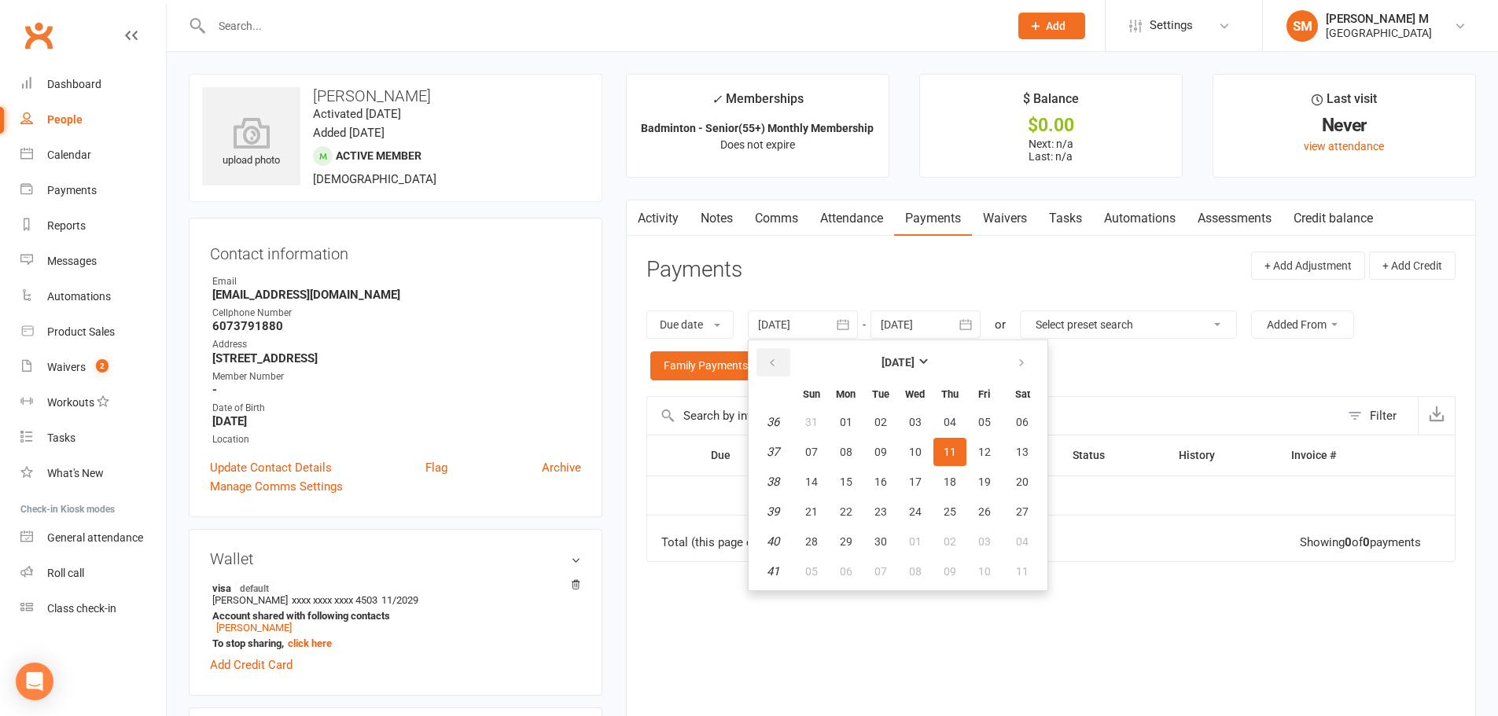
click at [774, 361] on icon "button" at bounding box center [772, 363] width 11 height 13
click at [859, 430] on button "30" at bounding box center [845, 422] width 33 height 28
type input "30 Jun 2025"
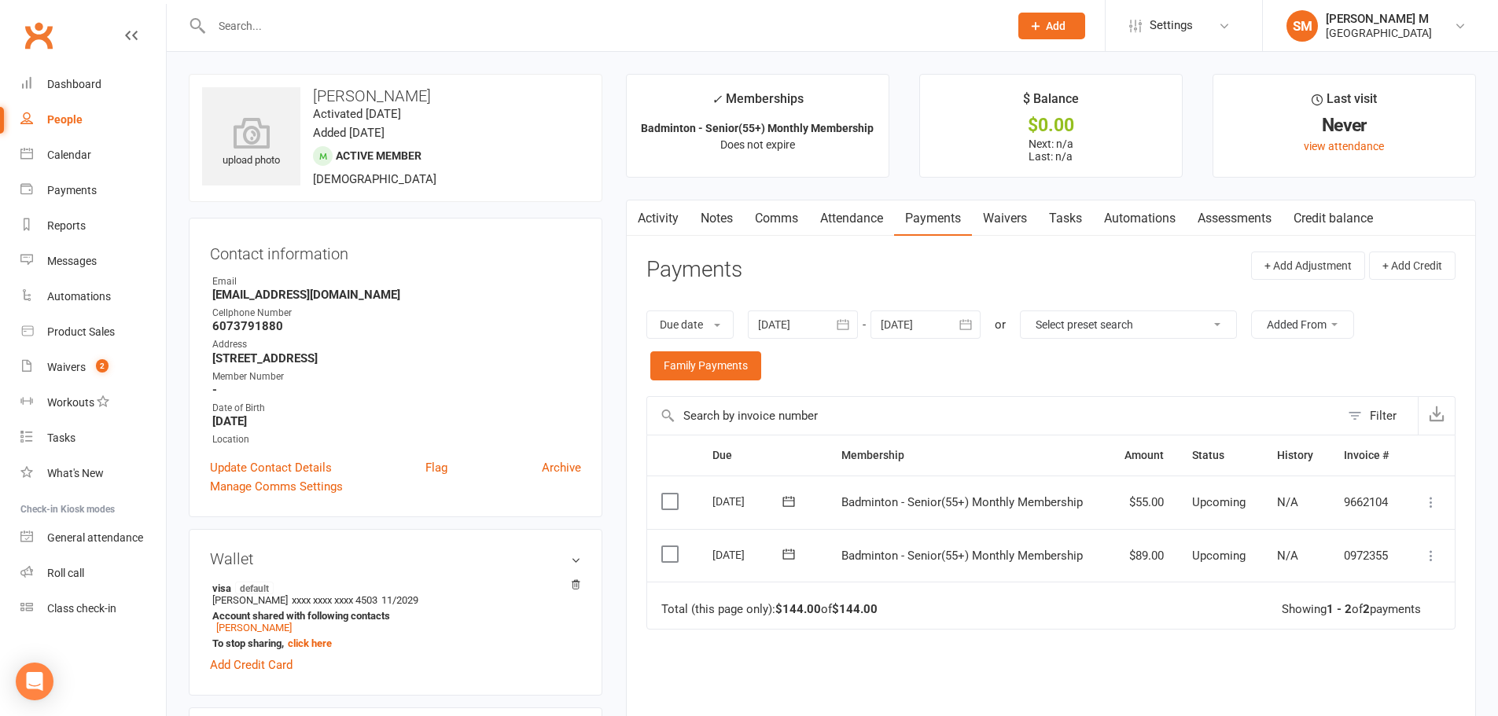
click at [980, 331] on button "button" at bounding box center [966, 325] width 28 height 28
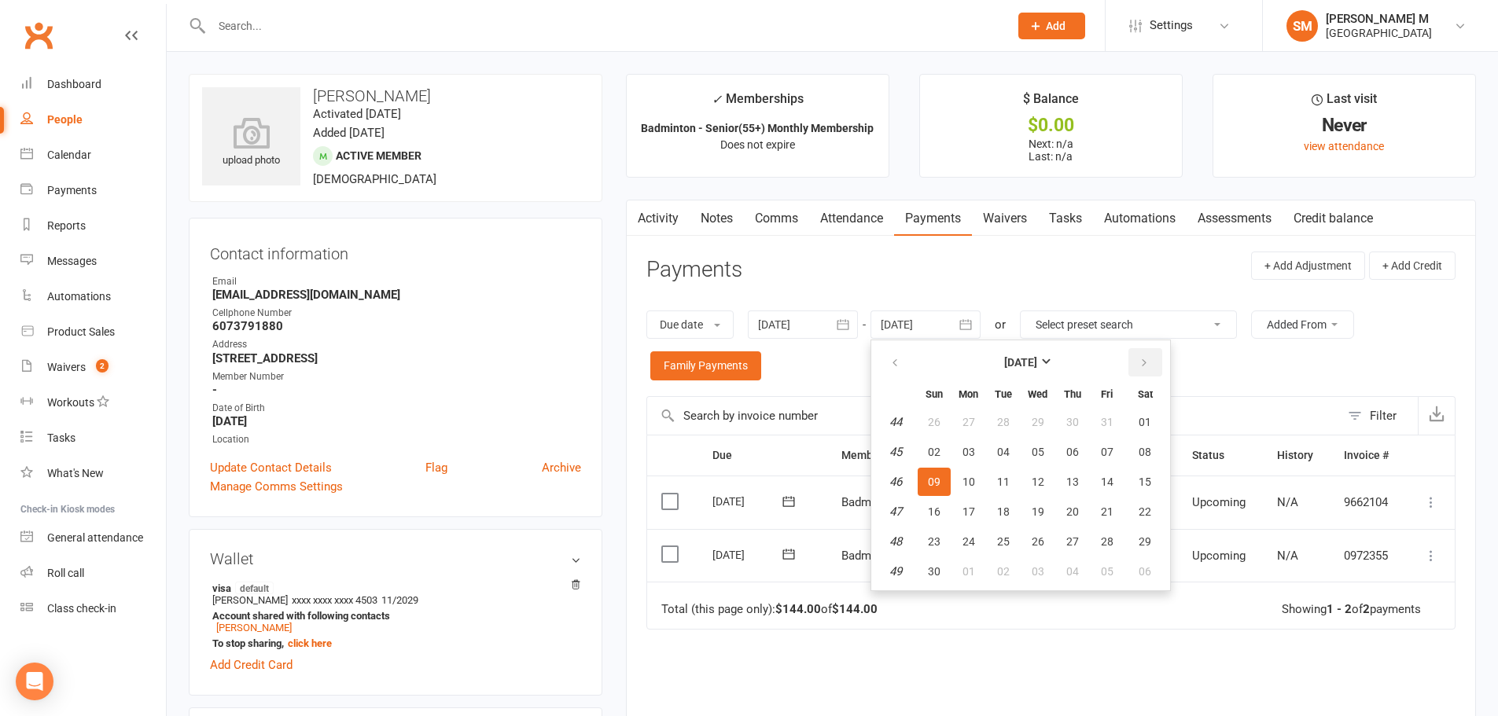
click at [1139, 364] on button "button" at bounding box center [1145, 362] width 34 height 28
click at [1140, 416] on span "06" at bounding box center [1144, 422] width 13 height 13
type input "[DATE]"
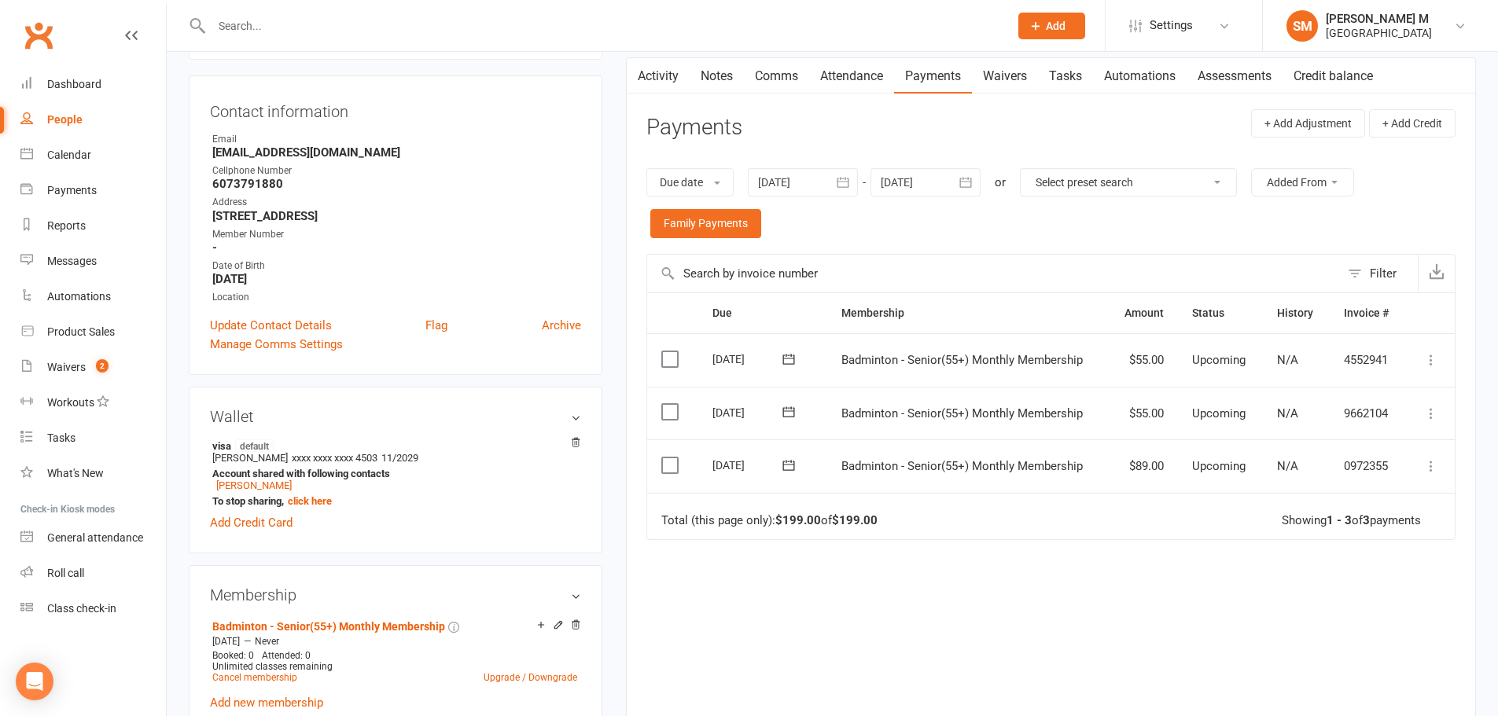
scroll to position [236, 0]
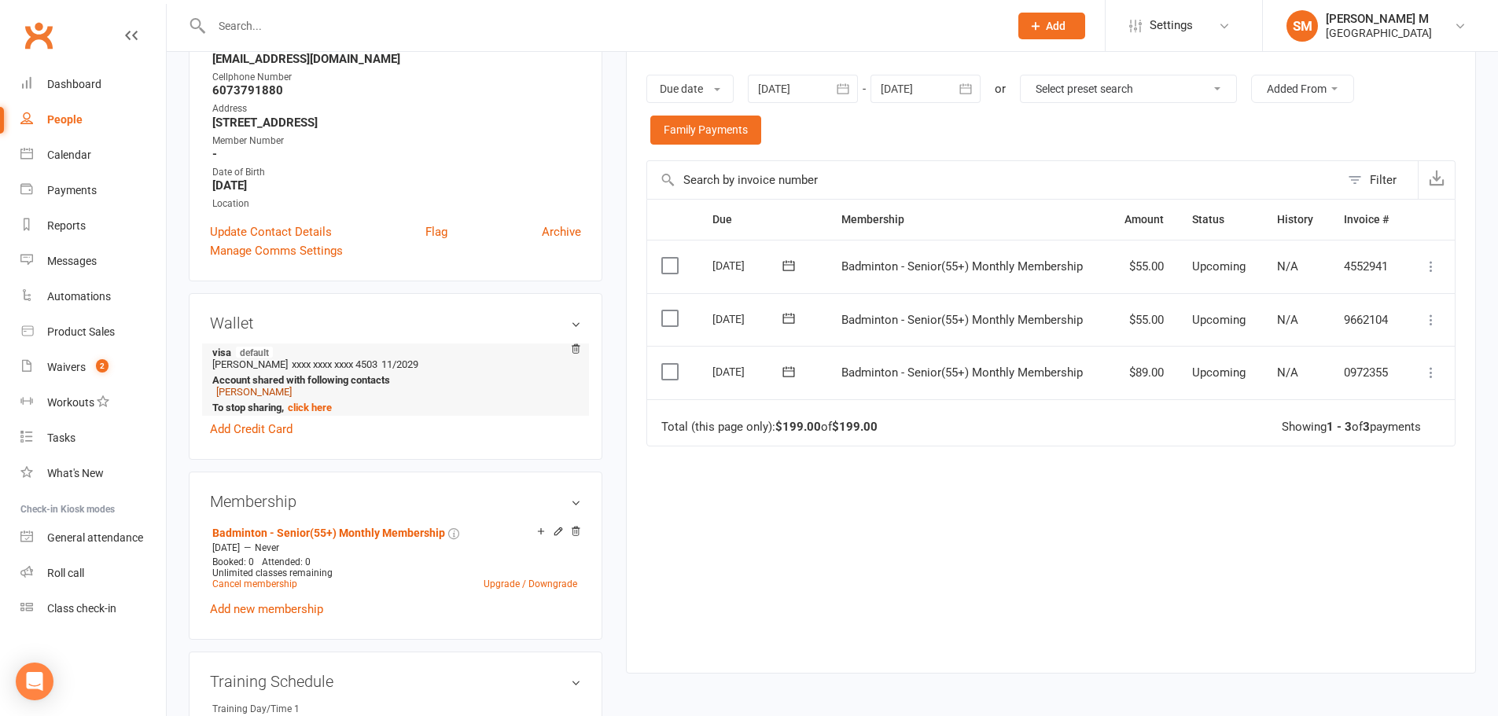
click at [240, 392] on link "[PERSON_NAME]" at bounding box center [253, 392] width 75 height 12
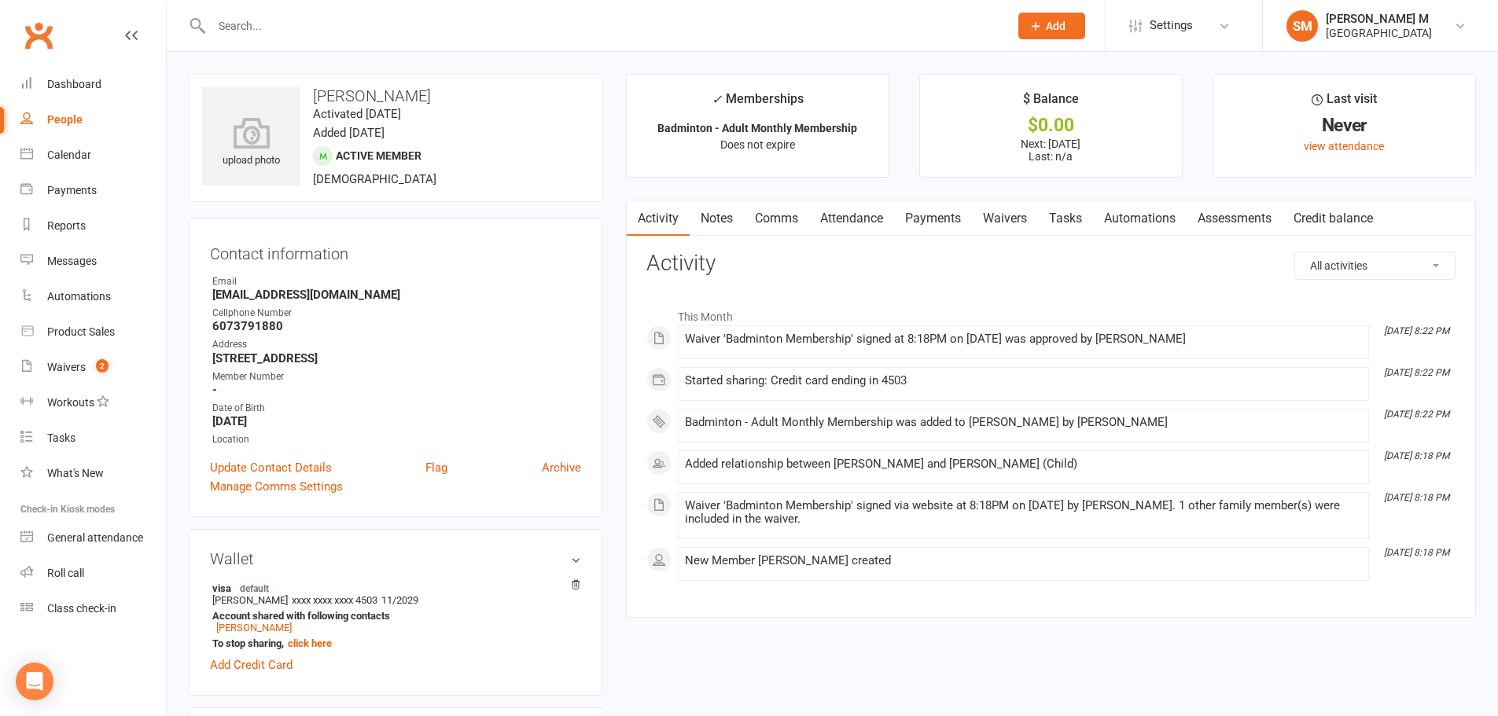
click at [924, 219] on link "Payments" at bounding box center [933, 218] width 78 height 36
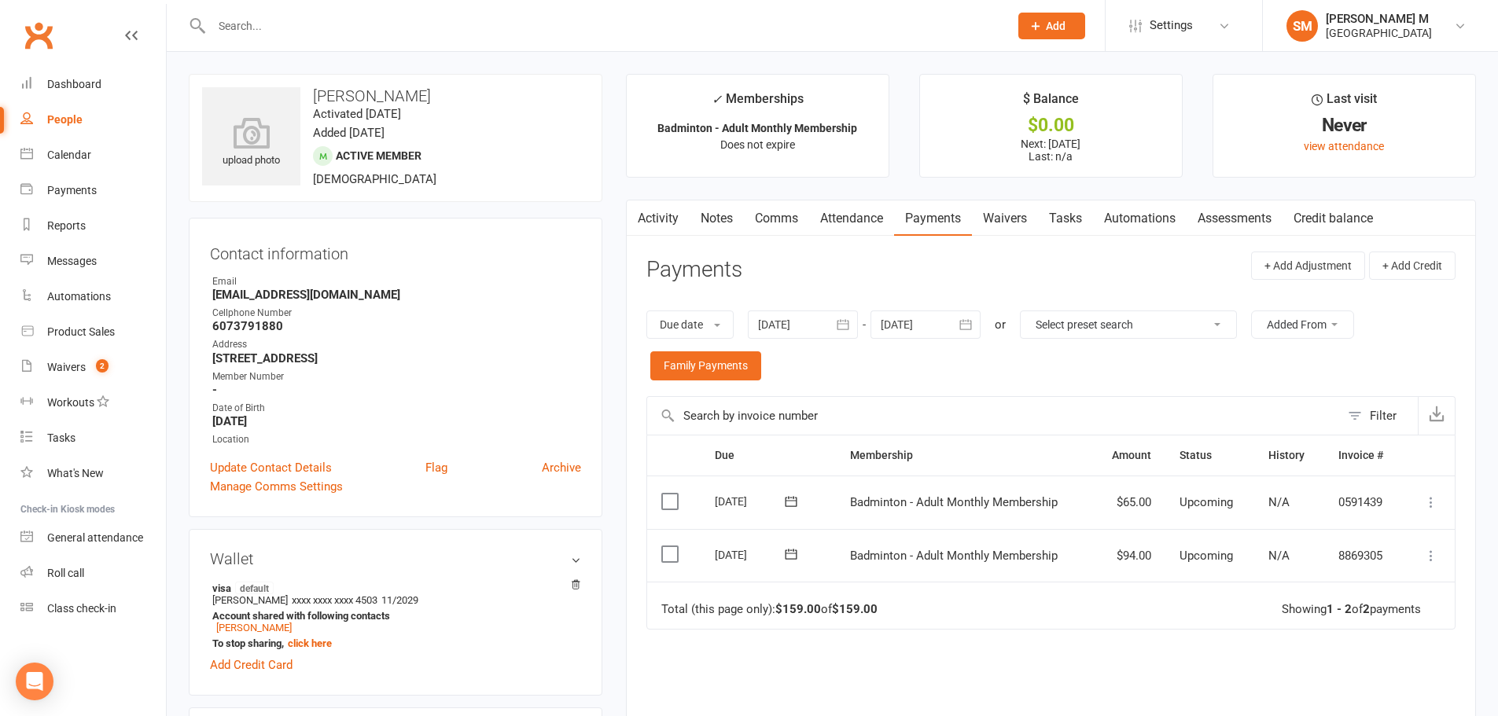
click at [972, 321] on icon "button" at bounding box center [966, 325] width 12 height 10
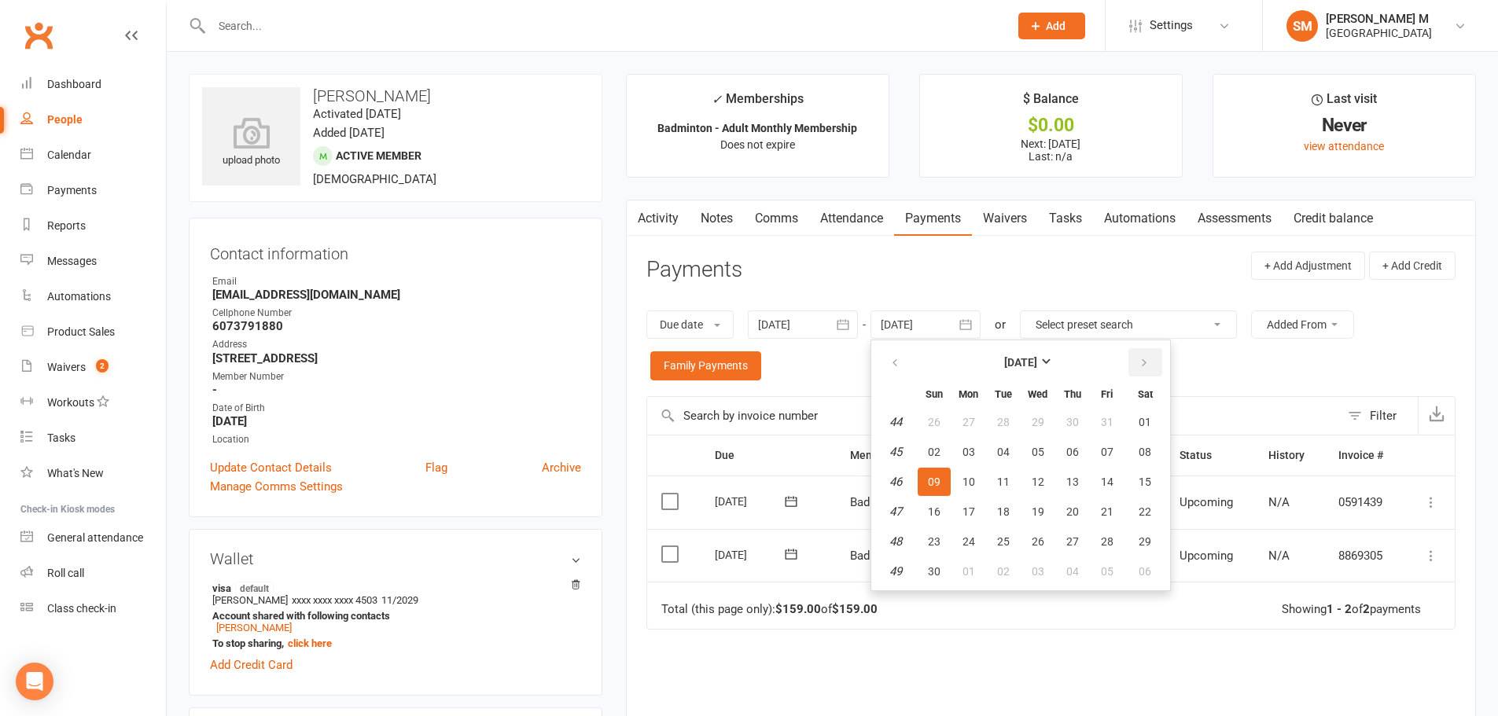
click at [1151, 367] on button "button" at bounding box center [1145, 362] width 34 height 28
click at [1144, 419] on span "03" at bounding box center [1144, 422] width 13 height 13
type input "[DATE]"
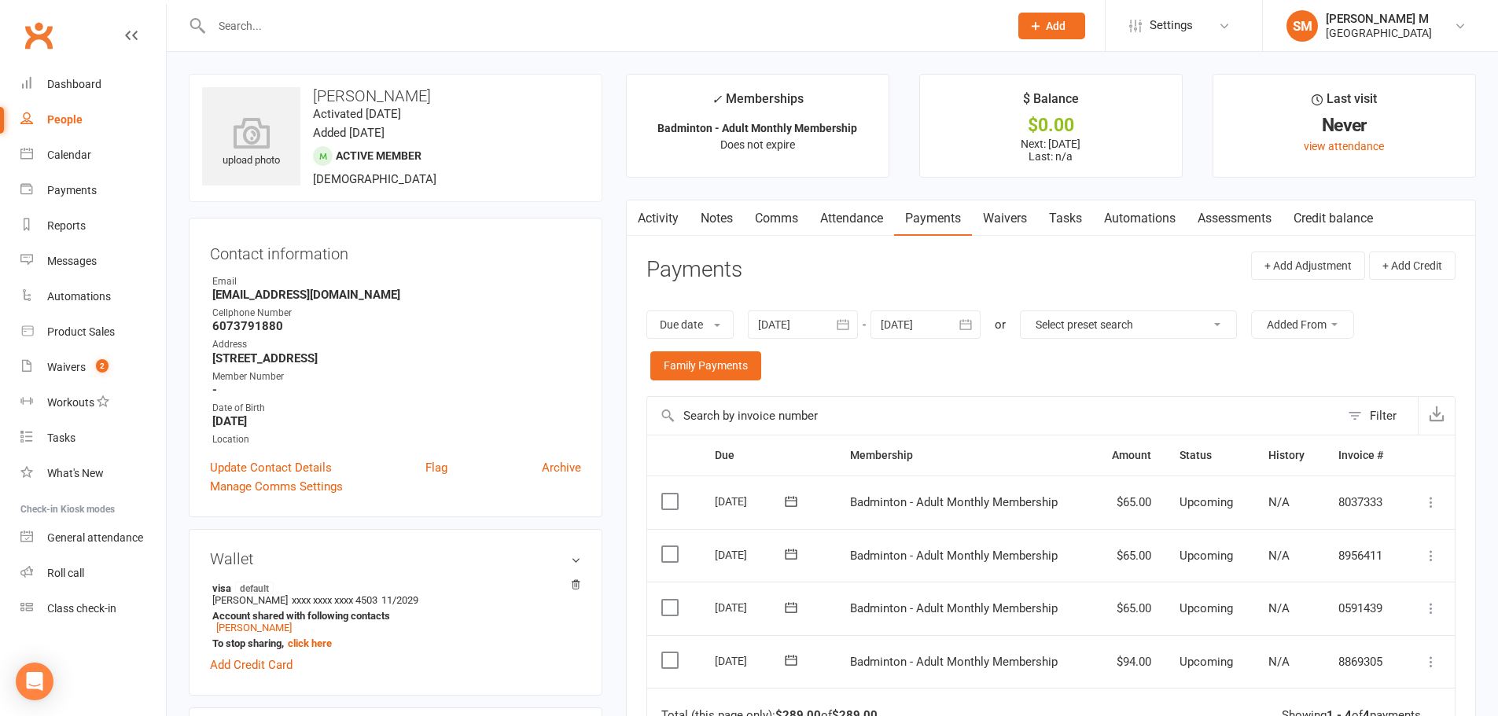
click at [714, 223] on link "Notes" at bounding box center [716, 218] width 54 height 36
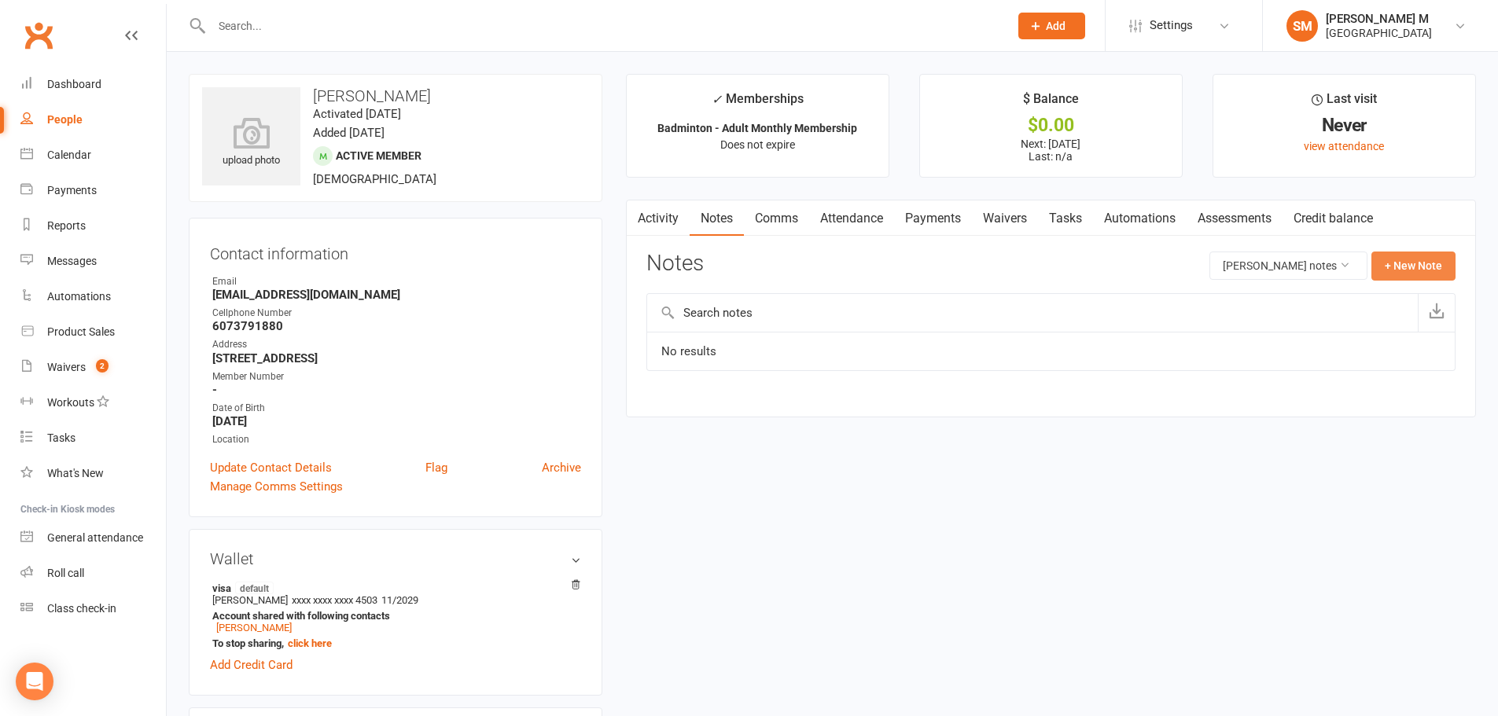
click at [1399, 267] on button "+ New Note" at bounding box center [1413, 266] width 84 height 28
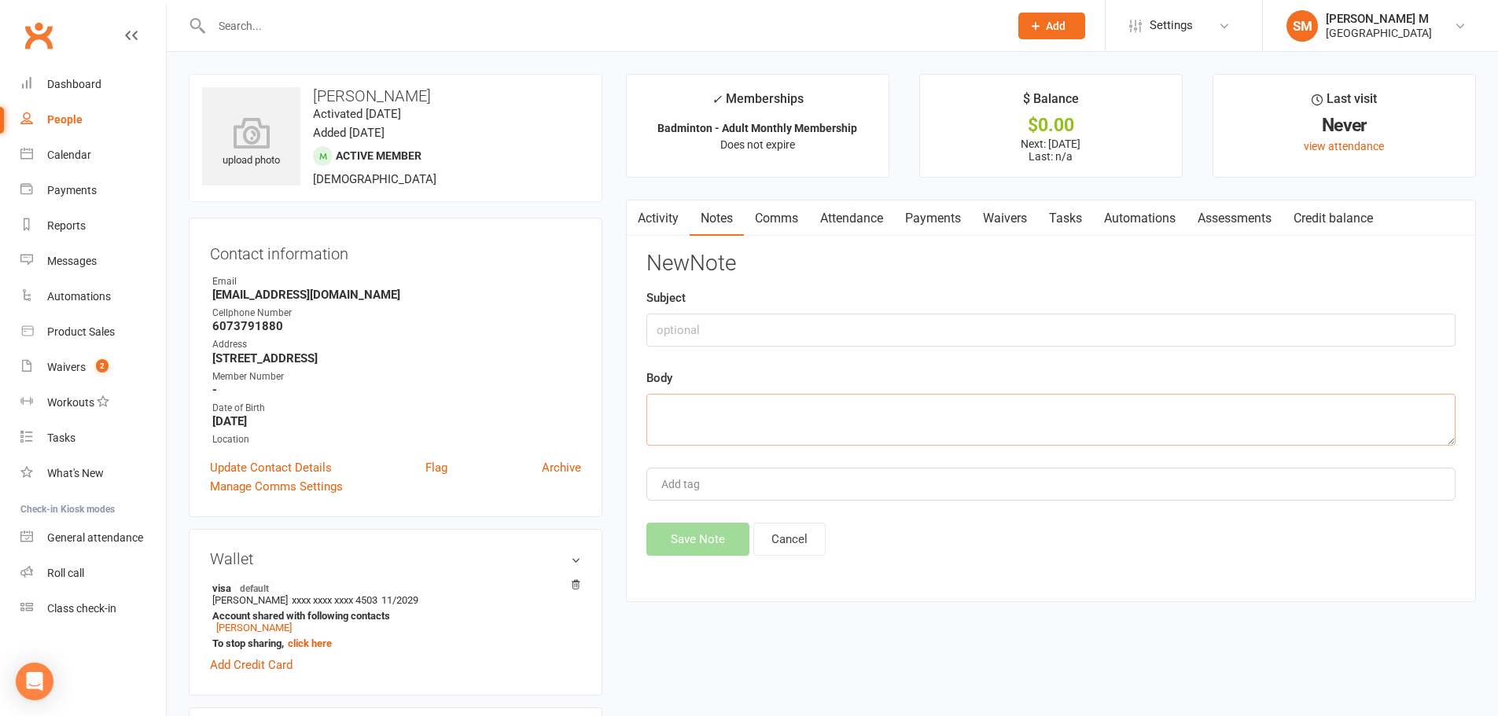
click at [792, 417] on textarea at bounding box center [1050, 420] width 809 height 52
type textarea "R"
paste textarea "Xianfeng zhu"
type textarea "Refered by [PERSON_NAME](Friend), so Given 10% discount for the month of [DATE]."
click at [731, 483] on div "Add tag" at bounding box center [1050, 484] width 809 height 33
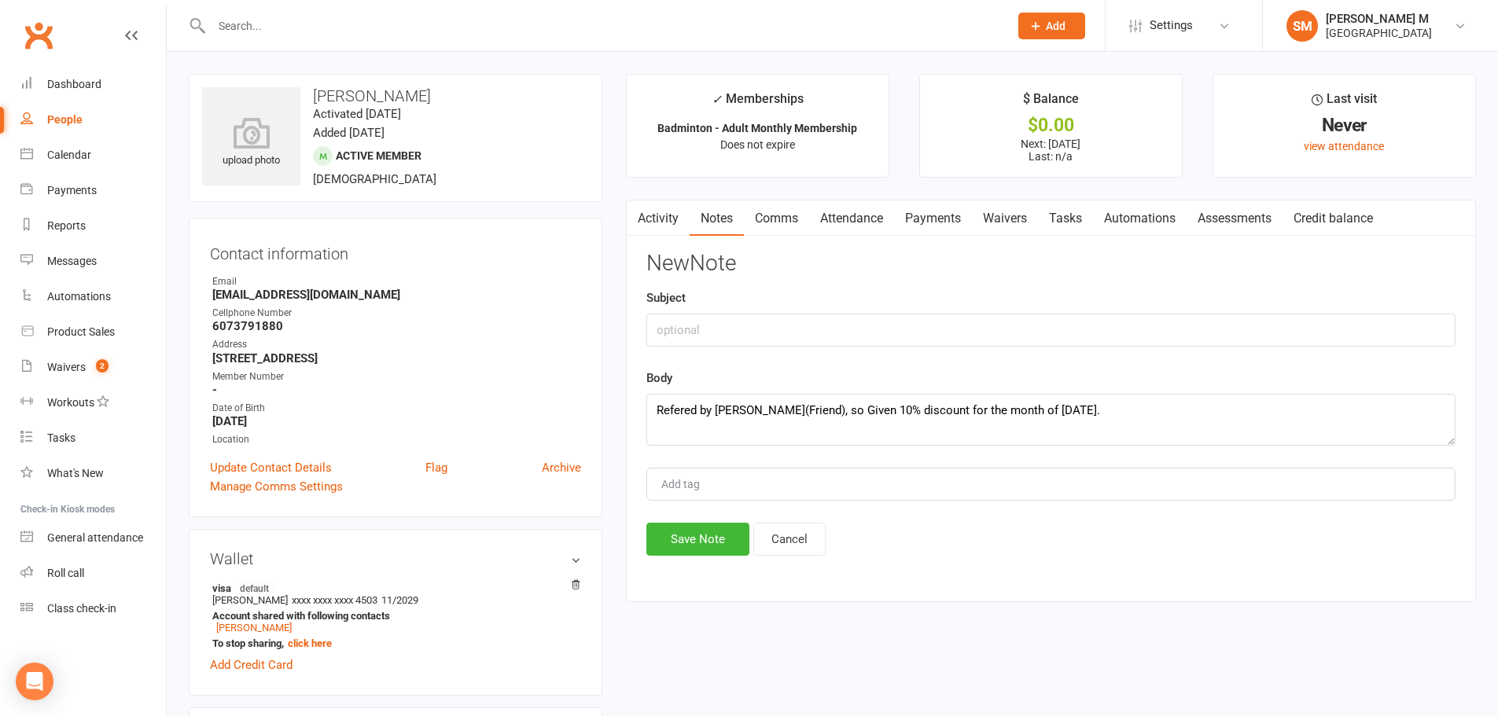
type input "B"
type input "[PERSON_NAME]"
click at [699, 541] on button "Save Note" at bounding box center [697, 539] width 103 height 33
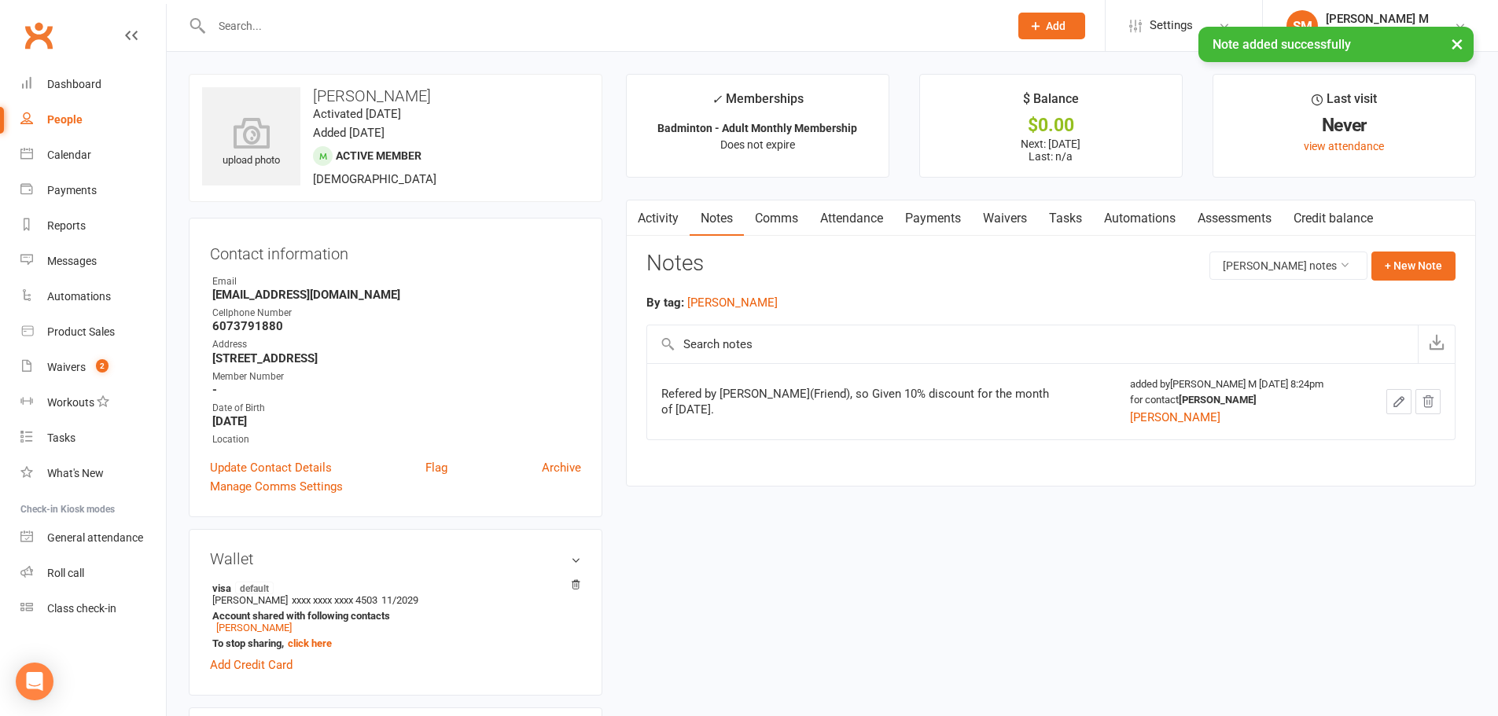
click at [923, 230] on link "Payments" at bounding box center [933, 218] width 78 height 36
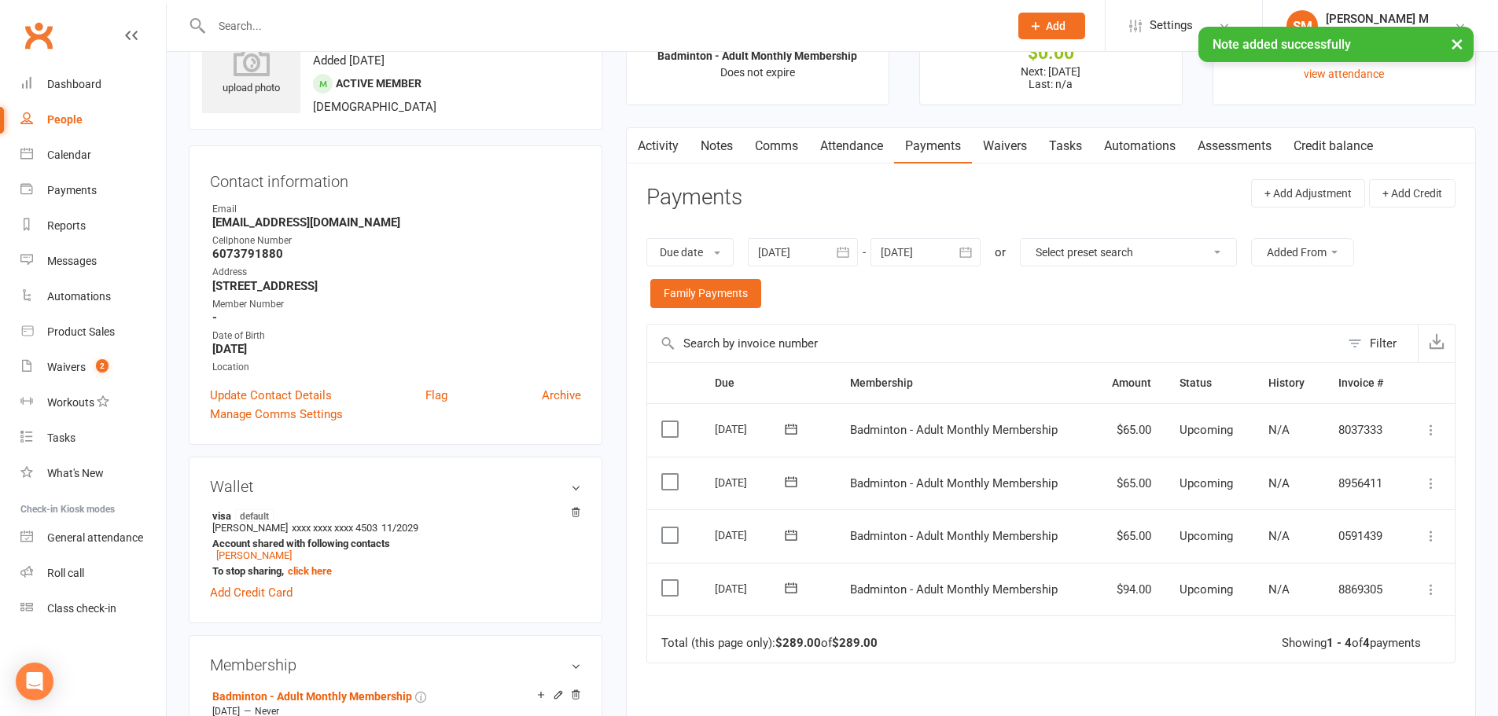
scroll to position [157, 0]
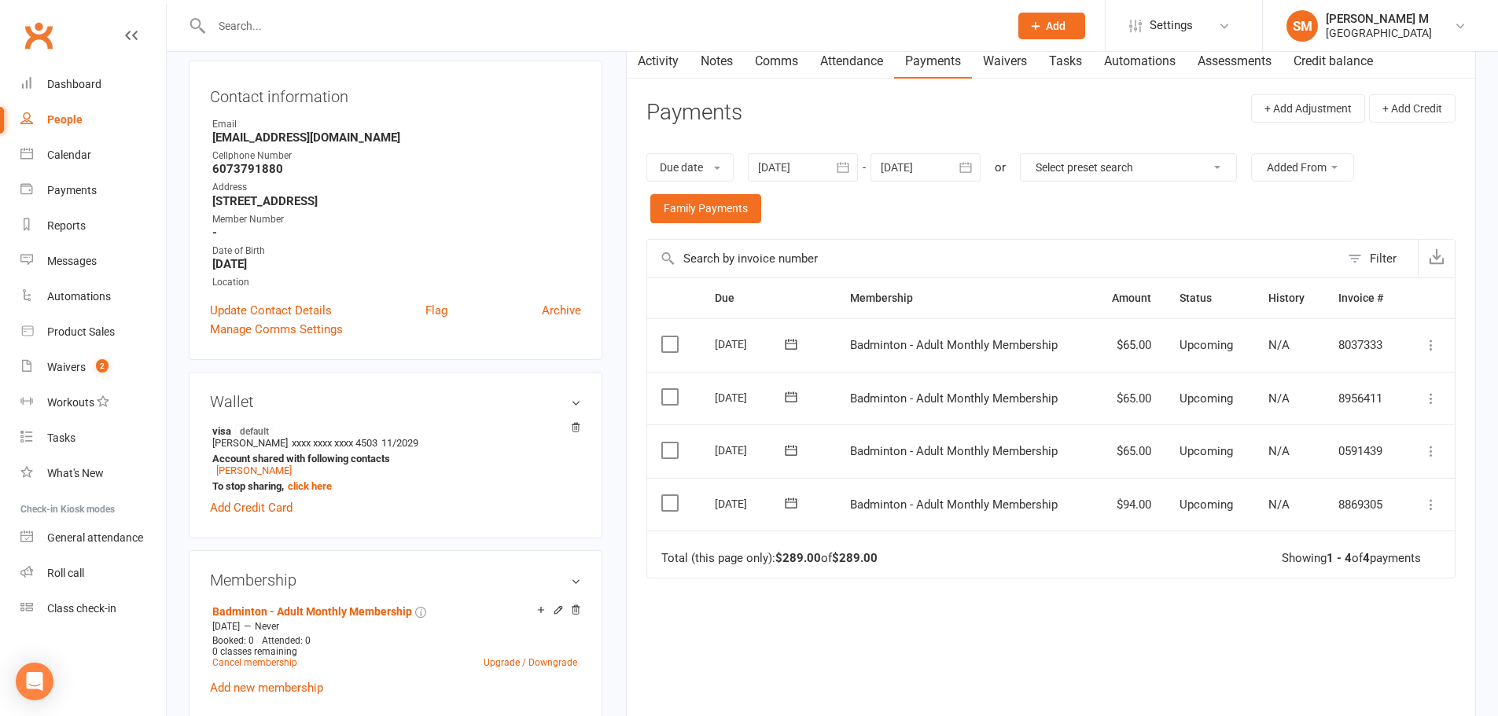
click at [1425, 450] on icon at bounding box center [1431, 451] width 16 height 16
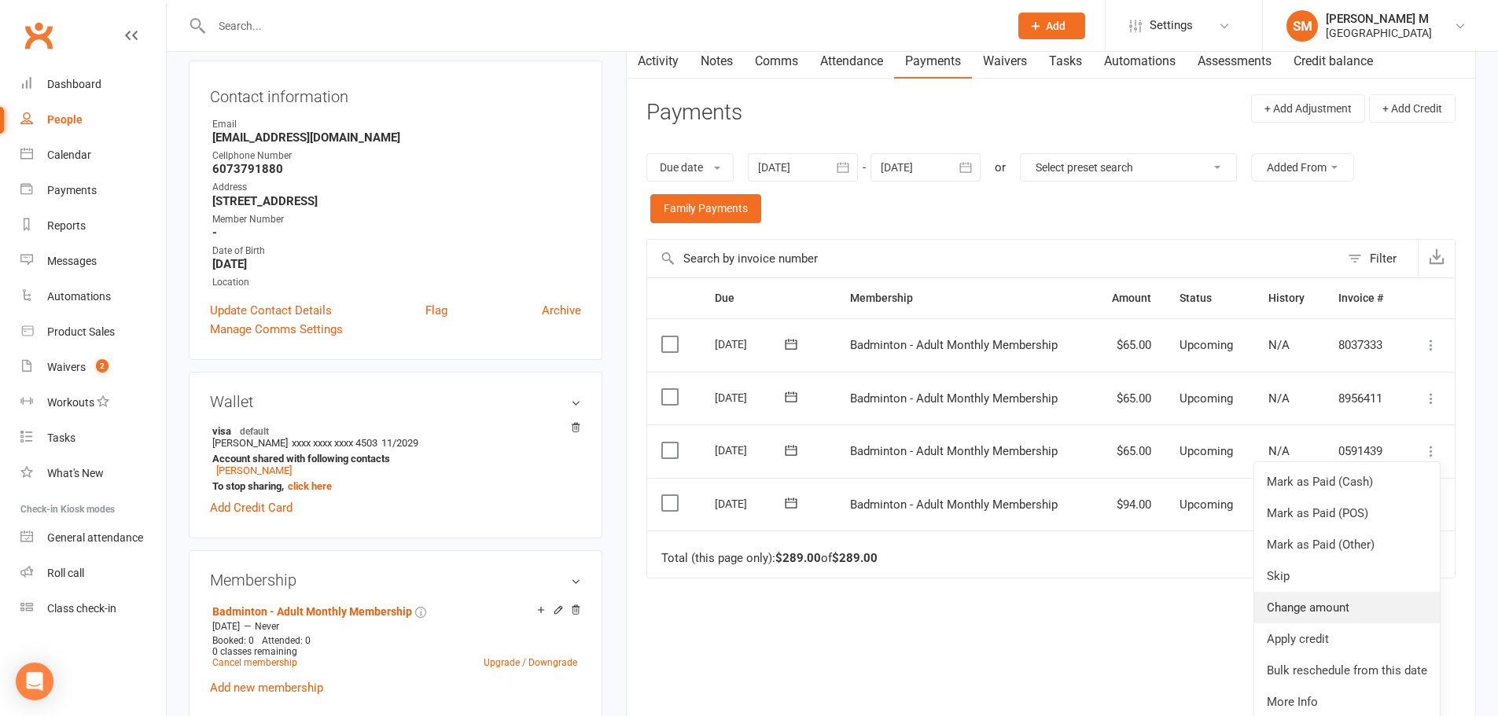
click at [1307, 615] on link "Change amount" at bounding box center [1347, 607] width 186 height 31
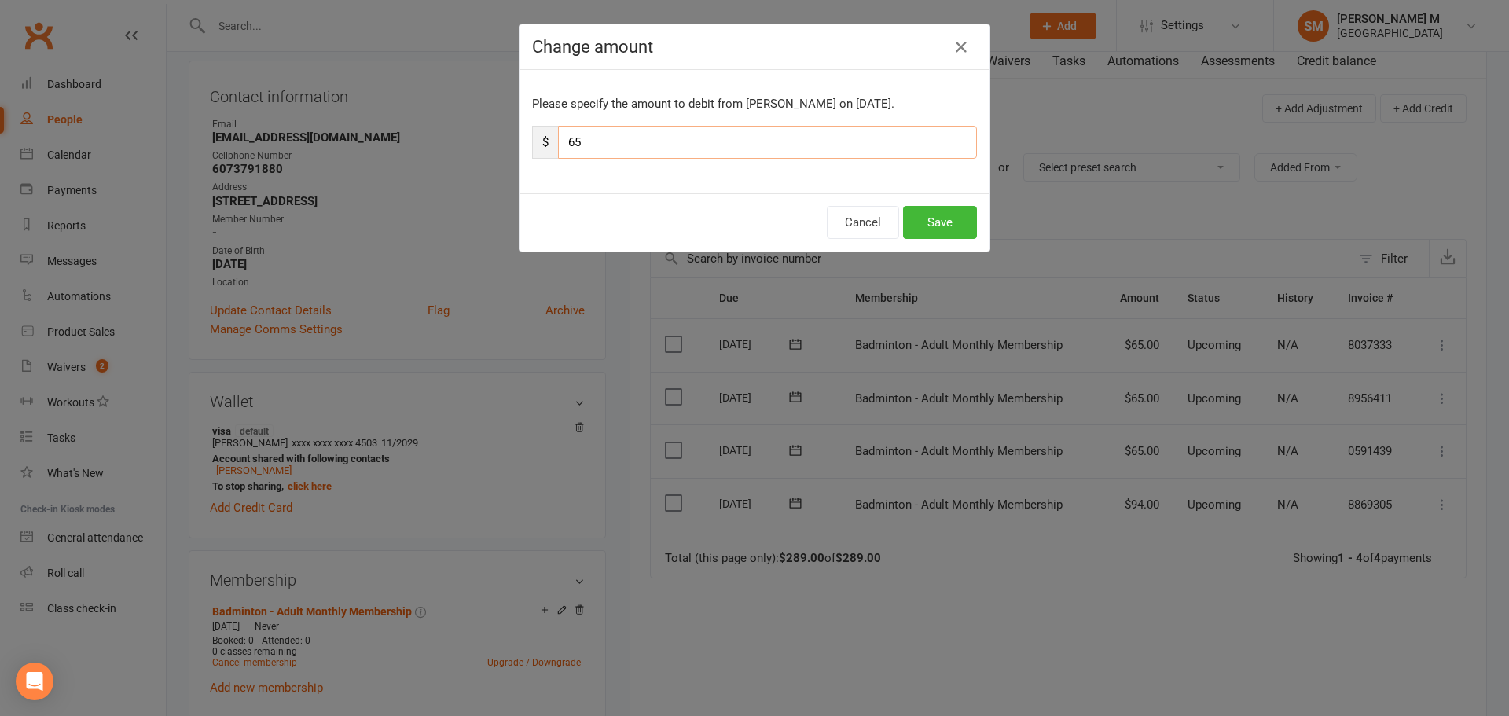
click at [609, 147] on input "65" at bounding box center [767, 142] width 419 height 33
type input "60"
click at [917, 215] on button "Save" at bounding box center [940, 222] width 74 height 33
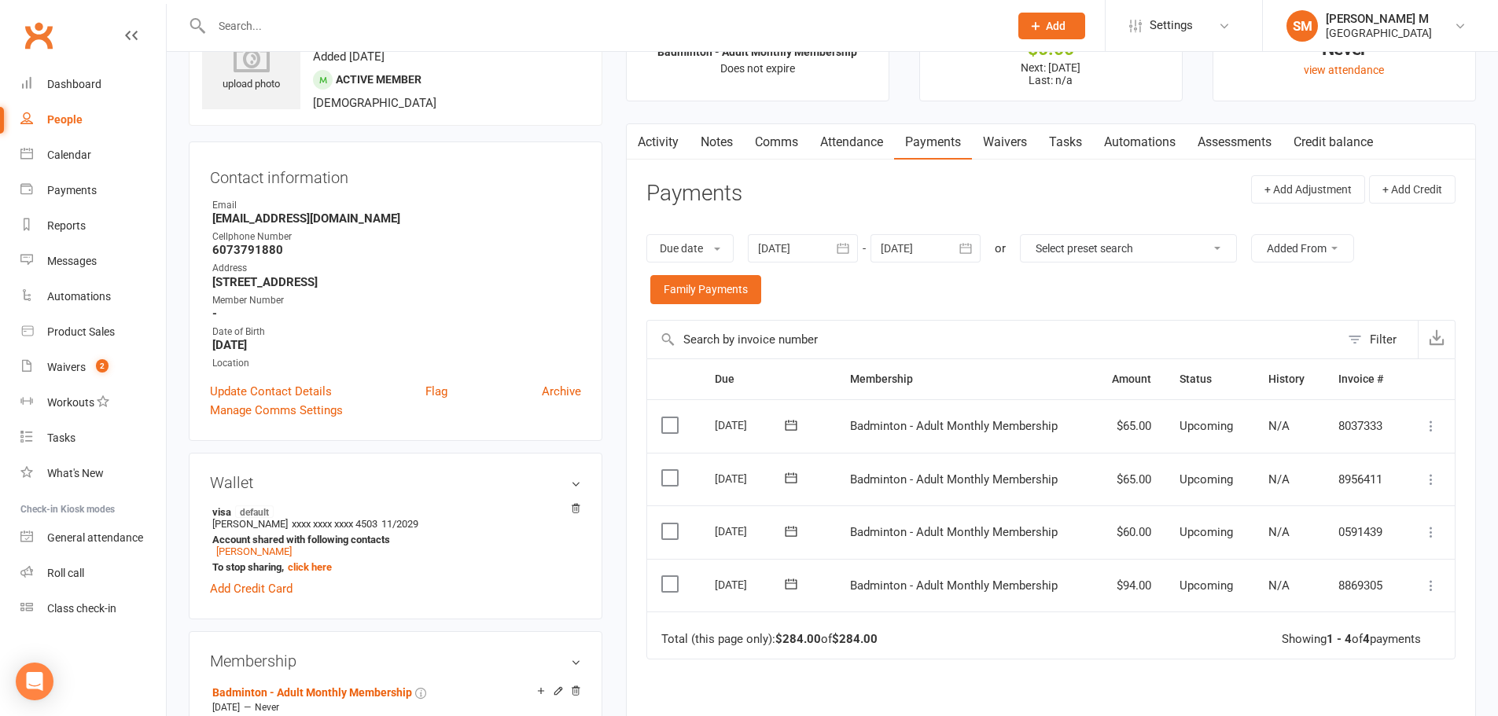
scroll to position [0, 0]
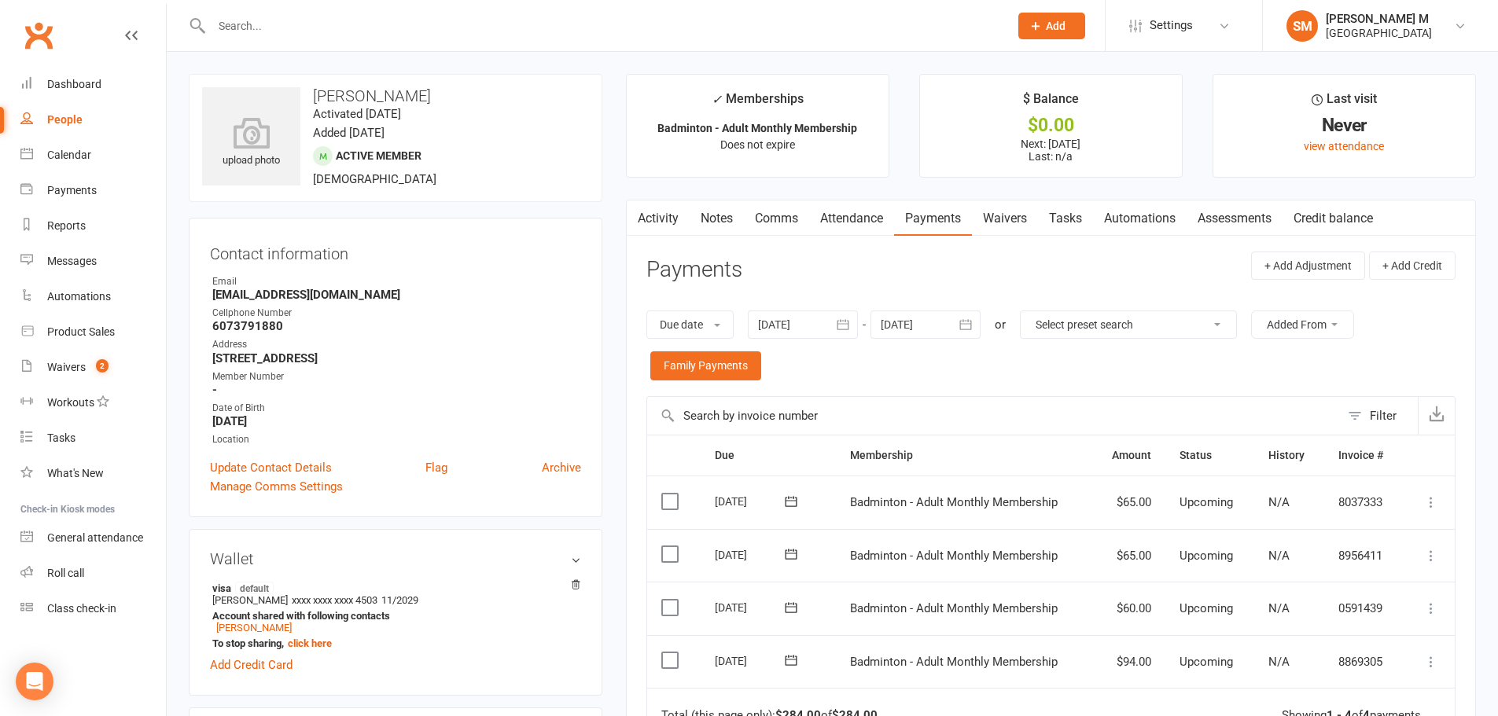
click at [366, 31] on input "text" at bounding box center [602, 26] width 791 height 22
paste input "Xianfeng zhu"
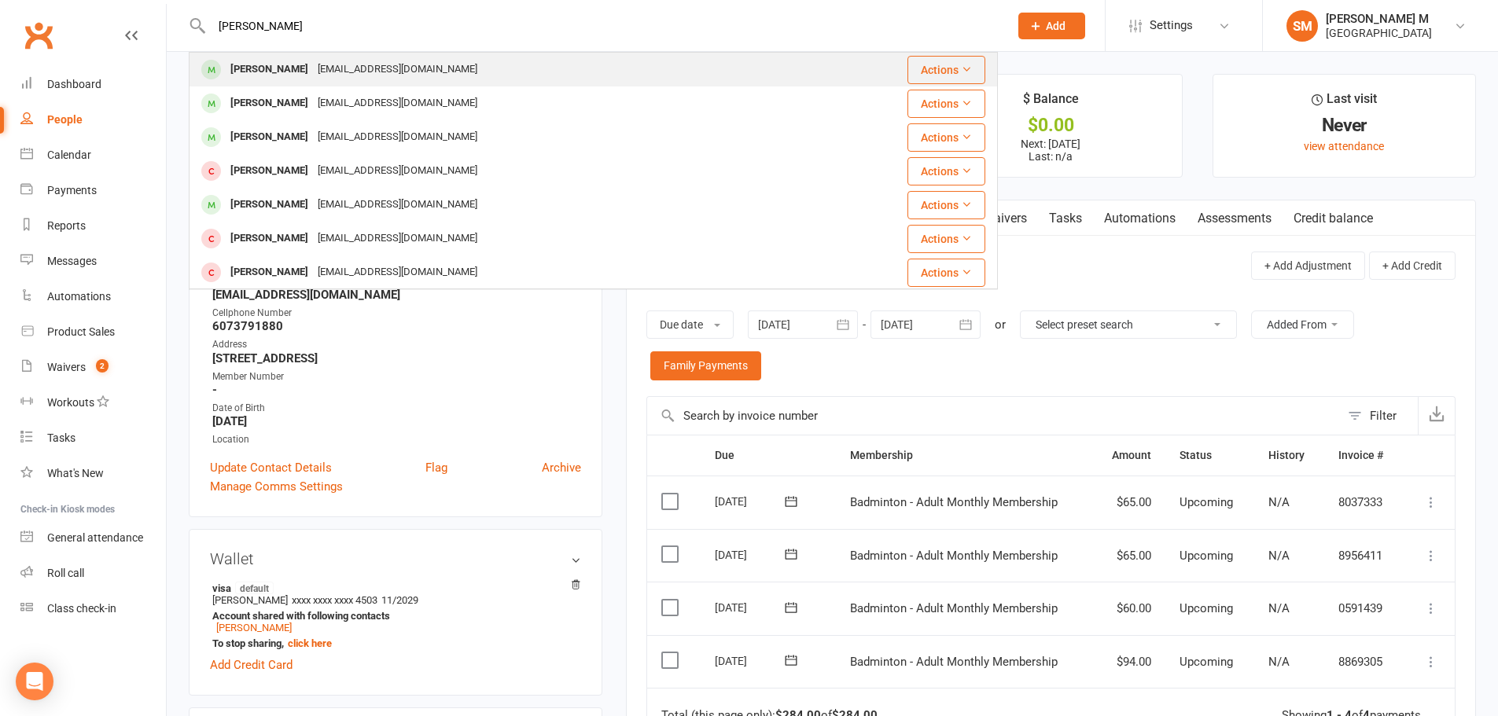
type input "Xianfeng zhu"
click at [355, 62] on div "[EMAIL_ADDRESS][DOMAIN_NAME]" at bounding box center [397, 69] width 169 height 23
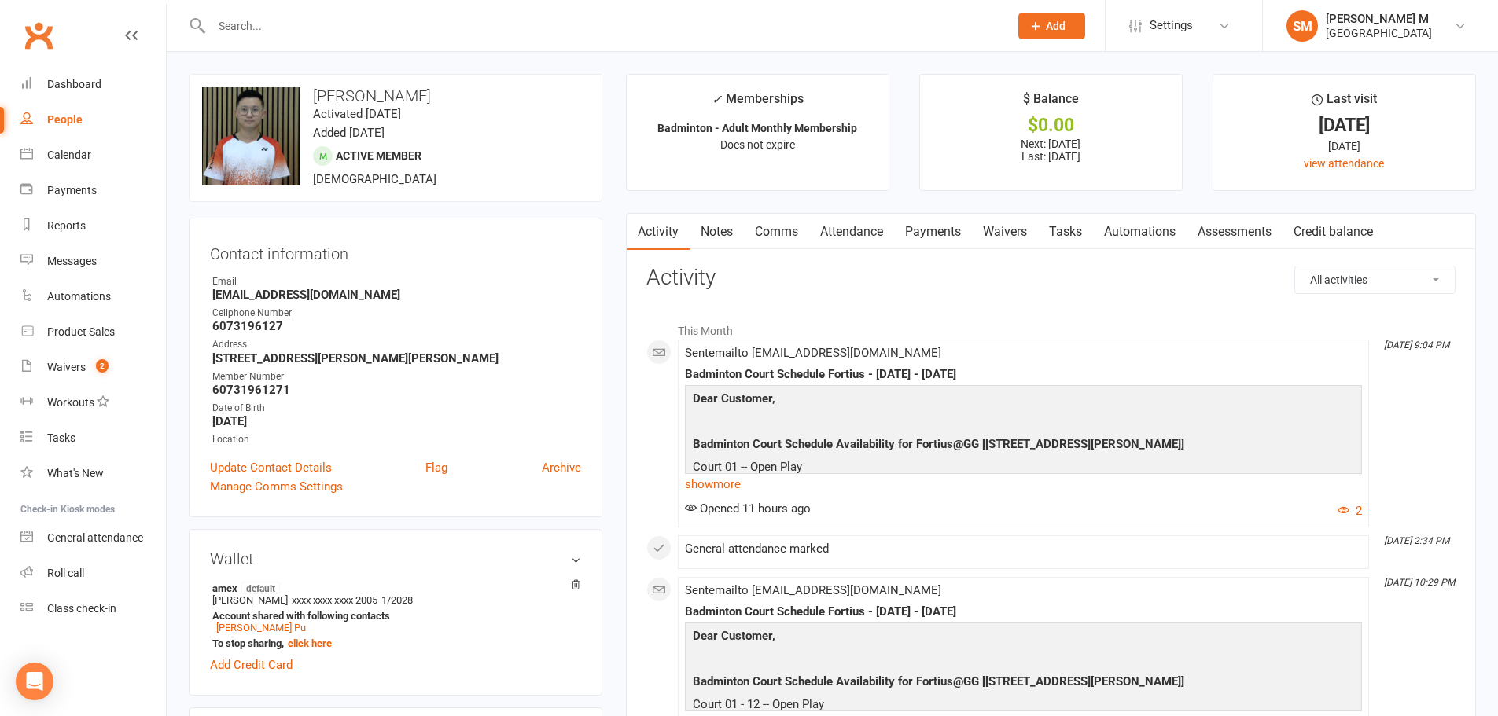
click at [920, 232] on link "Payments" at bounding box center [933, 232] width 78 height 36
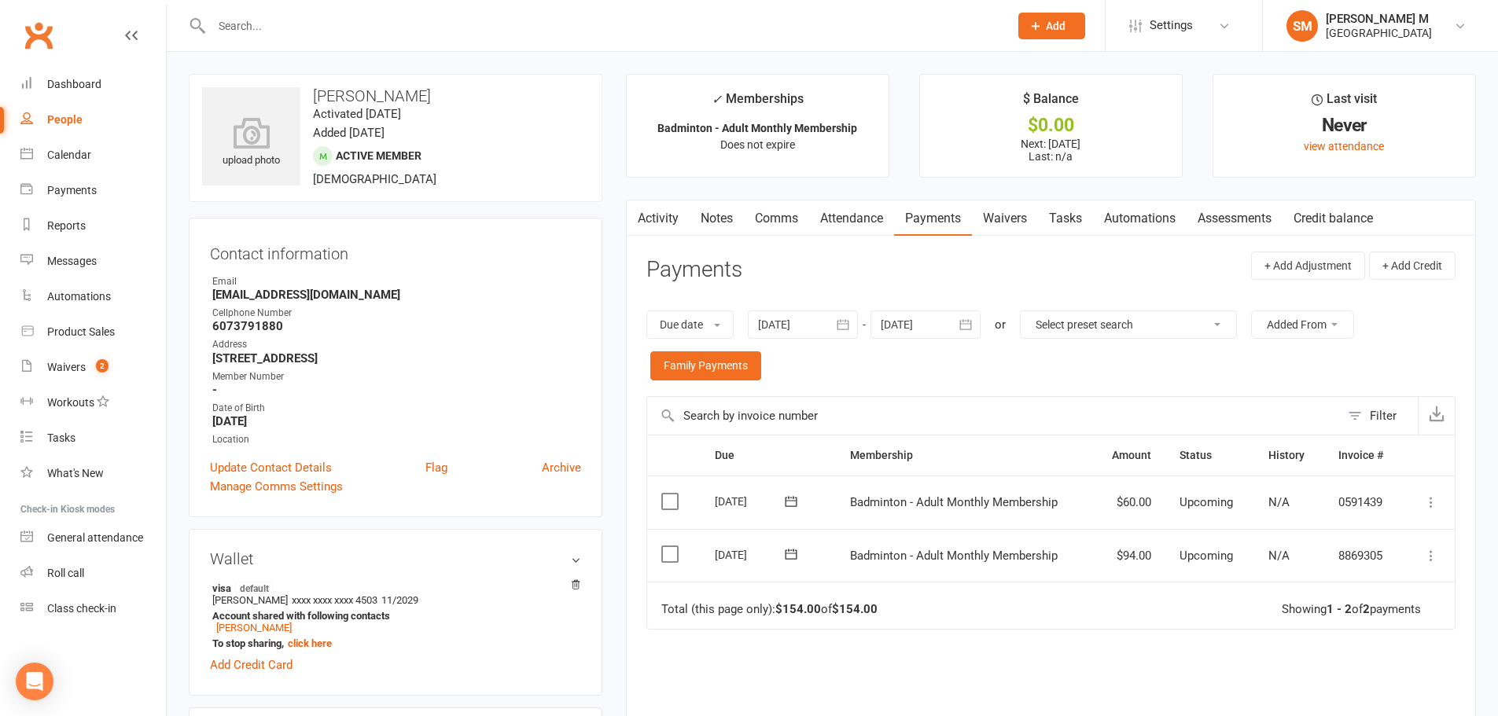
click at [713, 210] on link "Notes" at bounding box center [716, 218] width 54 height 36
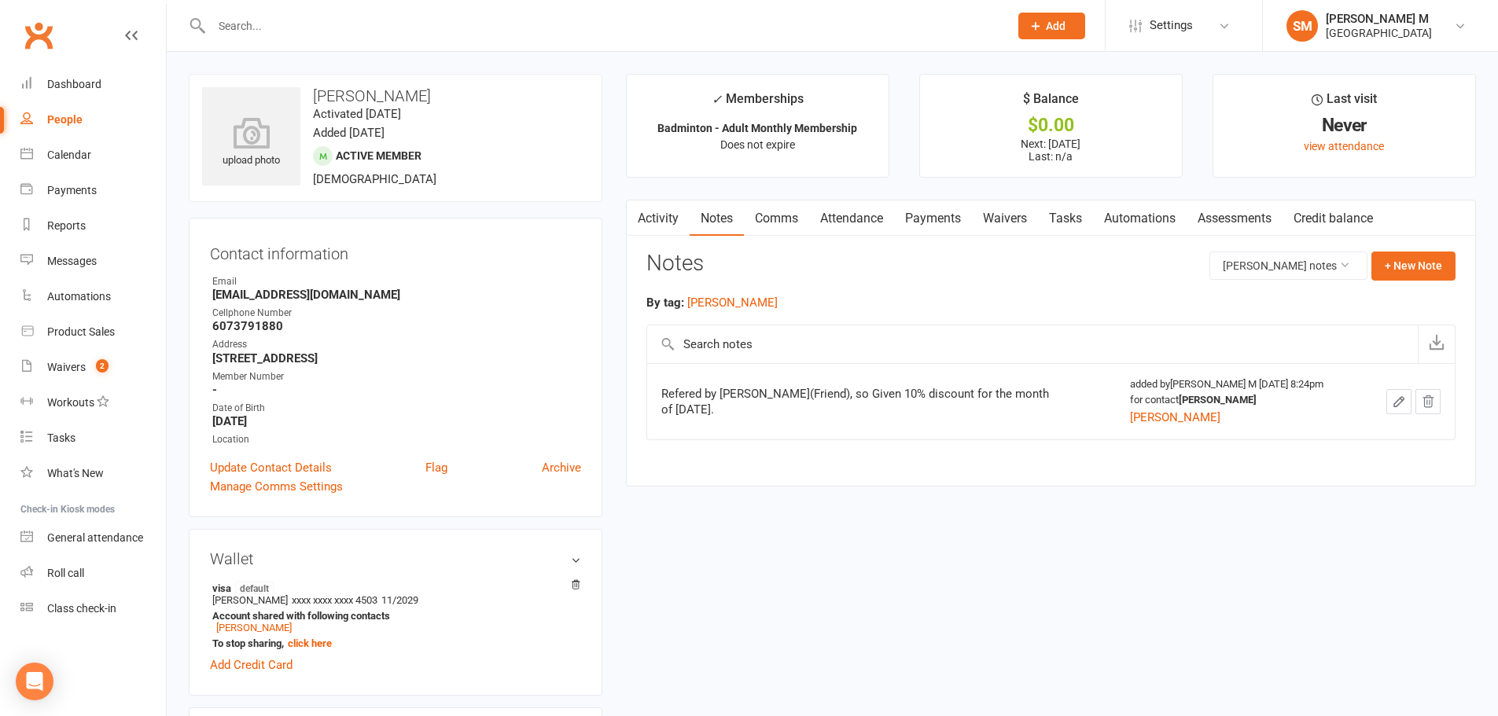
drag, startPoint x: 662, startPoint y: 384, endPoint x: 752, endPoint y: 428, distance: 99.9
click at [752, 428] on td "Refered by [PERSON_NAME](Friend), so Given 10% discount for the month of [DATE]." at bounding box center [881, 401] width 469 height 76
copy div "Refered by [PERSON_NAME](Friend), so Given 10% discount for the month of [DATE]."
click at [752, 428] on td "Refered by [PERSON_NAME](Friend), so Given 10% discount for the month of [DATE]." at bounding box center [881, 401] width 469 height 76
click at [289, 17] on input "text" at bounding box center [602, 26] width 791 height 22
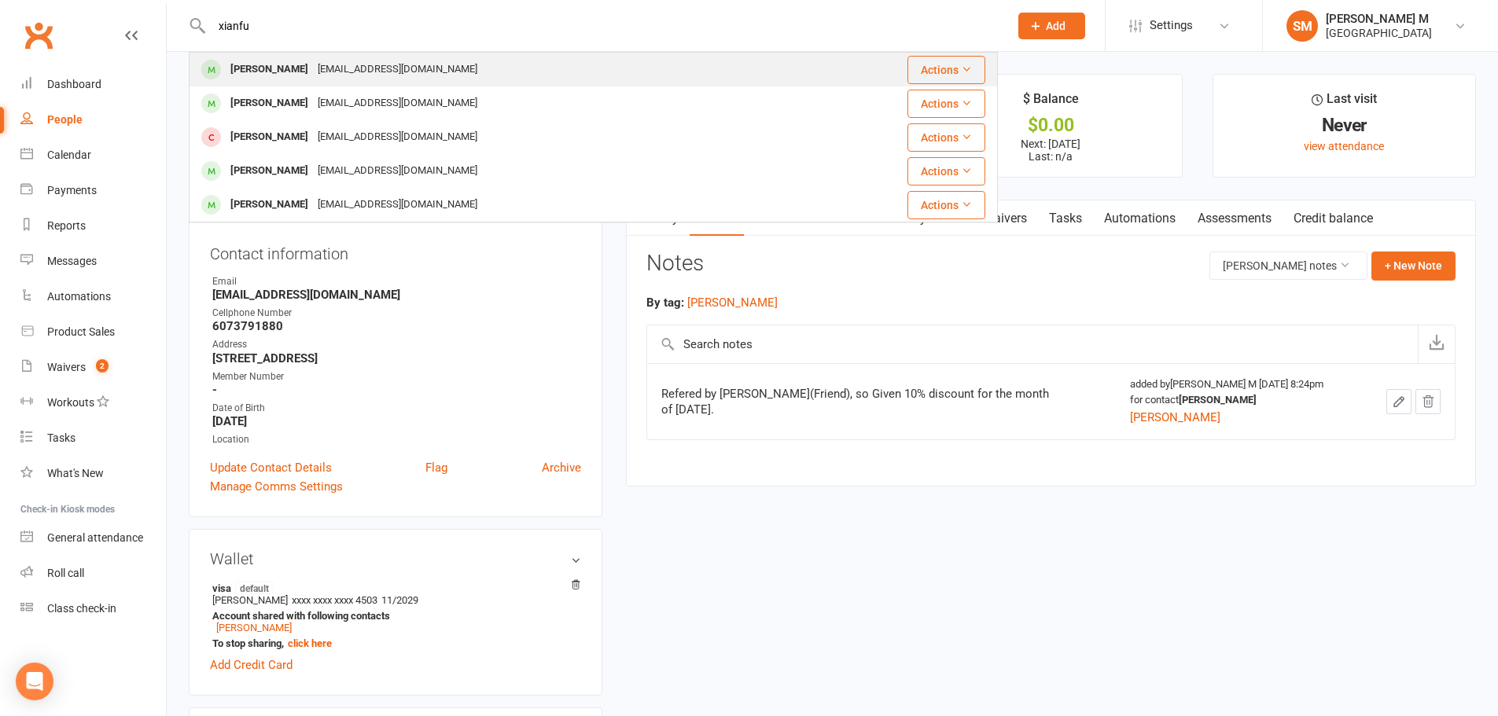
type input "xianfu"
click at [313, 72] on div "[EMAIL_ADDRESS][DOMAIN_NAME]" at bounding box center [397, 69] width 169 height 23
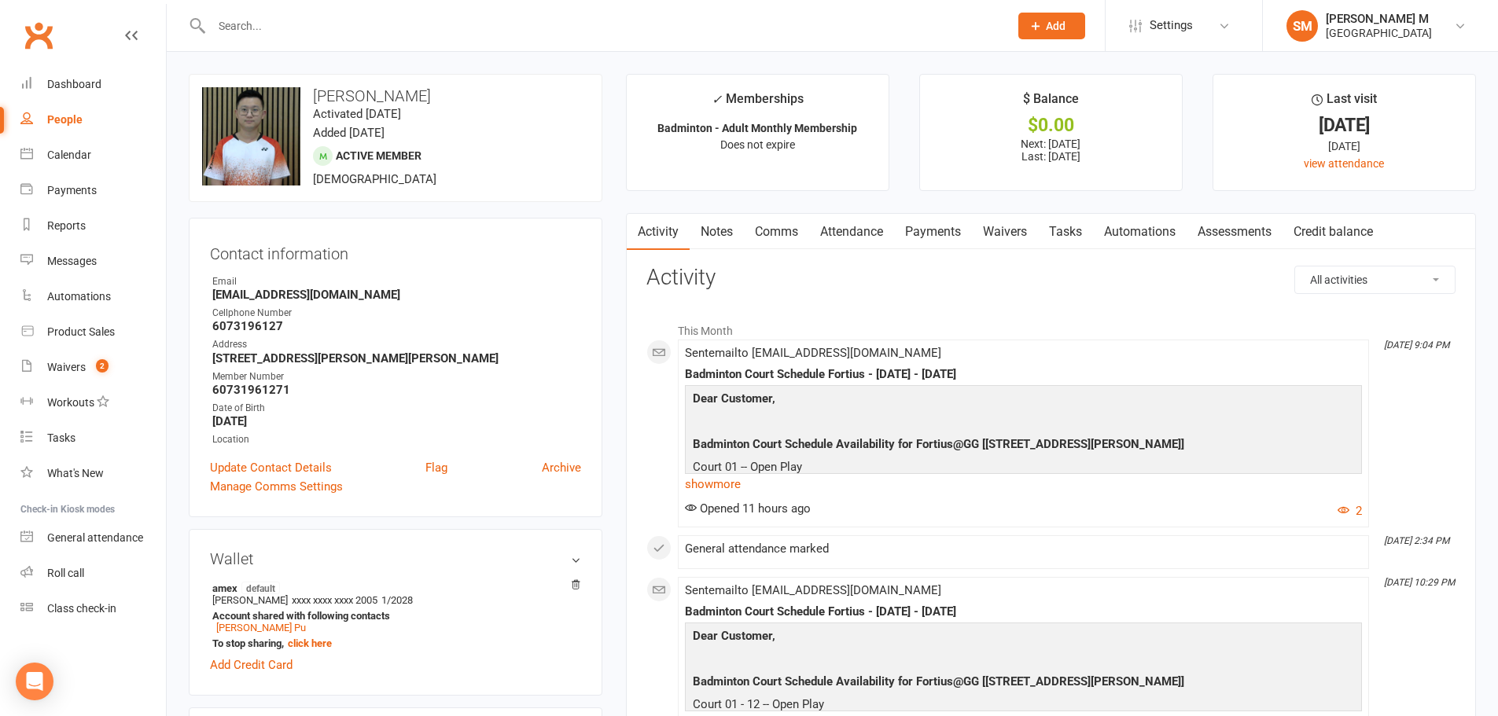
click at [711, 236] on link "Notes" at bounding box center [716, 232] width 54 height 36
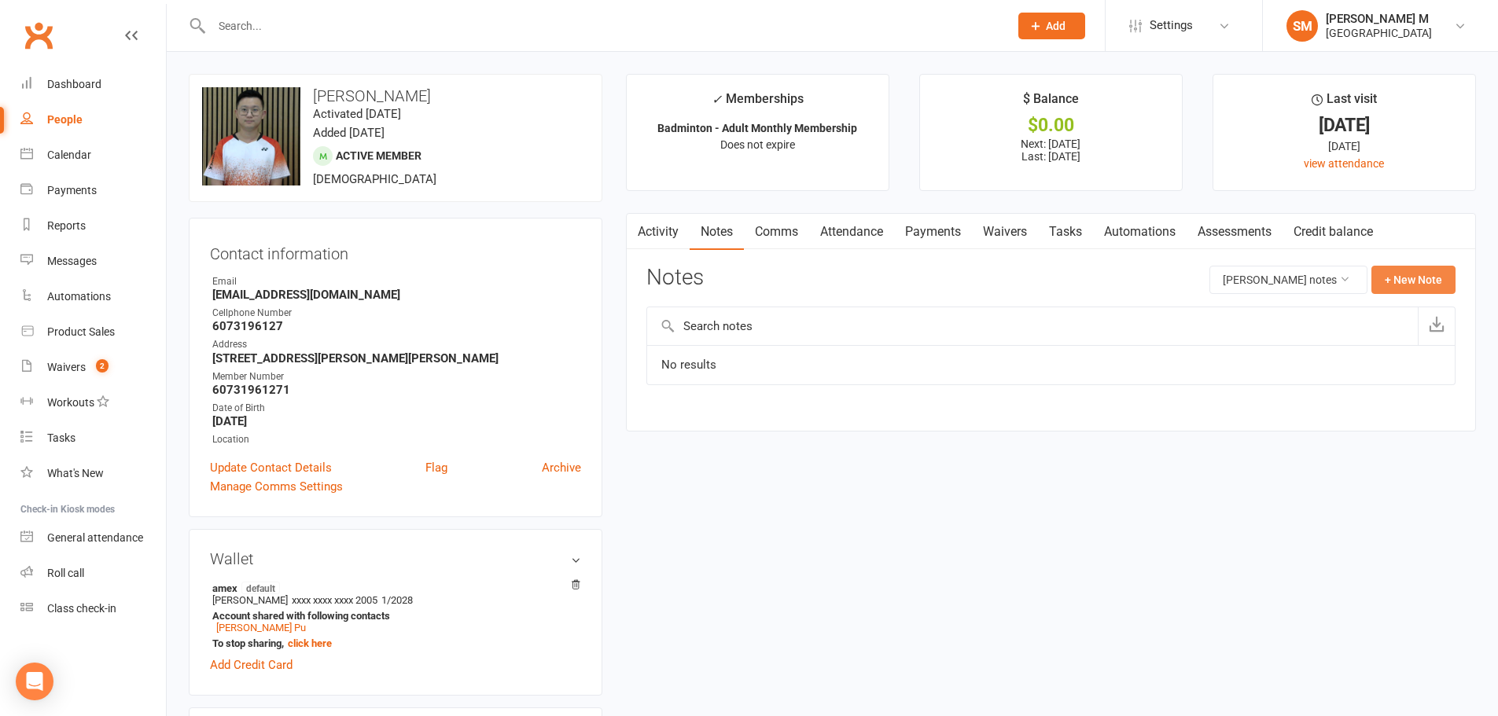
click at [1387, 281] on button "+ New Note" at bounding box center [1413, 280] width 84 height 28
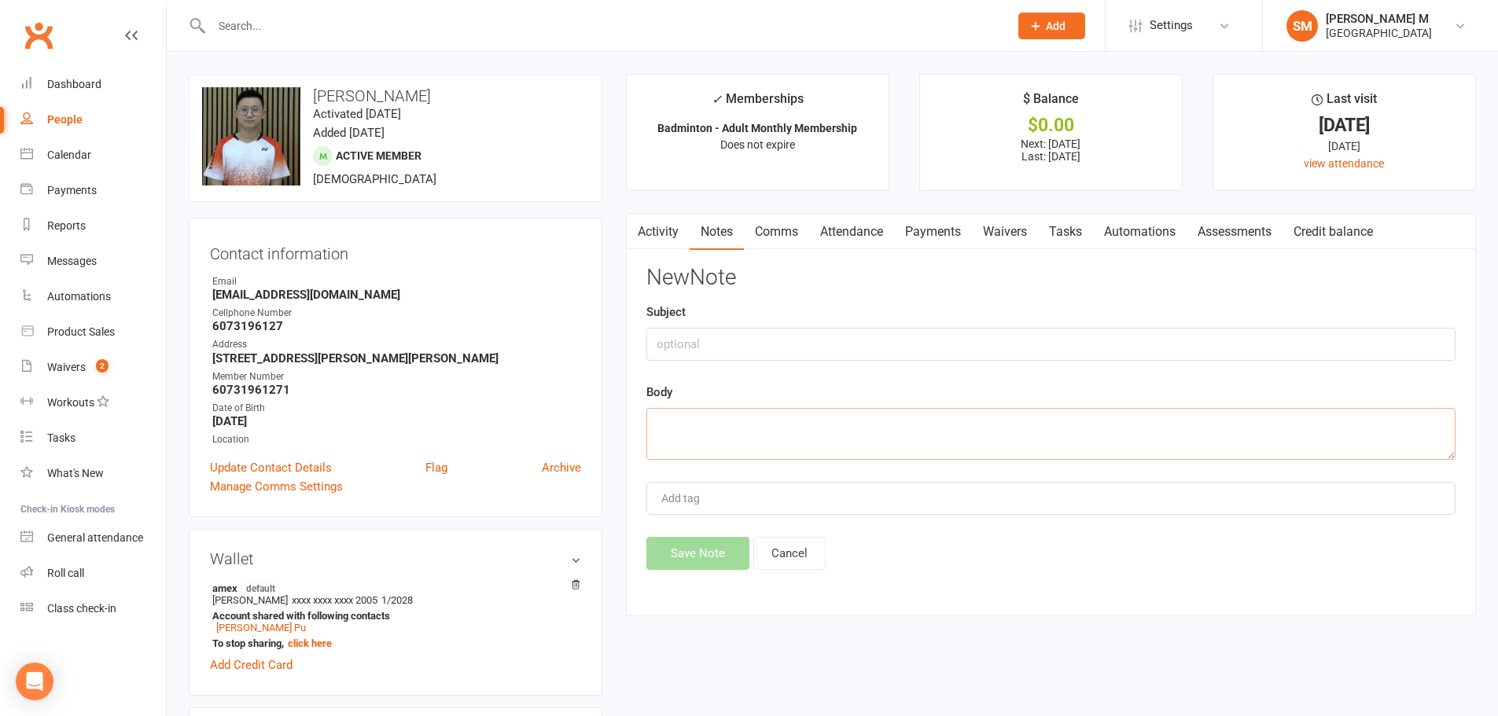
click at [786, 441] on textarea at bounding box center [1050, 434] width 809 height 52
paste textarea "Refered by [PERSON_NAME](Friend), so Given 10% discount for the month of [DATE]."
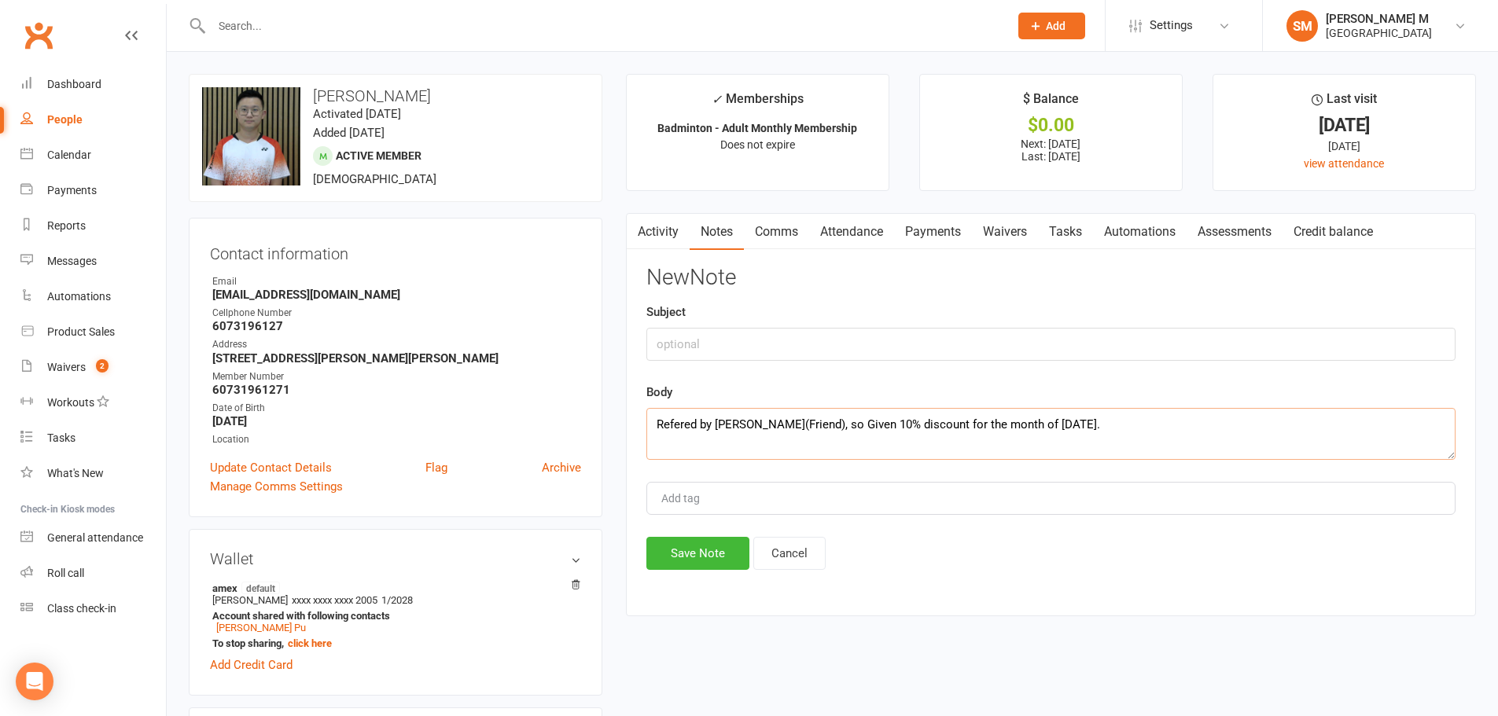
type textarea "Refered by [PERSON_NAME](Friend), so Given 10% discount for the month of [DATE]."
click at [704, 346] on input "text" at bounding box center [1050, 344] width 809 height 33
type input "Referal"
click at [712, 434] on textarea "Refered by [PERSON_NAME](Friend), so Given 10% discount for the month of [DATE]." at bounding box center [1050, 434] width 809 height 52
drag, startPoint x: 748, startPoint y: 423, endPoint x: 854, endPoint y: 423, distance: 106.1
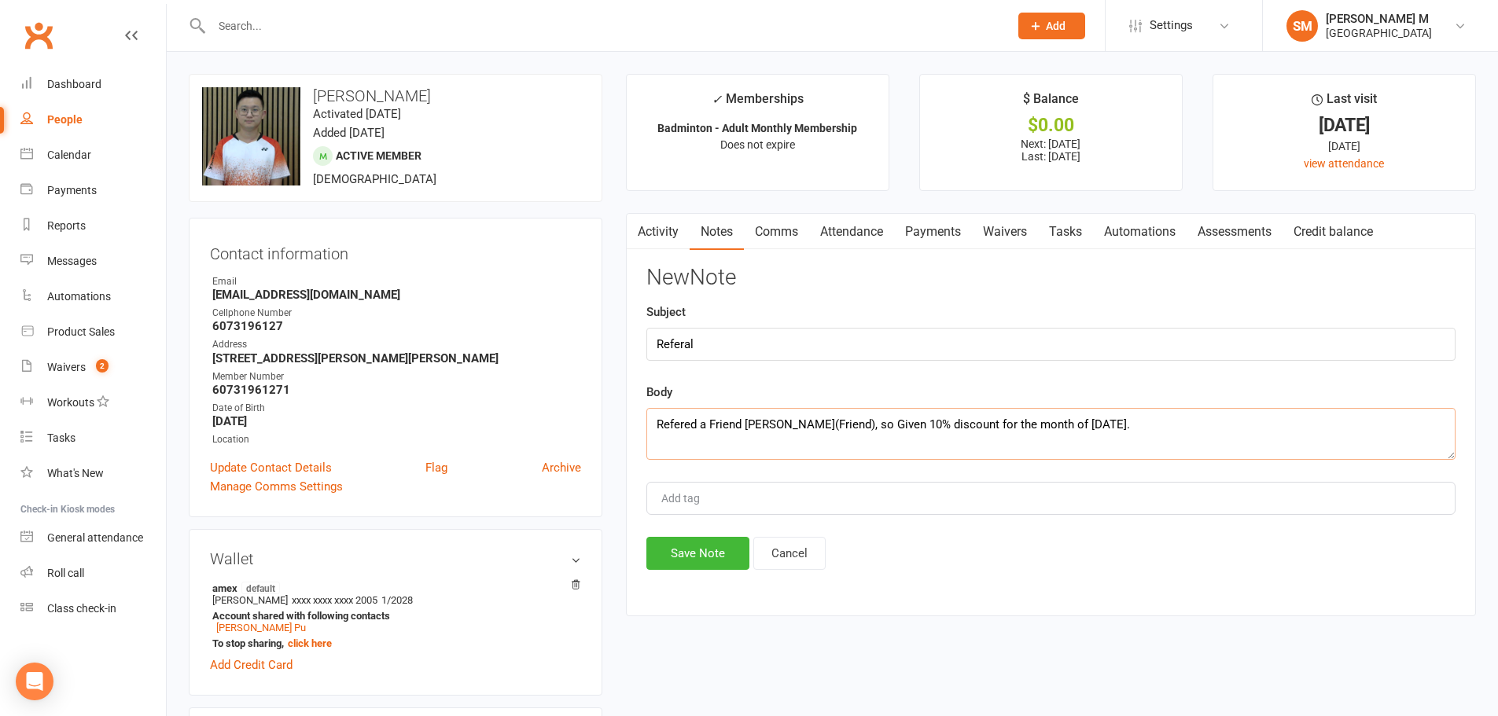
click at [854, 423] on textarea "Refered a Friend Xianfeng zhu(Friend), so Given 10% discount for the month of N…" at bounding box center [1050, 434] width 809 height 52
paste textarea "[PERSON_NAME]"
click at [1062, 423] on textarea "Refered a Friend [PERSON_NAME] , so Given 10% discount for the month of [DATE]." at bounding box center [1050, 434] width 809 height 52
type textarea "Refered a Friend [PERSON_NAME] , so Given 10% discount for the month of [DATE]."
click at [714, 497] on input "Add tag" at bounding box center [687, 498] width 55 height 19
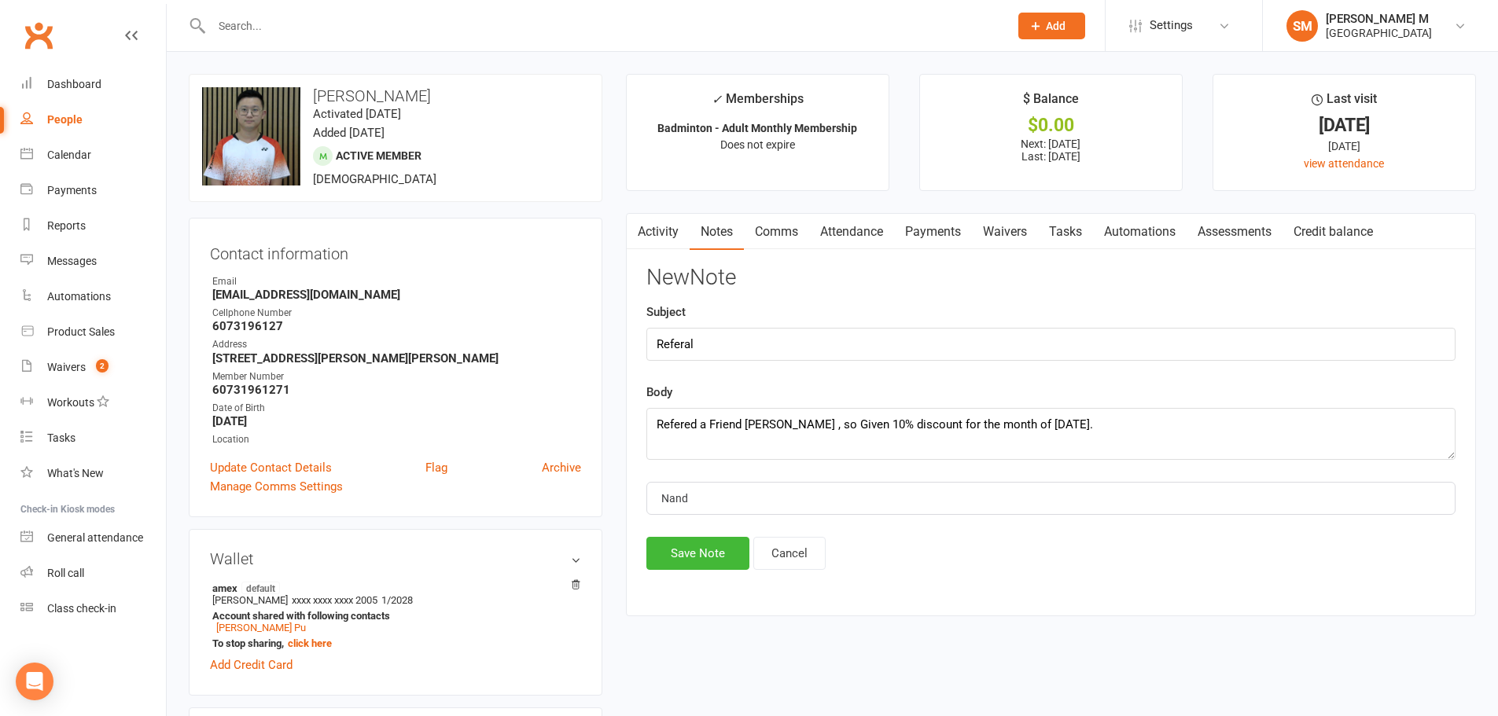
type input "[PERSON_NAME]"
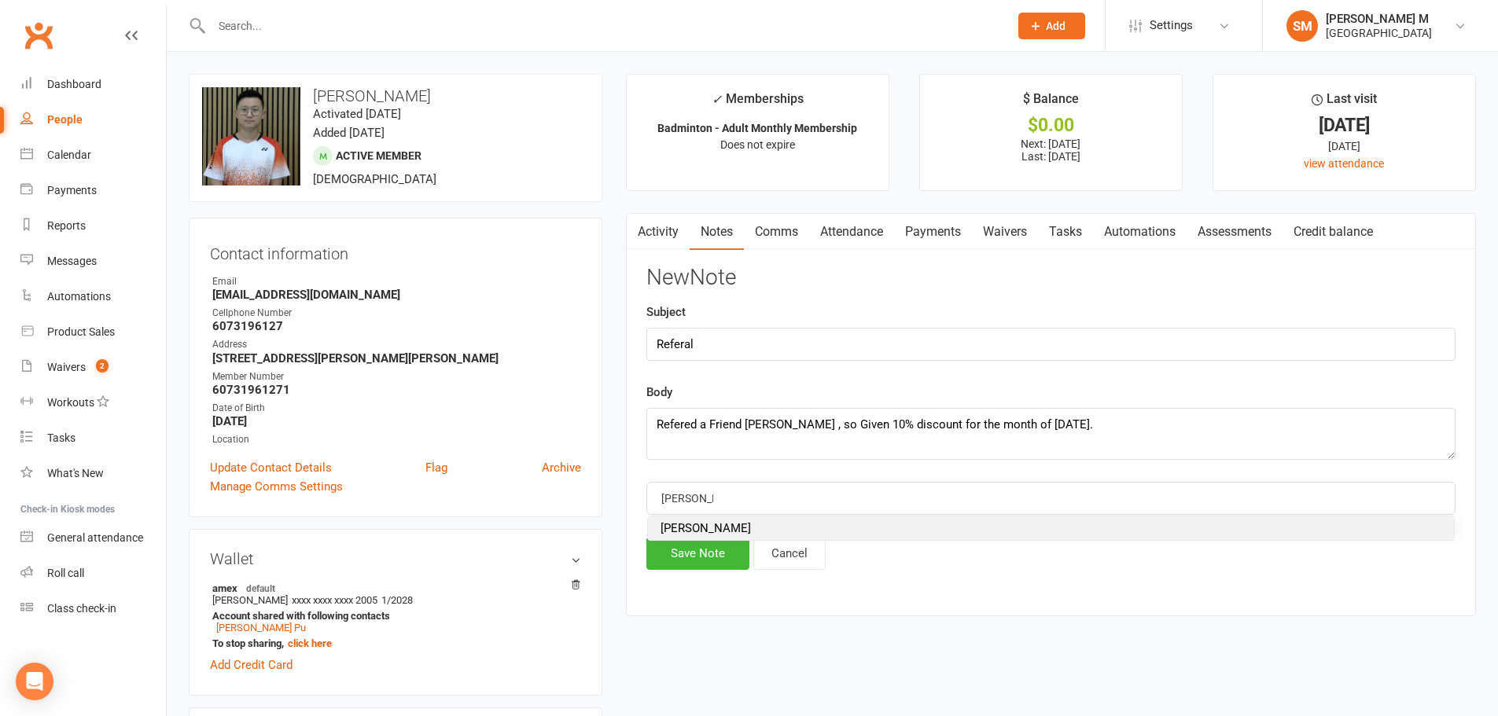
click at [719, 527] on li "[PERSON_NAME]" at bounding box center [1051, 529] width 806 height 24
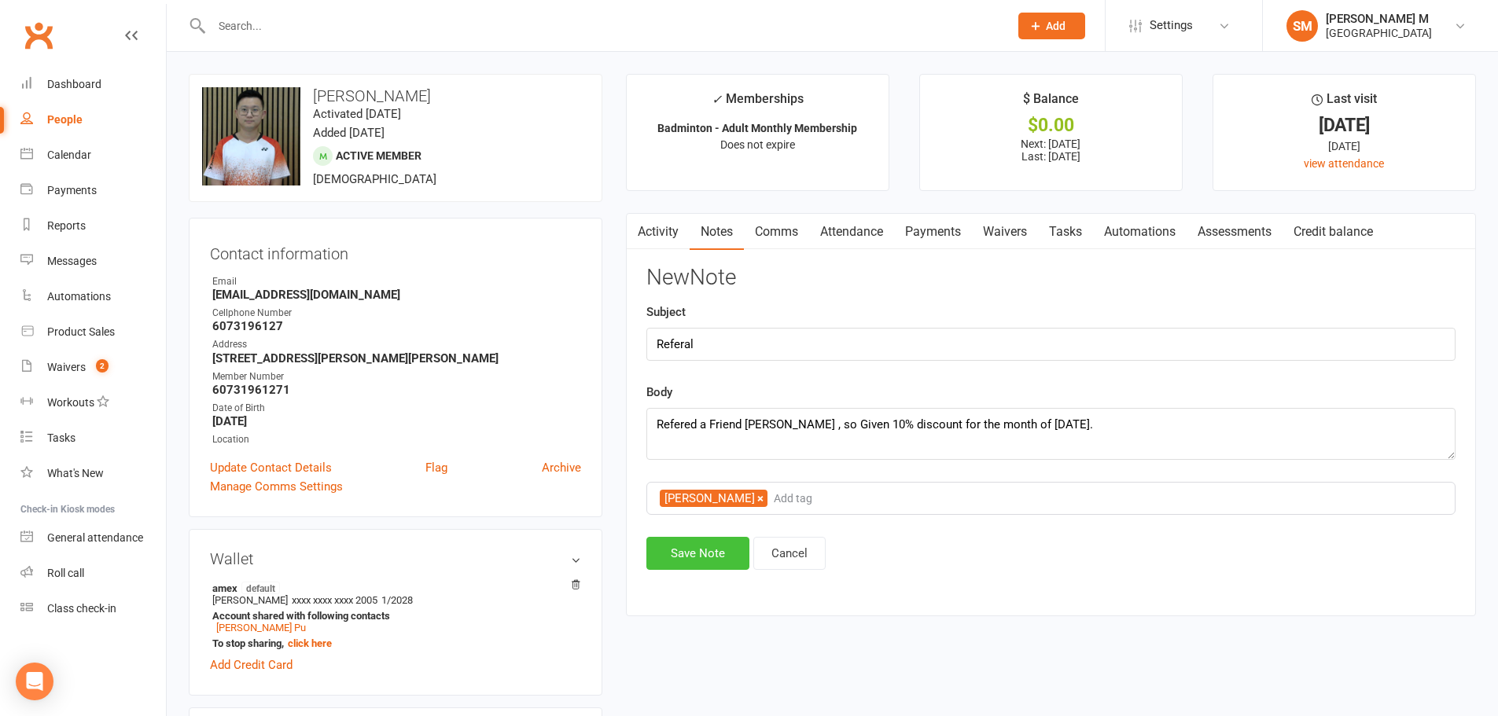
click at [697, 556] on button "Save Note" at bounding box center [697, 553] width 103 height 33
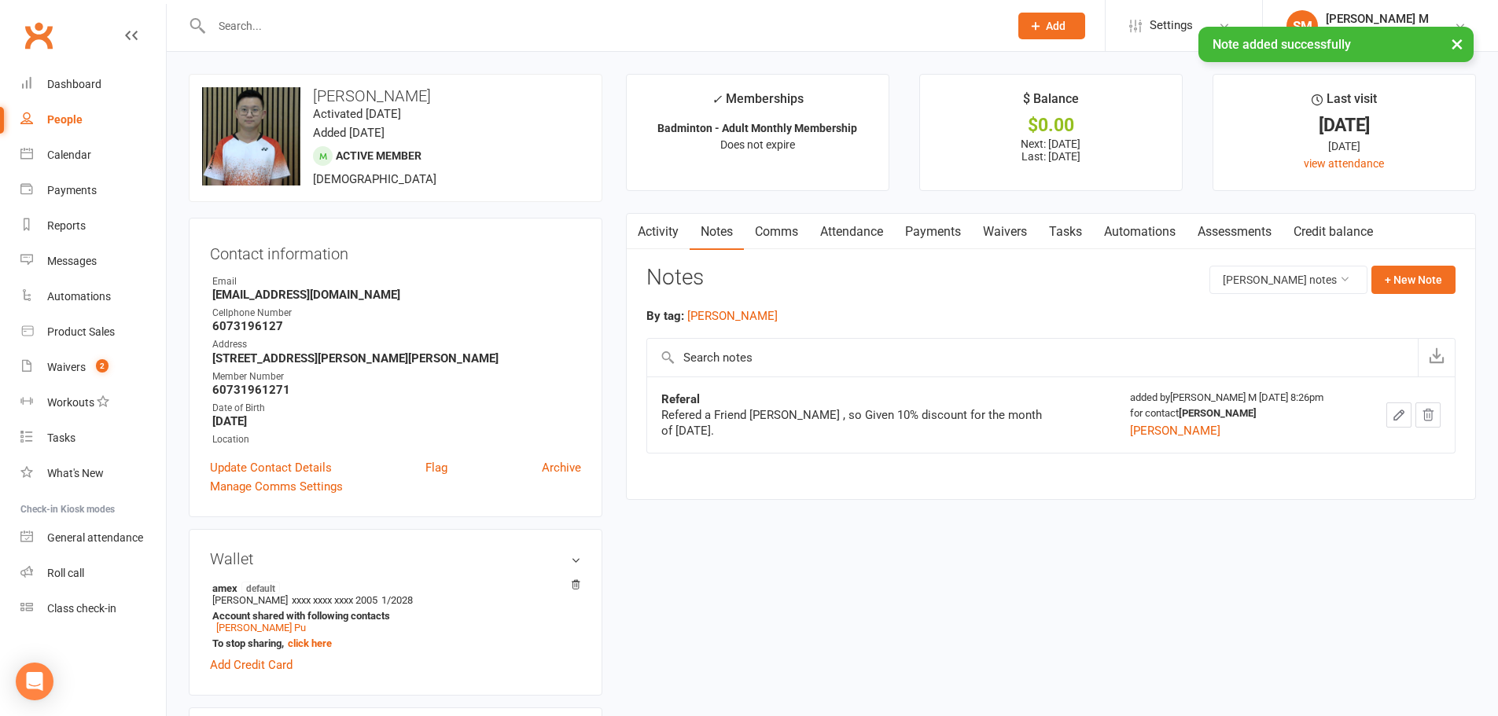
click at [934, 233] on link "Payments" at bounding box center [933, 232] width 78 height 36
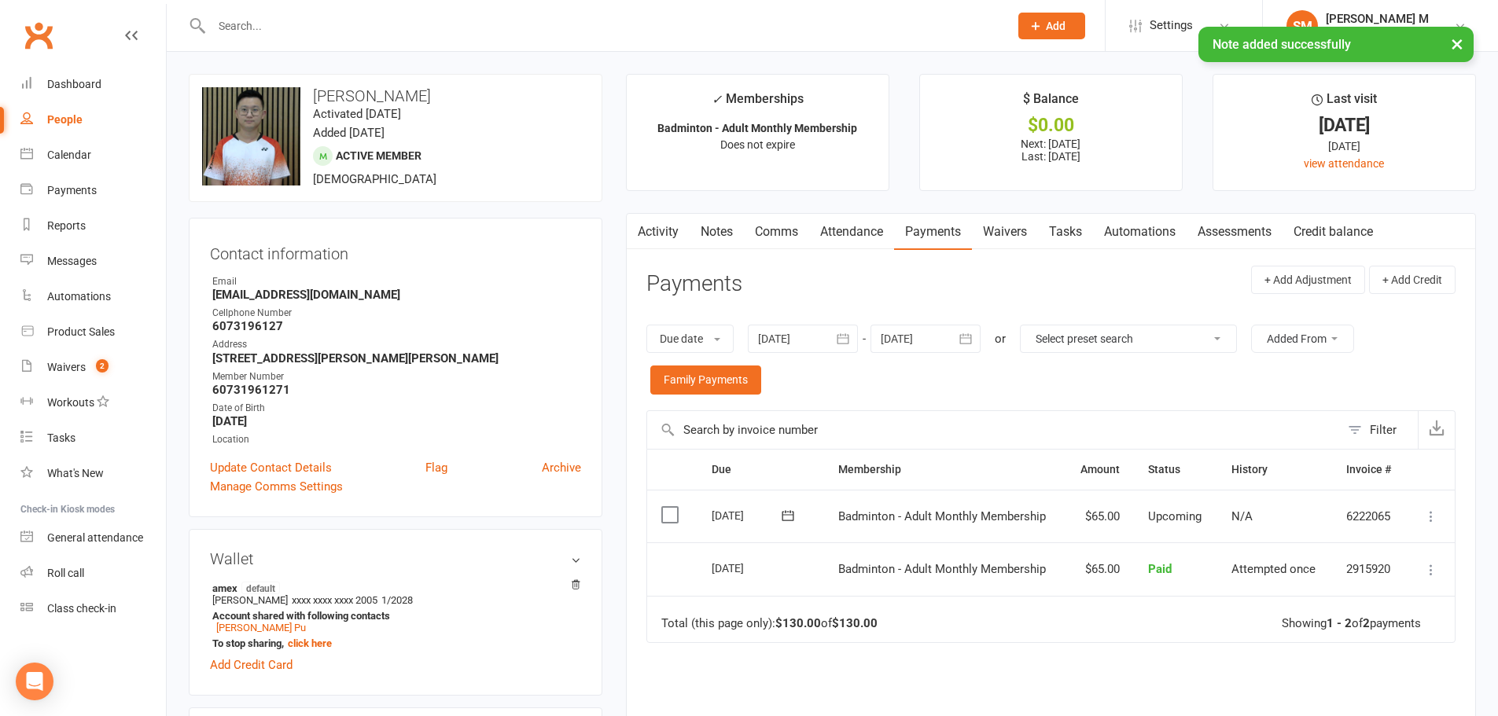
click at [962, 329] on button "button" at bounding box center [966, 339] width 28 height 28
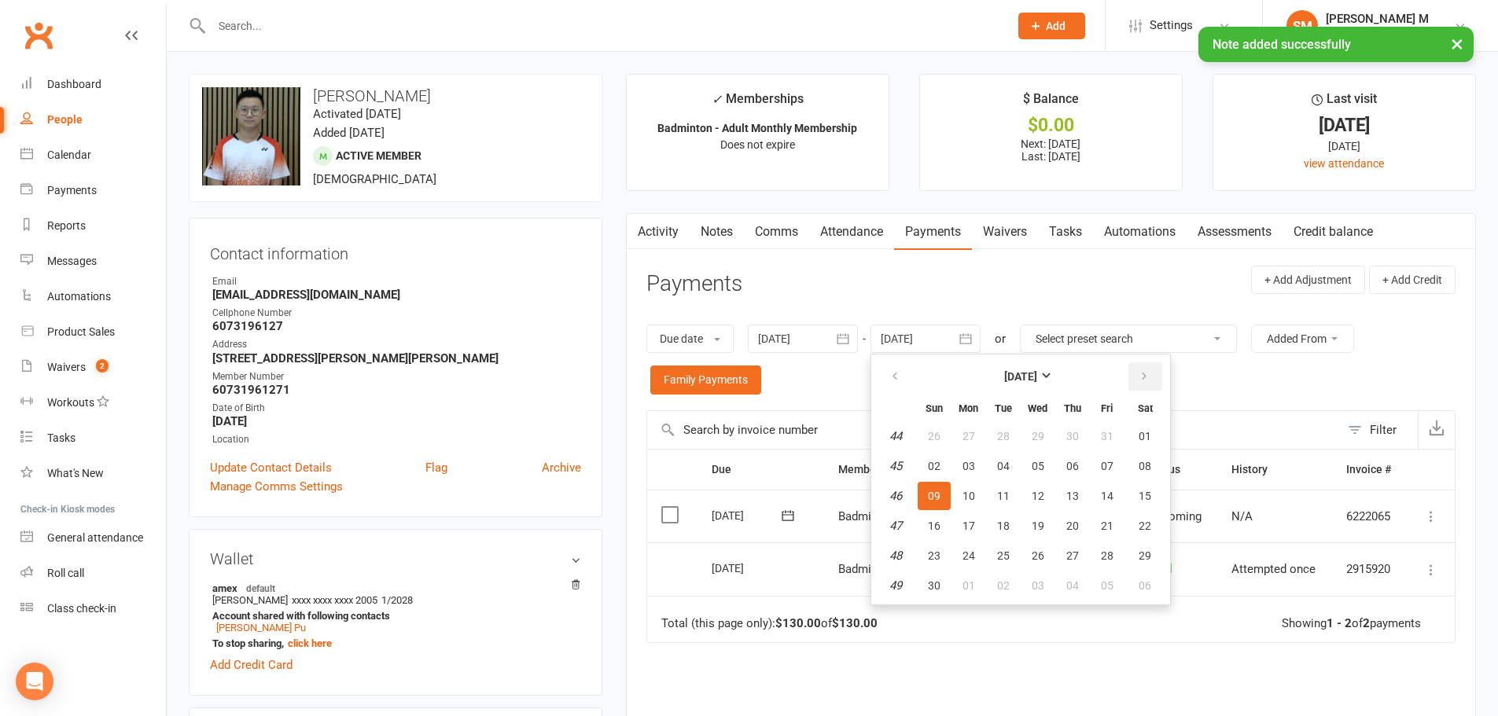
click at [1149, 376] on icon "button" at bounding box center [1143, 376] width 11 height 13
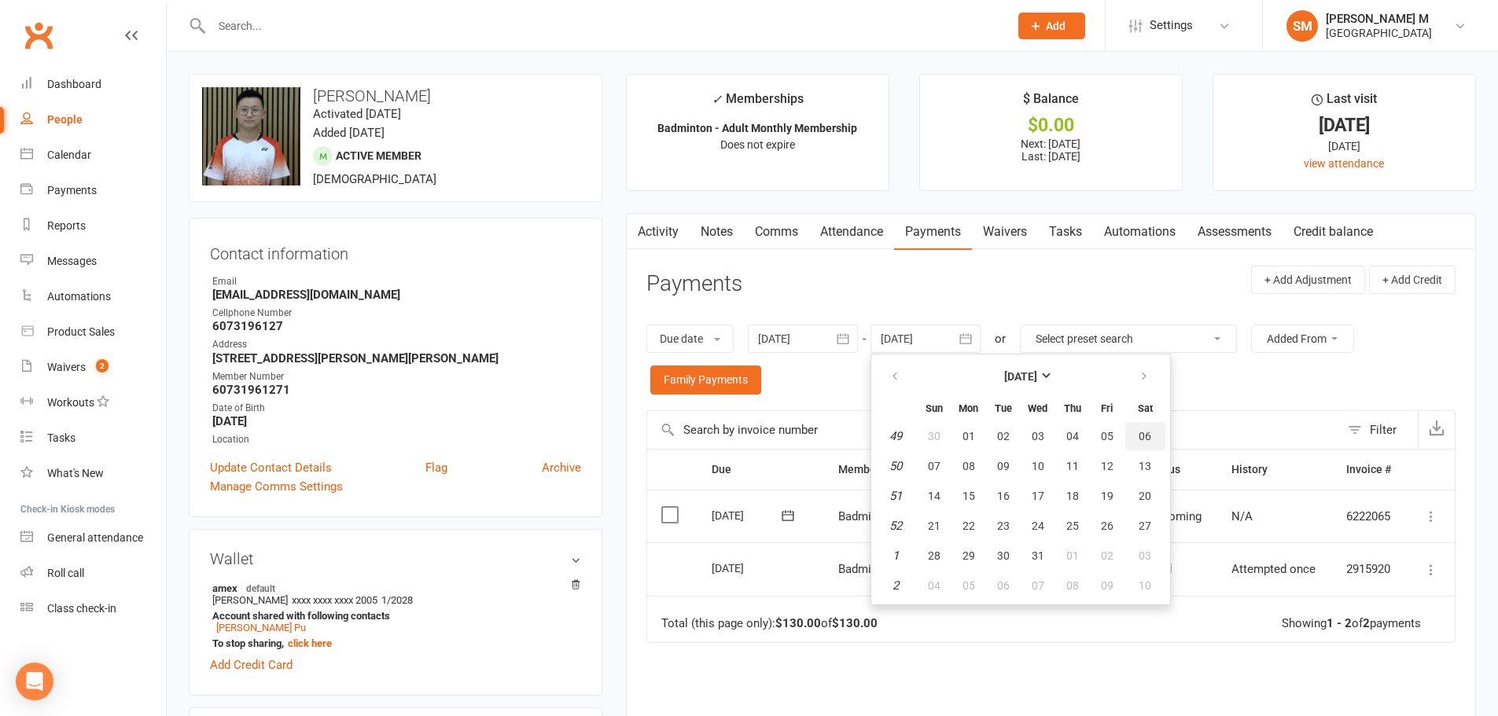
click at [1138, 442] on button "06" at bounding box center [1145, 436] width 40 height 28
type input "[DATE]"
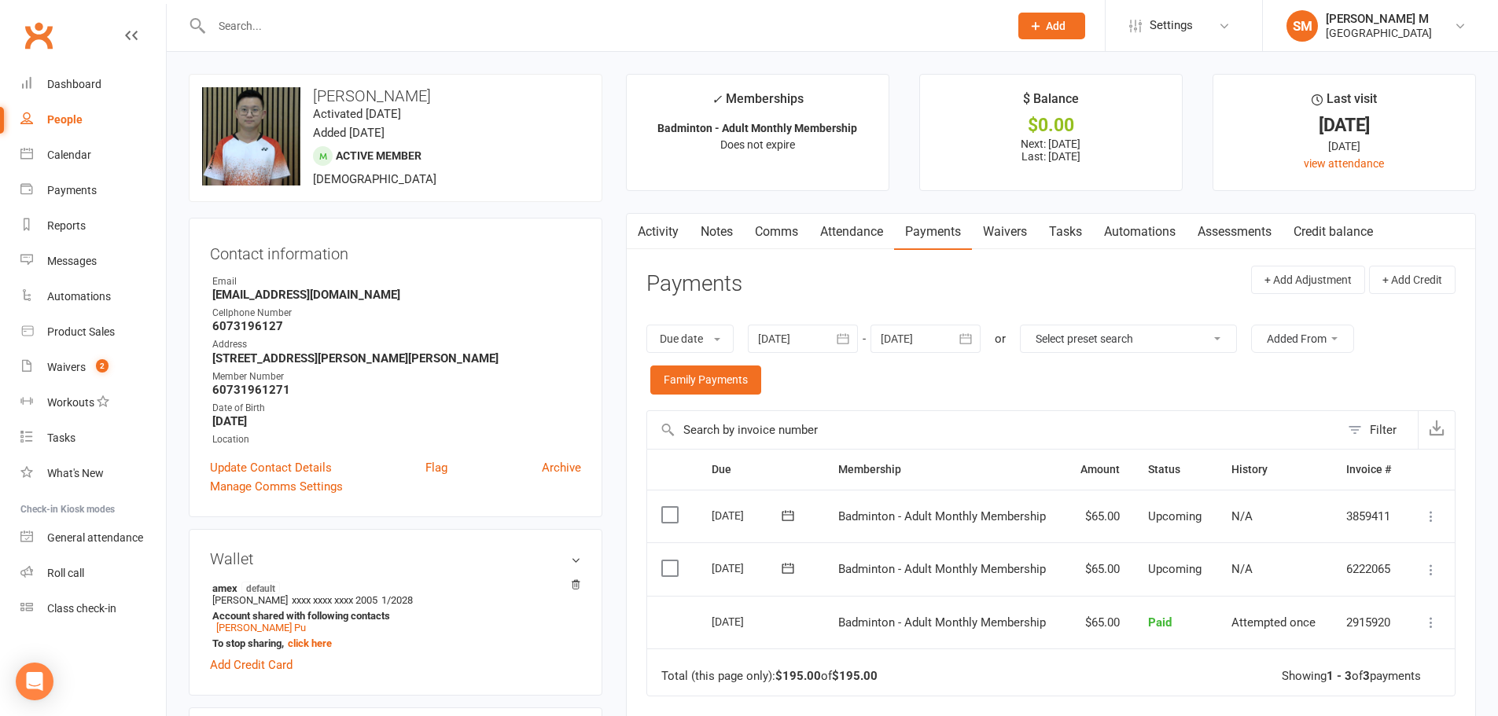
click at [1428, 563] on icon at bounding box center [1431, 570] width 16 height 16
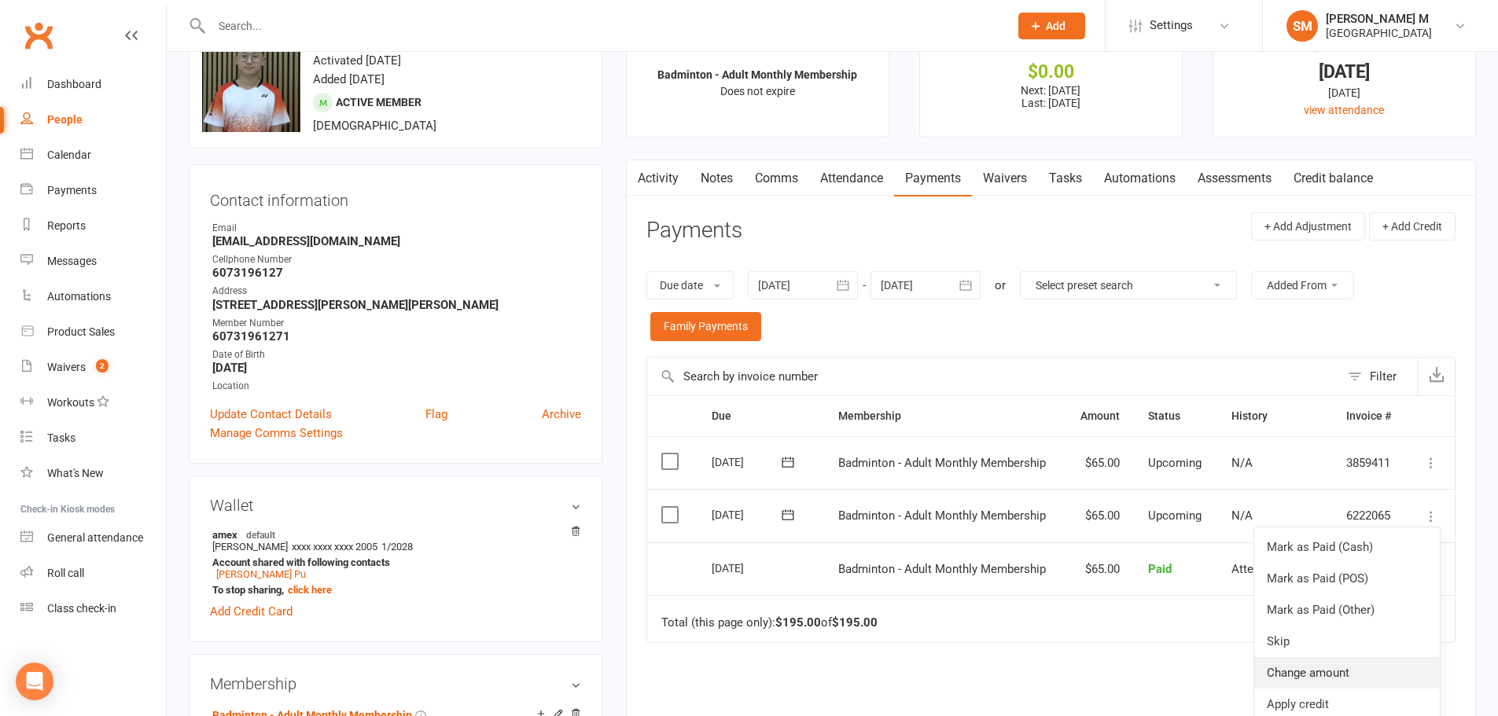
scroll to position [79, 0]
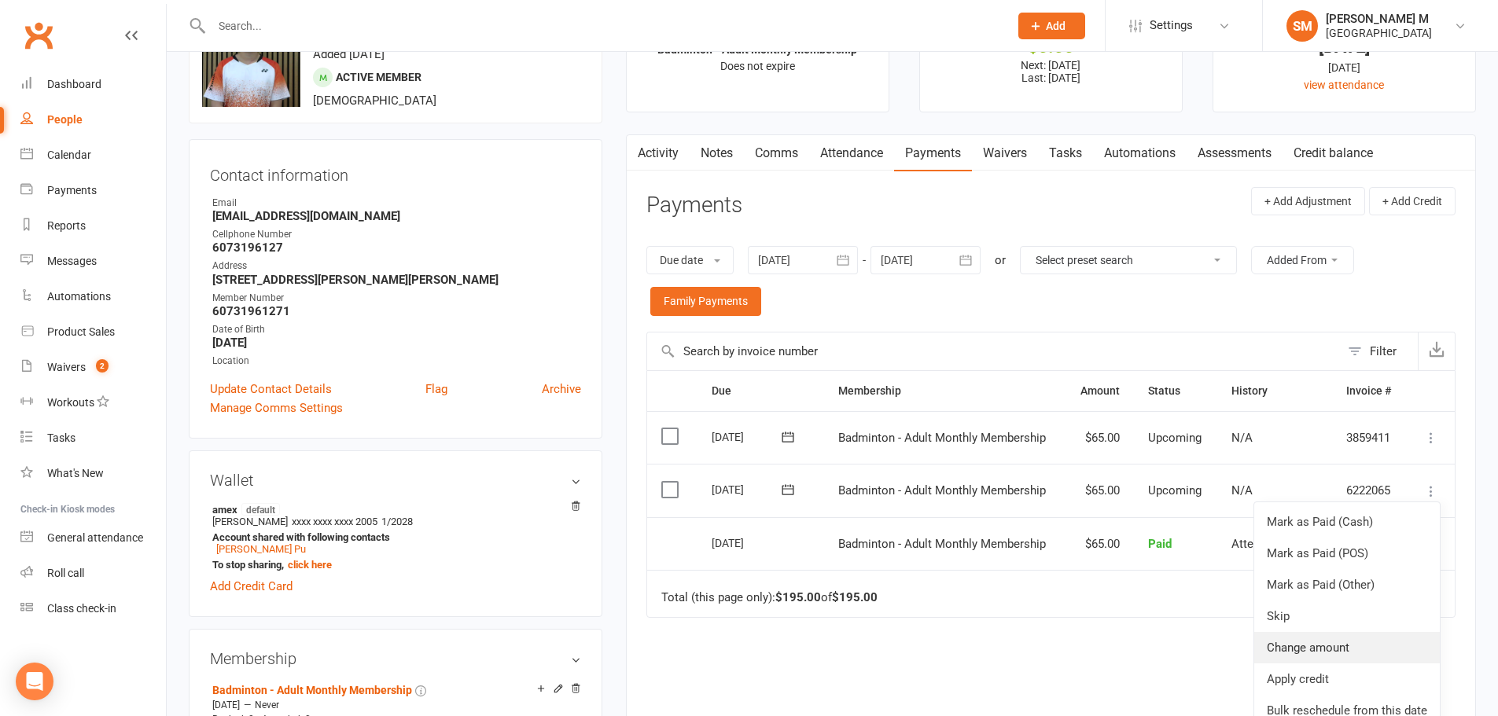
click at [1344, 648] on link "Change amount" at bounding box center [1347, 647] width 186 height 31
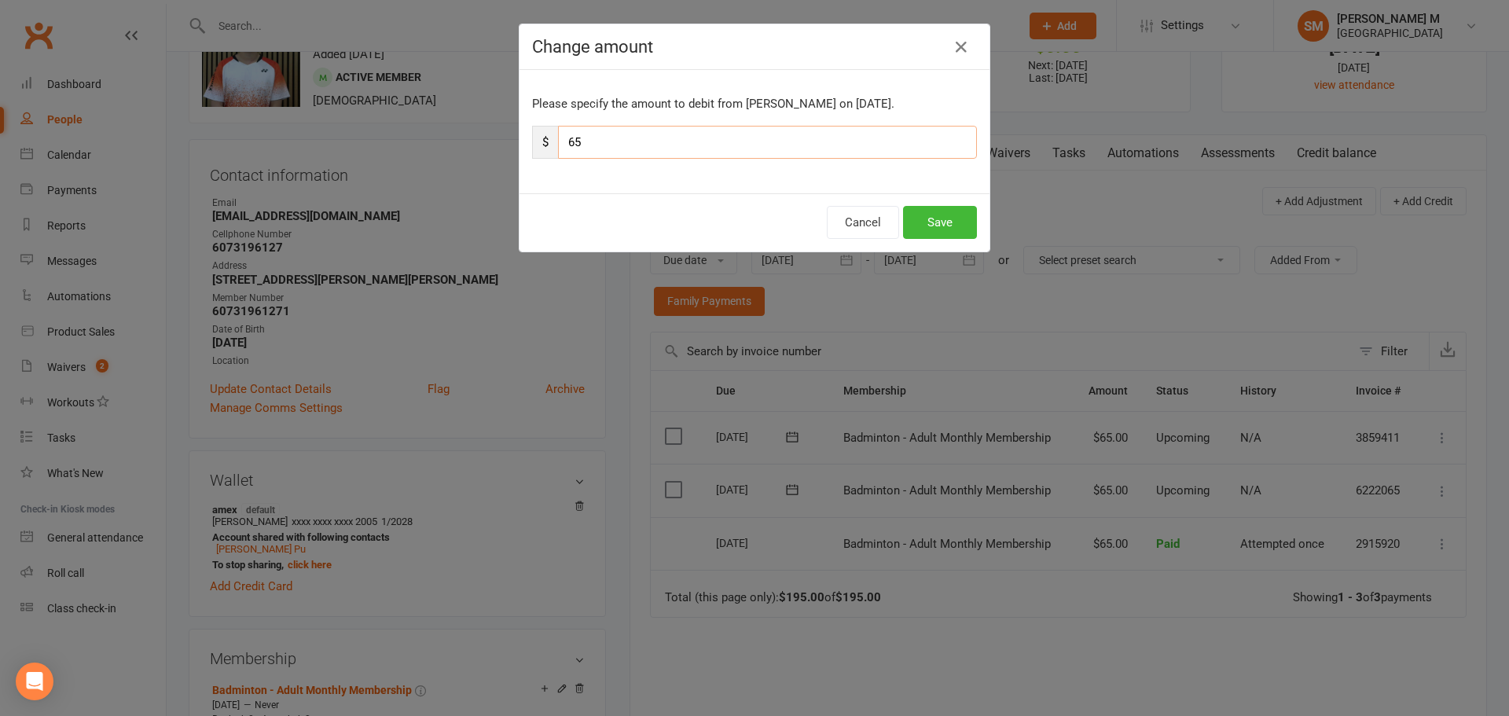
click at [597, 136] on input "65" at bounding box center [767, 142] width 419 height 33
type input "60"
click at [919, 221] on button "Save" at bounding box center [940, 222] width 74 height 33
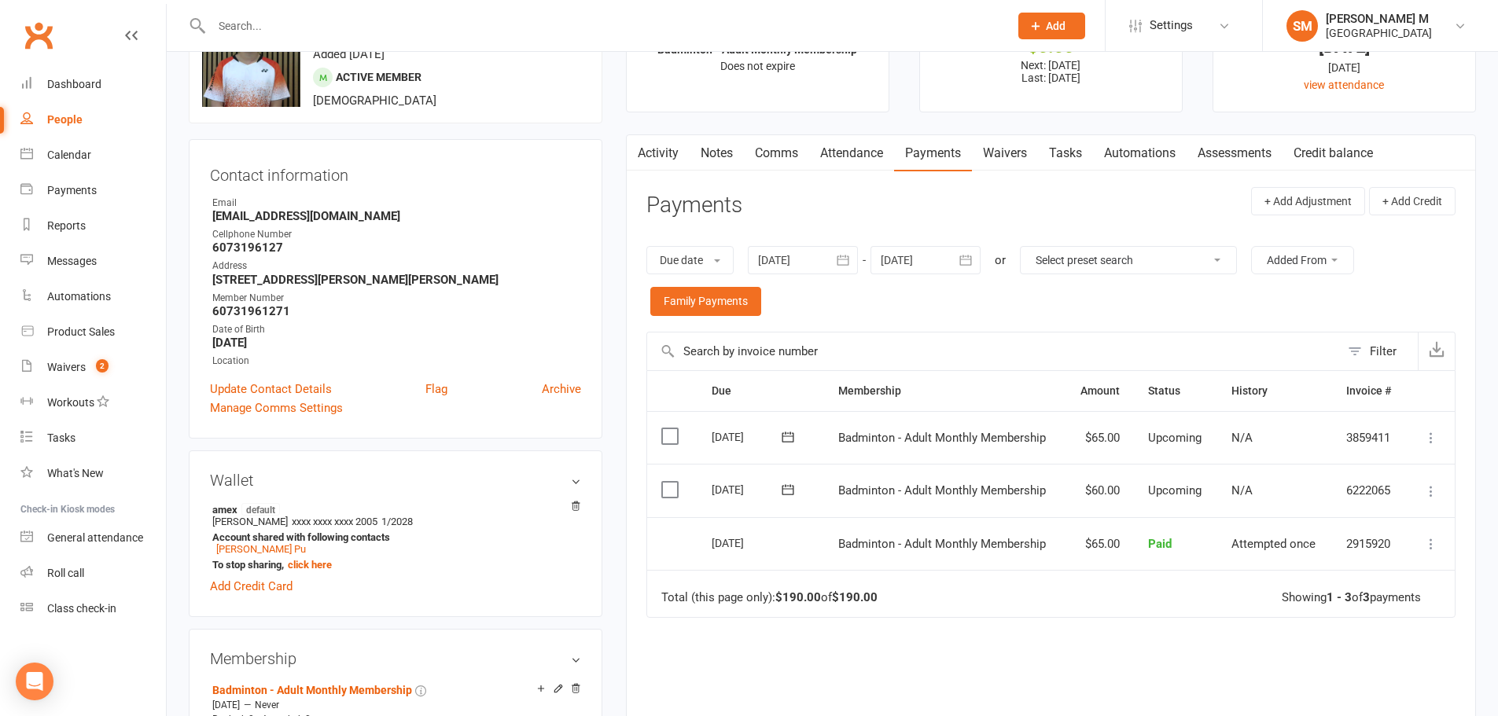
scroll to position [0, 0]
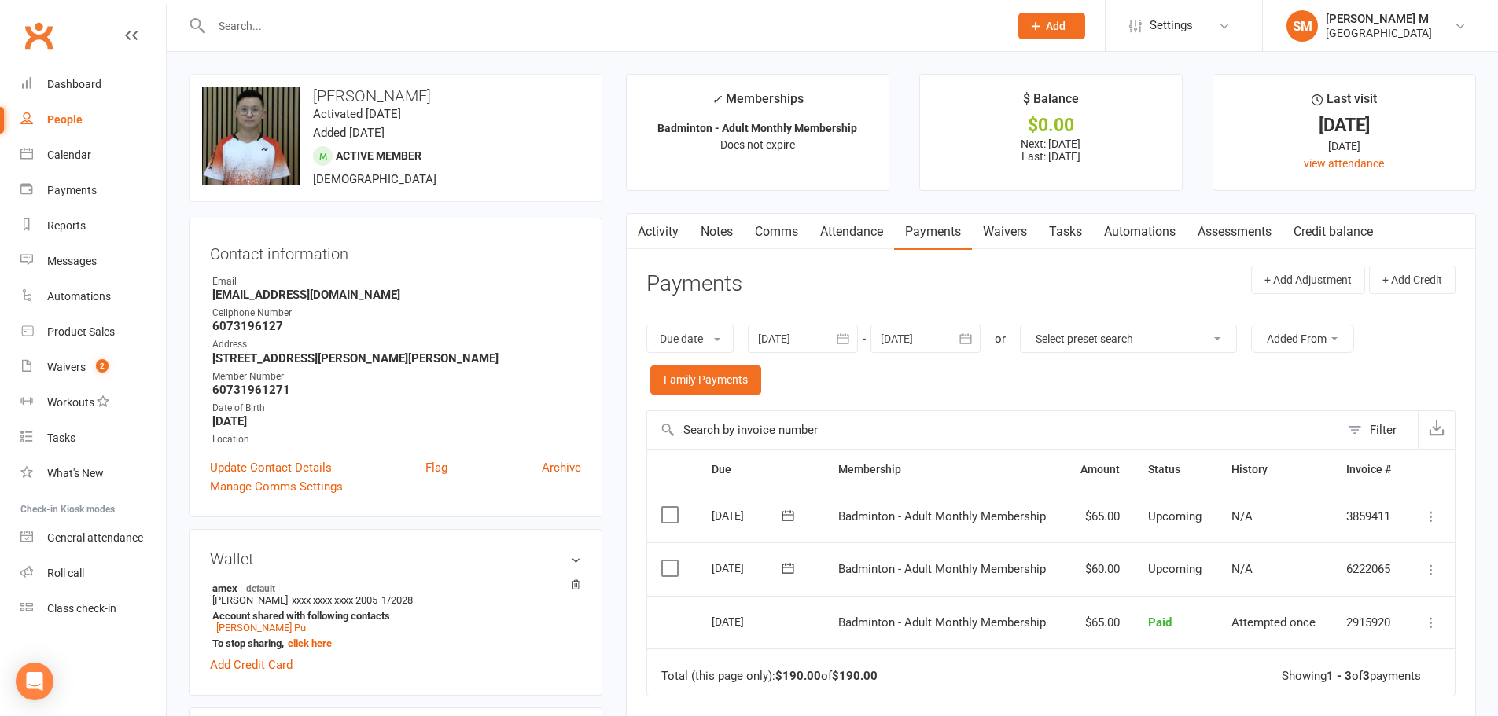
click at [662, 243] on link "Activity" at bounding box center [658, 232] width 63 height 36
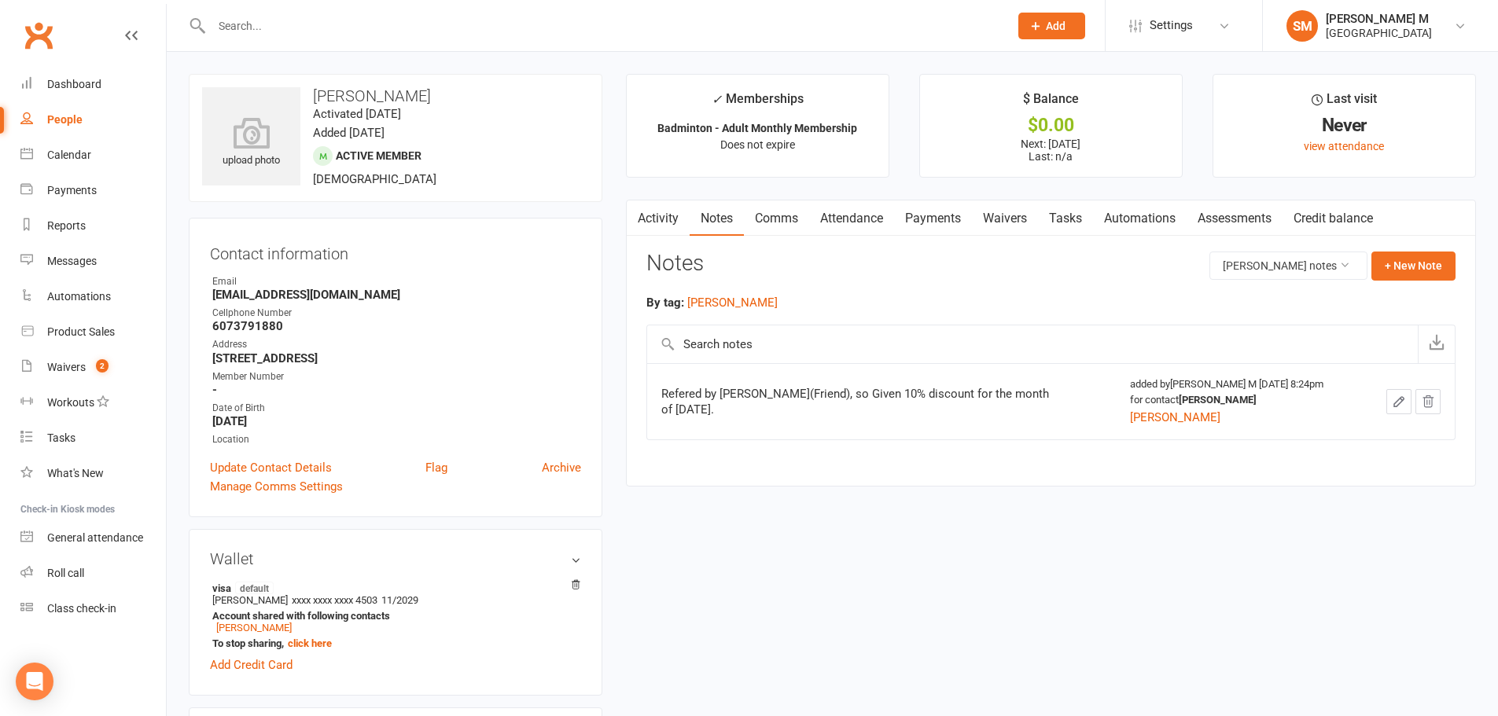
click at [672, 225] on link "Activity" at bounding box center [658, 218] width 63 height 36
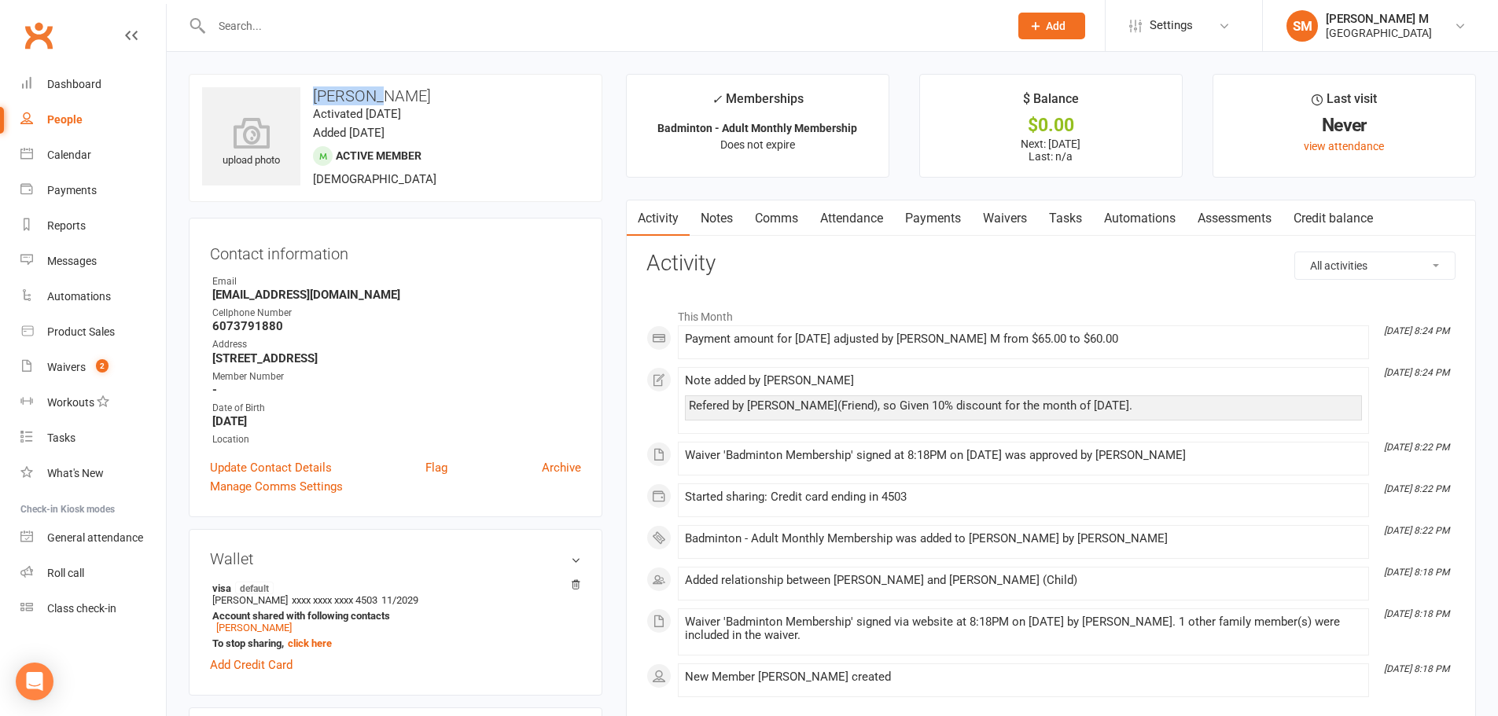
drag, startPoint x: 314, startPoint y: 90, endPoint x: 385, endPoint y: 90, distance: 71.5
click at [385, 90] on h3 "[PERSON_NAME]" at bounding box center [395, 95] width 387 height 17
copy h3 "[PERSON_NAME]"
click at [412, 88] on h3 "[PERSON_NAME]" at bounding box center [395, 95] width 387 height 17
click at [266, 141] on icon at bounding box center [251, 133] width 108 height 35
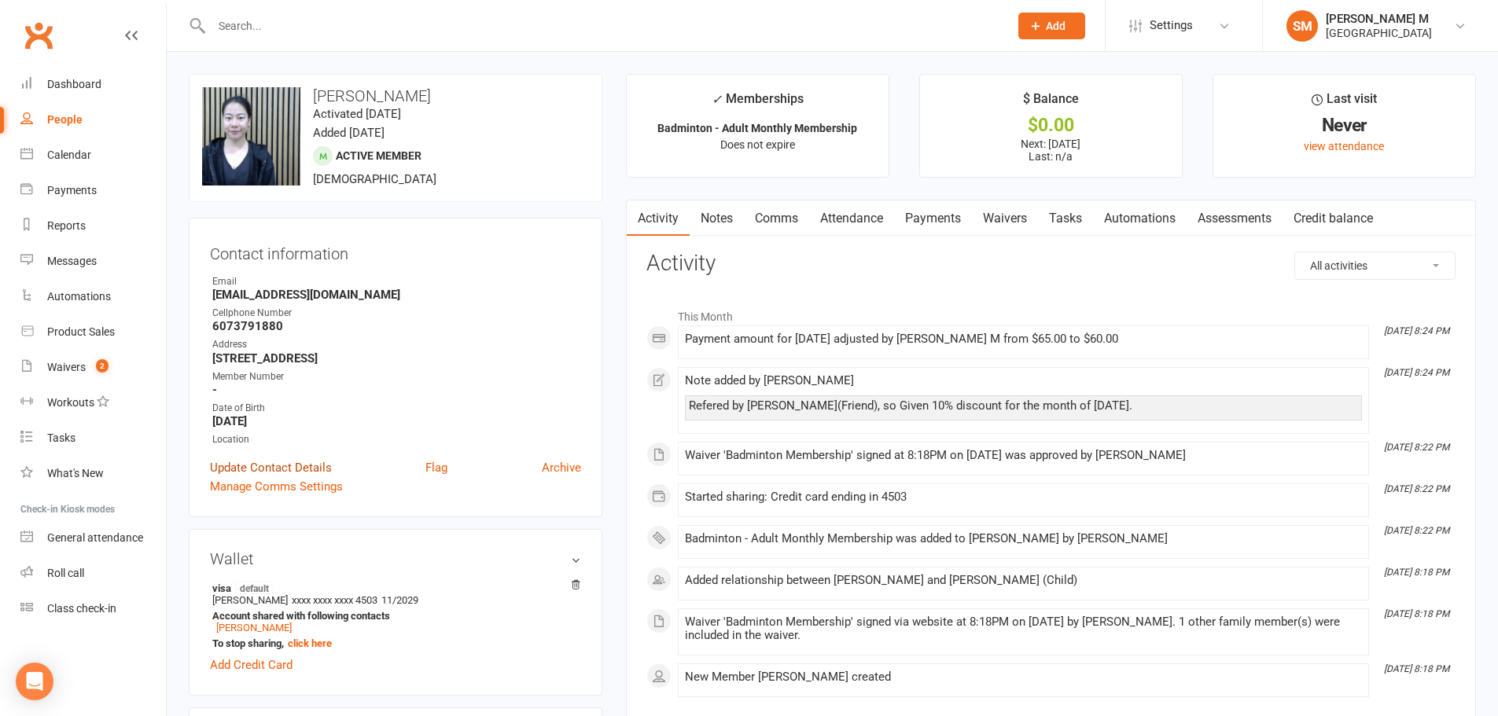
click at [296, 469] on link "Update Contact Details" at bounding box center [271, 467] width 122 height 19
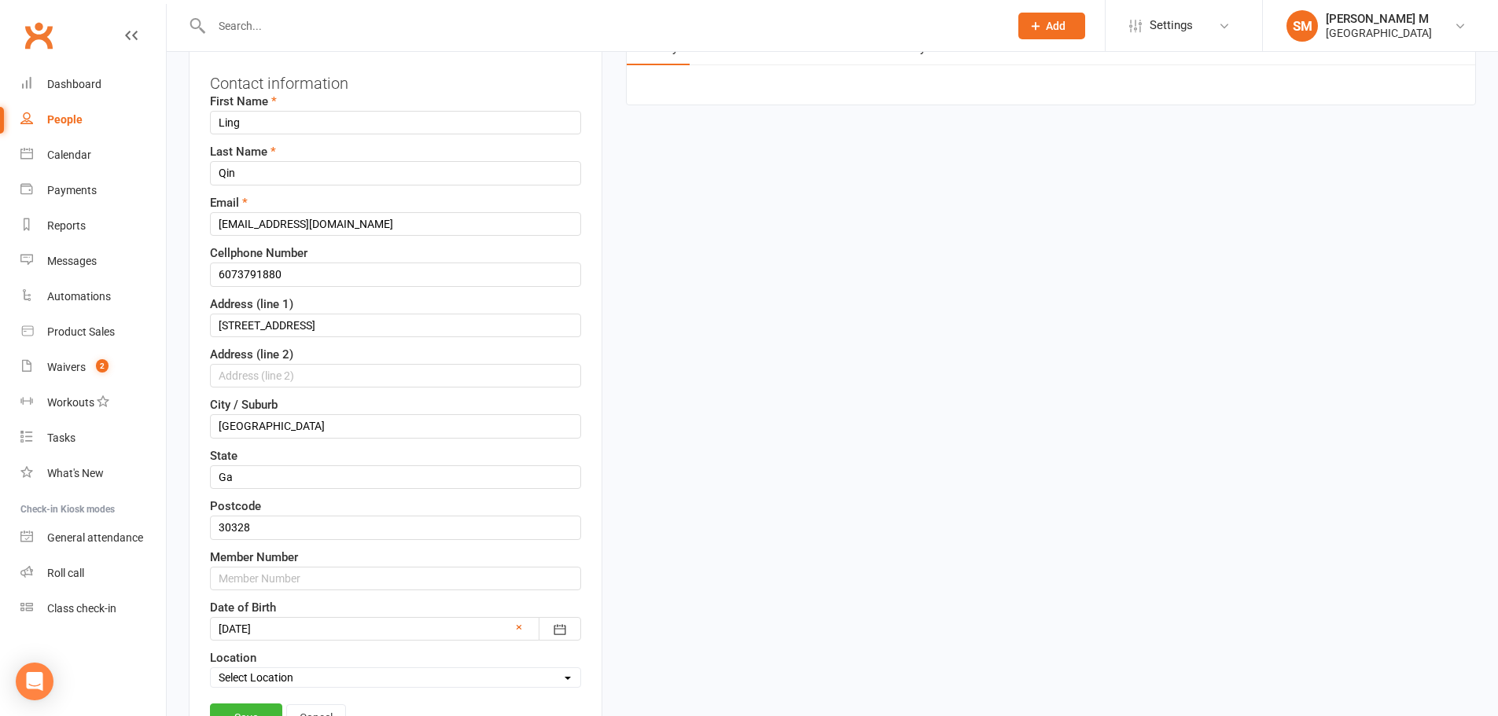
scroll to position [157, 0]
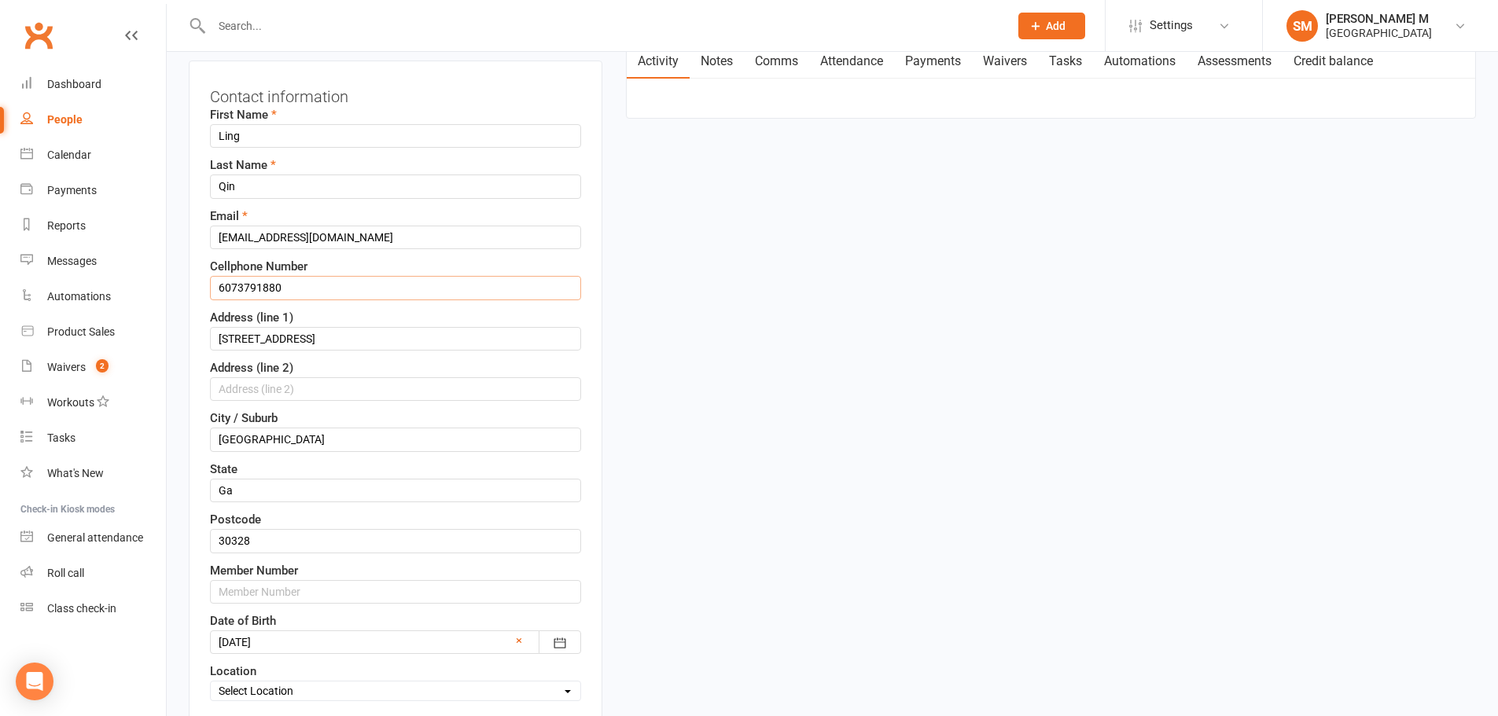
drag, startPoint x: 288, startPoint y: 294, endPoint x: 210, endPoint y: 292, distance: 77.8
click at [210, 292] on input "6073791880" at bounding box center [395, 288] width 371 height 24
click at [315, 292] on input "6073791880" at bounding box center [395, 288] width 371 height 24
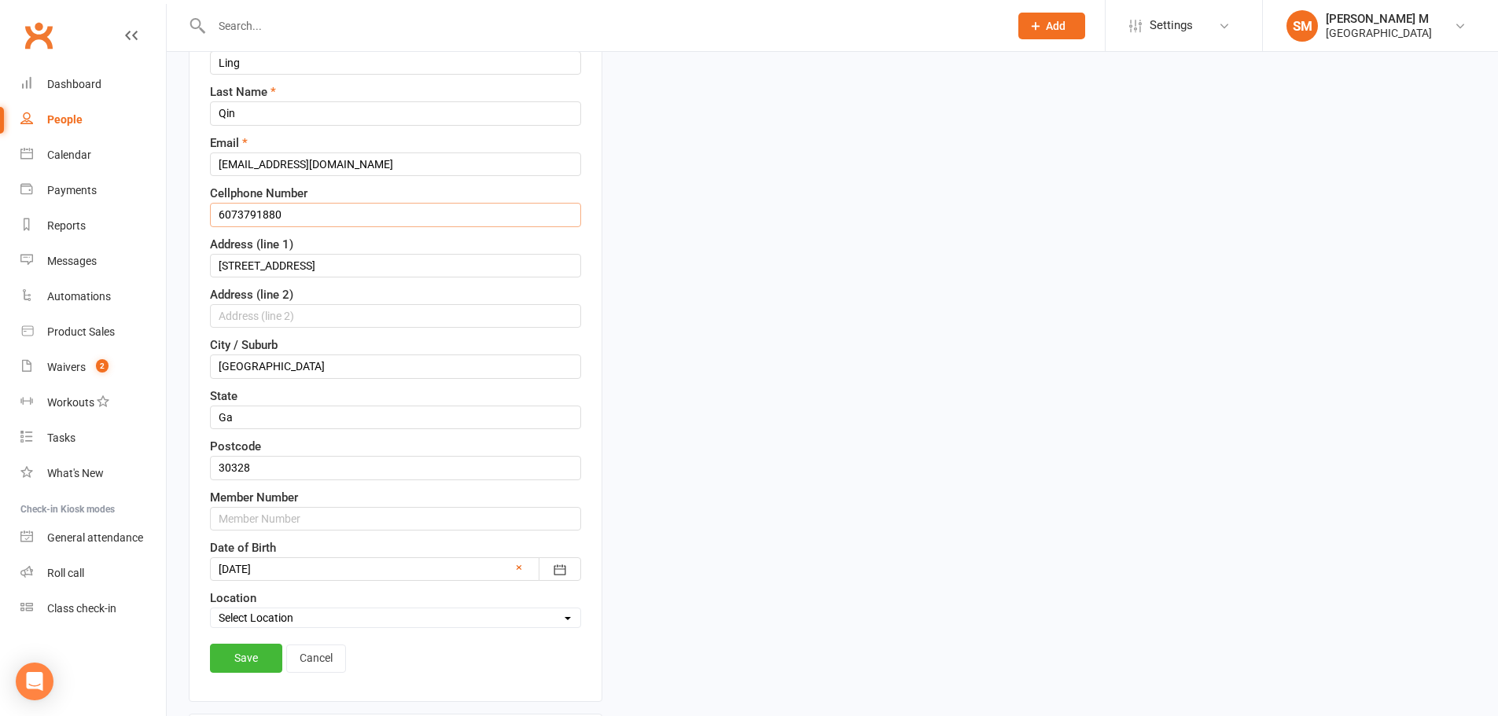
scroll to position [314, 0]
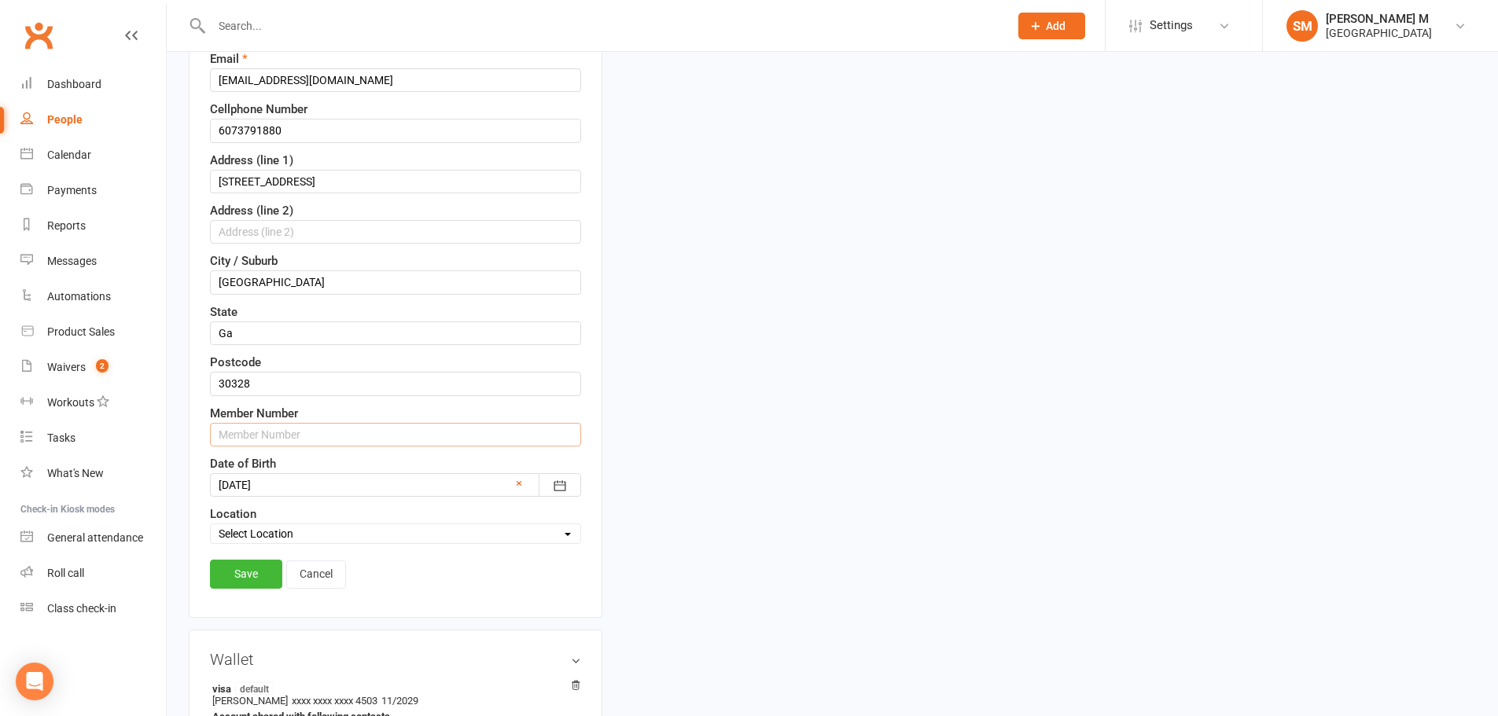
click at [307, 430] on input "text" at bounding box center [395, 435] width 371 height 24
paste input "6073791880"
click at [307, 430] on input "60737918801" at bounding box center [395, 435] width 371 height 24
type input "60737918801"
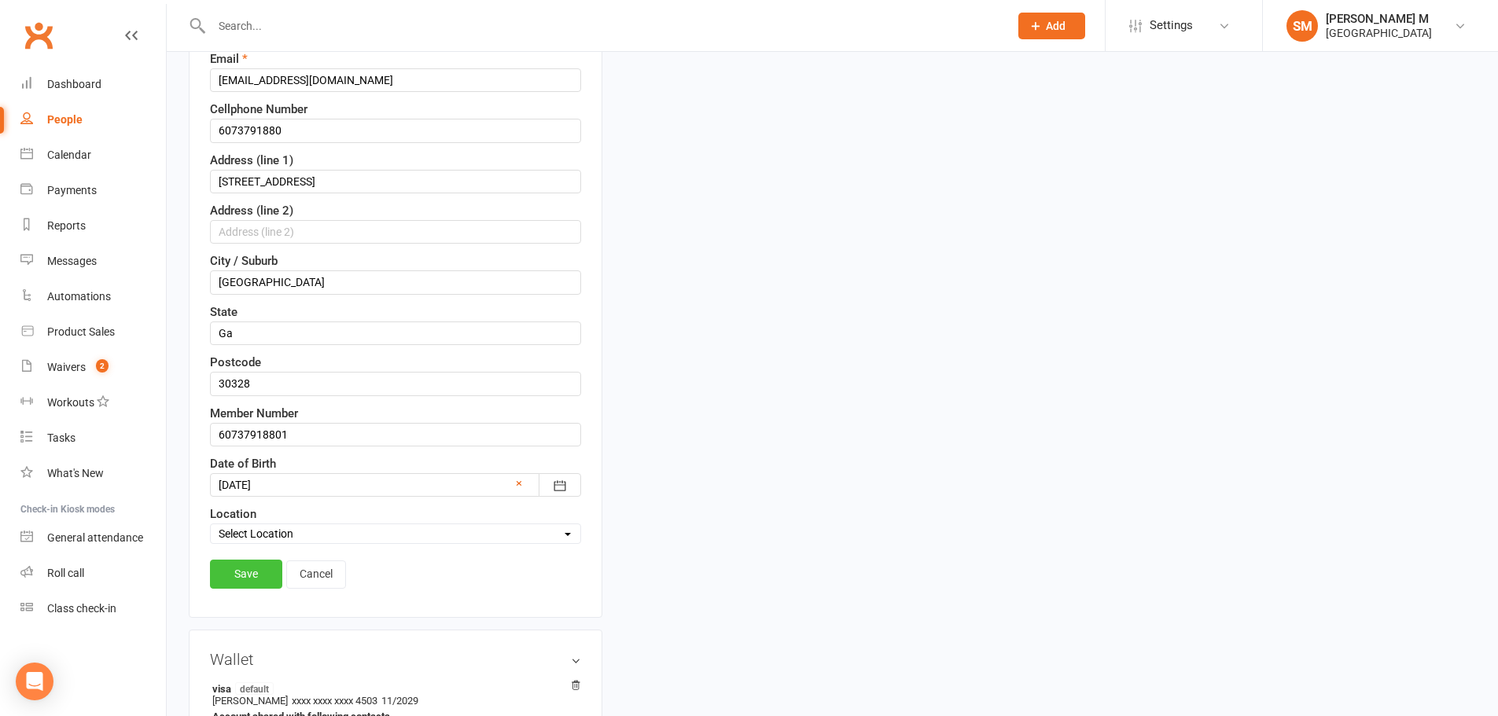
click at [252, 579] on link "Save" at bounding box center [246, 574] width 72 height 28
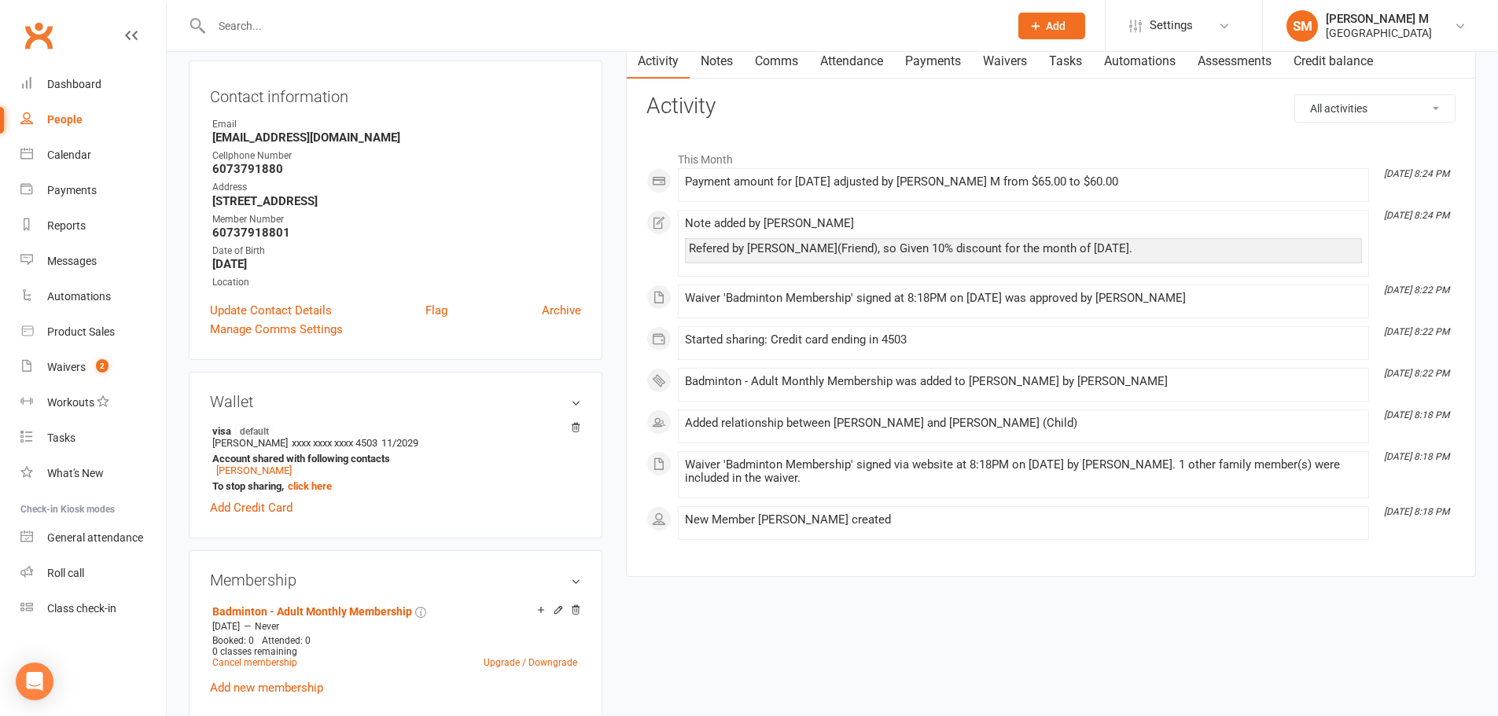
scroll to position [0, 0]
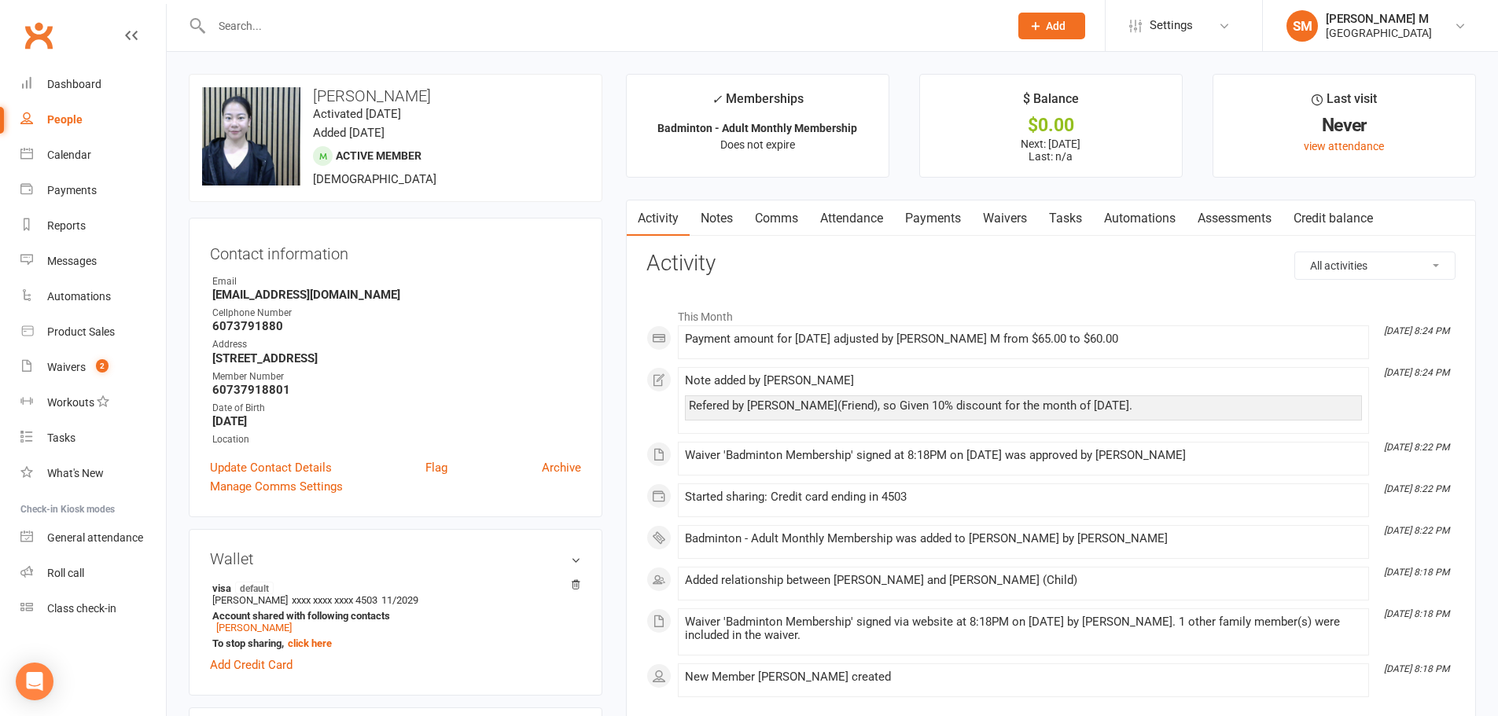
click at [956, 214] on link "Payments" at bounding box center [933, 218] width 78 height 36
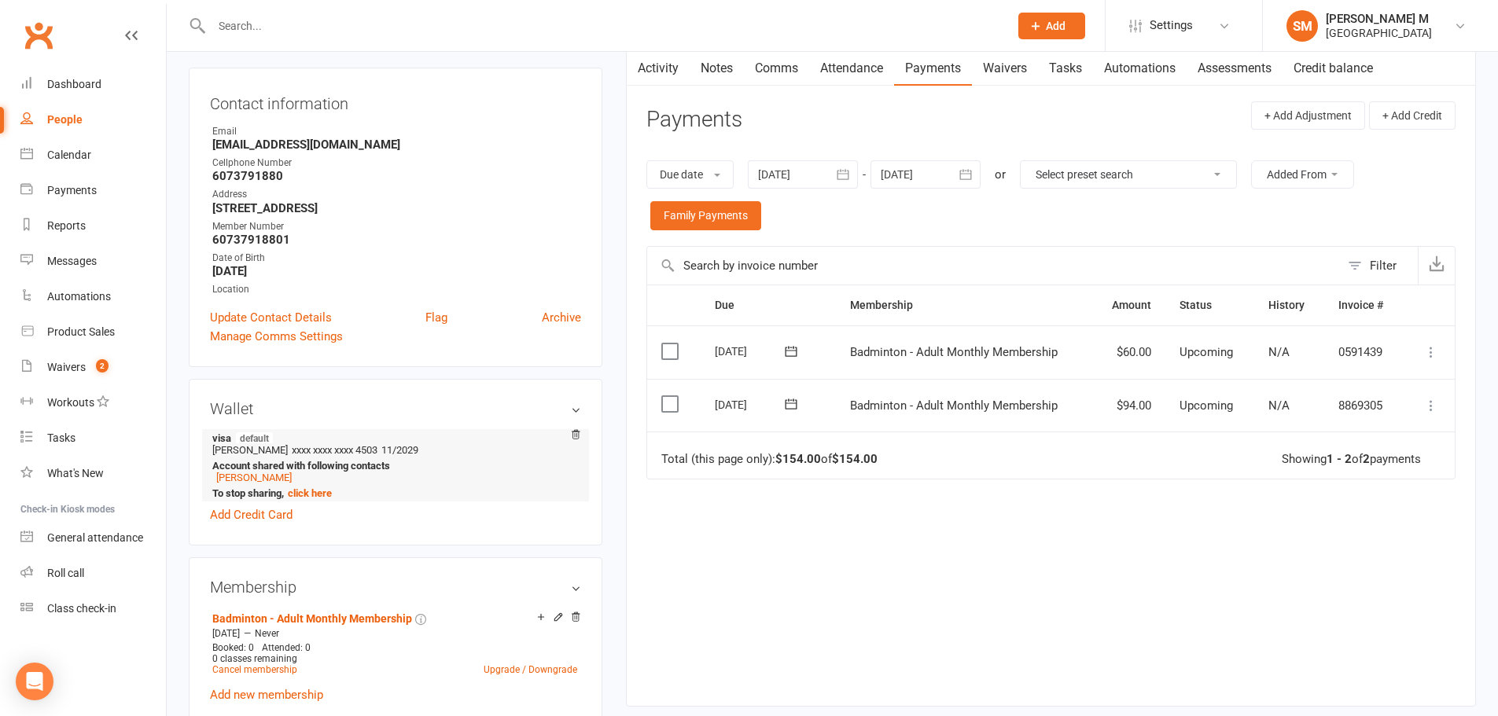
scroll to position [157, 0]
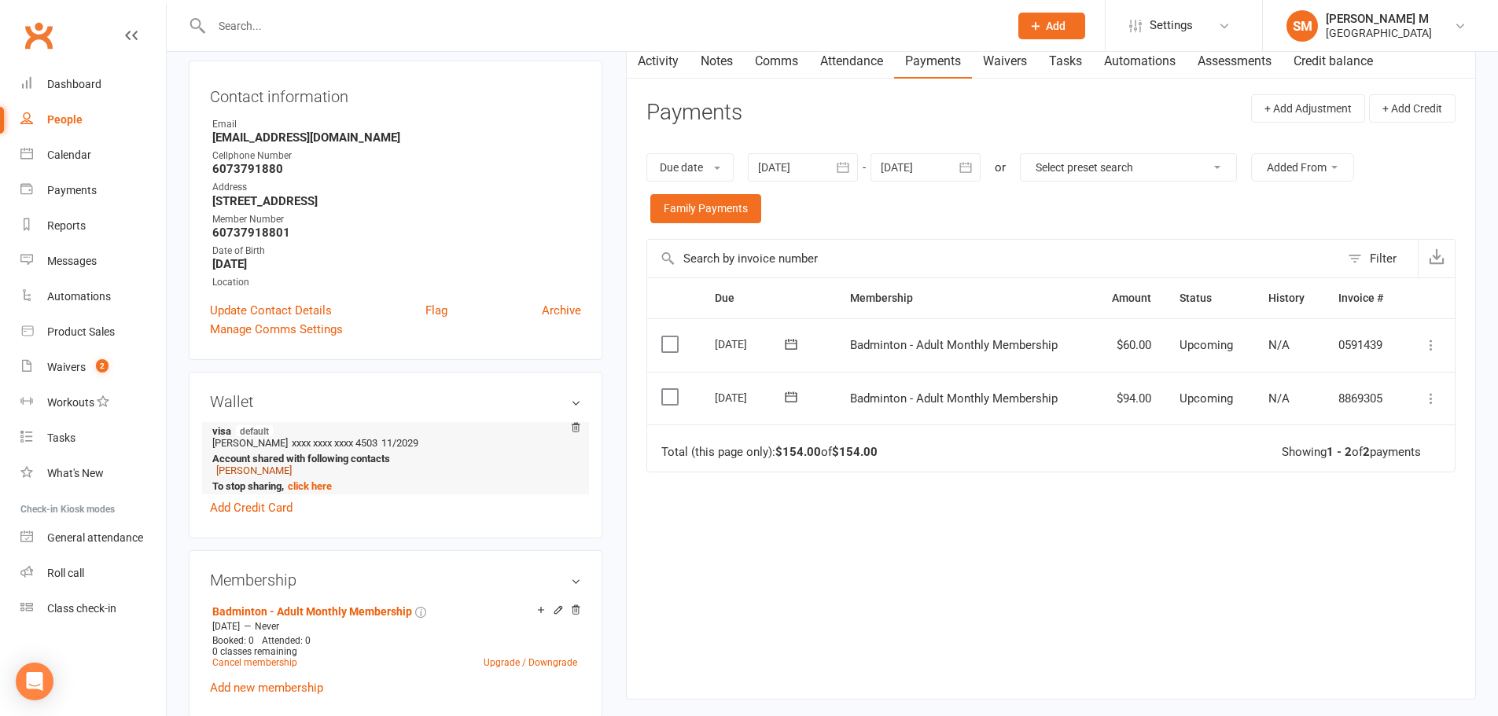
click at [263, 472] on link "[PERSON_NAME]" at bounding box center [253, 471] width 75 height 12
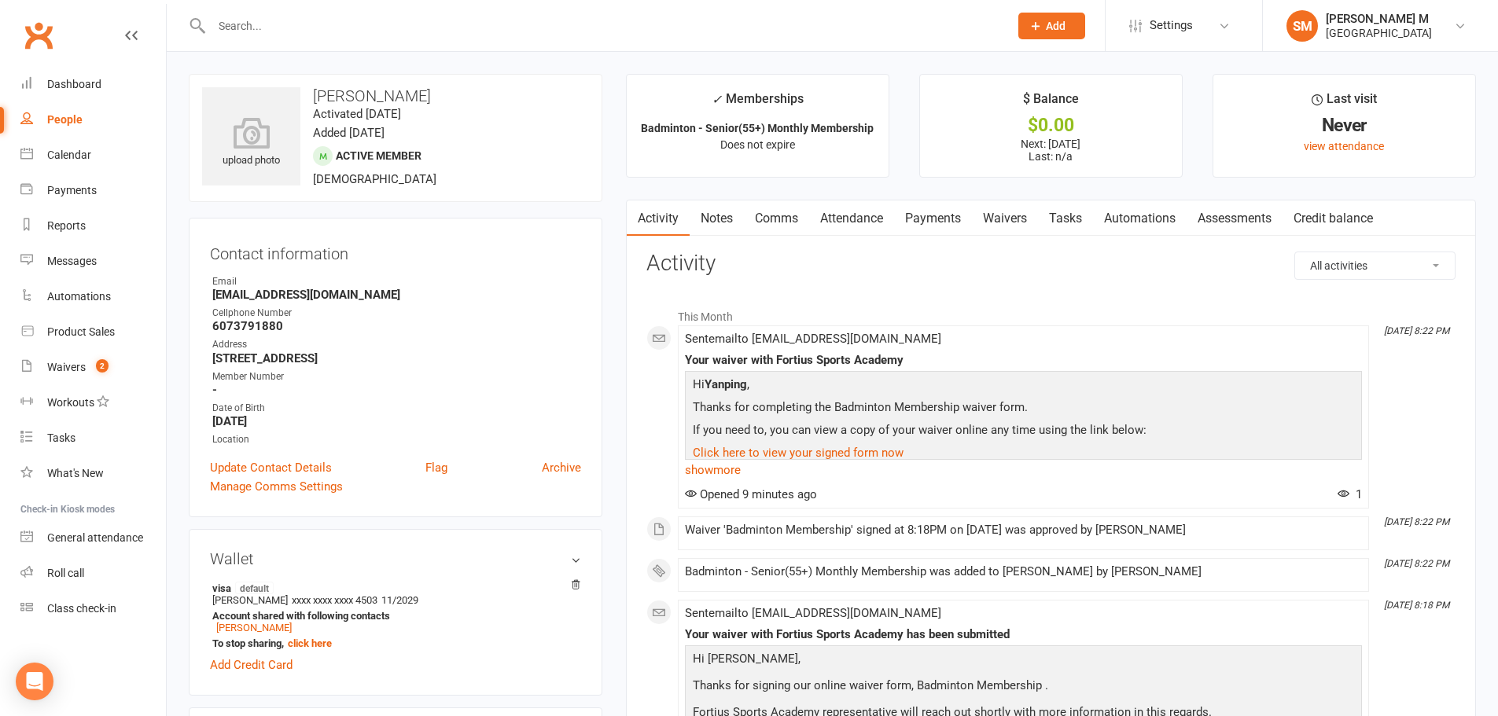
click at [925, 215] on link "Payments" at bounding box center [933, 218] width 78 height 36
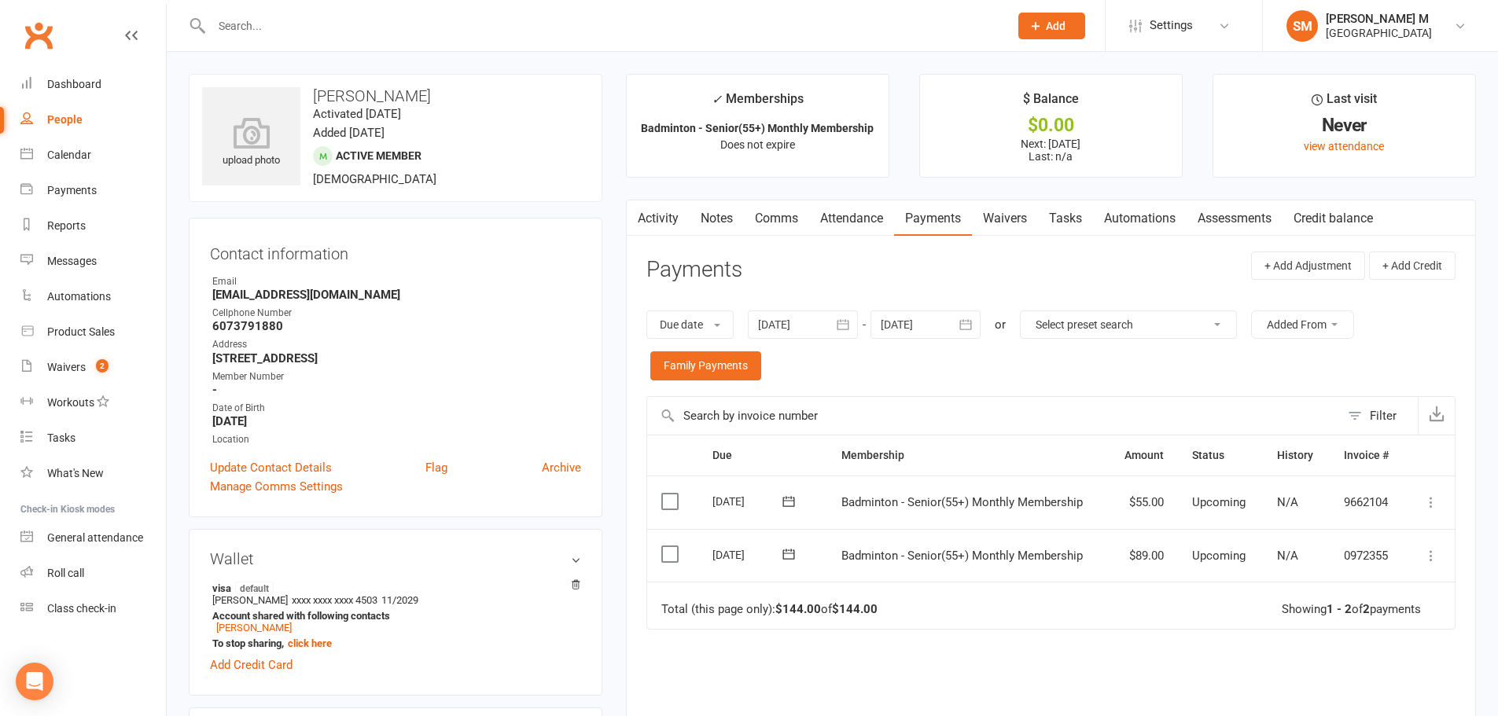
click at [676, 219] on link "Activity" at bounding box center [658, 218] width 63 height 36
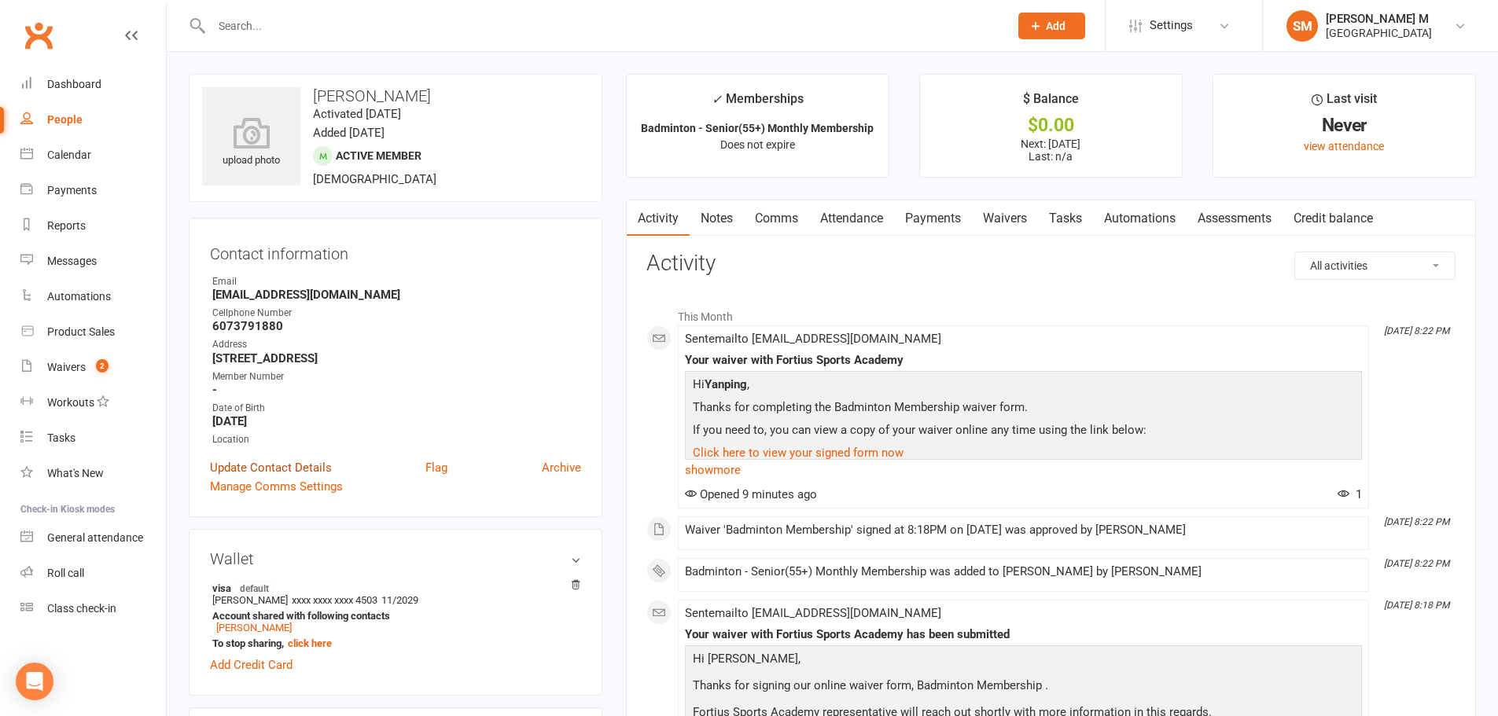
click at [314, 470] on link "Update Contact Details" at bounding box center [271, 467] width 122 height 19
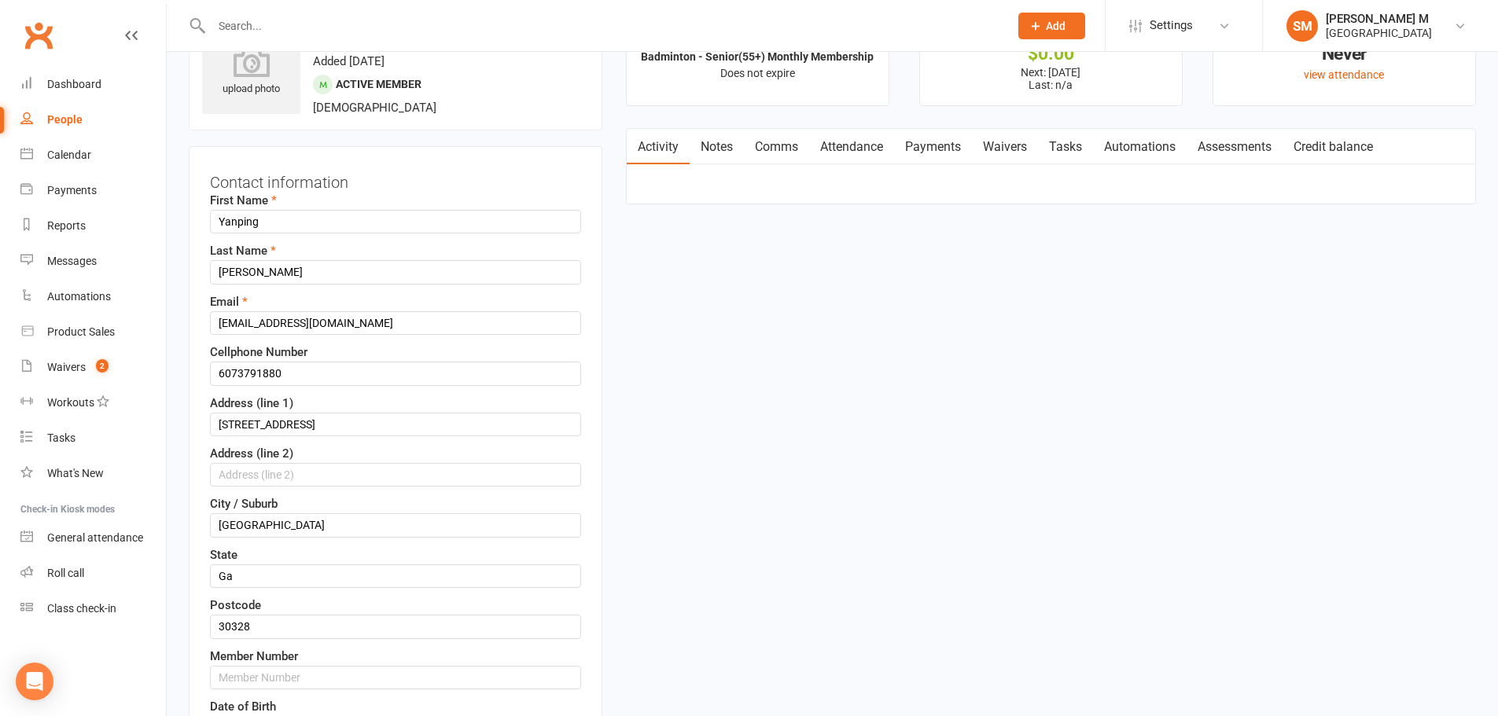
scroll to position [74, 0]
drag, startPoint x: 313, startPoint y: 369, endPoint x: 211, endPoint y: 366, distance: 101.5
click at [211, 366] on input "6073791880" at bounding box center [395, 371] width 371 height 24
click at [530, 429] on input "6919 Peachtree Dunwoody" at bounding box center [395, 422] width 371 height 24
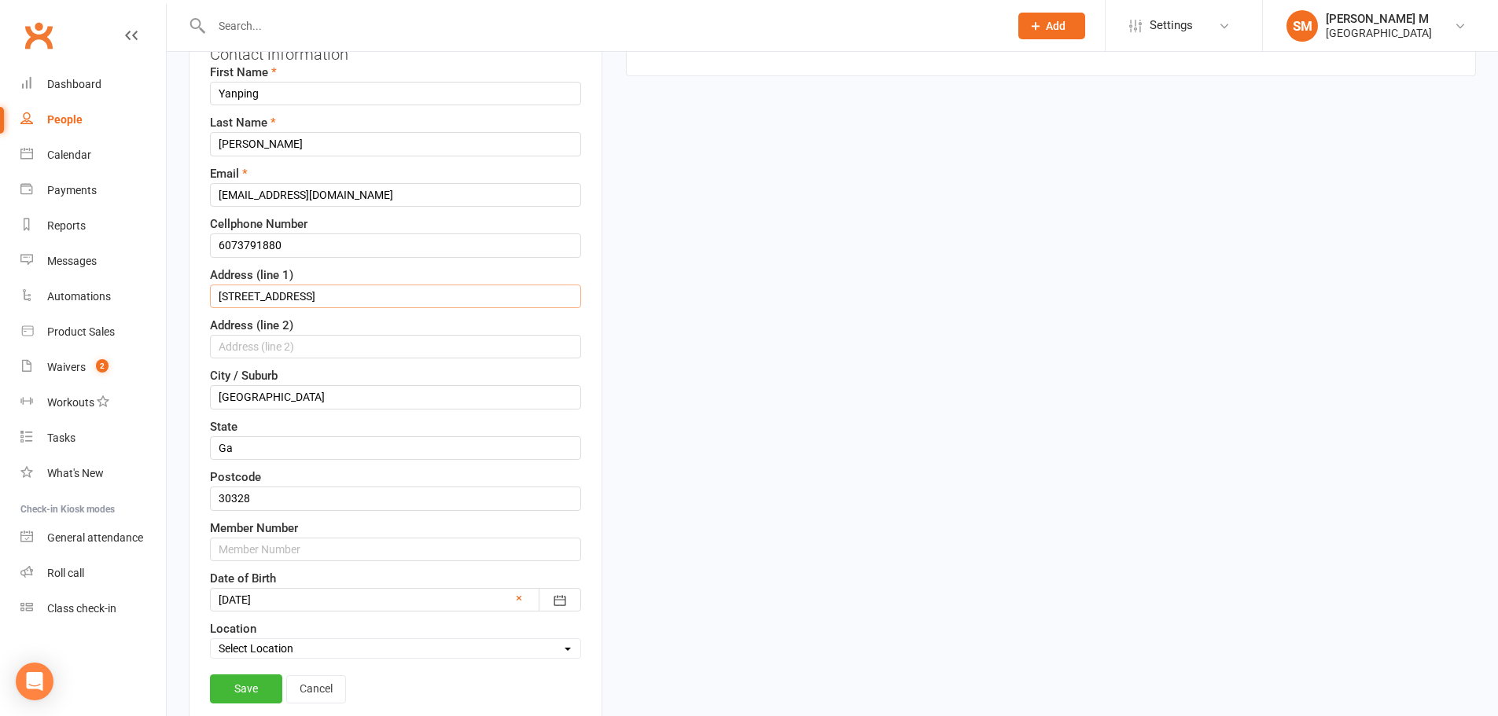
scroll to position [231, 0]
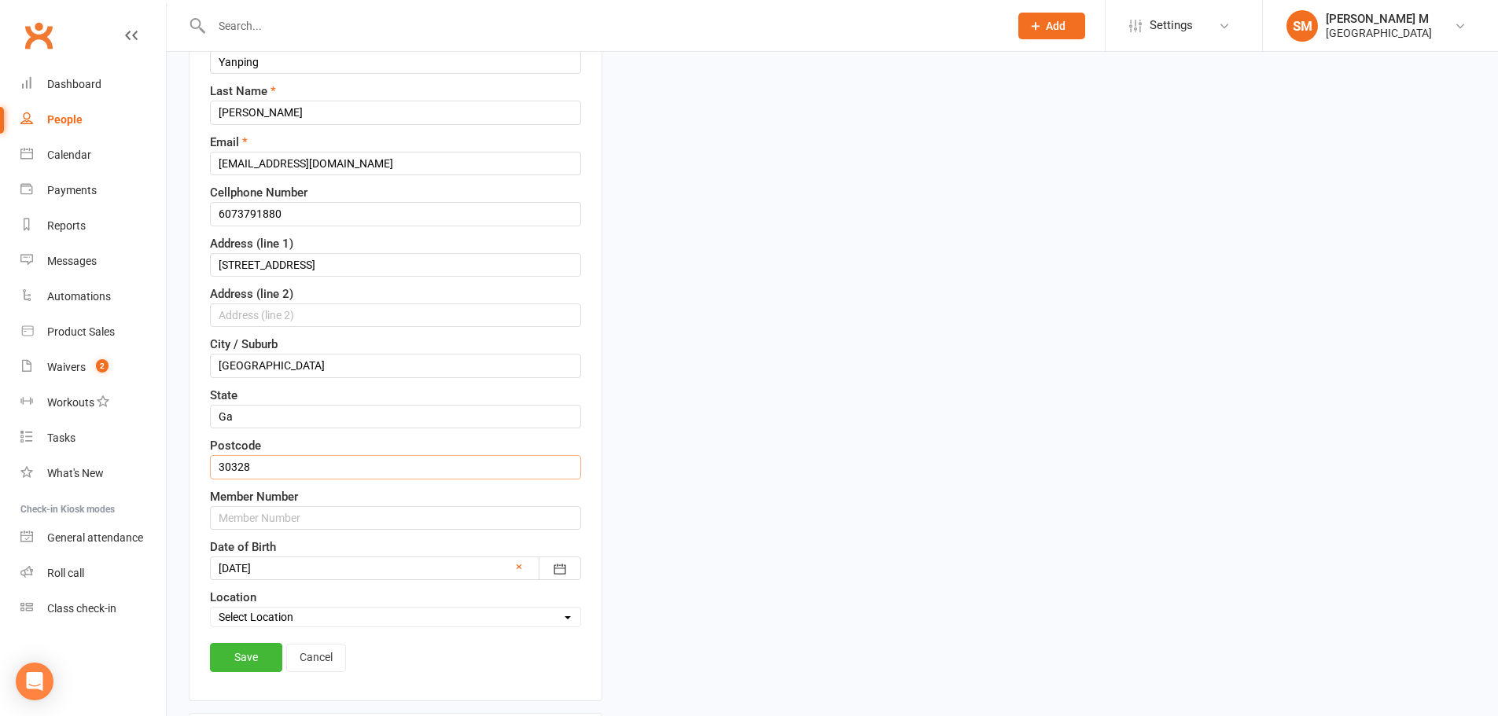
click at [422, 479] on input "30328" at bounding box center [395, 467] width 371 height 24
click at [395, 527] on input "text" at bounding box center [395, 518] width 371 height 24
paste input "6073791880"
type input "60737918802"
click at [263, 658] on link "Save" at bounding box center [246, 657] width 72 height 28
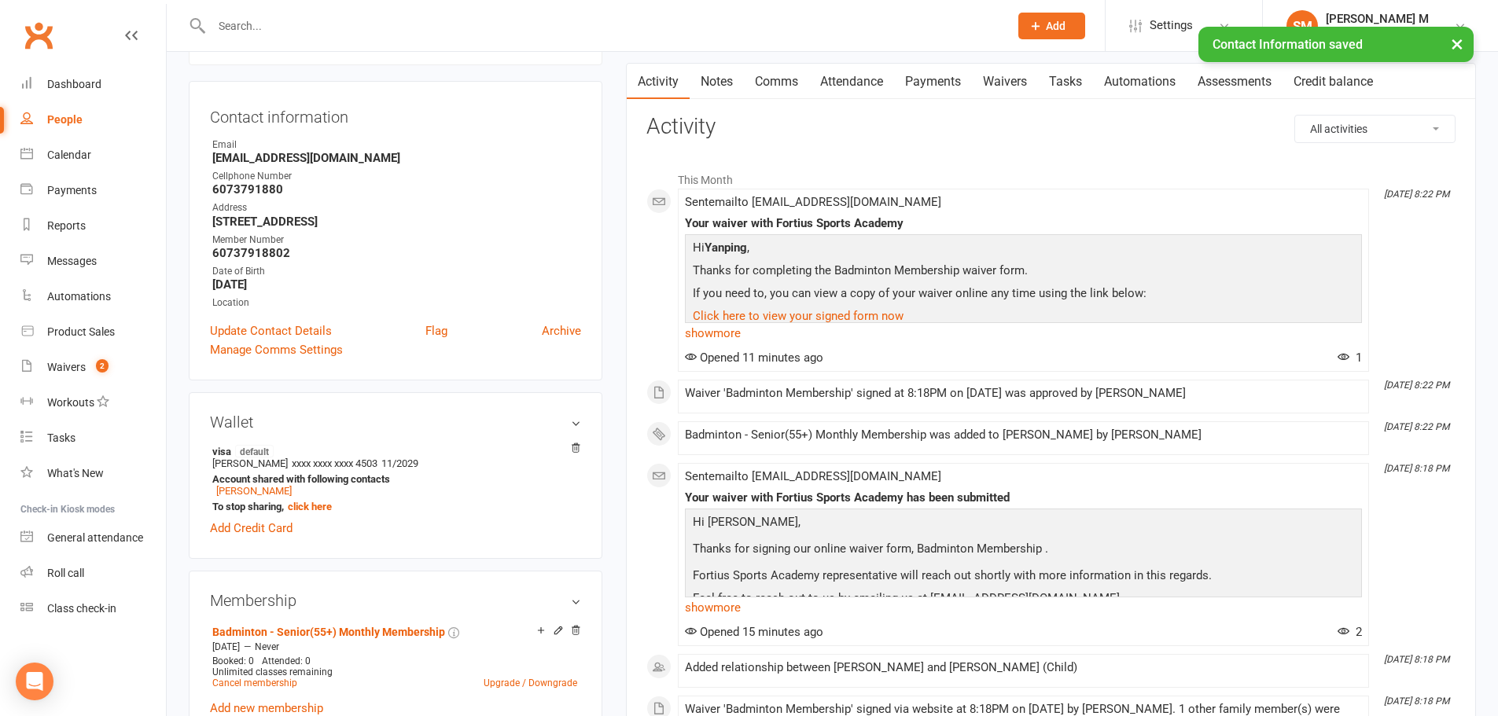
scroll to position [0, 0]
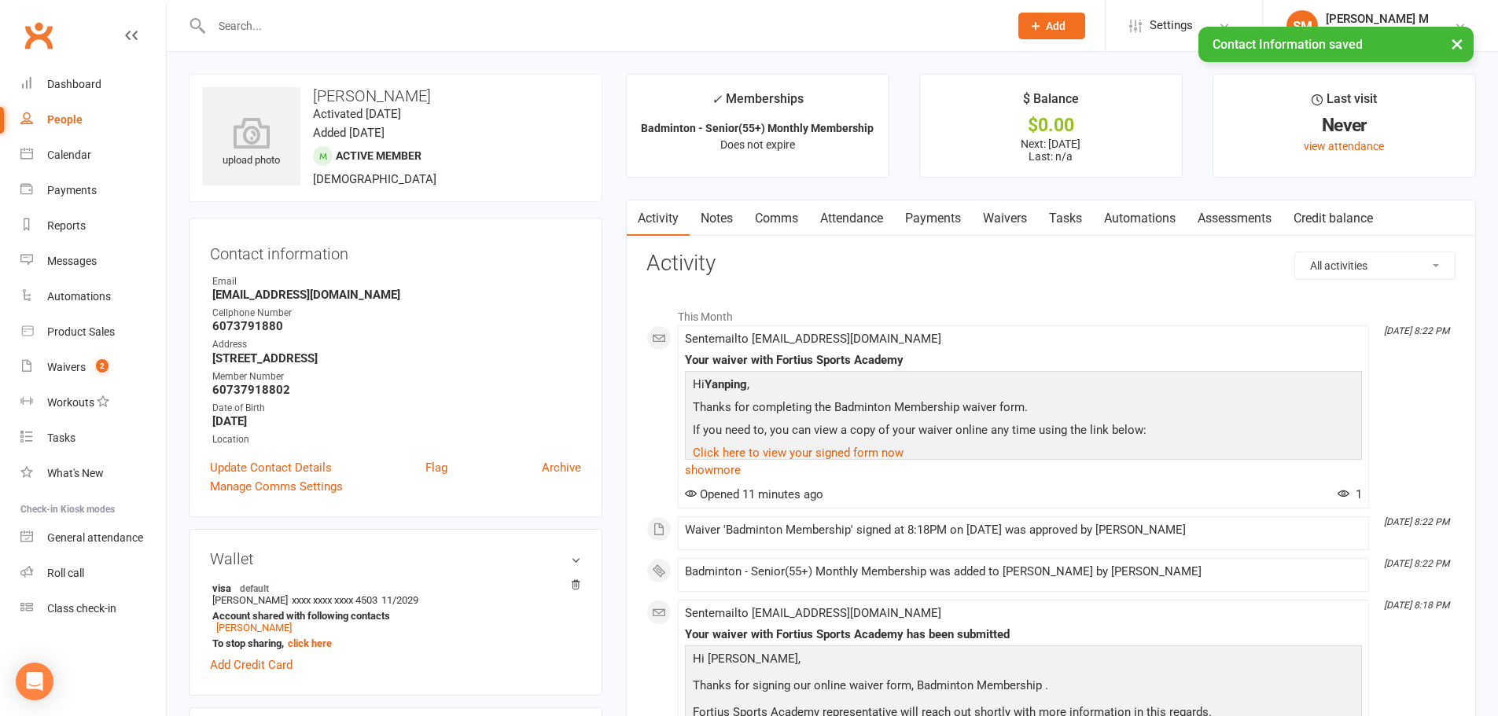
click at [929, 227] on link "Payments" at bounding box center [933, 218] width 78 height 36
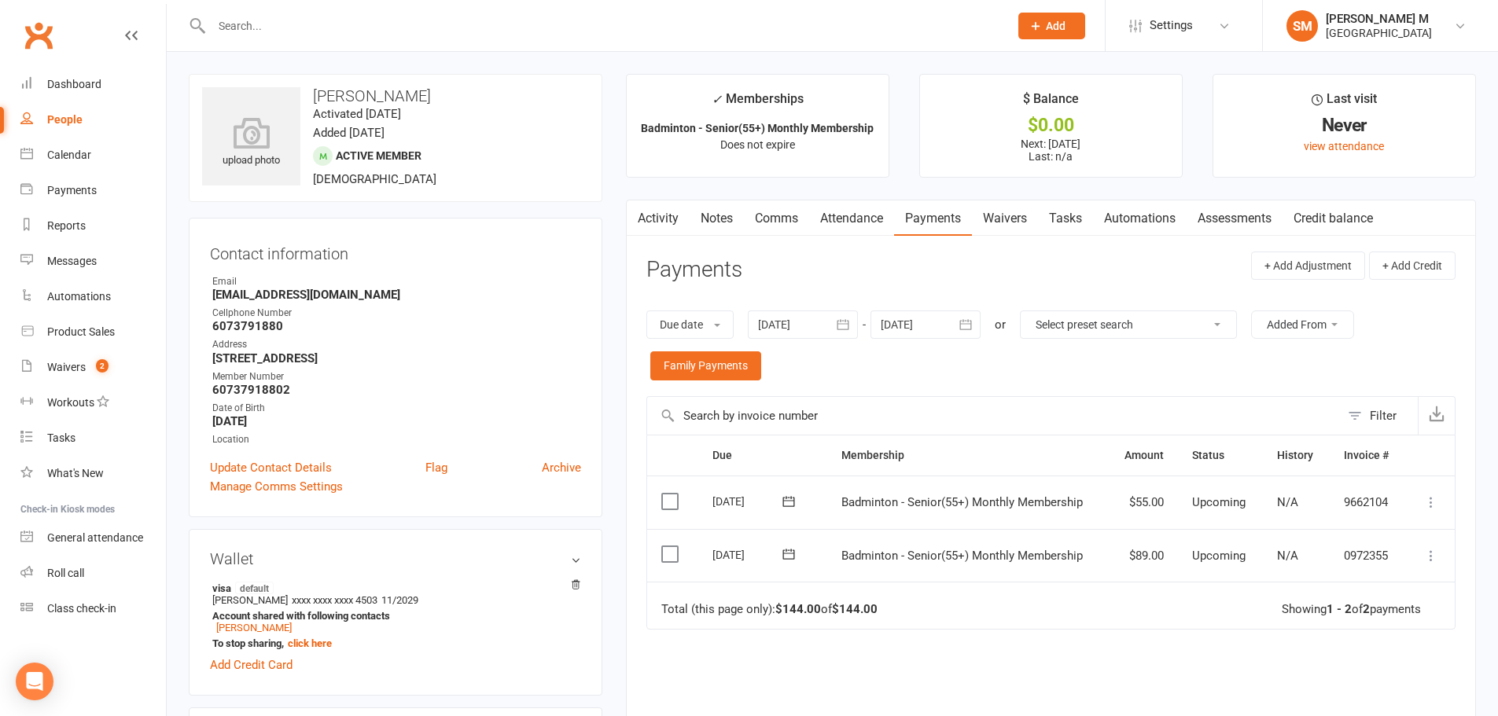
click at [737, 222] on link "Notes" at bounding box center [716, 218] width 54 height 36
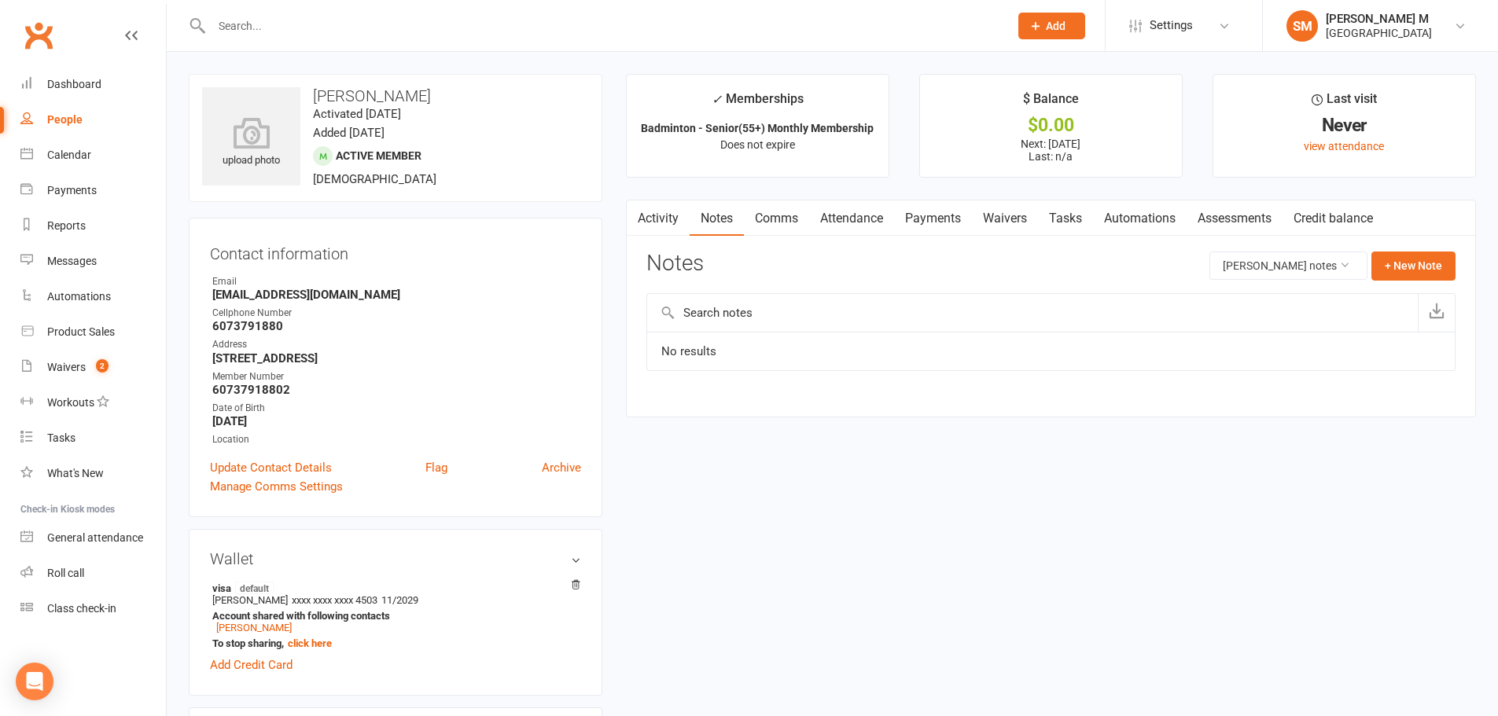
click at [931, 226] on link "Payments" at bounding box center [933, 218] width 78 height 36
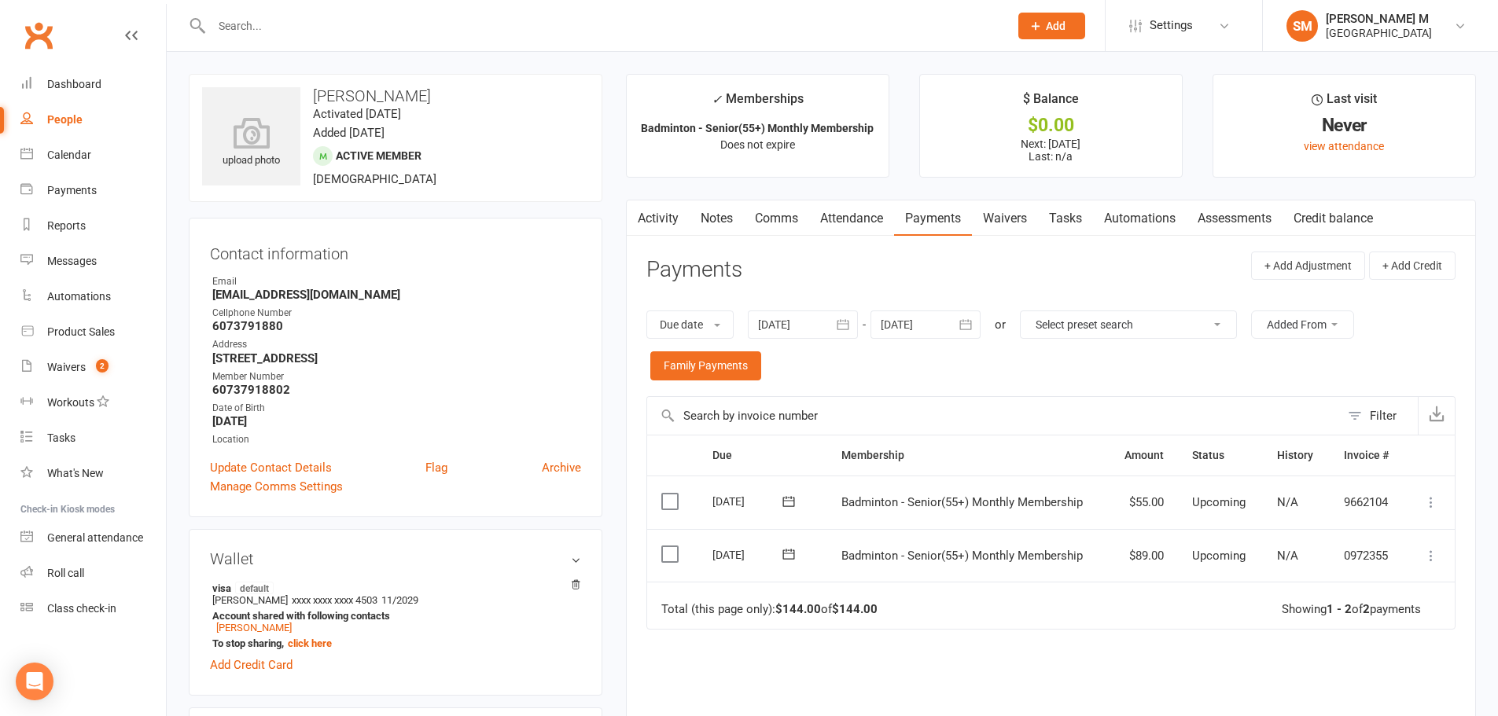
click at [969, 321] on icon "button" at bounding box center [966, 325] width 12 height 10
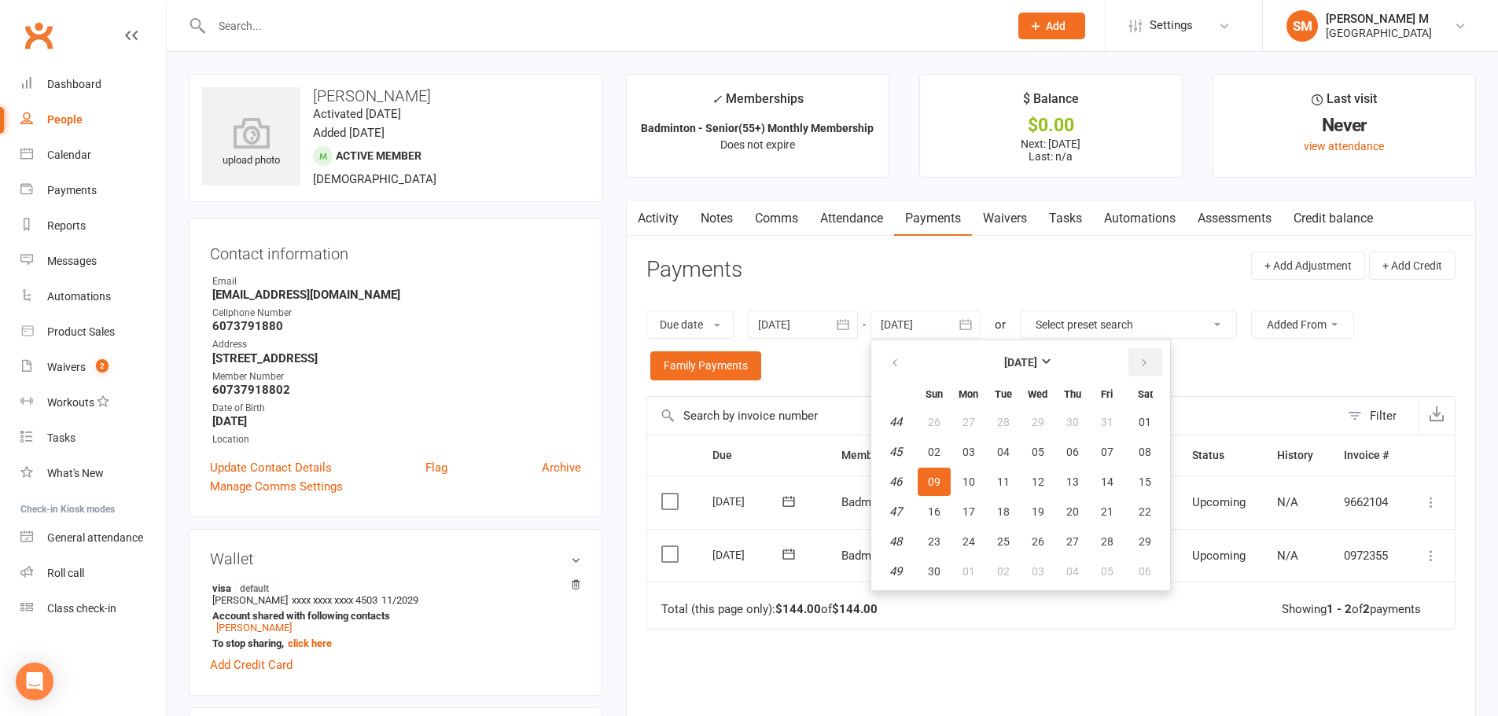
click at [1138, 358] on button "button" at bounding box center [1145, 362] width 34 height 28
click at [1146, 427] on span "06" at bounding box center [1144, 422] width 13 height 13
type input "[DATE]"
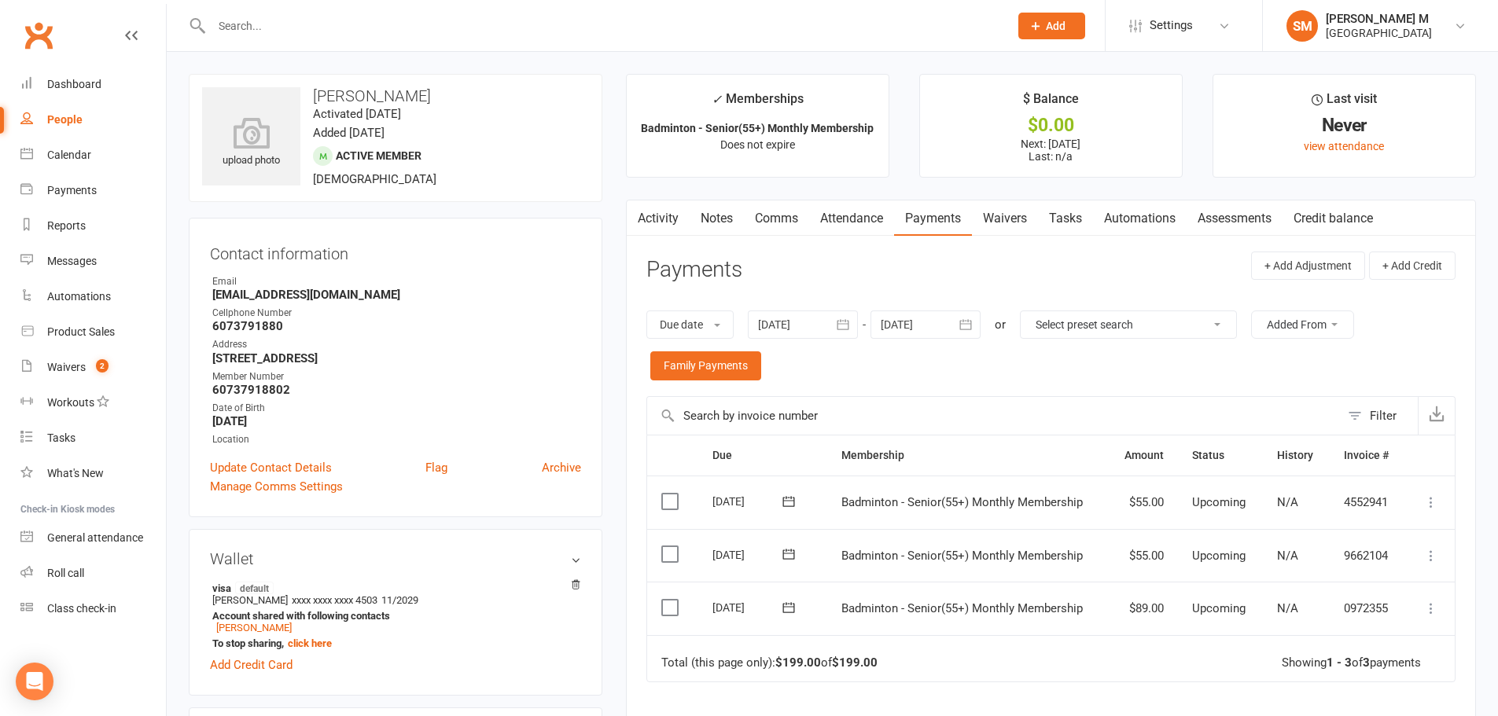
click at [719, 215] on link "Notes" at bounding box center [716, 218] width 54 height 36
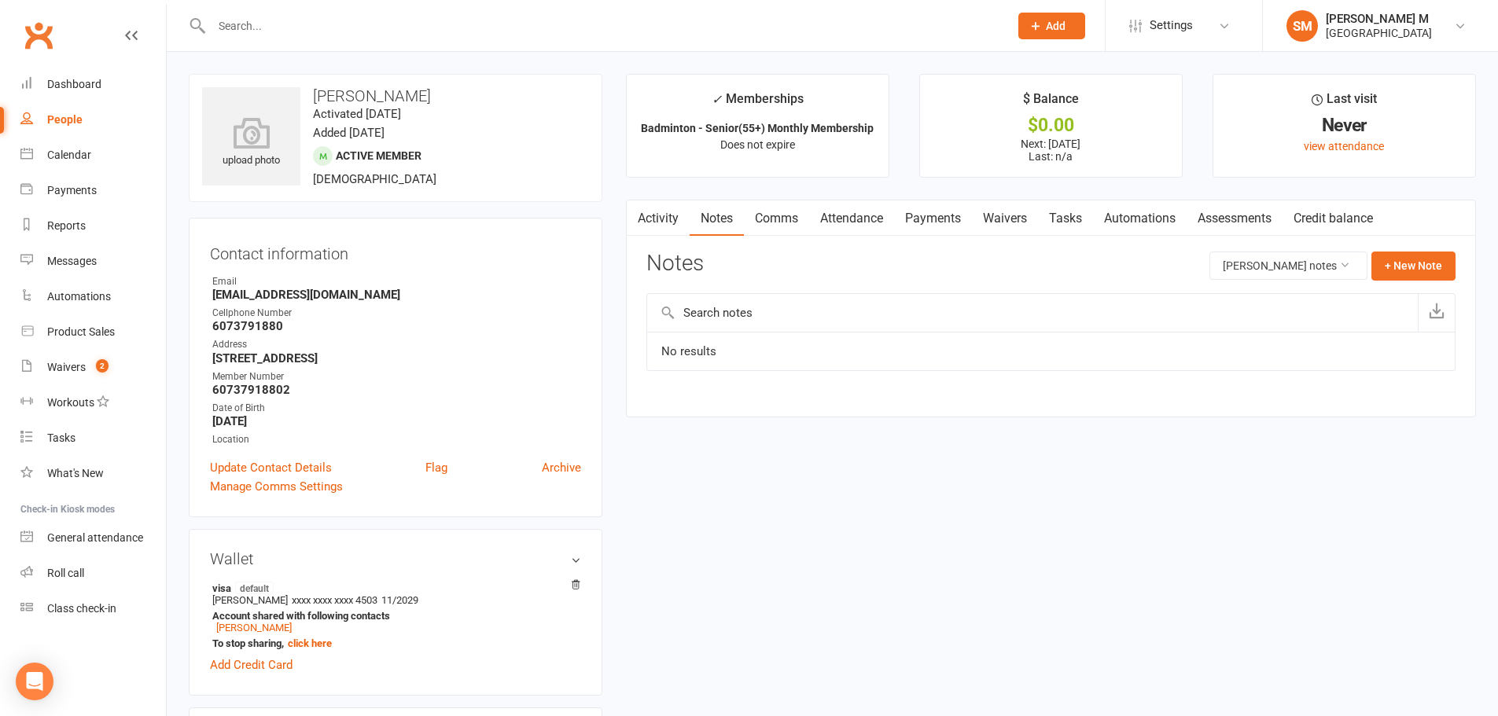
click at [954, 216] on link "Payments" at bounding box center [933, 218] width 78 height 36
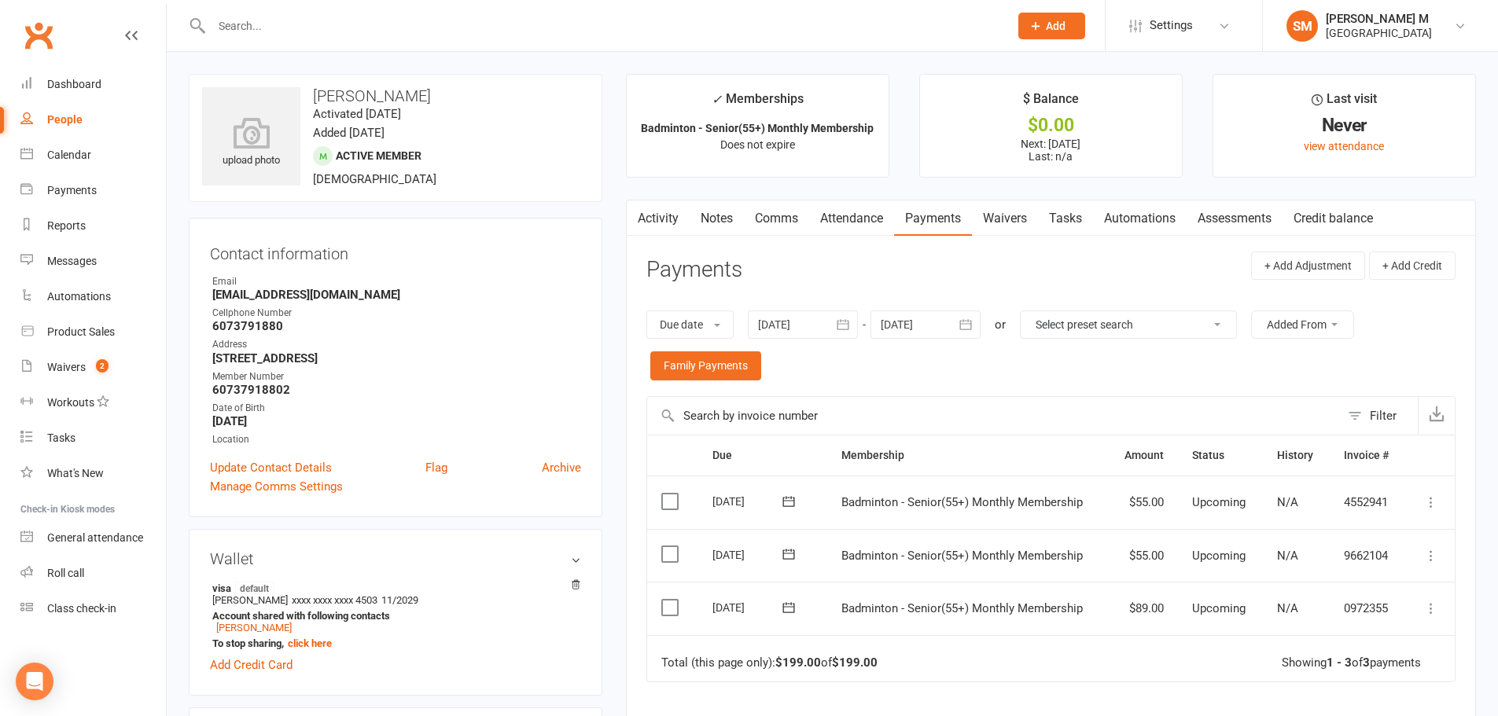
click at [262, 27] on input "text" at bounding box center [602, 26] width 791 height 22
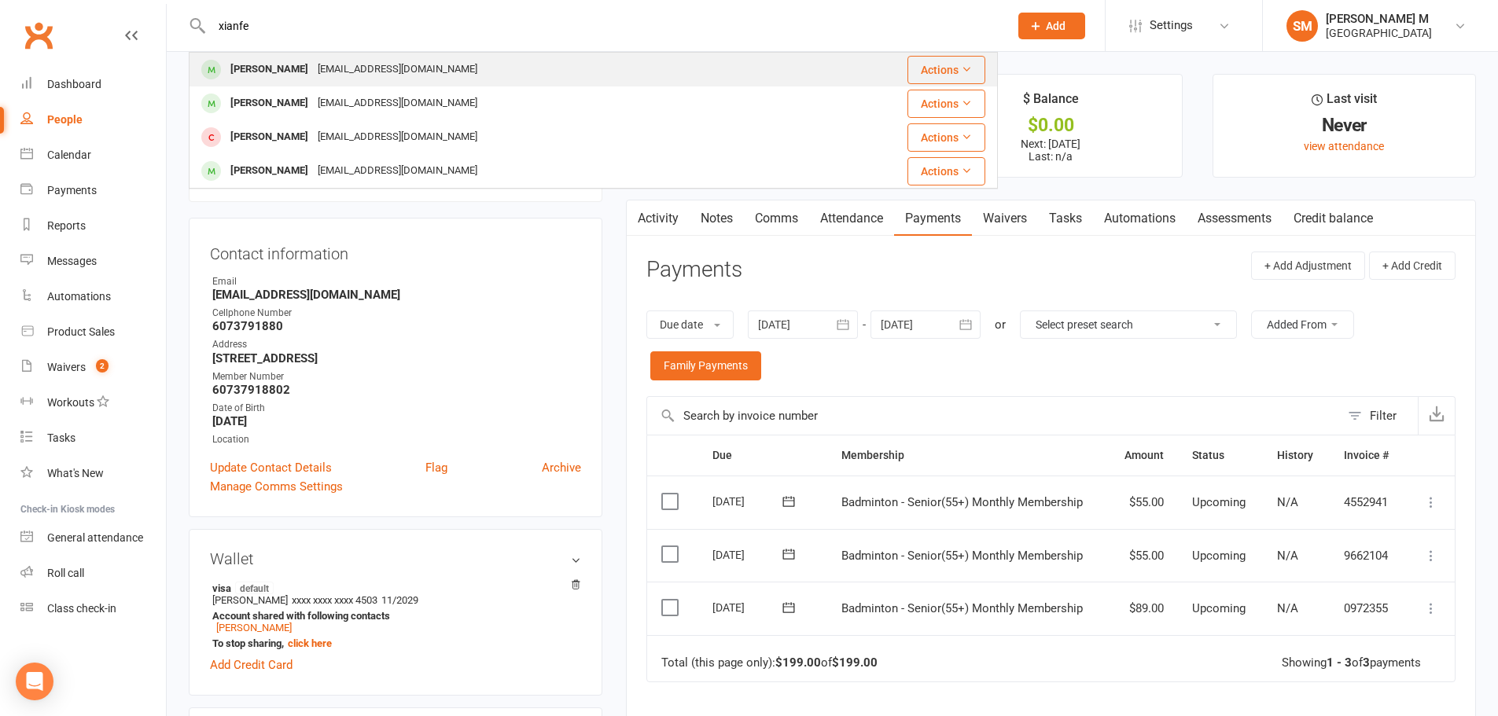
type input "xianfe"
click at [285, 58] on div "[PERSON_NAME]" at bounding box center [269, 69] width 87 height 23
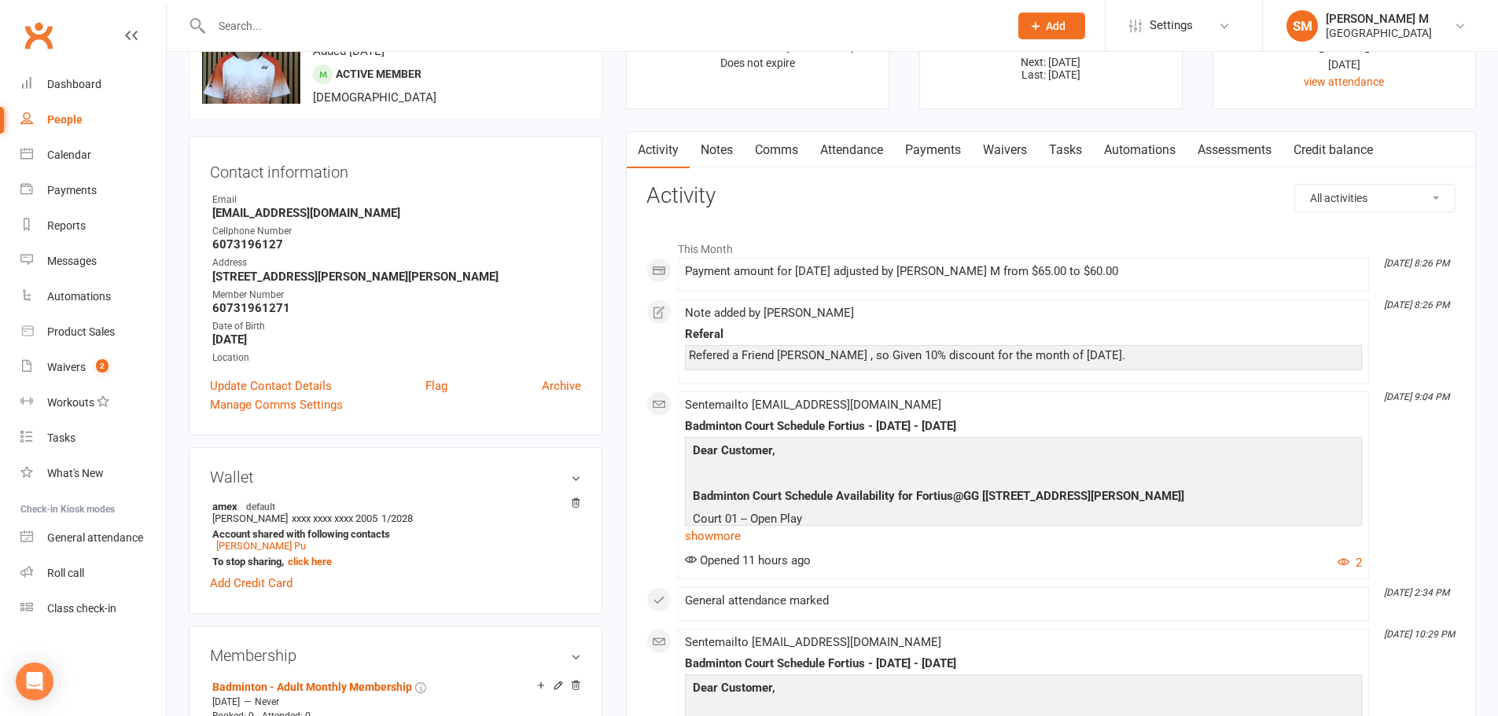
scroll to position [157, 0]
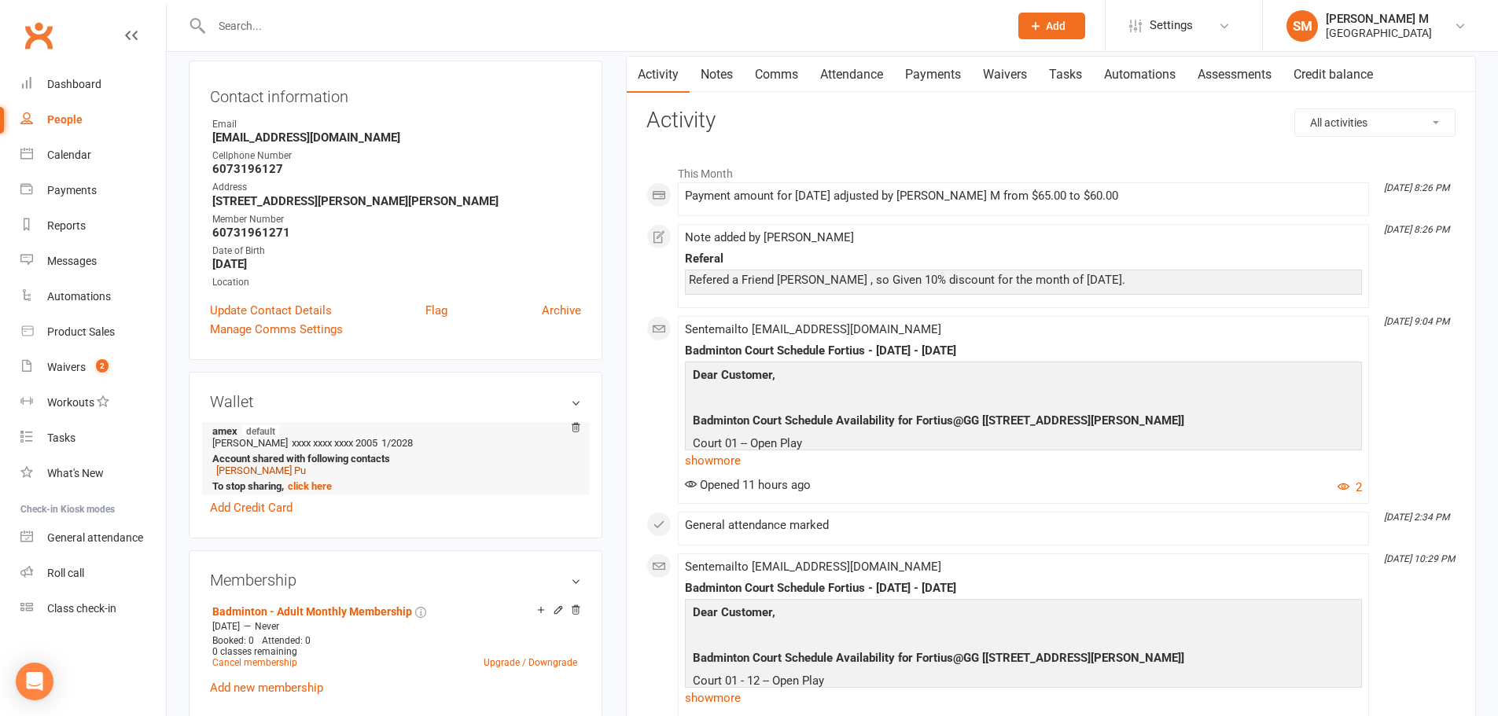
click at [239, 473] on link "[PERSON_NAME] Pu" at bounding box center [261, 471] width 90 height 12
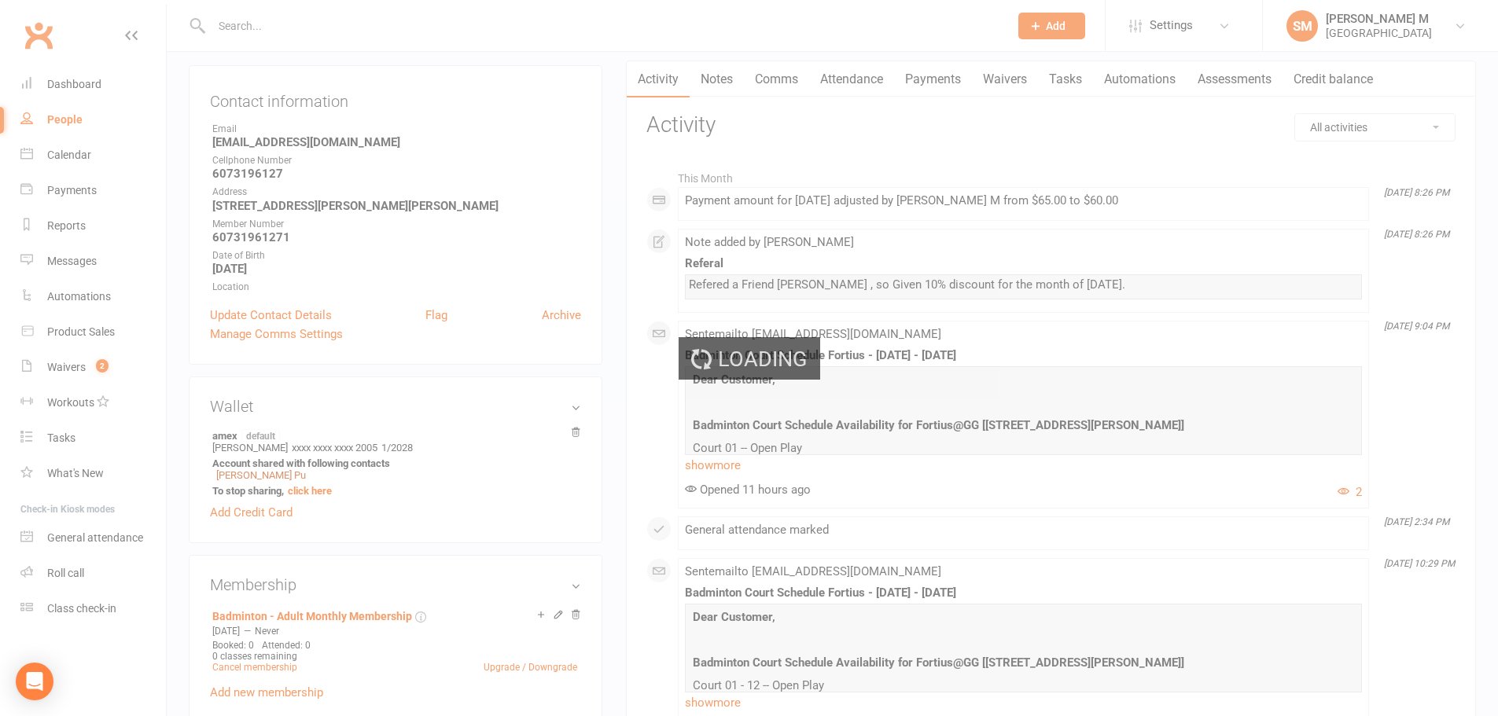
scroll to position [76, 0]
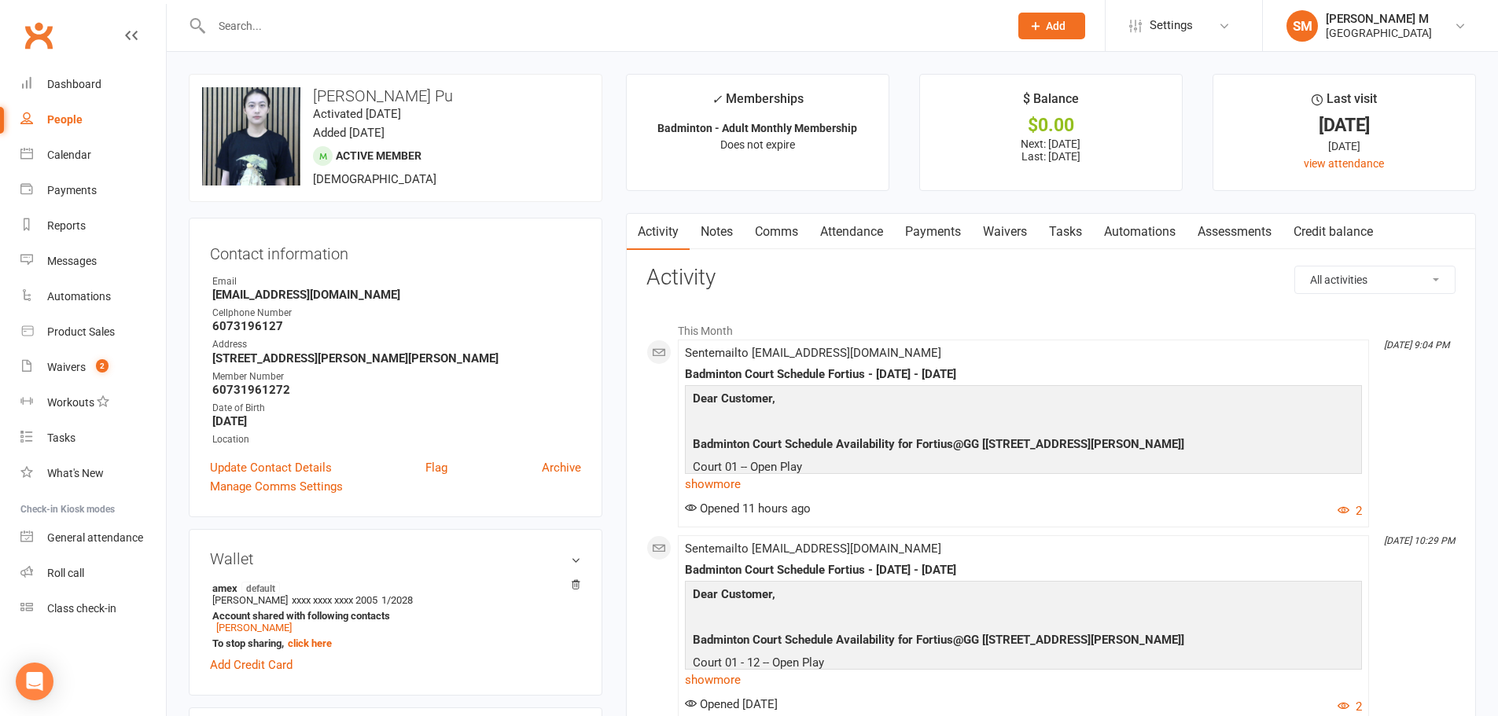
click at [937, 226] on link "Payments" at bounding box center [933, 232] width 78 height 36
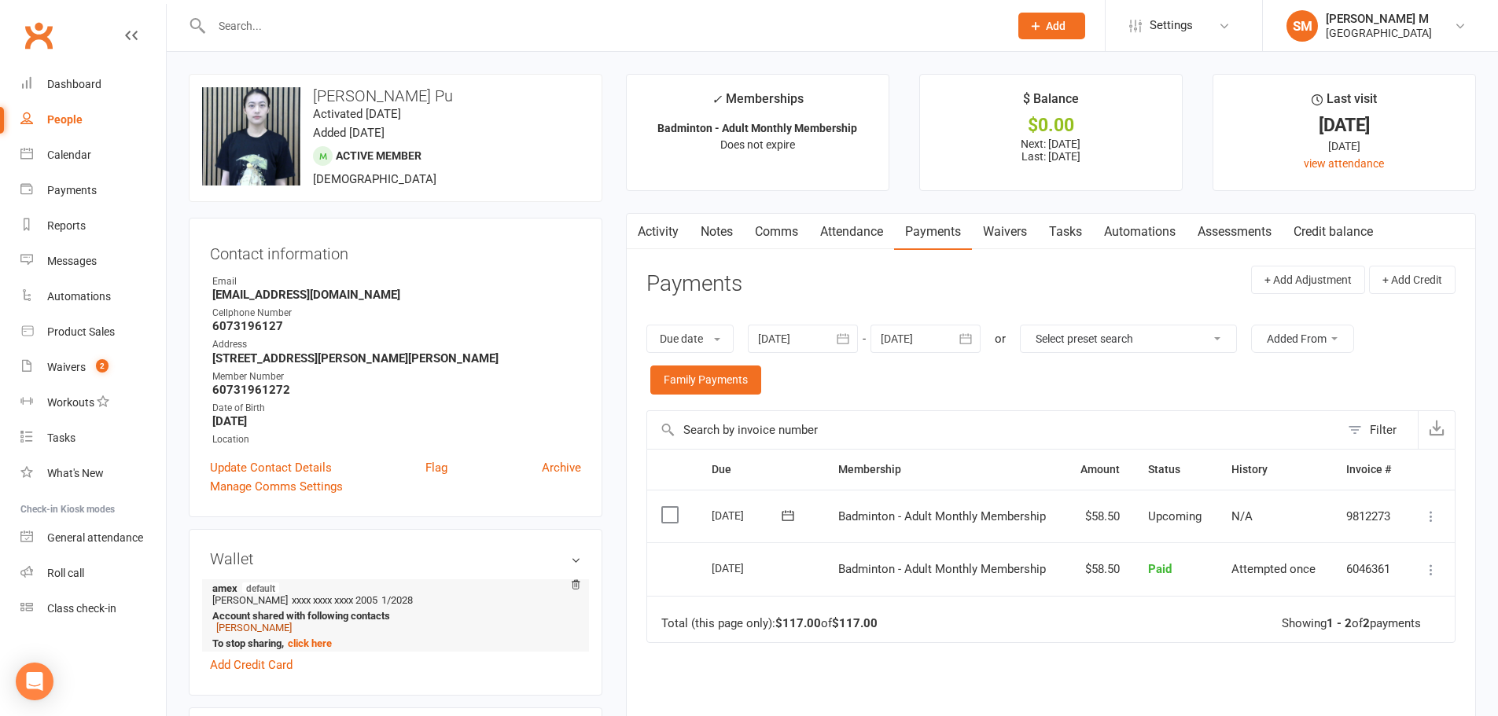
click at [253, 625] on link "[PERSON_NAME]" at bounding box center [253, 628] width 75 height 12
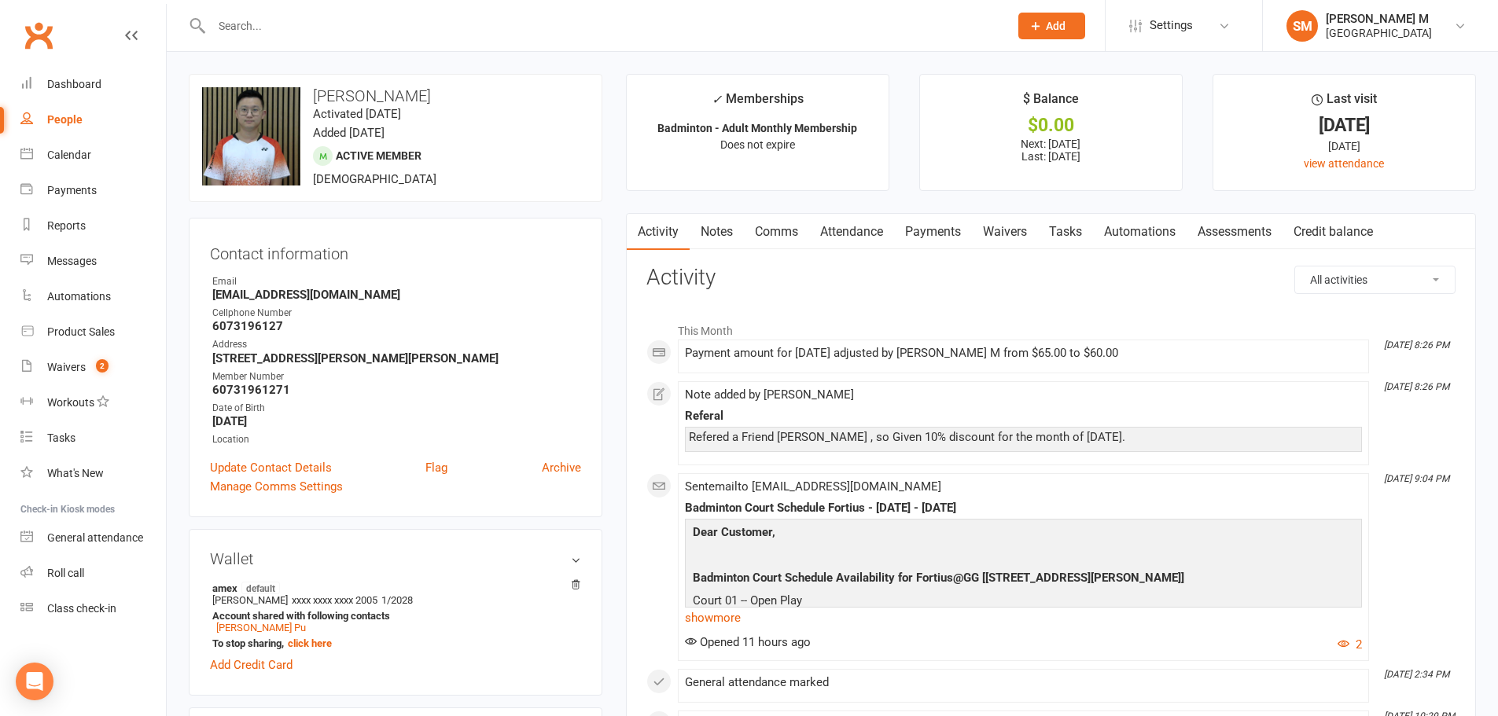
click at [943, 234] on link "Payments" at bounding box center [933, 232] width 78 height 36
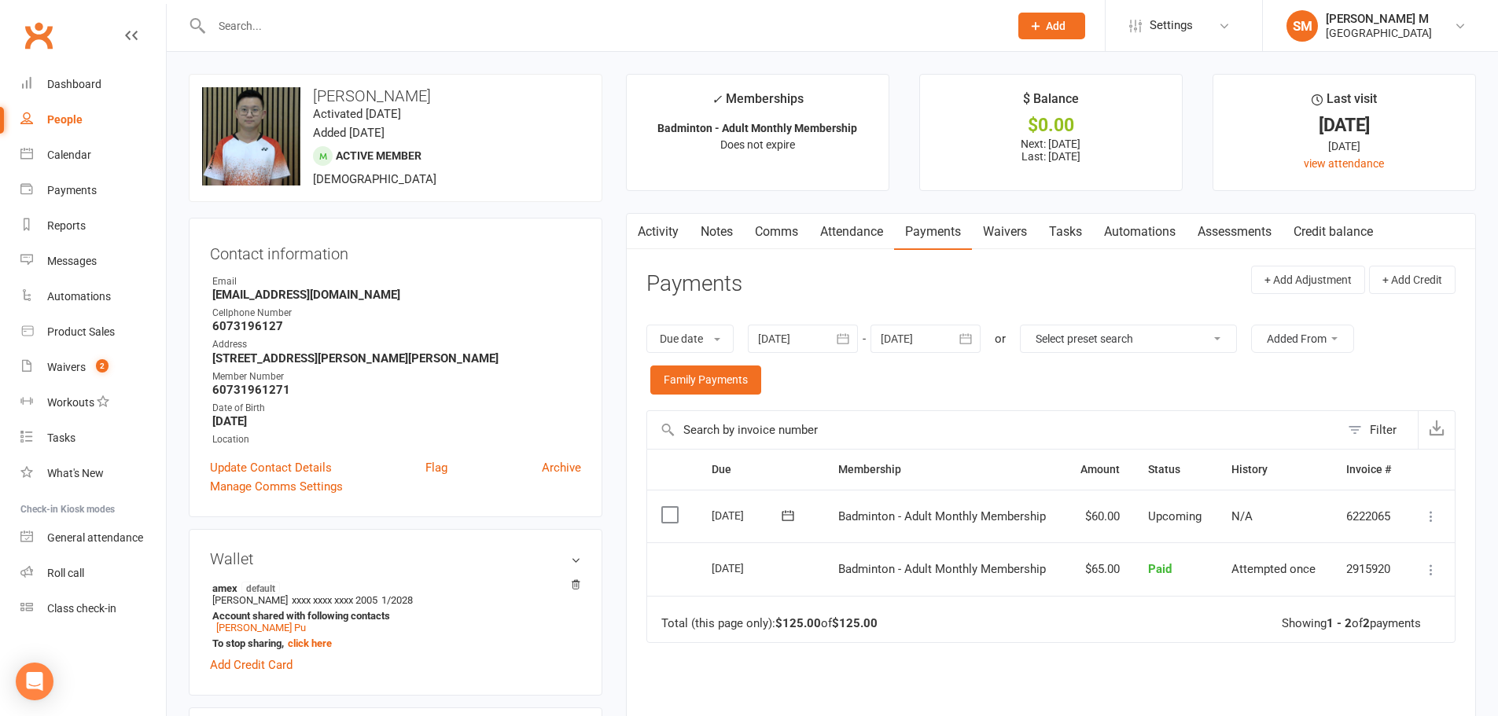
click at [647, 224] on link "Activity" at bounding box center [658, 232] width 63 height 36
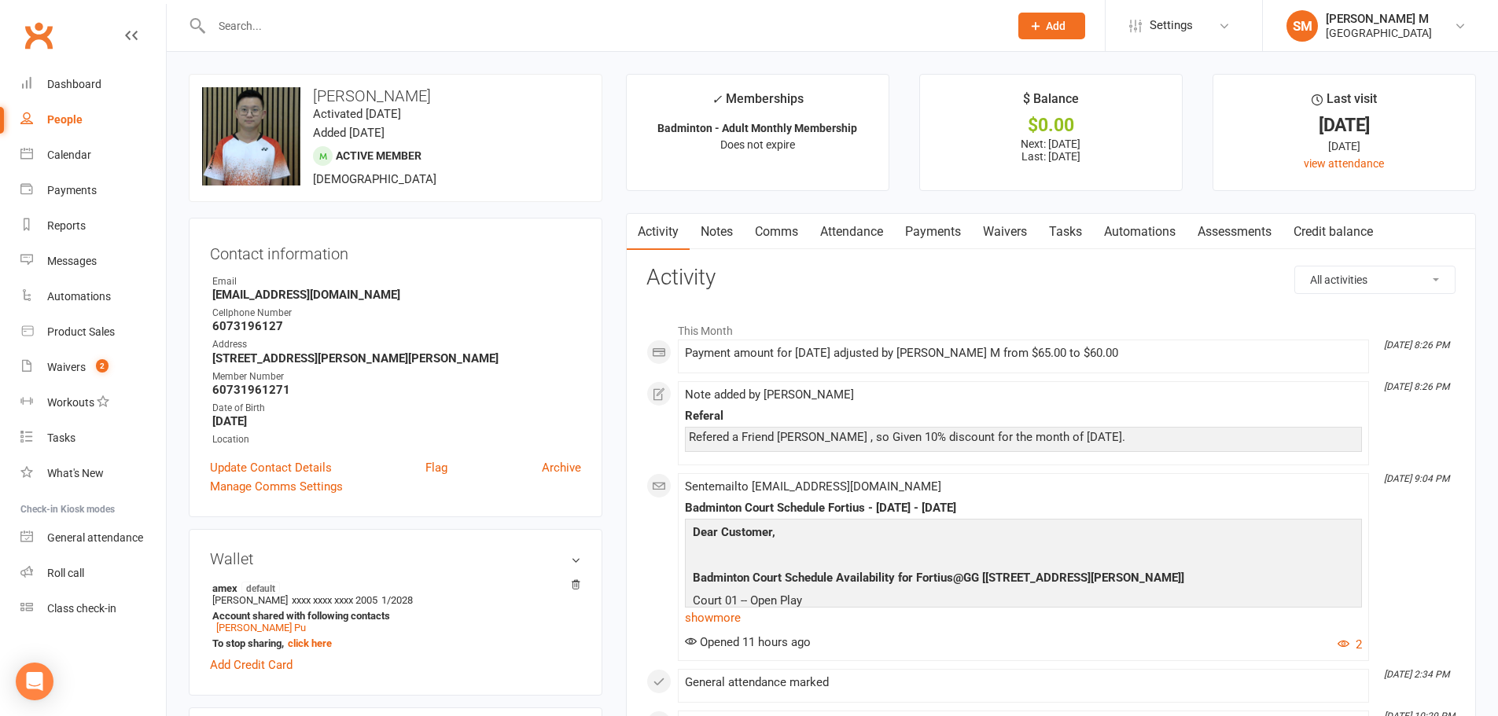
click at [709, 237] on link "Notes" at bounding box center [716, 232] width 54 height 36
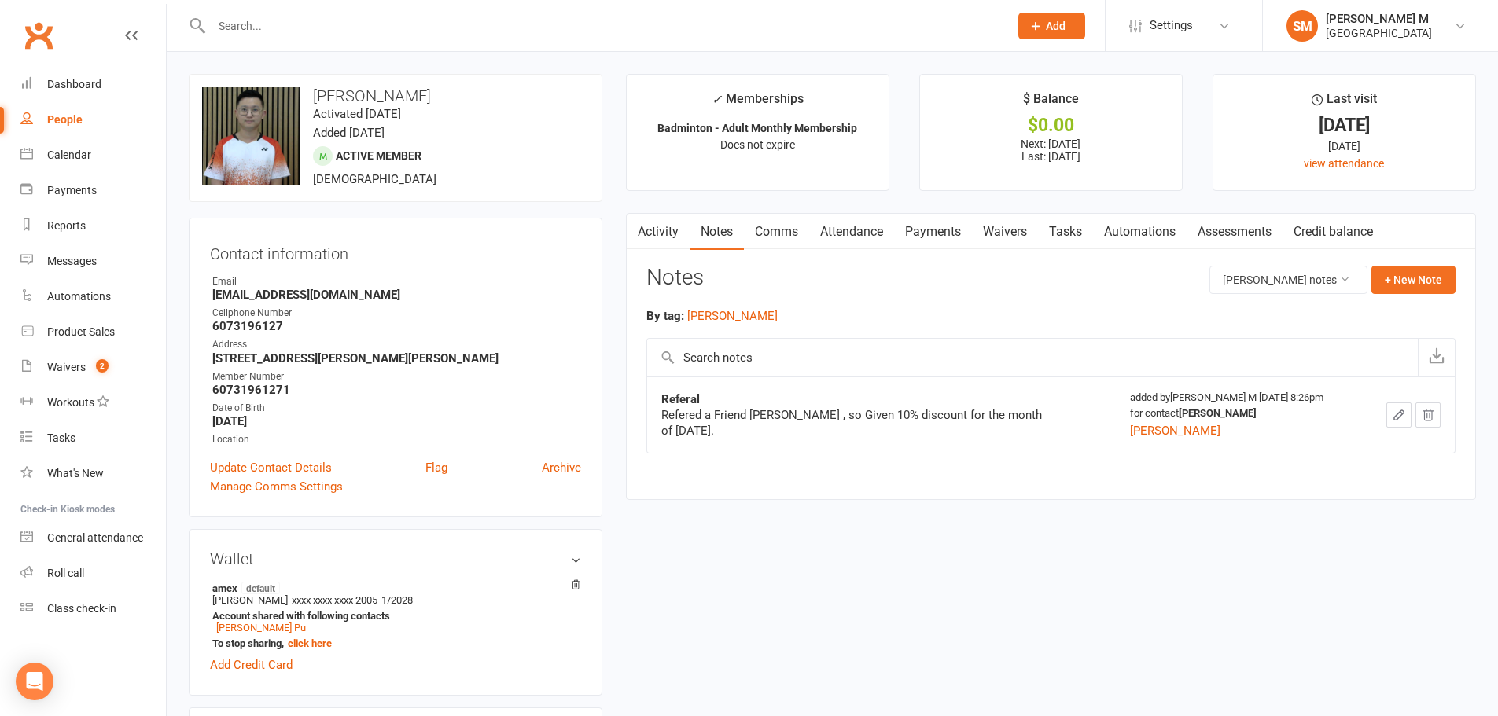
click at [937, 248] on link "Payments" at bounding box center [933, 232] width 78 height 36
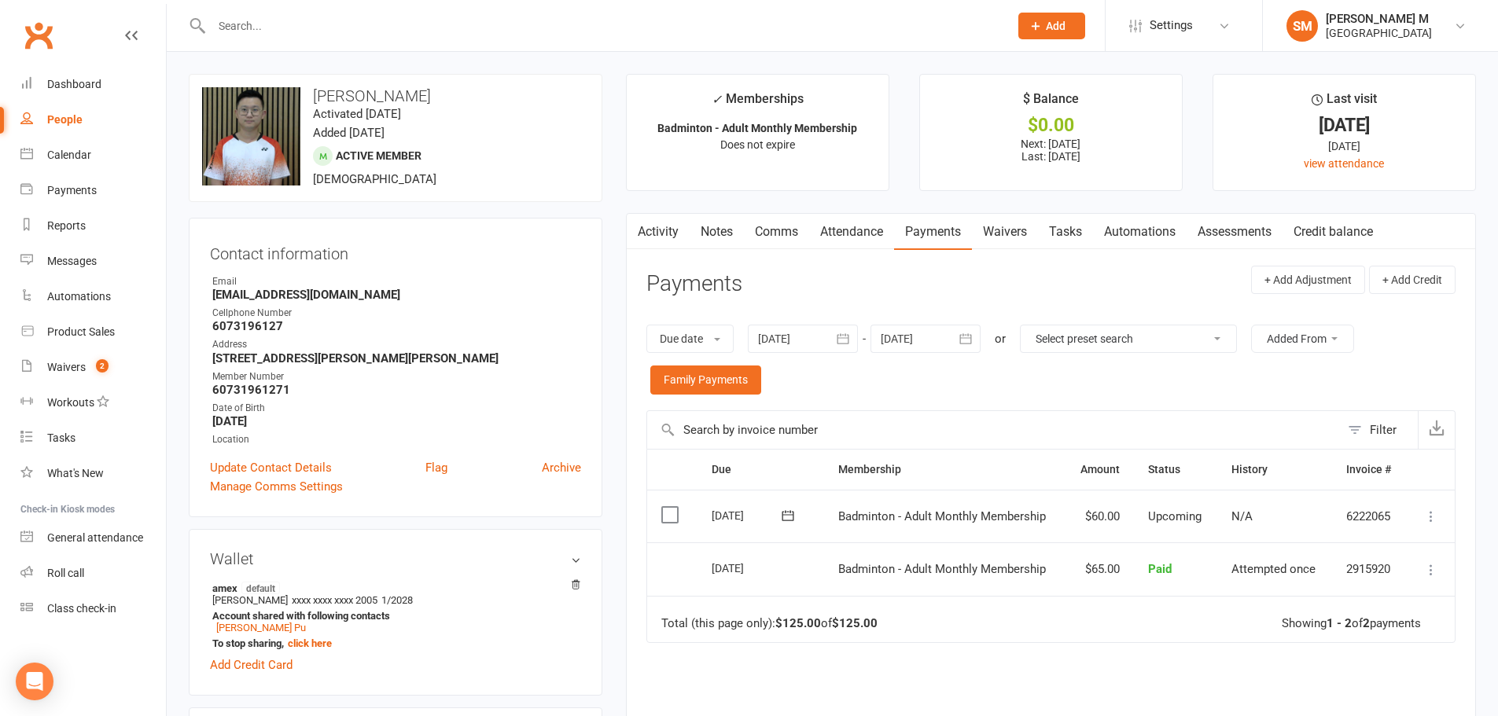
click at [635, 239] on button "button" at bounding box center [637, 231] width 20 height 35
click at [649, 226] on link "Activity" at bounding box center [658, 232] width 63 height 36
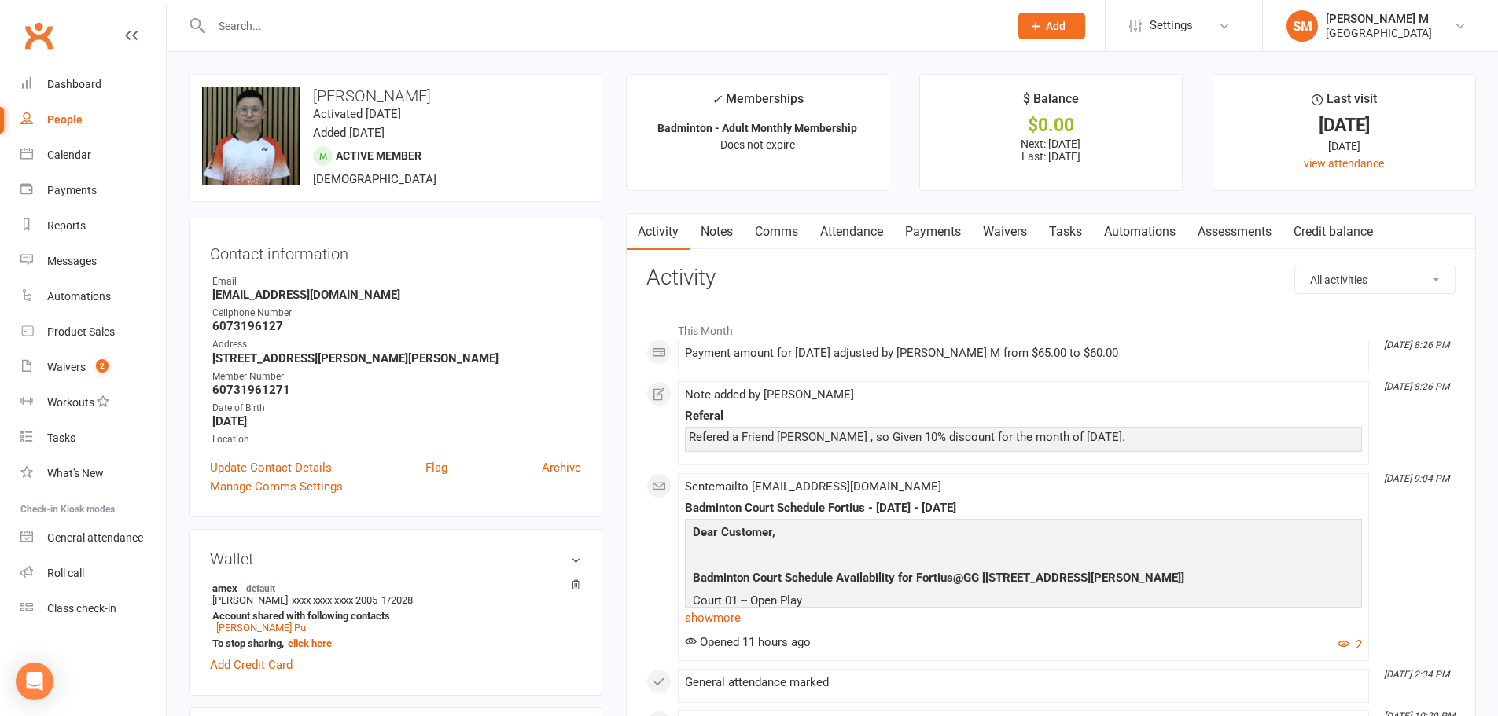
click at [719, 229] on link "Notes" at bounding box center [716, 232] width 54 height 36
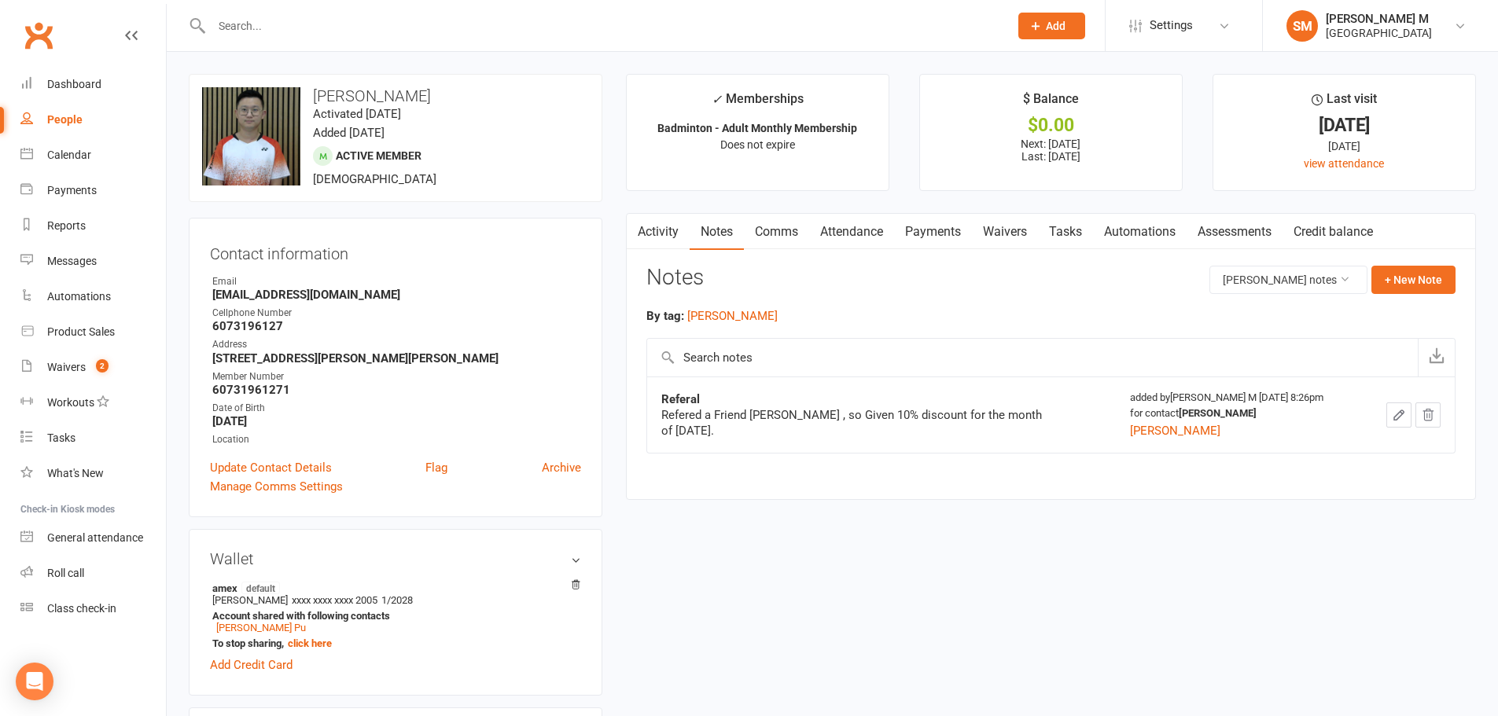
click at [947, 228] on link "Payments" at bounding box center [933, 232] width 78 height 36
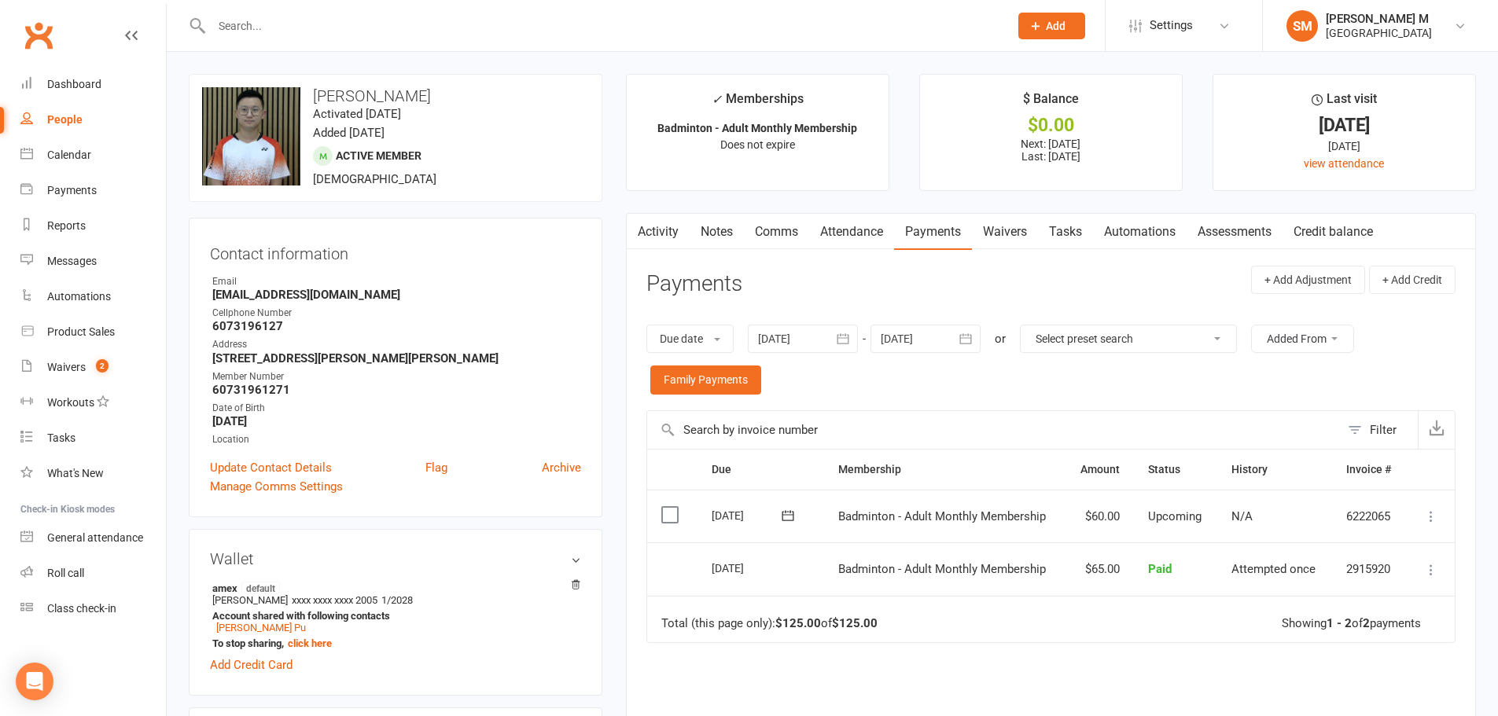
click at [734, 233] on link "Notes" at bounding box center [716, 232] width 54 height 36
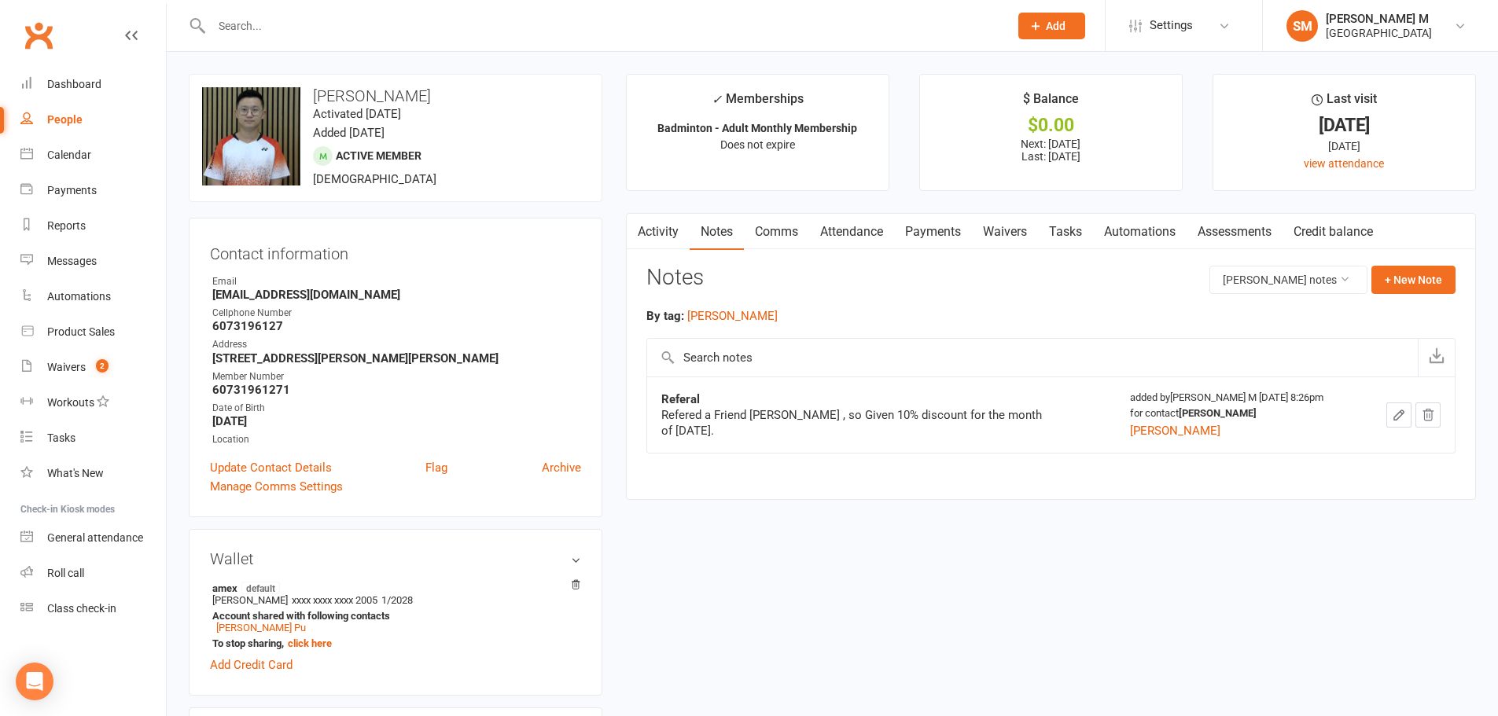
click at [928, 230] on link "Payments" at bounding box center [933, 232] width 78 height 36
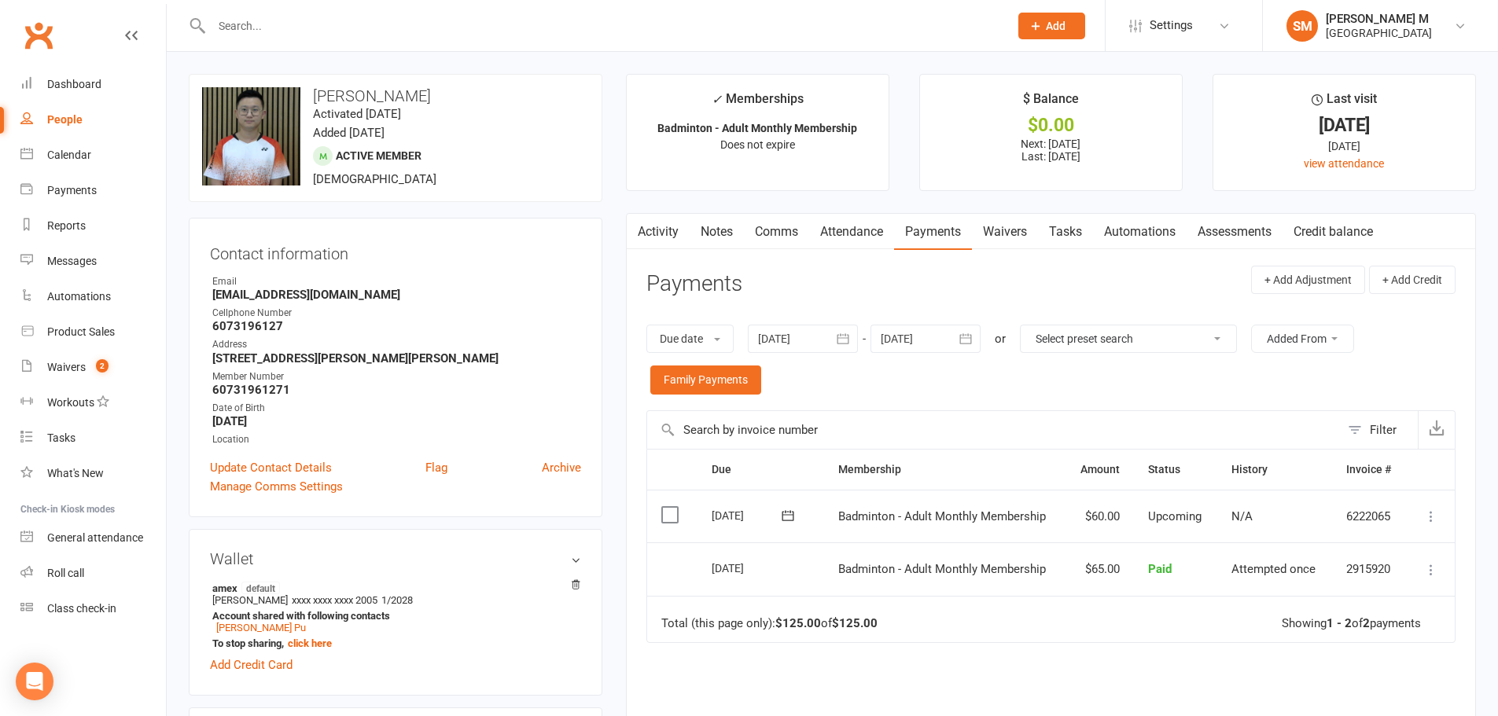
click at [664, 236] on link "Activity" at bounding box center [658, 232] width 63 height 36
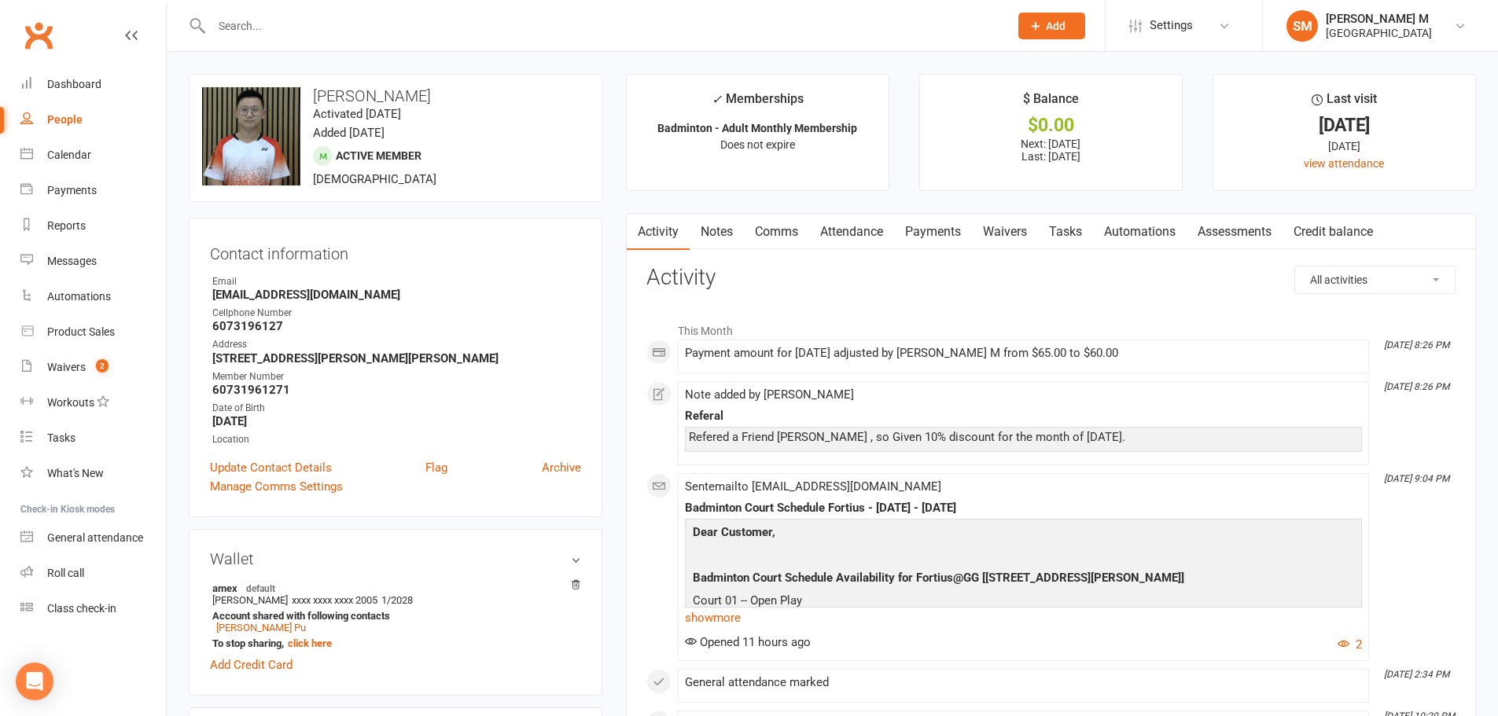
click at [907, 228] on link "Payments" at bounding box center [933, 232] width 78 height 36
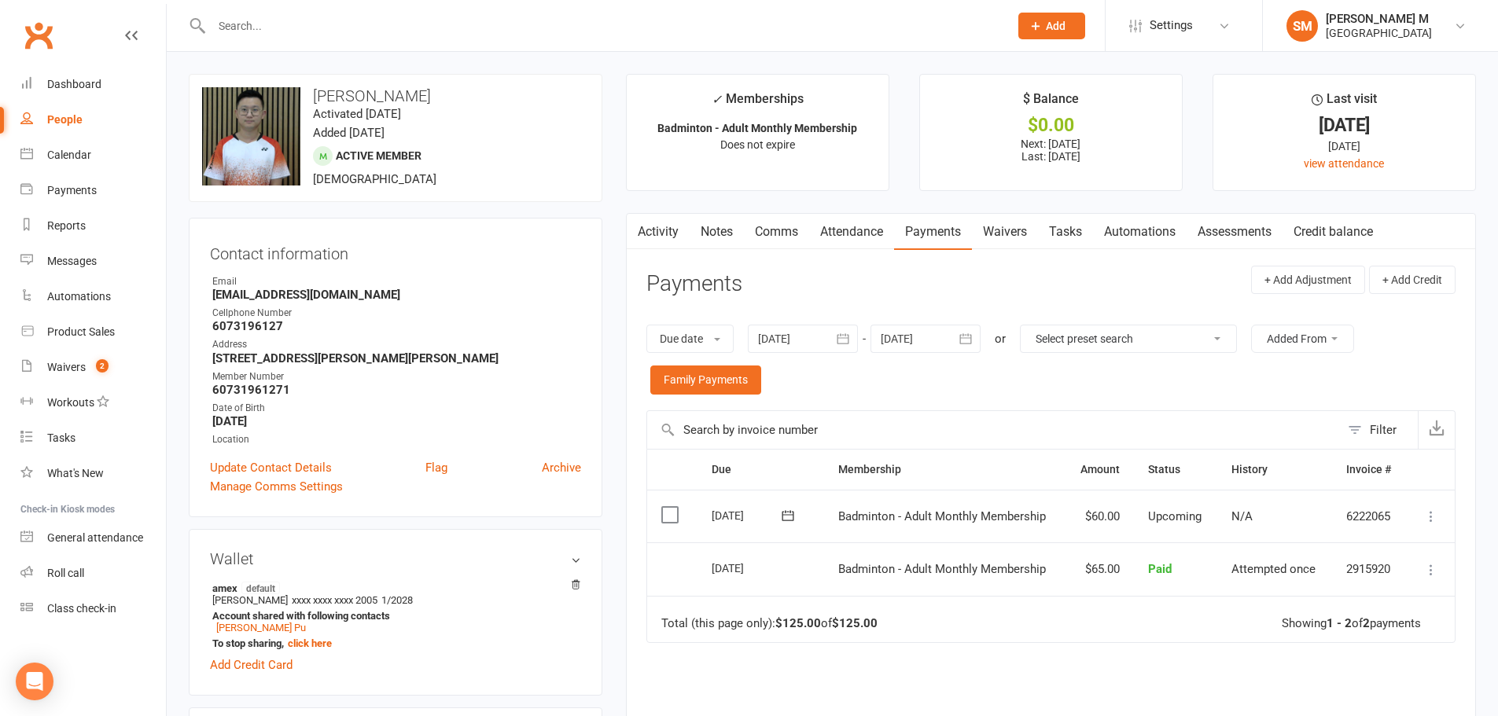
click at [669, 243] on link "Activity" at bounding box center [658, 232] width 63 height 36
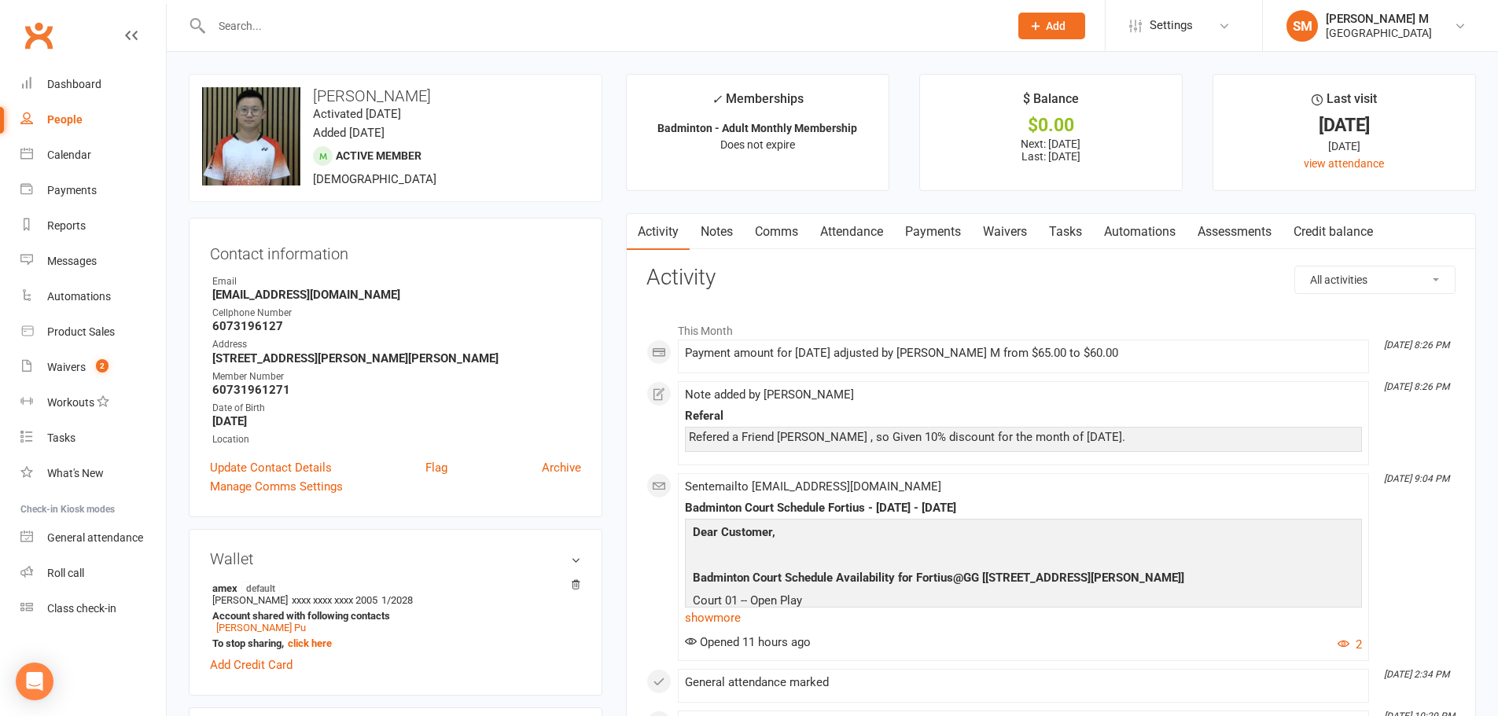
click at [241, 20] on input "text" at bounding box center [602, 26] width 791 height 22
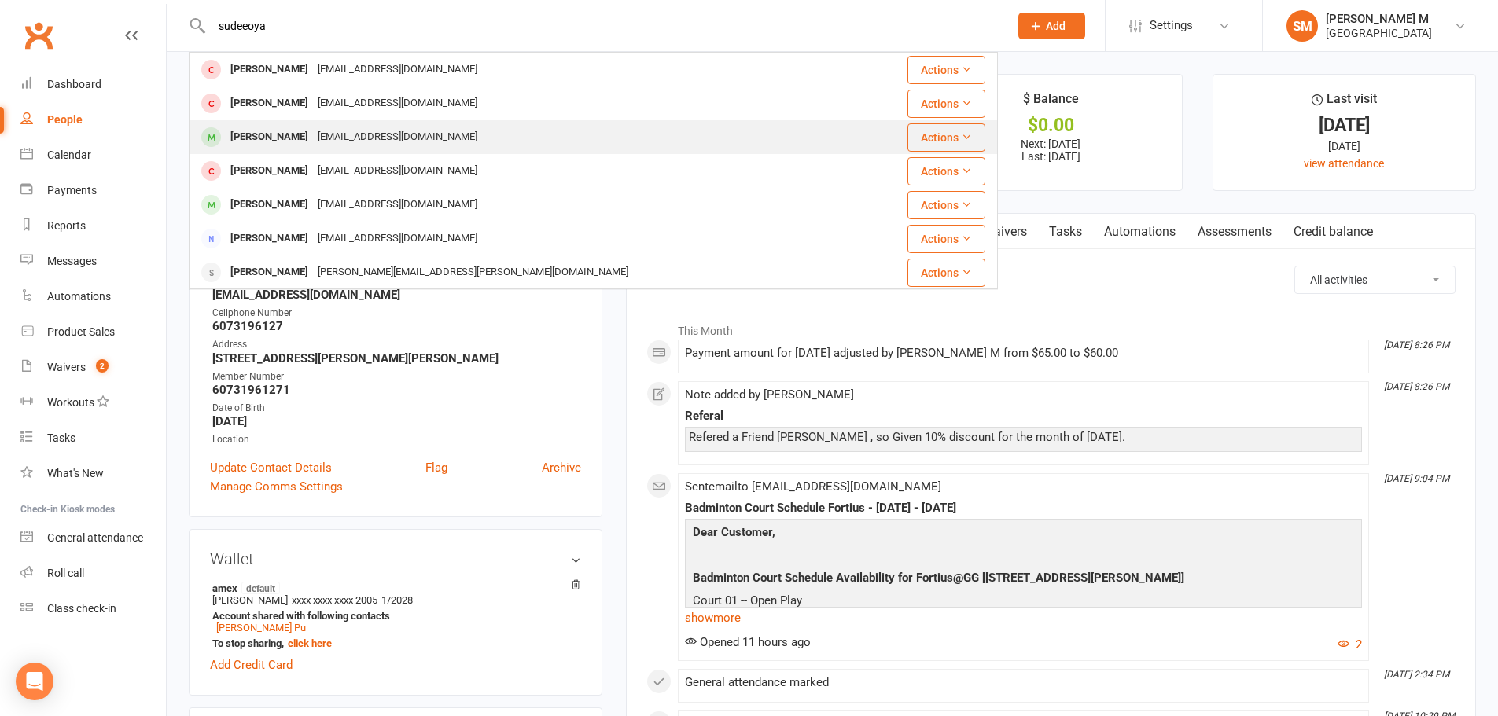
type input "sudeeoya"
click at [389, 129] on div "vivekdude@gmail.com" at bounding box center [397, 137] width 169 height 23
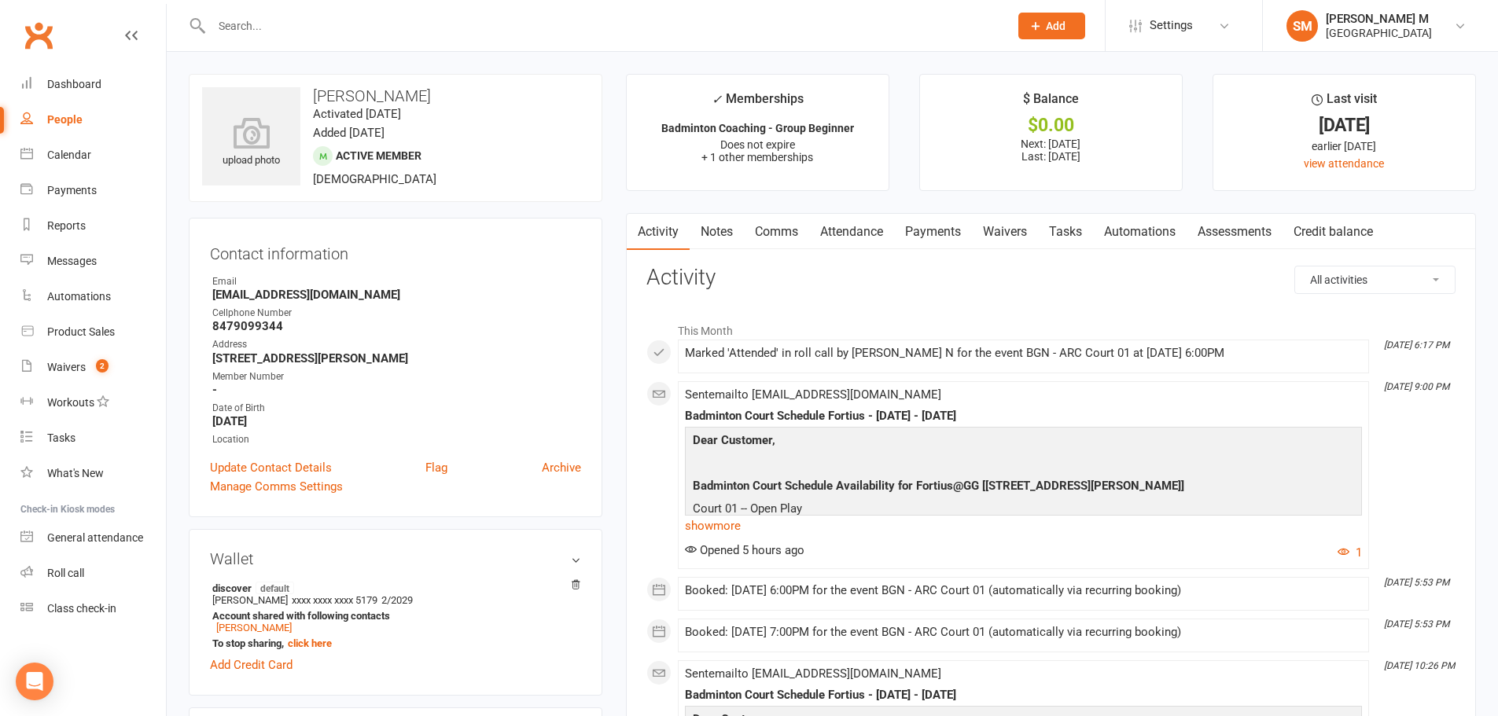
click at [943, 225] on link "Payments" at bounding box center [933, 232] width 78 height 36
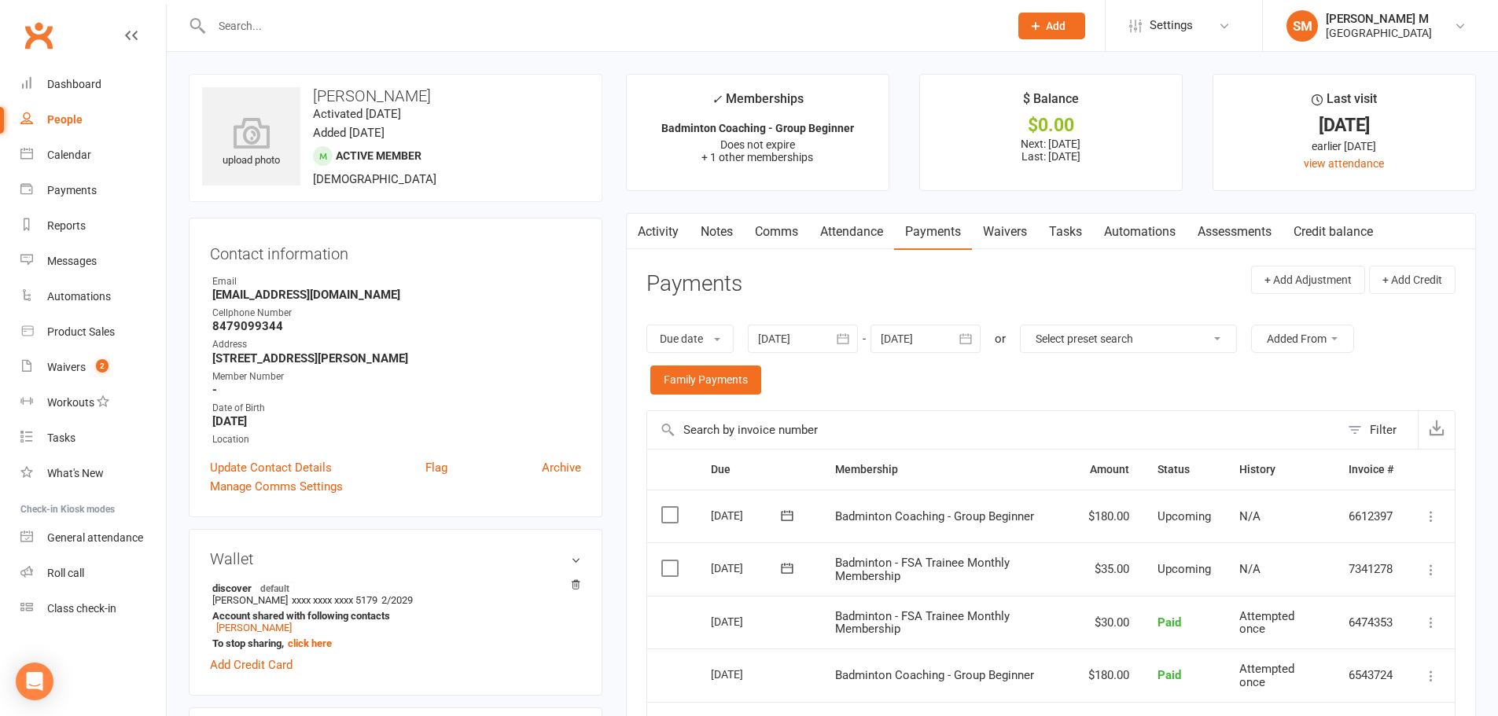
drag, startPoint x: 307, startPoint y: 97, endPoint x: 469, endPoint y: 108, distance: 163.2
click at [469, 108] on div "upload photo Sudeepya Kathari Activated 31 May, 2025 Added 17 May, 2025 Active …" at bounding box center [396, 138] width 414 height 128
click at [461, 103] on h3 "Sudeepya Kathari" at bounding box center [395, 95] width 387 height 17
drag, startPoint x: 311, startPoint y: 88, endPoint x: 449, endPoint y: 103, distance: 138.4
click at [449, 103] on h3 "Sudeepya Kathari" at bounding box center [395, 95] width 387 height 17
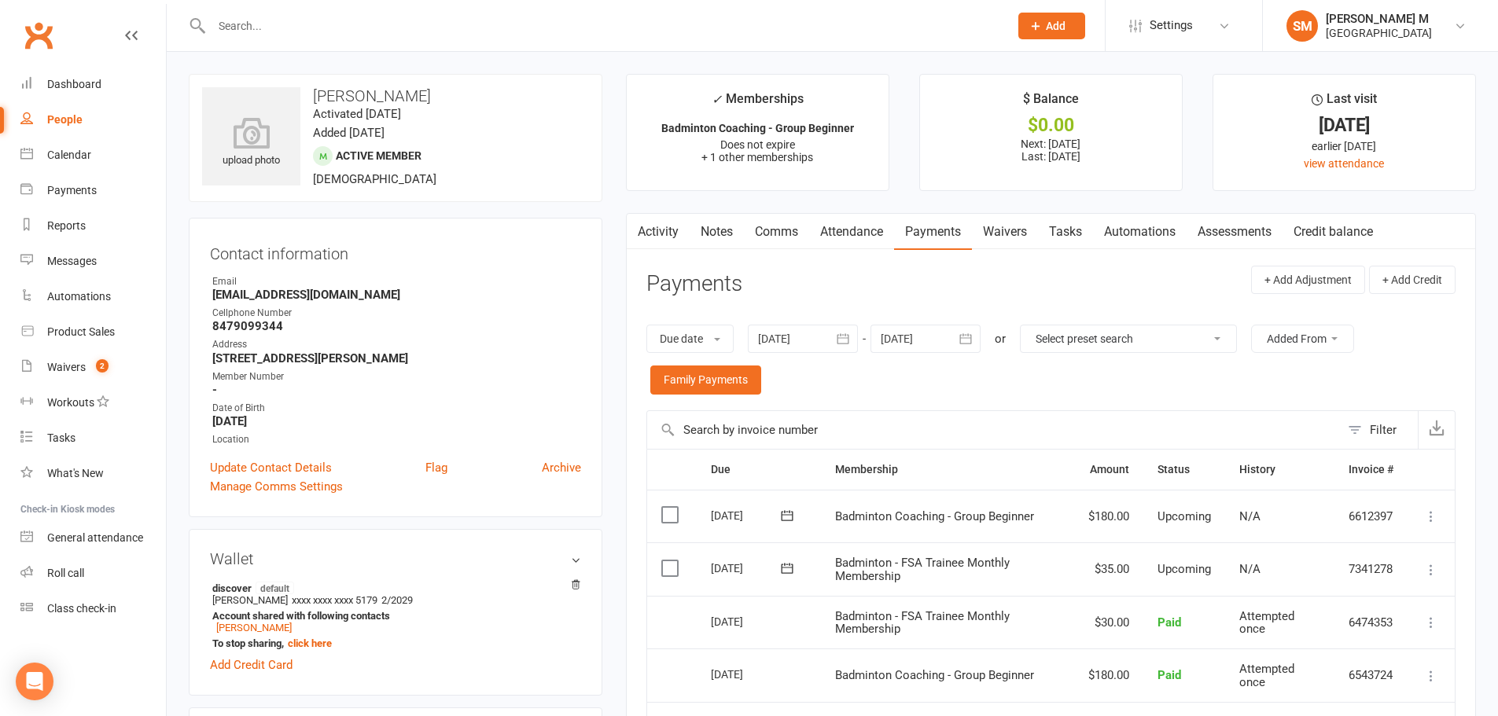
copy h3 "Sudeepya Kathari"
click at [449, 103] on h3 "Sudeepya Kathari" at bounding box center [395, 95] width 387 height 17
click at [341, 26] on input "text" at bounding box center [602, 26] width 791 height 22
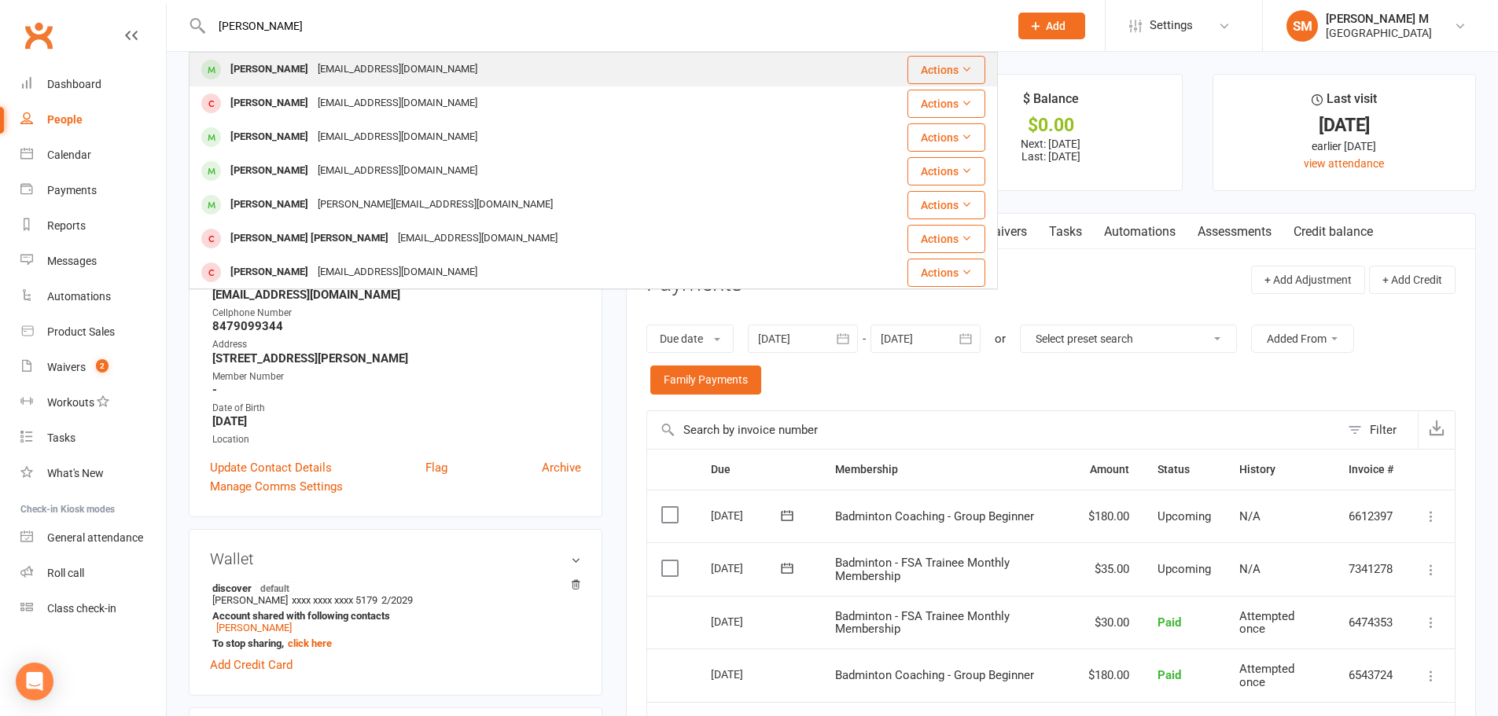
type input "vivek damo"
click at [351, 82] on div "Vivekananda Damodaram vivekdude@gmail.com" at bounding box center [515, 69] width 651 height 32
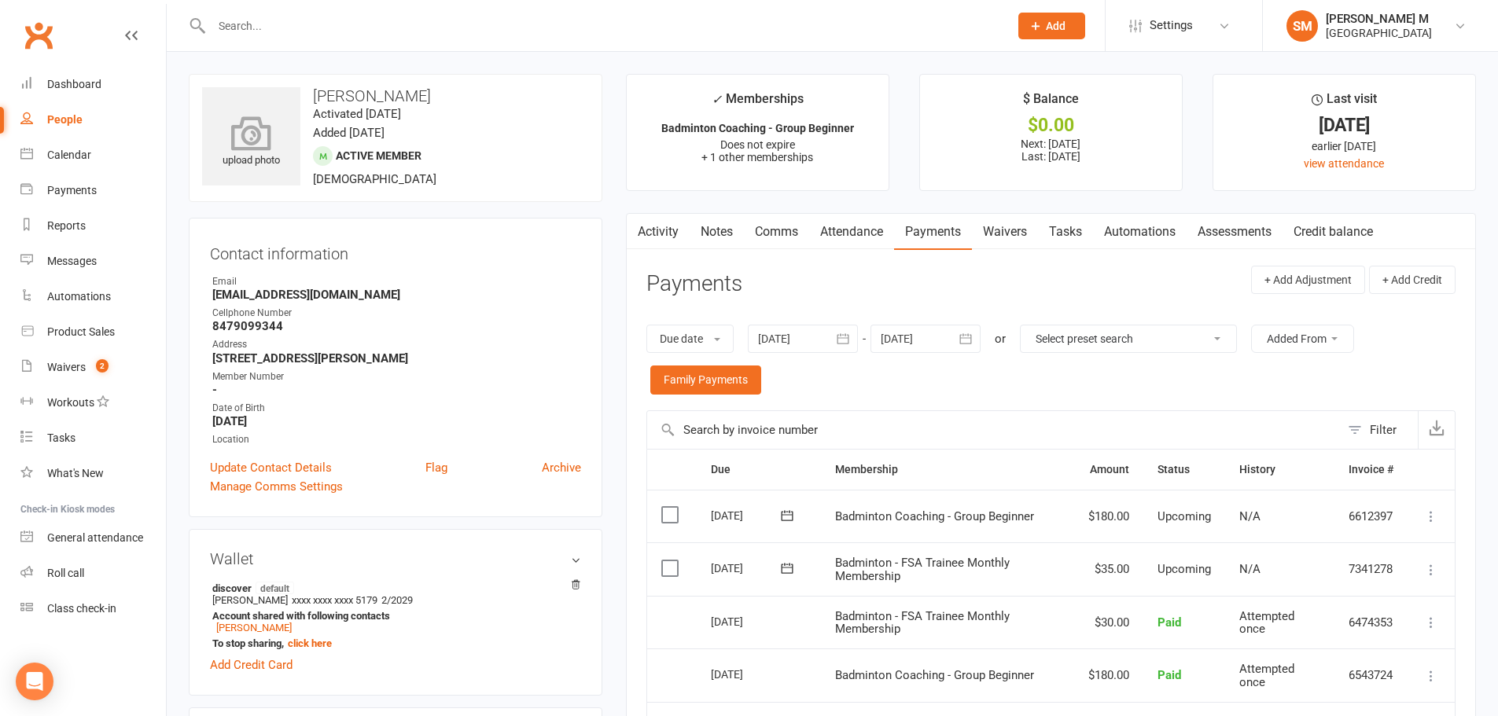
click at [274, 121] on icon at bounding box center [251, 133] width 108 height 35
click at [266, 464] on link "Update Contact Details" at bounding box center [271, 467] width 122 height 19
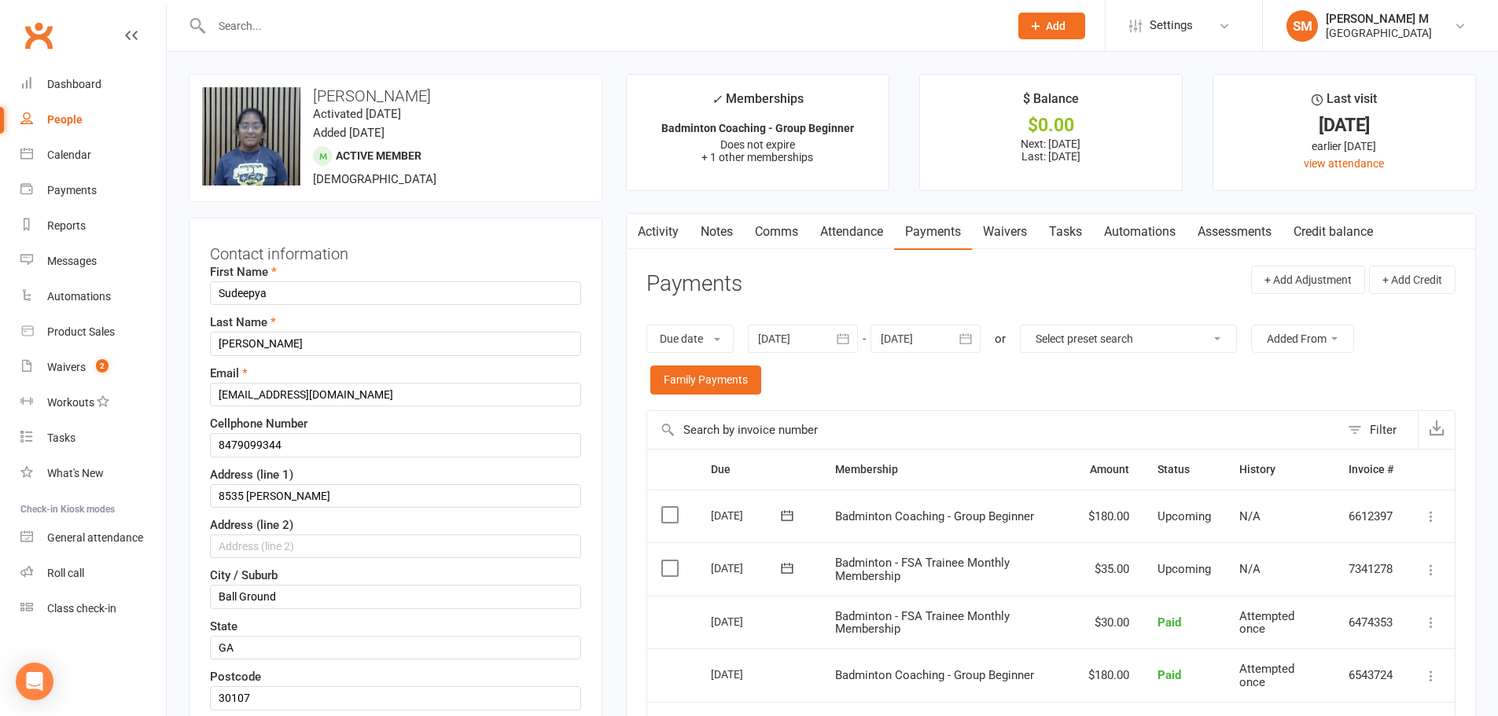
scroll to position [74, 0]
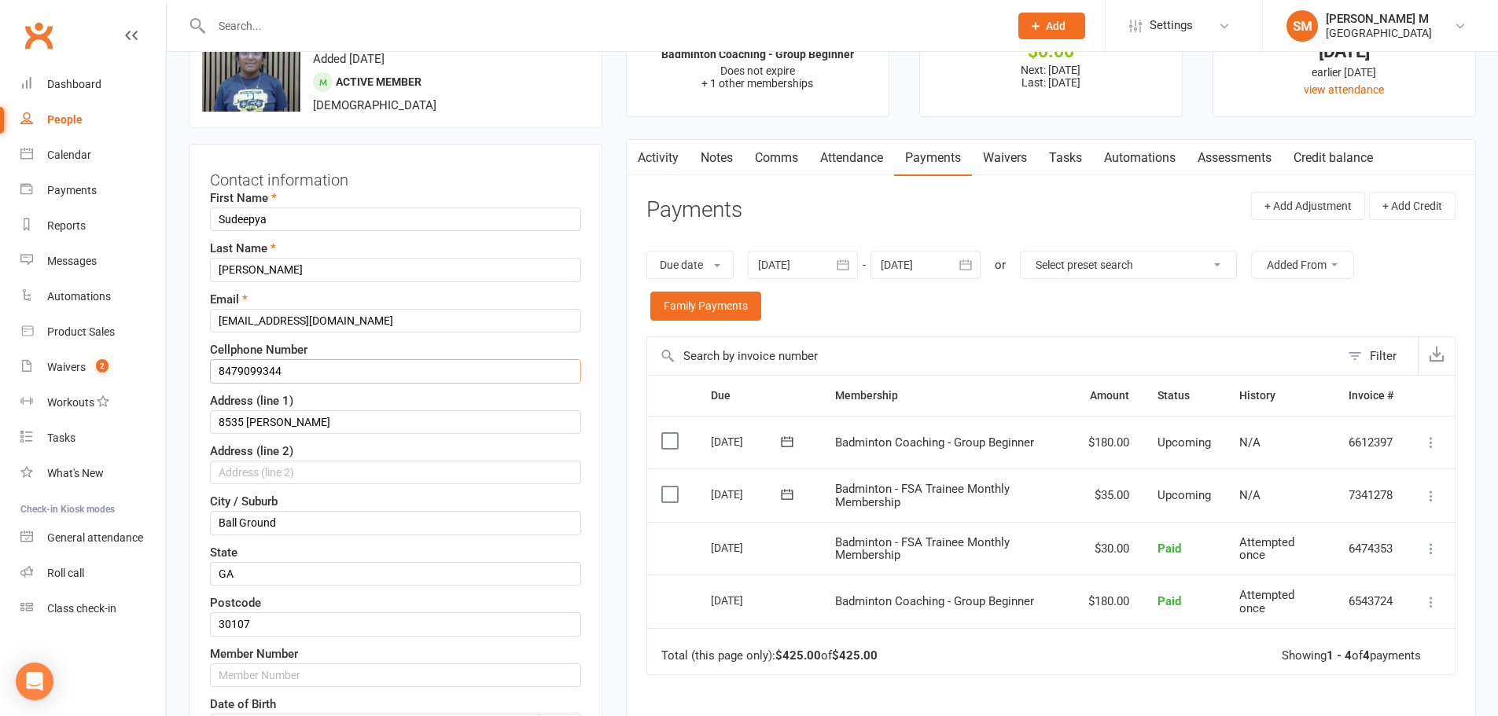
drag, startPoint x: 287, startPoint y: 373, endPoint x: 179, endPoint y: 377, distance: 107.8
click at [340, 377] on input "8479099344" at bounding box center [395, 371] width 371 height 24
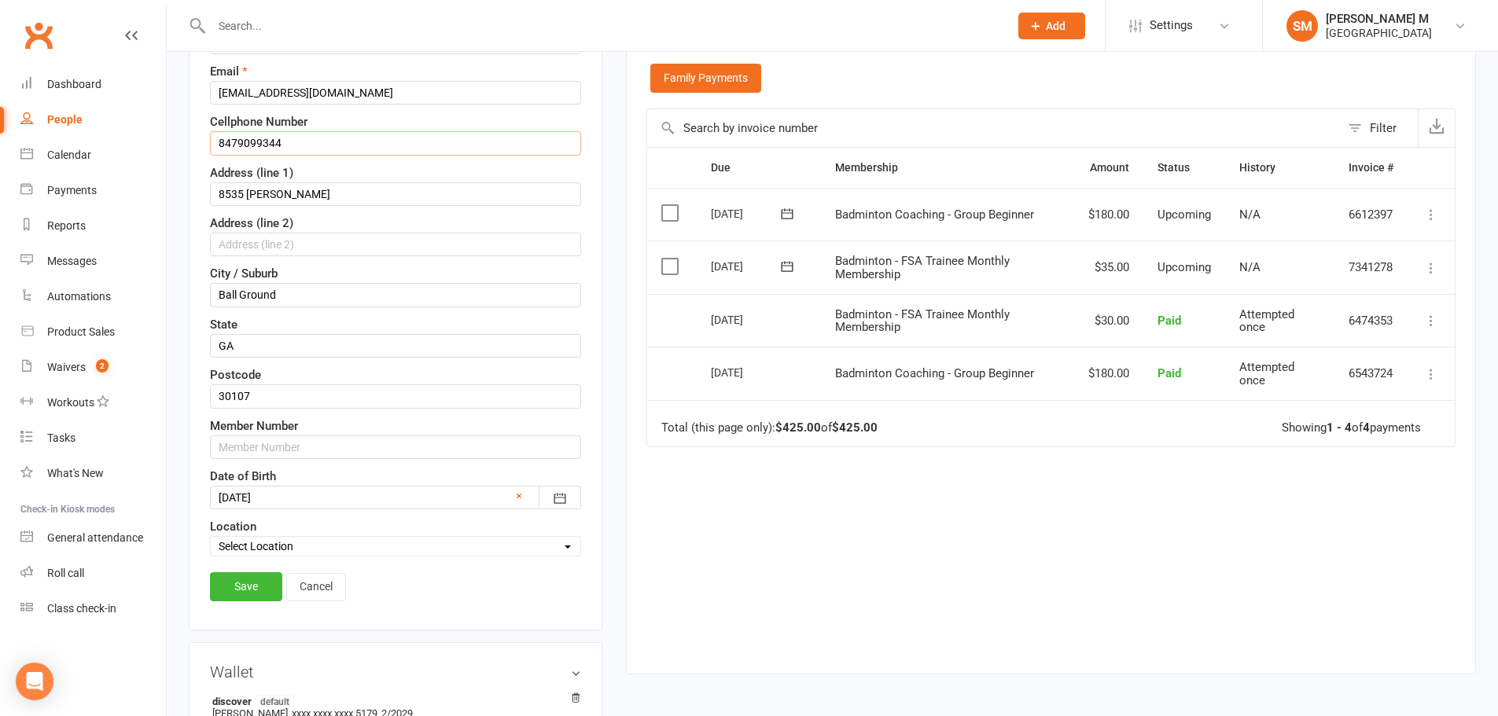
scroll to position [310, 0]
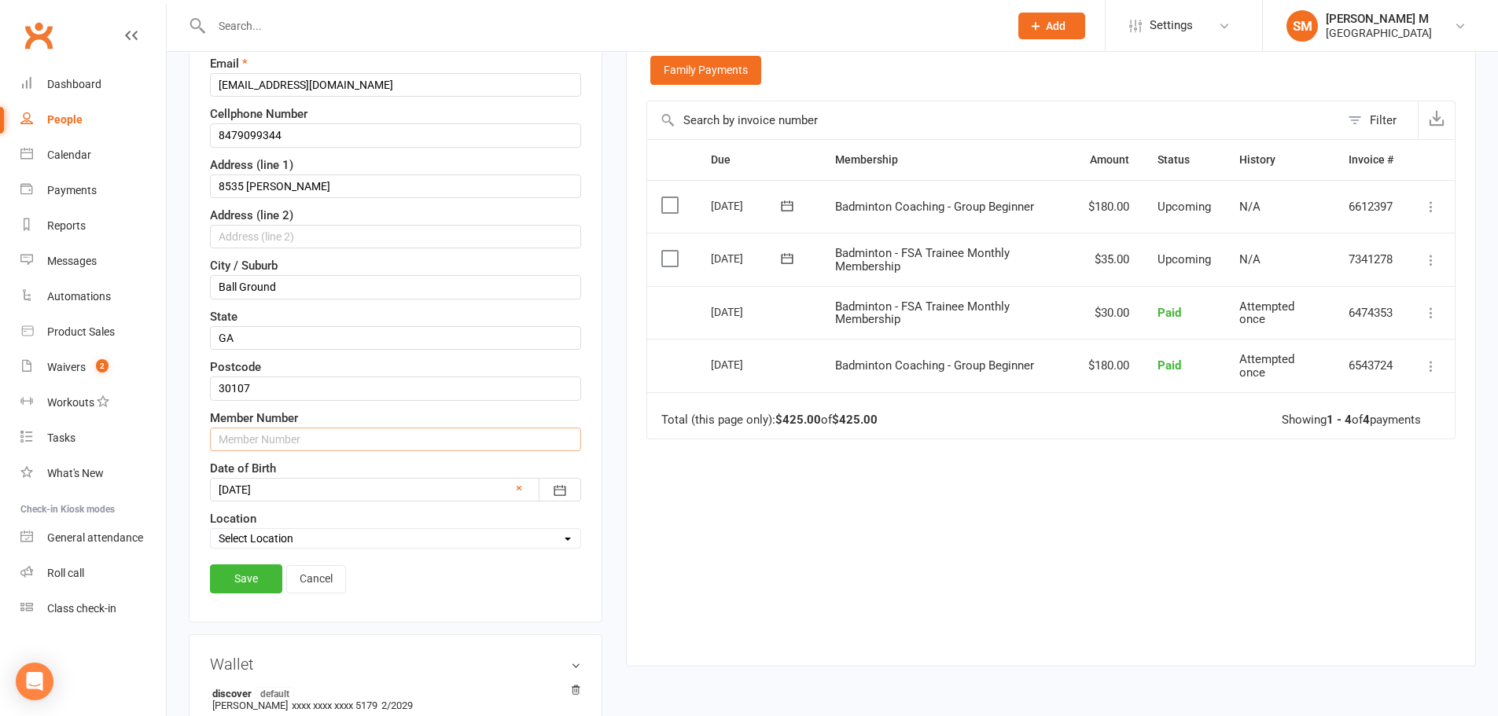
click at [285, 443] on input "text" at bounding box center [395, 440] width 371 height 24
paste input "8479099344"
click at [303, 439] on input "84790993442" at bounding box center [395, 440] width 371 height 24
type input "84790993442"
click at [268, 575] on link "Save" at bounding box center [246, 578] width 72 height 28
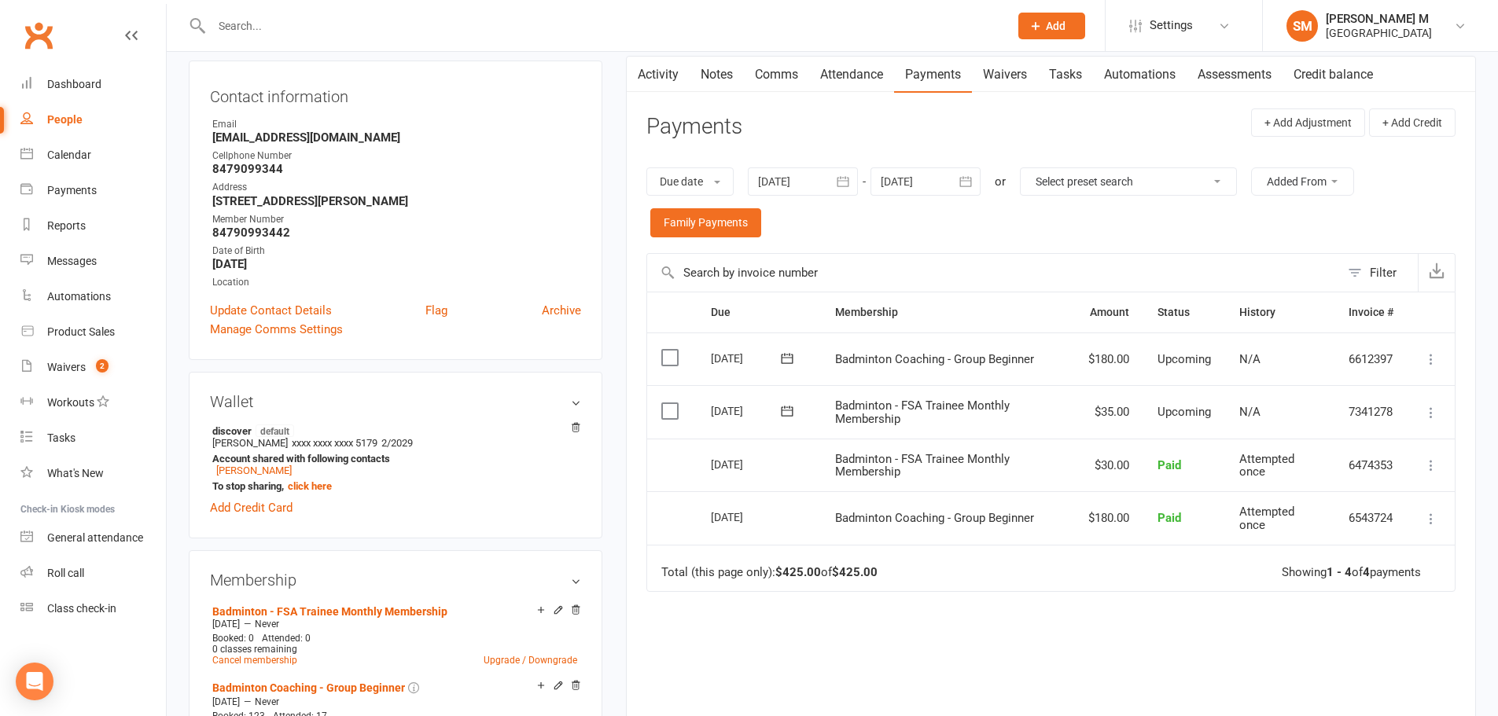
scroll to position [0, 0]
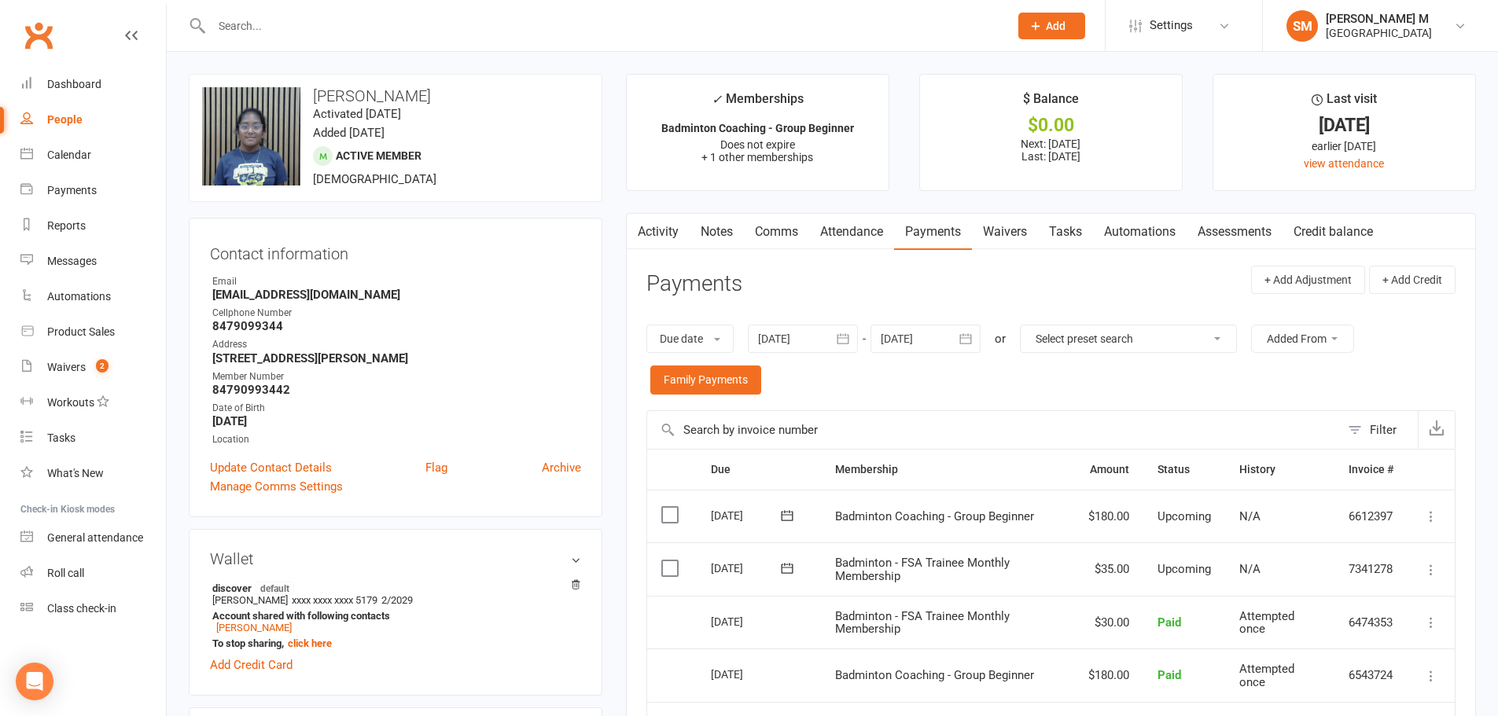
click at [967, 339] on icon "button" at bounding box center [966, 339] width 16 height 16
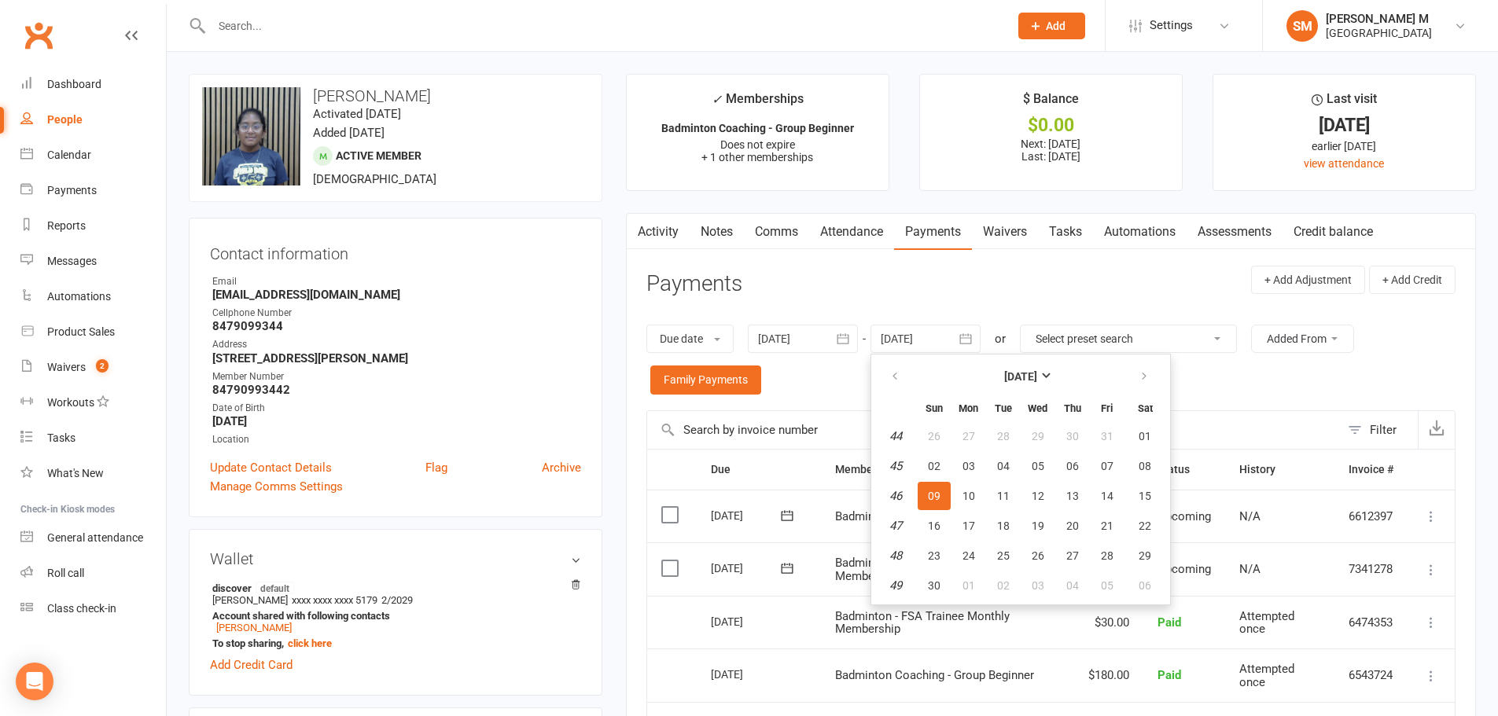
click at [1128, 374] on th at bounding box center [1145, 376] width 40 height 35
click at [1152, 378] on button "button" at bounding box center [1145, 376] width 34 height 28
click at [1148, 437] on span "06" at bounding box center [1144, 436] width 13 height 13
type input "[DATE]"
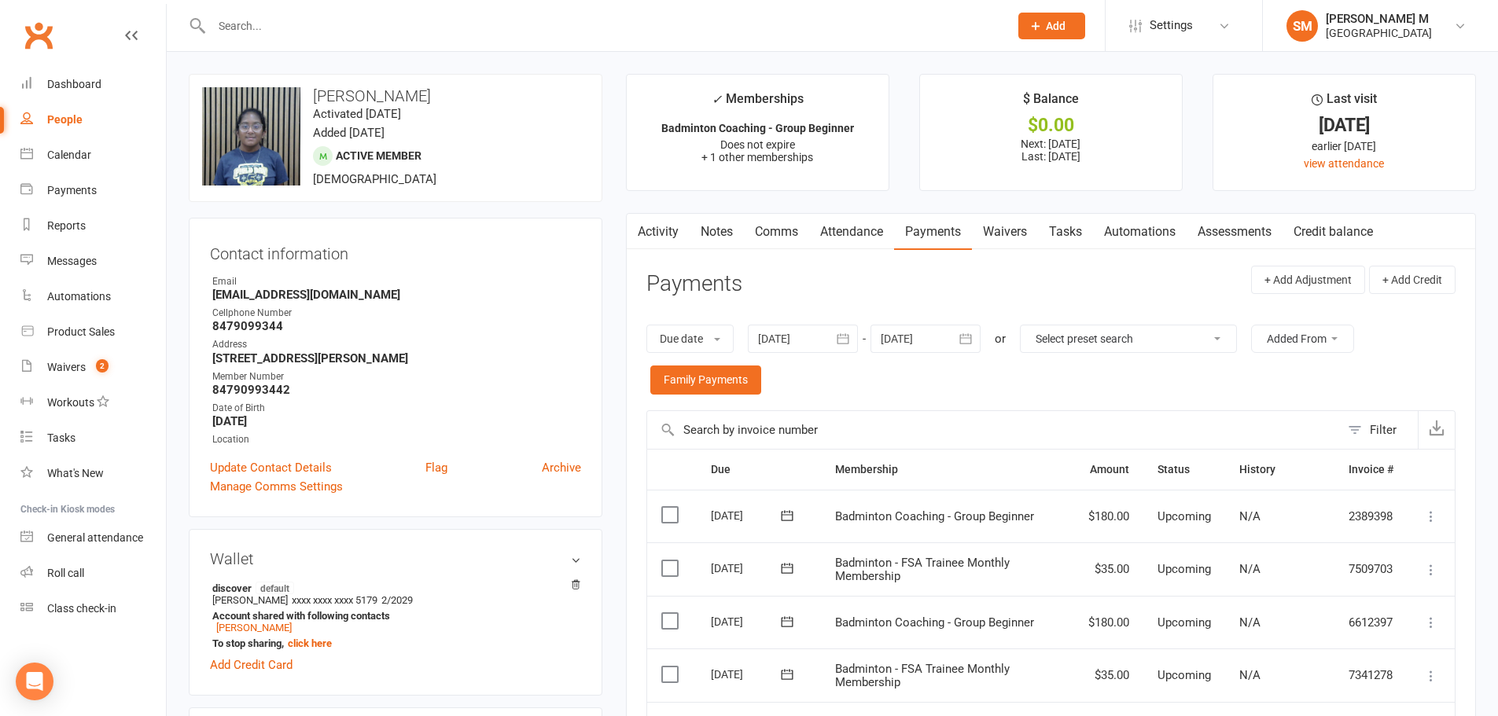
click at [661, 223] on link "Activity" at bounding box center [658, 232] width 63 height 36
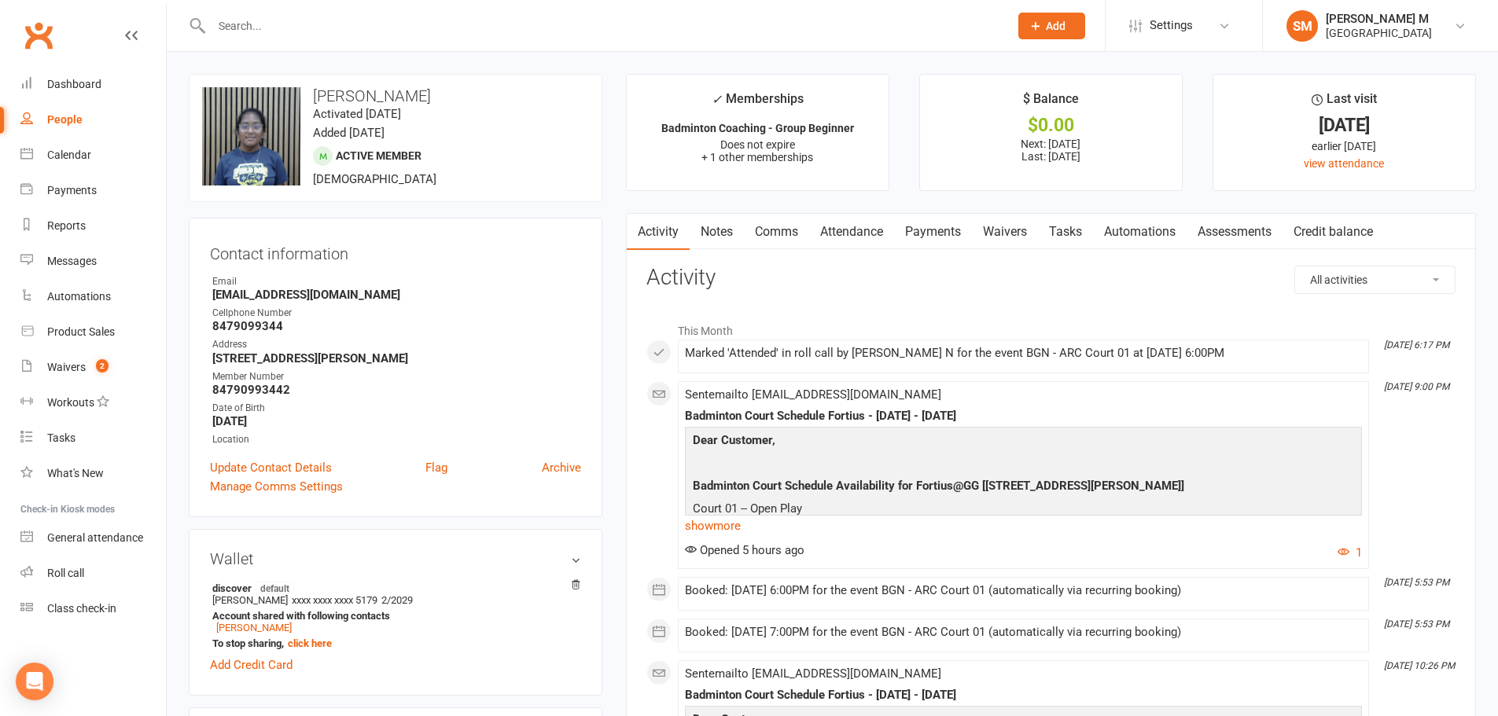
click at [947, 234] on link "Payments" at bounding box center [933, 232] width 78 height 36
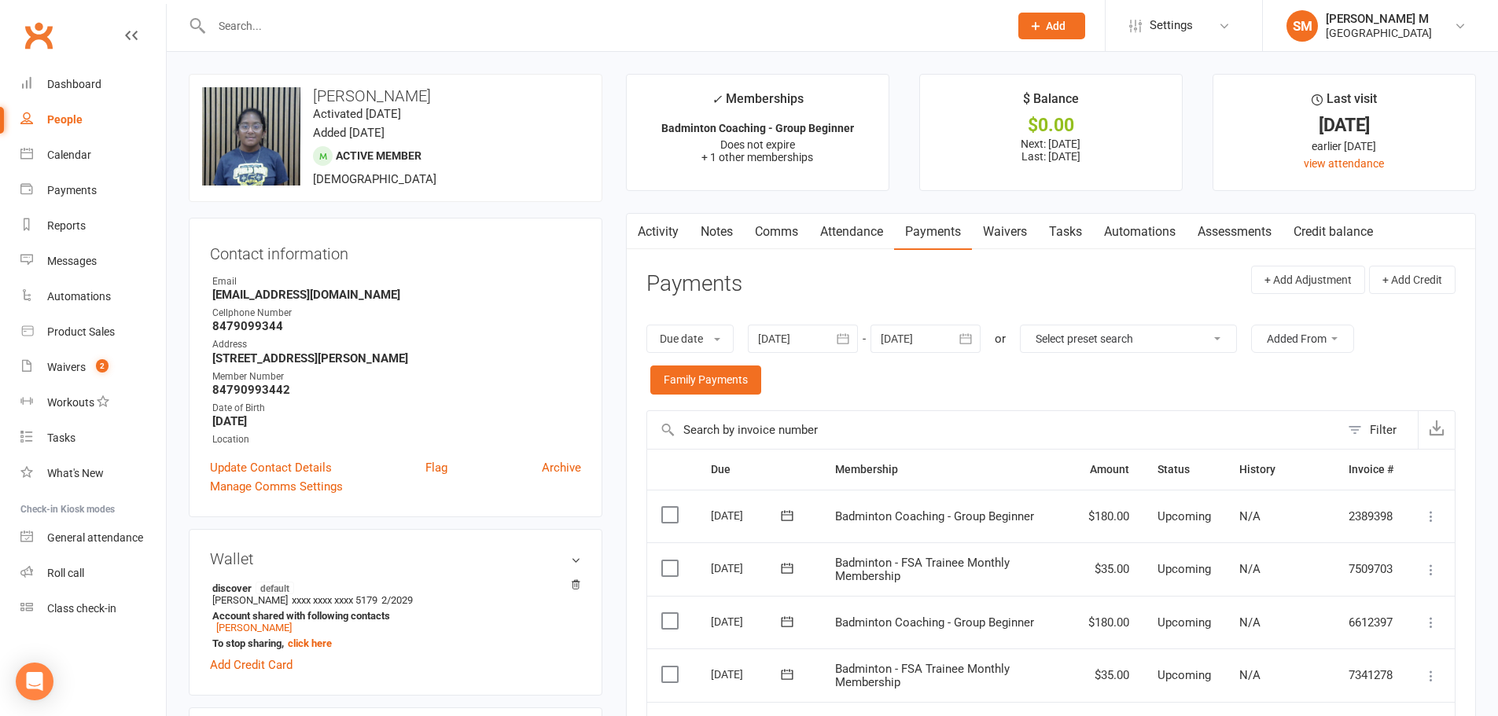
click at [671, 235] on link "Activity" at bounding box center [658, 232] width 63 height 36
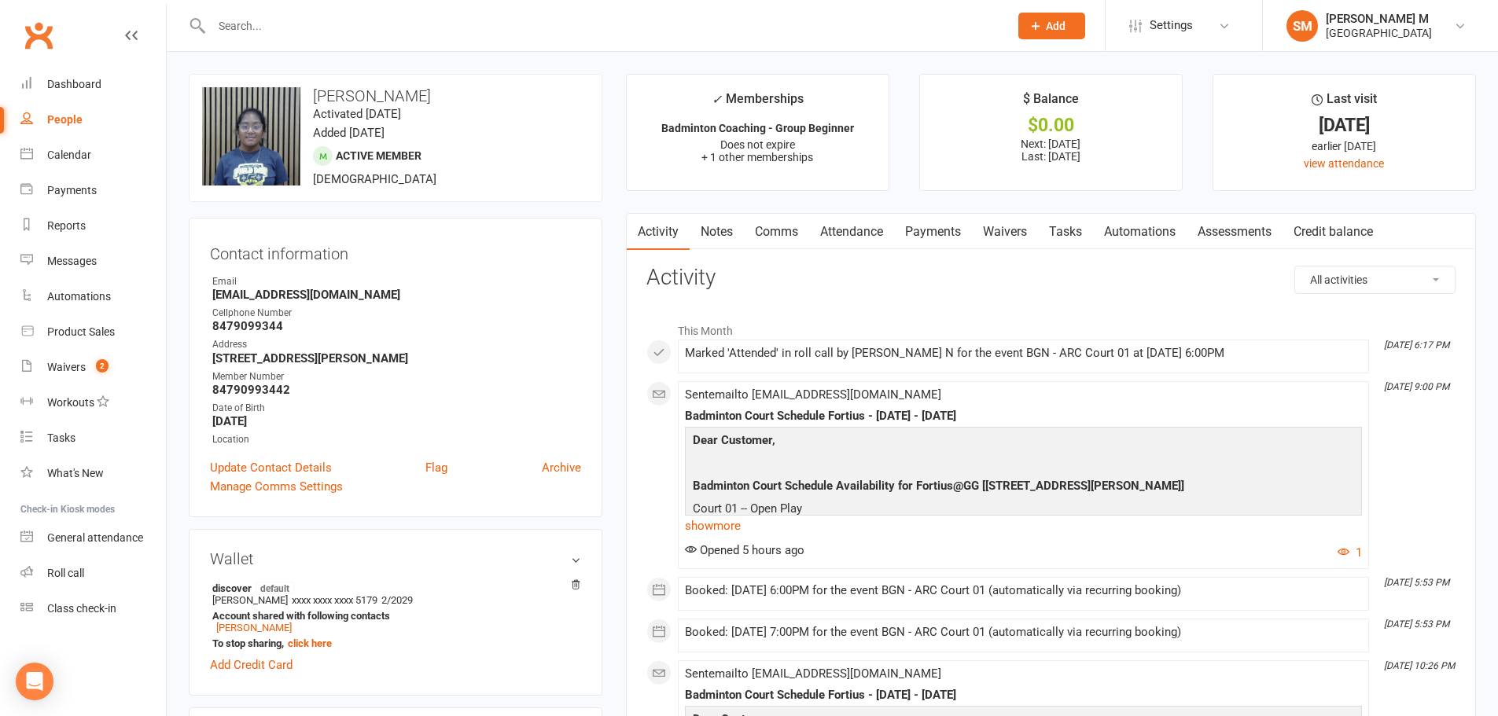
click at [229, 20] on input "text" at bounding box center [602, 26] width 791 height 22
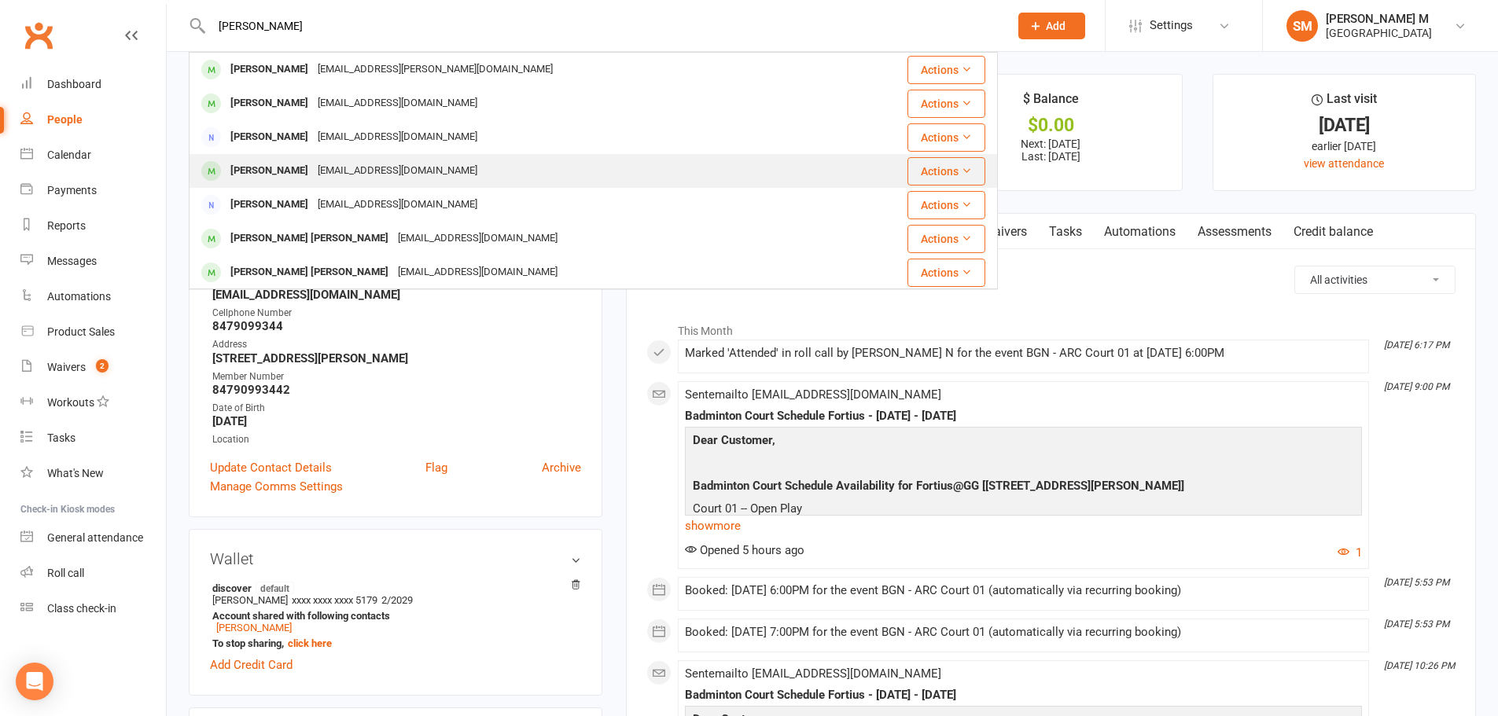
type input "ravipati"
click at [375, 175] on div "Ravipati9923@gmail.com" at bounding box center [397, 171] width 169 height 23
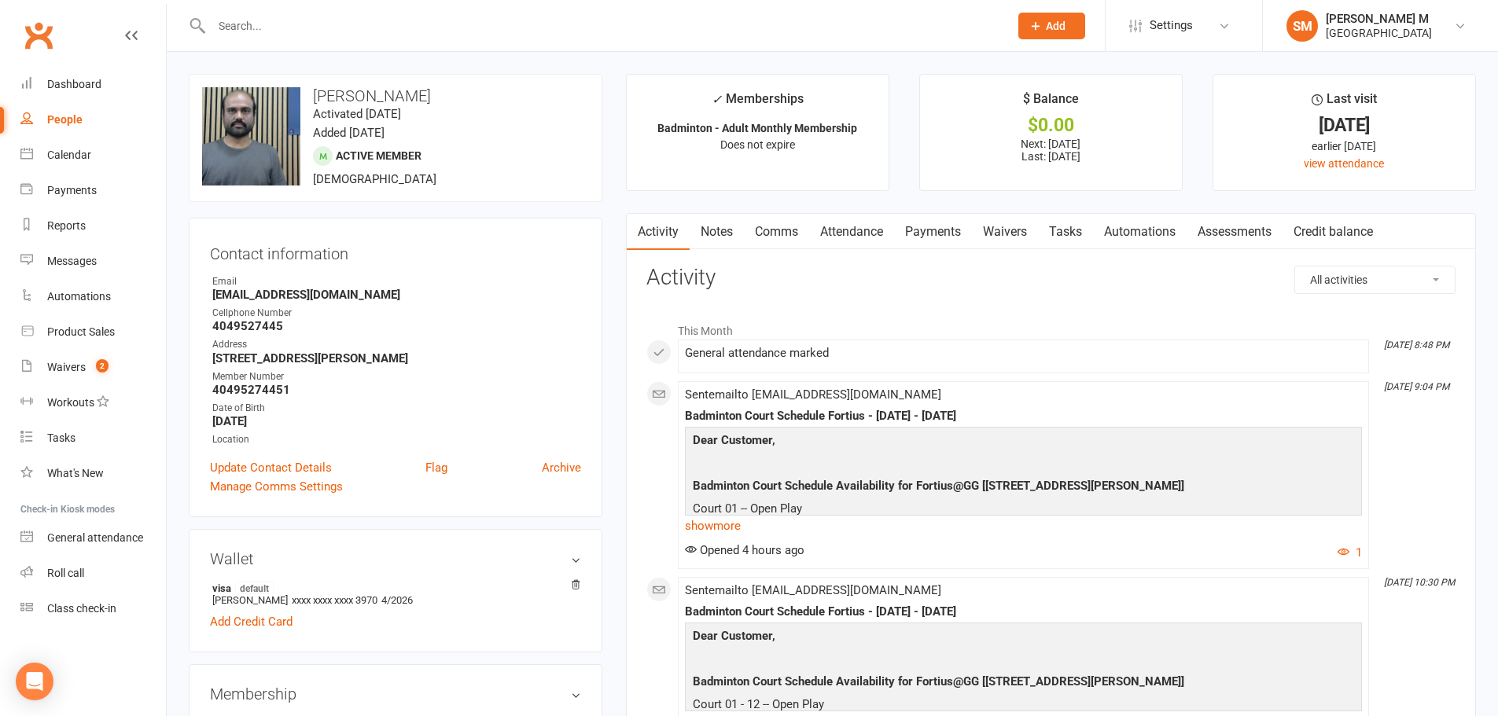
click at [920, 241] on link "Payments" at bounding box center [933, 232] width 78 height 36
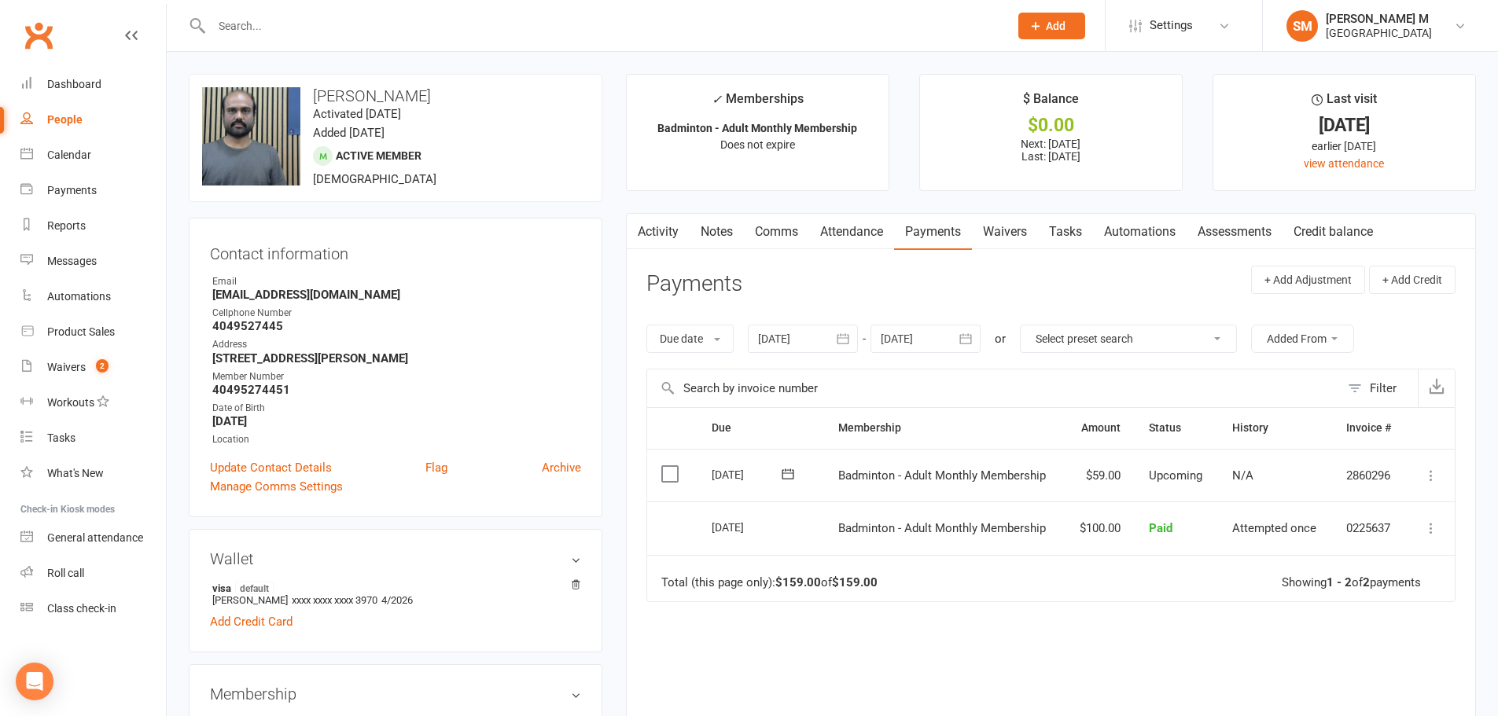
click at [961, 338] on icon "button" at bounding box center [966, 339] width 16 height 16
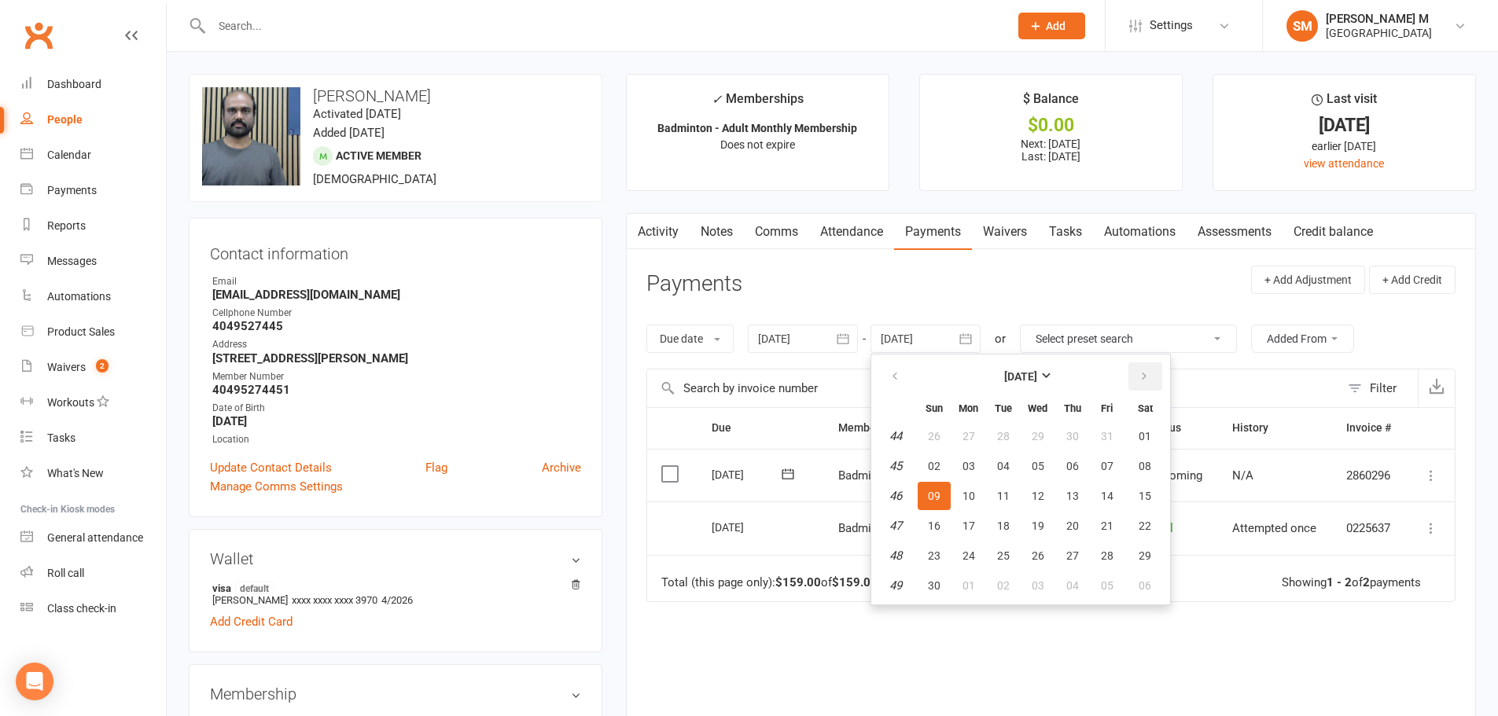
click at [1149, 372] on icon "button" at bounding box center [1143, 376] width 11 height 13
click at [1151, 432] on span "06" at bounding box center [1144, 436] width 13 height 13
type input "[DATE]"
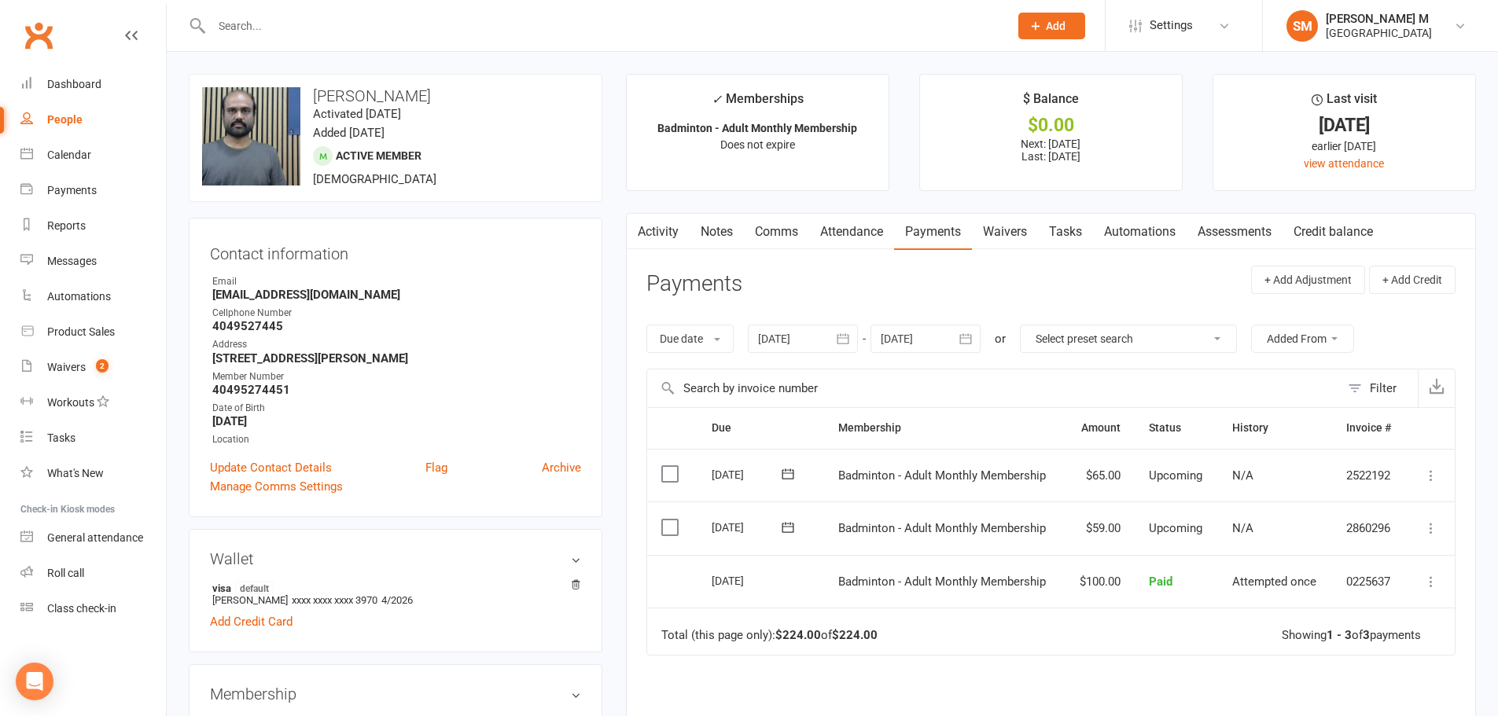
click at [670, 233] on link "Activity" at bounding box center [658, 232] width 63 height 36
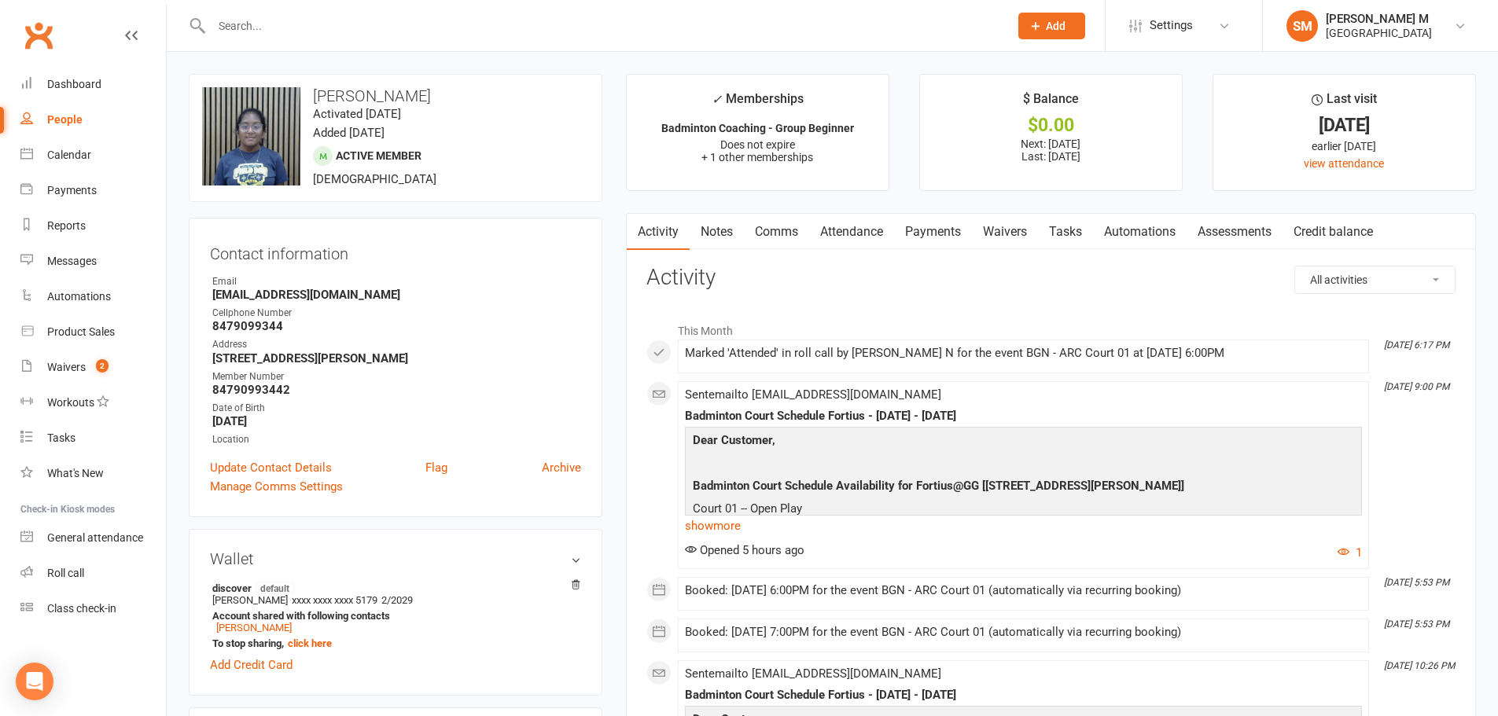
click at [925, 241] on link "Payments" at bounding box center [933, 232] width 78 height 36
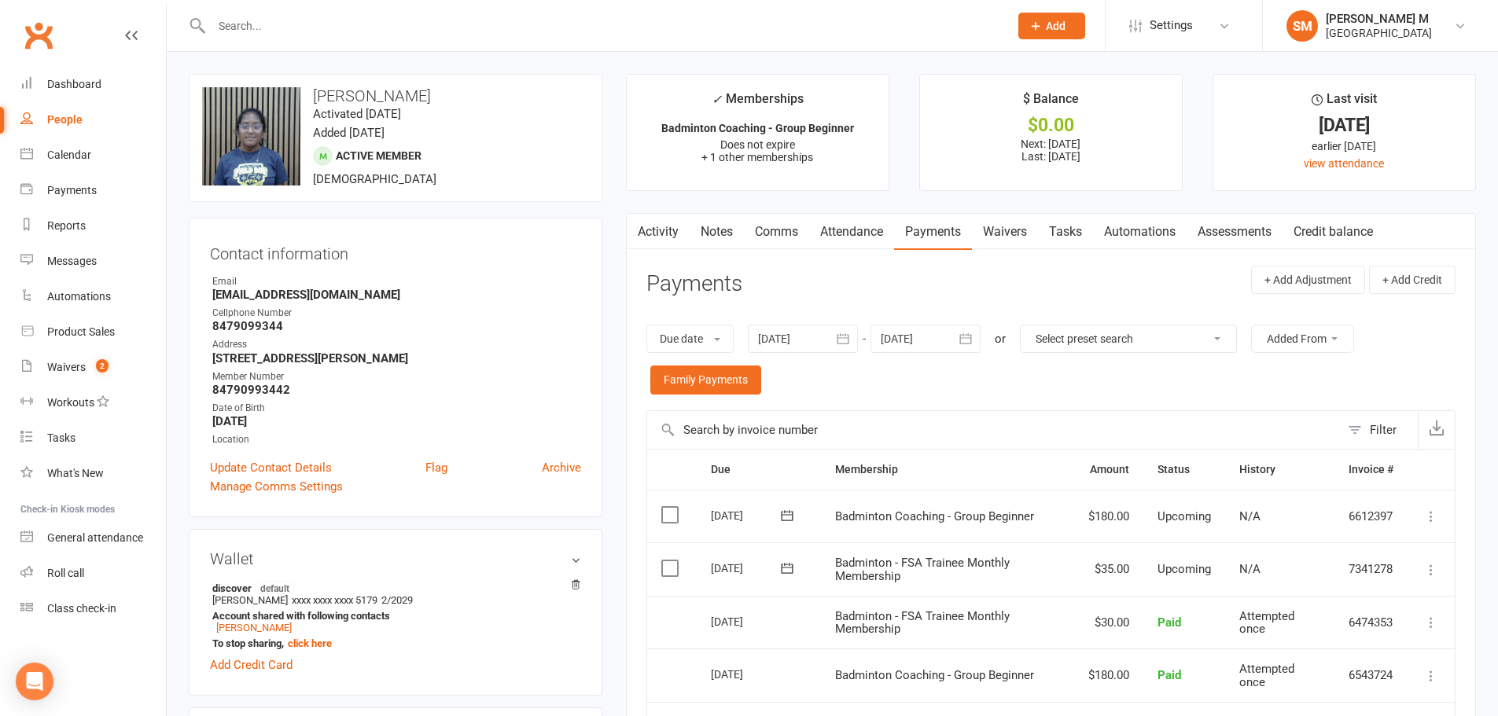
click at [645, 225] on button "button" at bounding box center [637, 231] width 20 height 35
click at [659, 233] on link "Activity" at bounding box center [658, 232] width 63 height 36
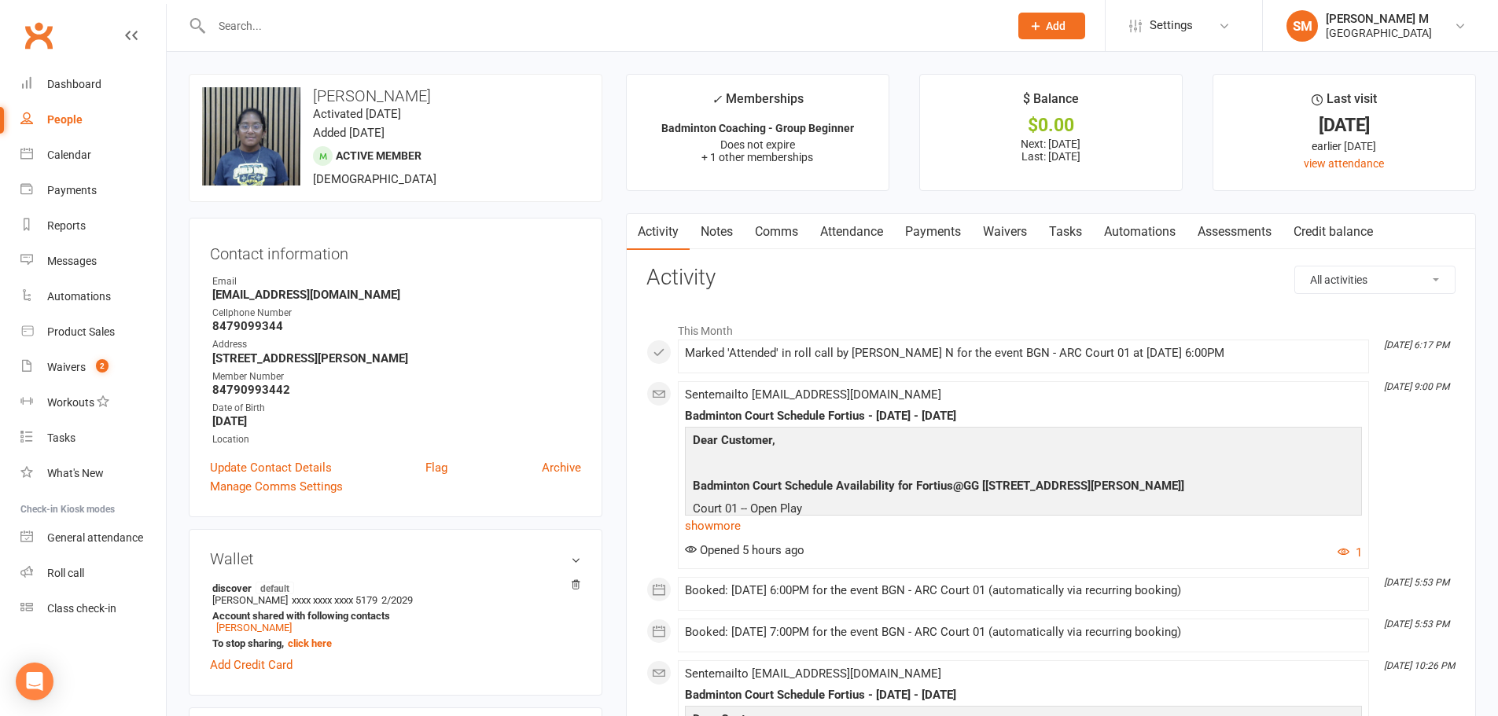
click at [733, 237] on link "Notes" at bounding box center [716, 232] width 54 height 36
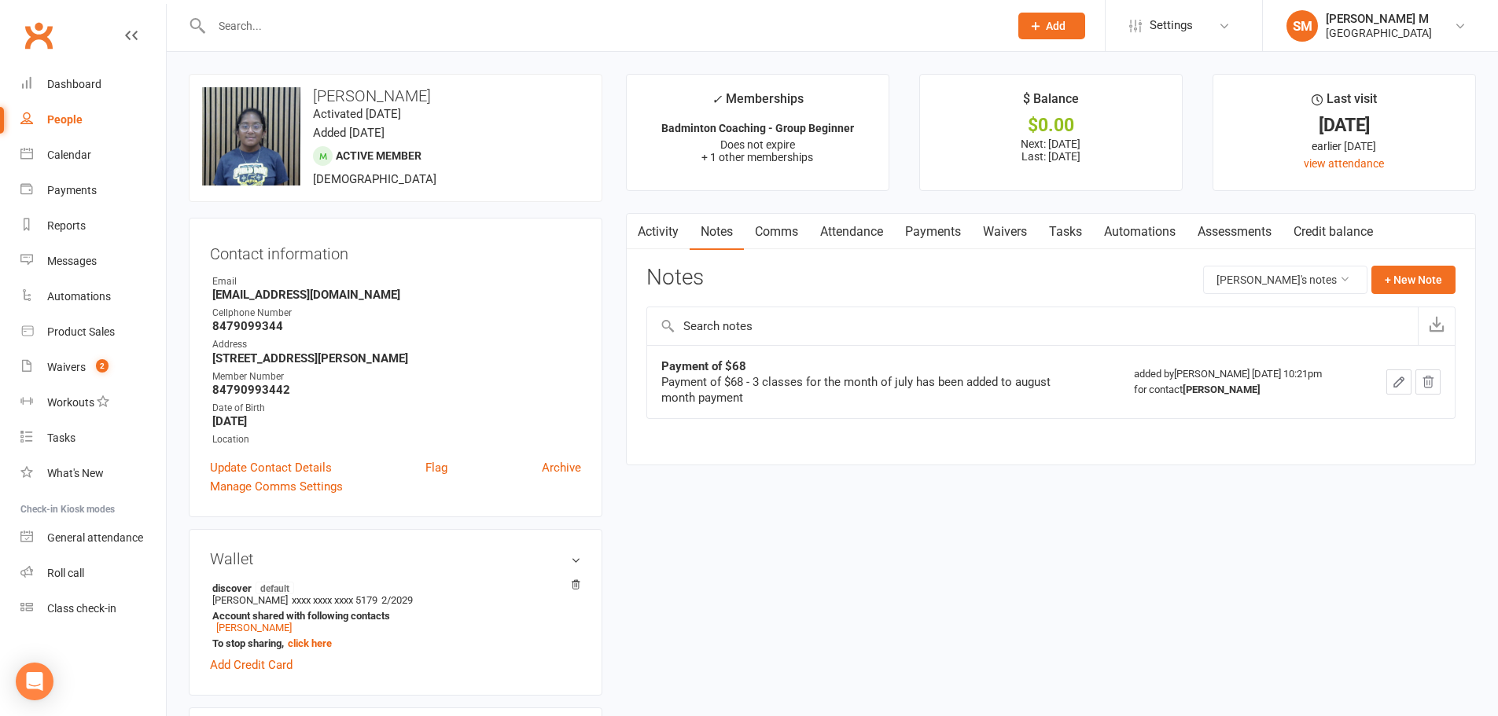
click at [674, 215] on link "Activity" at bounding box center [658, 232] width 63 height 36
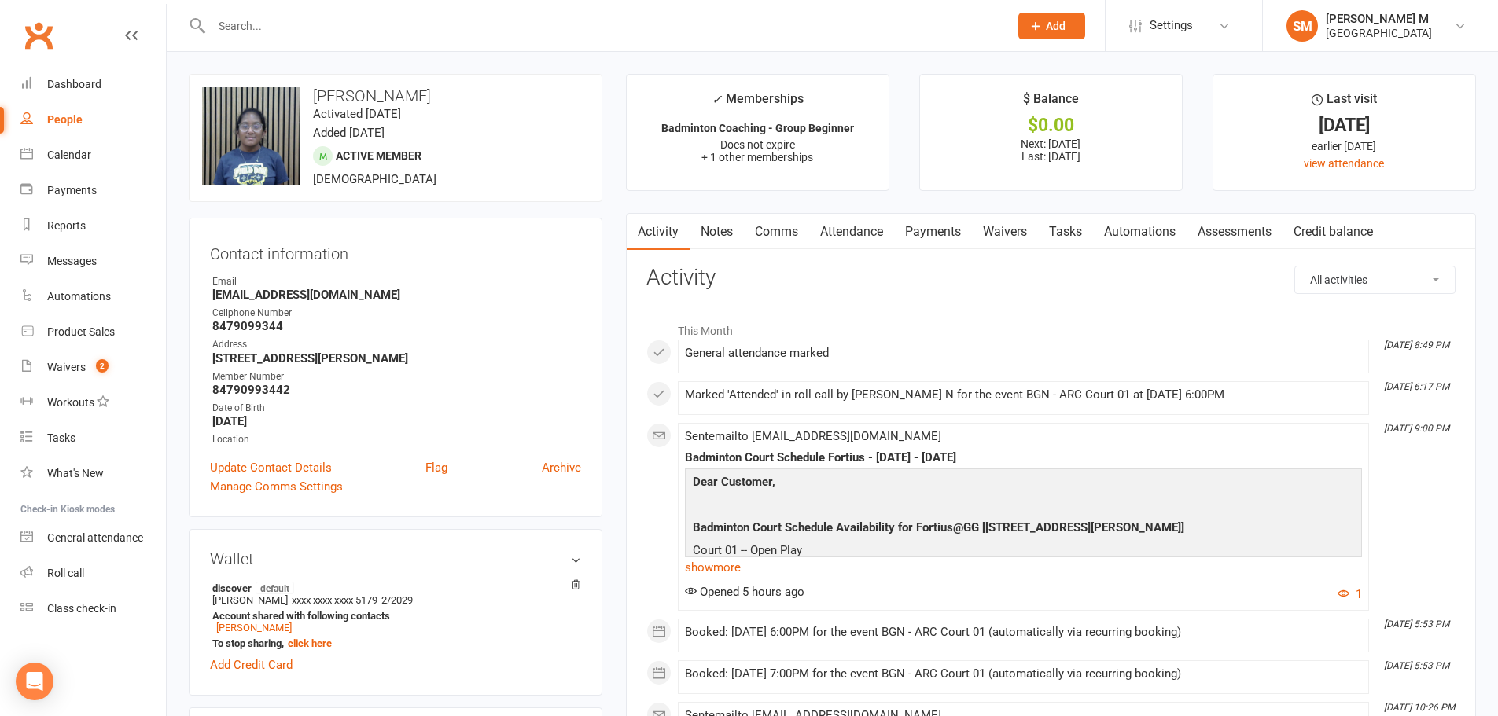
click at [707, 236] on link "Notes" at bounding box center [716, 232] width 54 height 36
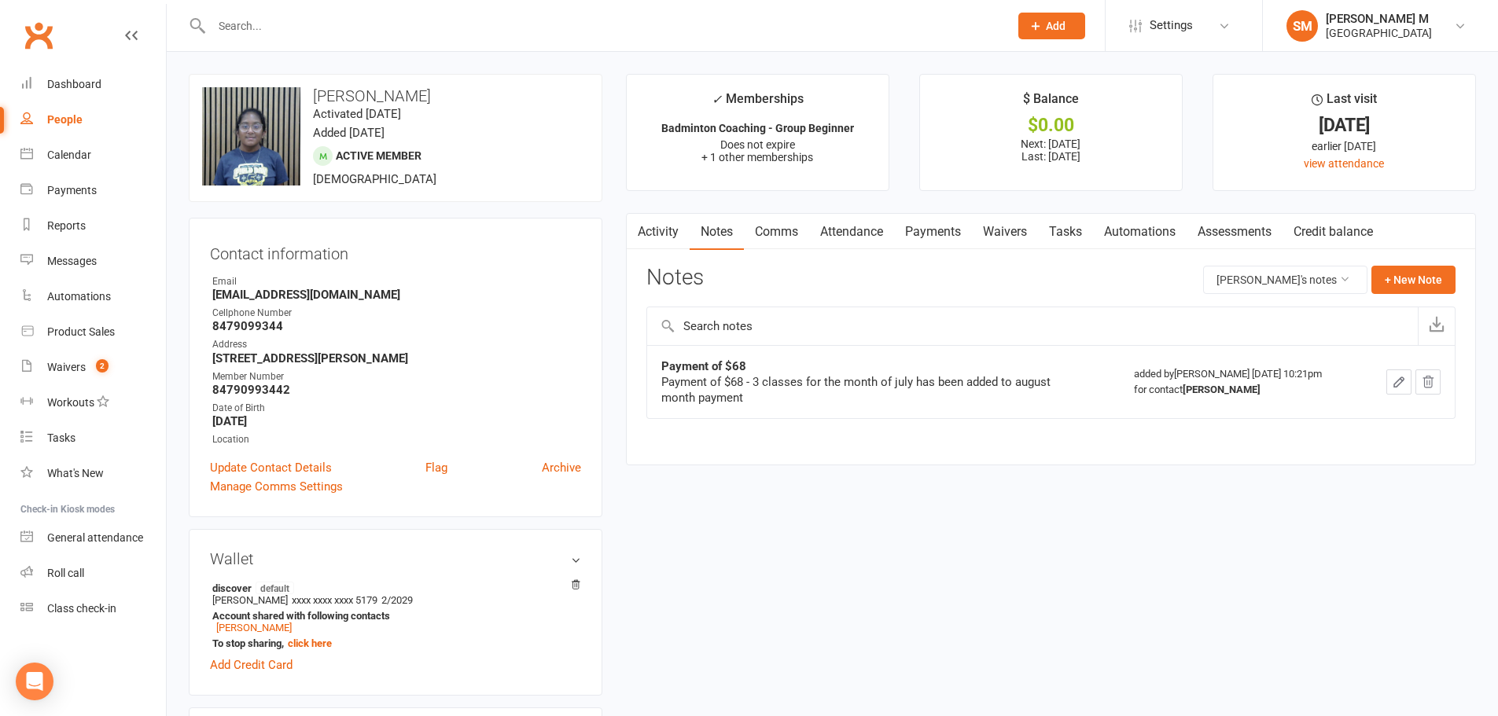
click at [671, 234] on link "Activity" at bounding box center [658, 232] width 63 height 36
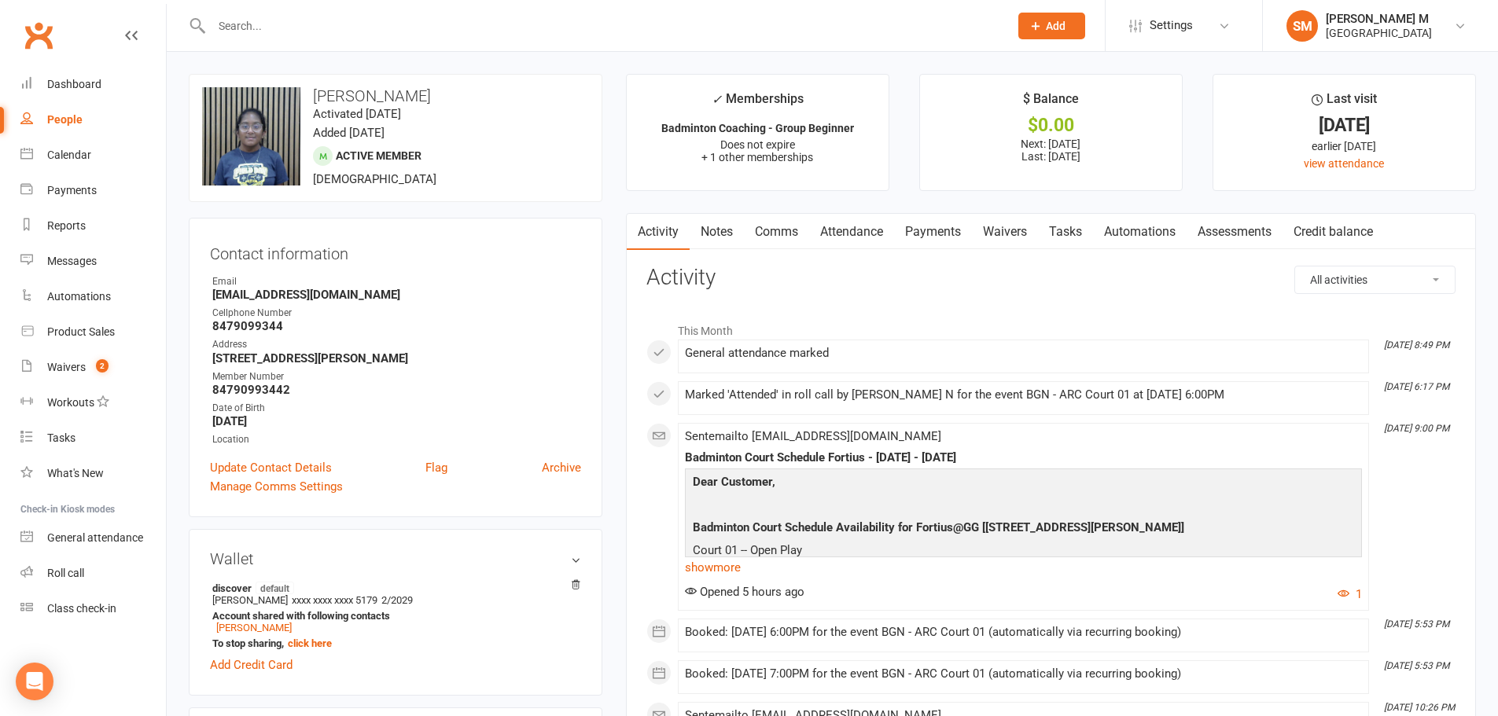
click at [723, 234] on link "Notes" at bounding box center [716, 232] width 54 height 36
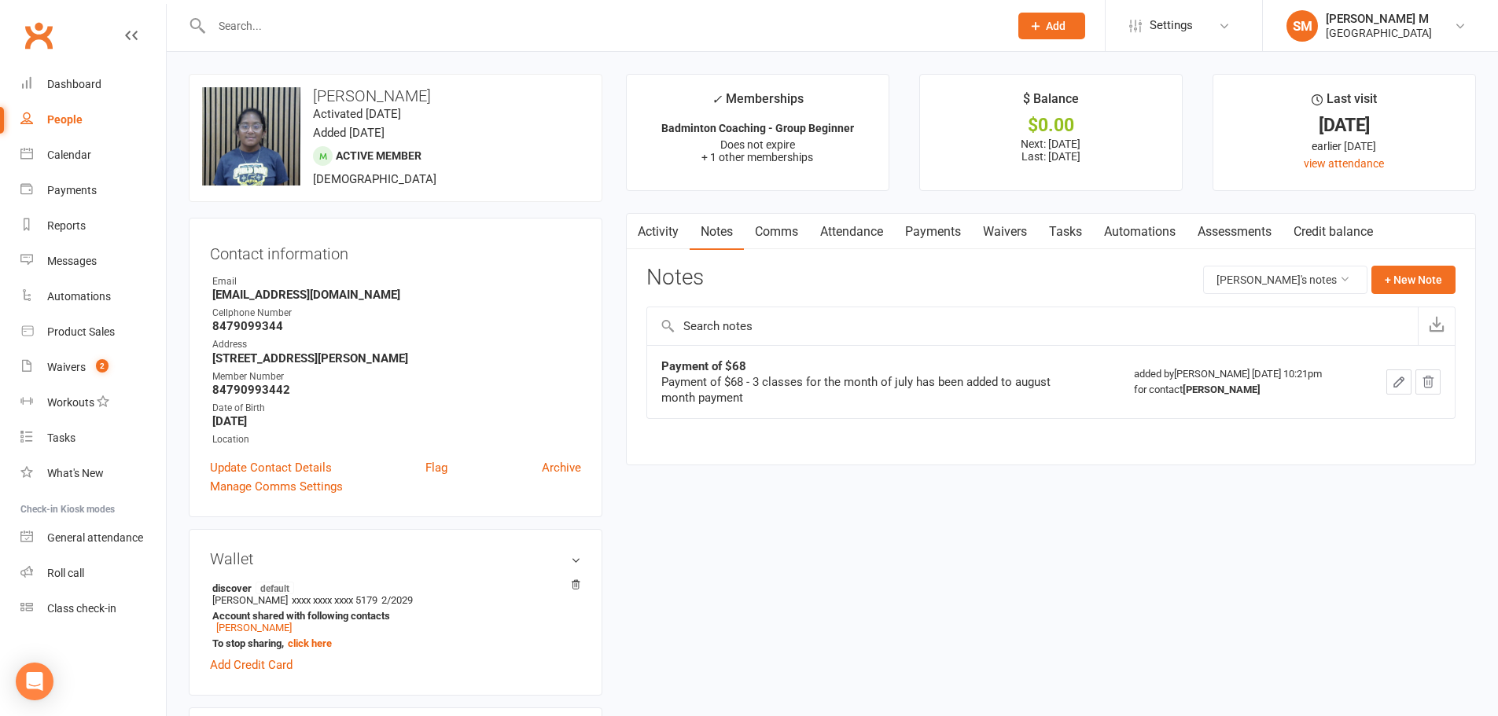
click at [667, 232] on link "Activity" at bounding box center [658, 232] width 63 height 36
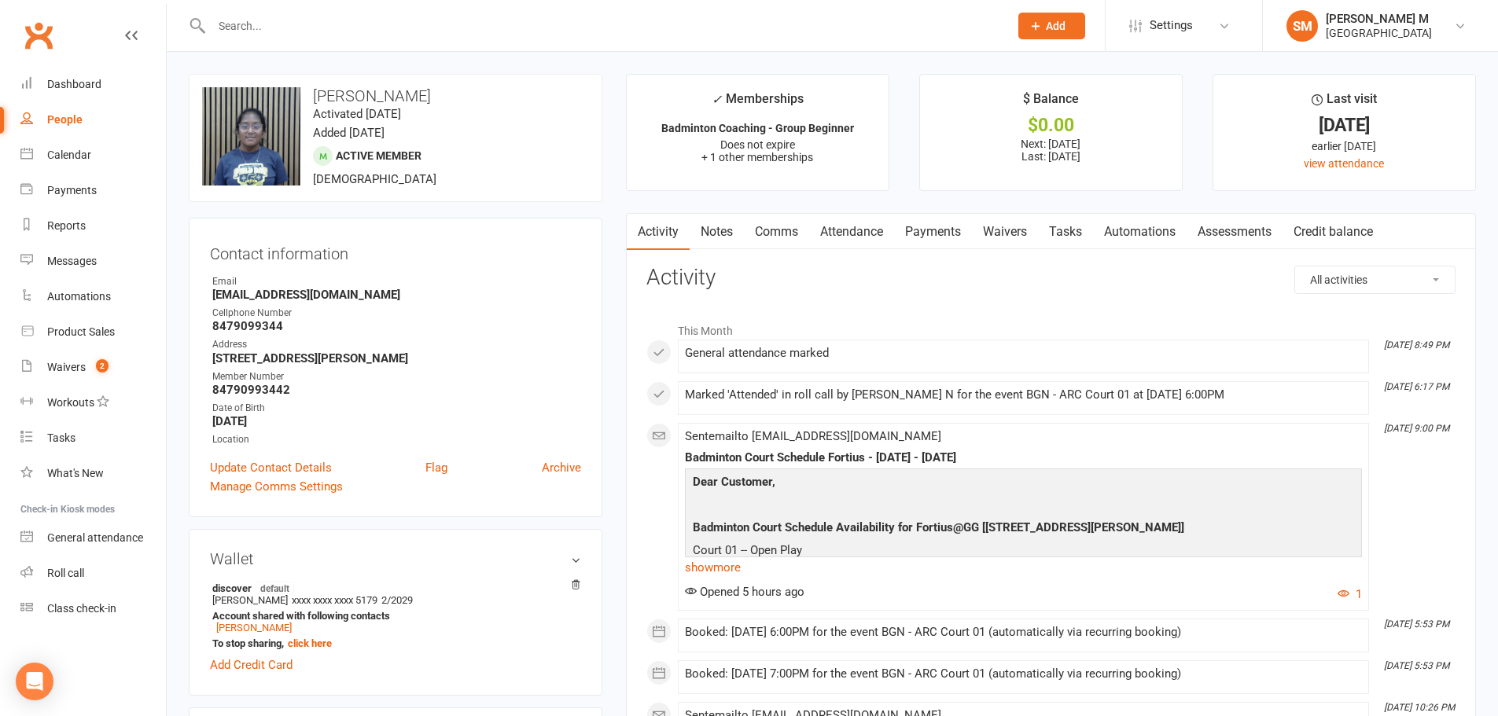
click at [739, 230] on link "Notes" at bounding box center [716, 232] width 54 height 36
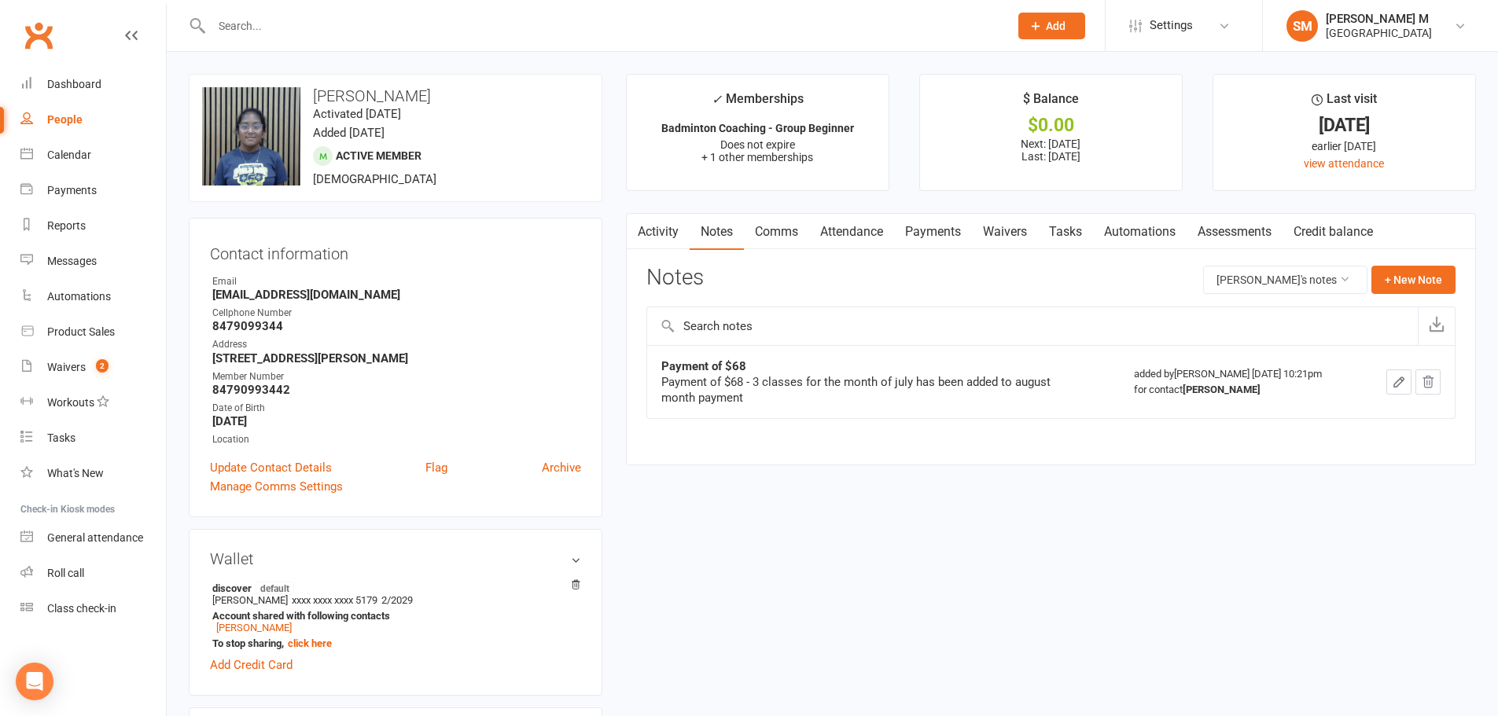
click at [641, 230] on icon "button" at bounding box center [635, 229] width 9 height 17
click at [676, 231] on link "Activity" at bounding box center [658, 232] width 63 height 36
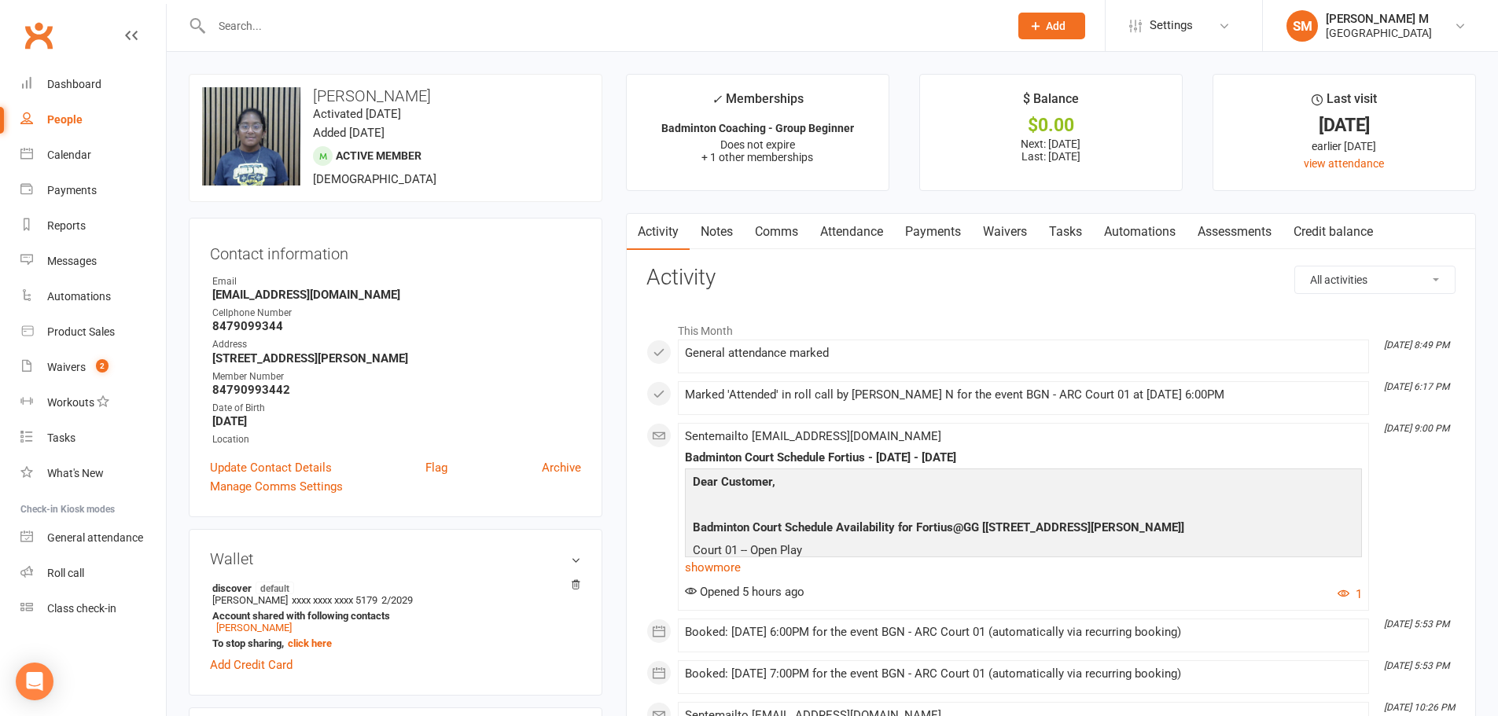
click at [932, 231] on link "Payments" at bounding box center [933, 232] width 78 height 36
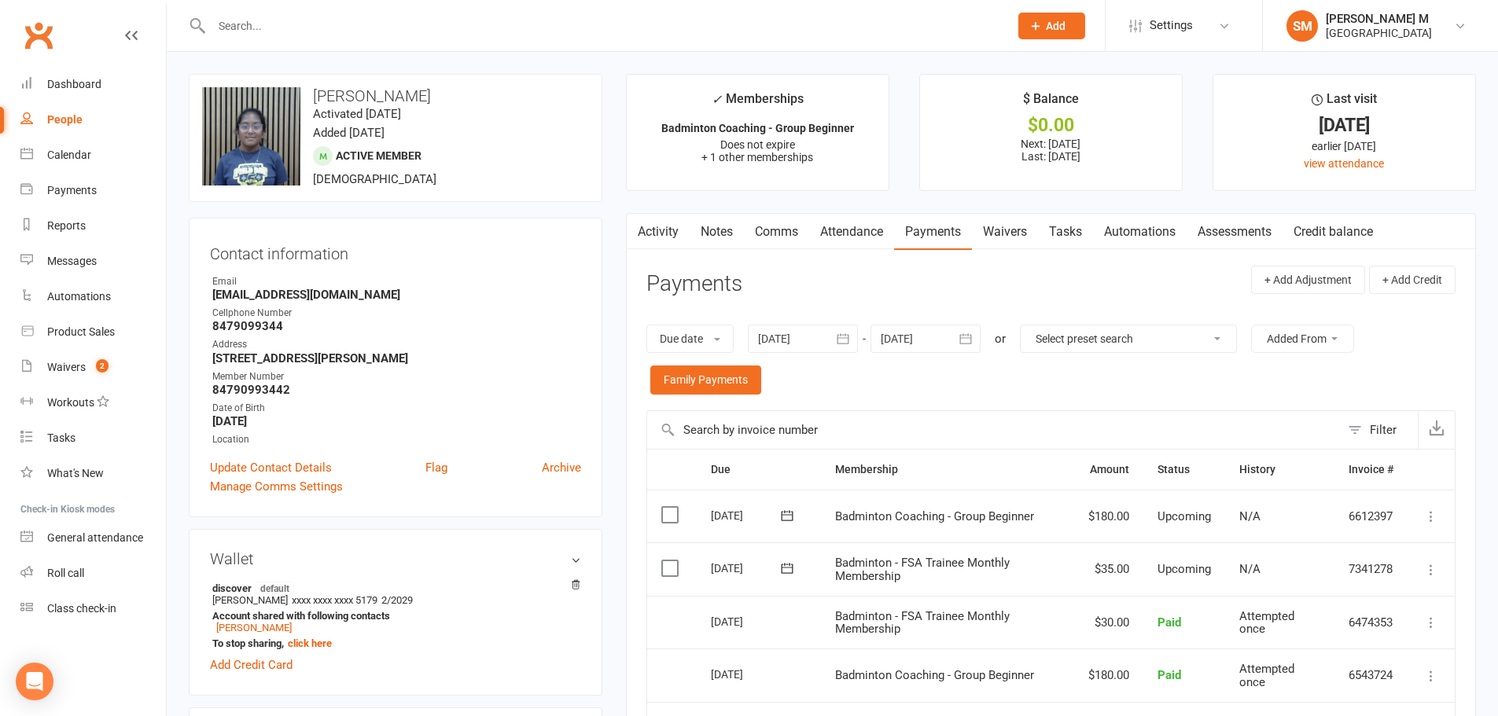
click at [658, 241] on link "Activity" at bounding box center [658, 232] width 63 height 36
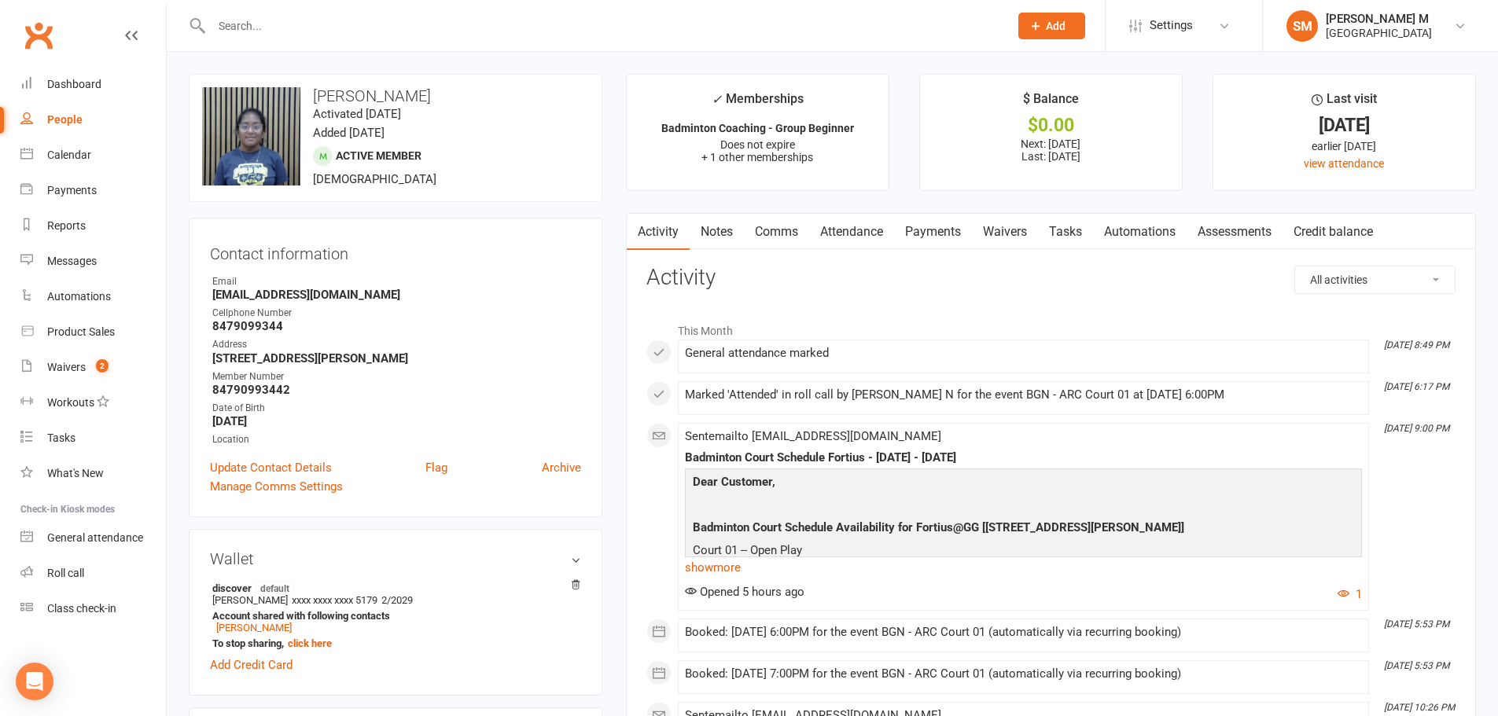
click at [704, 238] on link "Notes" at bounding box center [716, 232] width 54 height 36
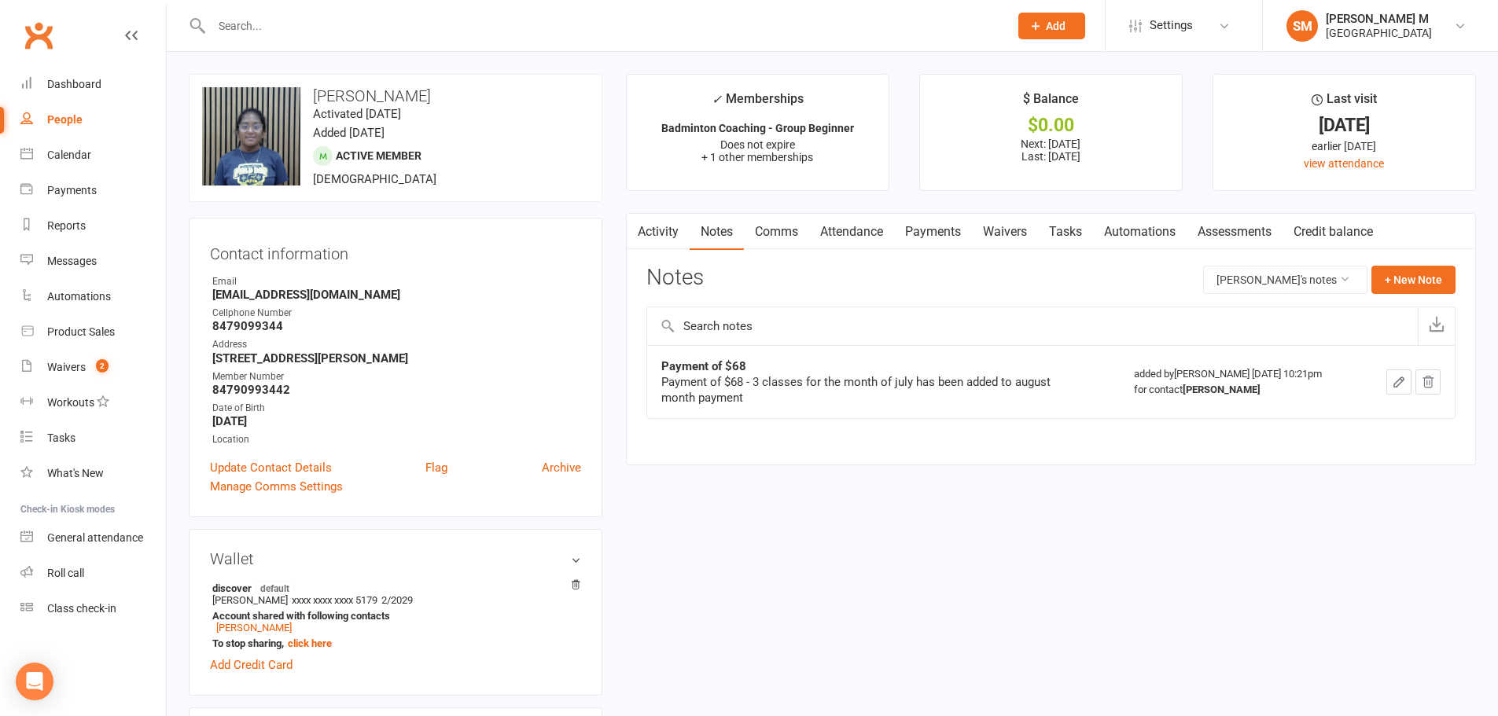
click at [669, 230] on link "Activity" at bounding box center [658, 232] width 63 height 36
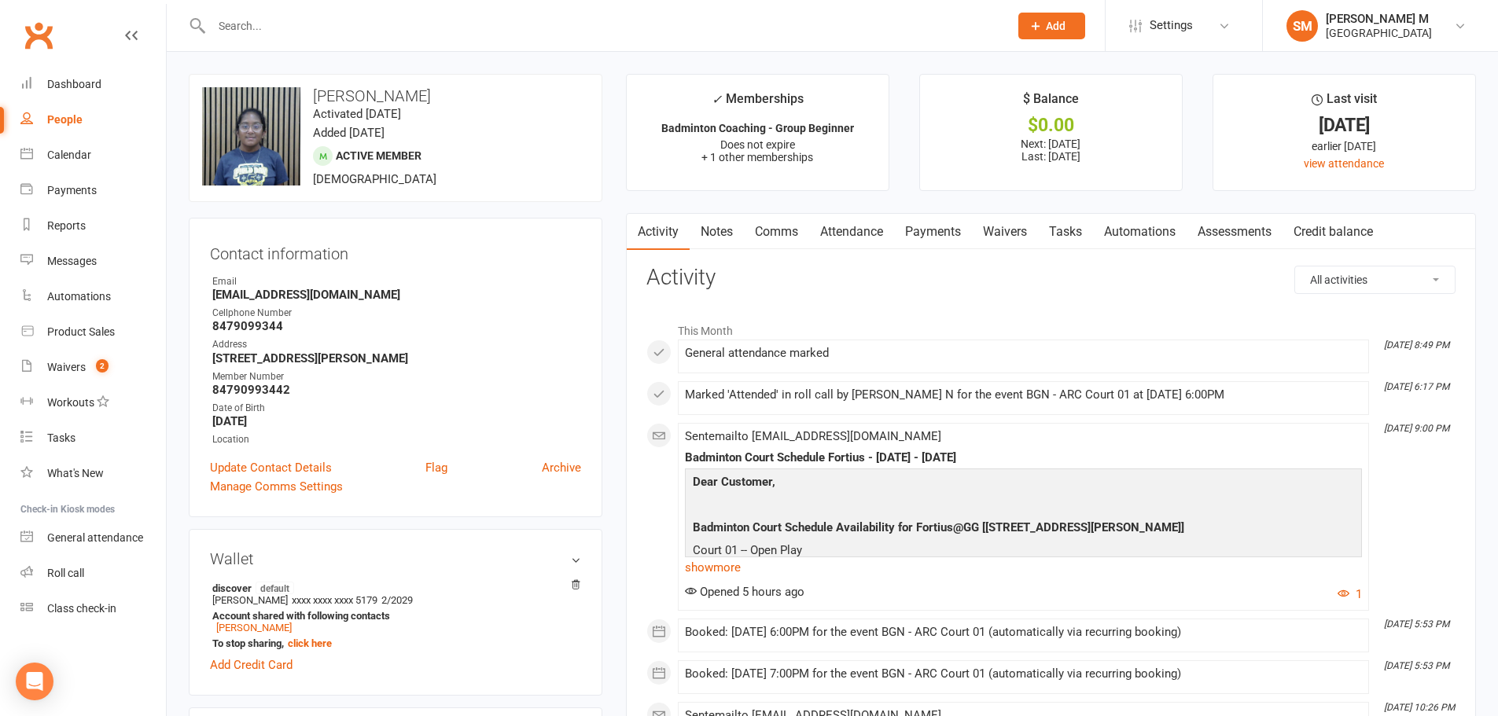
click at [964, 230] on link "Payments" at bounding box center [933, 232] width 78 height 36
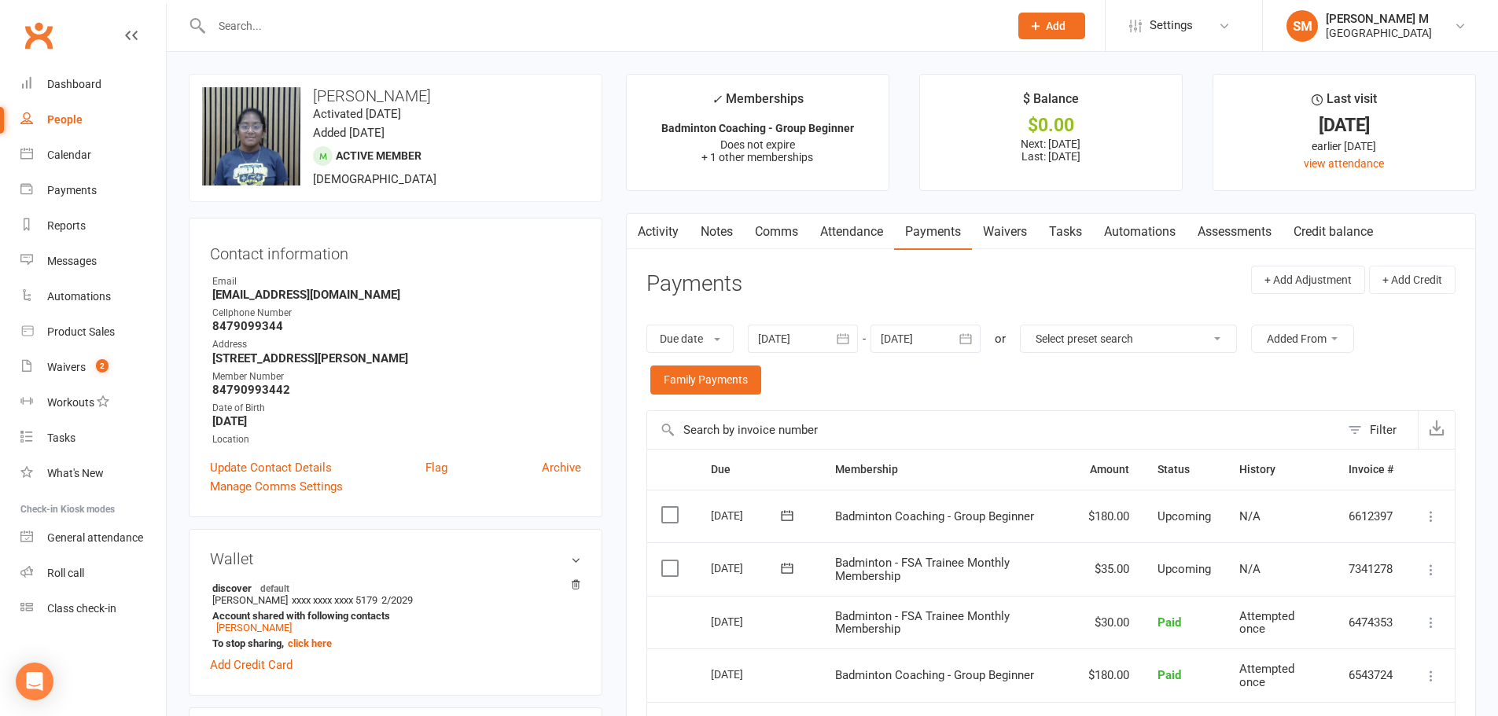
click at [668, 225] on link "Activity" at bounding box center [658, 232] width 63 height 36
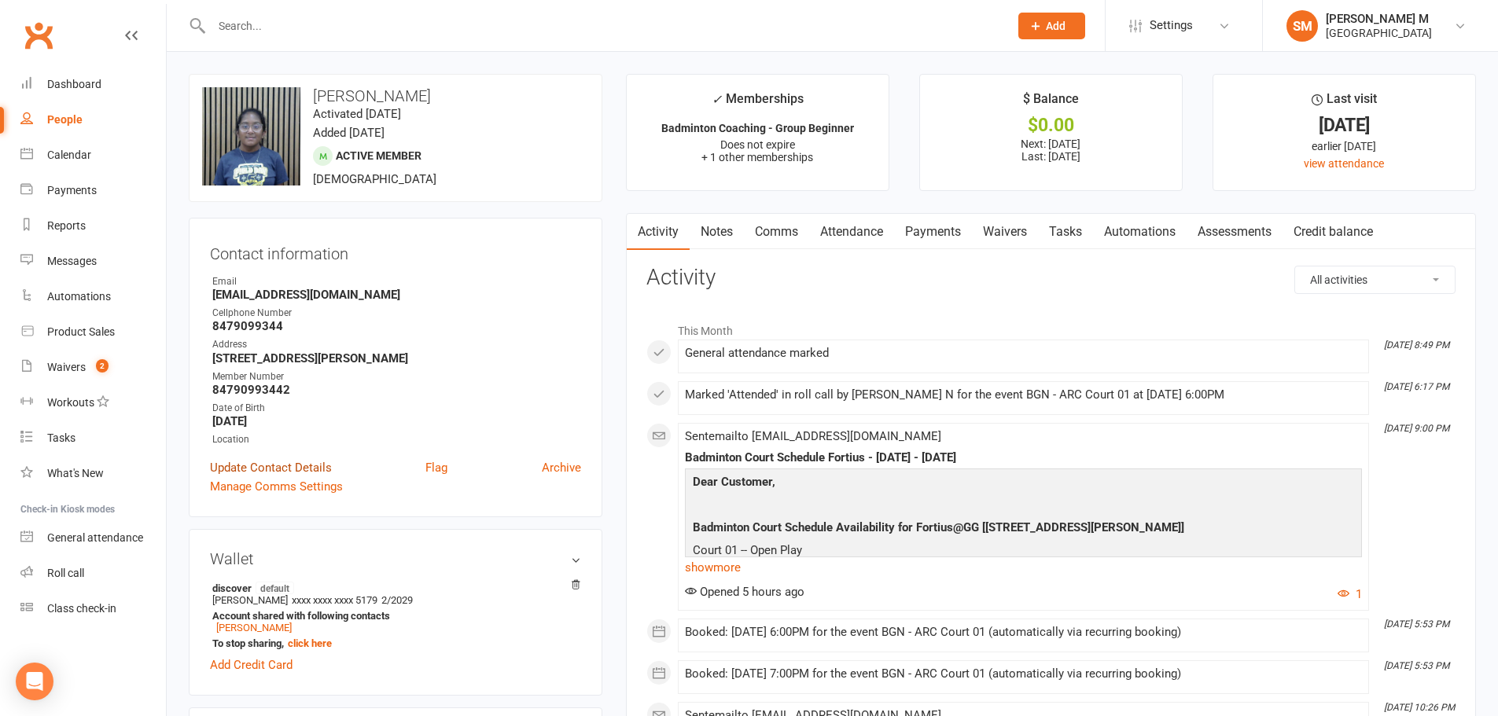
click at [278, 471] on link "Update Contact Details" at bounding box center [271, 467] width 122 height 19
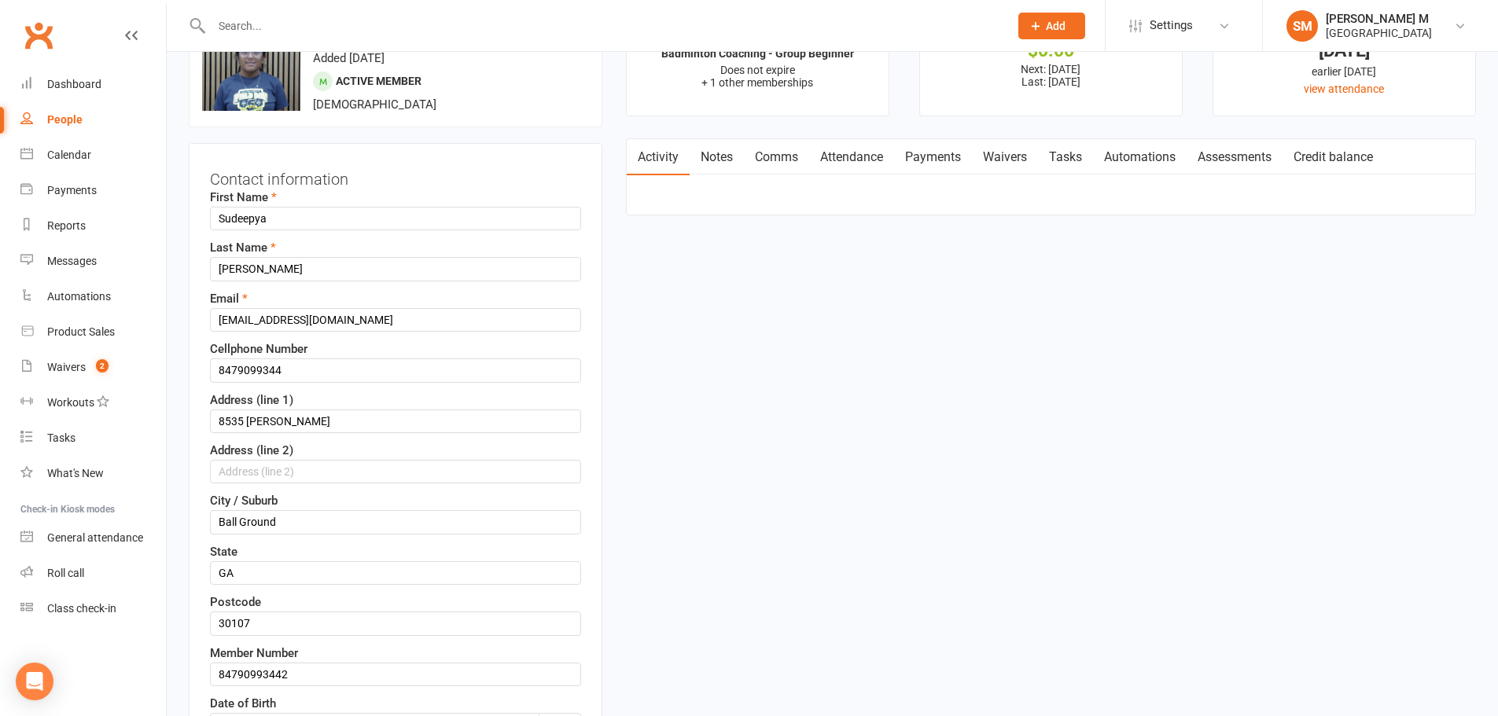
scroll to position [74, 0]
click at [719, 162] on link "Notes" at bounding box center [716, 158] width 54 height 36
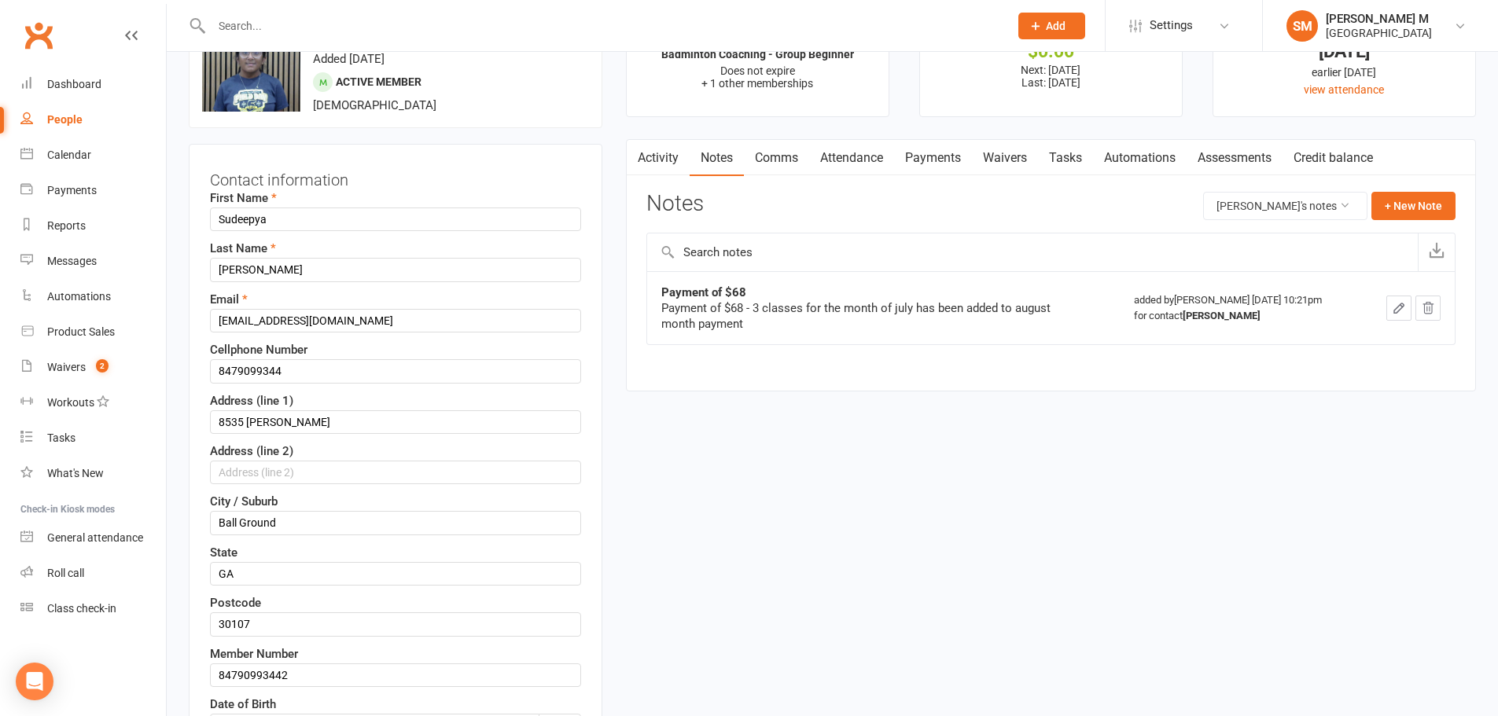
click at [667, 154] on link "Activity" at bounding box center [658, 158] width 63 height 36
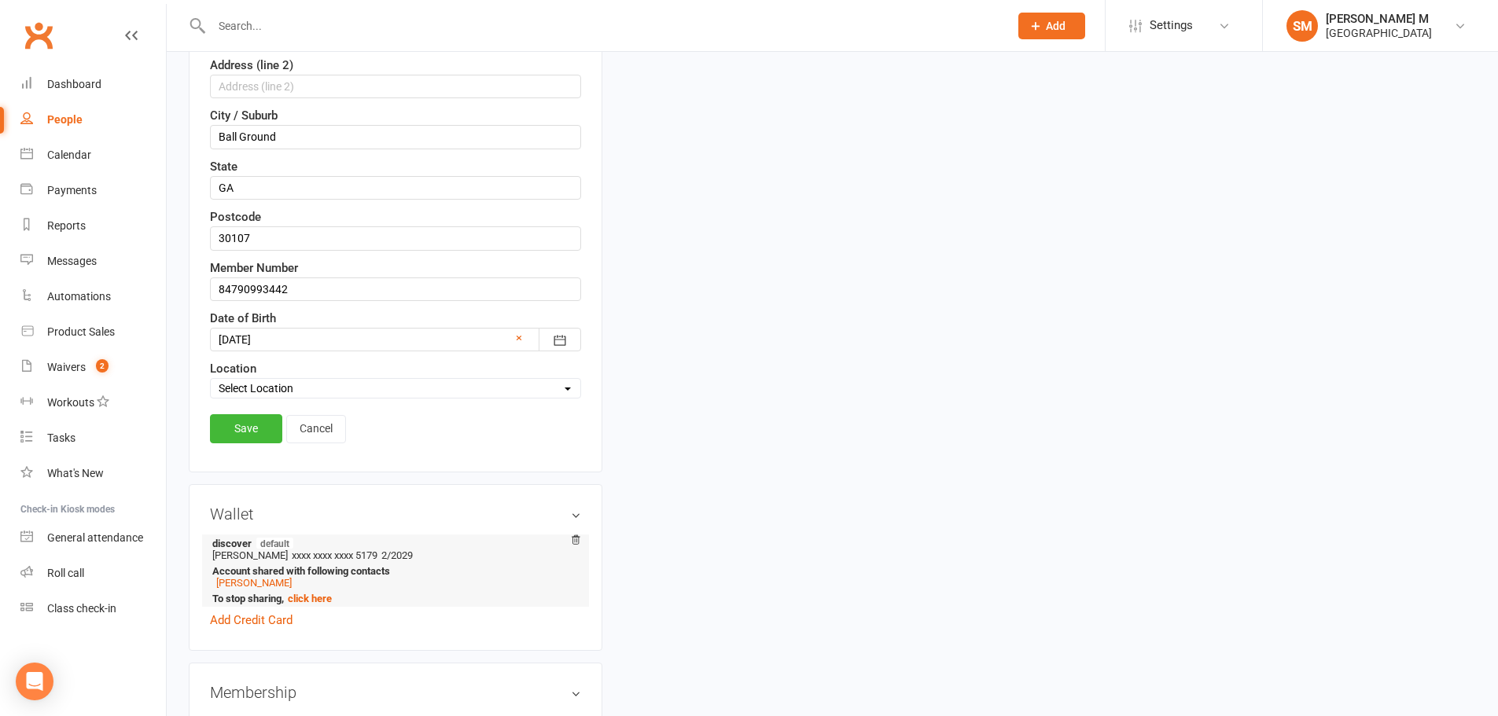
scroll to position [467, 0]
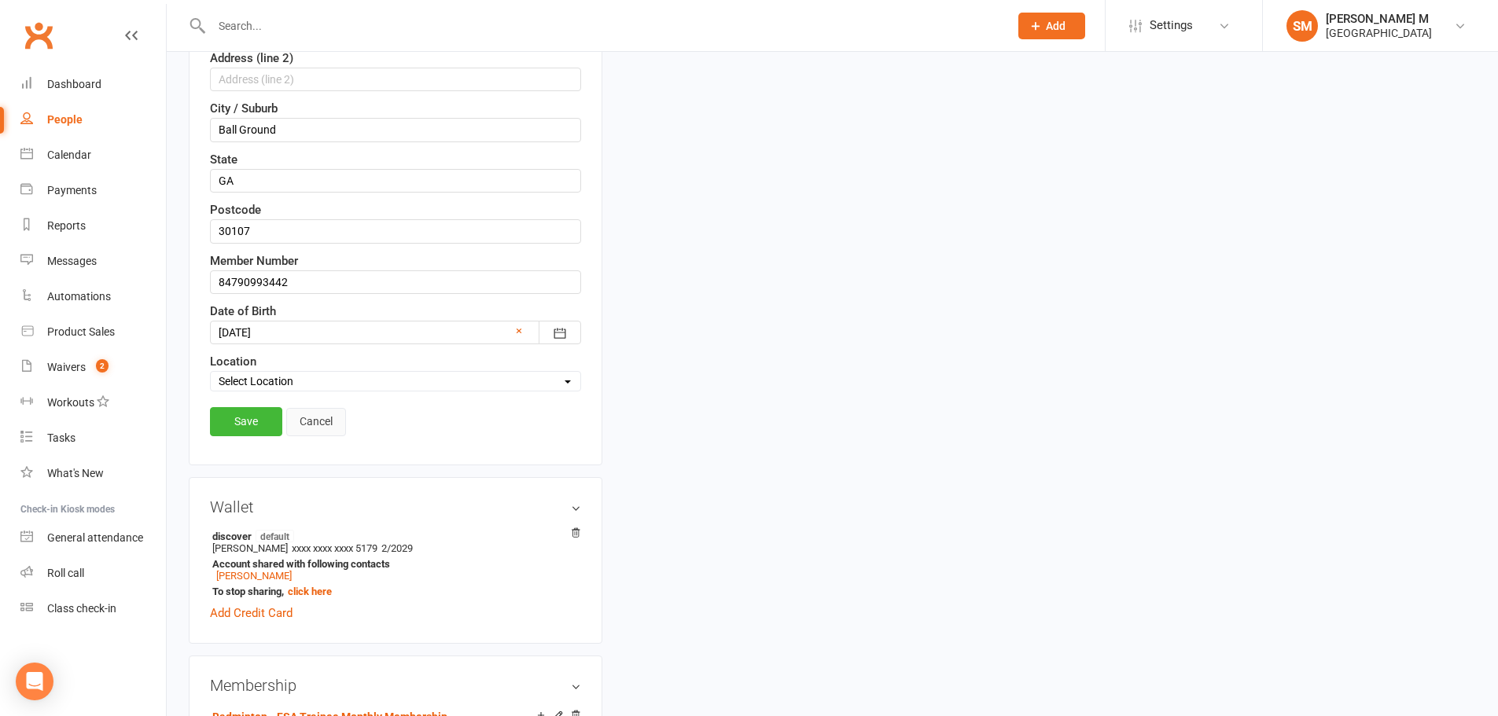
click at [322, 422] on link "Cancel" at bounding box center [316, 422] width 60 height 28
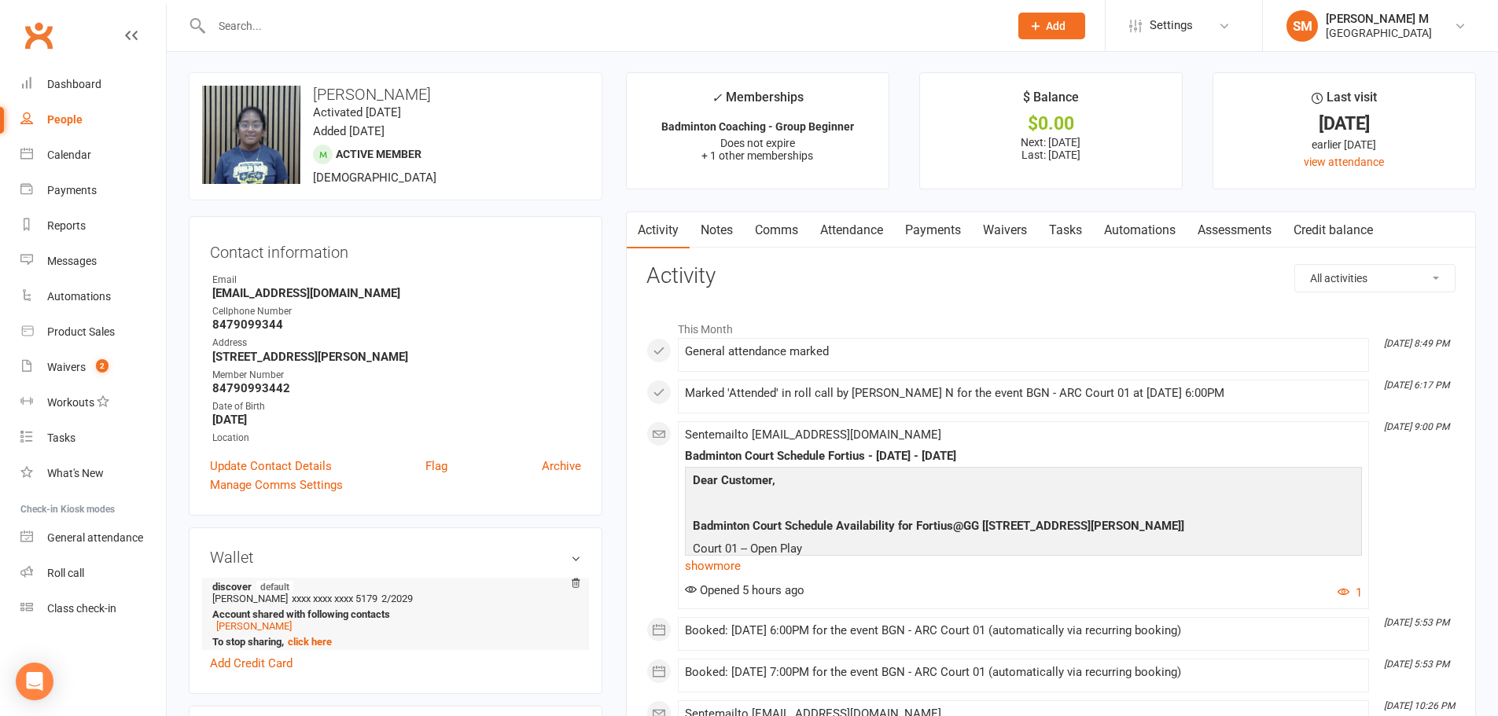
scroll to position [0, 0]
click at [935, 231] on link "Payments" at bounding box center [933, 232] width 78 height 36
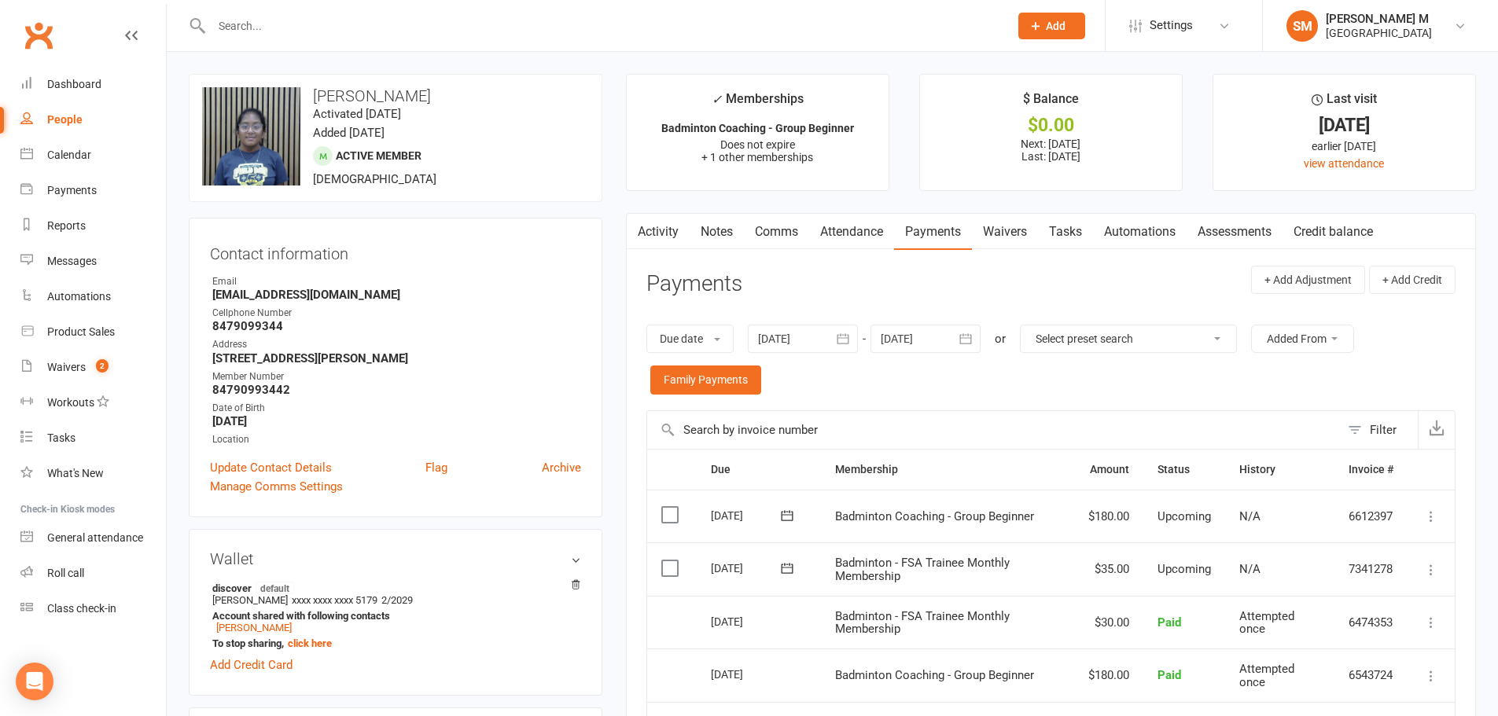
click at [664, 233] on link "Activity" at bounding box center [658, 232] width 63 height 36
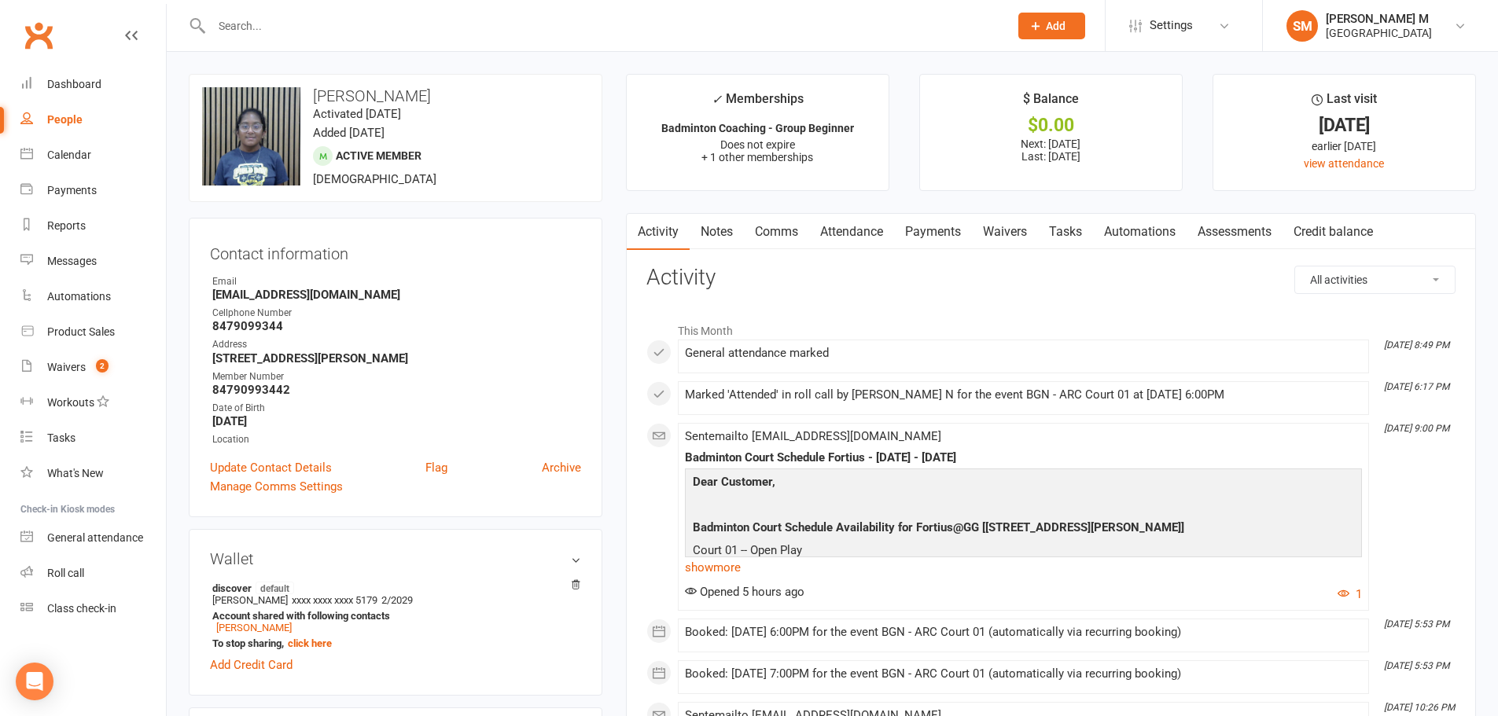
click at [721, 228] on link "Notes" at bounding box center [716, 232] width 54 height 36
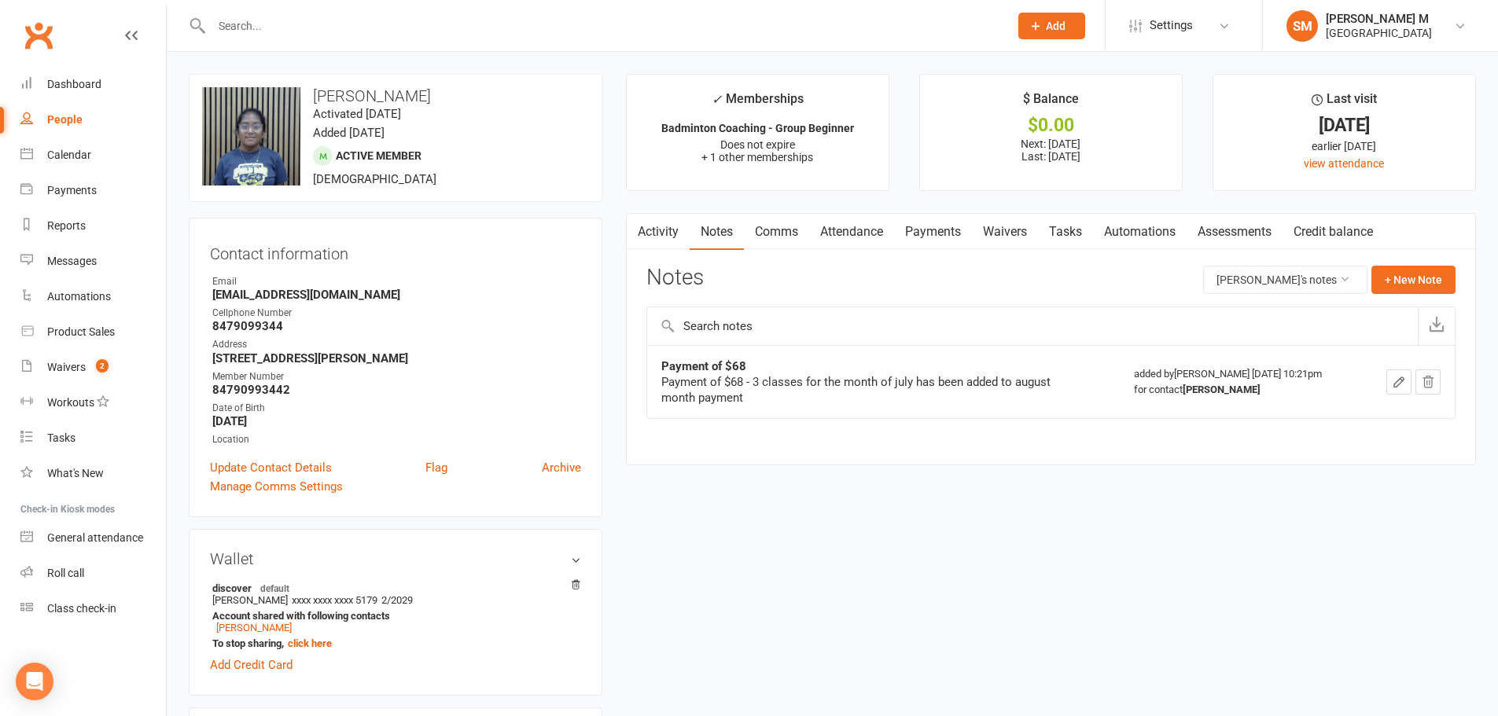
click at [665, 233] on link "Activity" at bounding box center [658, 232] width 63 height 36
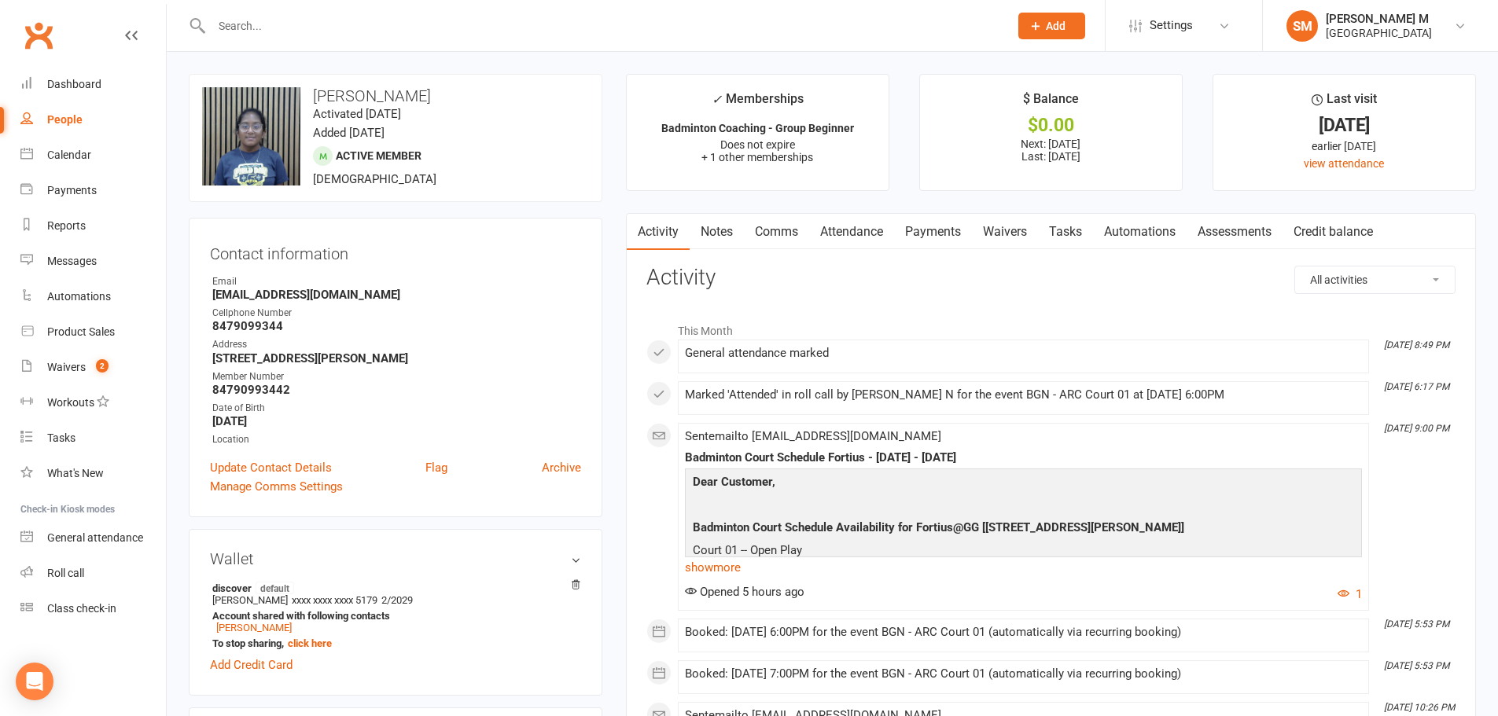
click at [928, 237] on link "Payments" at bounding box center [933, 232] width 78 height 36
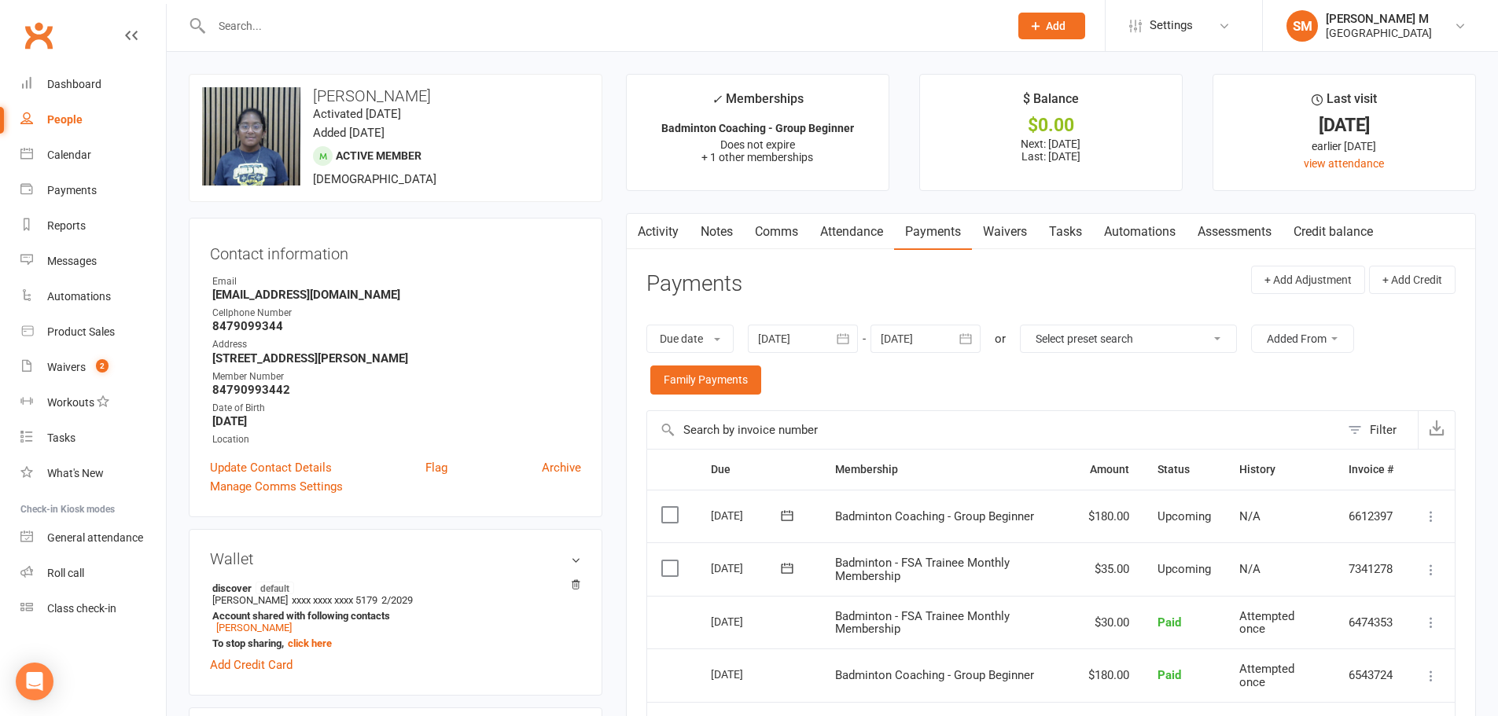
click at [658, 236] on link "Activity" at bounding box center [658, 232] width 63 height 36
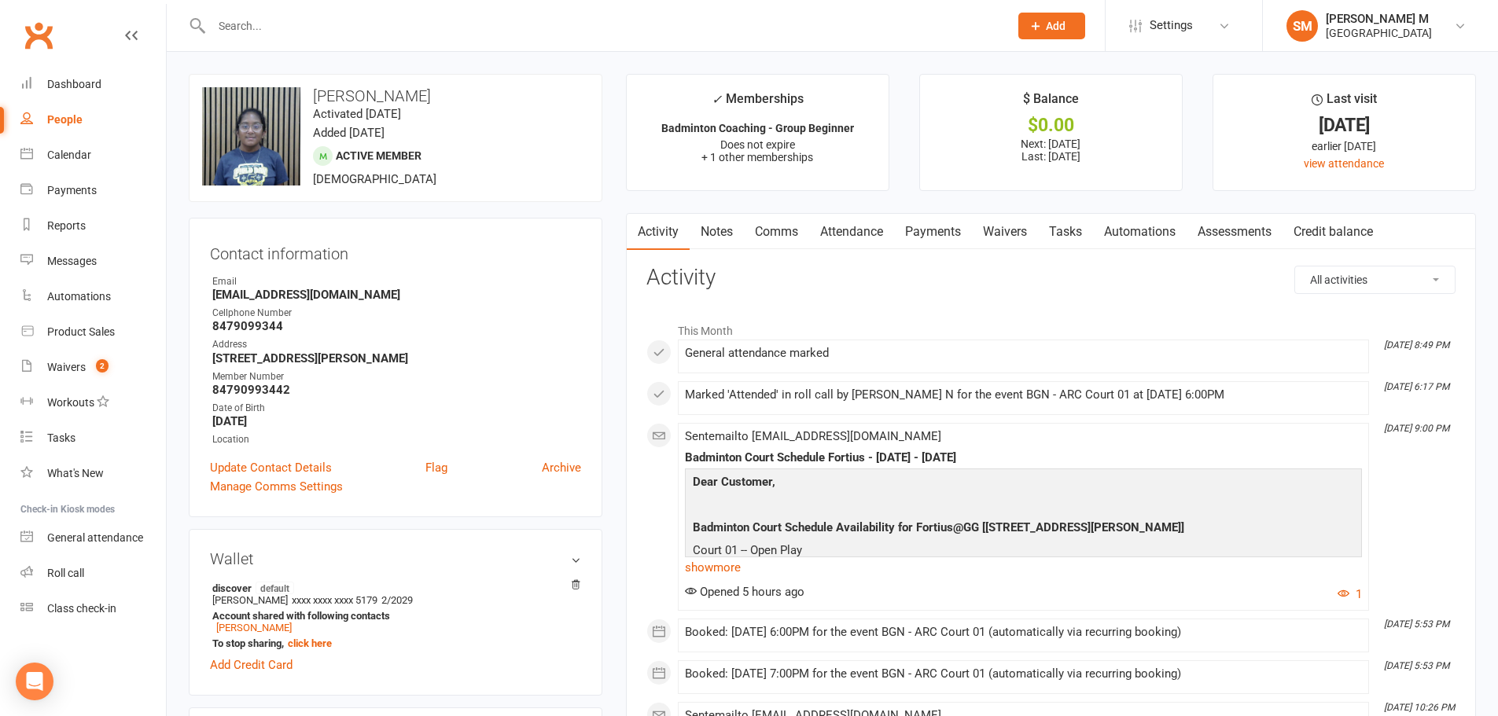
click at [263, 24] on input "text" at bounding box center [602, 26] width 791 height 22
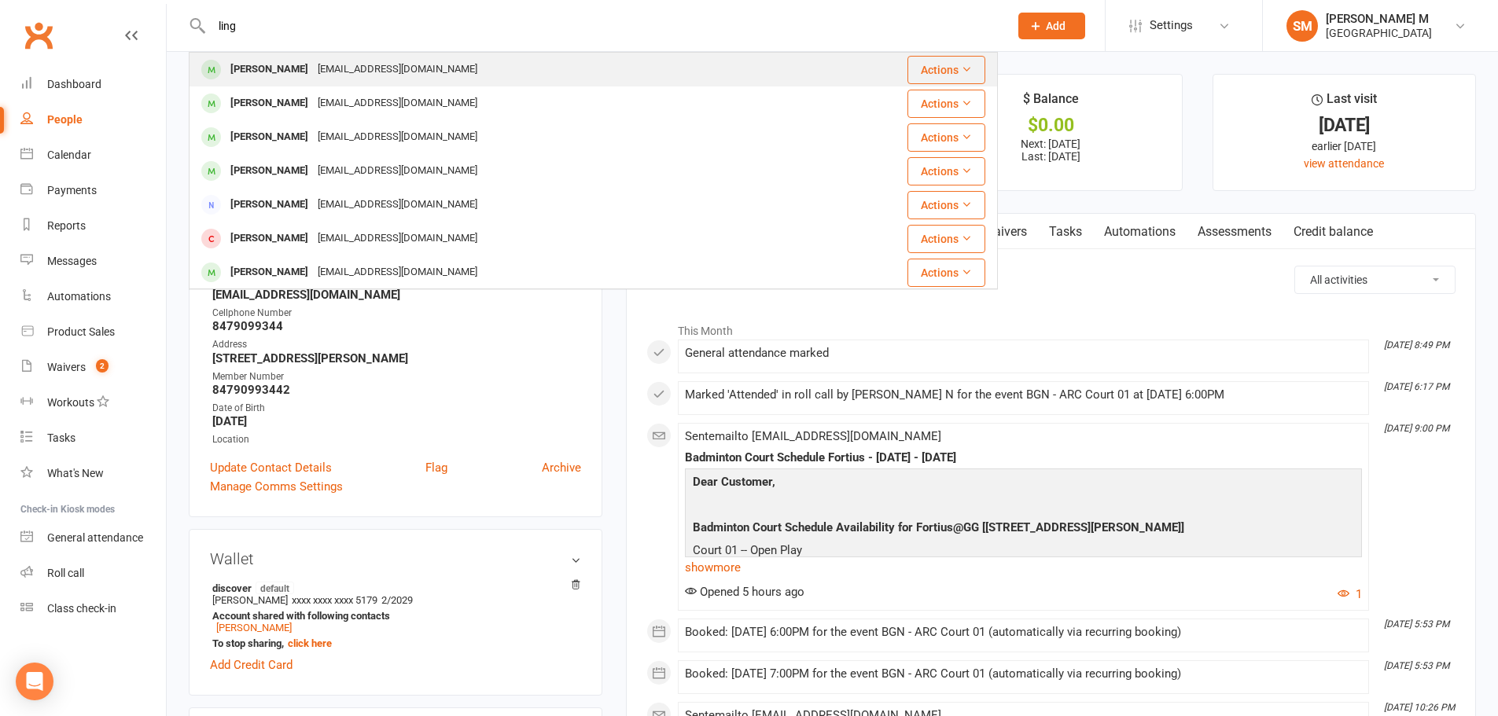
type input "ling"
click at [272, 64] on div "[PERSON_NAME]" at bounding box center [269, 69] width 87 height 23
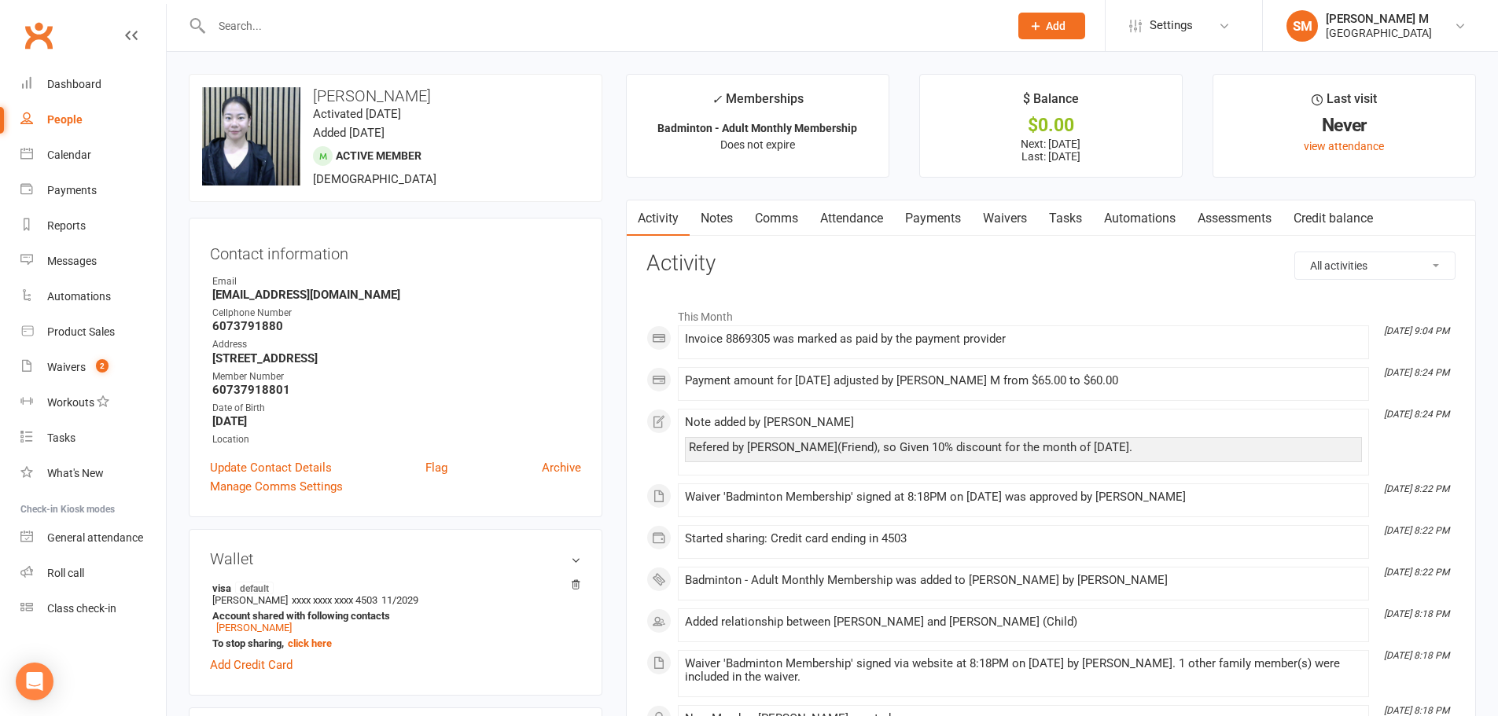
click at [953, 230] on link "Payments" at bounding box center [933, 218] width 78 height 36
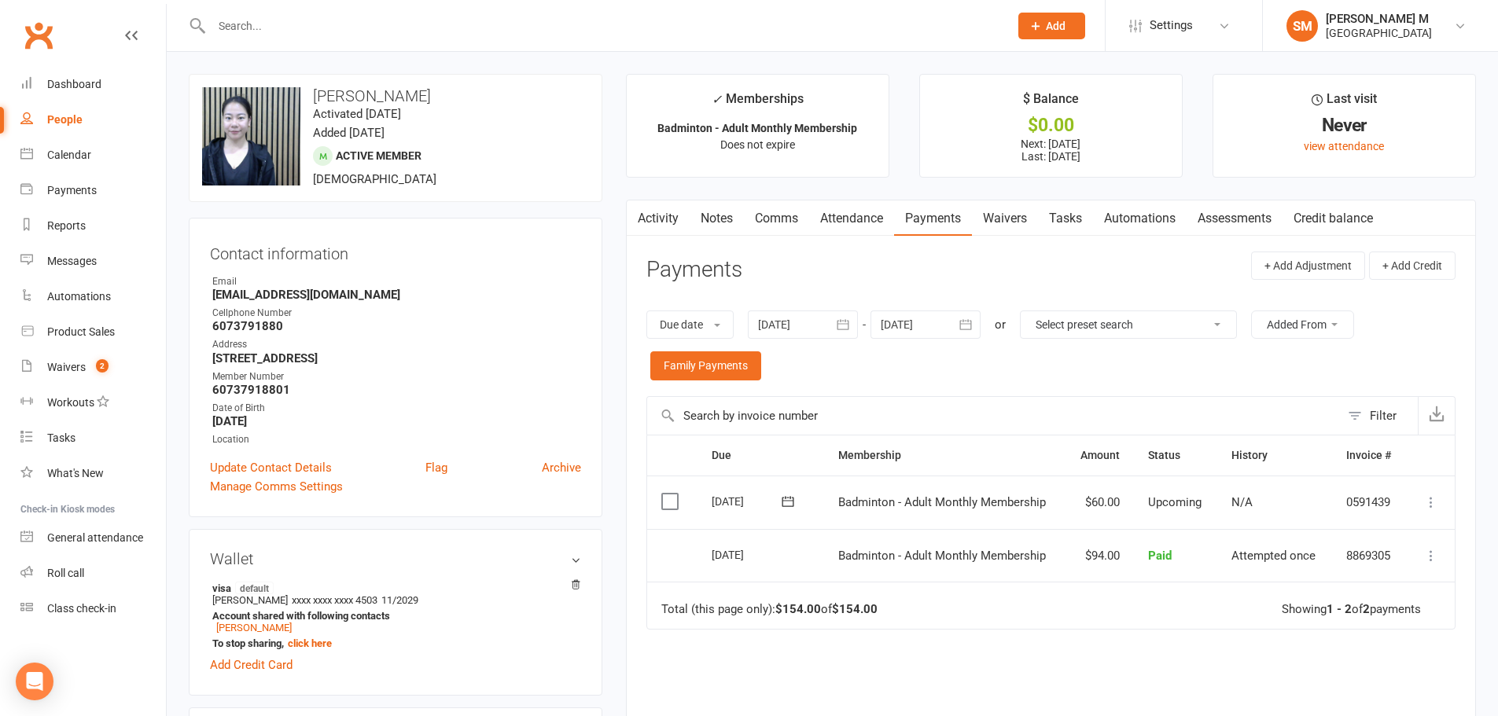
click at [644, 214] on button "button" at bounding box center [637, 217] width 20 height 35
click at [645, 215] on button "button" at bounding box center [637, 217] width 20 height 35
click at [656, 217] on link "Activity" at bounding box center [658, 218] width 63 height 36
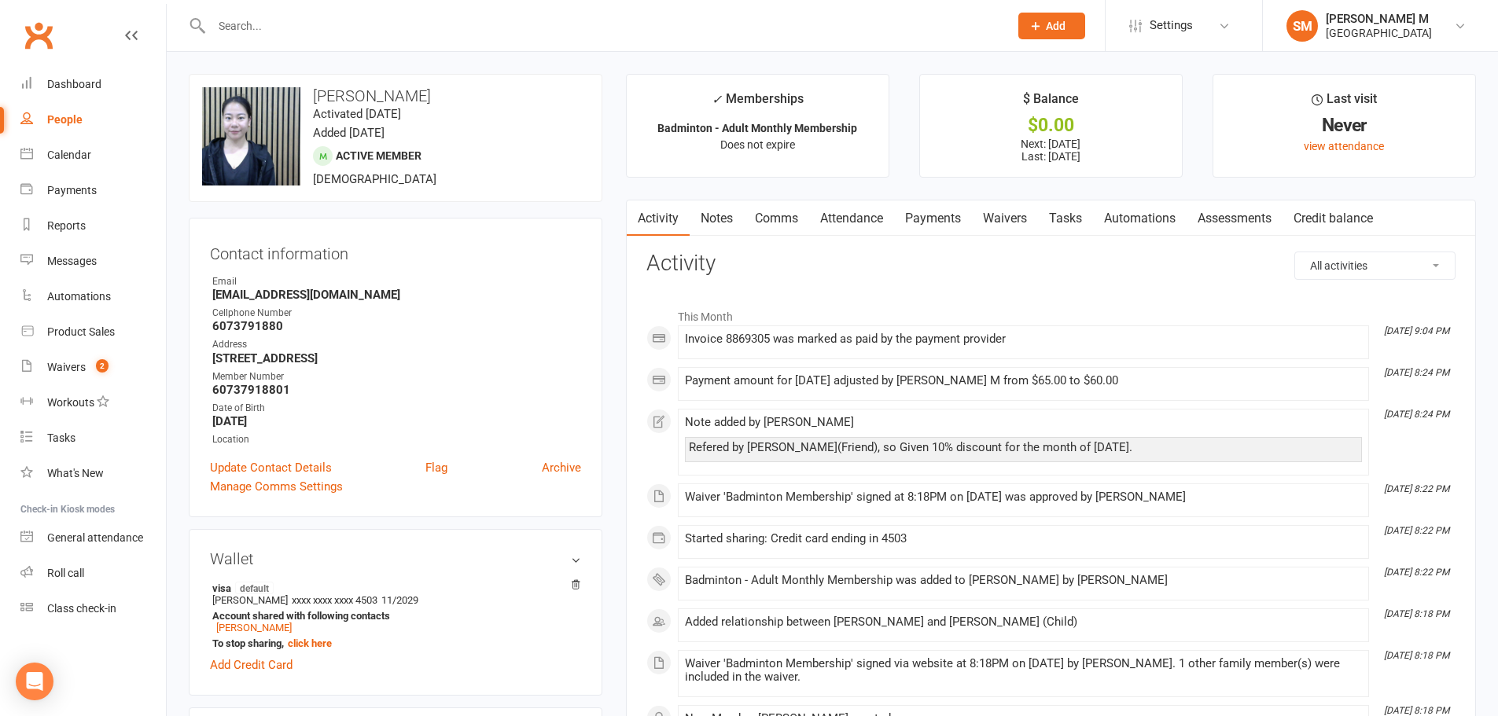
click at [711, 216] on link "Notes" at bounding box center [716, 218] width 54 height 36
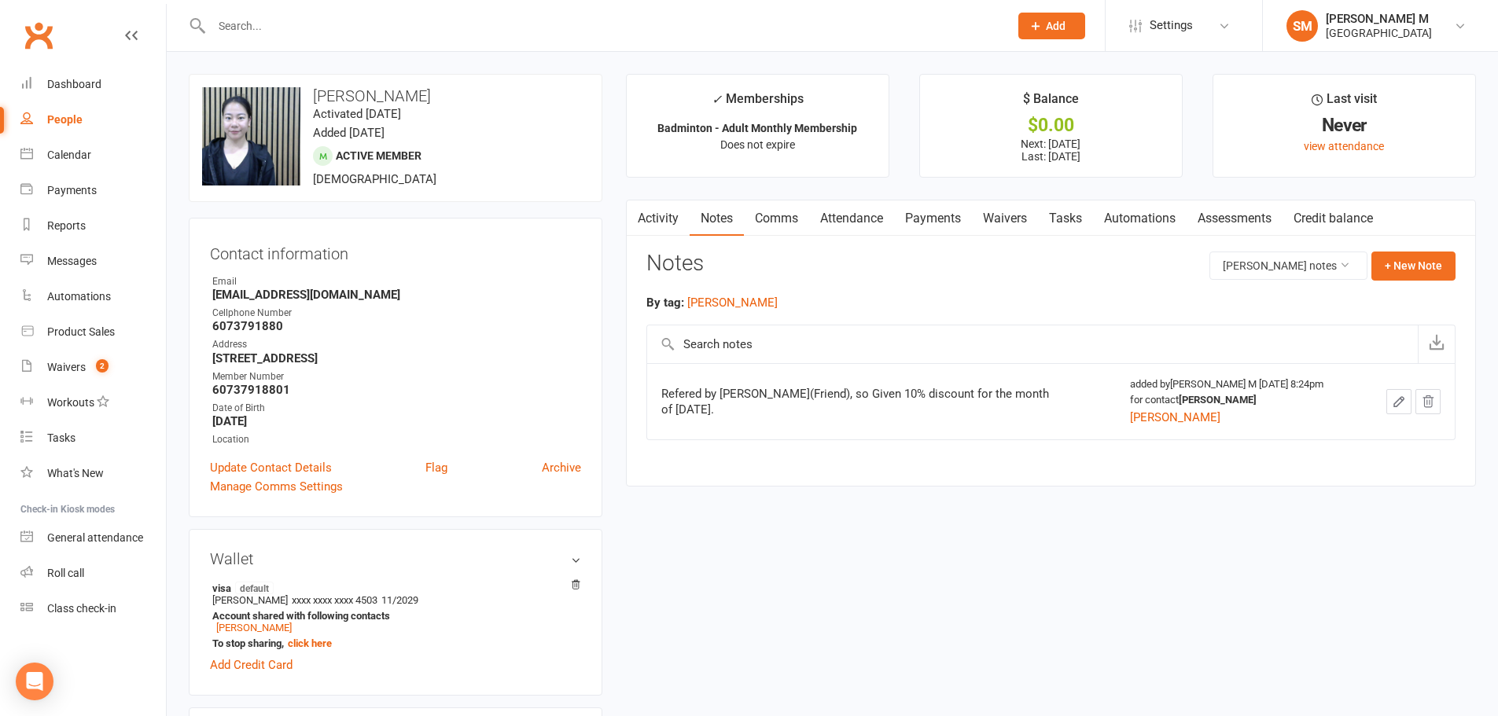
click at [685, 215] on link "Activity" at bounding box center [658, 218] width 63 height 36
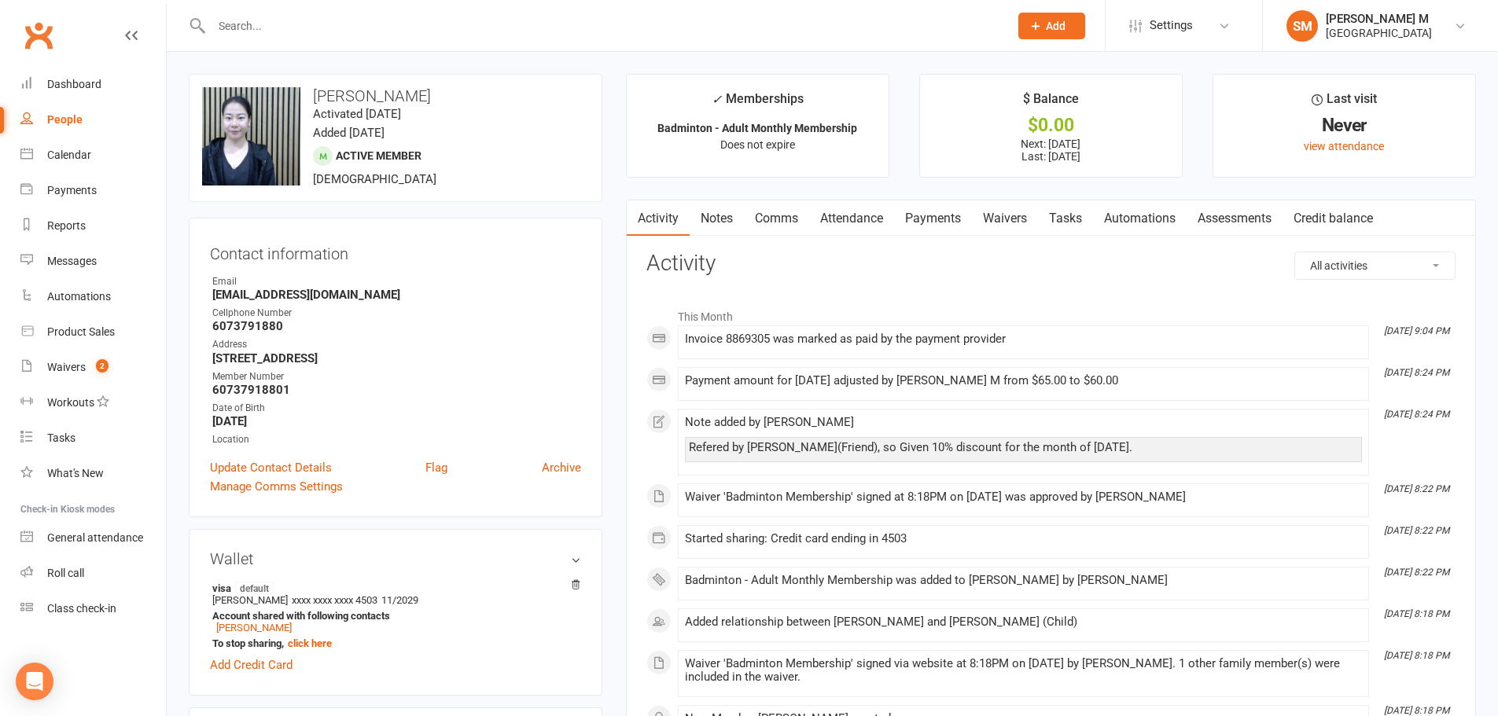
click at [710, 225] on link "Notes" at bounding box center [716, 218] width 54 height 36
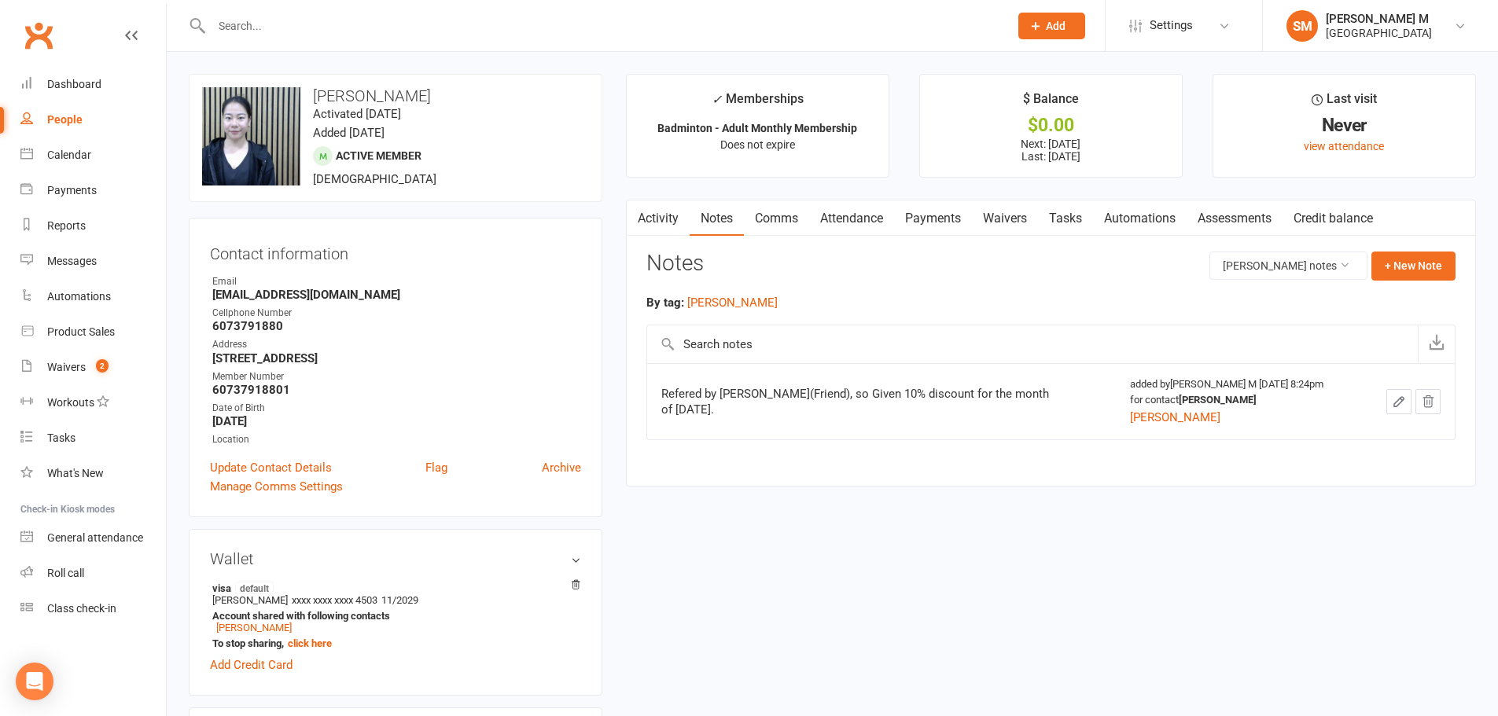
click at [677, 226] on link "Activity" at bounding box center [658, 218] width 63 height 36
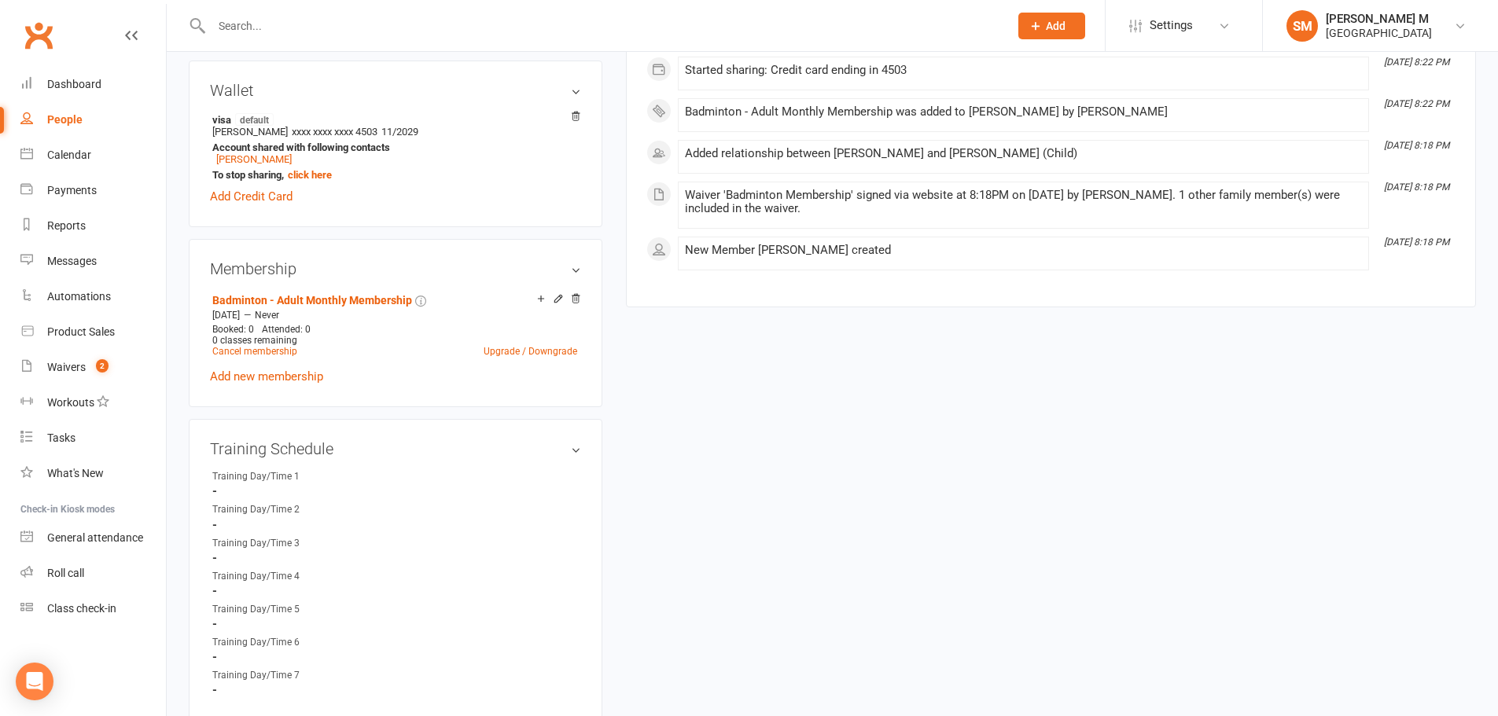
scroll to position [472, 0]
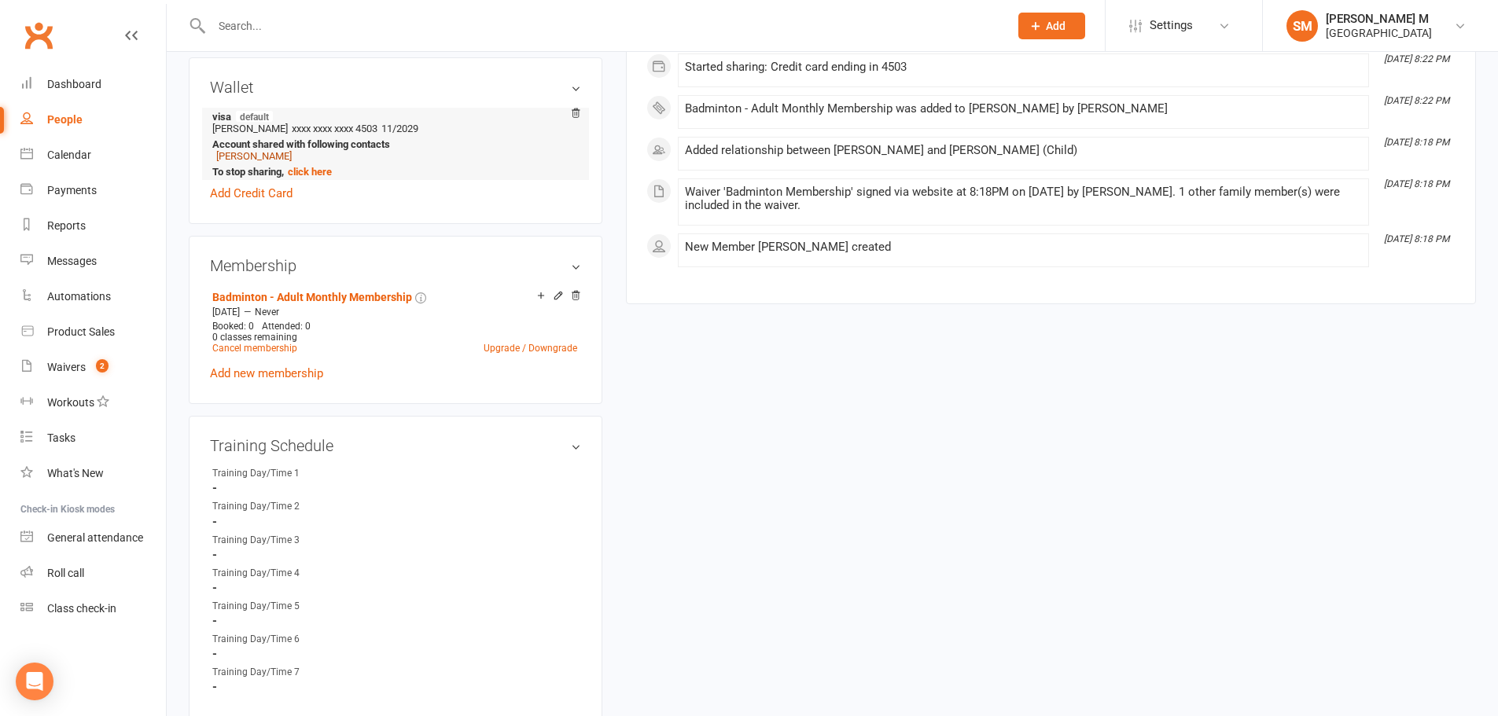
click at [244, 161] on link "[PERSON_NAME]" at bounding box center [253, 156] width 75 height 12
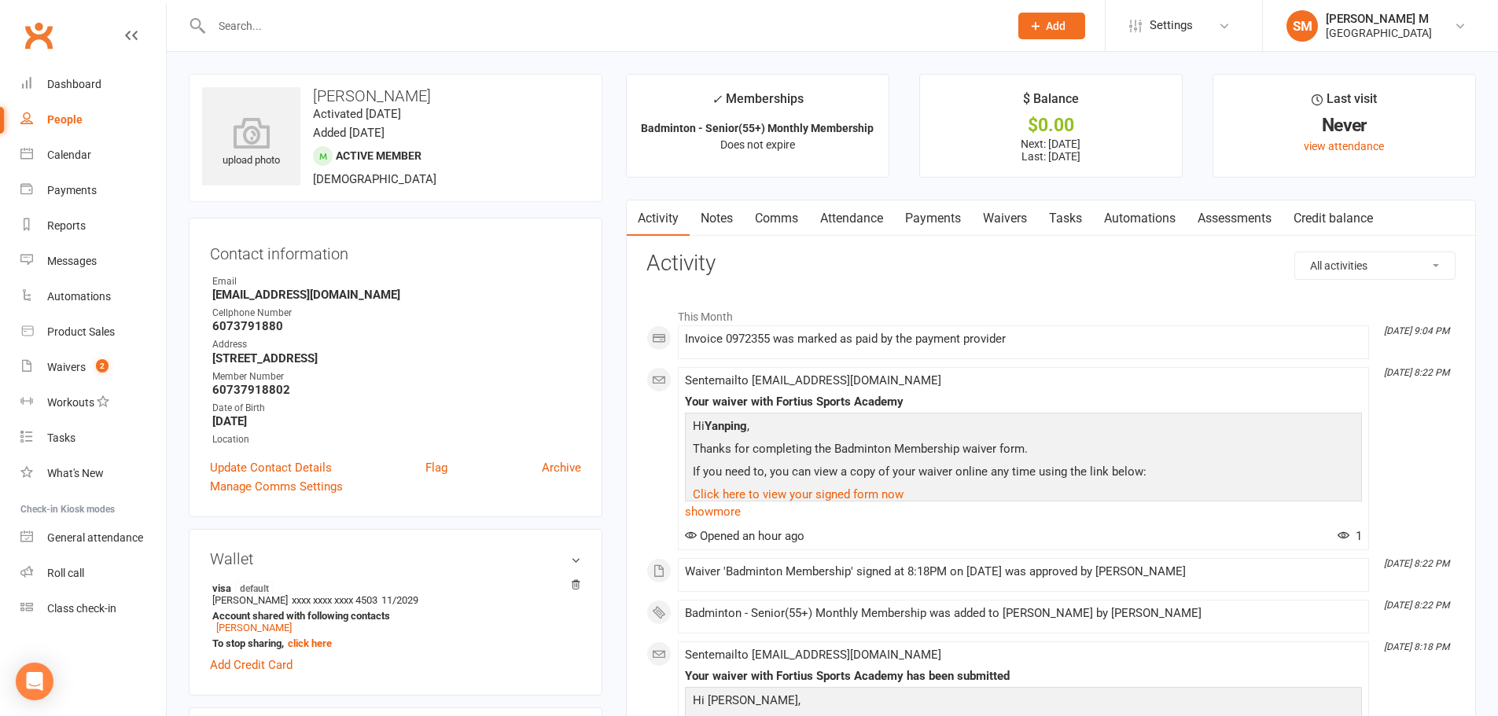
click at [943, 222] on link "Payments" at bounding box center [933, 218] width 78 height 36
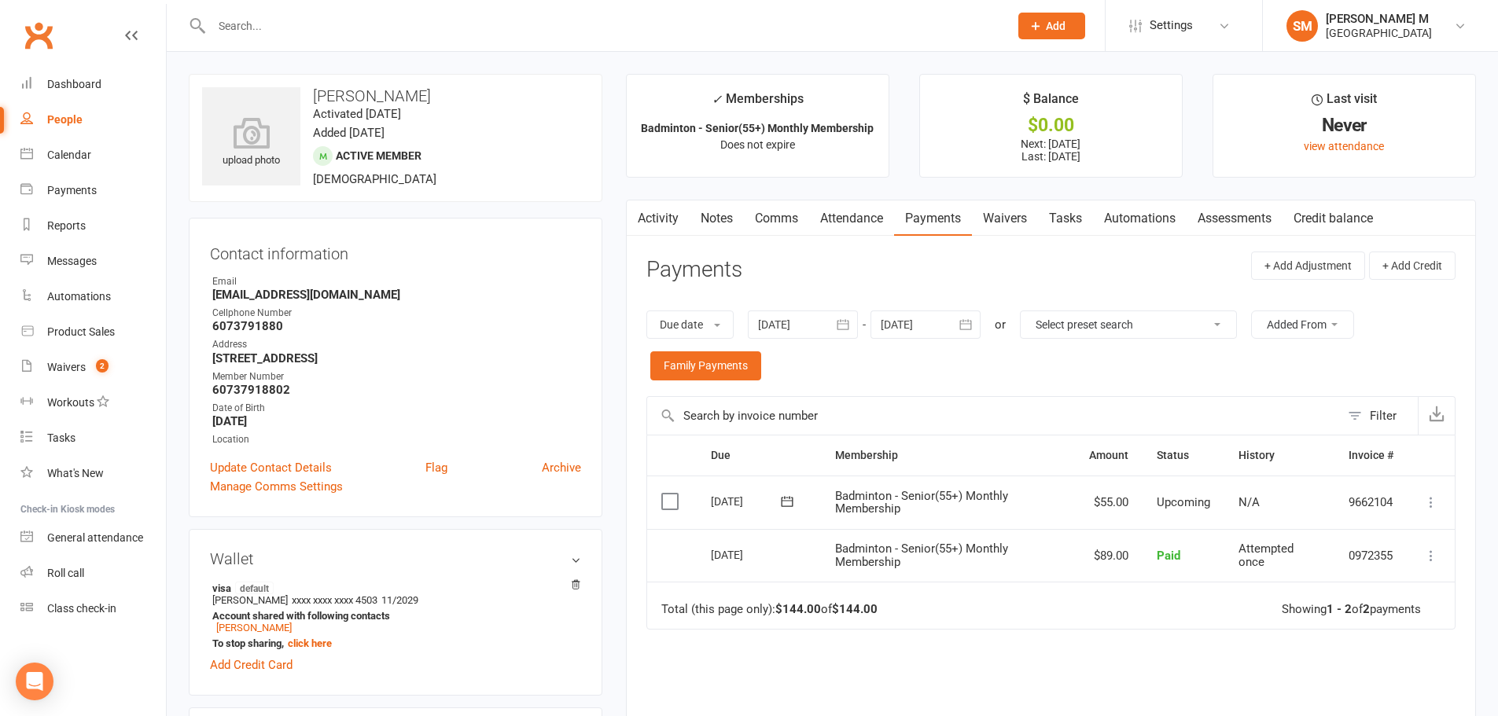
click at [656, 226] on link "Activity" at bounding box center [658, 218] width 63 height 36
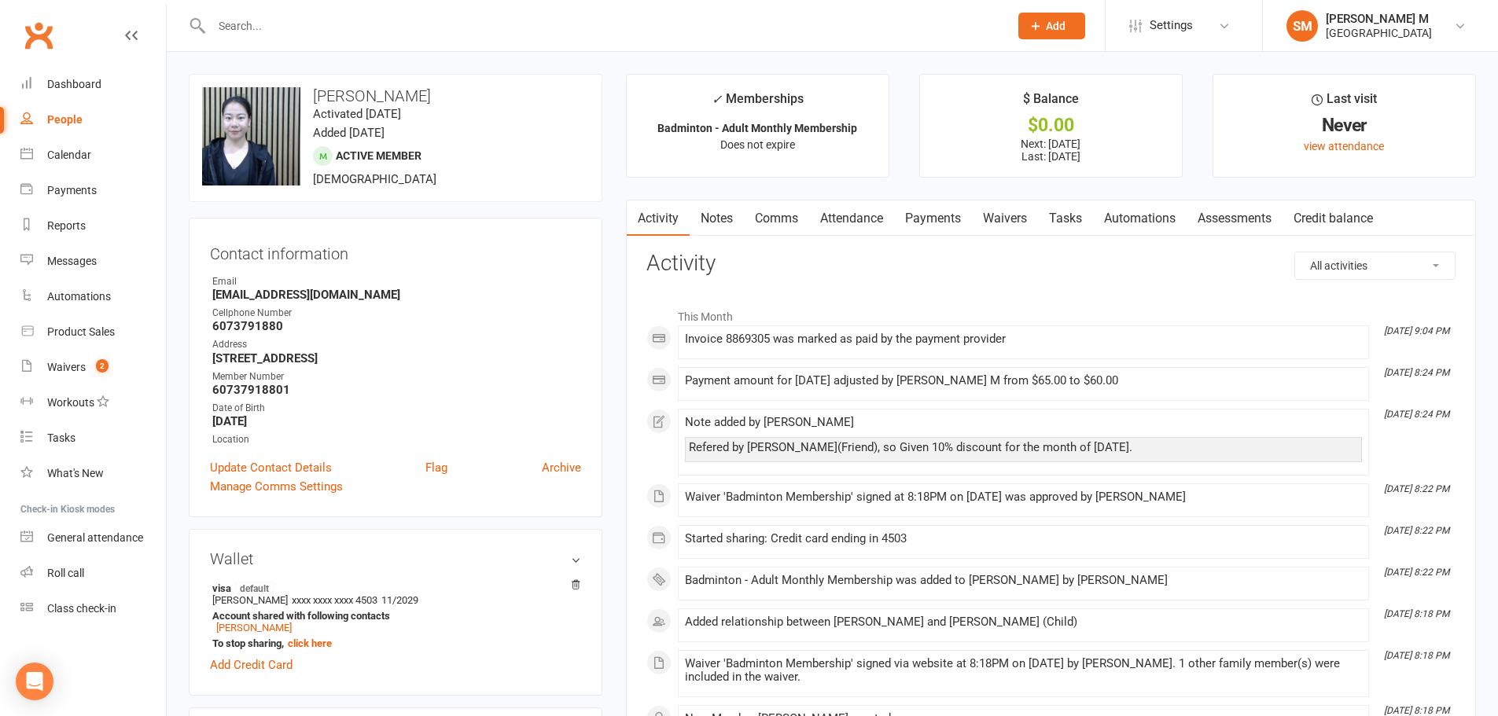
click at [947, 227] on link "Payments" at bounding box center [933, 218] width 78 height 36
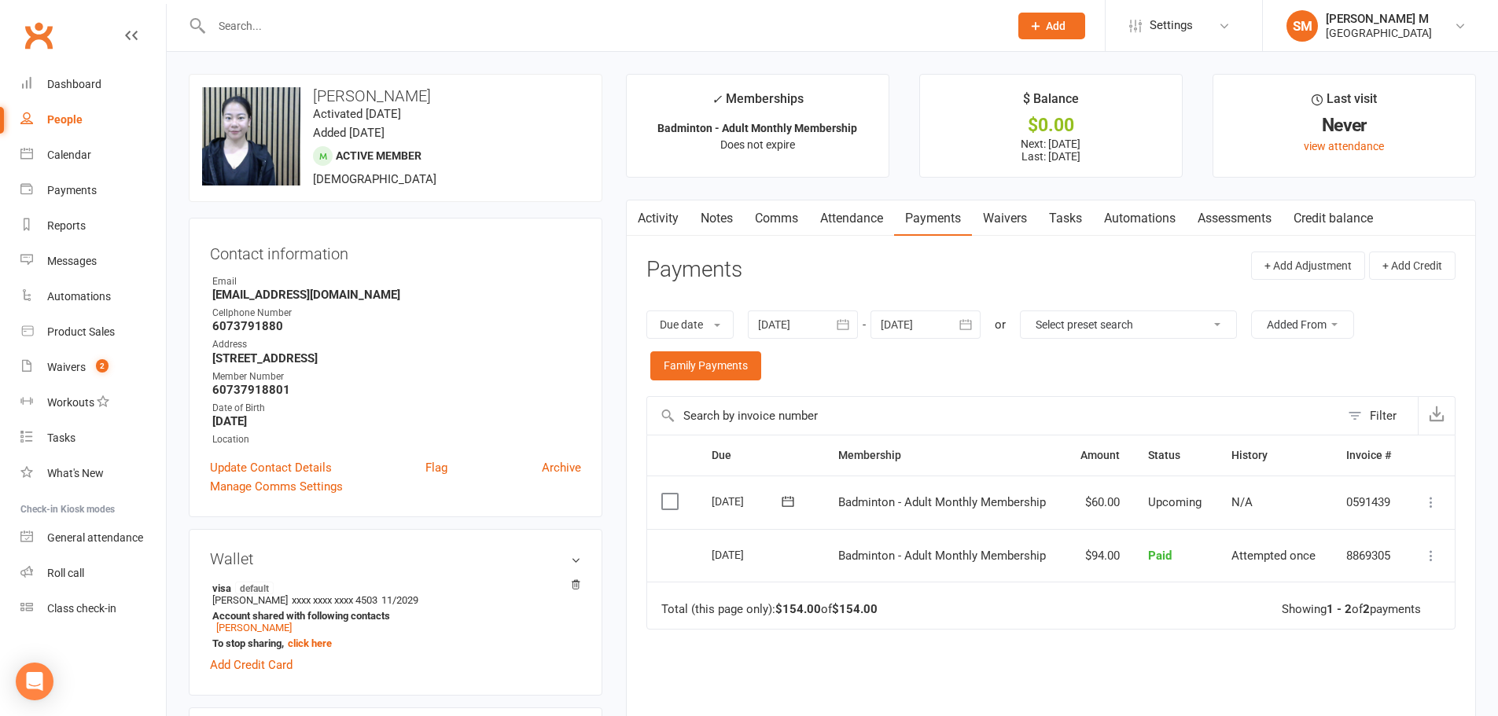
click at [666, 218] on link "Activity" at bounding box center [658, 218] width 63 height 36
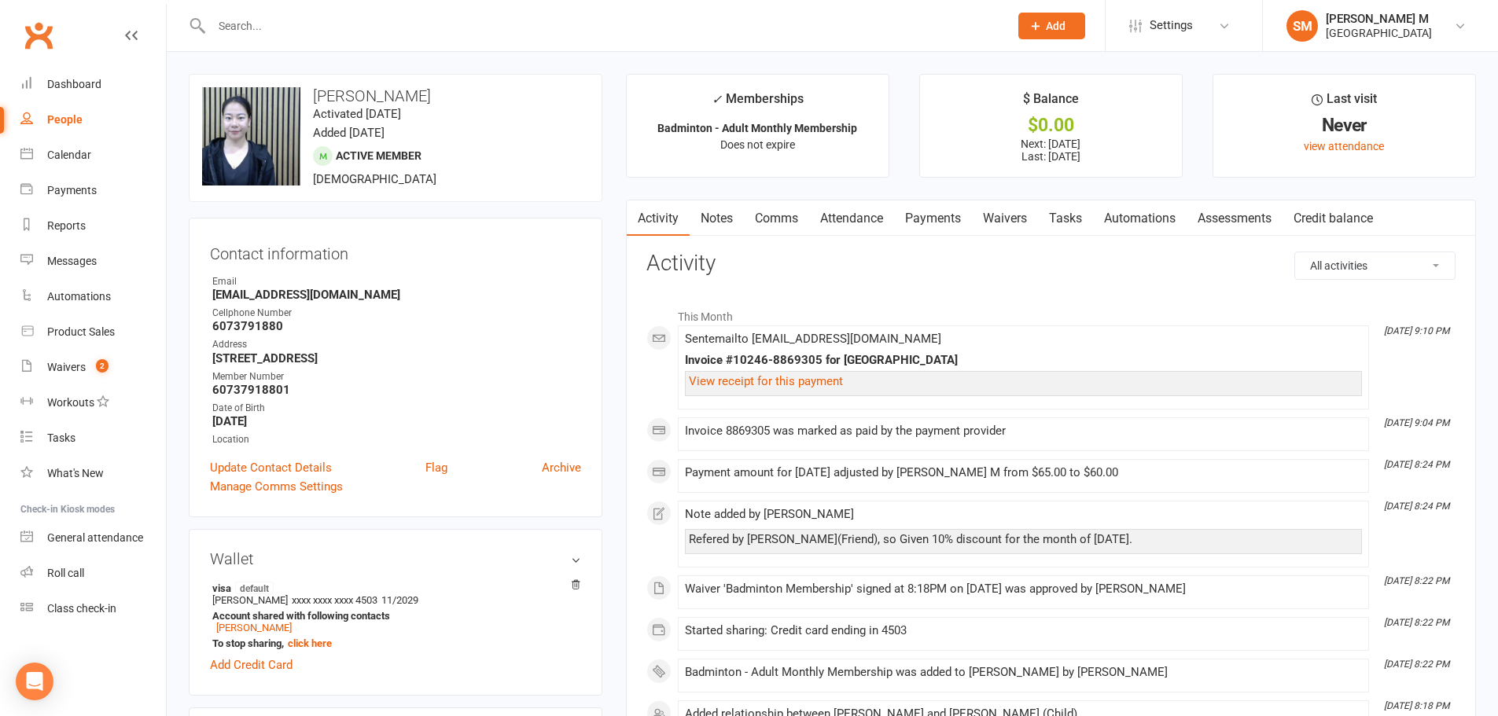
click at [807, 284] on div "All activities Bookings / Attendances Communications Notes Failed SMSes Grading…" at bounding box center [1050, 548] width 809 height 592
click at [1073, 283] on div "All activities Bookings / Attendances Communications Notes Failed SMSes Grading…" at bounding box center [1050, 548] width 809 height 592
click at [273, 17] on input "text" at bounding box center [602, 26] width 791 height 22
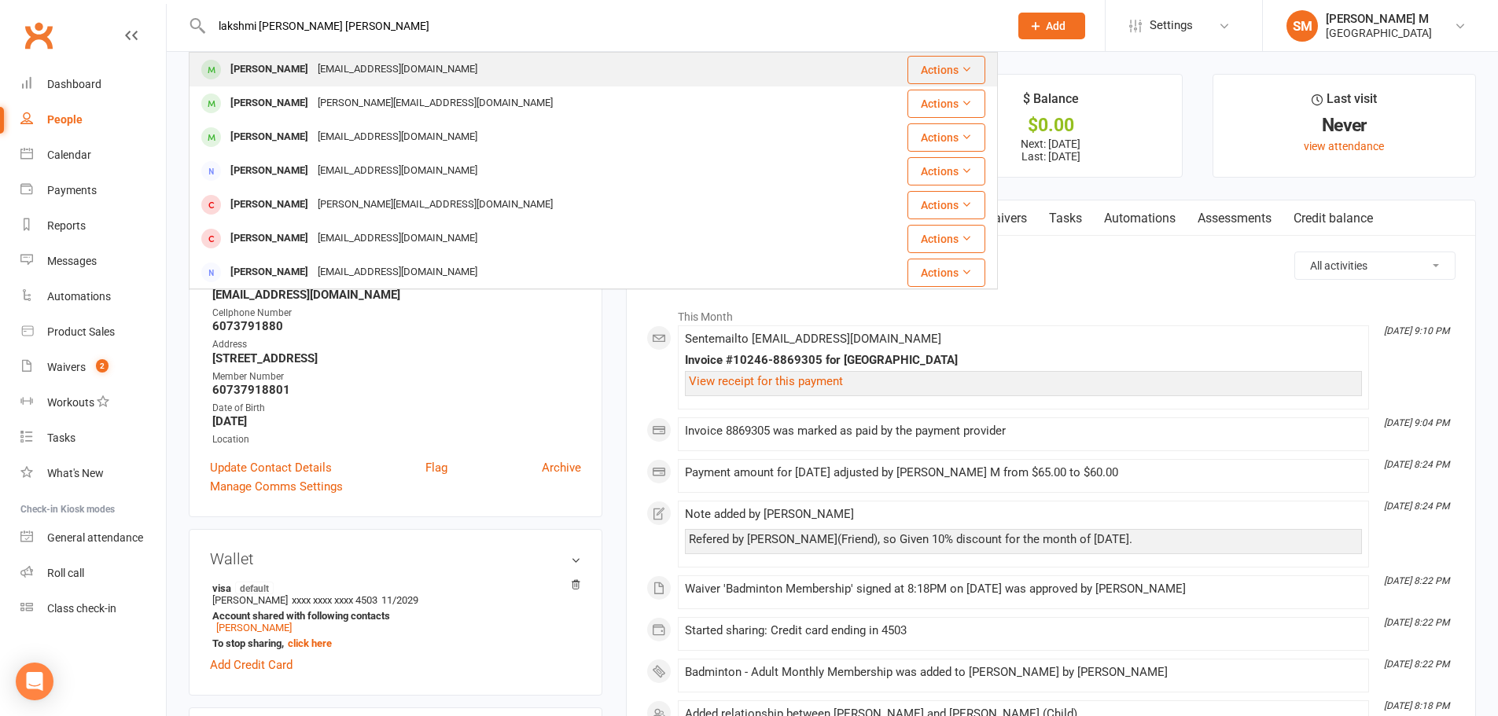
type input "lakshmi sanjana kanika"
click at [266, 64] on div "[PERSON_NAME]" at bounding box center [269, 69] width 87 height 23
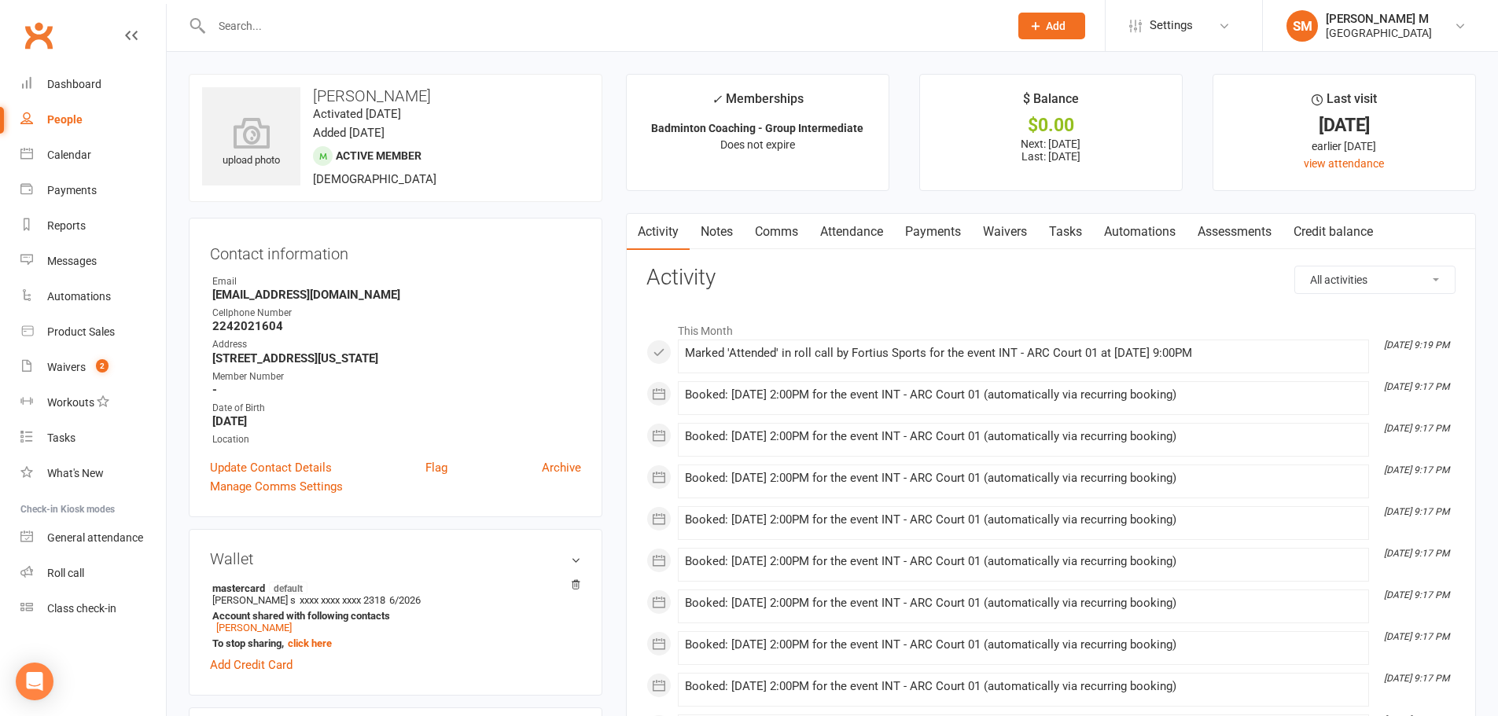
click at [891, 231] on link "Attendance" at bounding box center [851, 232] width 85 height 36
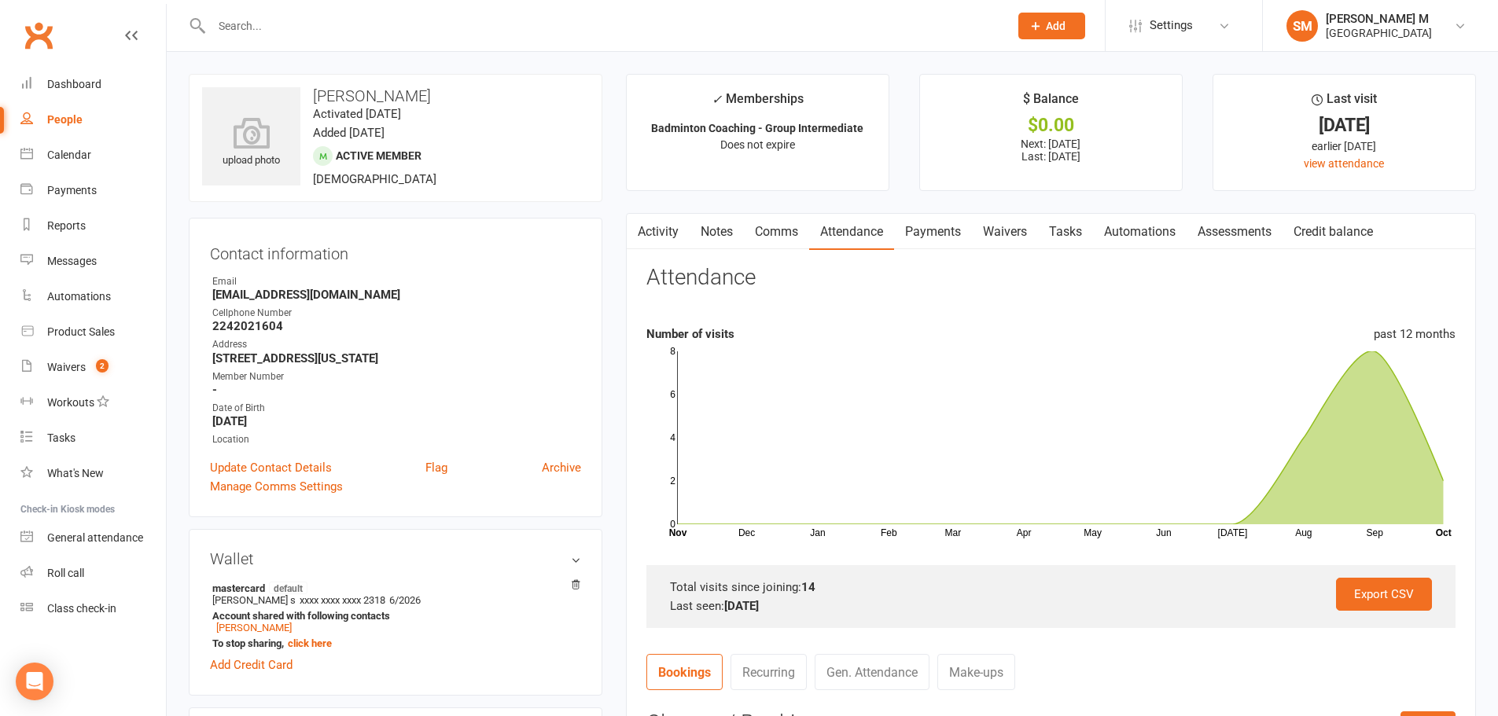
click at [671, 229] on link "Activity" at bounding box center [658, 232] width 63 height 36
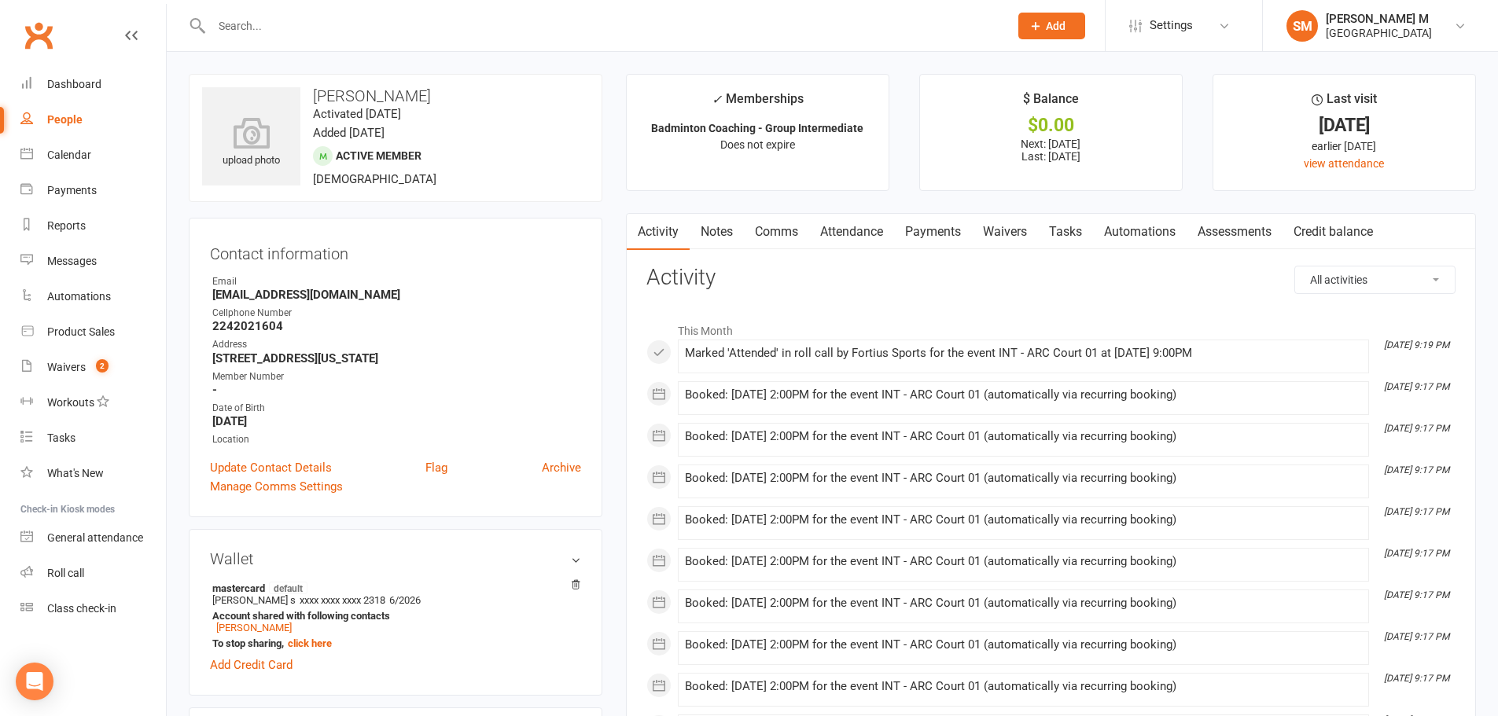
click at [926, 241] on link "Payments" at bounding box center [933, 232] width 78 height 36
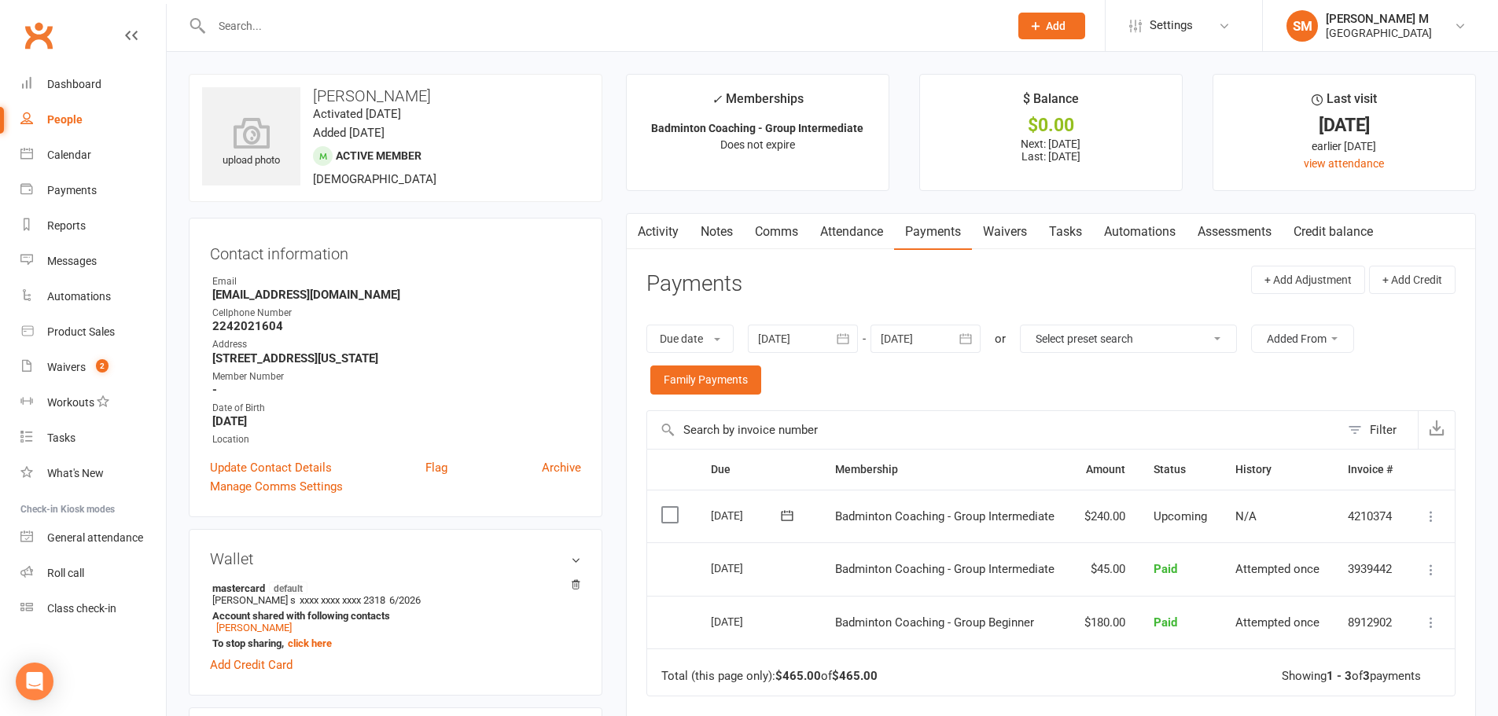
drag, startPoint x: 311, startPoint y: 99, endPoint x: 499, endPoint y: 101, distance: 188.7
click at [499, 101] on h3 "[PERSON_NAME]" at bounding box center [395, 95] width 387 height 17
copy h3 "[PERSON_NAME]"
click at [515, 99] on h3 "[PERSON_NAME]" at bounding box center [395, 95] width 387 height 17
click at [663, 232] on link "Activity" at bounding box center [658, 232] width 63 height 36
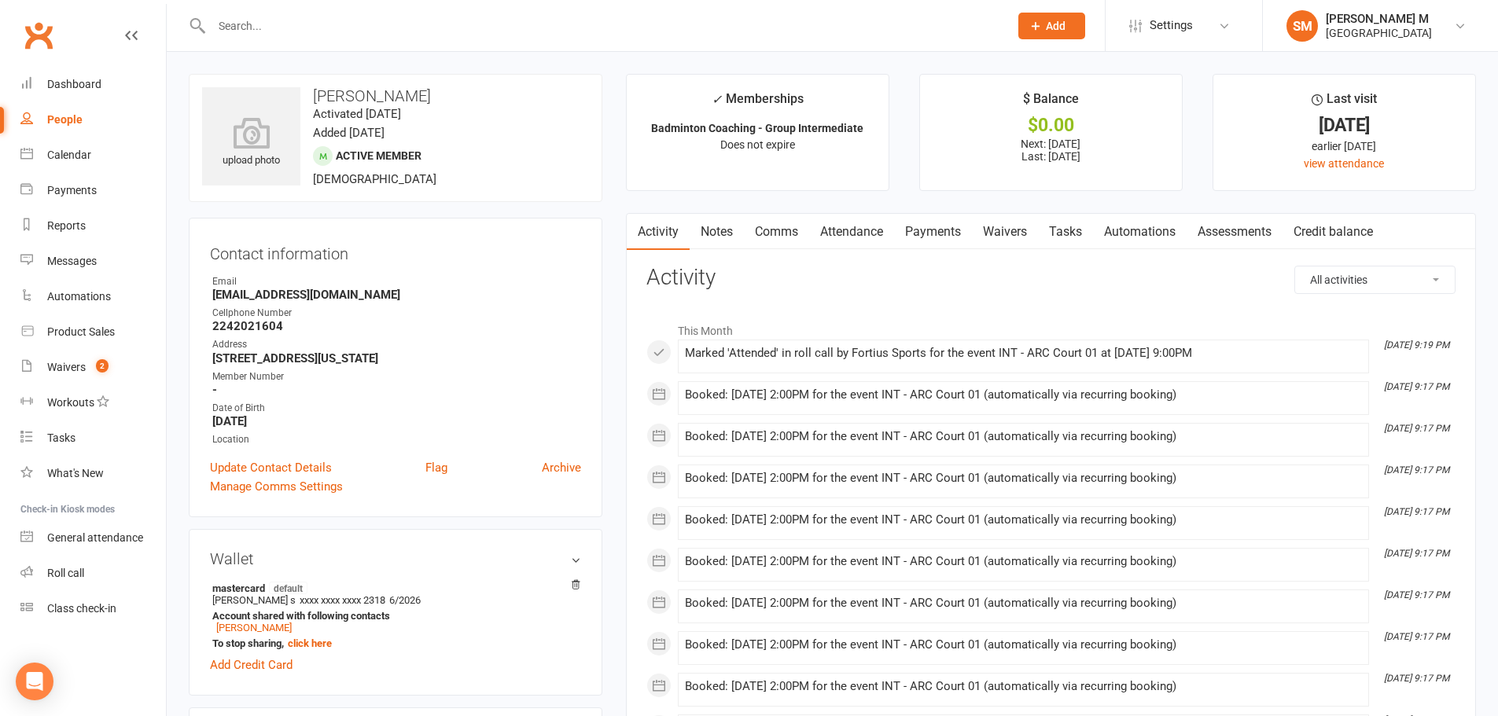
click at [1152, 269] on h3 "Activity" at bounding box center [1050, 278] width 809 height 24
click at [1030, 288] on h3 "Activity" at bounding box center [1050, 278] width 809 height 24
click at [733, 233] on link "Notes" at bounding box center [716, 232] width 54 height 36
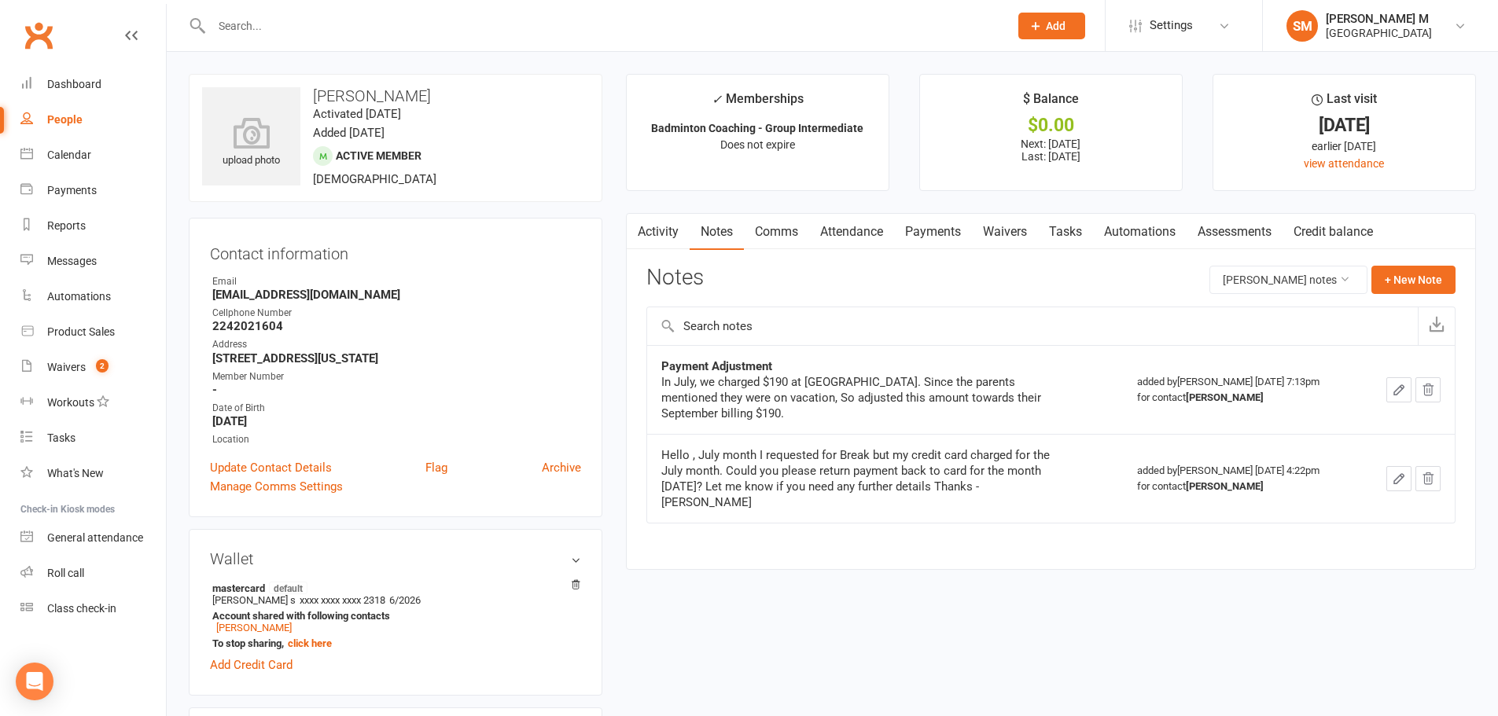
click at [668, 231] on link "Activity" at bounding box center [658, 232] width 63 height 36
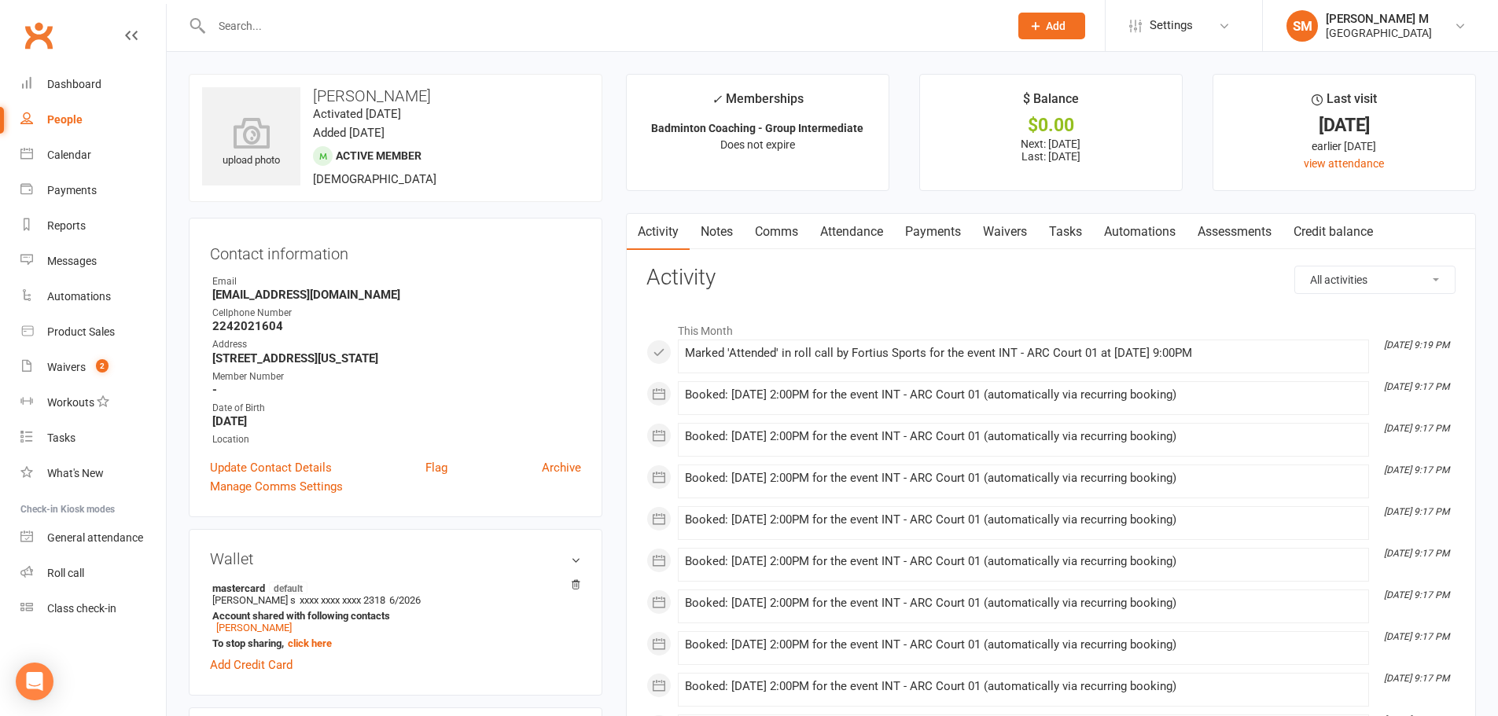
click at [305, 27] on input "text" at bounding box center [602, 26] width 791 height 22
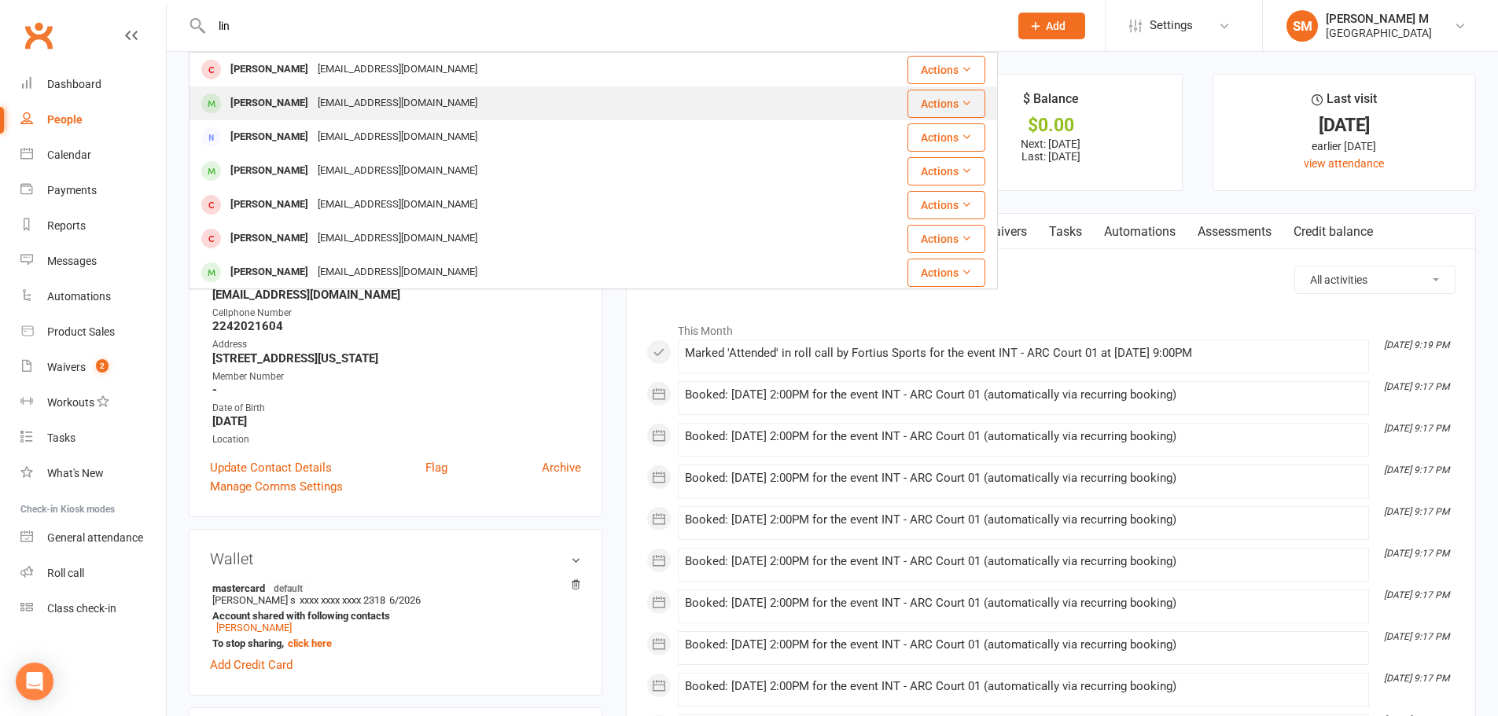
type input "lin"
click at [319, 103] on div "[EMAIL_ADDRESS][DOMAIN_NAME]" at bounding box center [397, 103] width 169 height 23
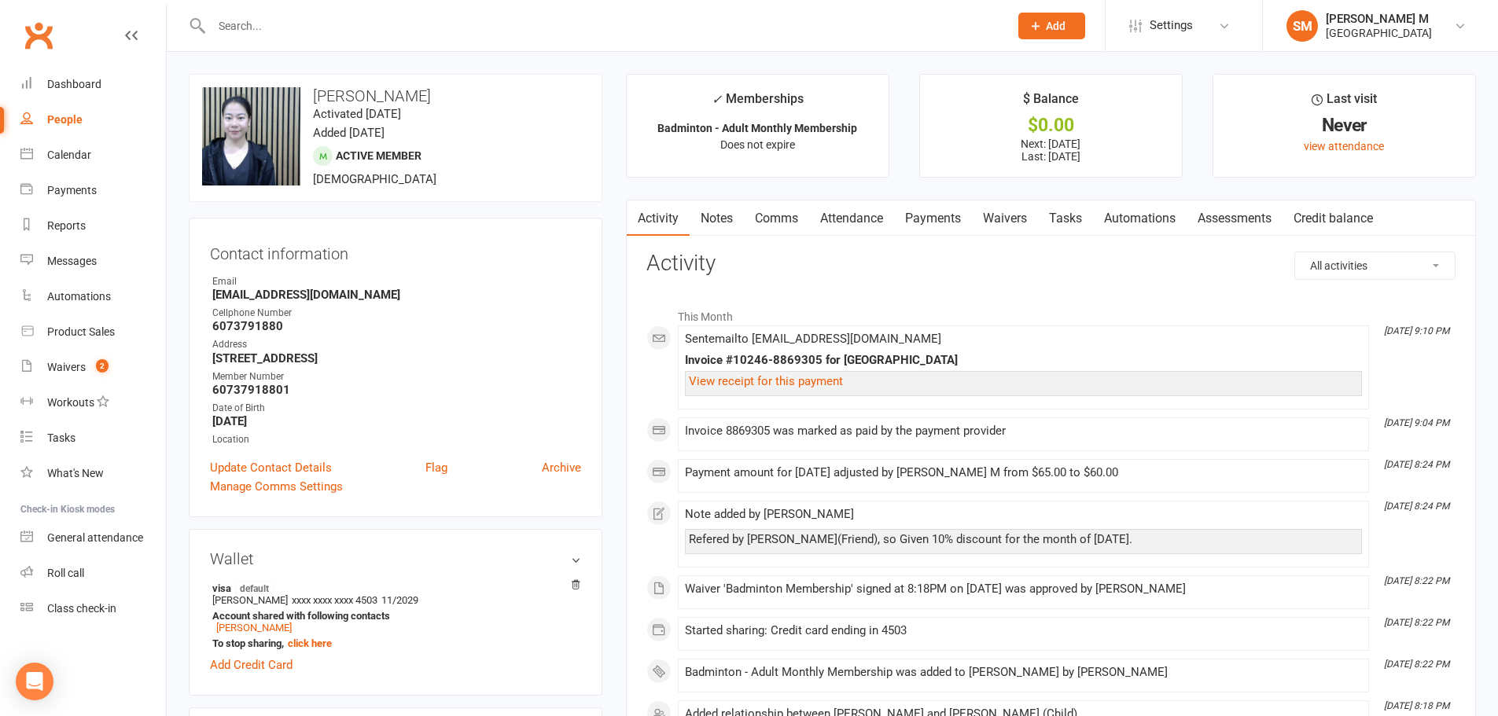
click at [935, 216] on link "Payments" at bounding box center [933, 218] width 78 height 36
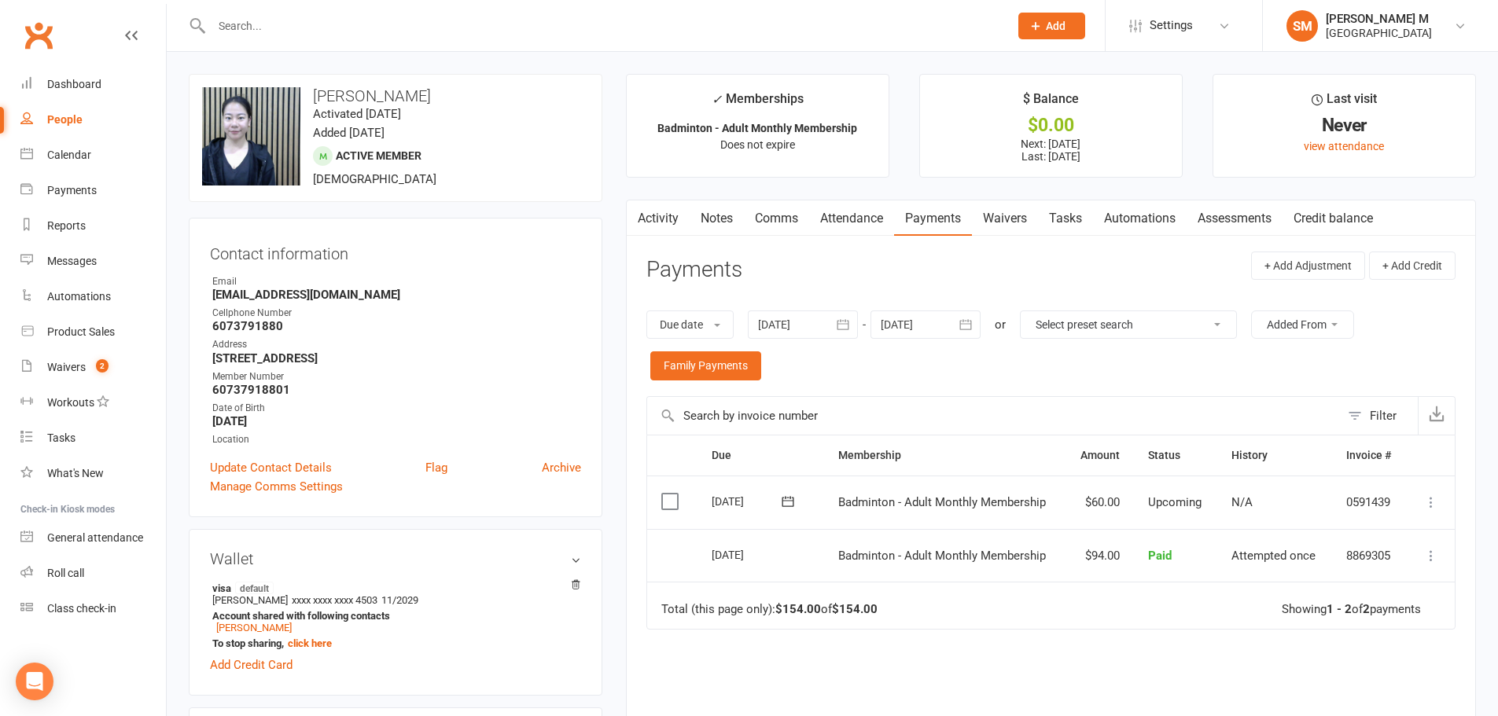
click at [671, 222] on link "Activity" at bounding box center [658, 218] width 63 height 36
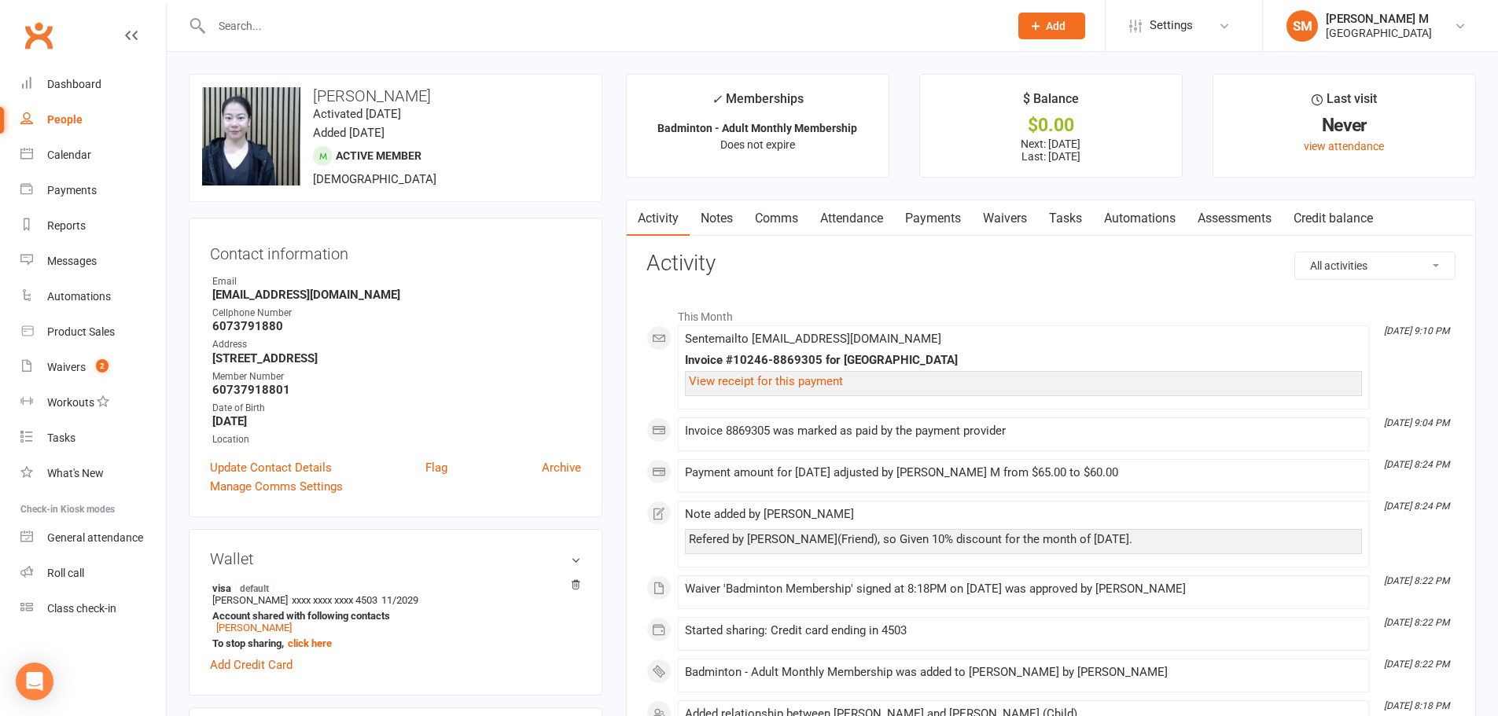
click at [315, 17] on input "text" at bounding box center [602, 26] width 791 height 22
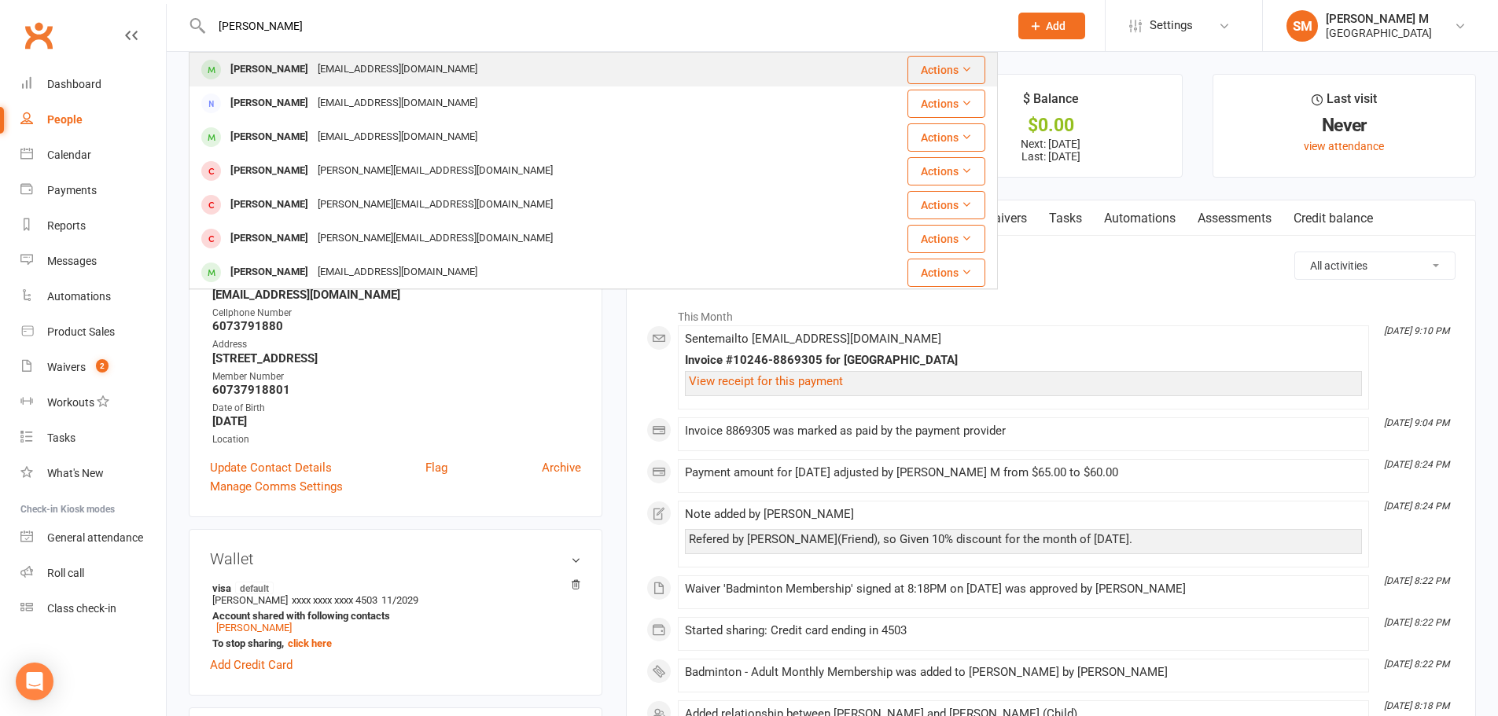
type input "[PERSON_NAME]"
click at [348, 73] on div "[EMAIL_ADDRESS][DOMAIN_NAME]" at bounding box center [397, 69] width 169 height 23
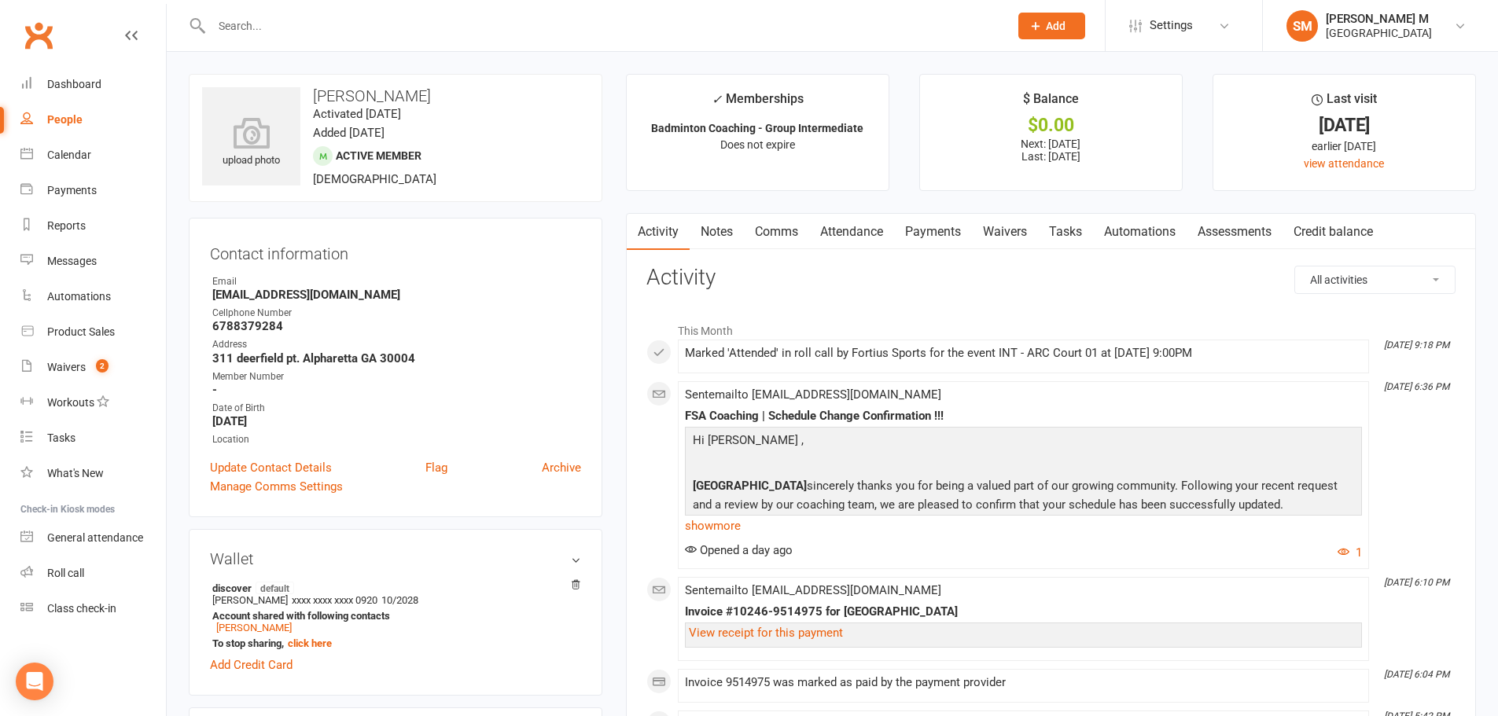
click at [914, 231] on link "Payments" at bounding box center [933, 232] width 78 height 36
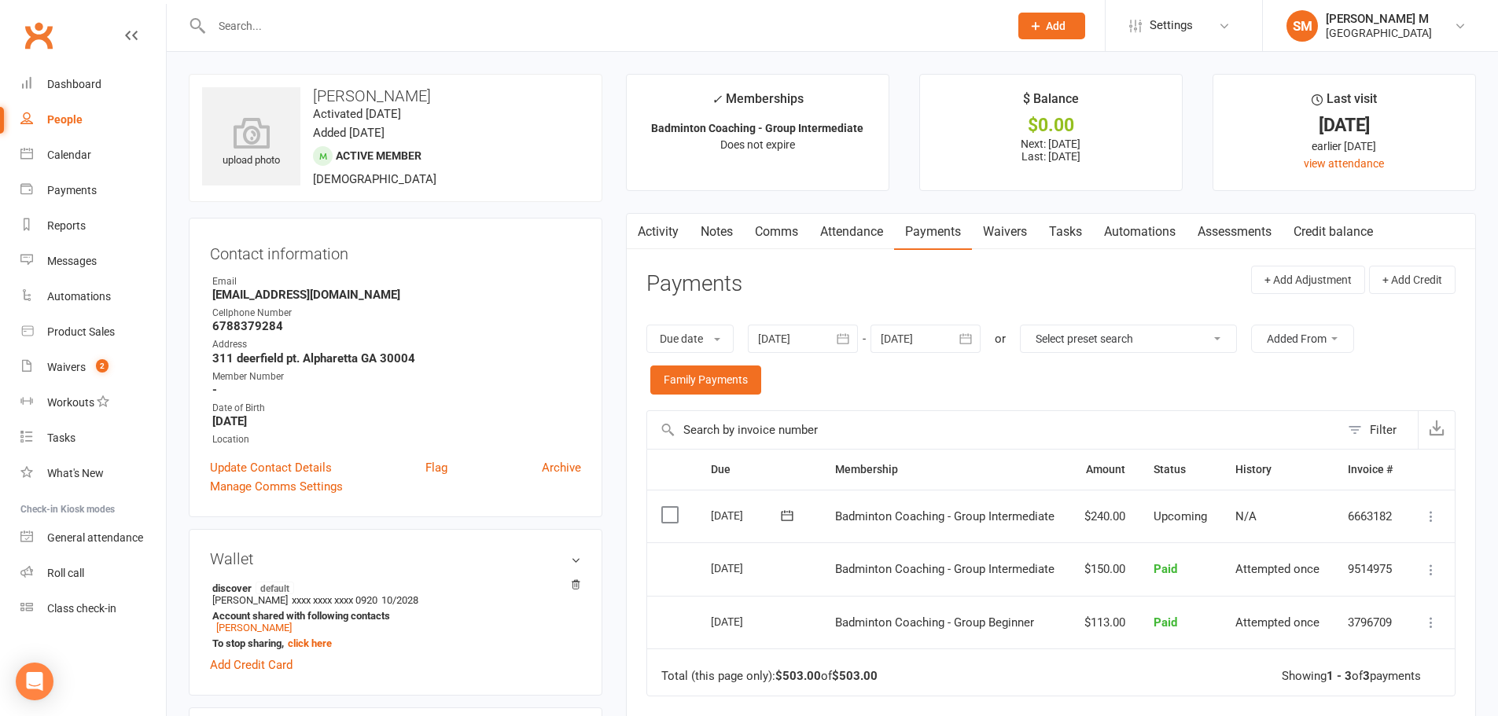
click at [972, 338] on icon "button" at bounding box center [966, 338] width 12 height 10
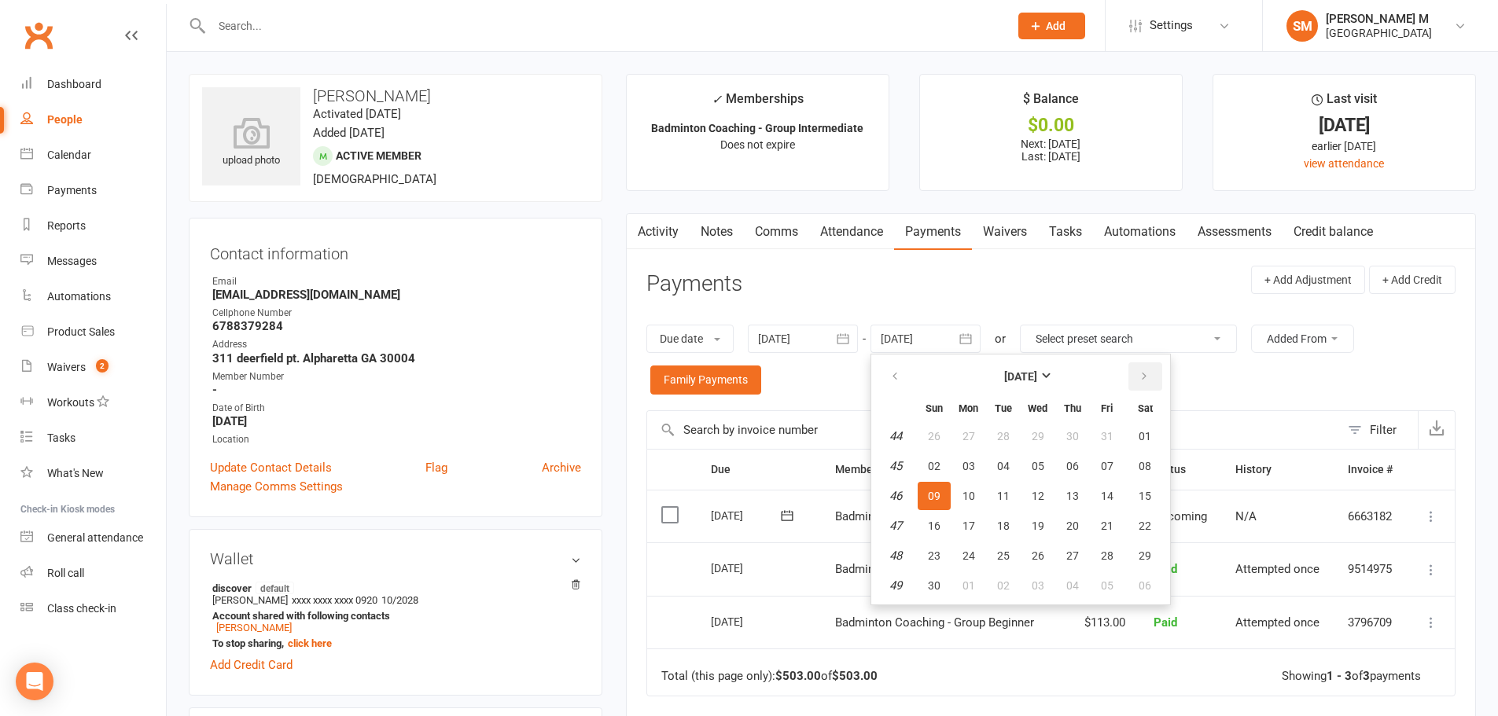
click at [1145, 381] on icon "button" at bounding box center [1143, 376] width 11 height 13
click at [1137, 428] on button "06" at bounding box center [1145, 436] width 40 height 28
type input "[DATE]"
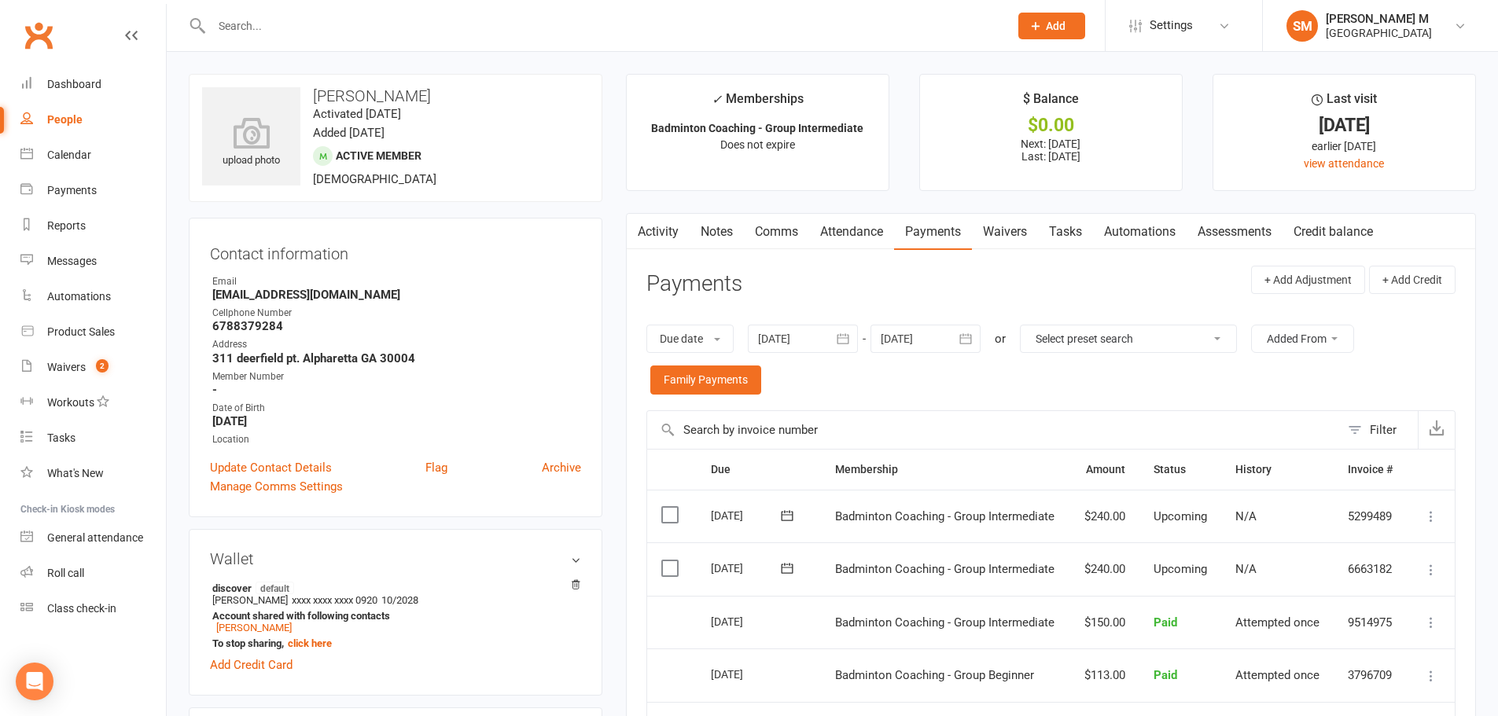
click at [649, 241] on link "Activity" at bounding box center [658, 232] width 63 height 36
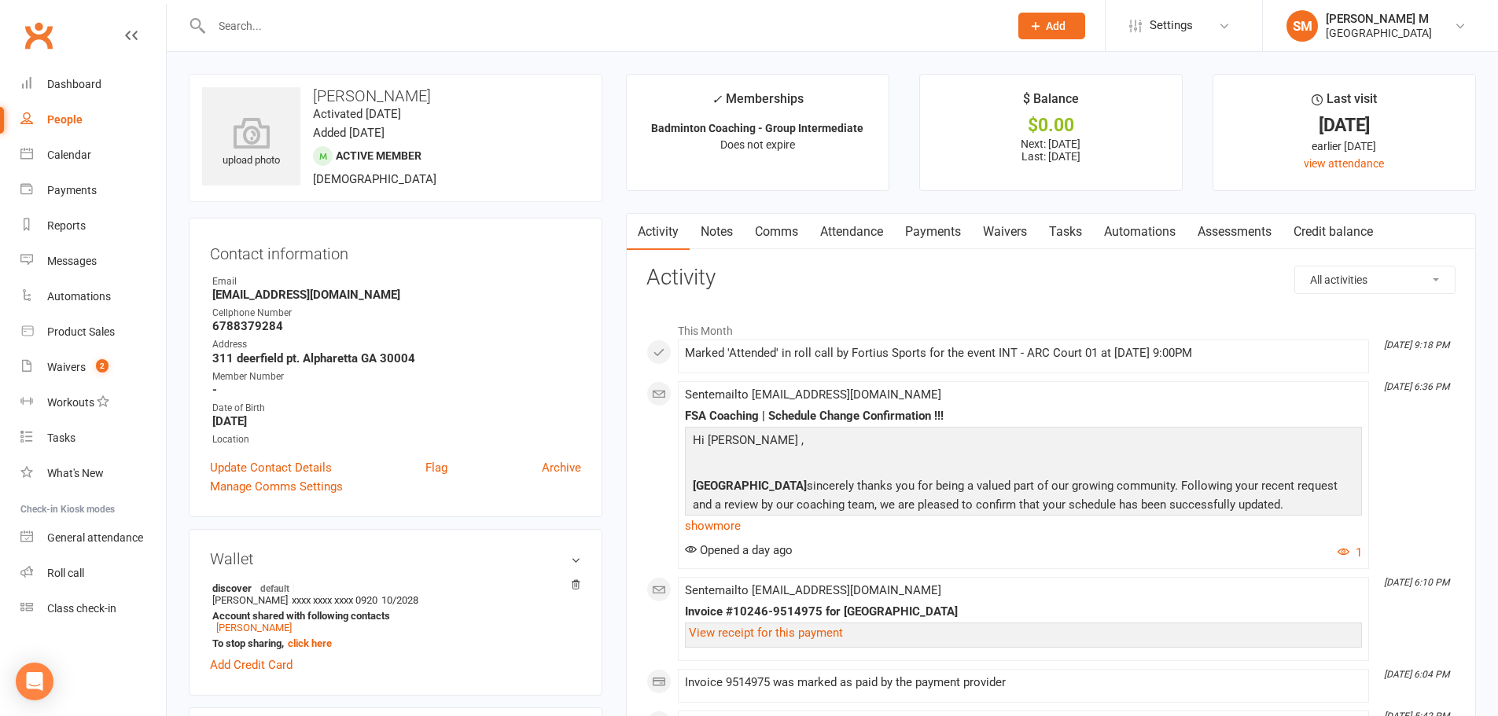
click at [311, 29] on input "text" at bounding box center [602, 26] width 791 height 22
paste input "[PERSON_NAME]"
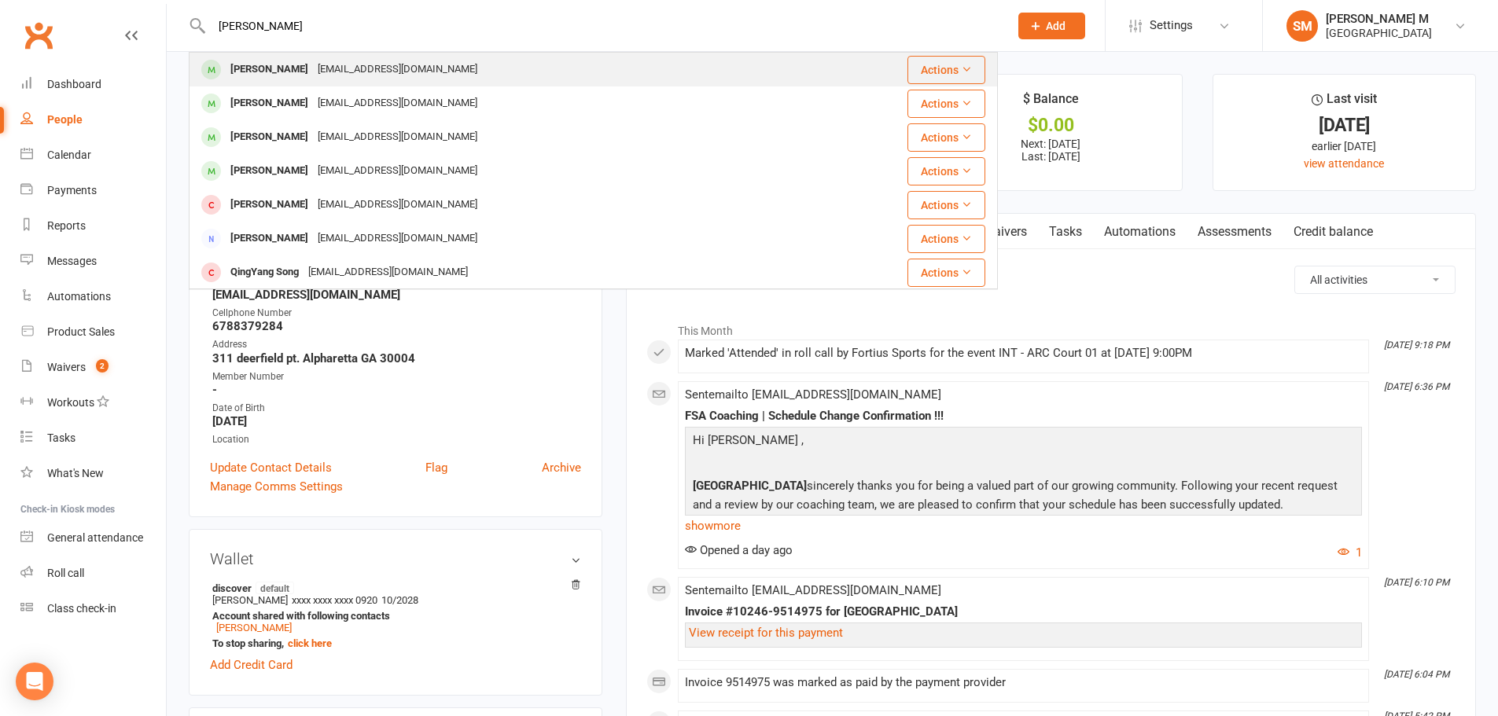
type input "[PERSON_NAME]"
click at [269, 74] on div "[PERSON_NAME]" at bounding box center [269, 69] width 87 height 23
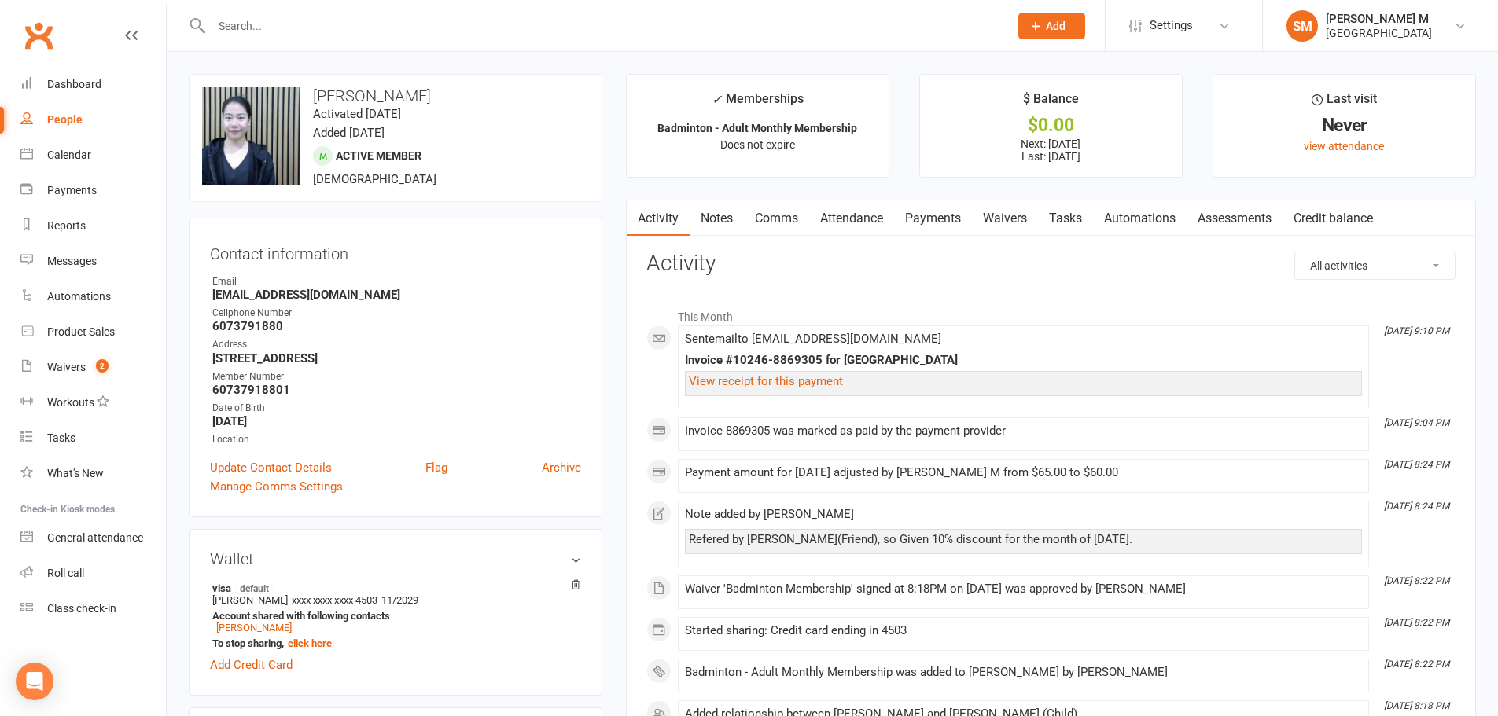
click at [923, 226] on link "Payments" at bounding box center [933, 218] width 78 height 36
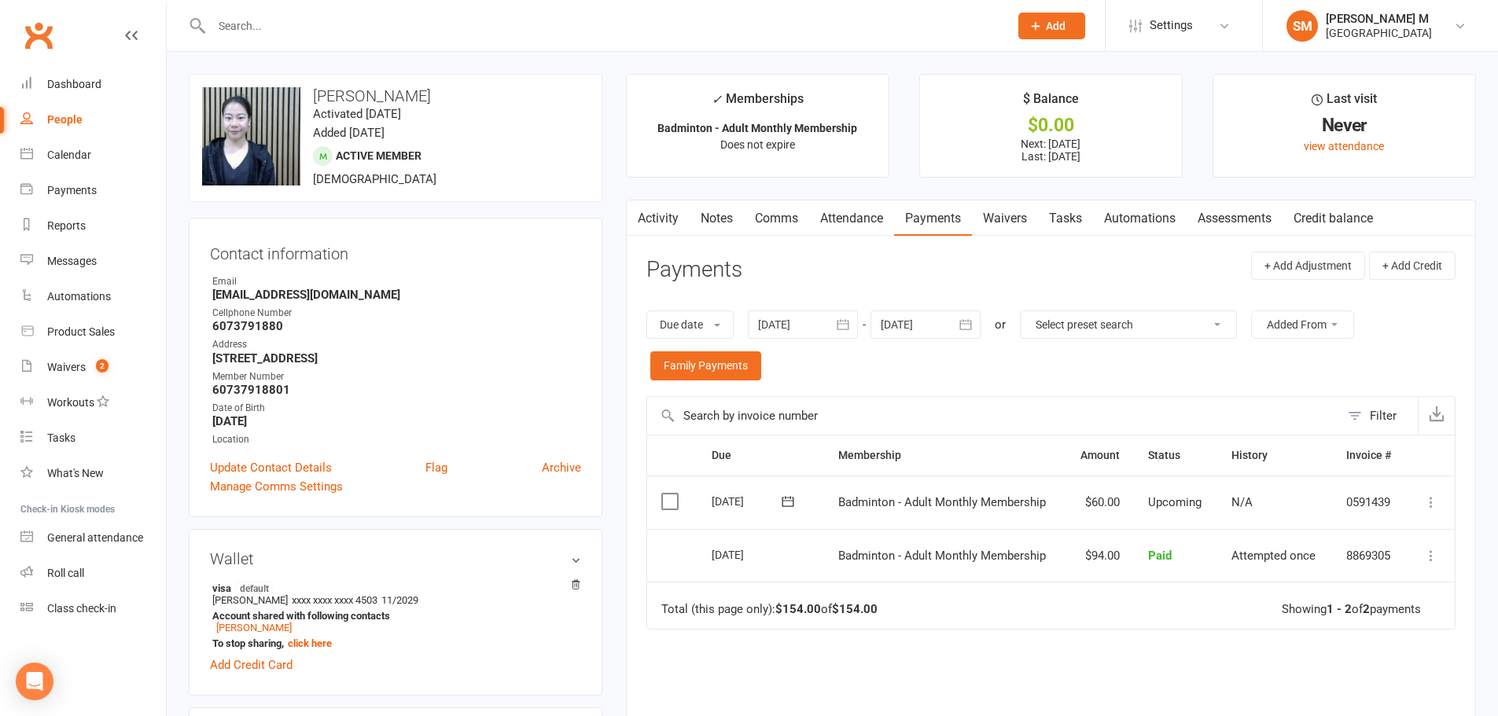
click at [1432, 498] on icon at bounding box center [1431, 502] width 16 height 16
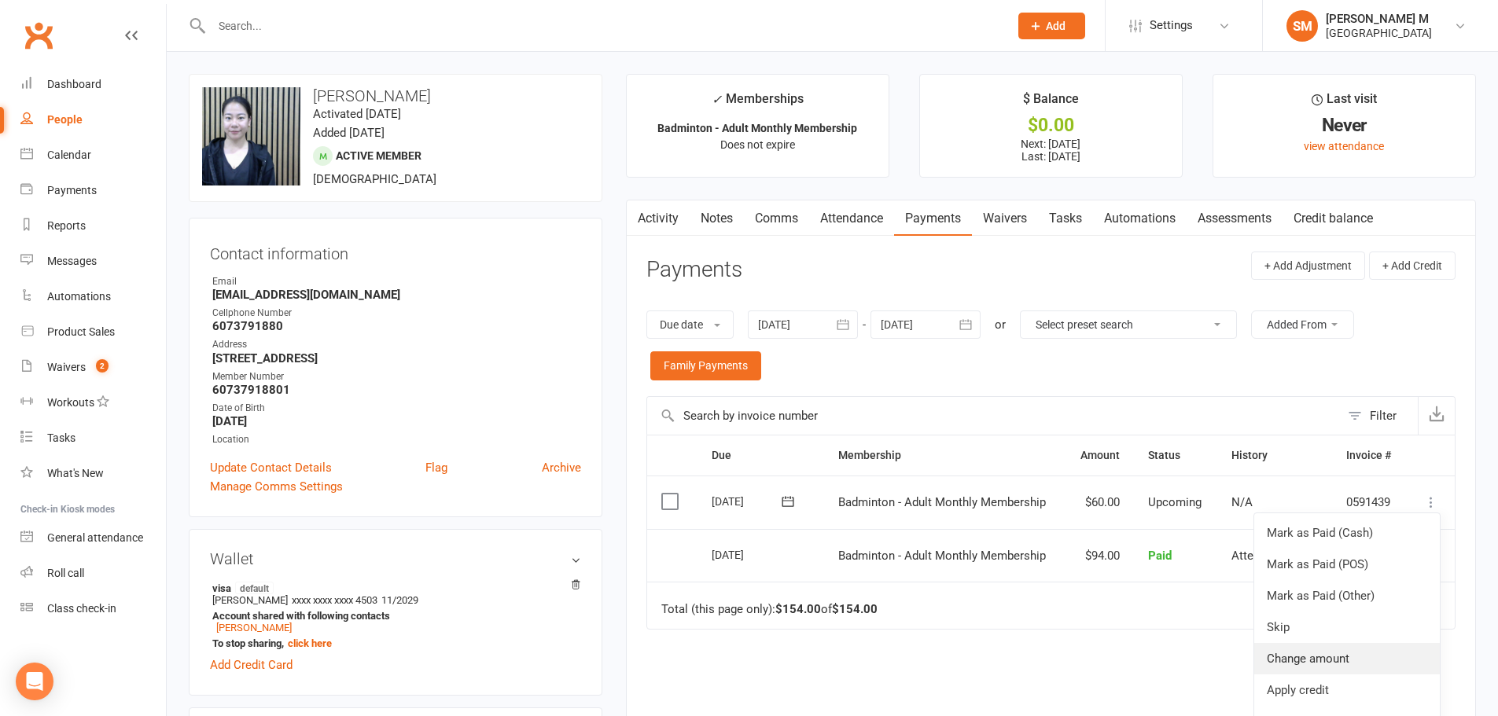
click at [1294, 655] on link "Change amount" at bounding box center [1347, 658] width 186 height 31
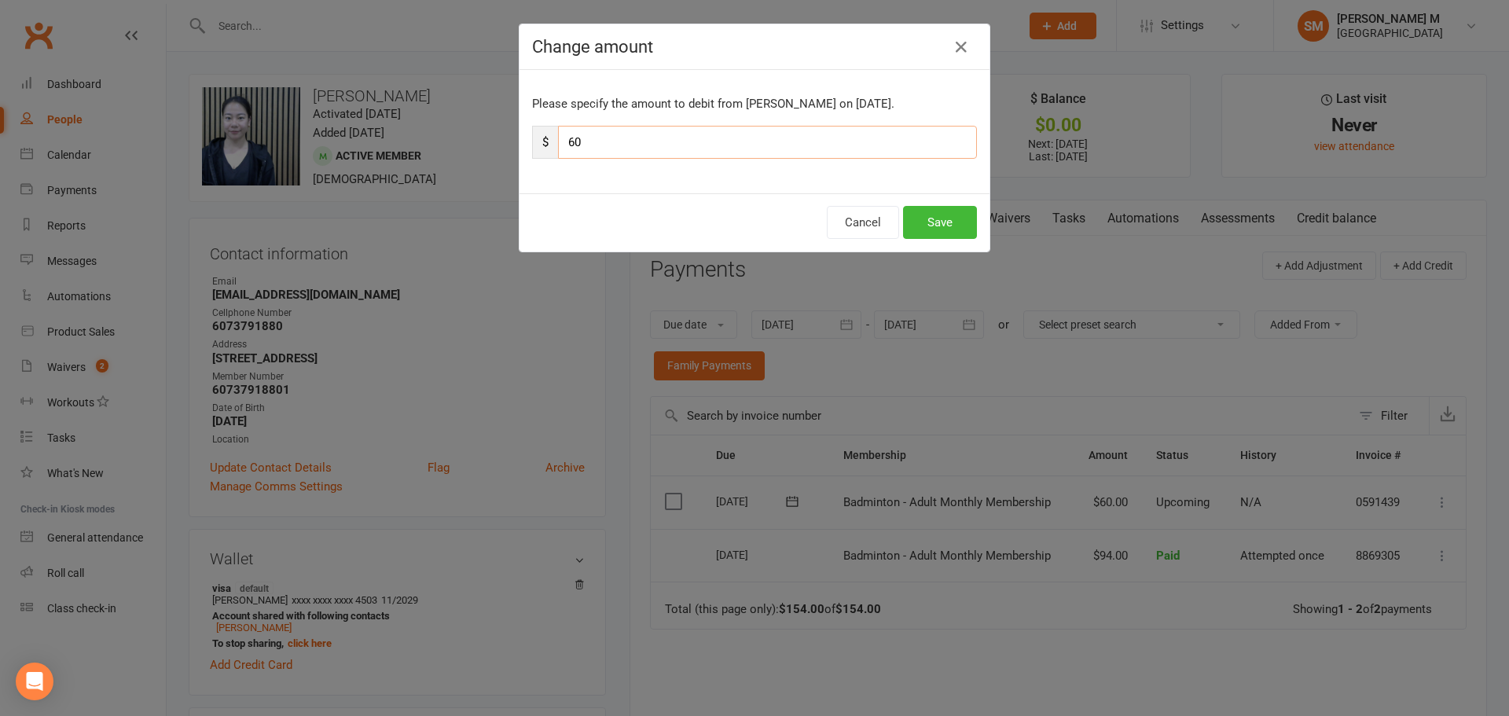
click at [616, 129] on input "60" at bounding box center [767, 142] width 419 height 33
type input "6"
type input "59"
click at [938, 224] on button "Save" at bounding box center [940, 222] width 74 height 33
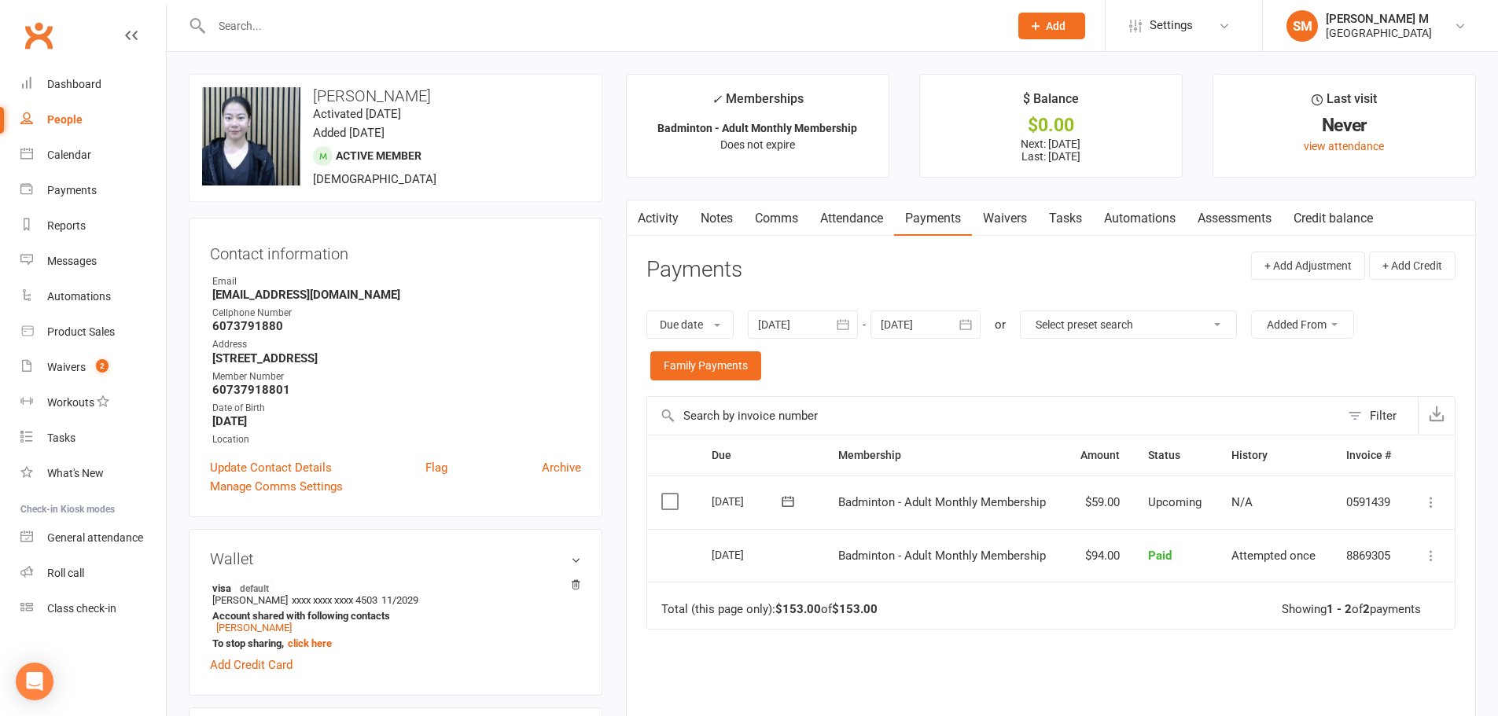
click at [972, 330] on icon "button" at bounding box center [966, 325] width 12 height 10
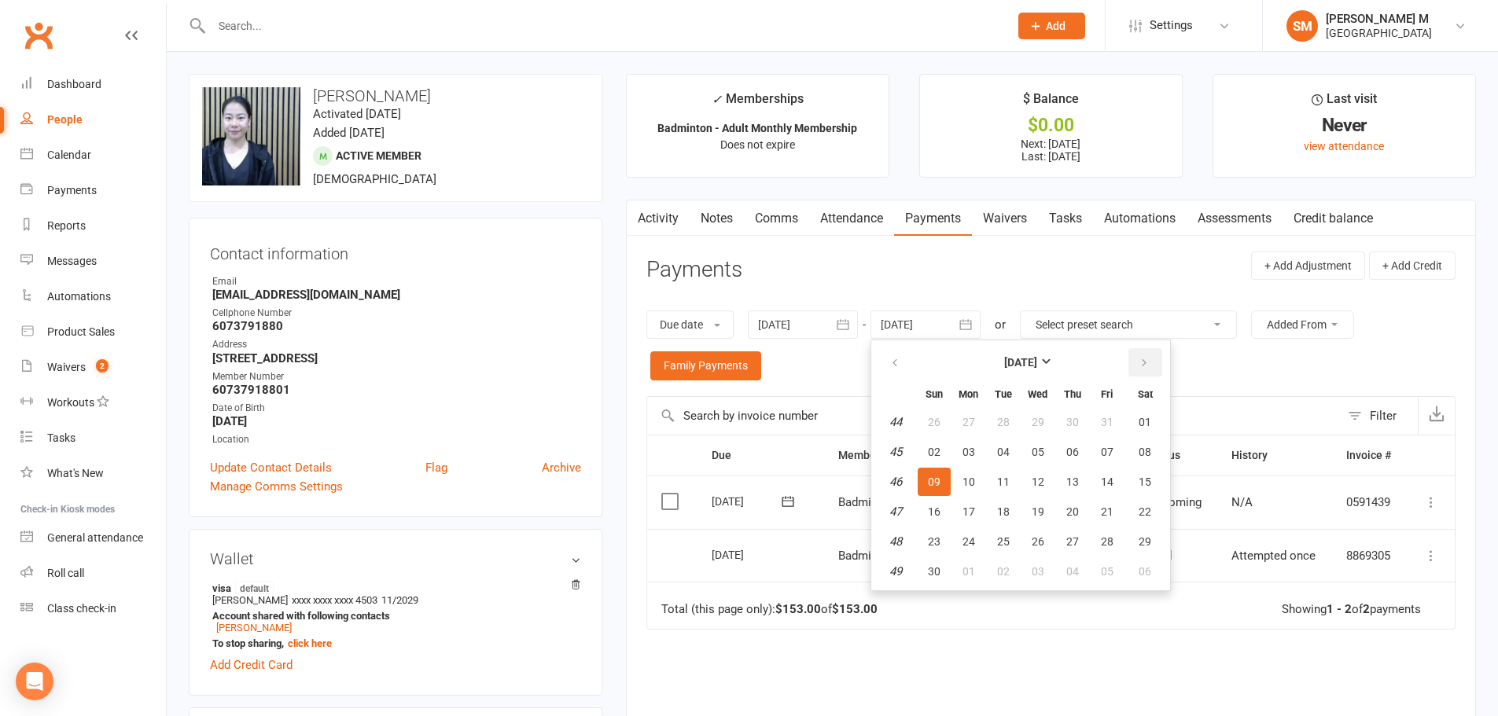
click at [1157, 360] on button "button" at bounding box center [1145, 362] width 34 height 28
click at [1138, 429] on button "06" at bounding box center [1145, 422] width 40 height 28
type input "[DATE]"
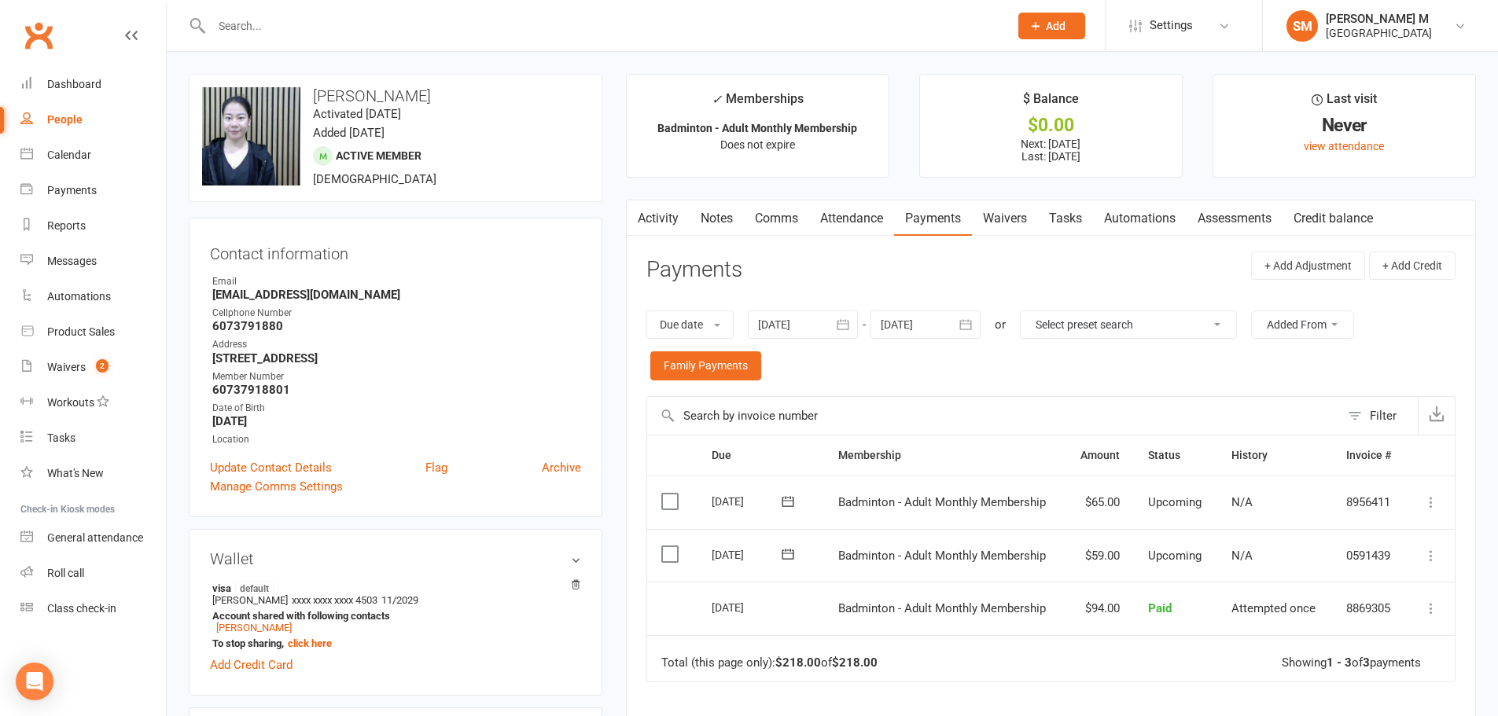
click at [226, 28] on input "text" at bounding box center [602, 26] width 791 height 22
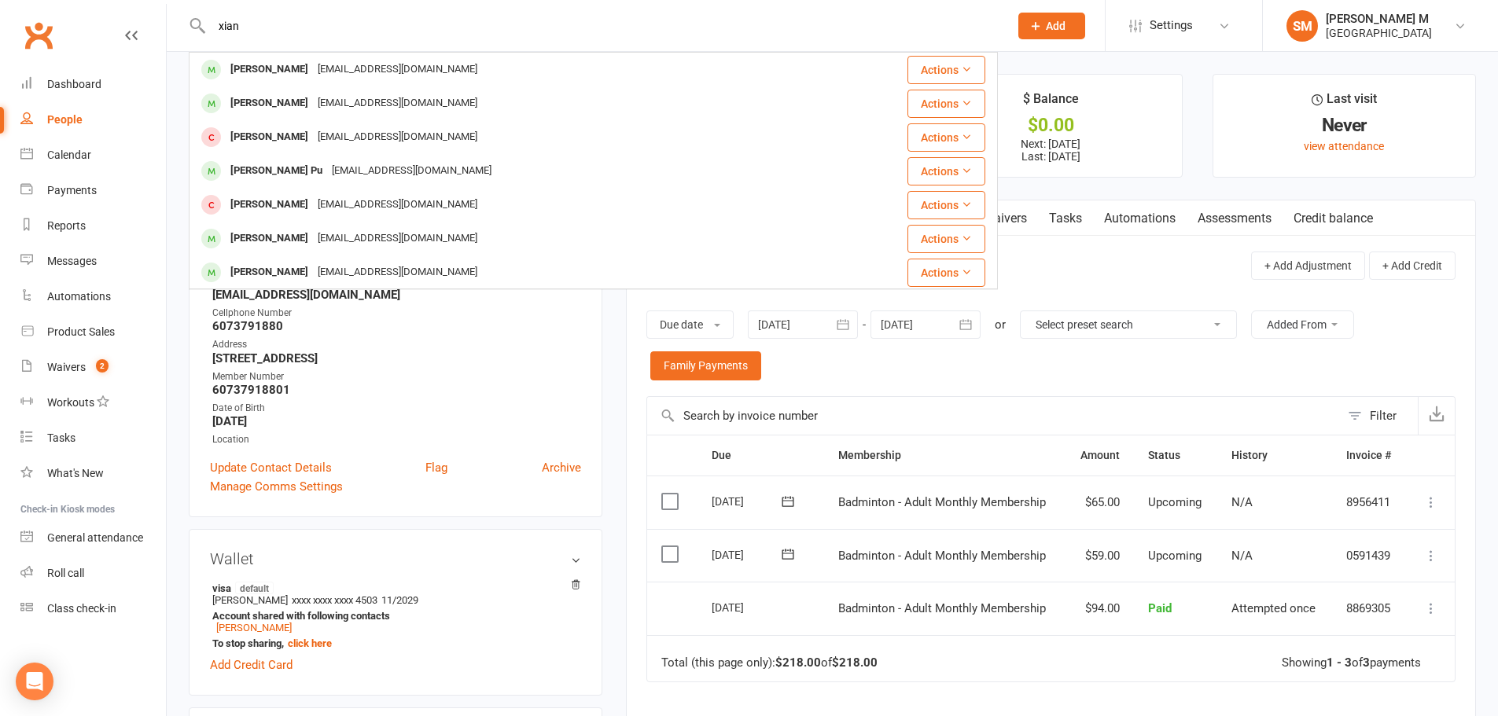
type input "xian"
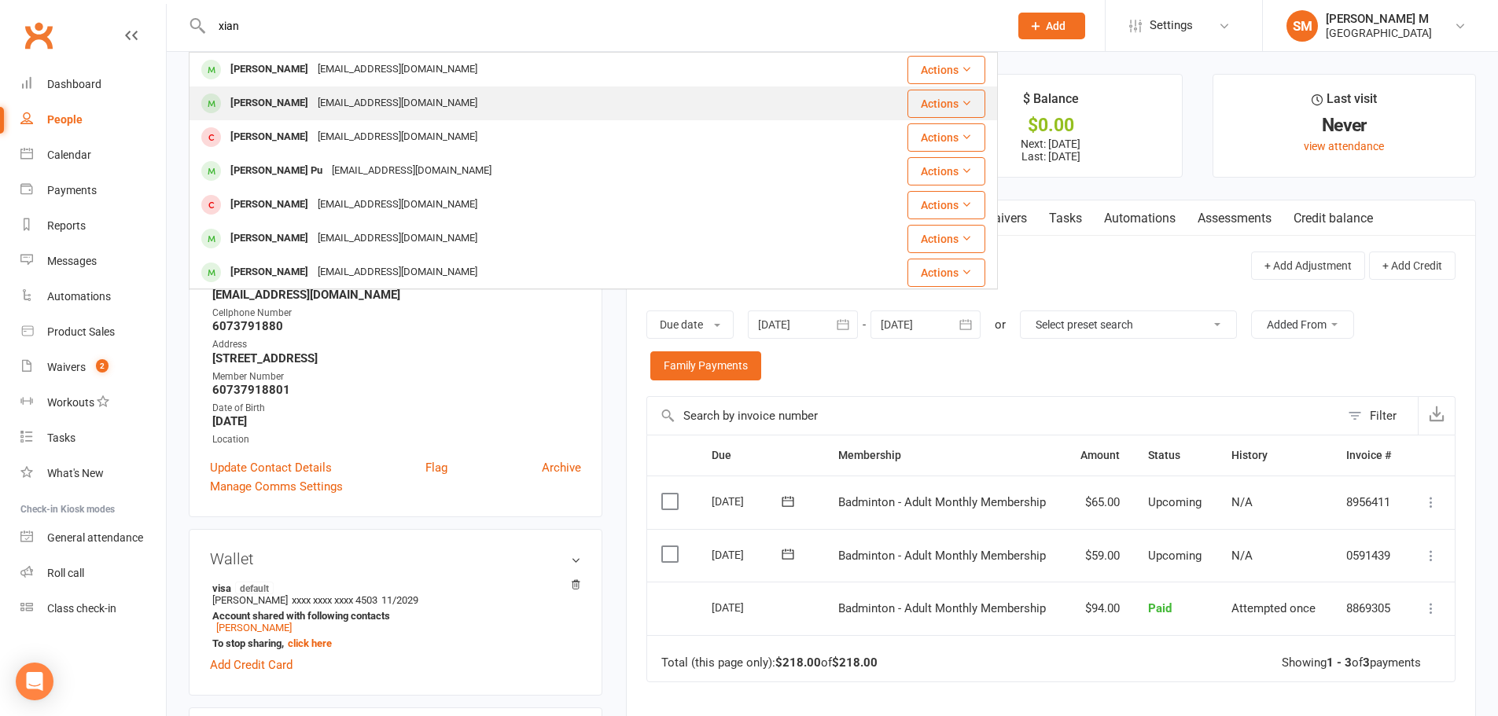
click at [313, 102] on div "[EMAIL_ADDRESS][DOMAIN_NAME]" at bounding box center [397, 103] width 169 height 23
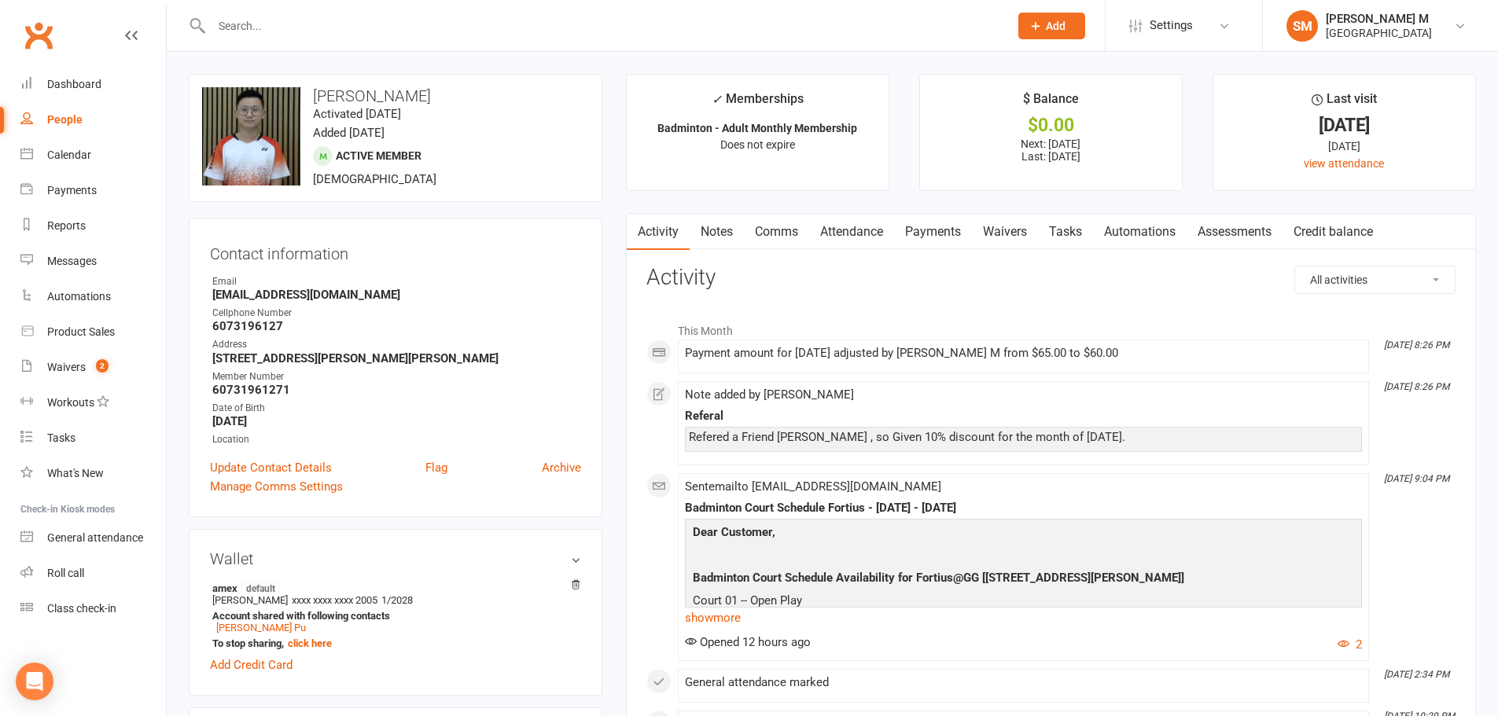
click at [929, 227] on link "Payments" at bounding box center [933, 232] width 78 height 36
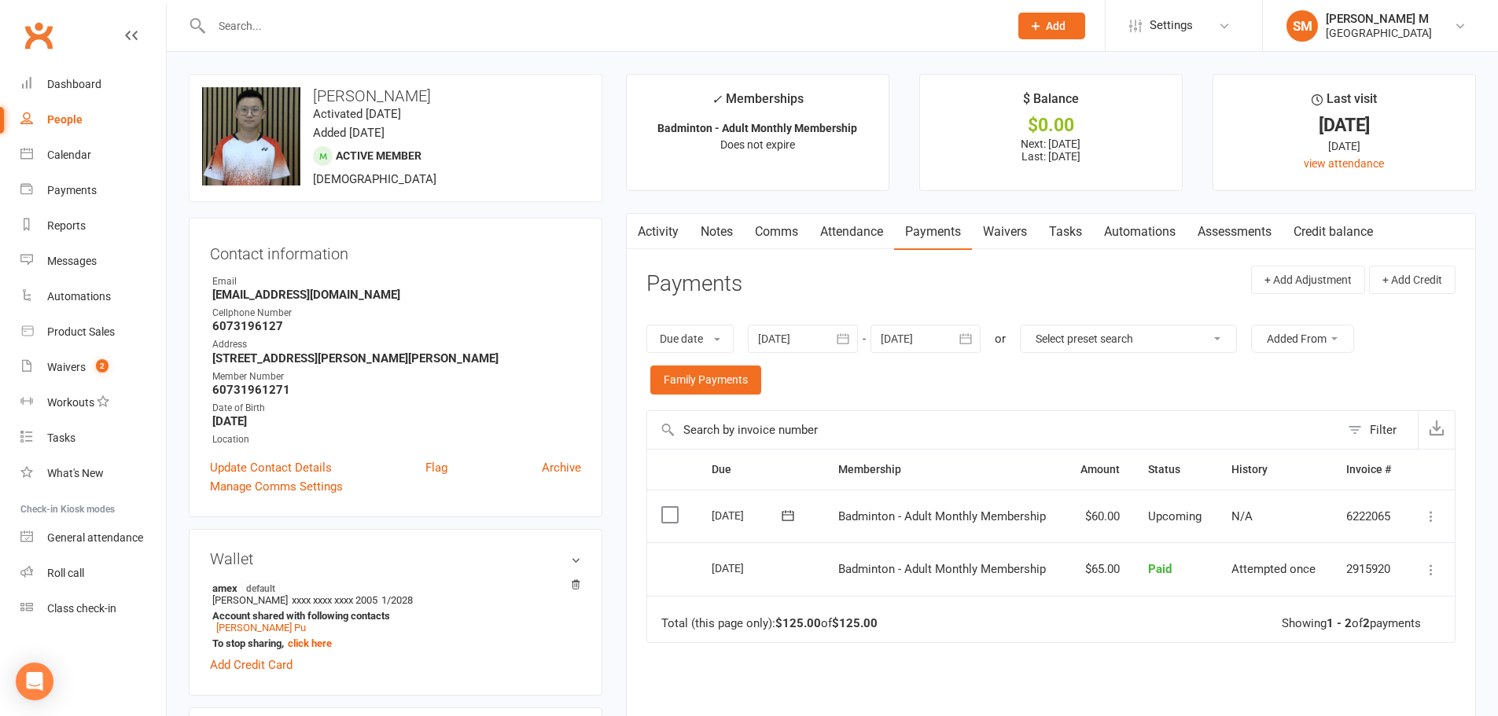
click at [972, 349] on button "button" at bounding box center [966, 339] width 28 height 28
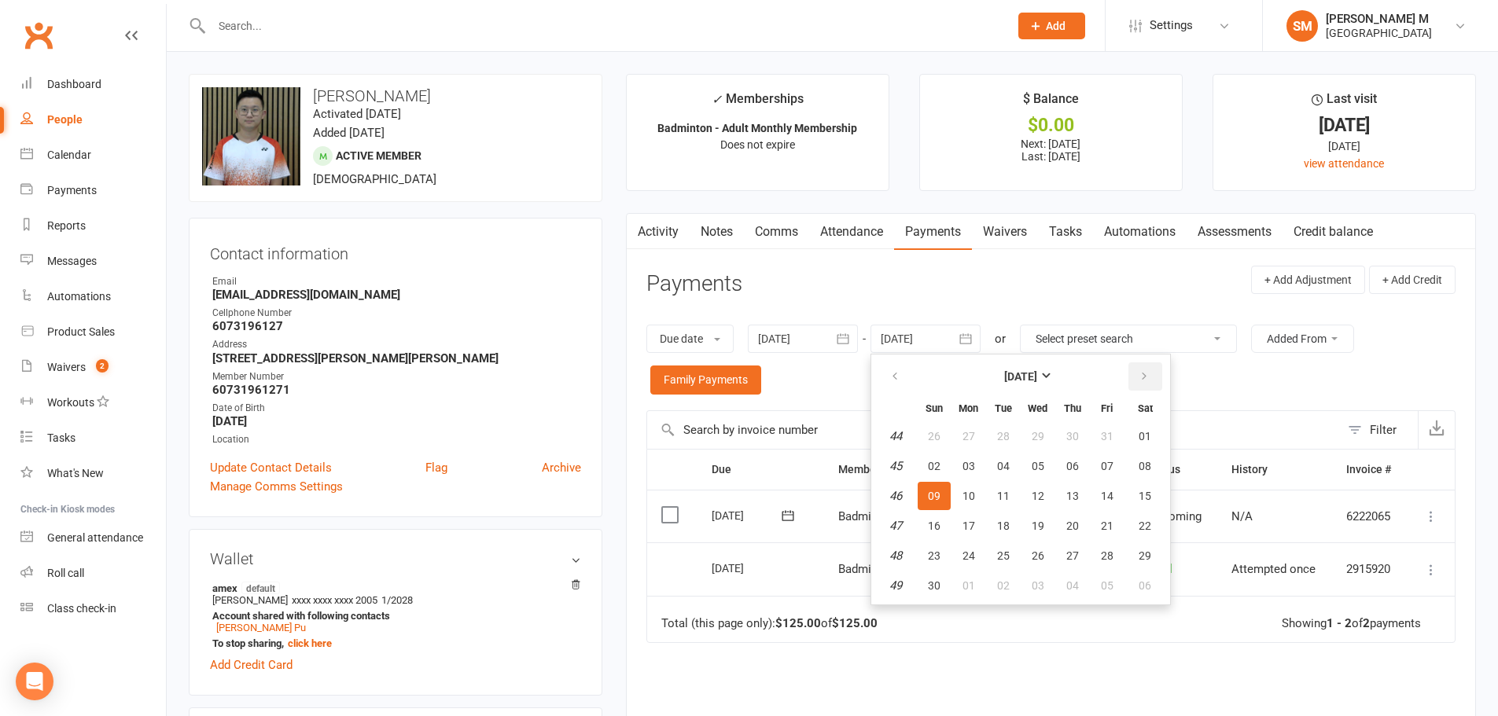
click at [1138, 381] on button "button" at bounding box center [1145, 376] width 34 height 28
click at [1145, 440] on span "03" at bounding box center [1144, 436] width 13 height 13
type input "[DATE]"
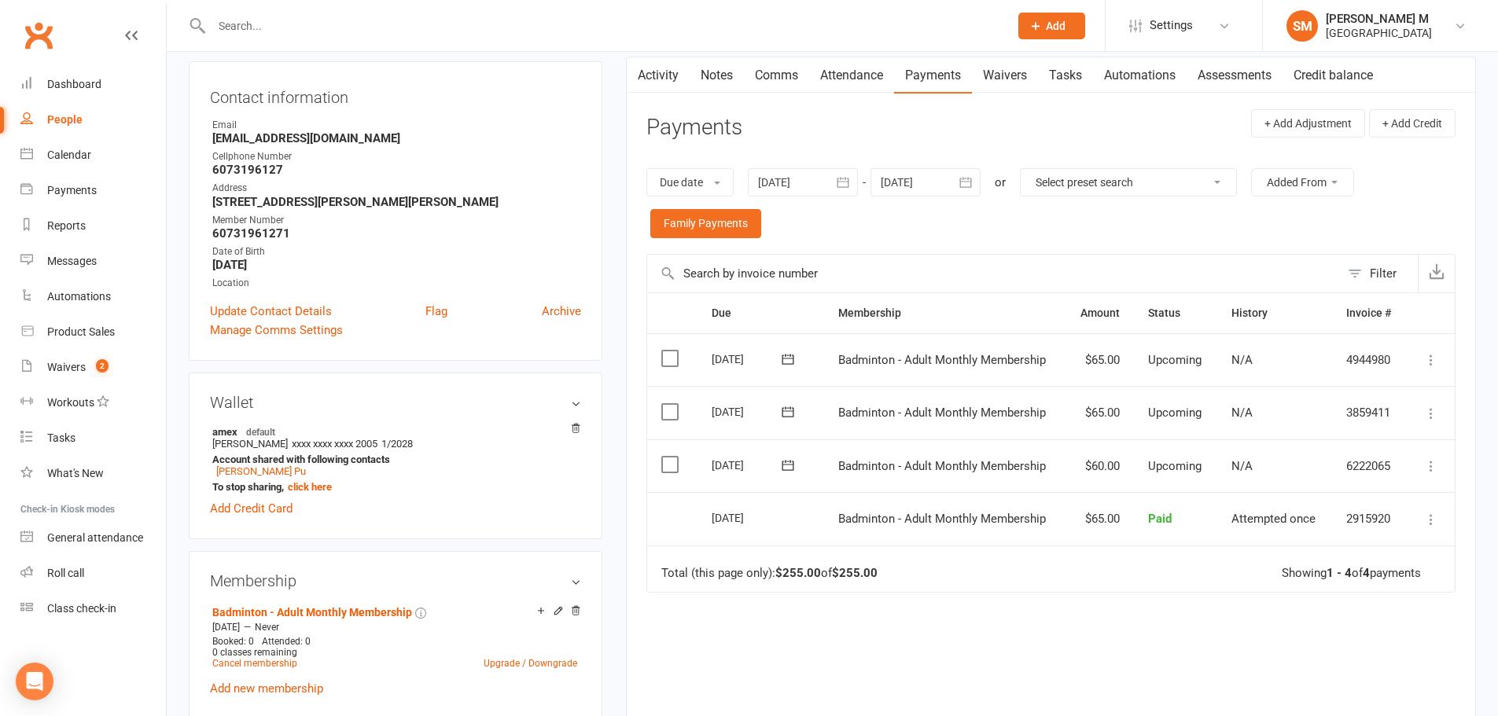
scroll to position [157, 0]
click at [1428, 461] on icon at bounding box center [1431, 466] width 16 height 16
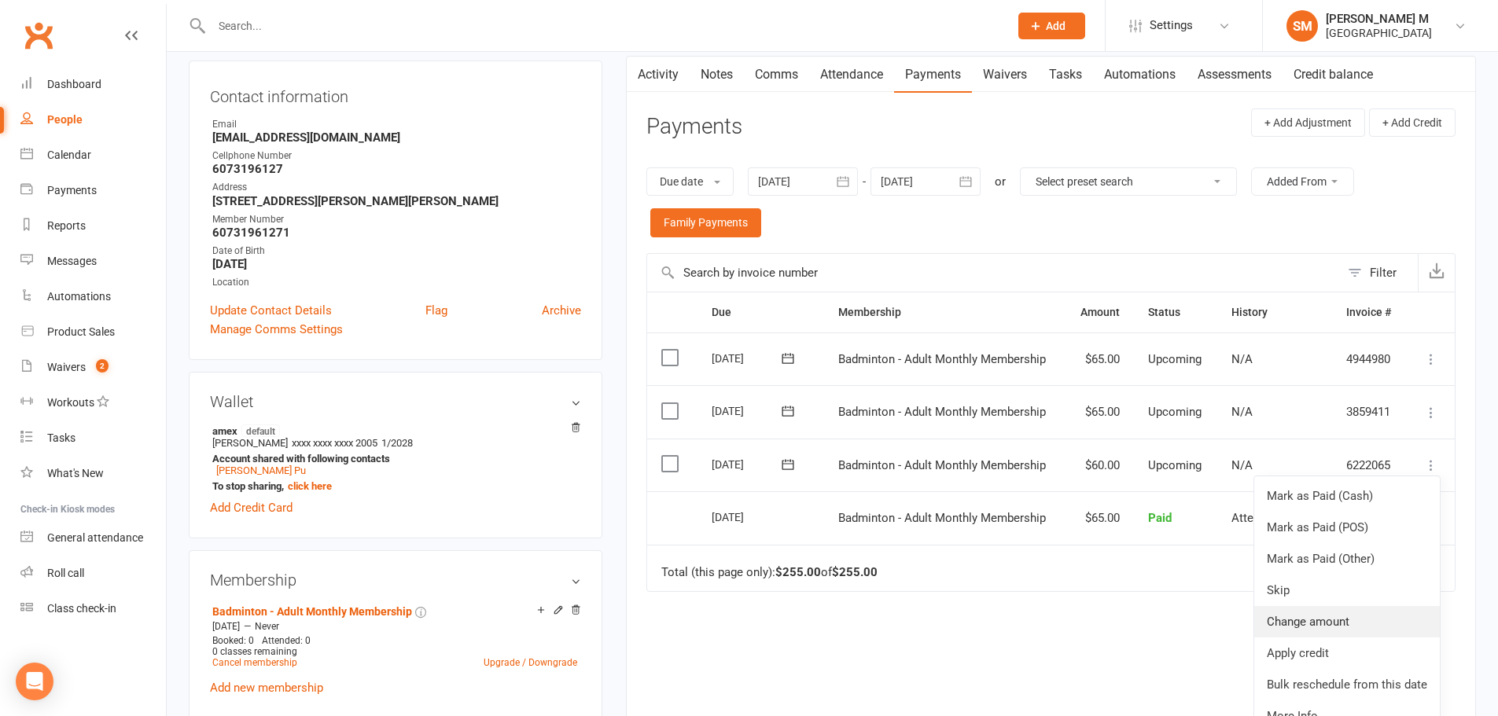
click at [1329, 623] on link "Change amount" at bounding box center [1347, 621] width 186 height 31
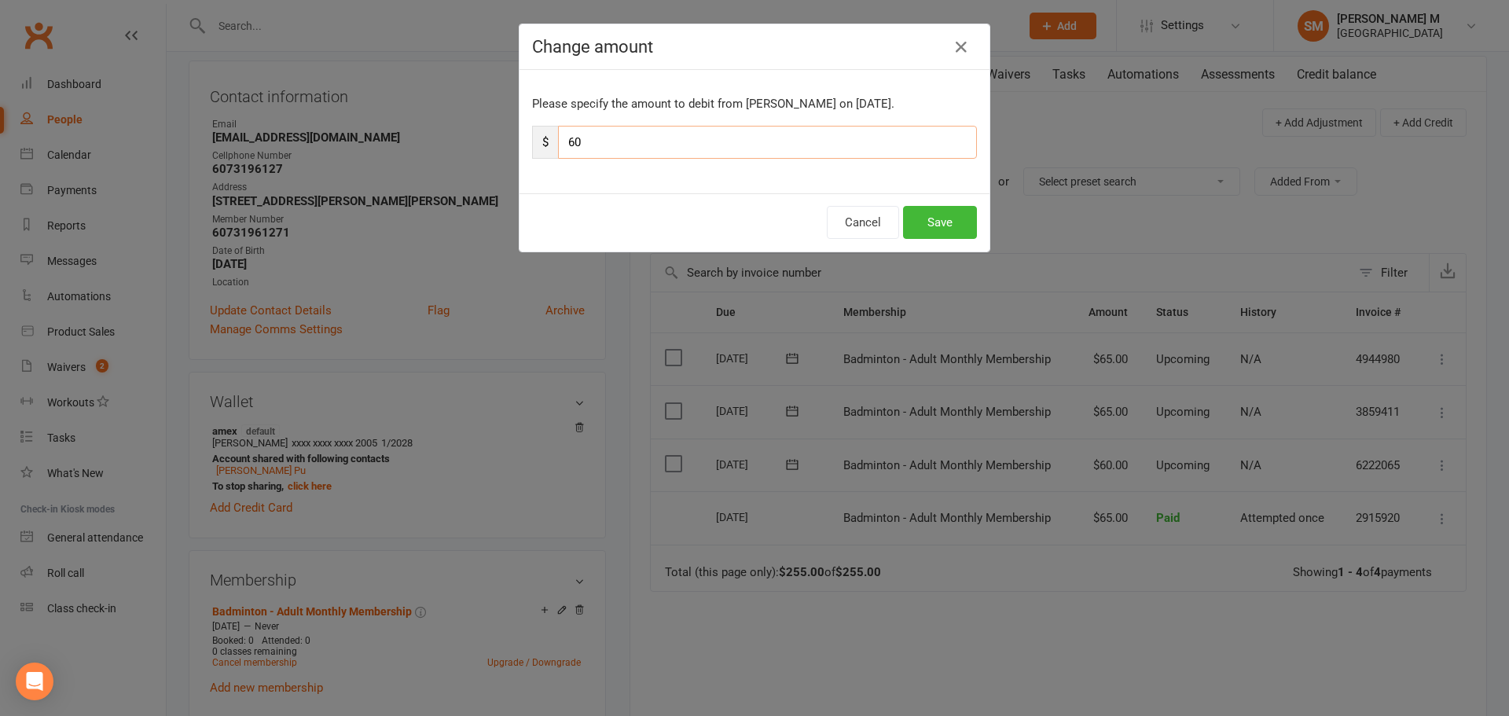
click at [601, 150] on input "60" at bounding box center [767, 142] width 419 height 33
type input "6"
type input "59"
click at [949, 214] on button "Save" at bounding box center [940, 222] width 74 height 33
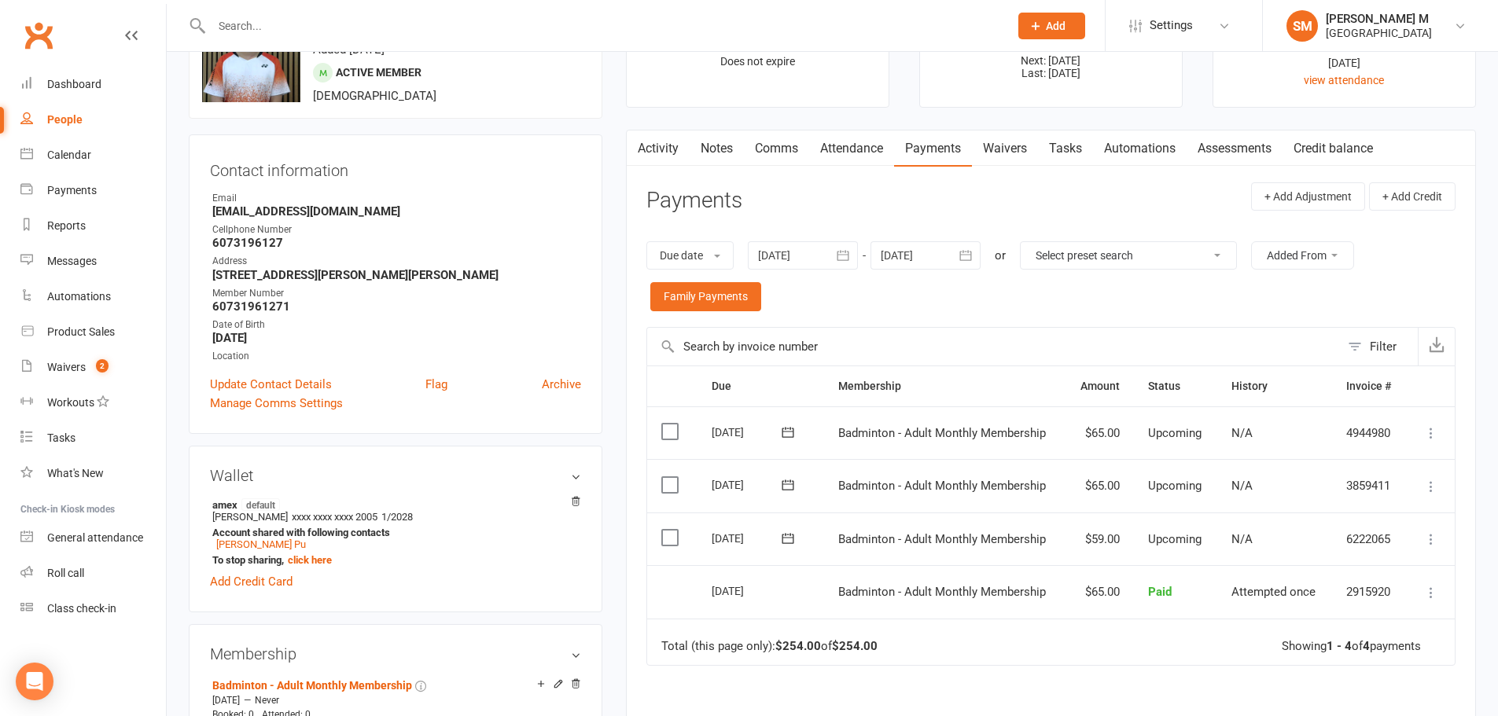
scroll to position [0, 0]
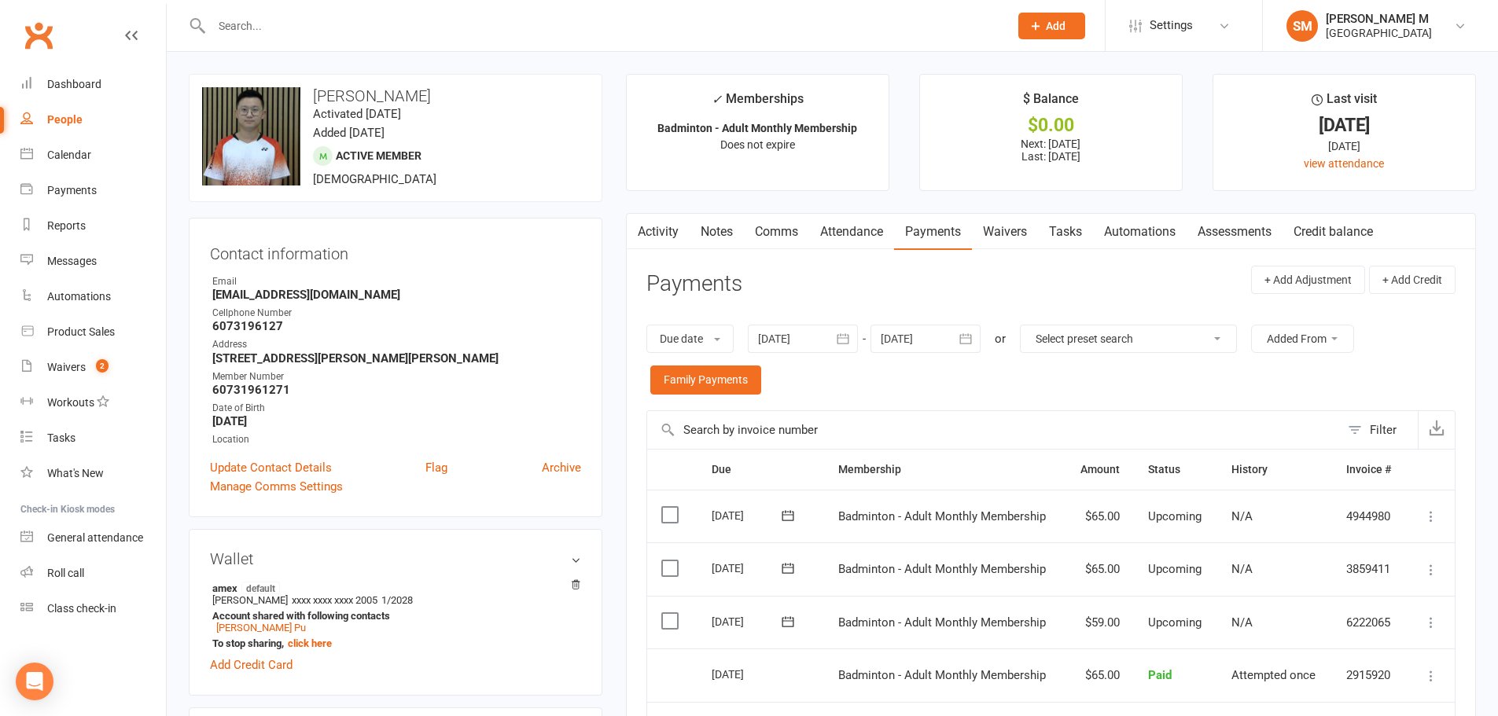
click at [656, 235] on link "Activity" at bounding box center [658, 232] width 63 height 36
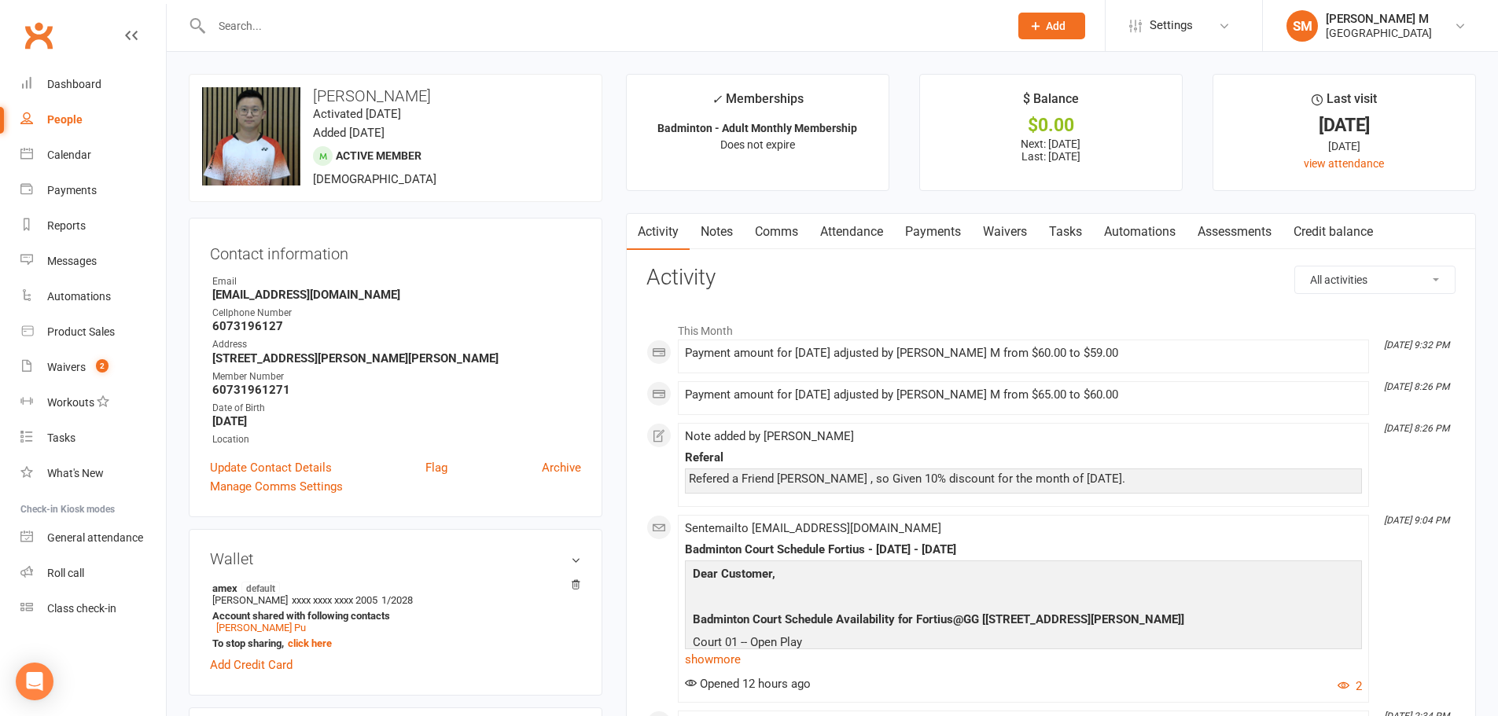
click at [350, 42] on div at bounding box center [593, 25] width 809 height 51
click at [332, 28] on input "text" at bounding box center [602, 26] width 791 height 22
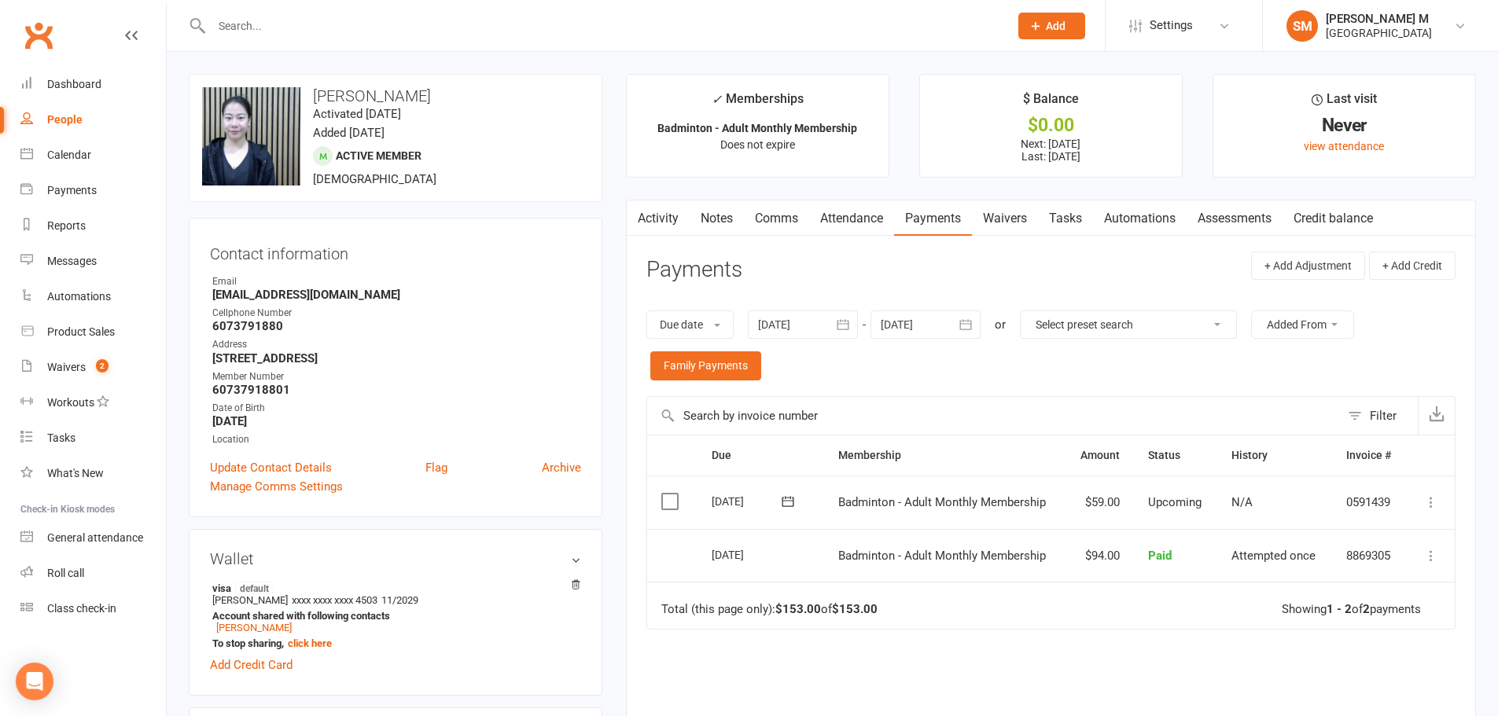
click at [965, 328] on icon "button" at bounding box center [966, 325] width 16 height 16
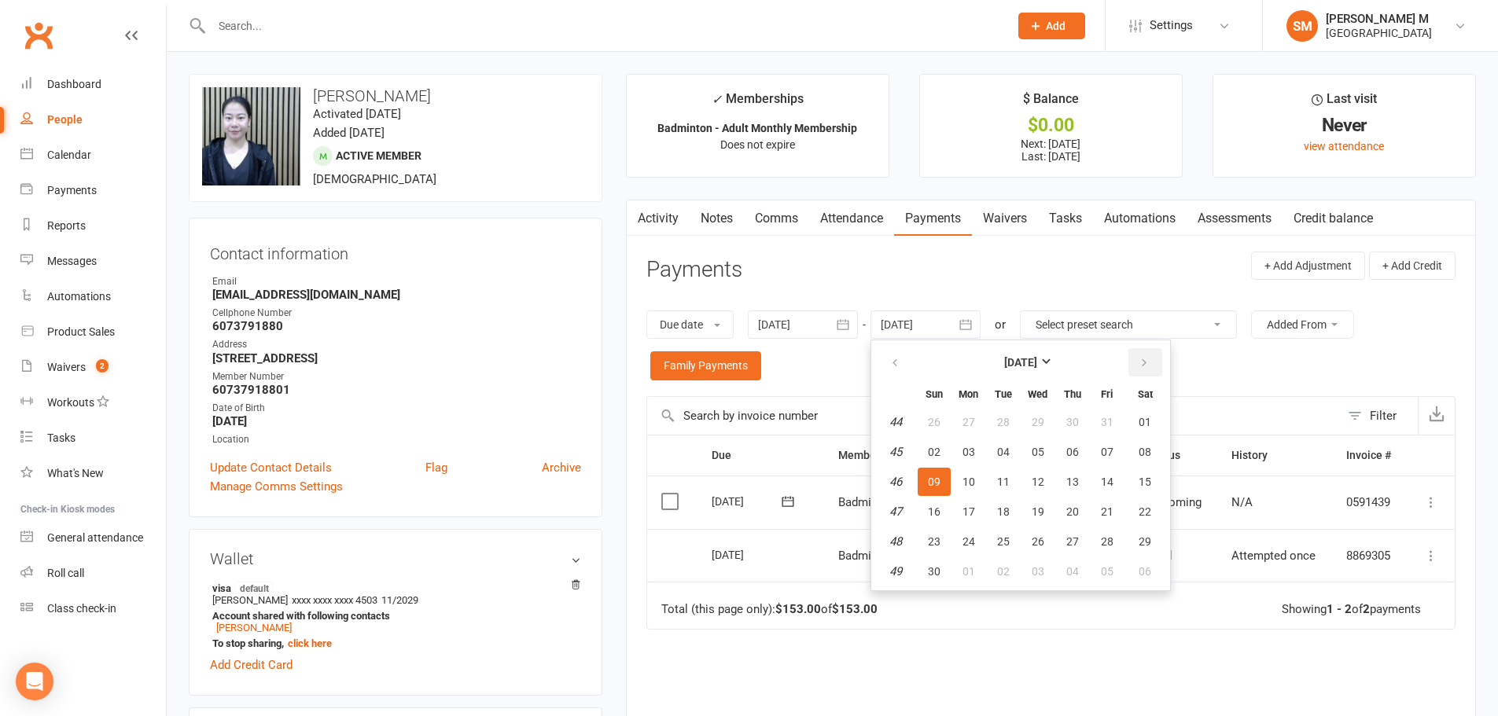
click at [1156, 370] on button "button" at bounding box center [1145, 362] width 34 height 28
click at [1155, 410] on button "07" at bounding box center [1145, 422] width 40 height 28
type input "[DATE]"
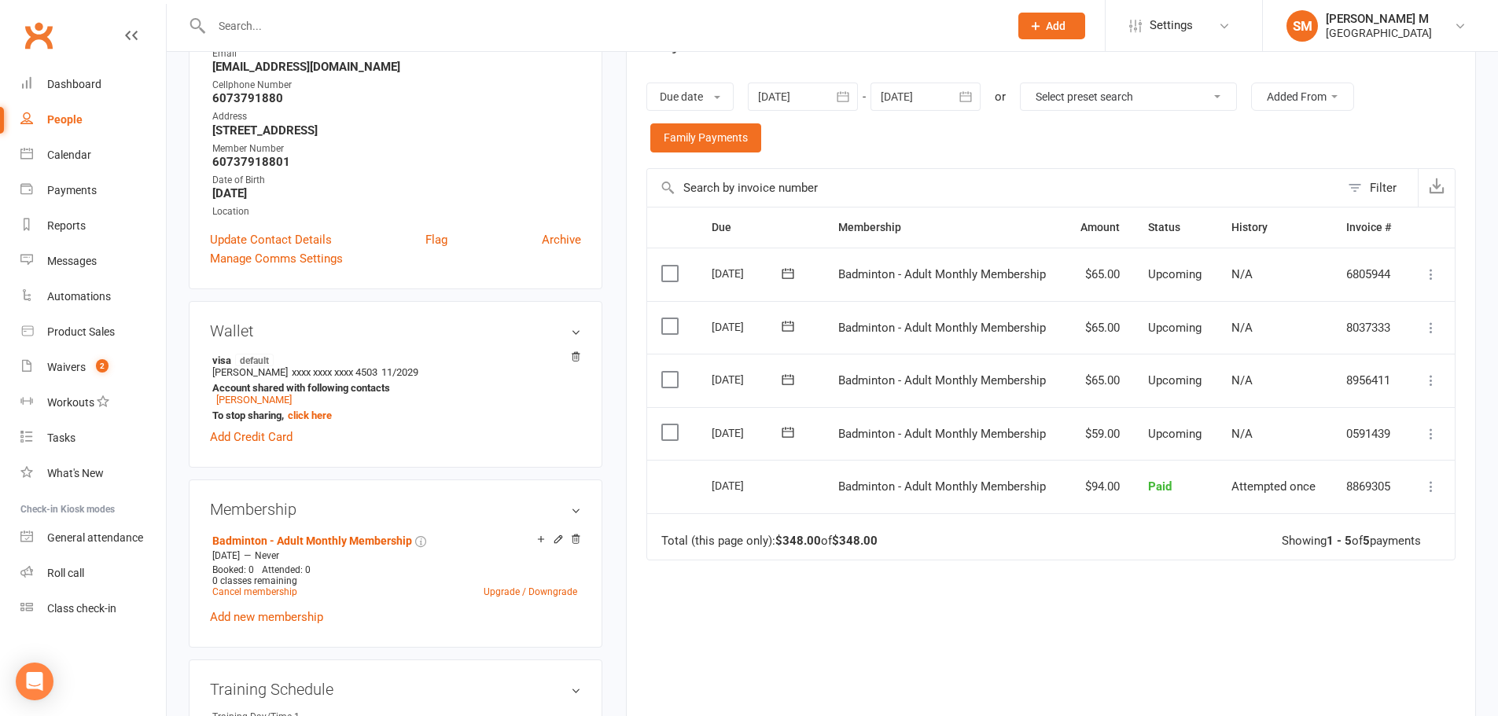
scroll to position [236, 0]
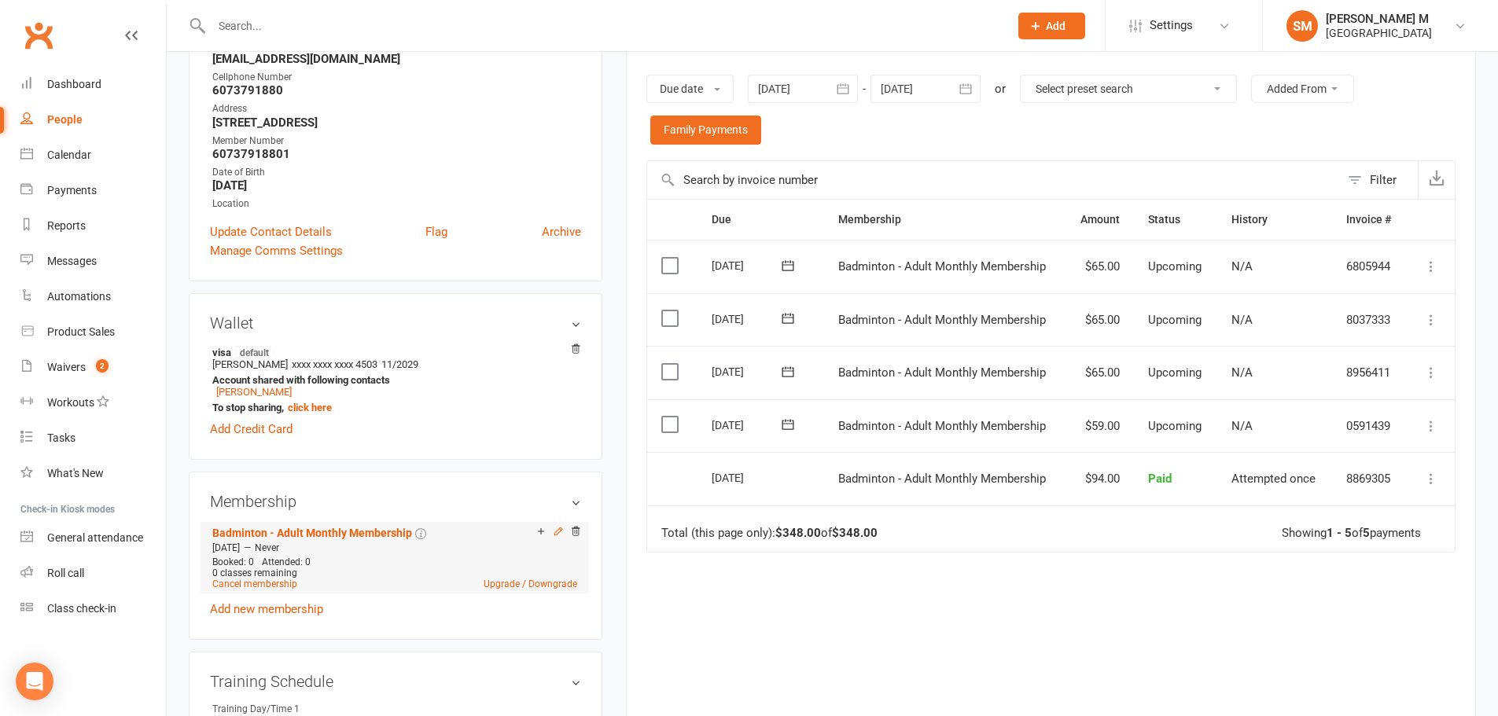
click at [557, 528] on icon at bounding box center [558, 531] width 11 height 11
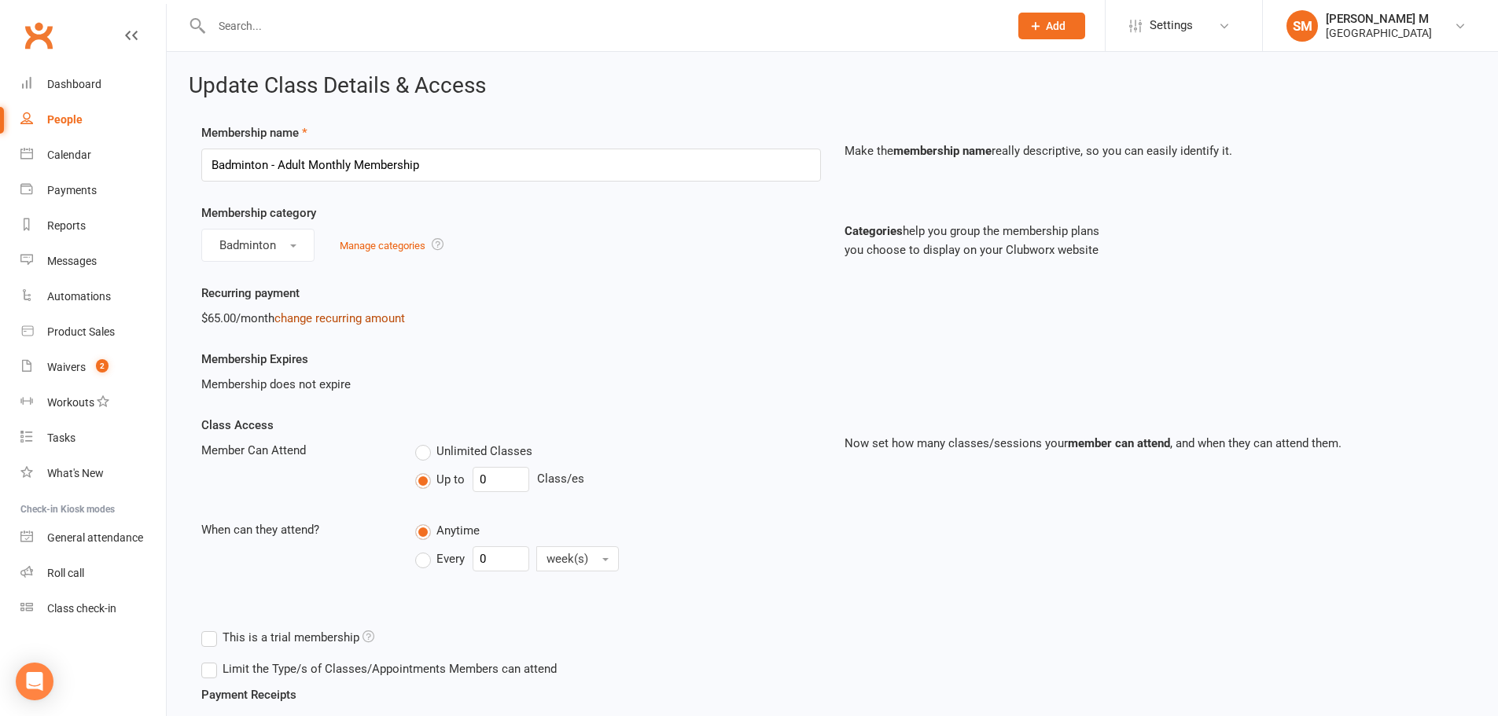
click at [336, 324] on link "change recurring amount" at bounding box center [339, 318] width 131 height 14
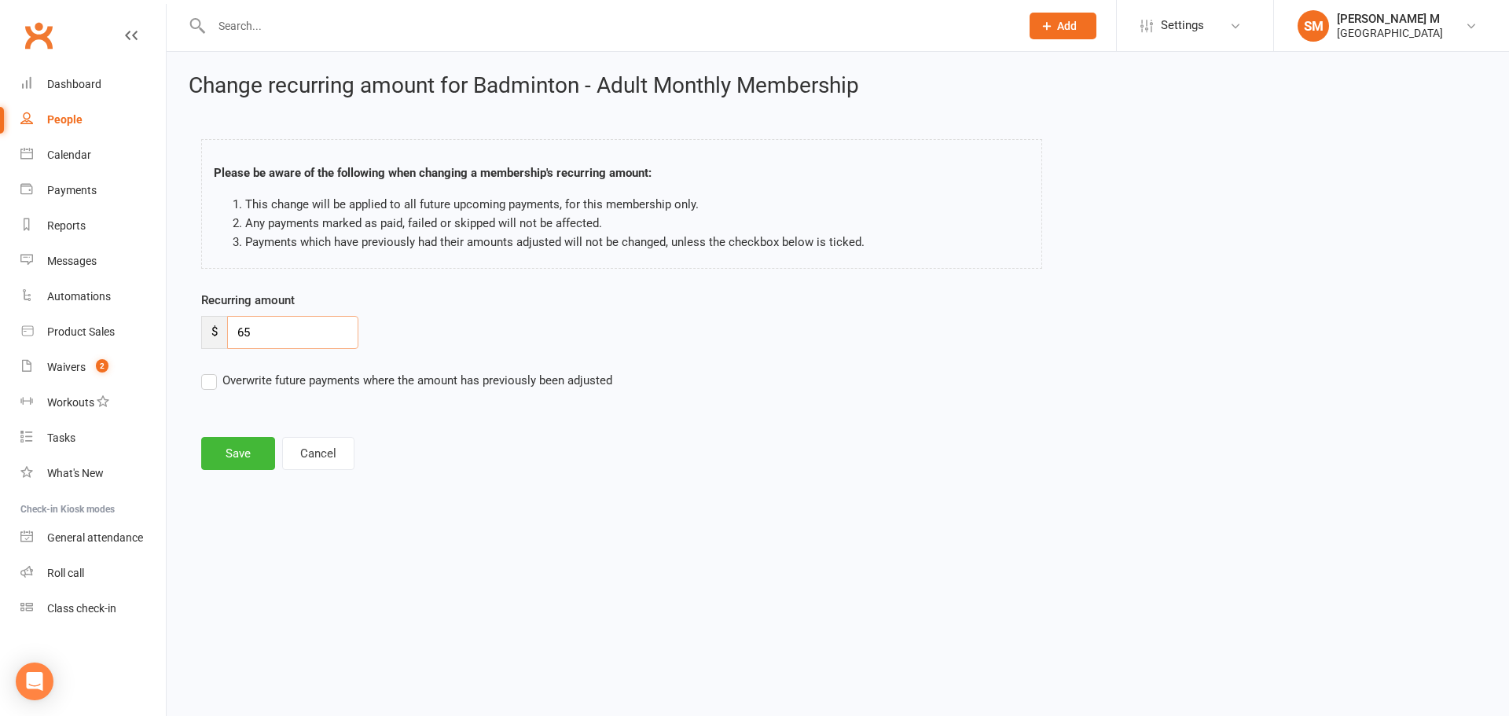
click at [281, 333] on input "65" at bounding box center [292, 332] width 131 height 33
type input "6"
type input "59"
click at [283, 388] on label "Overwrite future payments where the amount has previously been adjusted" at bounding box center [406, 380] width 411 height 19
click at [283, 371] on input "Overwrite future payments where the amount has previously been adjusted" at bounding box center [406, 371] width 411 height 0
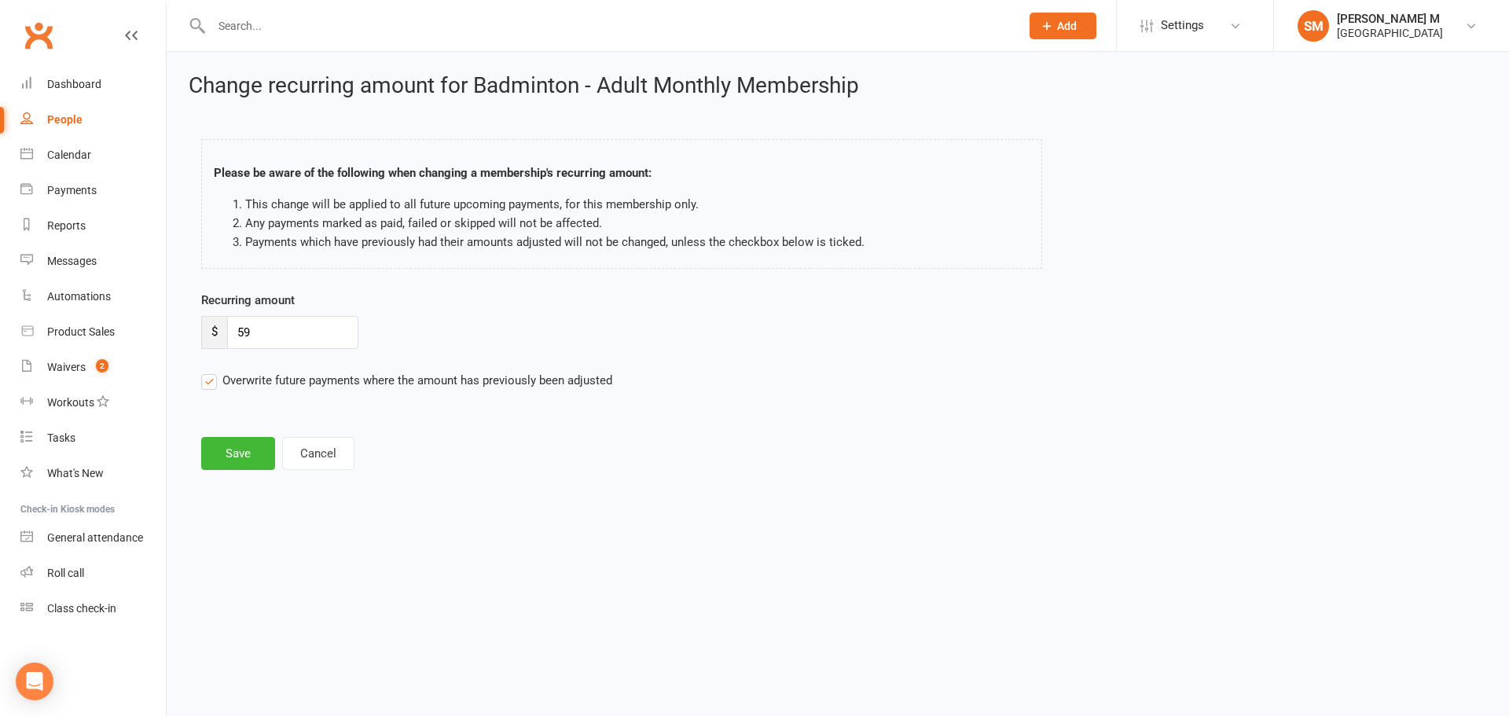
click at [283, 388] on label "Overwrite future payments where the amount has previously been adjusted" at bounding box center [406, 380] width 411 height 19
click at [283, 371] on input "Overwrite future payments where the amount has previously been adjusted" at bounding box center [406, 371] width 411 height 0
click at [248, 443] on button "Save" at bounding box center [238, 453] width 74 height 33
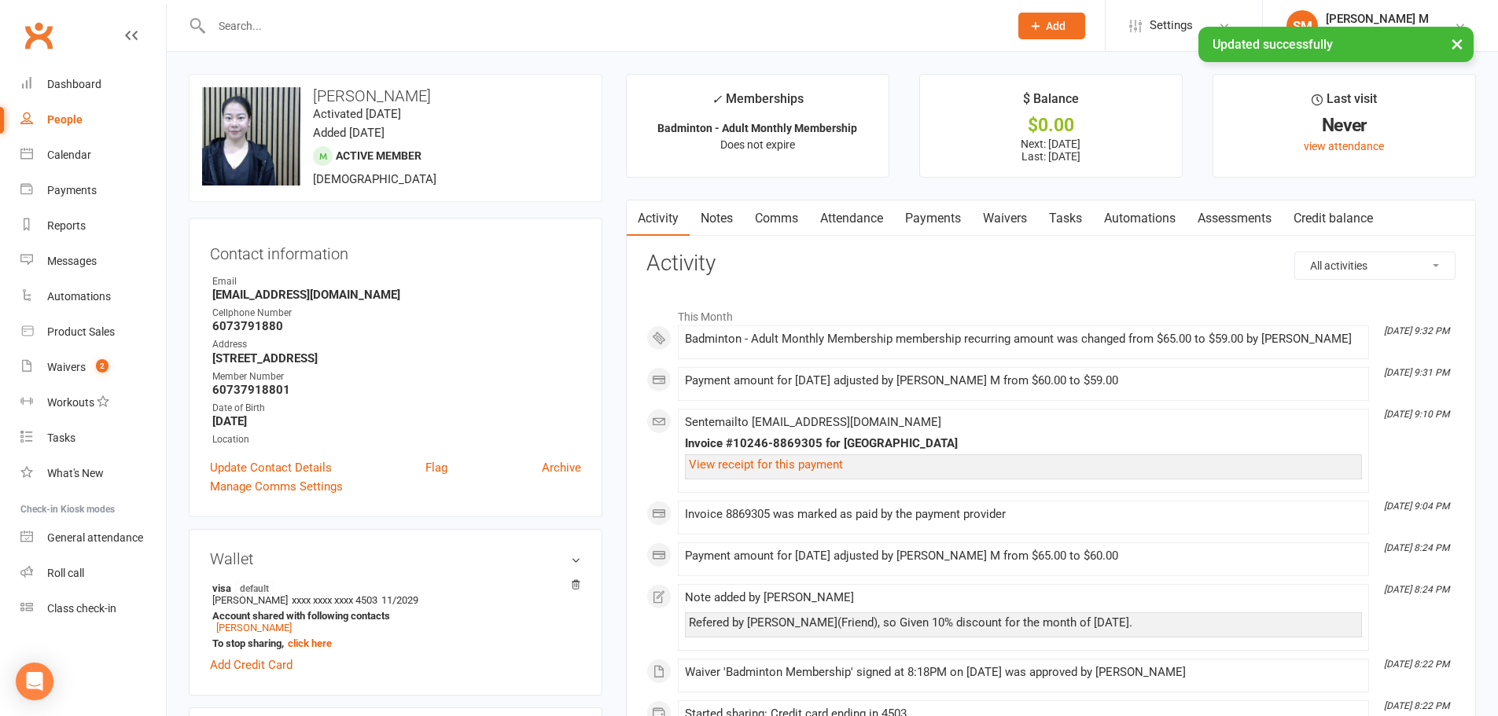
click at [941, 221] on link "Payments" at bounding box center [933, 218] width 78 height 36
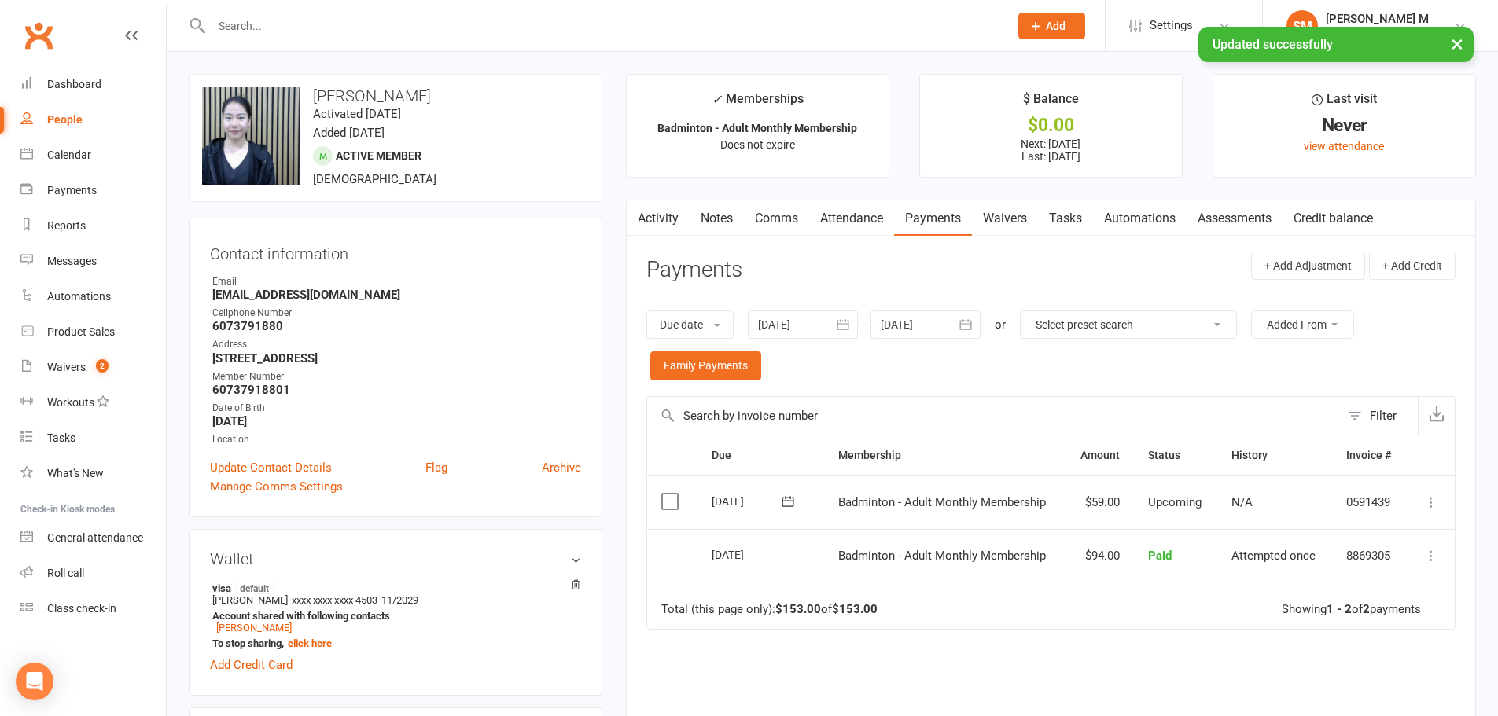
click at [969, 330] on icon "button" at bounding box center [966, 325] width 12 height 10
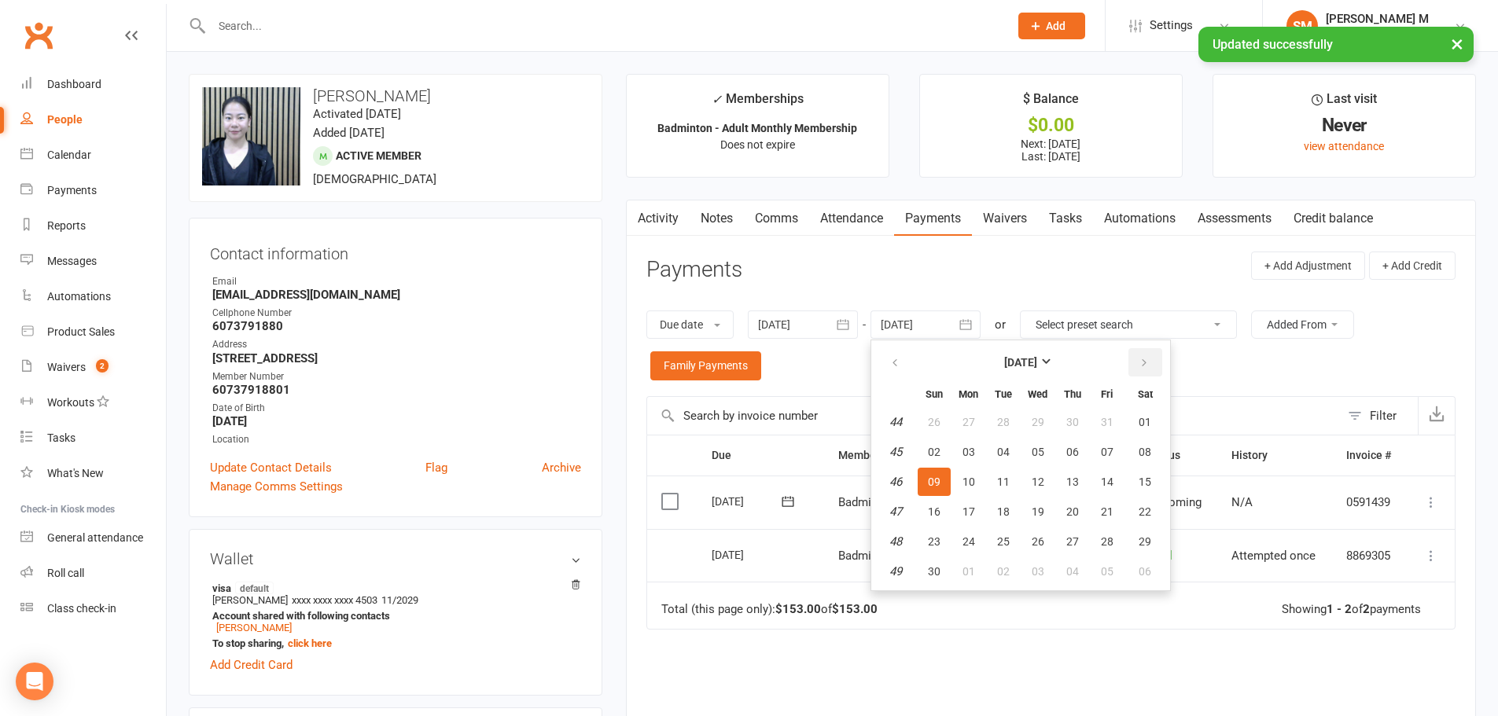
click at [1156, 368] on button "button" at bounding box center [1145, 362] width 34 height 28
click at [1145, 424] on span "03" at bounding box center [1144, 422] width 13 height 13
type input "[DATE]"
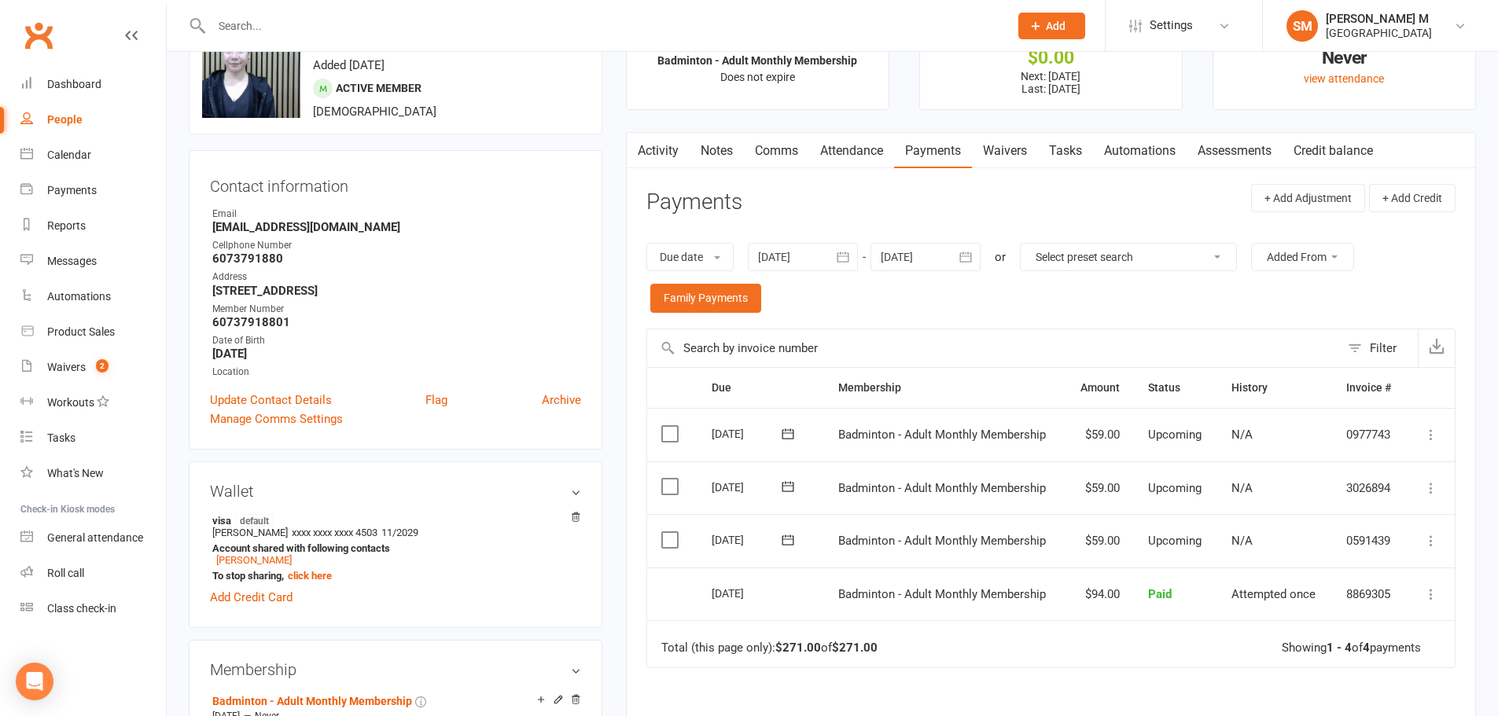
scroll to position [157, 0]
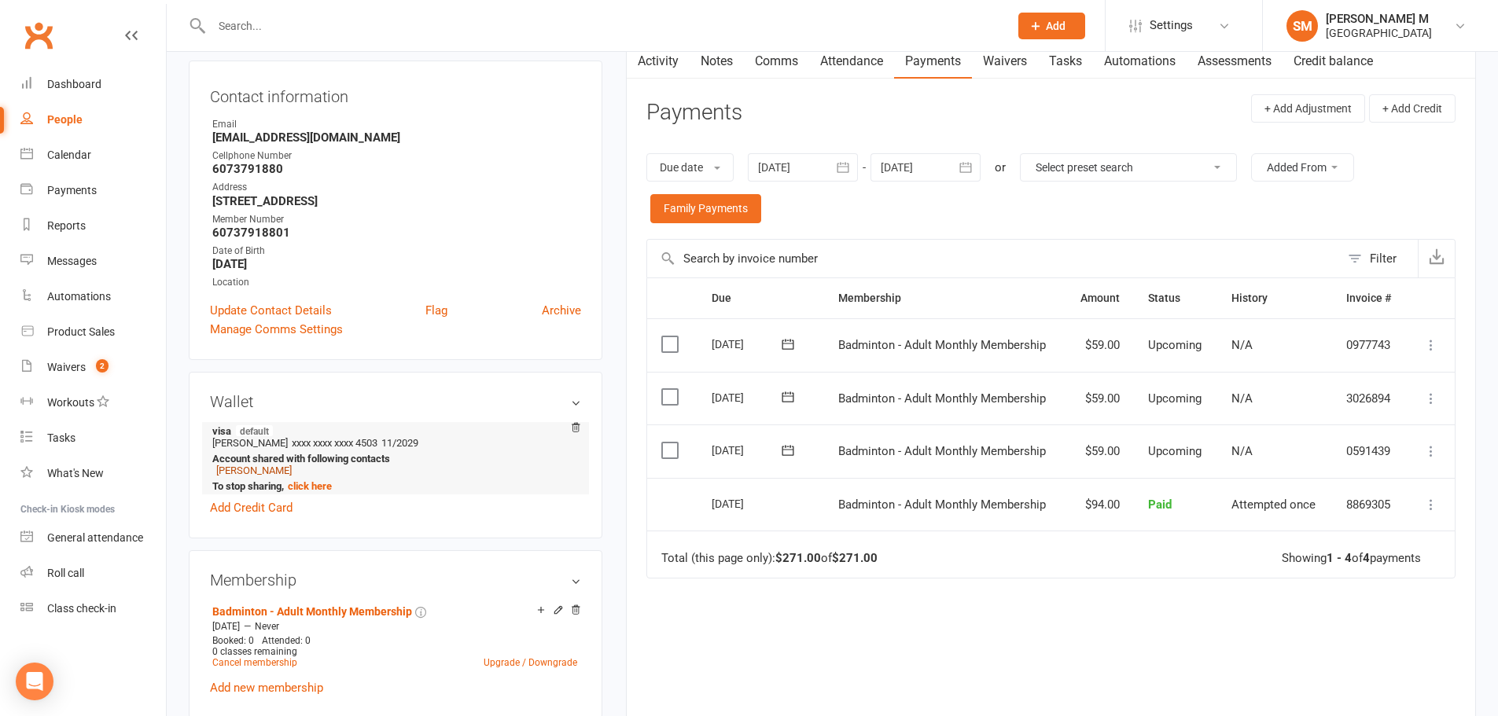
click at [251, 475] on link "[PERSON_NAME]" at bounding box center [253, 471] width 75 height 12
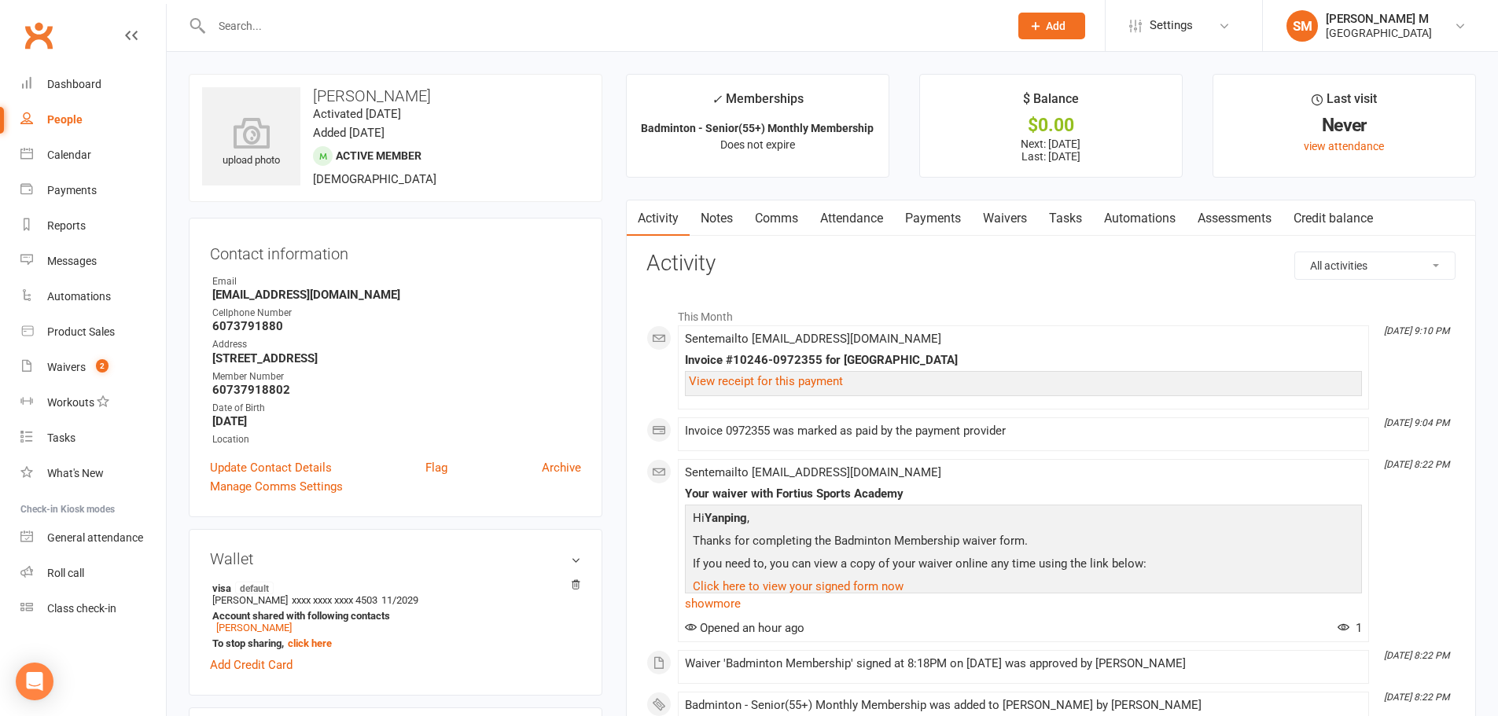
click at [919, 222] on link "Payments" at bounding box center [933, 218] width 78 height 36
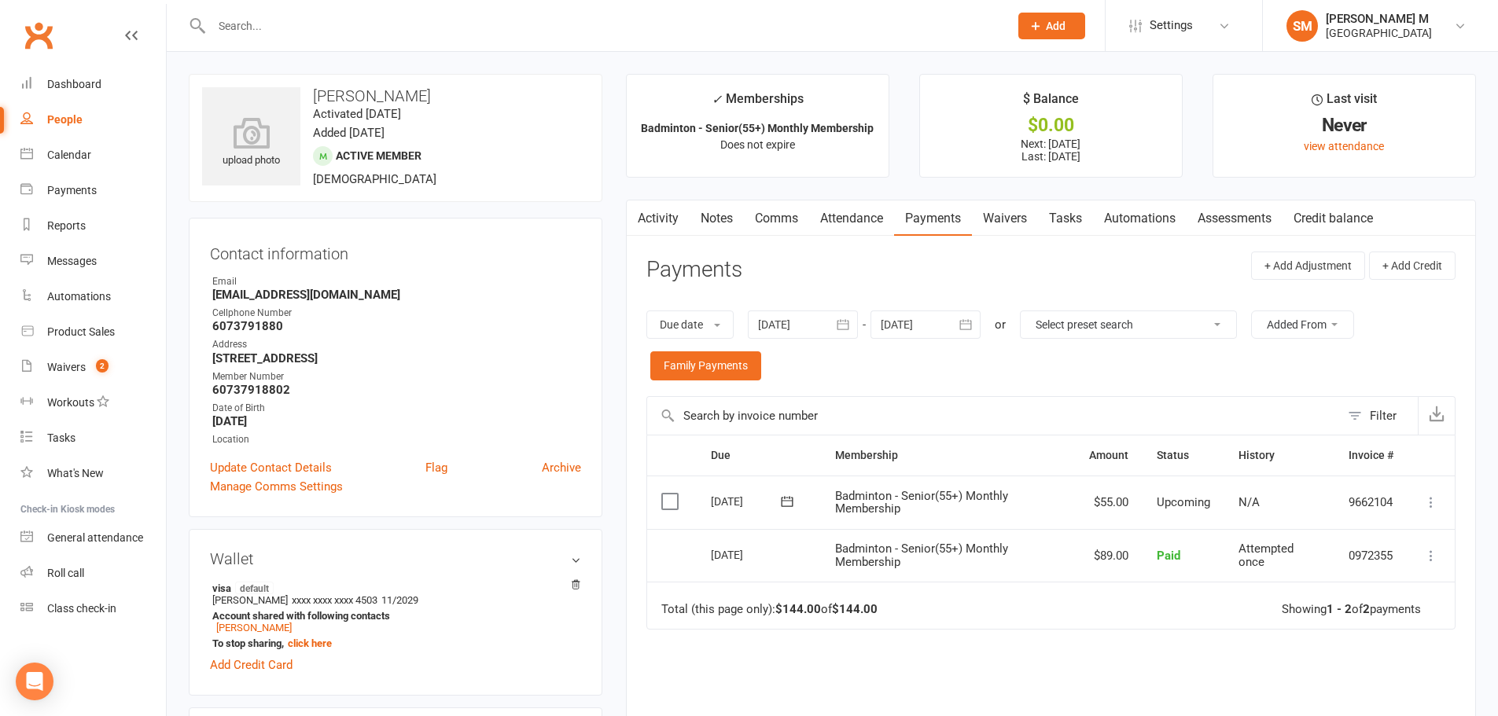
click at [954, 321] on button "button" at bounding box center [966, 325] width 28 height 28
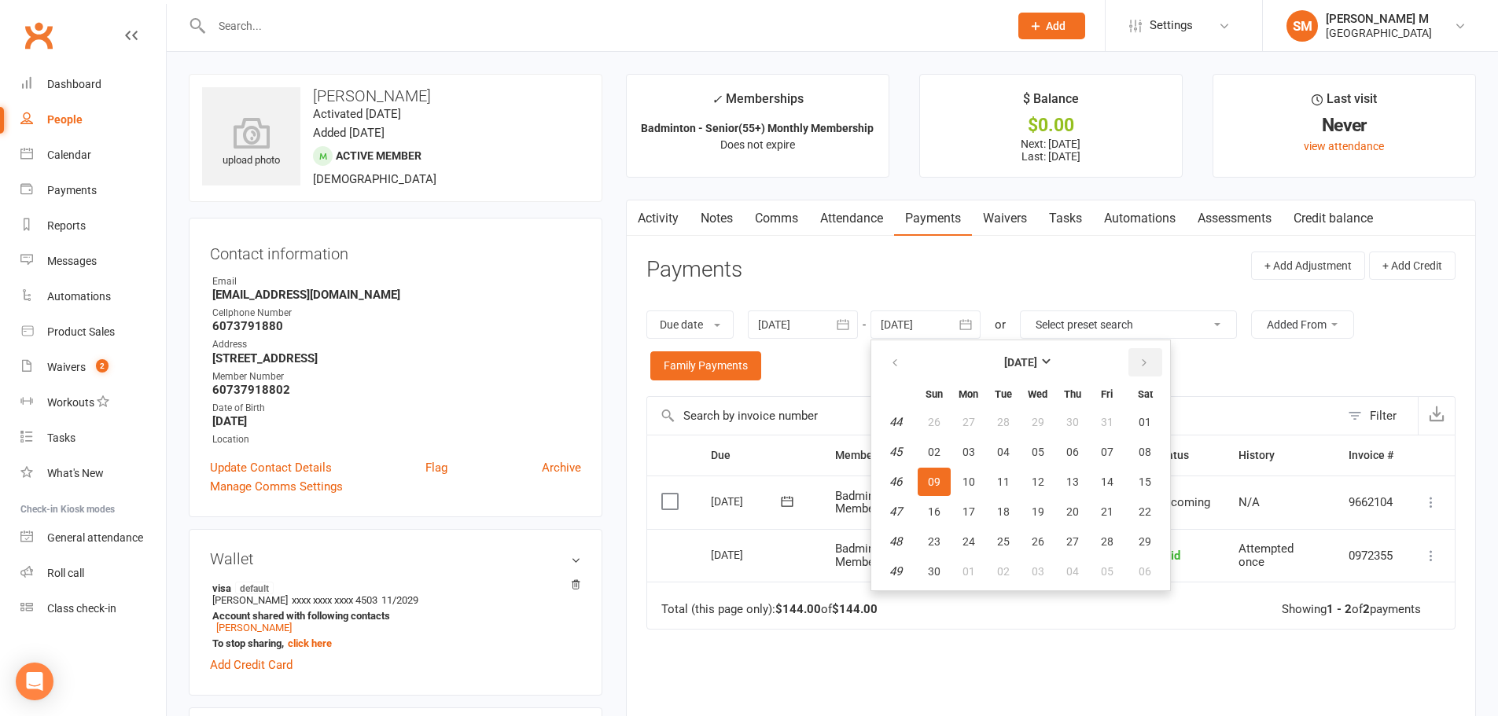
drag, startPoint x: 1144, startPoint y: 355, endPoint x: 1135, endPoint y: 376, distance: 22.9
click at [1143, 356] on button "button" at bounding box center [1145, 362] width 34 height 28
click at [1123, 440] on button "12" at bounding box center [1106, 452] width 33 height 28
type input "[DATE]"
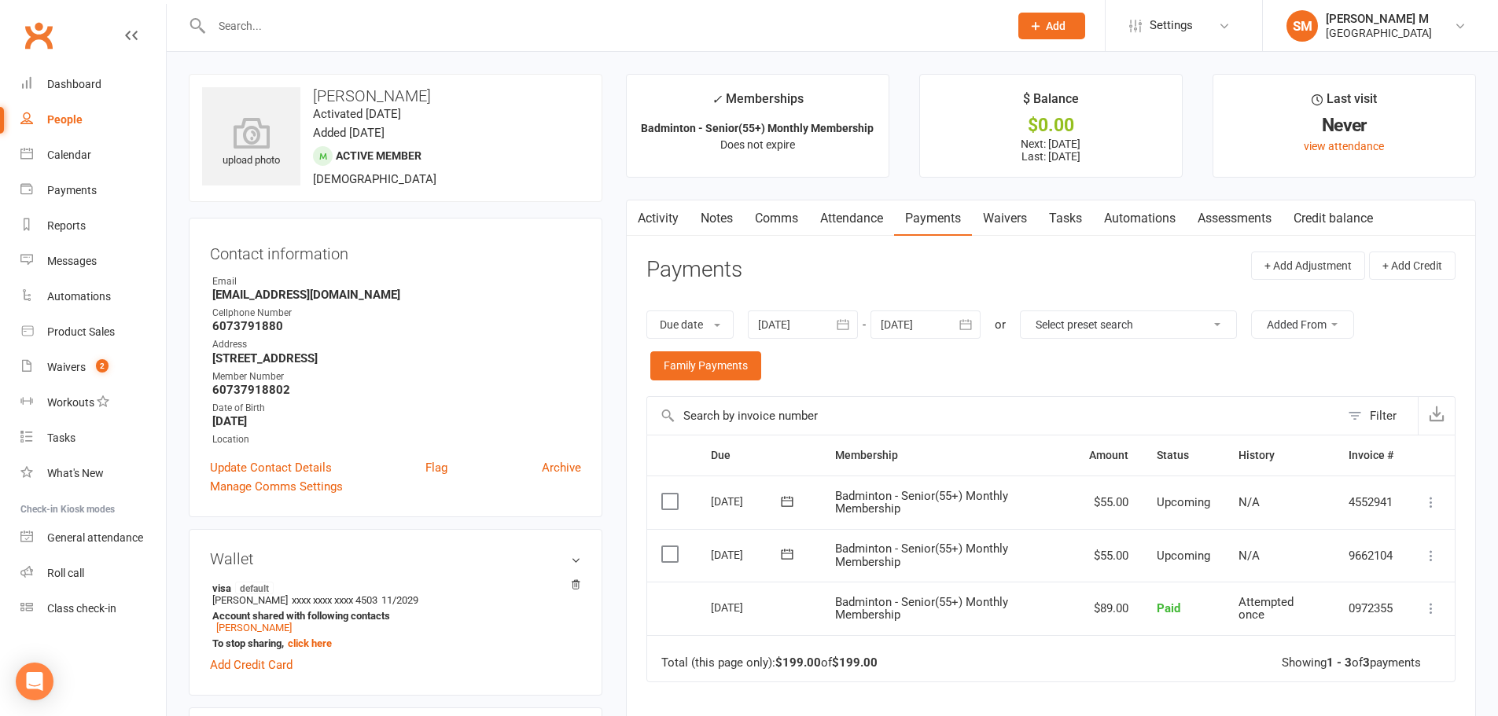
click at [1432, 553] on icon at bounding box center [1431, 556] width 16 height 16
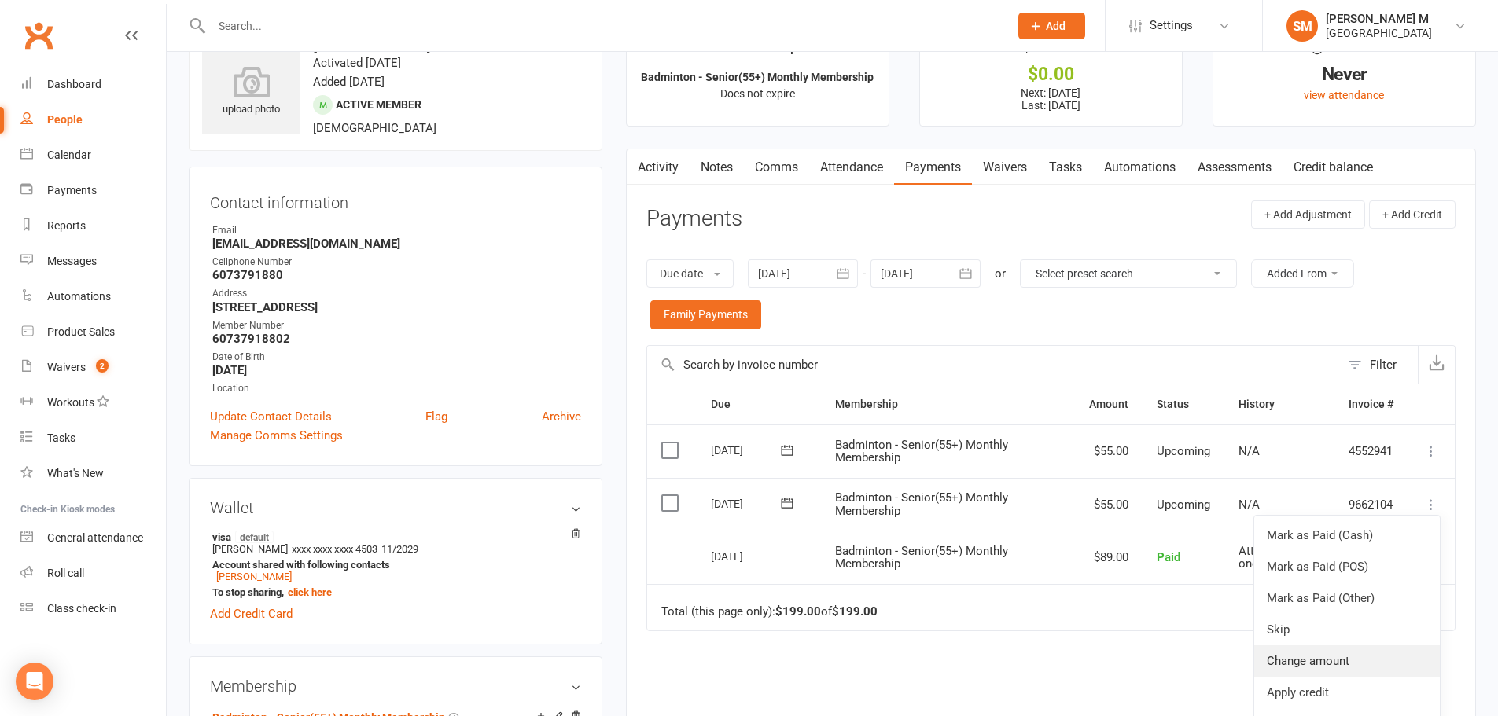
scroll to position [79, 0]
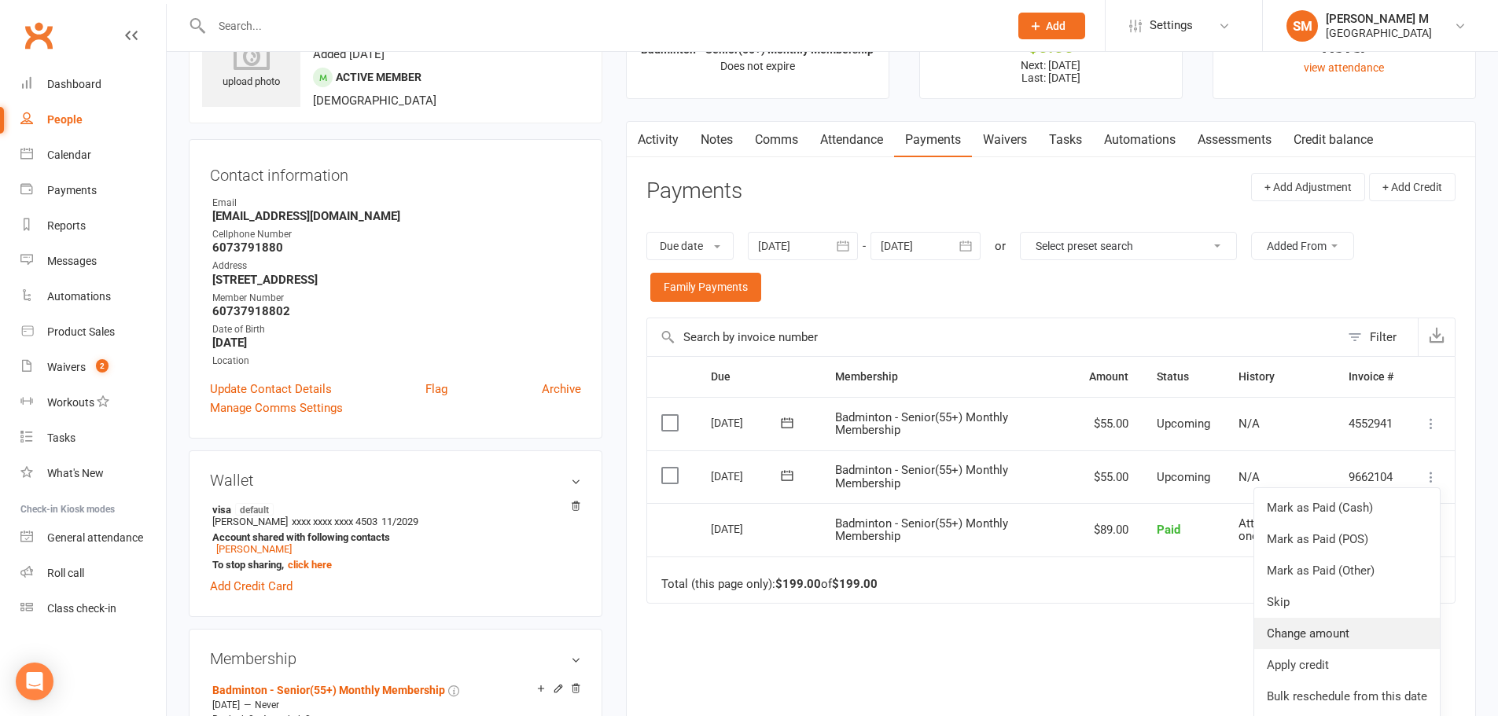
click at [1324, 620] on link "Change amount" at bounding box center [1347, 633] width 186 height 31
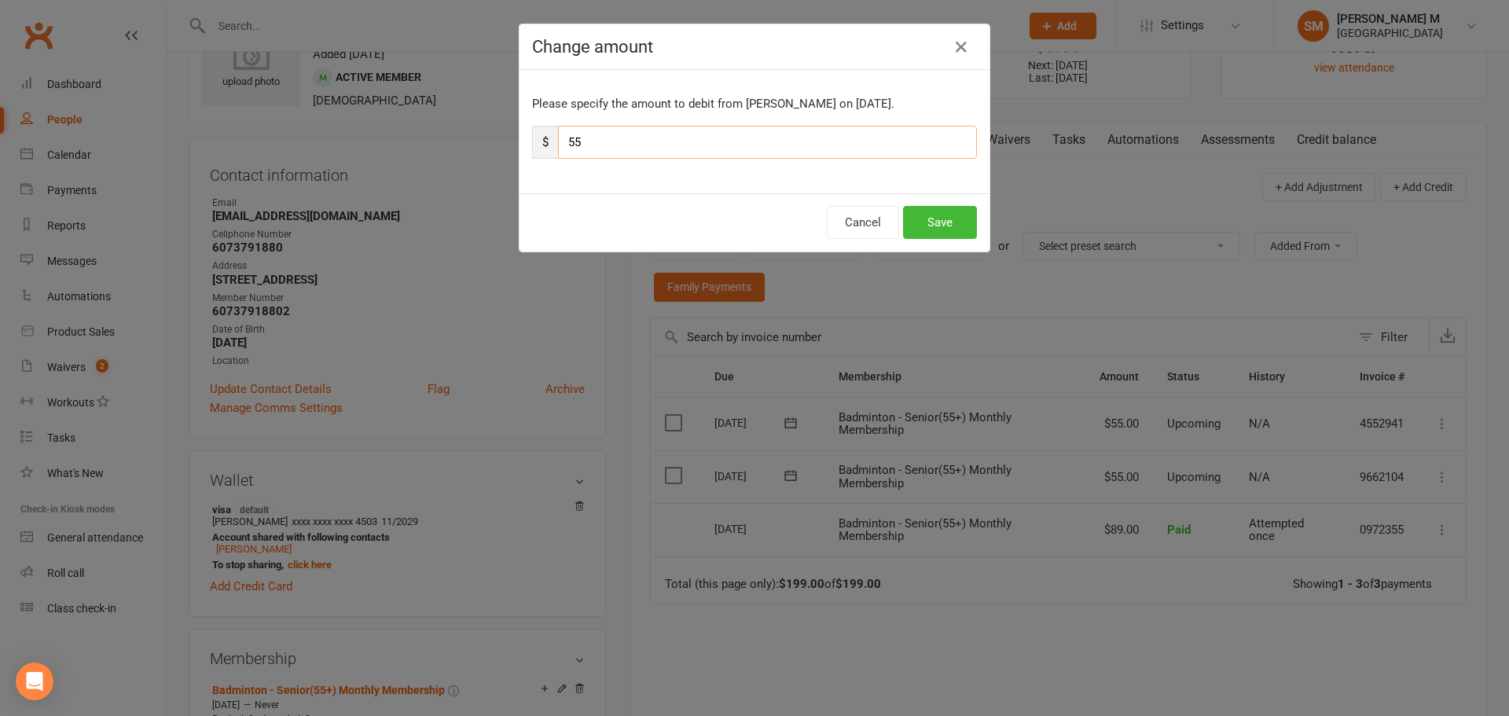
click at [645, 144] on input "55" at bounding box center [767, 142] width 419 height 33
type input "50"
click at [920, 224] on button "Save" at bounding box center [940, 222] width 74 height 33
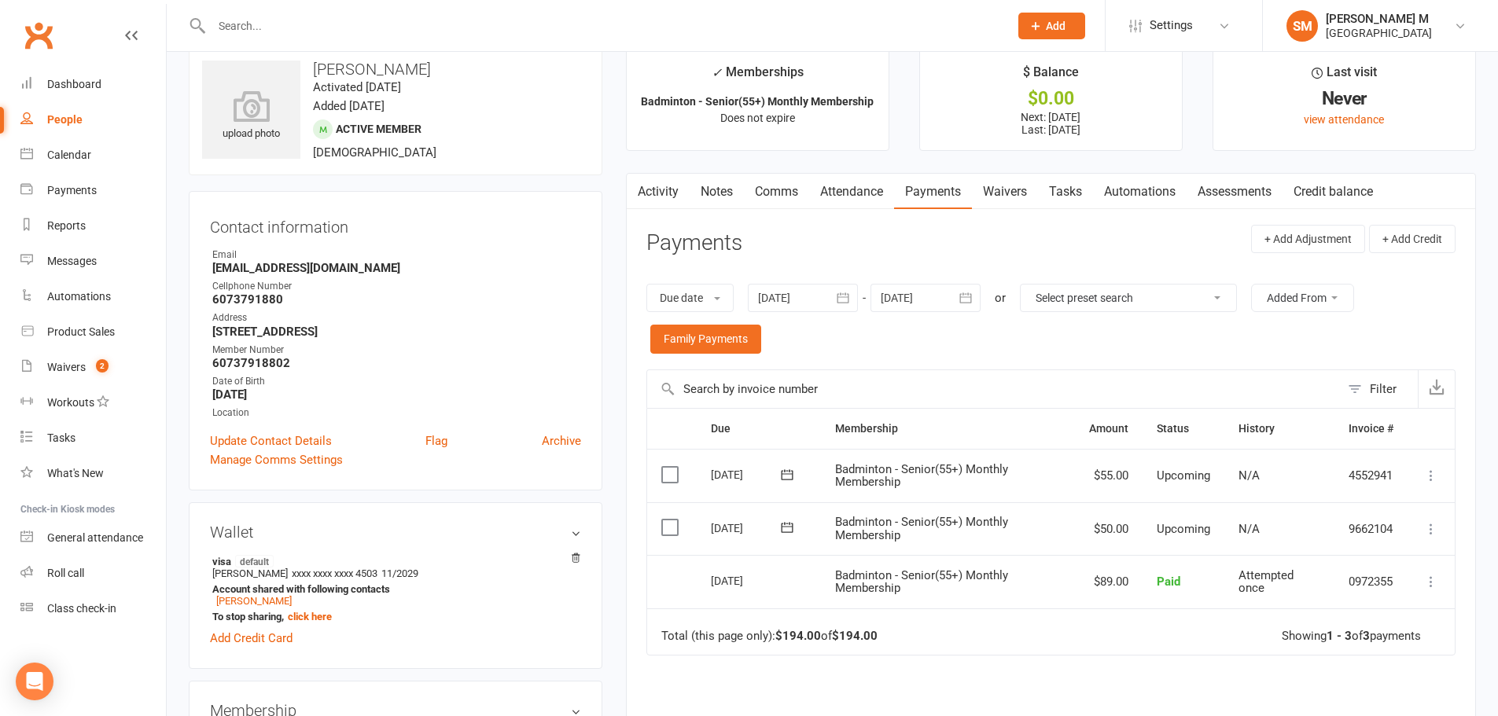
scroll to position [0, 0]
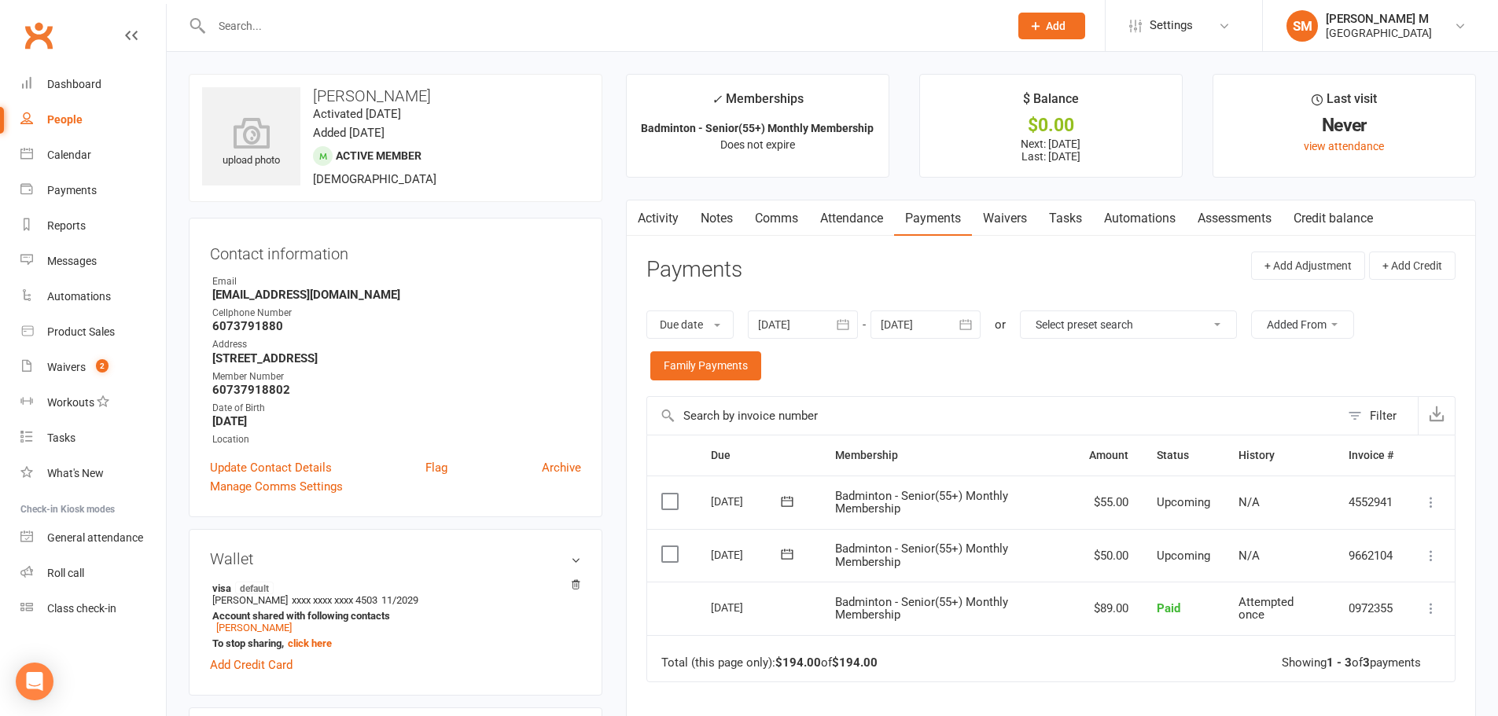
click at [653, 211] on link "Activity" at bounding box center [658, 218] width 63 height 36
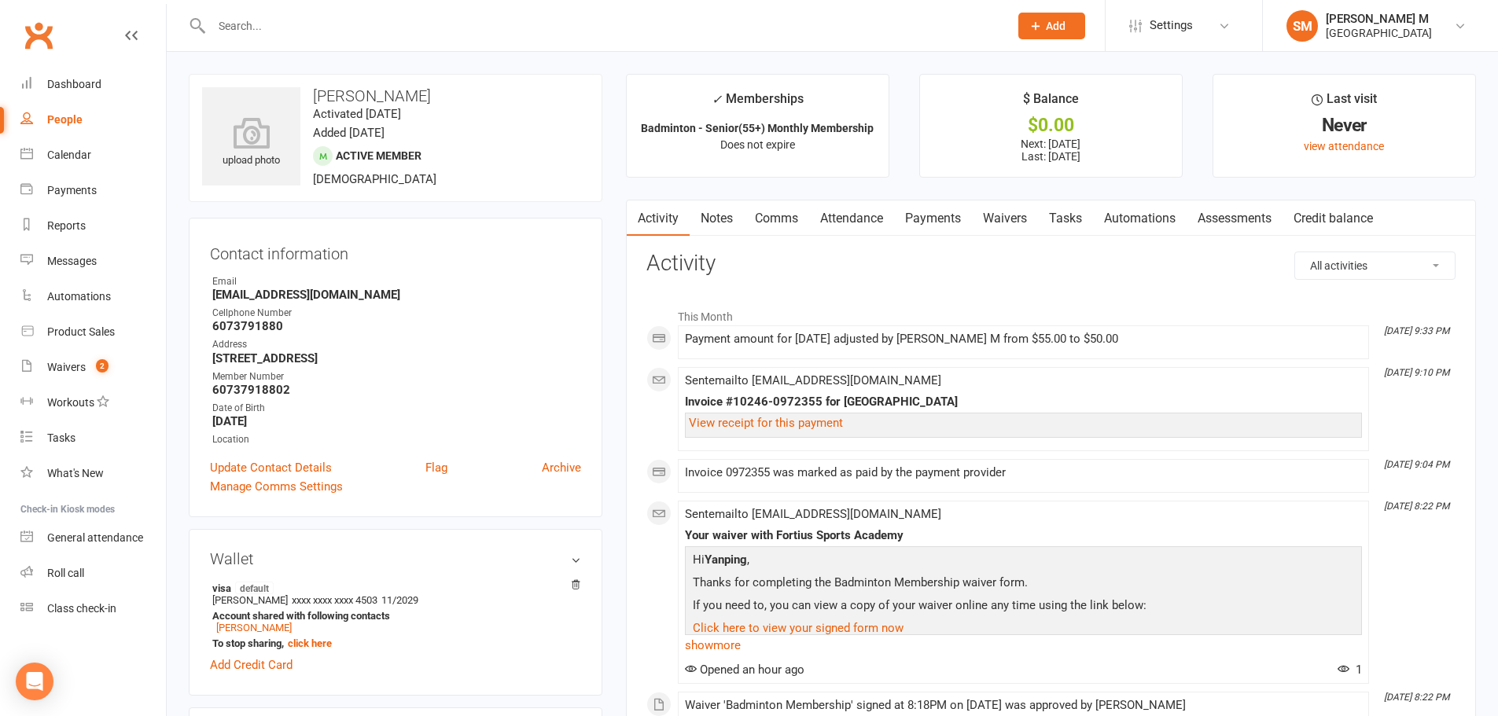
click at [855, 210] on link "Attendance" at bounding box center [851, 218] width 85 height 36
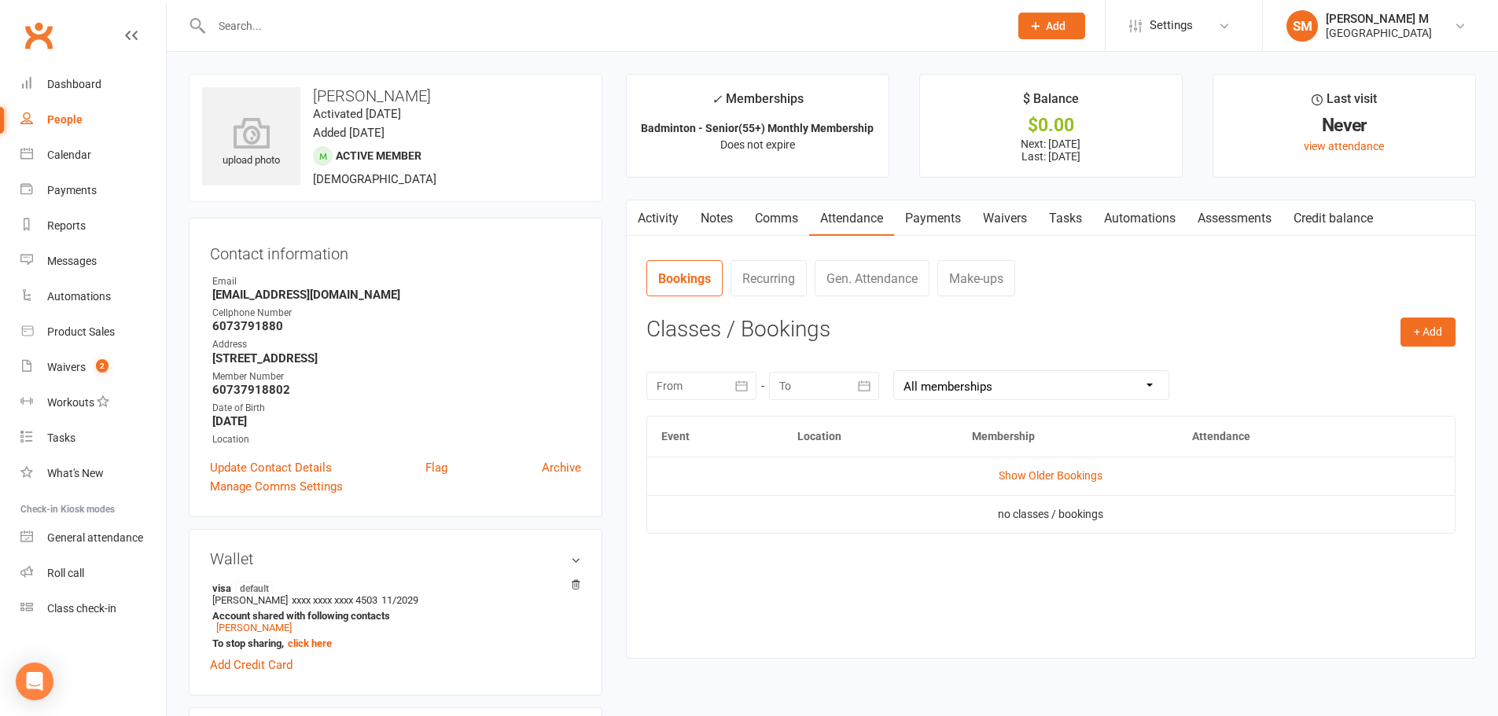
click at [672, 210] on link "Activity" at bounding box center [658, 218] width 63 height 36
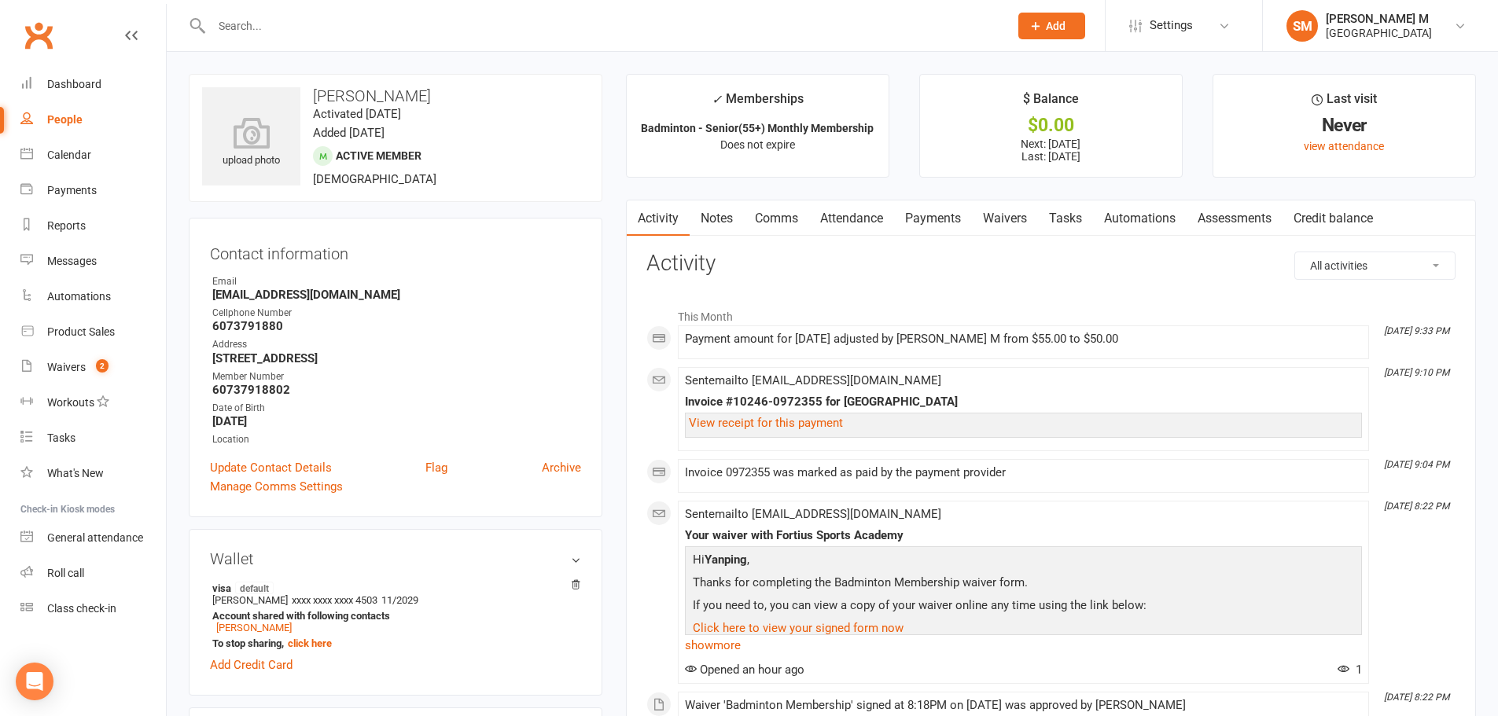
click at [244, 22] on input "text" at bounding box center [602, 26] width 791 height 22
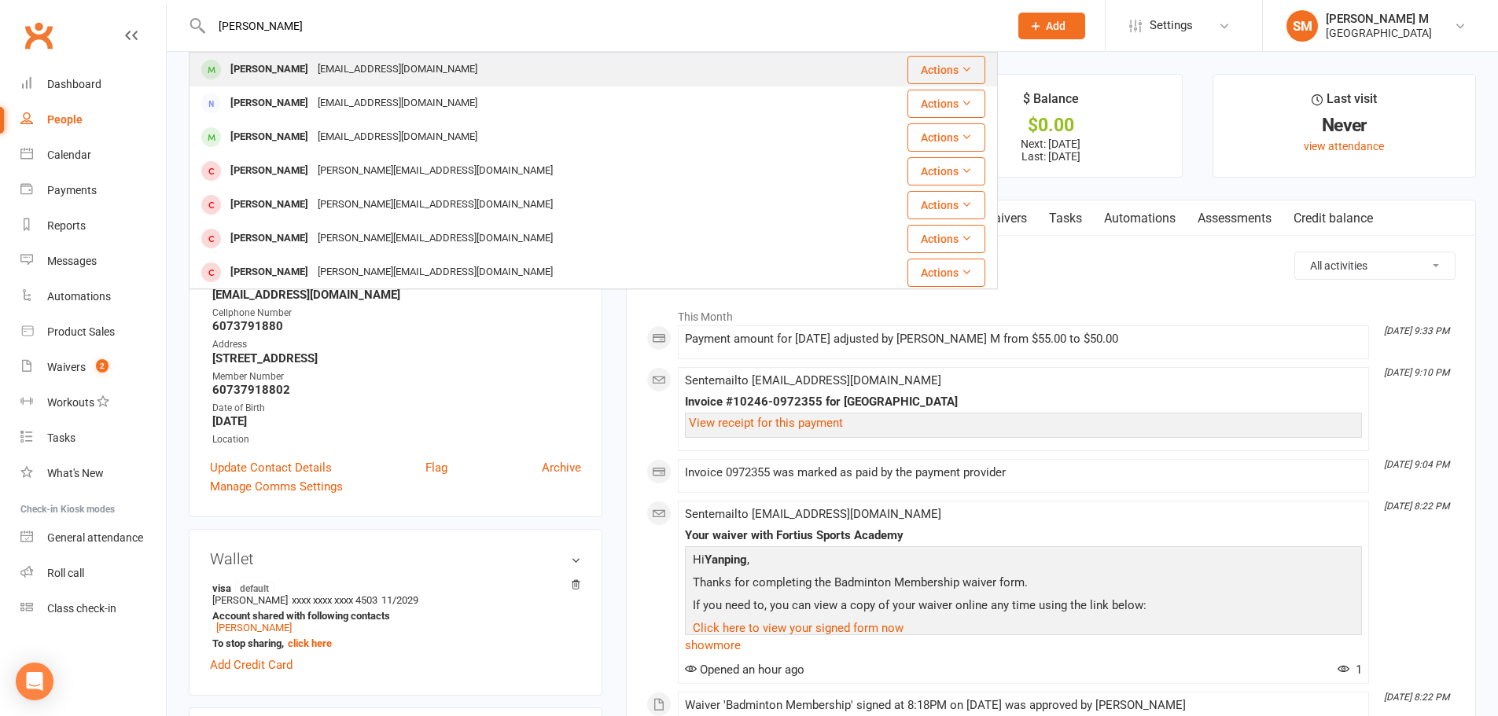
type input "[PERSON_NAME]"
click at [270, 72] on div "[PERSON_NAME]" at bounding box center [269, 69] width 87 height 23
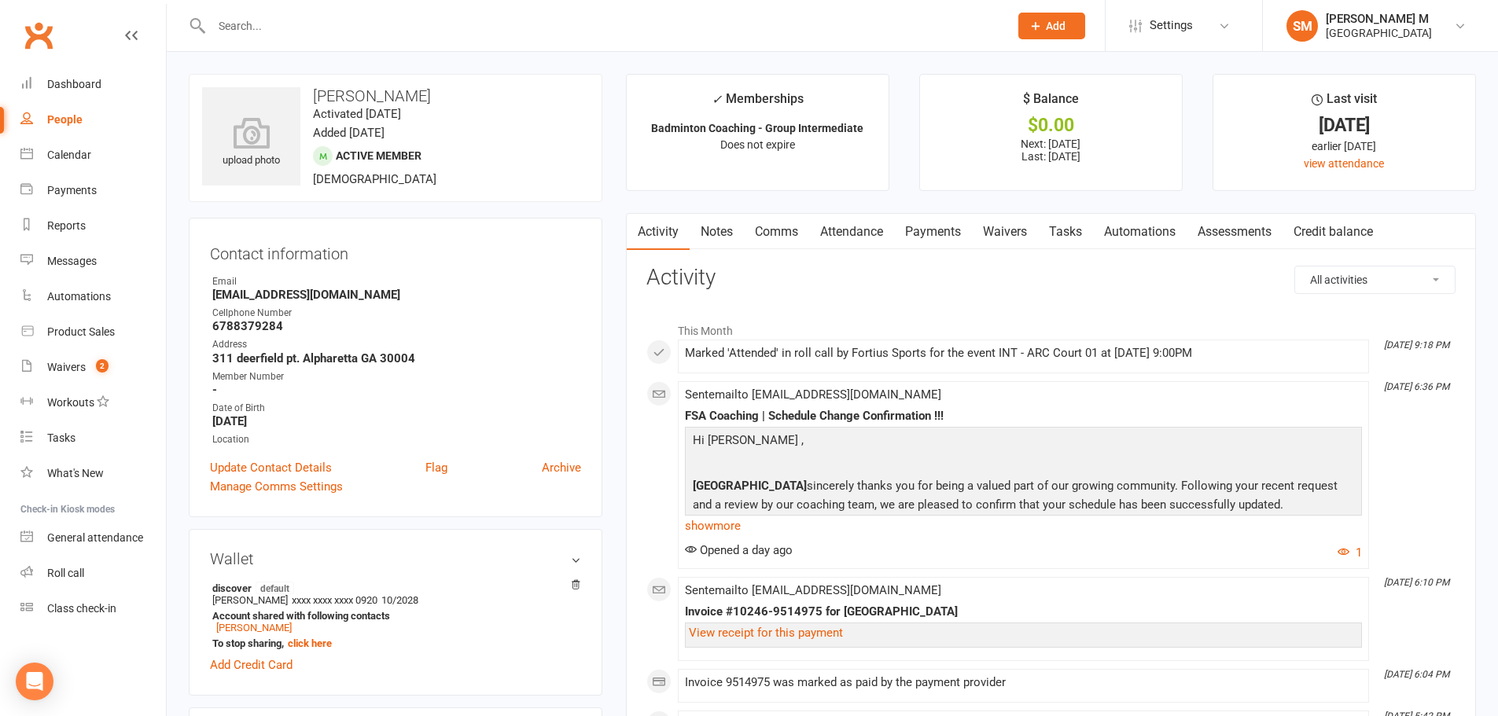
click at [930, 225] on link "Payments" at bounding box center [933, 232] width 78 height 36
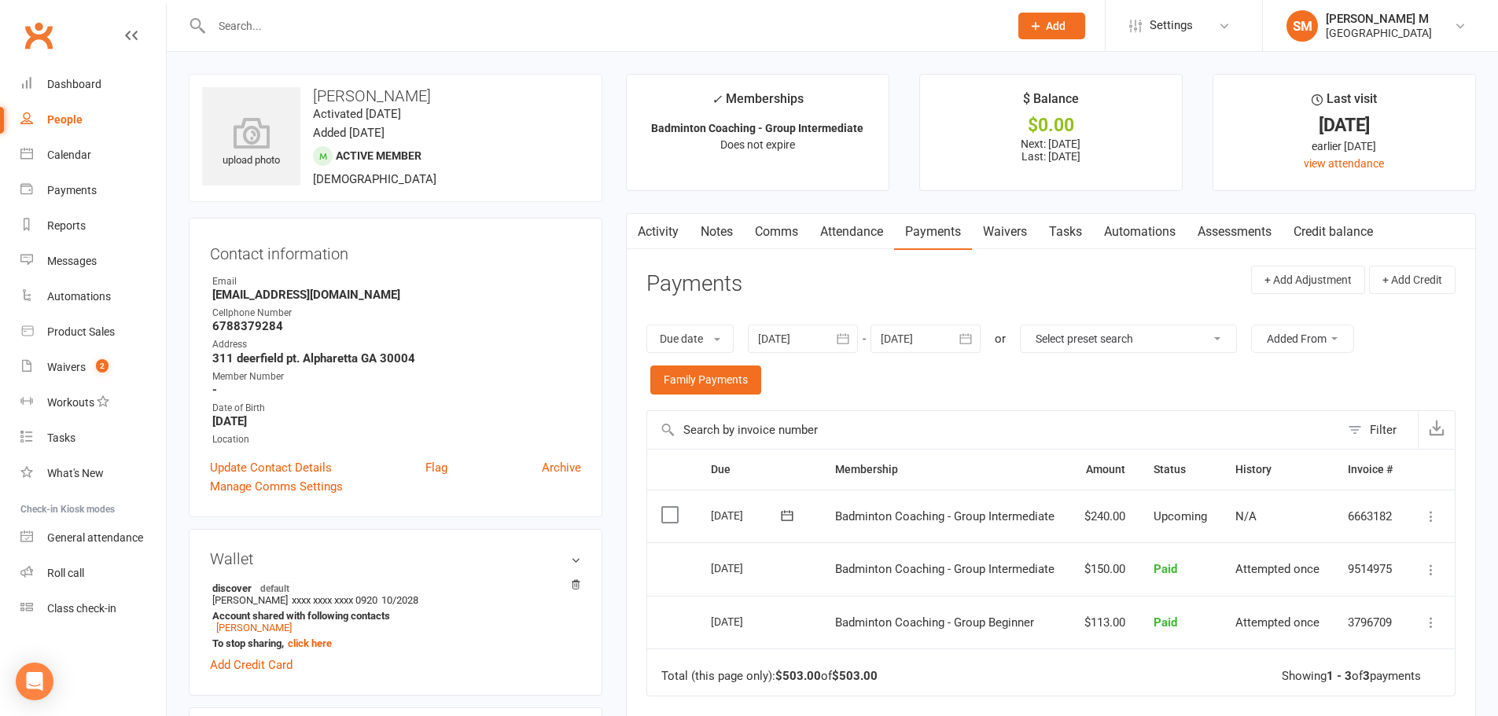
scroll to position [79, 0]
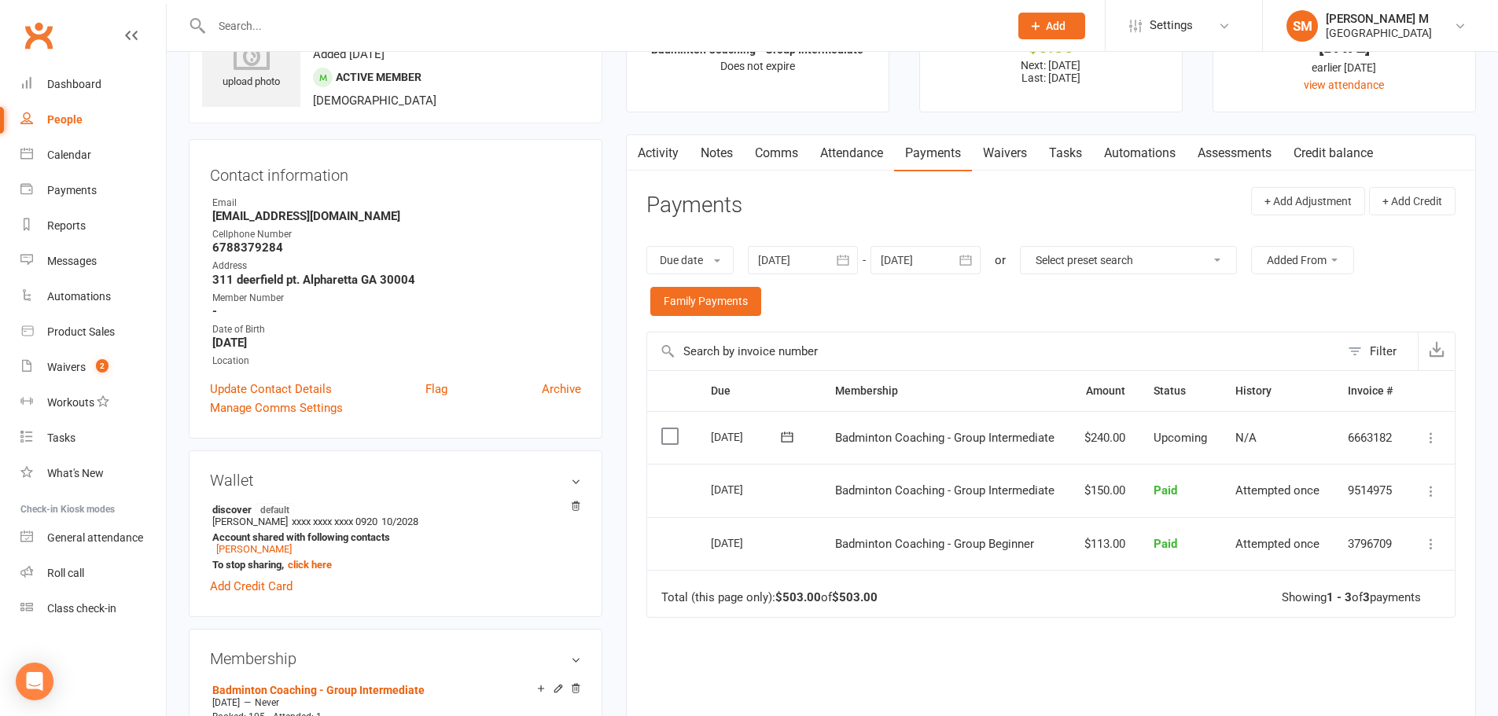
click at [855, 260] on button "button" at bounding box center [843, 260] width 28 height 28
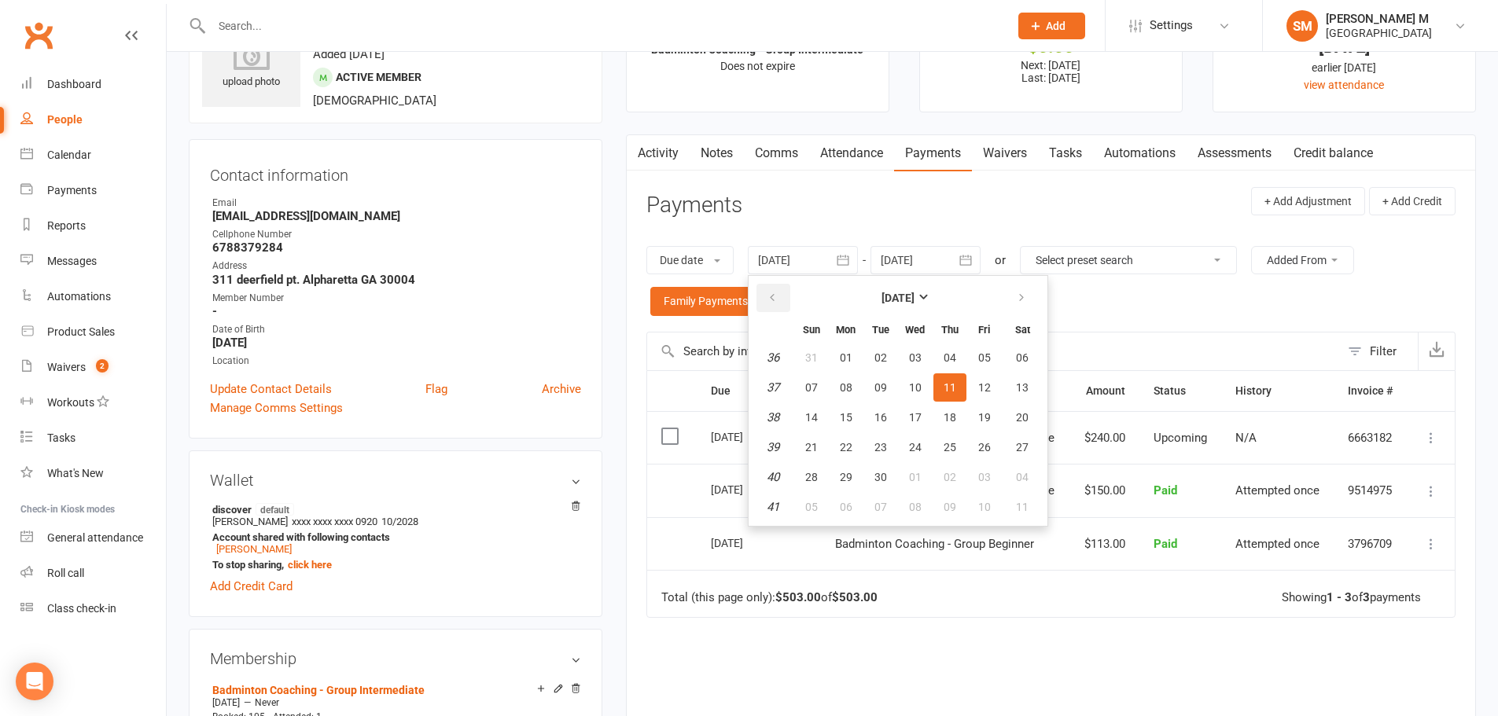
click at [768, 307] on button "button" at bounding box center [773, 298] width 34 height 28
click at [892, 357] on button "03" at bounding box center [880, 358] width 33 height 28
type input "[DATE]"
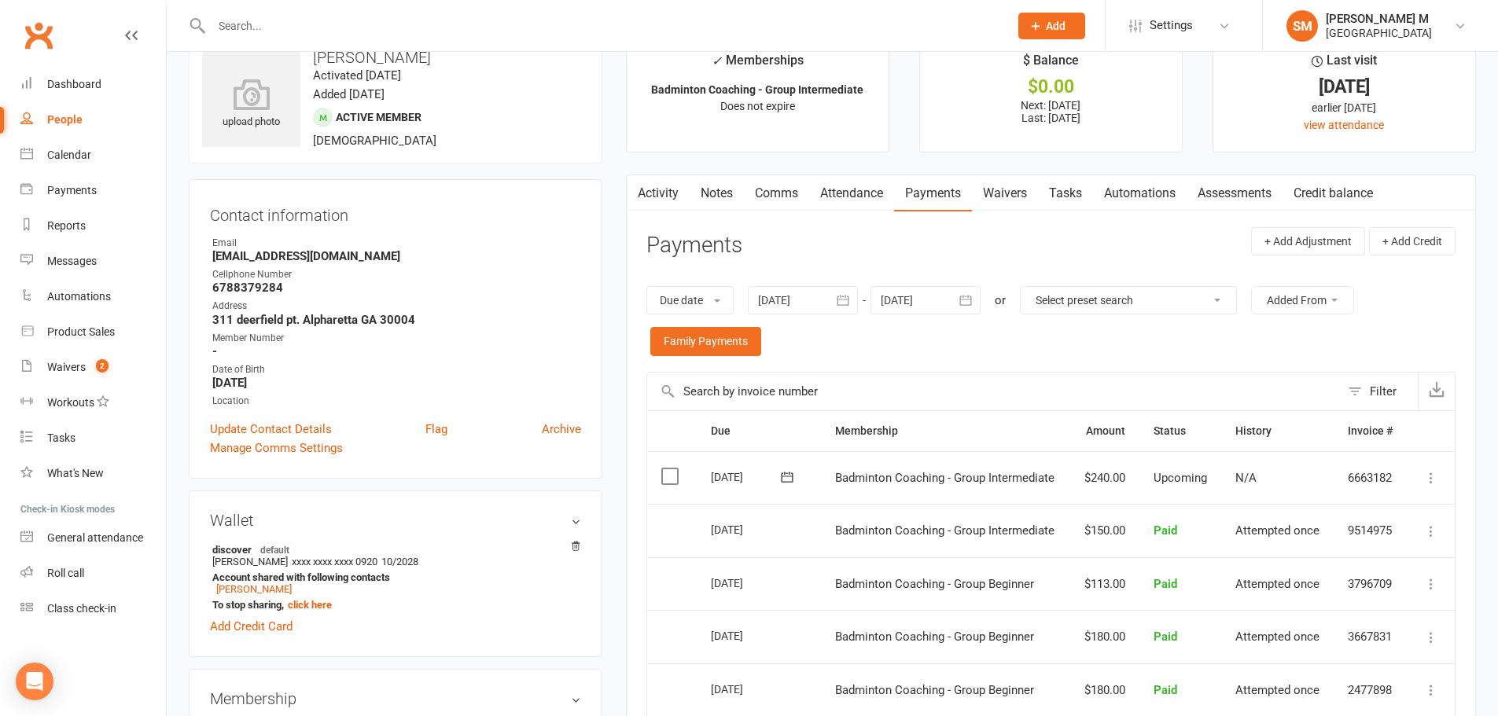
scroll to position [0, 0]
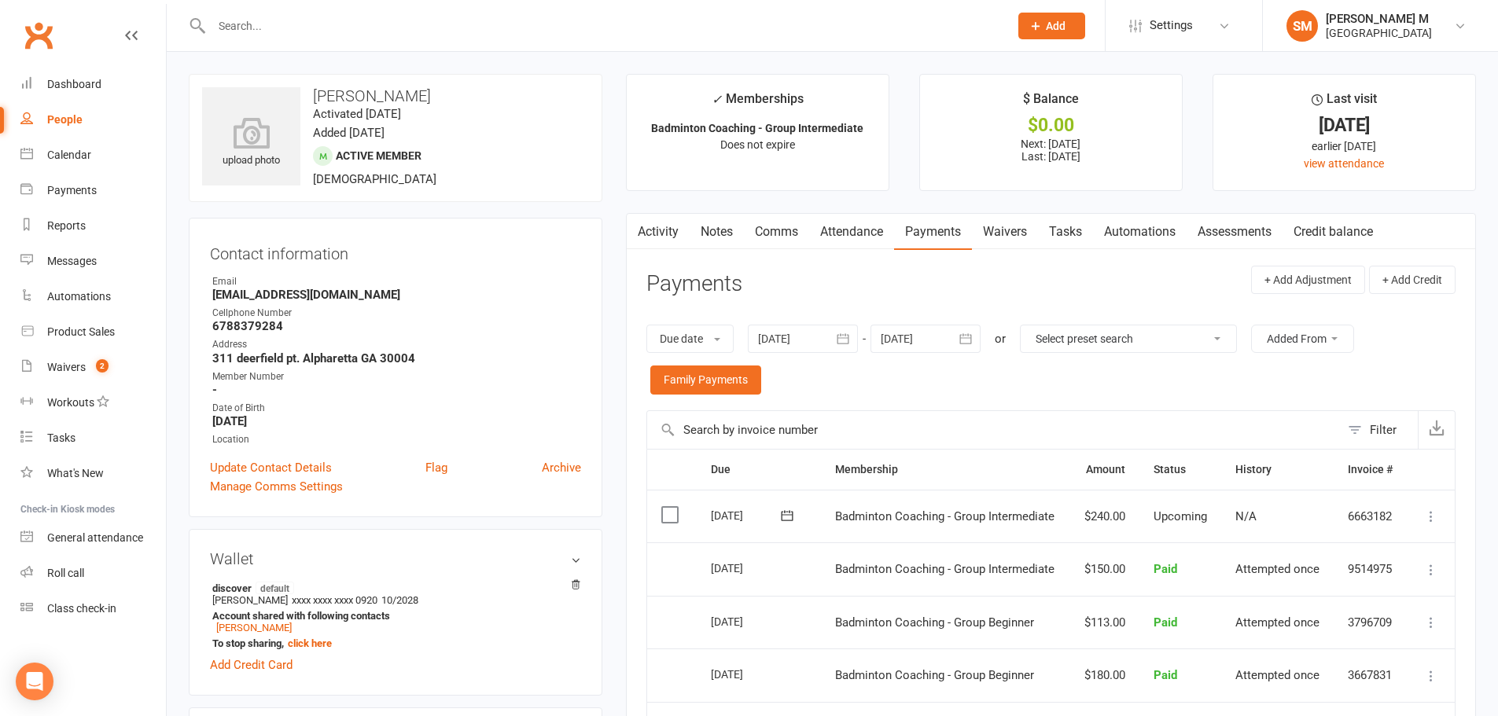
click at [702, 230] on link "Notes" at bounding box center [716, 232] width 54 height 36
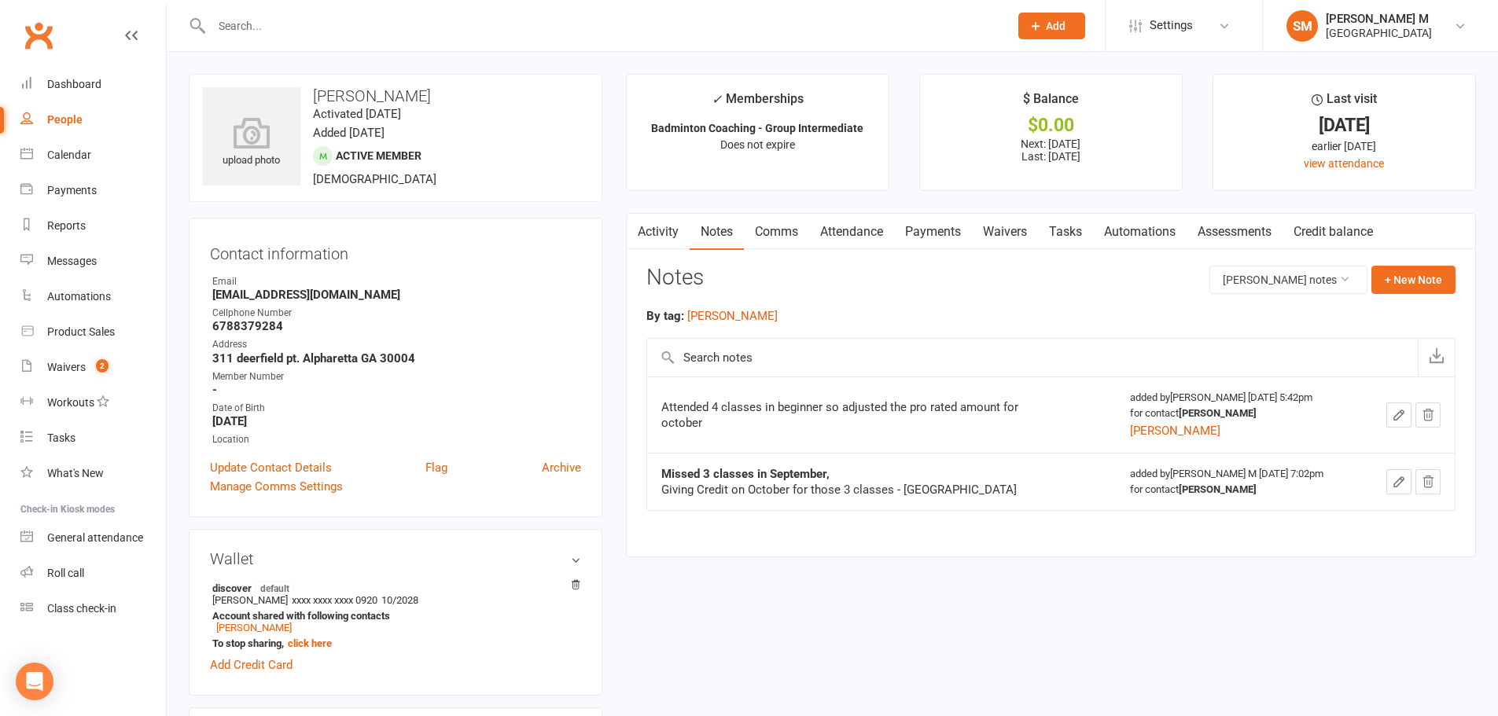
click at [933, 236] on link "Payments" at bounding box center [933, 232] width 78 height 36
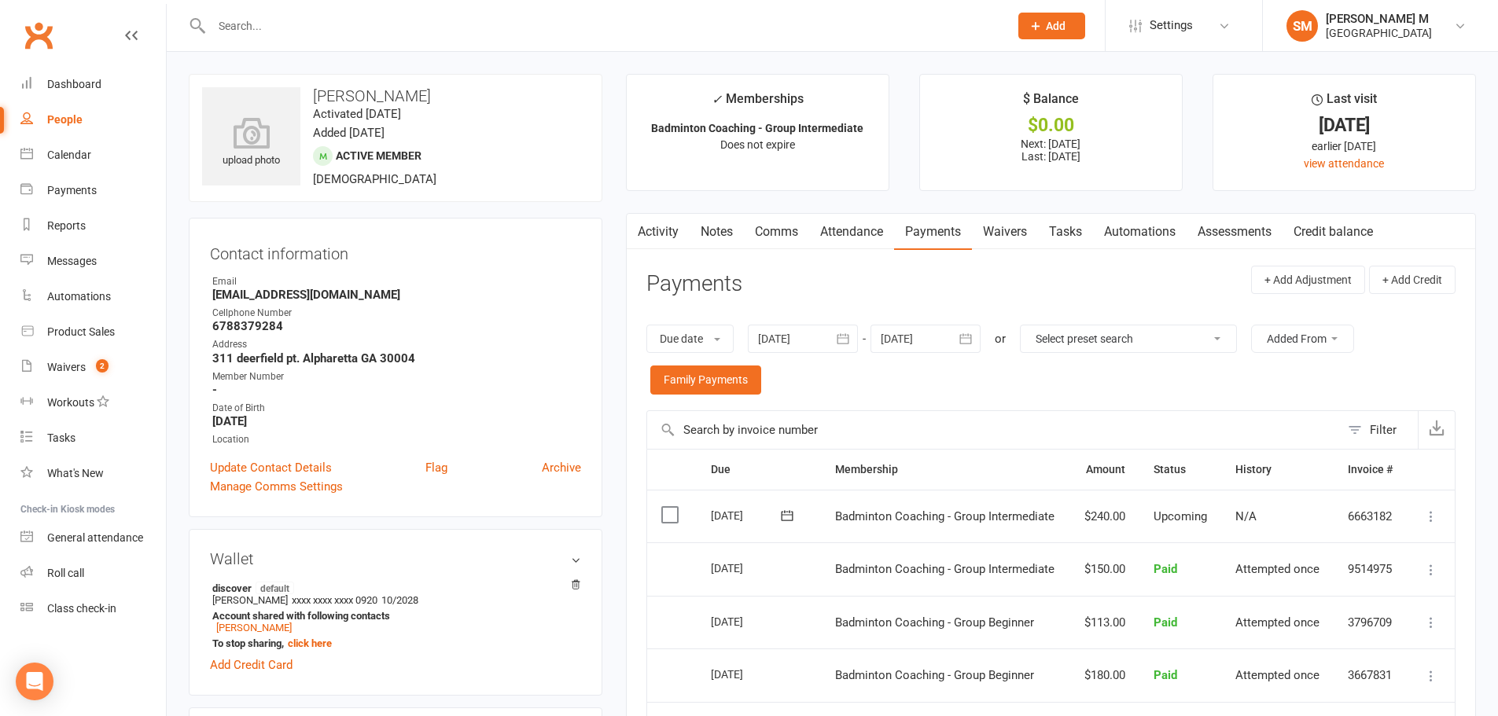
scroll to position [79, 0]
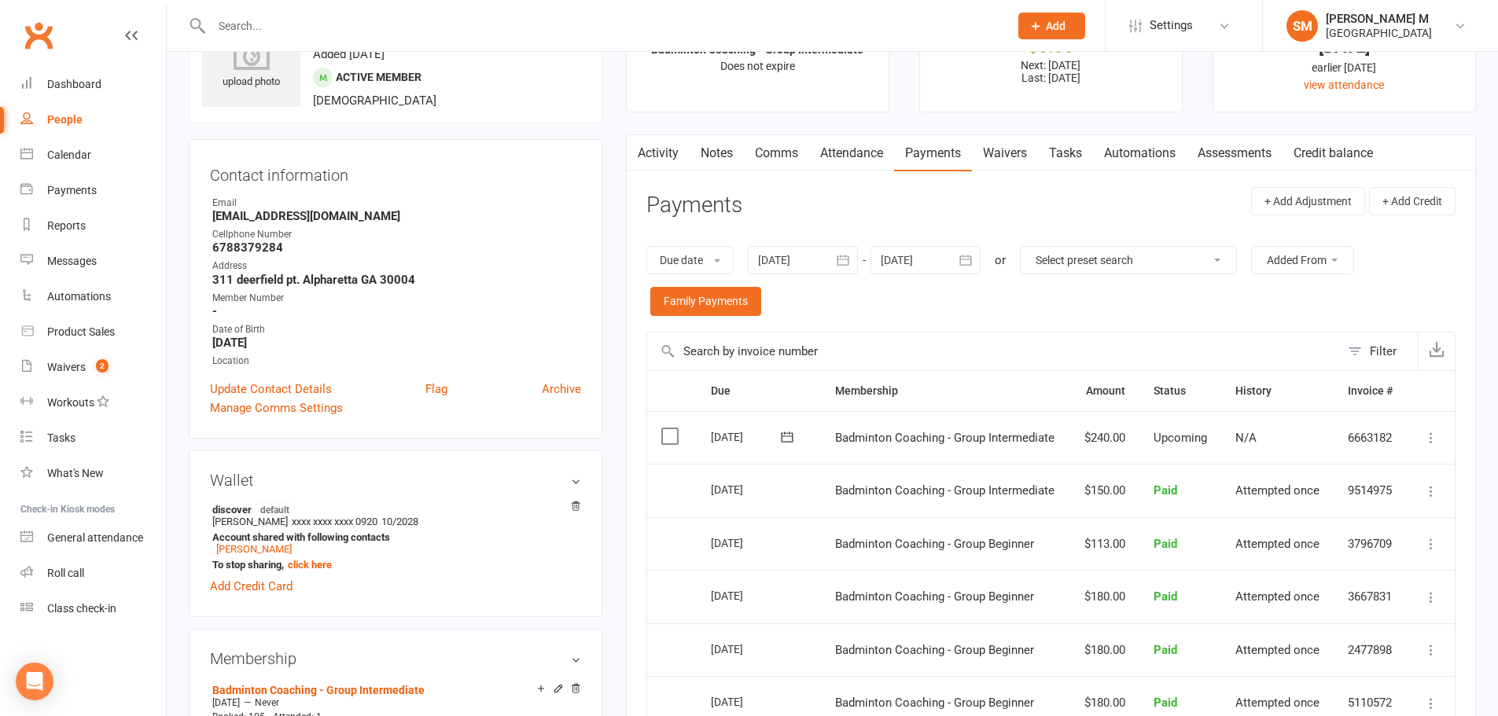
click at [730, 148] on link "Notes" at bounding box center [716, 153] width 54 height 36
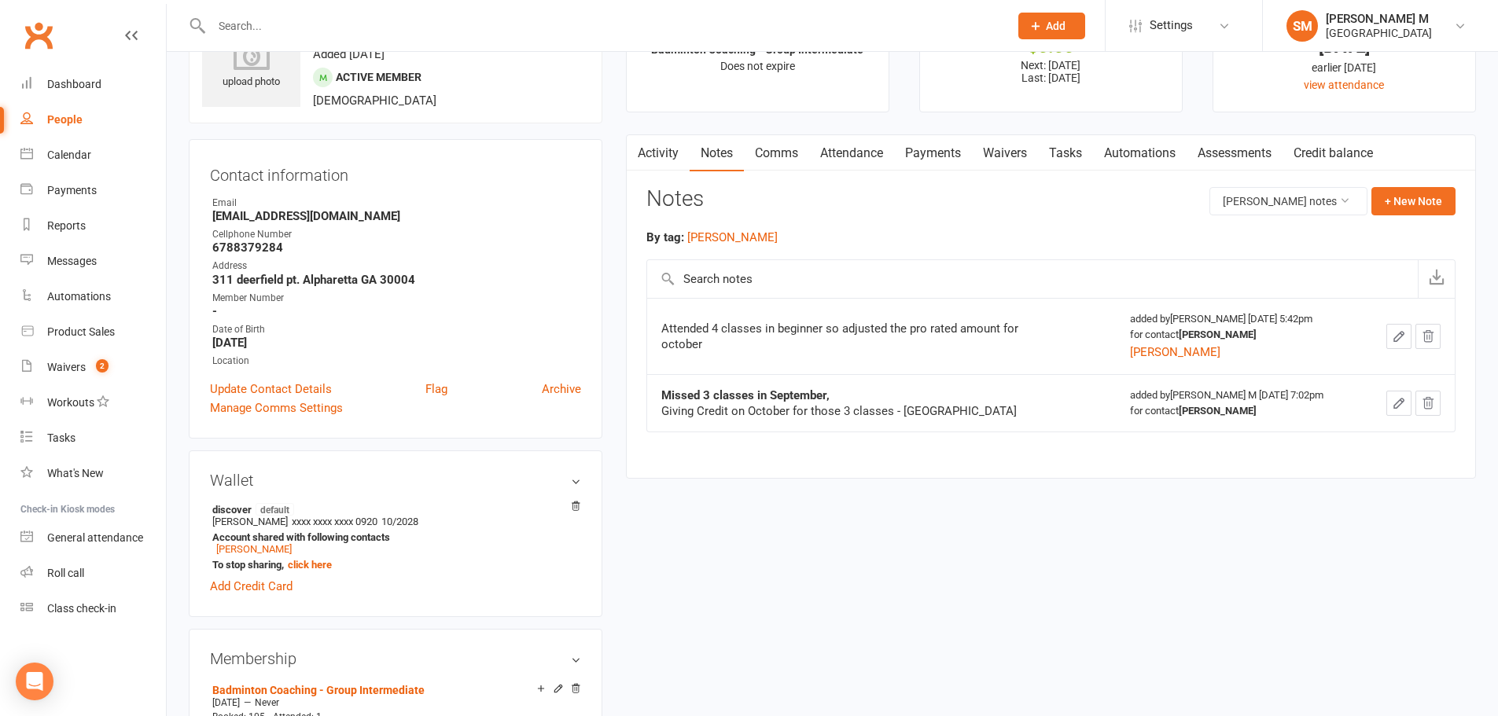
click at [946, 156] on link "Payments" at bounding box center [933, 153] width 78 height 36
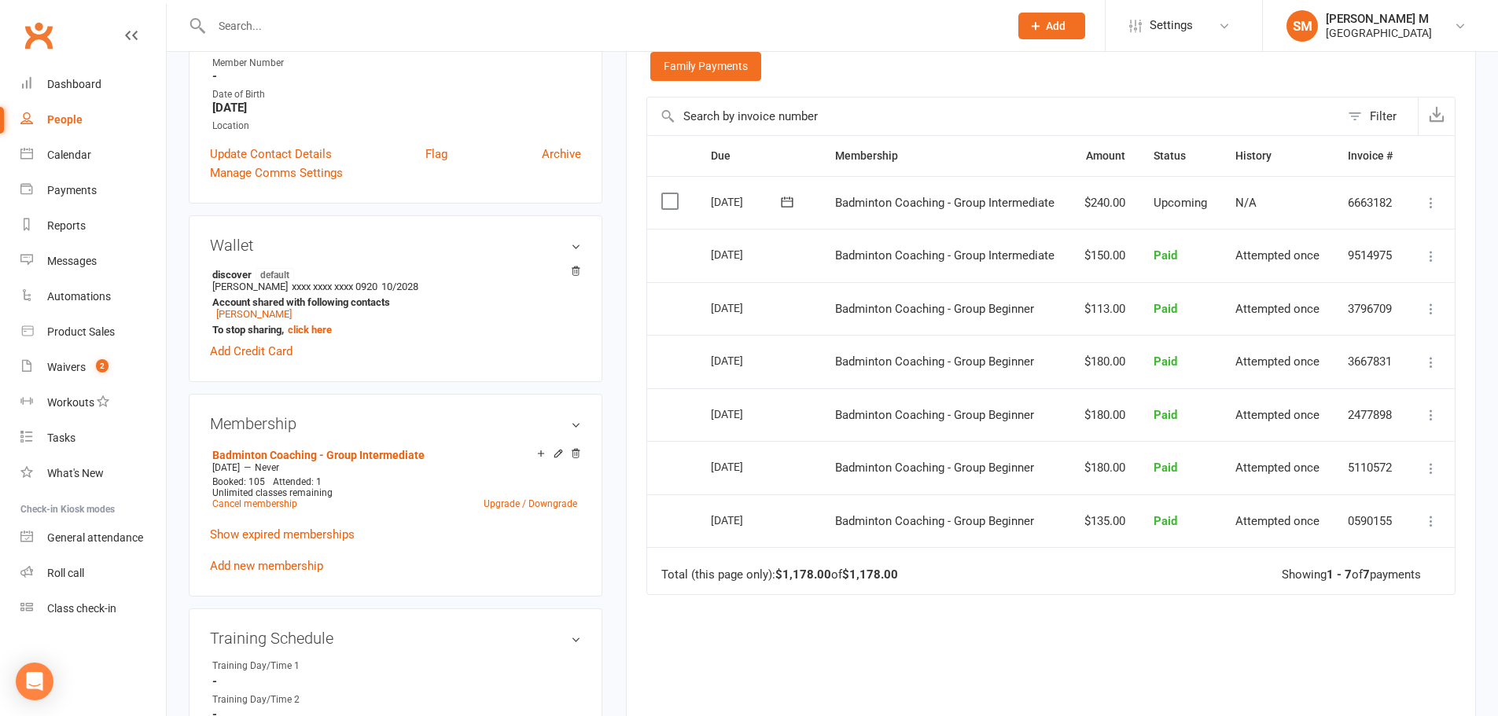
scroll to position [314, 0]
click at [248, 309] on link "[PERSON_NAME]" at bounding box center [253, 313] width 75 height 12
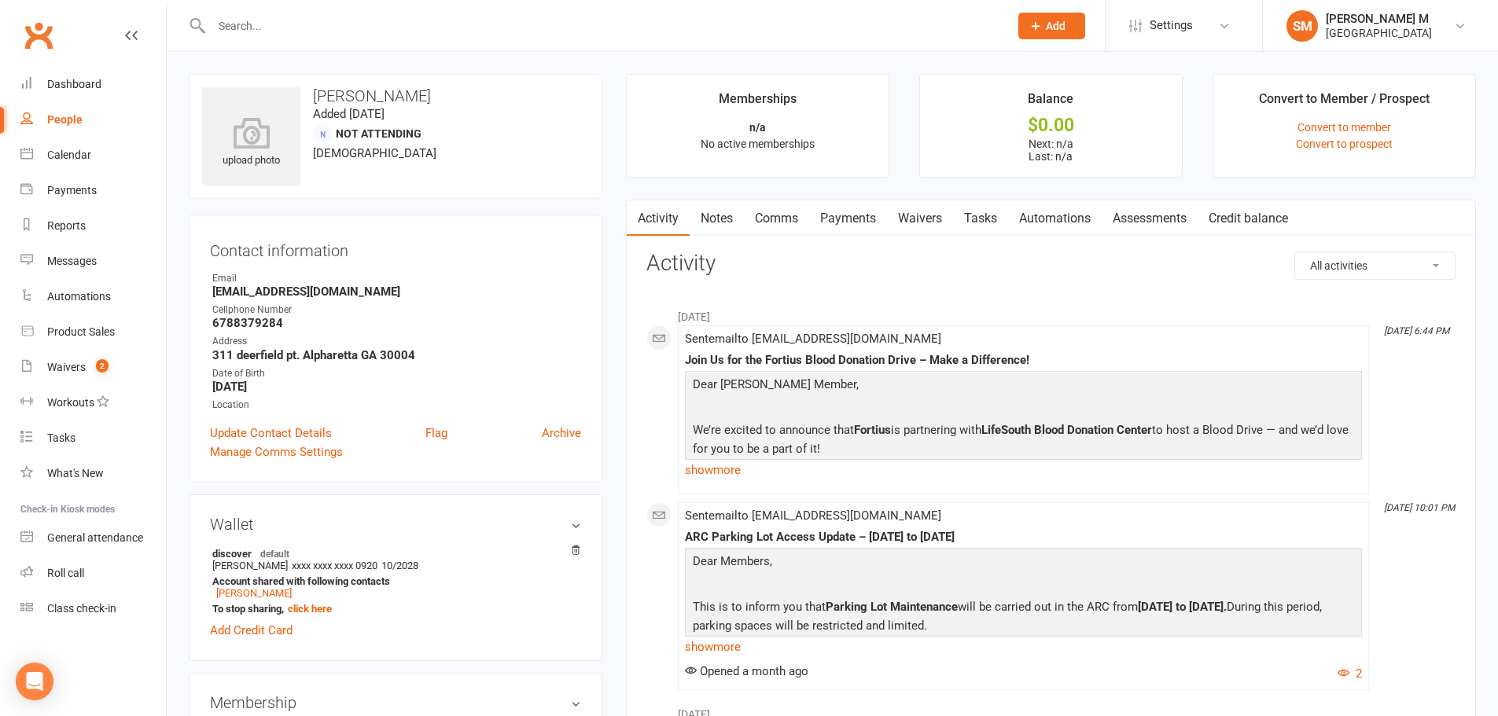
click at [852, 214] on link "Payments" at bounding box center [848, 218] width 78 height 36
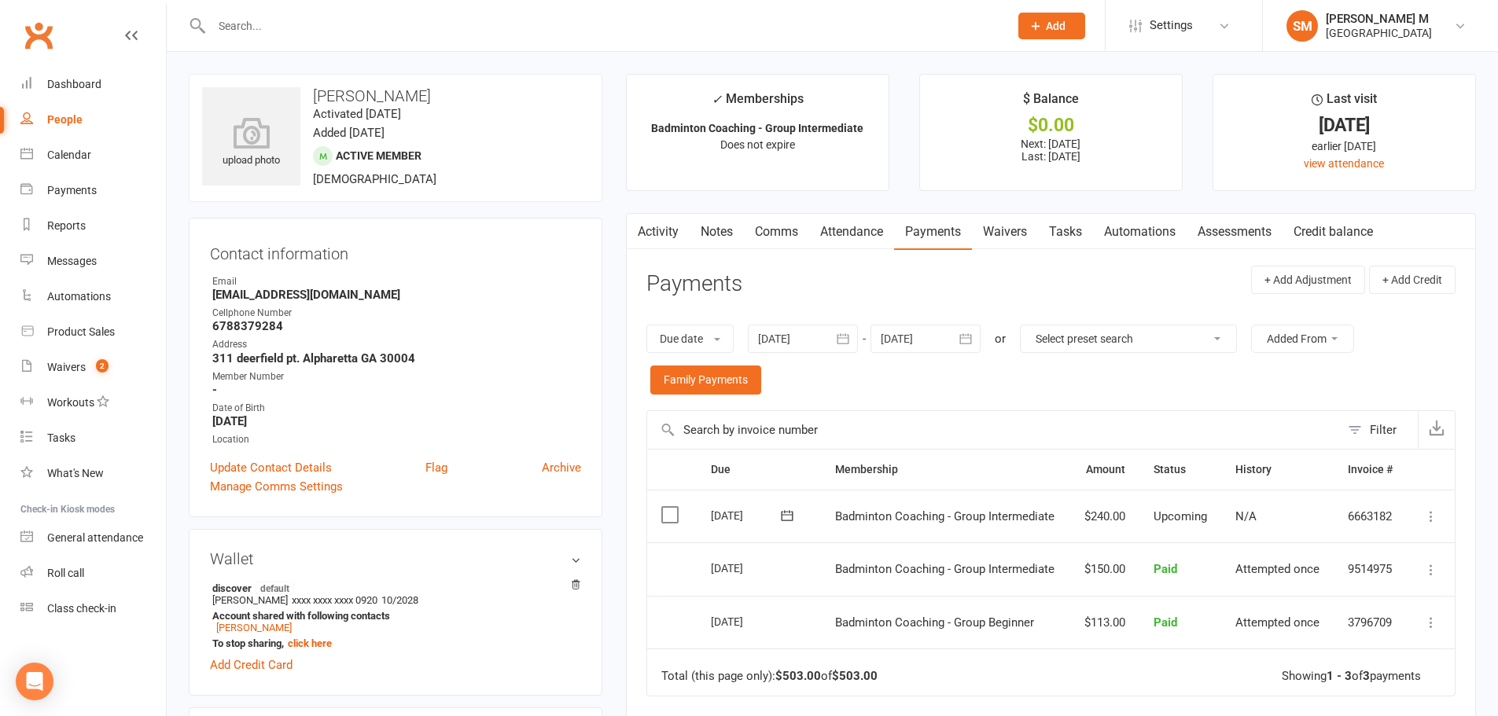
click at [848, 341] on icon "button" at bounding box center [843, 339] width 16 height 16
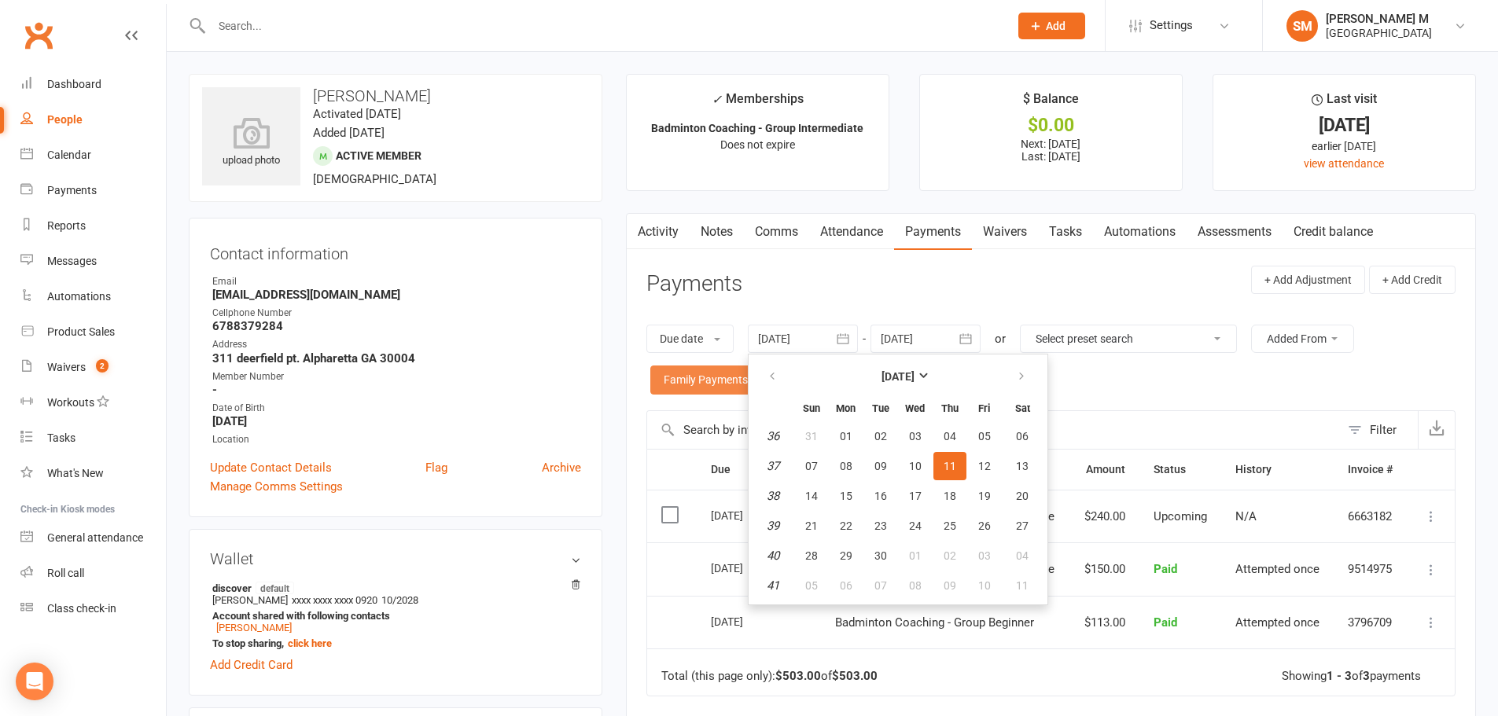
click at [744, 375] on link "Family Payments" at bounding box center [705, 380] width 111 height 28
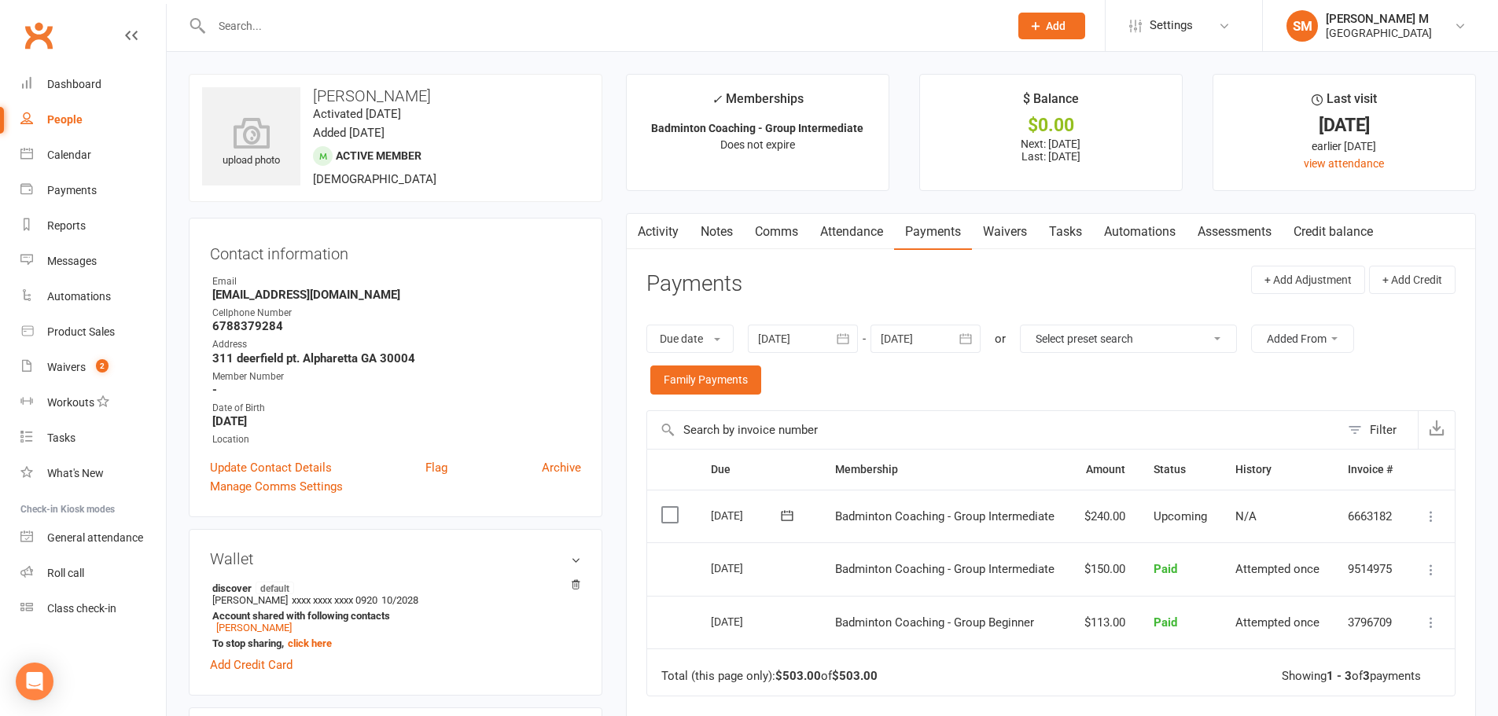
click at [841, 334] on icon "button" at bounding box center [843, 339] width 16 height 16
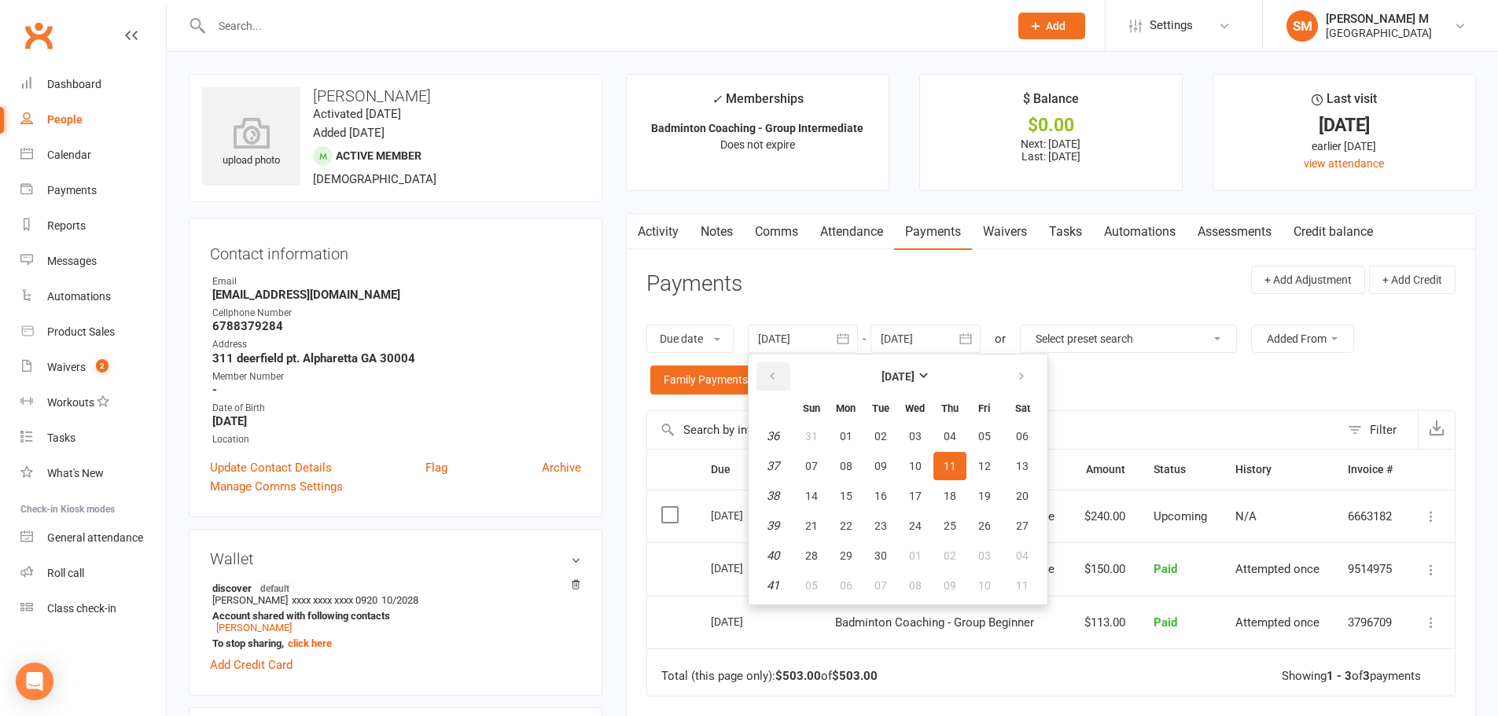
click at [767, 391] on button "button" at bounding box center [773, 376] width 34 height 28
click at [827, 448] on button "01" at bounding box center [811, 436] width 33 height 28
type input "[DATE]"
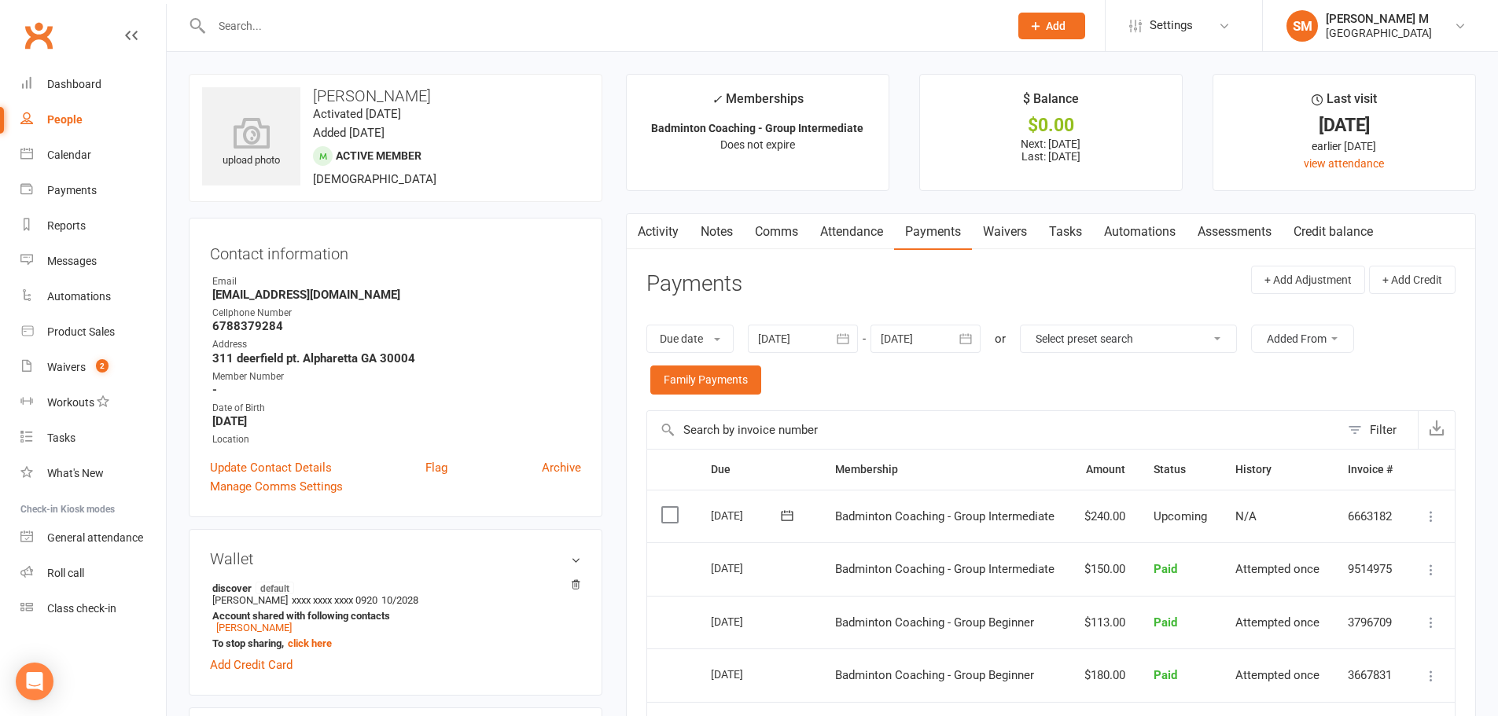
click at [726, 229] on link "Notes" at bounding box center [716, 232] width 54 height 36
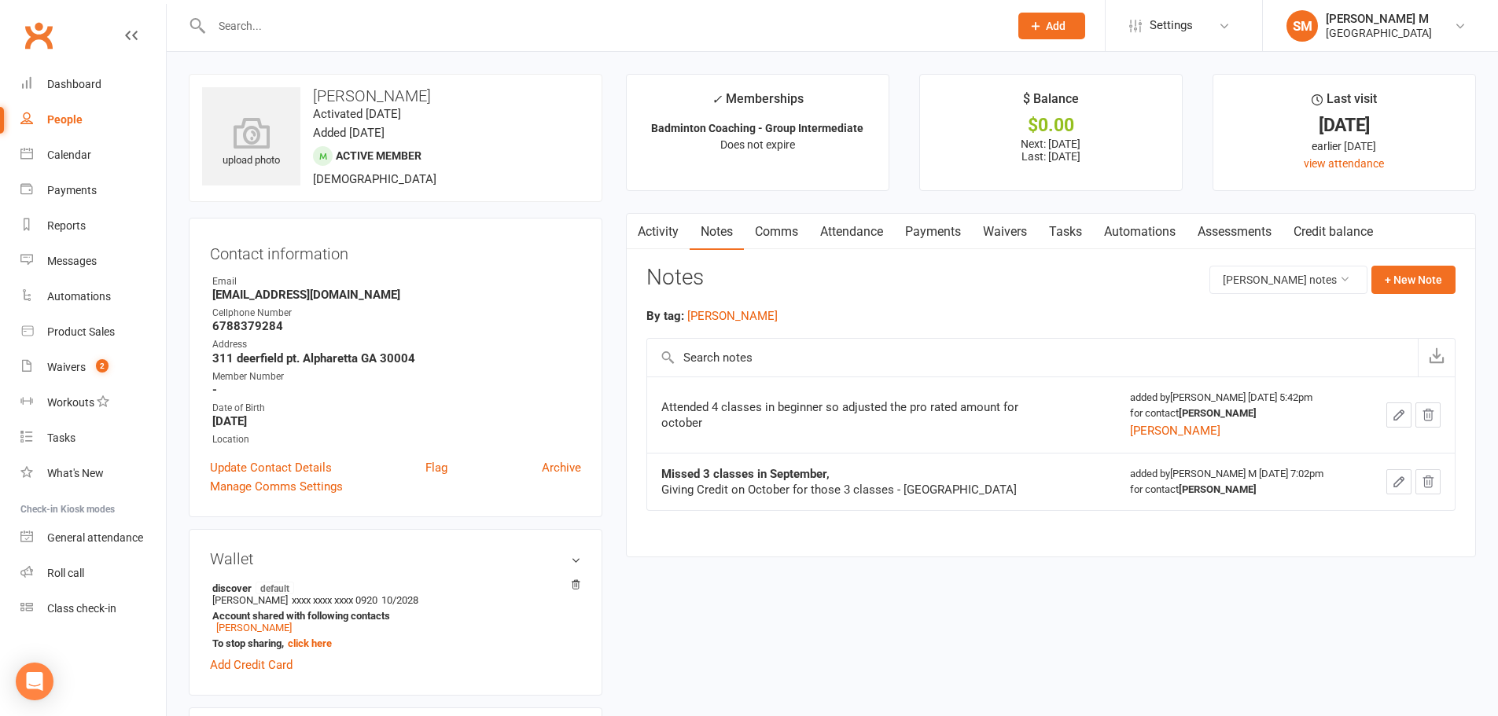
click at [920, 236] on link "Payments" at bounding box center [933, 232] width 78 height 36
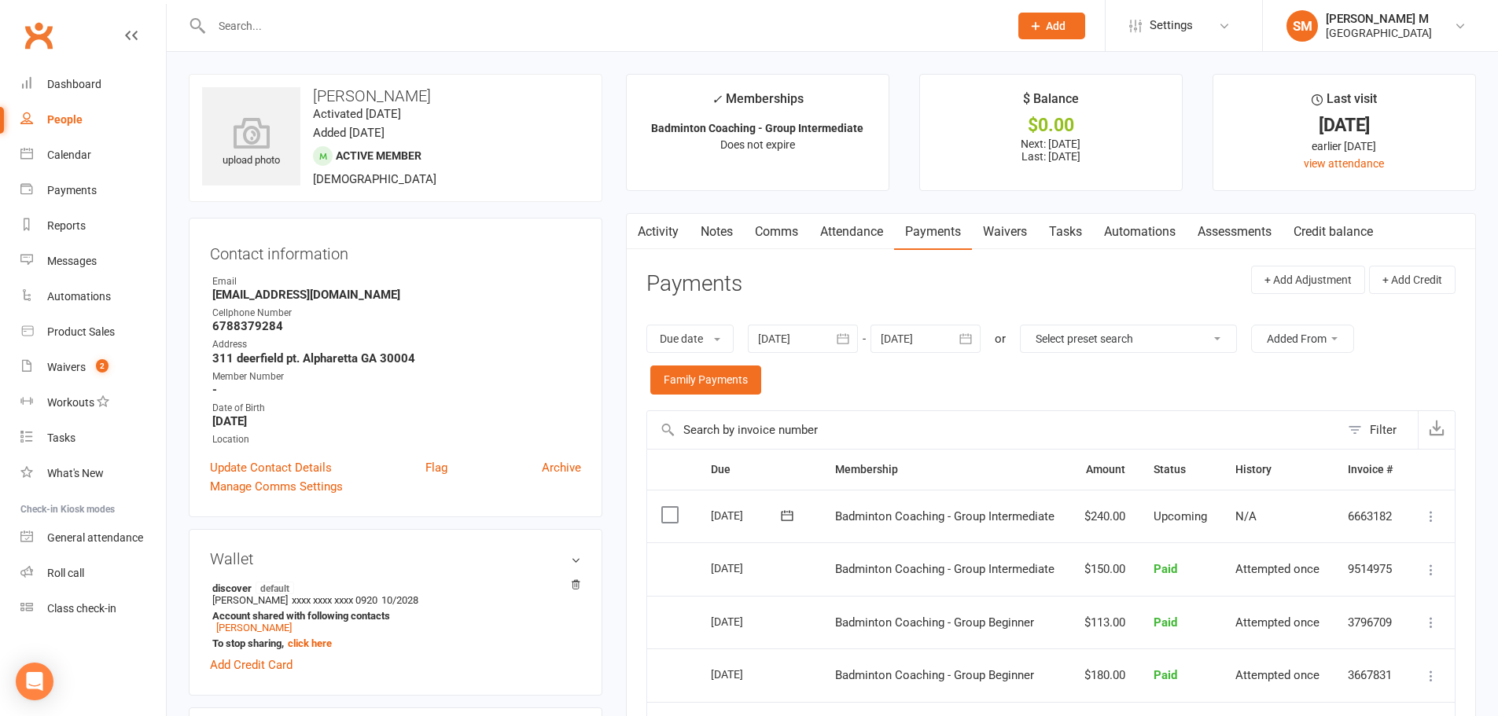
click at [732, 237] on link "Notes" at bounding box center [716, 232] width 54 height 36
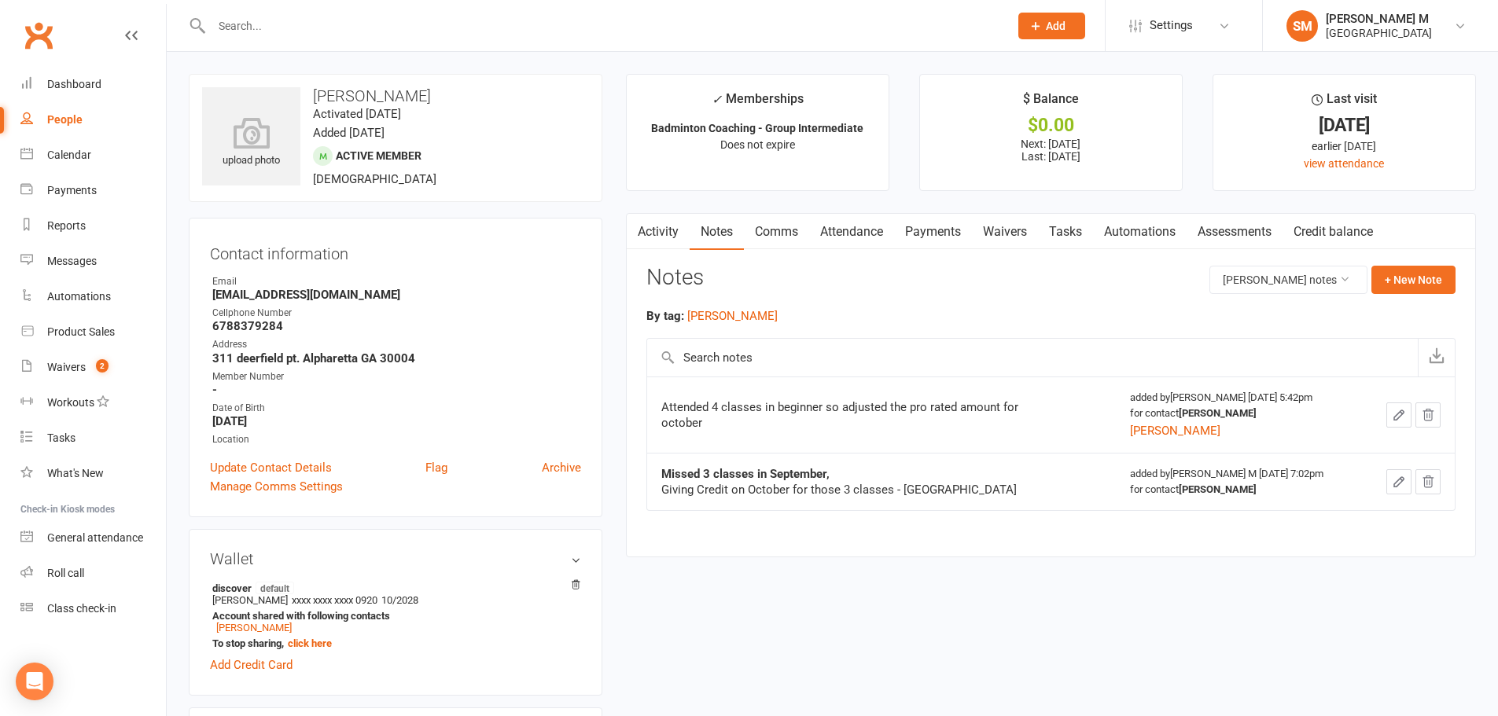
click at [929, 236] on link "Payments" at bounding box center [933, 232] width 78 height 36
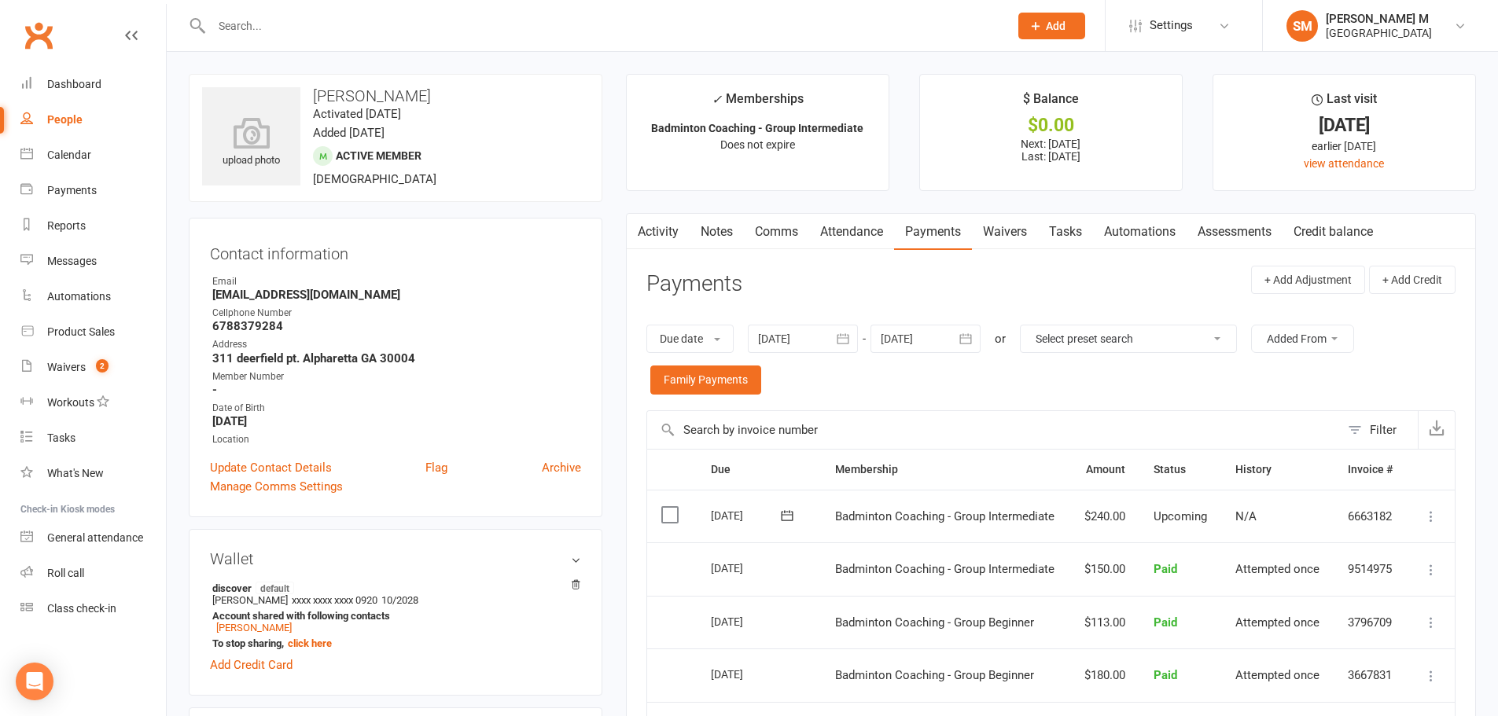
click at [668, 230] on link "Activity" at bounding box center [658, 232] width 63 height 36
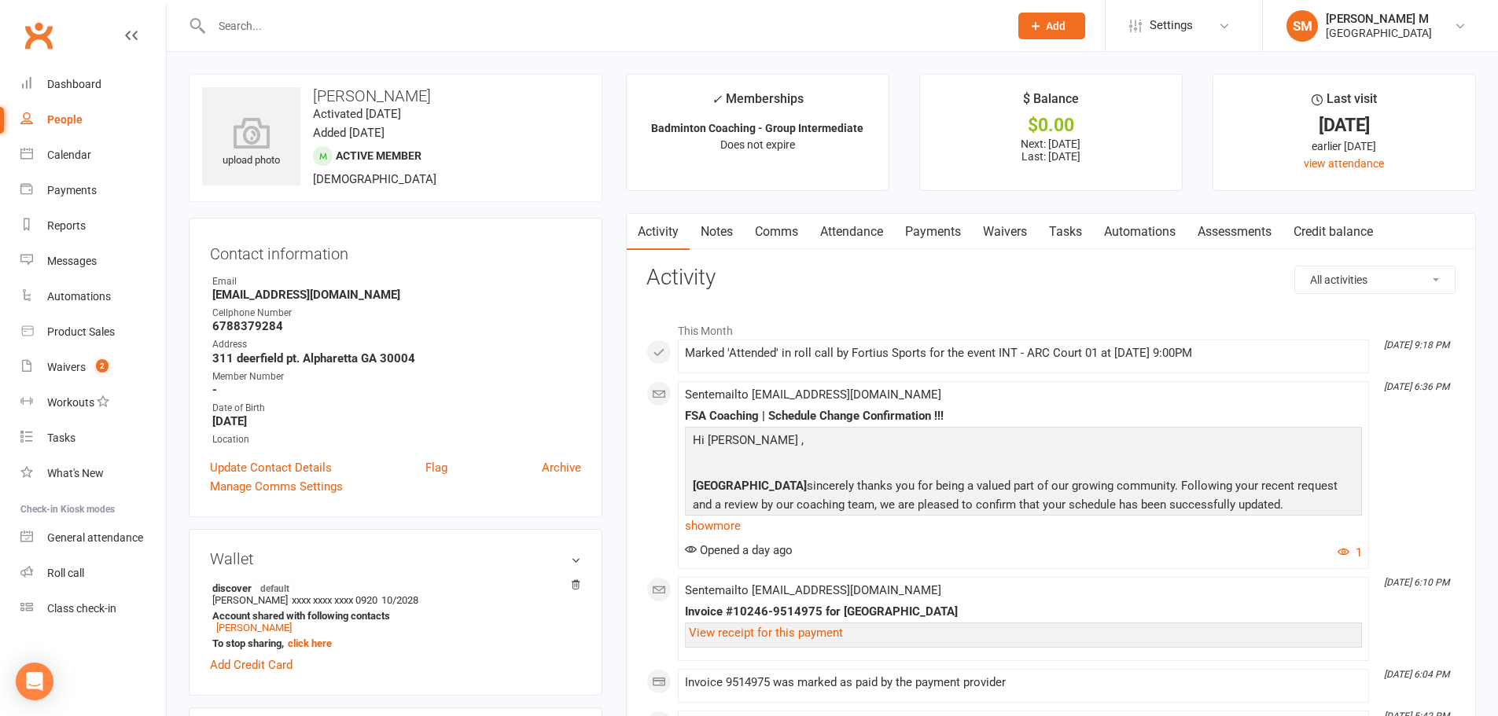
click at [278, 23] on input "text" at bounding box center [602, 26] width 791 height 22
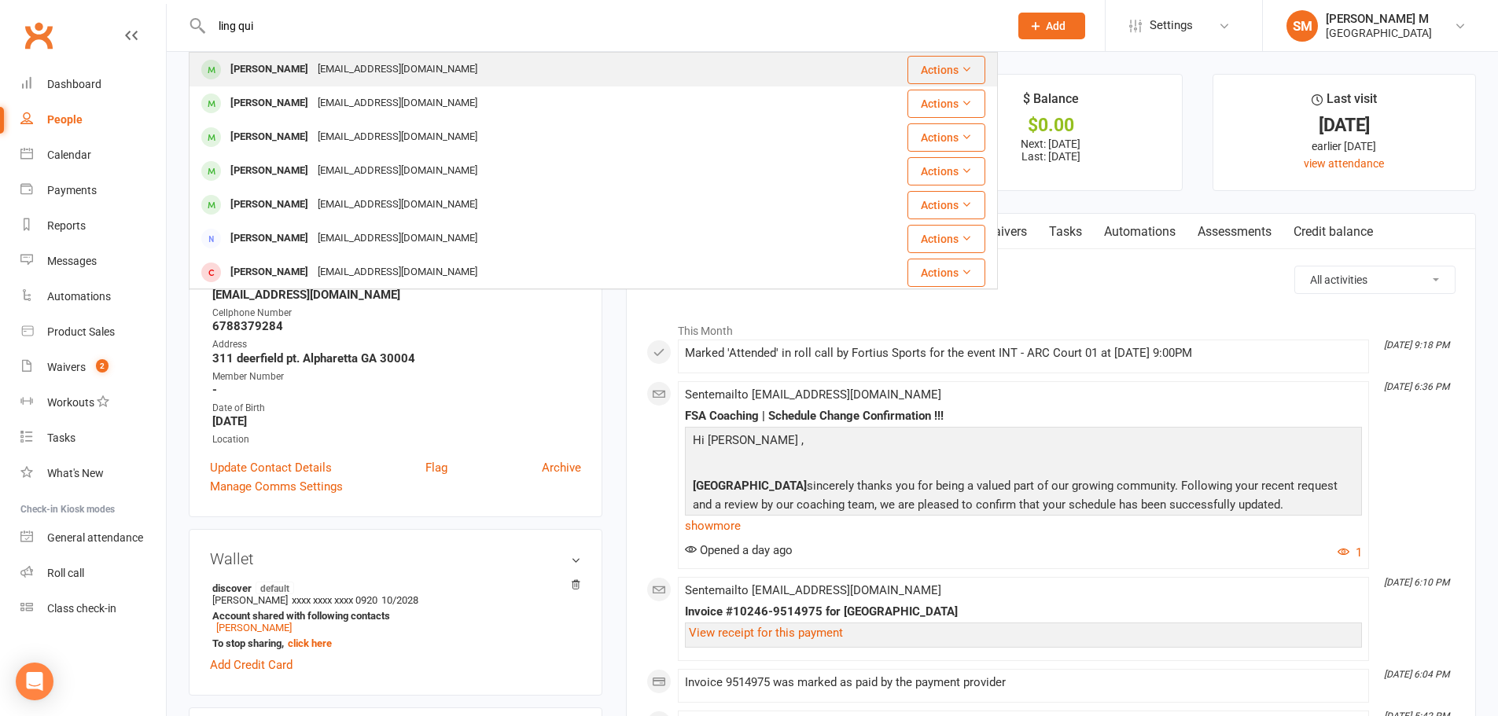
type input "ling qui"
click at [313, 79] on div "[EMAIL_ADDRESS][DOMAIN_NAME]" at bounding box center [397, 69] width 169 height 23
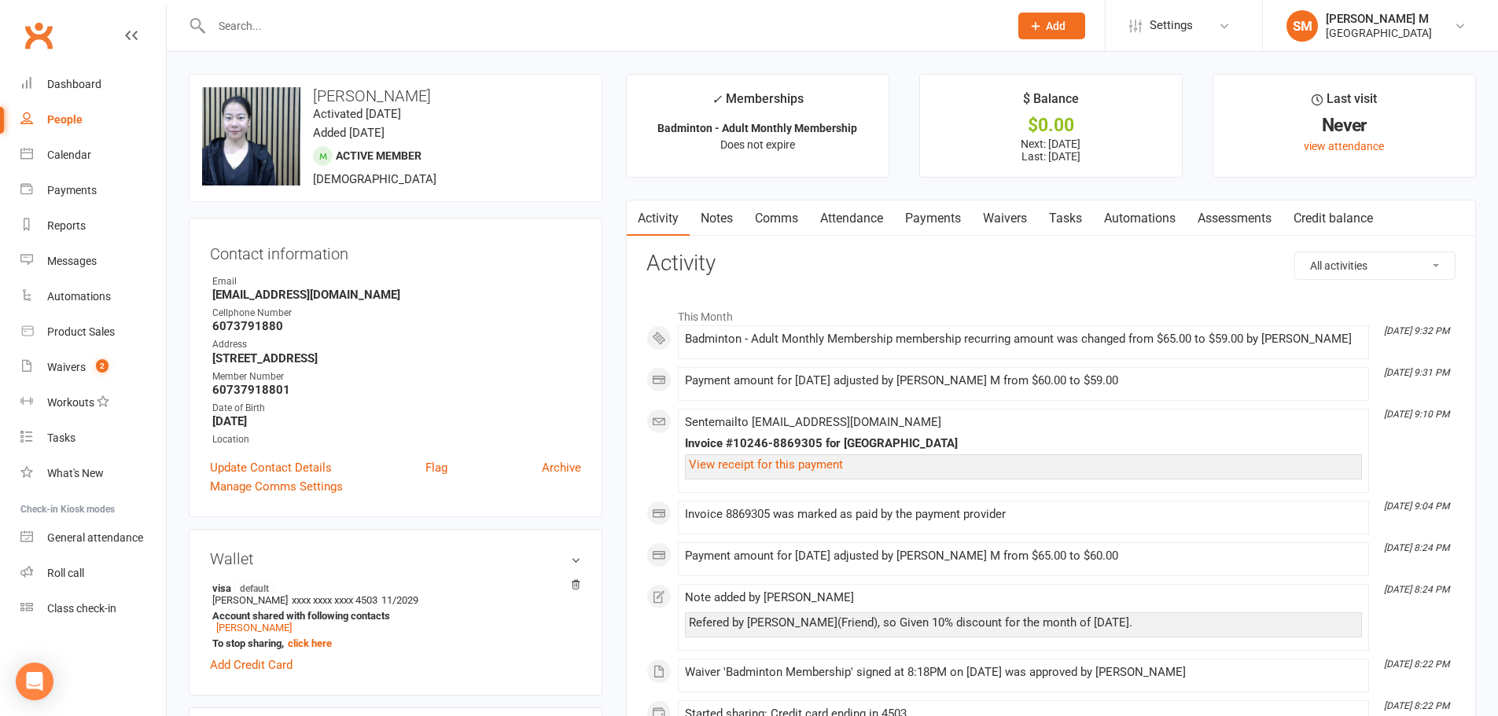
click at [936, 222] on link "Payments" at bounding box center [933, 218] width 78 height 36
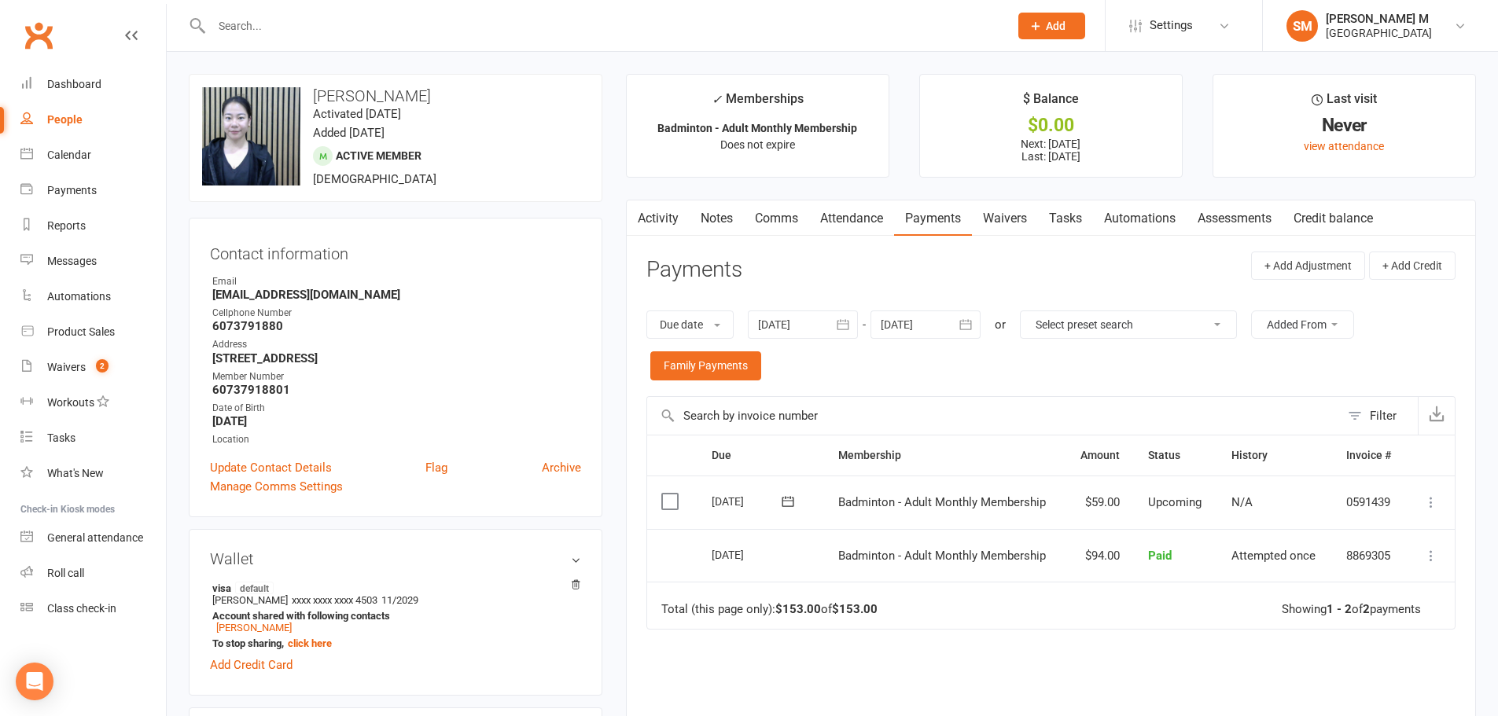
click at [969, 330] on icon "button" at bounding box center [966, 325] width 12 height 10
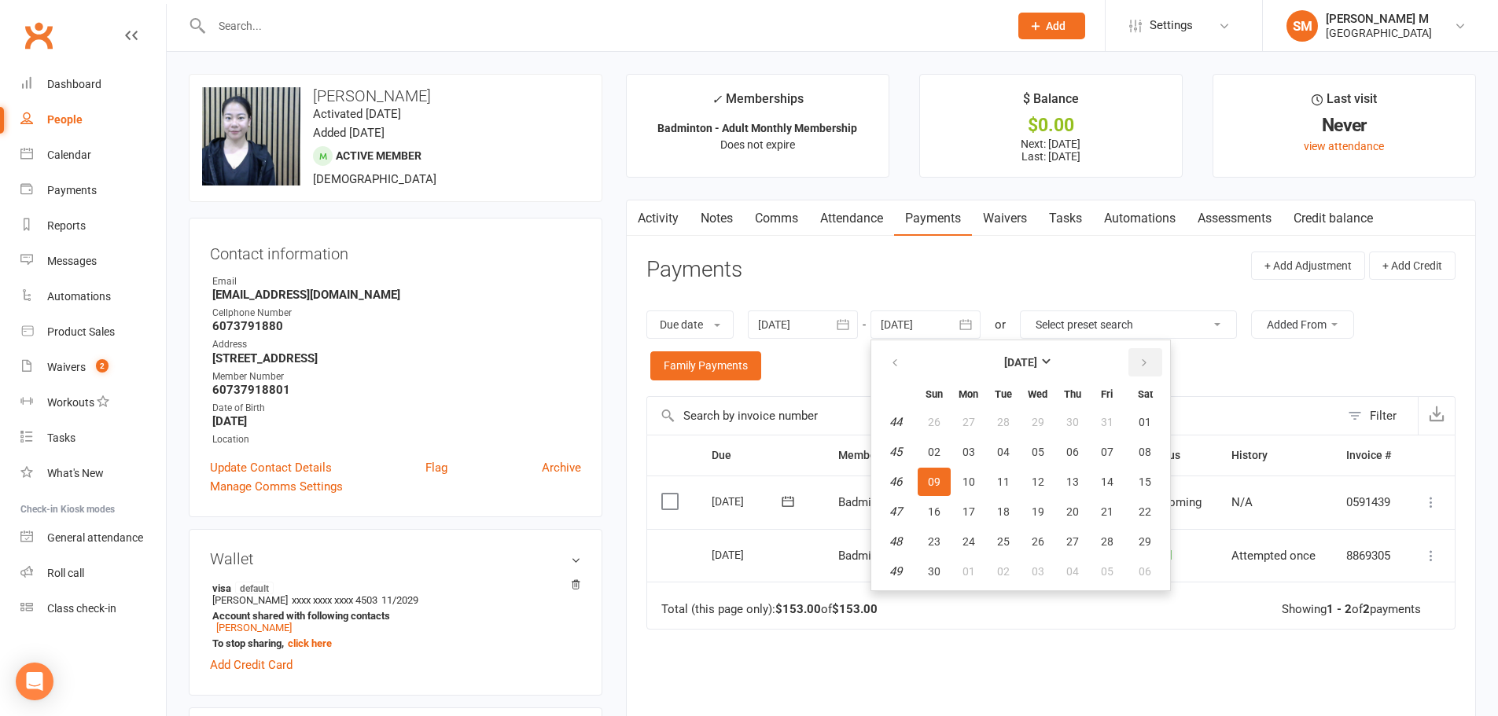
click at [1132, 355] on button "button" at bounding box center [1145, 362] width 34 height 28
click at [1159, 420] on button "06" at bounding box center [1145, 422] width 40 height 28
type input "[DATE]"
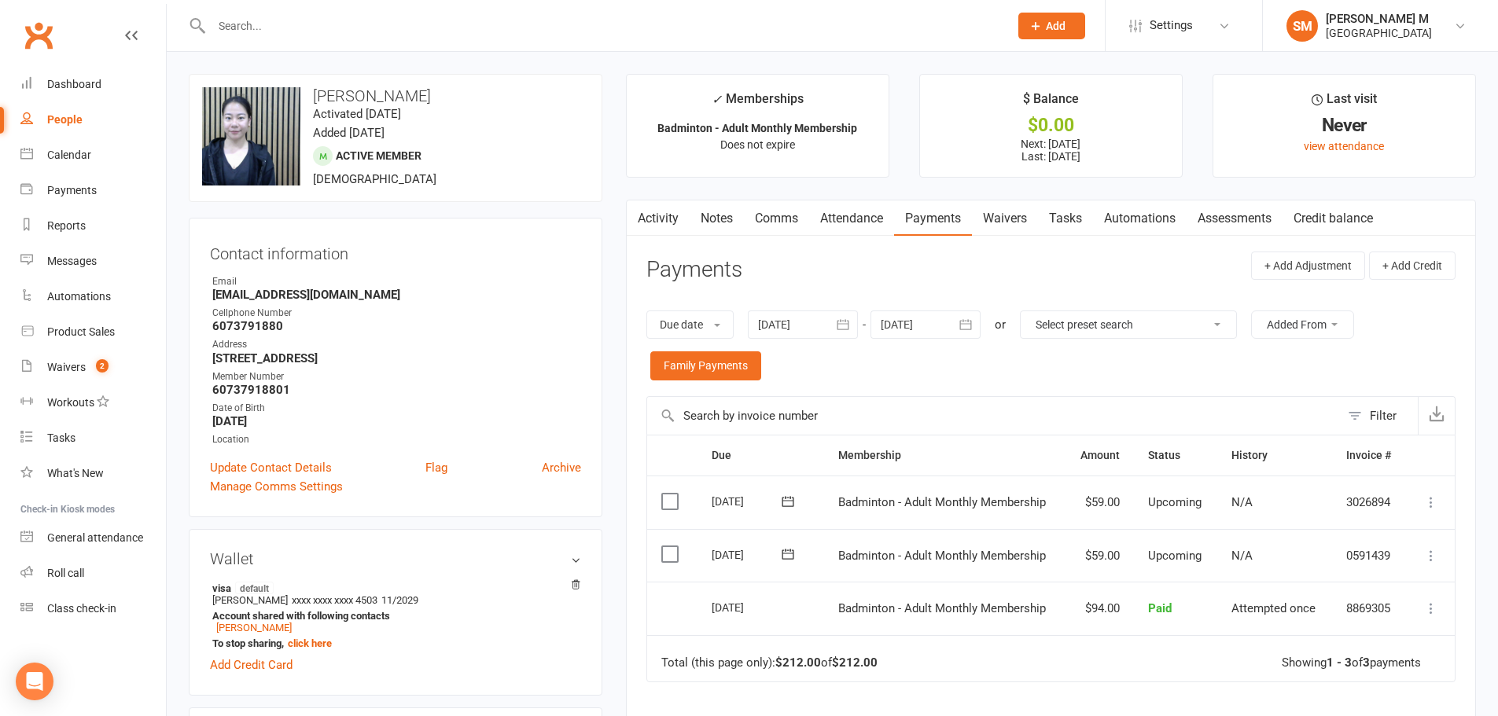
click at [653, 217] on link "Activity" at bounding box center [658, 218] width 63 height 36
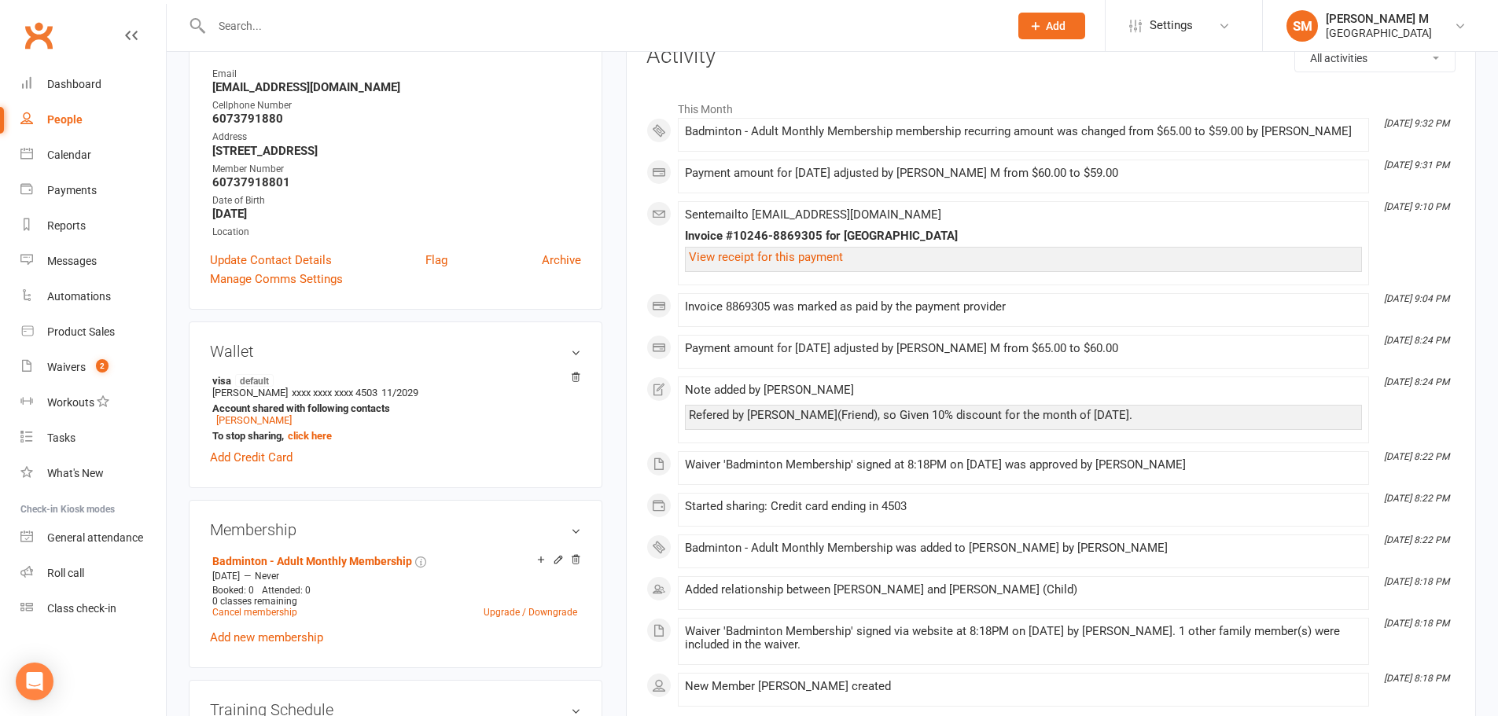
scroll to position [236, 0]
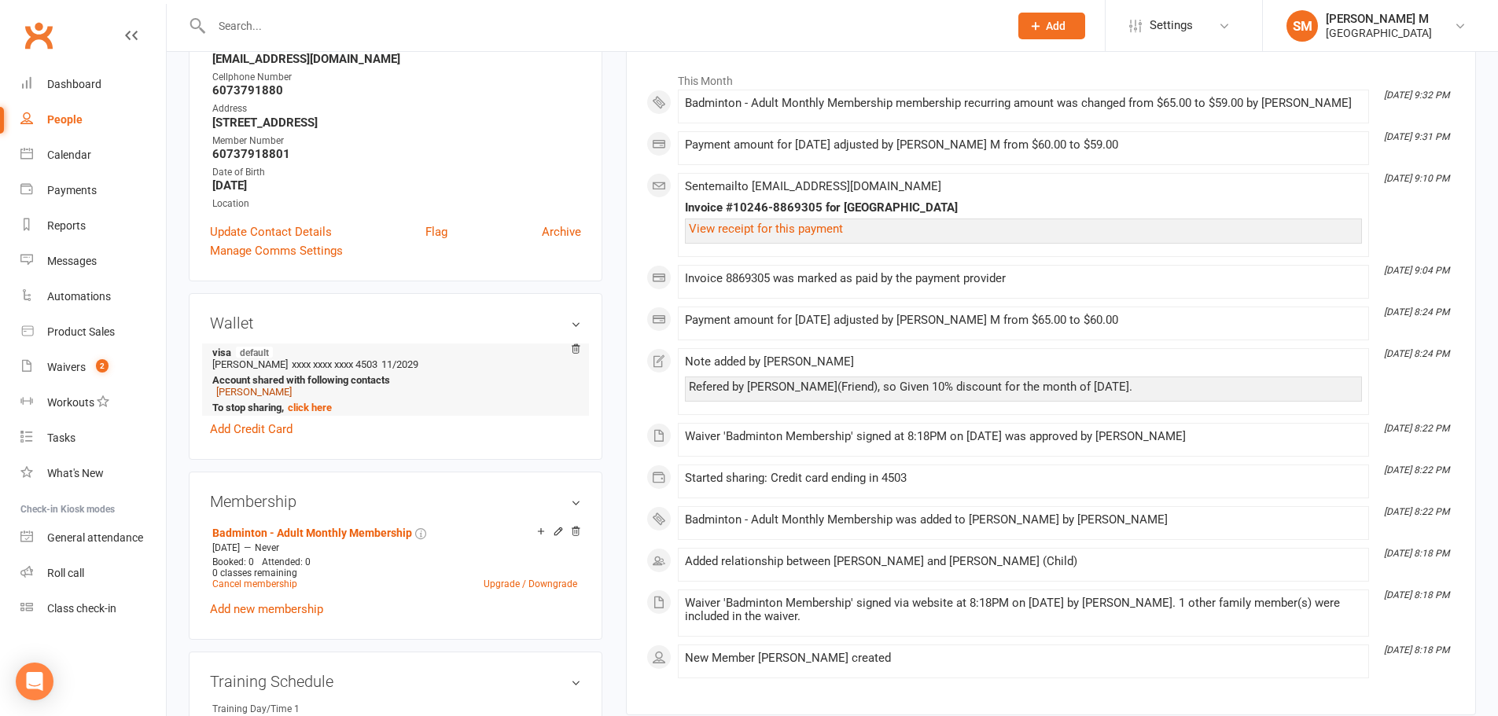
click at [258, 396] on link "[PERSON_NAME]" at bounding box center [253, 392] width 75 height 12
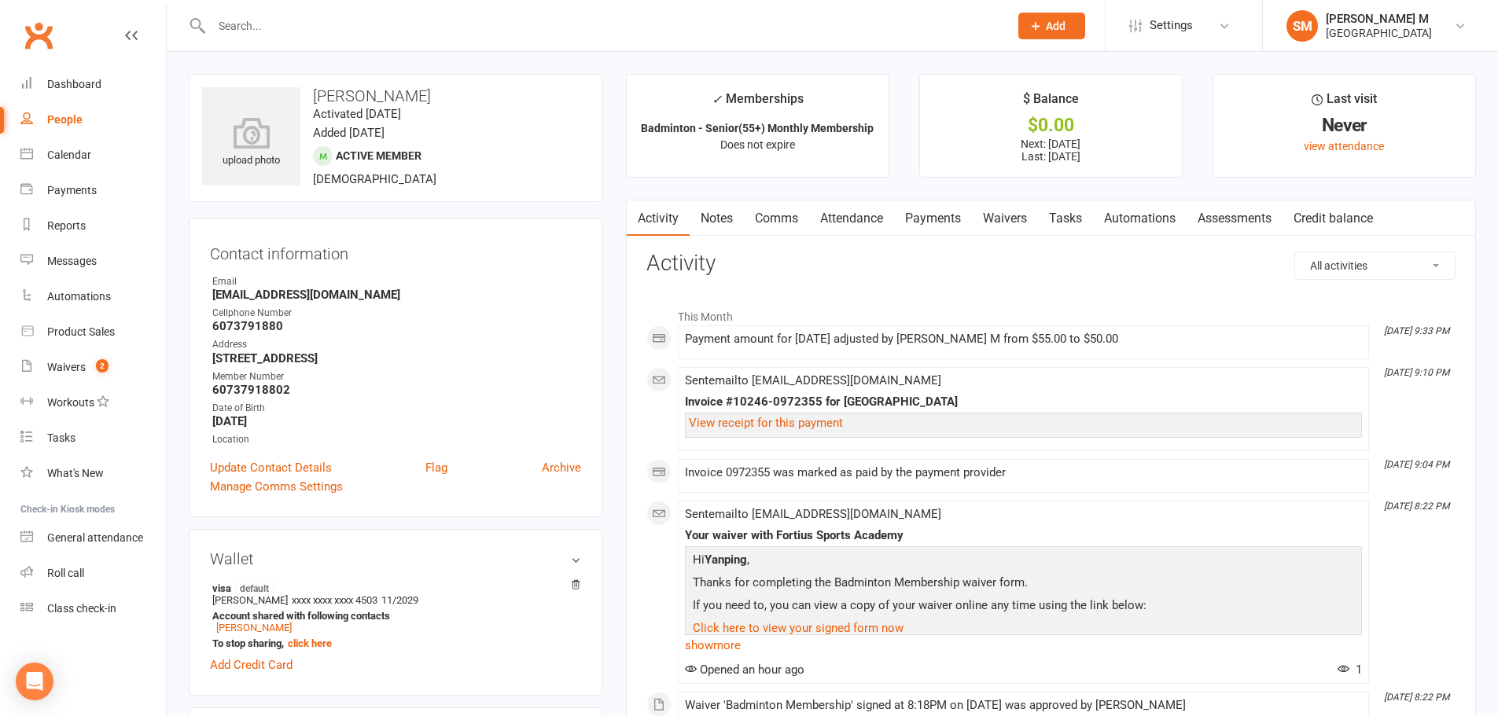
click at [947, 198] on main "✓ Memberships Badminton - Senior(55+) Monthly Membership Does not expire $ Bala…" at bounding box center [1050, 611] width 873 height 1075
click at [949, 207] on link "Payments" at bounding box center [933, 218] width 78 height 36
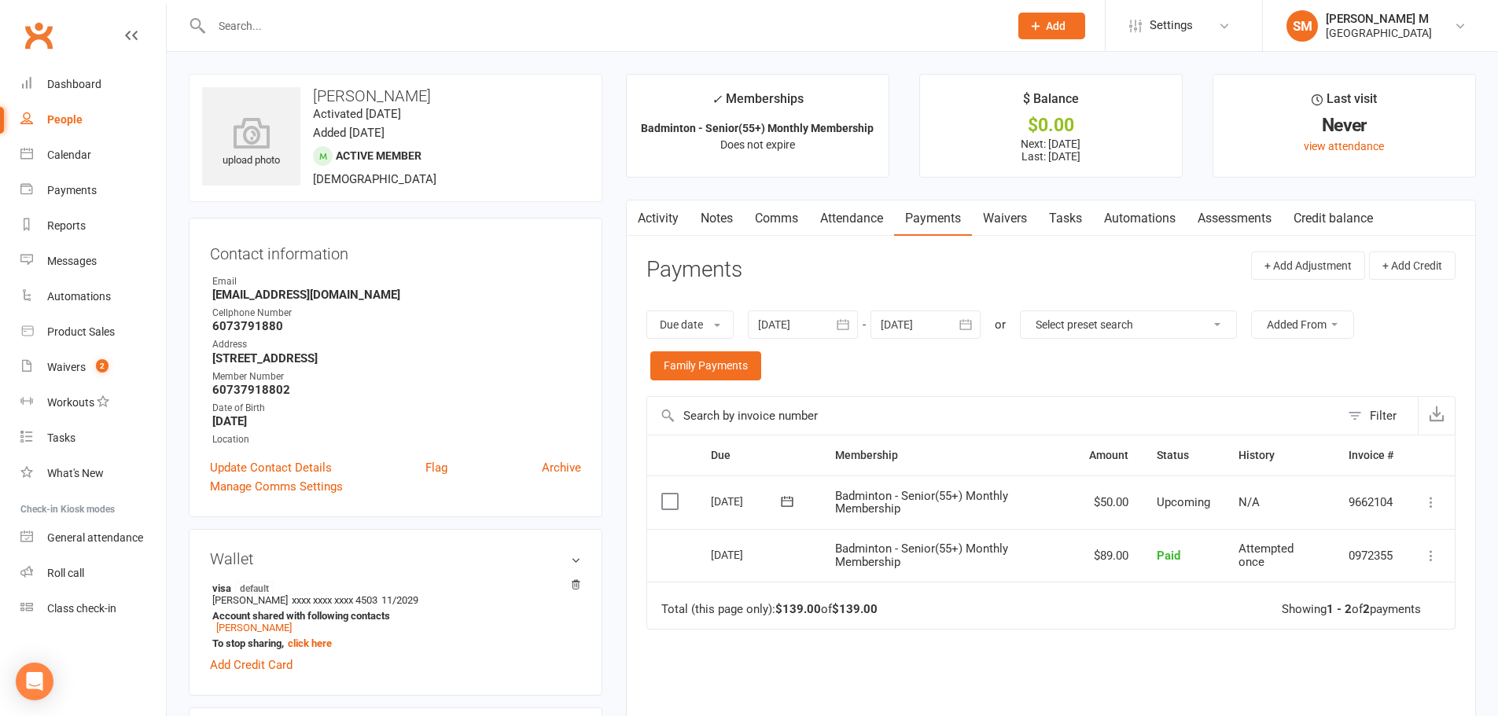
click at [969, 322] on icon "button" at bounding box center [966, 325] width 12 height 10
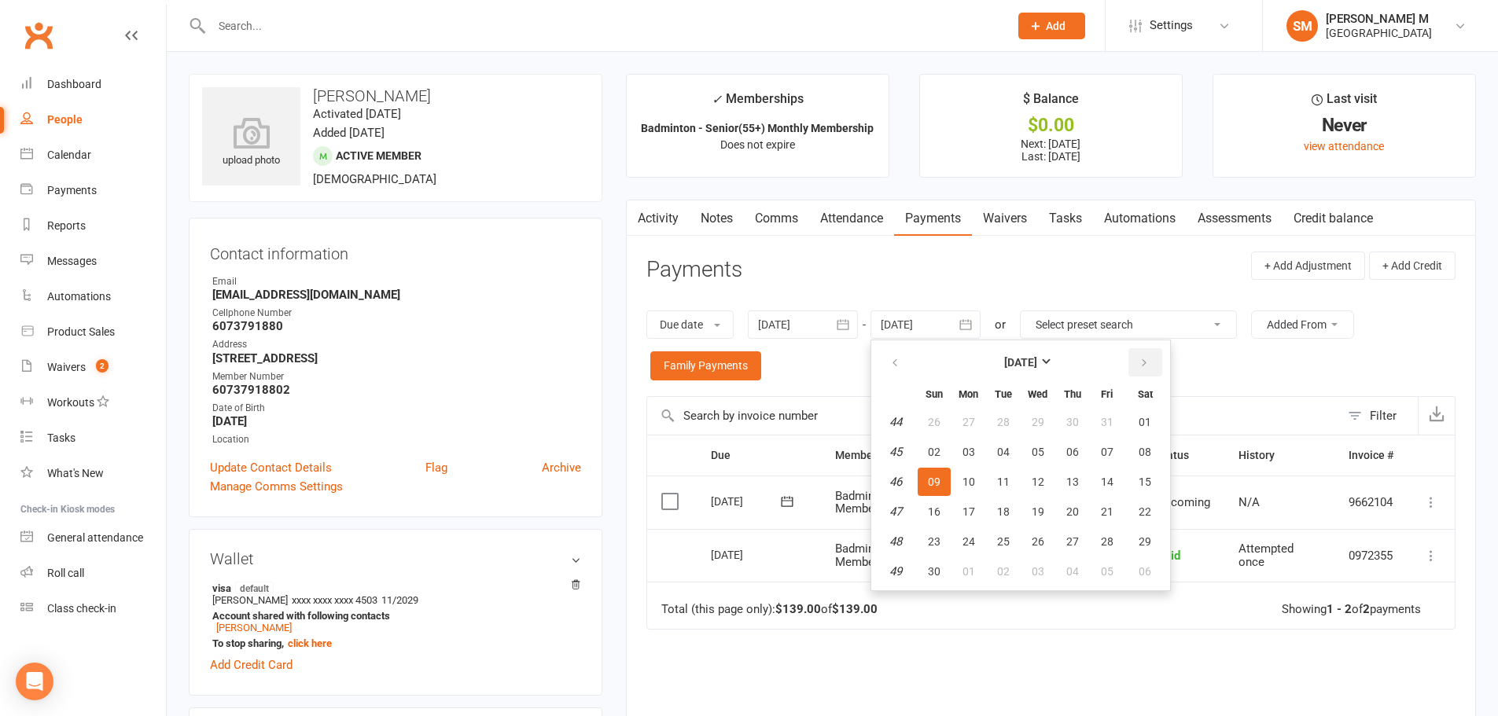
click at [1144, 359] on icon "button" at bounding box center [1143, 363] width 11 height 13
click at [1151, 430] on button "03" at bounding box center [1145, 422] width 40 height 28
type input "[DATE]"
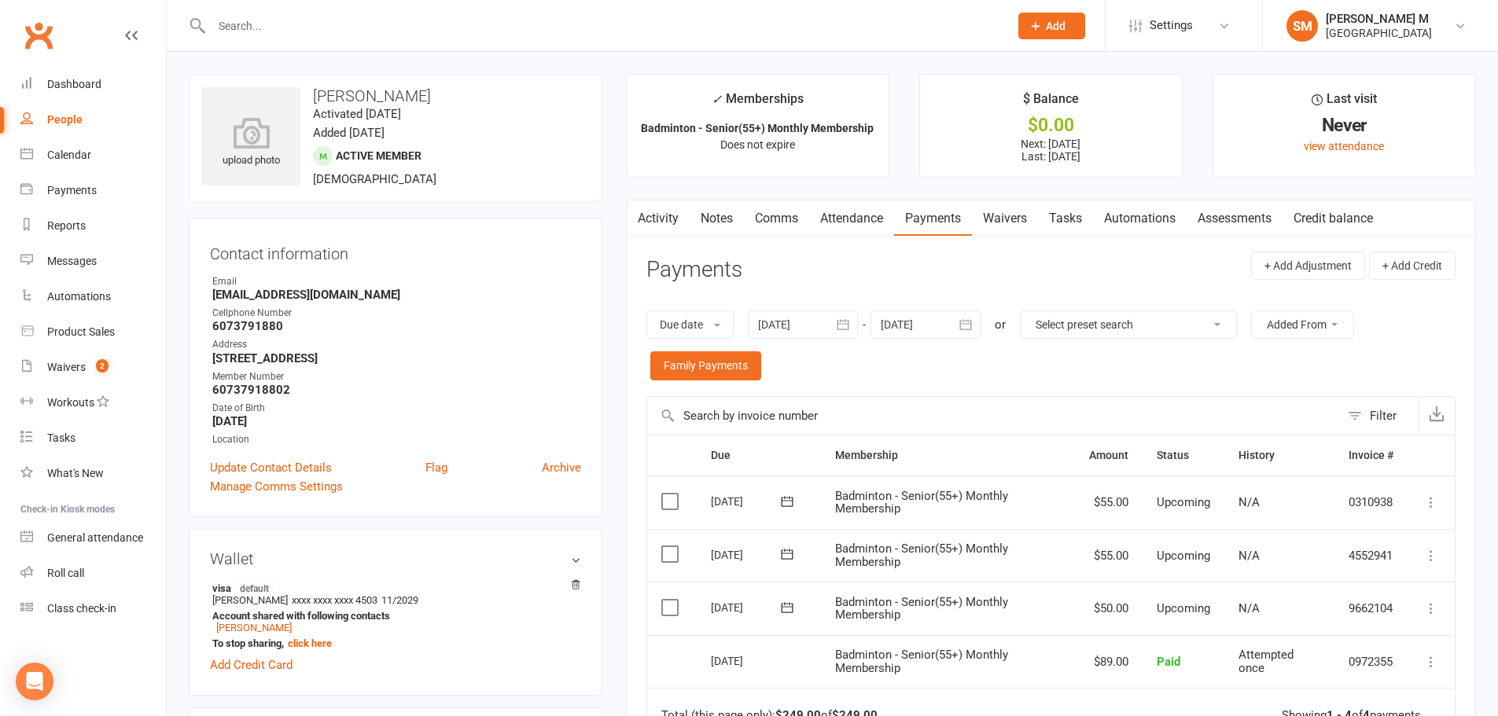
click at [664, 224] on link "Activity" at bounding box center [658, 218] width 63 height 36
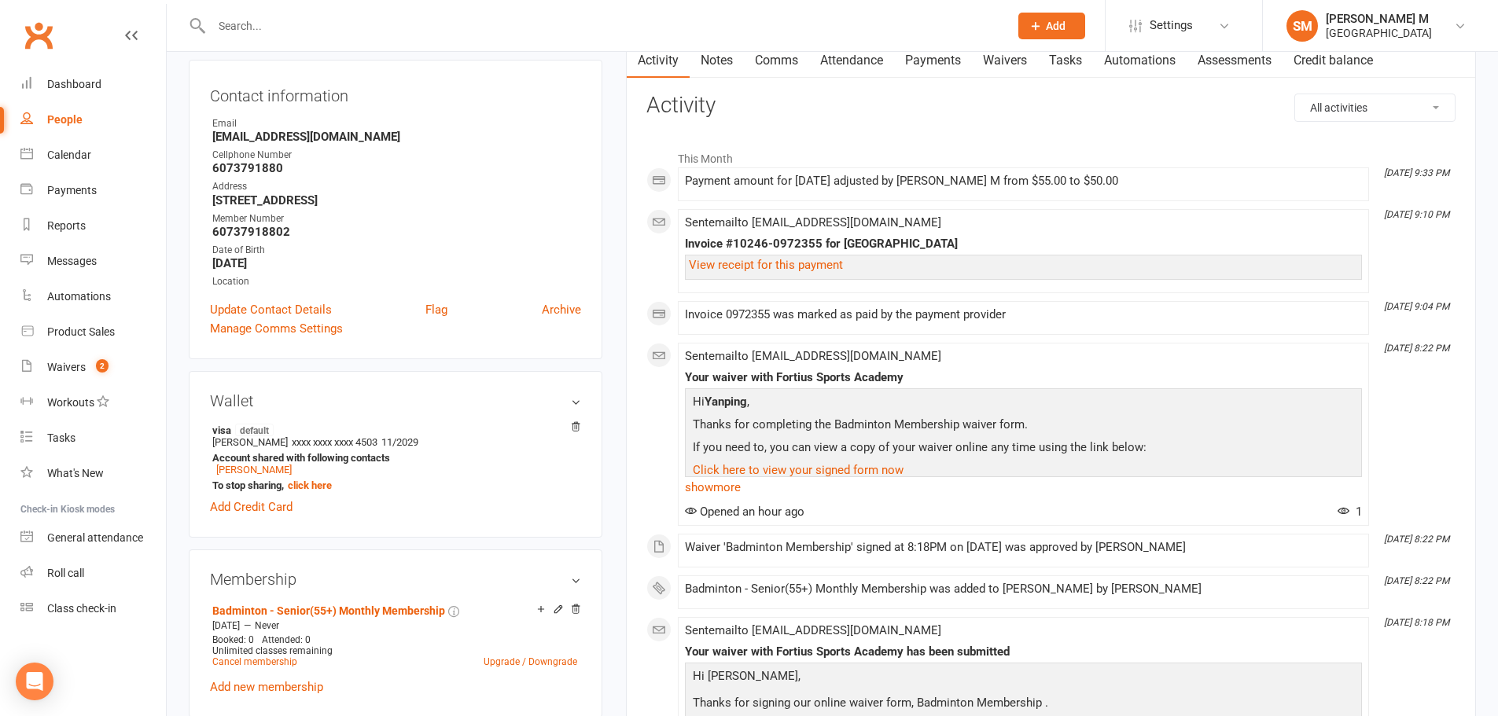
scroll to position [157, 0]
click at [238, 469] on link "[PERSON_NAME]" at bounding box center [253, 471] width 75 height 12
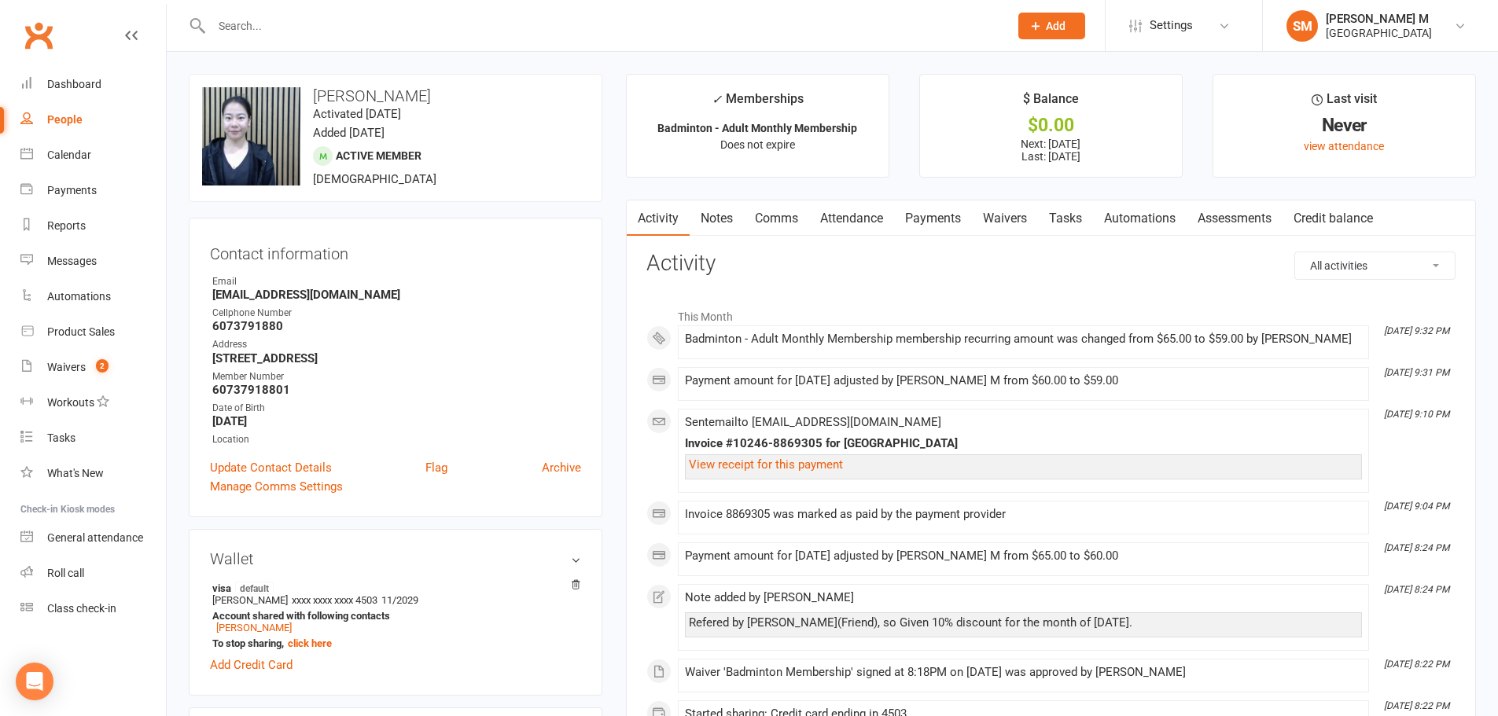
click at [704, 210] on link "Notes" at bounding box center [716, 218] width 54 height 36
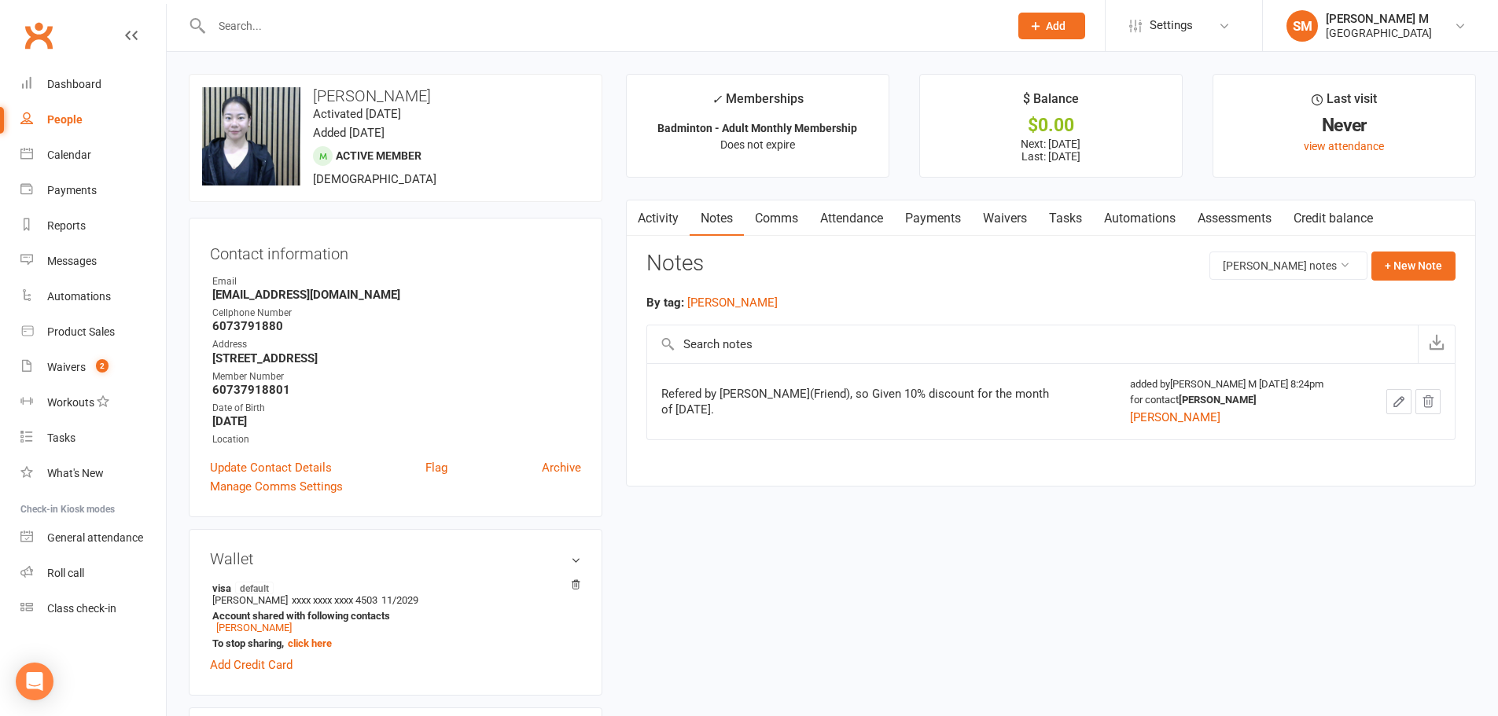
click at [653, 219] on link "Activity" at bounding box center [658, 218] width 63 height 36
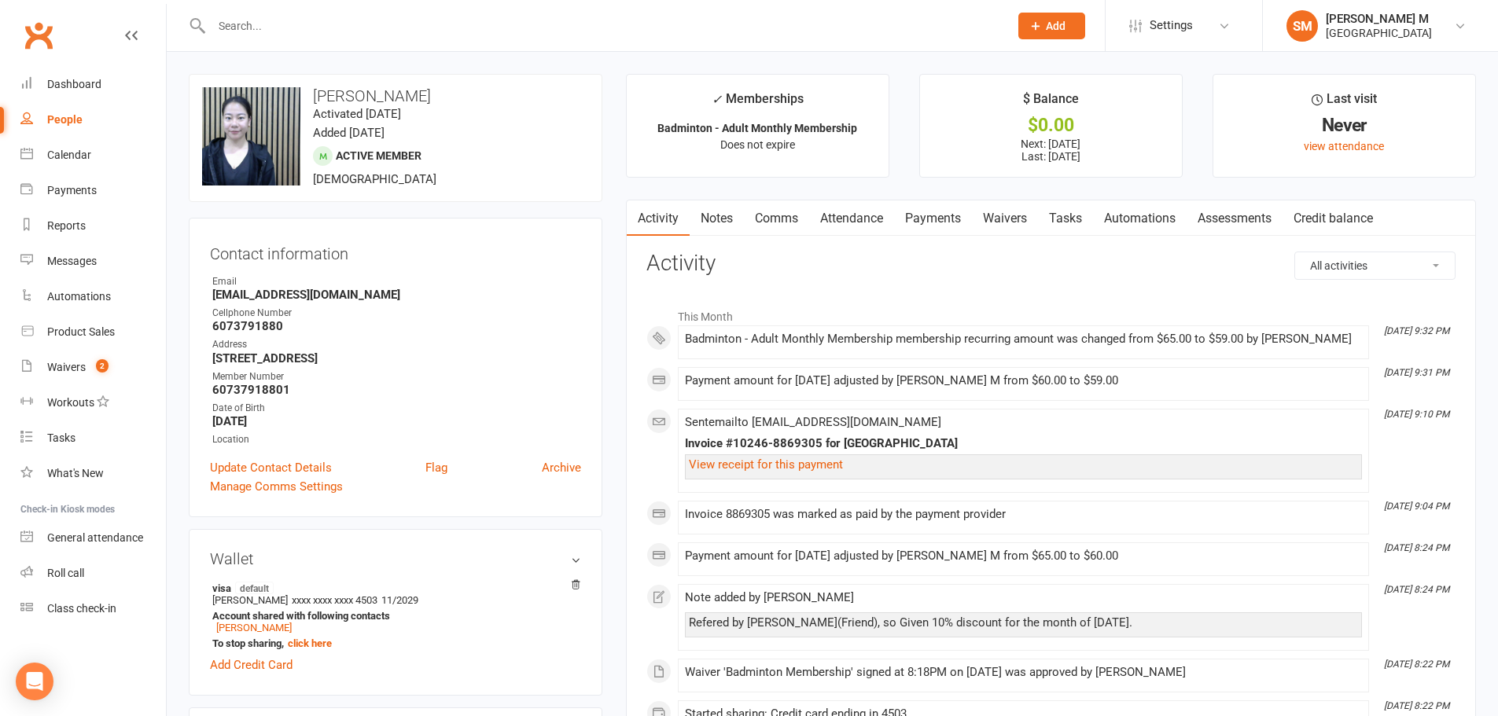
click at [942, 216] on link "Payments" at bounding box center [933, 218] width 78 height 36
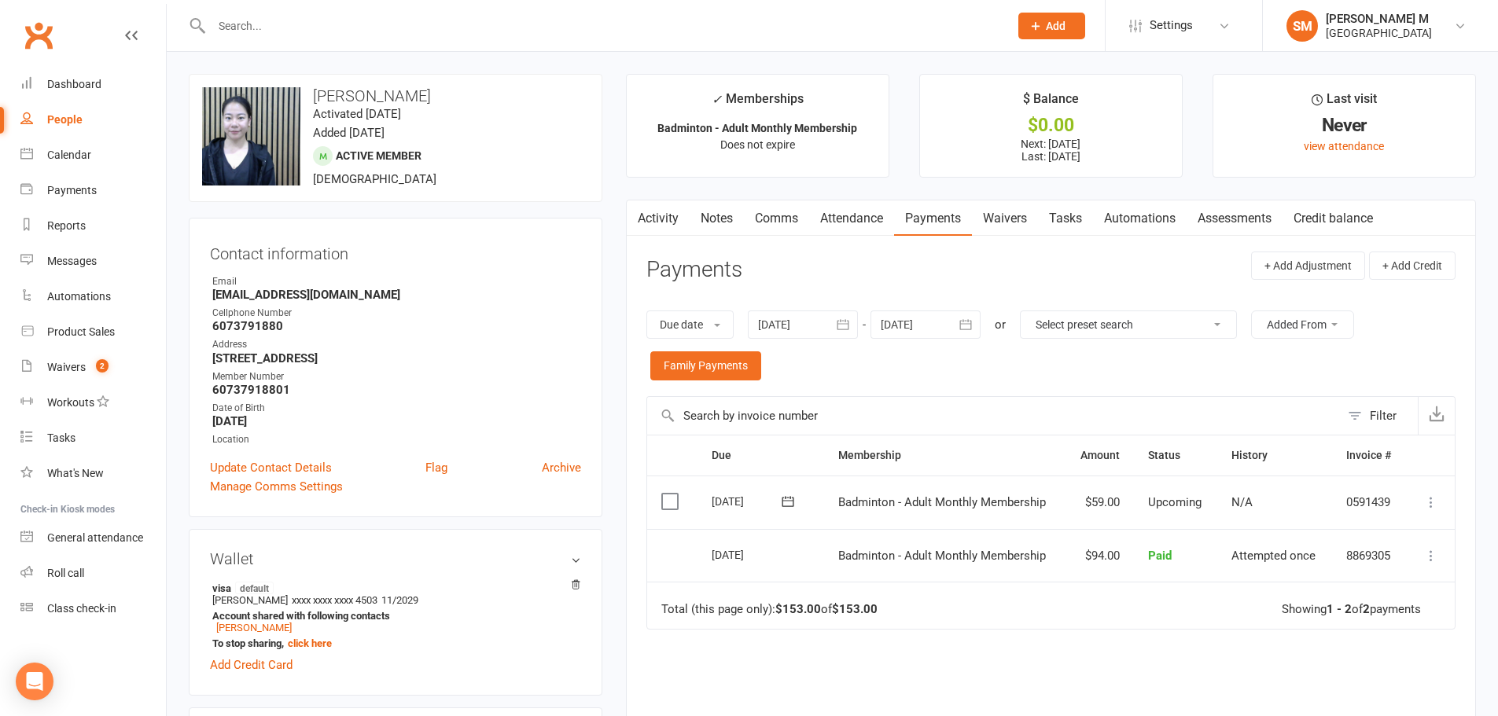
click at [649, 219] on link "Activity" at bounding box center [658, 218] width 63 height 36
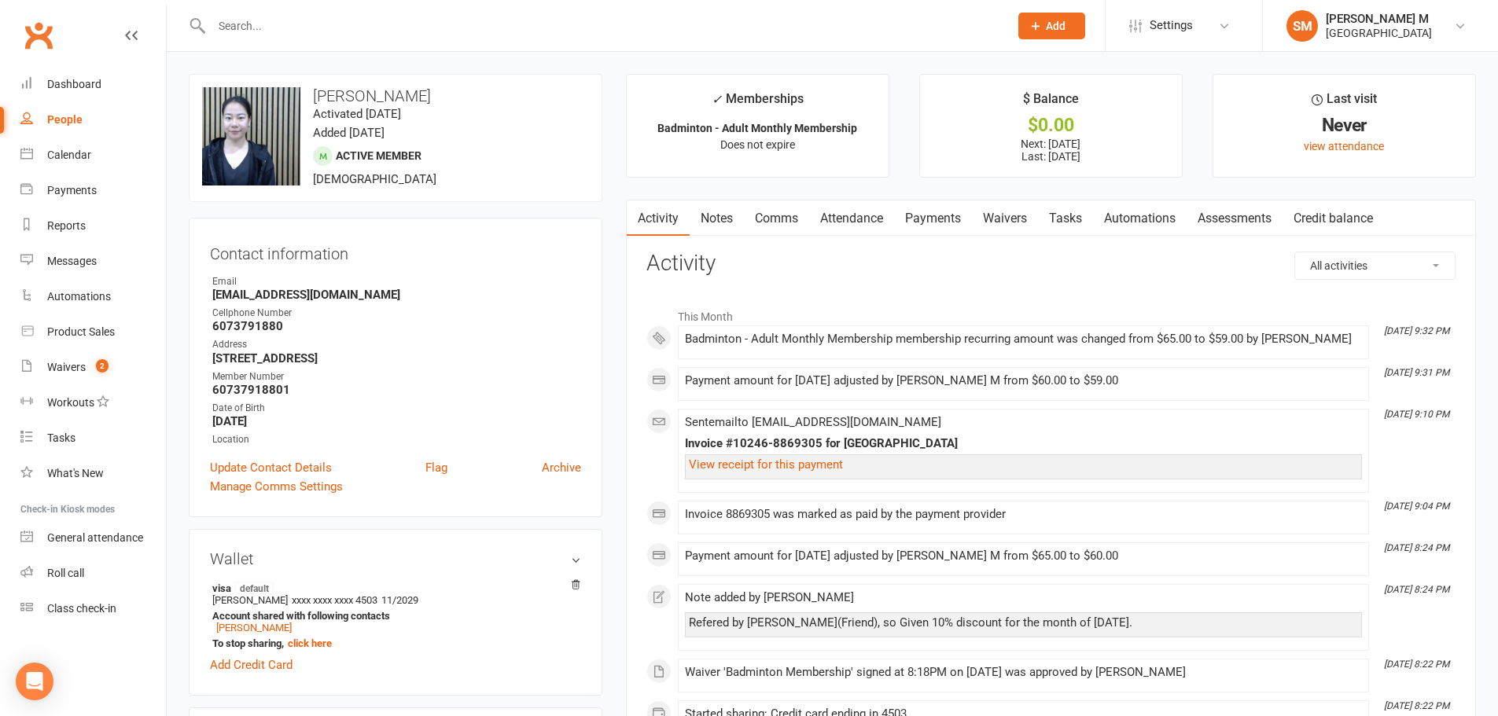
click at [731, 226] on link "Notes" at bounding box center [716, 218] width 54 height 36
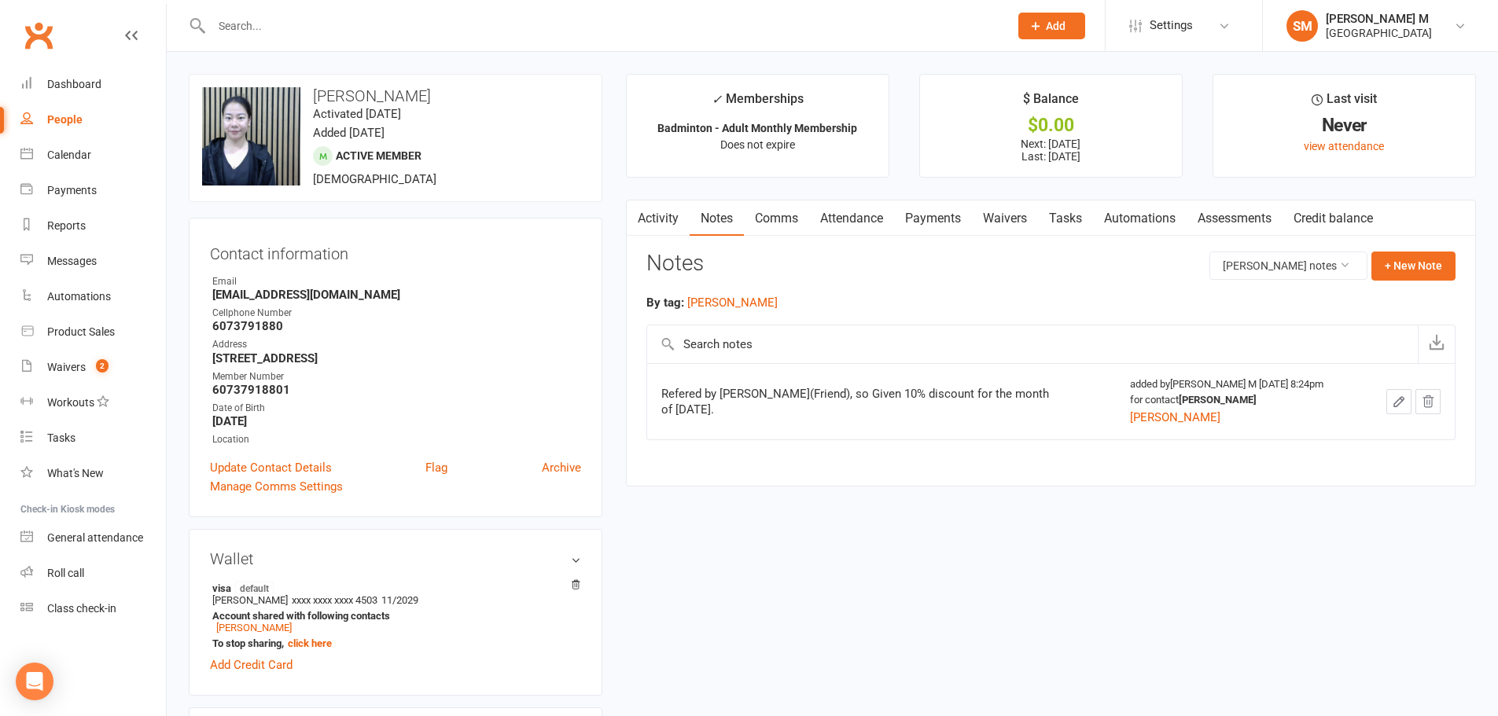
click at [667, 222] on link "Activity" at bounding box center [658, 218] width 63 height 36
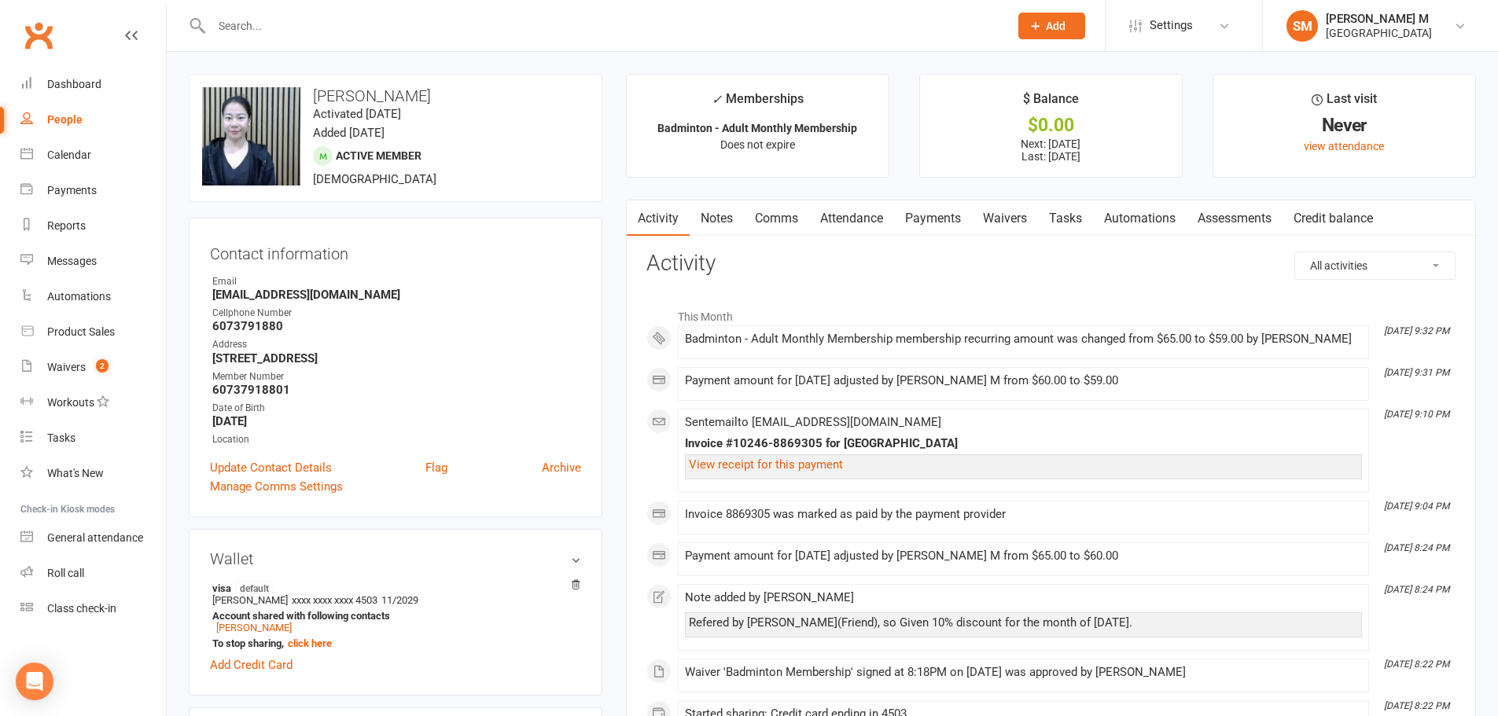
click at [932, 211] on link "Payments" at bounding box center [933, 218] width 78 height 36
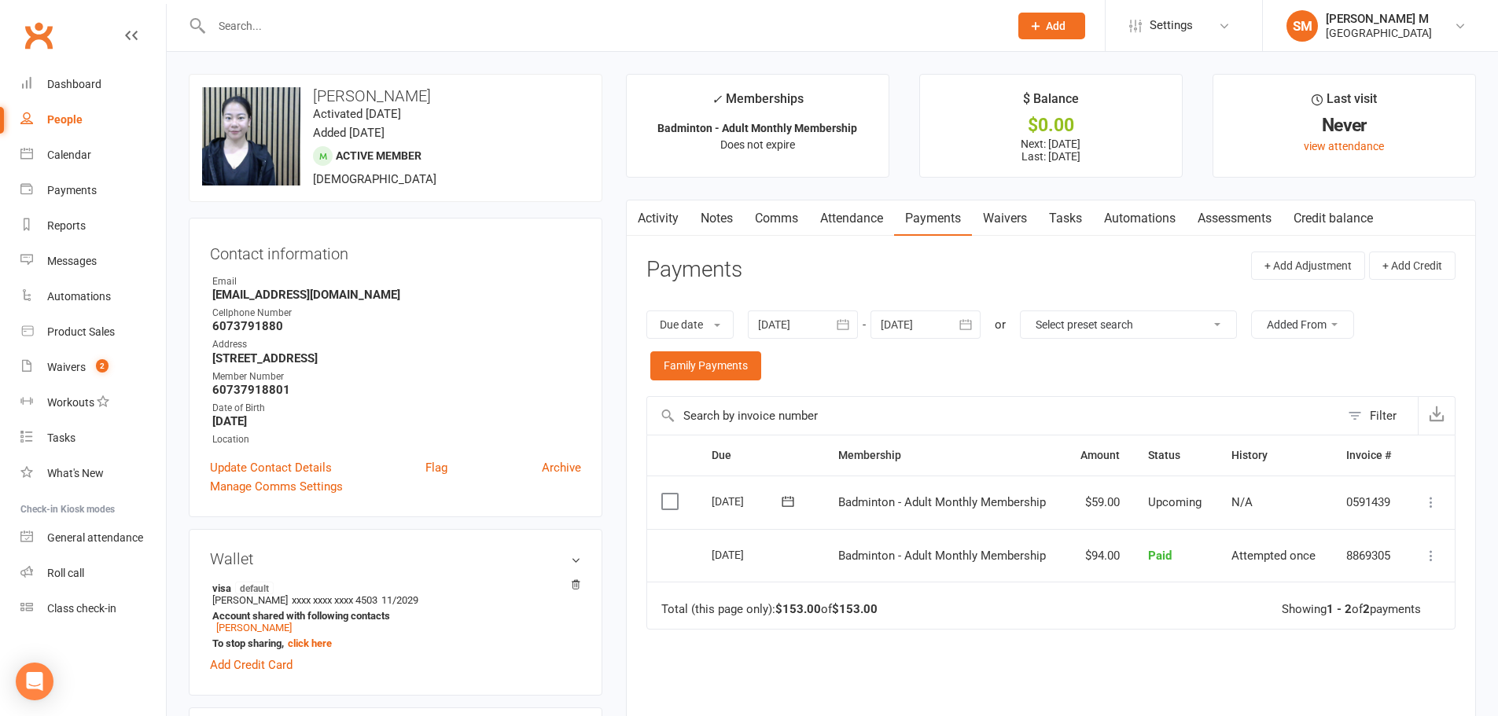
click at [654, 221] on link "Activity" at bounding box center [658, 218] width 63 height 36
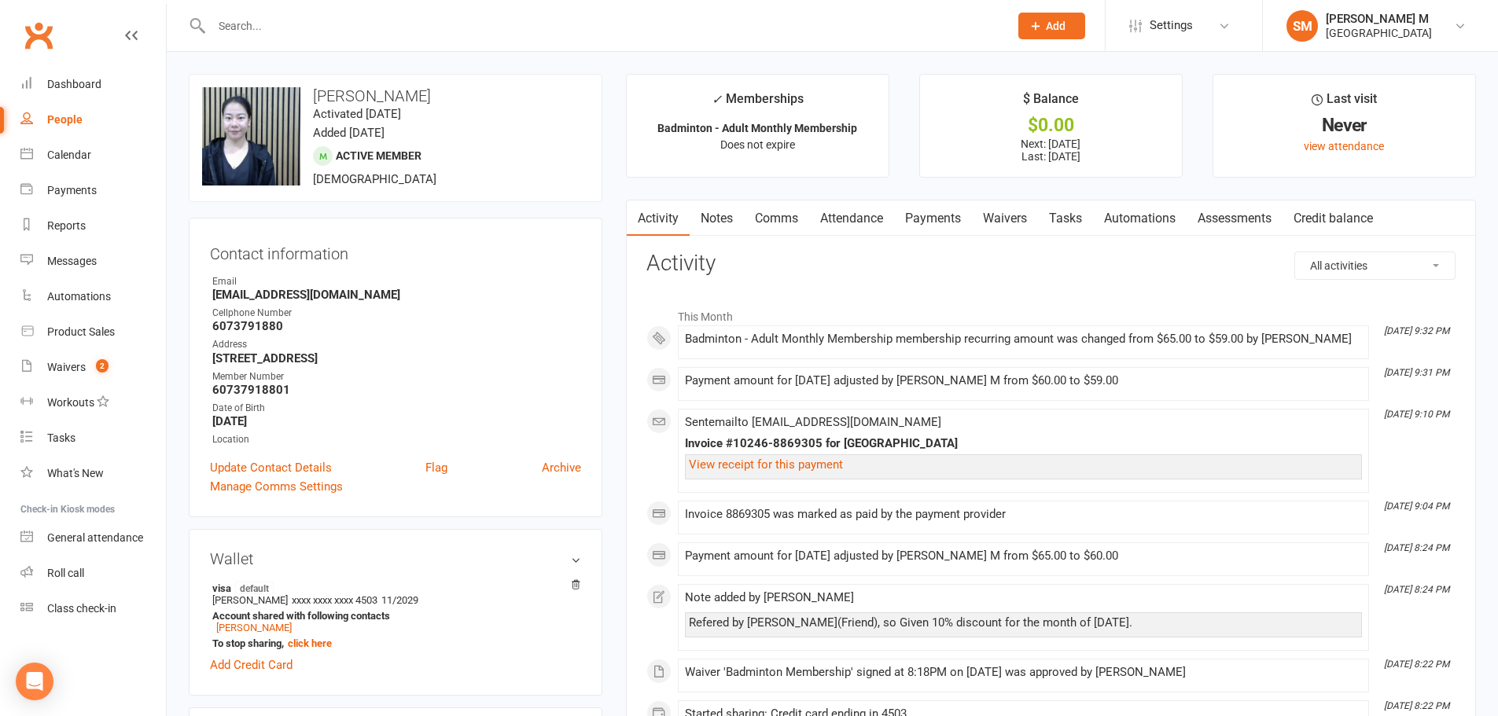
click at [872, 280] on div "All activities Bookings / Attendances Communications Notes Failed SMSes Grading…" at bounding box center [1050, 589] width 809 height 675
click at [908, 222] on link "Payments" at bounding box center [933, 218] width 78 height 36
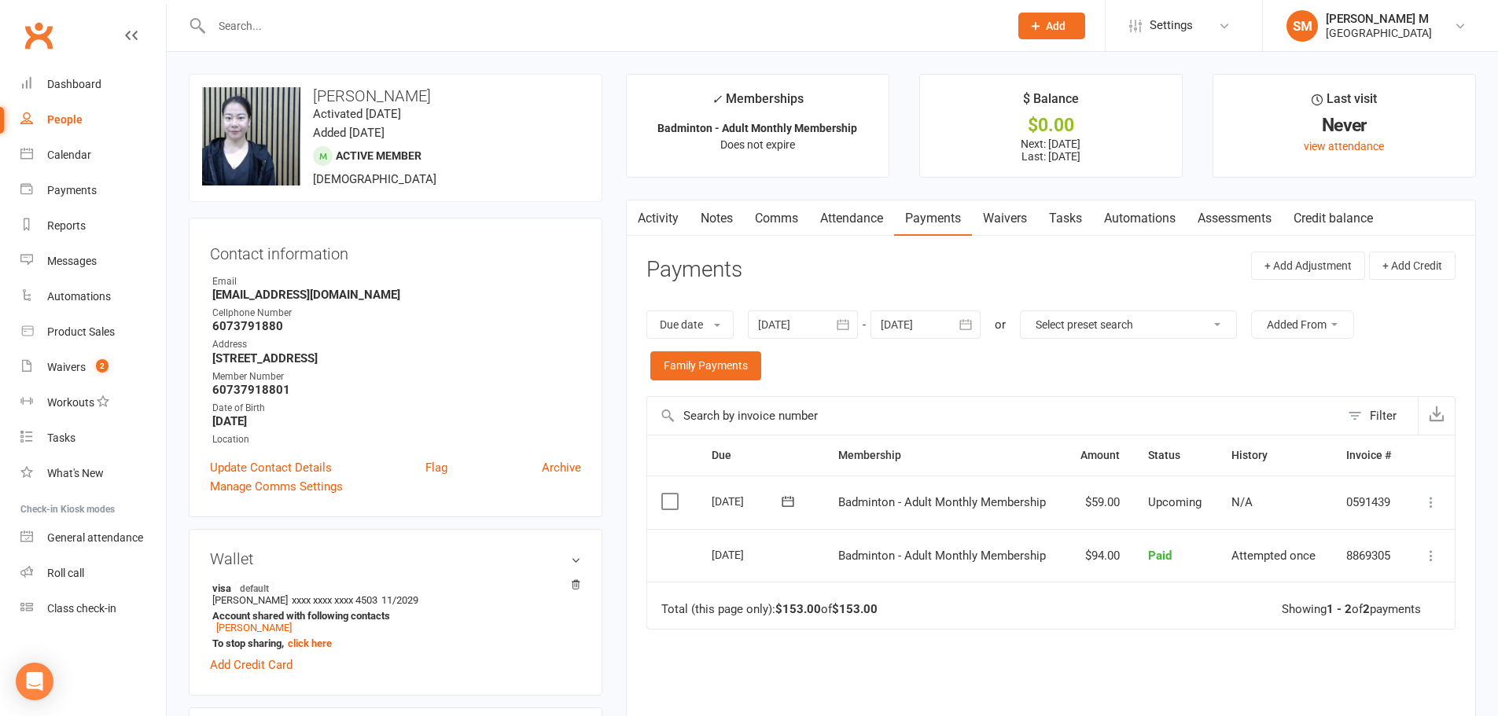
click at [665, 228] on link "Activity" at bounding box center [658, 218] width 63 height 36
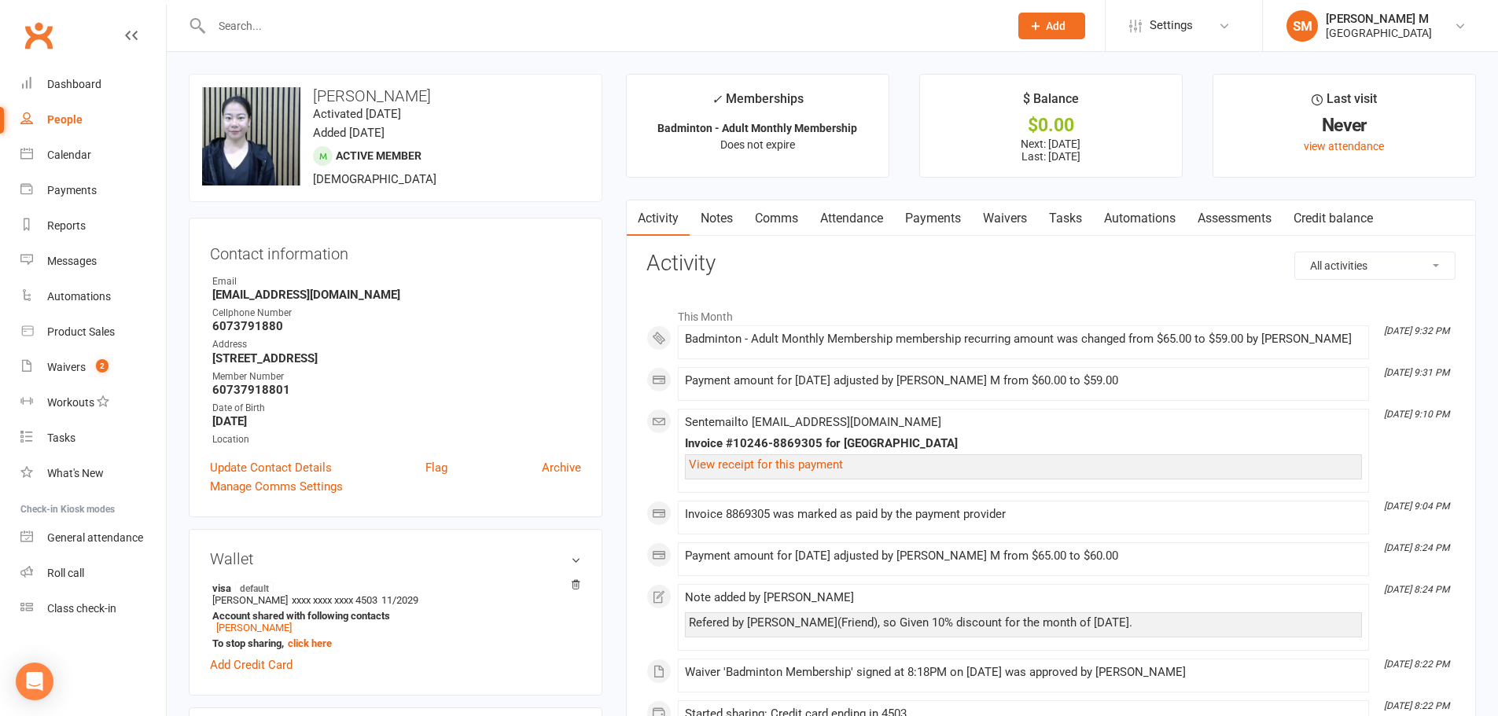
click at [934, 219] on link "Payments" at bounding box center [933, 218] width 78 height 36
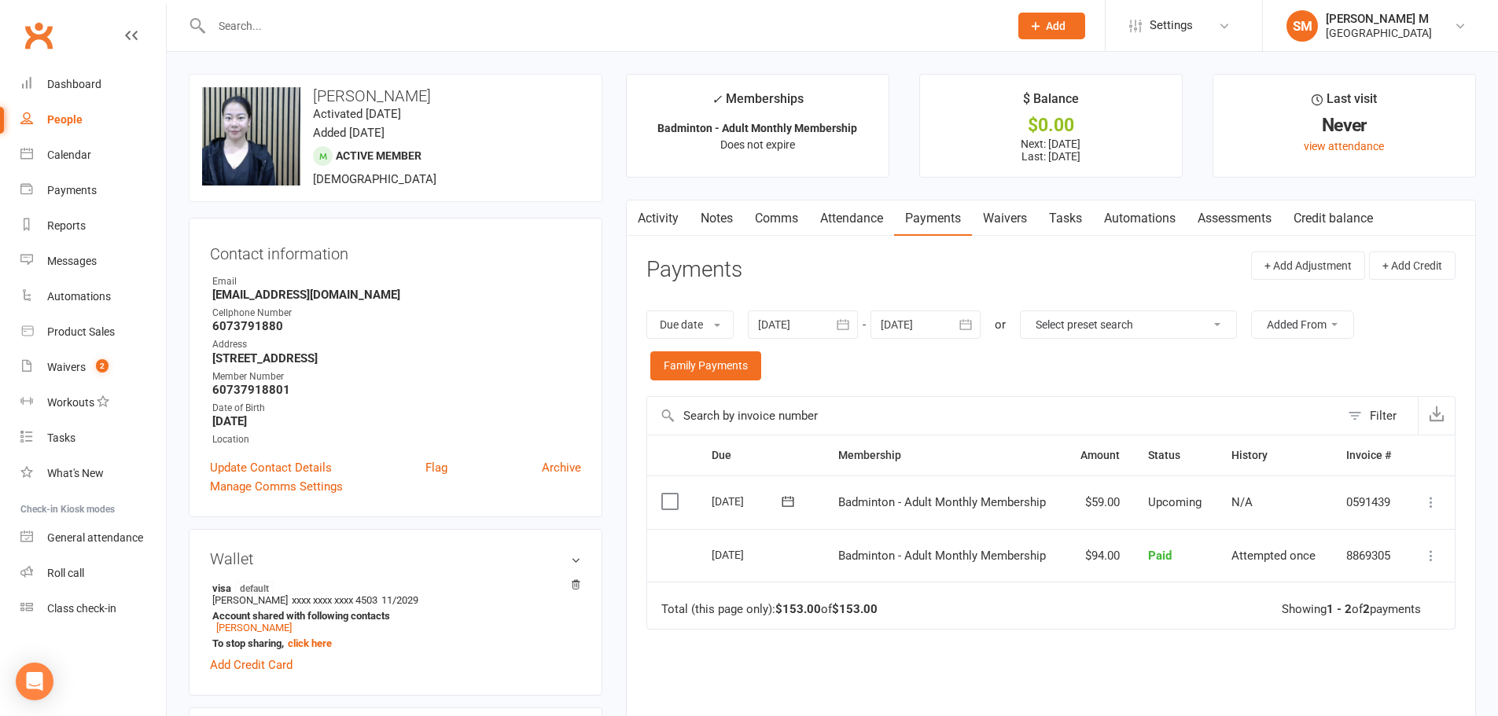
click at [647, 227] on link "Activity" at bounding box center [658, 218] width 63 height 36
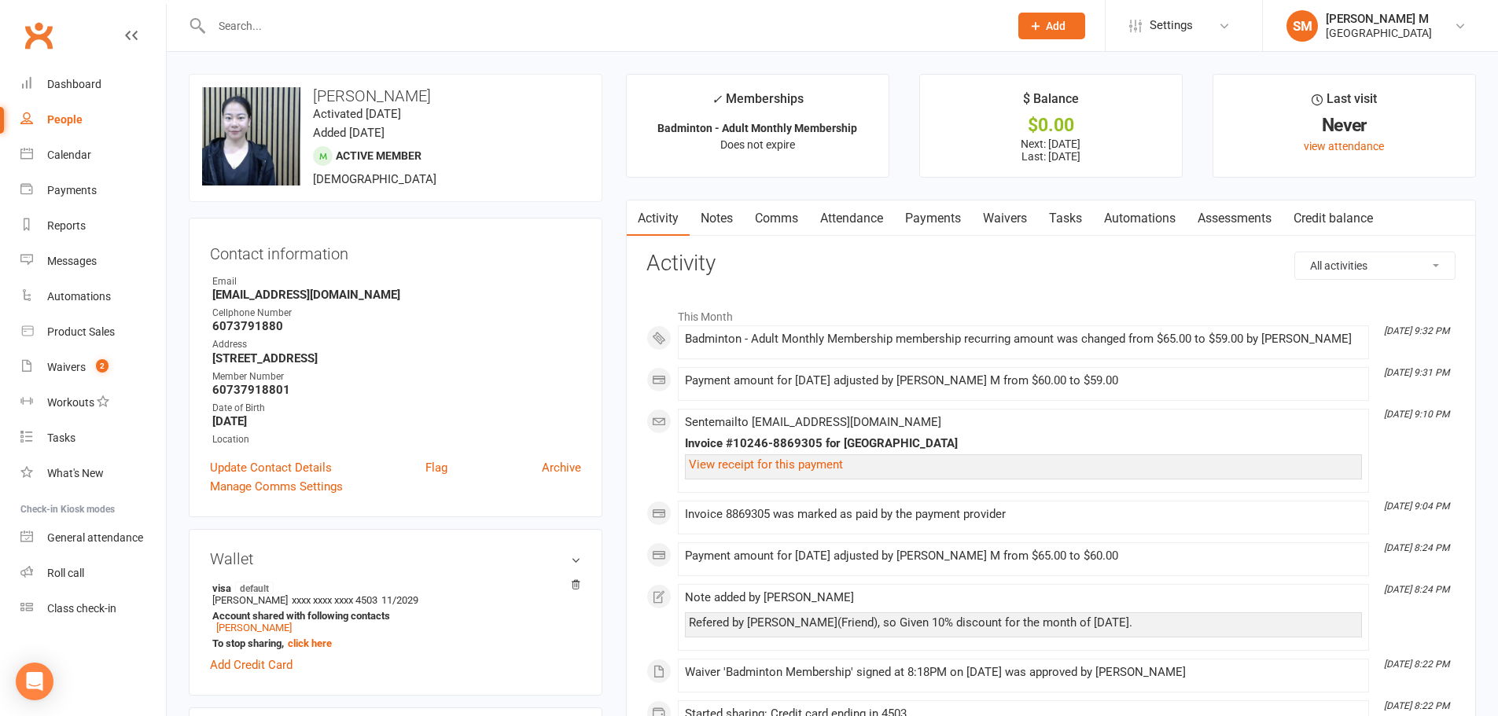
click at [715, 208] on link "Notes" at bounding box center [716, 218] width 54 height 36
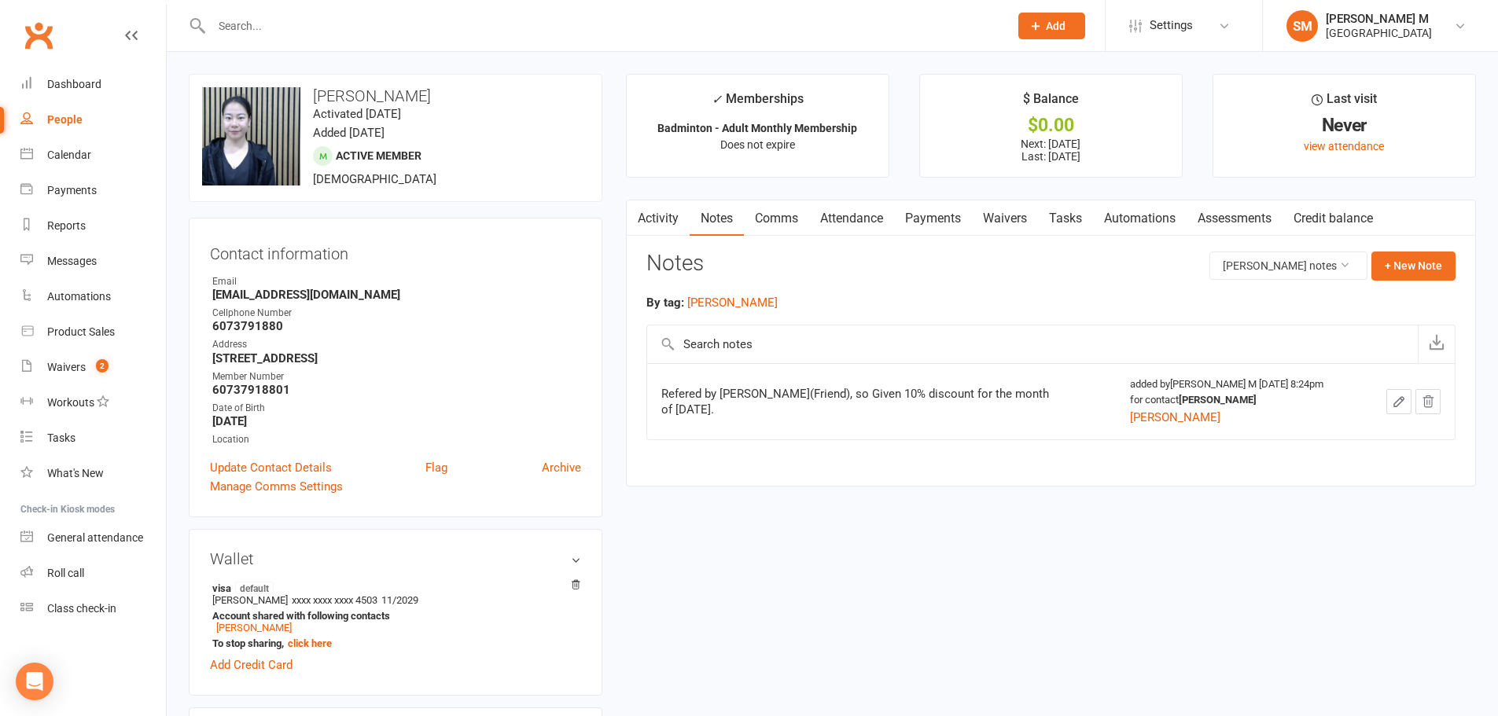
click at [661, 224] on link "Activity" at bounding box center [658, 218] width 63 height 36
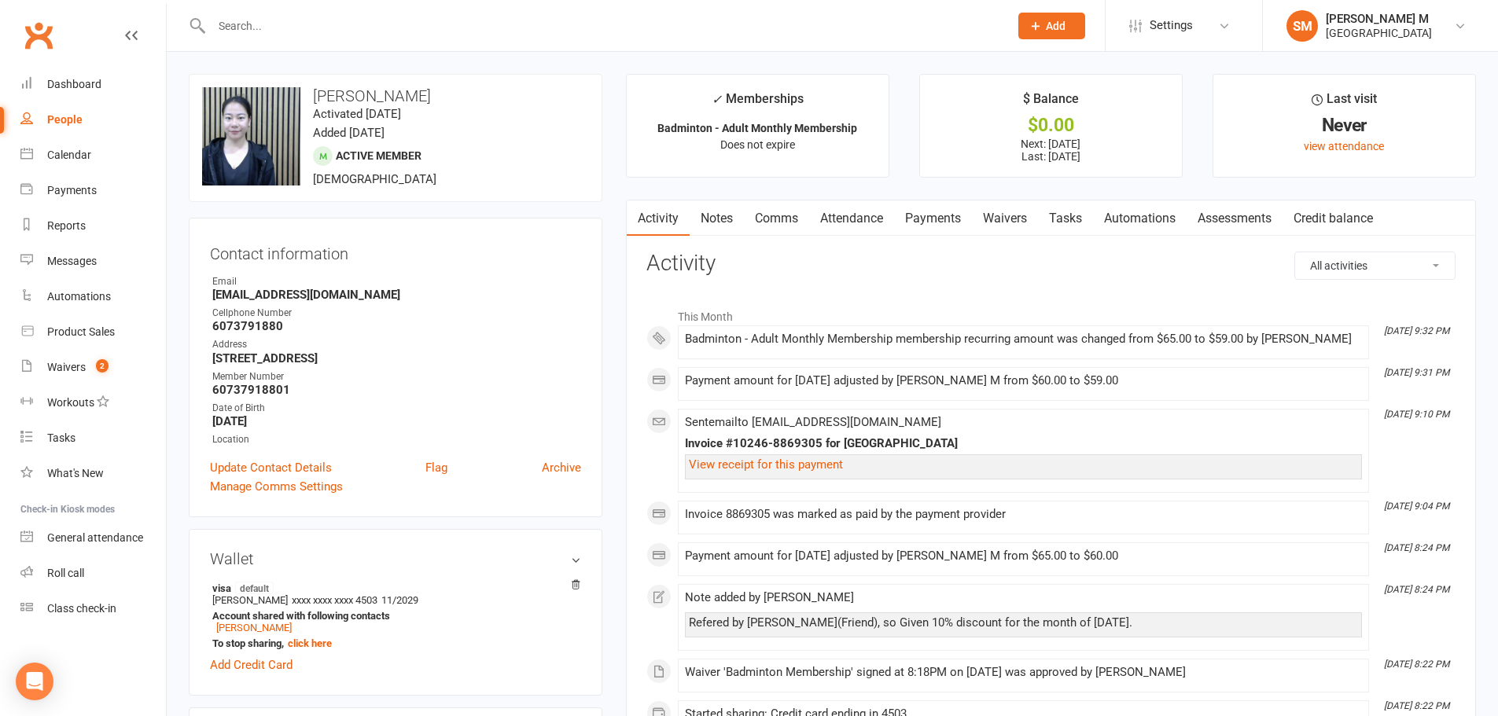
click at [719, 215] on link "Notes" at bounding box center [716, 218] width 54 height 36
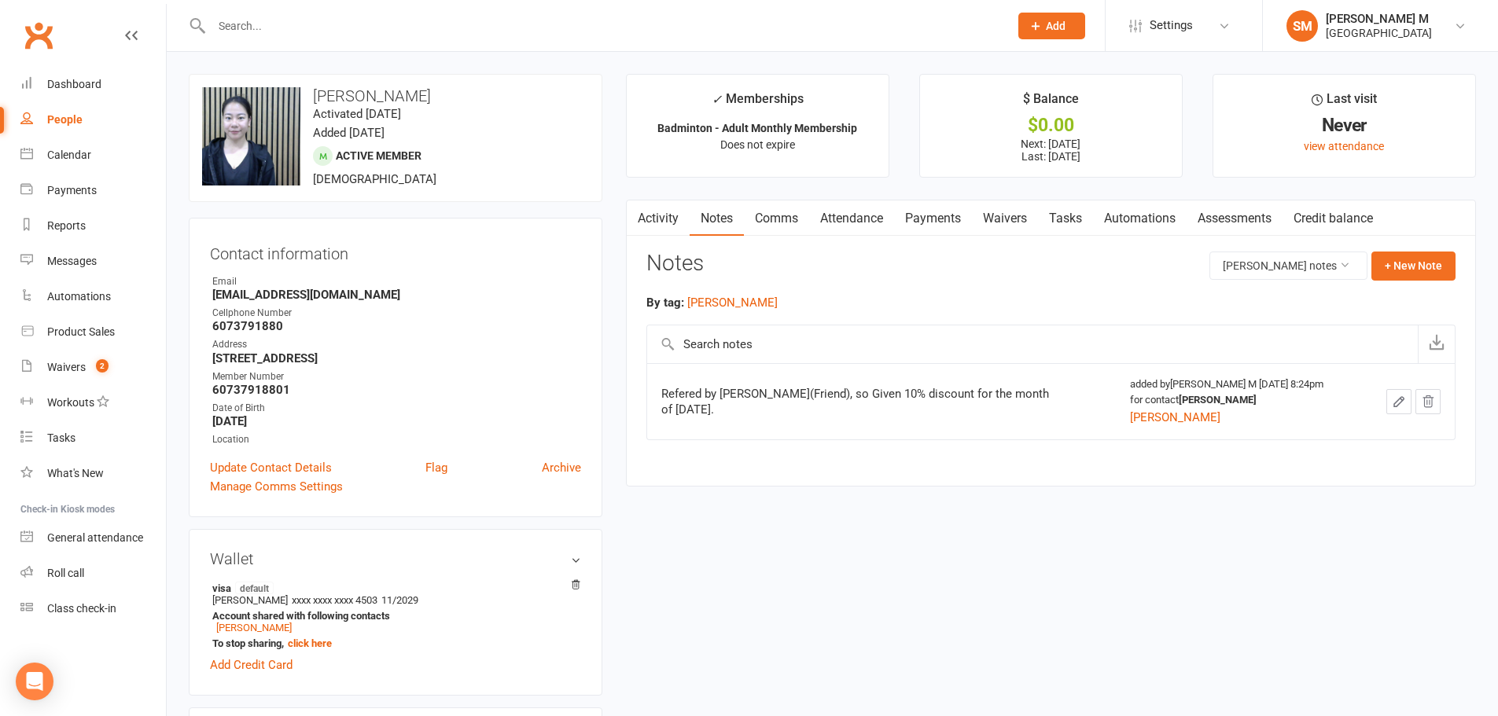
click at [670, 214] on link "Activity" at bounding box center [658, 218] width 63 height 36
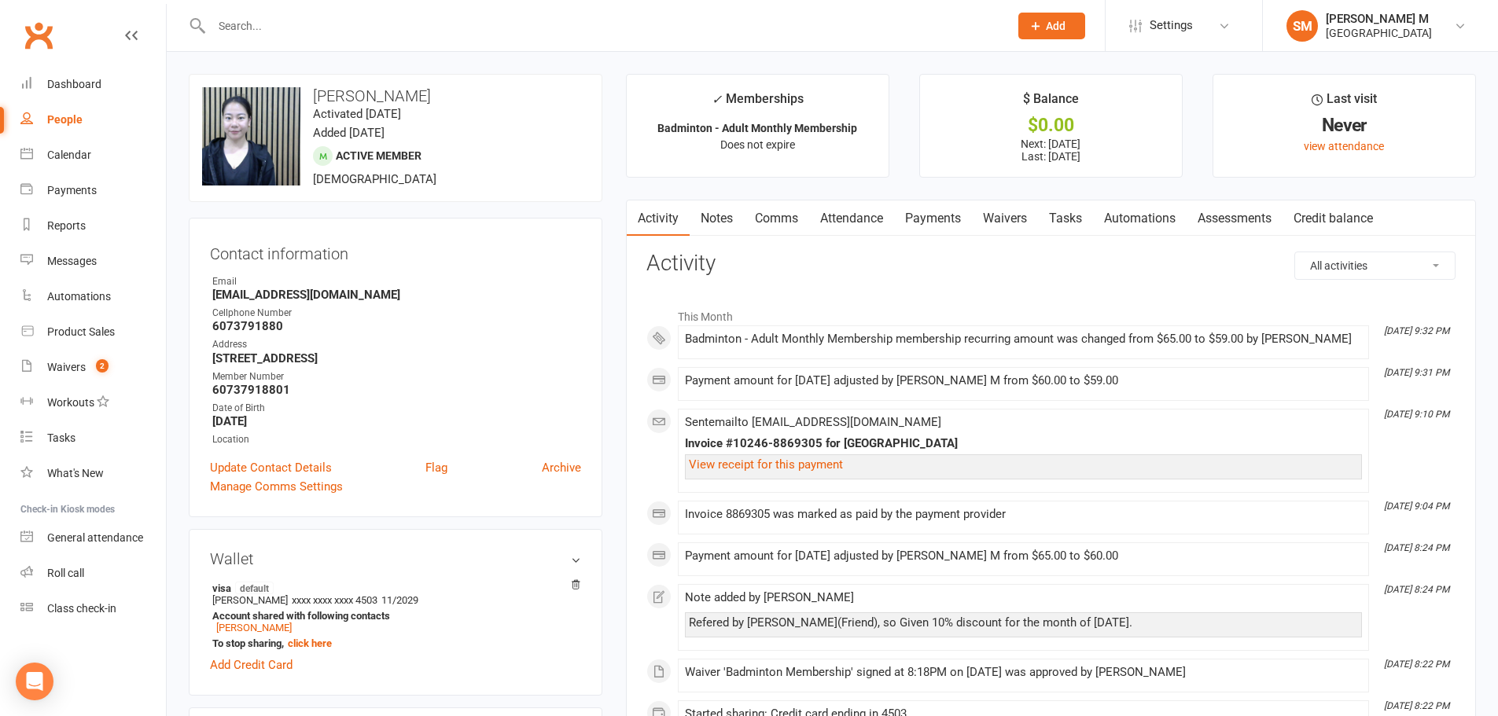
click at [729, 229] on link "Notes" at bounding box center [716, 218] width 54 height 36
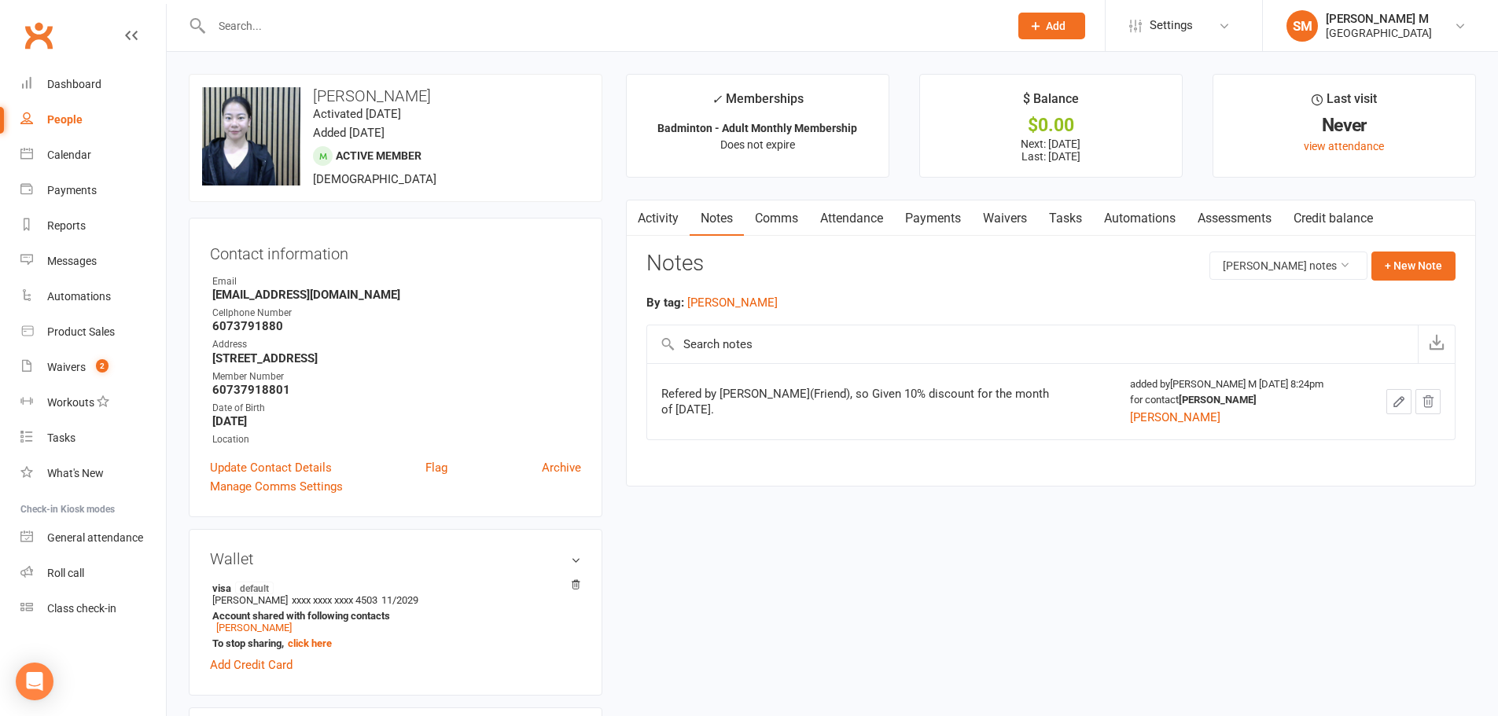
click at [911, 233] on link "Payments" at bounding box center [933, 218] width 78 height 36
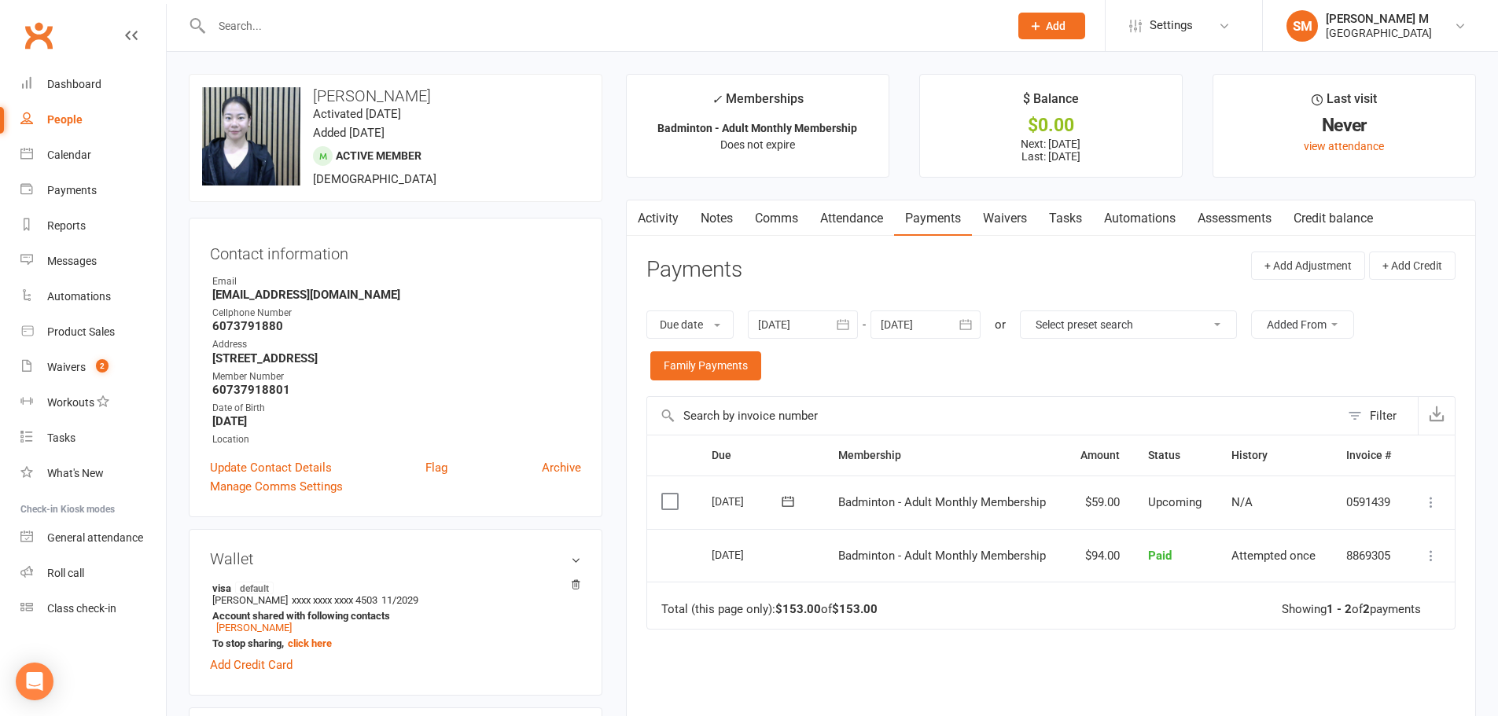
click at [712, 211] on link "Notes" at bounding box center [716, 218] width 54 height 36
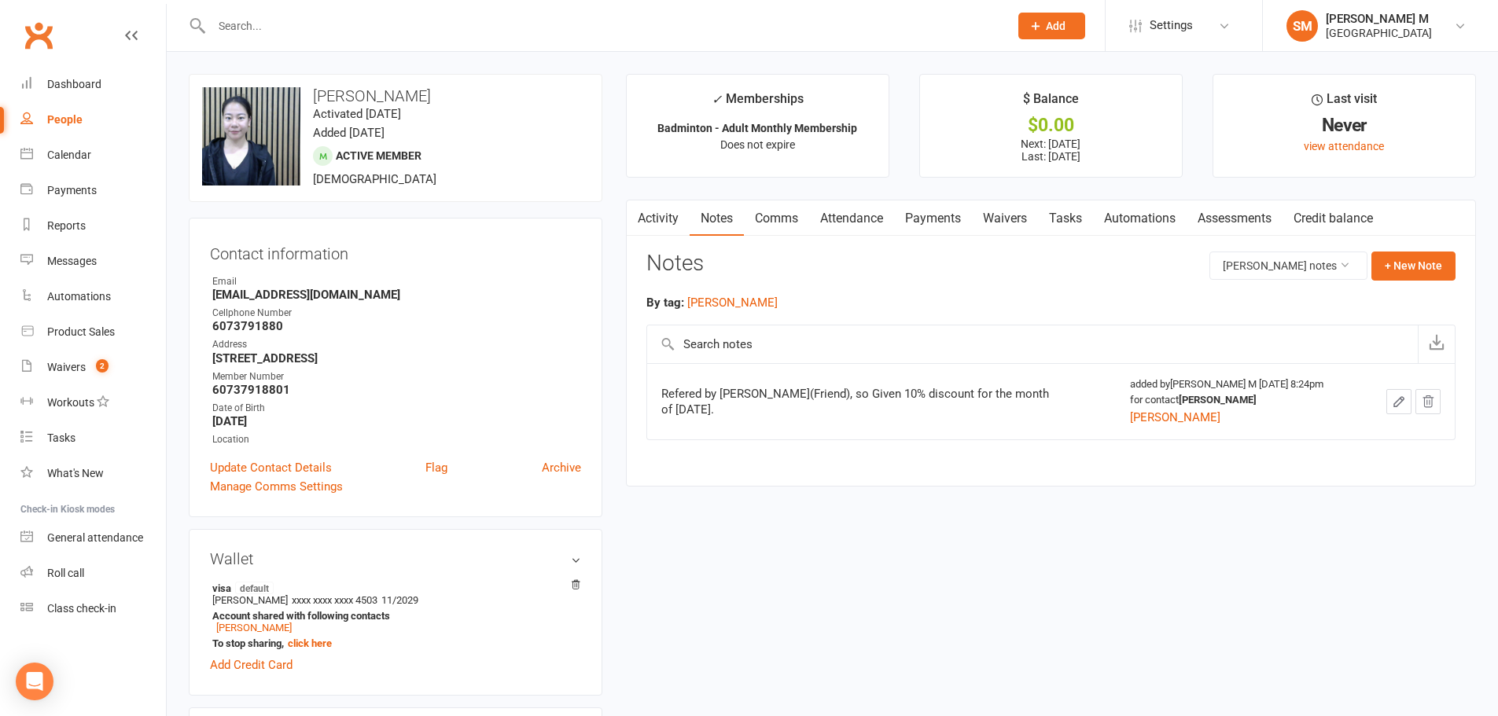
click at [675, 219] on link "Activity" at bounding box center [658, 218] width 63 height 36
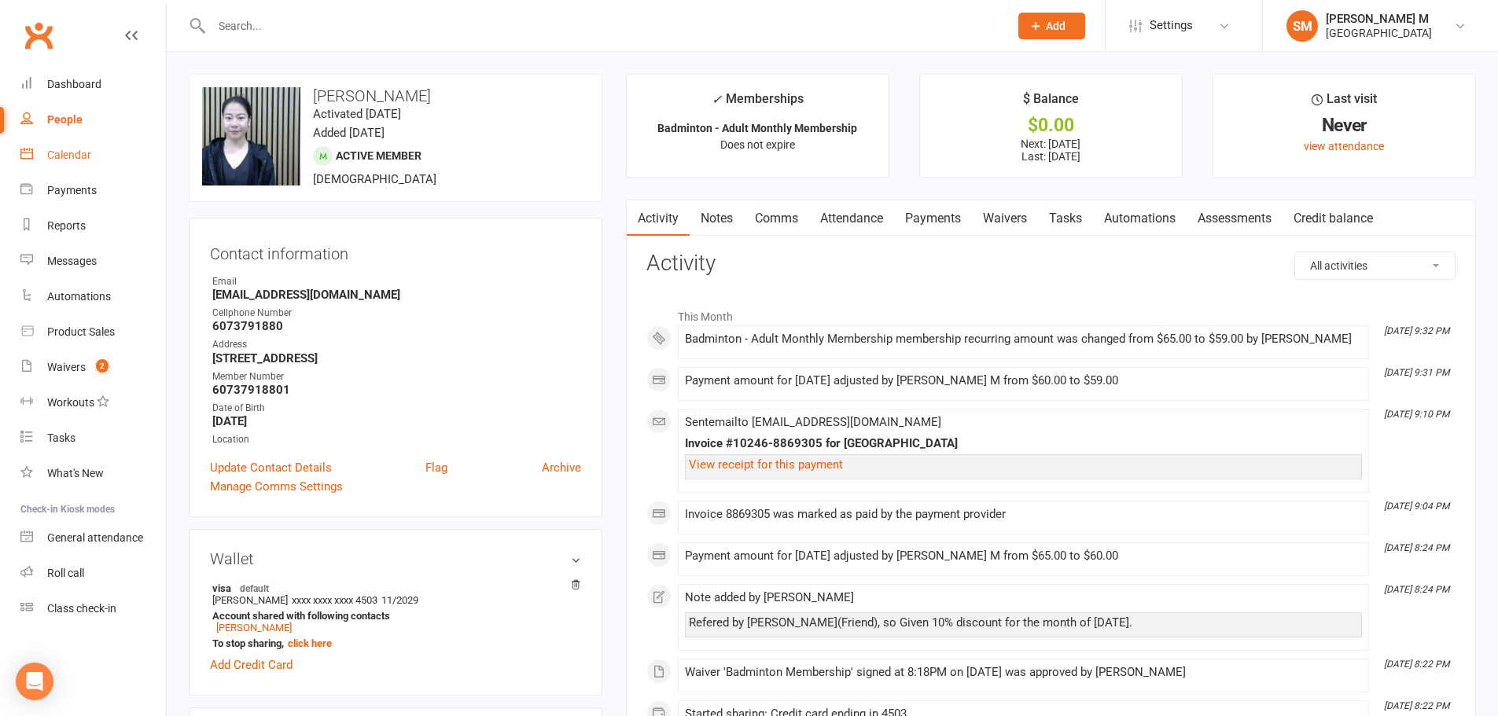
click at [80, 165] on link "Calendar" at bounding box center [92, 155] width 145 height 35
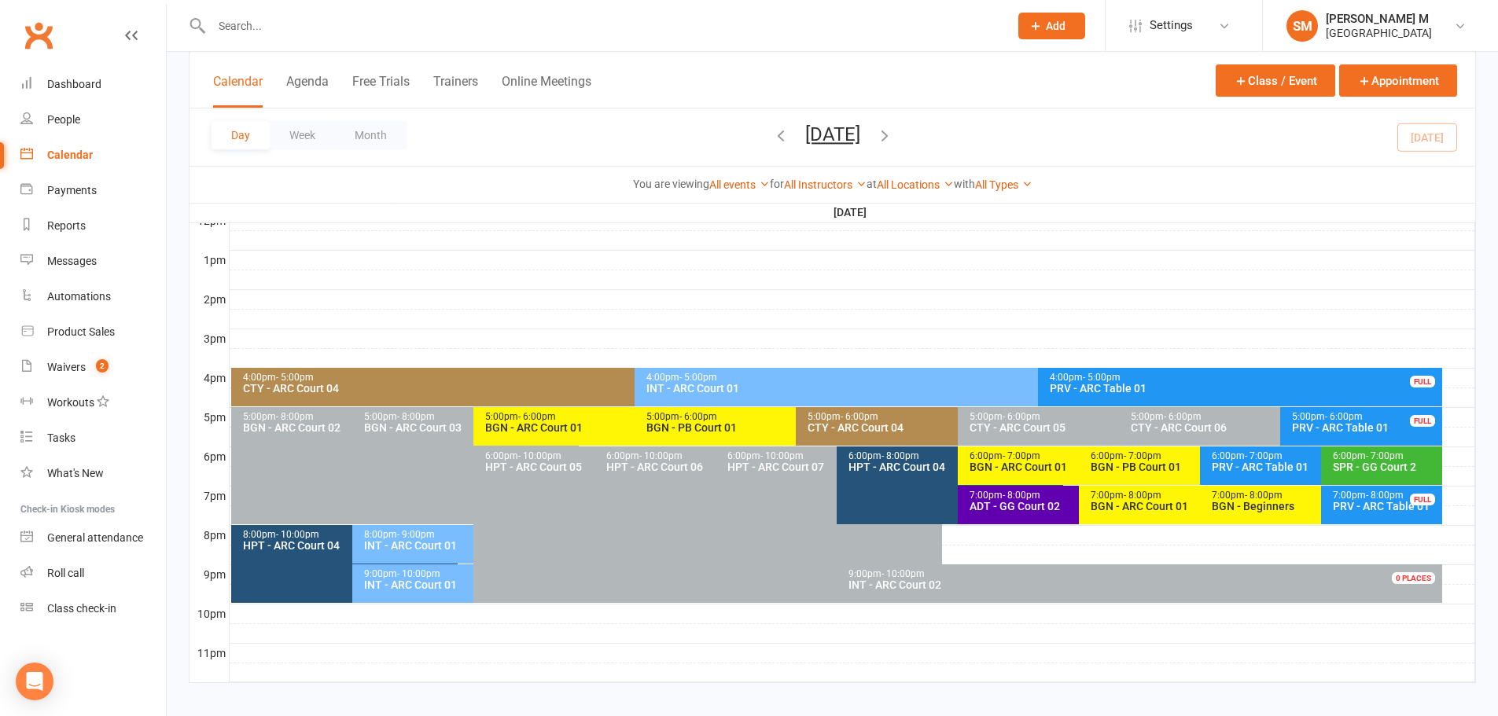
scroll to position [592, 0]
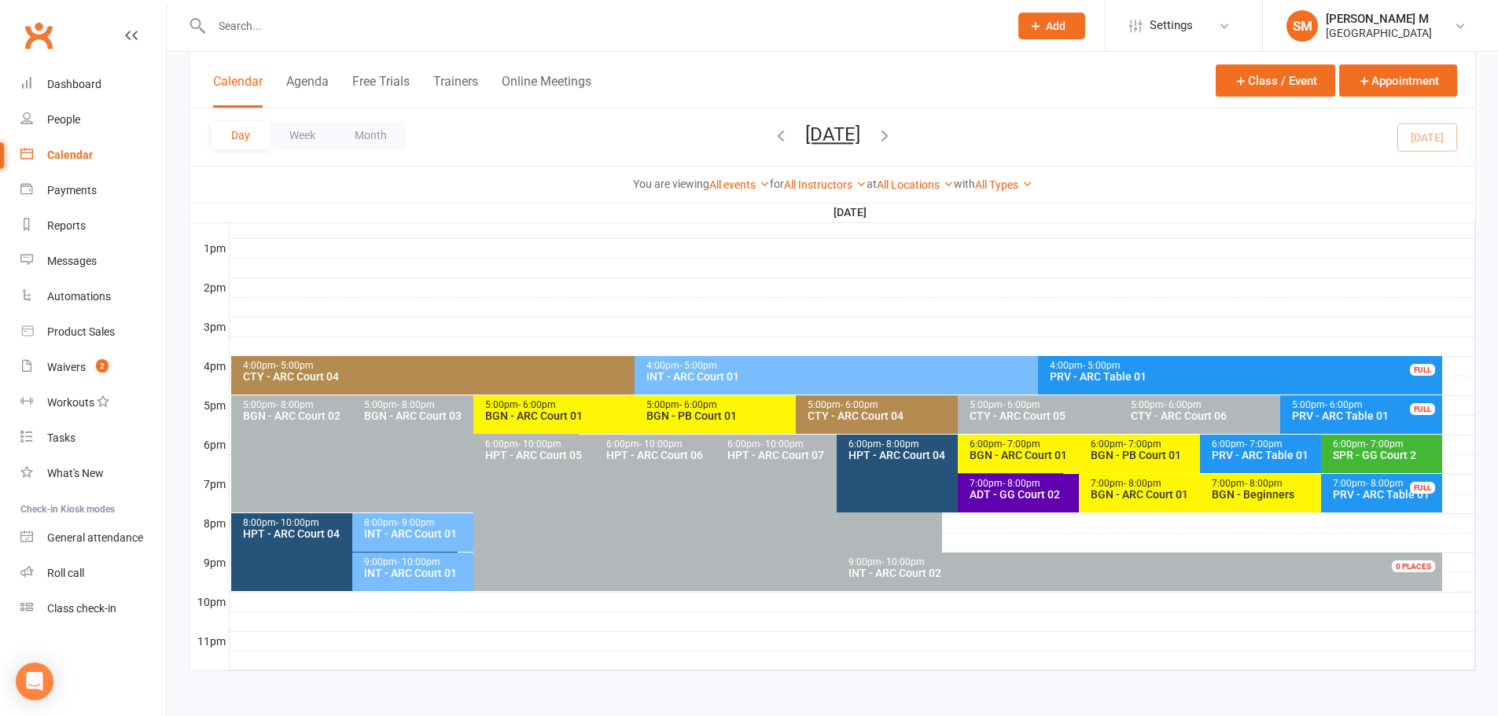
click at [998, 489] on div "ADT - GG Court 02" at bounding box center [1075, 494] width 212 height 11
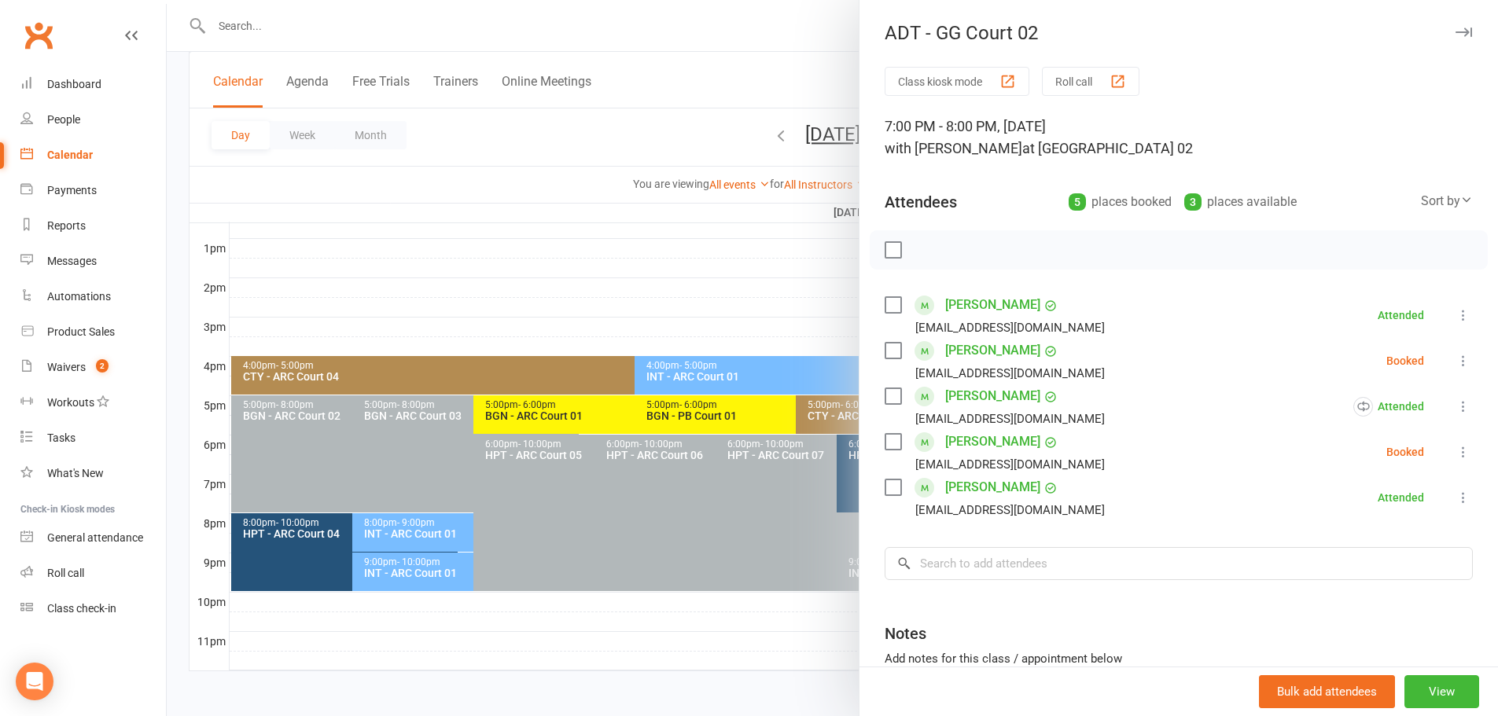
click at [1455, 359] on icon at bounding box center [1463, 361] width 16 height 16
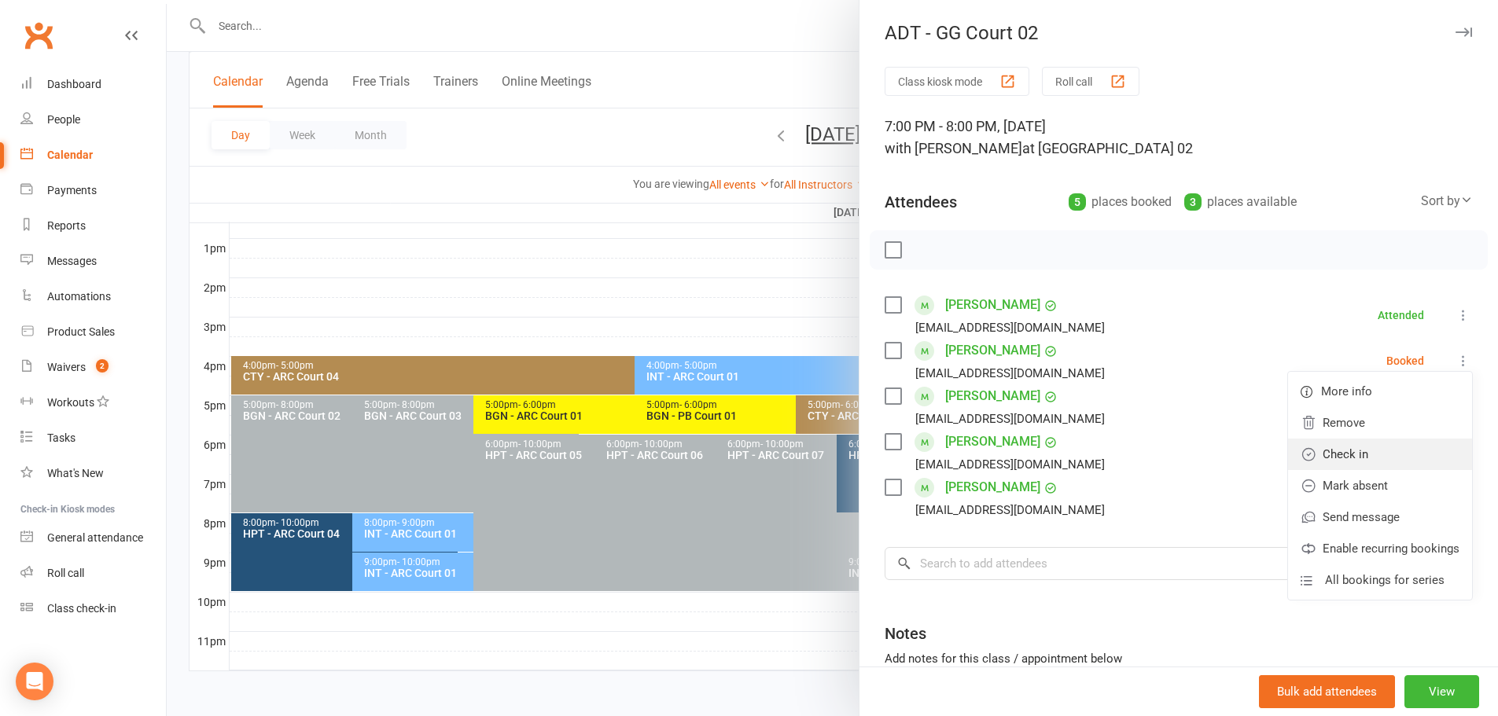
click at [1373, 448] on link "Check in" at bounding box center [1380, 454] width 184 height 31
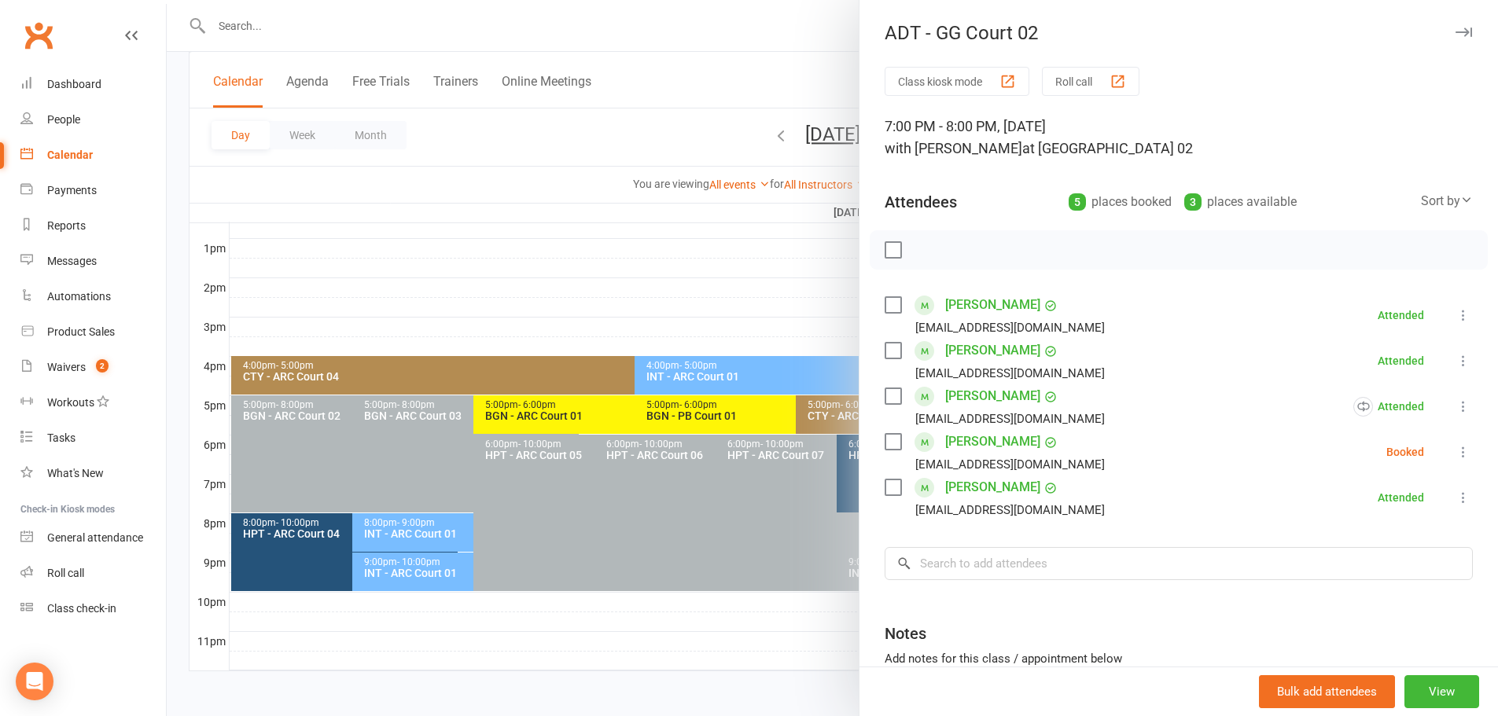
click at [703, 258] on div at bounding box center [832, 358] width 1331 height 716
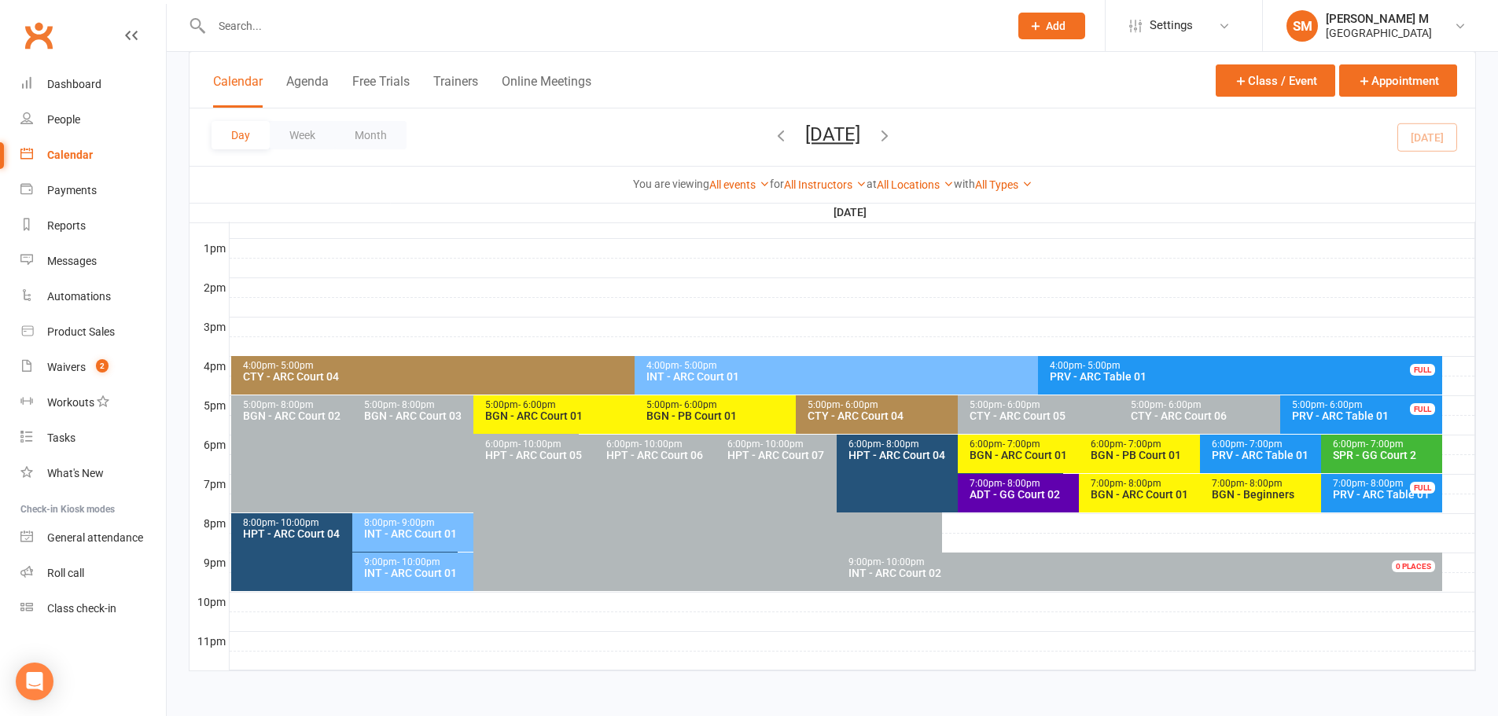
click at [254, 35] on input "text" at bounding box center [602, 26] width 791 height 22
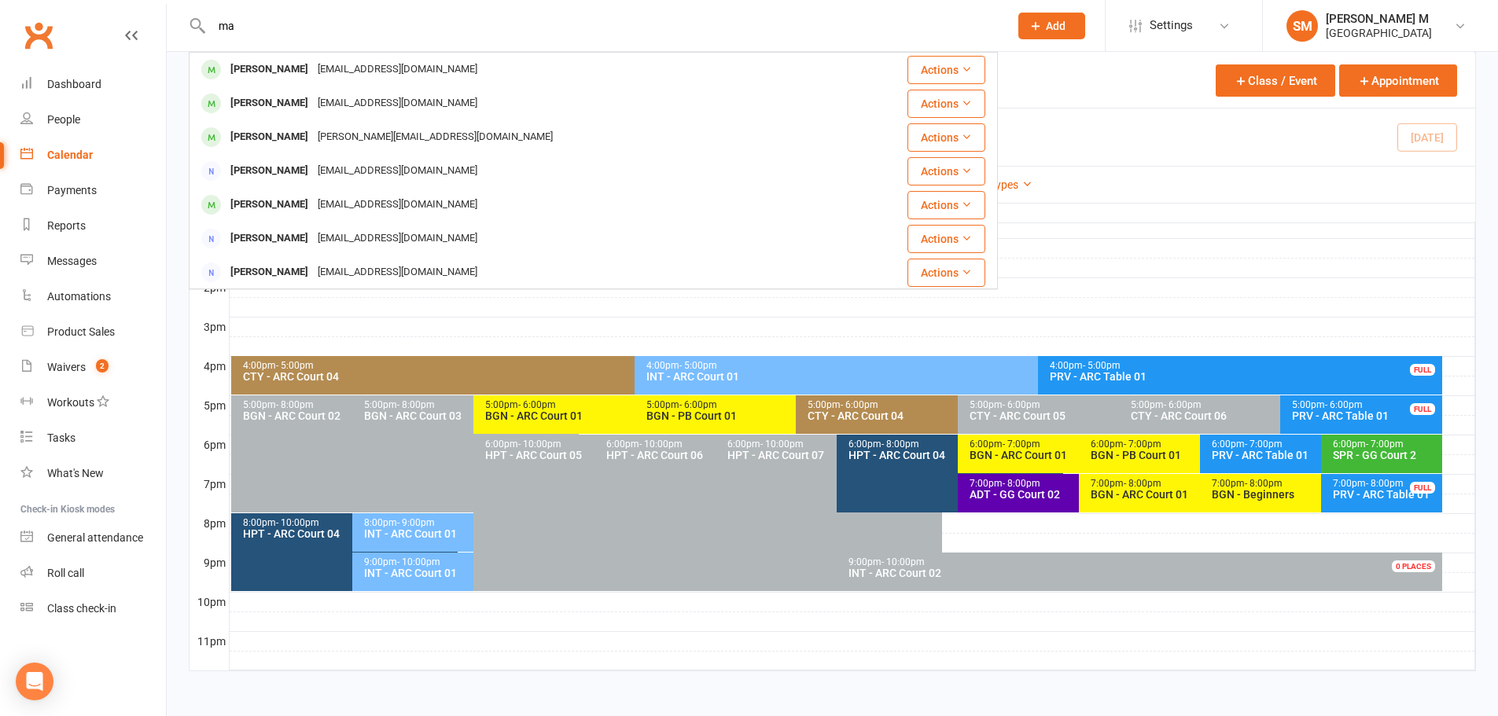
type input "m"
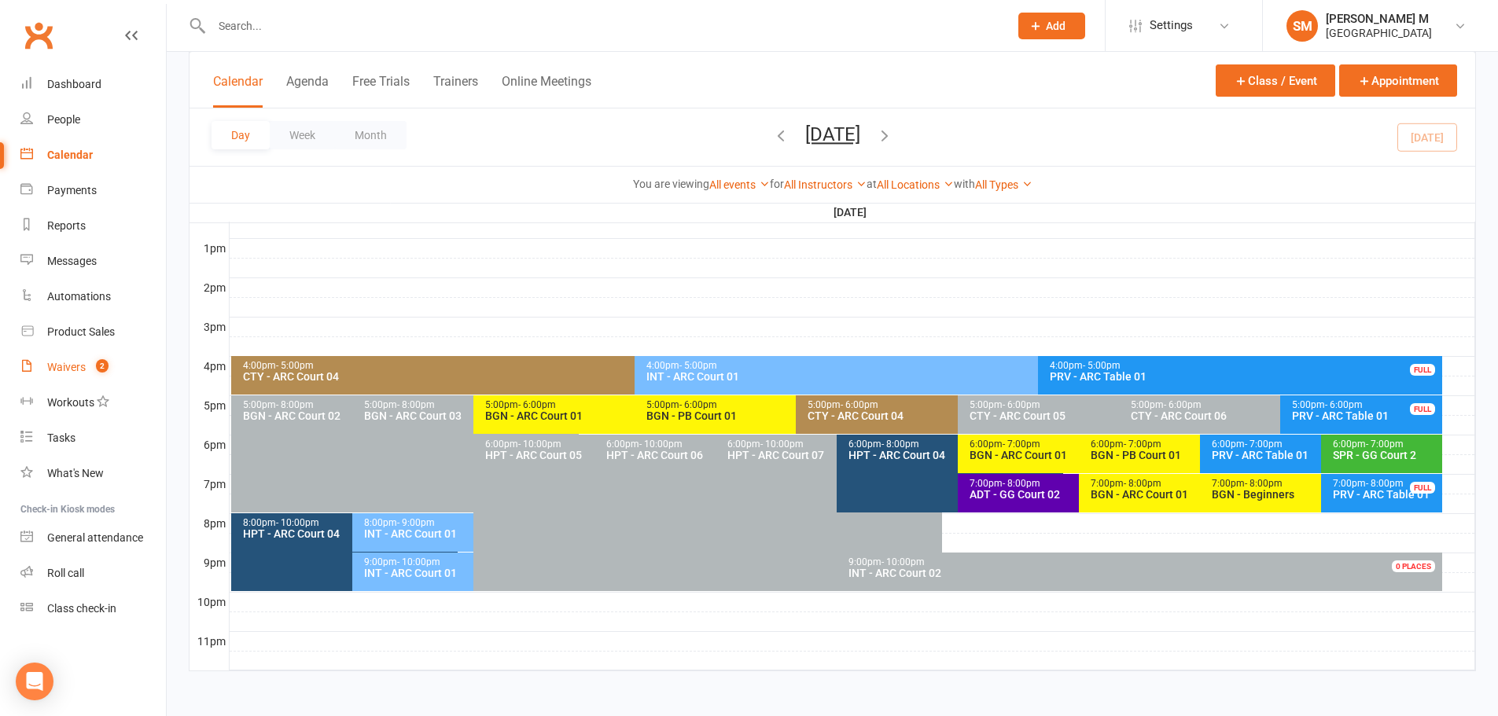
click at [78, 362] on div "Waivers" at bounding box center [66, 367] width 39 height 13
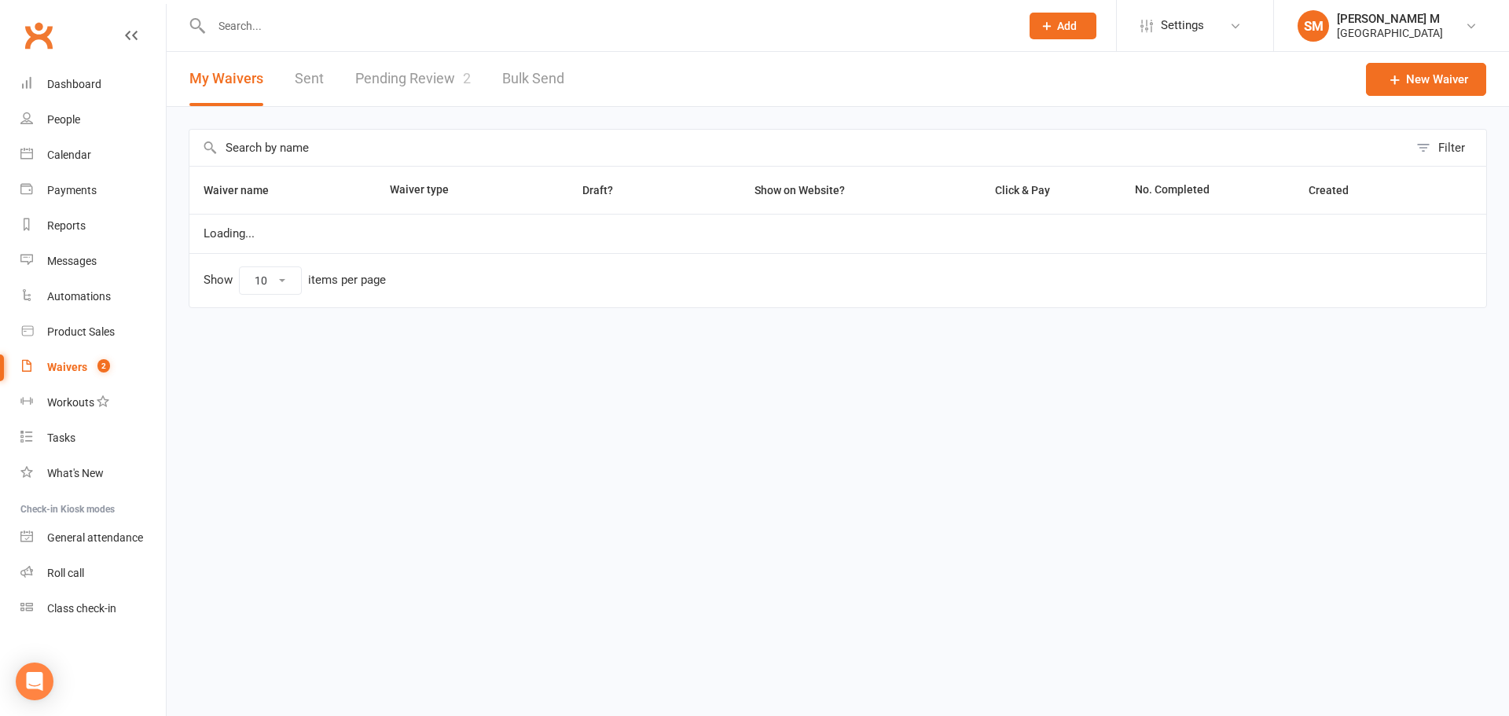
select select "50"
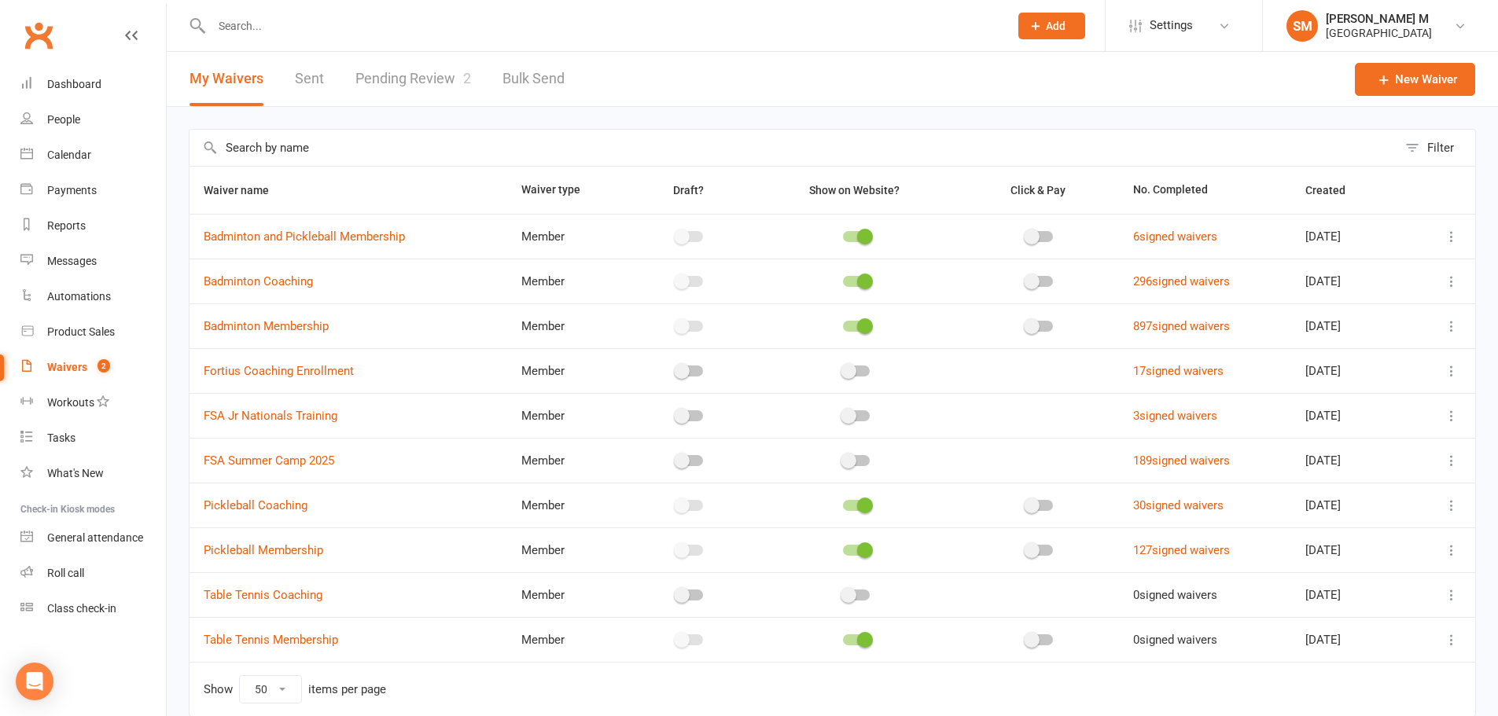
click at [347, 79] on div "My Waivers Sent Pending Review 2 Bulk Send" at bounding box center [377, 79] width 421 height 54
click at [419, 75] on link "Pending Review 2" at bounding box center [413, 79] width 116 height 54
select select "100"
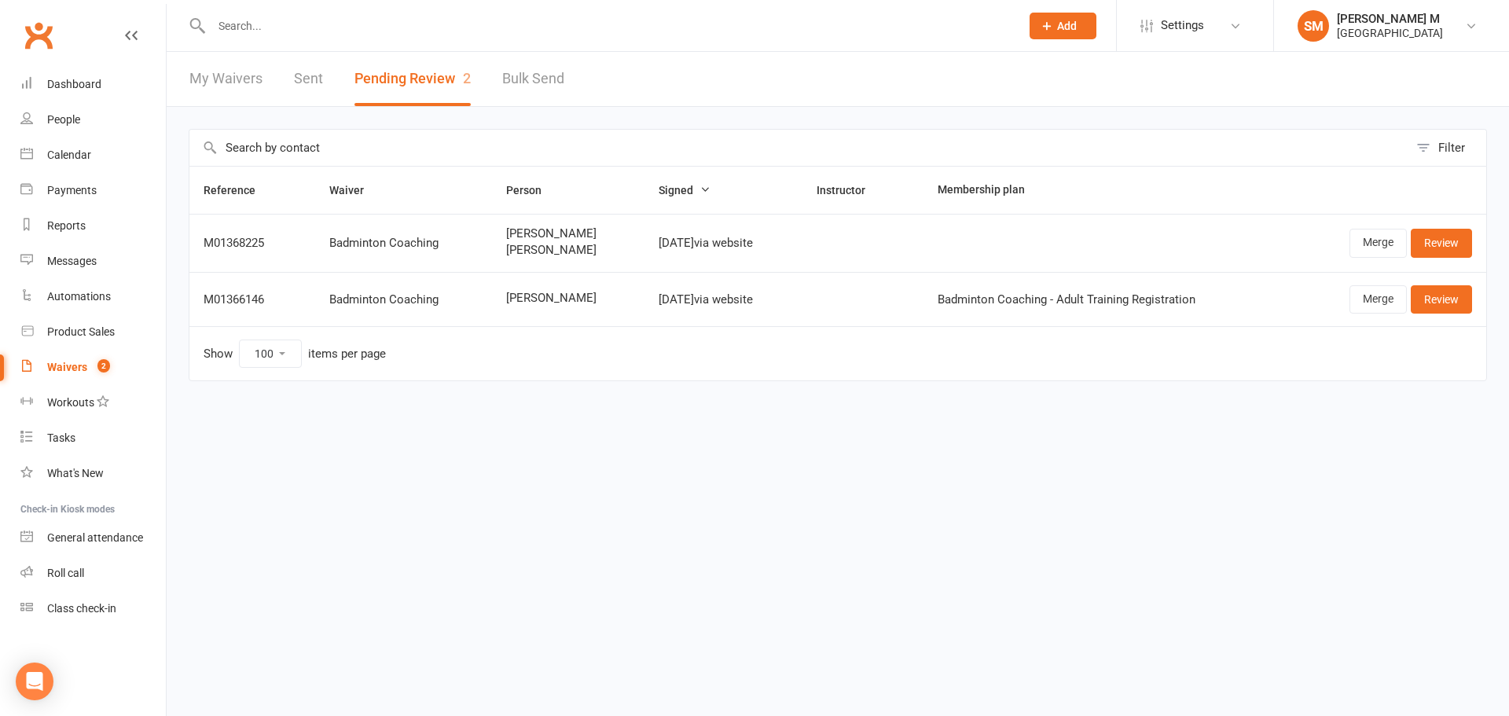
click at [232, 80] on link "My Waivers" at bounding box center [225, 79] width 73 height 54
select select "50"
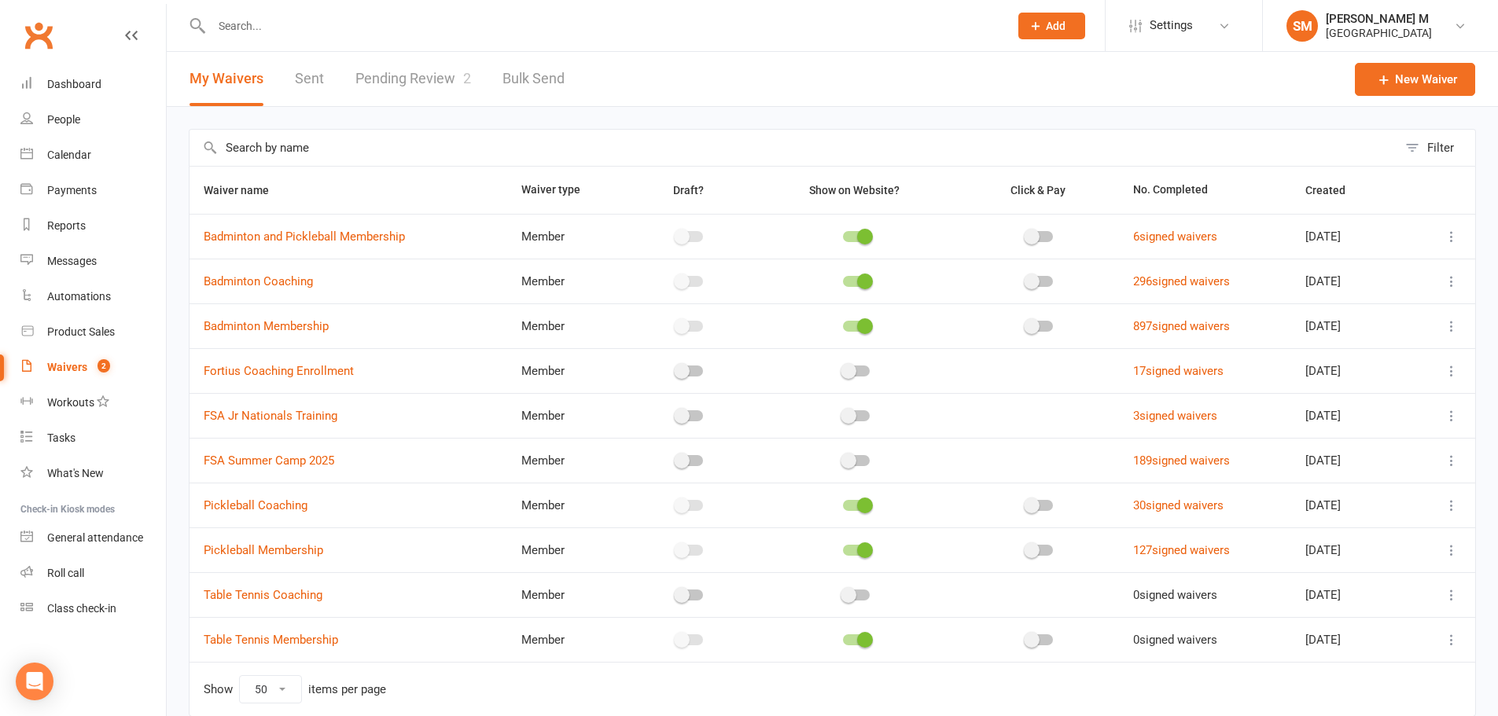
click at [359, 81] on link "Pending Review 2" at bounding box center [413, 79] width 116 height 54
select select "100"
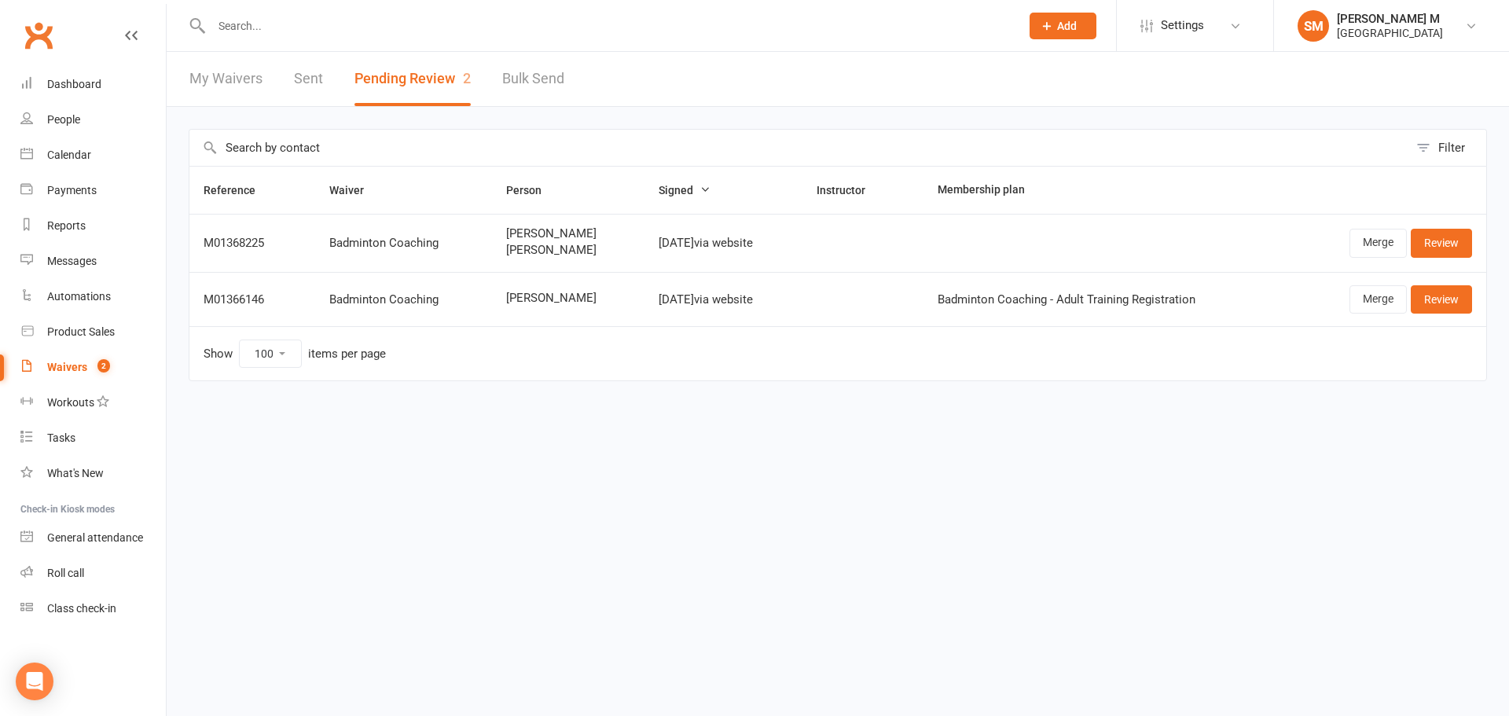
click at [230, 80] on link "My Waivers" at bounding box center [225, 79] width 73 height 54
select select "50"
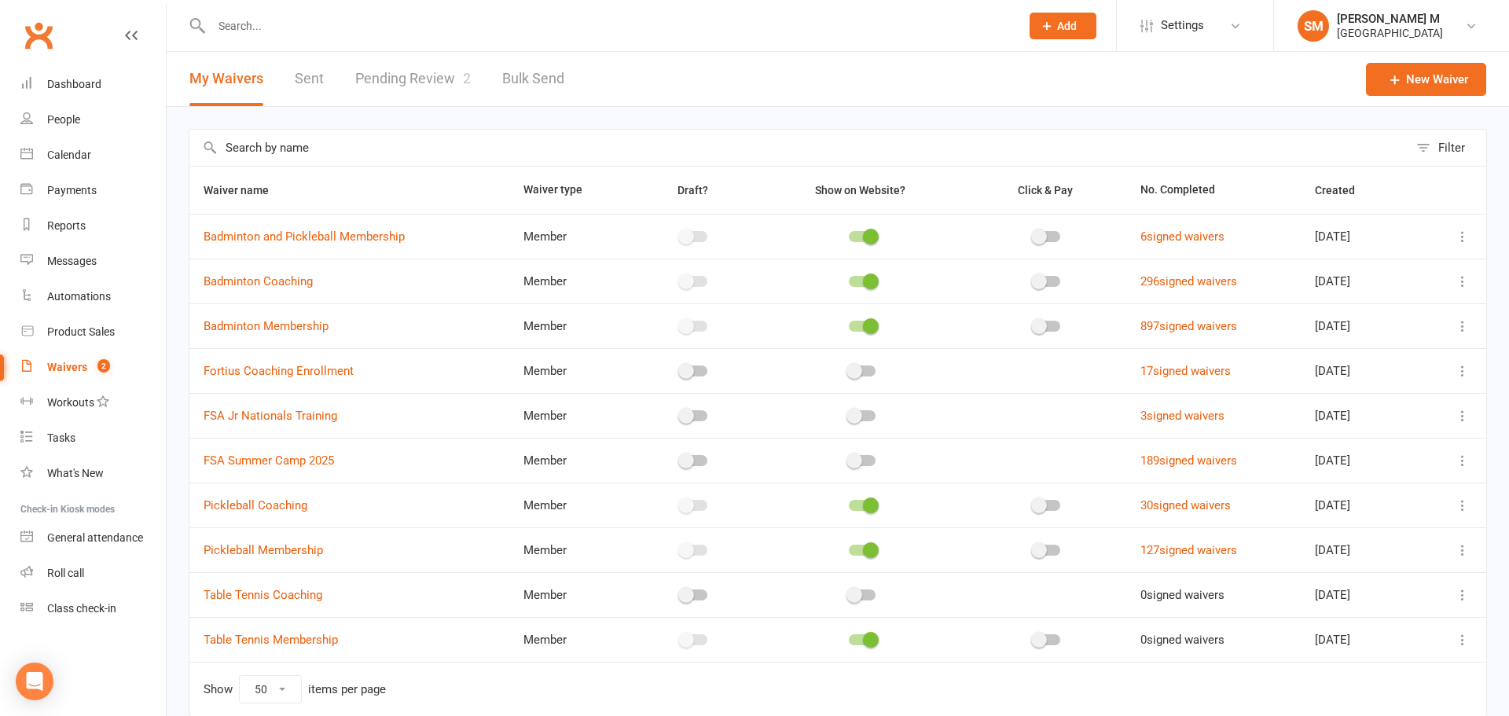
select select "100"
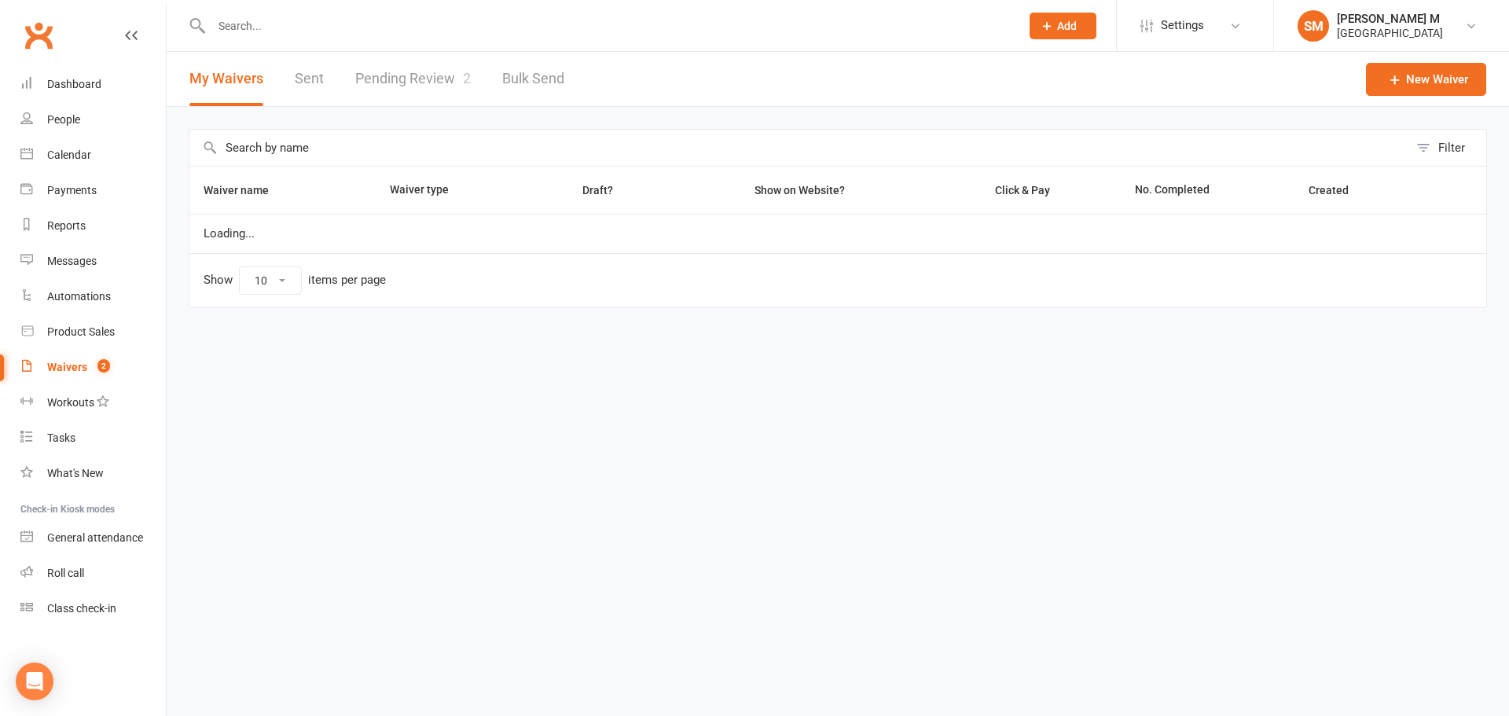
select select "50"
select select "100"
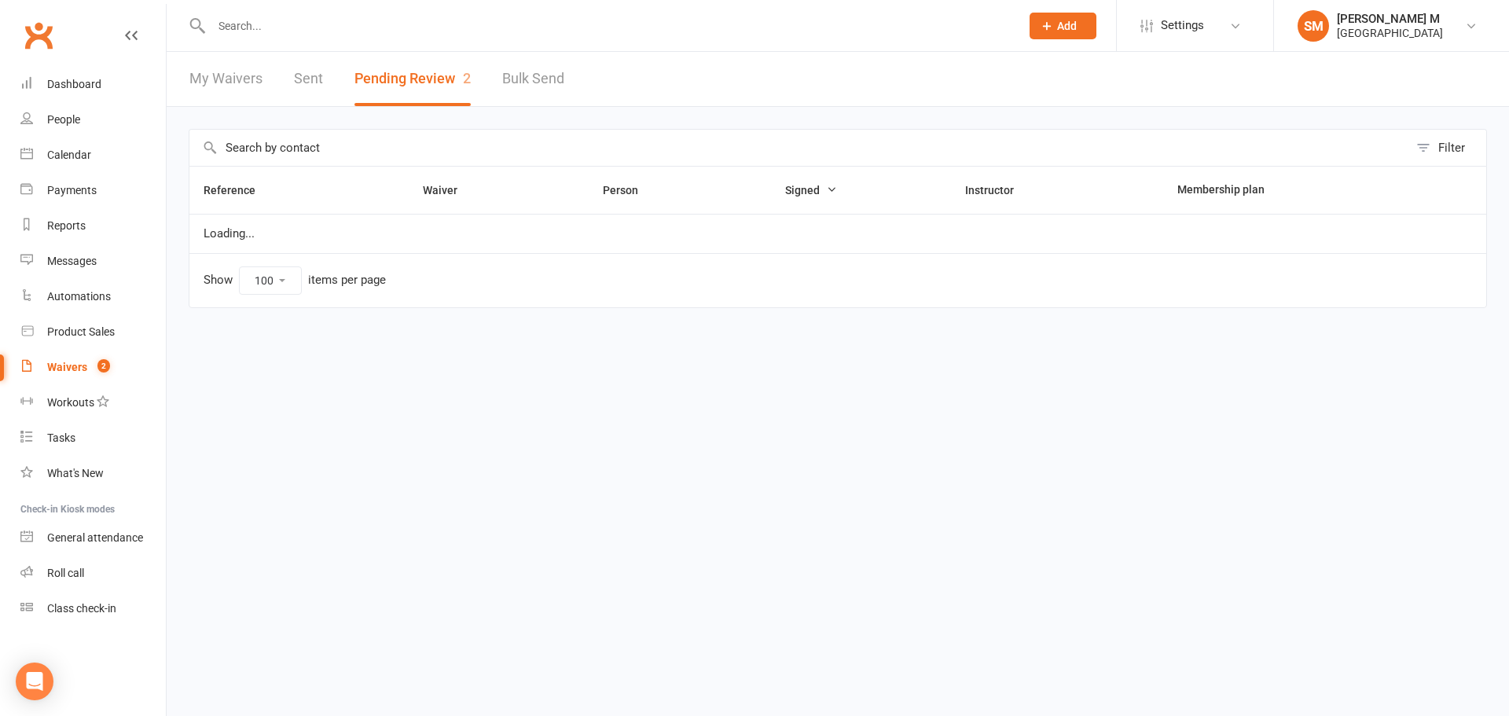
select select "50"
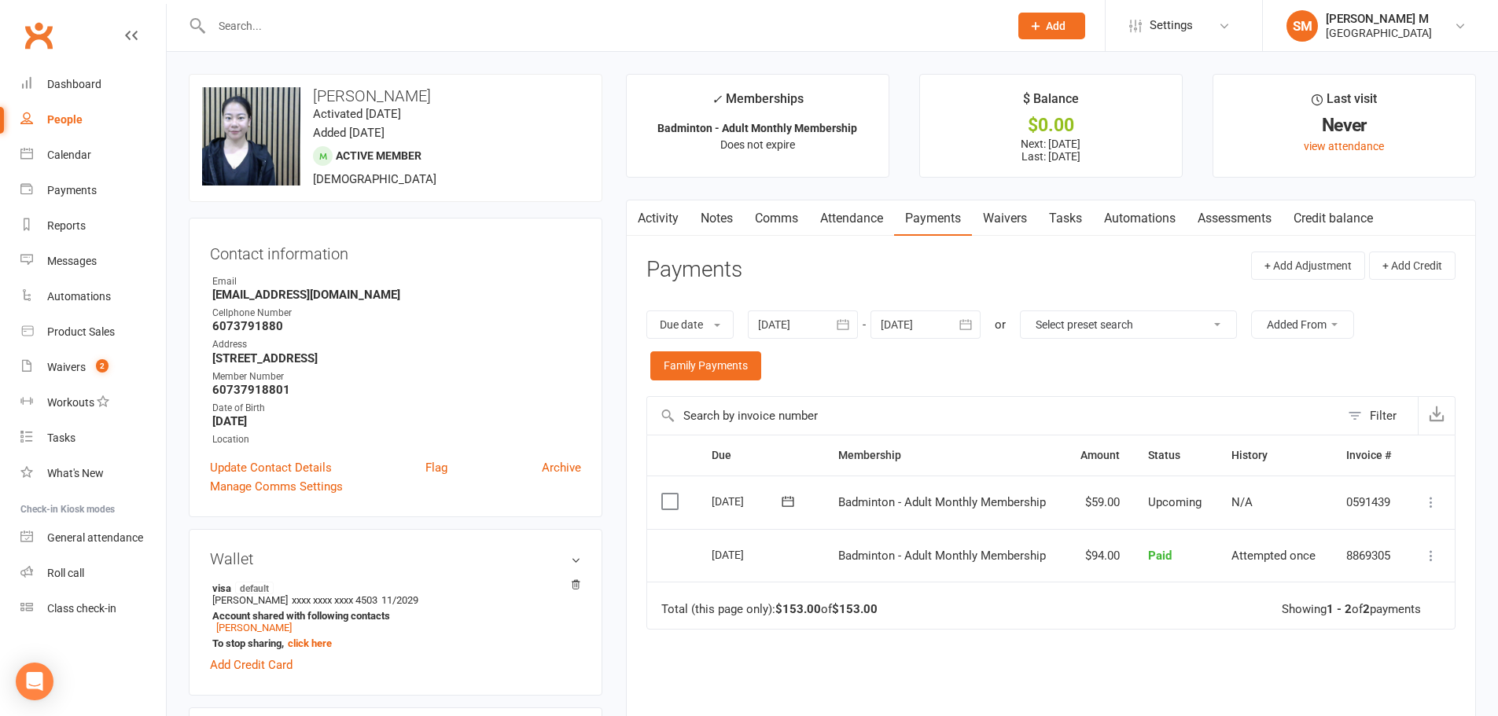
click at [664, 208] on link "Activity" at bounding box center [658, 218] width 63 height 36
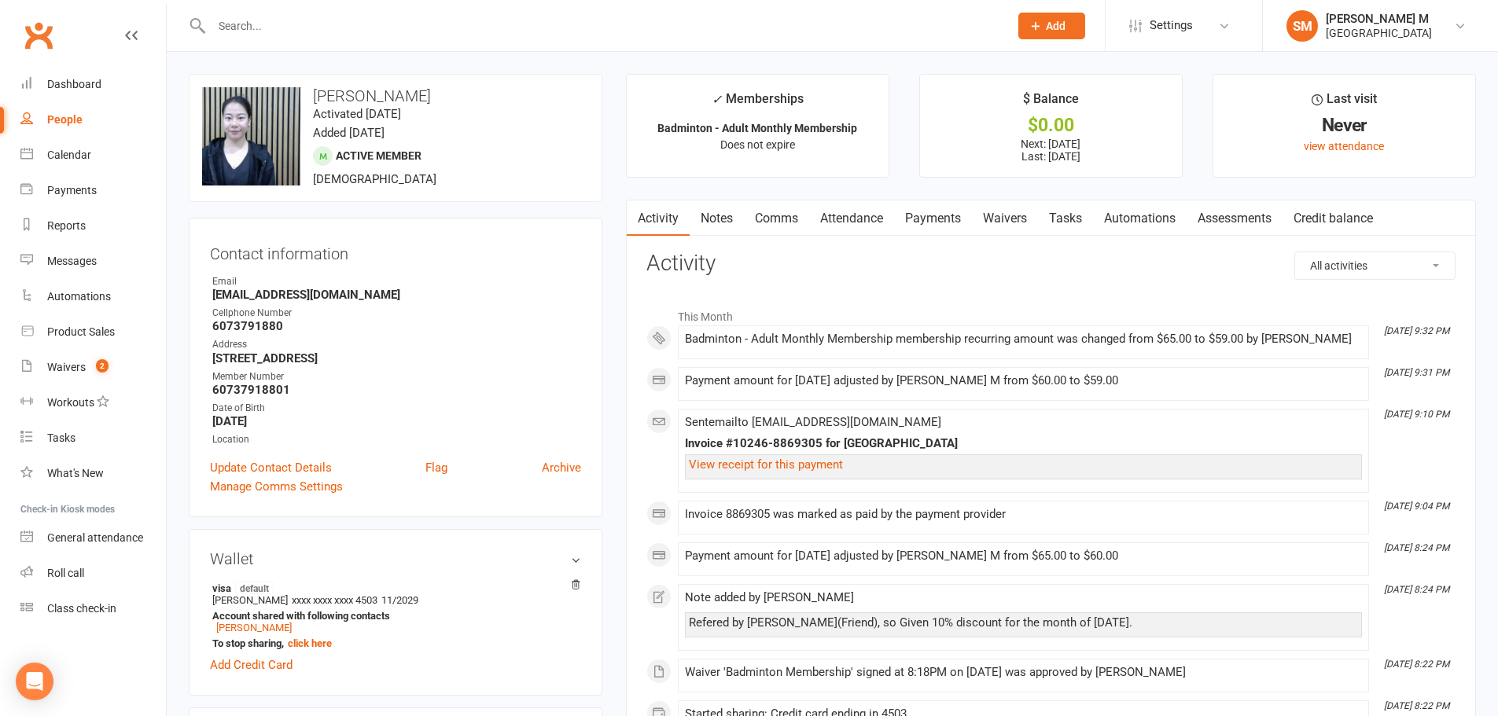
click at [900, 219] on link "Payments" at bounding box center [933, 218] width 78 height 36
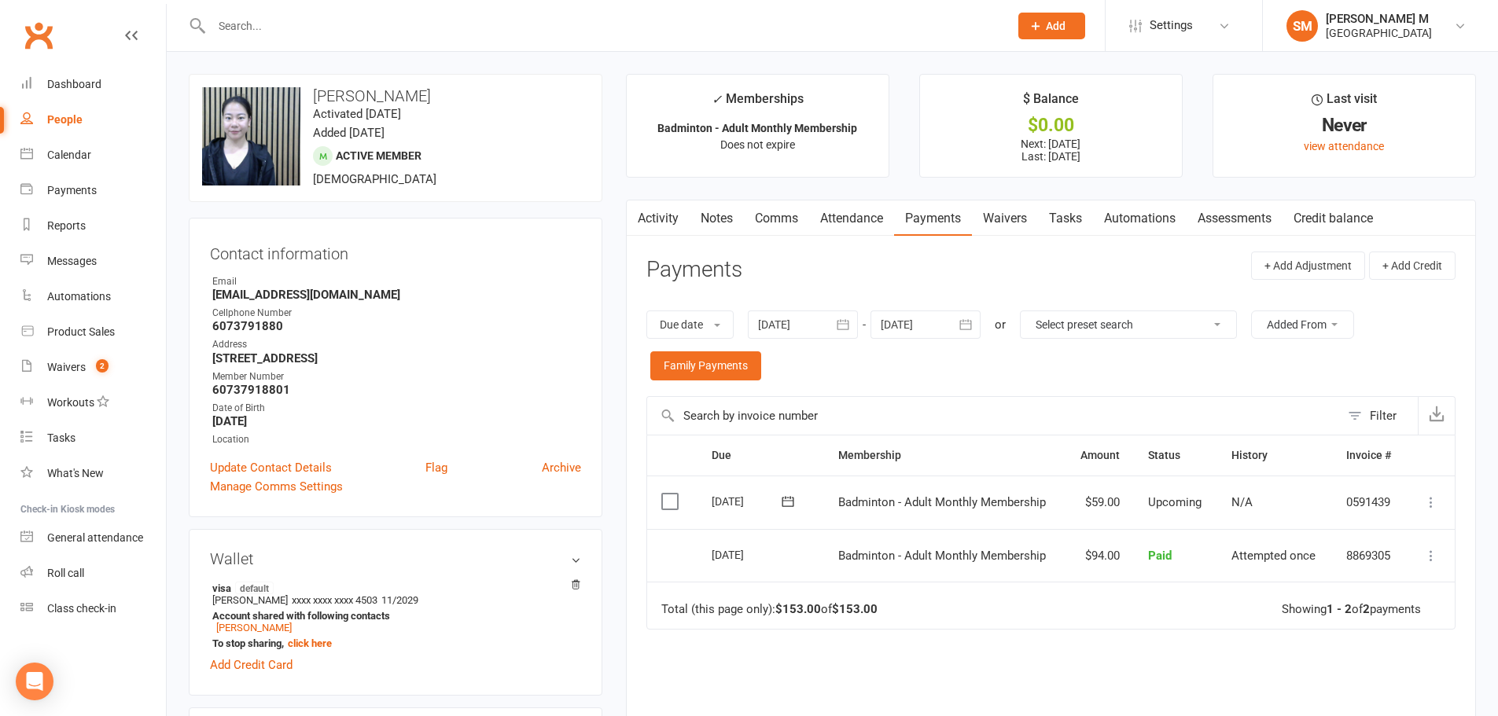
click at [676, 213] on link "Activity" at bounding box center [658, 218] width 63 height 36
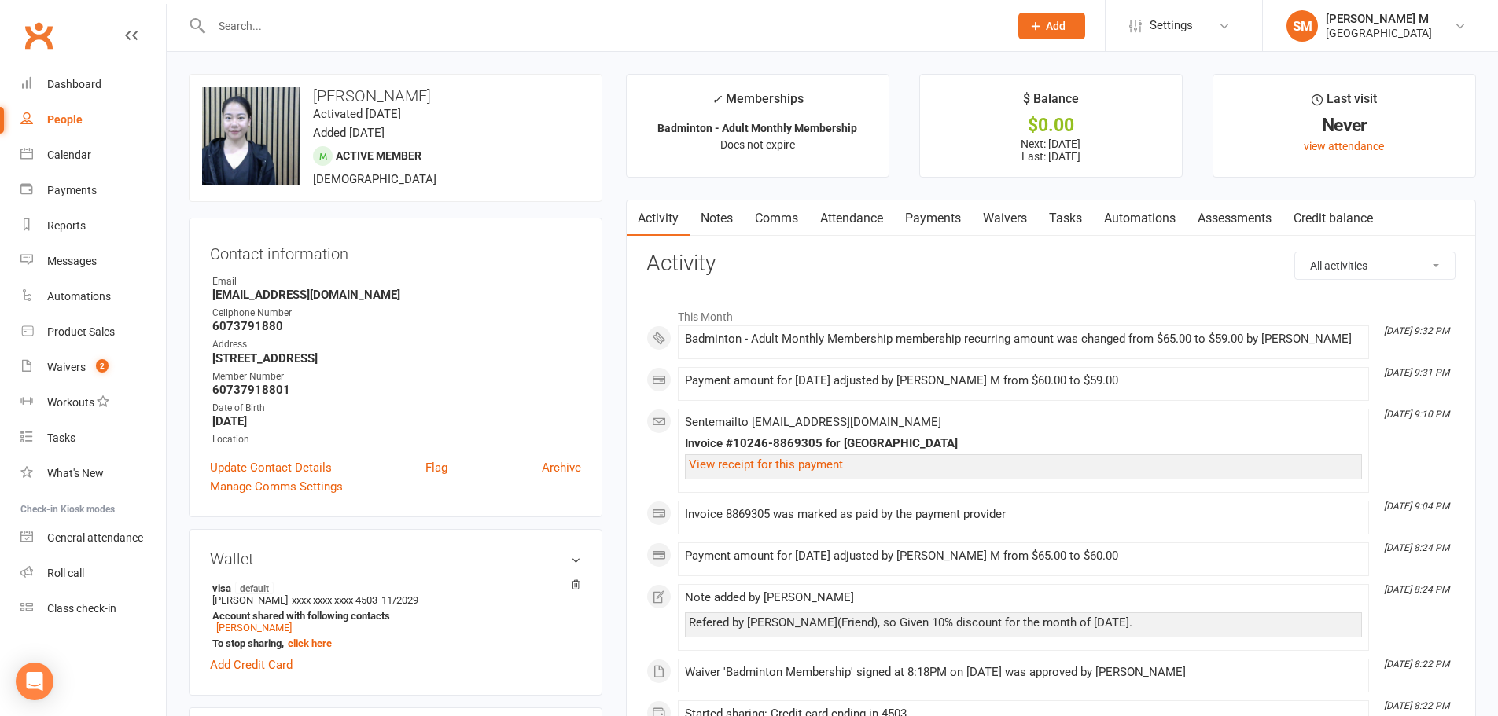
click at [939, 225] on link "Payments" at bounding box center [933, 218] width 78 height 36
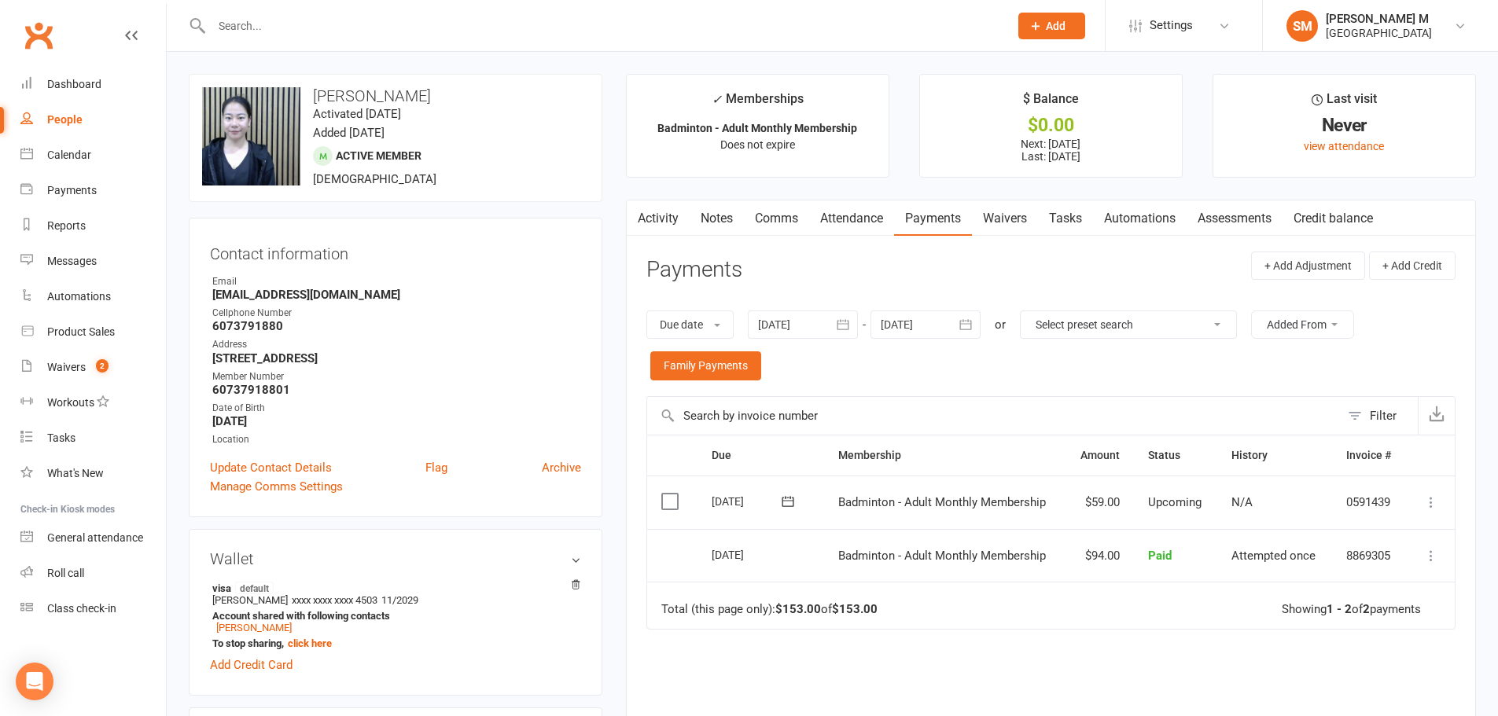
click at [670, 211] on link "Activity" at bounding box center [658, 218] width 63 height 36
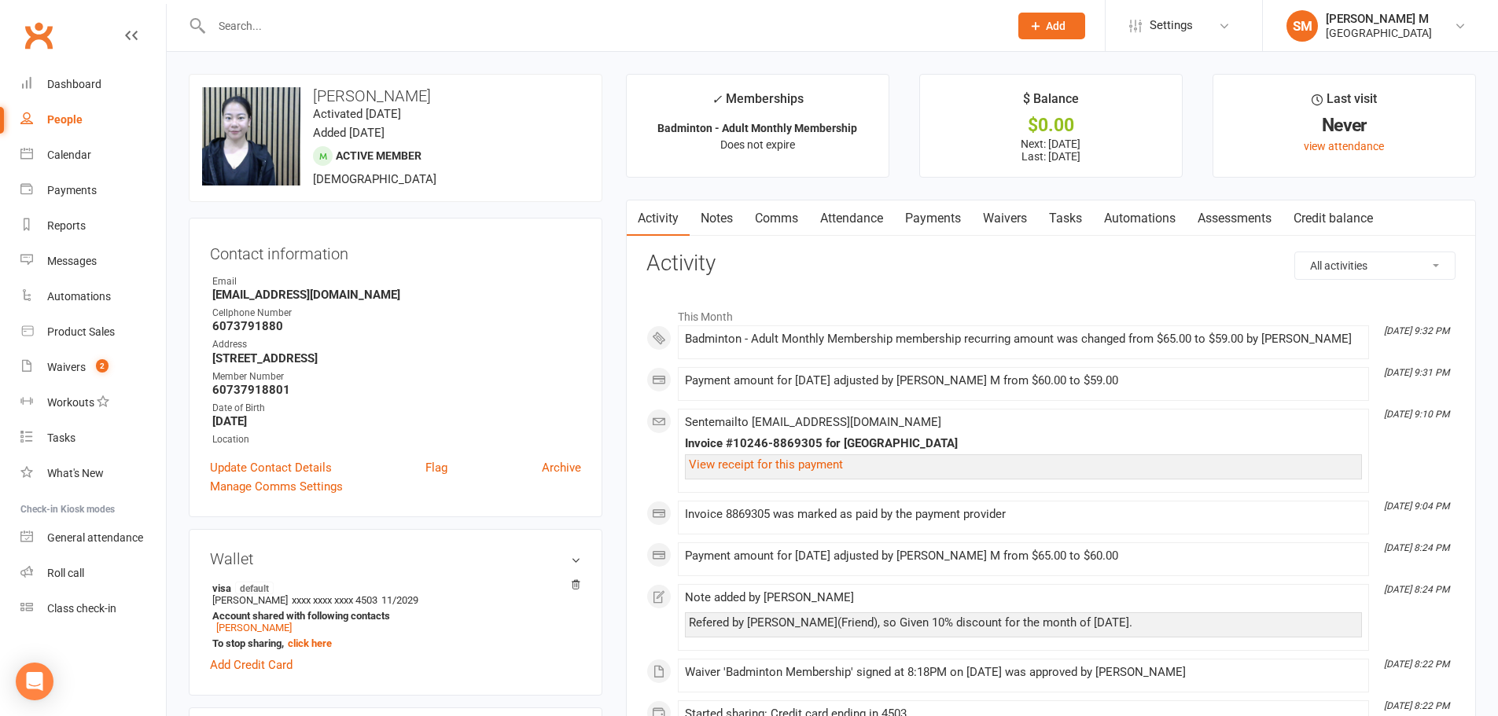
click at [711, 218] on link "Notes" at bounding box center [716, 218] width 54 height 36
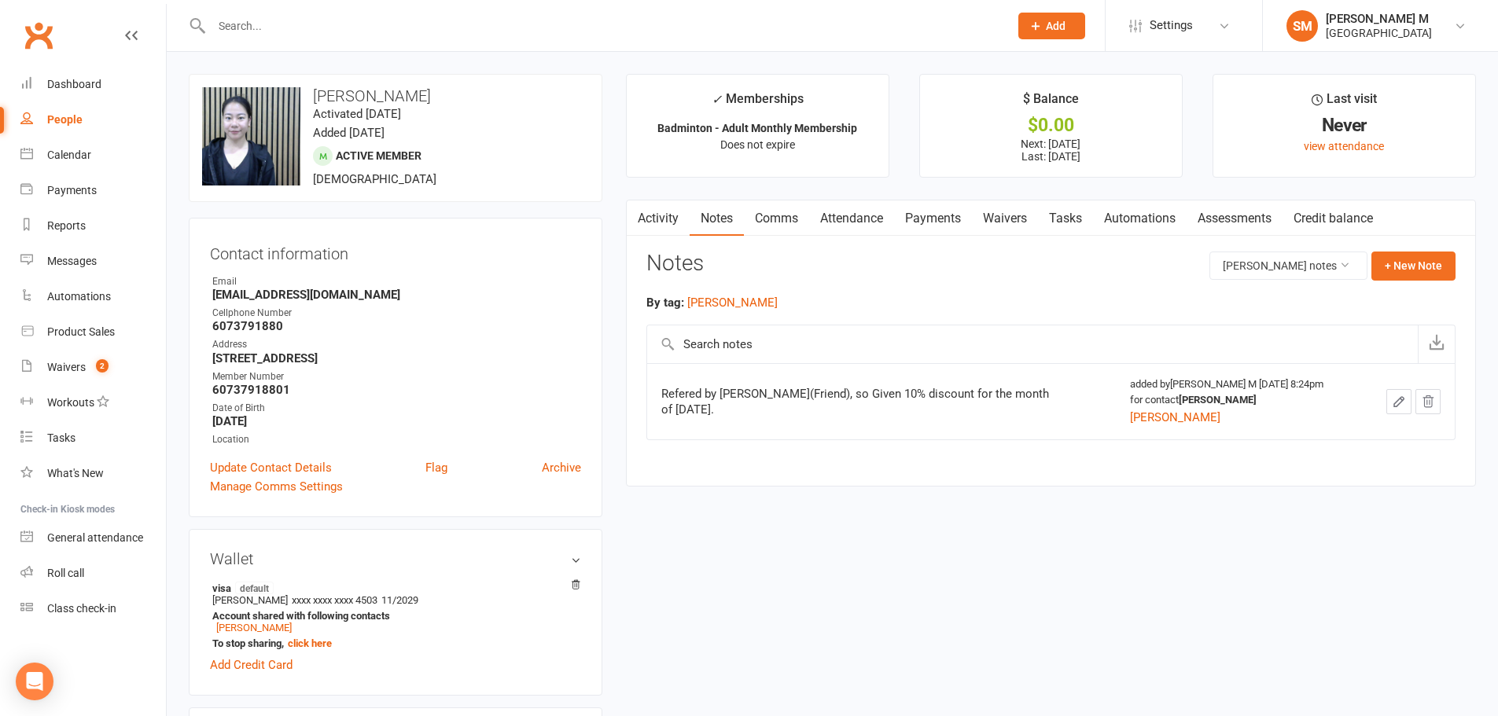
click at [672, 226] on link "Activity" at bounding box center [658, 218] width 63 height 36
